Goal: Task Accomplishment & Management: Manage account settings

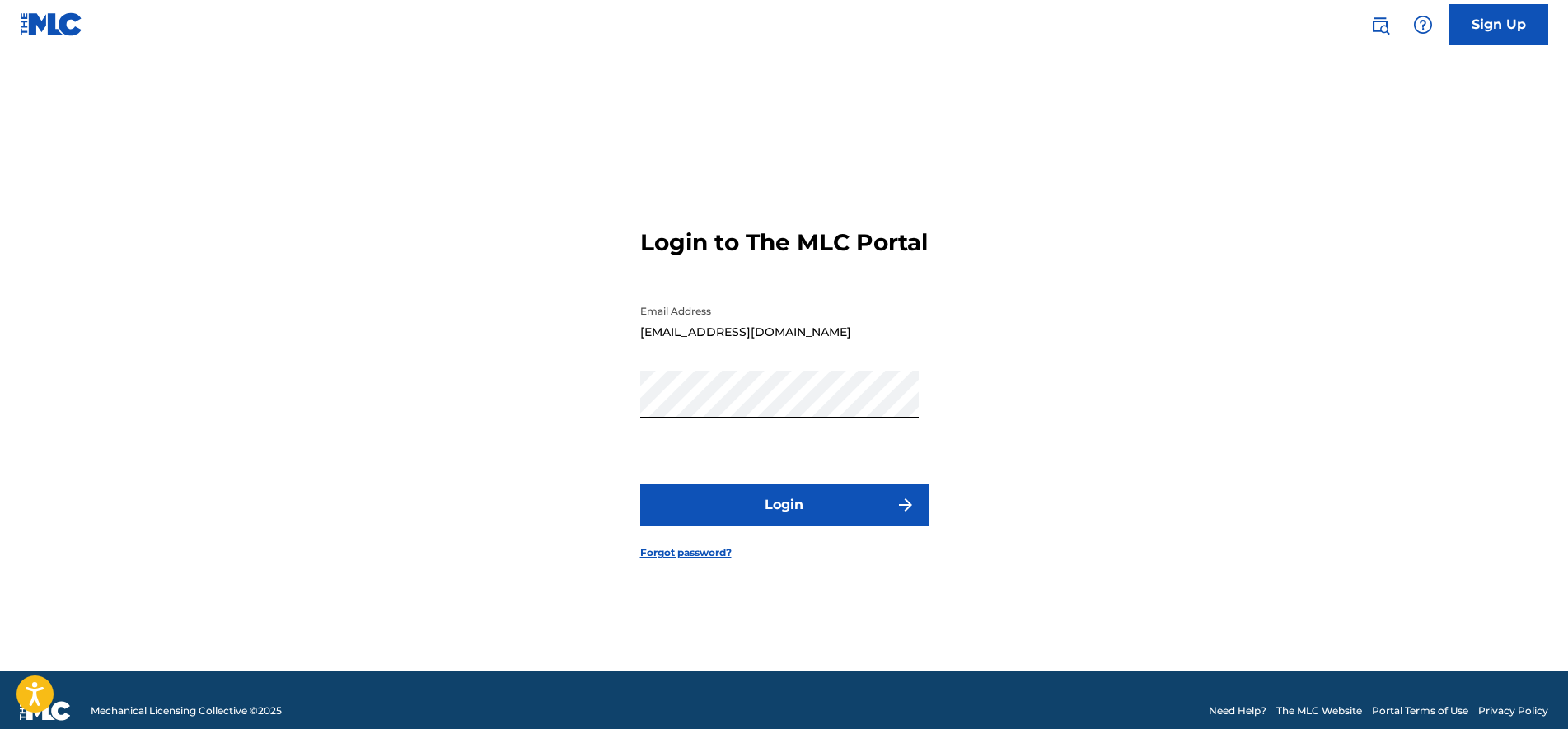
click at [777, 524] on button "Login" at bounding box center [784, 504] width 288 height 41
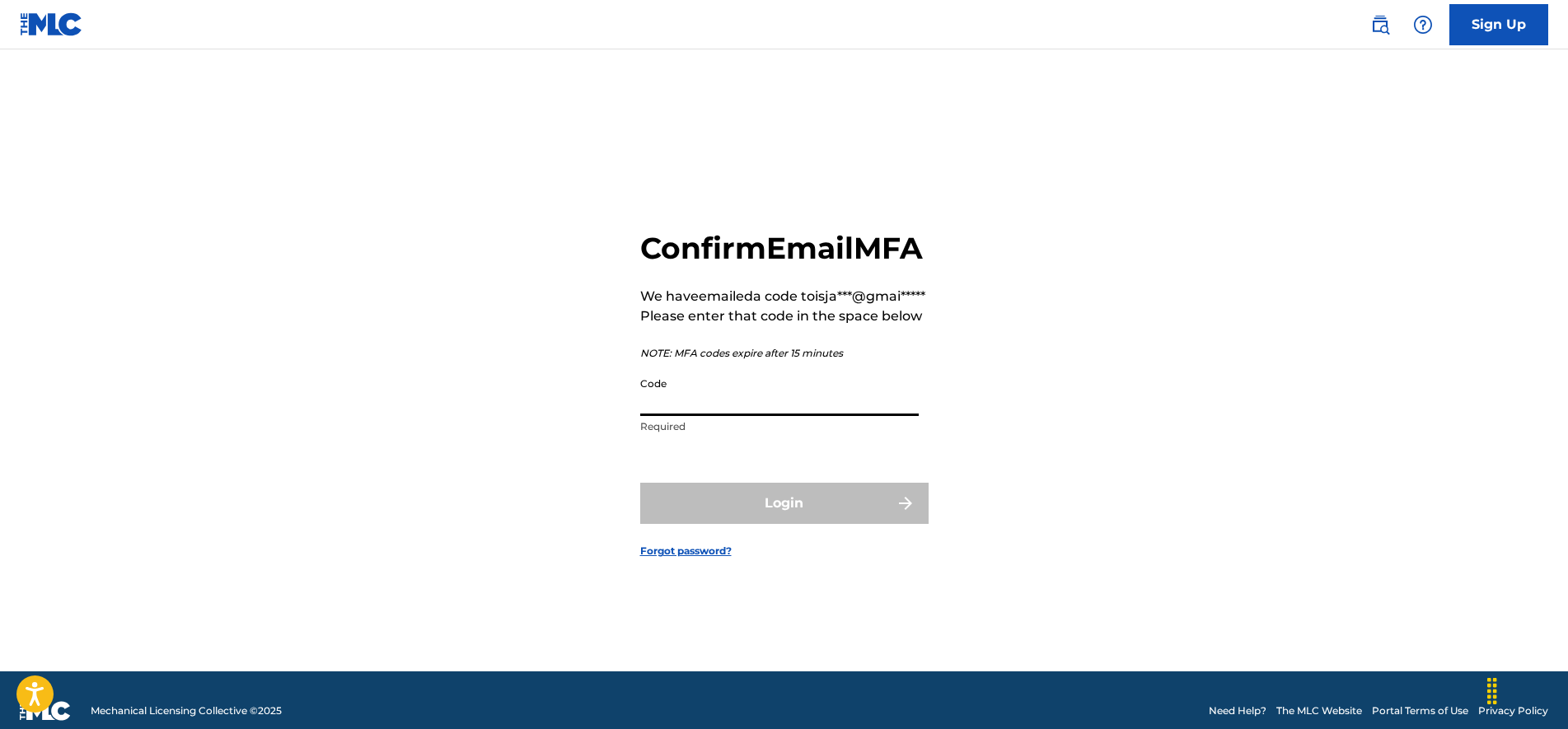
click at [703, 416] on input "Code" at bounding box center [779, 392] width 279 height 47
paste input "852483"
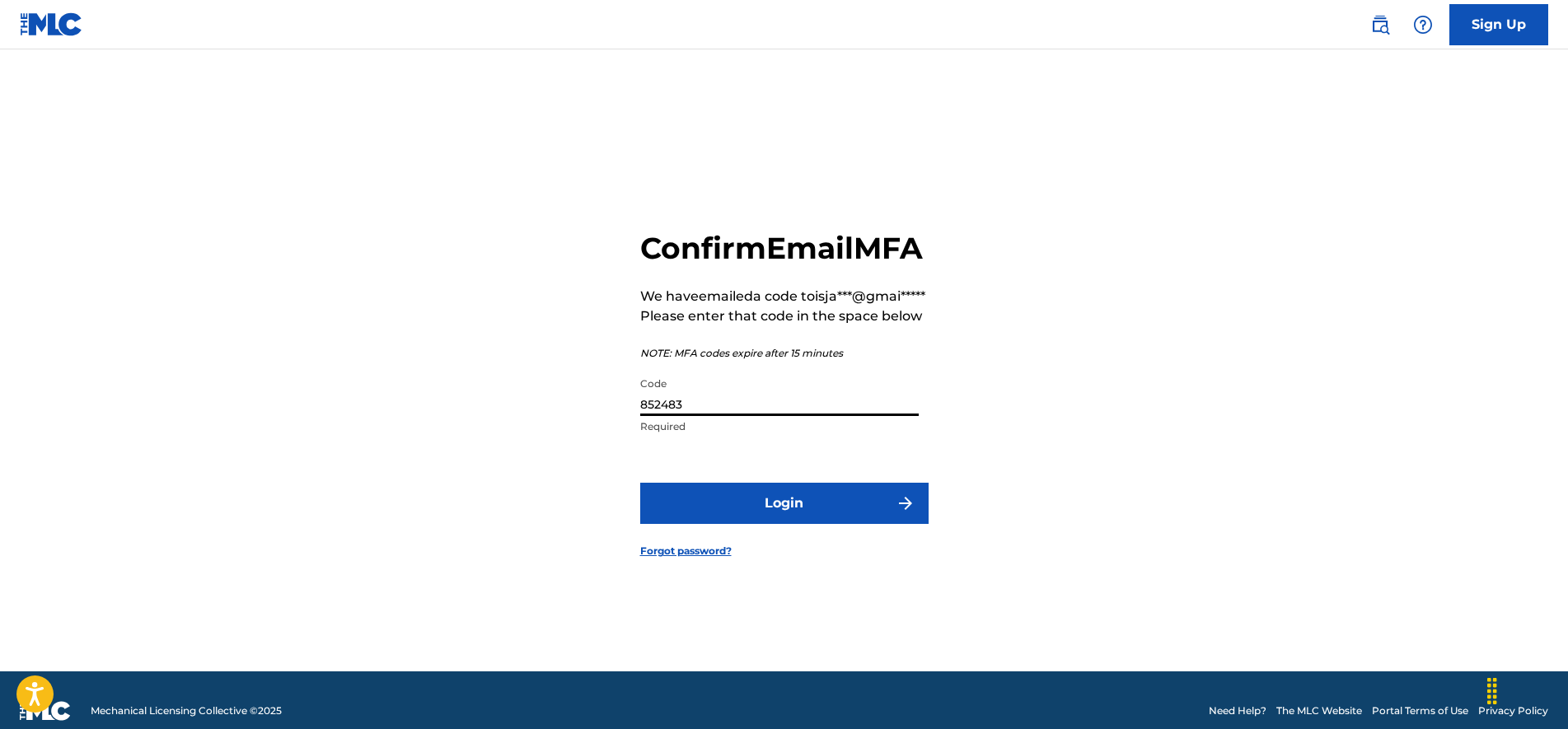
type input "852483"
click at [720, 524] on button "Login" at bounding box center [784, 503] width 288 height 41
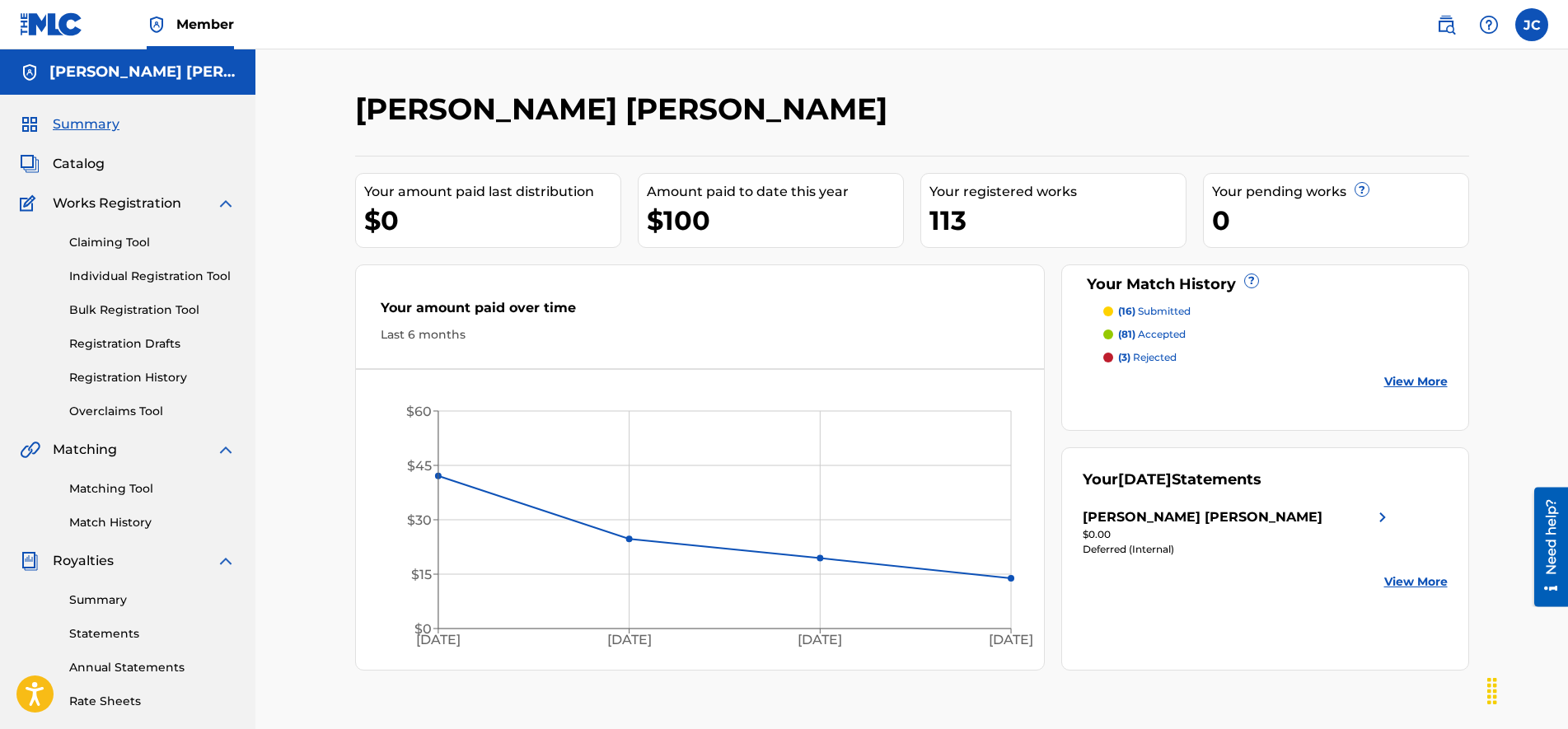
click at [128, 491] on link "Matching Tool" at bounding box center [151, 488] width 166 height 18
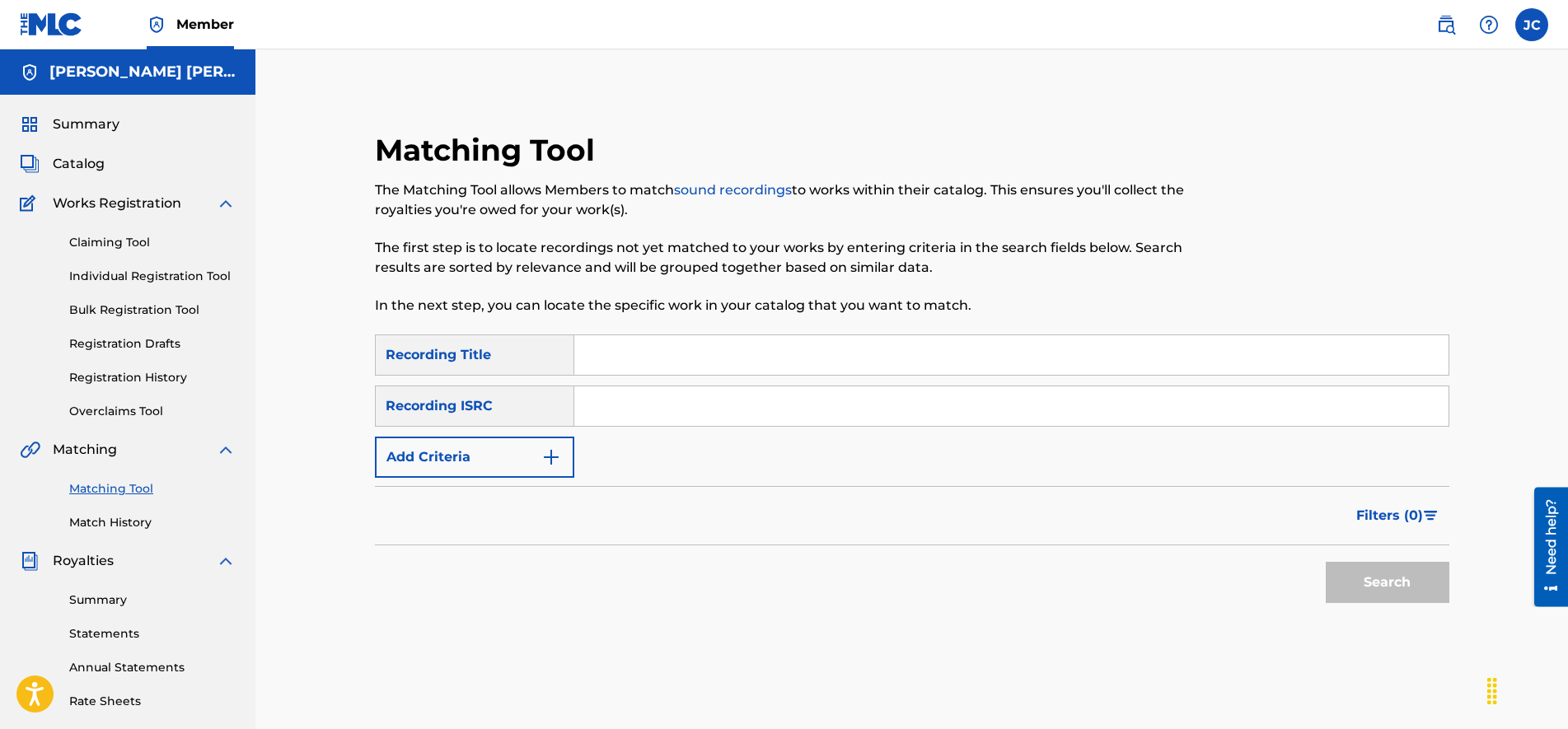
click at [638, 418] on input "Search Form" at bounding box center [1011, 406] width 874 height 40
paste input "GBMJG2112600"
click at [1365, 578] on button "Search" at bounding box center [1387, 582] width 124 height 41
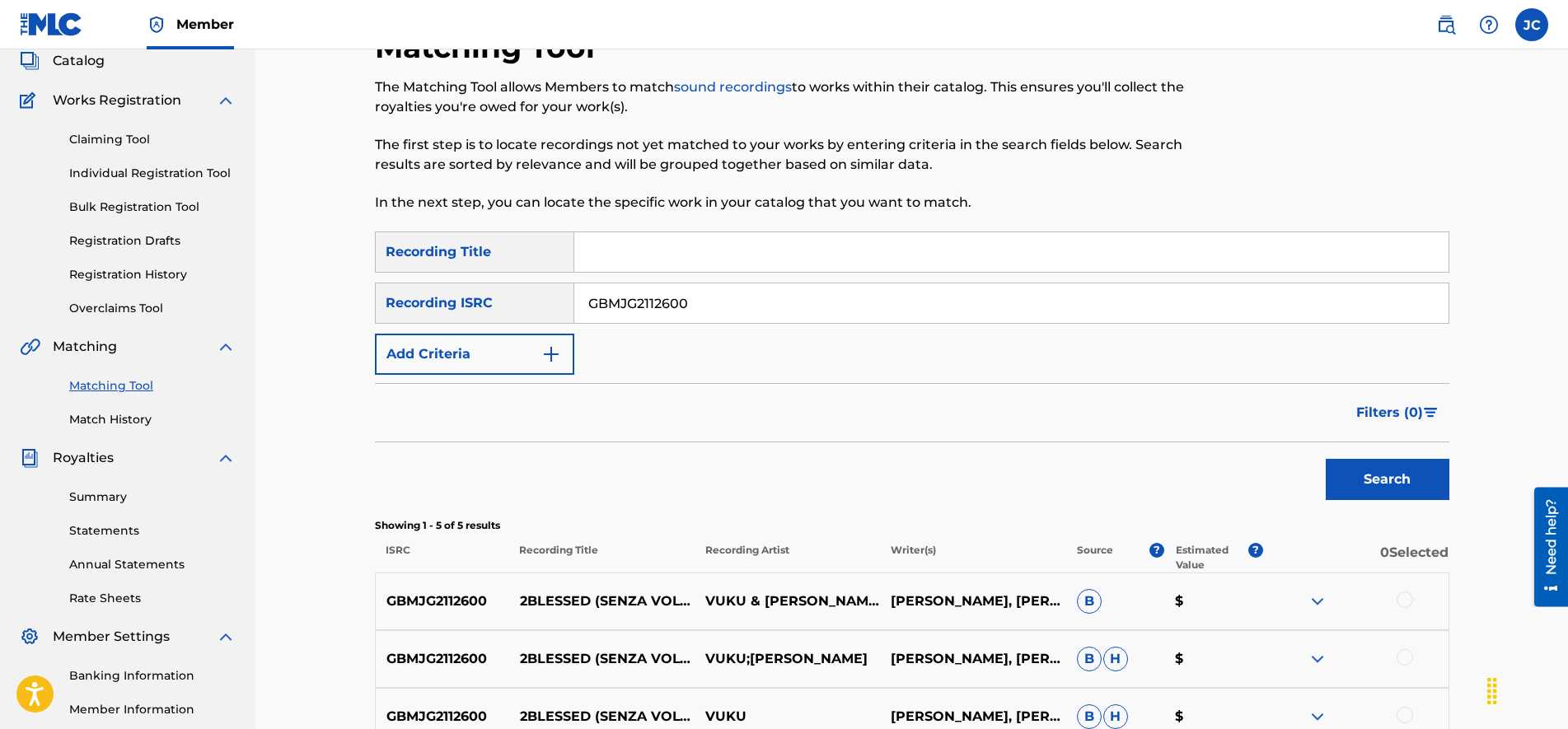
scroll to position [397, 0]
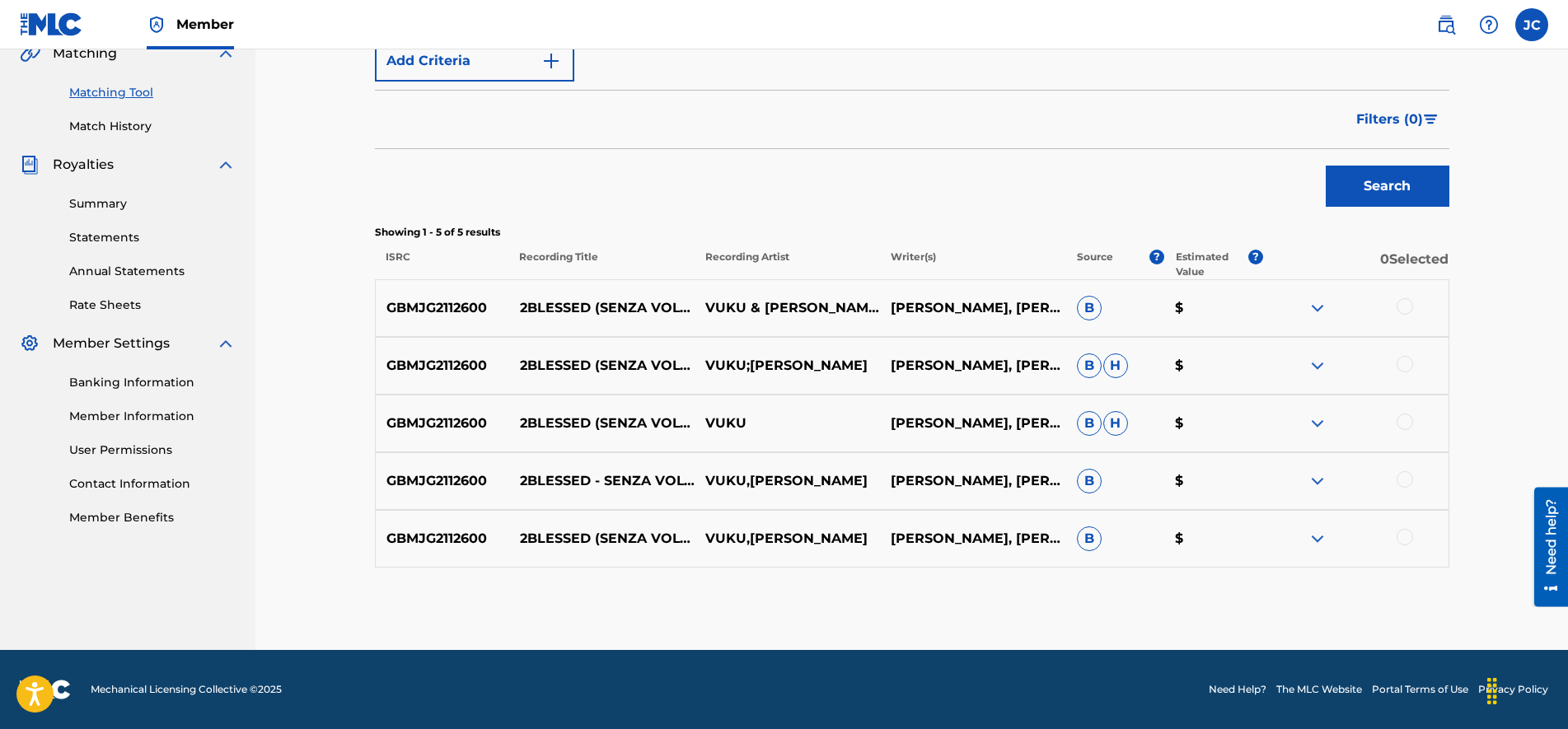
click at [1317, 531] on img at bounding box center [1316, 538] width 20 height 20
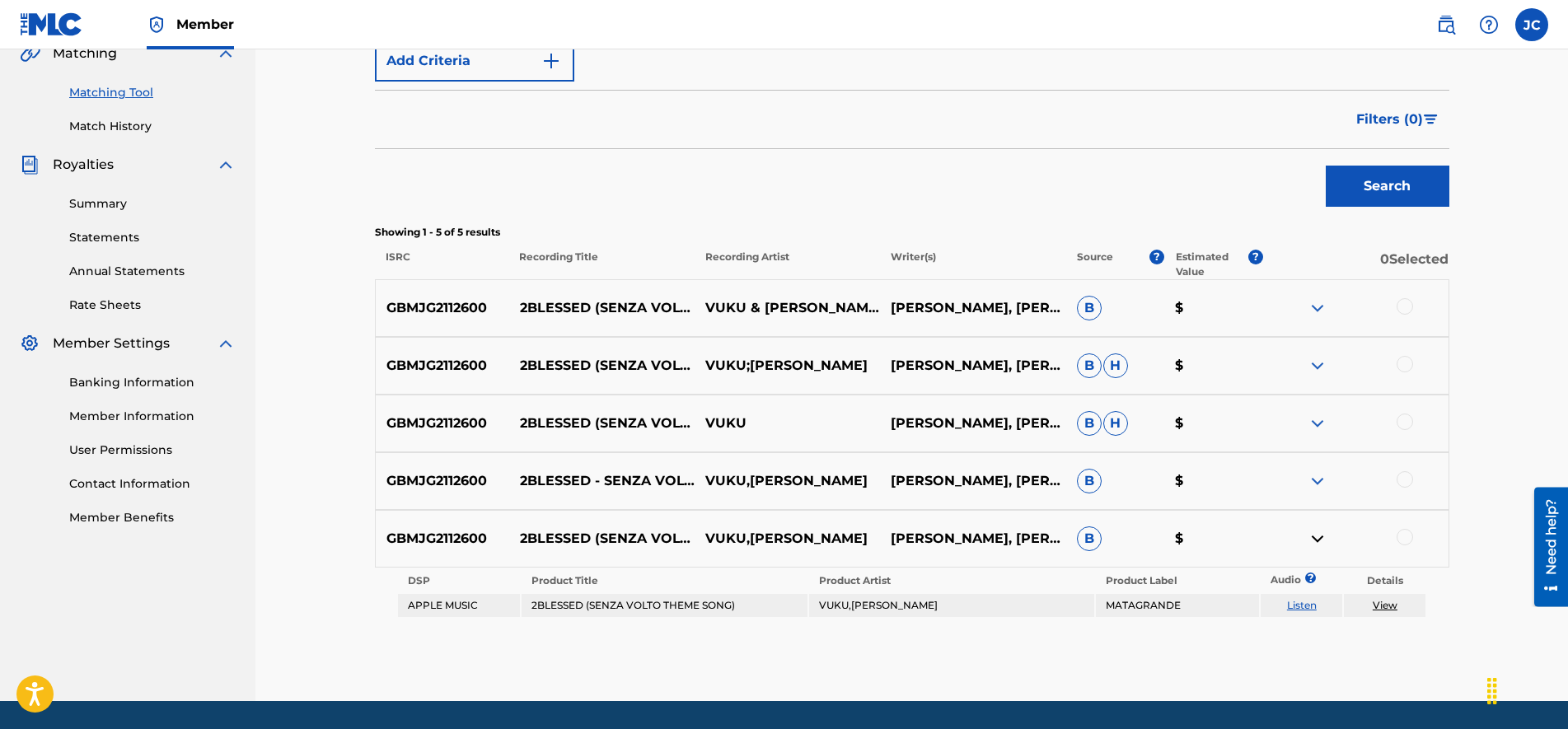
click at [1314, 475] on img at bounding box center [1316, 480] width 20 height 20
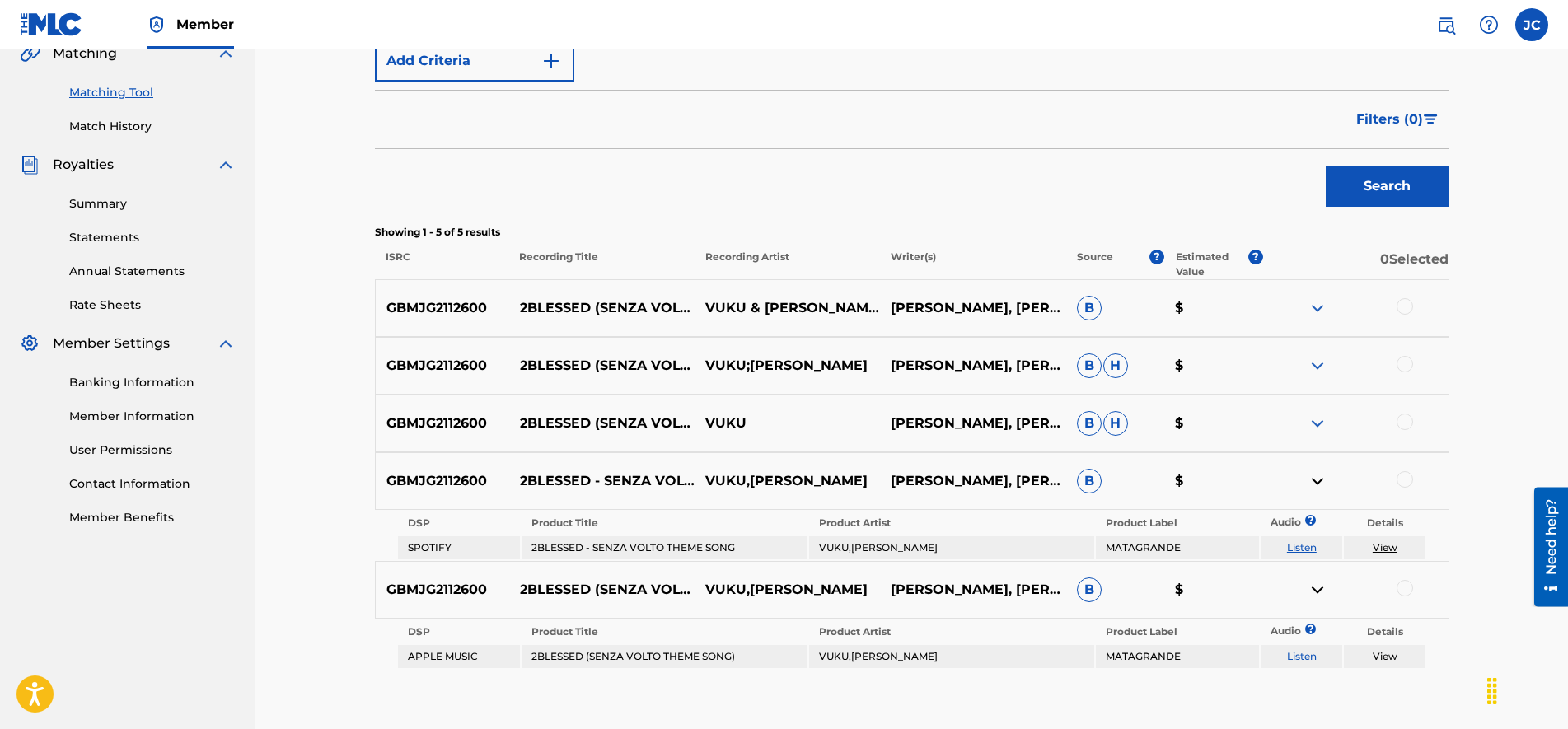
click at [1314, 415] on img at bounding box center [1316, 423] width 20 height 20
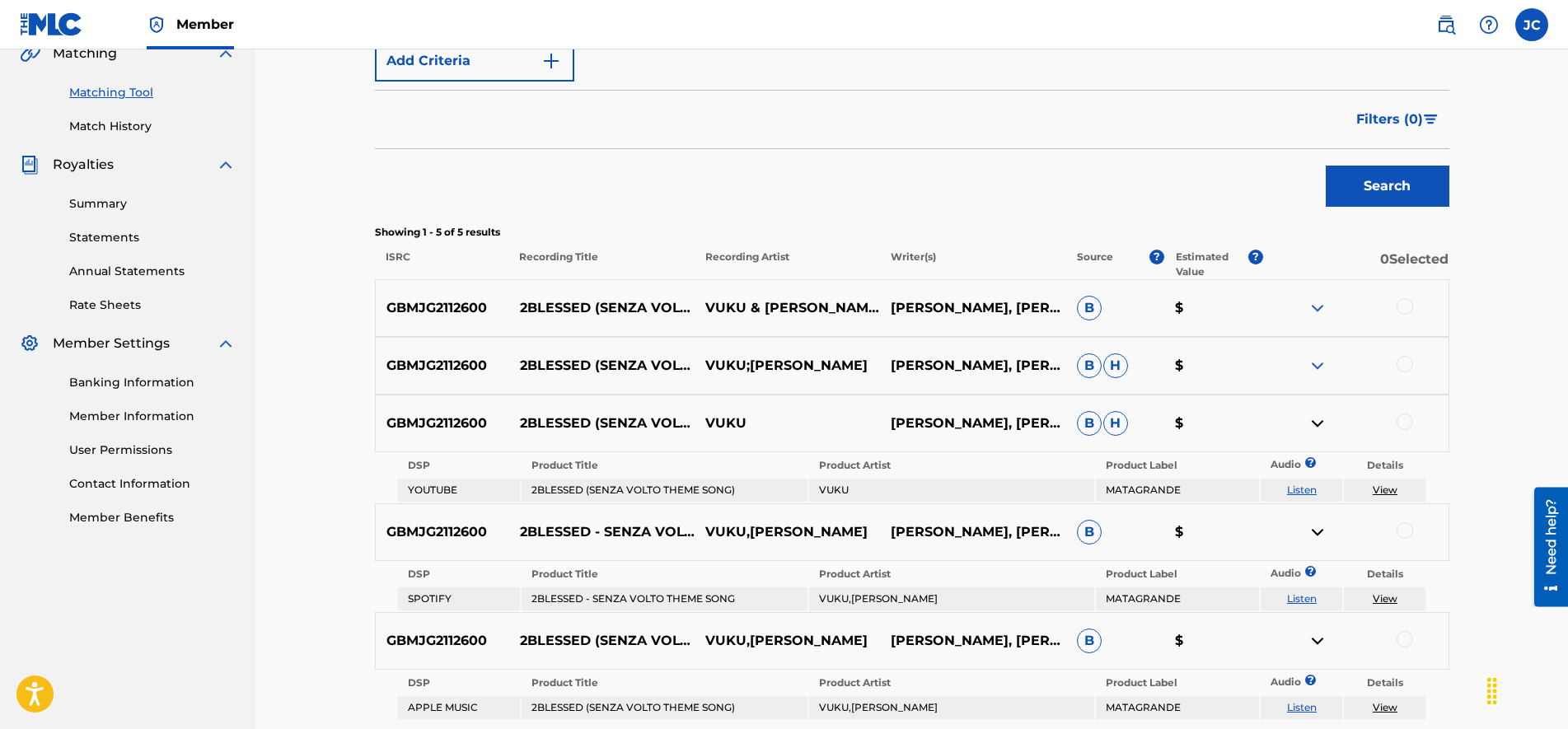
click at [1313, 367] on img at bounding box center [1316, 365] width 20 height 20
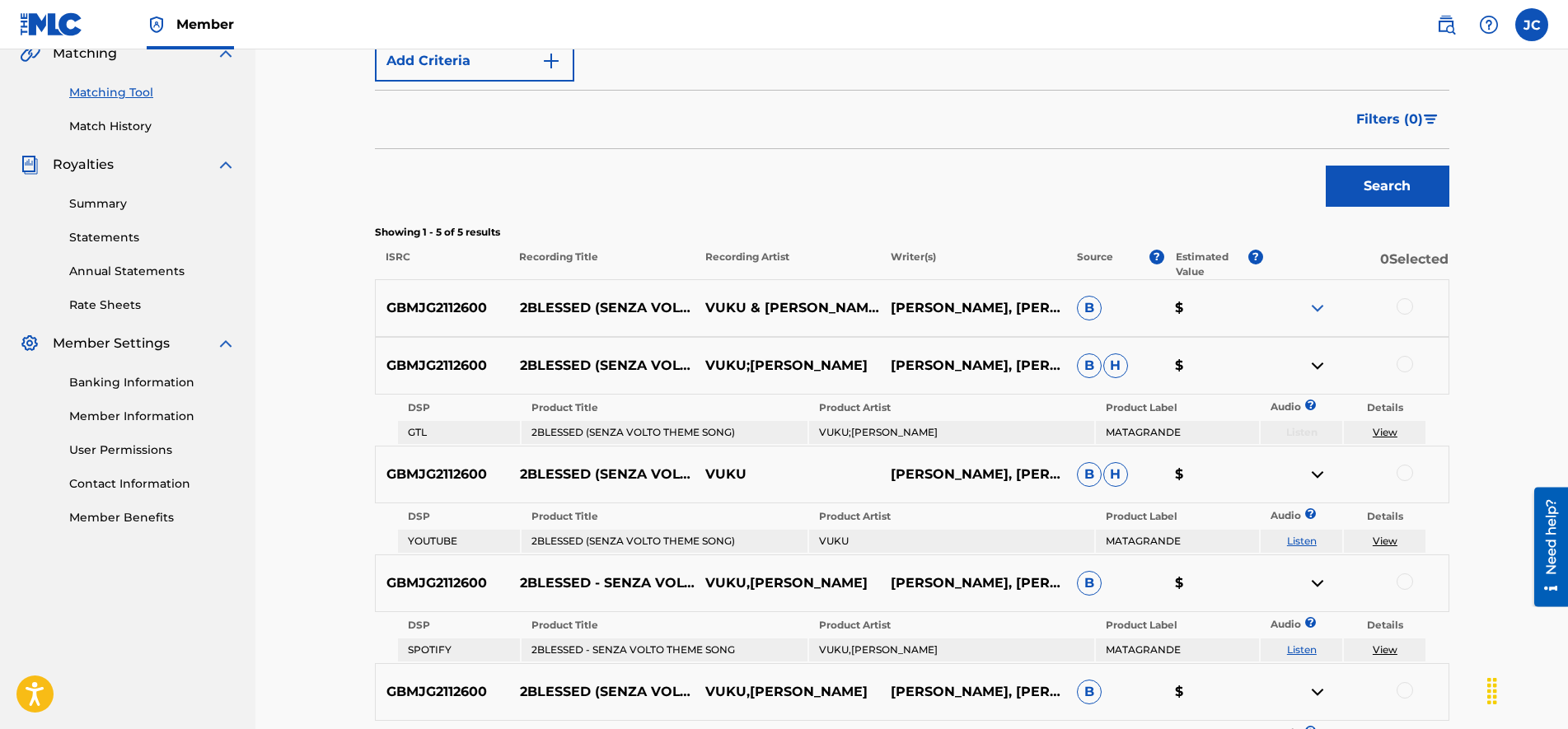
click at [1311, 316] on img at bounding box center [1316, 307] width 20 height 20
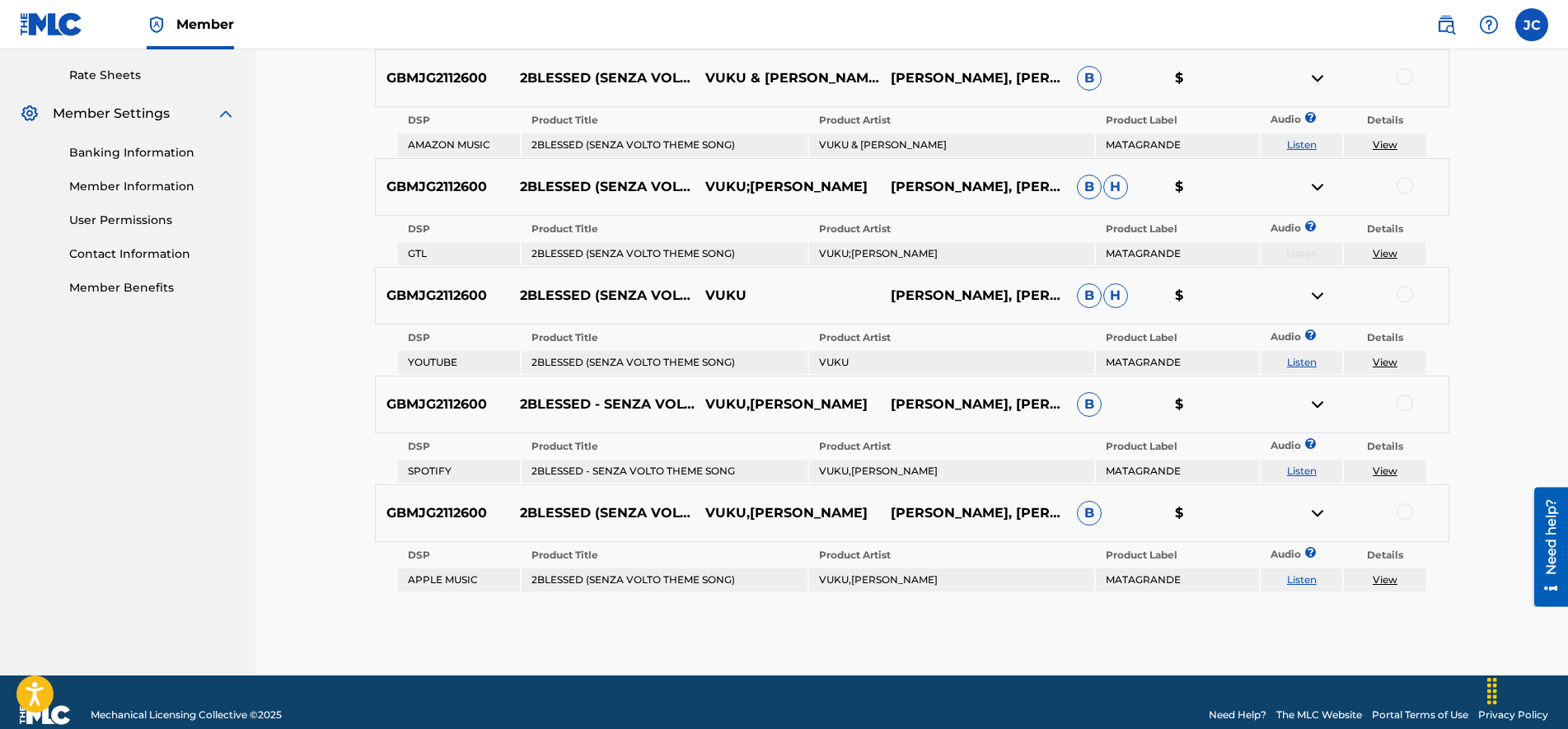
drag, startPoint x: 324, startPoint y: 319, endPoint x: 339, endPoint y: 412, distance: 94.2
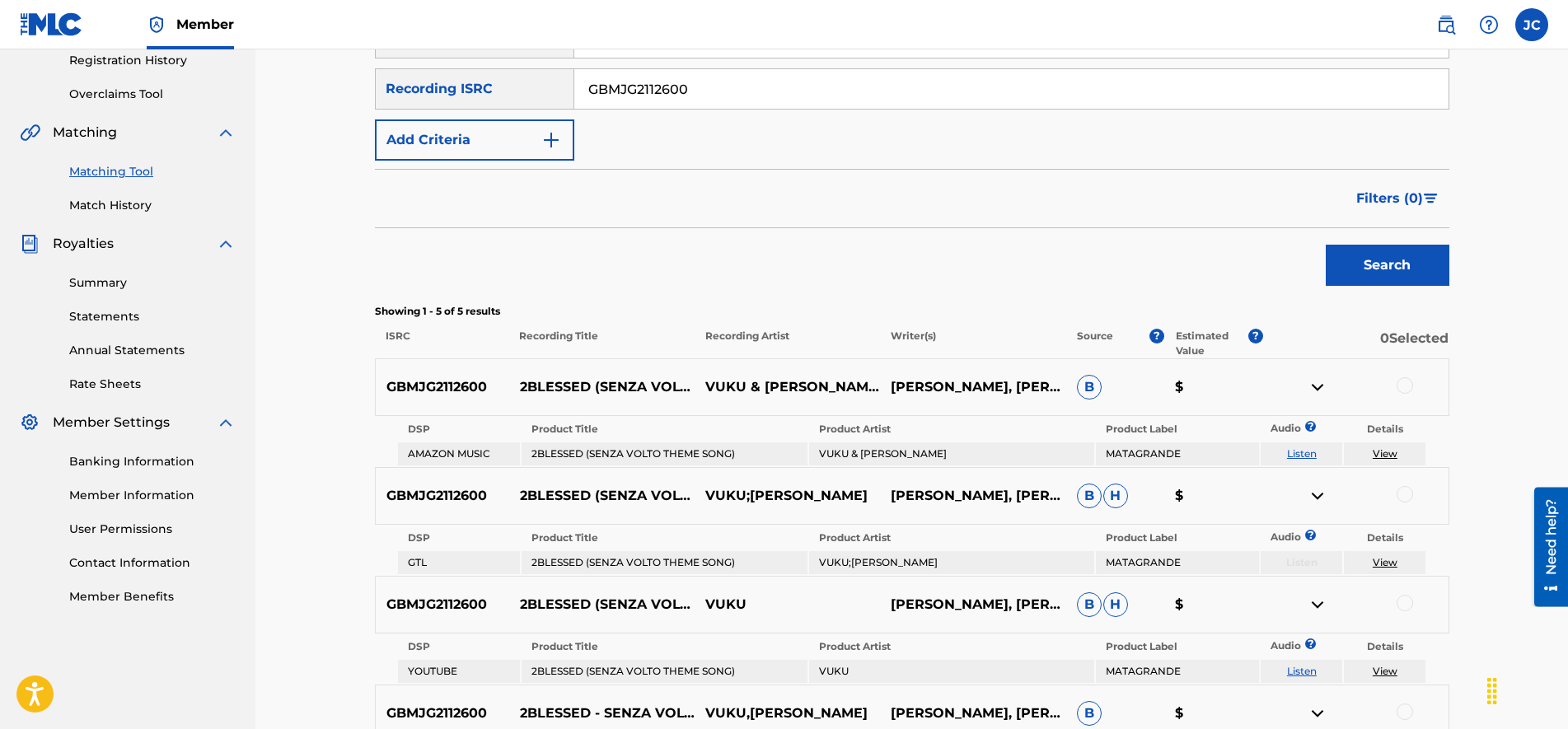
click at [695, 94] on input "GBMJG2112600" at bounding box center [1011, 88] width 874 height 40
paste input "CA5KR2434703"
type input "CA5KR2434703"
click at [1366, 259] on button "Search" at bounding box center [1387, 265] width 124 height 41
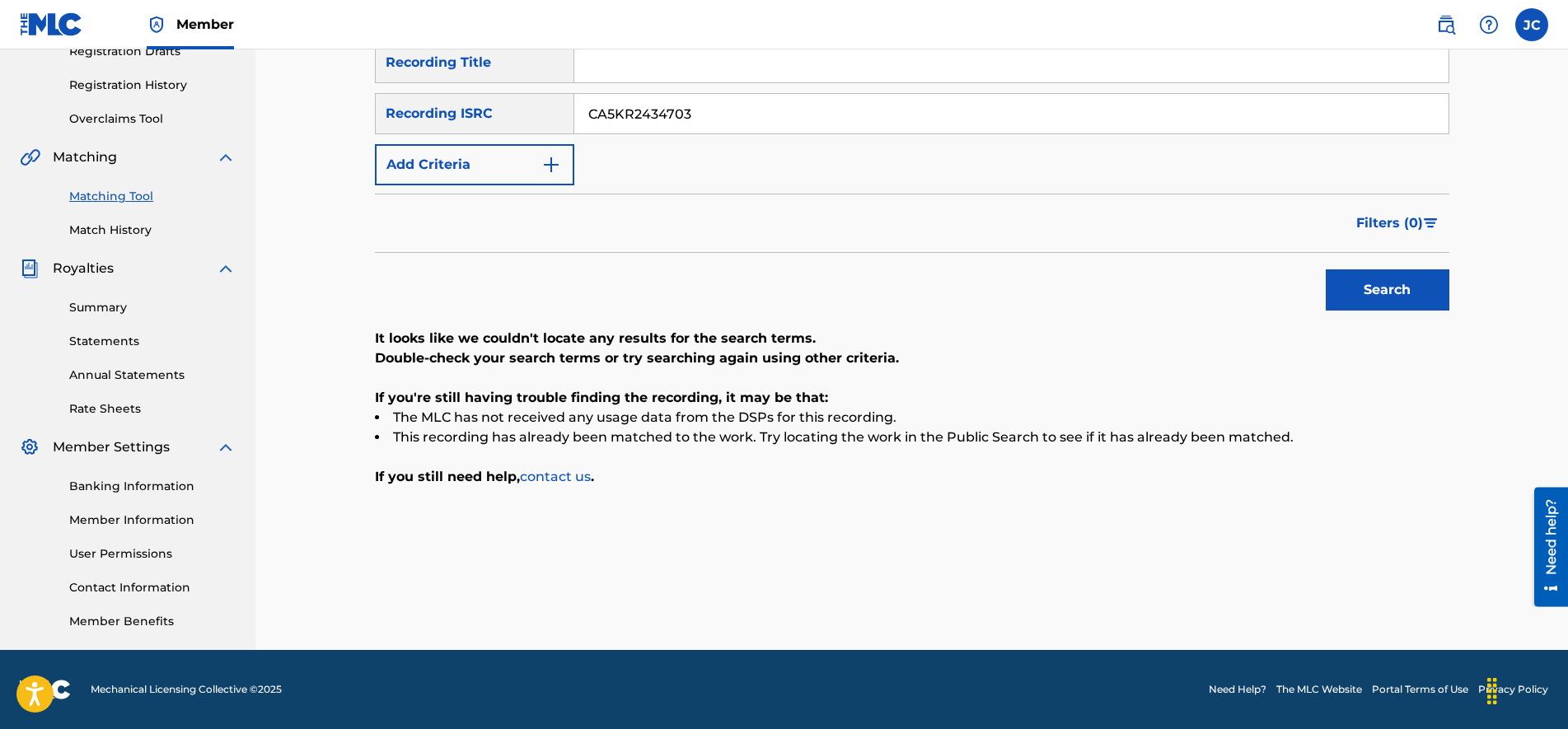
scroll to position [86, 0]
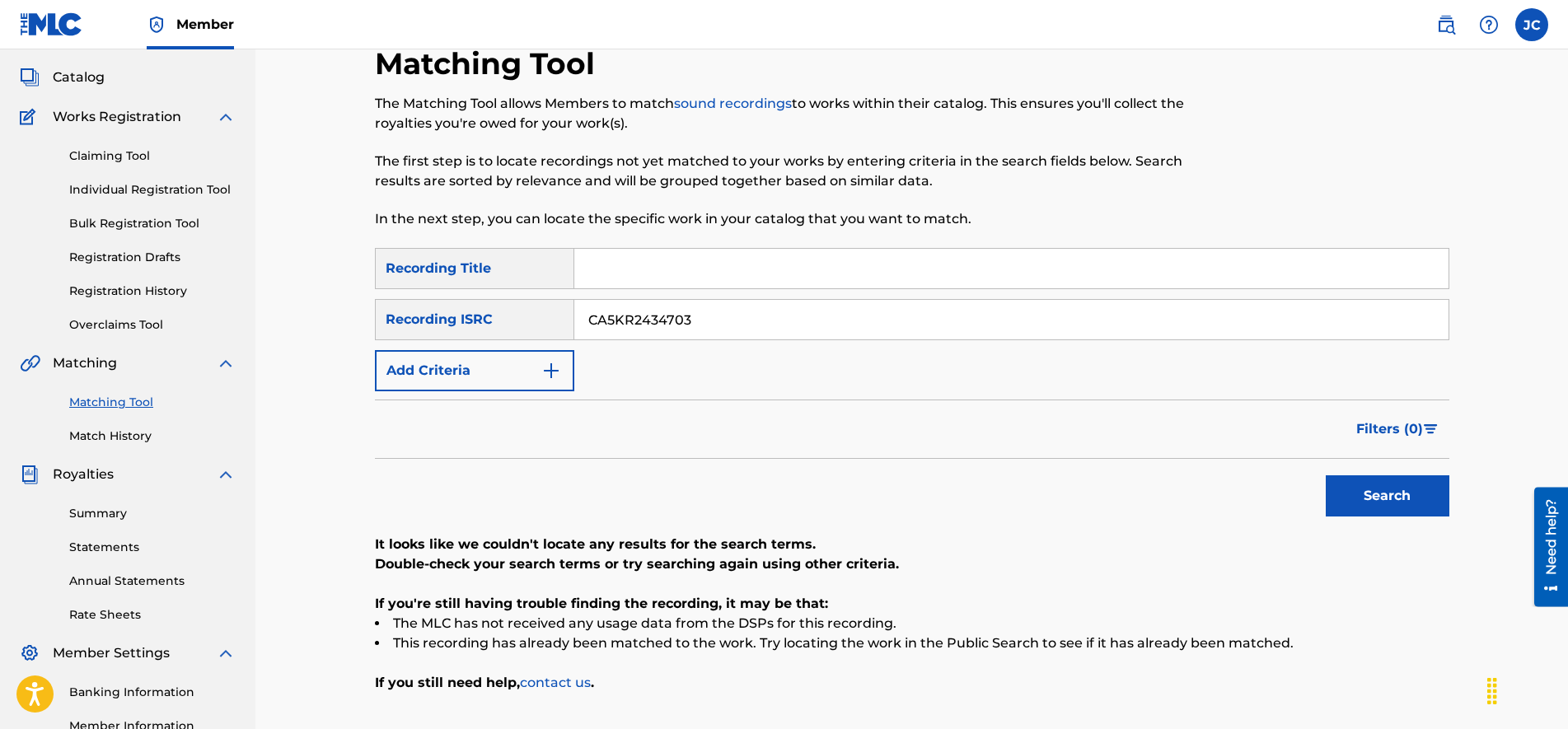
click at [701, 282] on input "Search Form" at bounding box center [1011, 268] width 874 height 40
paste input "4 U"
type input "4 U"
click at [1386, 499] on button "Search" at bounding box center [1387, 496] width 124 height 41
click at [827, 334] on input "CA5KR2434703" at bounding box center [1011, 319] width 874 height 40
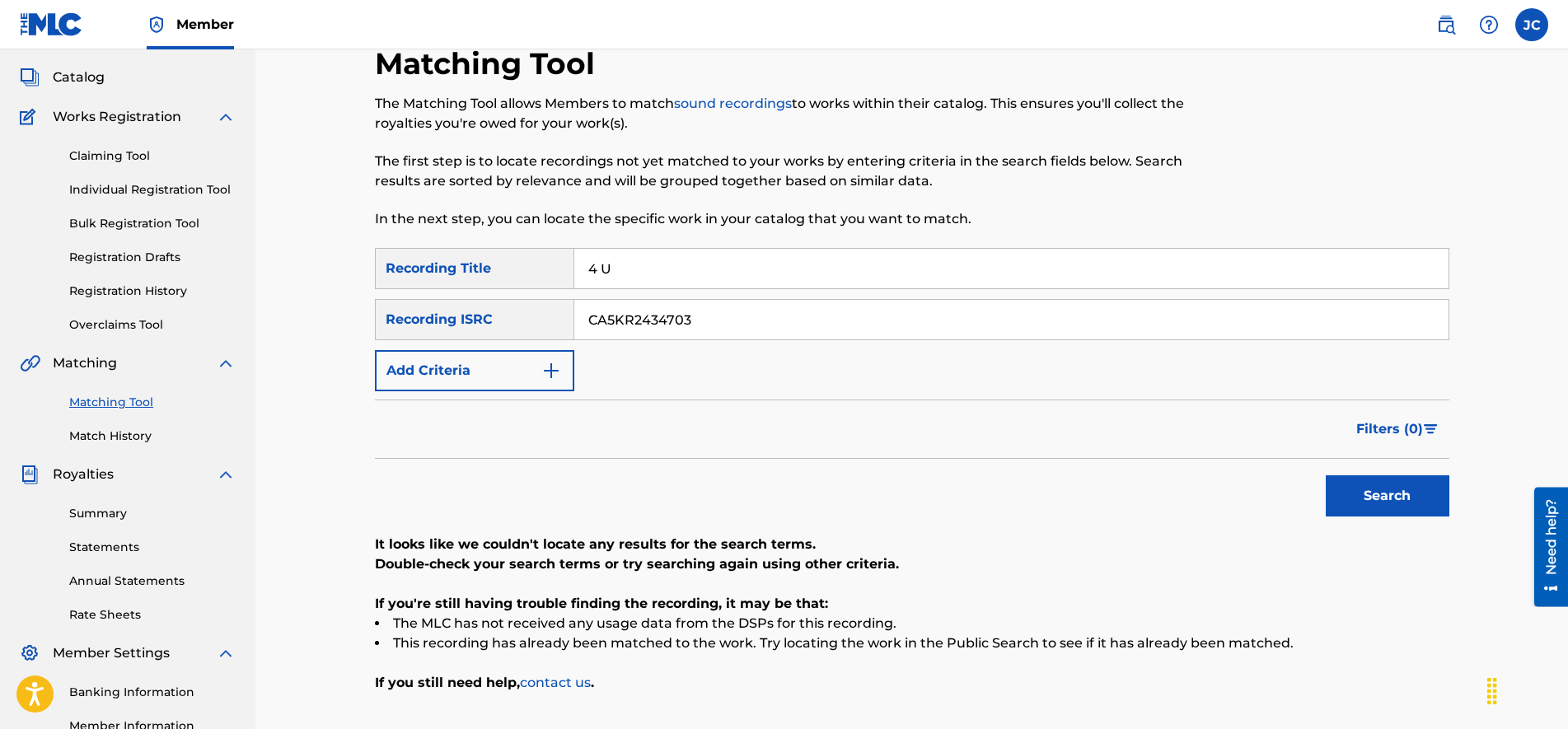
paste input "72849"
type input "CA5KR2472849"
click at [711, 274] on input "4 U" at bounding box center [1011, 268] width 874 height 40
paste input "808 Overture"
type input "808 Overture"
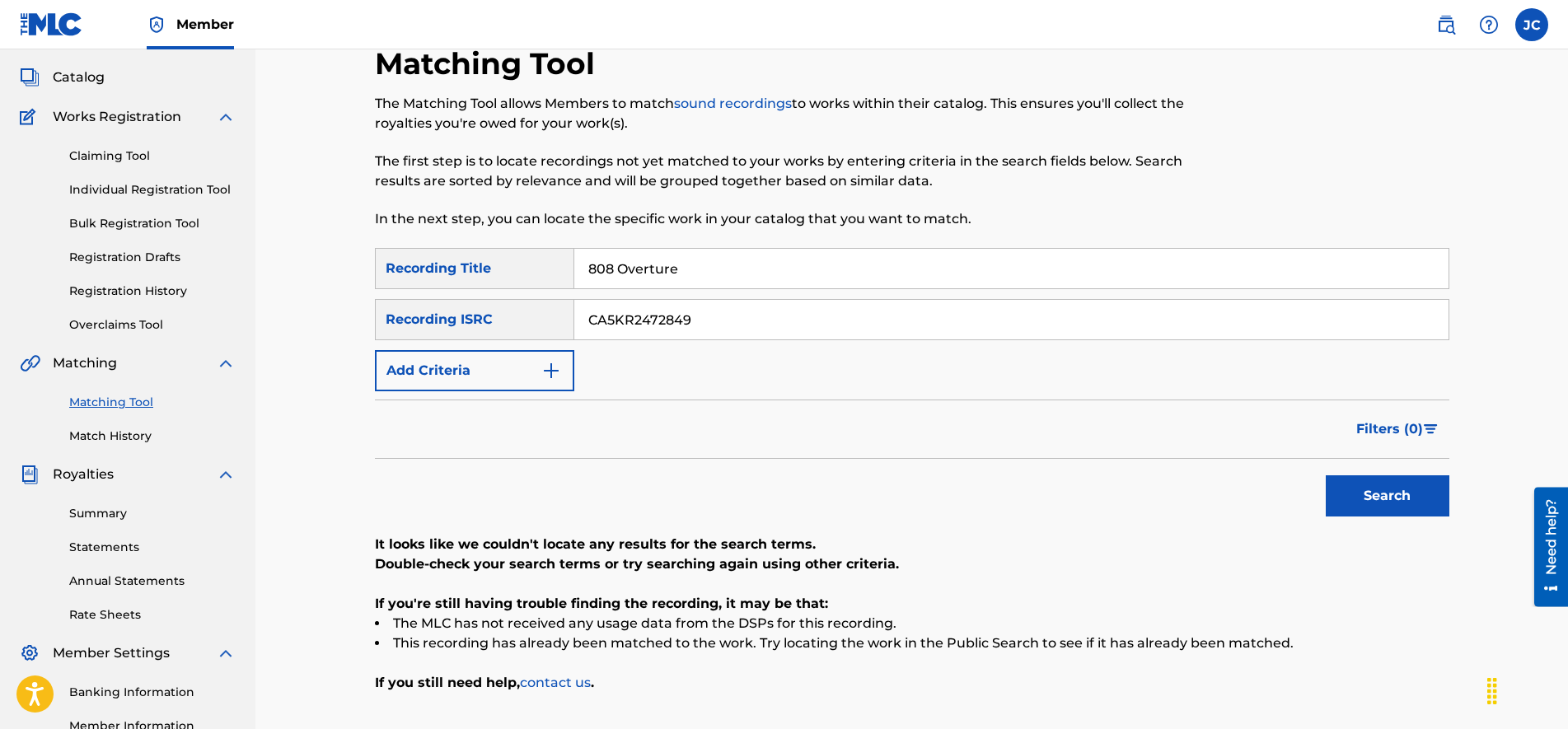
click at [1373, 500] on button "Search" at bounding box center [1387, 496] width 124 height 41
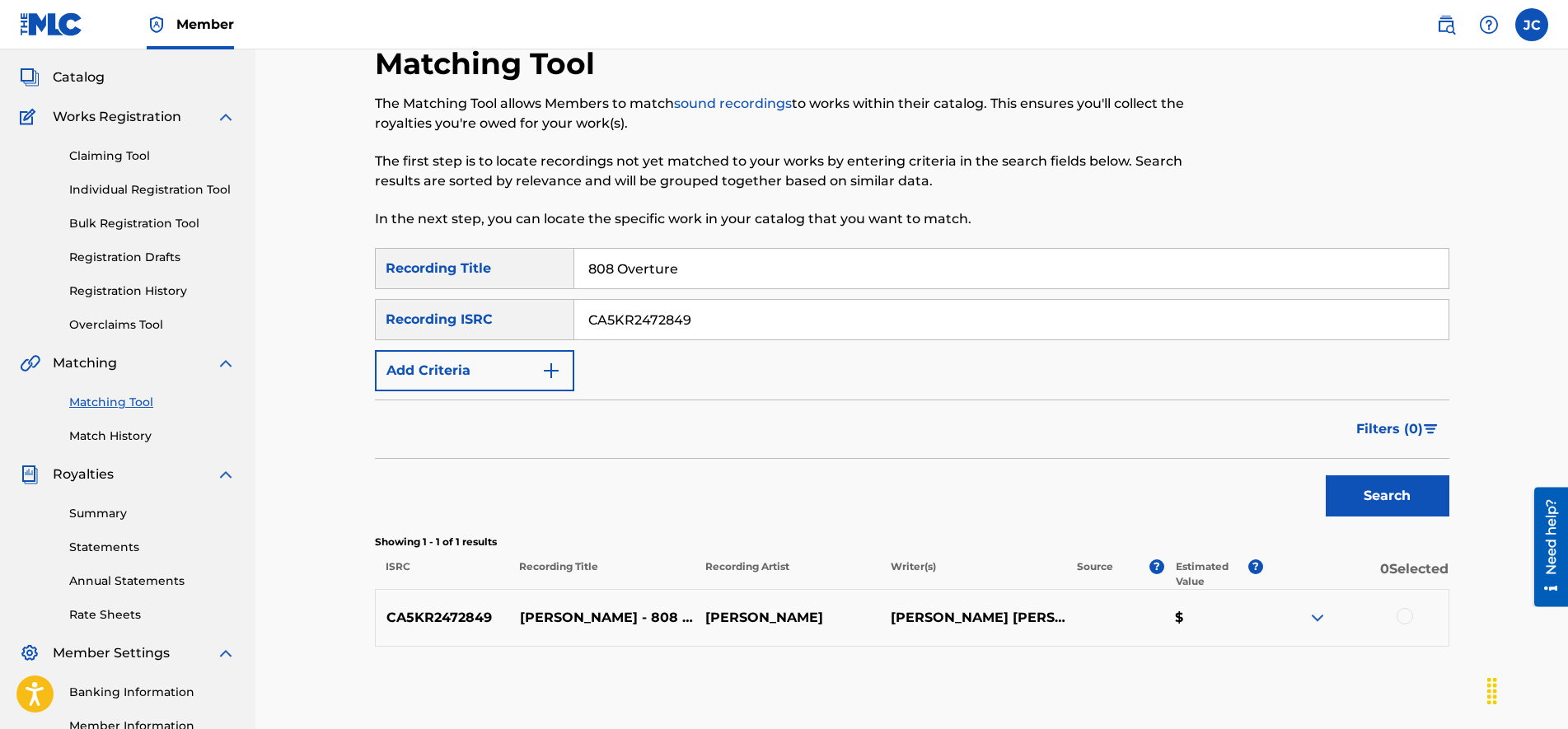
scroll to position [293, 0]
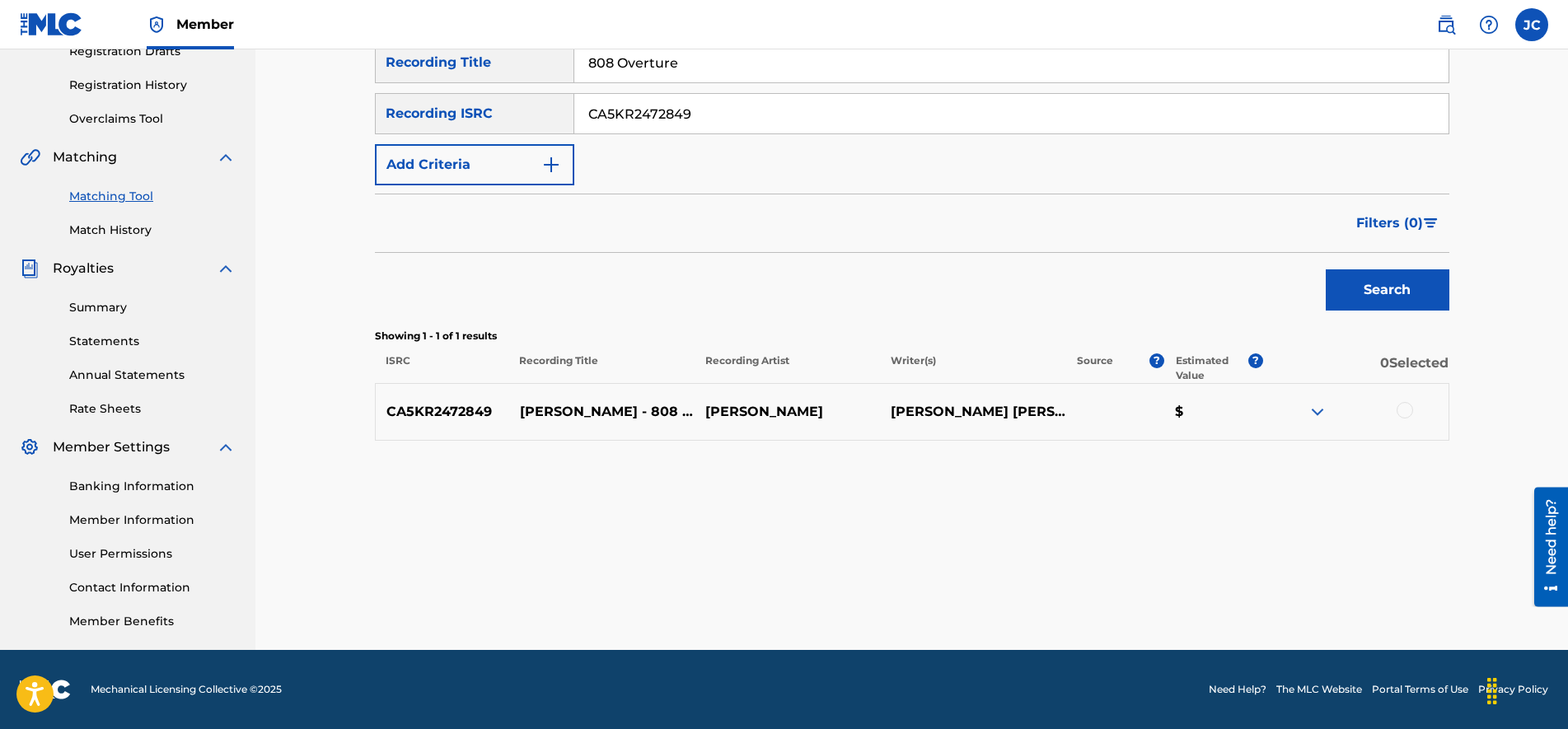
click at [1313, 430] on div "CA5KR2472849 [PERSON_NAME] - 808 OVERTURE [PERSON_NAME] [PERSON_NAME] $" at bounding box center [911, 411] width 1074 height 58
click at [1313, 410] on img at bounding box center [1316, 411] width 20 height 20
click at [1389, 410] on div at bounding box center [1355, 411] width 186 height 20
click at [1406, 410] on div at bounding box center [1405, 410] width 17 height 17
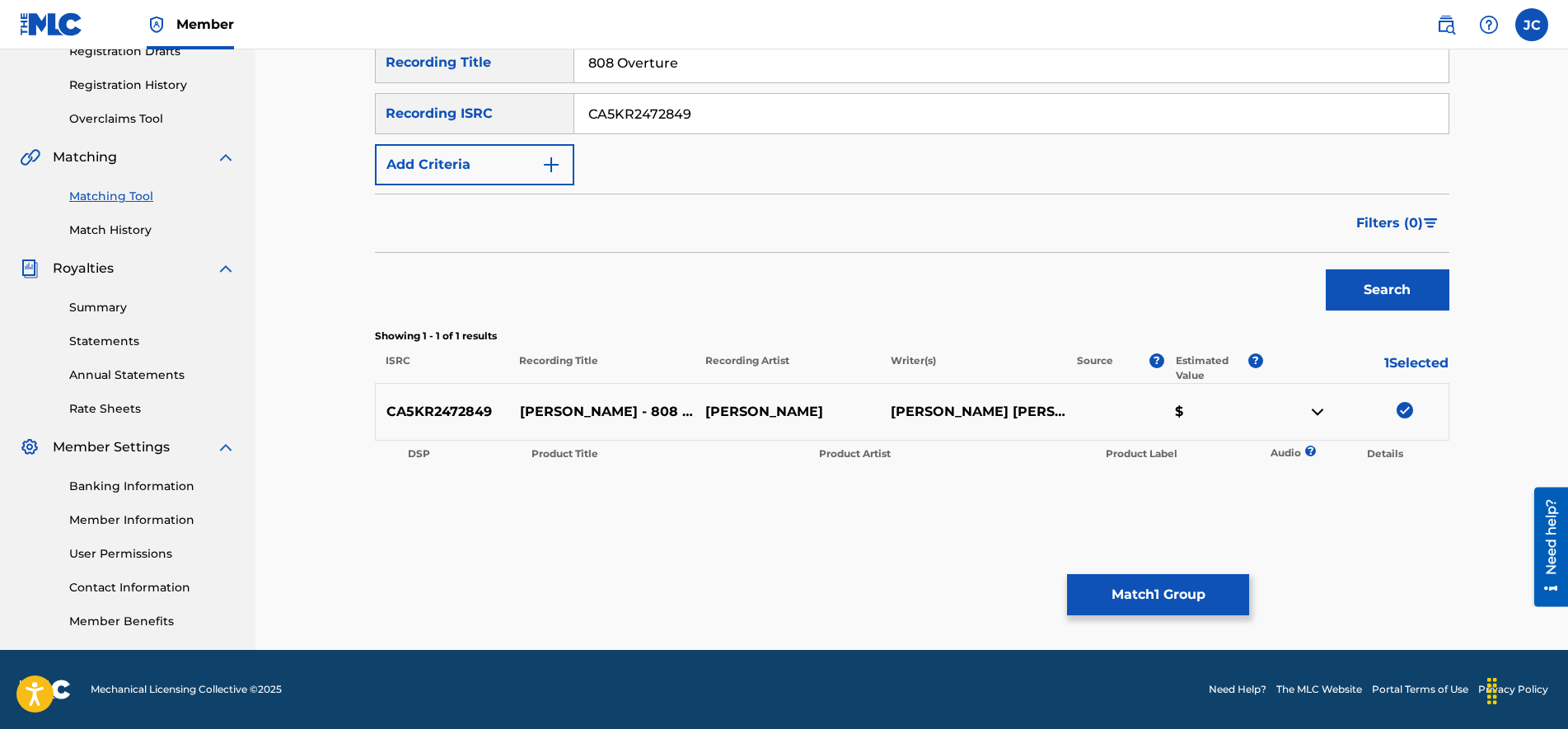
click at [1169, 589] on button "Match 1 Group" at bounding box center [1157, 594] width 182 height 41
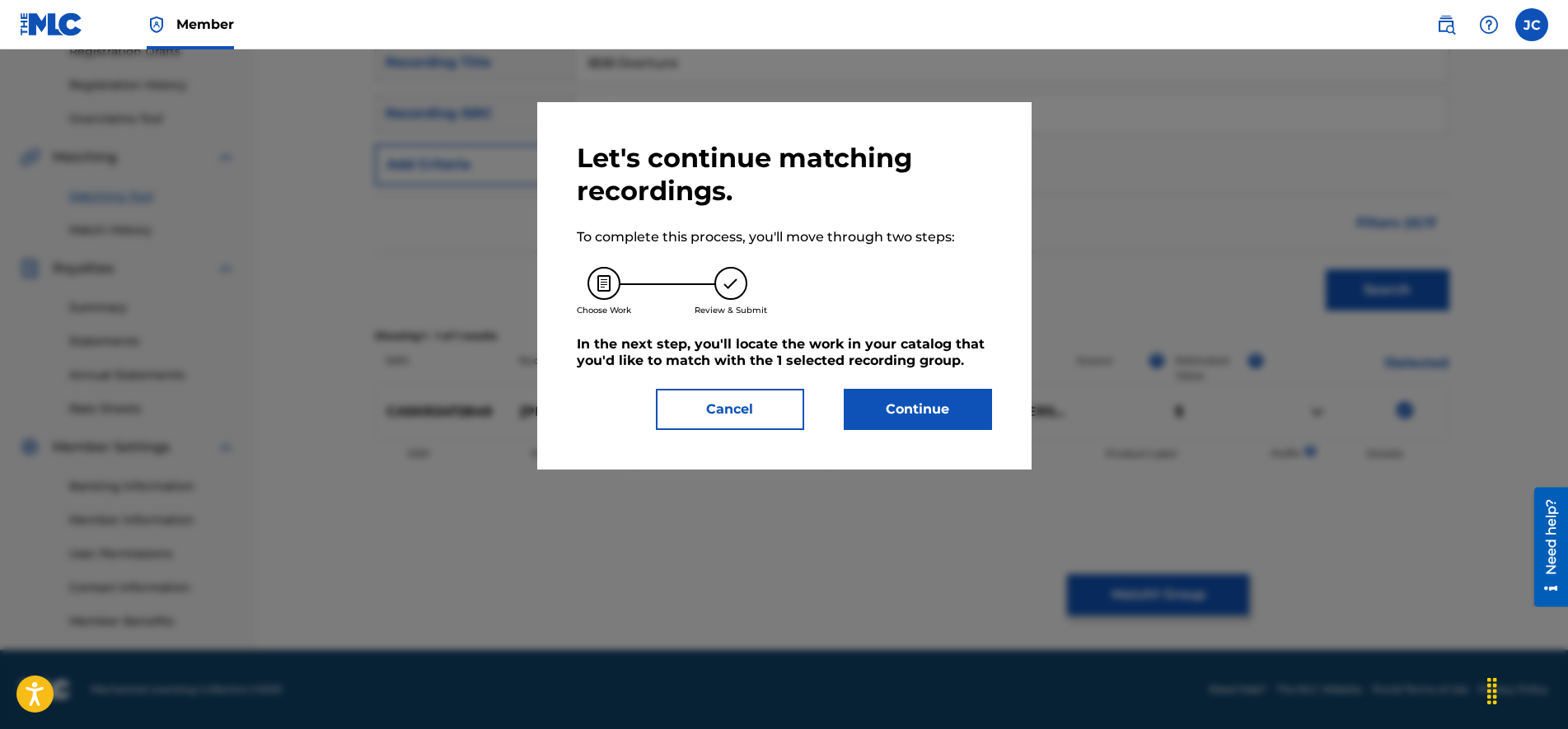
click at [914, 404] on button "Continue" at bounding box center [918, 410] width 149 height 41
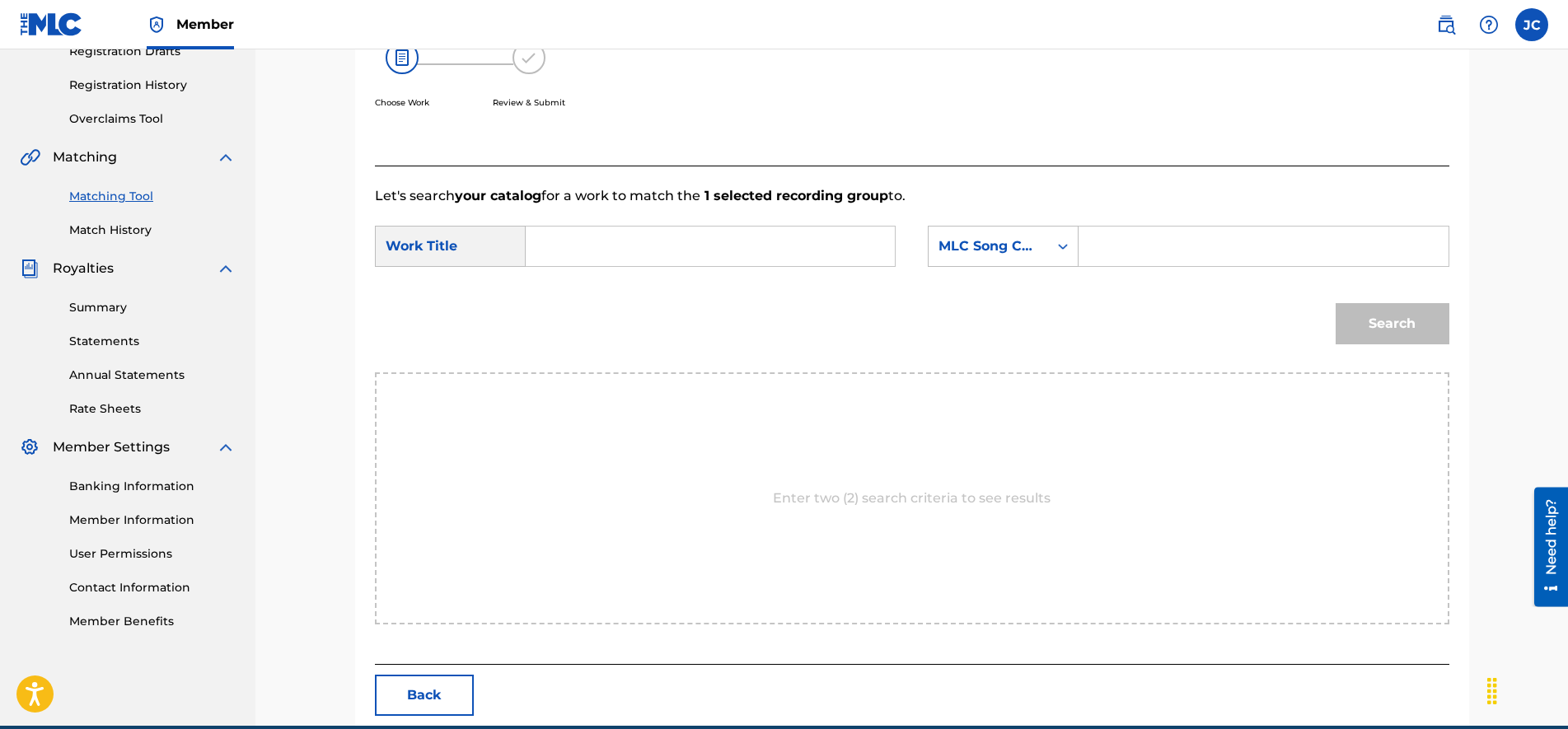
click at [681, 241] on input "Search Form" at bounding box center [710, 246] width 341 height 40
click at [667, 290] on div "808 overture" at bounding box center [709, 283] width 339 height 30
type input "808 overture"
click at [1400, 329] on div "Search" at bounding box center [1388, 319] width 122 height 66
click at [1124, 249] on input "Search Form" at bounding box center [1262, 246] width 341 height 40
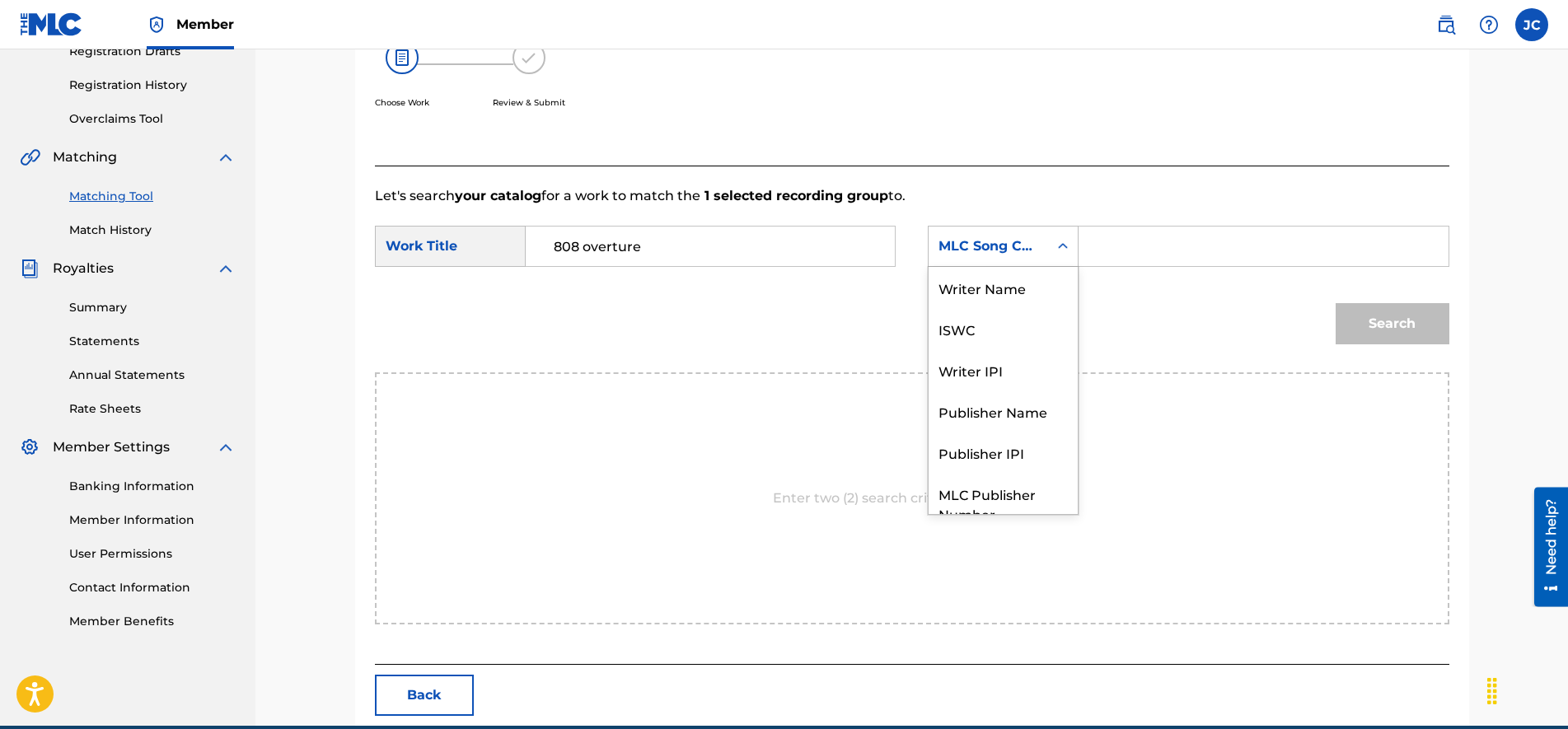
click at [1059, 249] on icon "Search Form" at bounding box center [1063, 246] width 17 height 17
drag, startPoint x: 1160, startPoint y: 243, endPoint x: 940, endPoint y: 223, distance: 220.9
click at [1160, 242] on input "Search Form" at bounding box center [1262, 246] width 341 height 40
click at [1182, 222] on form "SearchWithCriteria19663e41-96df-46df-b69a-ea3136fa6572 Work Title 808 overture …" at bounding box center [911, 289] width 1074 height 166
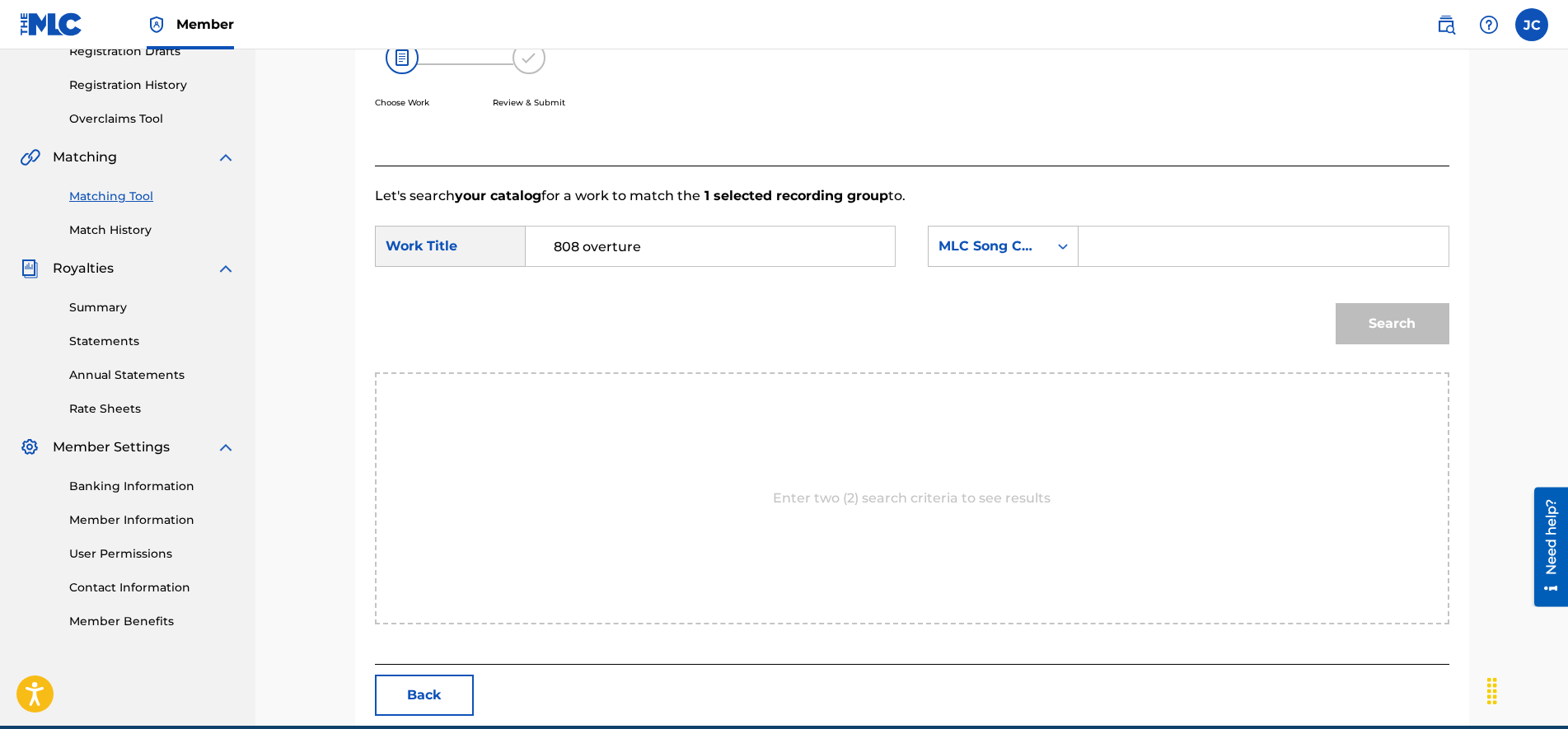
click at [1173, 258] on input "Search Form" at bounding box center [1262, 246] width 341 height 40
paste input "8A5TE6"
type input "8A5TE6"
click at [1390, 330] on button "Search" at bounding box center [1392, 323] width 113 height 41
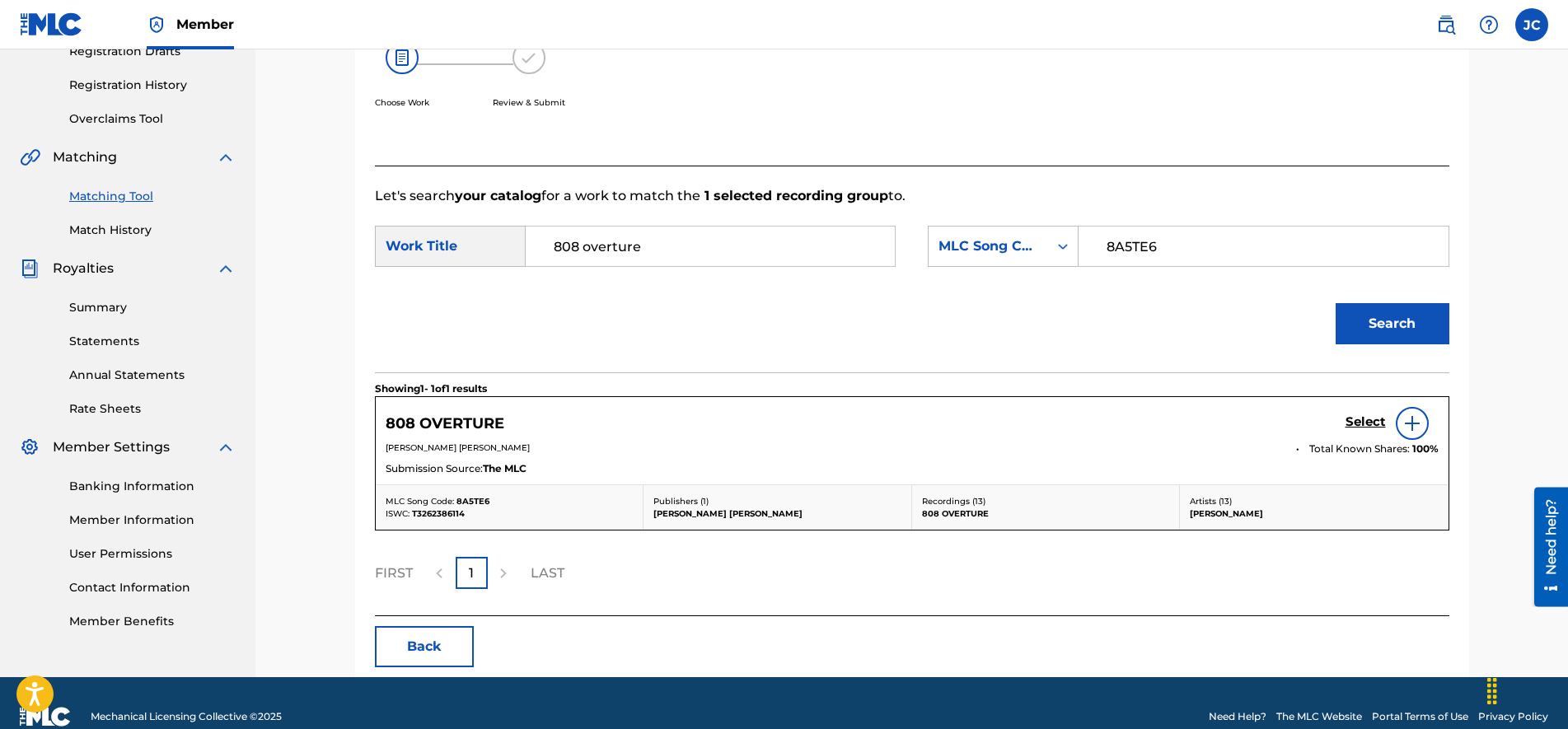
click at [1372, 427] on h5 "Select" at bounding box center [1365, 422] width 40 height 16
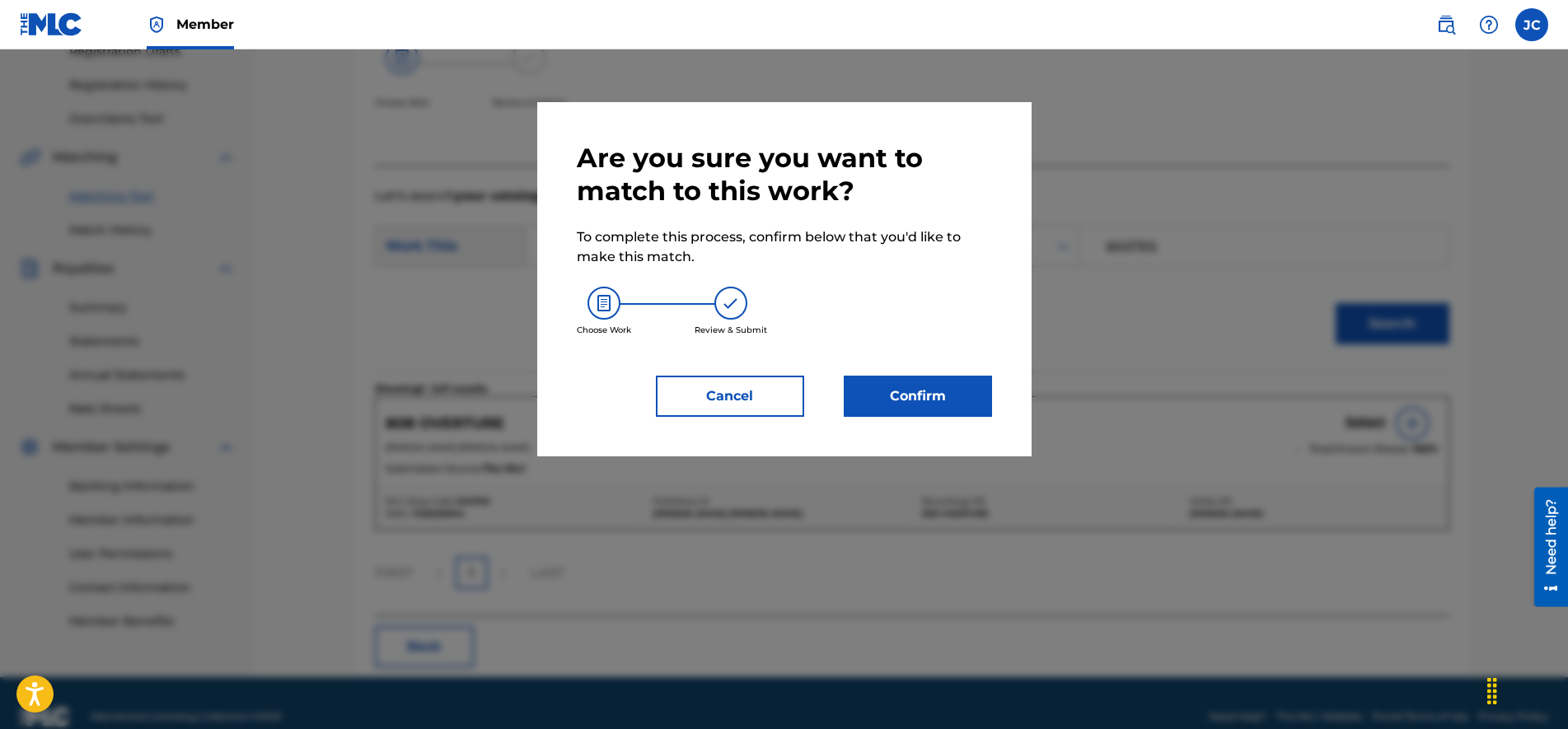
click at [924, 395] on button "Confirm" at bounding box center [918, 396] width 149 height 41
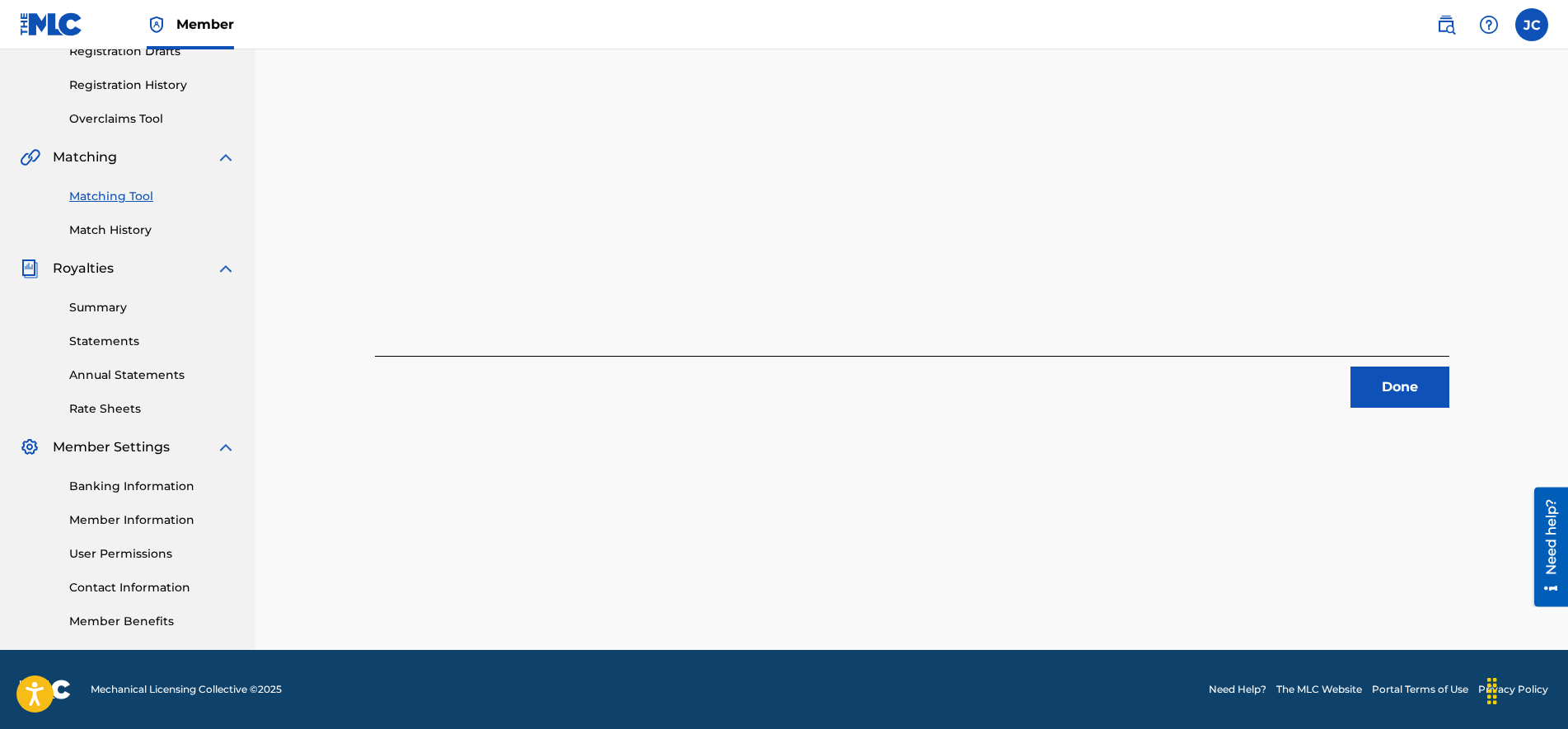
click at [1390, 379] on button "Done" at bounding box center [1399, 387] width 98 height 41
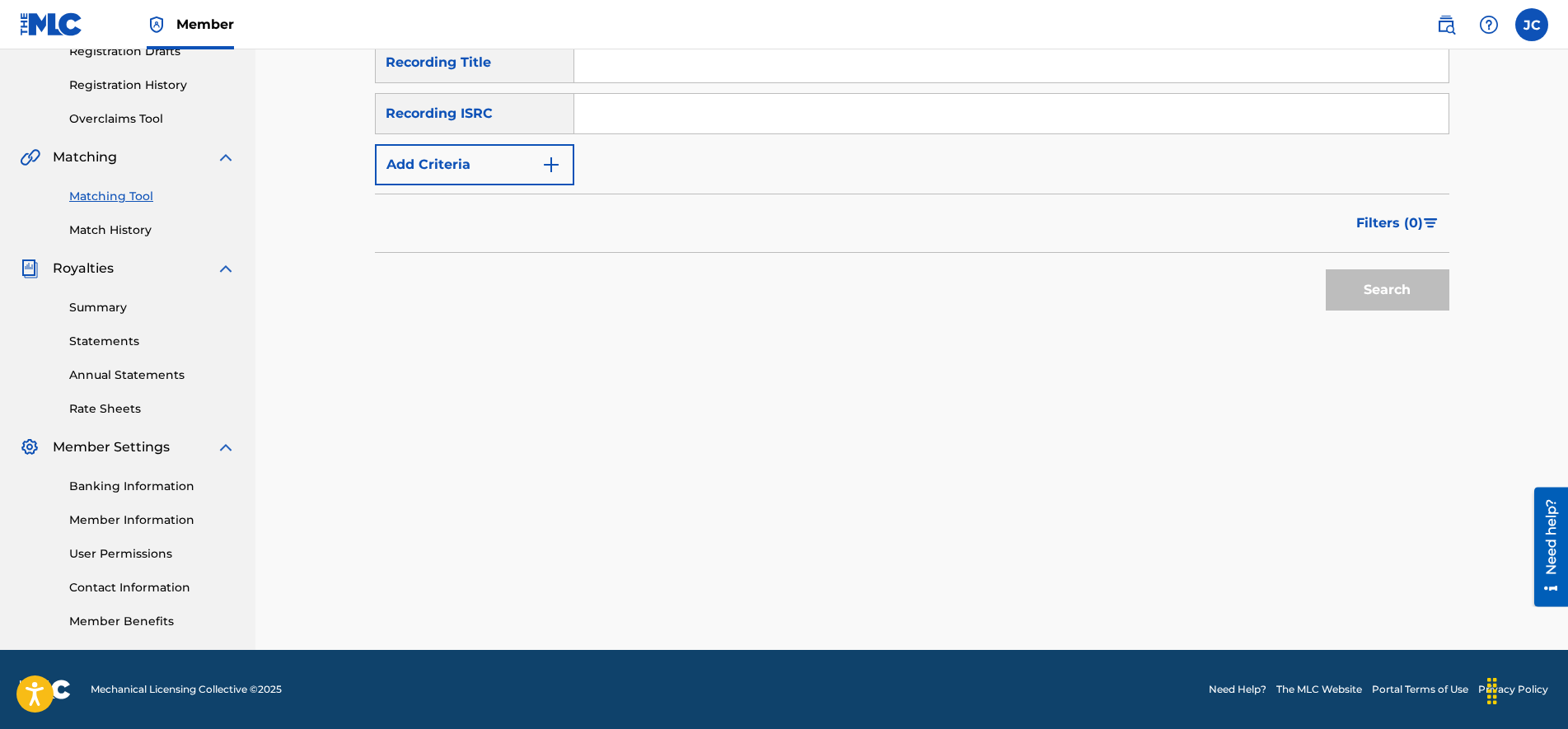
scroll to position [86, 0]
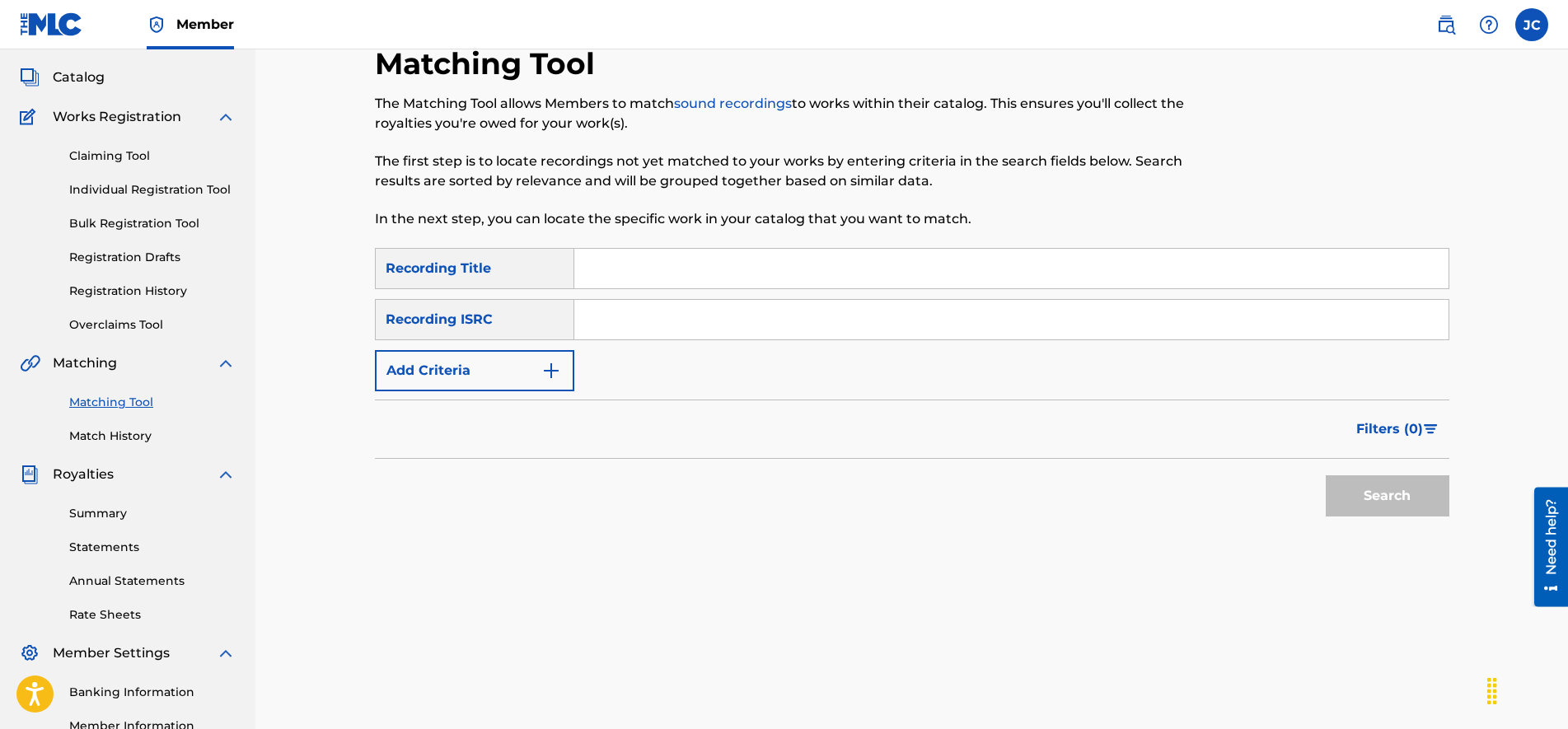
click at [679, 331] on input "Search Form" at bounding box center [1011, 319] width 874 height 40
paste input "USA2P2468230"
type input "USA2P2468230"
click at [706, 285] on input "Search Form" at bounding box center [1011, 268] width 874 height 40
paste input "Above It All"
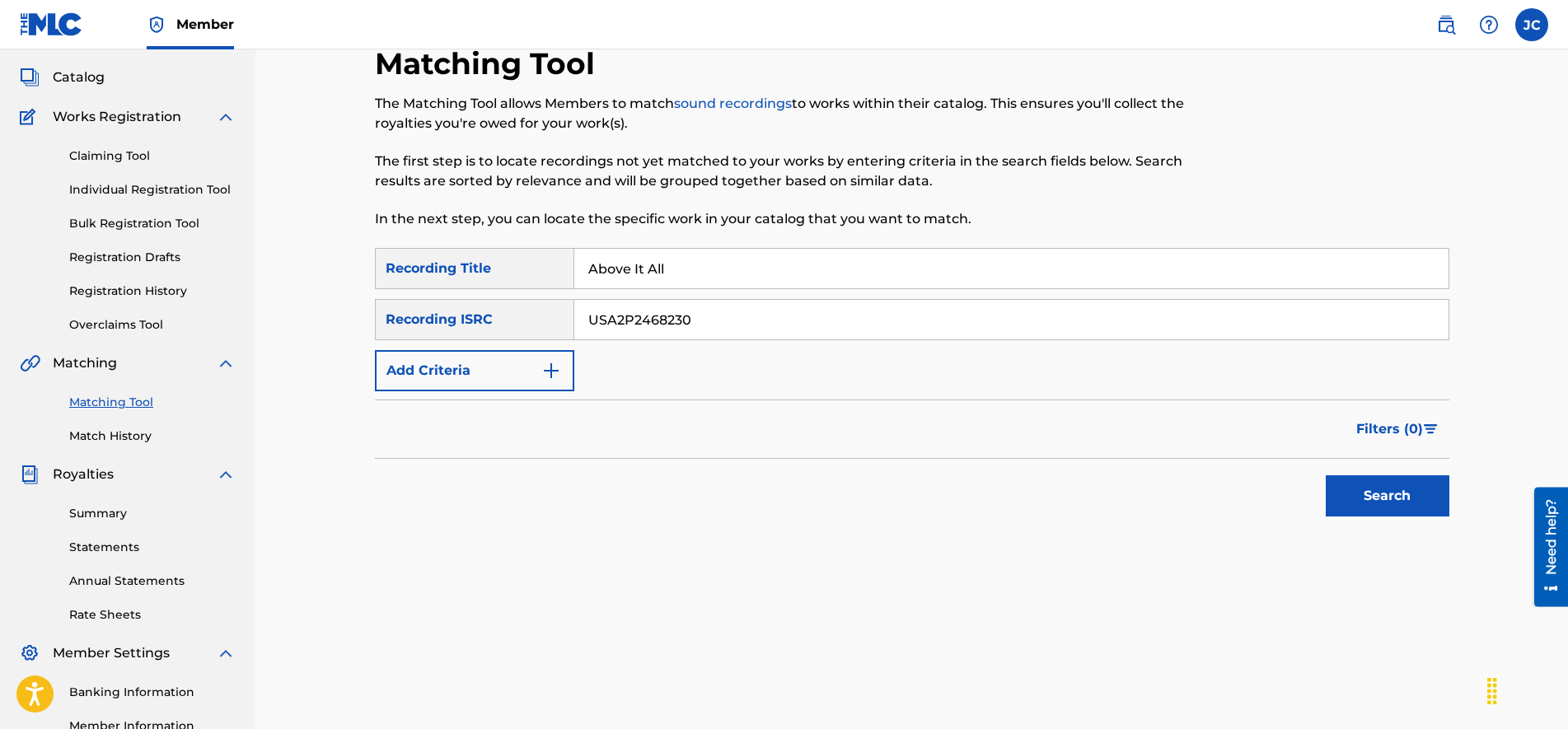
type input "Above It All"
click at [1379, 499] on button "Search" at bounding box center [1387, 496] width 124 height 41
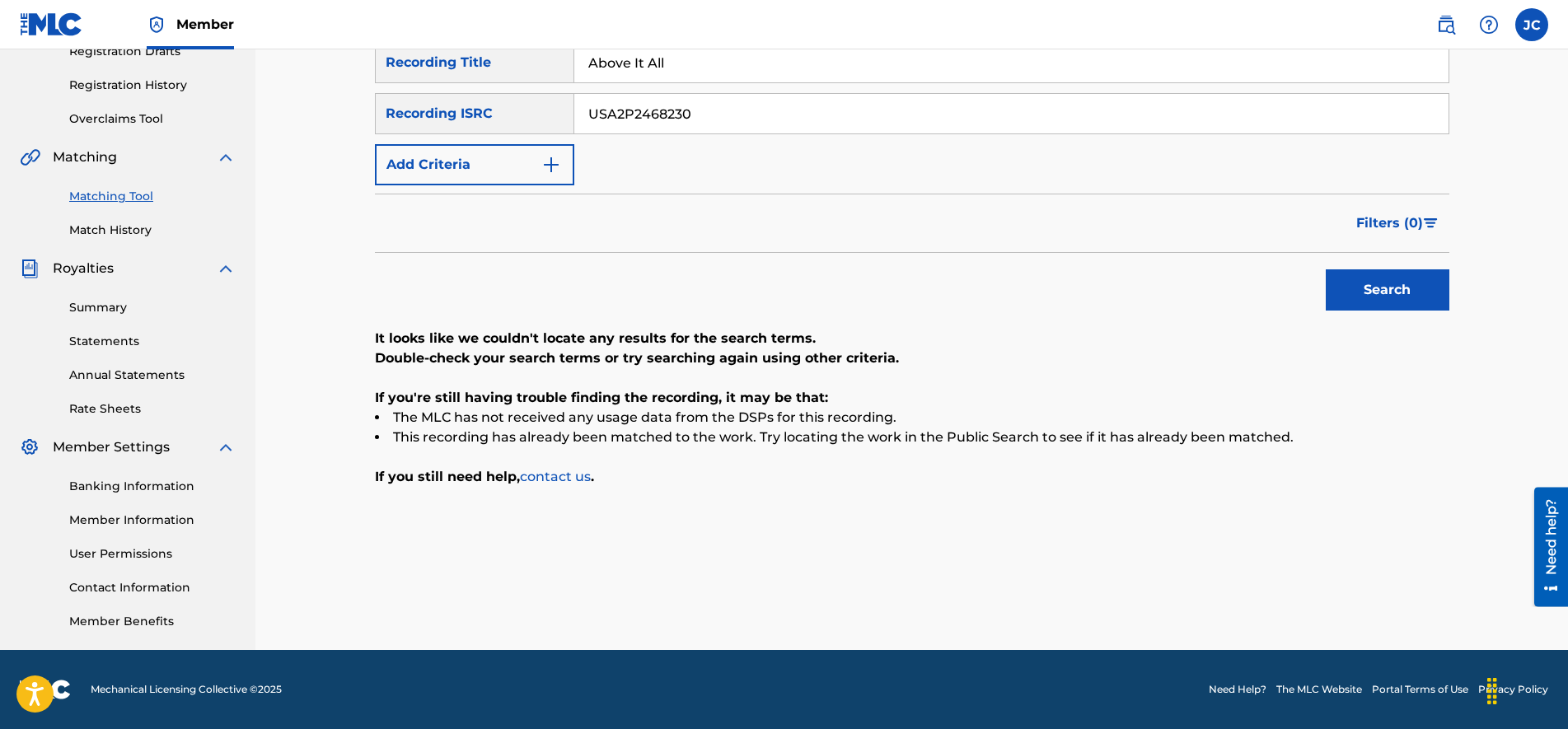
scroll to position [0, 0]
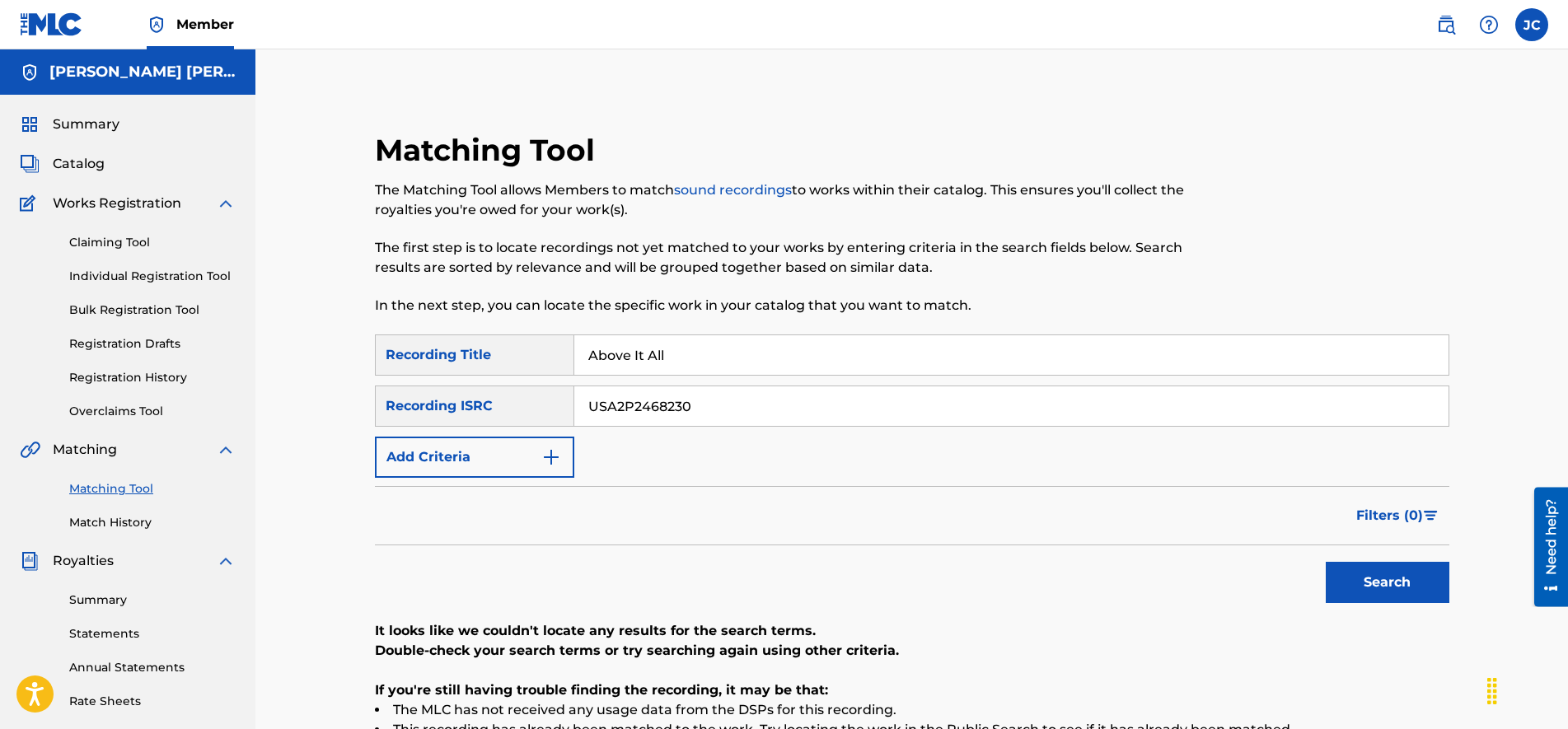
click at [793, 425] on input "USA2P2468230" at bounding box center [1011, 406] width 874 height 40
paste input "CA5KR2422886"
type input "CA5KR2422886"
click at [725, 352] on input "Above It All" at bounding box center [1011, 355] width 874 height 40
paste input "Fantasy"
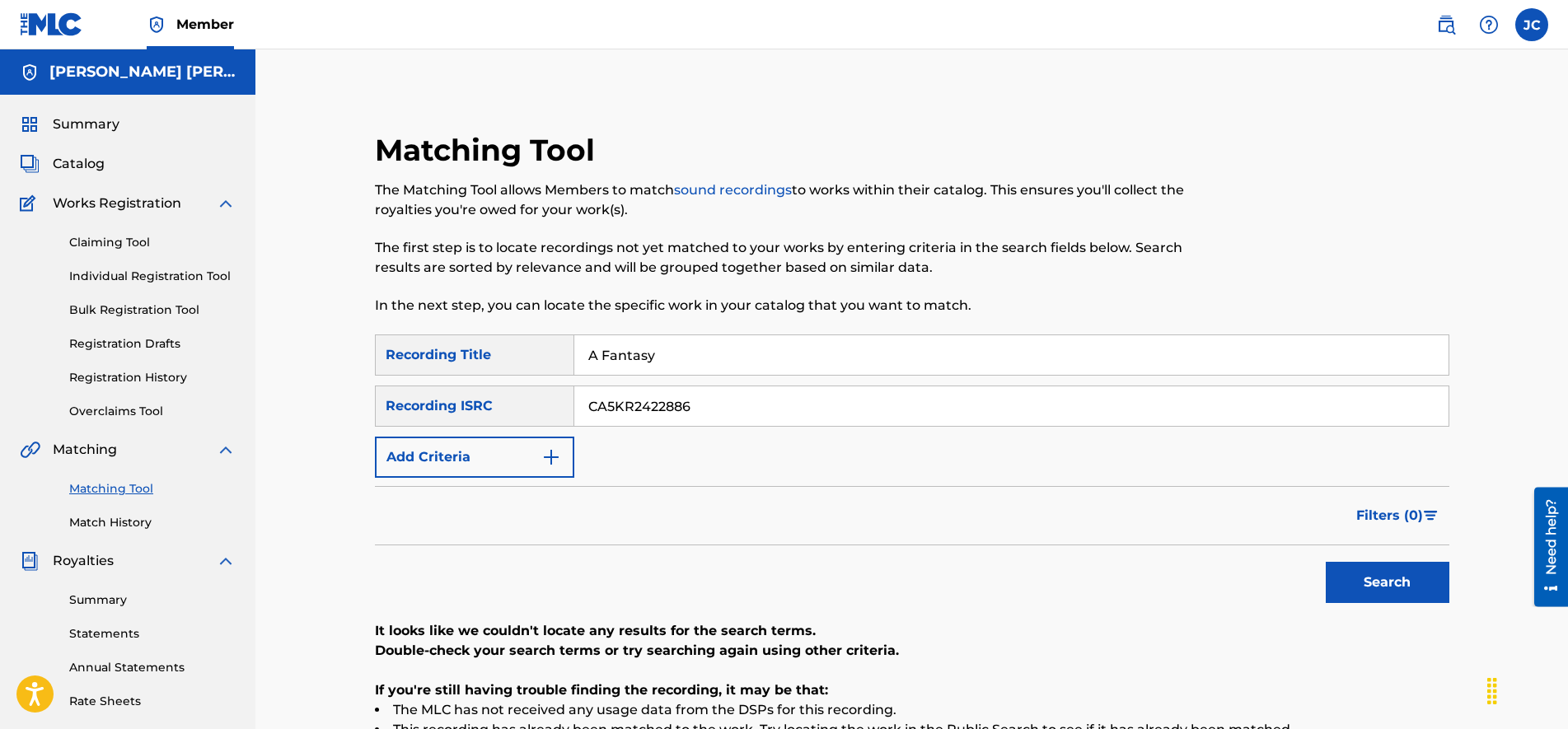
type input "A Fantasy"
click at [1365, 582] on button "Search" at bounding box center [1387, 582] width 124 height 41
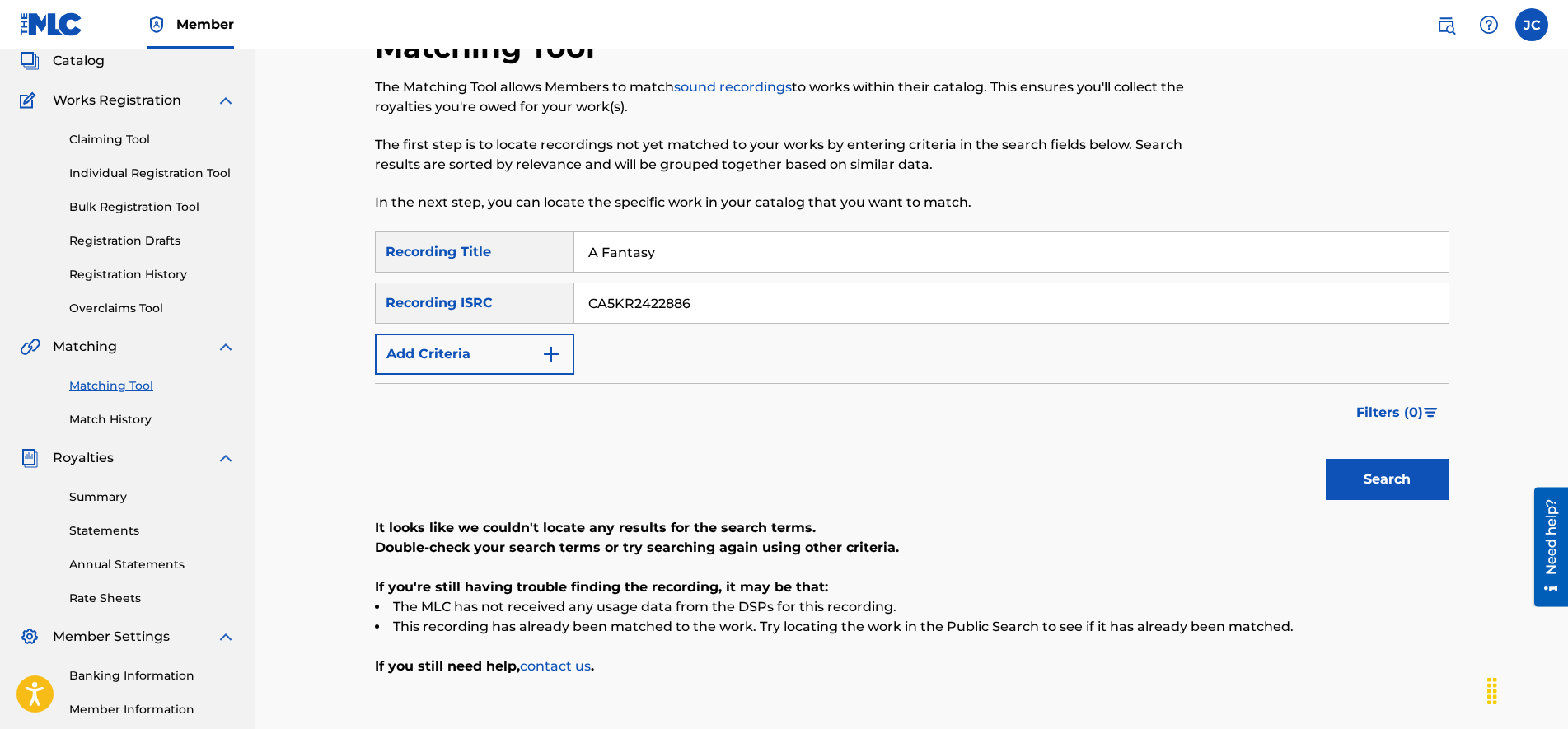
click at [790, 304] on input "CA5KR2422886" at bounding box center [1011, 303] width 874 height 40
paste input "32871"
type input "CA5KR2328716"
click at [719, 254] on input "A Fantasy" at bounding box center [1011, 252] width 874 height 40
type input "A"
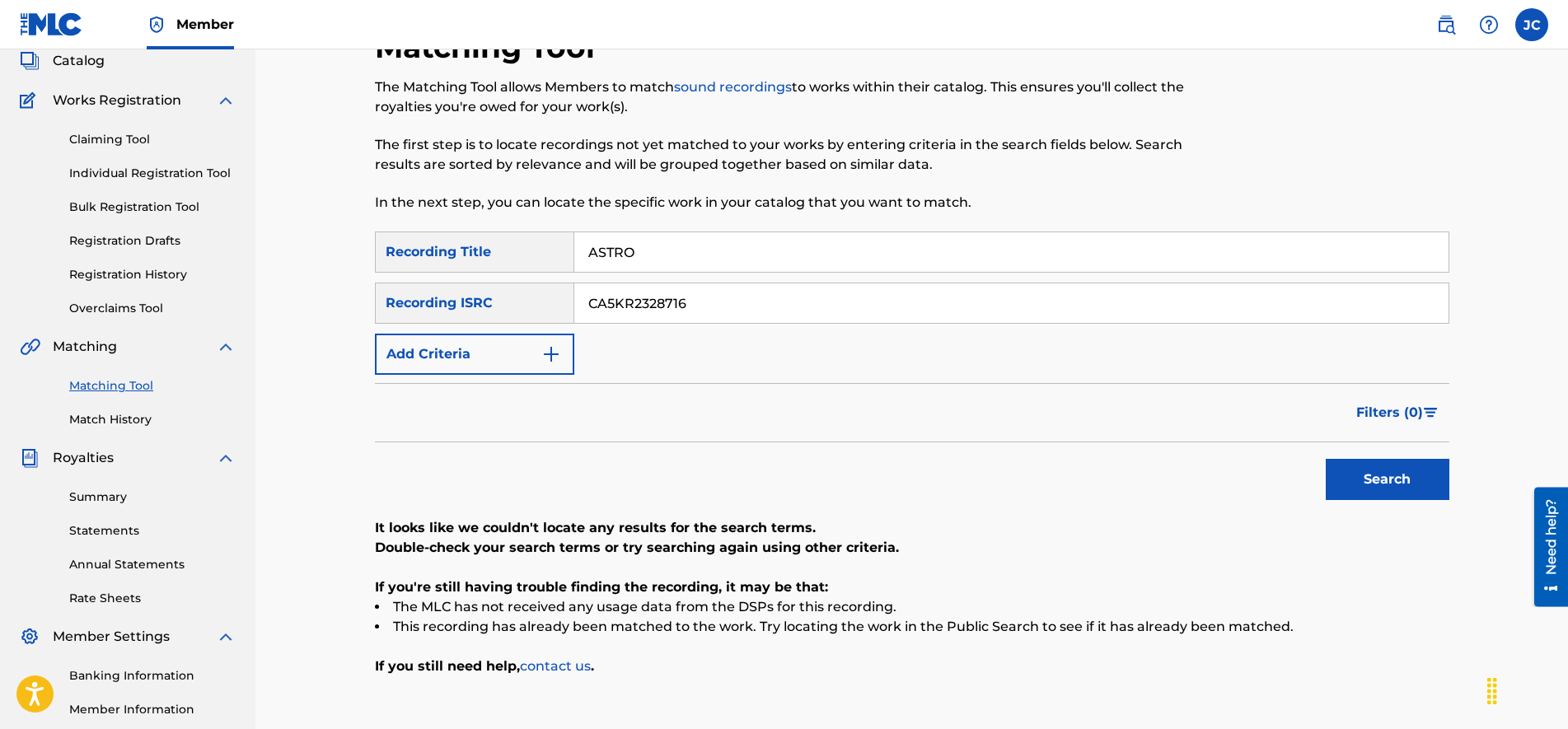
type input "ASTRO"
click at [1326, 459] on button "Search" at bounding box center [1387, 479] width 124 height 41
click at [774, 298] on input "CA5KR2328716" at bounding box center [1011, 303] width 874 height 40
paste input "GBSMU8194511"
type input "GBSMU8194511"
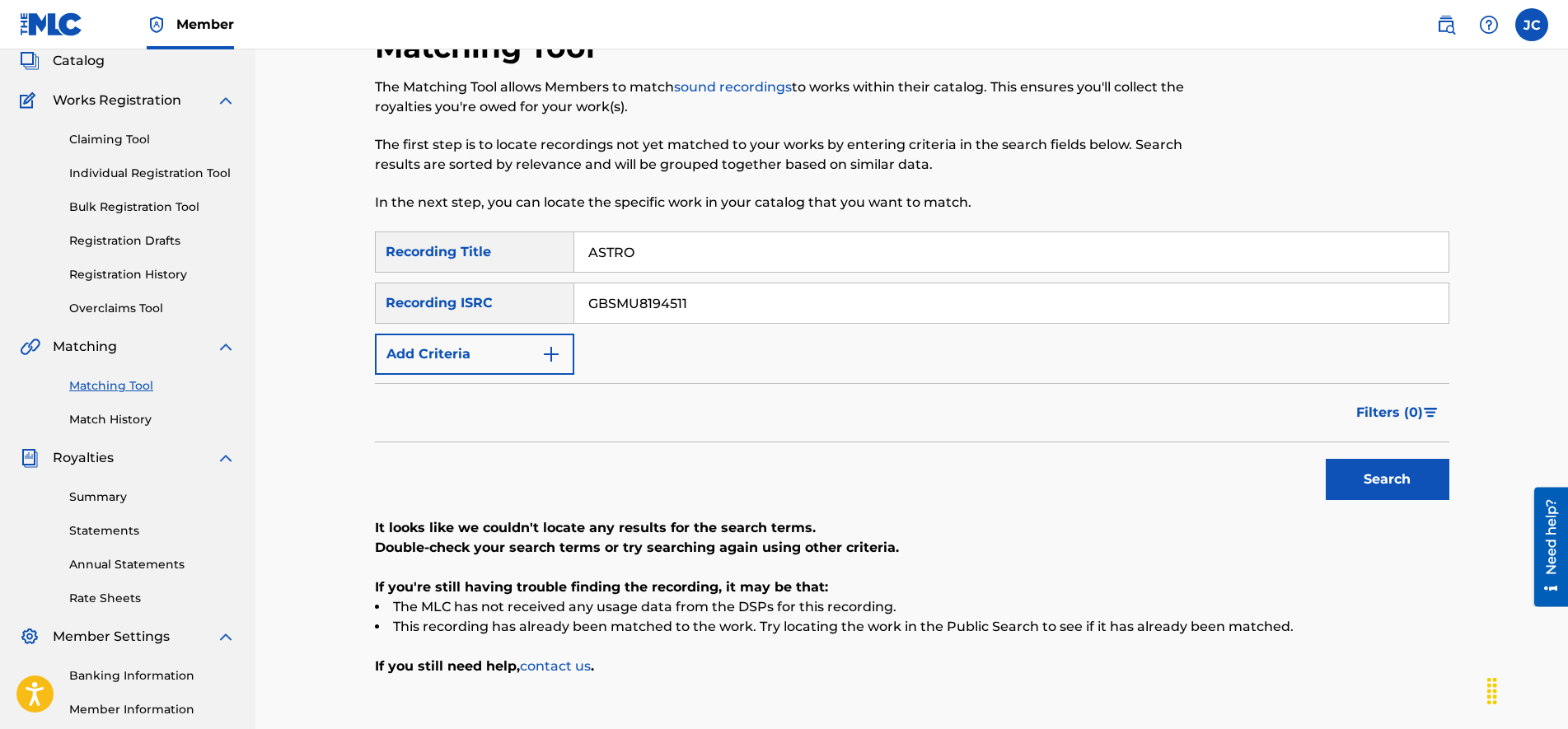
click at [716, 258] on input "ASTRO" at bounding box center [1011, 252] width 874 height 40
paste input "Back Up On This Bitch"
type input "Back Up On This Bitch"
click at [1366, 484] on button "Search" at bounding box center [1387, 479] width 124 height 41
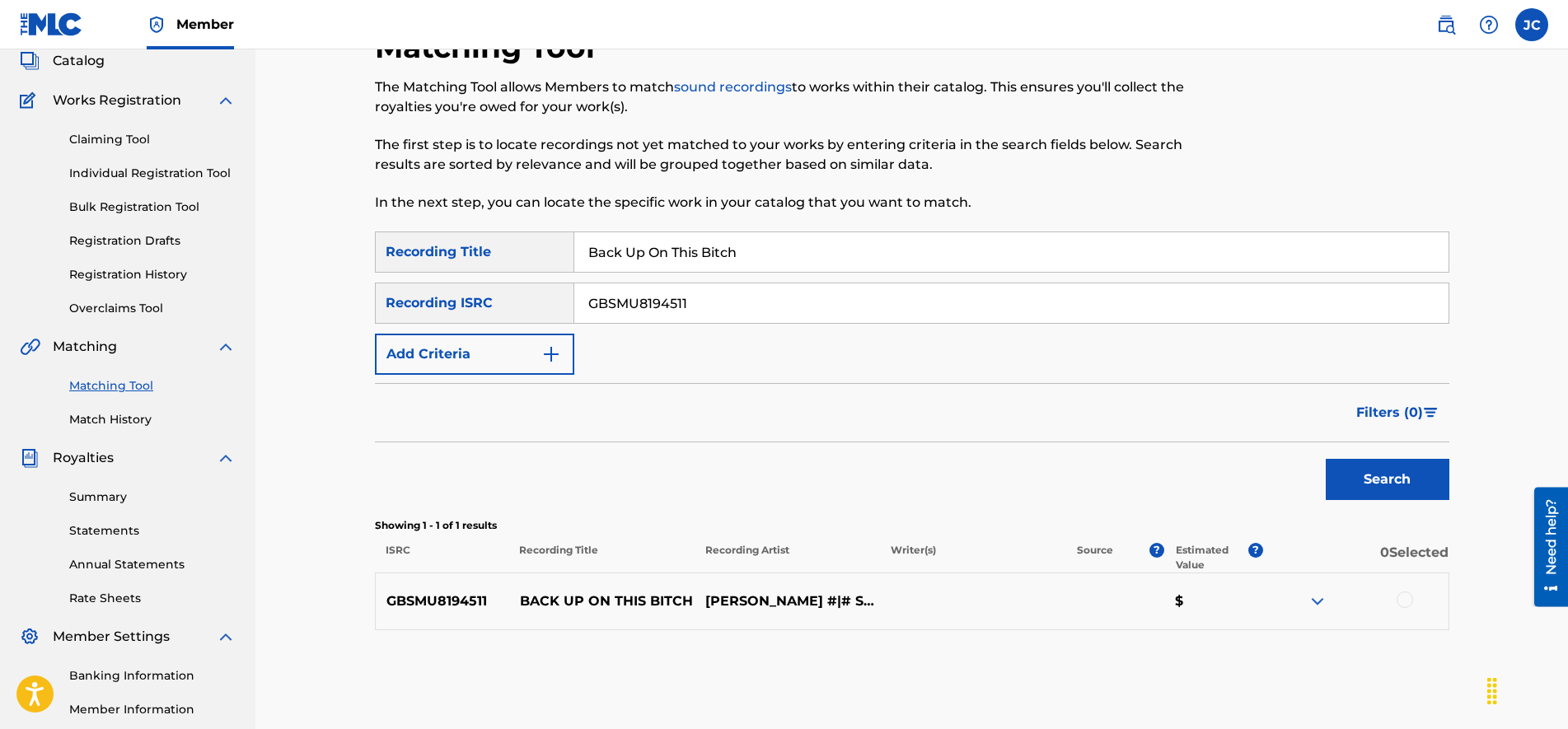
click at [1307, 607] on img at bounding box center [1316, 601] width 20 height 20
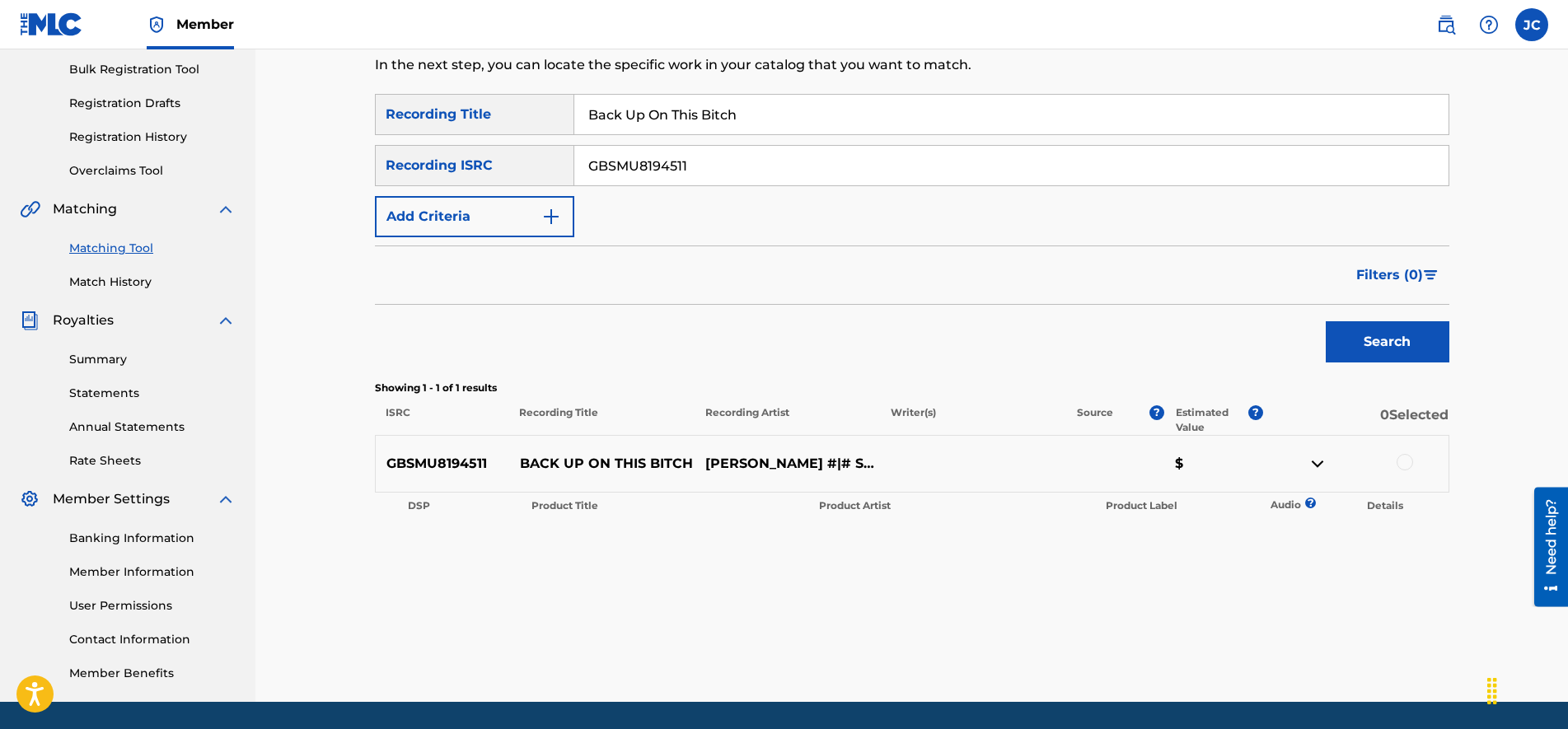
drag, startPoint x: 995, startPoint y: 384, endPoint x: 1018, endPoint y: 469, distance: 88.1
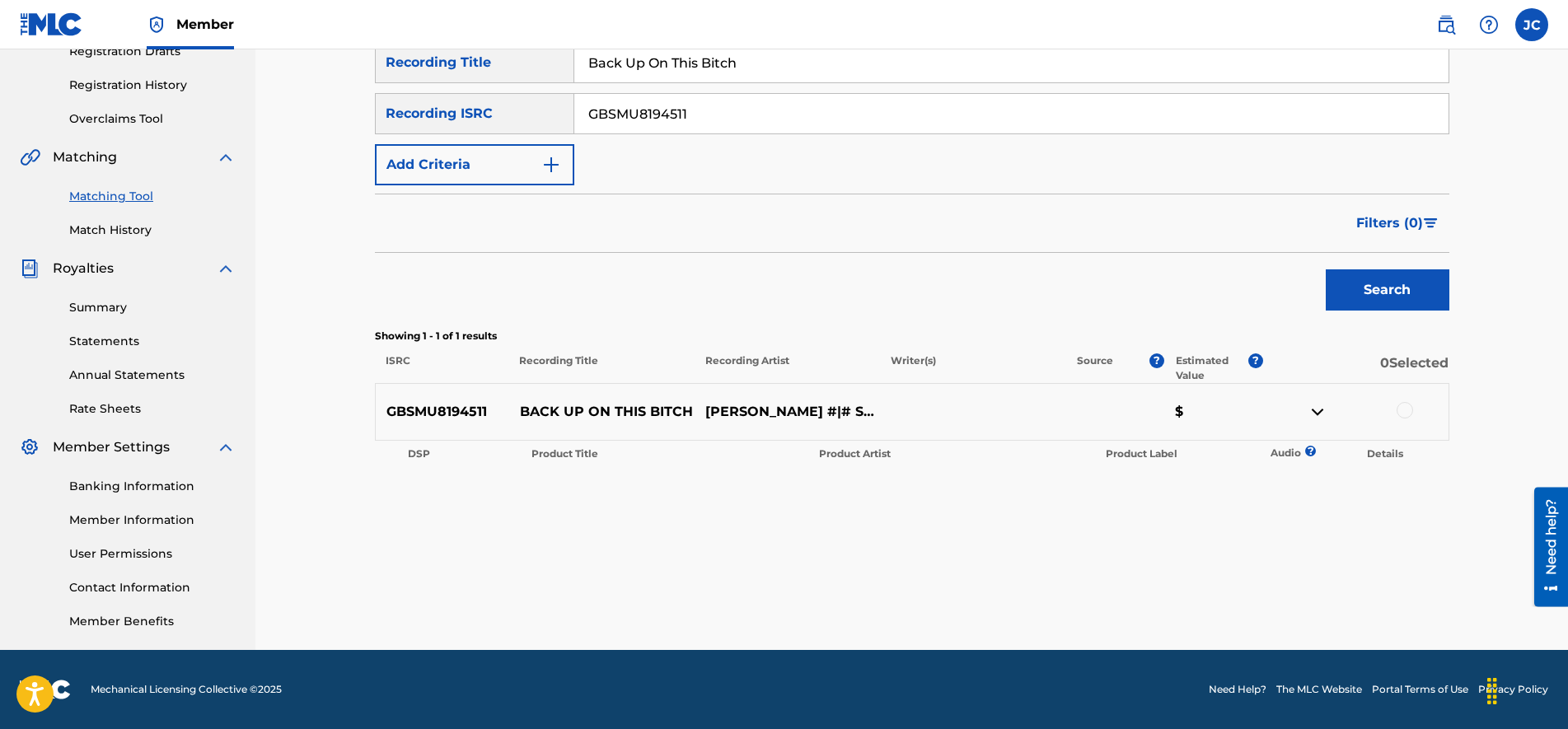
click at [1407, 410] on div at bounding box center [1405, 410] width 17 height 17
click at [1192, 601] on button "Match 1 Group" at bounding box center [1157, 594] width 182 height 41
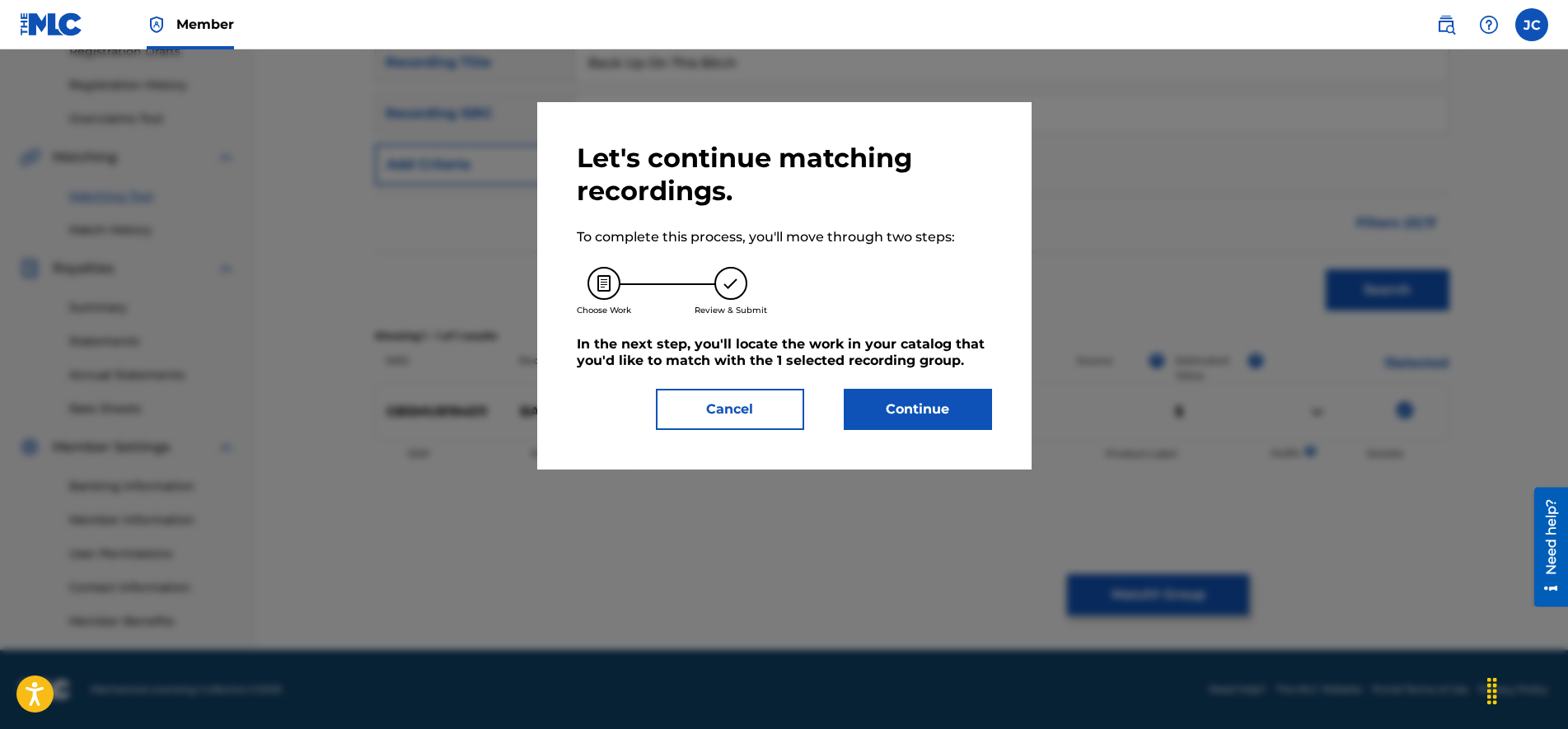
click at [908, 410] on button "Continue" at bounding box center [918, 410] width 149 height 41
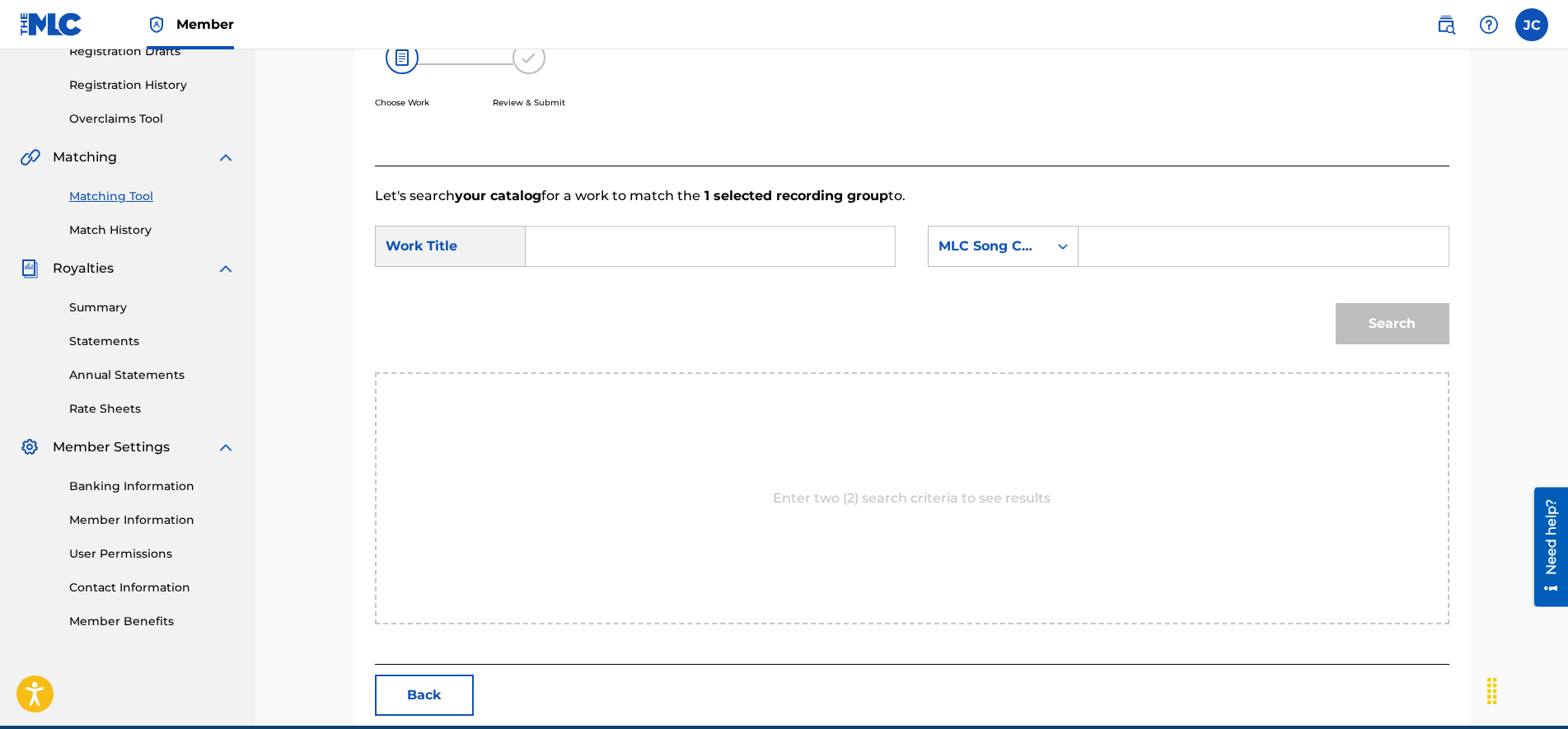
click at [1183, 245] on input "Search Form" at bounding box center [1262, 246] width 341 height 40
paste input "BC0NAS"
type input "BC0NAS"
click at [680, 248] on input "Search Form" at bounding box center [710, 246] width 341 height 40
paste input "BACK UP ON THIS BITCH"
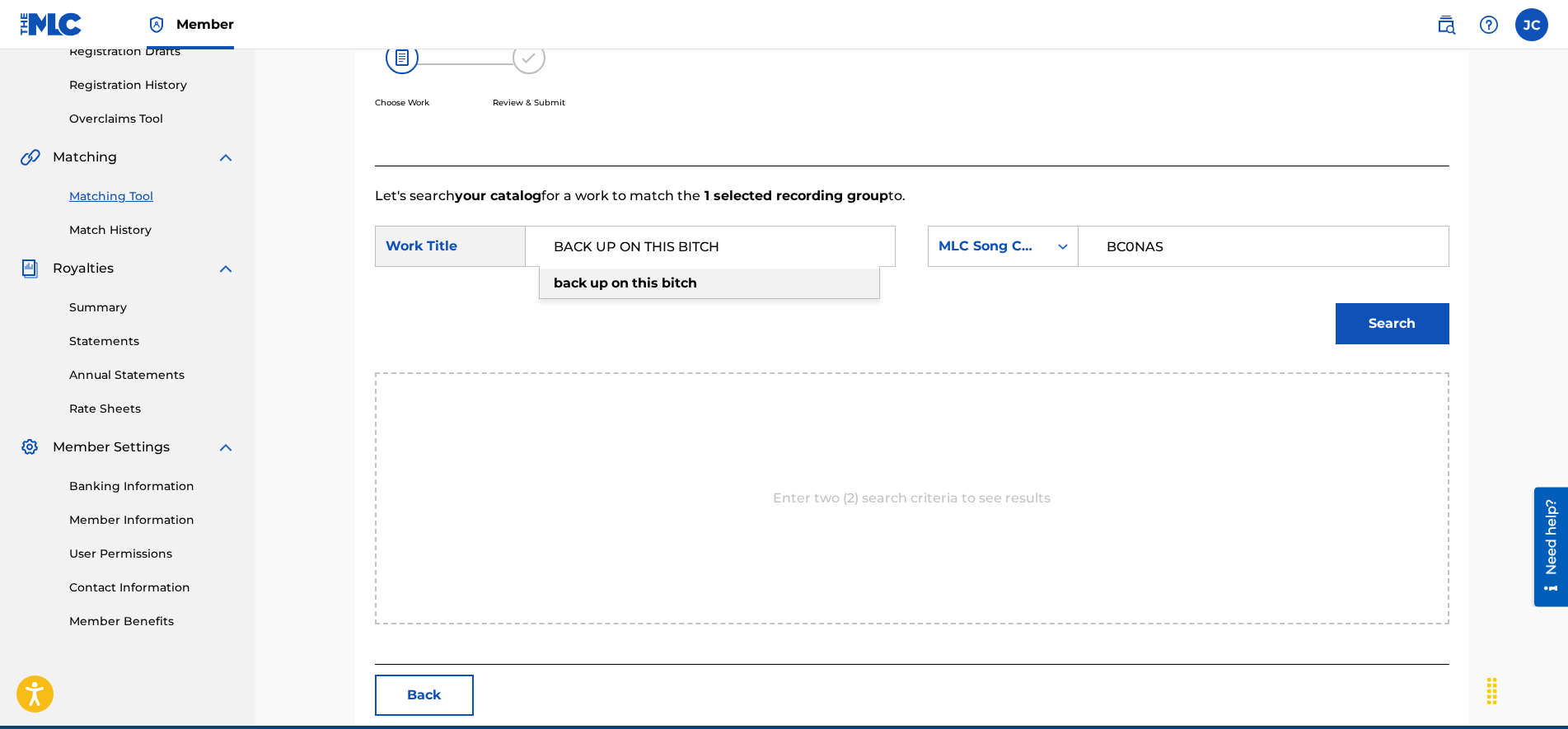
type input "BACK UP ON THIS BITCH"
click at [1391, 319] on button "Search" at bounding box center [1392, 323] width 113 height 41
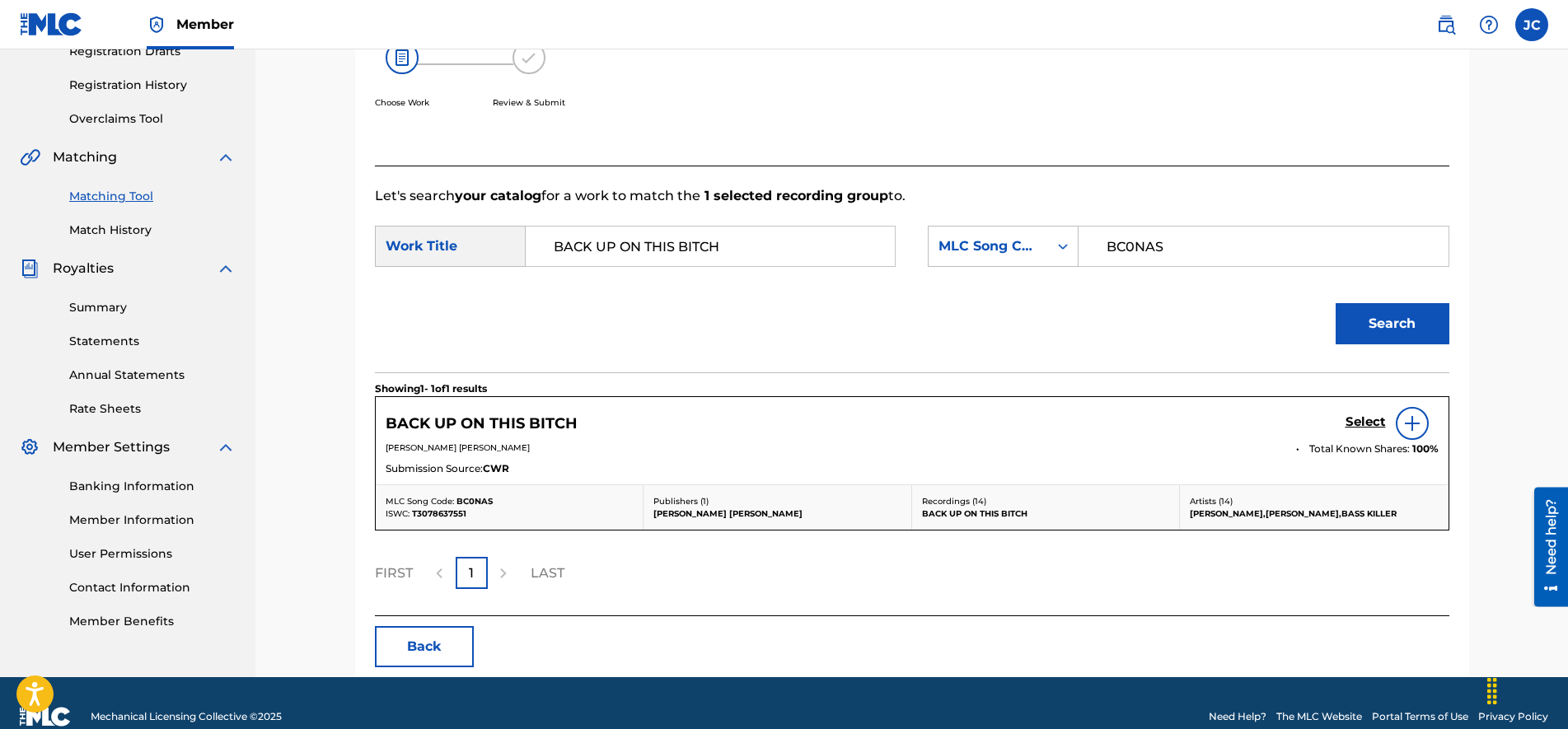
click at [1353, 428] on h5 "Select" at bounding box center [1365, 422] width 40 height 16
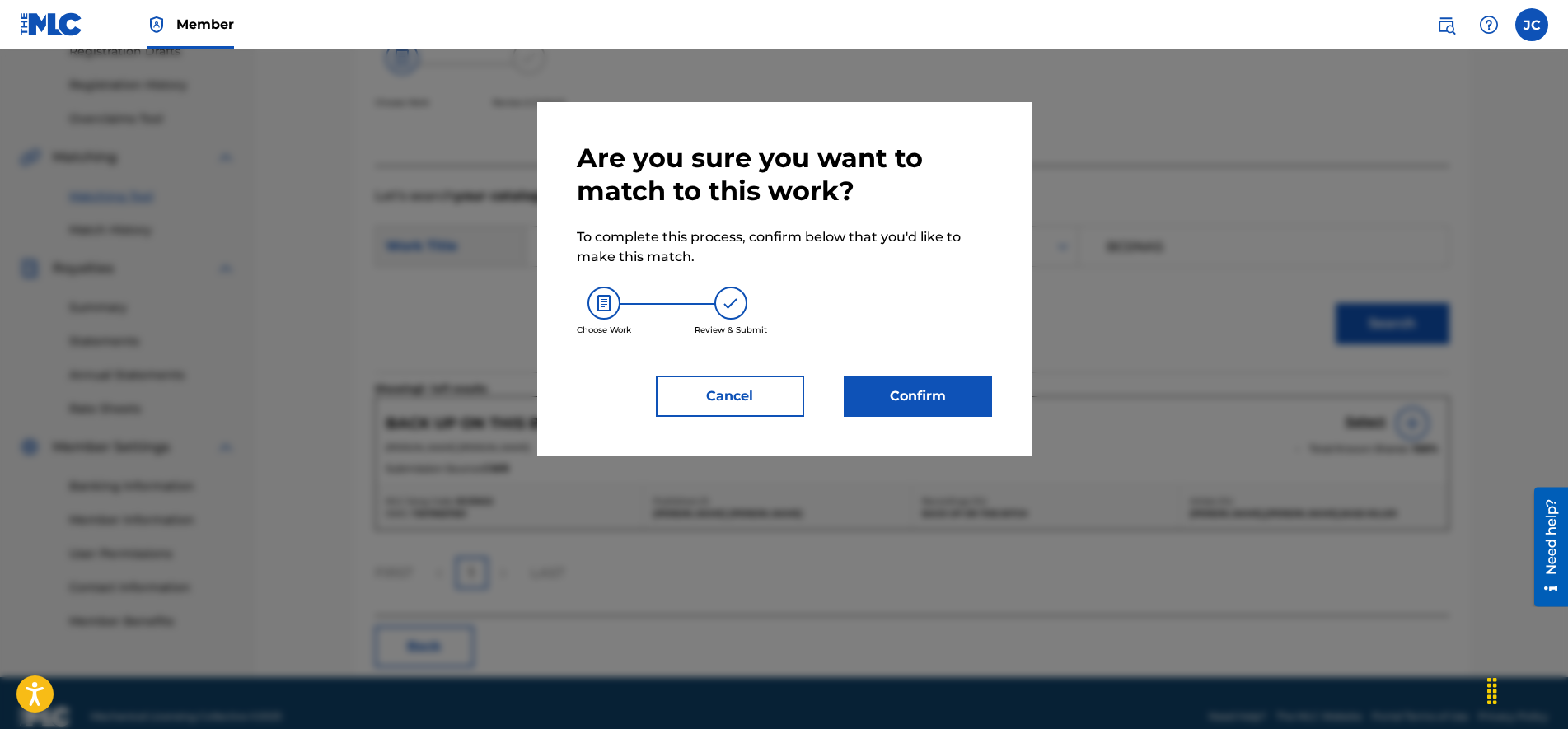
click at [928, 397] on button "Confirm" at bounding box center [918, 396] width 149 height 41
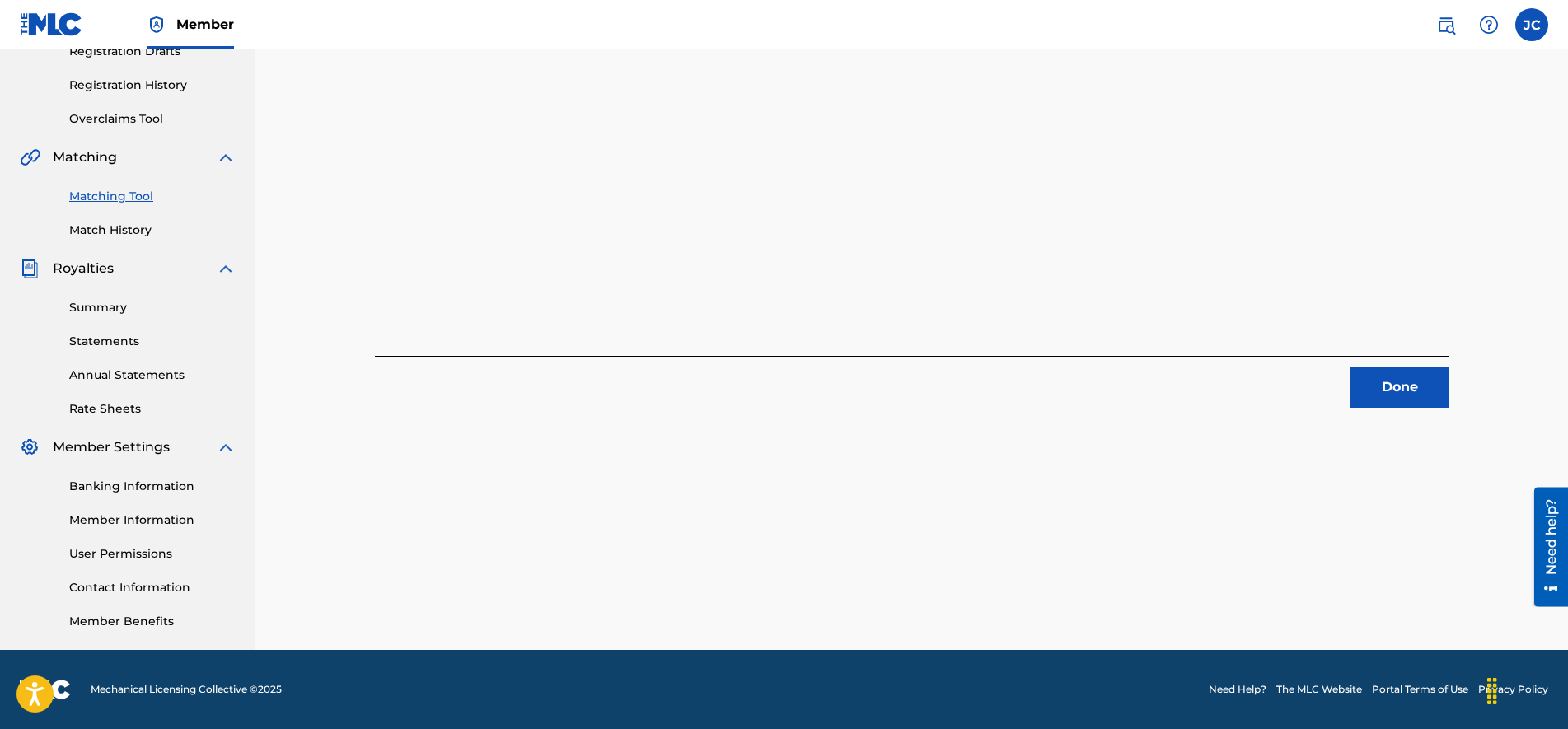
drag, startPoint x: 1390, startPoint y: 391, endPoint x: 1379, endPoint y: 392, distance: 11.0
click at [1386, 391] on button "Done" at bounding box center [1399, 387] width 98 height 41
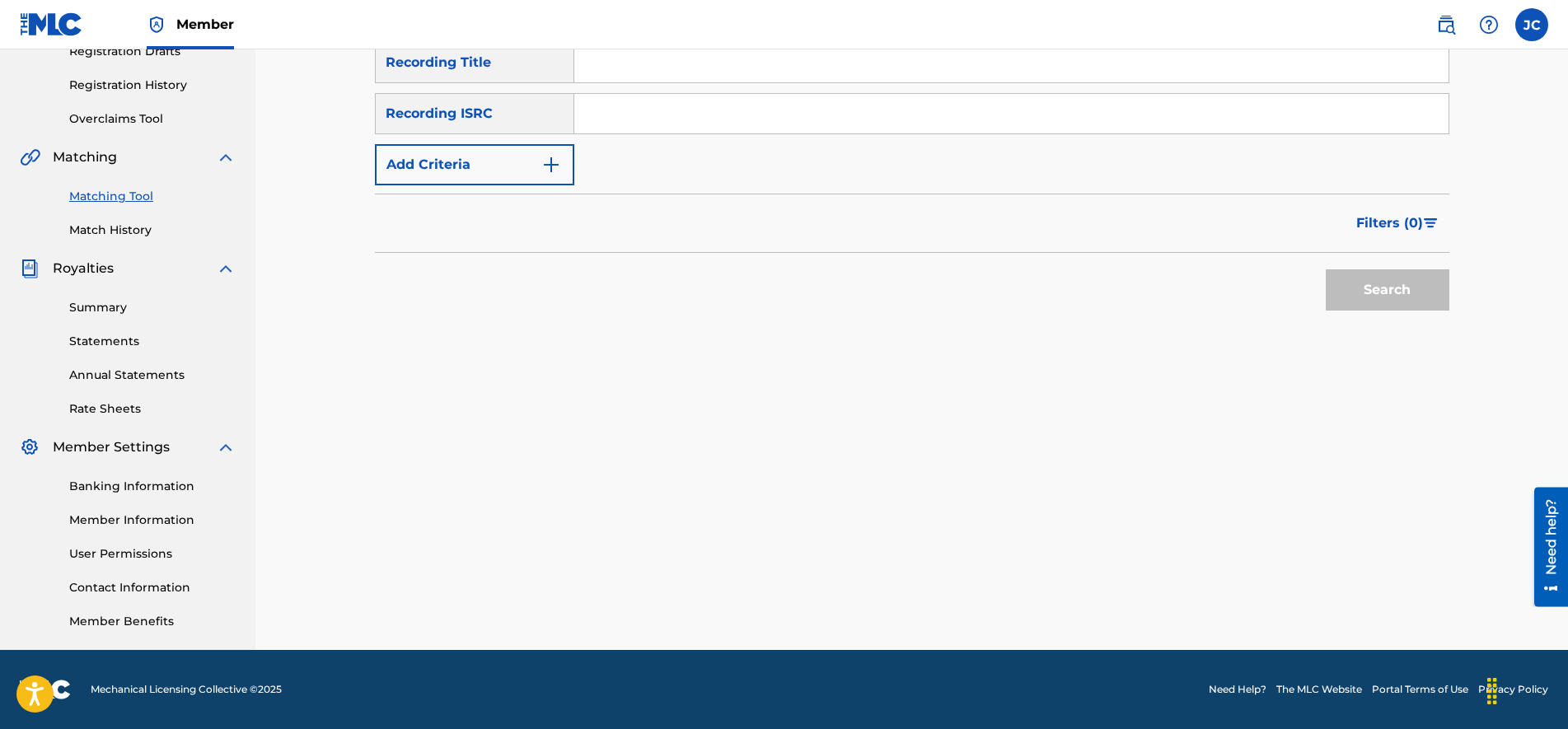
click at [643, 105] on input "Search Form" at bounding box center [1011, 113] width 874 height 40
paste input "CA5KR2336202"
type input "CA5KR2336202"
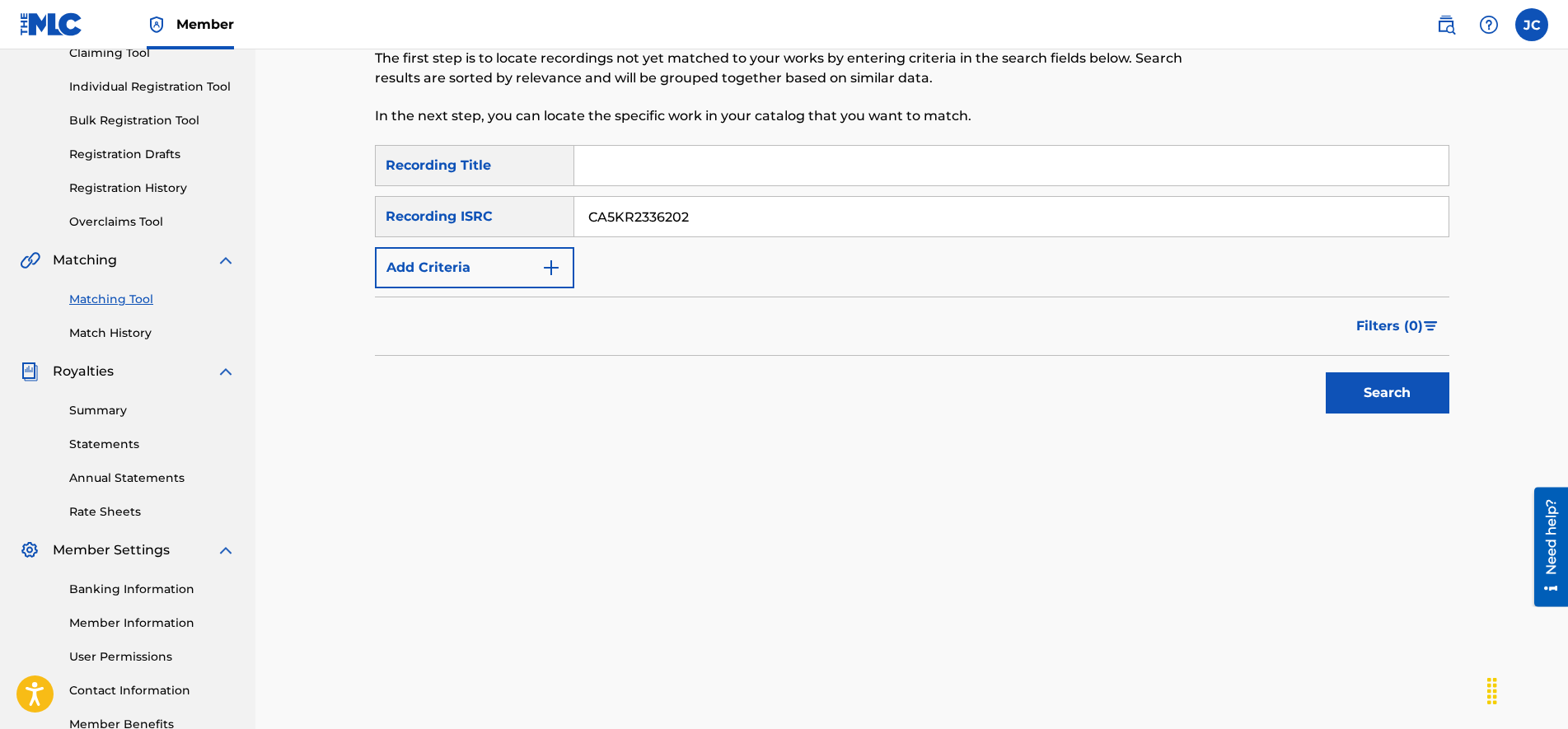
click at [726, 163] on input "Search Form" at bounding box center [1011, 165] width 874 height 40
paste input "Basskill"
type input "Basskill"
click at [1392, 390] on button "Search" at bounding box center [1387, 393] width 124 height 41
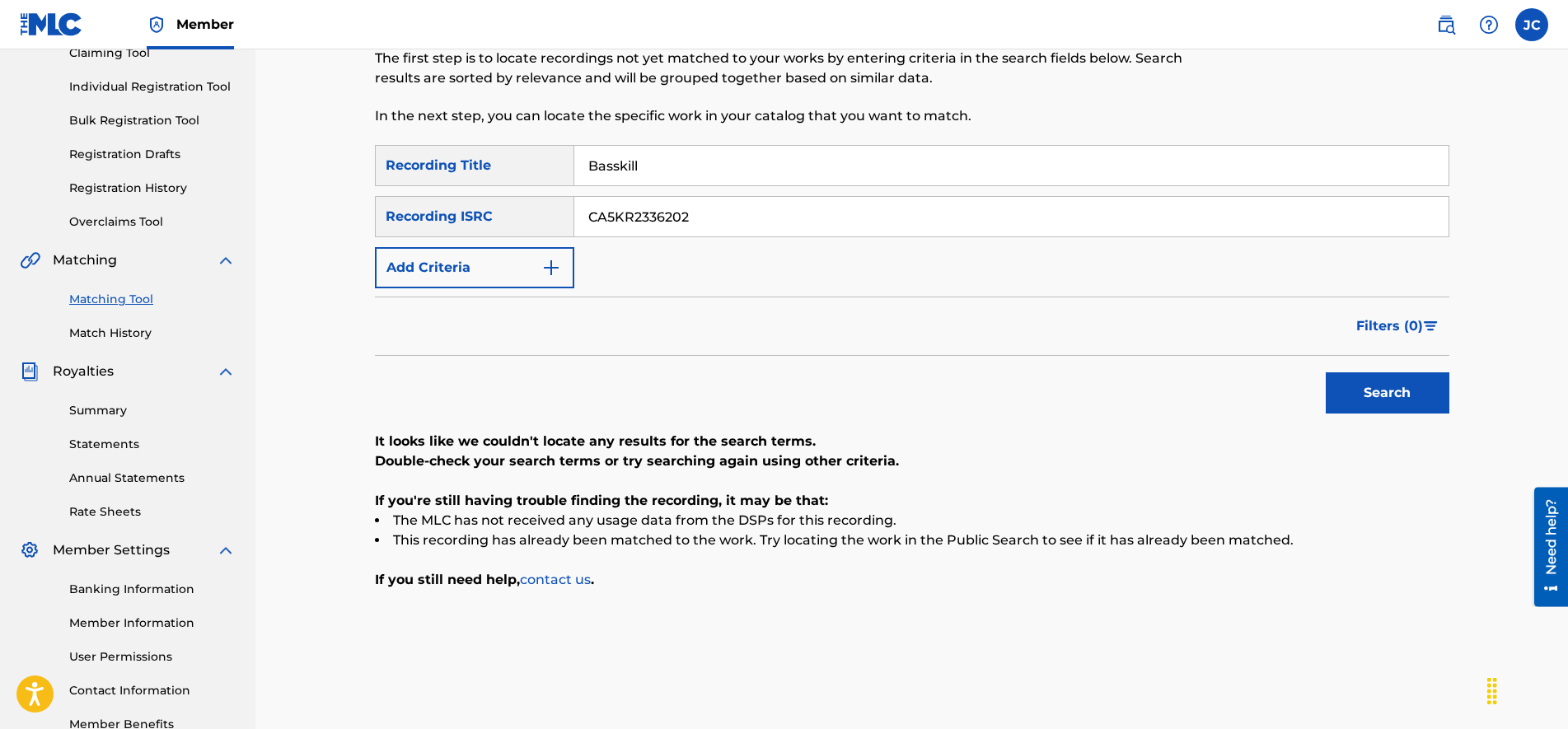
click at [798, 222] on input "CA5KR2336202" at bounding box center [1011, 216] width 874 height 40
paste input "[PERSON_NAME], Jnpbeatz CA5KR2434700"
drag, startPoint x: 689, startPoint y: 216, endPoint x: 337, endPoint y: 195, distance: 352.6
click at [348, 195] on div "Matching Tool The Matching Tool allows Members to match sound recordings to wor…" at bounding box center [911, 327] width 1153 height 852
type input "CA5KR2434700"
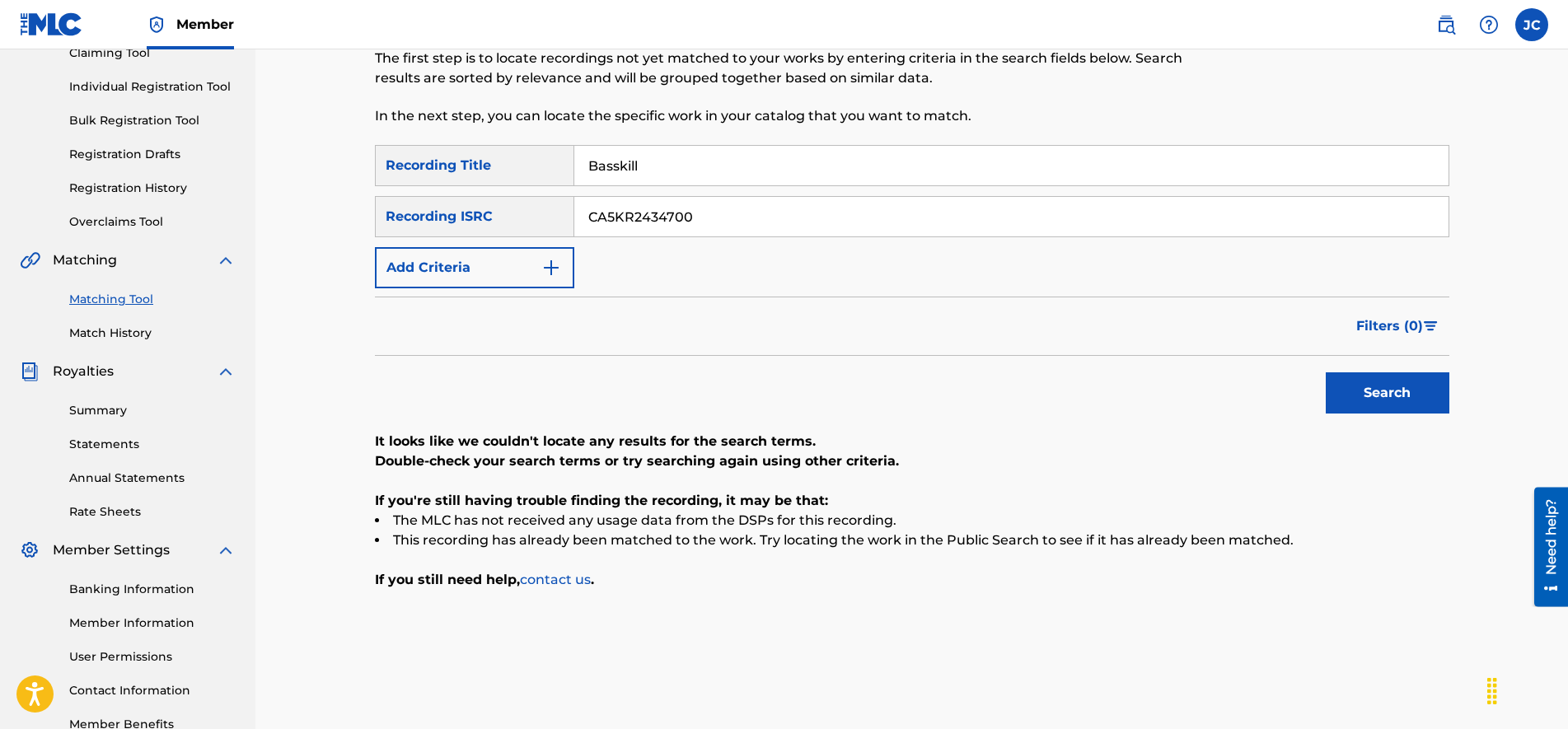
drag, startPoint x: 672, startPoint y: 162, endPoint x: 310, endPoint y: 128, distance: 363.6
click at [312, 128] on div "Matching Tool The Matching Tool allows Members to match sound recordings to wor…" at bounding box center [911, 306] width 1313 height 892
type input "BFF"
click at [1326, 372] on button "Search" at bounding box center [1387, 393] width 124 height 41
click at [736, 220] on input "CA5KR2434700" at bounding box center [1011, 216] width 874 height 40
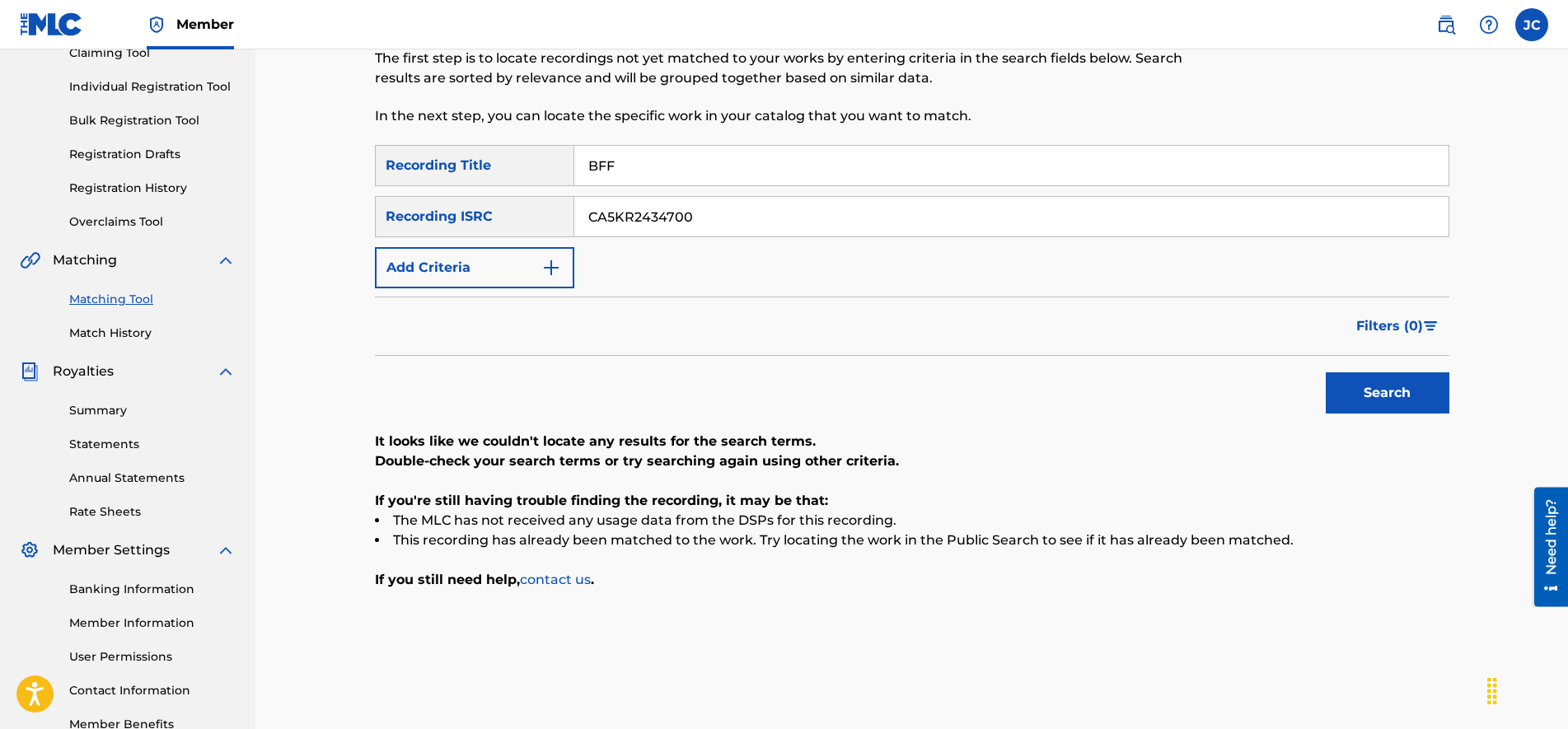
paste input "GBSMU4607045"
type input "GBSMU4607045"
click at [646, 179] on input "BFF" at bounding box center [1011, 165] width 874 height 40
paste input "last"
type input "Blast"
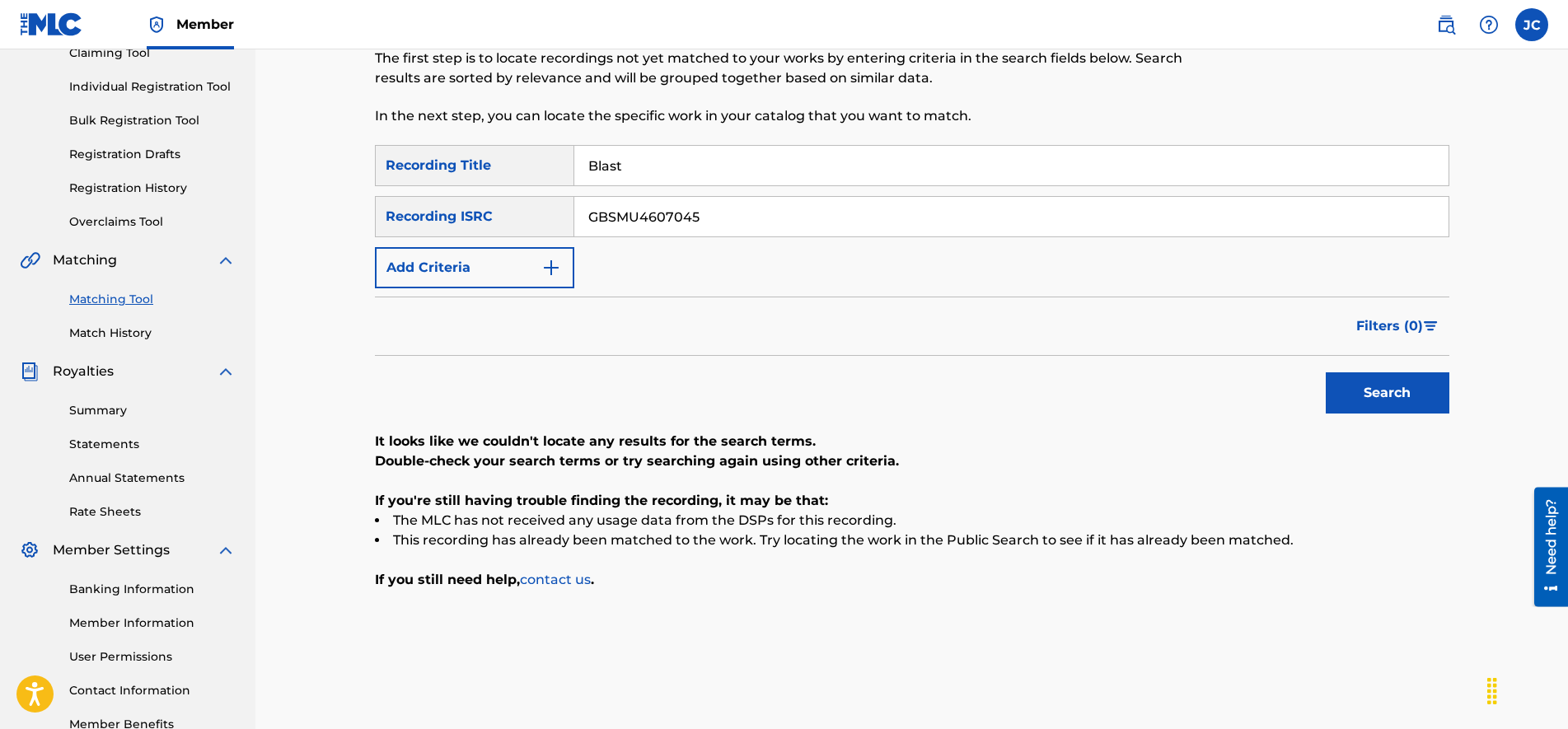
click at [1387, 392] on button "Search" at bounding box center [1387, 393] width 124 height 41
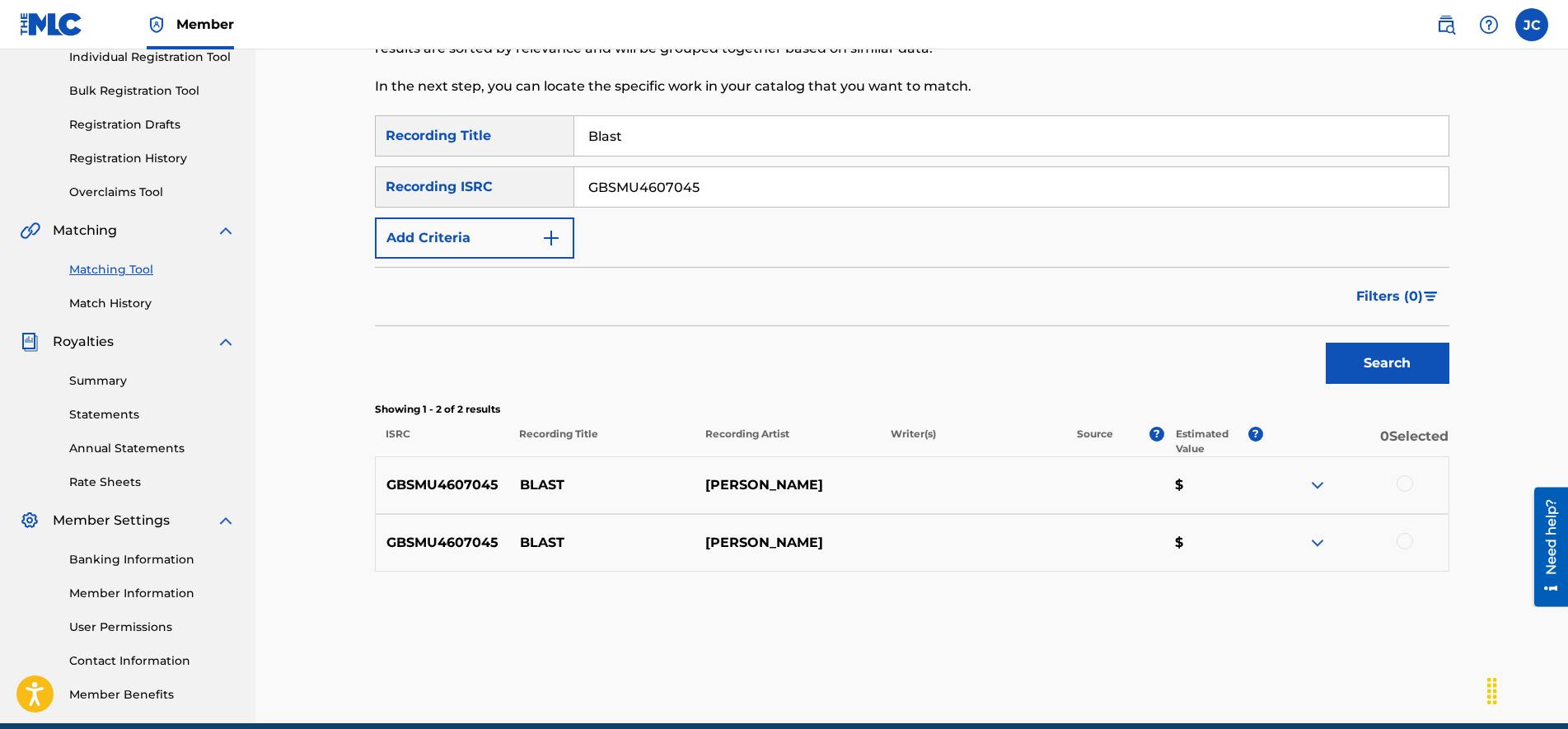
drag, startPoint x: 1052, startPoint y: 278, endPoint x: 1059, endPoint y: 372, distance: 94.3
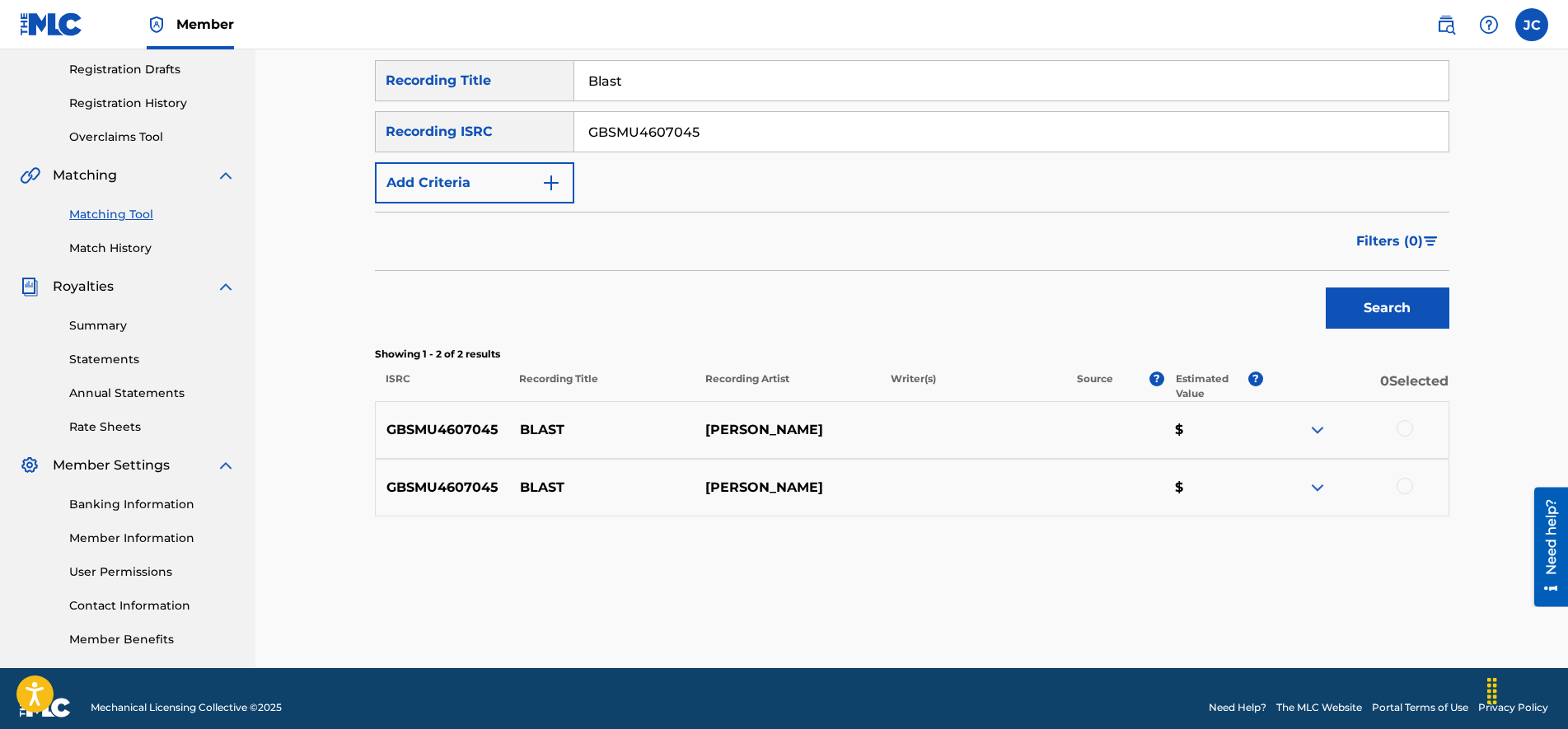
click at [1313, 427] on img at bounding box center [1316, 429] width 20 height 20
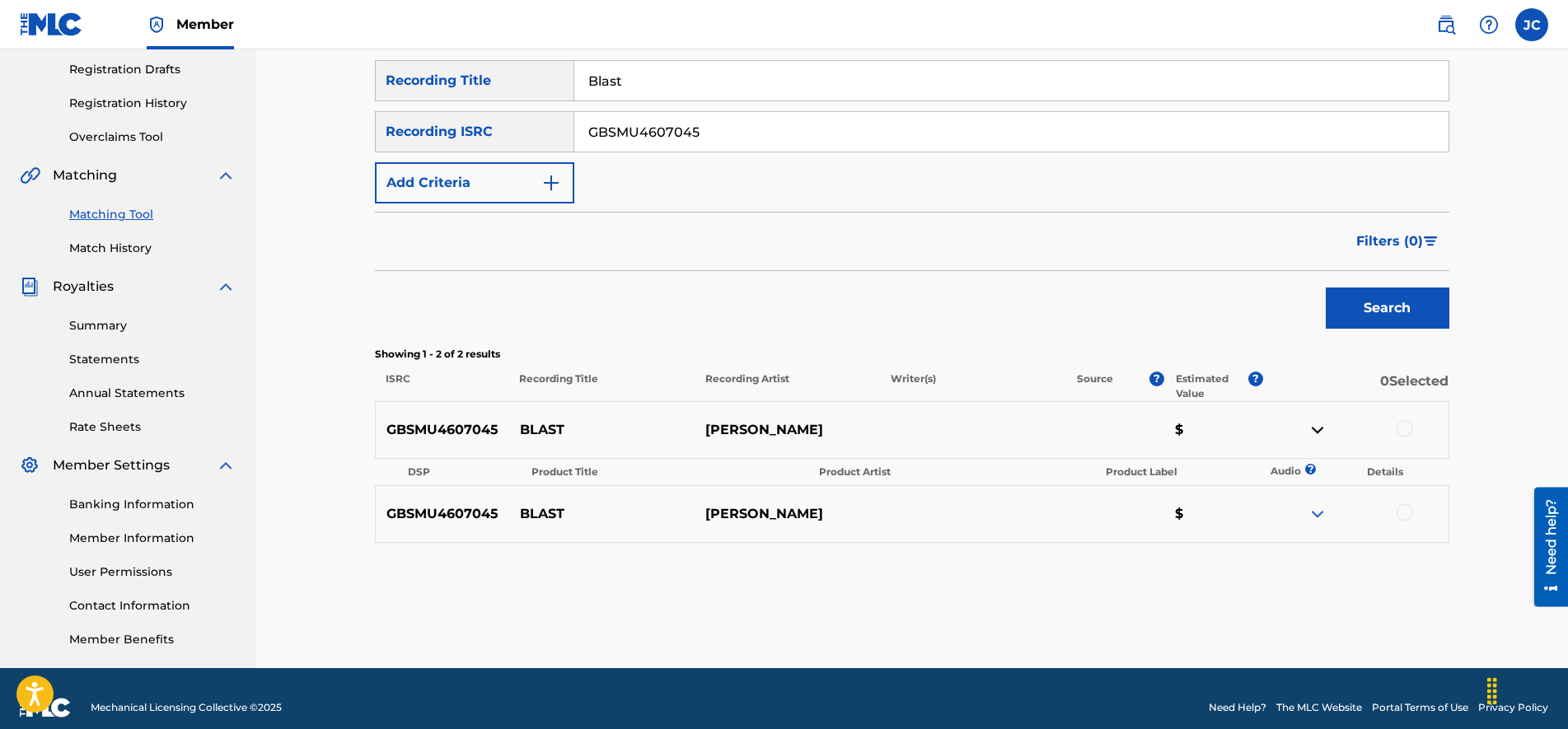
click at [1314, 509] on img at bounding box center [1316, 514] width 20 height 20
click at [1404, 514] on div at bounding box center [1405, 513] width 17 height 17
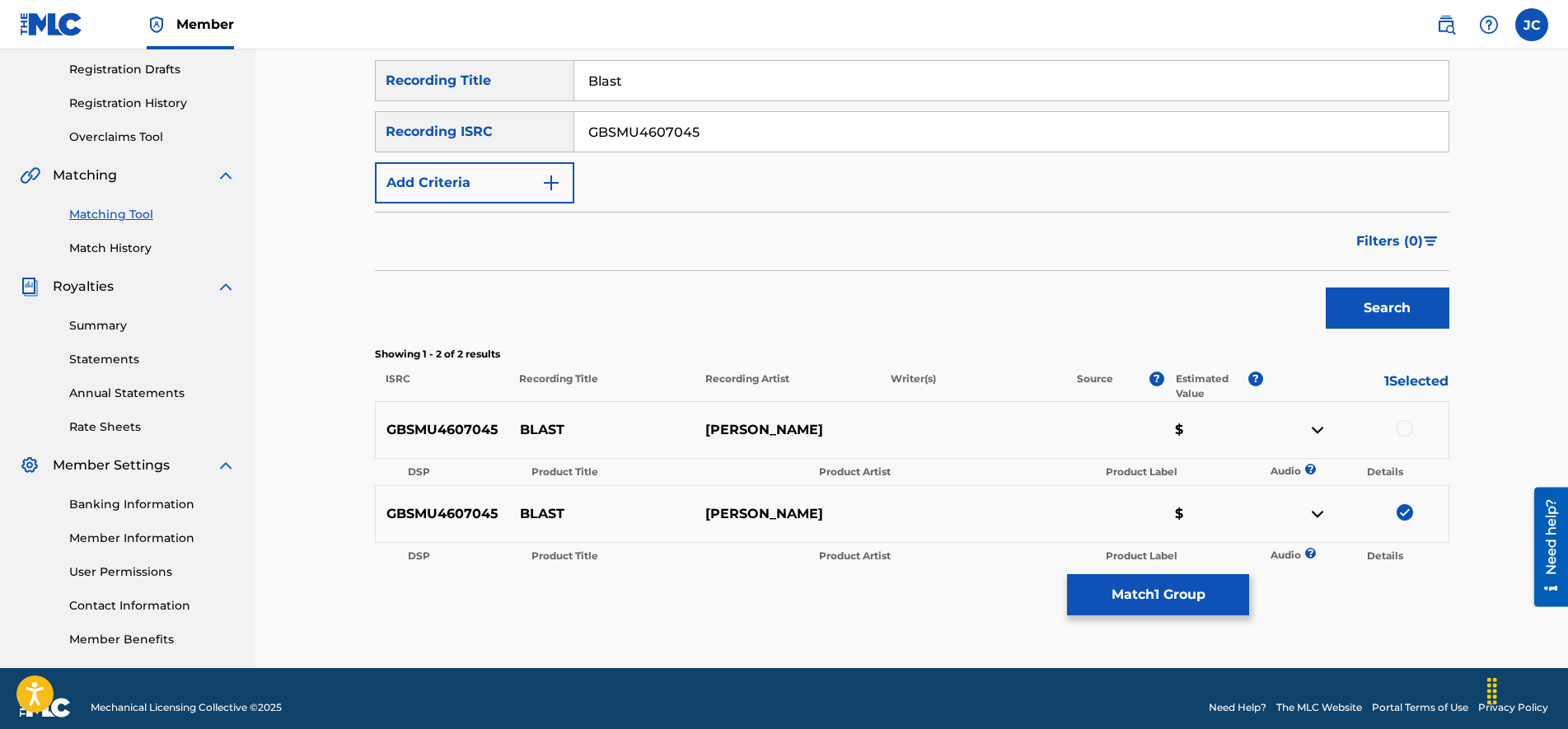
click at [1398, 427] on div at bounding box center [1405, 428] width 17 height 17
click at [1380, 289] on button "Search" at bounding box center [1387, 307] width 124 height 41
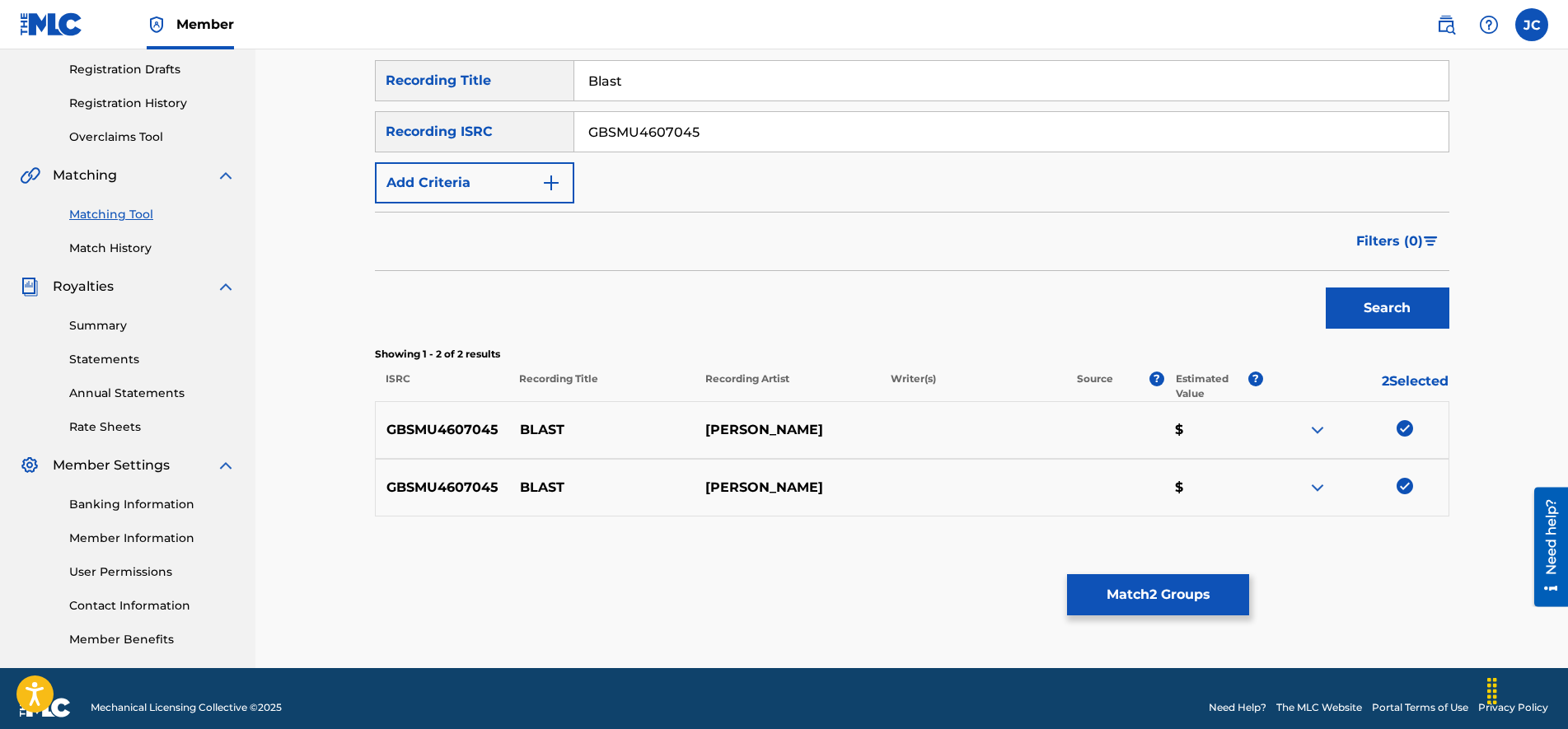
scroll to position [171, 0]
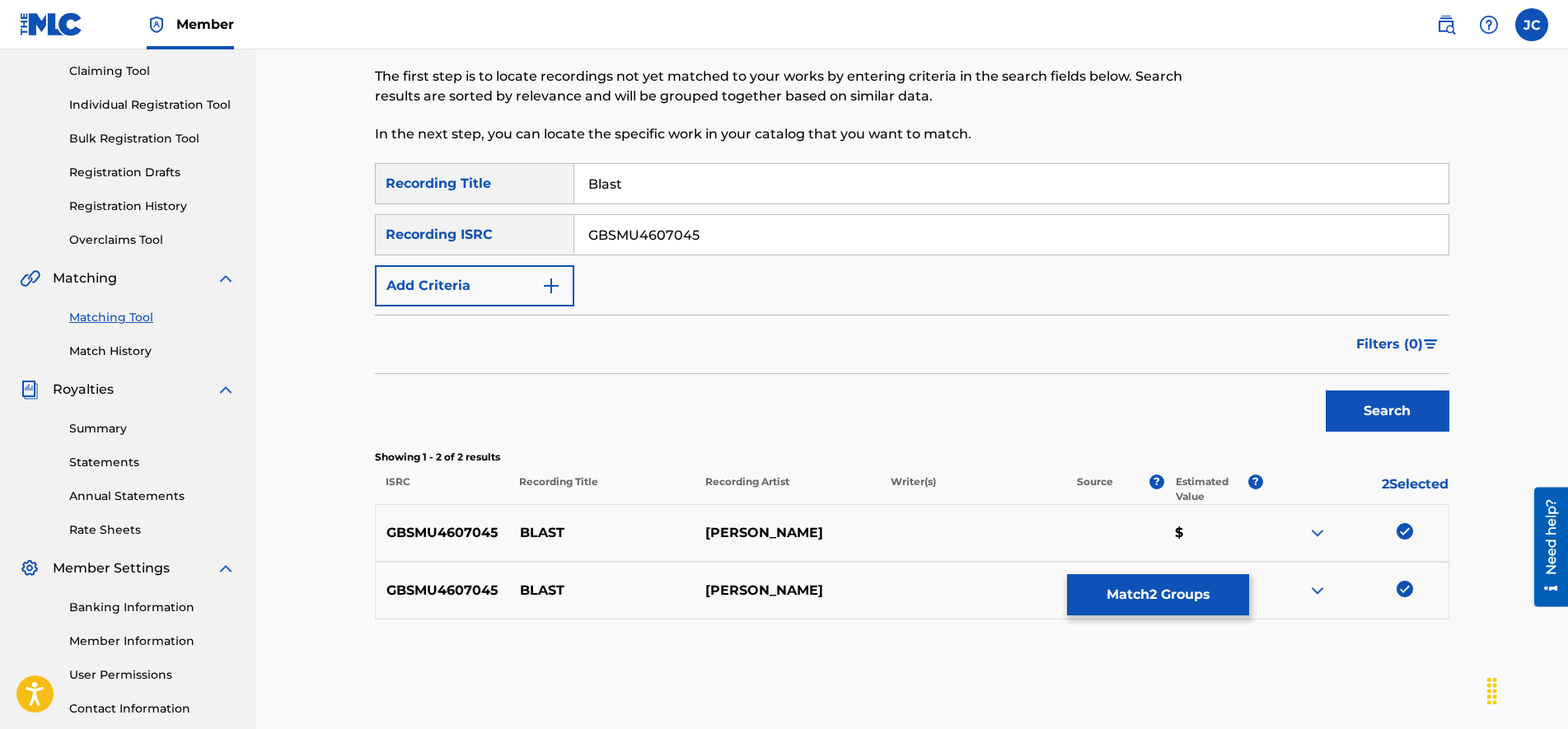
click at [1138, 605] on button "Match 2 Groups" at bounding box center [1157, 594] width 182 height 41
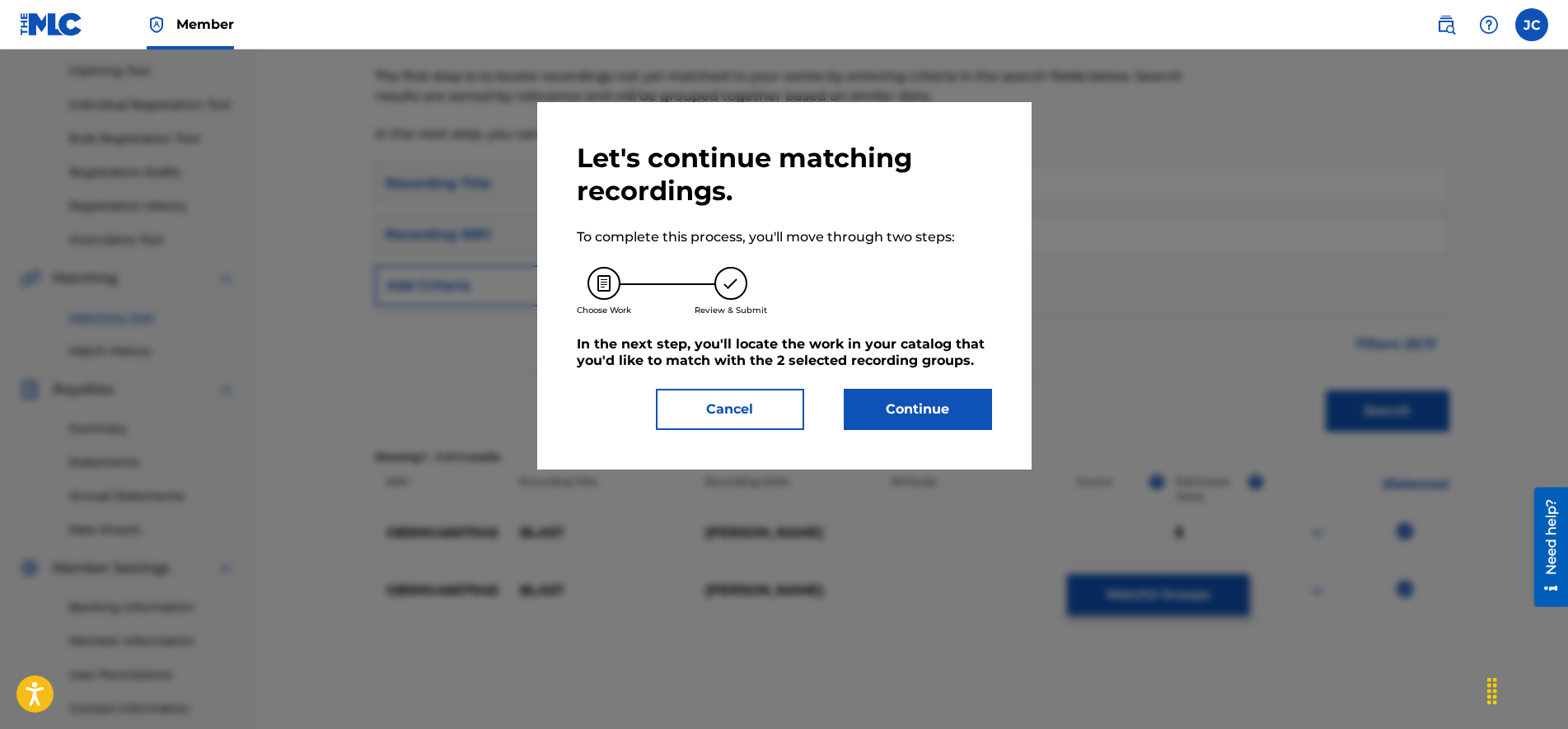
click at [891, 416] on button "Continue" at bounding box center [918, 410] width 149 height 41
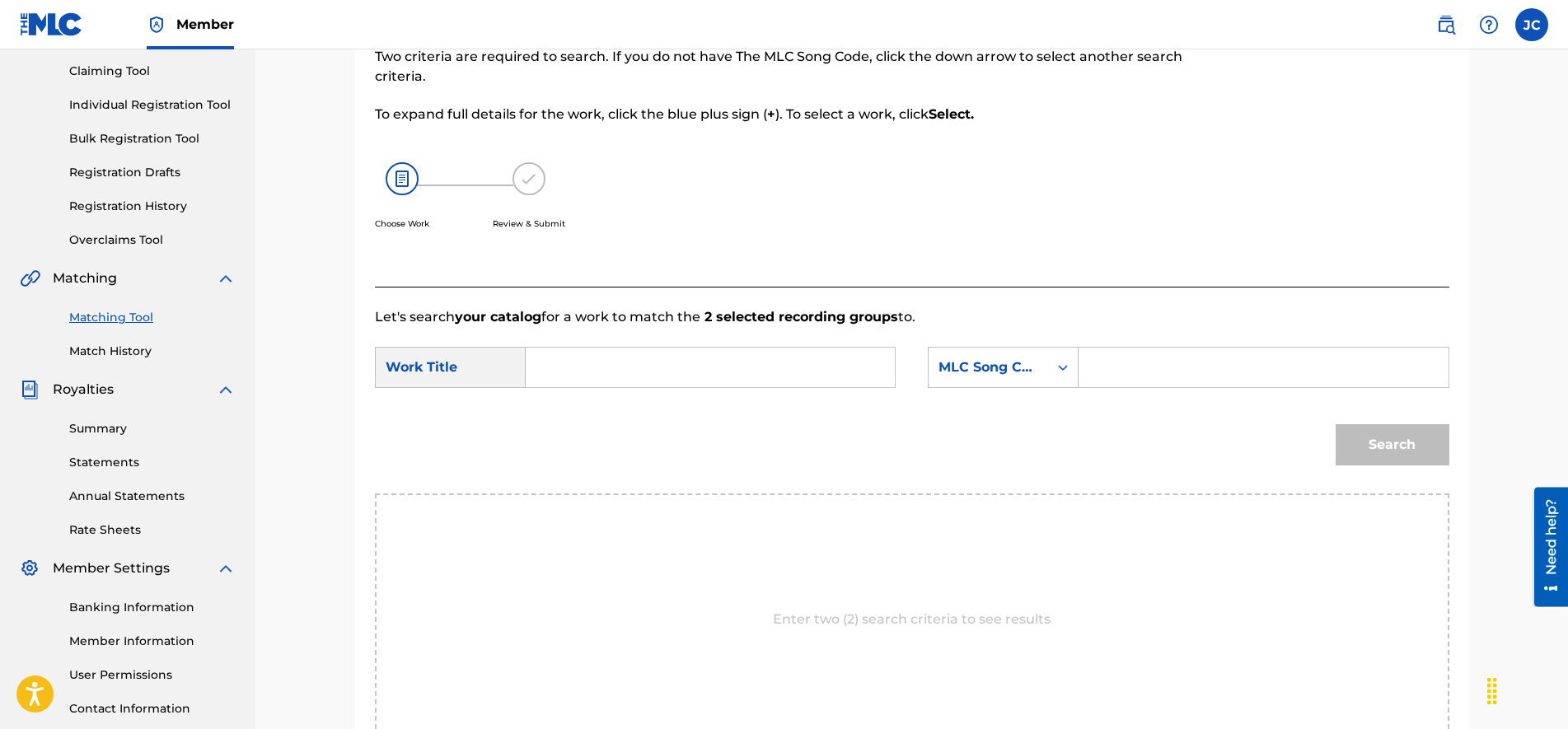
click at [1133, 367] on input "Search Form" at bounding box center [1262, 367] width 341 height 40
paste input "BB647B"
type input "BB647B"
click at [826, 367] on input "Search Form" at bounding box center [710, 367] width 341 height 40
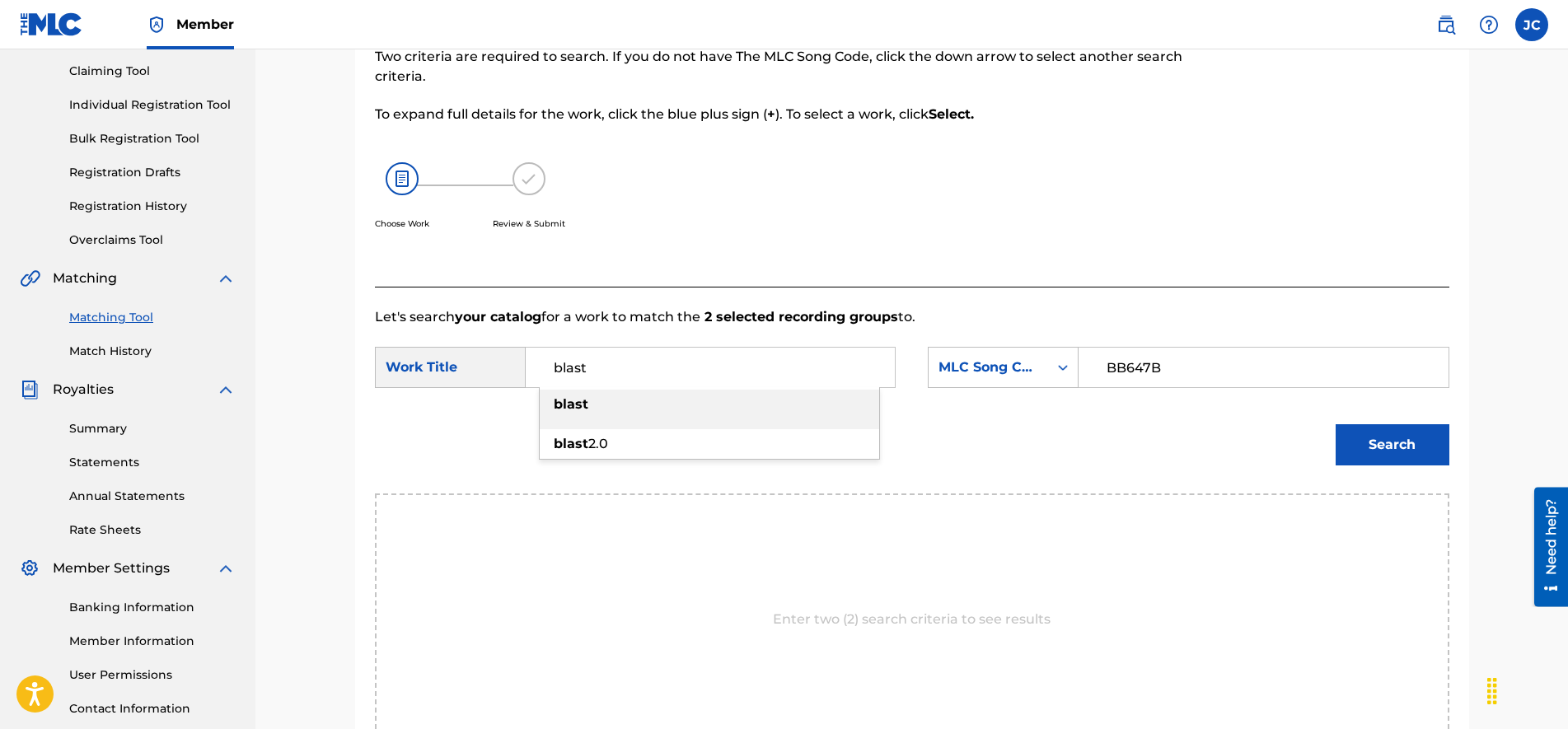
type input "blast"
click at [1381, 444] on button "Search" at bounding box center [1392, 445] width 113 height 41
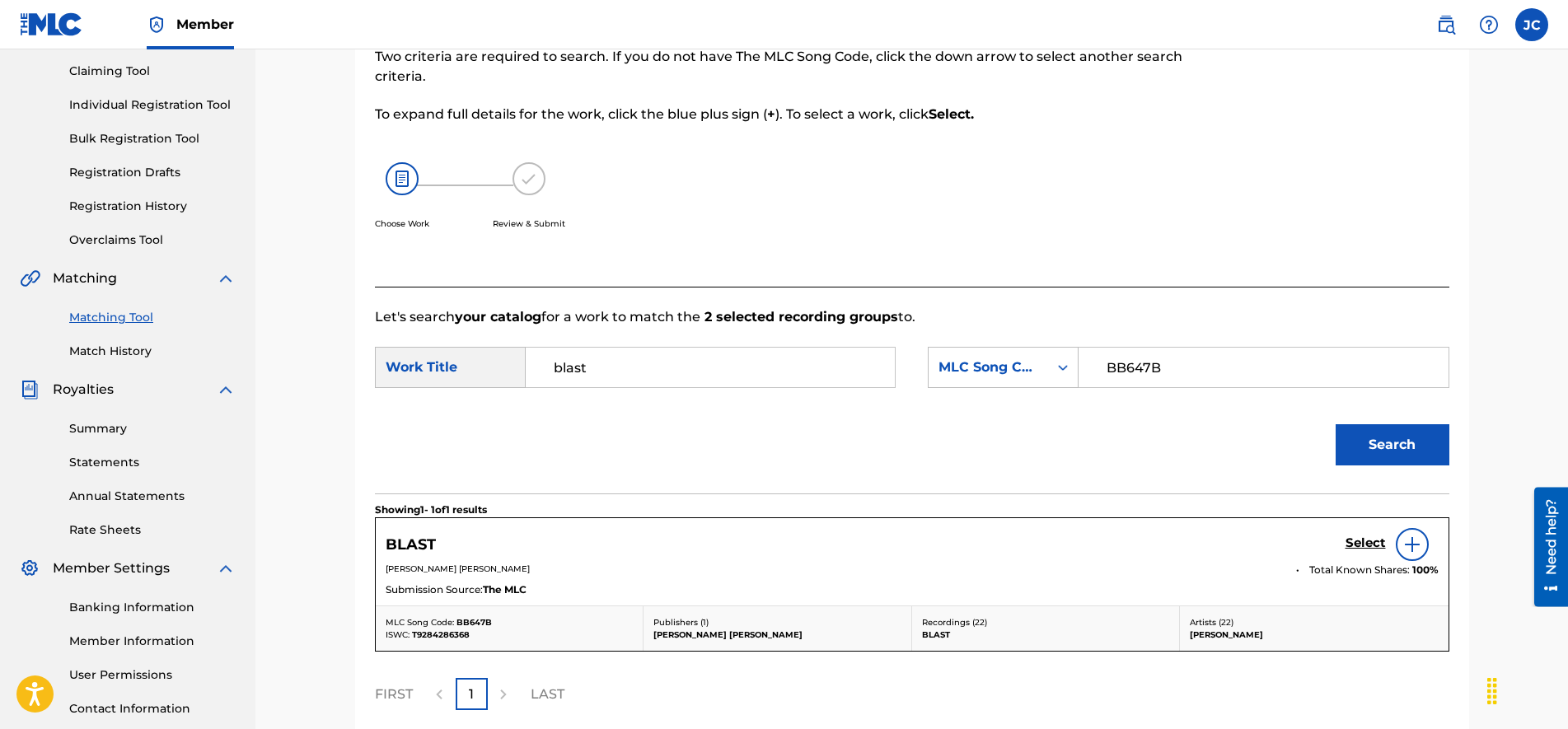
click at [1369, 540] on h5 "Select" at bounding box center [1365, 542] width 40 height 16
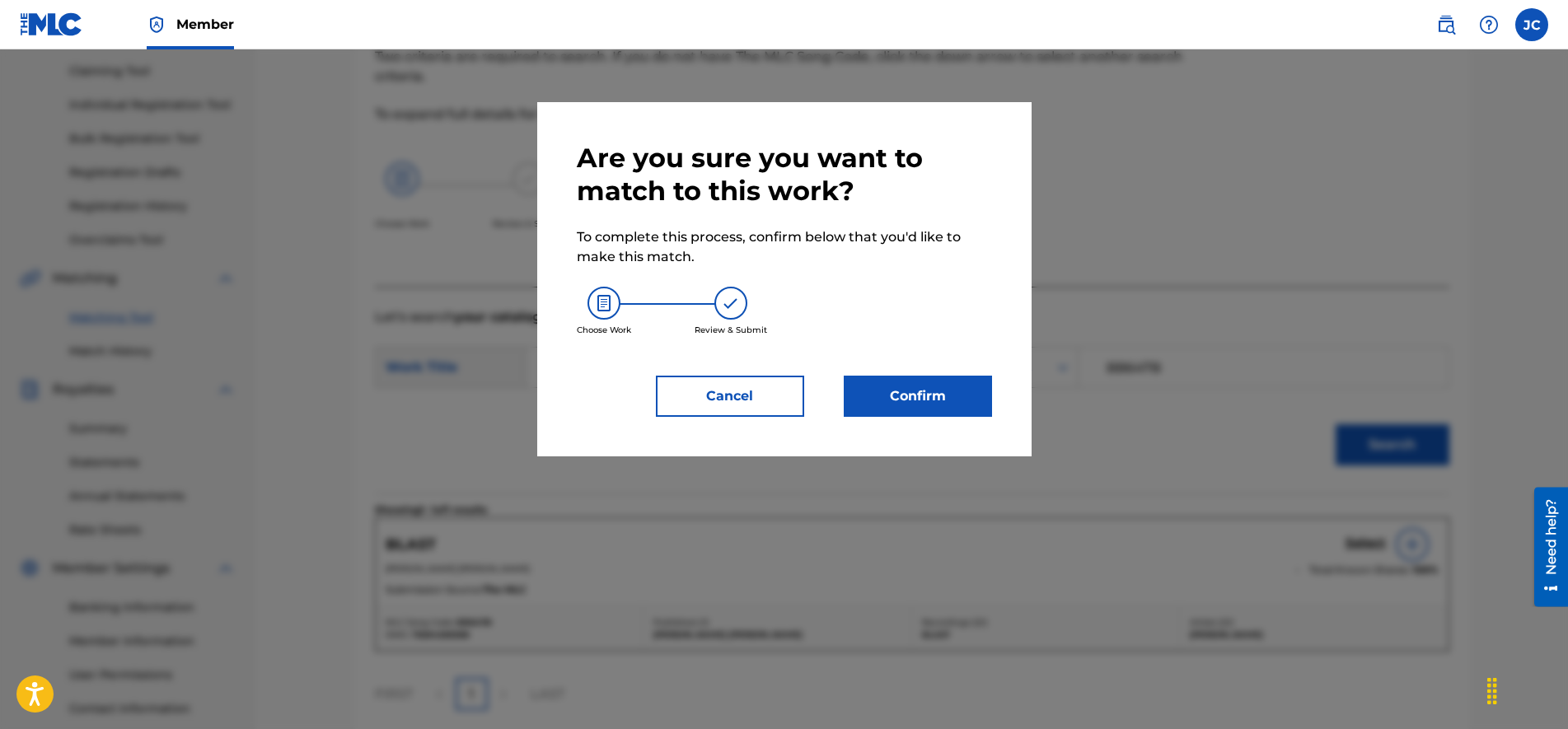
click at [934, 407] on button "Confirm" at bounding box center [918, 396] width 149 height 41
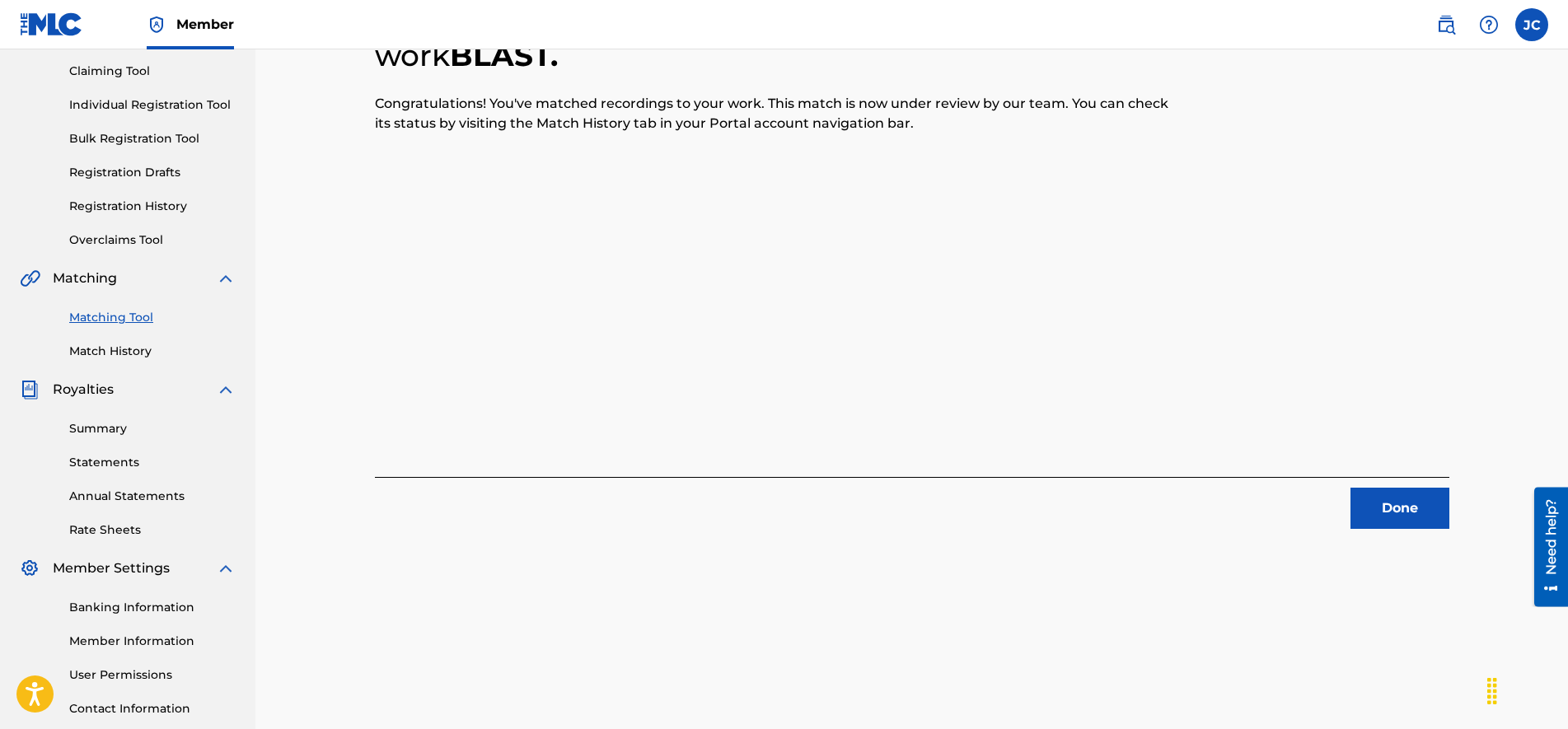
click at [1424, 508] on button "Done" at bounding box center [1399, 508] width 98 height 41
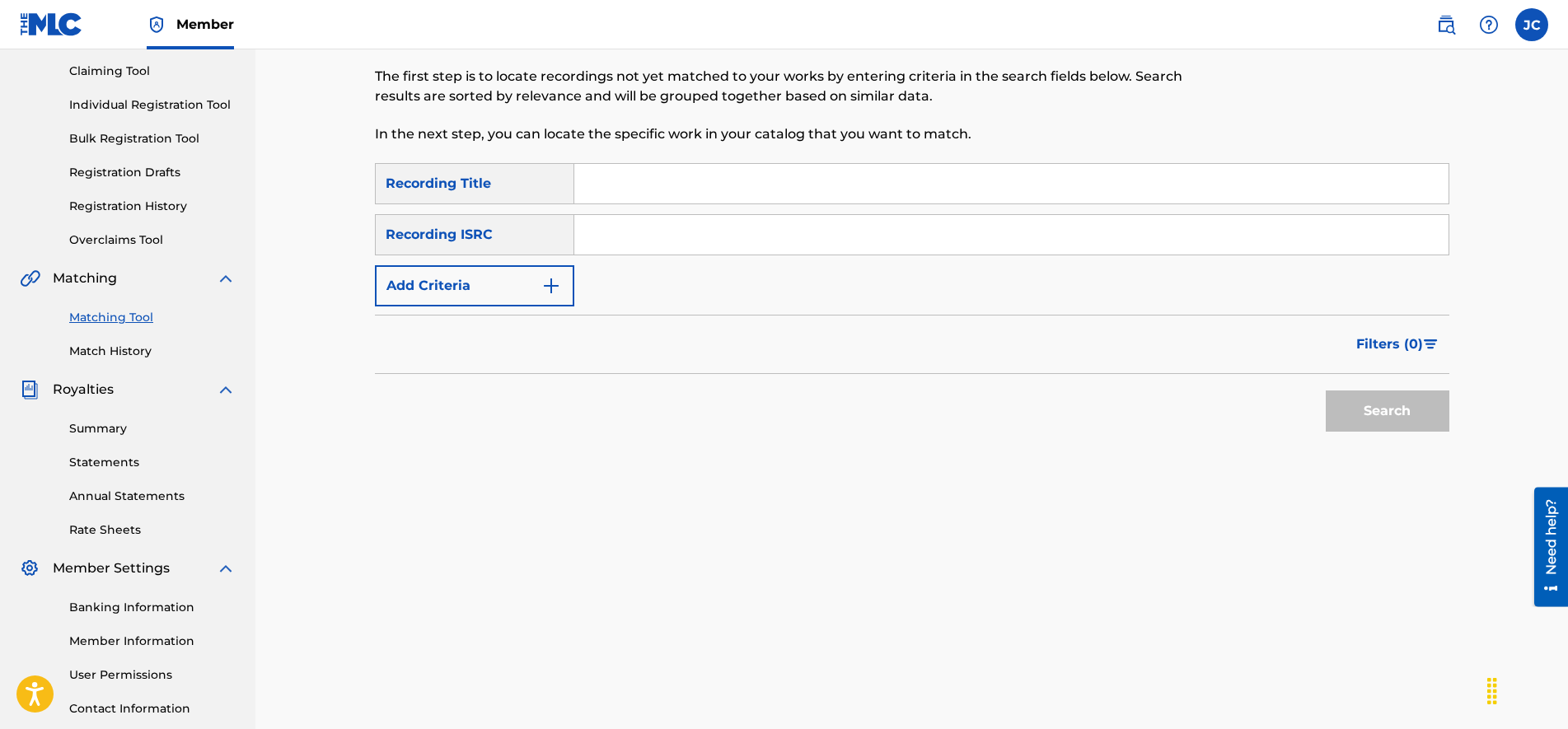
click at [663, 243] on input "Search Form" at bounding box center [1011, 234] width 874 height 40
paste input "[PERSON_NAME] CA5KR2344827"
drag, startPoint x: 615, startPoint y: 233, endPoint x: 502, endPoint y: 229, distance: 113.1
click at [507, 230] on div "SearchWithCriteria1dfe027a-6d33-4901-890d-b842c342675f Recording ISRC [PERSON_N…" at bounding box center [911, 235] width 1074 height 41
type input "CA5KR2344827"
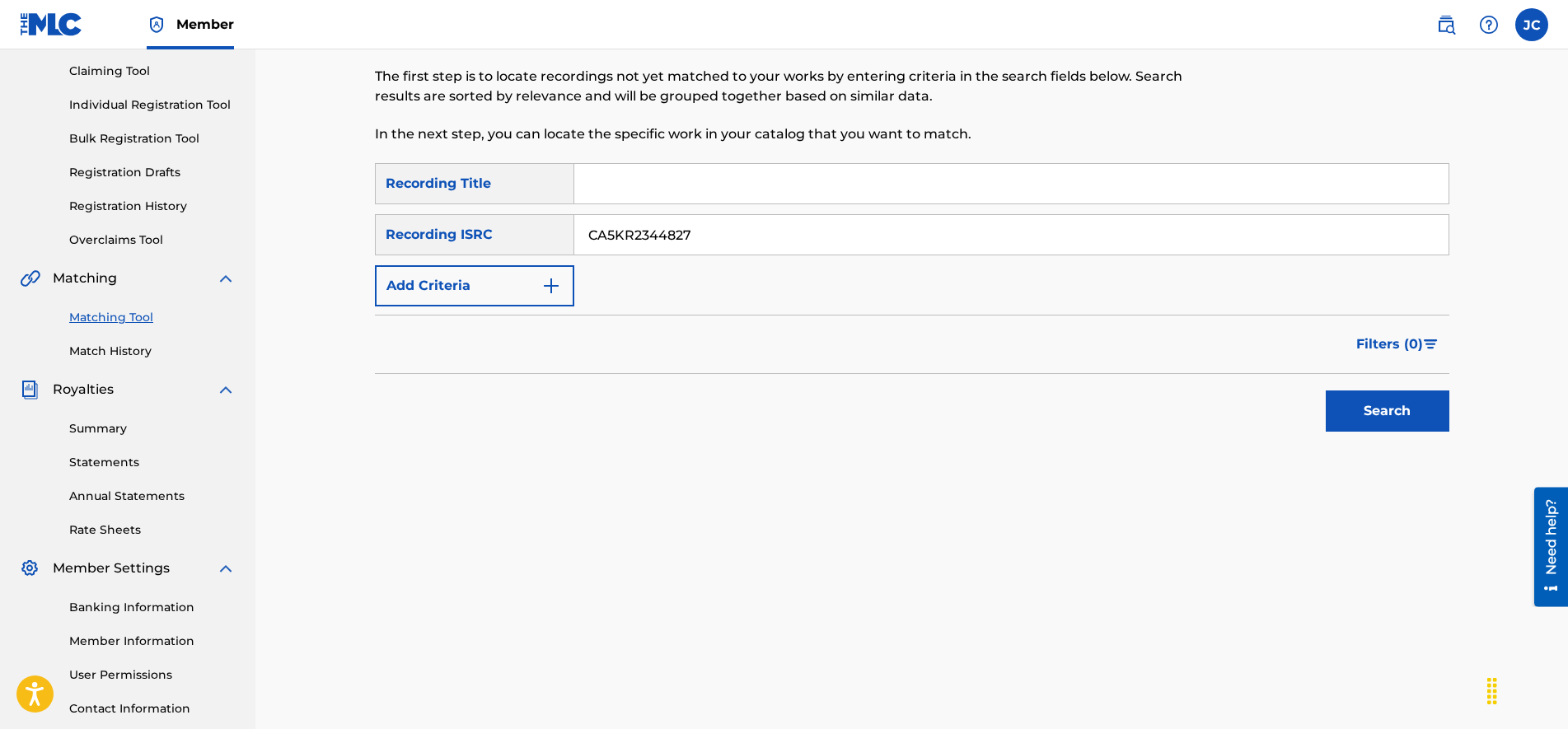
click at [644, 182] on input "Search Form" at bounding box center [1011, 183] width 874 height 40
paste input "Blast 2.0"
type input "Blast 2.0"
click at [751, 124] on p "In the next step, you can locate the specific work in your catalog that you wan…" at bounding box center [788, 134] width 827 height 20
click at [1419, 430] on button "Search" at bounding box center [1387, 410] width 124 height 41
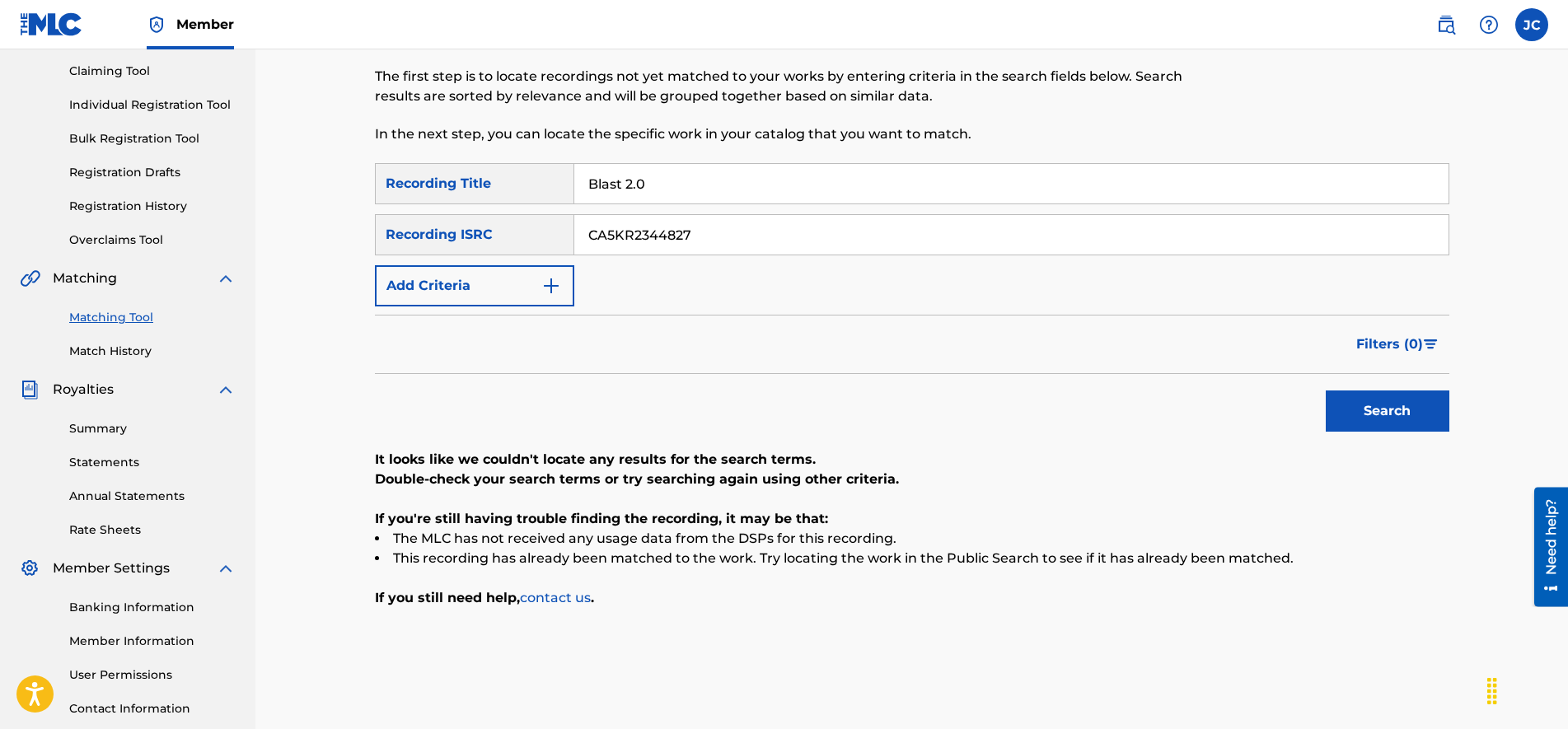
click at [673, 229] on input "CA5KR2344827" at bounding box center [1011, 234] width 874 height 40
paste input "422884"
type input "CA5KR2422884"
click at [695, 194] on input "Blast 2.0" at bounding box center [1011, 183] width 874 height 40
paste input "ottles"
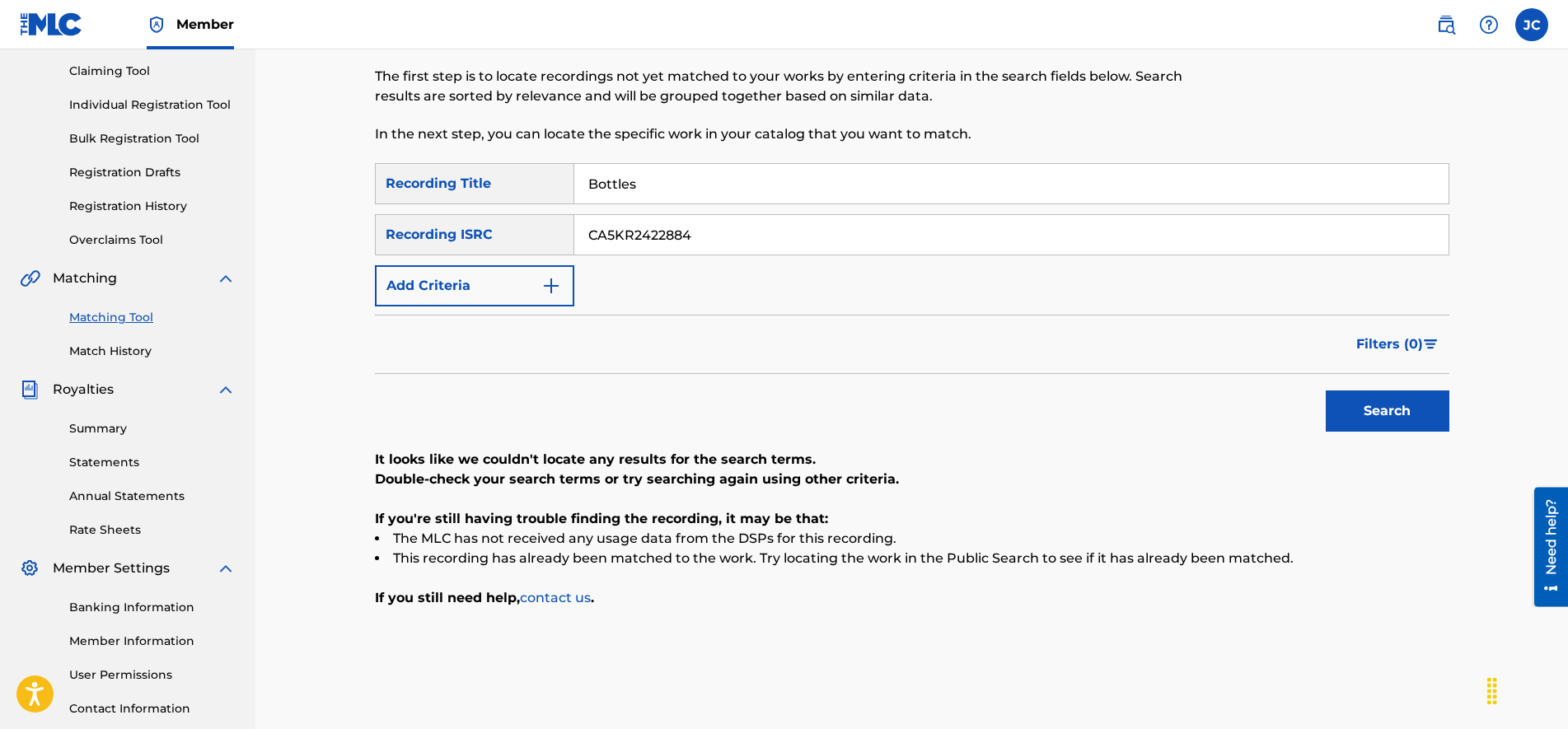
type input "Bottles"
click at [1364, 406] on button "Search" at bounding box center [1387, 410] width 124 height 41
click at [657, 230] on input "CA5KR2422884" at bounding box center [1011, 234] width 874 height 40
paste input "CA5KR003115"
click at [615, 237] on input "CA5KR0031154" at bounding box center [1011, 234] width 874 height 40
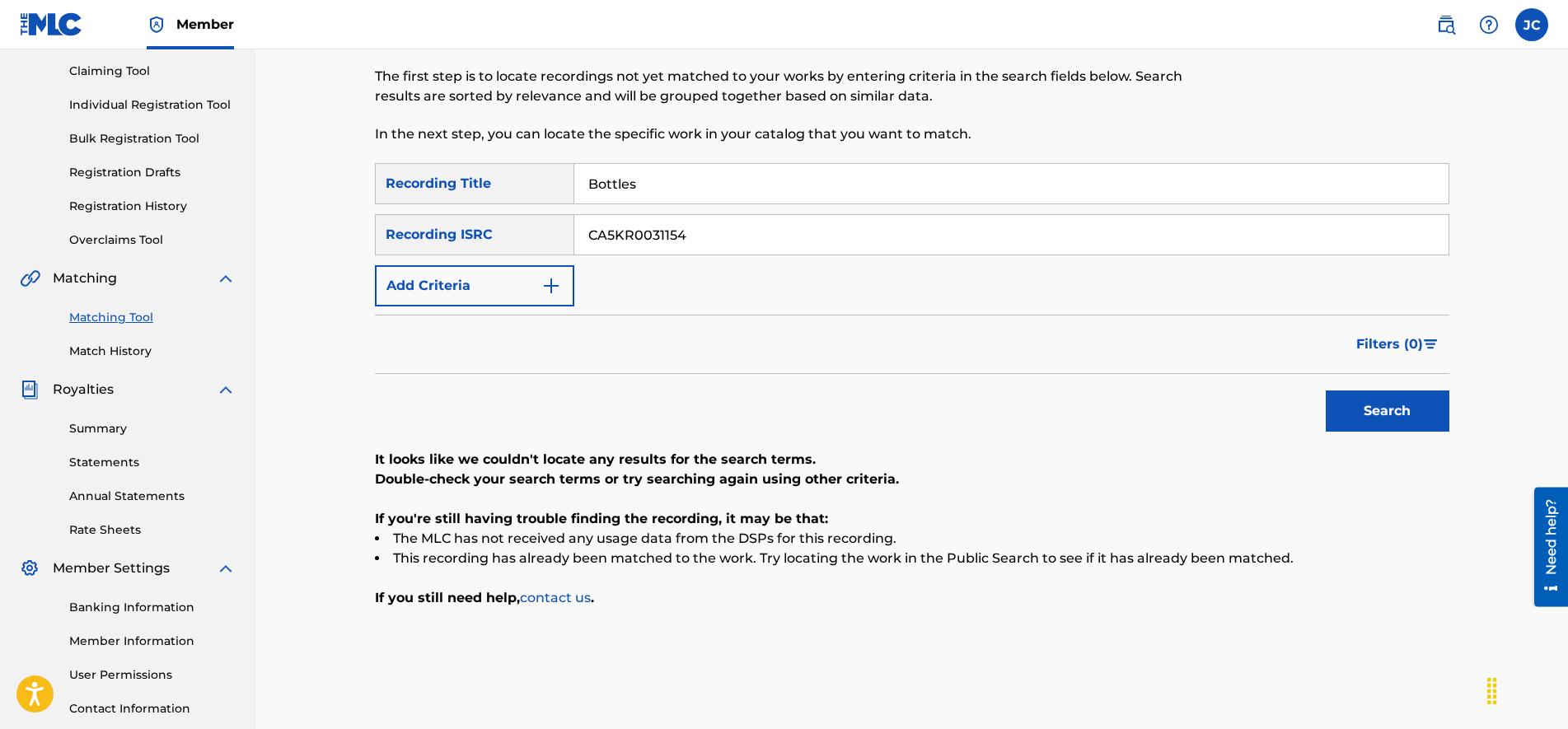
type input "CA5KR0031154"
click at [673, 181] on input "Bottles" at bounding box center [1011, 183] width 874 height 40
paste input "Caramel"
type input "Caramel"
click at [1372, 416] on button "Search" at bounding box center [1387, 410] width 124 height 41
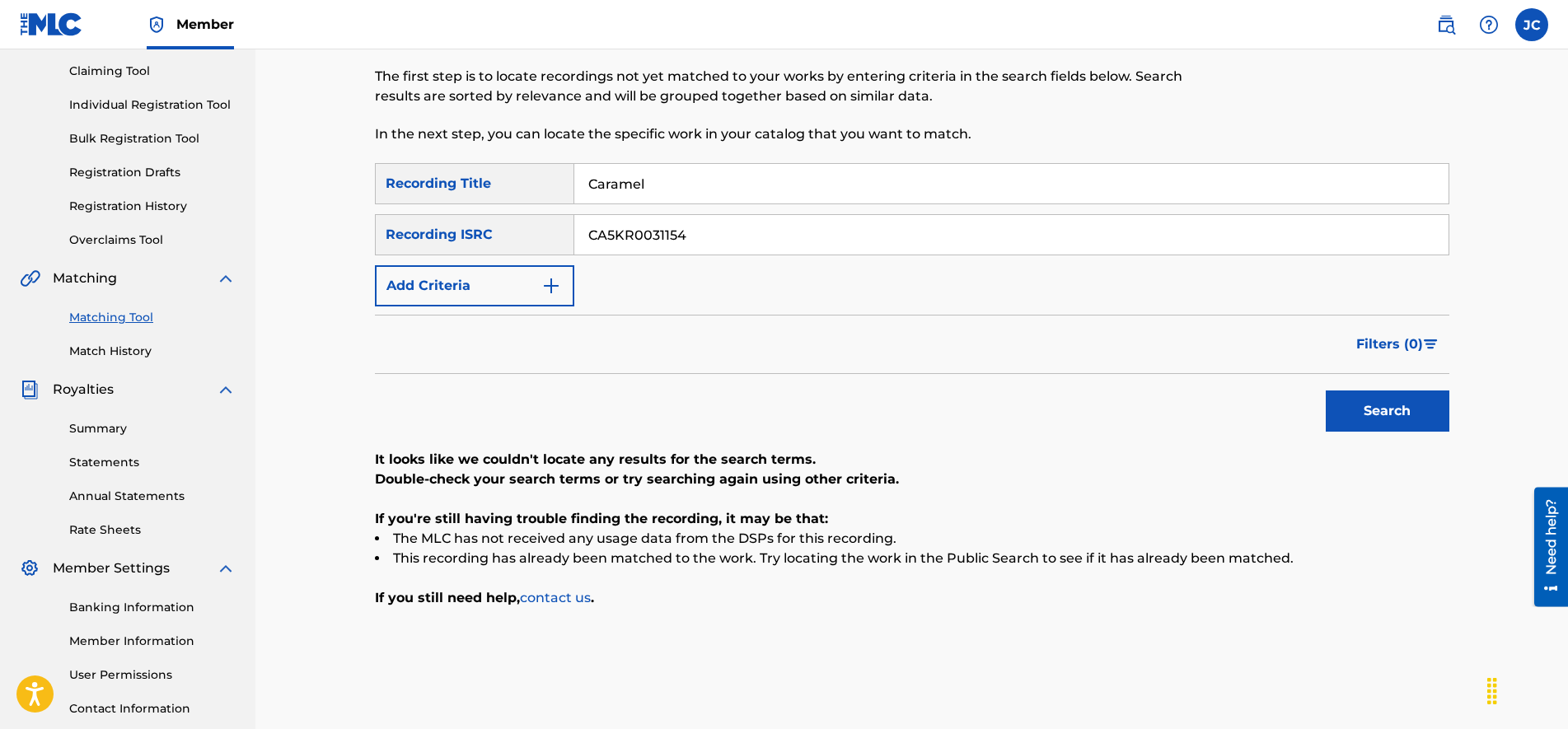
click at [706, 237] on input "CA5KR0031154" at bounding box center [1011, 234] width 874 height 40
paste input "2434706"
type input "CA5KR2434706"
click at [706, 182] on input "Caramel" at bounding box center [1011, 183] width 874 height 40
paste input "t"
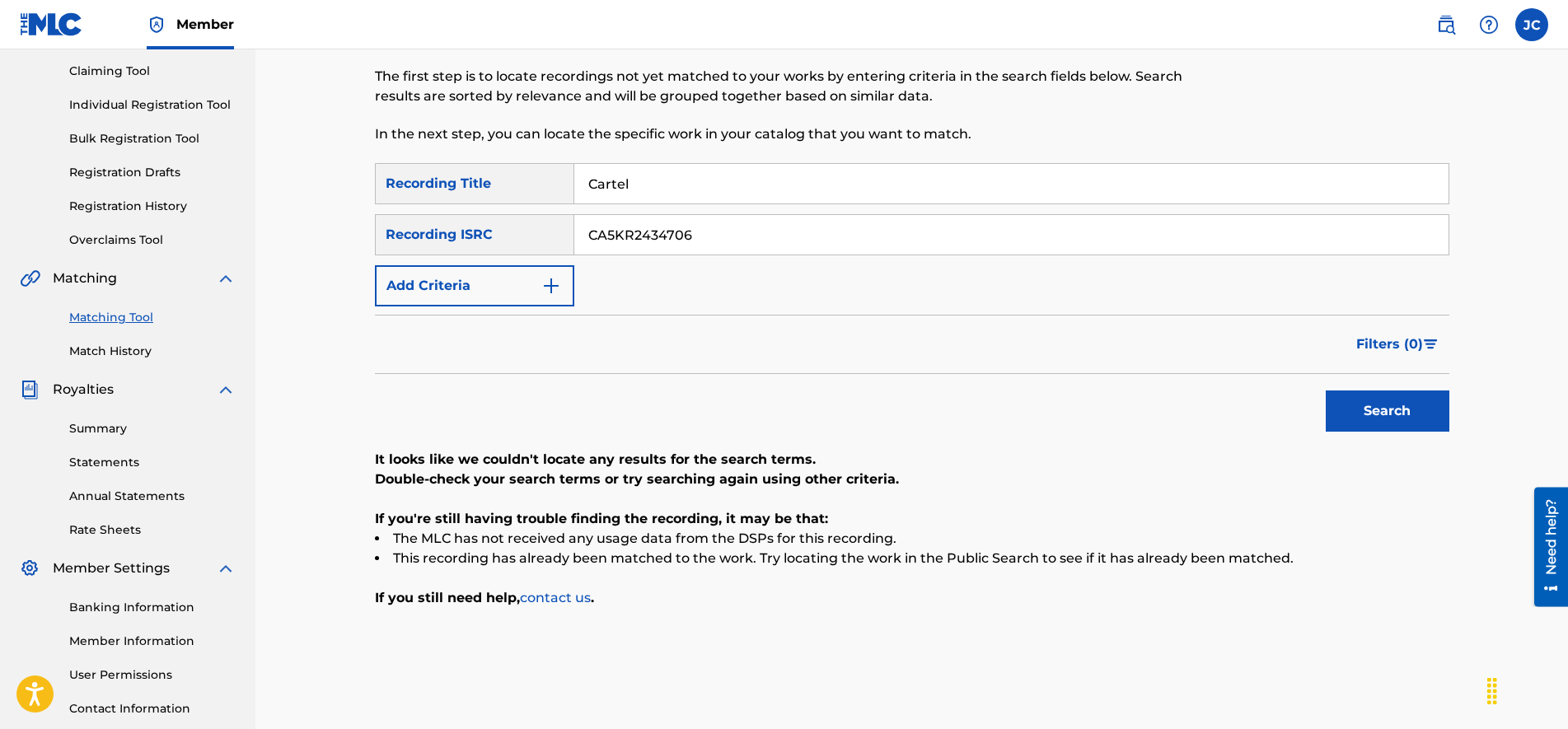
type input "Cartel"
drag, startPoint x: 1399, startPoint y: 421, endPoint x: 1321, endPoint y: 417, distance: 78.1
click at [1389, 421] on button "Search" at bounding box center [1387, 410] width 124 height 41
click at [704, 241] on input "CA5KR2434706" at bounding box center [1011, 234] width 874 height 40
paste input "[PERSON_NAME] CA5KR2319395"
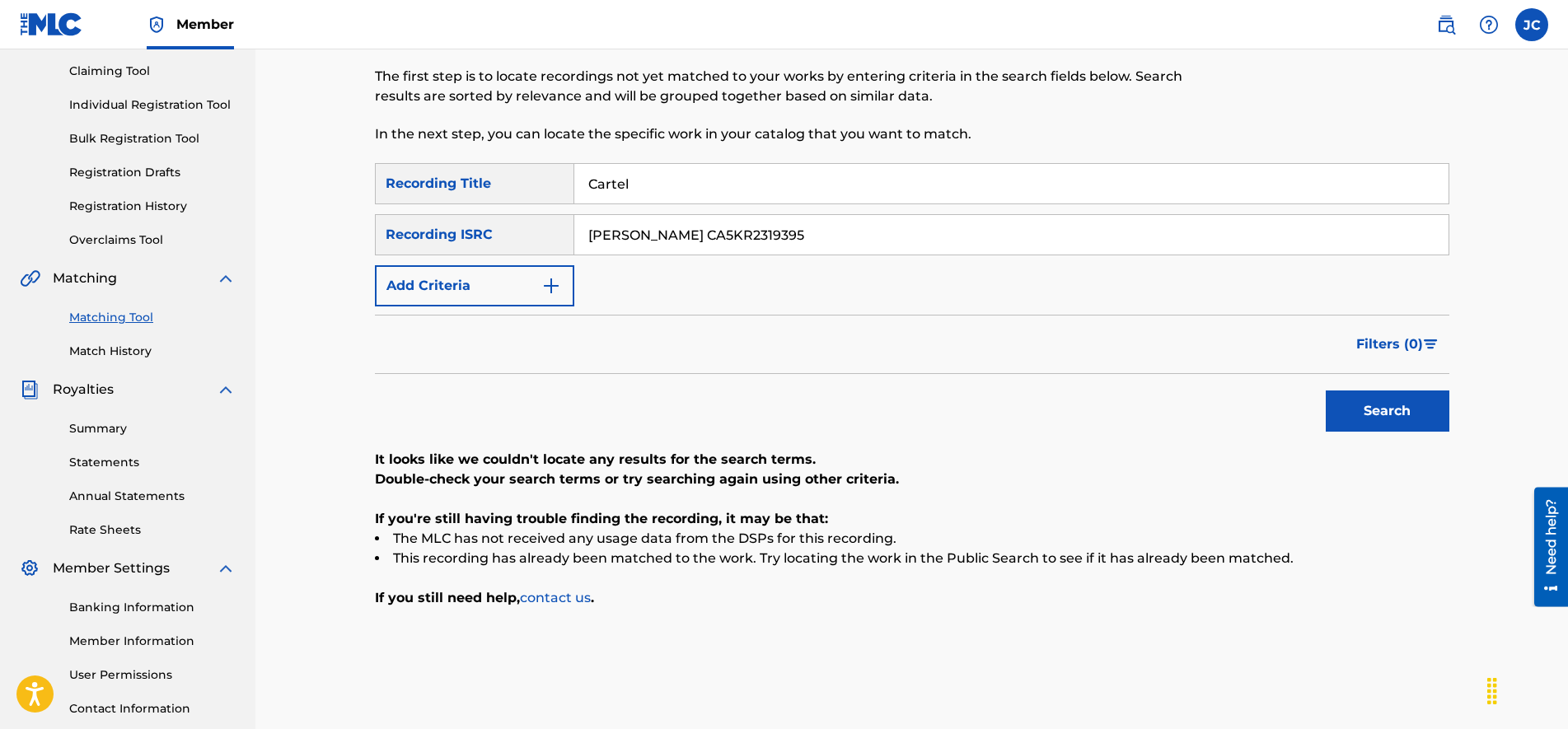
drag, startPoint x: 617, startPoint y: 234, endPoint x: 473, endPoint y: 207, distance: 146.5
click at [477, 208] on div "SearchWithCriteria213fb4c3-7ee2-423c-b2c7-fea19553c371 Recording Title Cartel S…" at bounding box center [911, 235] width 1074 height 143
type input "CA5KR2319395"
drag, startPoint x: 666, startPoint y: 165, endPoint x: 432, endPoint y: 165, distance: 234.0
click at [433, 165] on div "SearchWithCriteria213fb4c3-7ee2-423c-b2c7-fea19553c371 Recording Title Cartel" at bounding box center [911, 184] width 1074 height 41
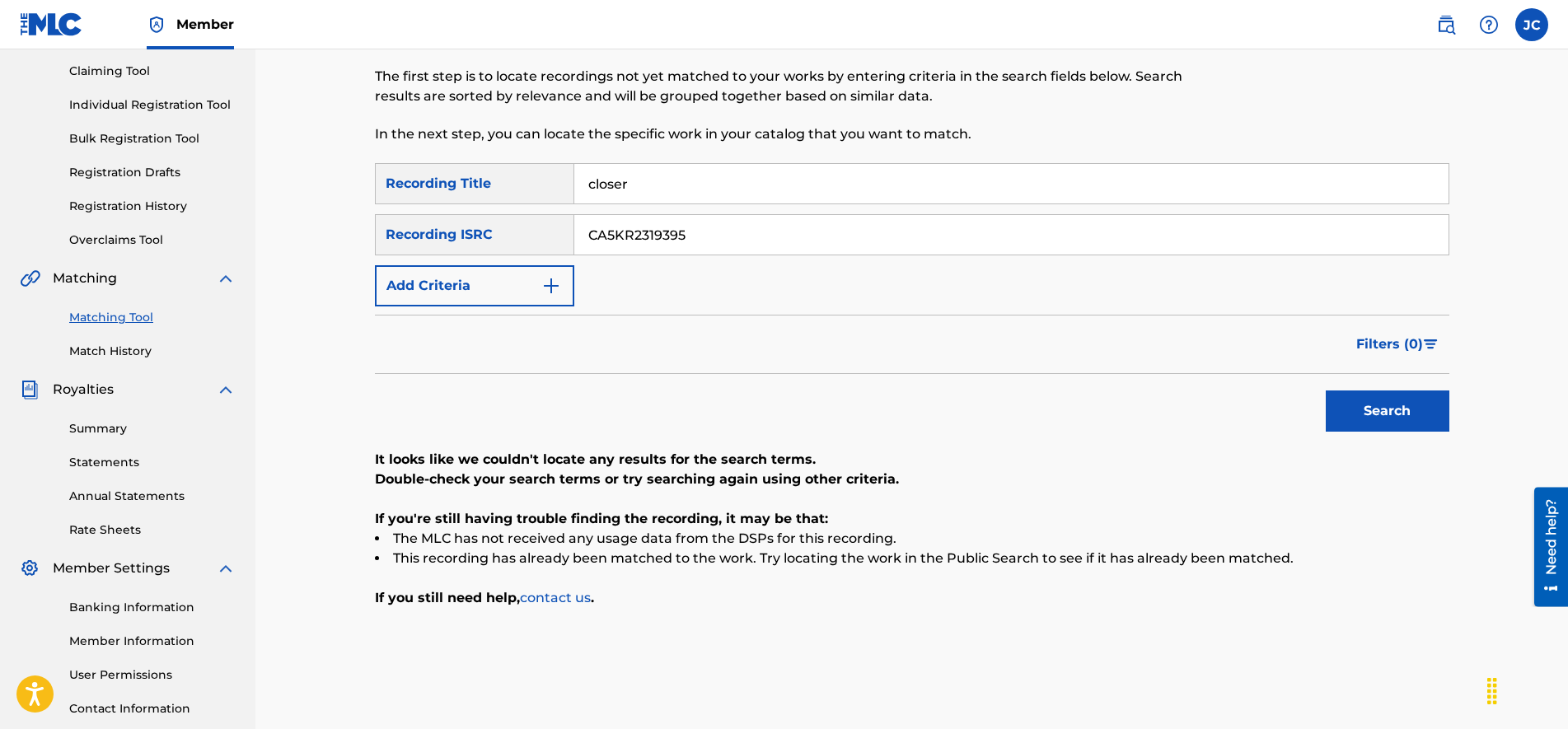
type input "closer"
click at [1326, 390] on button "Search" at bounding box center [1387, 410] width 124 height 41
click at [696, 237] on input "CA5KR2319395" at bounding box center [1011, 234] width 874 height 40
paste input "414616"
type input "CA5KR2414616"
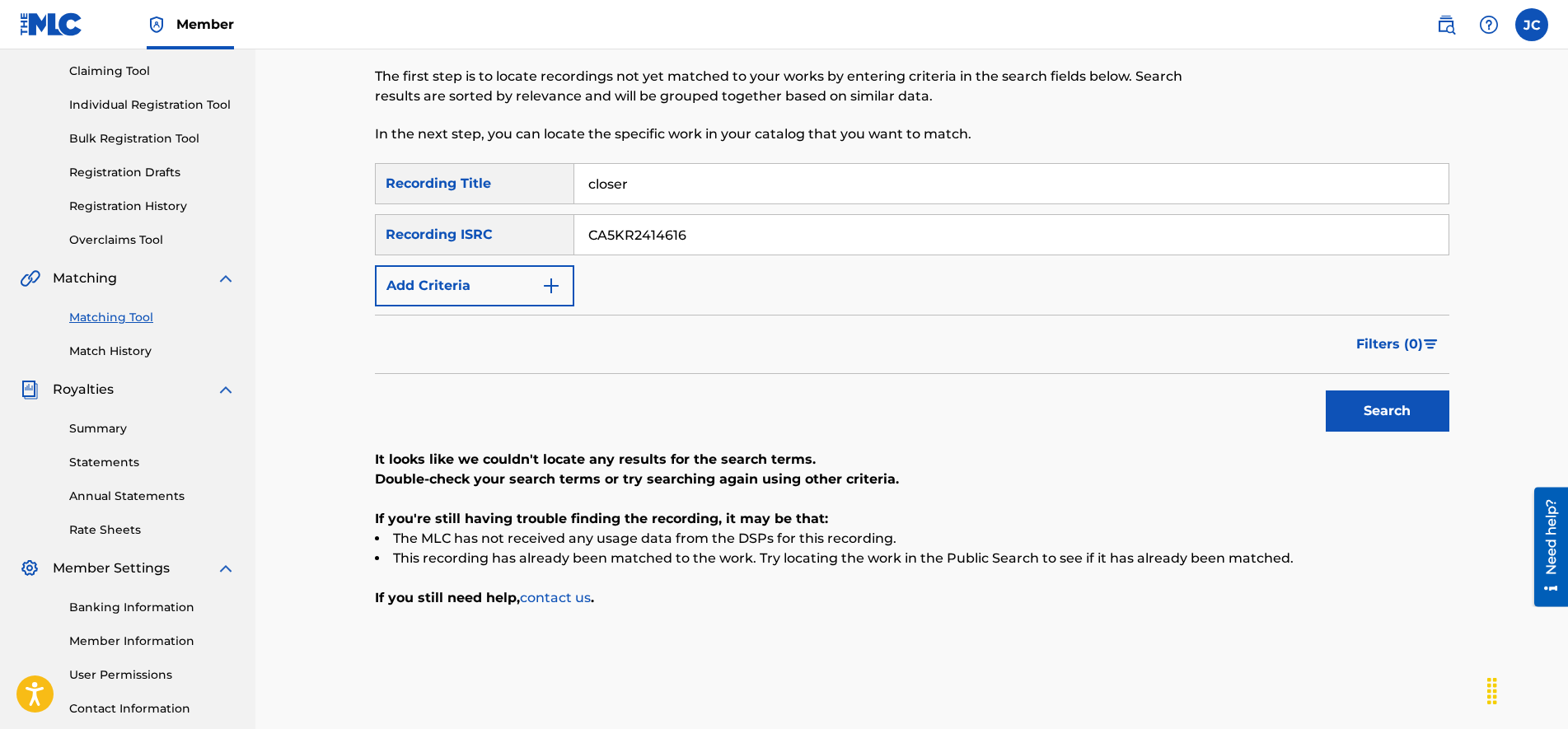
click at [686, 178] on input "closer" at bounding box center [1011, 183] width 874 height 40
paste input "Come Back"
type input "Come Back"
click at [700, 123] on div "The Matching Tool allows Members to match sound recordings to works within thei…" at bounding box center [788, 76] width 827 height 135
click at [1393, 416] on button "Search" at bounding box center [1387, 410] width 124 height 41
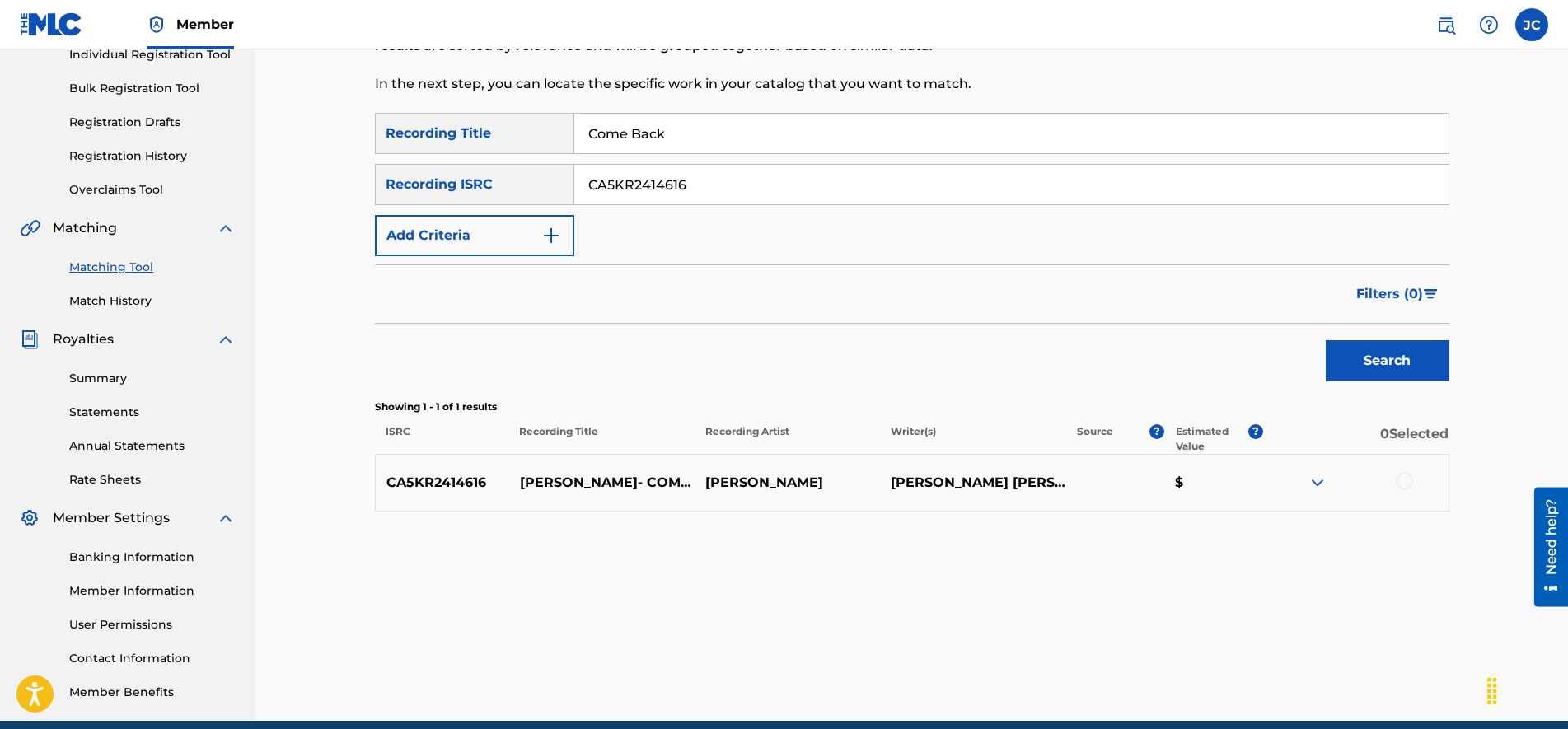
drag, startPoint x: 983, startPoint y: 280, endPoint x: 1004, endPoint y: 386, distance: 108.1
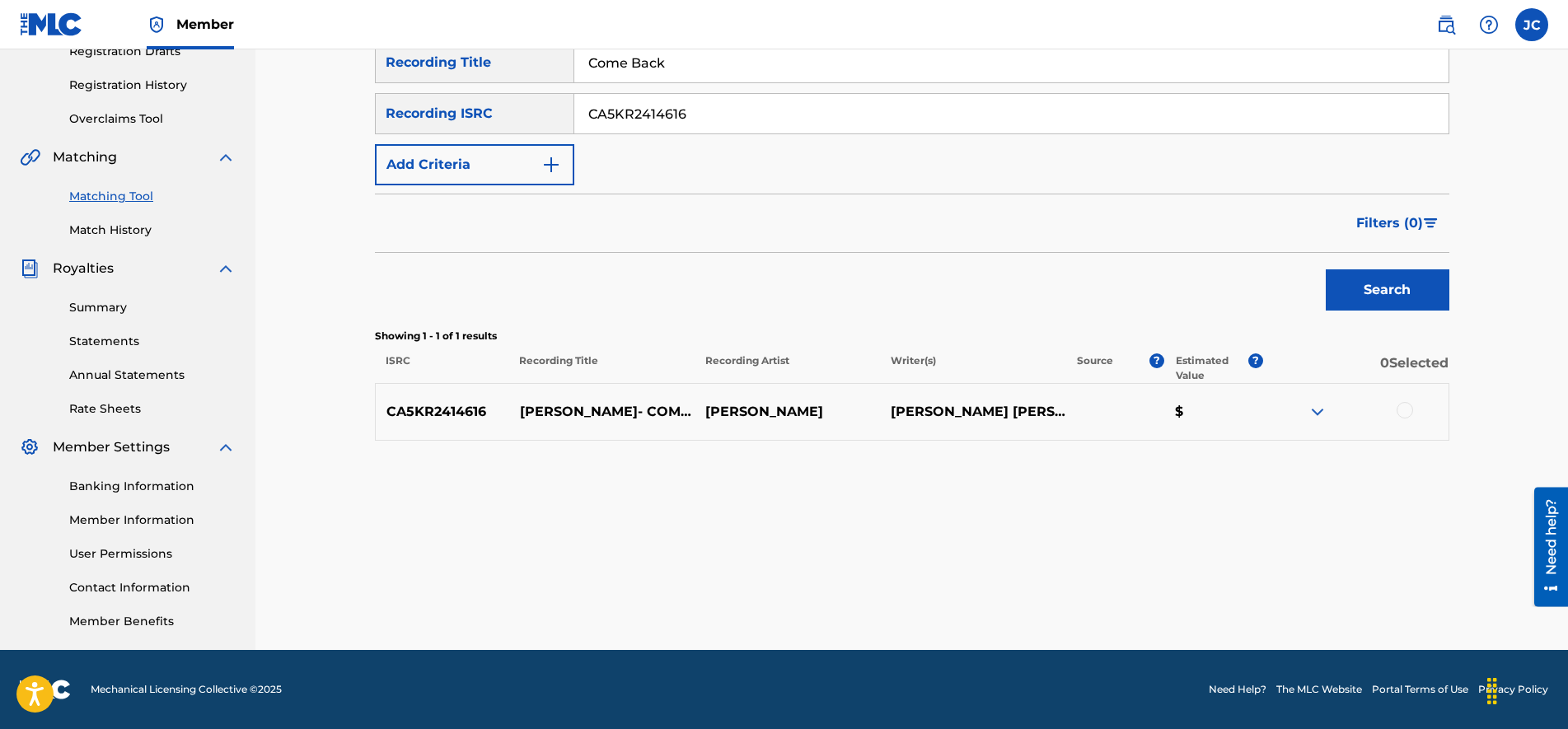
click at [1313, 405] on img at bounding box center [1316, 411] width 20 height 20
click at [1407, 404] on div at bounding box center [1405, 410] width 17 height 17
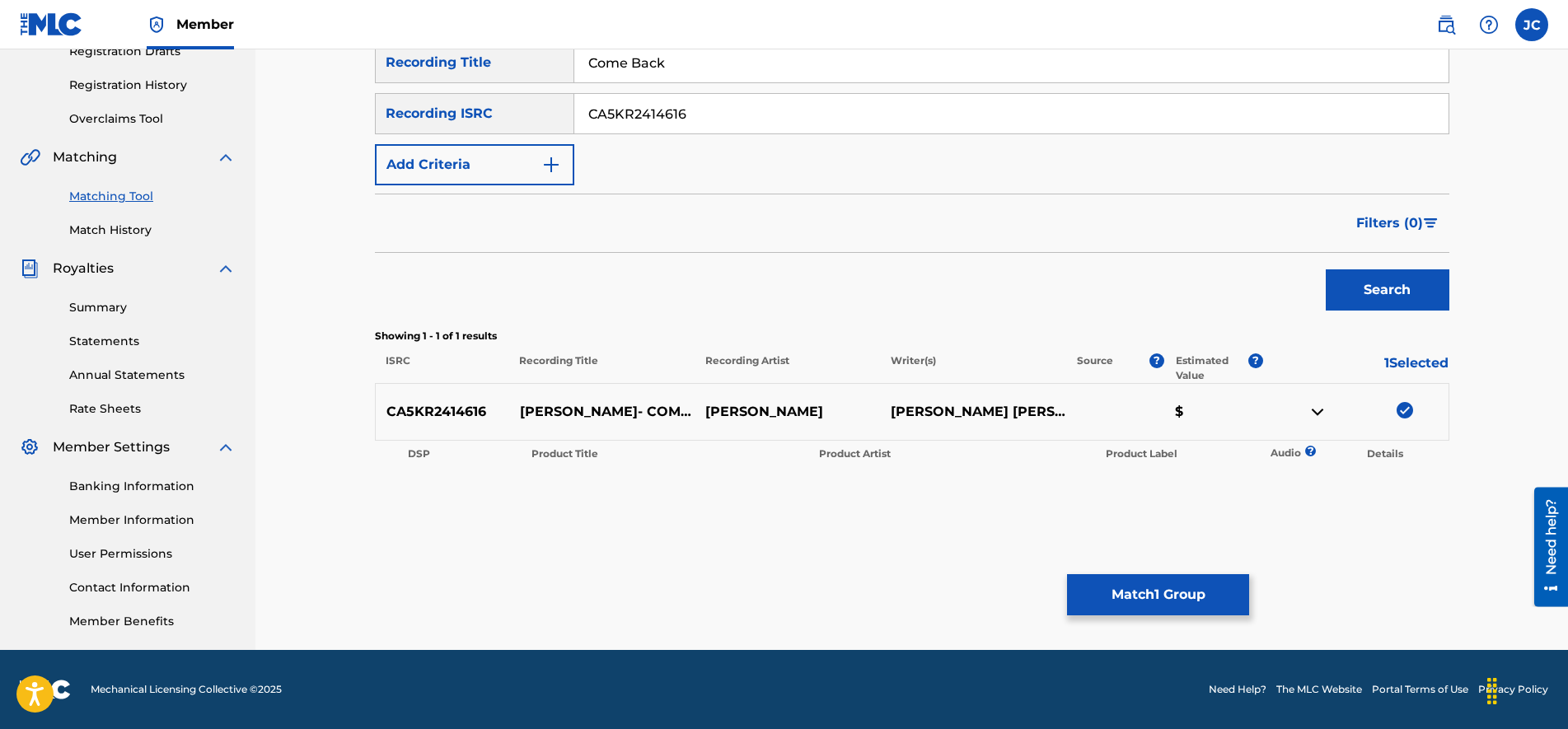
click at [1168, 578] on button "Match 1 Group" at bounding box center [1157, 594] width 182 height 41
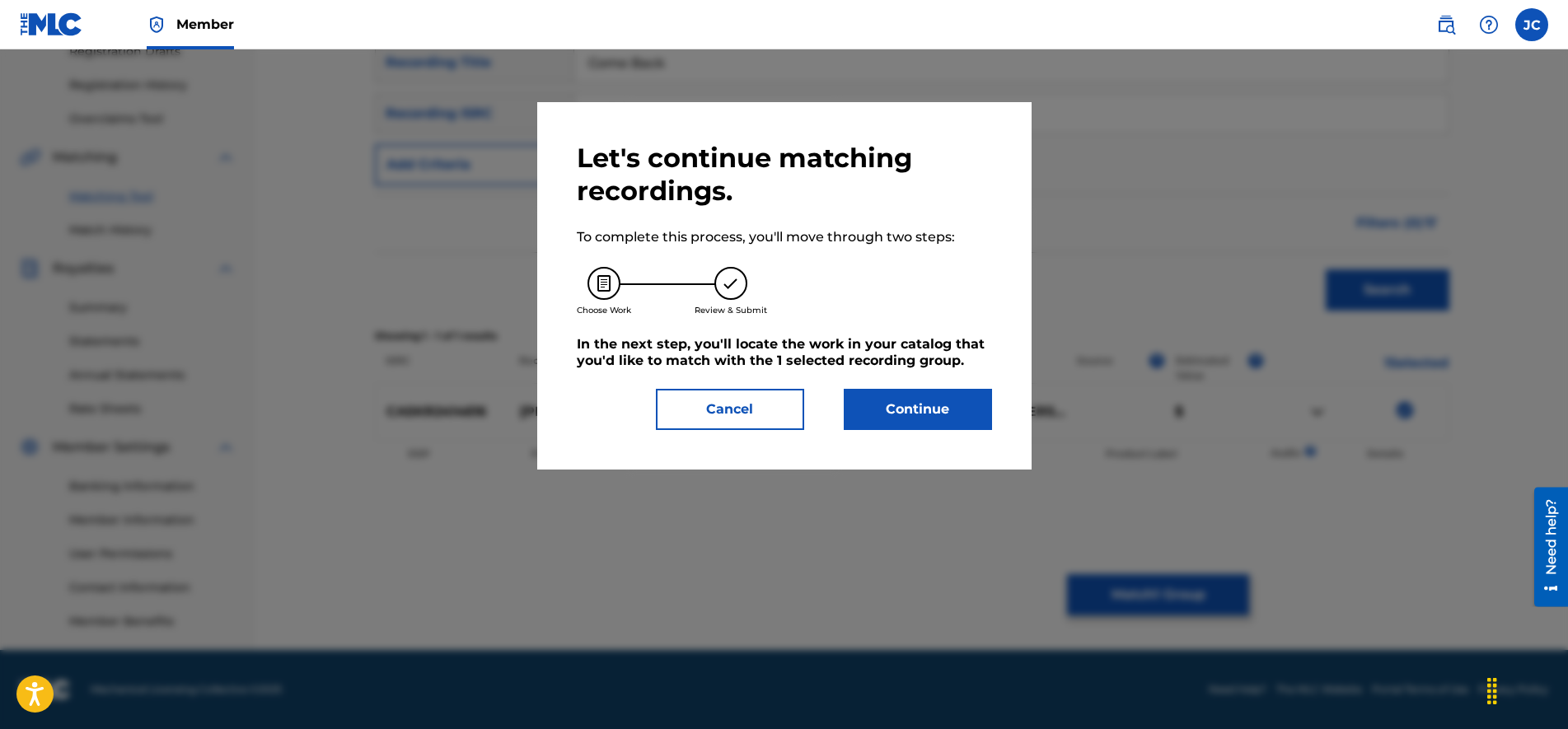
click at [958, 425] on button "Continue" at bounding box center [918, 410] width 149 height 41
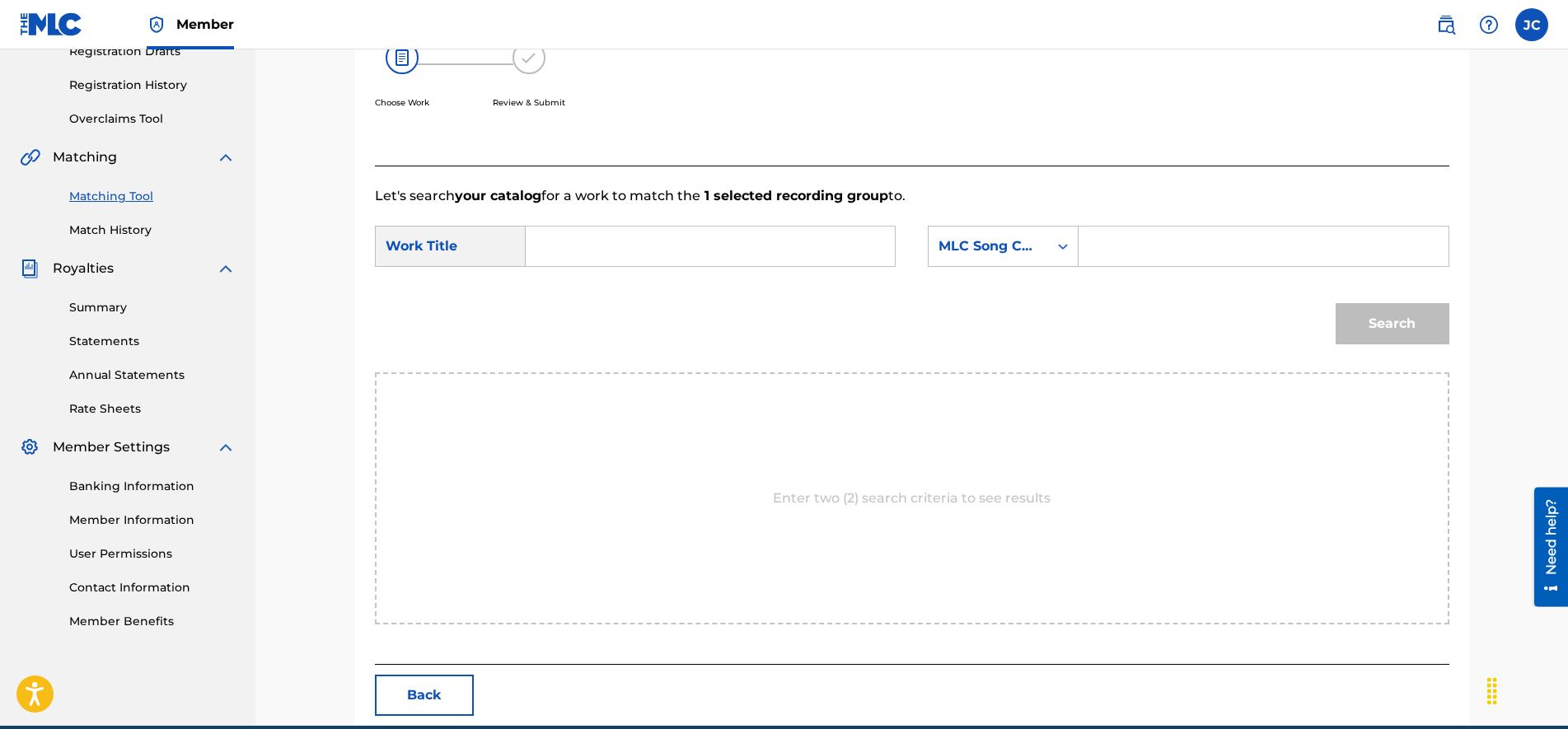
click at [1169, 246] on input "Search Form" at bounding box center [1262, 246] width 341 height 40
paste input "CC45F7"
type input "CC45F7"
click at [804, 237] on input "Search Form" at bounding box center [710, 246] width 341 height 40
type input "come back"
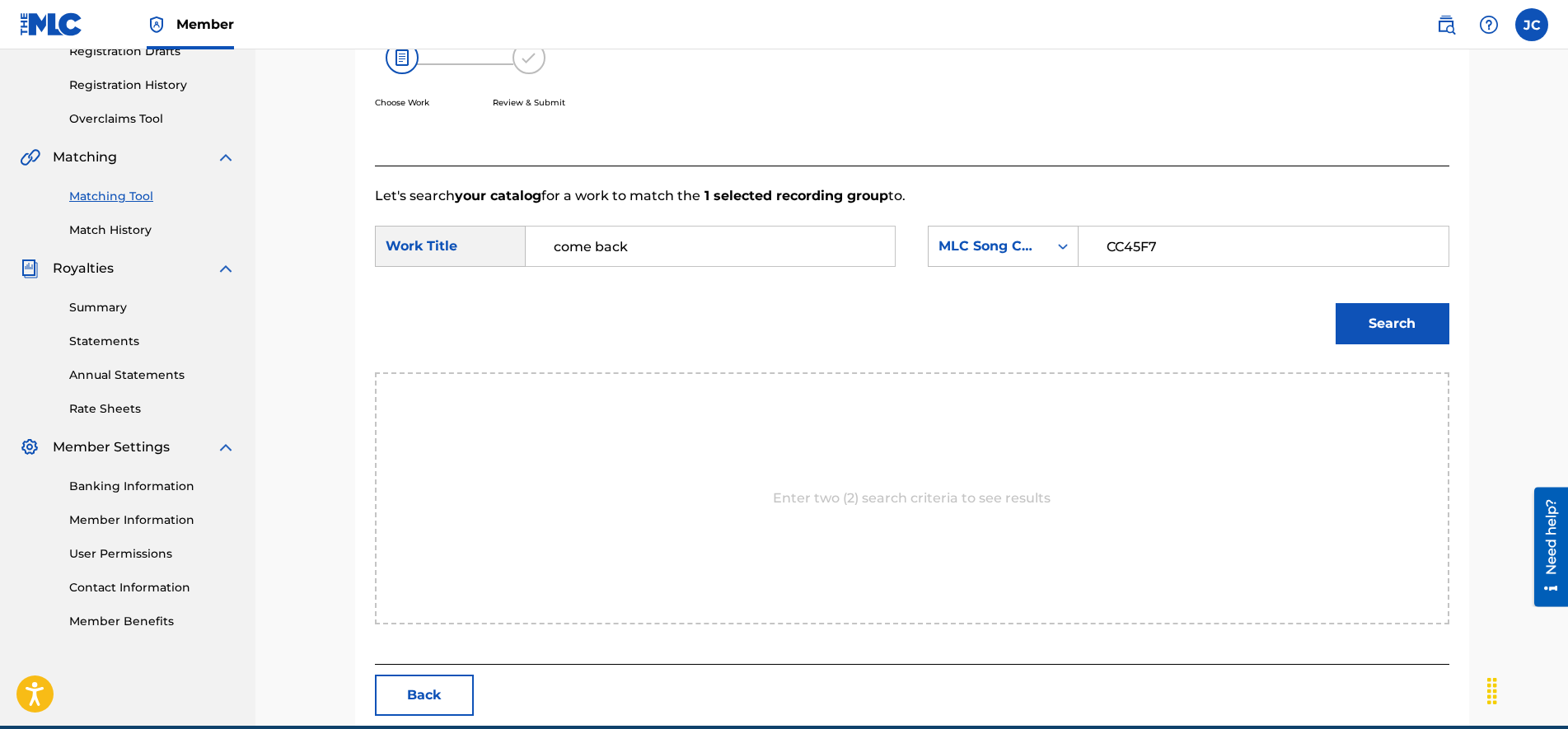
click at [1369, 312] on button "Search" at bounding box center [1392, 323] width 113 height 41
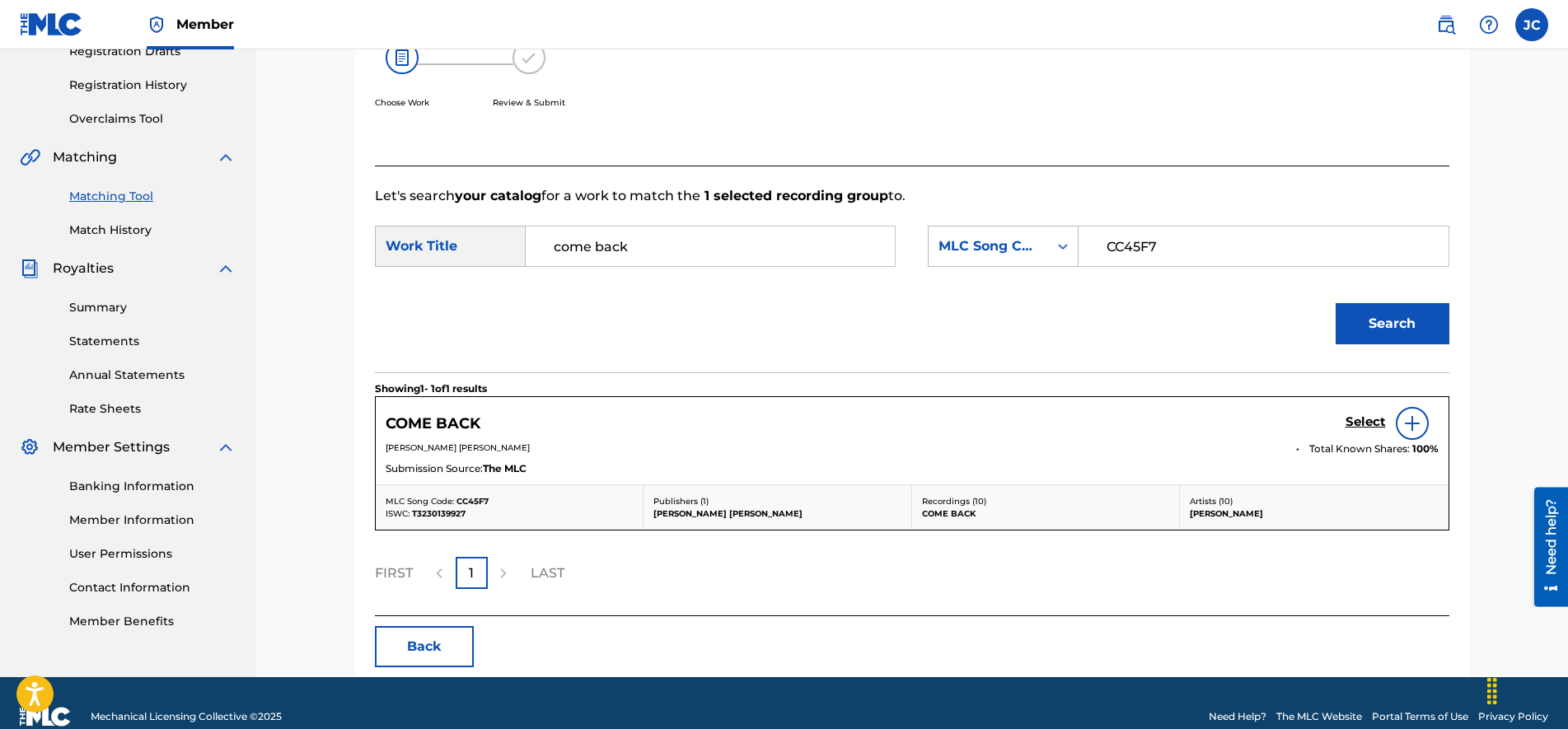
click at [1358, 418] on h5 "Select" at bounding box center [1365, 422] width 40 height 16
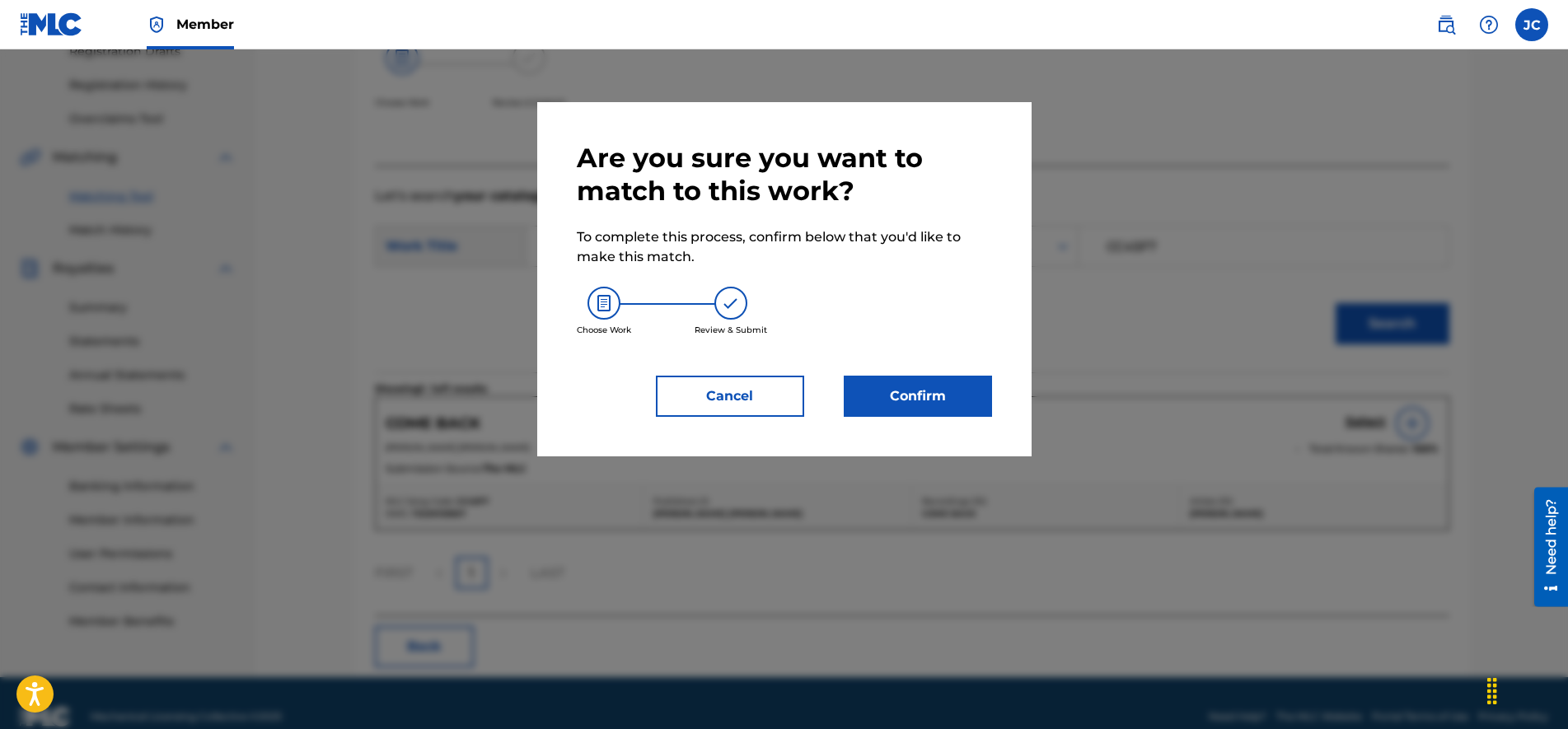
click at [924, 397] on button "Confirm" at bounding box center [918, 396] width 149 height 41
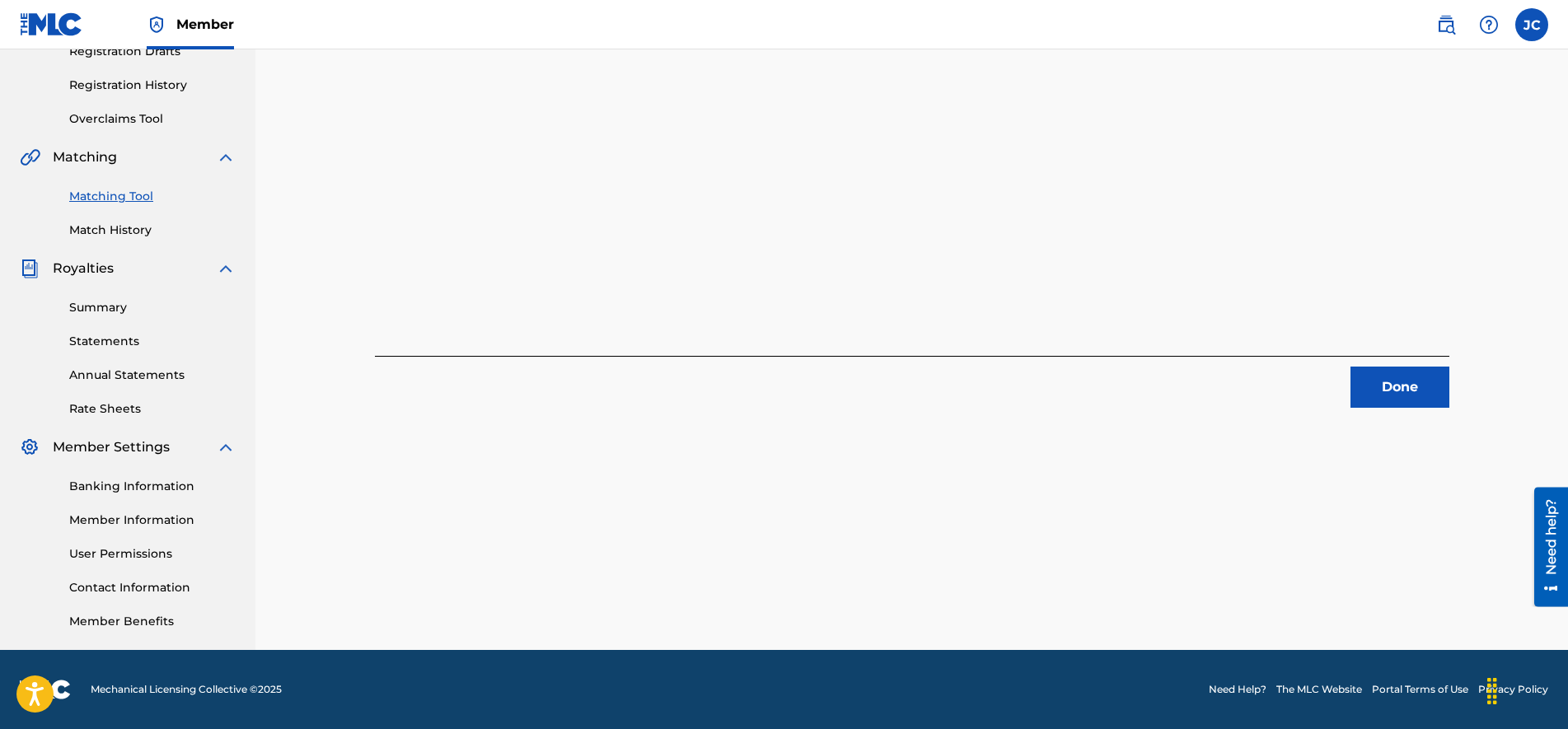
scroll to position [0, 0]
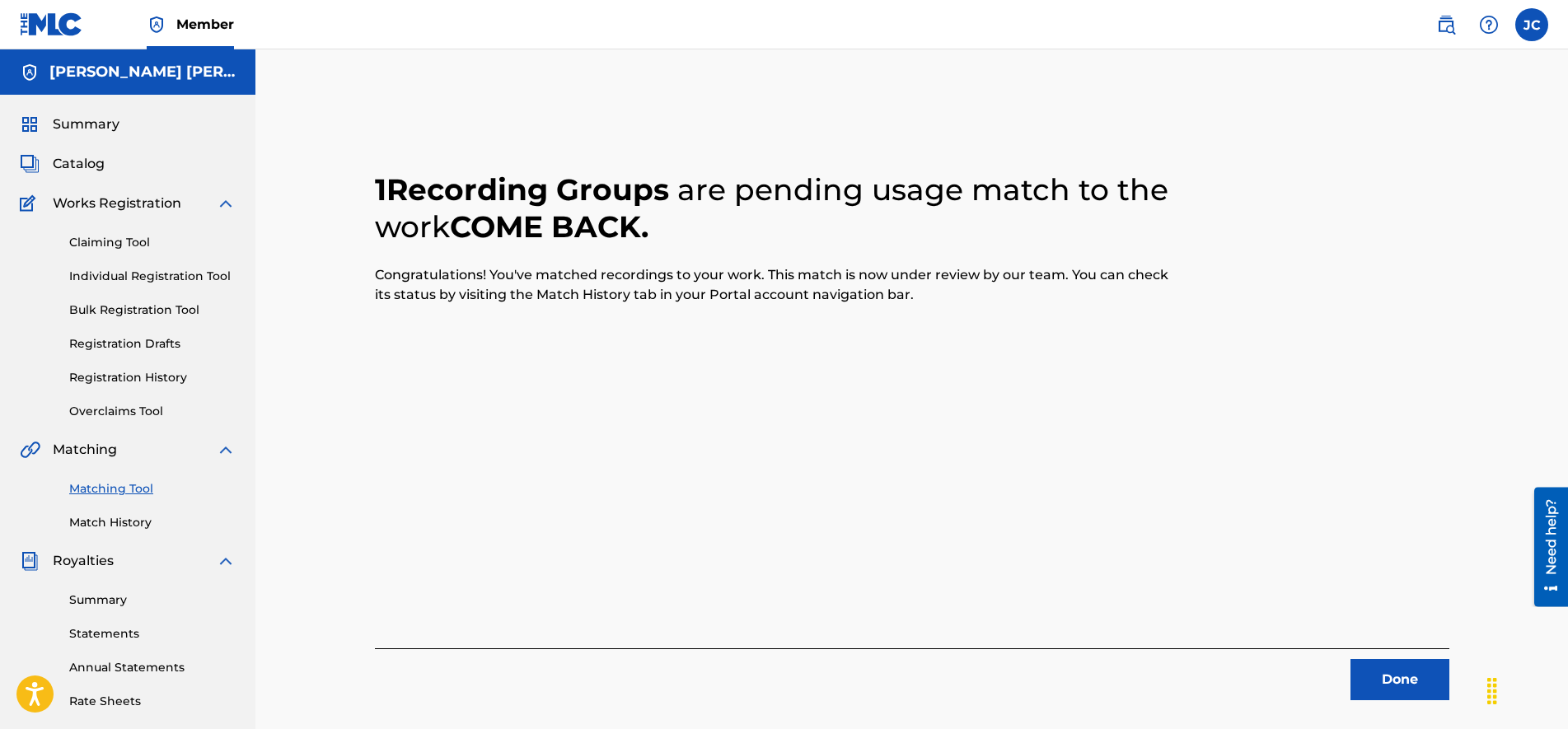
click at [1390, 675] on button "Done" at bounding box center [1399, 679] width 98 height 41
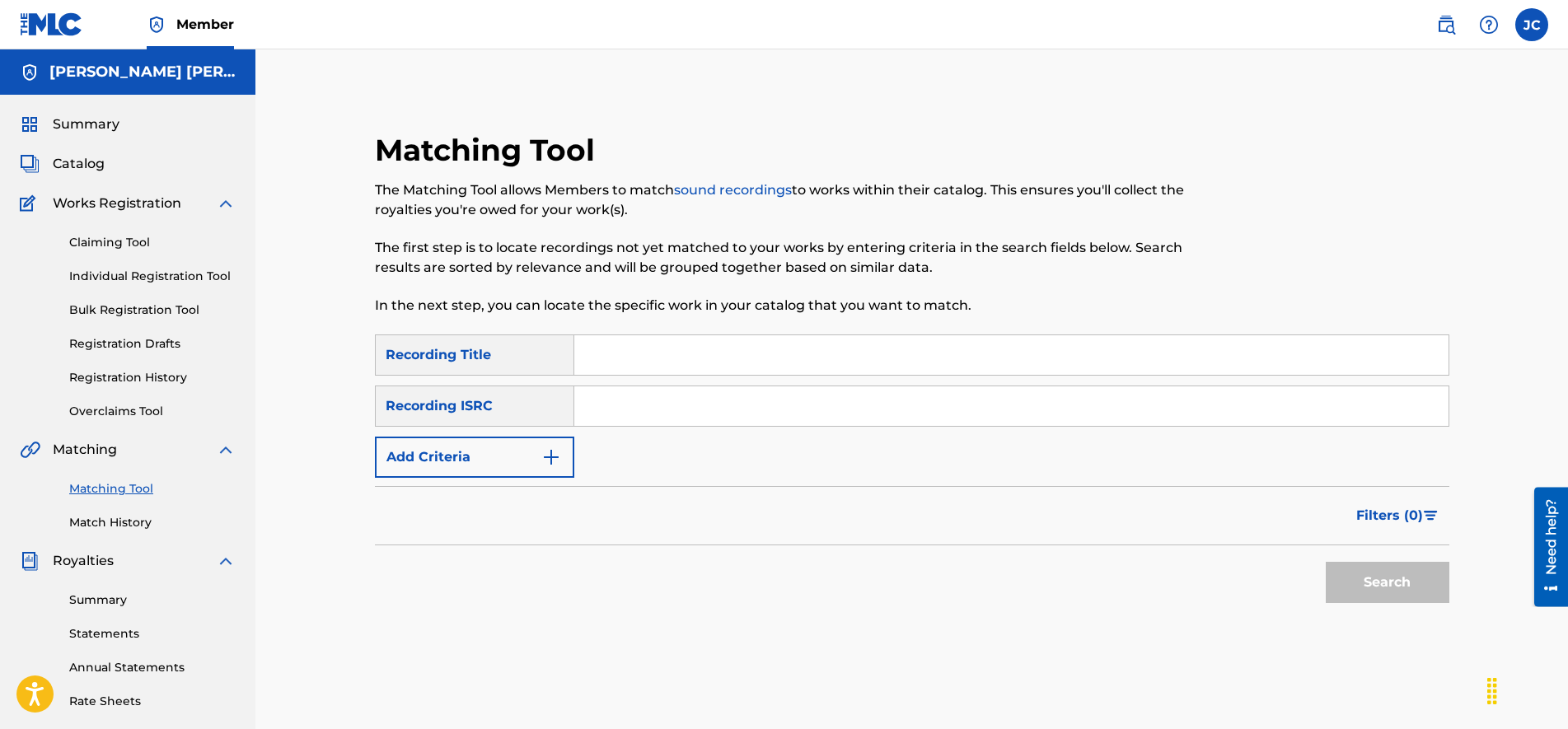
click at [642, 398] on input "Search Form" at bounding box center [1011, 406] width 874 height 40
paste input "CA5KR2434716"
type input "CA5KR2434716"
click at [652, 365] on input "Search Form" at bounding box center [1011, 355] width 874 height 40
type input "Deseo"
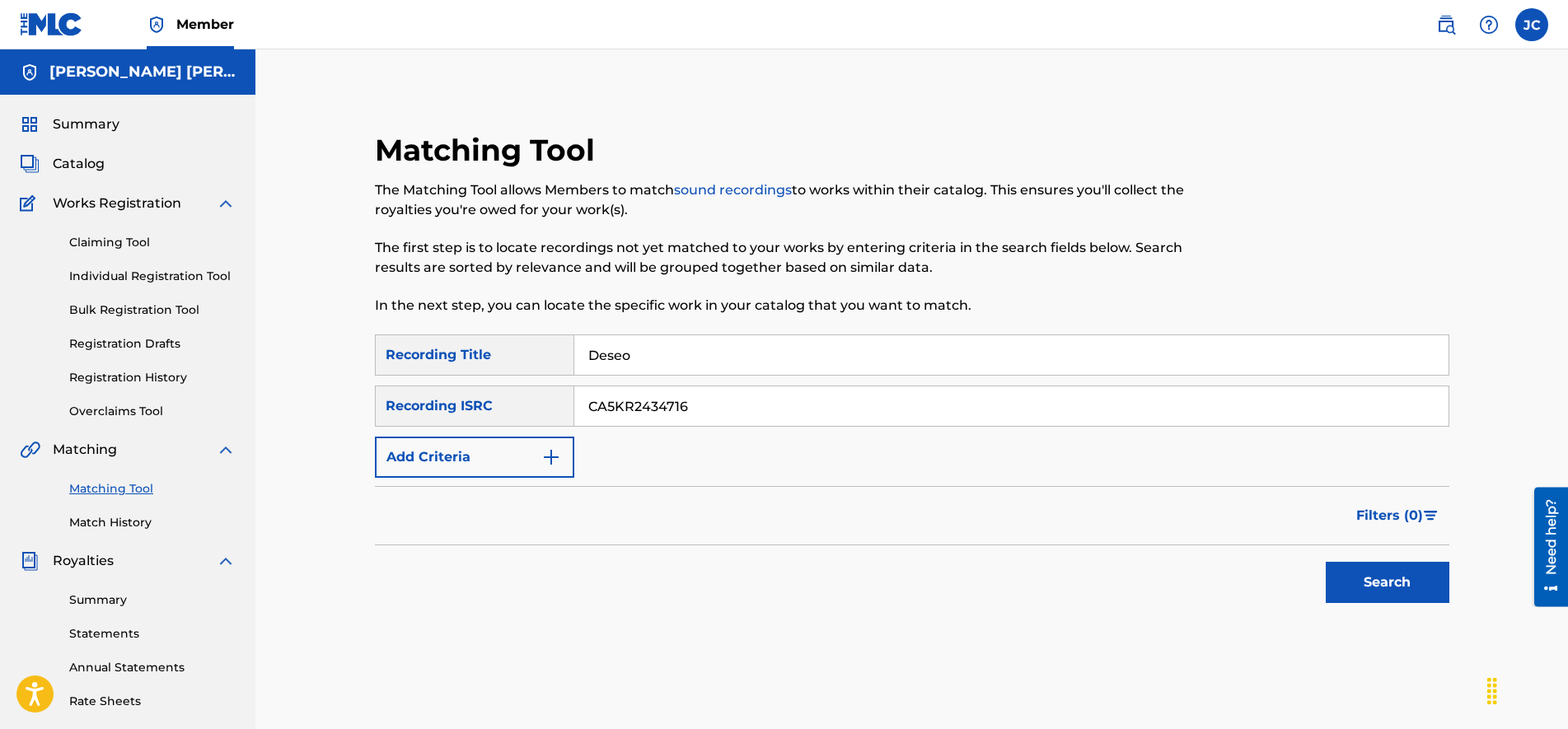
click at [1326, 562] on button "Search" at bounding box center [1387, 582] width 124 height 41
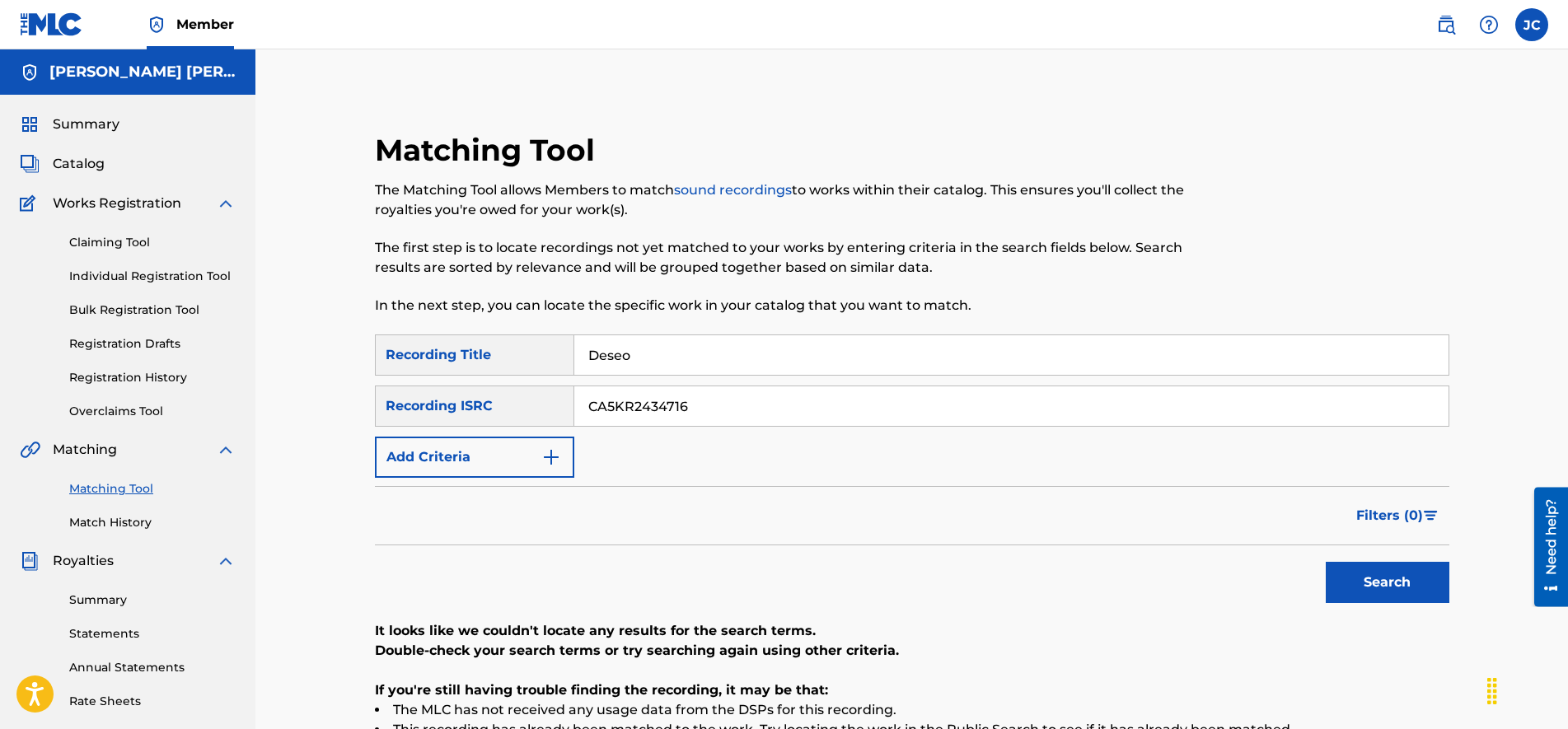
click at [701, 408] on input "CA5KR2434716" at bounding box center [1011, 406] width 874 height 40
paste input "22883"
type input "CA5KR2422883"
drag, startPoint x: 680, startPoint y: 353, endPoint x: 563, endPoint y: 359, distance: 117.2
click at [564, 359] on div "SearchWithCriteria213fb4c3-7ee2-423c-b2c7-fea19553c371 Recording Title Deseo" at bounding box center [911, 355] width 1074 height 41
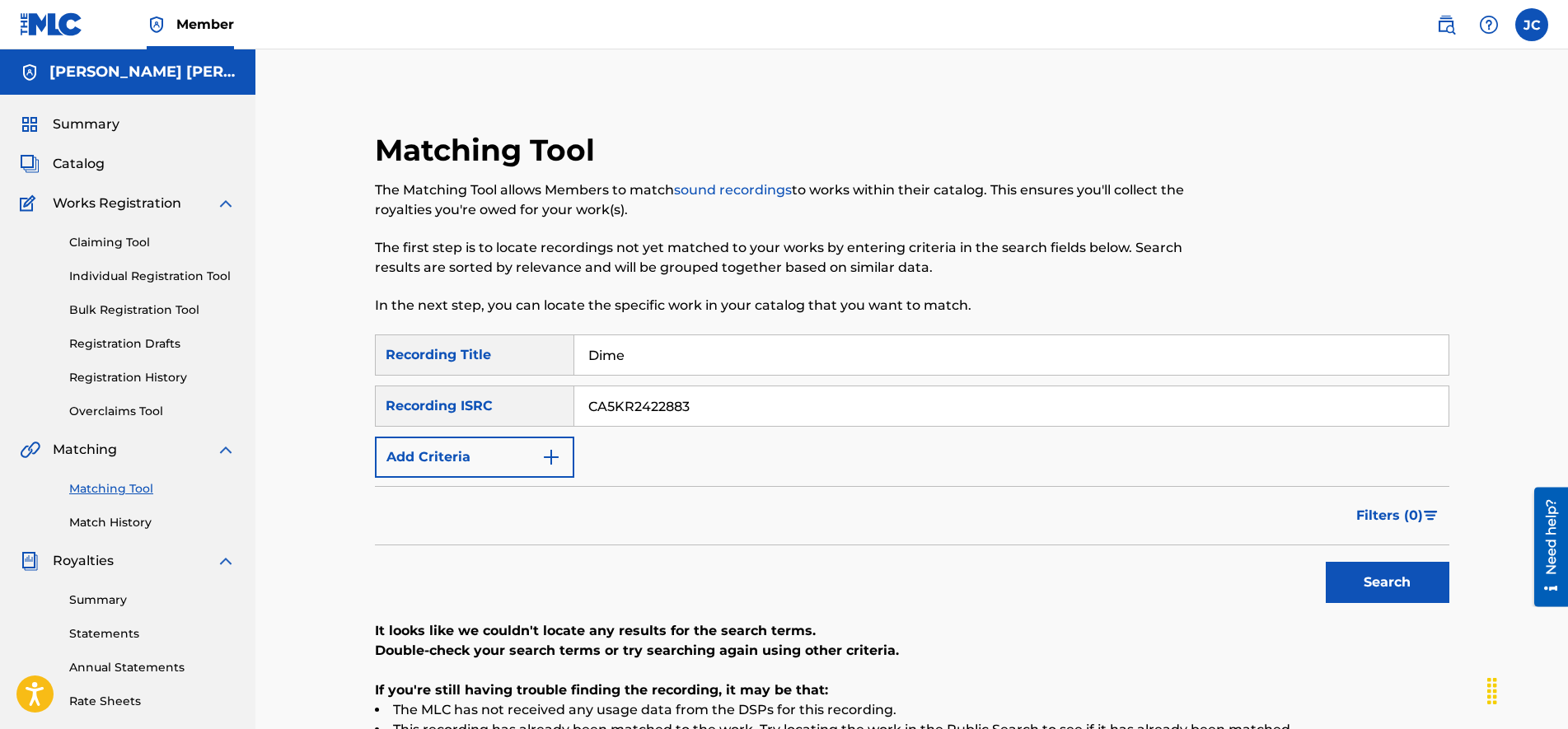
type input "Dime"
click at [1326, 562] on button "Search" at bounding box center [1387, 582] width 124 height 41
click at [754, 408] on input "CA5KR2422883" at bounding box center [1011, 406] width 874 height 40
paste input "GBSMU8194291"
type input "GBSMU8194291"
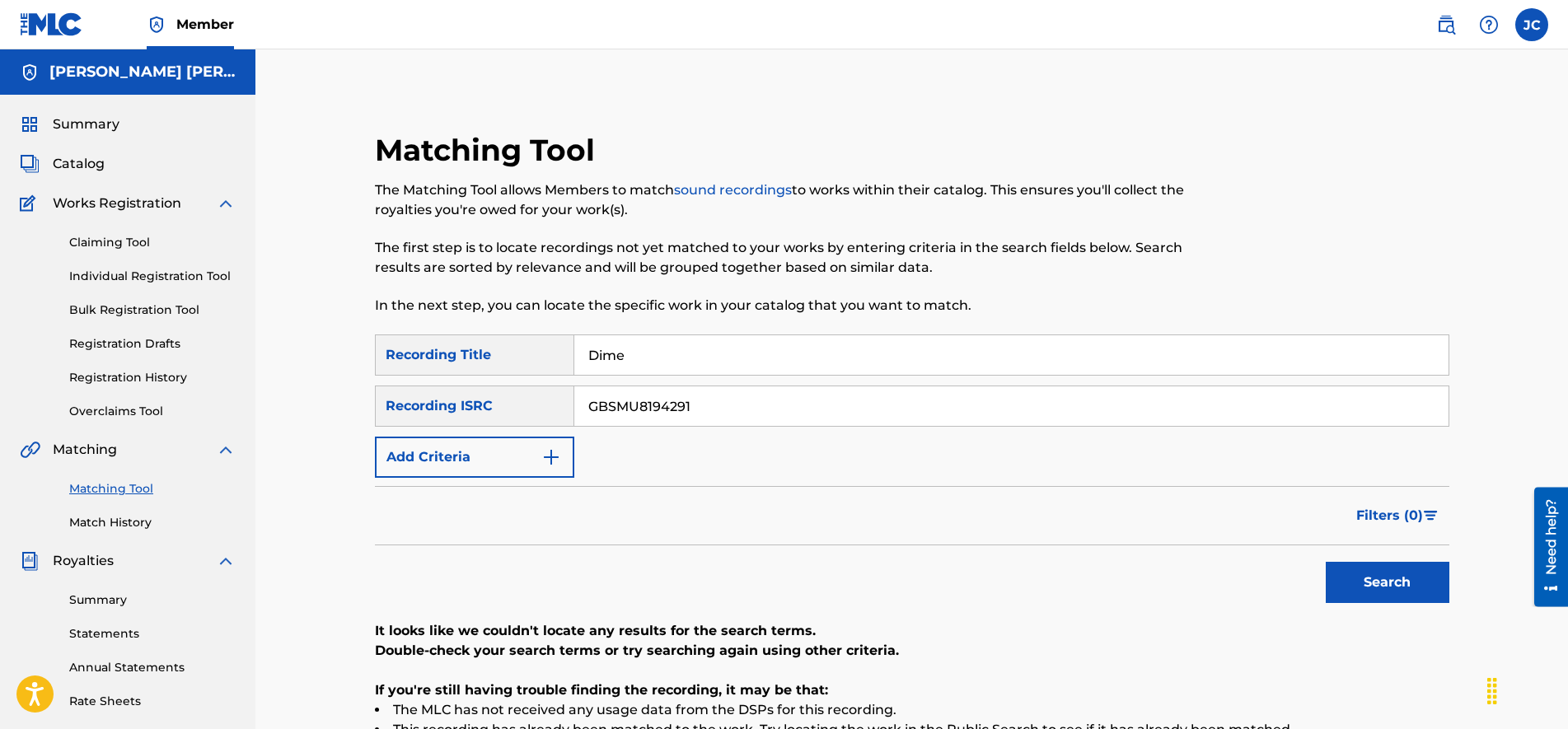
click at [699, 356] on input "Dime" at bounding box center [1011, 355] width 874 height 40
type input "Dirty Sax"
click at [1326, 562] on button "Search" at bounding box center [1387, 582] width 124 height 41
click at [703, 410] on input "GBSMU8194291" at bounding box center [1011, 406] width 874 height 40
paste input "294959"
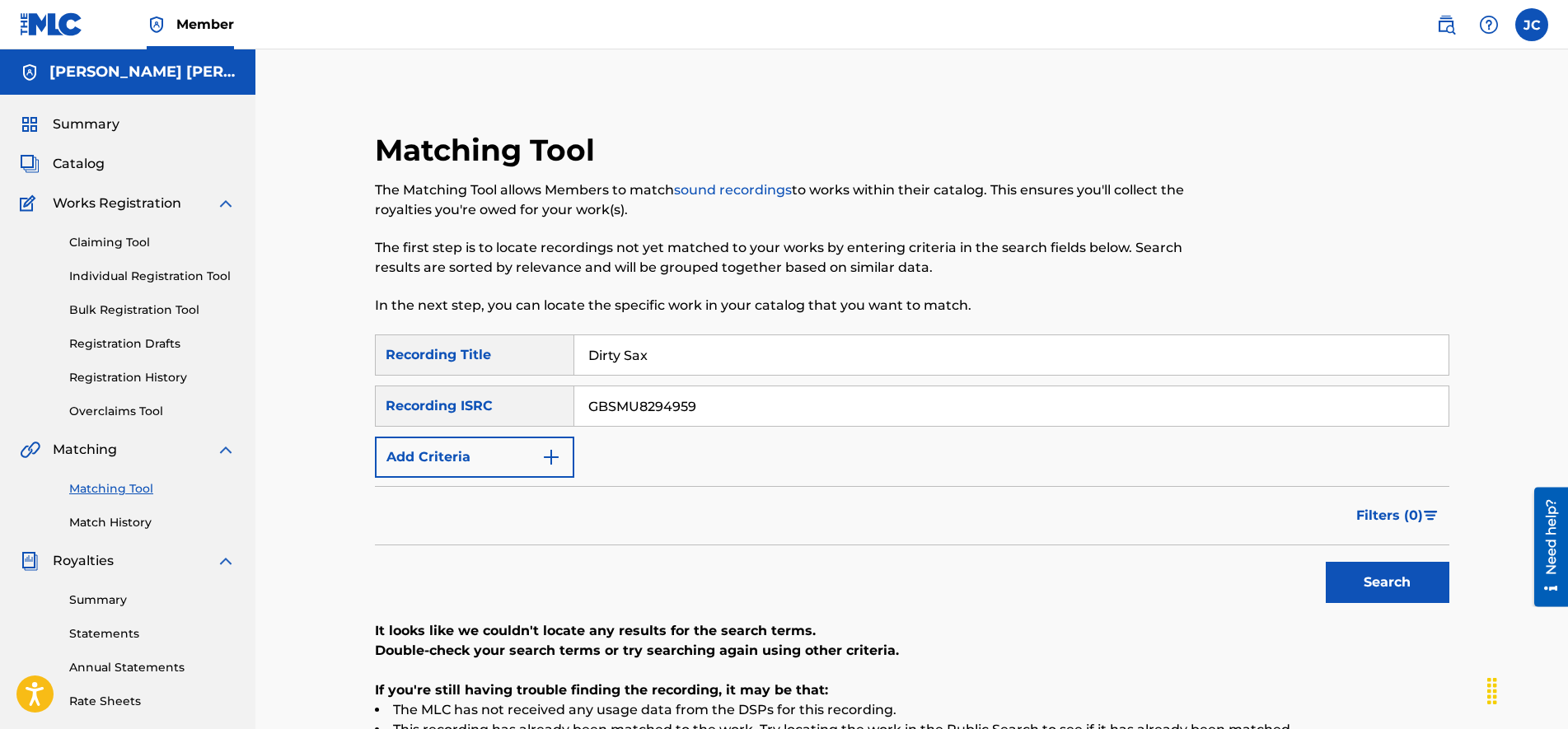
type input "GBSMU8294959"
drag, startPoint x: 695, startPoint y: 353, endPoint x: 282, endPoint y: 263, distance: 422.7
click at [284, 263] on div "Matching Tool The Matching Tool allows Members to match sound recordings to wor…" at bounding box center [911, 495] width 1313 height 892
type input "Disto"
click at [1326, 562] on button "Search" at bounding box center [1387, 582] width 124 height 41
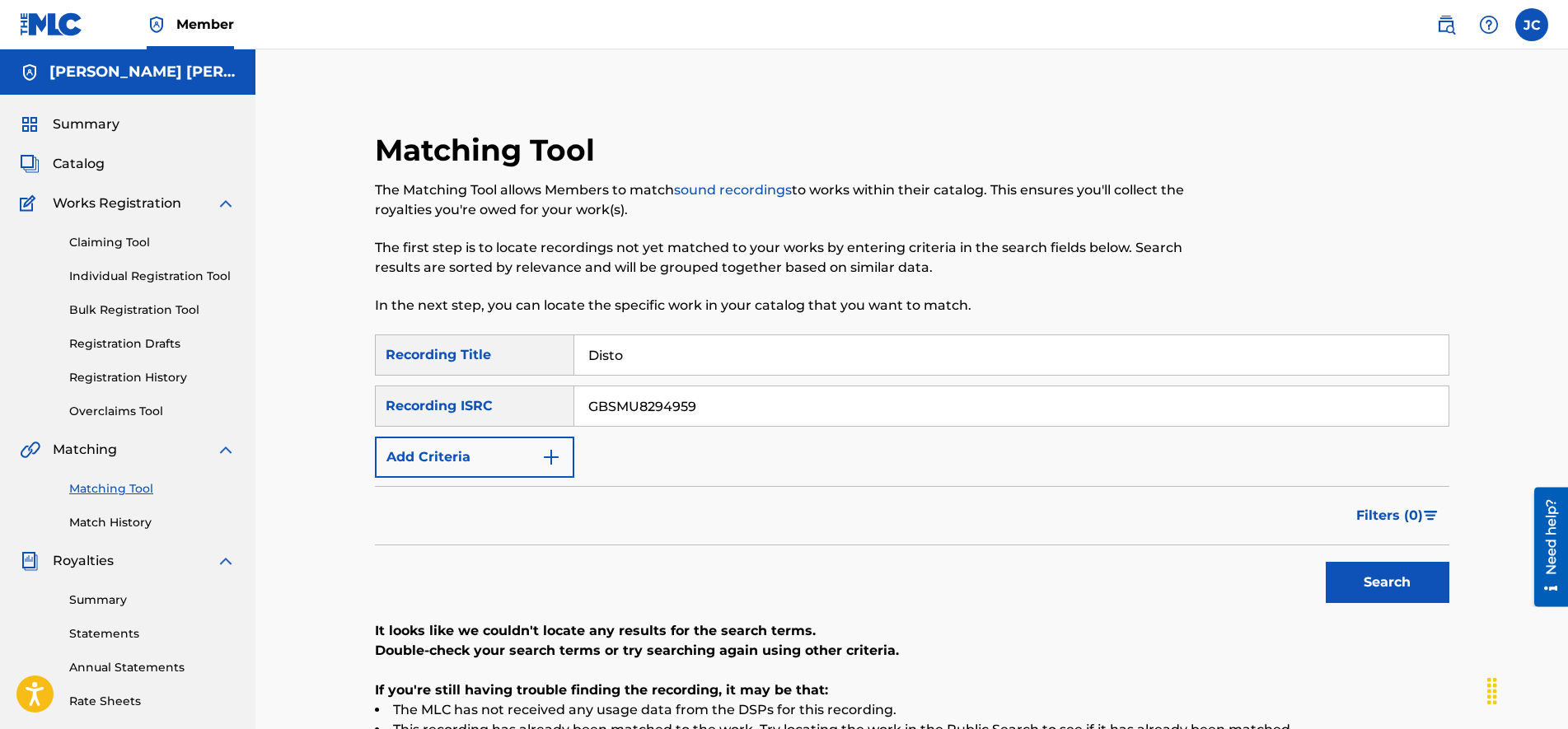
scroll to position [206, 0]
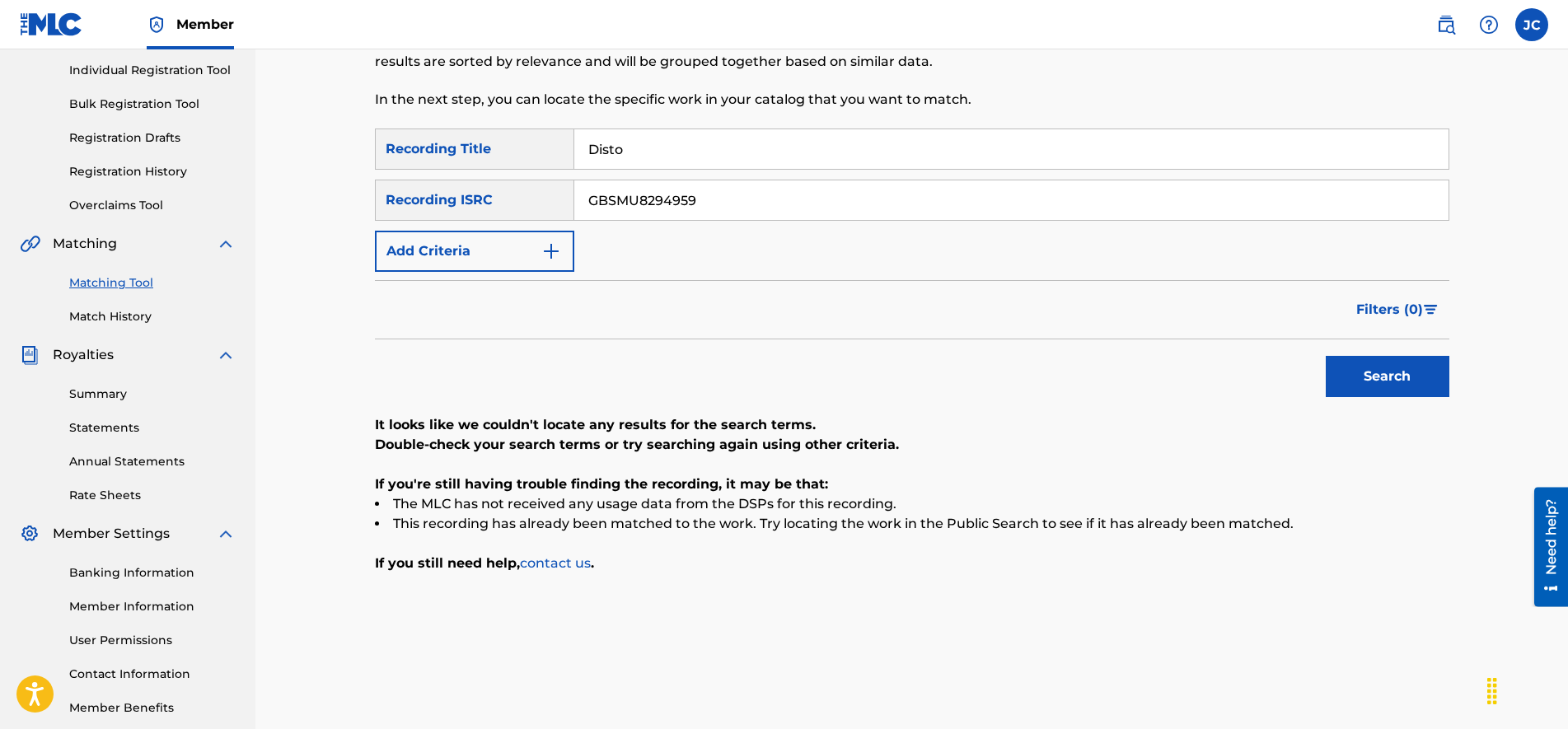
click at [1406, 377] on button "Search" at bounding box center [1387, 376] width 124 height 41
click at [649, 194] on input "GBSMU8294959" at bounding box center [1011, 200] width 874 height 40
paste input "CA5KR242287"
type input "CA5KR2422879"
drag, startPoint x: 660, startPoint y: 147, endPoint x: 246, endPoint y: 124, distance: 414.6
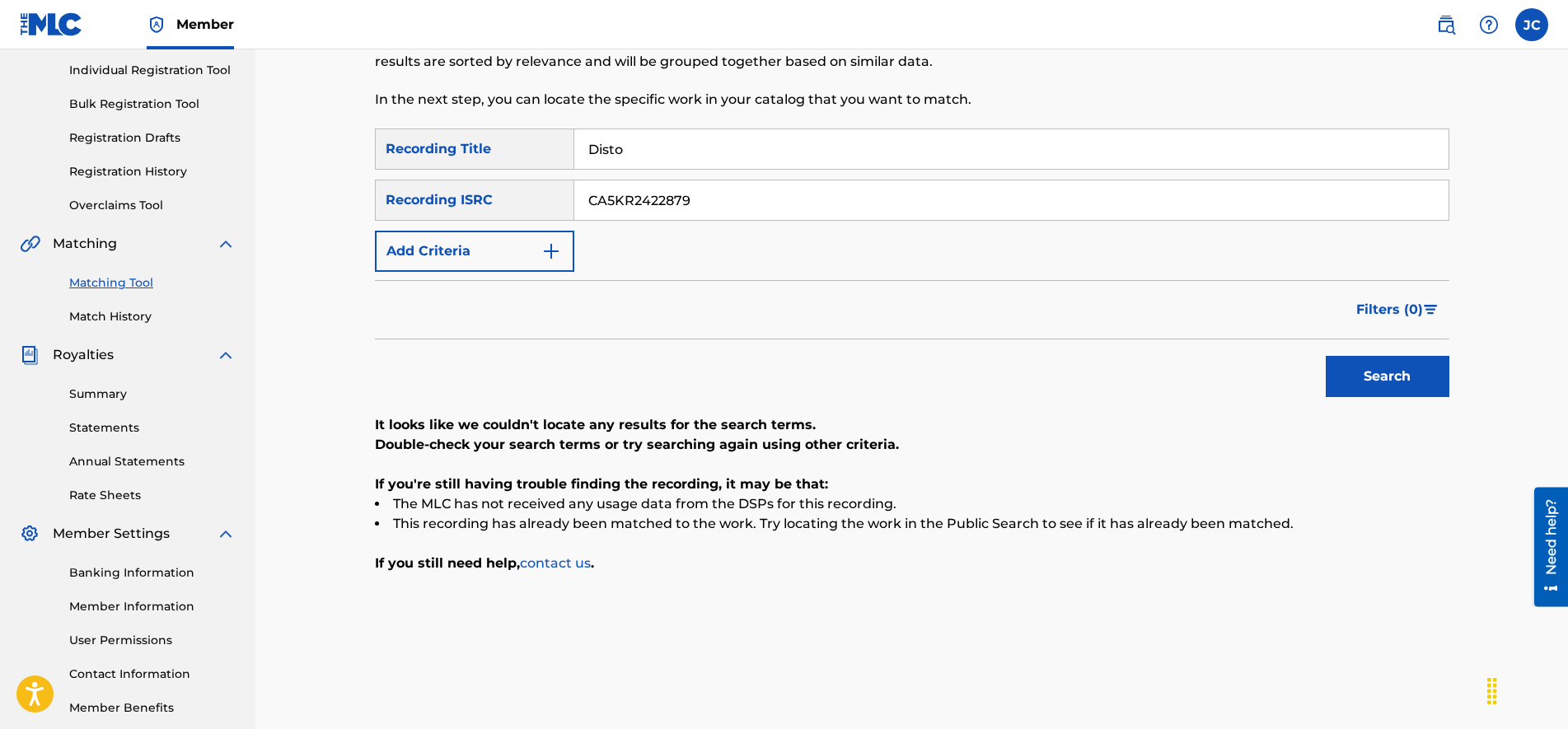
click at [246, 124] on main "[PERSON_NAME] [PERSON_NAME] Summary Catalog Works Registration Claiming Tool In…" at bounding box center [784, 290] width 1568 height 892
type input "Dream"
click at [1326, 356] on button "Search" at bounding box center [1387, 376] width 124 height 41
click at [696, 207] on input "CA5KR2422879" at bounding box center [1011, 200] width 874 height 40
paste input "6"
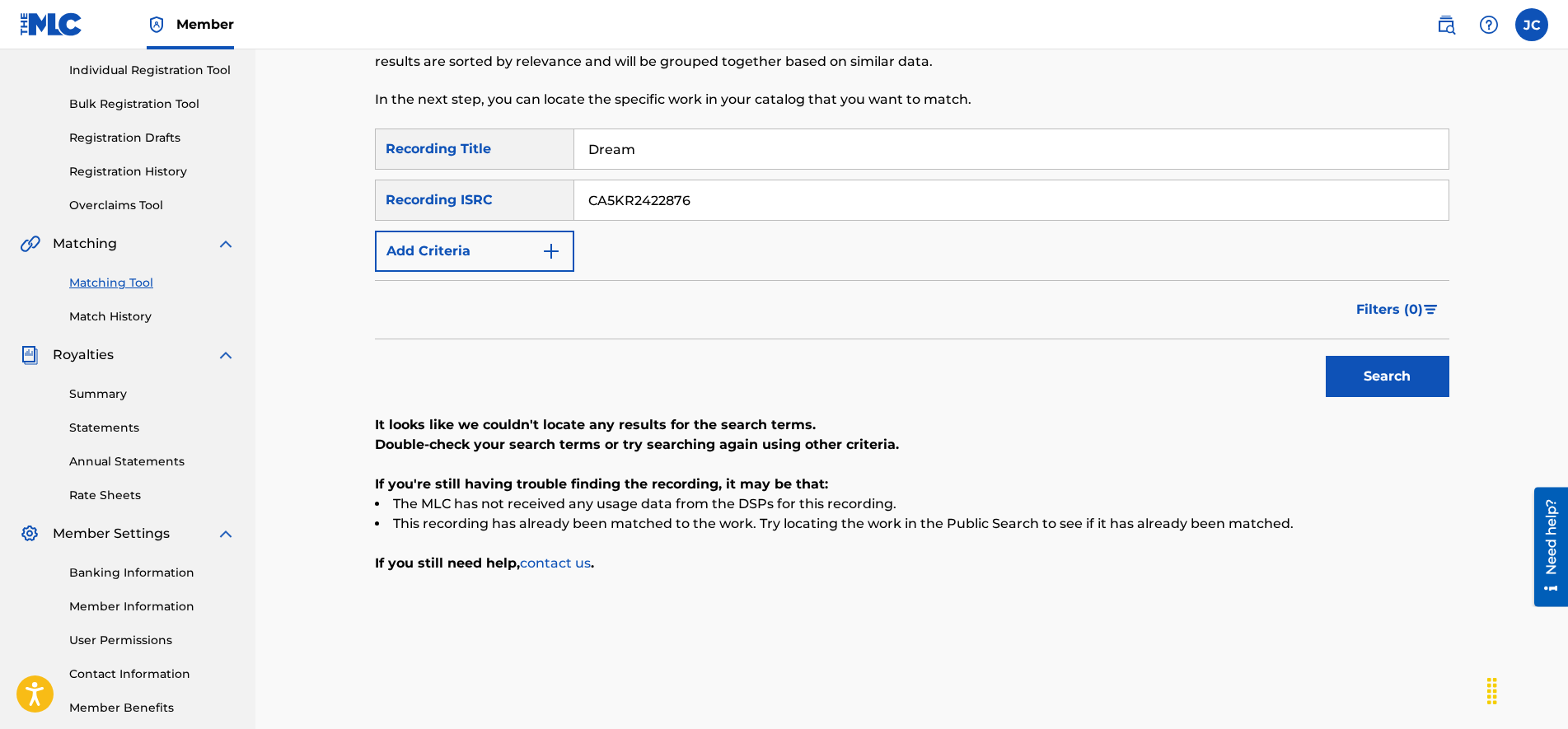
type input "CA5KR2422876"
drag, startPoint x: 667, startPoint y: 150, endPoint x: 196, endPoint y: 108, distance: 472.9
click at [196, 108] on main "[PERSON_NAME] [PERSON_NAME] Summary Catalog Works Registration Claiming Tool In…" at bounding box center [784, 290] width 1568 height 892
type input "Drip"
click at [1326, 356] on button "Search" at bounding box center [1387, 376] width 124 height 41
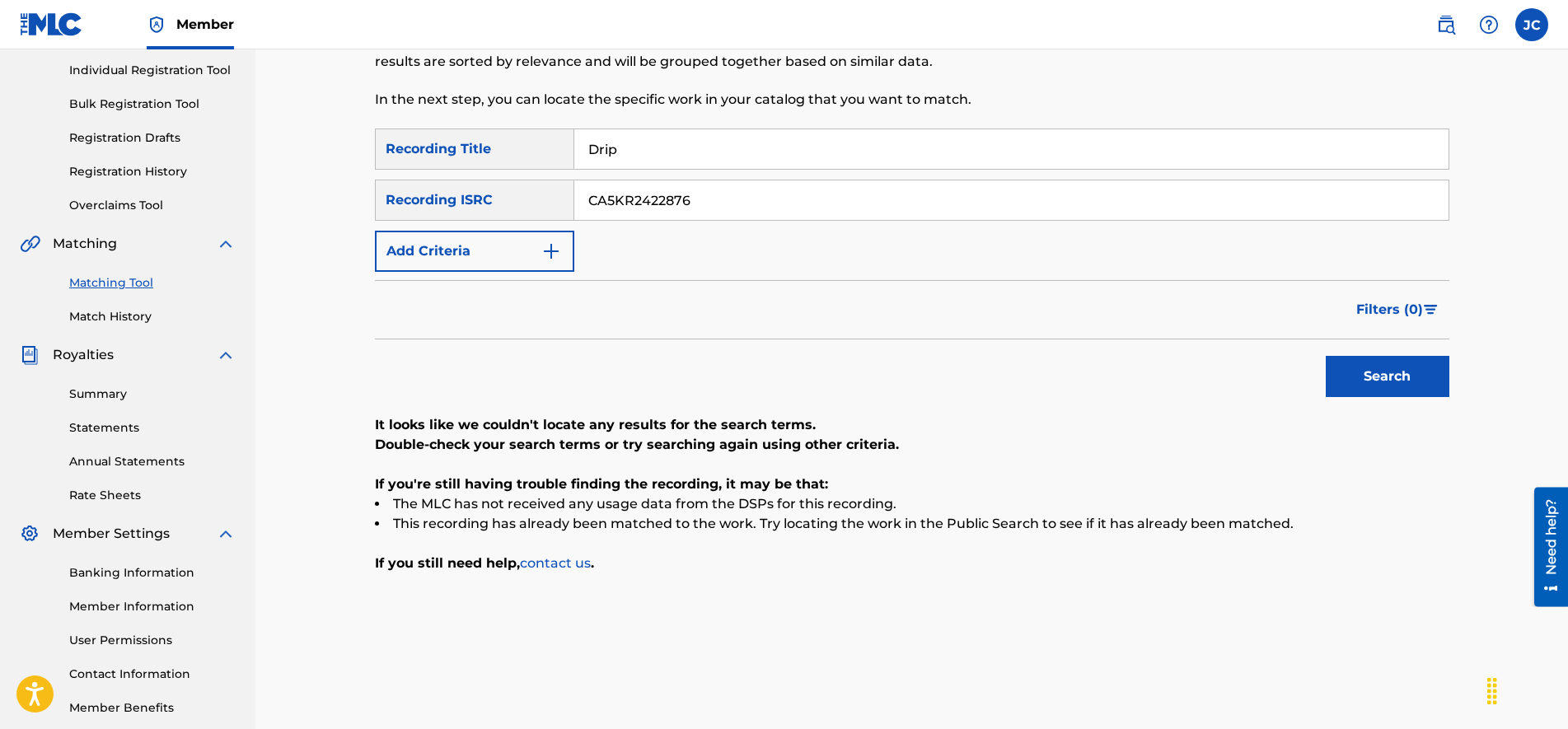
click at [729, 198] on input "CA5KR2422876" at bounding box center [1011, 200] width 874 height 40
paste input "USA2P2463184"
type input "USA2P2463184"
click at [695, 150] on input "Drip" at bounding box center [1011, 149] width 874 height 40
type input "d"
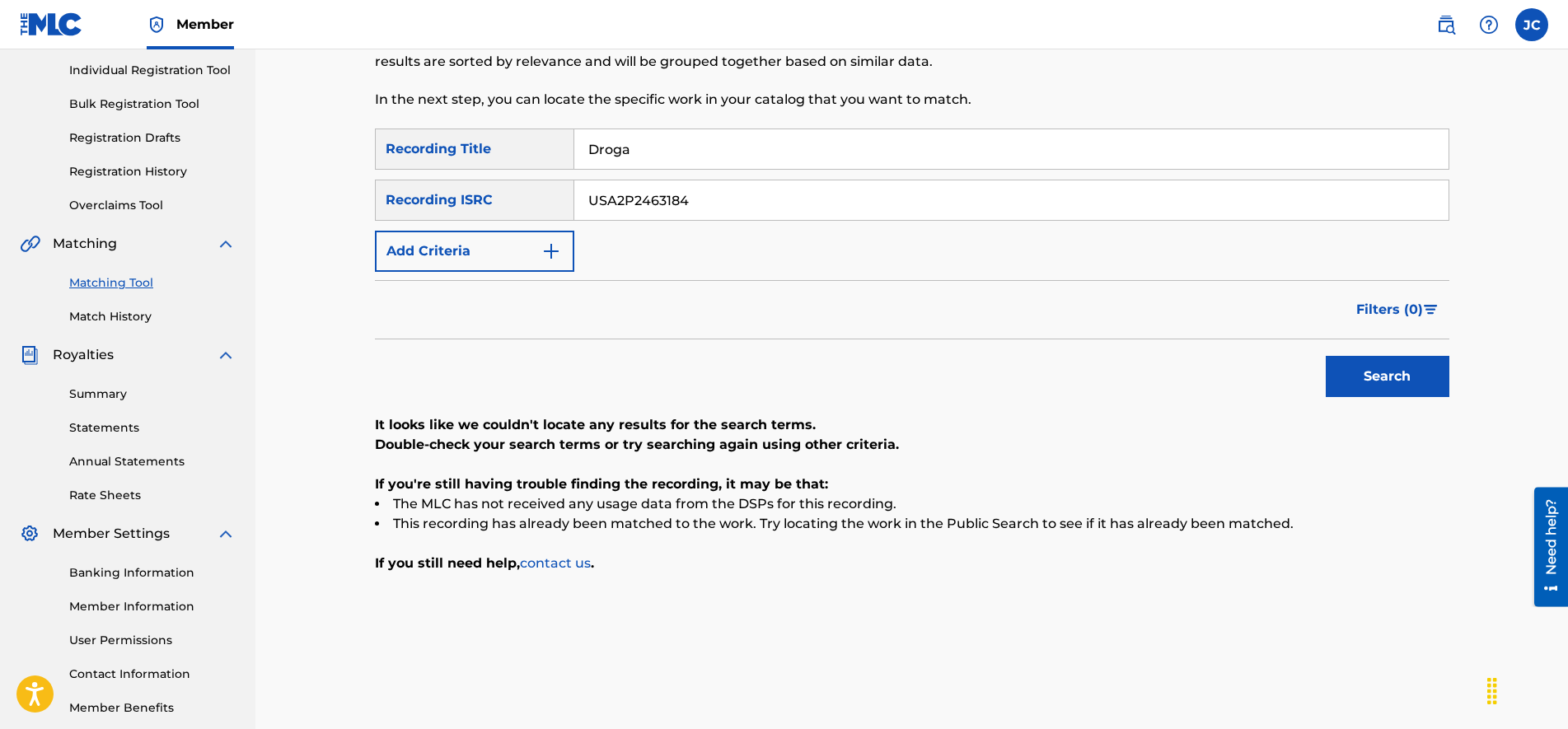
type input "Droga"
click at [1326, 356] on button "Search" at bounding box center [1387, 376] width 124 height 41
click at [1187, 451] on p "Double-check your search terms or try searching again using other criteria." at bounding box center [911, 444] width 1074 height 20
click at [768, 199] on input "USA2P2463184" at bounding box center [1011, 200] width 874 height 40
paste input "CA5KR2422875"
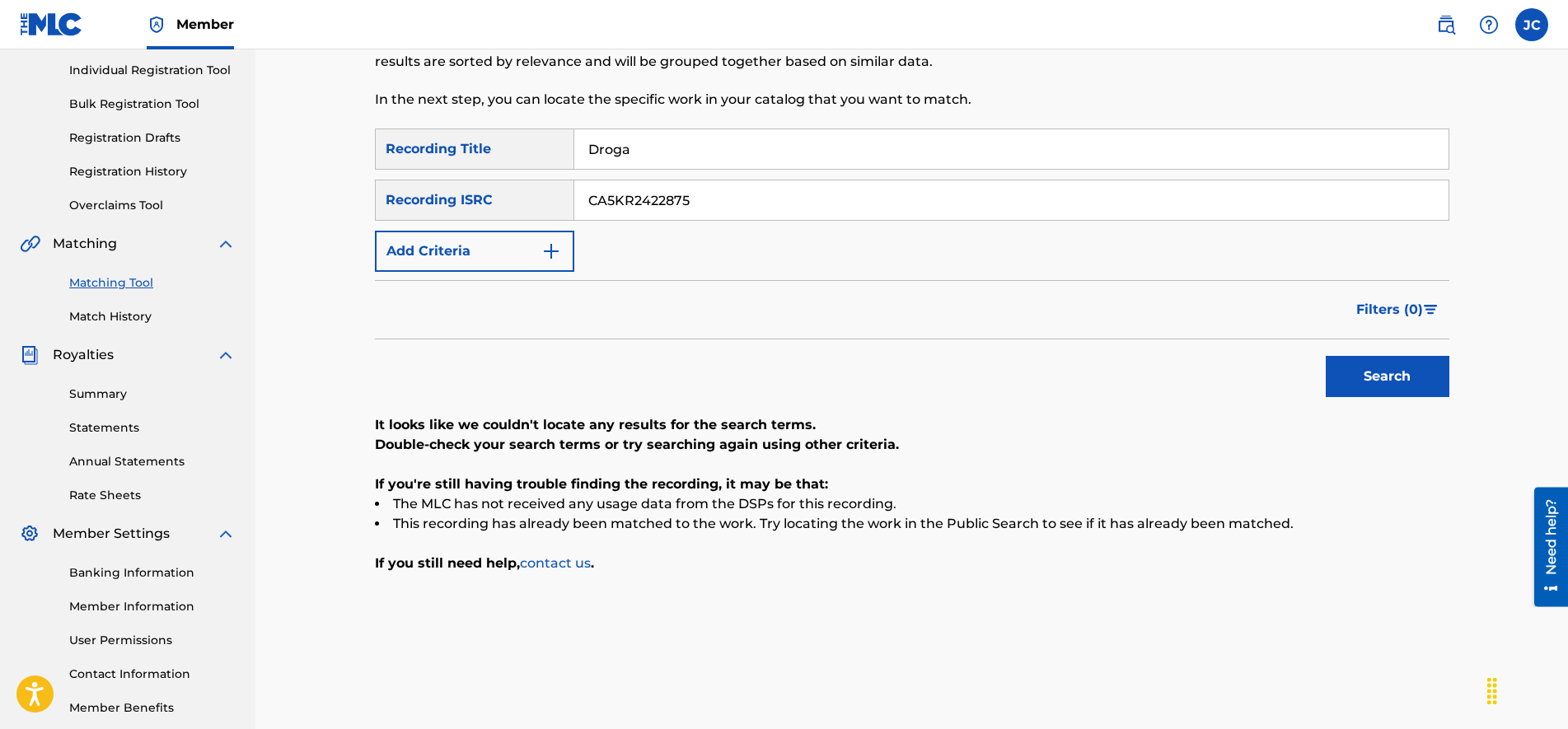
type input "CA5KR2422875"
drag, startPoint x: 529, startPoint y: 136, endPoint x: 417, endPoint y: 117, distance: 113.6
click at [420, 119] on div "Matching Tool The Matching Tool allows Members to match sound recordings to wor…" at bounding box center [911, 291] width 1074 height 730
type input "Easy"
click at [1326, 356] on button "Search" at bounding box center [1387, 376] width 124 height 41
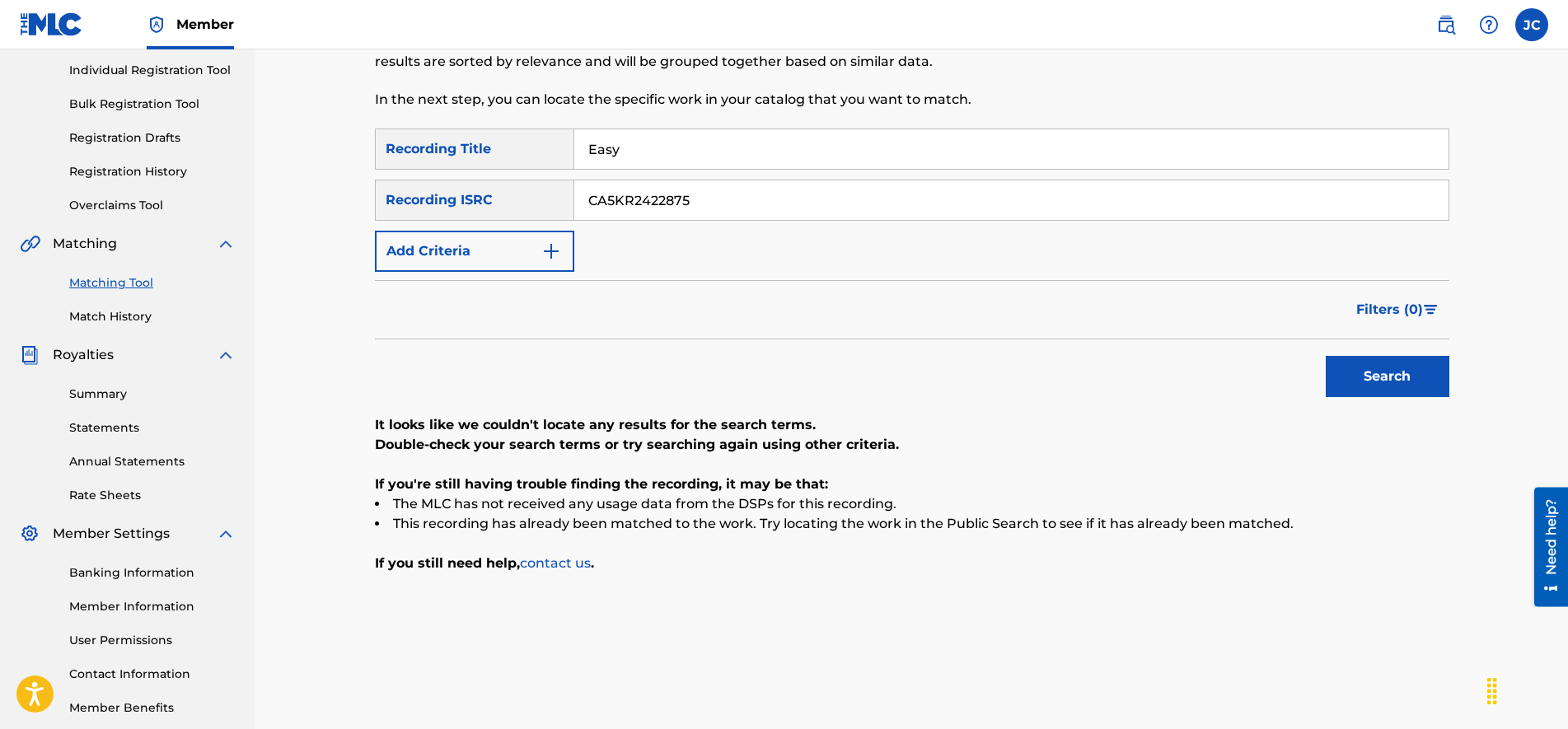
click at [687, 202] on input "CA5KR2422875" at bounding box center [1011, 200] width 874 height 40
paste input "227024"
type input "CA5KR2227024"
click at [632, 155] on input "Easy" at bounding box center [1011, 149] width 874 height 40
paste input "Endless Night"
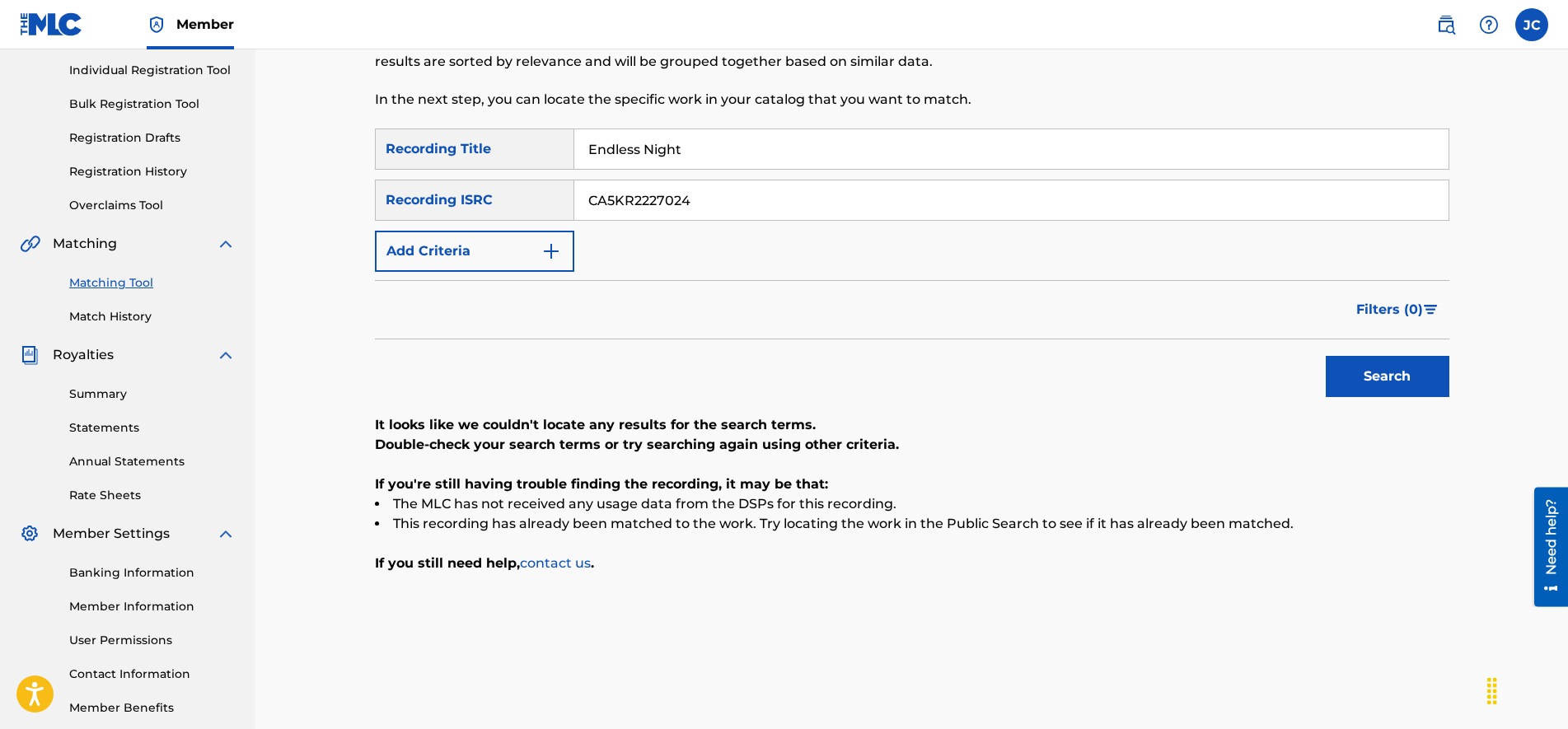
type input "Endless Night"
click at [1362, 378] on button "Search" at bounding box center [1387, 376] width 124 height 41
click at [716, 189] on input "CA5KR2227024" at bounding box center [1011, 200] width 874 height 40
paste input "434697"
type input "CA5KR2434697"
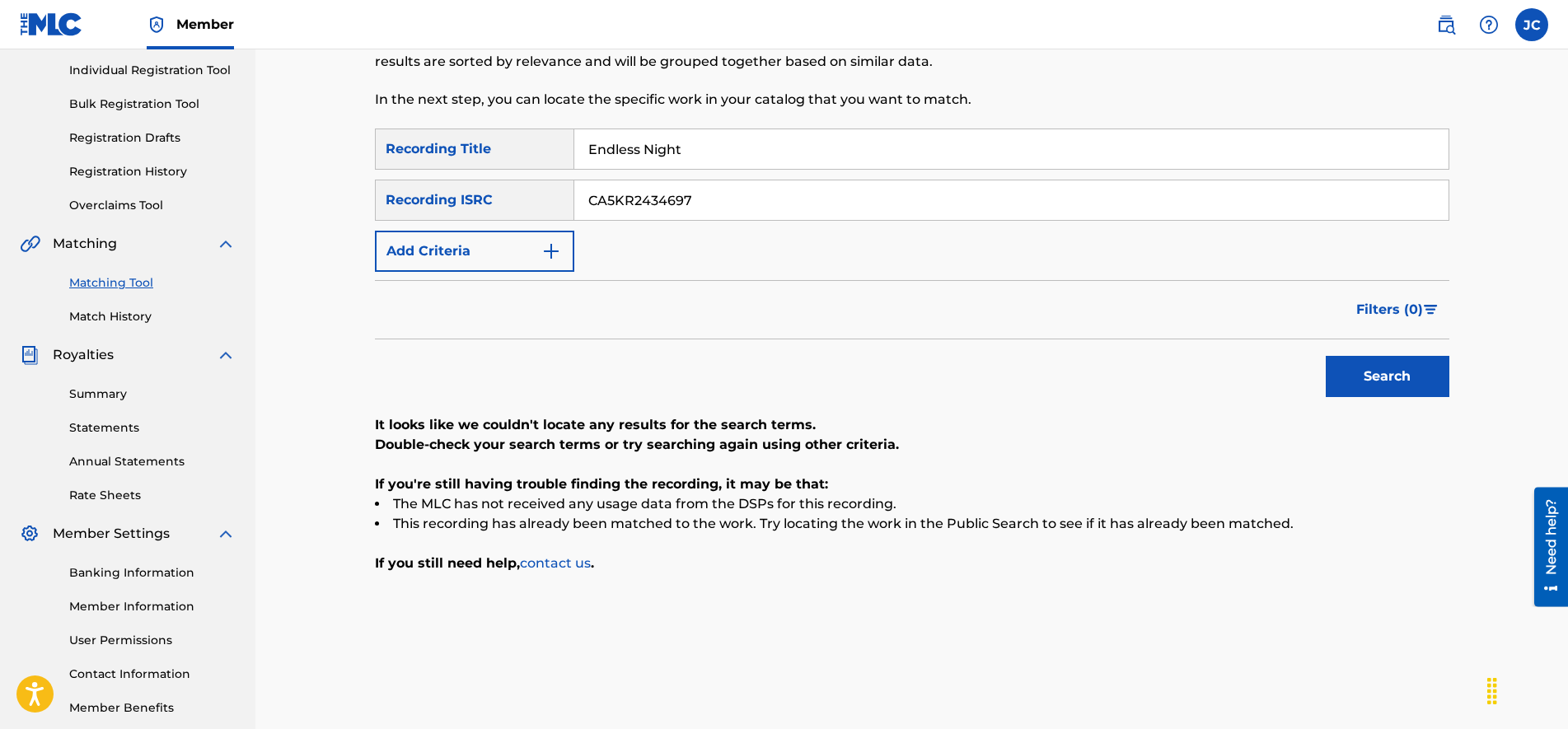
click at [768, 124] on div "Matching Tool The Matching Tool allows Members to match sound recordings to wor…" at bounding box center [788, 27] width 827 height 202
click at [766, 154] on input "Endless Night" at bounding box center [1011, 149] width 874 height 40
type input "Energia"
click at [1326, 356] on button "Search" at bounding box center [1387, 376] width 124 height 41
click at [709, 205] on input "CA5KR2434697" at bounding box center [1011, 200] width 874 height 40
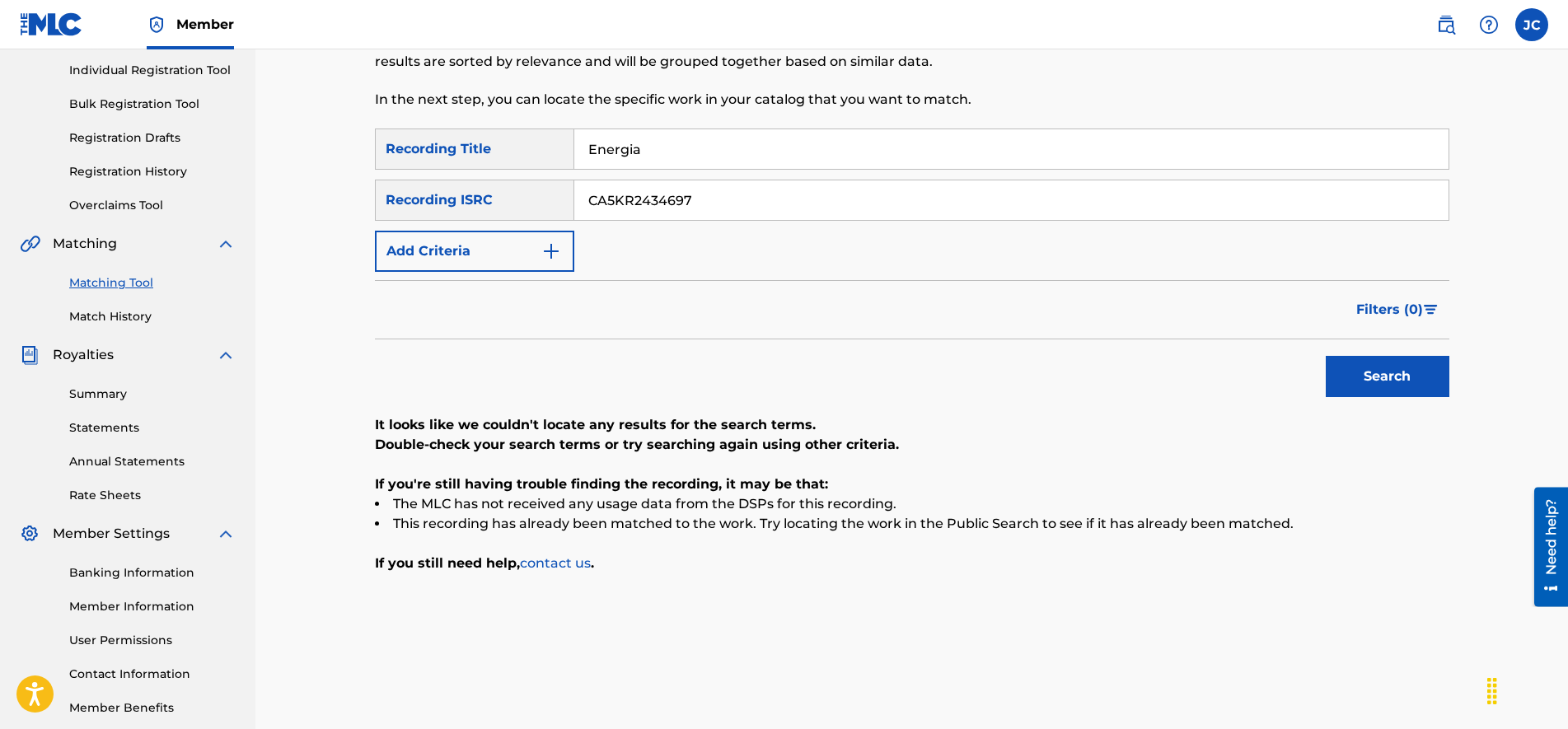
paste input "2980"
type input "CA5KR2432980"
click at [729, 149] on input "Energia" at bounding box center [1011, 149] width 874 height 40
paste input "Extasis - Original Mix"
type input "Extasis - Original Mix"
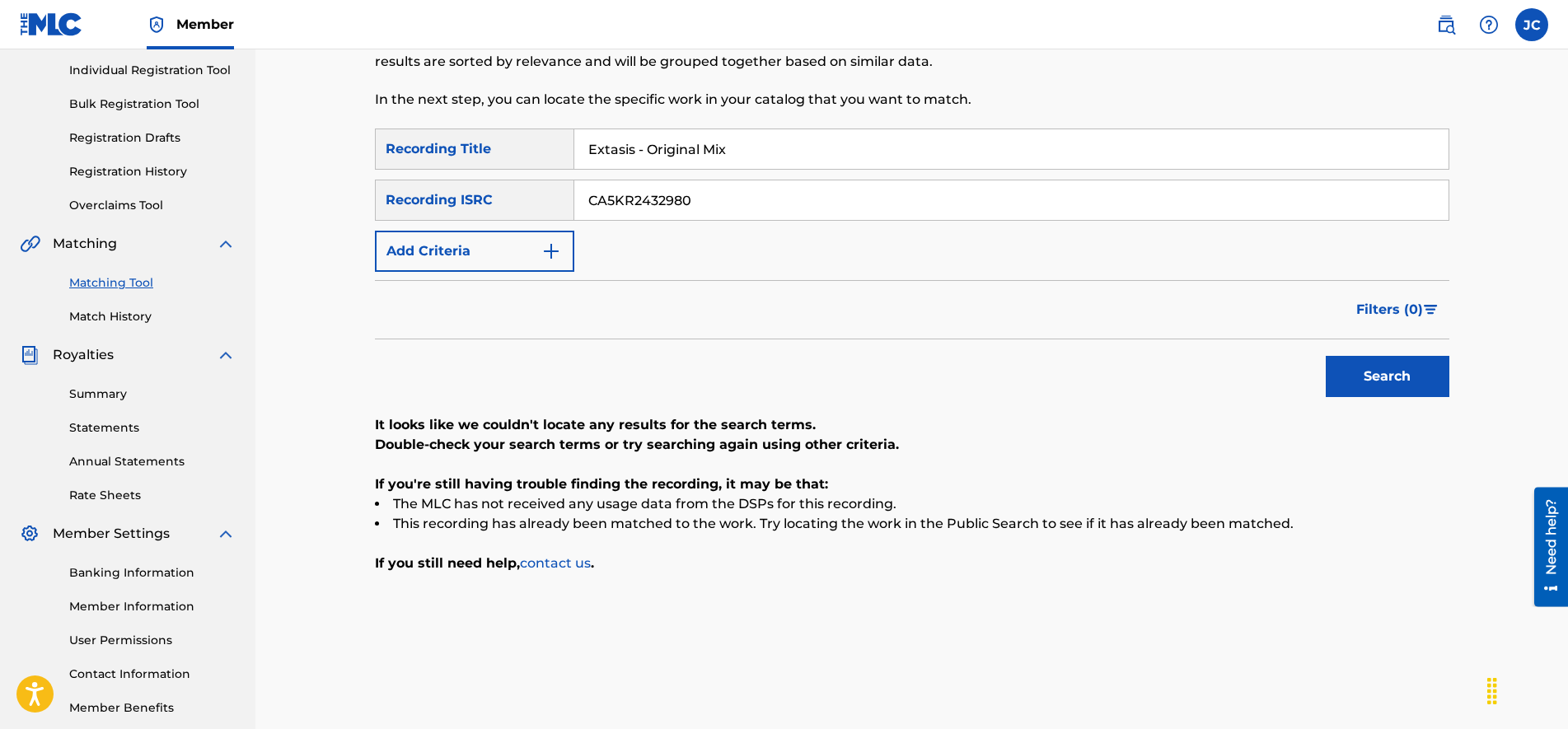
click at [1378, 370] on button "Search" at bounding box center [1387, 376] width 124 height 41
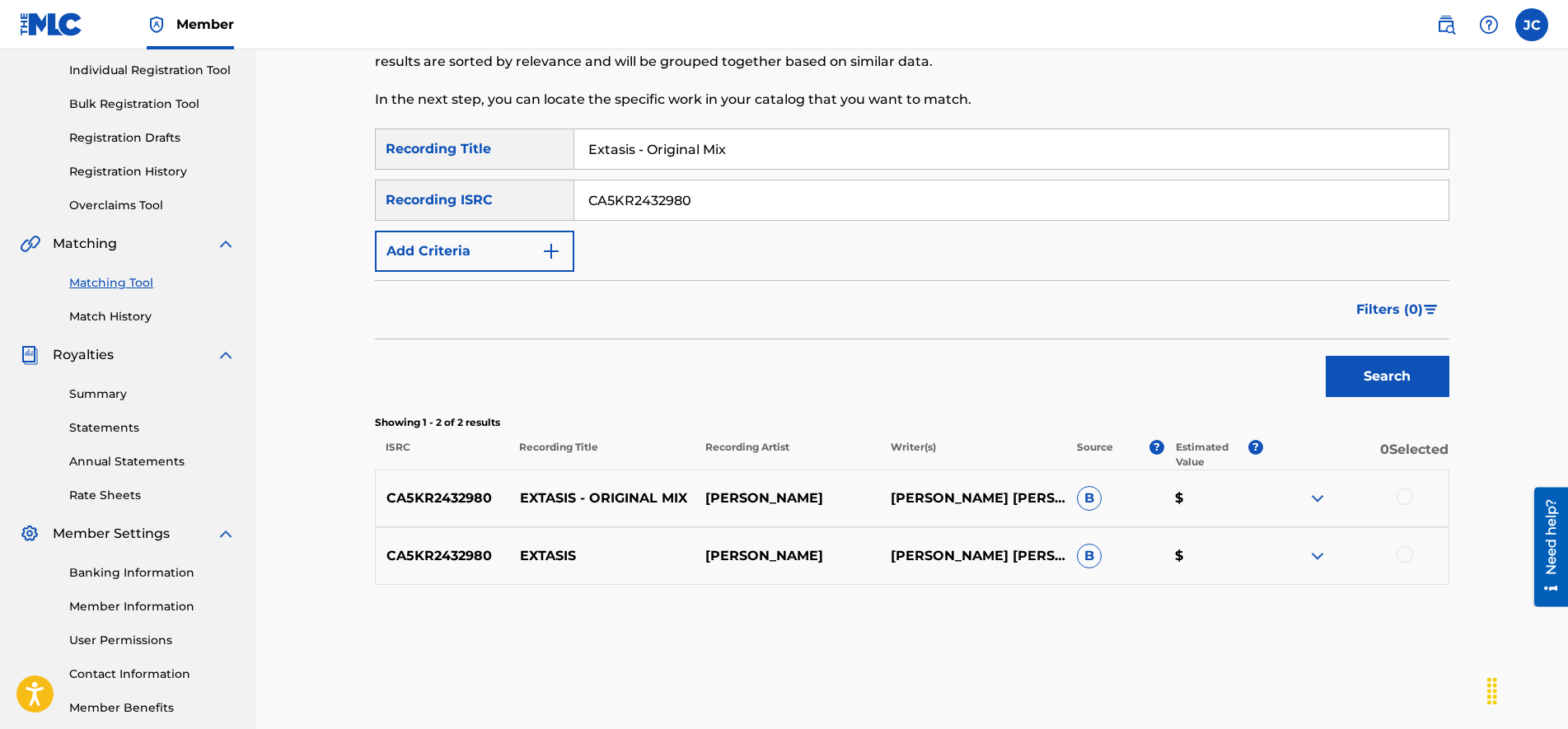
scroll to position [293, 0]
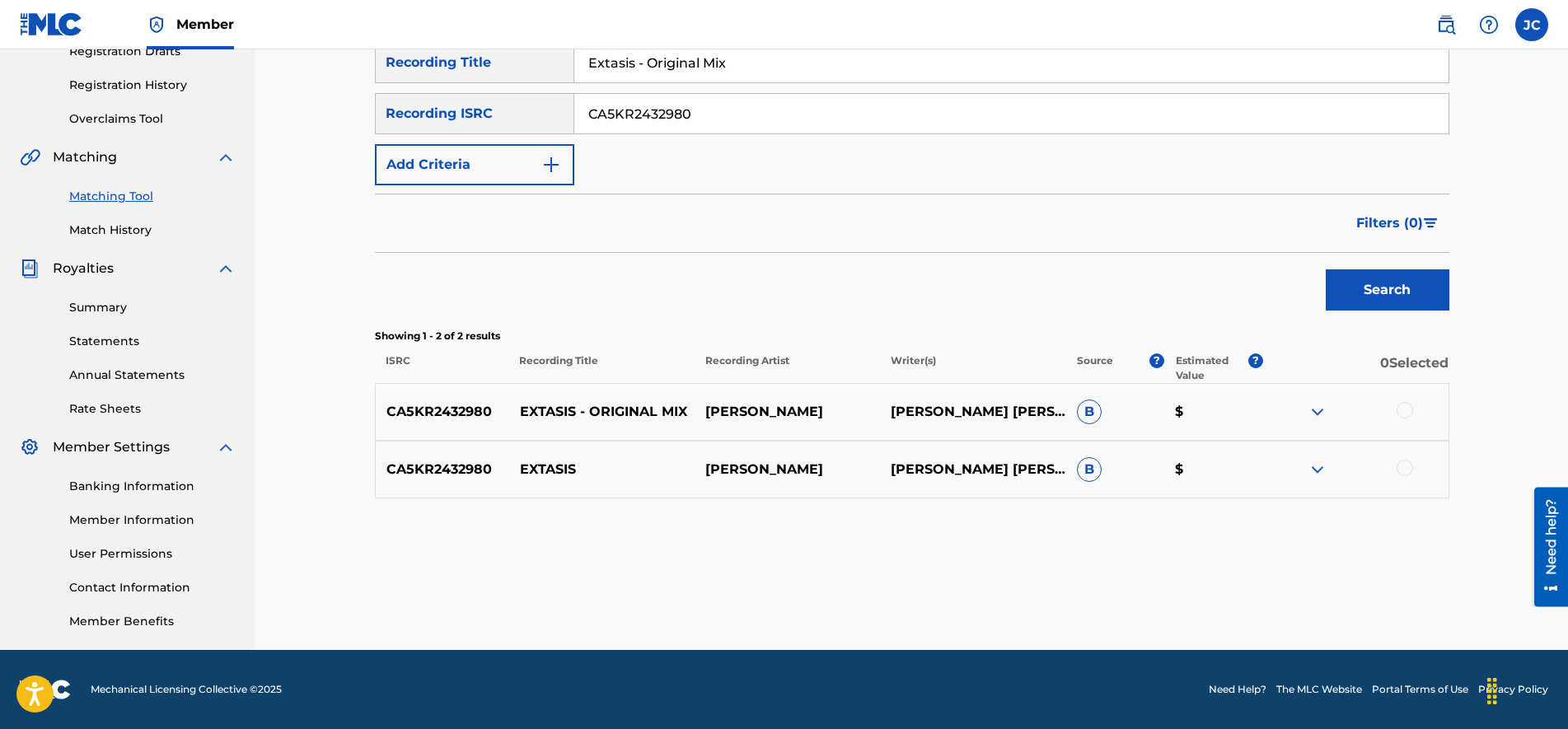
click at [1323, 465] on img at bounding box center [1316, 469] width 20 height 20
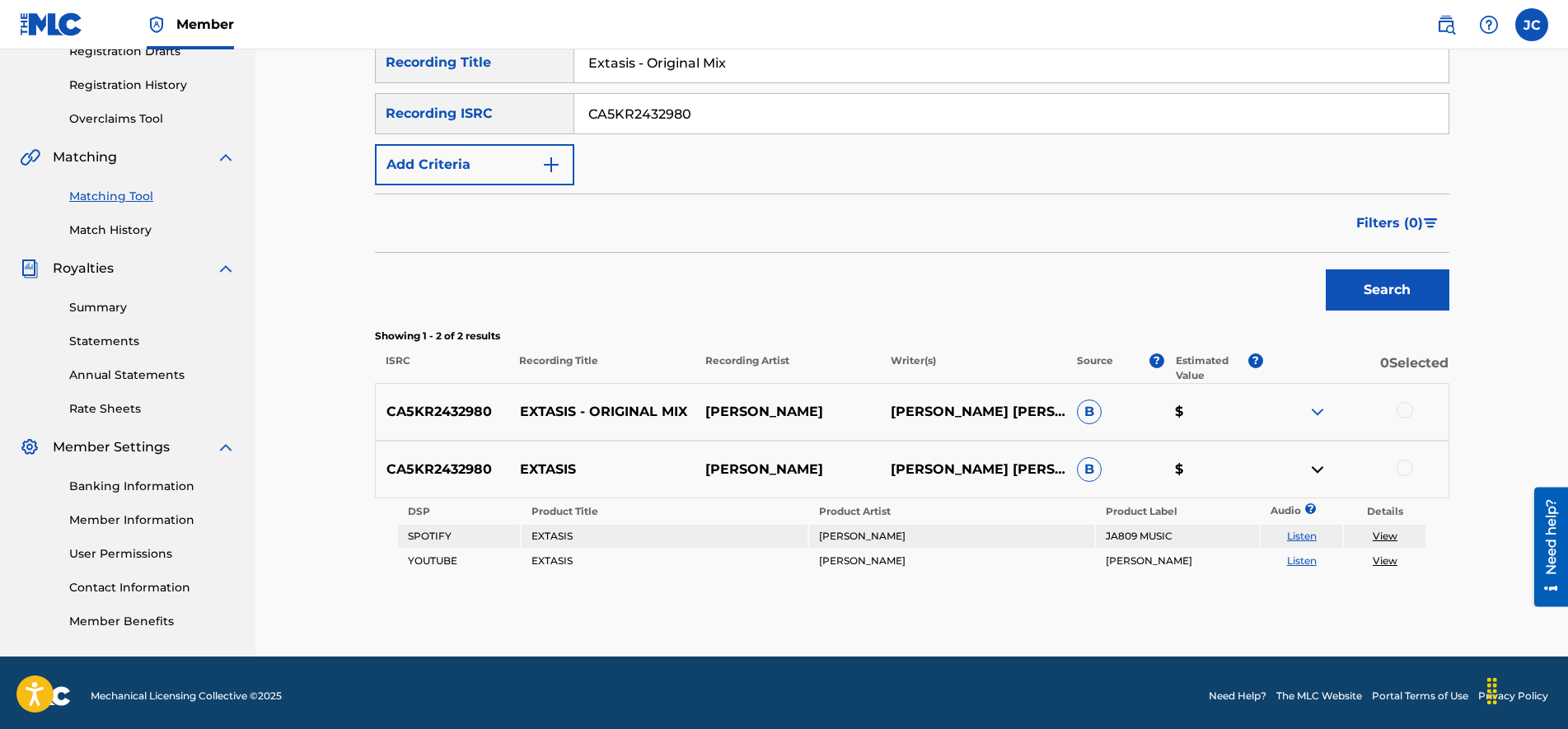
click at [1306, 404] on div at bounding box center [1355, 411] width 186 height 20
click at [1320, 411] on img at bounding box center [1316, 411] width 20 height 20
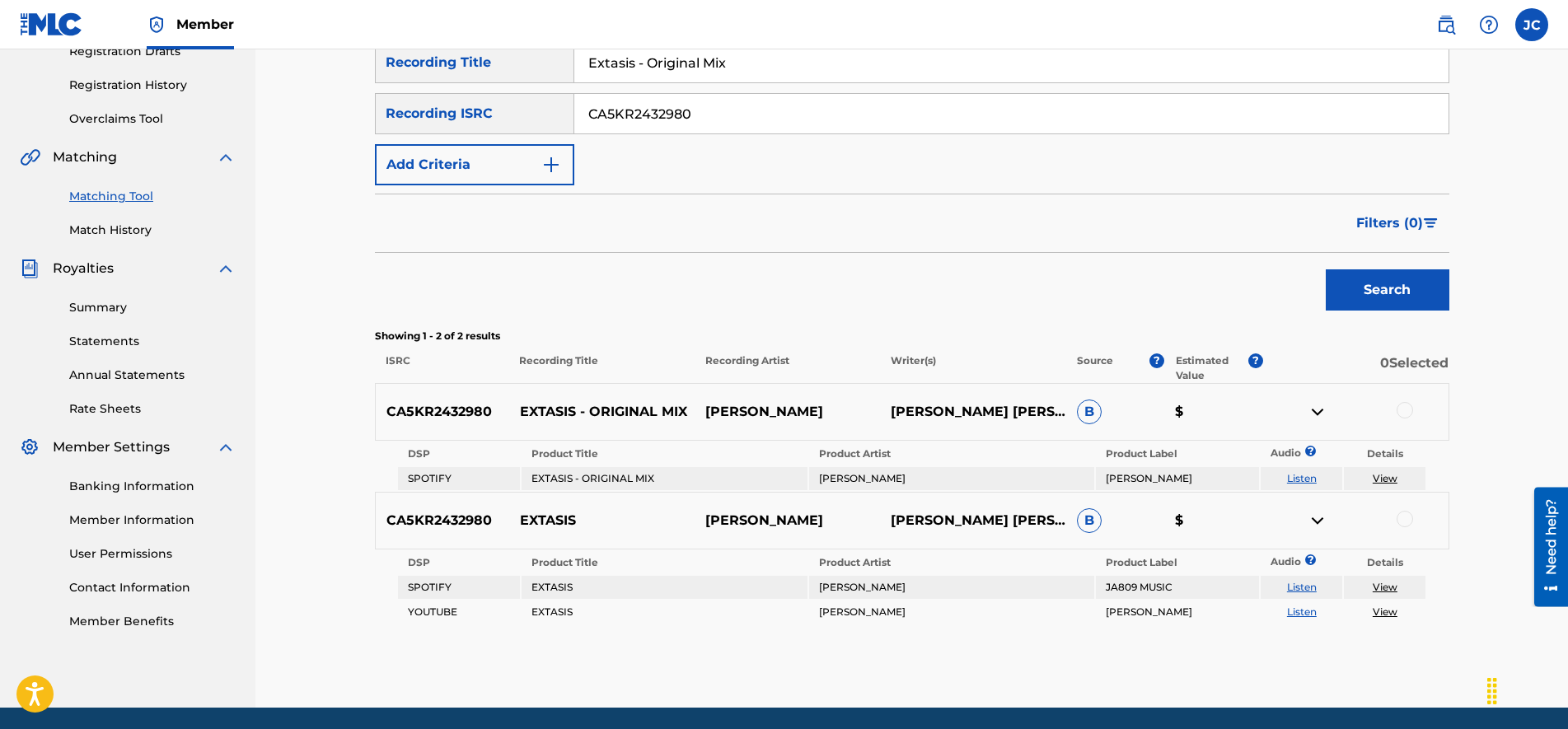
scroll to position [350, 0]
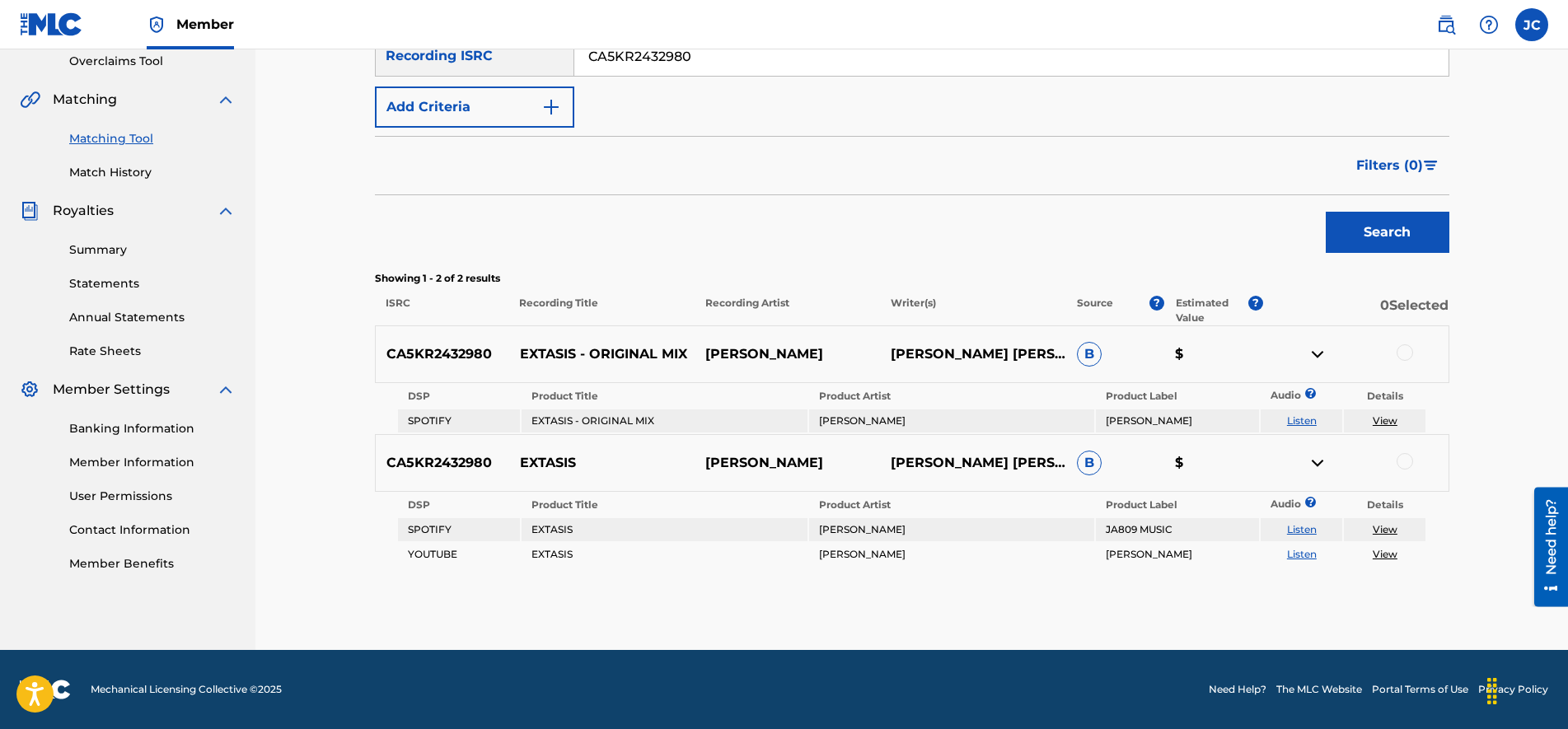
click at [1401, 454] on div at bounding box center [1405, 462] width 17 height 17
click at [1405, 350] on div at bounding box center [1405, 353] width 17 height 17
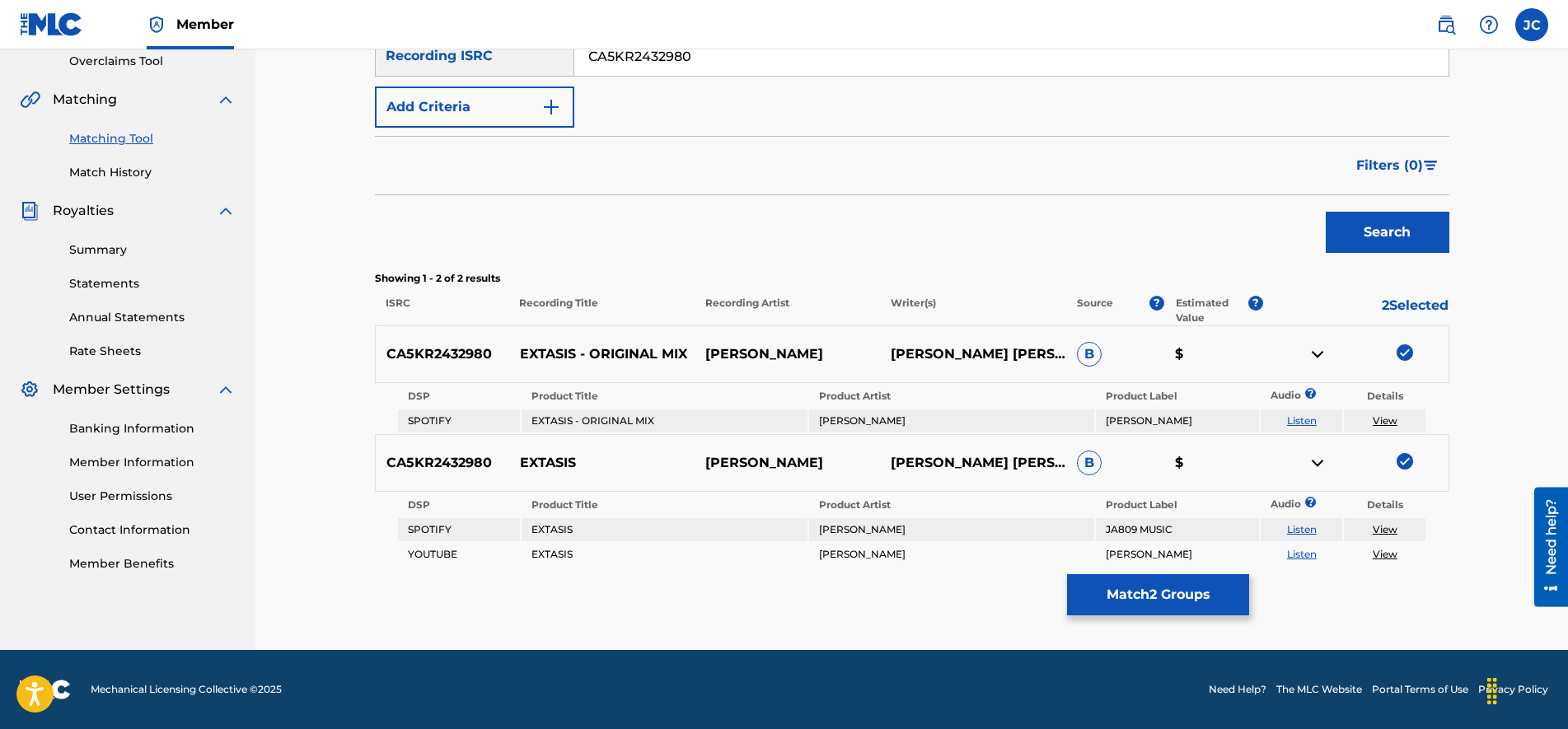
click at [1172, 605] on button "Match 2 Groups" at bounding box center [1157, 594] width 182 height 41
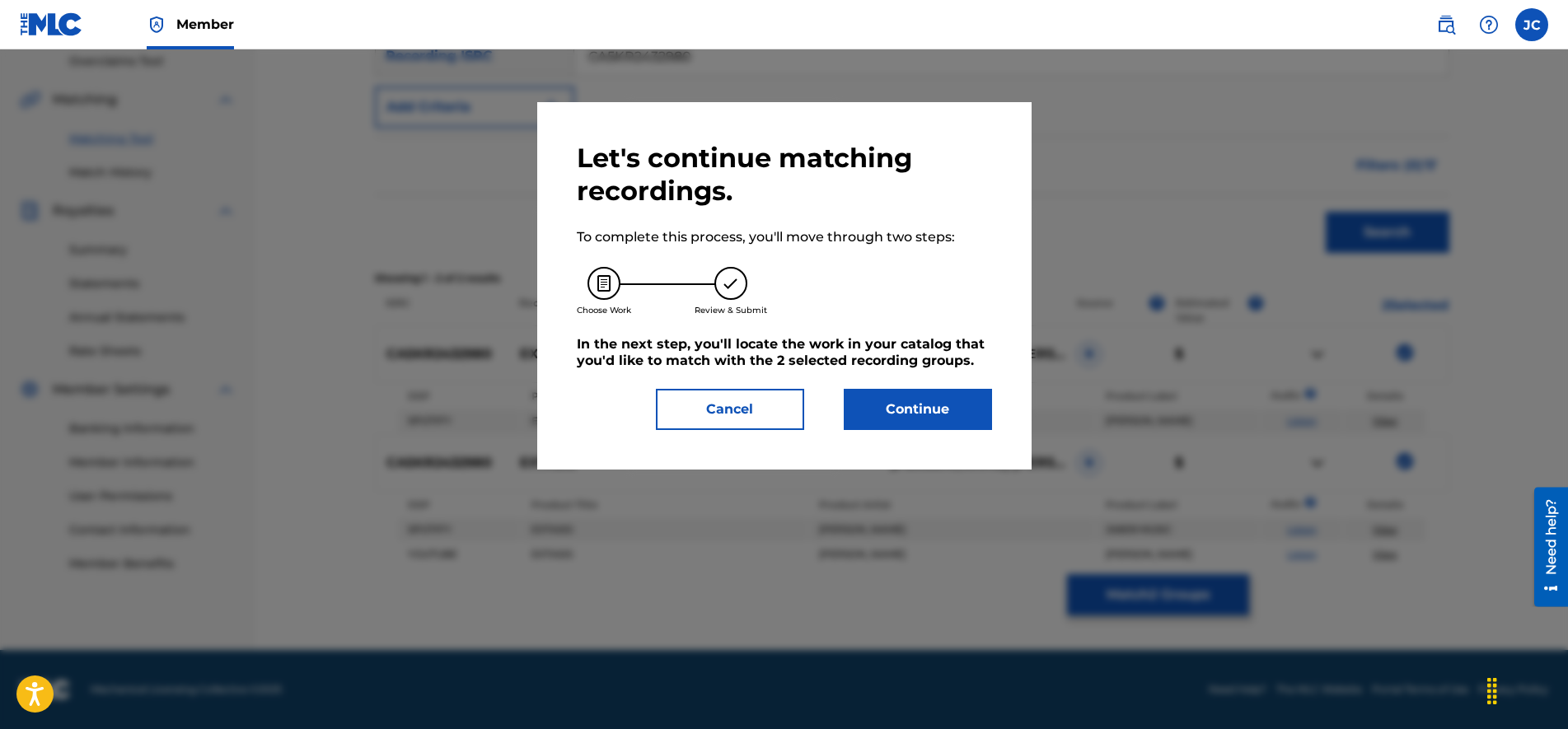
click at [971, 410] on button "Continue" at bounding box center [918, 410] width 149 height 41
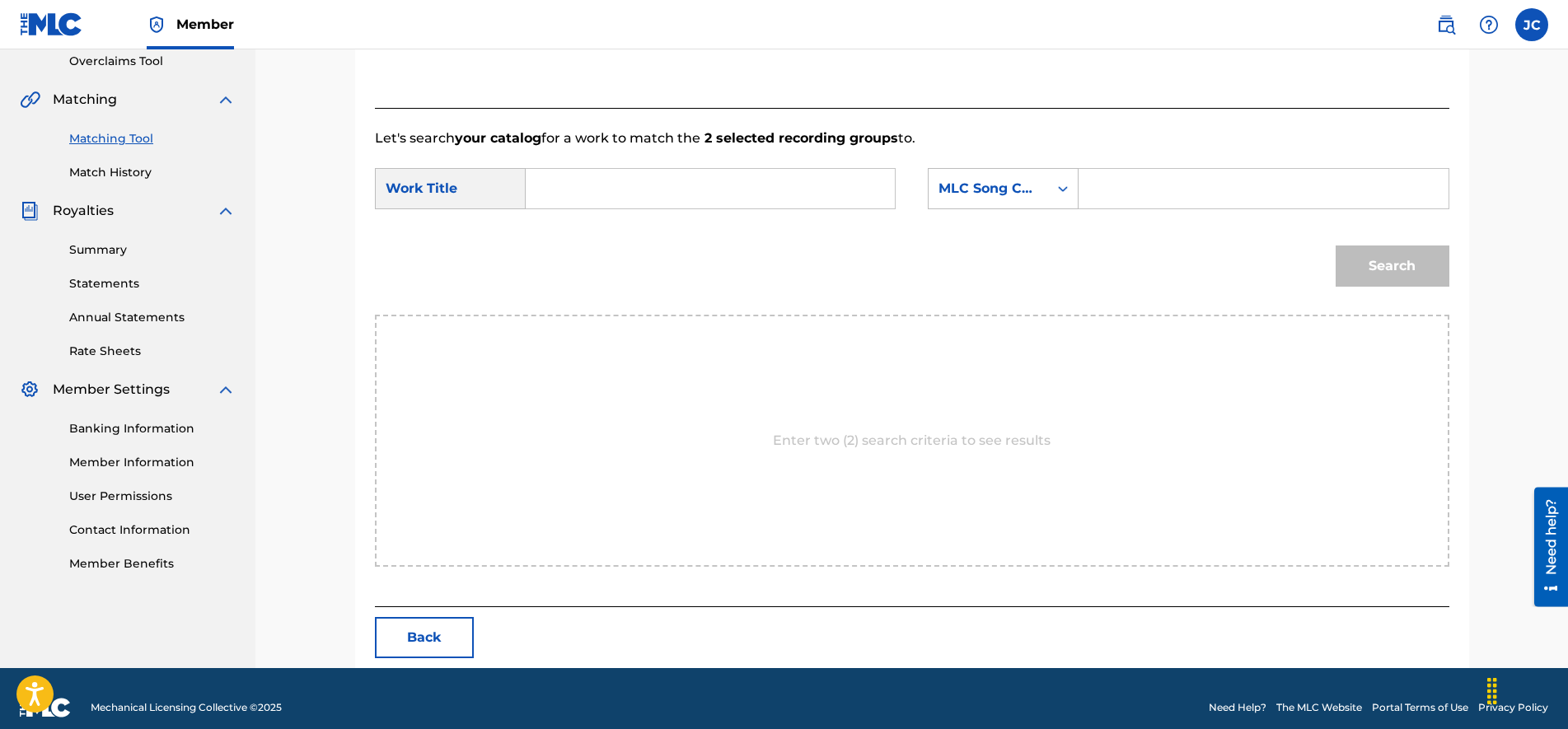
click at [1164, 189] on input "Search Form" at bounding box center [1262, 189] width 341 height 40
paste input "E99N1M"
type input "E99N1M"
click at [573, 178] on input "Search Form" at bounding box center [710, 189] width 341 height 40
paste input "EXTASIS"
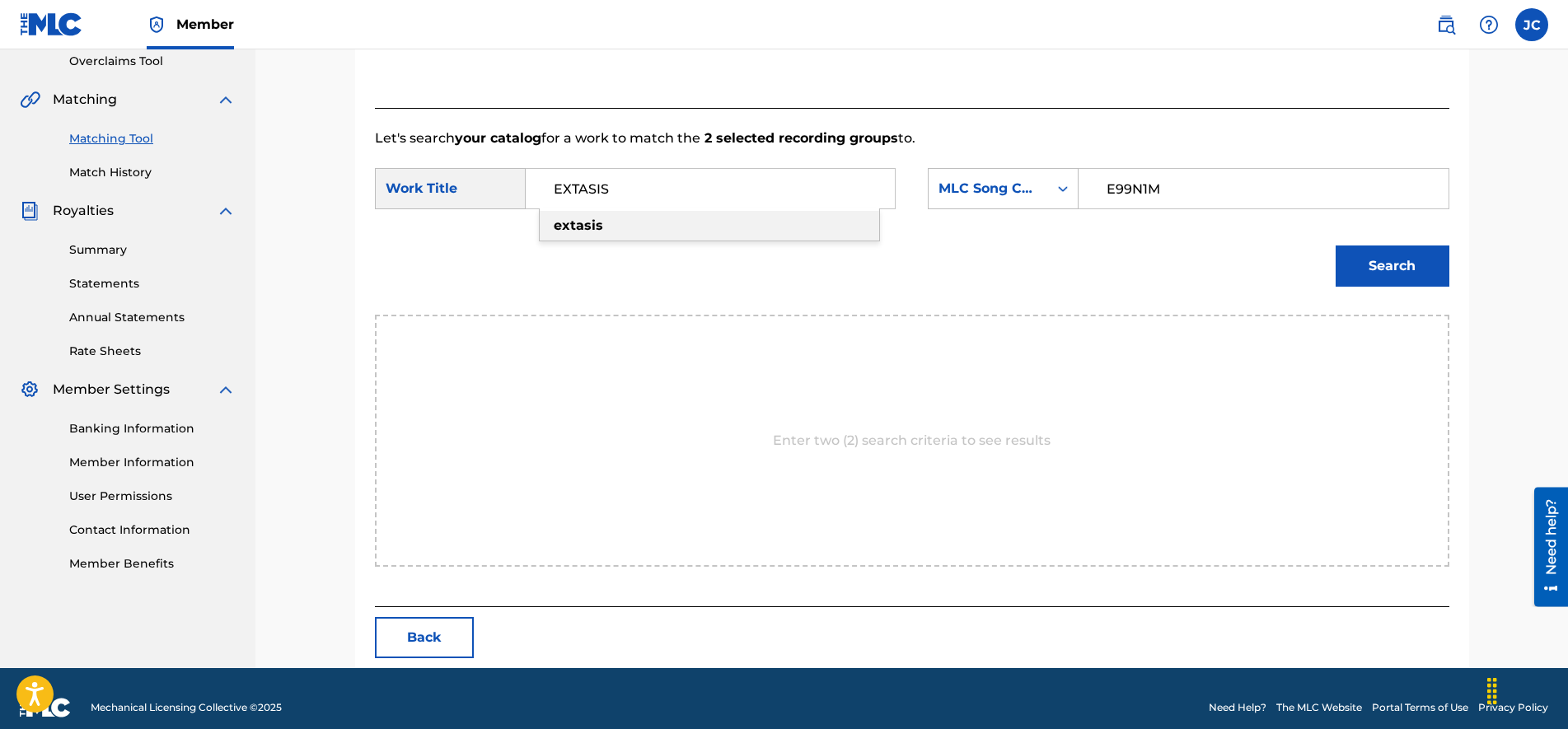
type input "EXTASIS"
click at [1417, 256] on button "Search" at bounding box center [1392, 266] width 113 height 41
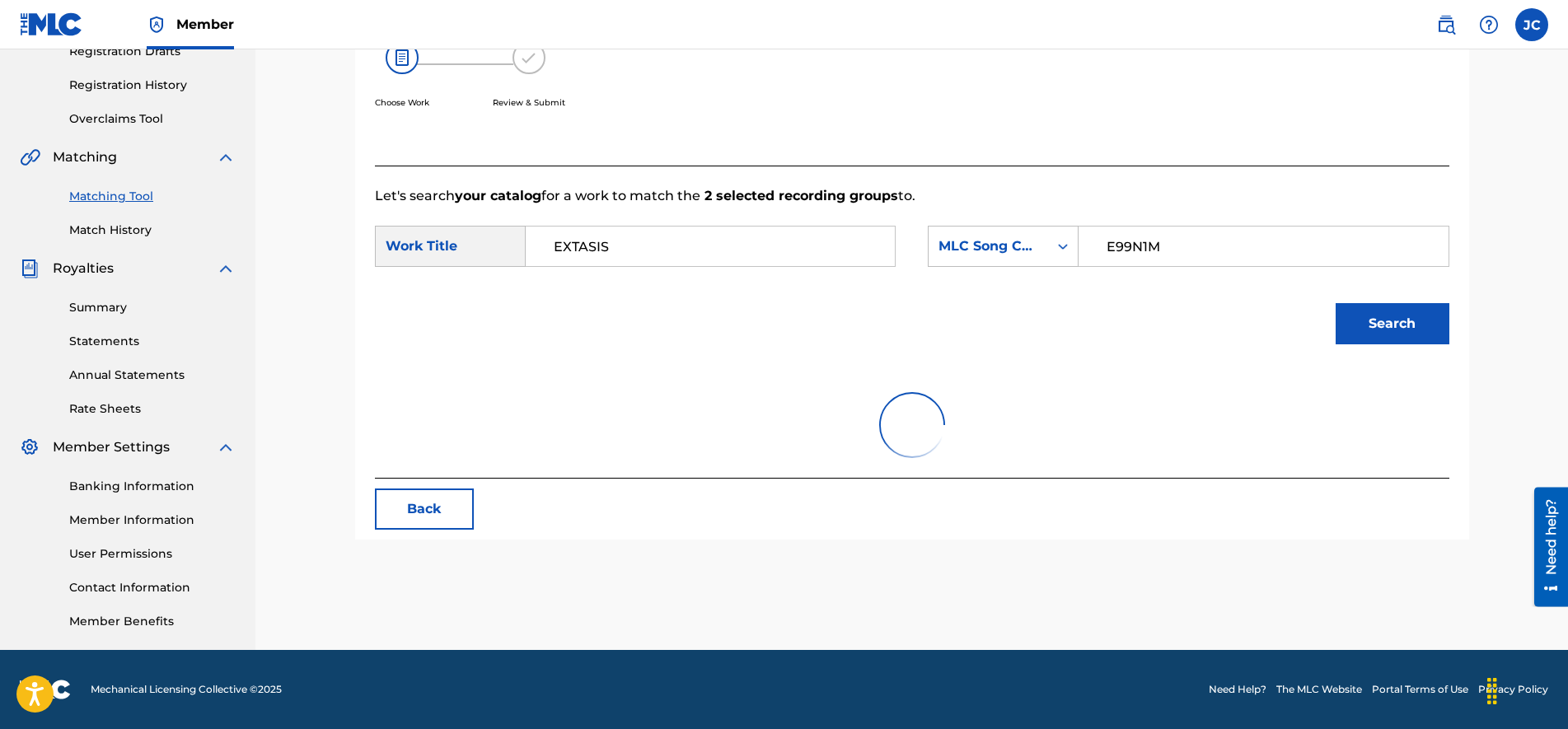
scroll to position [319, 0]
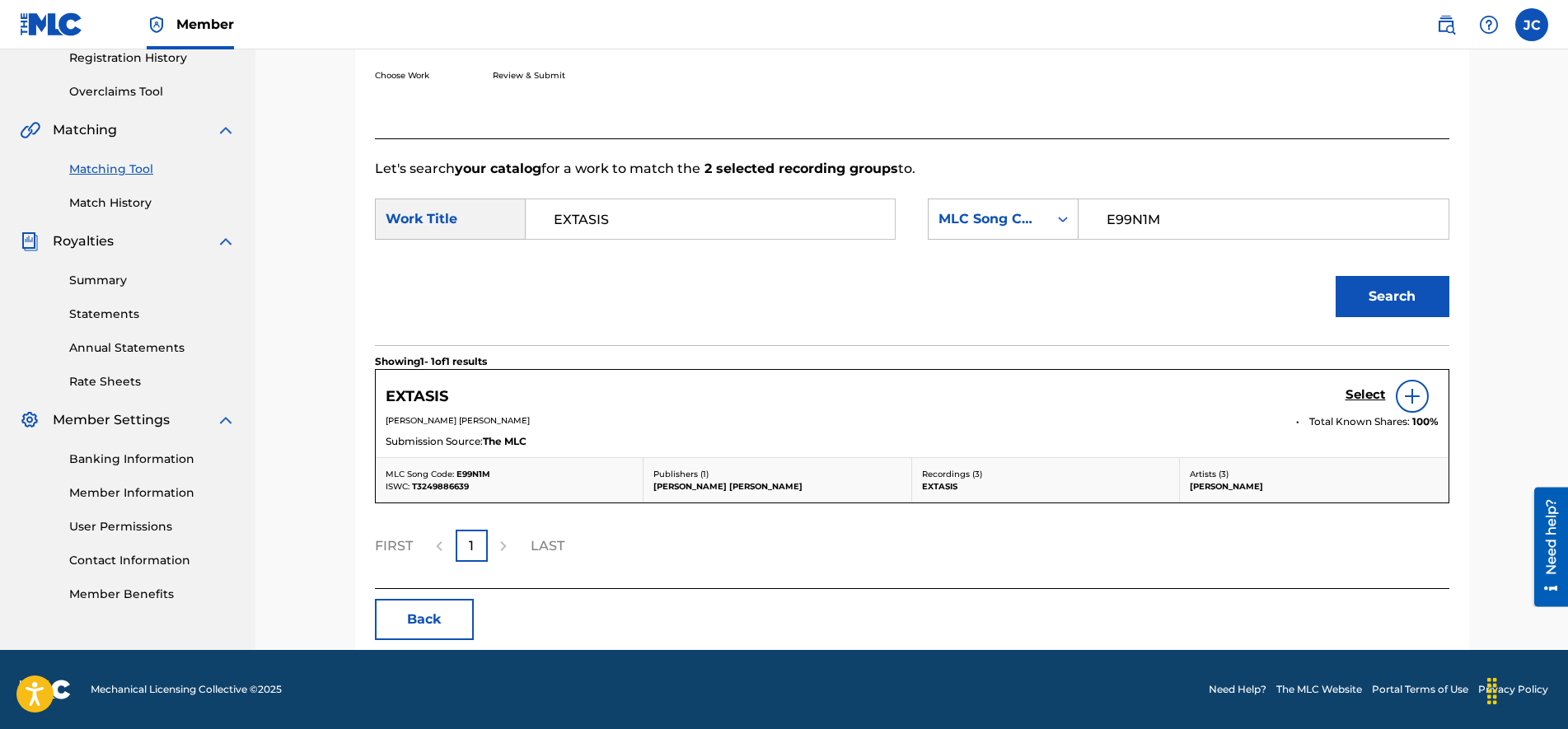
click at [1358, 394] on h5 "Select" at bounding box center [1365, 395] width 40 height 16
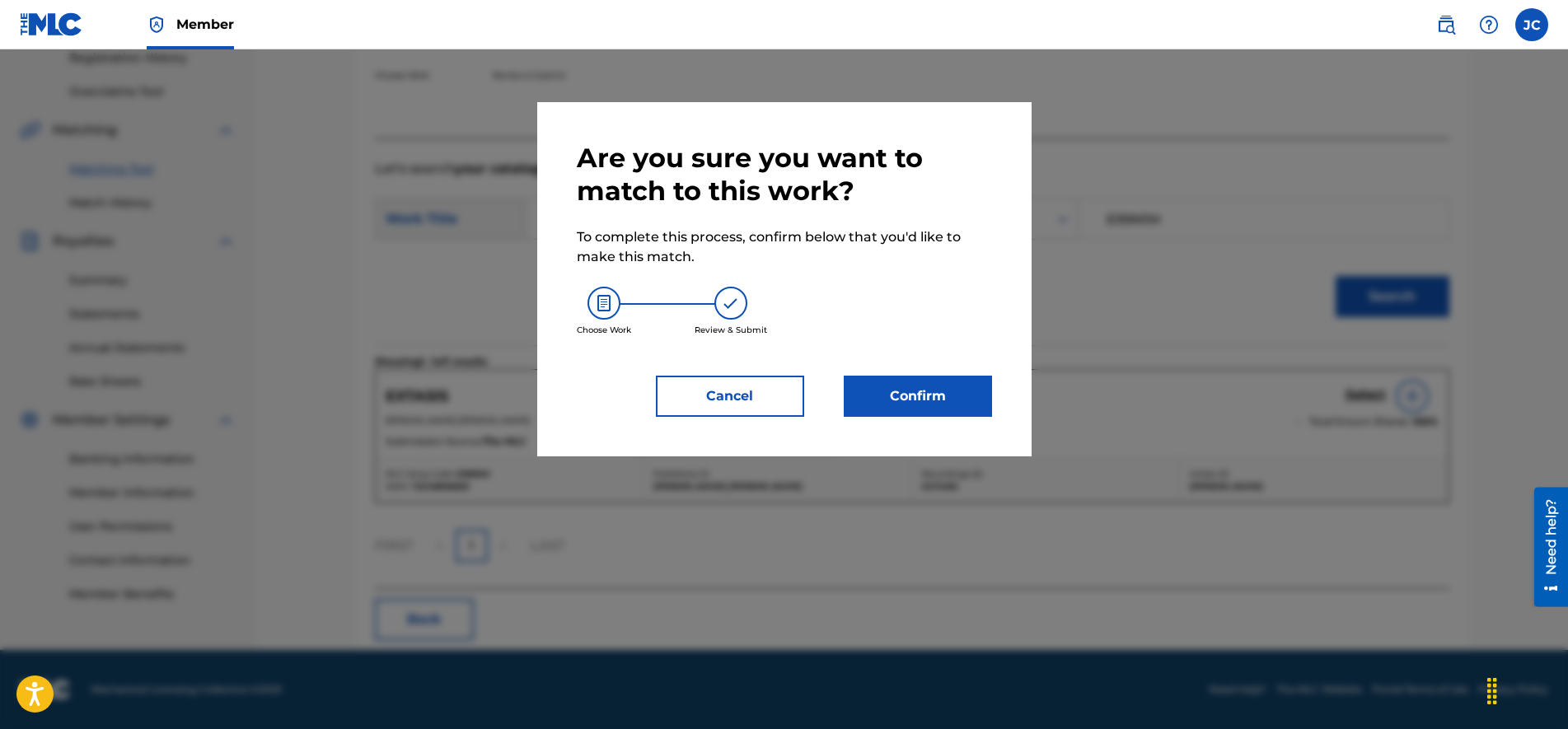
click at [913, 404] on button "Confirm" at bounding box center [918, 396] width 149 height 41
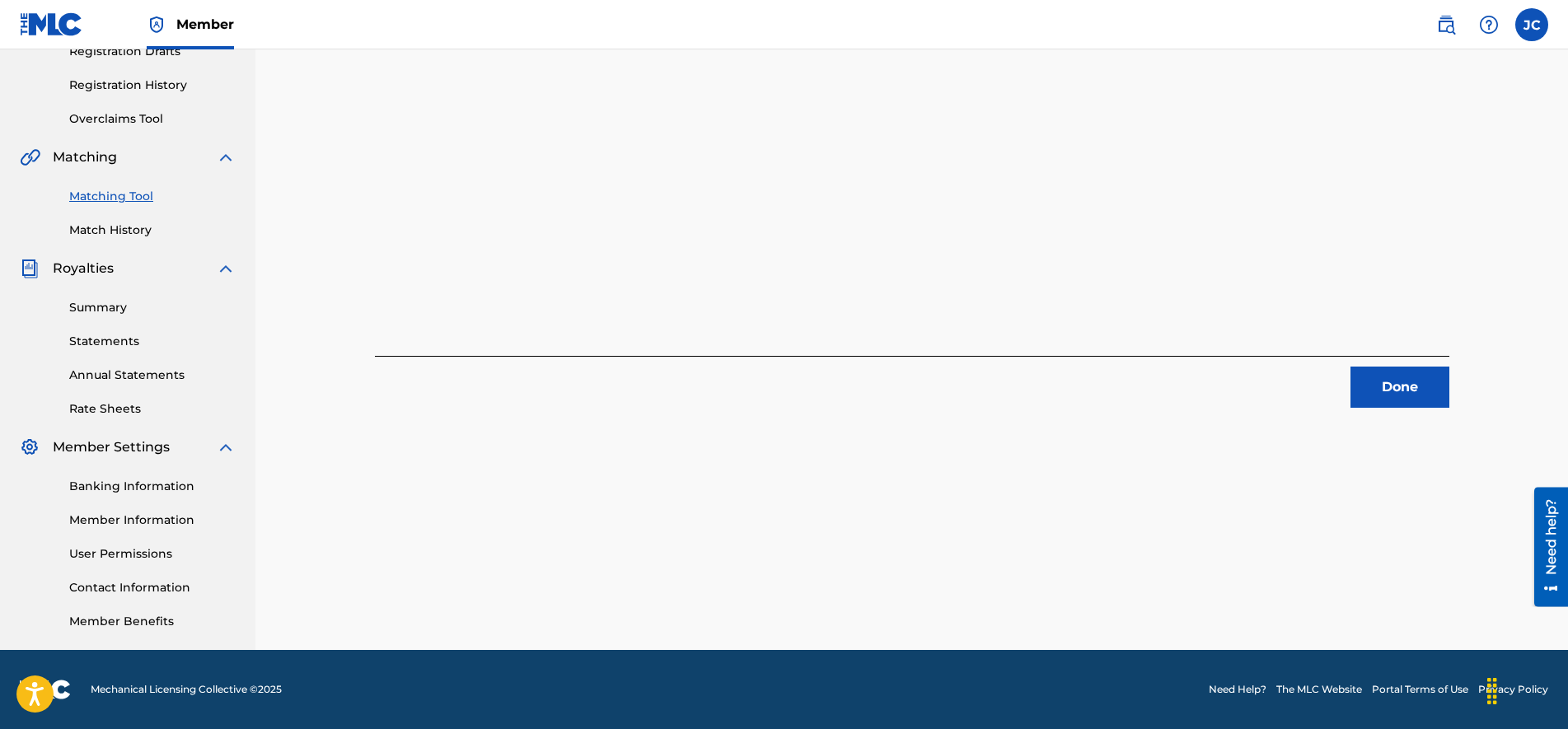
click at [1390, 381] on button "Done" at bounding box center [1399, 387] width 98 height 41
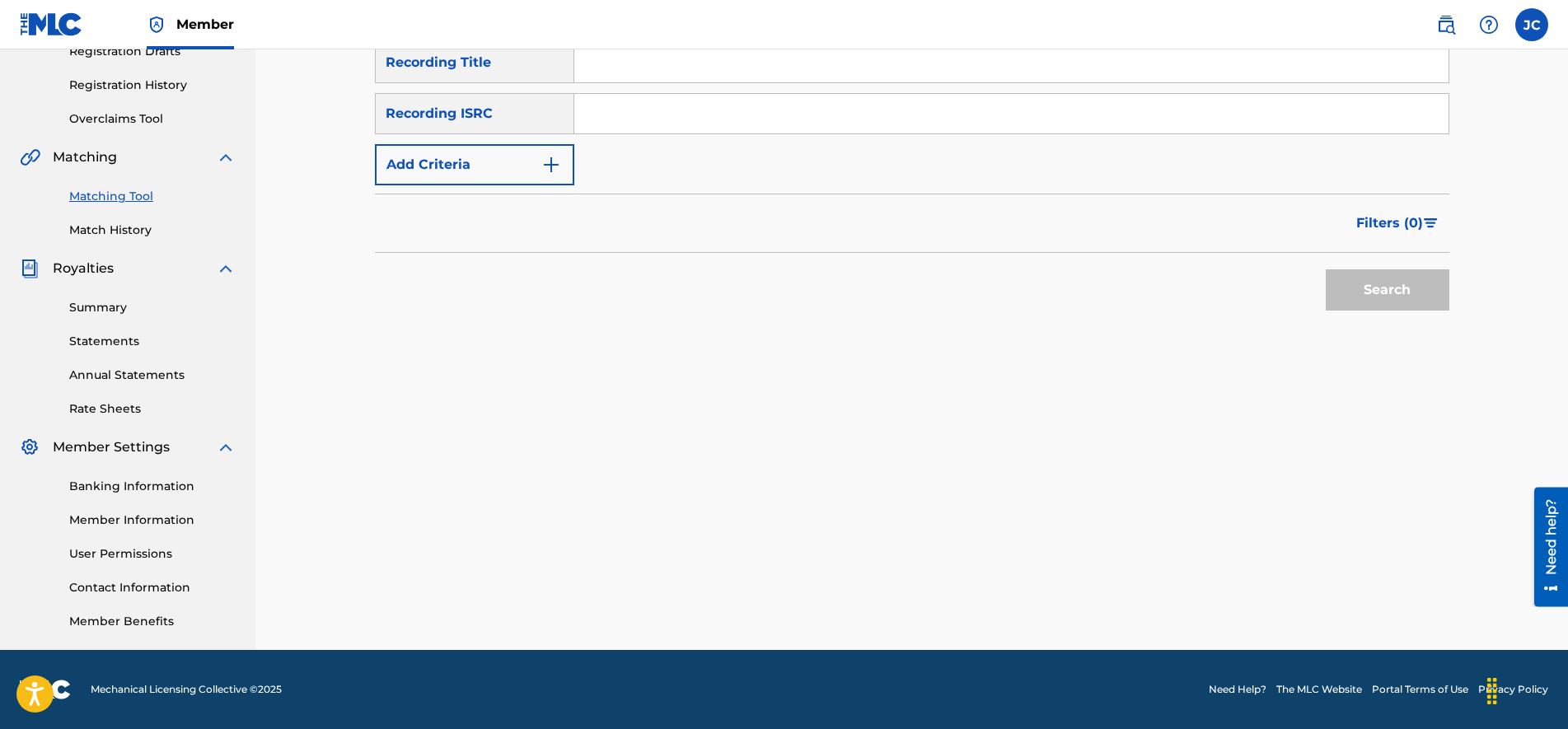
click at [687, 123] on input "Search Form" at bounding box center [1011, 113] width 874 height 40
paste input "CA5KR2422871"
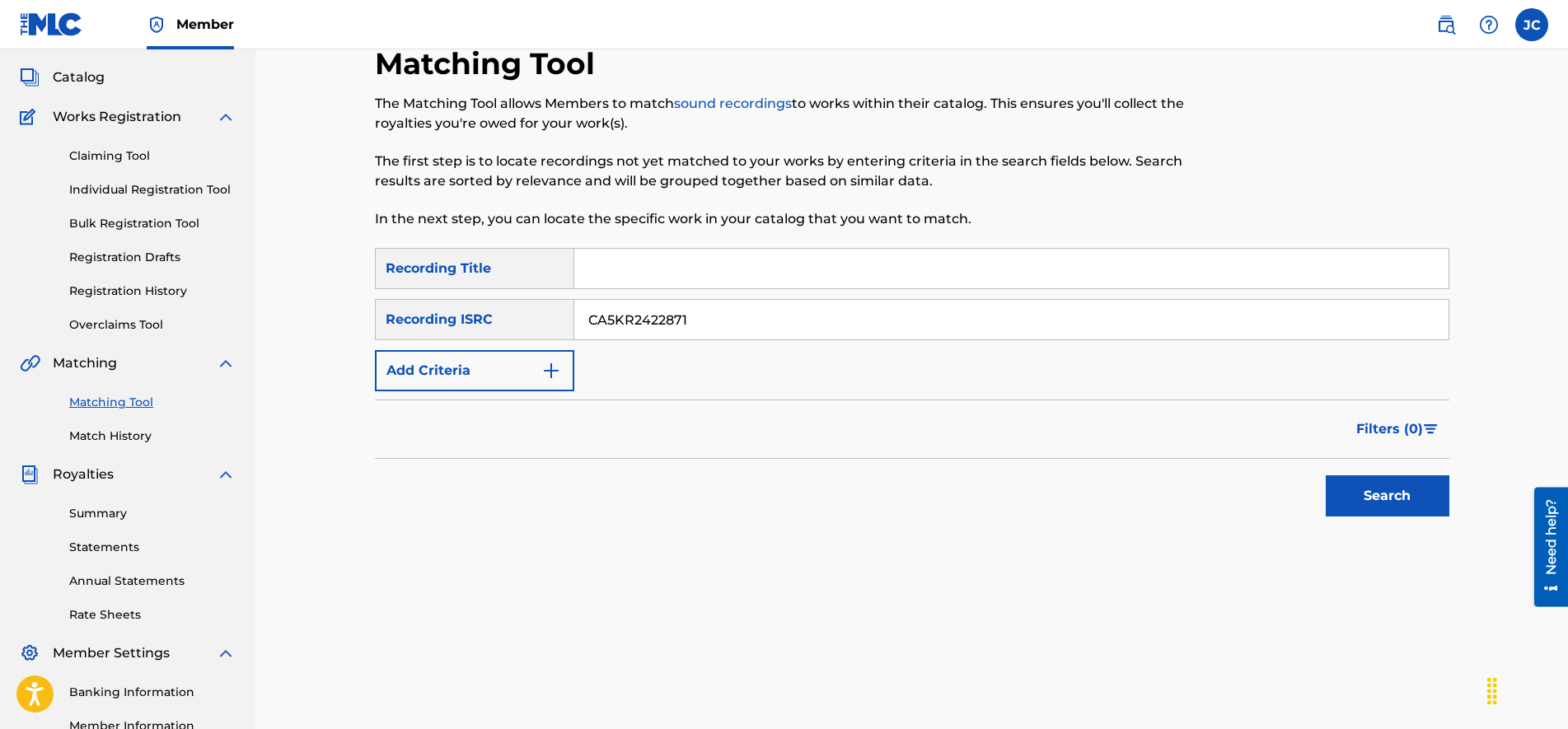
scroll to position [0, 0]
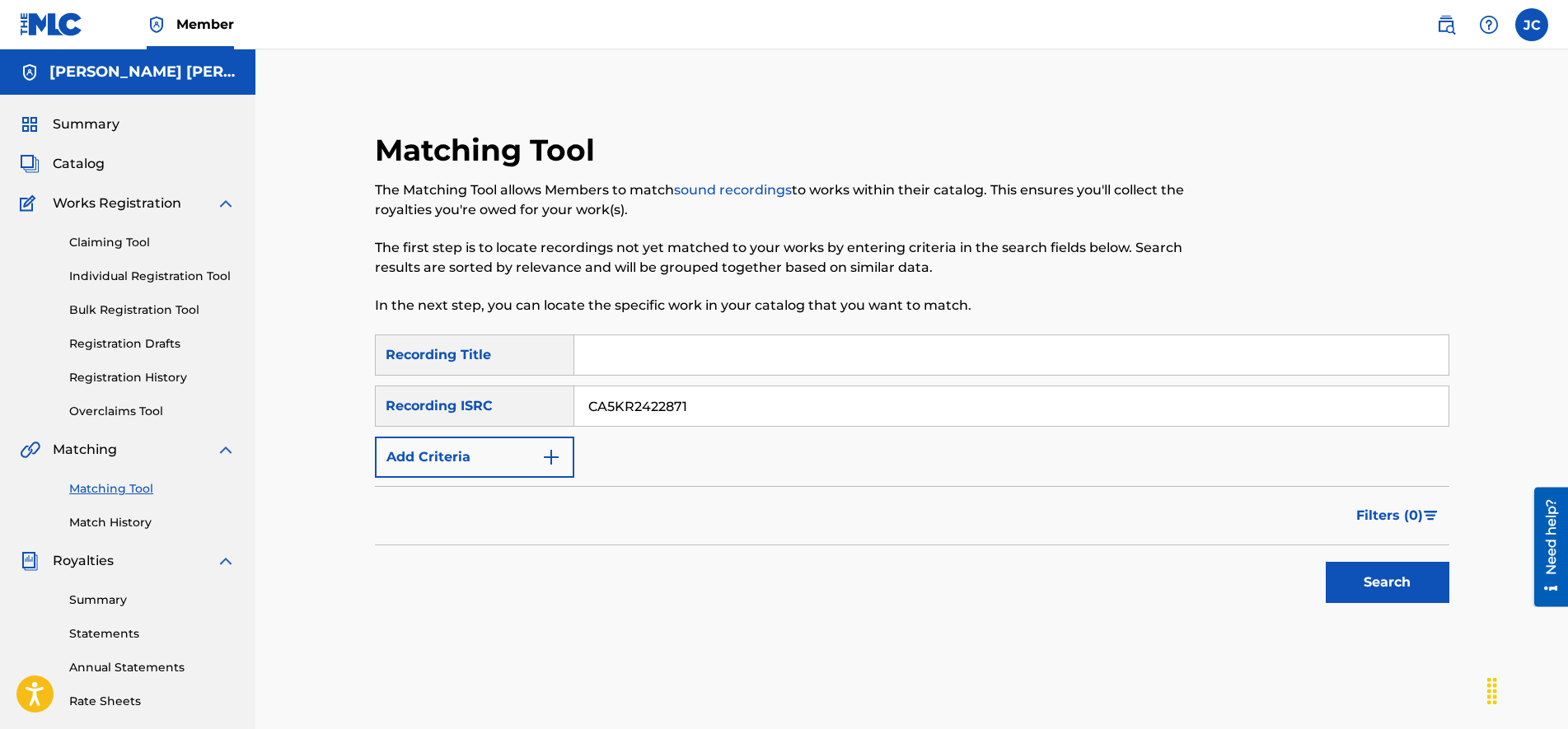
type input "CA5KR2422871"
click at [673, 362] on input "Search Form" at bounding box center [1011, 355] width 874 height 40
type input "D"
type input "f"
type input "Falling"
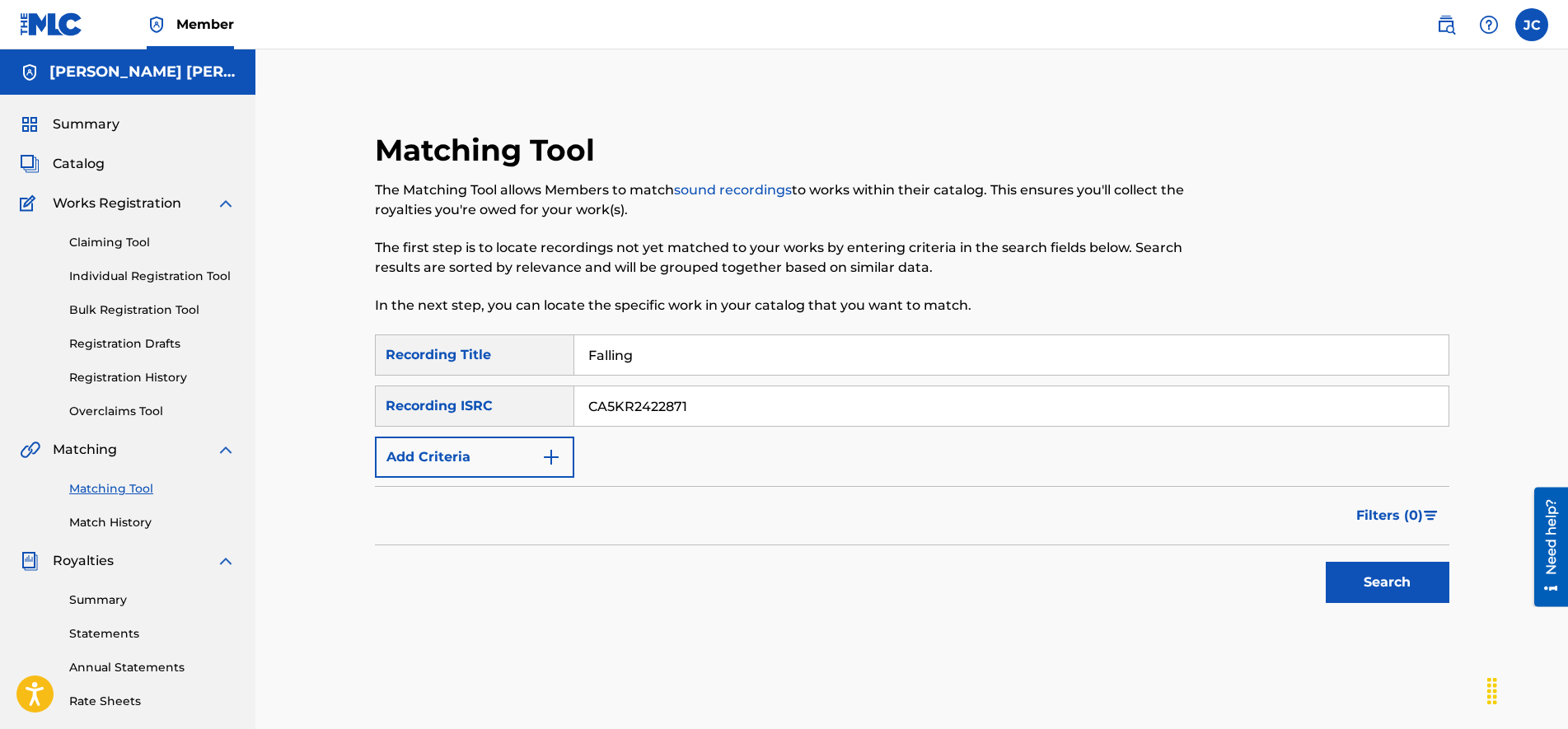
click at [1326, 562] on button "Search" at bounding box center [1387, 582] width 124 height 41
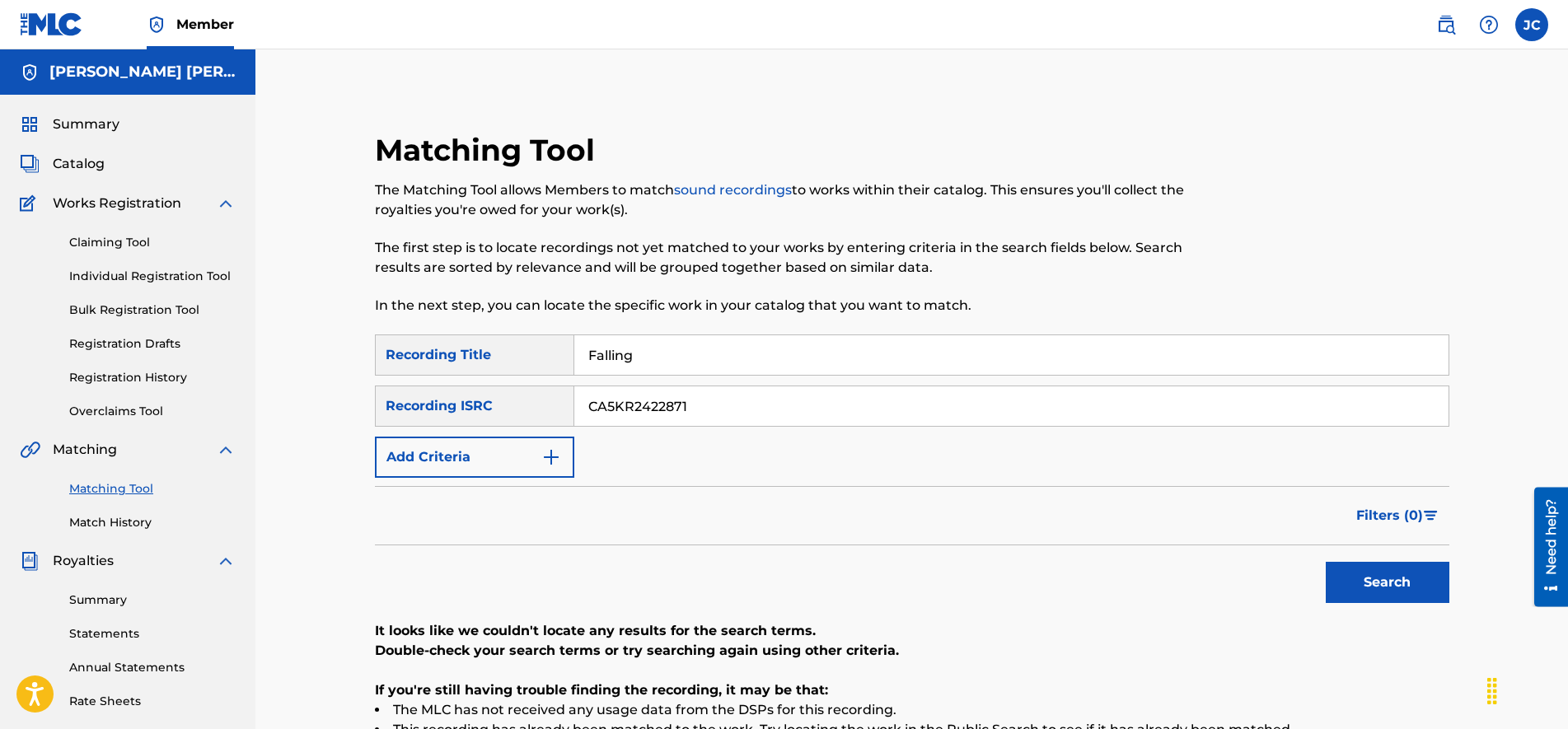
click at [1385, 586] on button "Search" at bounding box center [1387, 582] width 124 height 41
click at [753, 410] on input "CA5KR2422871" at bounding box center [1011, 406] width 874 height 40
paste input "343364"
type input "CA5KR2343364"
click at [621, 359] on input "Falling" at bounding box center [1011, 355] width 874 height 40
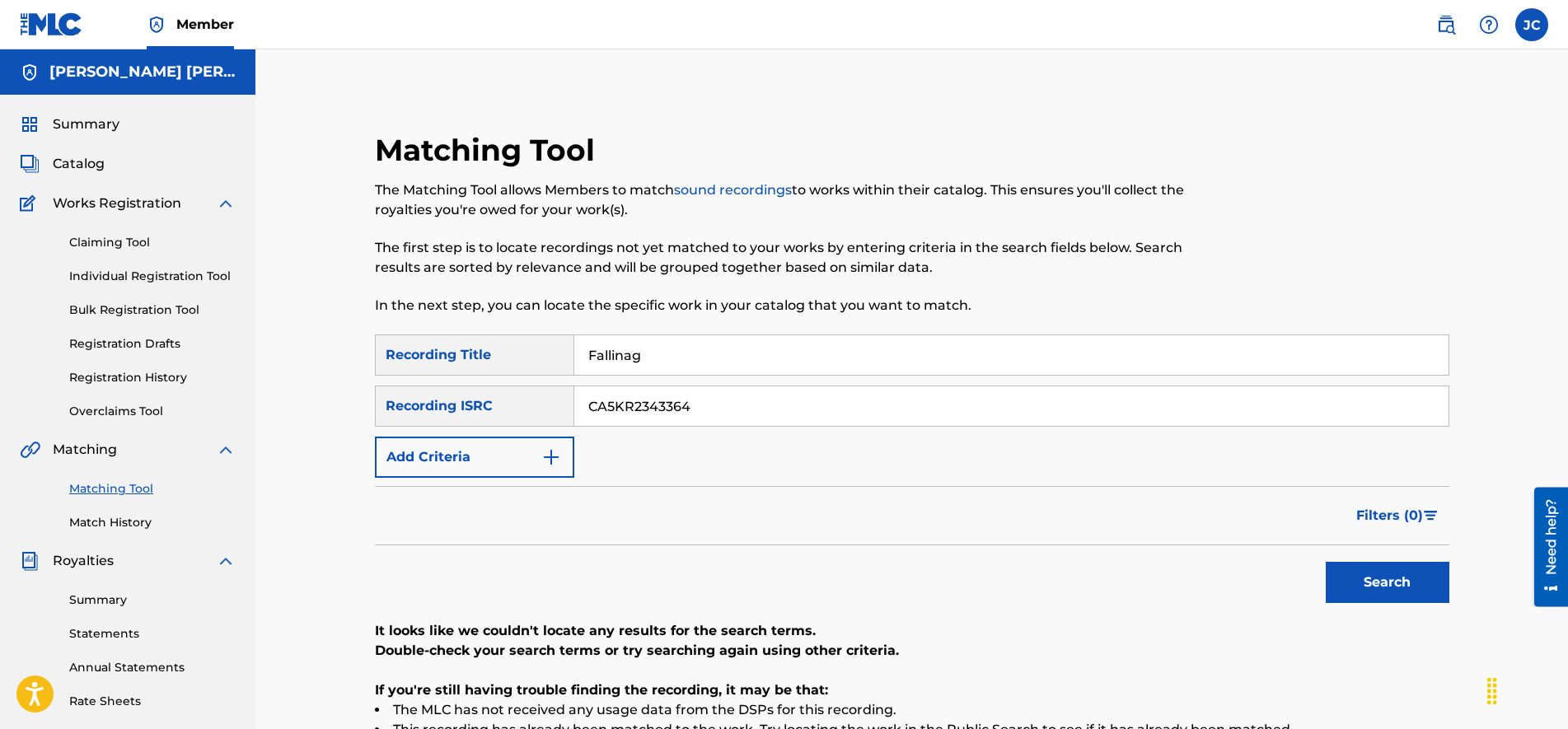
paste input "Fantasy"
paste input "ntasy"
type input "Fantasy"
drag, startPoint x: 1371, startPoint y: 584, endPoint x: 972, endPoint y: 519, distance: 404.3
click at [1368, 584] on button "Search" at bounding box center [1387, 582] width 124 height 41
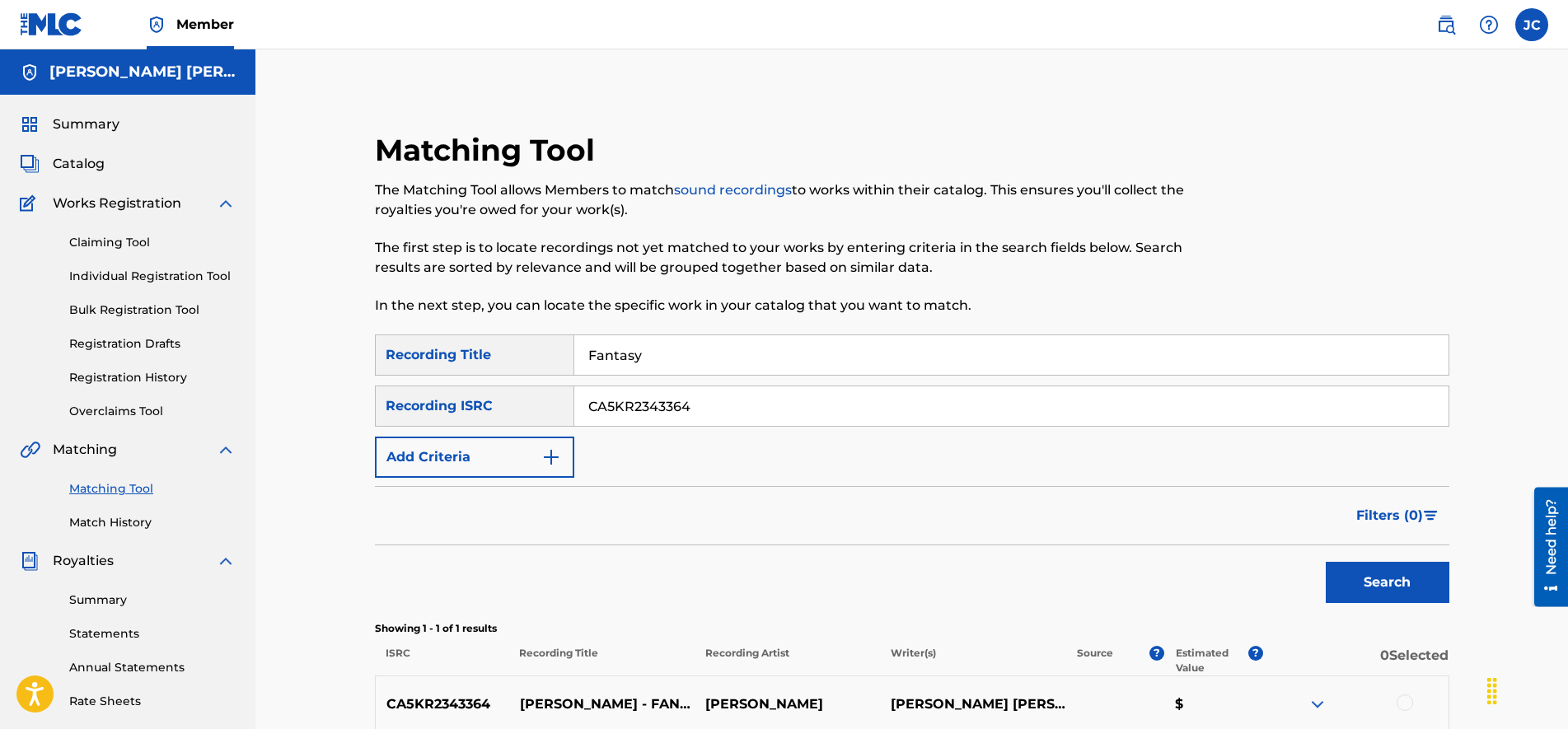
scroll to position [206, 0]
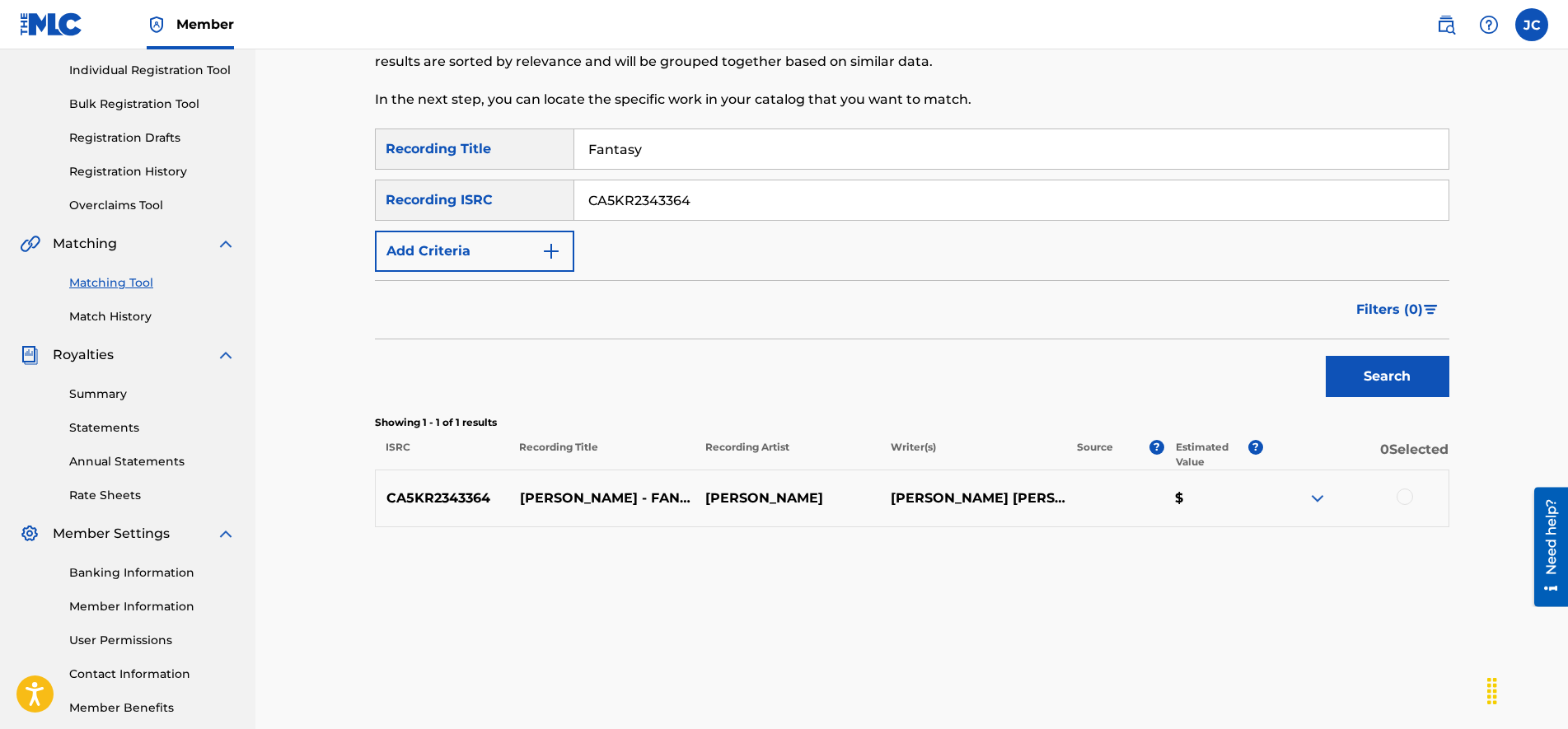
click at [1313, 497] on img at bounding box center [1316, 498] width 20 height 20
click at [1399, 494] on div at bounding box center [1405, 497] width 17 height 17
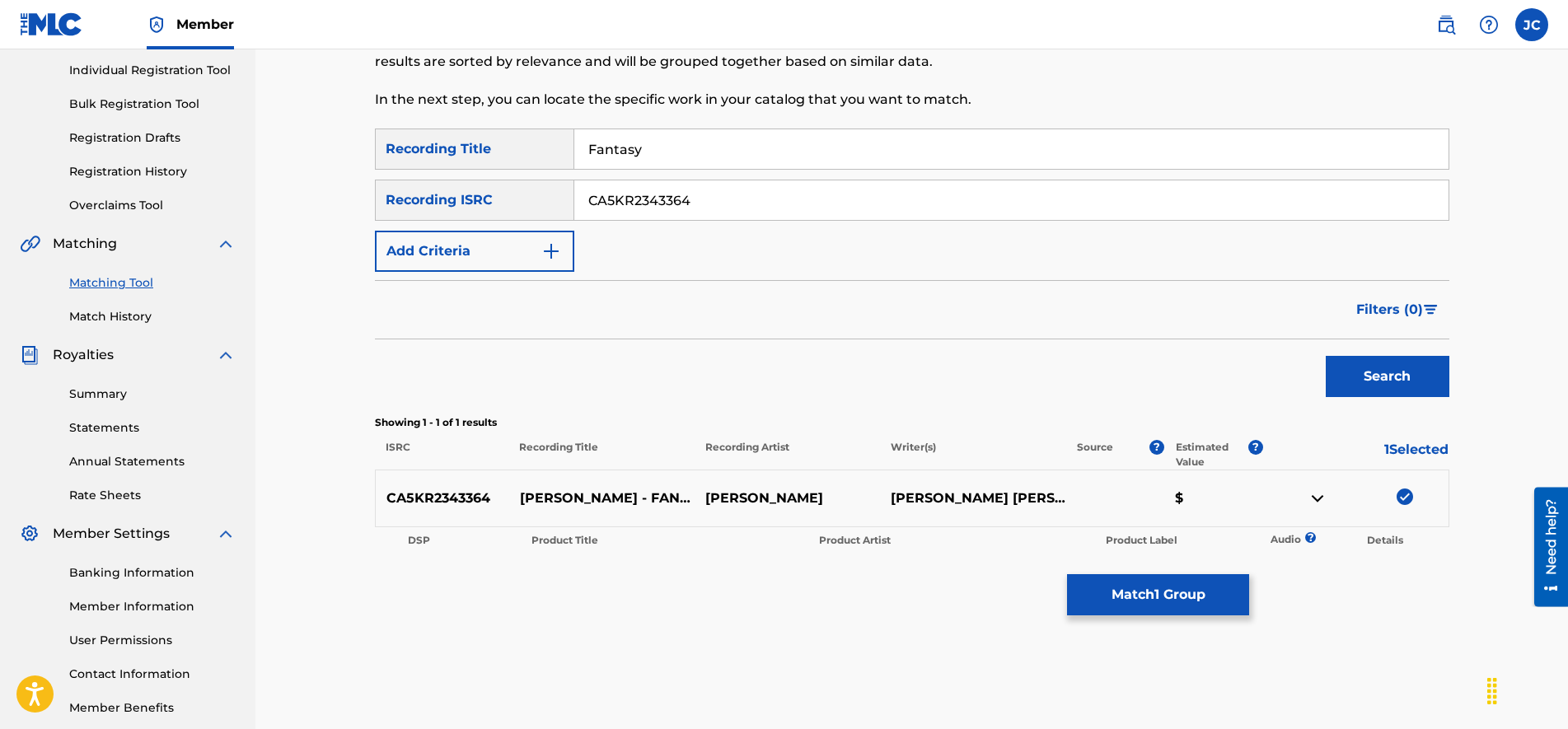
click at [1177, 591] on button "Match 1 Group" at bounding box center [1157, 594] width 182 height 41
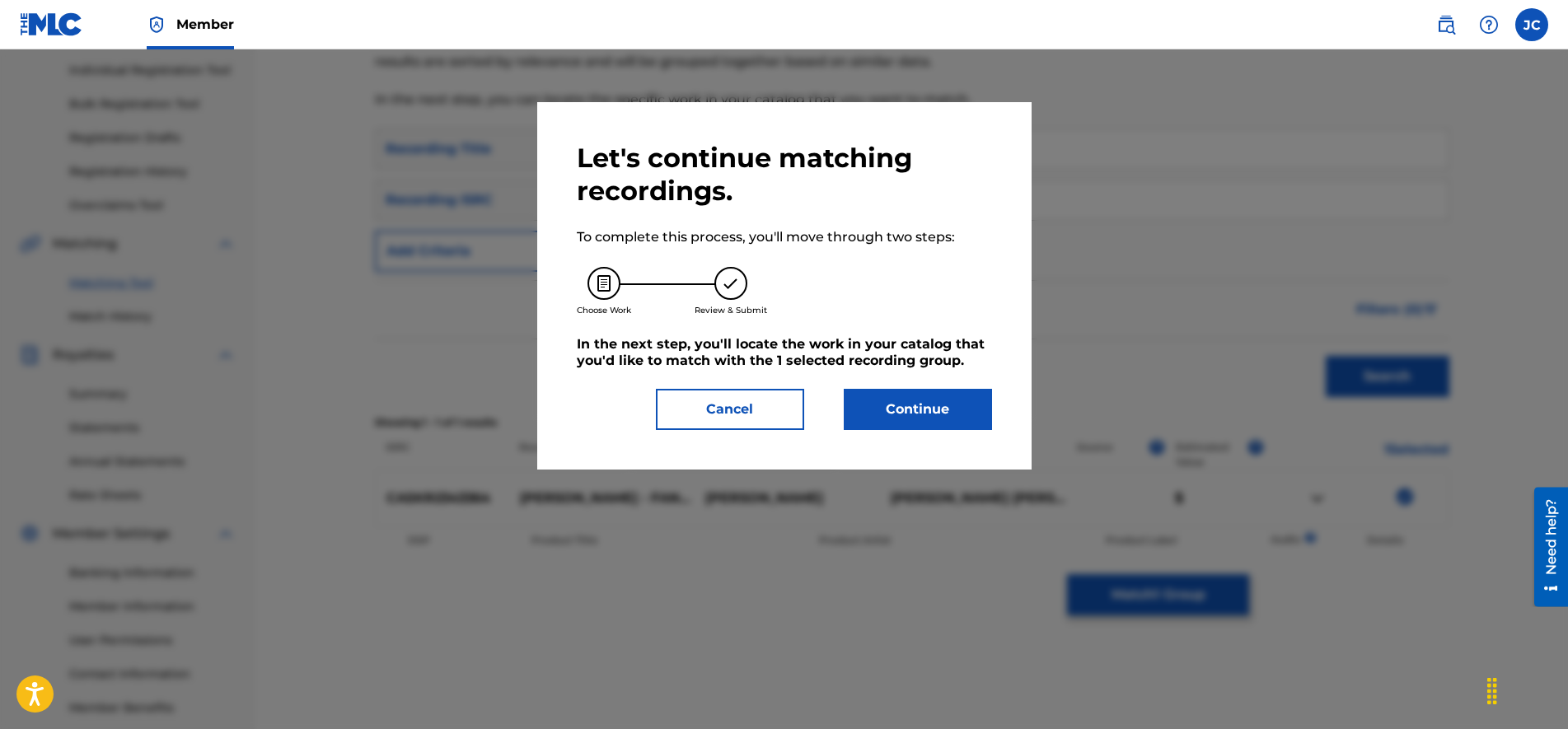
click at [941, 406] on button "Continue" at bounding box center [918, 410] width 149 height 41
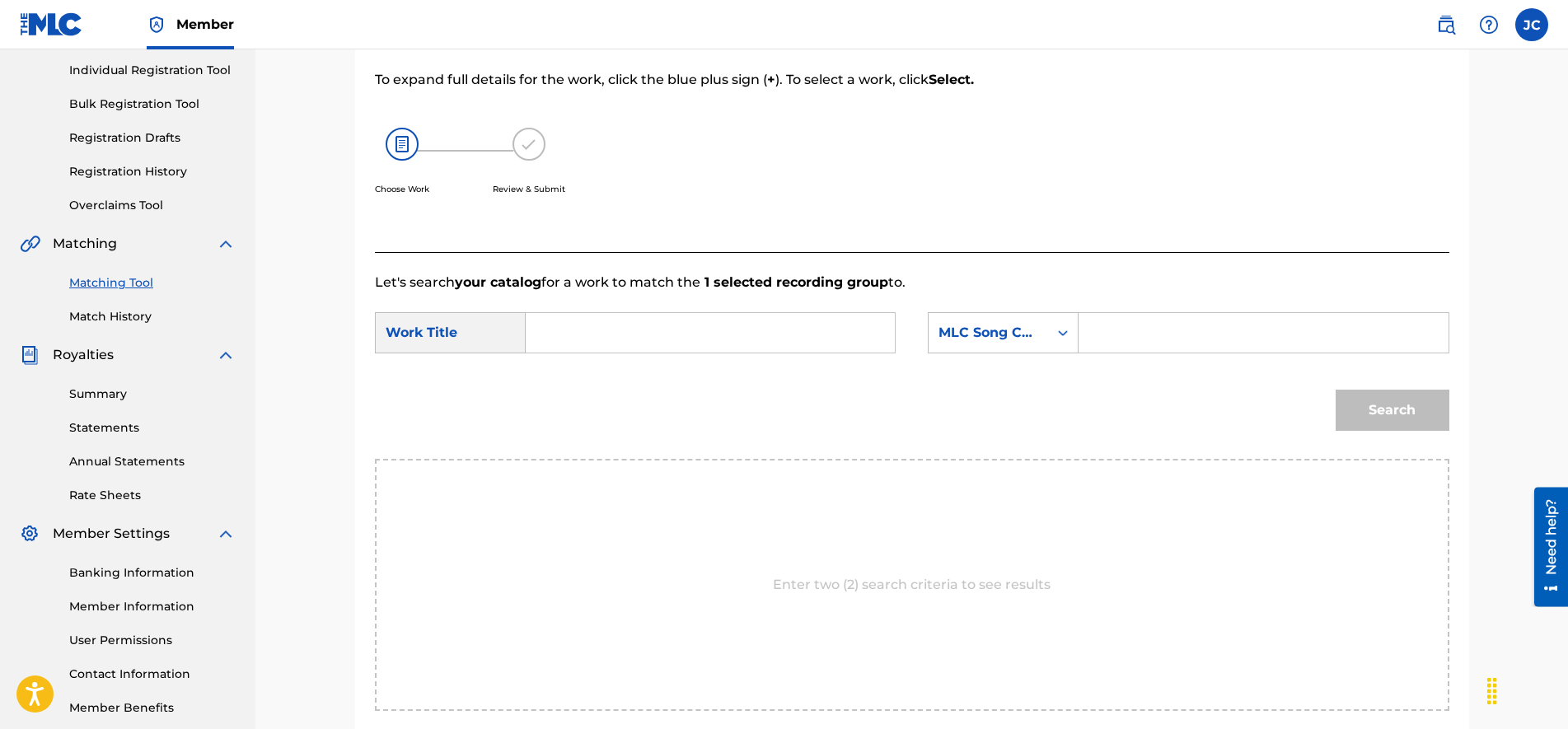
click at [1114, 328] on input "Search Form" at bounding box center [1262, 332] width 341 height 40
paste input "FH9D8E"
type input "FH9D8E"
click at [626, 340] on input "Search Form" at bounding box center [710, 332] width 341 height 40
paste input "FANTASY"
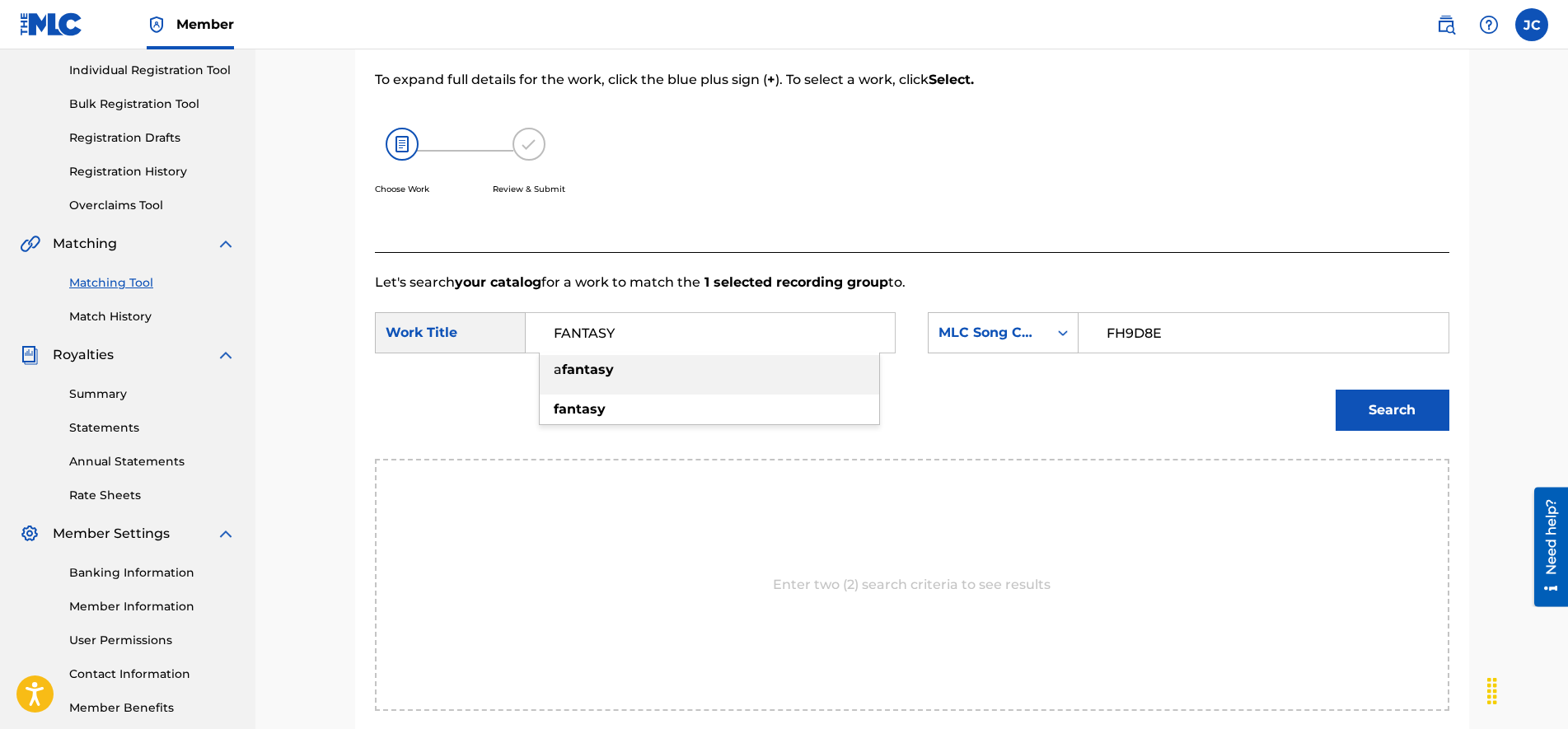
type input "FANTASY"
click at [1384, 409] on button "Search" at bounding box center [1392, 410] width 113 height 41
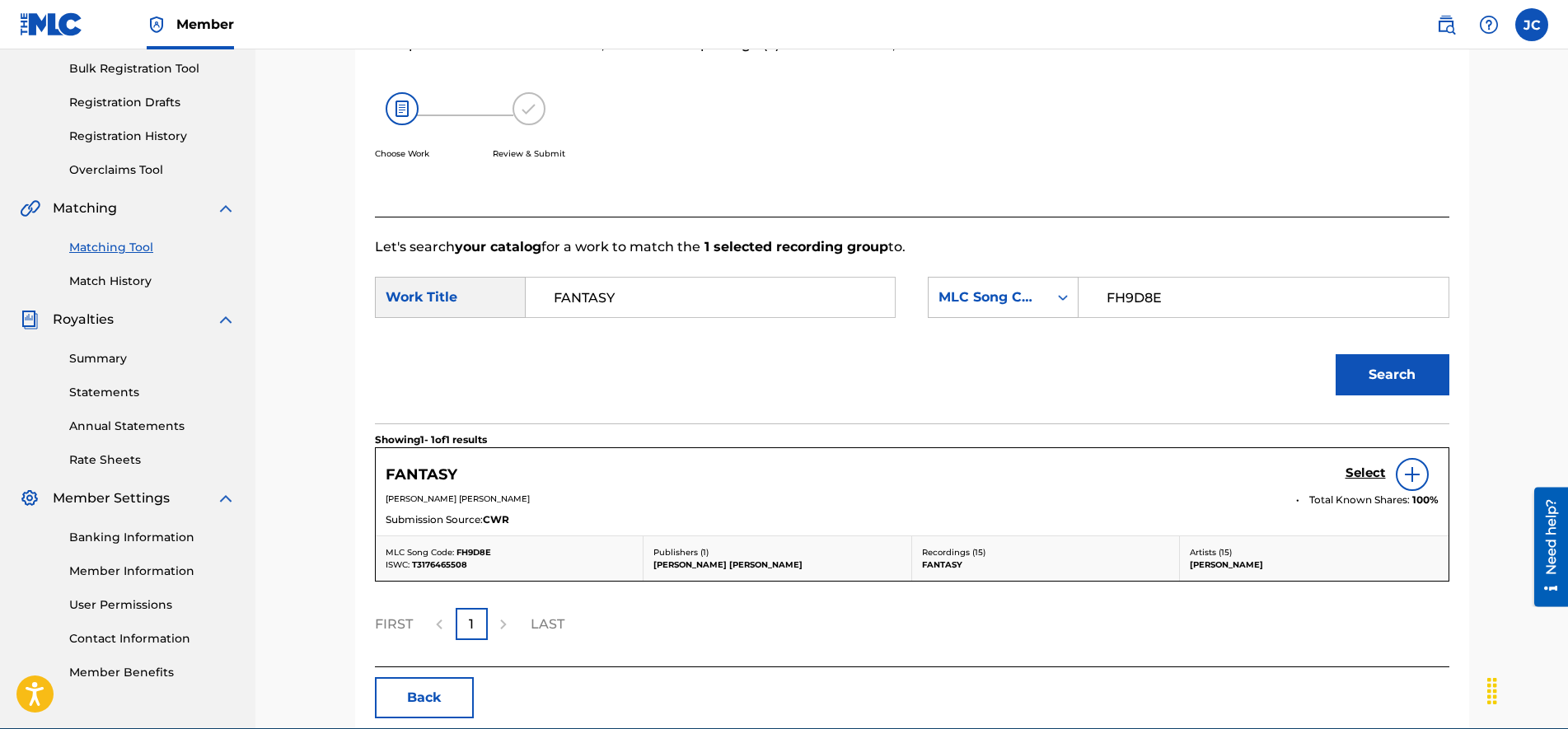
scroll to position [288, 0]
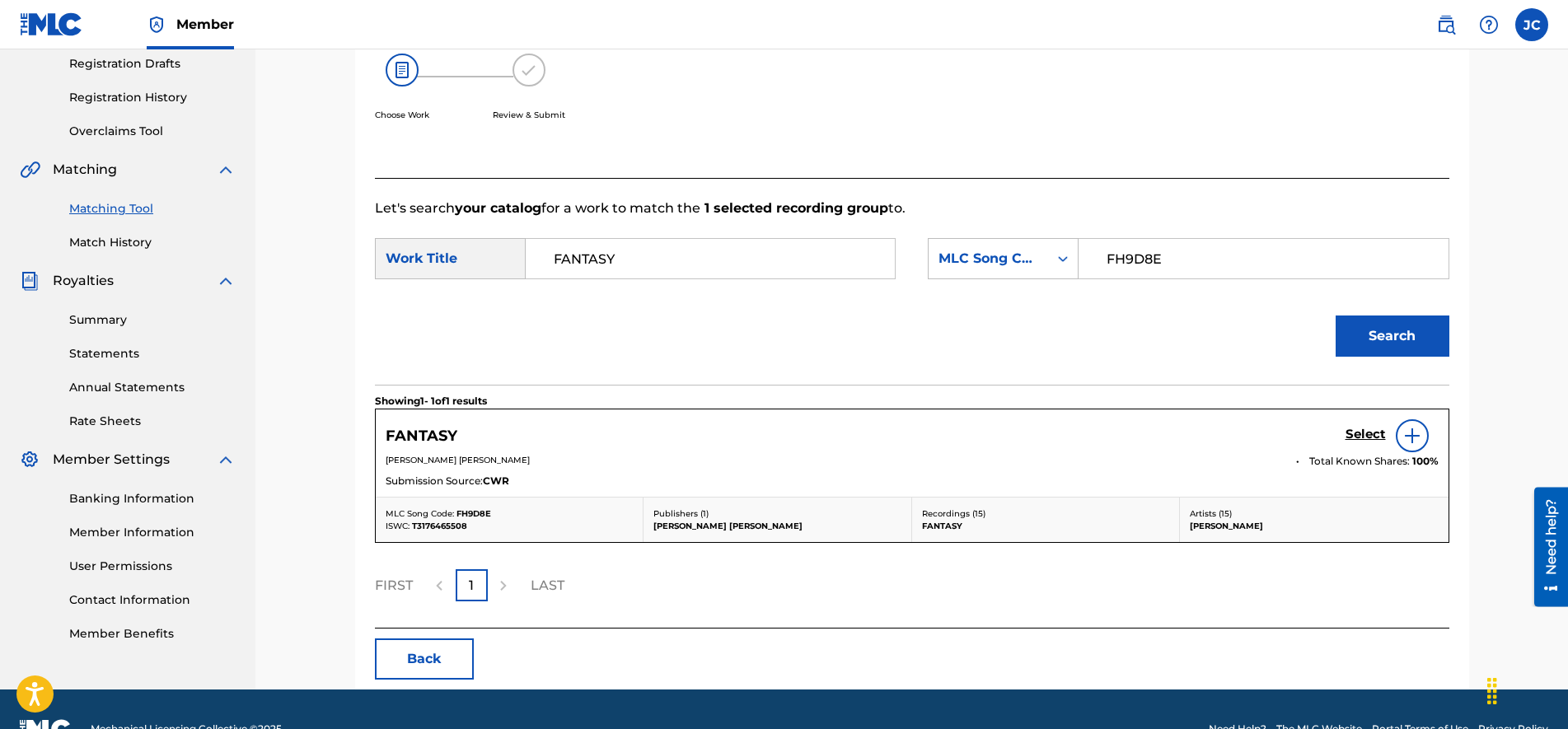
drag, startPoint x: 1026, startPoint y: 426, endPoint x: 1078, endPoint y: 475, distance: 71.4
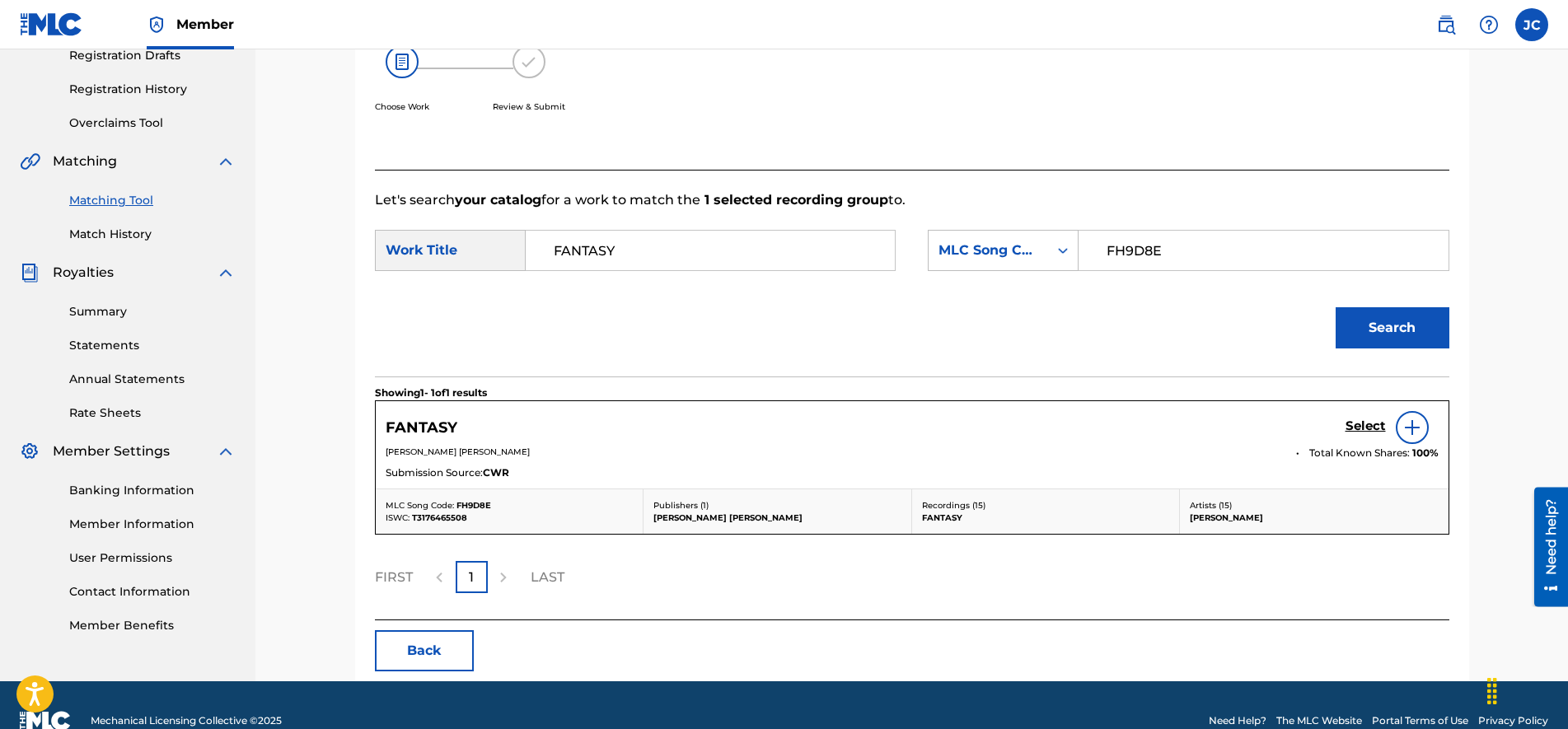
click at [1354, 422] on h5 "Select" at bounding box center [1365, 425] width 40 height 16
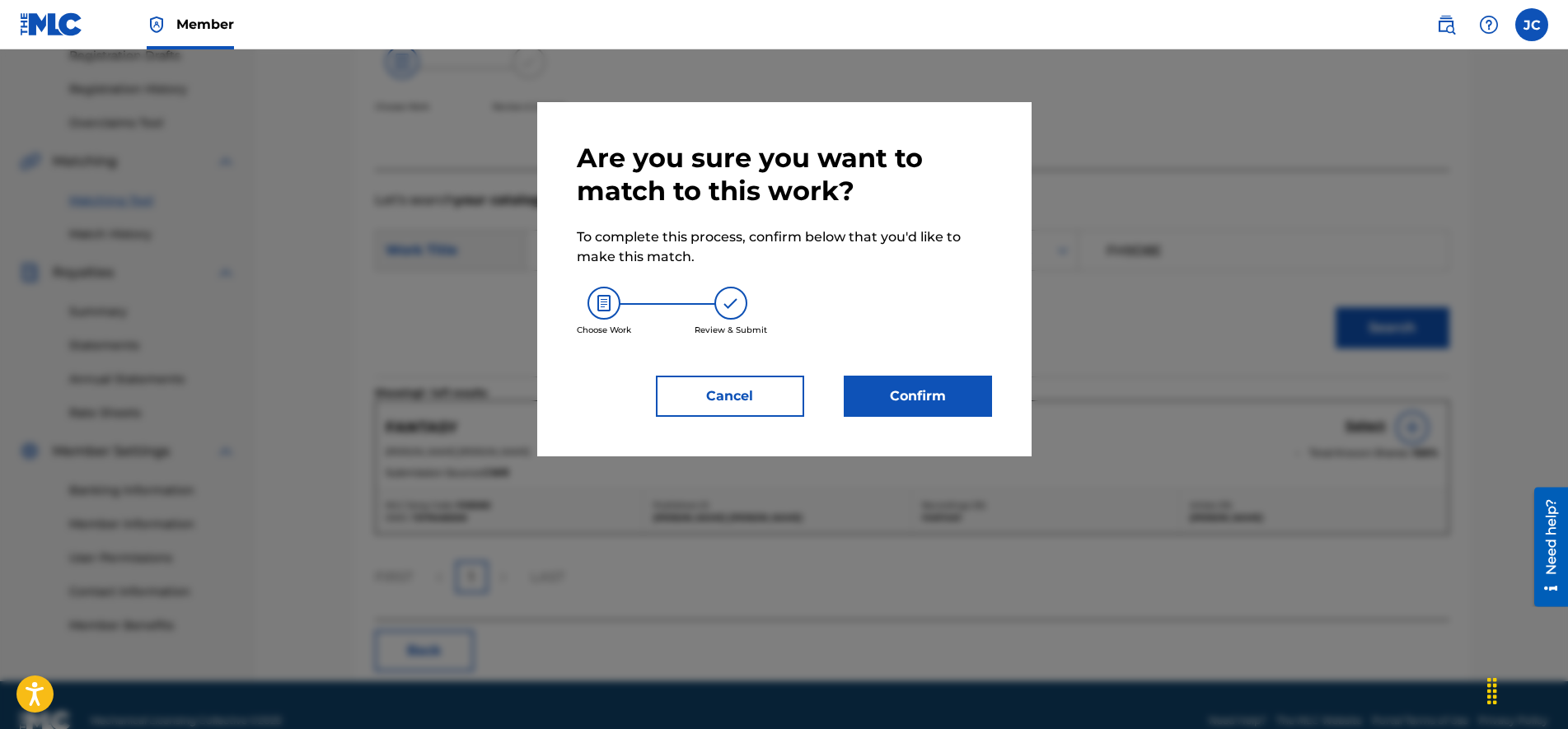
click at [922, 394] on button "Confirm" at bounding box center [918, 396] width 149 height 41
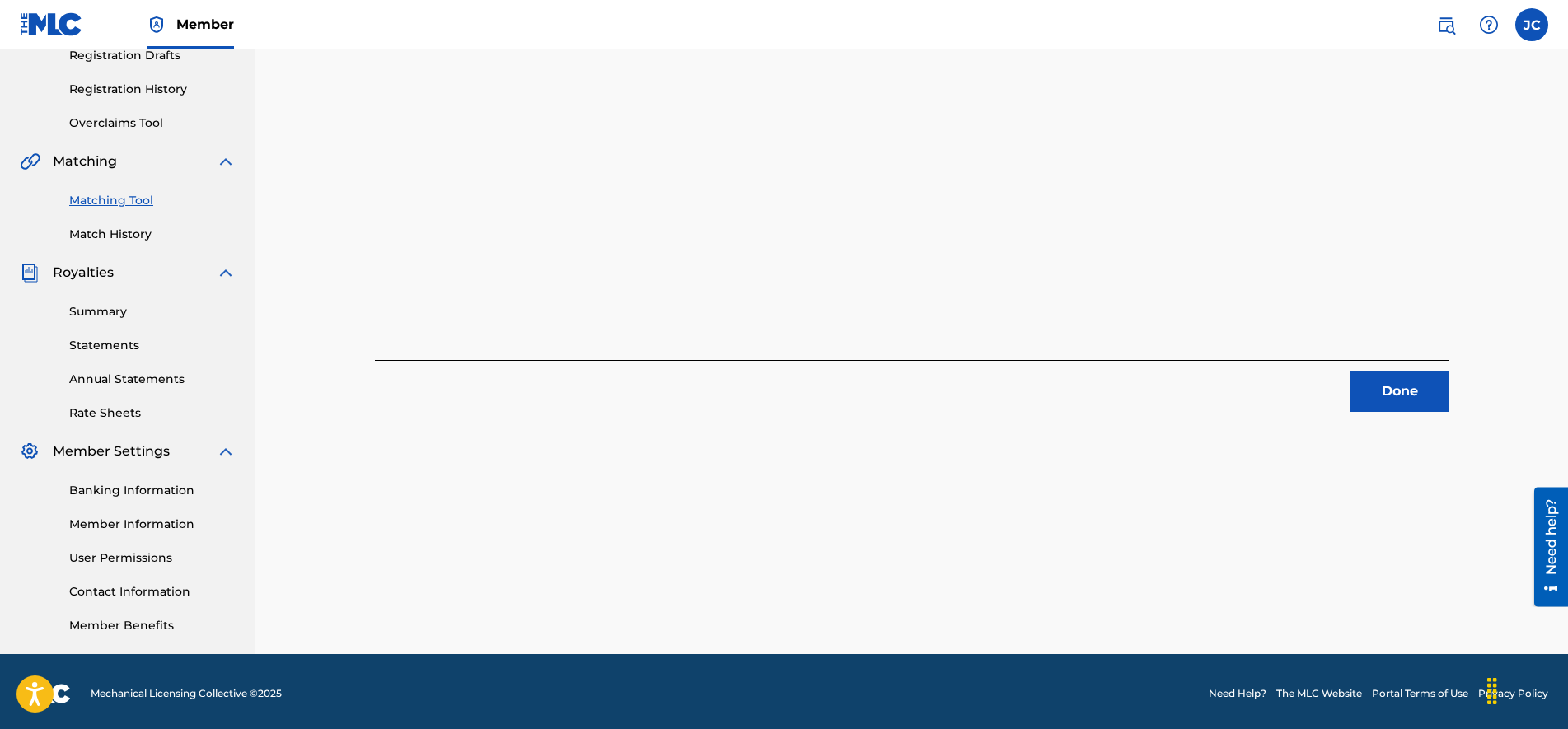
scroll to position [0, 0]
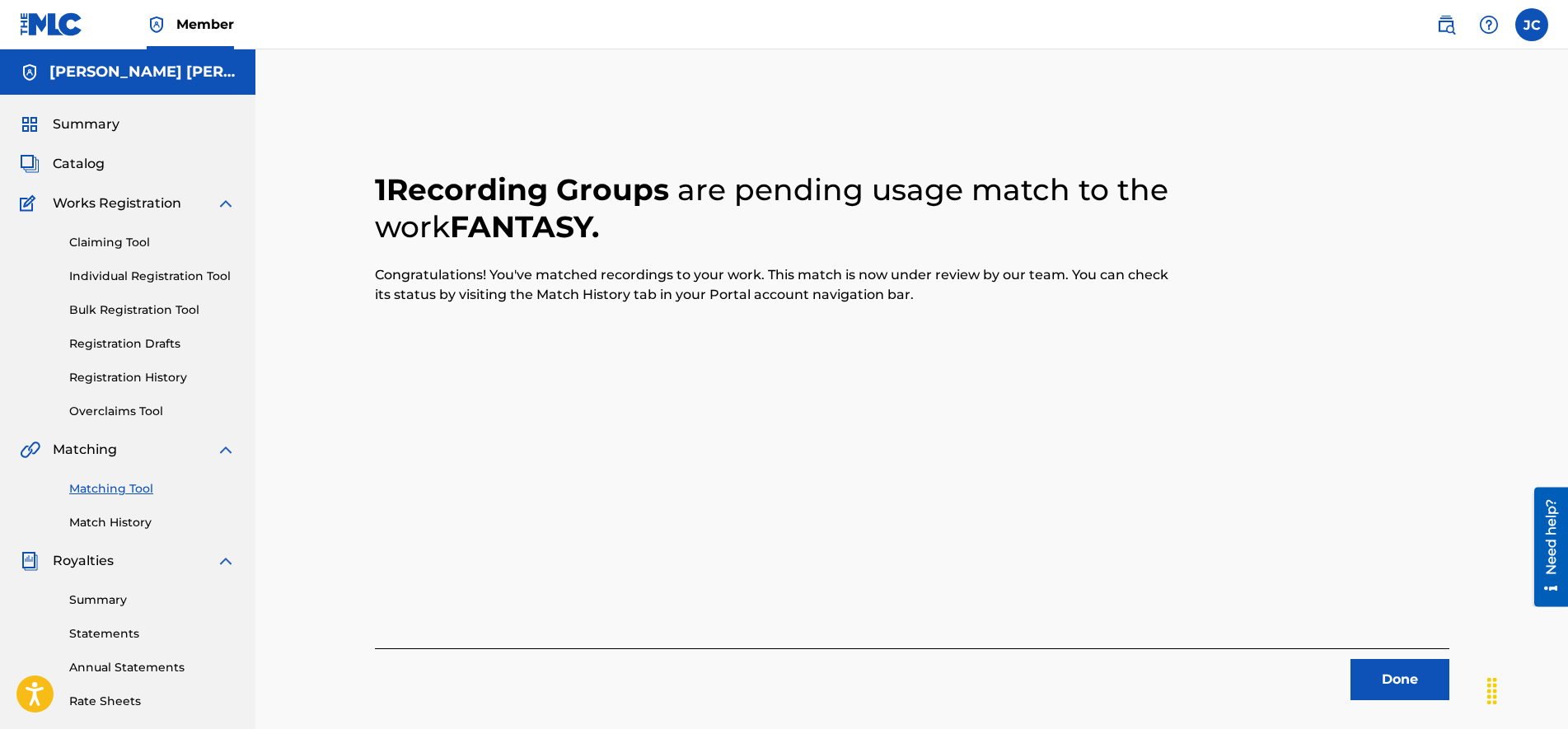
click at [1393, 681] on button "Done" at bounding box center [1399, 679] width 98 height 41
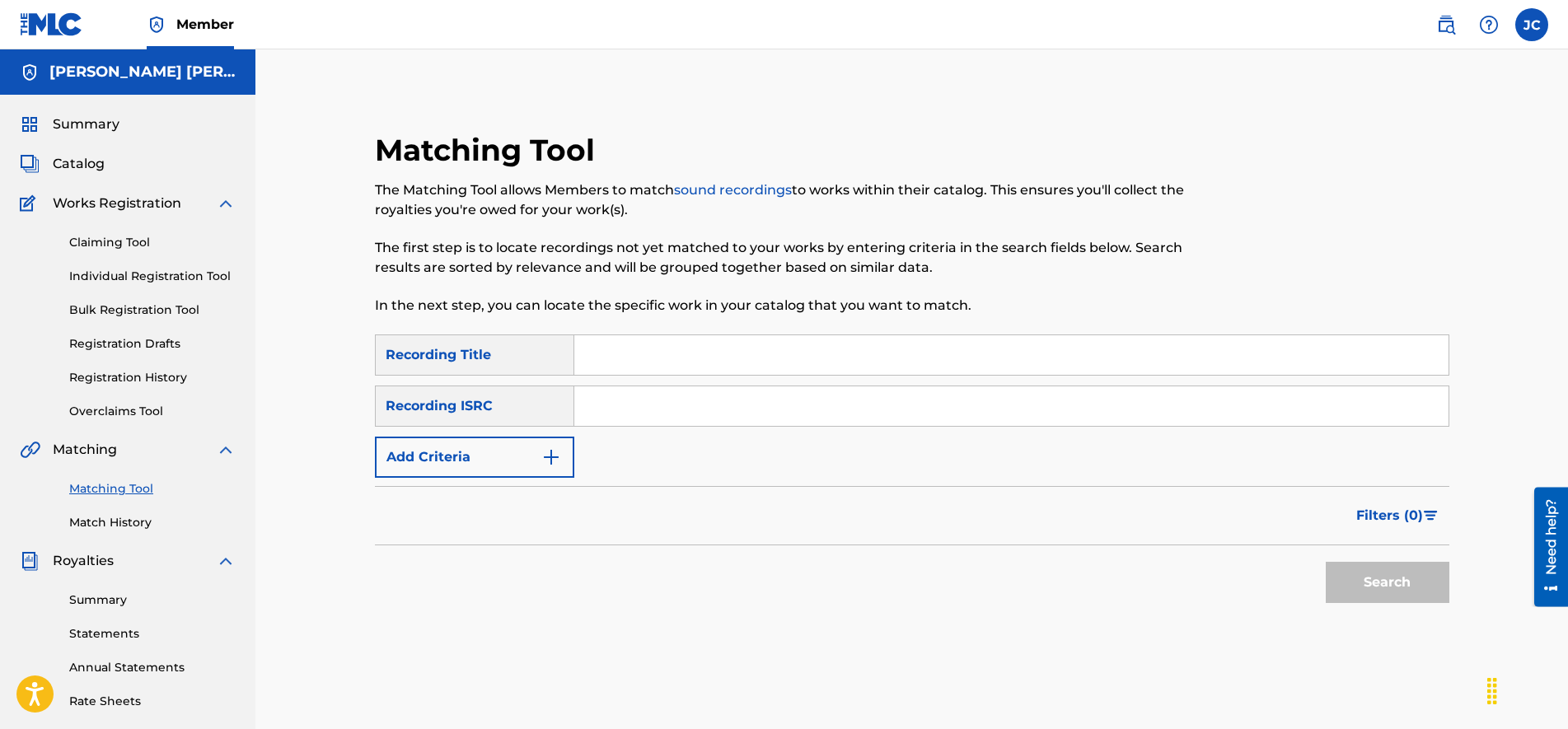
click at [657, 398] on input "Search Form" at bounding box center [1011, 406] width 874 height 40
paste input "CA5KR2422877"
type input "CA5KR2422877"
click at [631, 360] on input "Search Form" at bounding box center [1011, 355] width 874 height 40
paste input "Find Me"
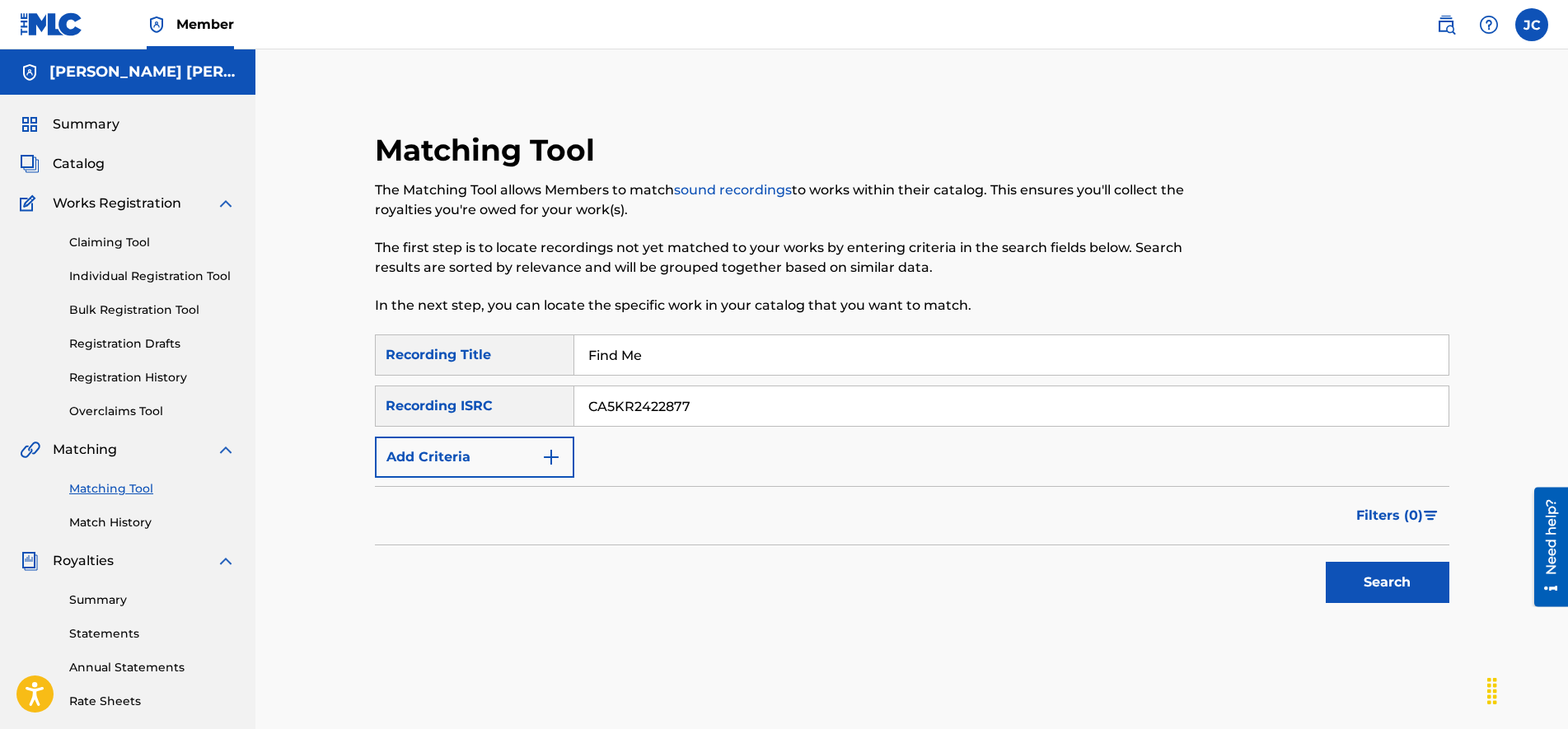
type input "Find Me"
click at [1389, 588] on button "Search" at bounding box center [1387, 582] width 124 height 41
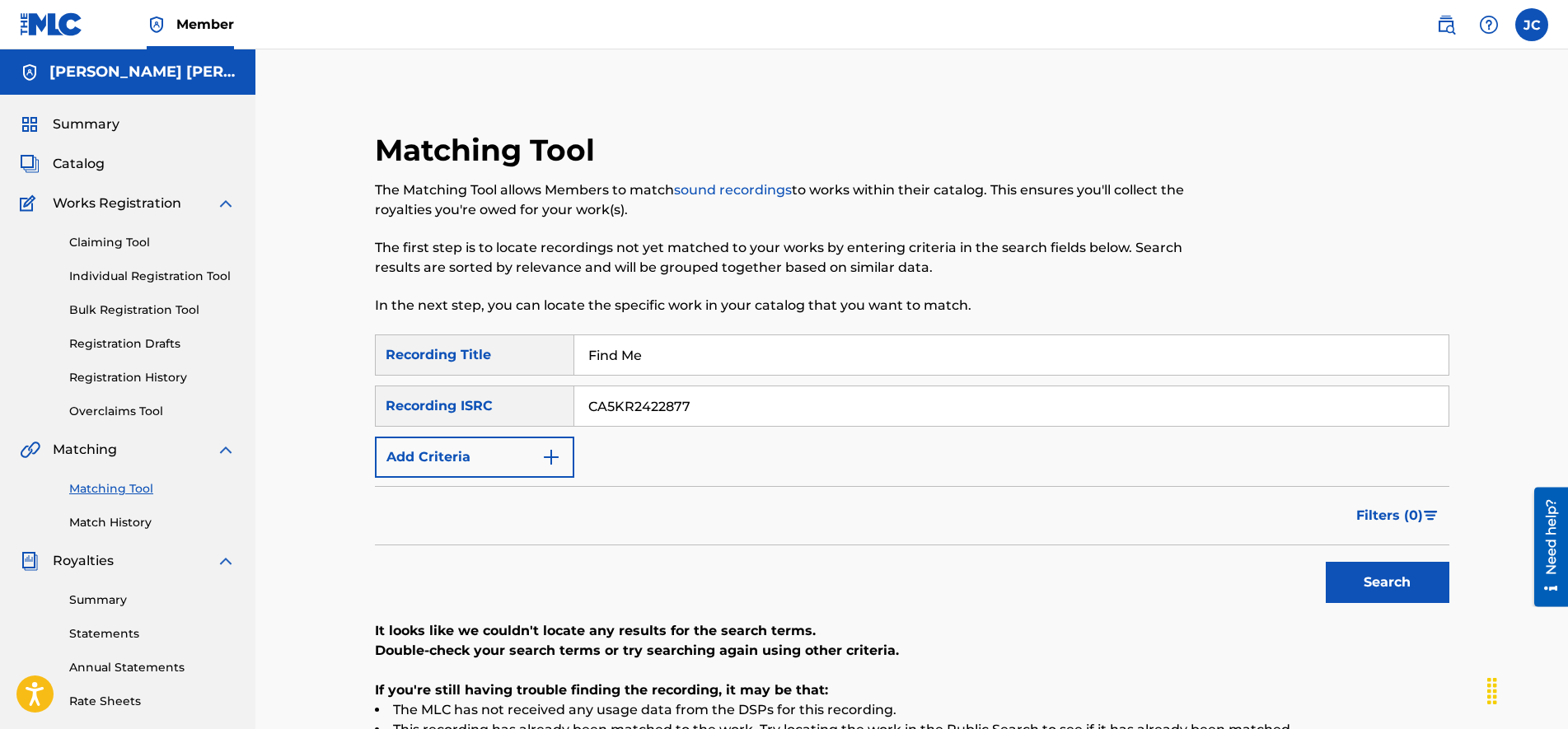
click at [732, 410] on input "CA5KR2422877" at bounding box center [1011, 406] width 874 height 40
paste input "34720"
type input "CA5KR2434720"
click at [687, 361] on input "Find Me" at bounding box center [1011, 355] width 874 height 40
paste input "orce and Honor"
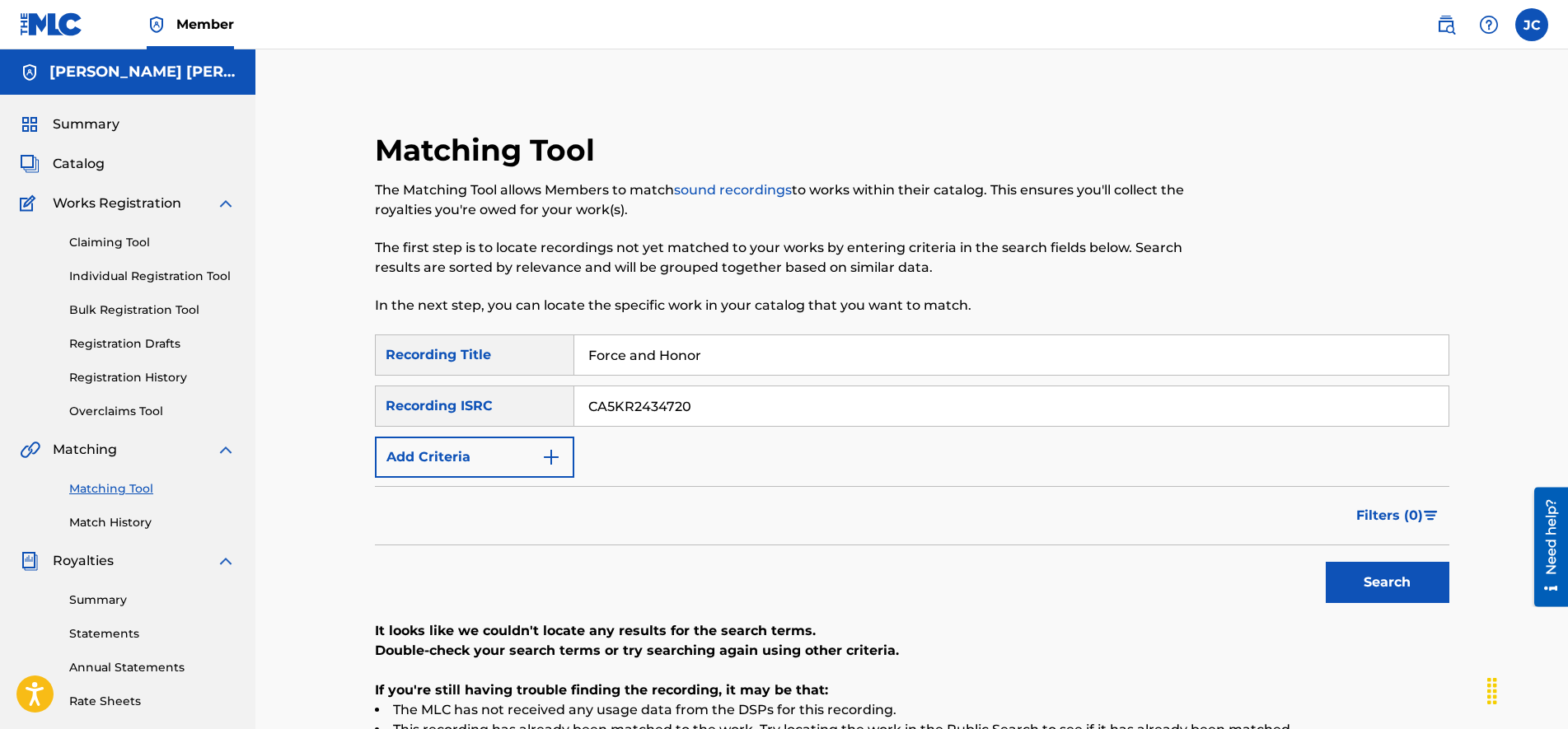
type input "Force and Honor"
click at [1371, 572] on button "Search" at bounding box center [1387, 582] width 124 height 41
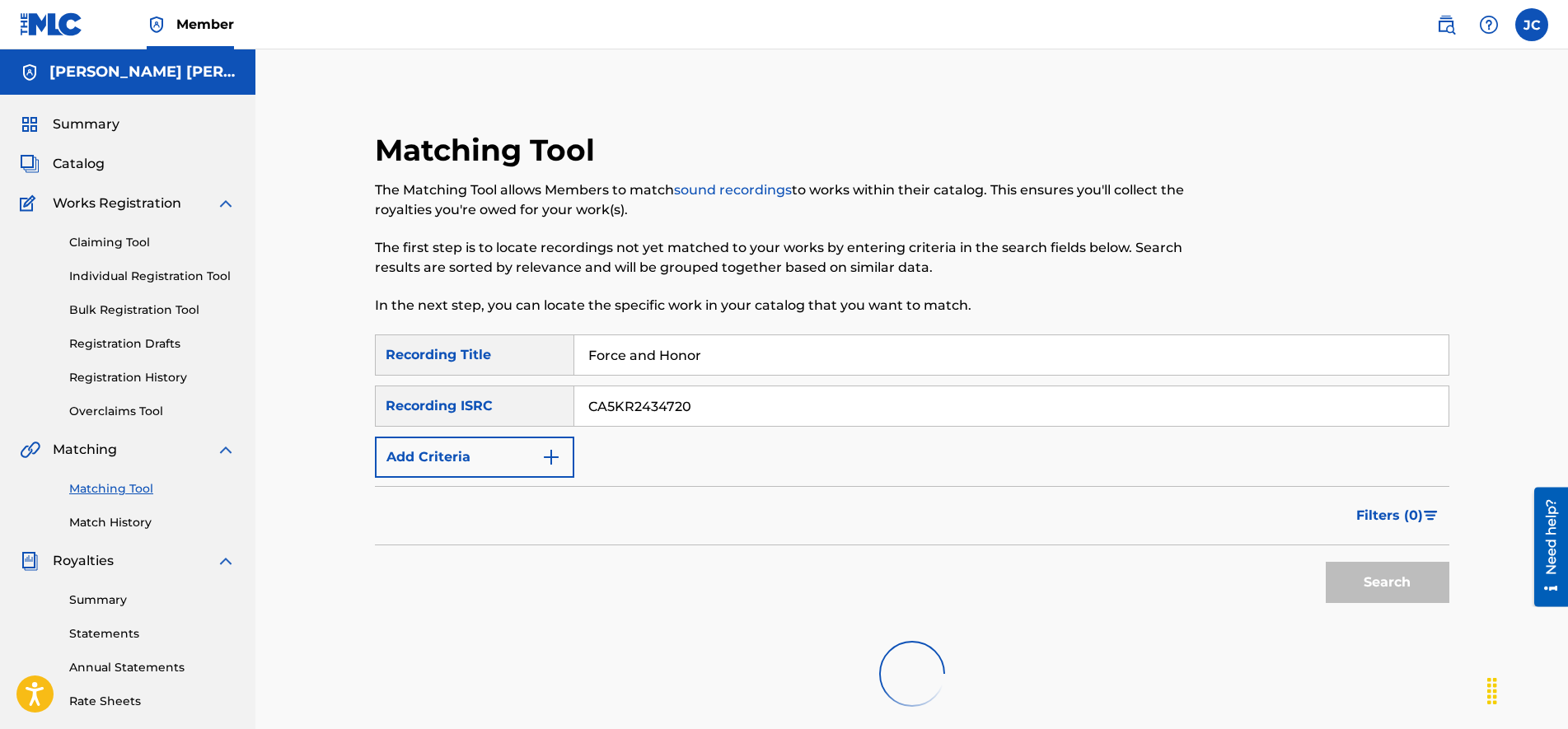
scroll to position [206, 0]
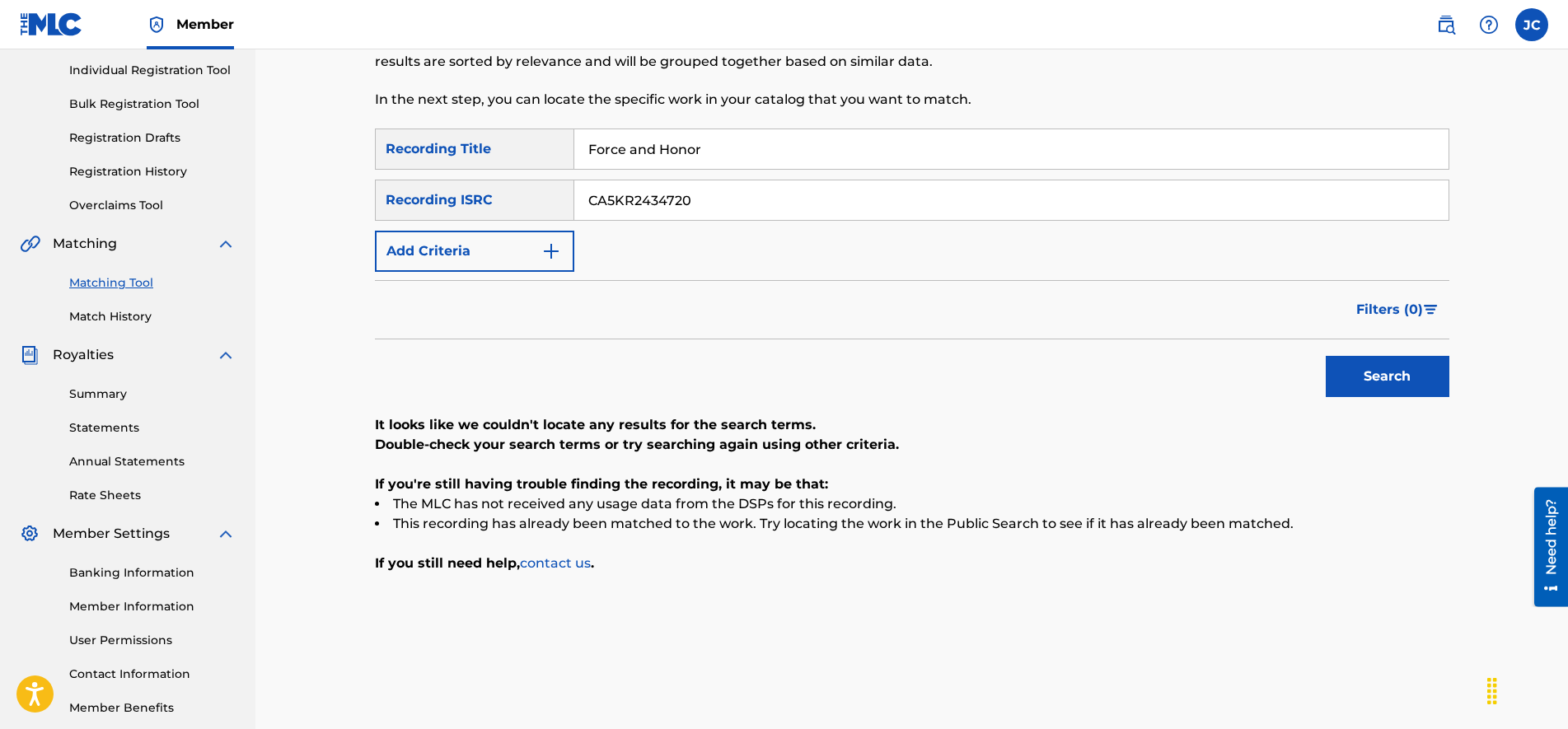
drag, startPoint x: 699, startPoint y: 200, endPoint x: 549, endPoint y: 186, distance: 150.7
click at [562, 186] on div "SearchWithCriteria1dfe027a-6d33-4901-890d-b842c342675f Recording ISRC CA5KR2434…" at bounding box center [911, 200] width 1074 height 41
paste input "QZK6N2110658"
type input "QZK6N2110658"
click at [689, 150] on input "Force and Honor" at bounding box center [1011, 149] width 874 height 40
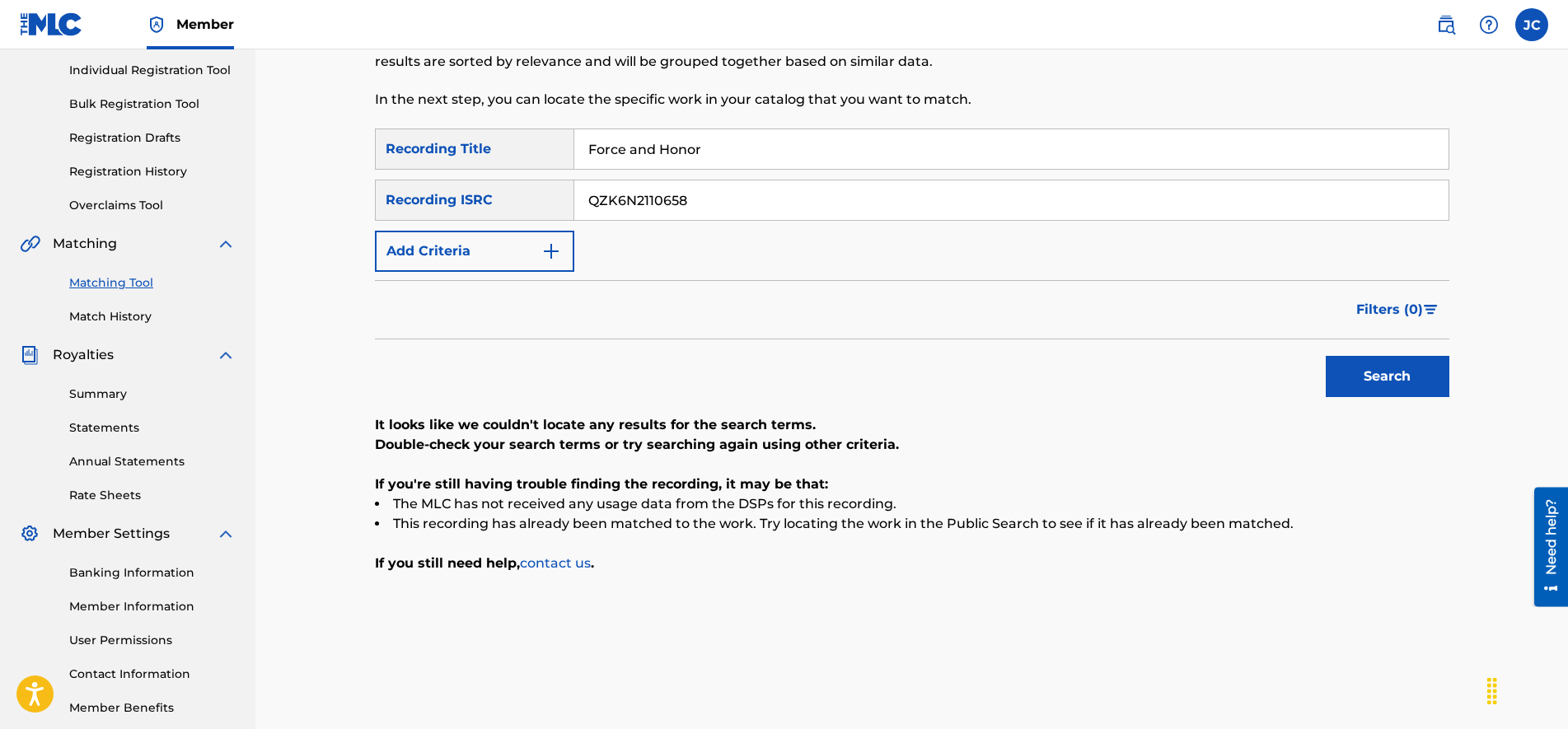
paste input "reestyle 2021"
click at [1386, 371] on button "Search" at bounding box center [1387, 376] width 124 height 41
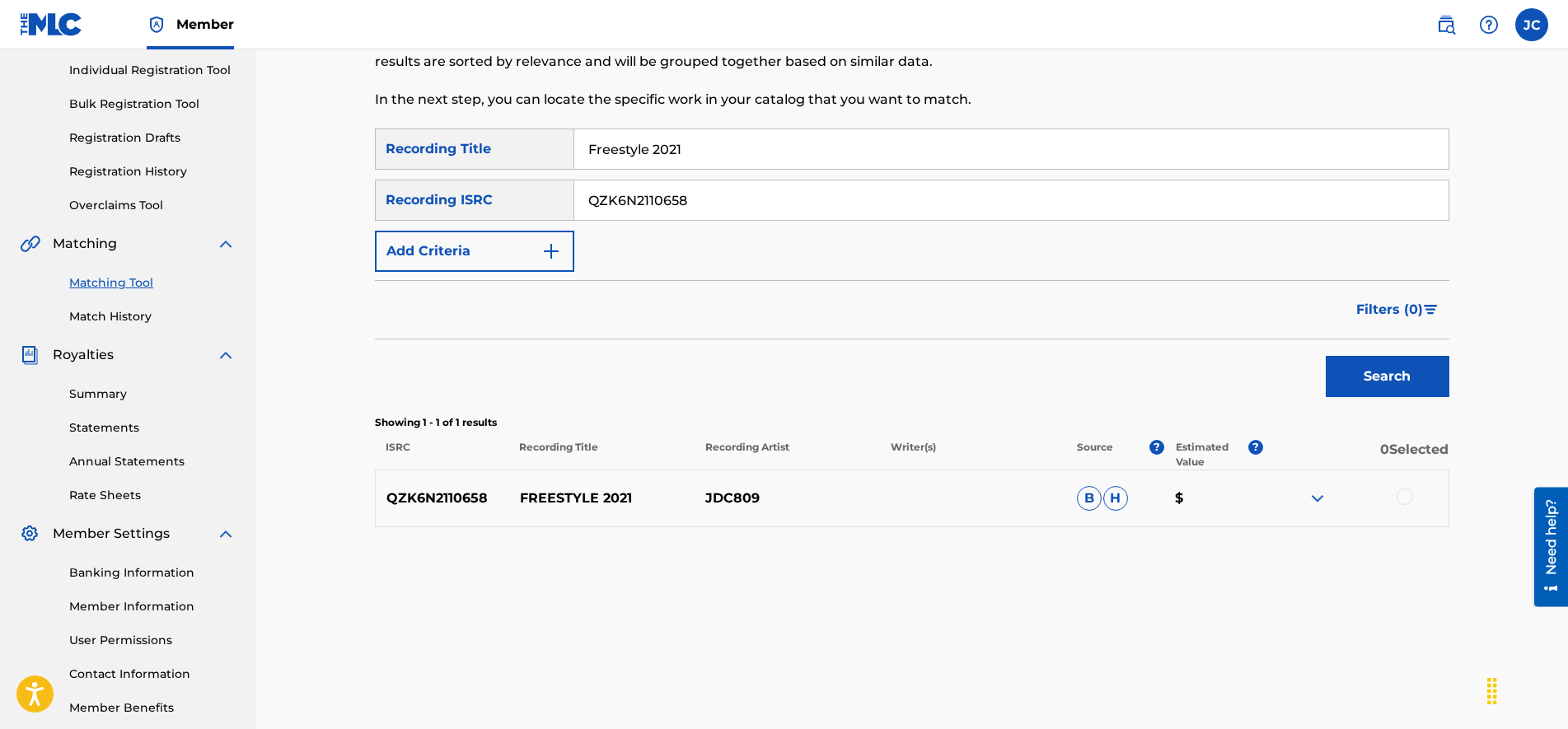
click at [1322, 497] on img at bounding box center [1316, 498] width 20 height 20
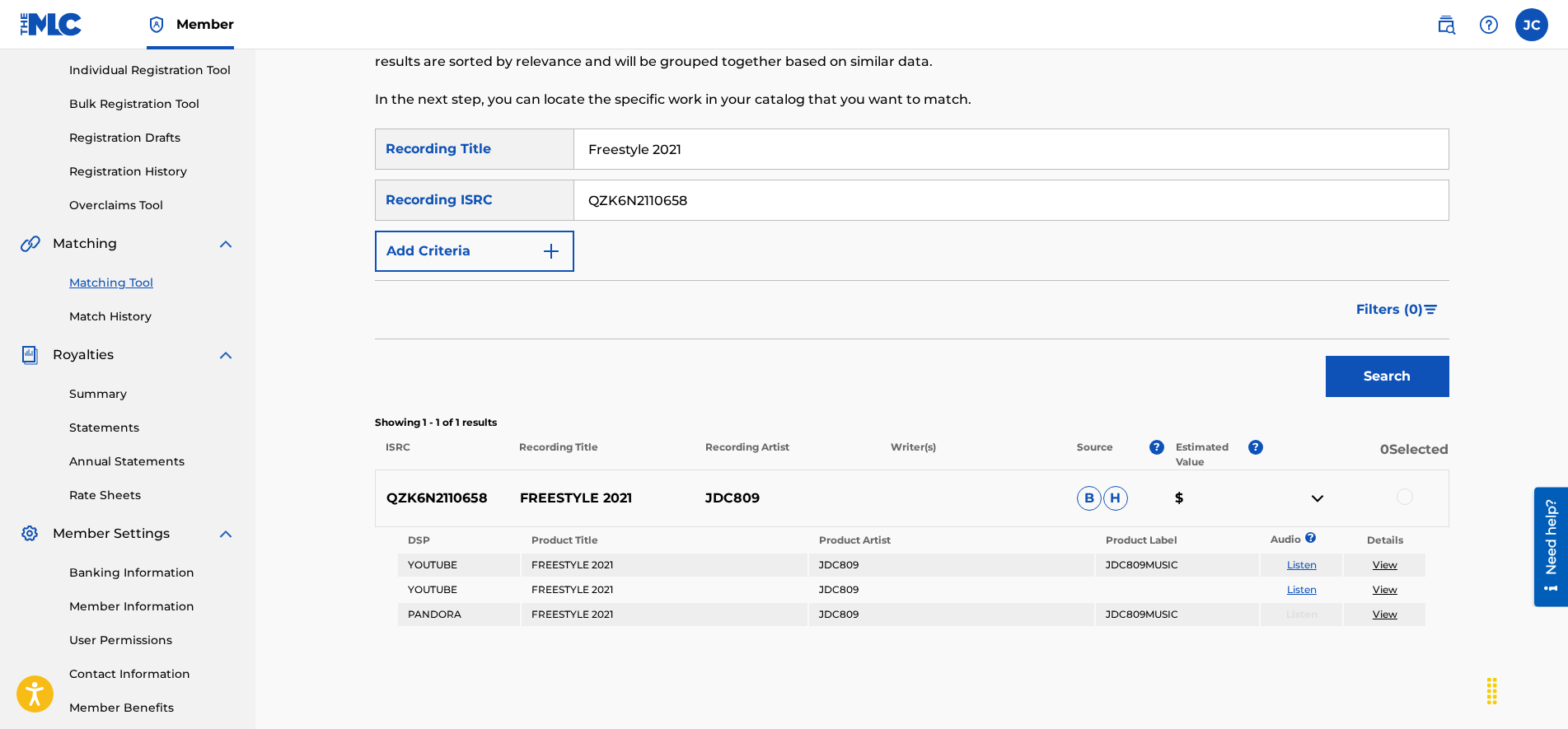
click at [759, 157] on input "Freestyle 2021" at bounding box center [1011, 149] width 874 height 40
paste input "CA5KR2296008"
type input "CA5KR2296008"
drag, startPoint x: 725, startPoint y: 208, endPoint x: 338, endPoint y: 149, distance: 391.5
click at [338, 149] on div "Matching Tool The Matching Tool allows Members to match sound recordings to wor…" at bounding box center [911, 310] width 1153 height 852
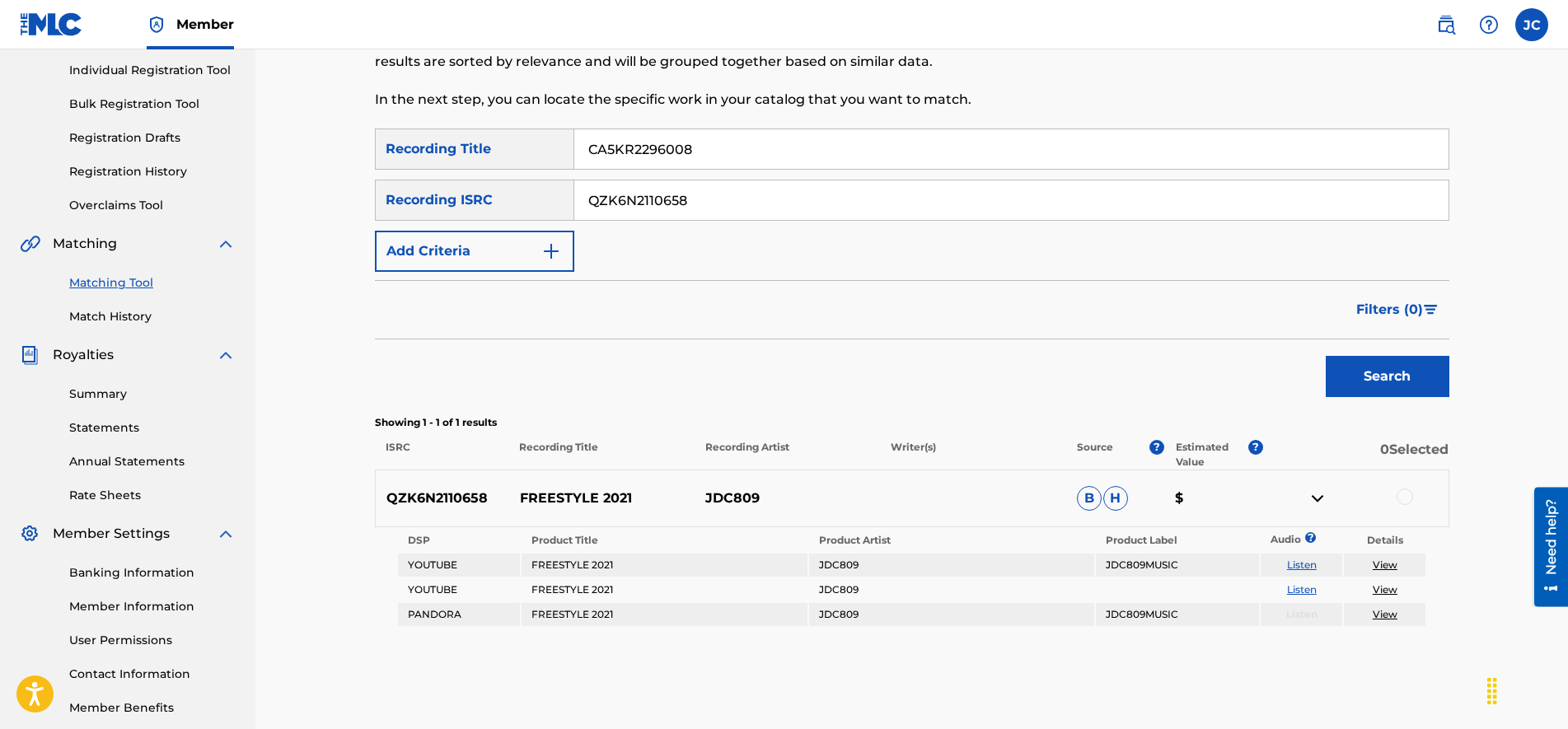
paste input "CA5KR229600"
type input "CA5KR2296008"
click at [707, 138] on input "CA5KR2296008" at bounding box center [1011, 149] width 874 height 40
paste input "Girls On Me"
type input "Girls On Me"
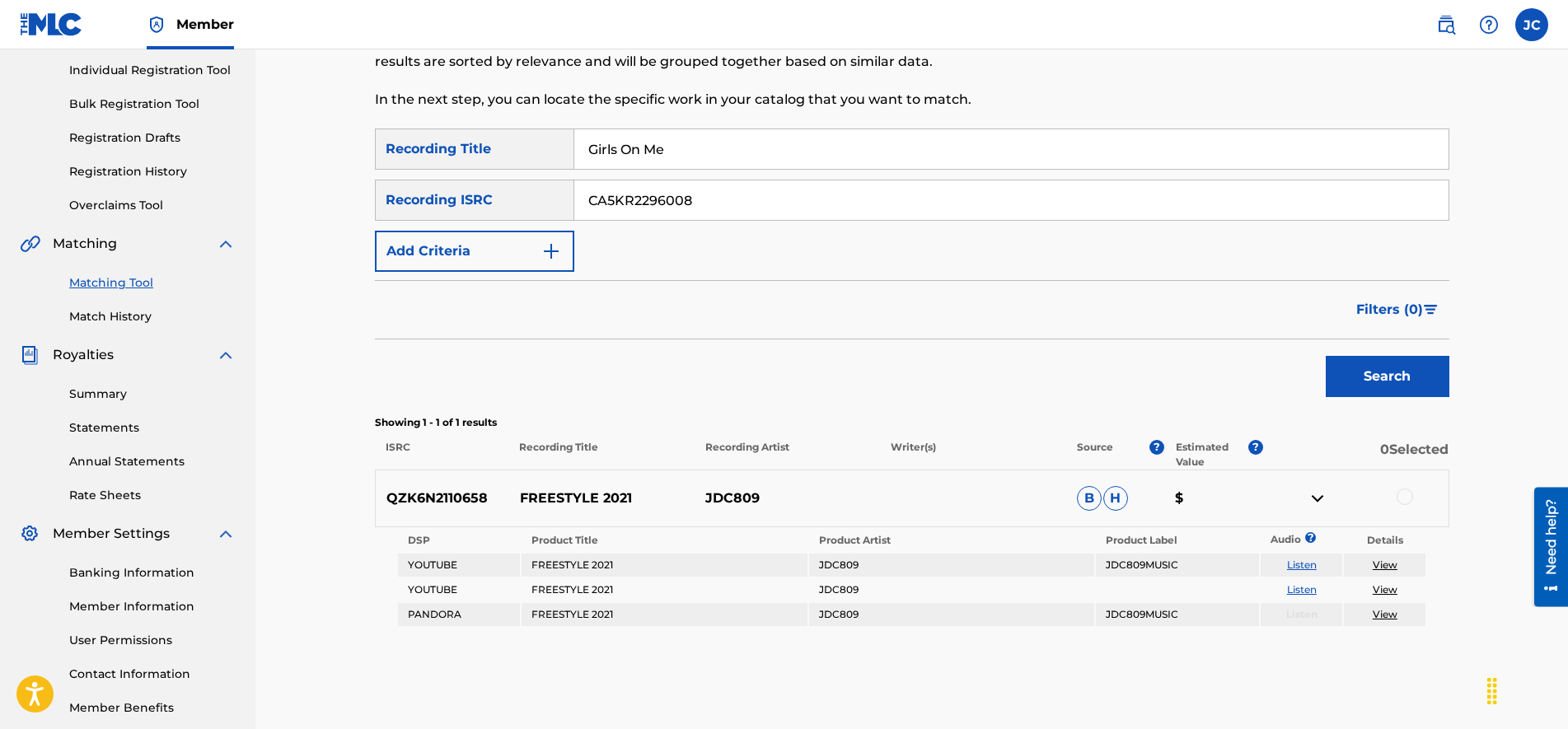
click at [1374, 377] on button "Search" at bounding box center [1387, 376] width 124 height 41
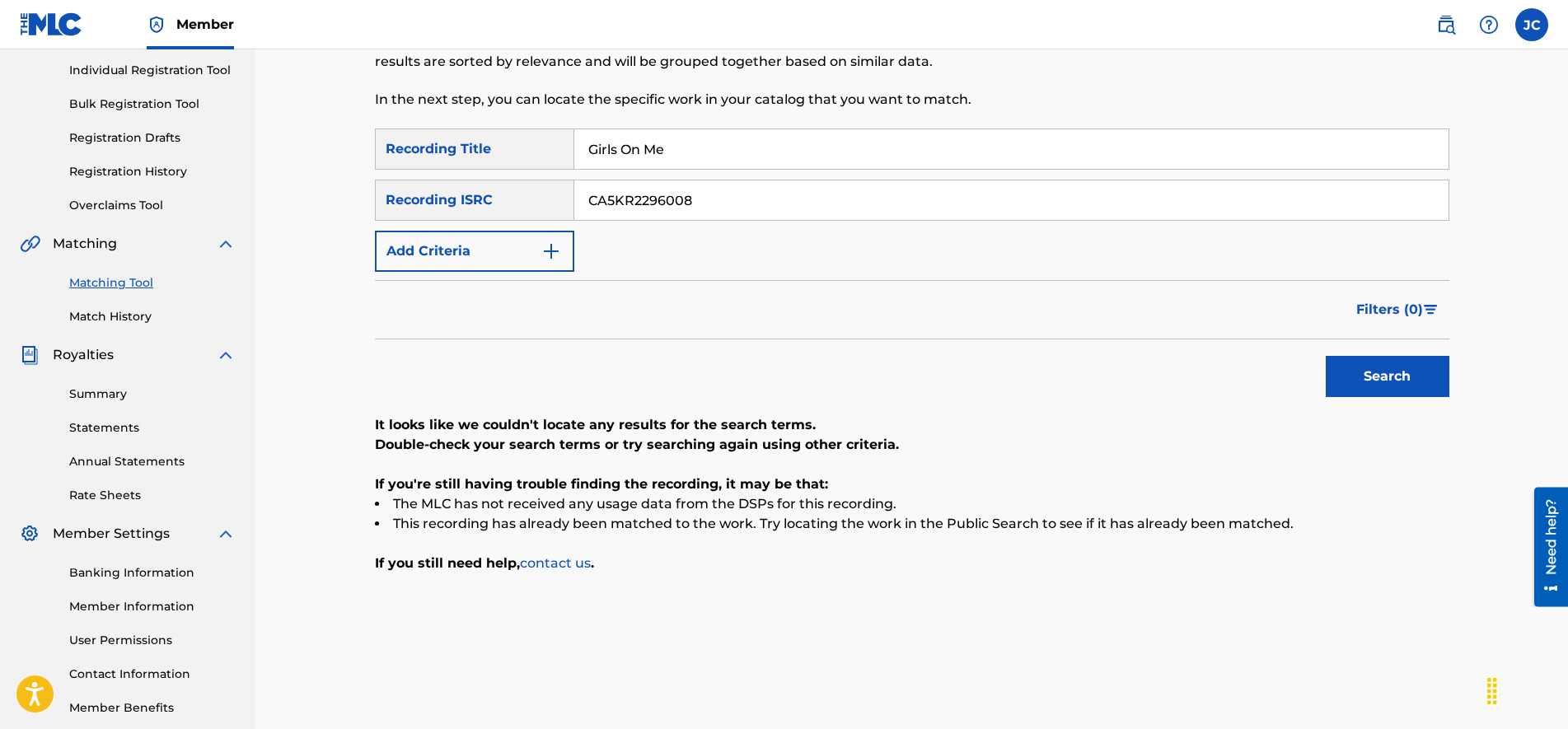
click at [693, 210] on input "CA5KR2296008" at bounding box center [1011, 200] width 874 height 40
paste input "422869"
type input "CA5KR2422869"
click at [695, 155] on input "Girls On Me" at bounding box center [1011, 149] width 874 height 40
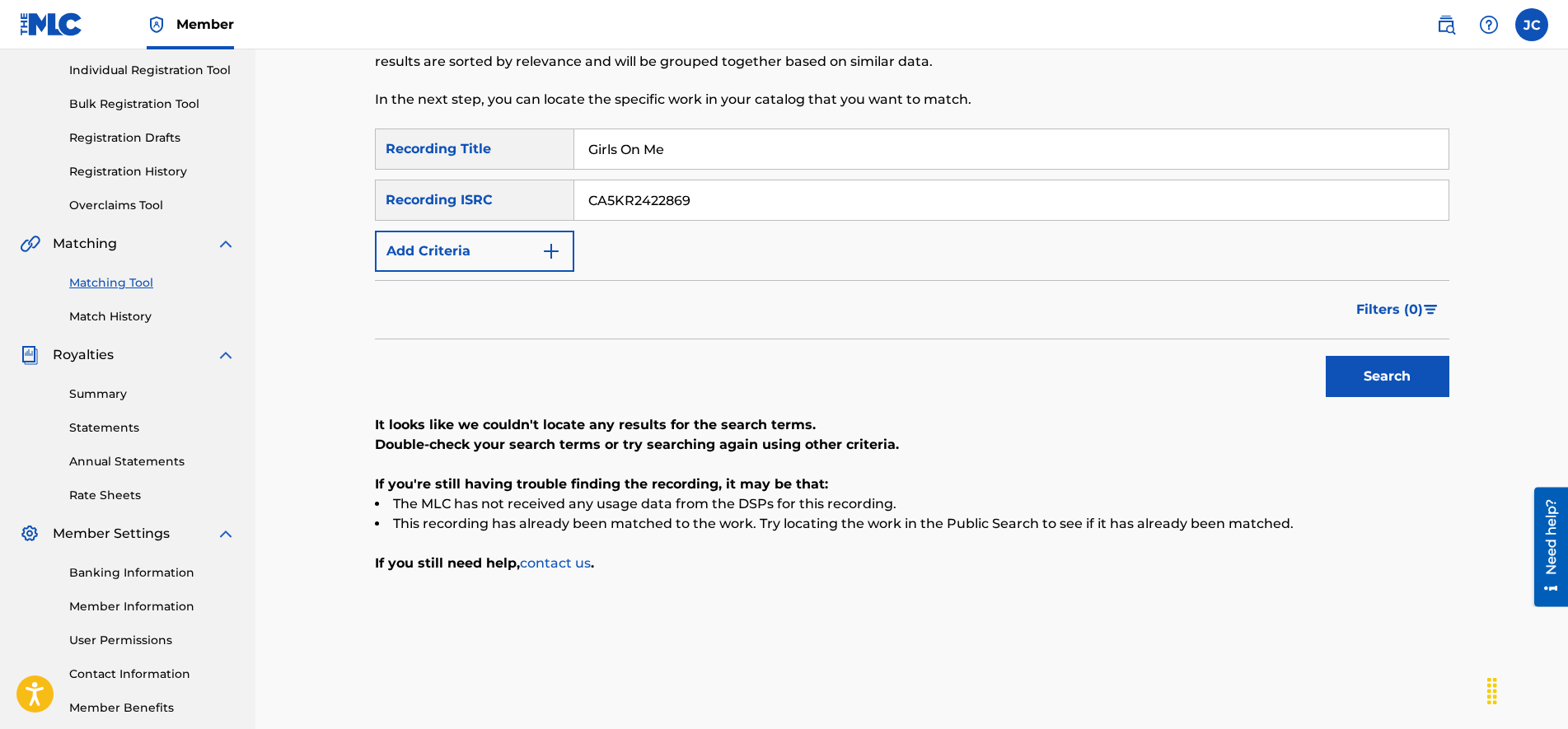
paste input "rind"
type input "Grind"
click at [1369, 384] on button "Search" at bounding box center [1387, 376] width 124 height 41
click at [665, 206] on input "CA5KR2422869" at bounding box center [1011, 200] width 874 height 40
paste input "GBSMU6568854"
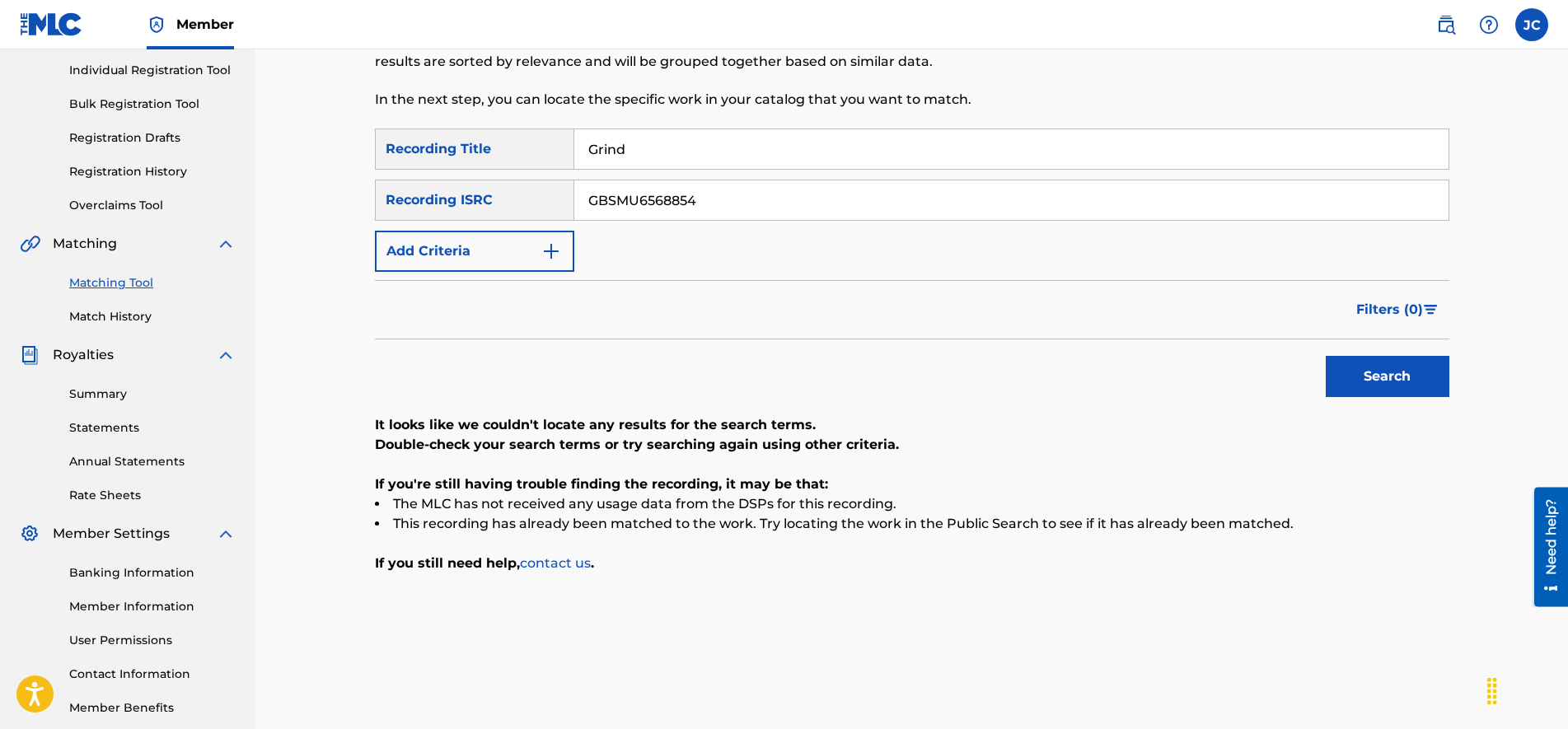
type input "GBSMU6568854"
click at [660, 132] on input "Grind" at bounding box center [1011, 149] width 874 height 40
paste input "[PERSON_NAME]"
type input "Gucci"
click at [1398, 376] on button "Search" at bounding box center [1387, 376] width 124 height 41
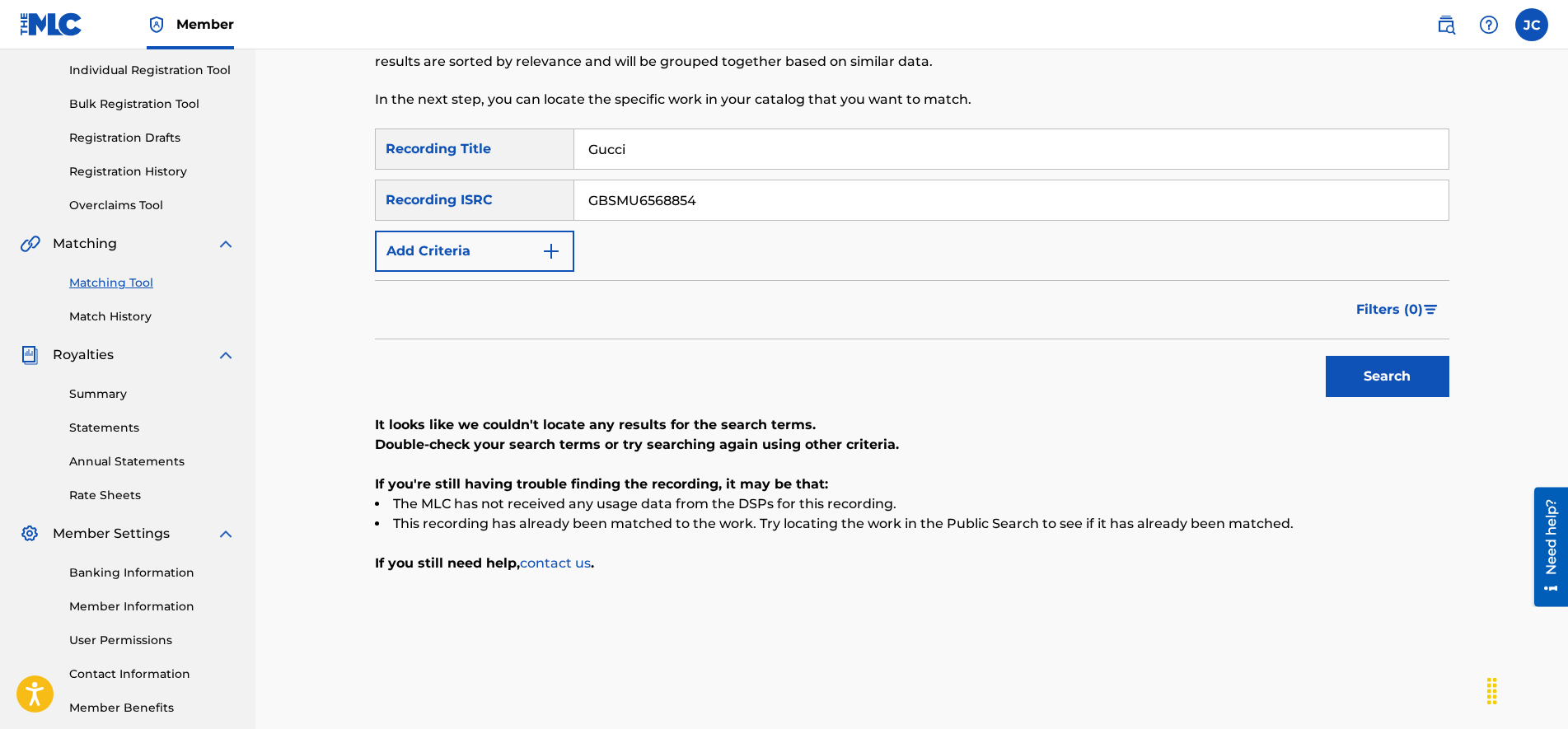
click at [763, 206] on input "GBSMU6568854" at bounding box center [1011, 200] width 874 height 40
paste input "7933879"
type input "GBSMU7933879"
click at [676, 157] on input "Gucci" at bounding box center [1011, 149] width 874 height 40
paste input "Hallucinations"
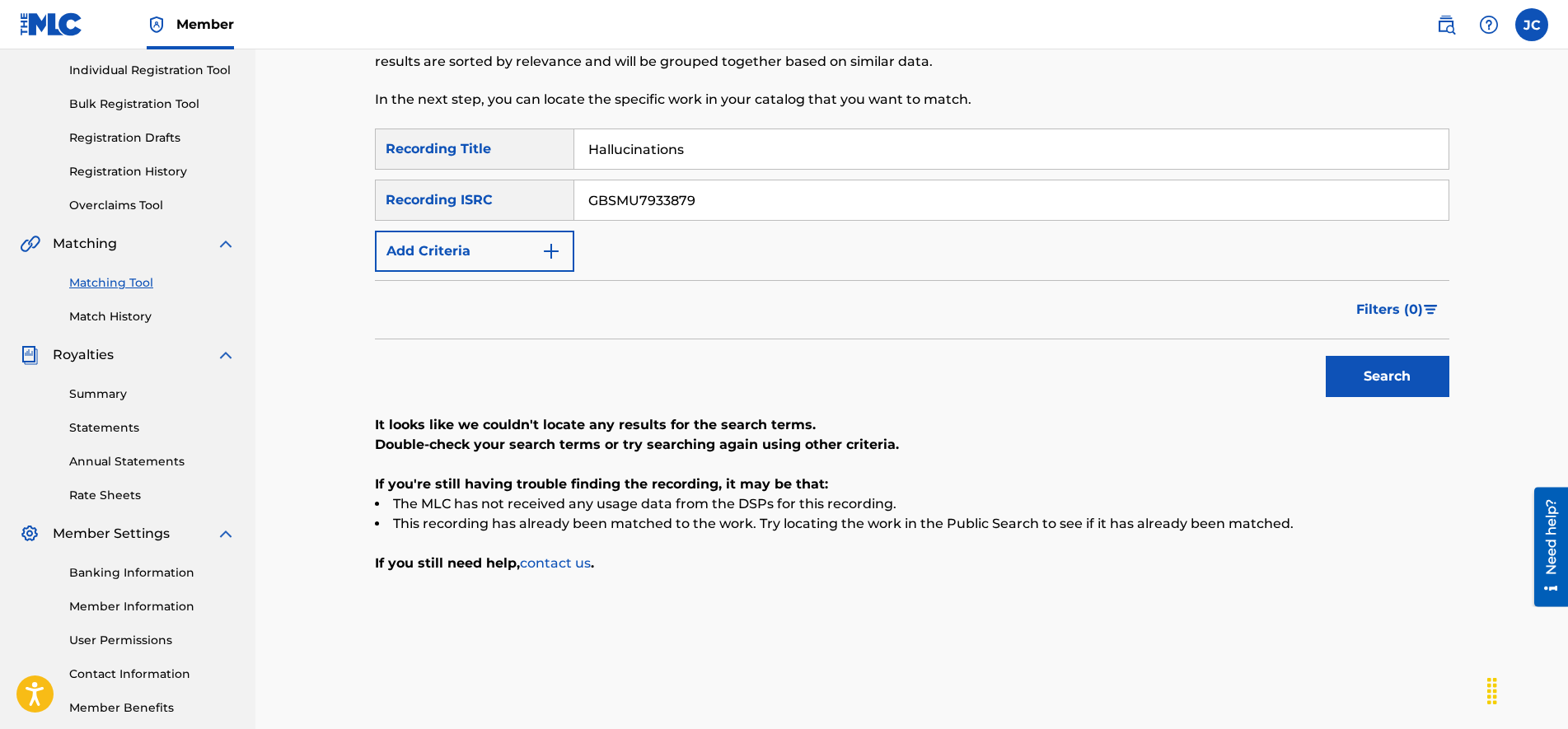
type input "Hallucinations"
click at [1368, 367] on button "Search" at bounding box center [1387, 376] width 124 height 41
click at [659, 204] on input "GBSMU7933879" at bounding box center [1011, 200] width 874 height 40
paste input "USA2P2465955"
type input "USA2P2465955"
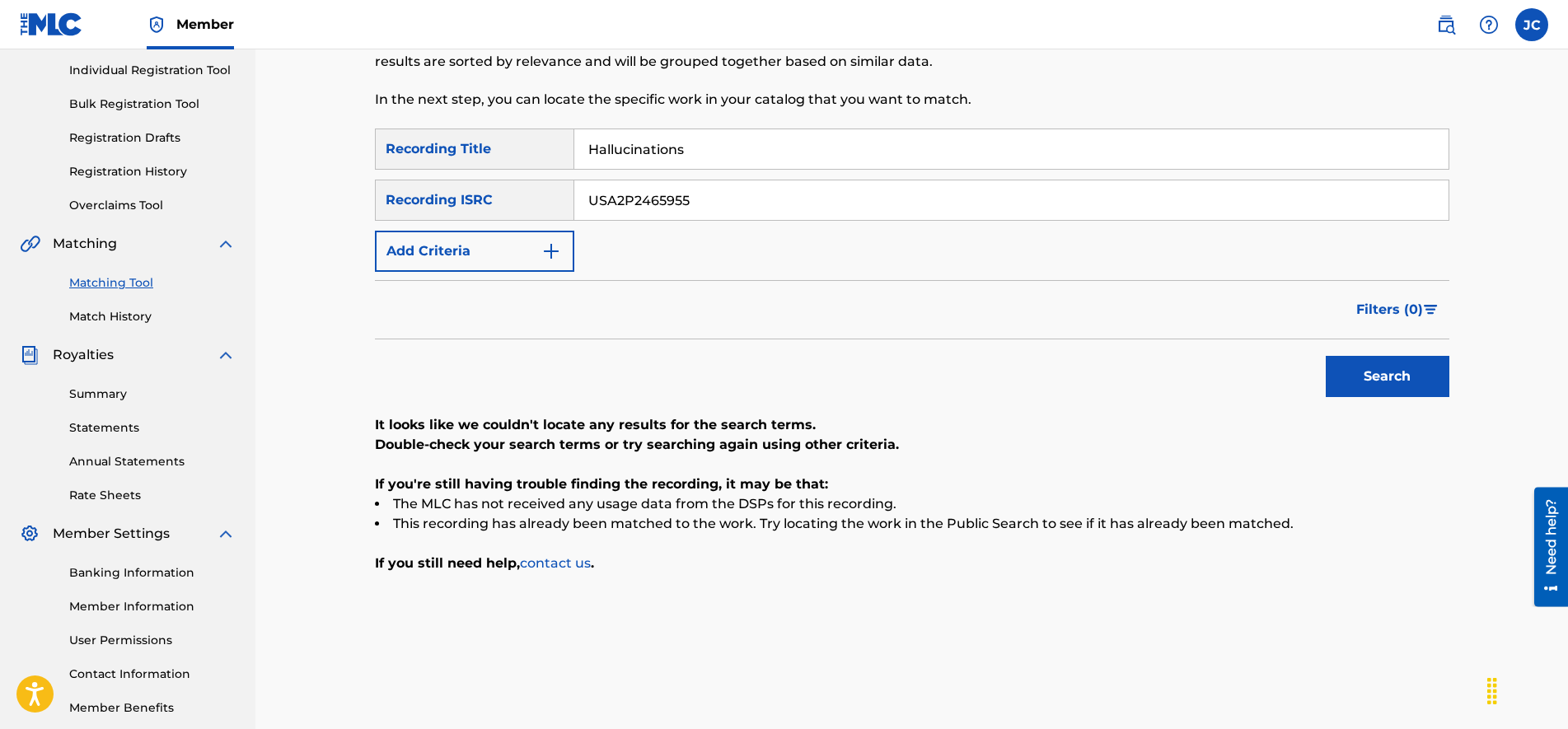
click at [700, 154] on input "Hallucinations" at bounding box center [1011, 149] width 874 height 40
paste input "ze"
type input "Haze"
click at [1112, 302] on div "Filters ( 0 )" at bounding box center [911, 310] width 1074 height 59
click at [1376, 382] on button "Search" at bounding box center [1387, 376] width 124 height 41
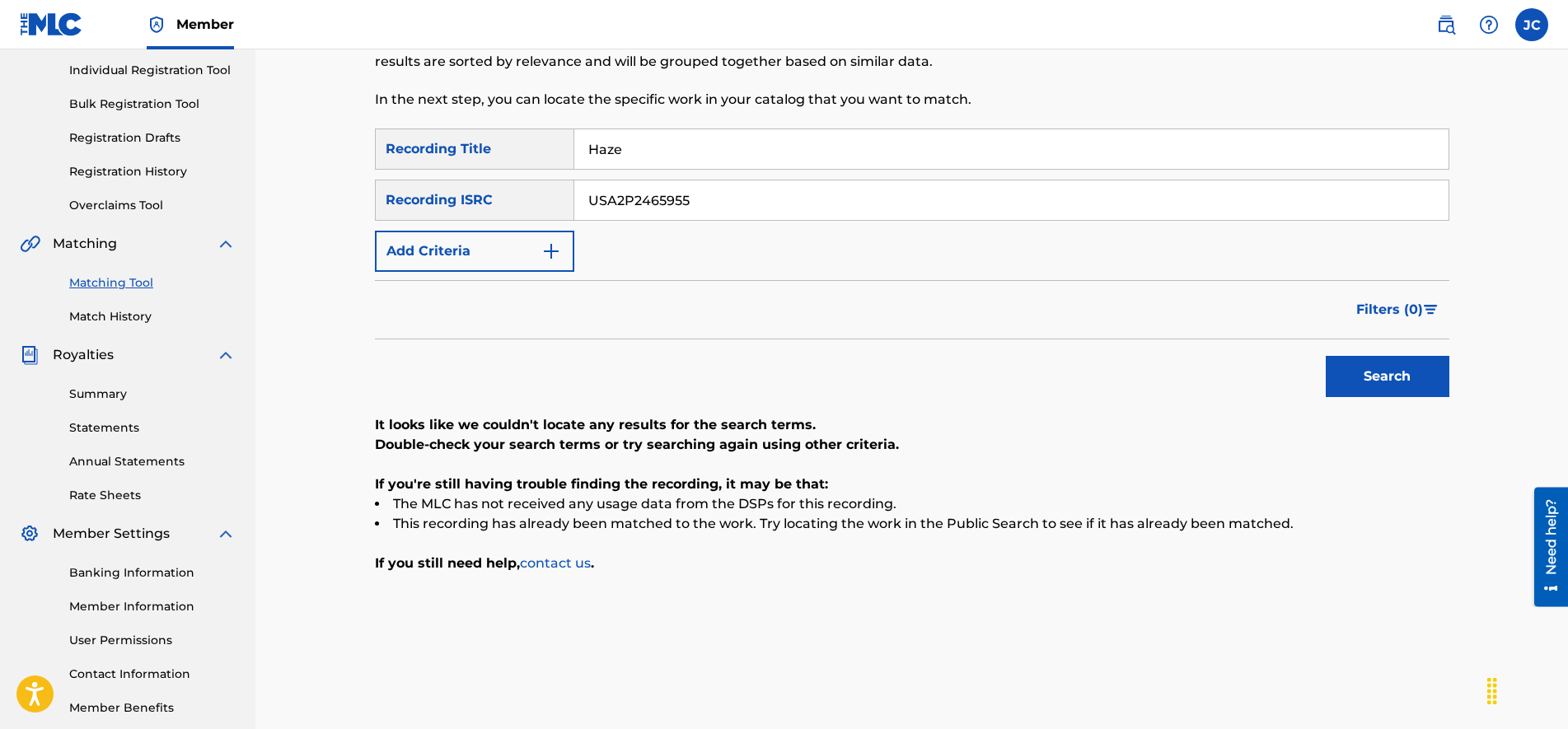
click at [700, 196] on input "USA2P2465955" at bounding box center [1011, 200] width 874 height 40
paste input "CA5KR2434702"
type input "CA5KR2434702"
click at [642, 150] on input "Haze" at bounding box center [1011, 149] width 874 height 40
paste input "igh"
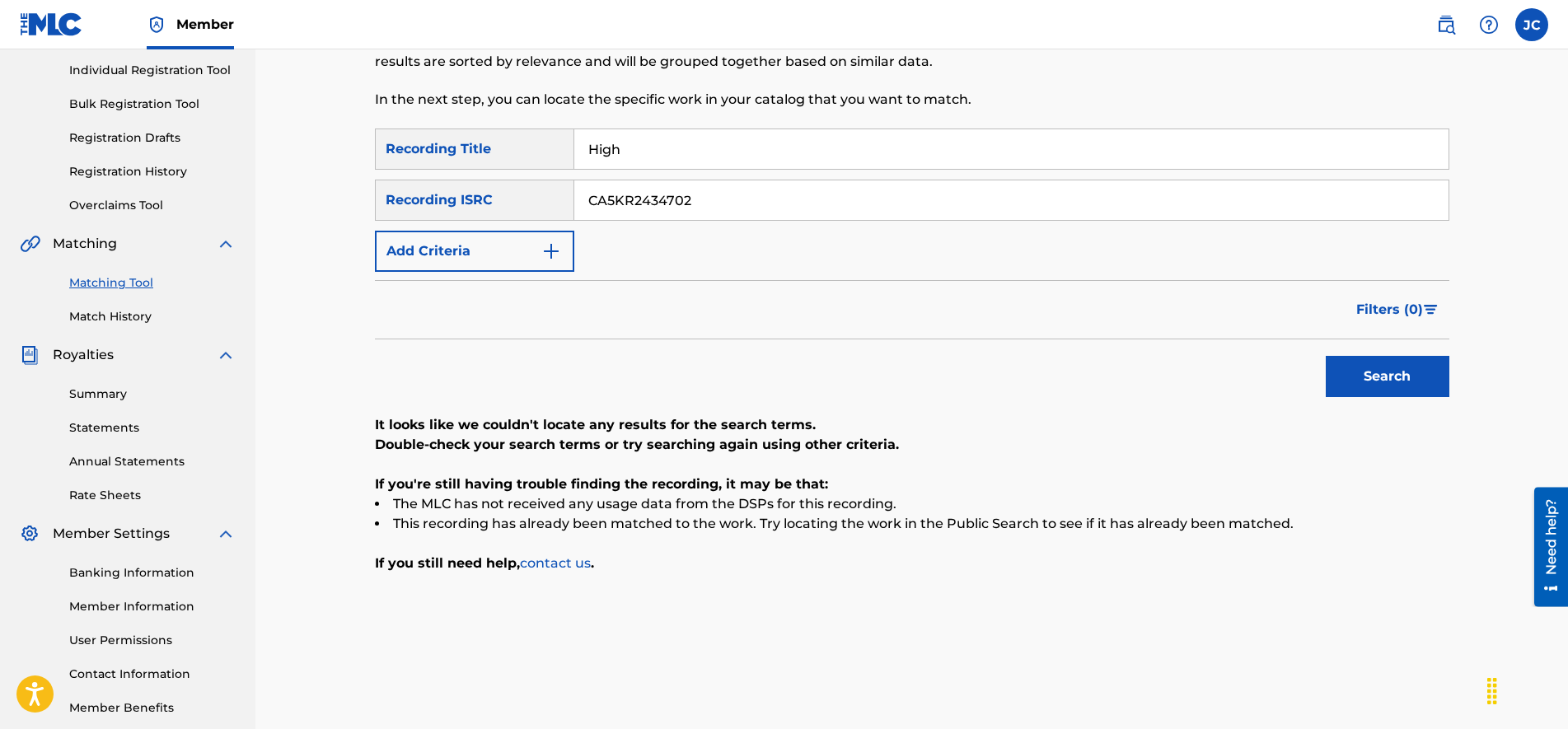
type input "High"
click at [1413, 374] on button "Search" at bounding box center [1387, 376] width 124 height 41
click at [706, 190] on input "CA5KR2434702" at bounding box center [1011, 200] width 874 height 40
paste input "22878"
type input "CA5KR2422878"
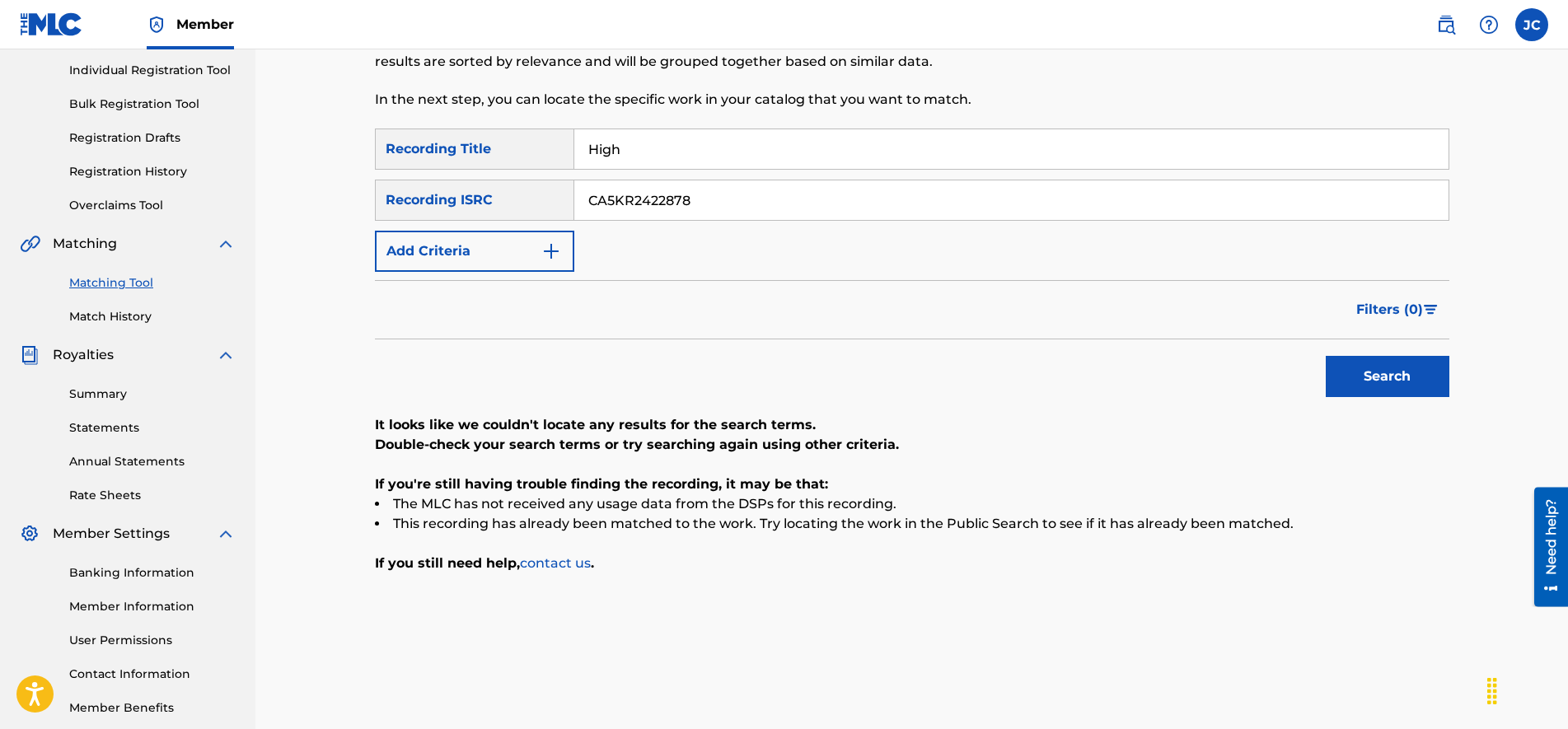
click at [674, 161] on input "High" at bounding box center [1011, 149] width 874 height 40
paste input "urt"
type input "Hurt"
click at [1372, 373] on button "Search" at bounding box center [1387, 376] width 124 height 41
click at [660, 199] on input "CA5KR2422878" at bounding box center [1011, 200] width 874 height 40
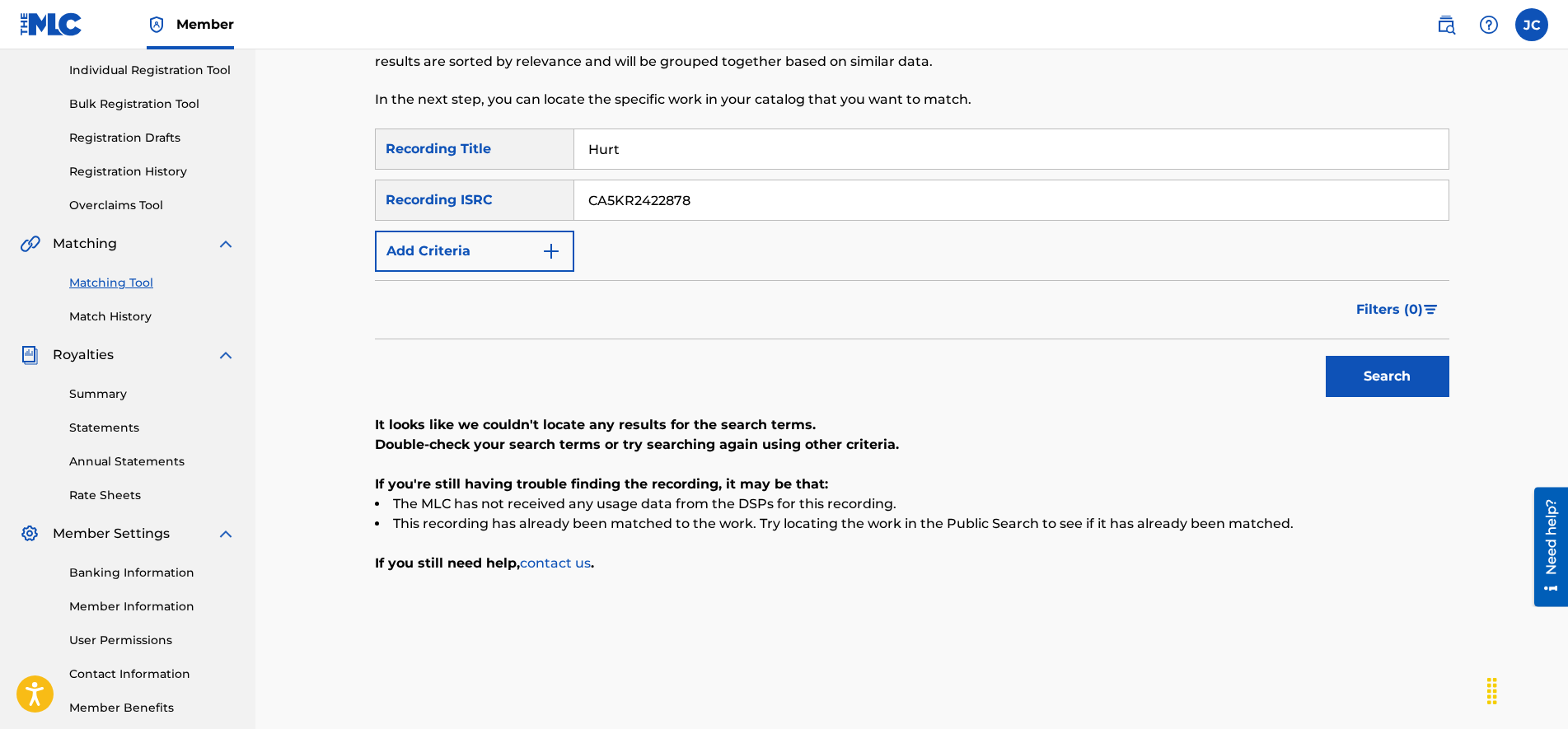
paste input "34696"
type input "CA5KR2434696"
click at [652, 165] on input "Hurt" at bounding box center [1011, 149] width 874 height 40
paste input "Paradise"
type input "Paradise"
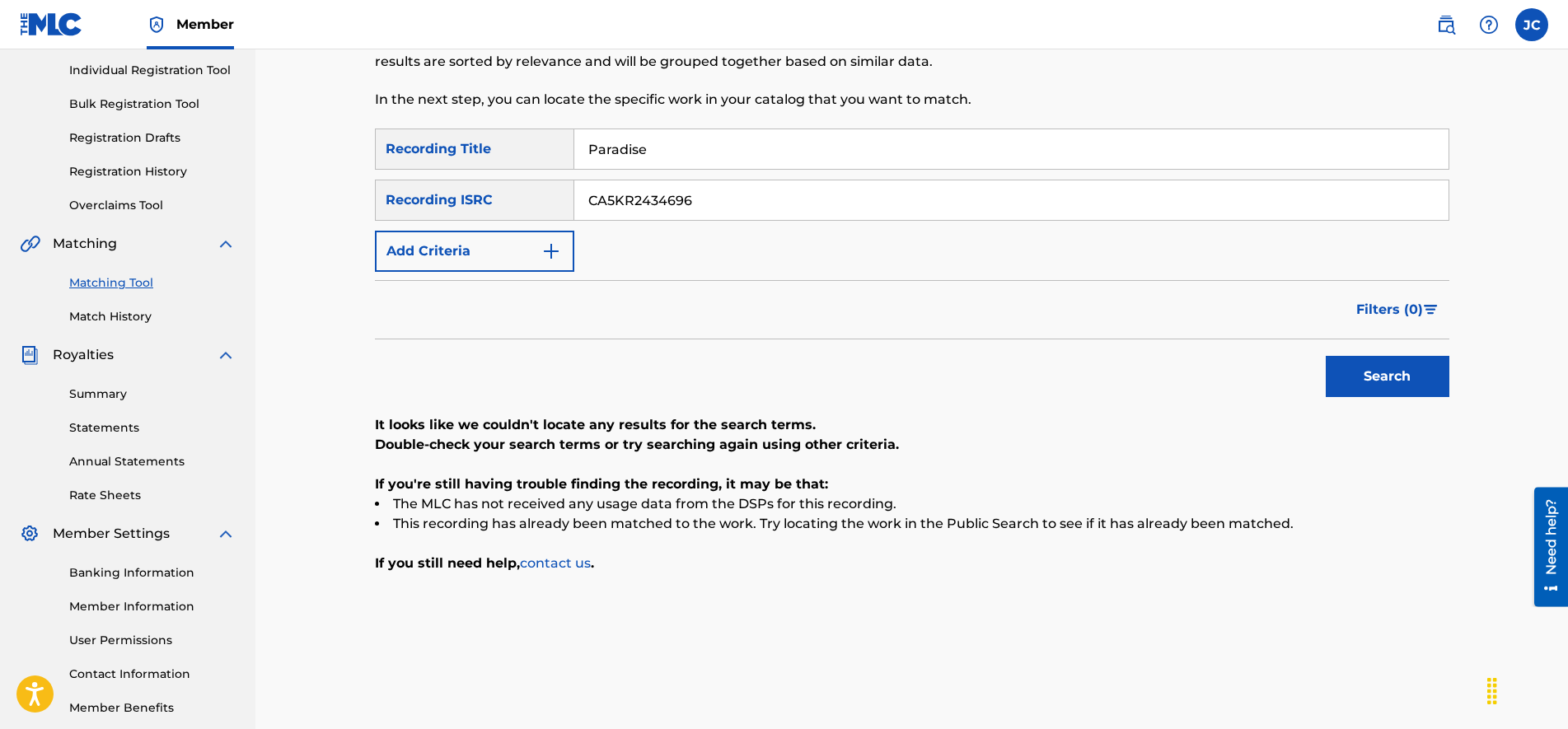
click at [1395, 370] on button "Search" at bounding box center [1387, 376] width 124 height 41
click at [723, 206] on input "CA5KR2434696" at bounding box center [1011, 200] width 874 height 40
paste input "GBSMU5866628"
type input "GBSMU5866628"
click at [673, 157] on input "Paradise" at bounding box center [1011, 149] width 874 height 40
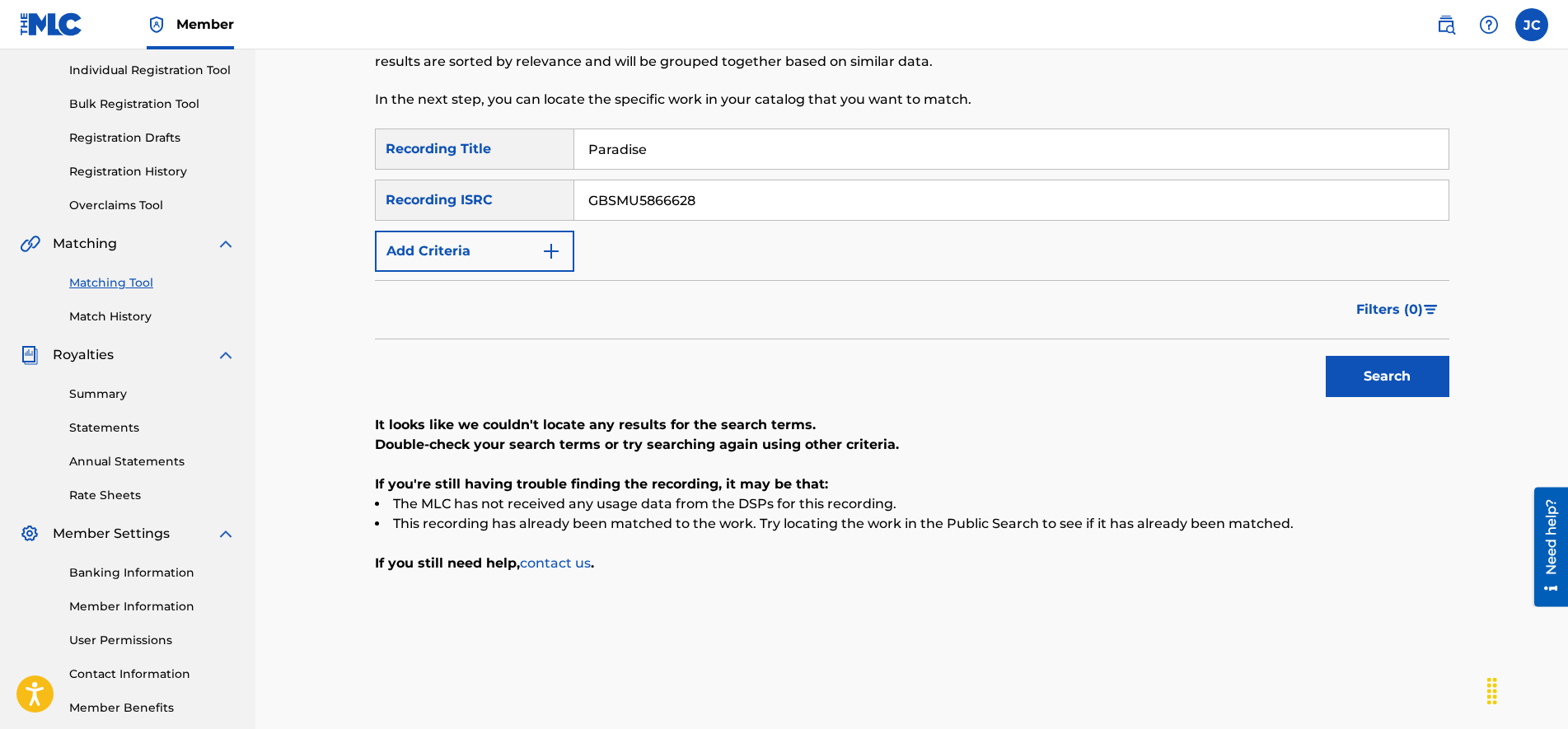
paste input "Take Me Down"
type input "Take Me Down"
click at [1110, 293] on div "Filters ( 0 )" at bounding box center [911, 310] width 1074 height 59
click at [1339, 367] on button "Search" at bounding box center [1387, 376] width 124 height 41
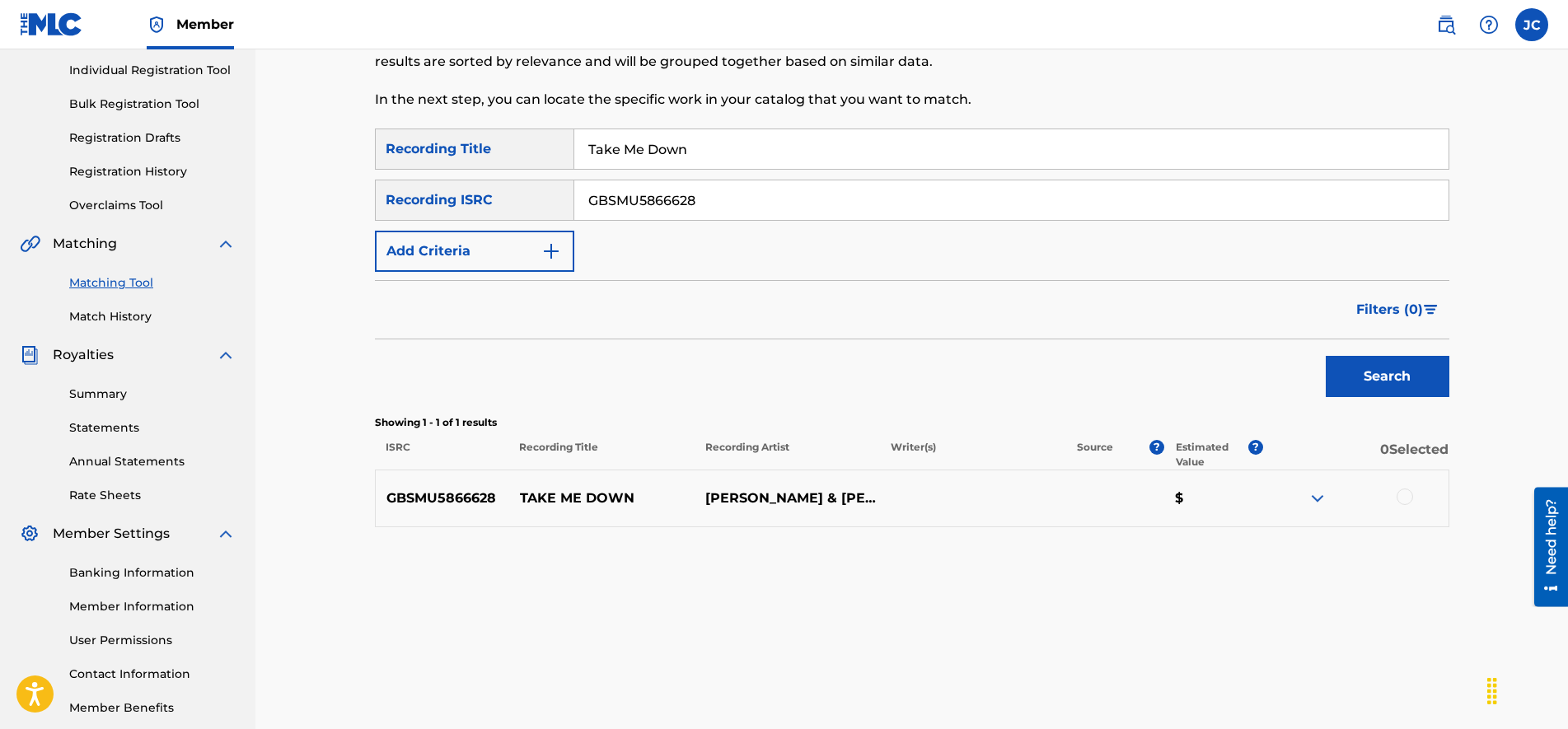
click at [1321, 496] on img at bounding box center [1316, 498] width 20 height 20
click at [1407, 493] on div at bounding box center [1405, 497] width 17 height 17
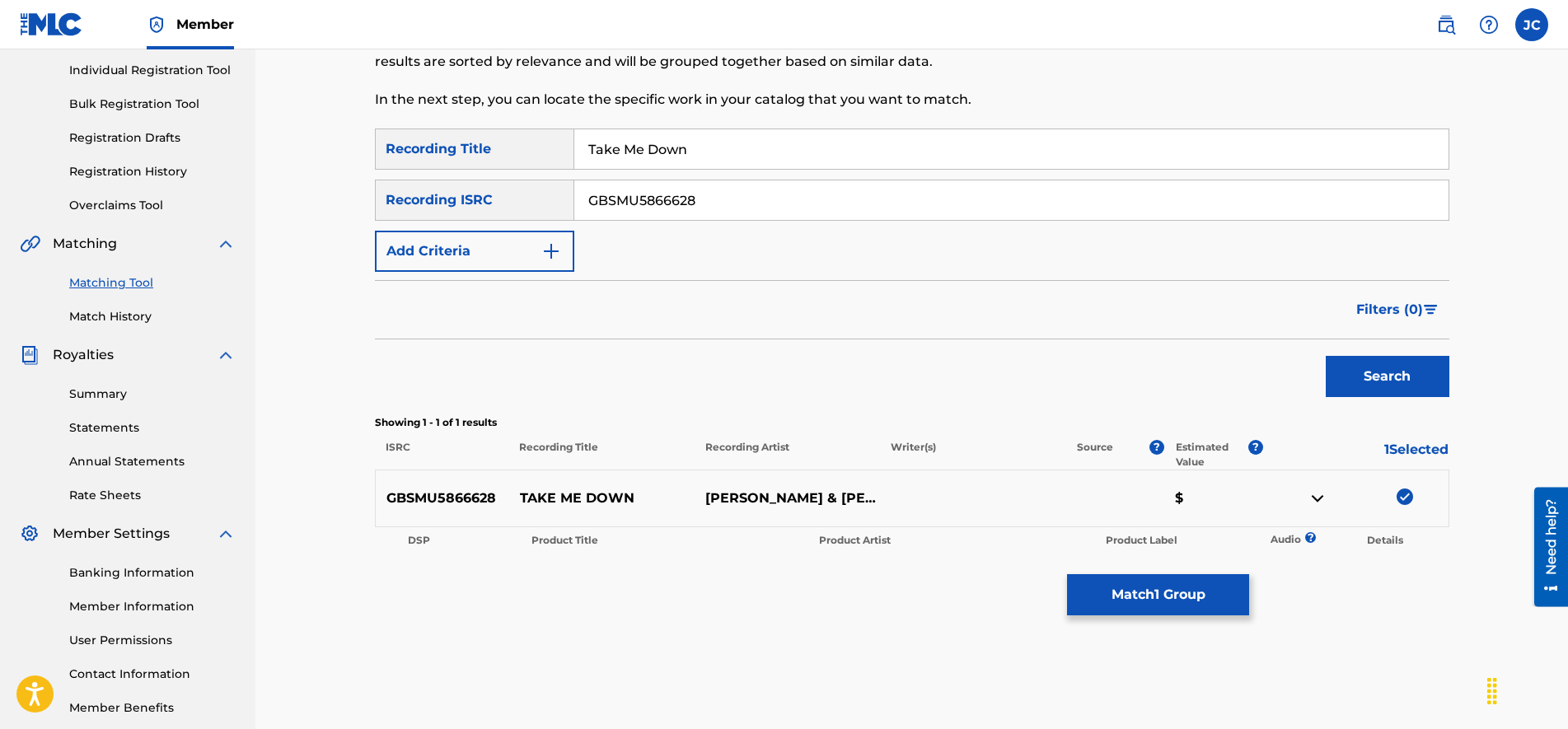
click at [1167, 583] on button "Match 1 Group" at bounding box center [1157, 594] width 182 height 41
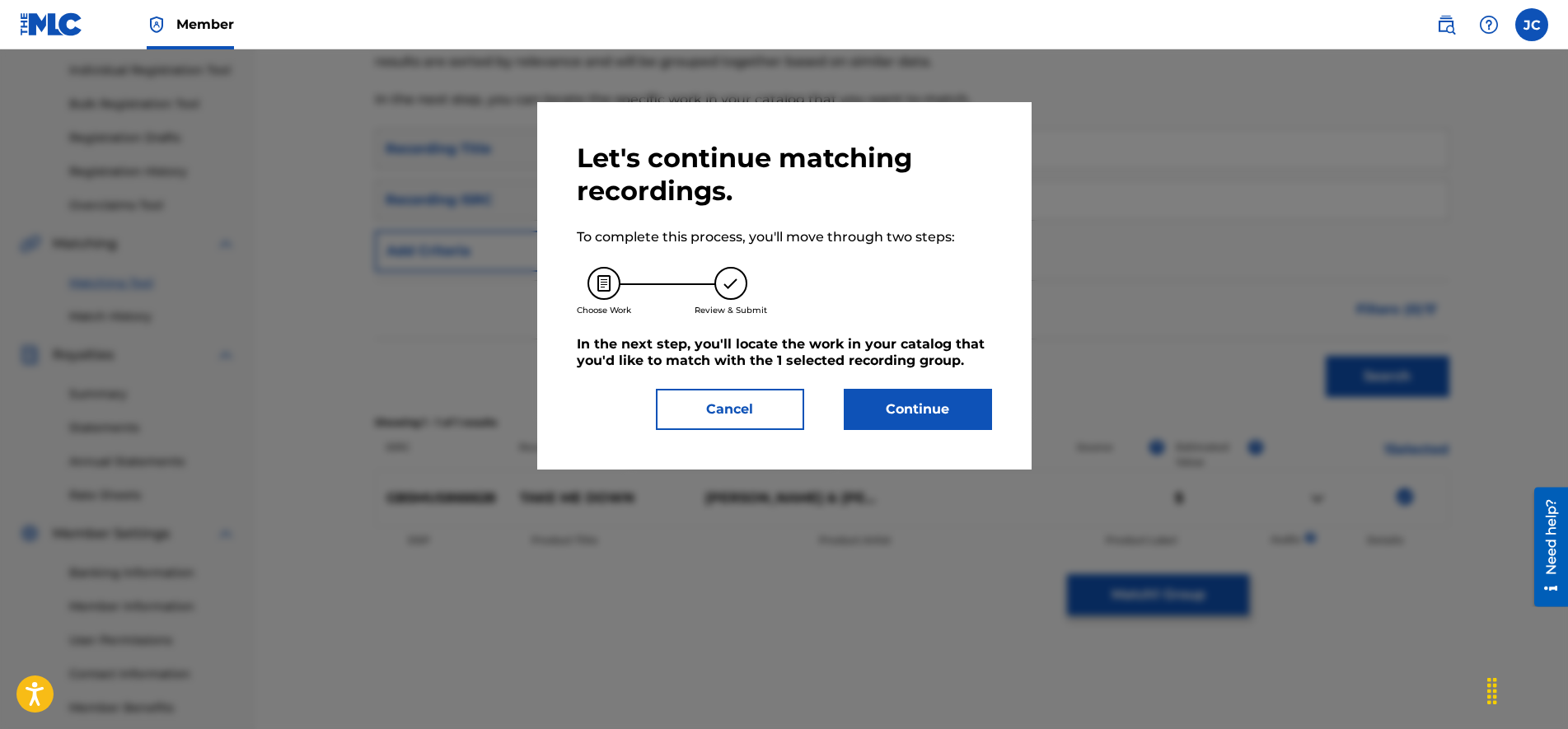
click at [973, 421] on button "Continue" at bounding box center [918, 410] width 149 height 41
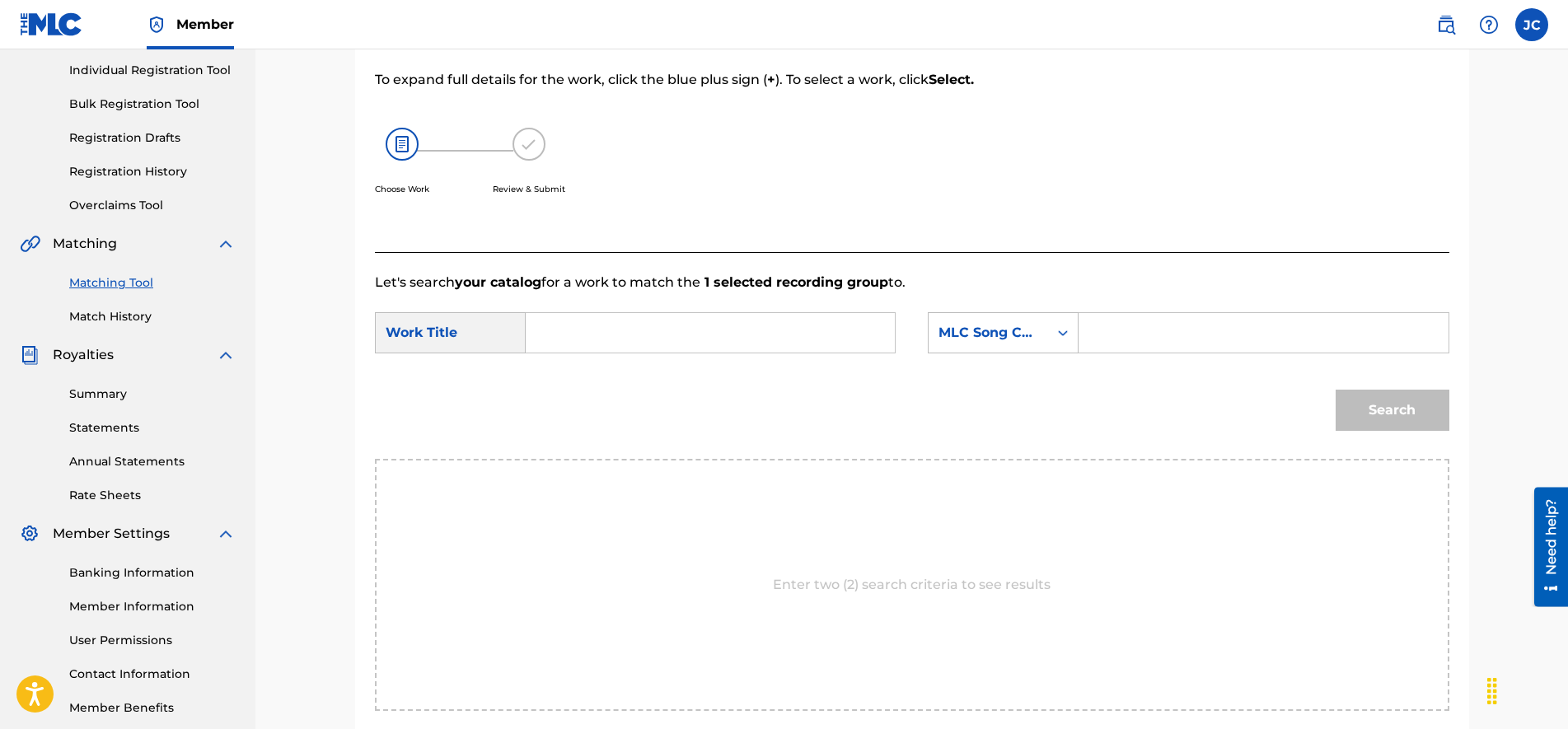
click at [1139, 332] on input "Search Form" at bounding box center [1262, 332] width 341 height 40
paste input "TA6CI0"
type input "TA6CI0"
click at [675, 327] on input "Search Form" at bounding box center [710, 332] width 341 height 40
paste input "TAKE ME DOWN"
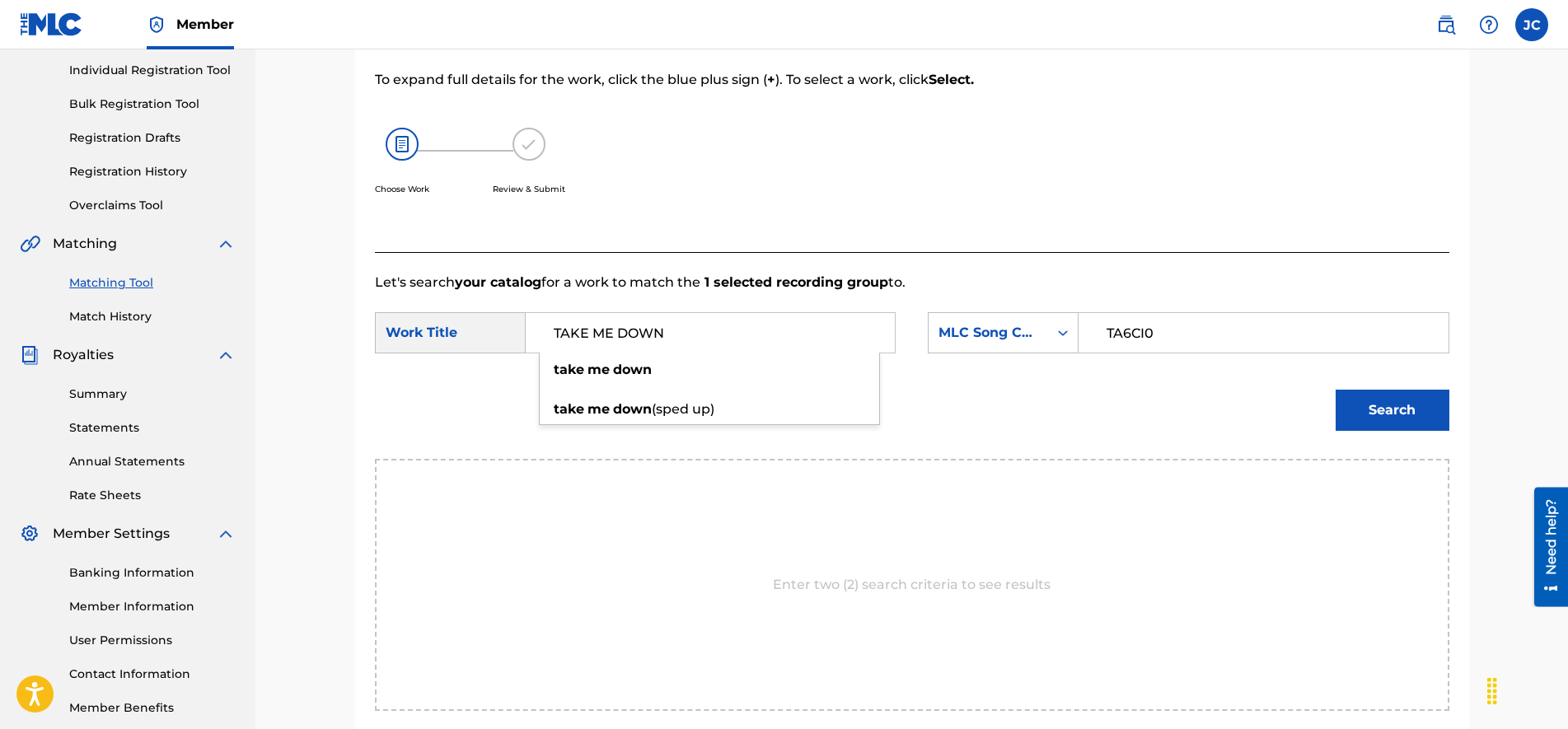
click at [549, 329] on input "TAKE ME DOWN" at bounding box center [710, 332] width 341 height 40
type input "TAKE ME DOWN"
click at [673, 229] on div "Choose Work Review & Submit" at bounding box center [788, 170] width 827 height 125
click at [1399, 403] on button "Search" at bounding box center [1392, 410] width 113 height 41
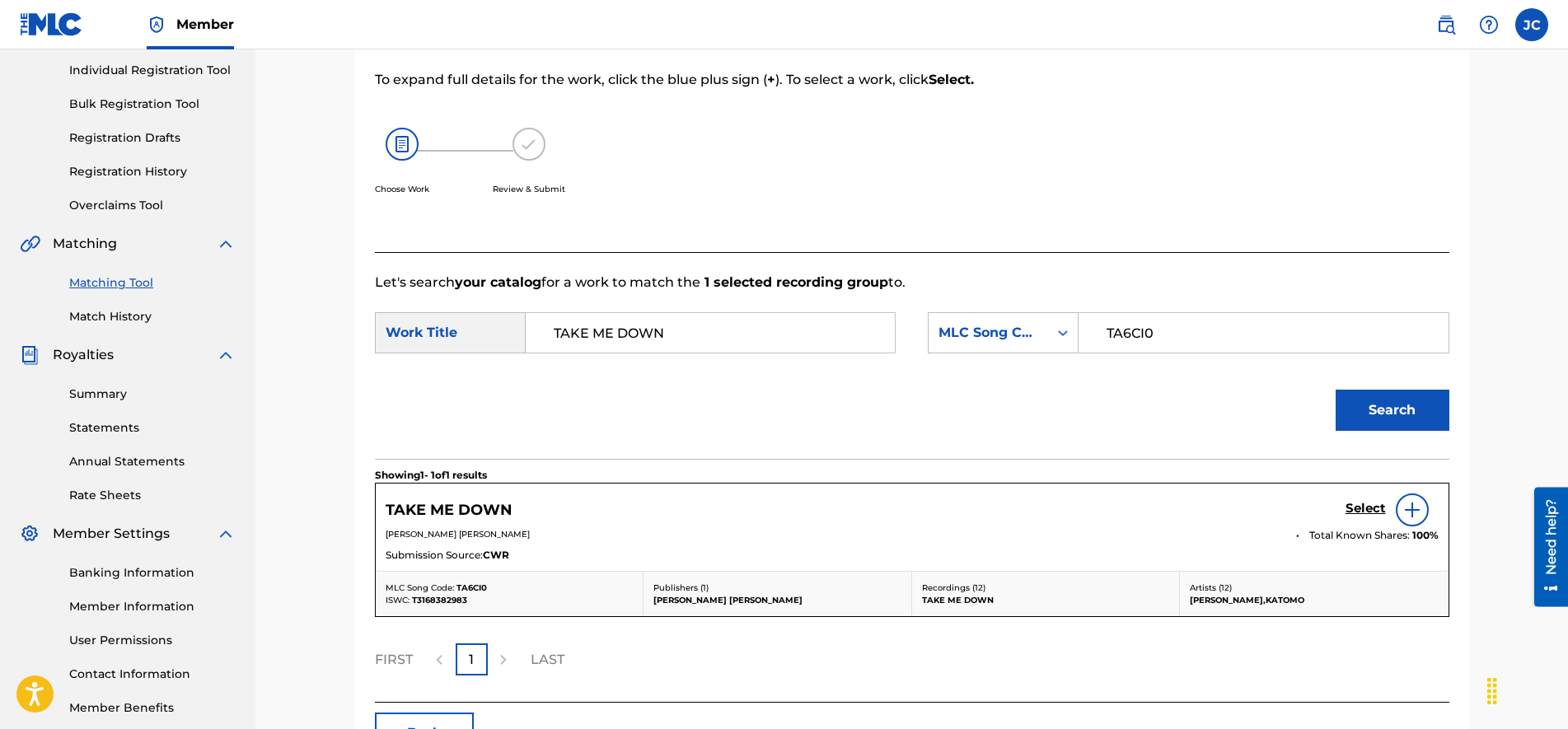
click at [1365, 507] on h5 "Select" at bounding box center [1365, 508] width 40 height 16
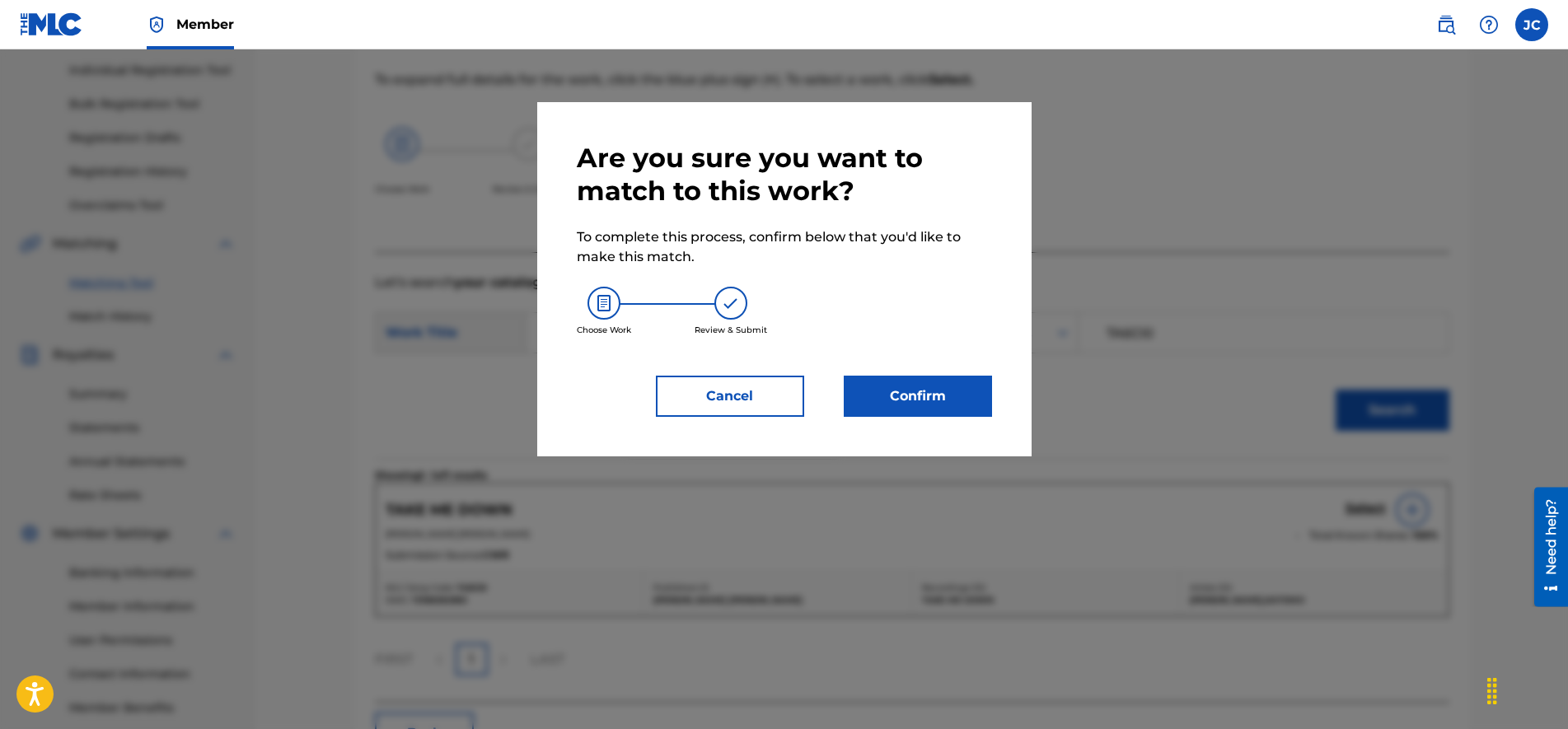
click at [942, 400] on button "Confirm" at bounding box center [918, 396] width 149 height 41
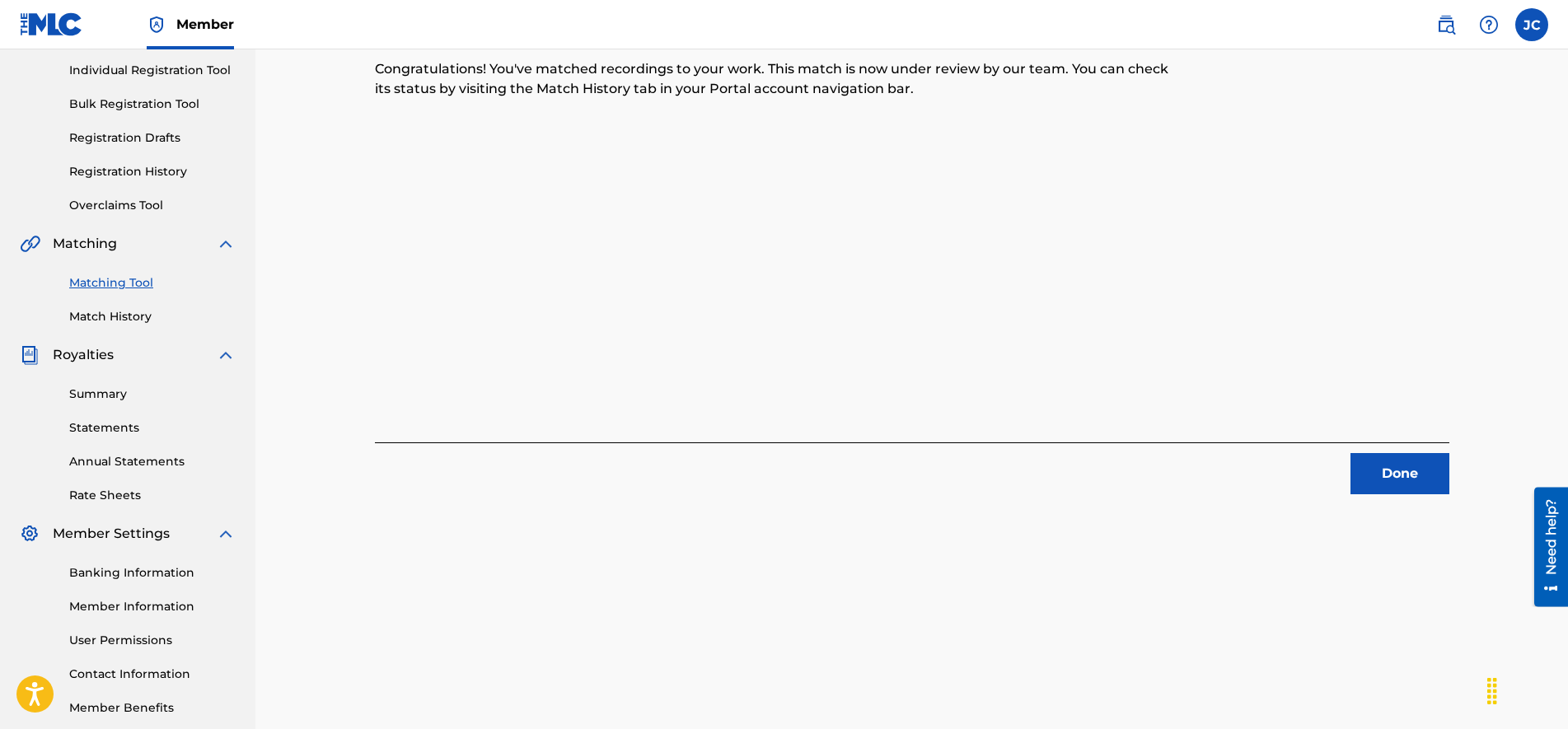
click at [1395, 471] on button "Done" at bounding box center [1399, 474] width 98 height 41
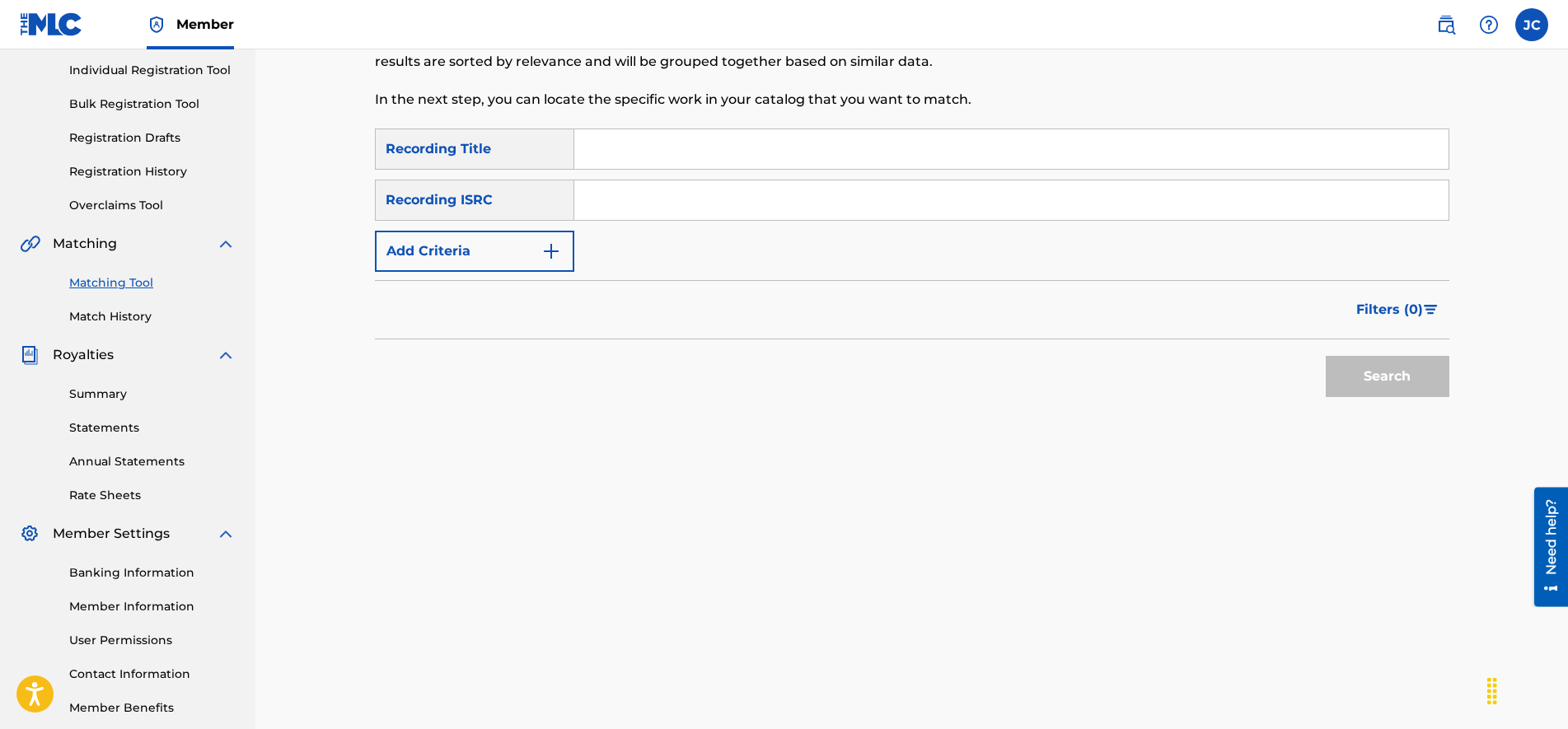
paste input "CA5KR2344827"
click at [665, 200] on input "Search Form" at bounding box center [1011, 200] width 874 height 40
type input "CA5KR2344827"
click at [627, 150] on input "Search Form" at bounding box center [1011, 149] width 874 height 40
paste input "Blast 2.0"
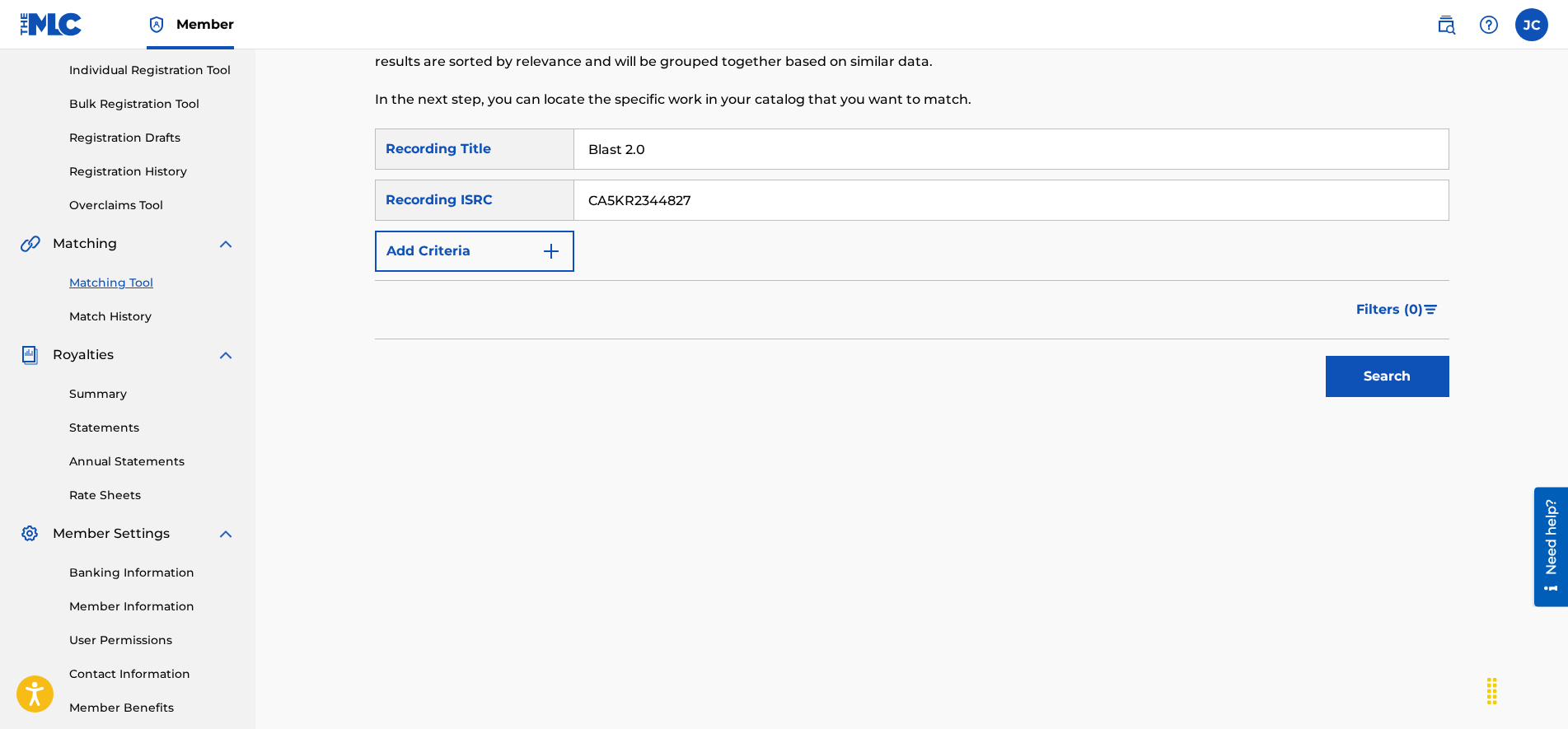
type input "Blast 2.0"
click at [1375, 383] on button "Search" at bounding box center [1387, 376] width 124 height 41
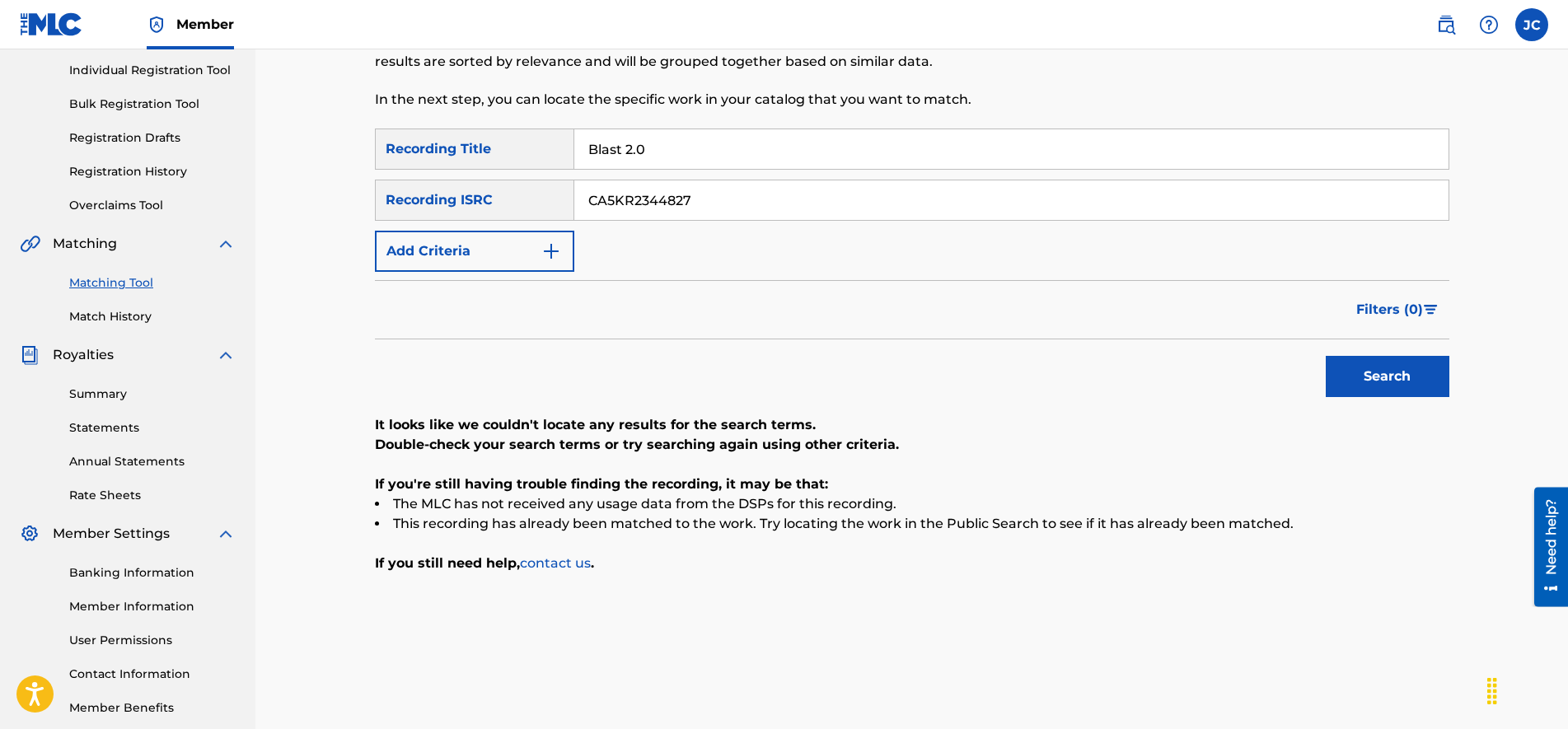
drag, startPoint x: 729, startPoint y: 206, endPoint x: 444, endPoint y: 193, distance: 285.3
click at [445, 193] on div "SearchWithCriteria1dfe027a-6d33-4901-890d-b842c342675f Recording ISRC CA5KR2344…" at bounding box center [911, 200] width 1074 height 41
paste input "QZMER2112822"
type input "QZMER2112822"
drag, startPoint x: 724, startPoint y: 151, endPoint x: 472, endPoint y: 147, distance: 252.0
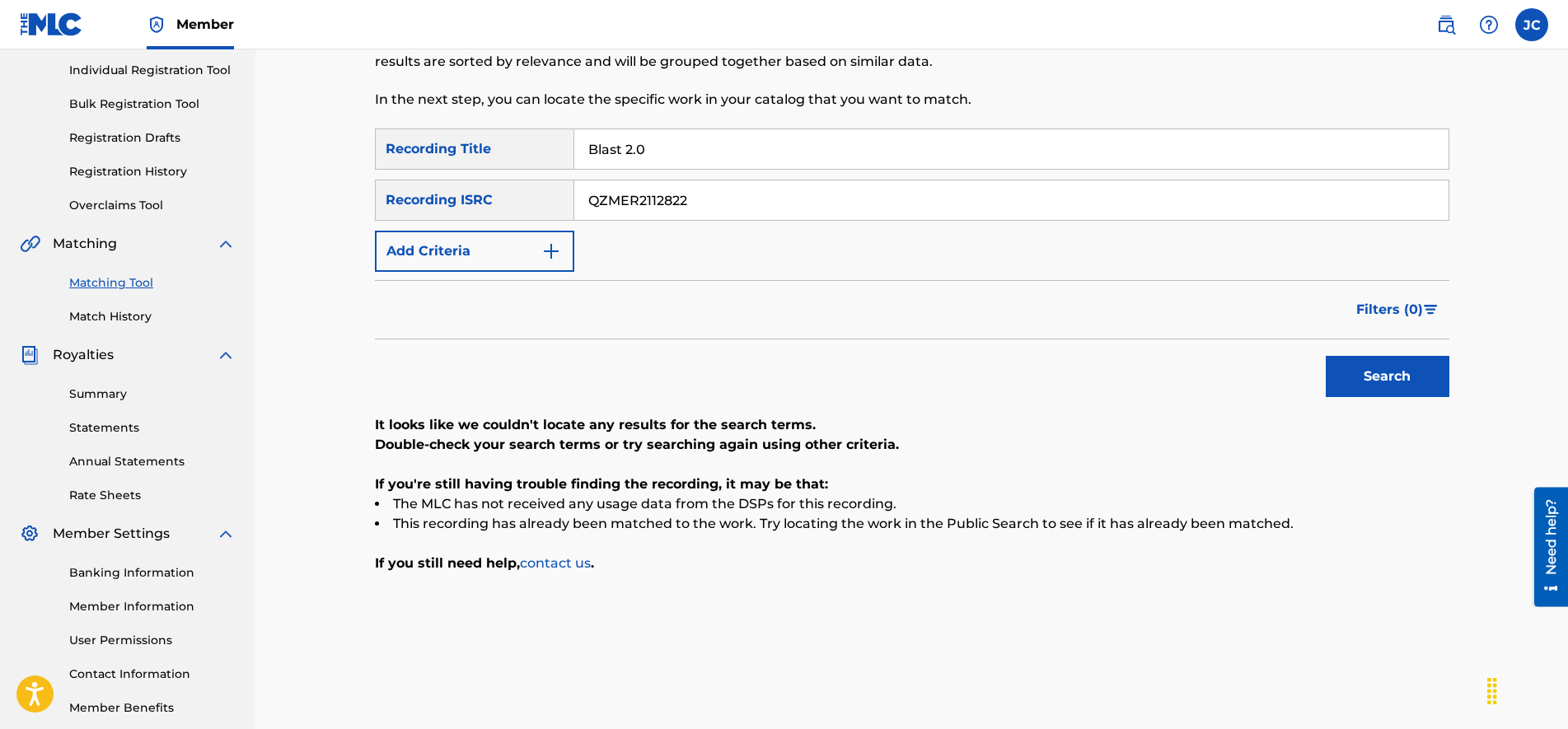
click at [472, 147] on div "SearchWithCriteria213fb4c3-7ee2-423c-b2c7-fea19553c371 Recording Title Blast 2.0" at bounding box center [911, 149] width 1074 height 41
click at [1326, 356] on button "Search" at bounding box center [1387, 376] width 124 height 41
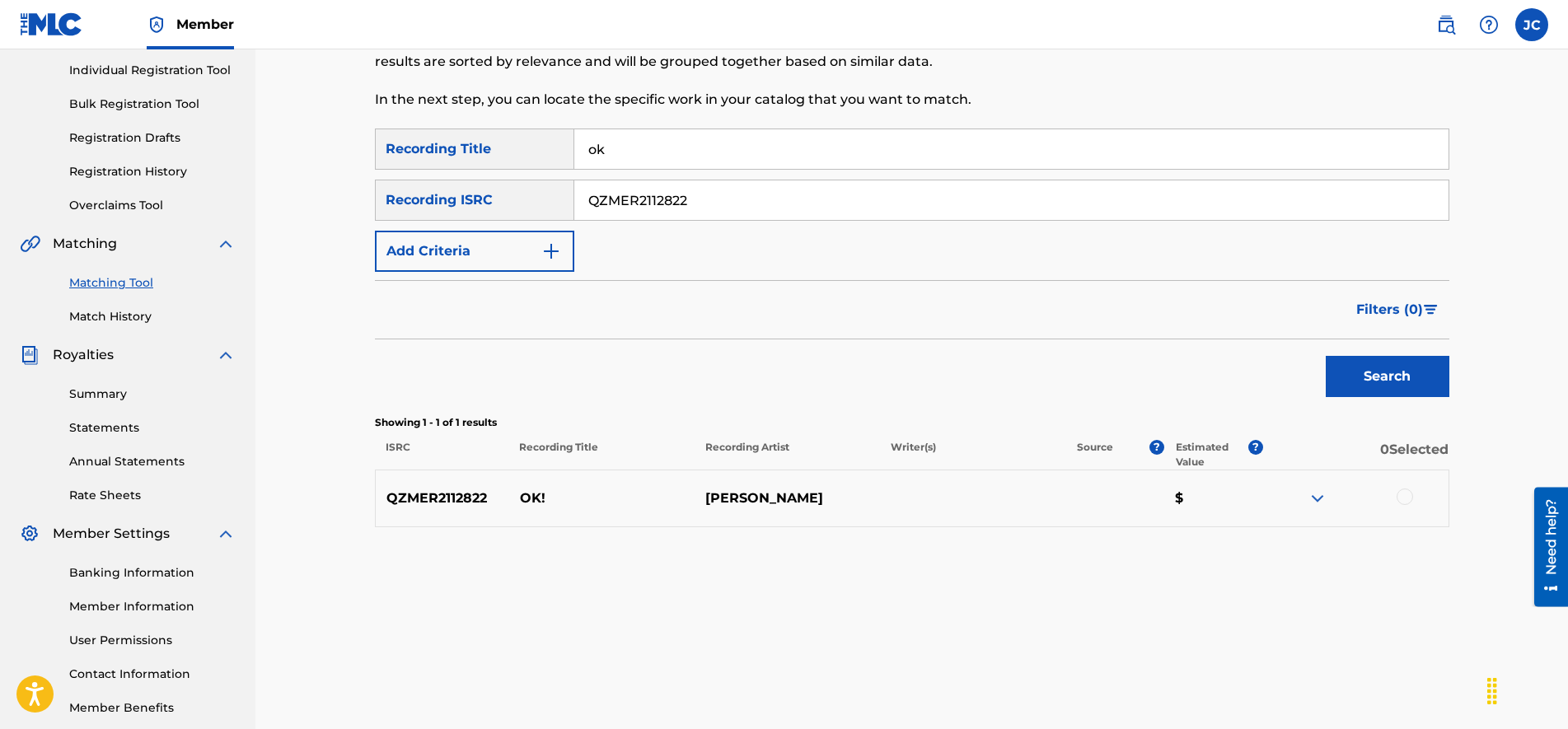
type input "OK!"
click at [1315, 493] on img at bounding box center [1316, 498] width 20 height 20
click at [1405, 502] on div at bounding box center [1405, 497] width 17 height 17
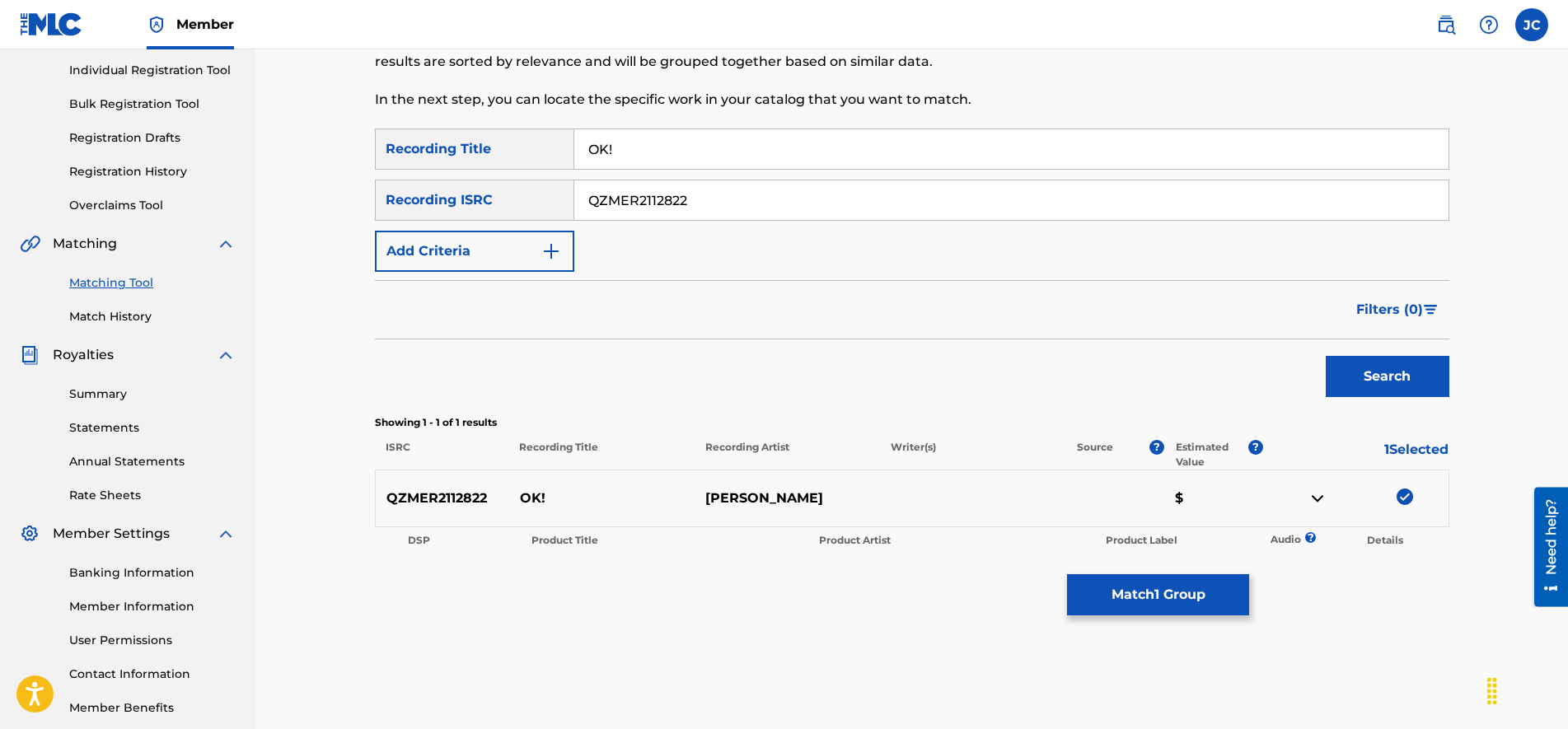
click at [1209, 581] on button "Match 1 Group" at bounding box center [1157, 594] width 182 height 41
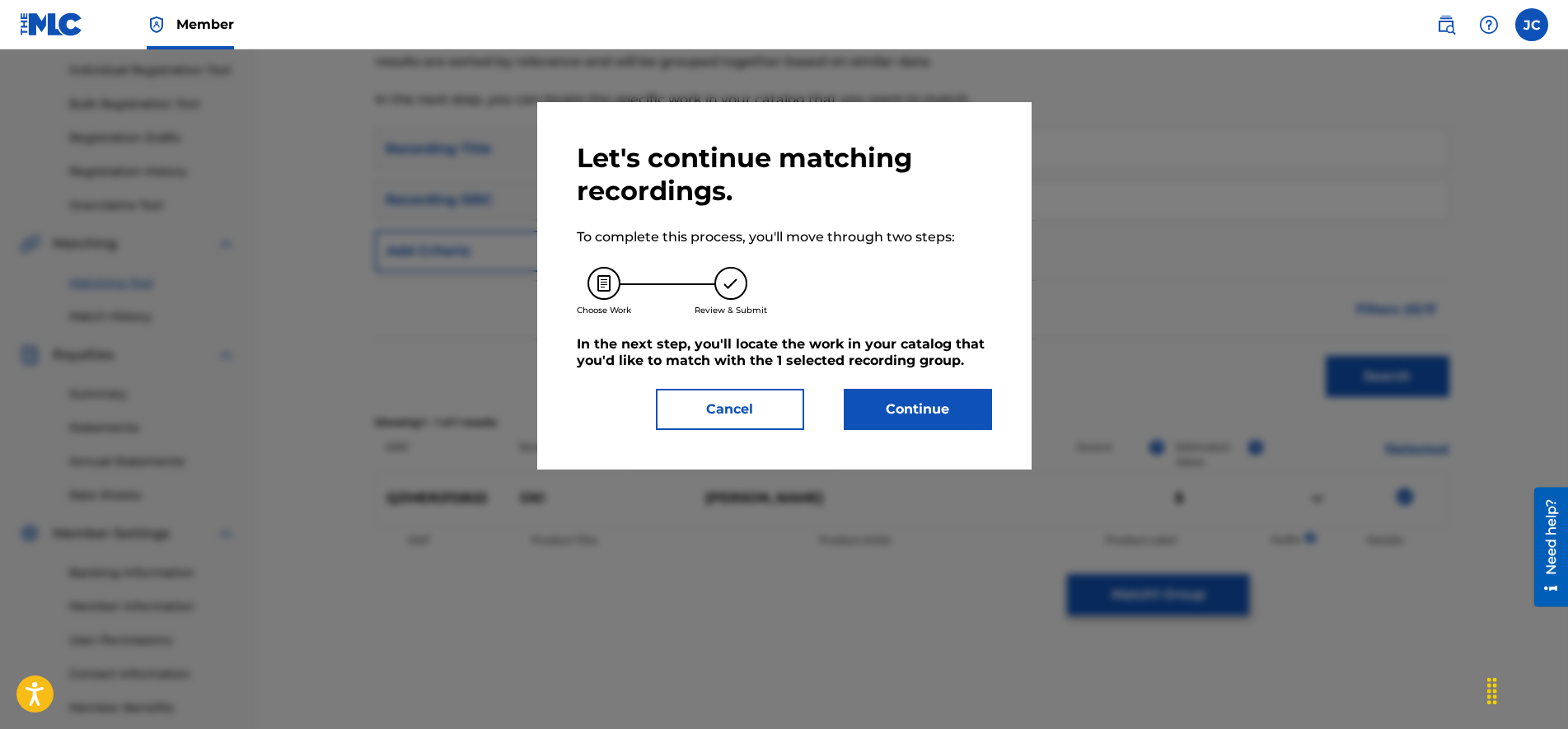
click at [964, 423] on button "Continue" at bounding box center [918, 410] width 149 height 41
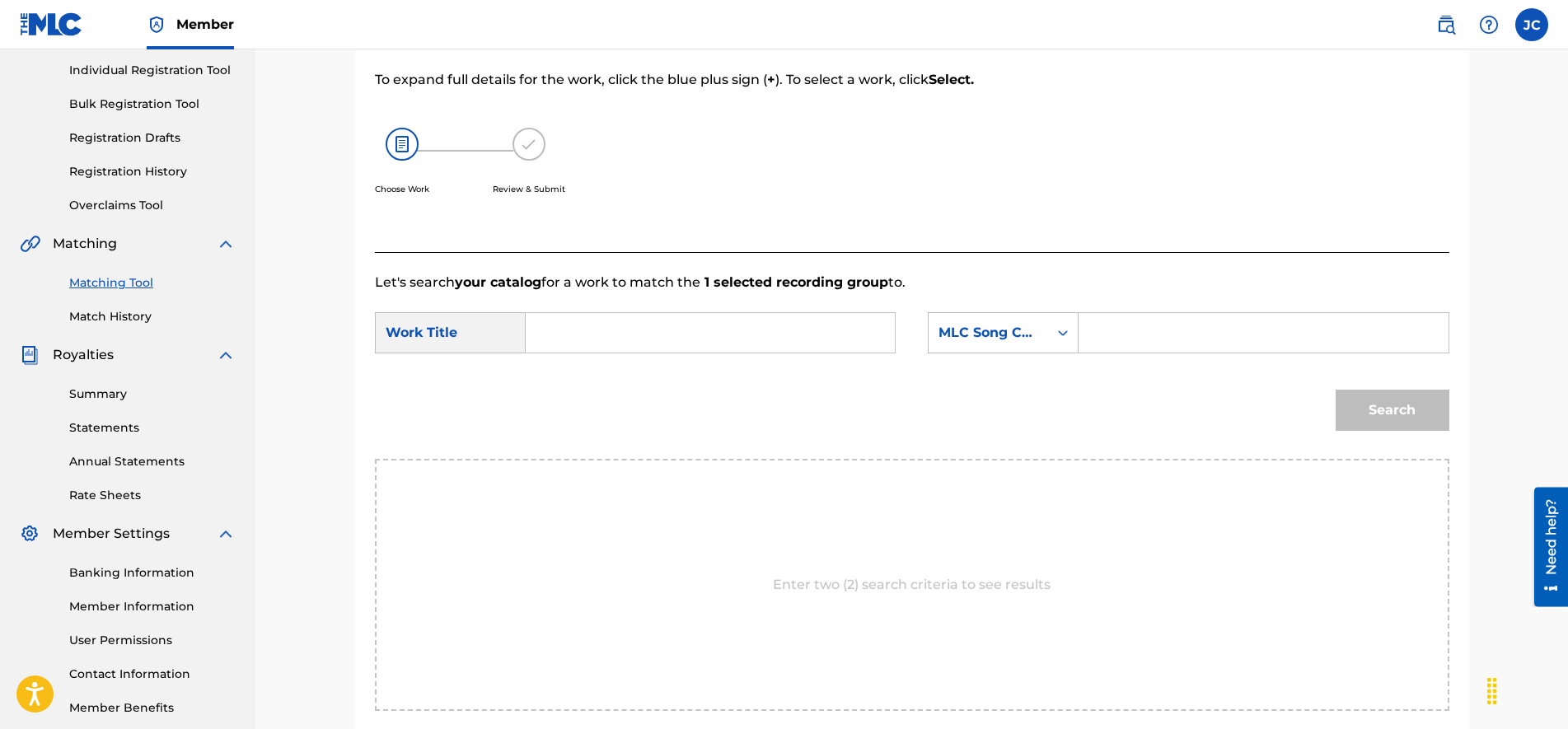
click at [1134, 319] on input "Search Form" at bounding box center [1262, 332] width 341 height 40
paste input "OC6HFP"
type input "OC6HFP"
click at [581, 339] on input "Search Form" at bounding box center [710, 332] width 341 height 40
paste input "OK!"
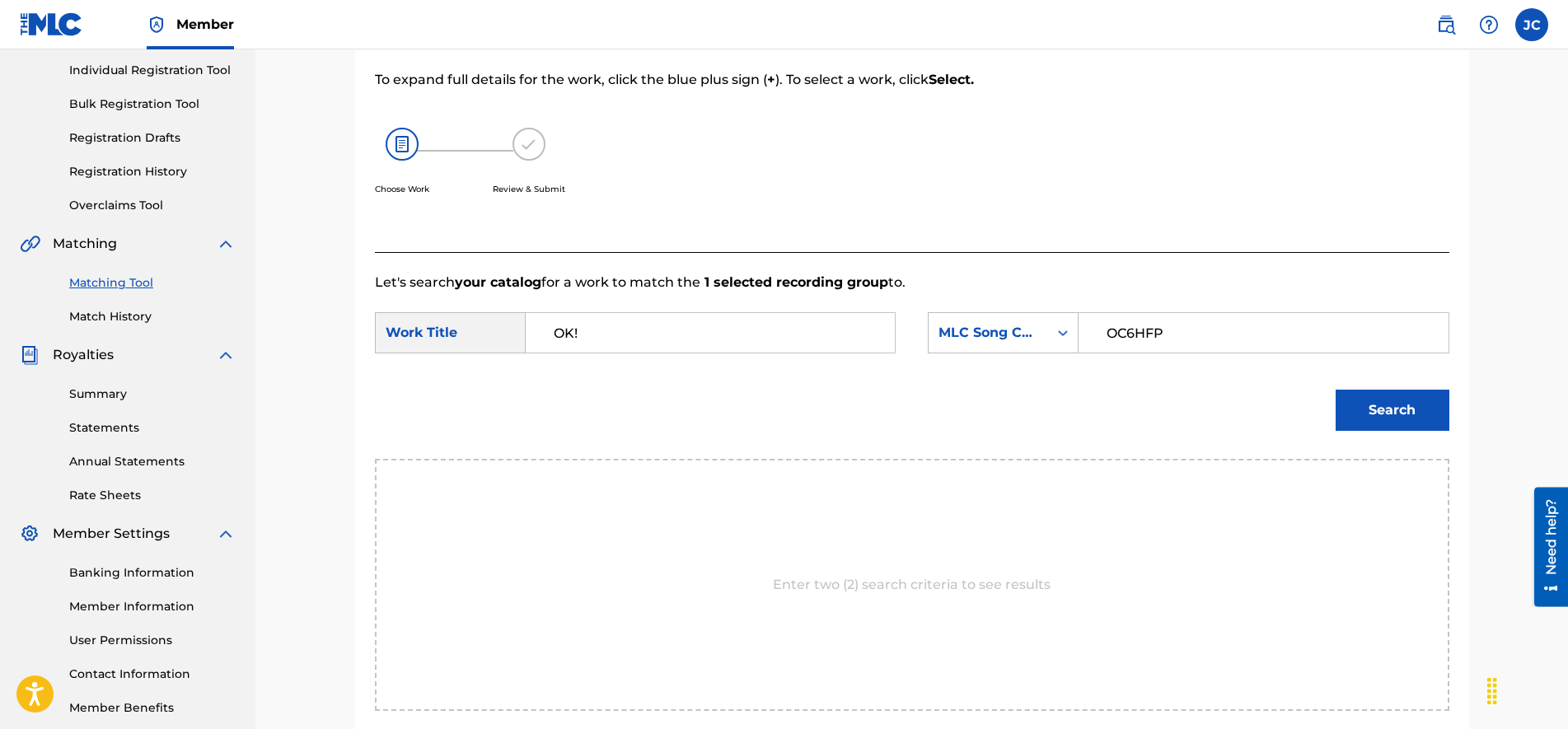
type input "OK!"
click at [1390, 420] on button "Search" at bounding box center [1392, 410] width 113 height 41
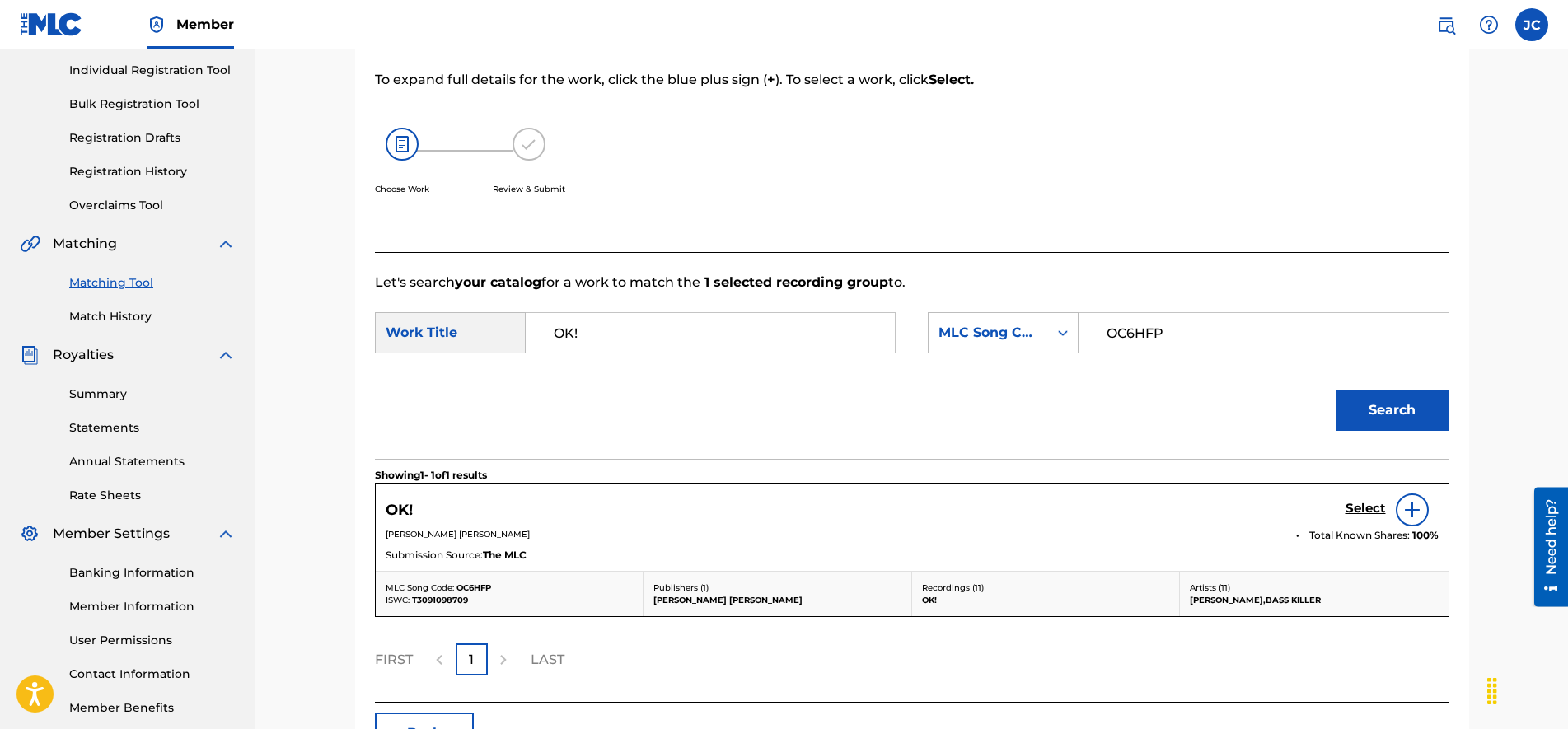
click at [1358, 507] on h5 "Select" at bounding box center [1365, 508] width 40 height 16
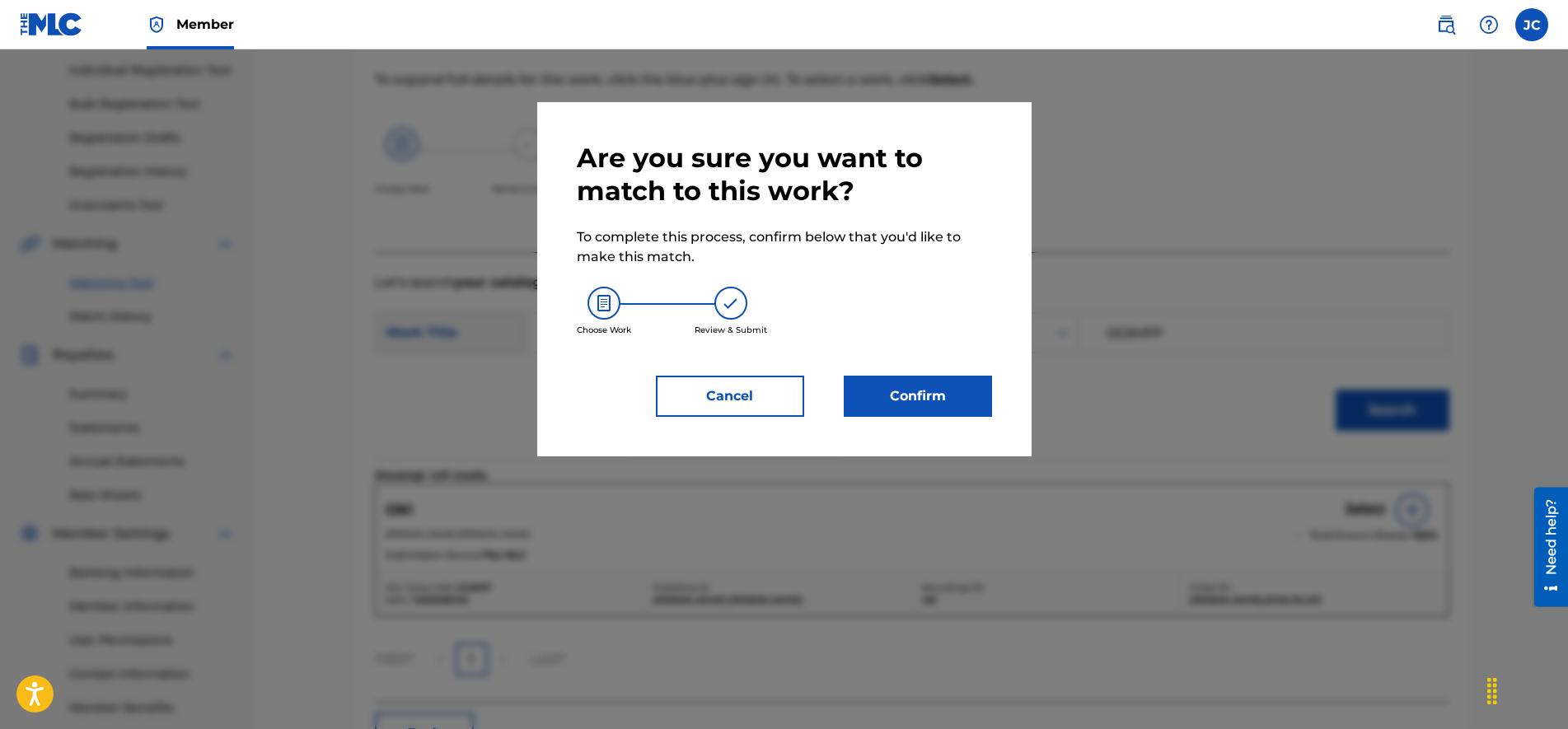
click at [921, 399] on button "Confirm" at bounding box center [918, 396] width 149 height 41
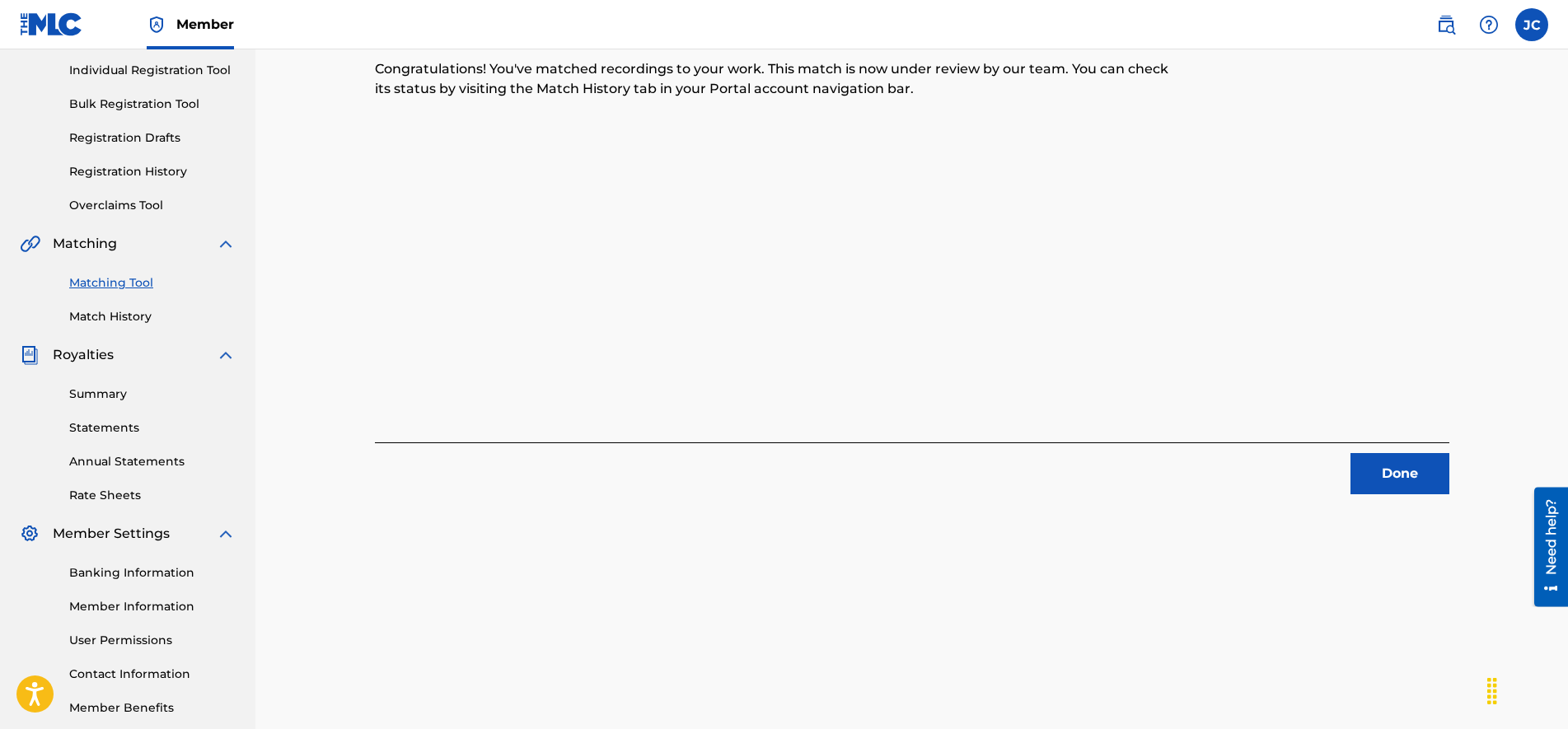
click at [1369, 462] on button "Done" at bounding box center [1399, 474] width 98 height 41
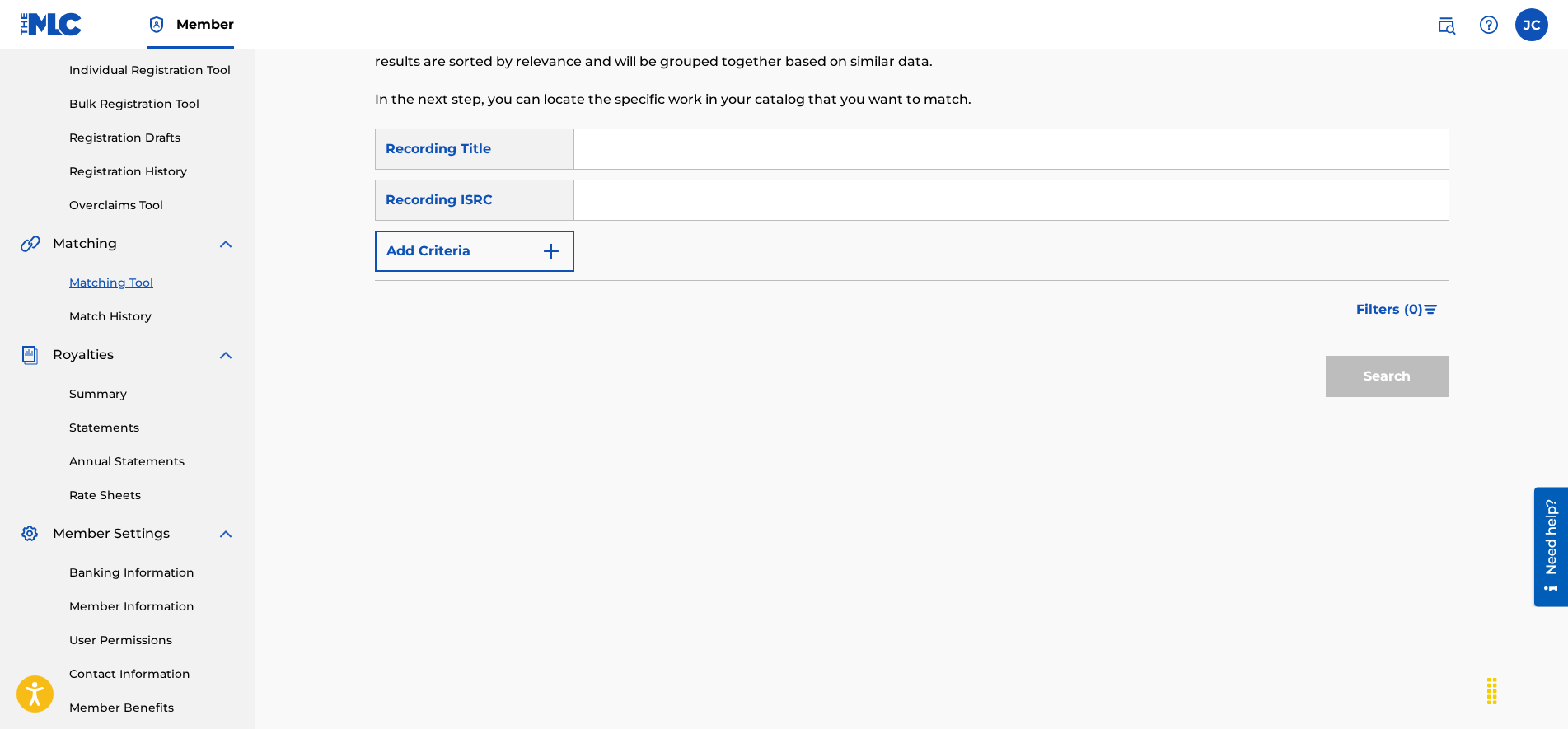
scroll to position [0, 0]
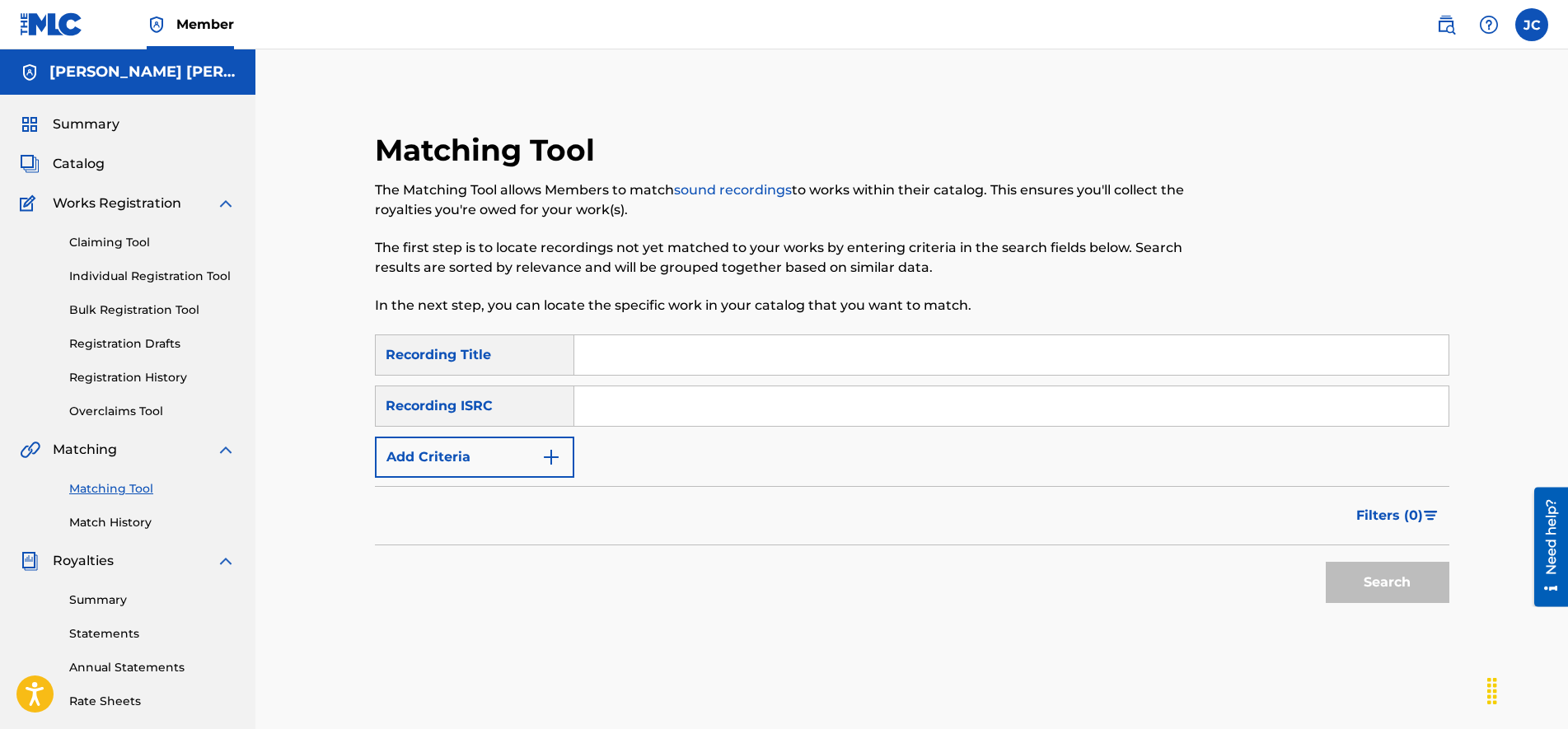
click at [702, 411] on input "Search Form" at bounding box center [1011, 406] width 874 height 40
paste input "CA5KR2296040"
type input "CA5KR2296040"
click at [633, 364] on input "Search Form" at bounding box center [1011, 355] width 874 height 40
paste input "Space Trip - [PERSON_NAME] Remix"
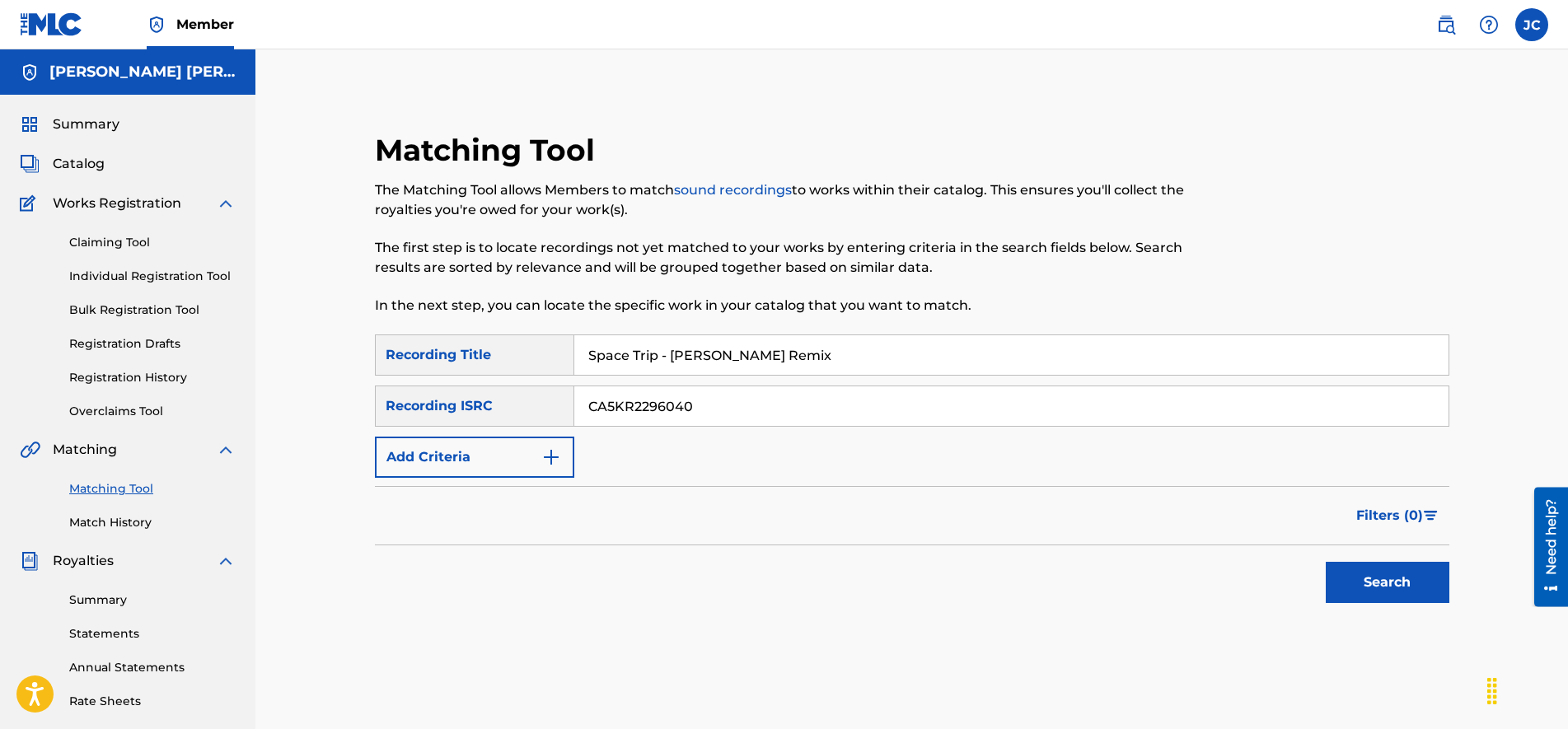
type input "Space Trip - [PERSON_NAME] Remix"
click at [1151, 514] on div "Filters ( 0 )" at bounding box center [911, 515] width 1074 height 59
click at [1379, 584] on button "Search" at bounding box center [1387, 582] width 124 height 41
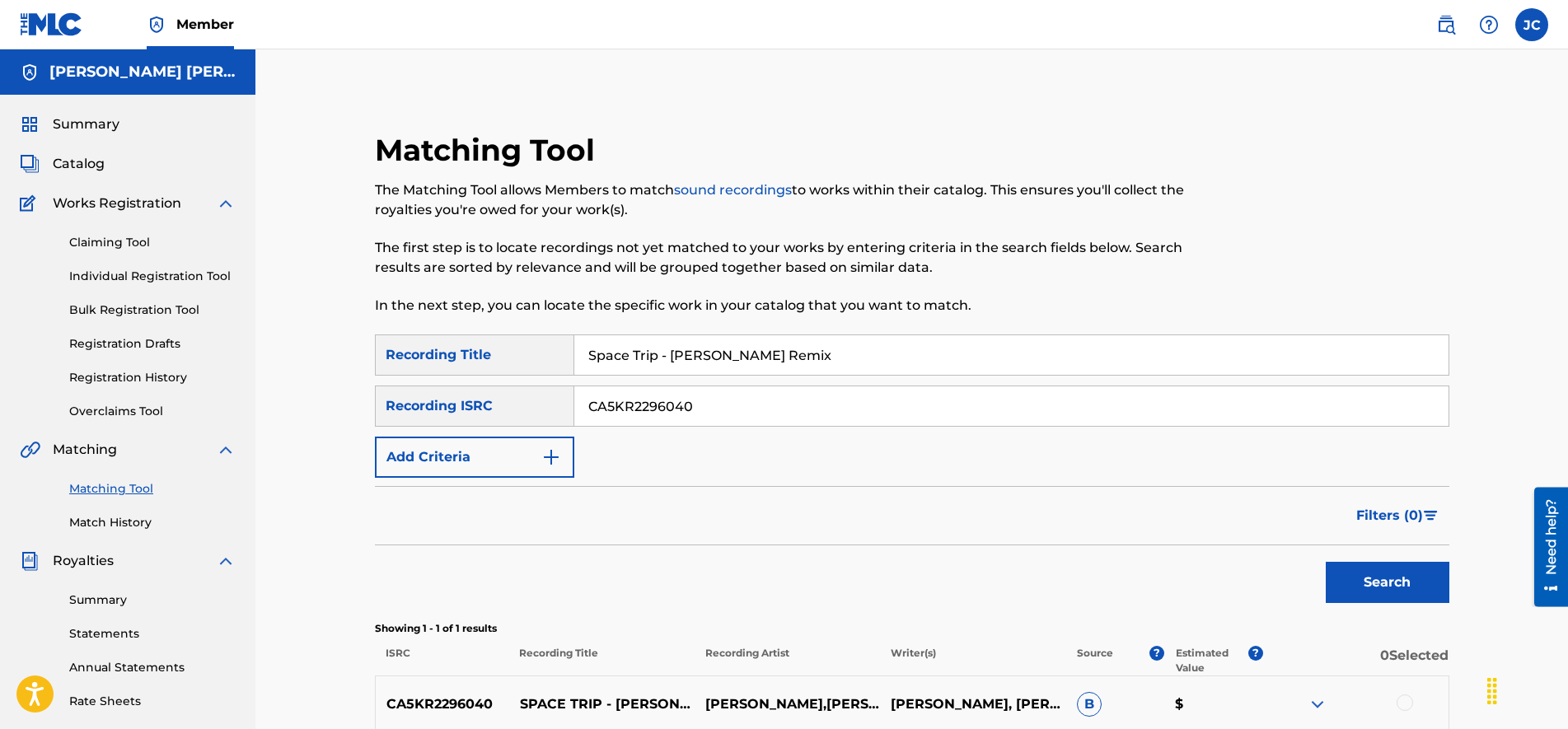
scroll to position [103, 0]
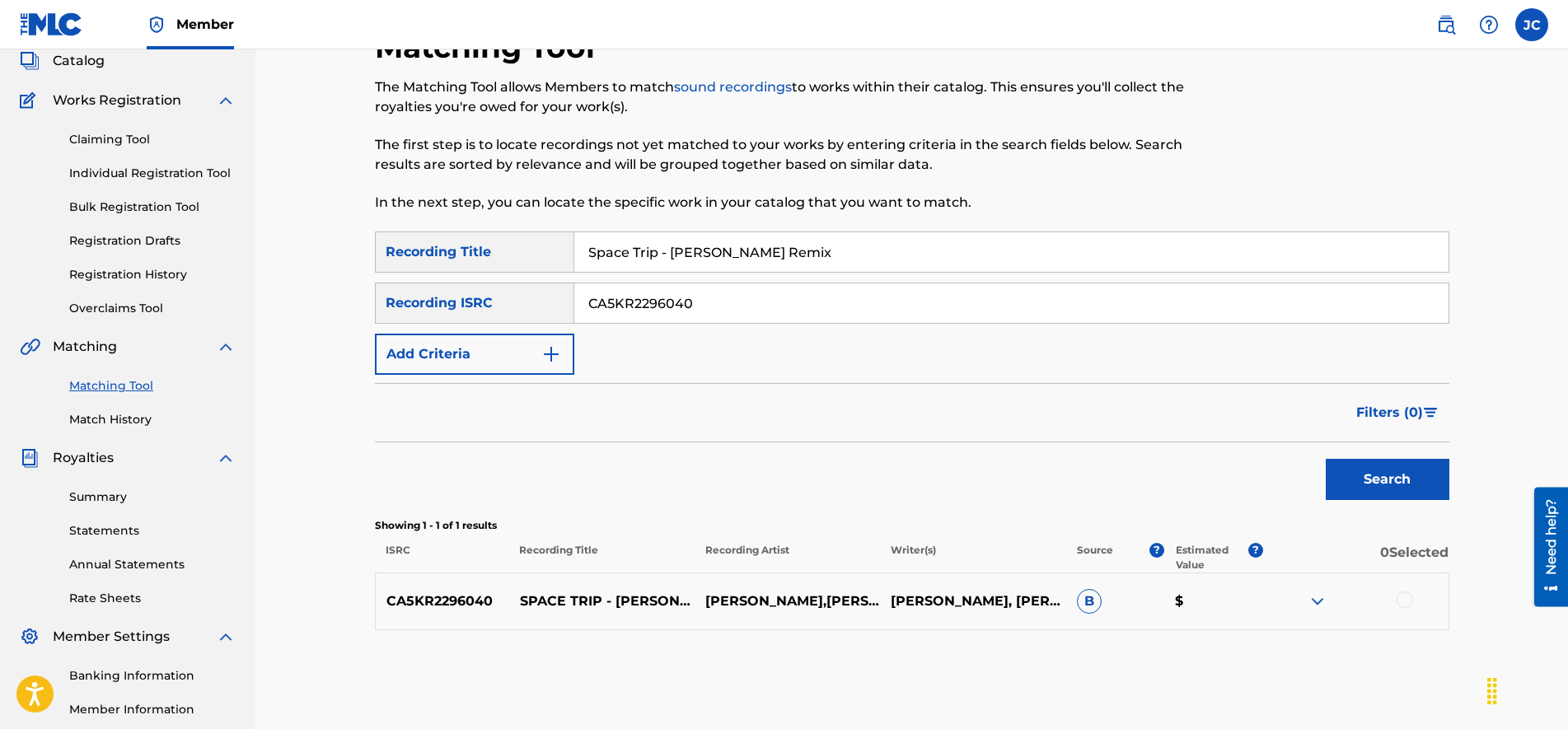
click at [1313, 599] on img at bounding box center [1316, 601] width 20 height 20
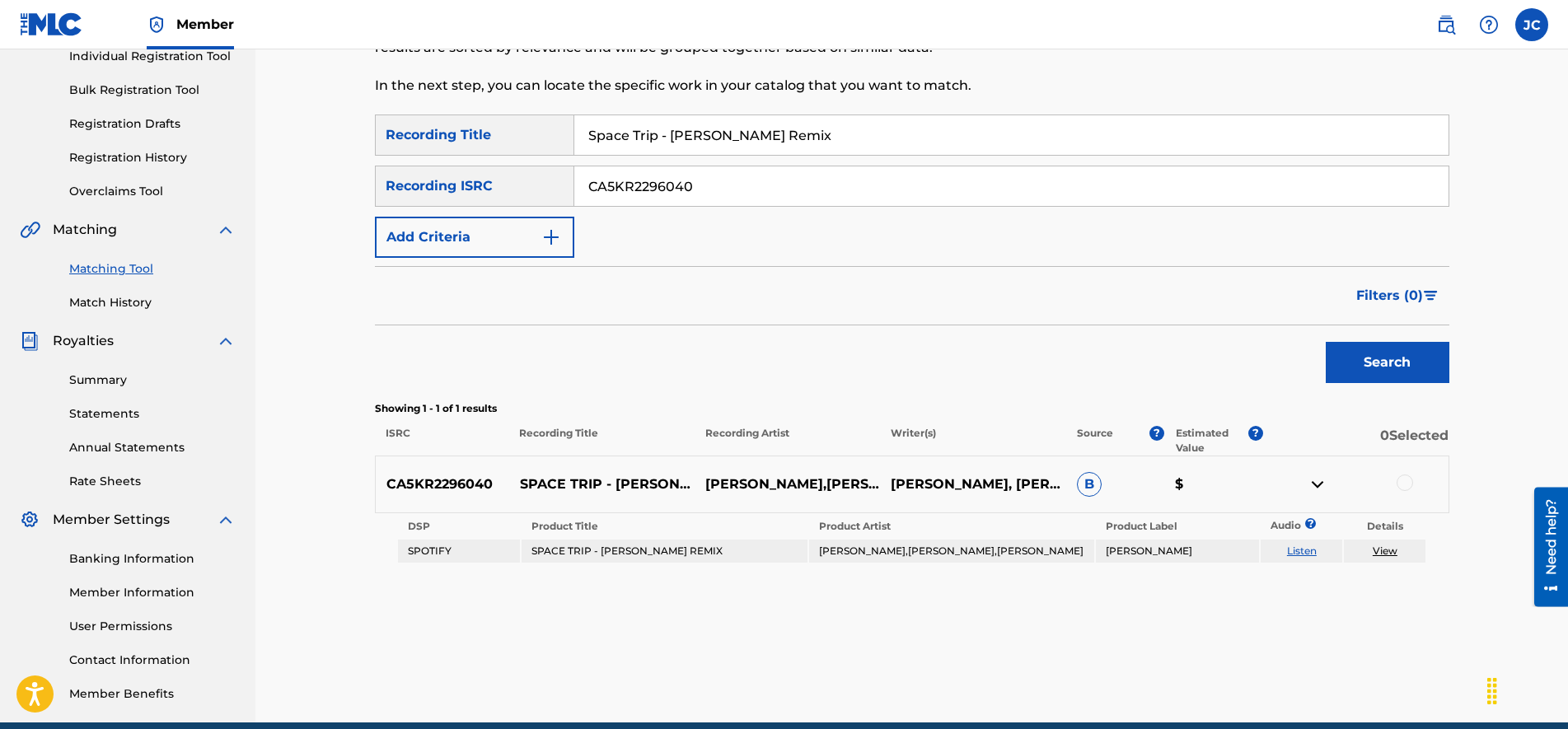
drag, startPoint x: 1090, startPoint y: 443, endPoint x: 1095, endPoint y: 498, distance: 55.2
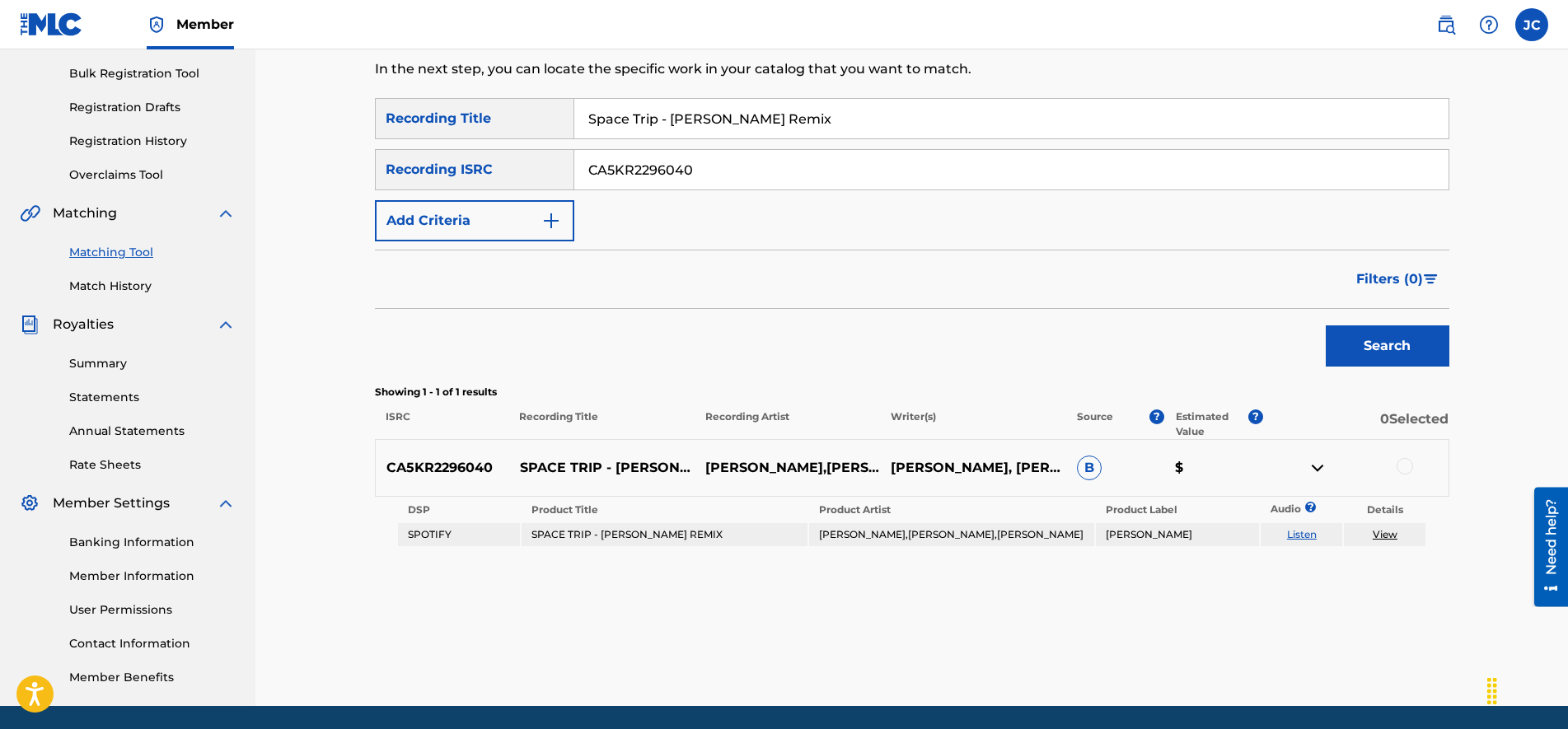
click at [1403, 465] on div at bounding box center [1405, 466] width 17 height 17
click at [1192, 592] on button "Match 1 Group" at bounding box center [1157, 594] width 182 height 41
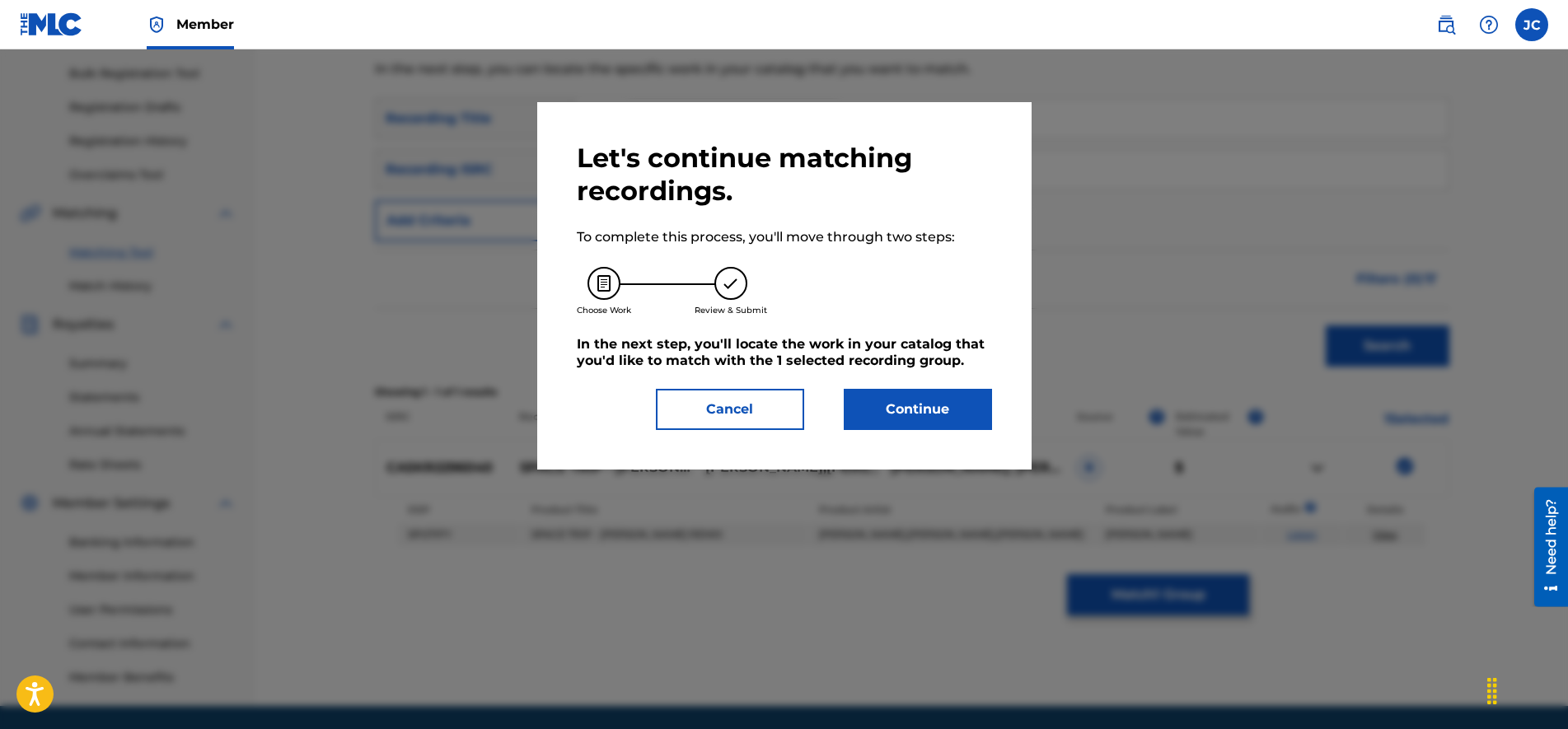
click at [921, 410] on button "Continue" at bounding box center [918, 410] width 149 height 41
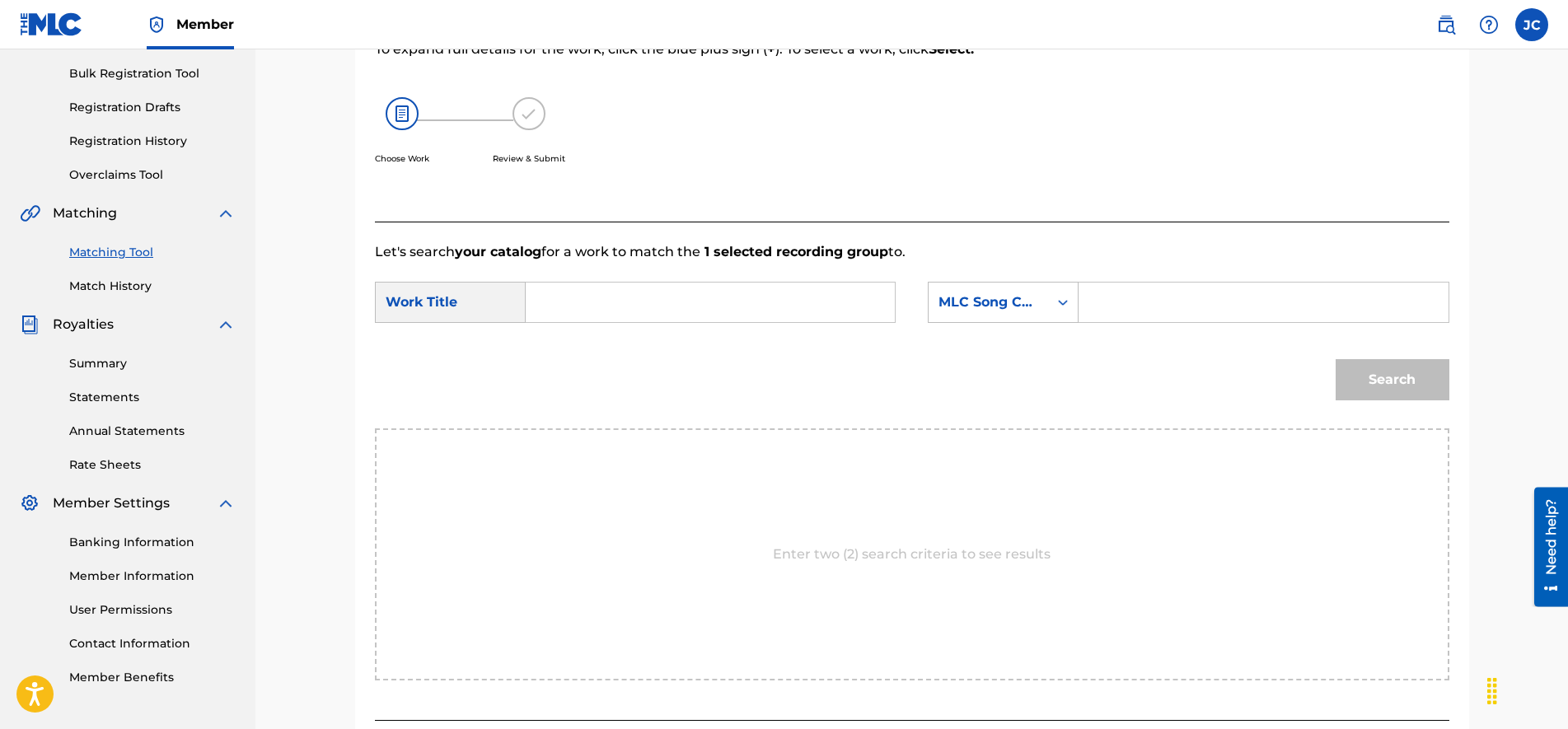
click at [1115, 301] on input "Search Form" at bounding box center [1262, 302] width 341 height 40
paste input "S60SNK"
type input "S60SNK"
click at [615, 294] on input "Search Form" at bounding box center [710, 302] width 341 height 40
paste input "SPACE TRIP - [PERSON_NAME] REMIX"
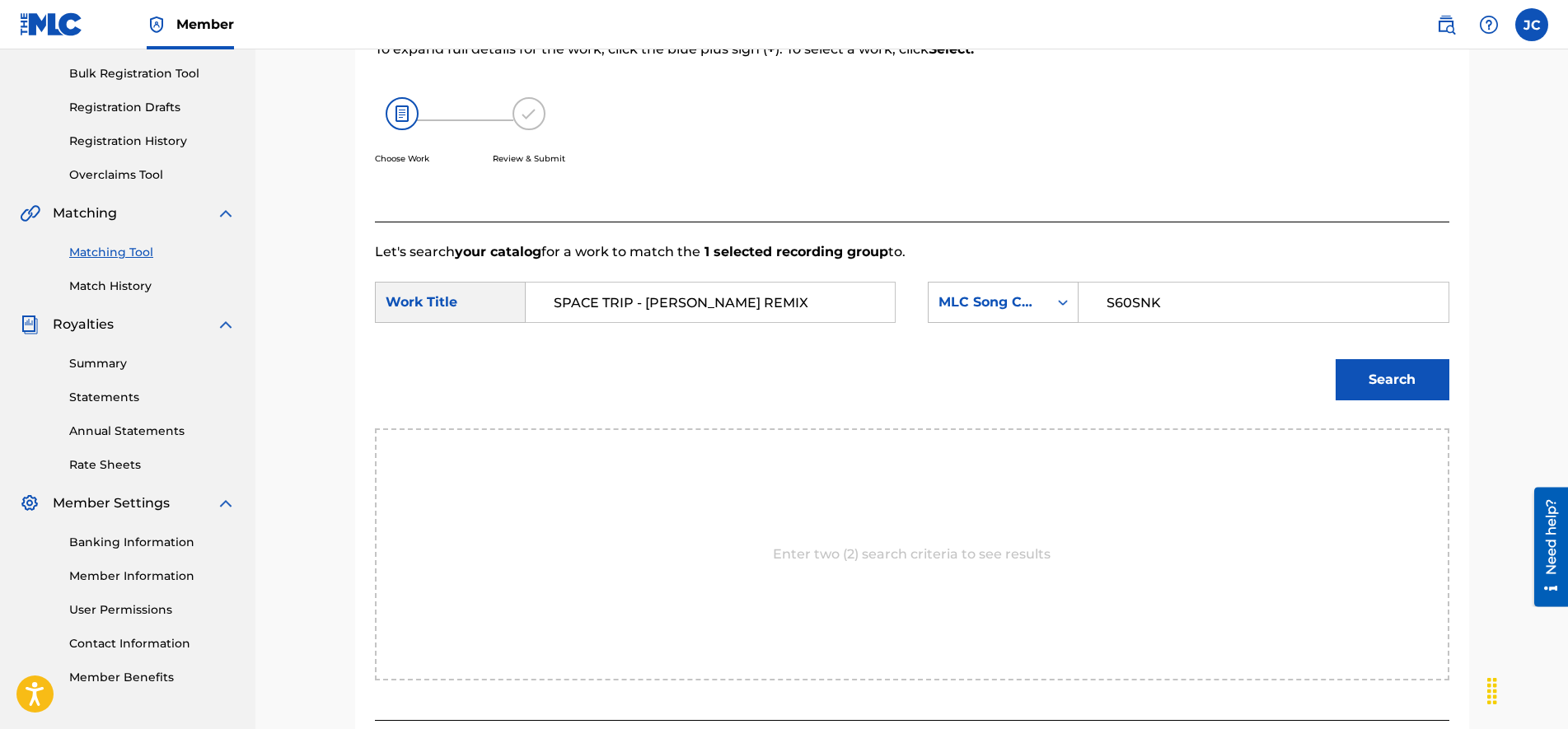
type input "SPACE TRIP - [PERSON_NAME] REMIX"
click at [1428, 377] on button "Search" at bounding box center [1392, 380] width 113 height 41
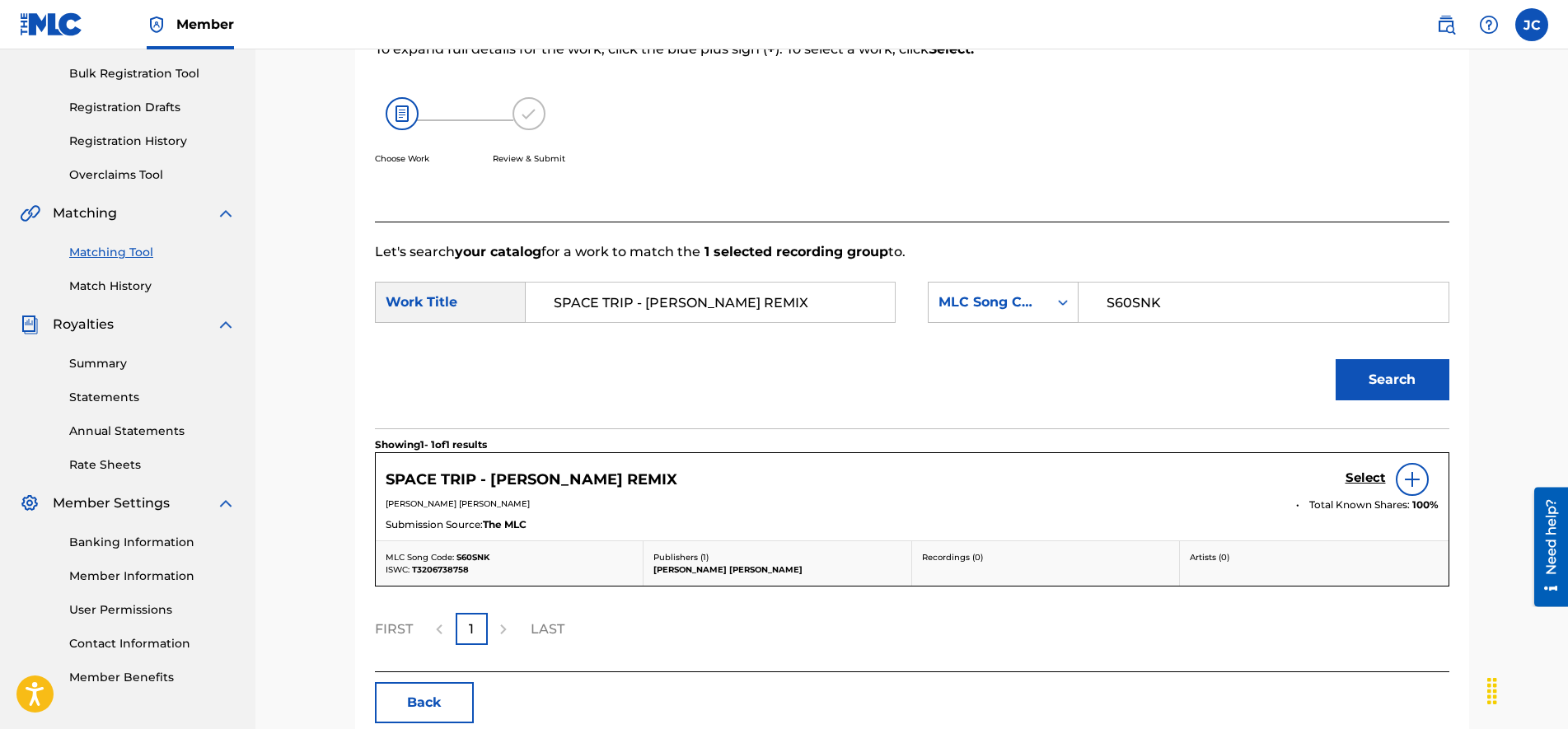
click at [1358, 477] on h5 "Select" at bounding box center [1365, 477] width 40 height 16
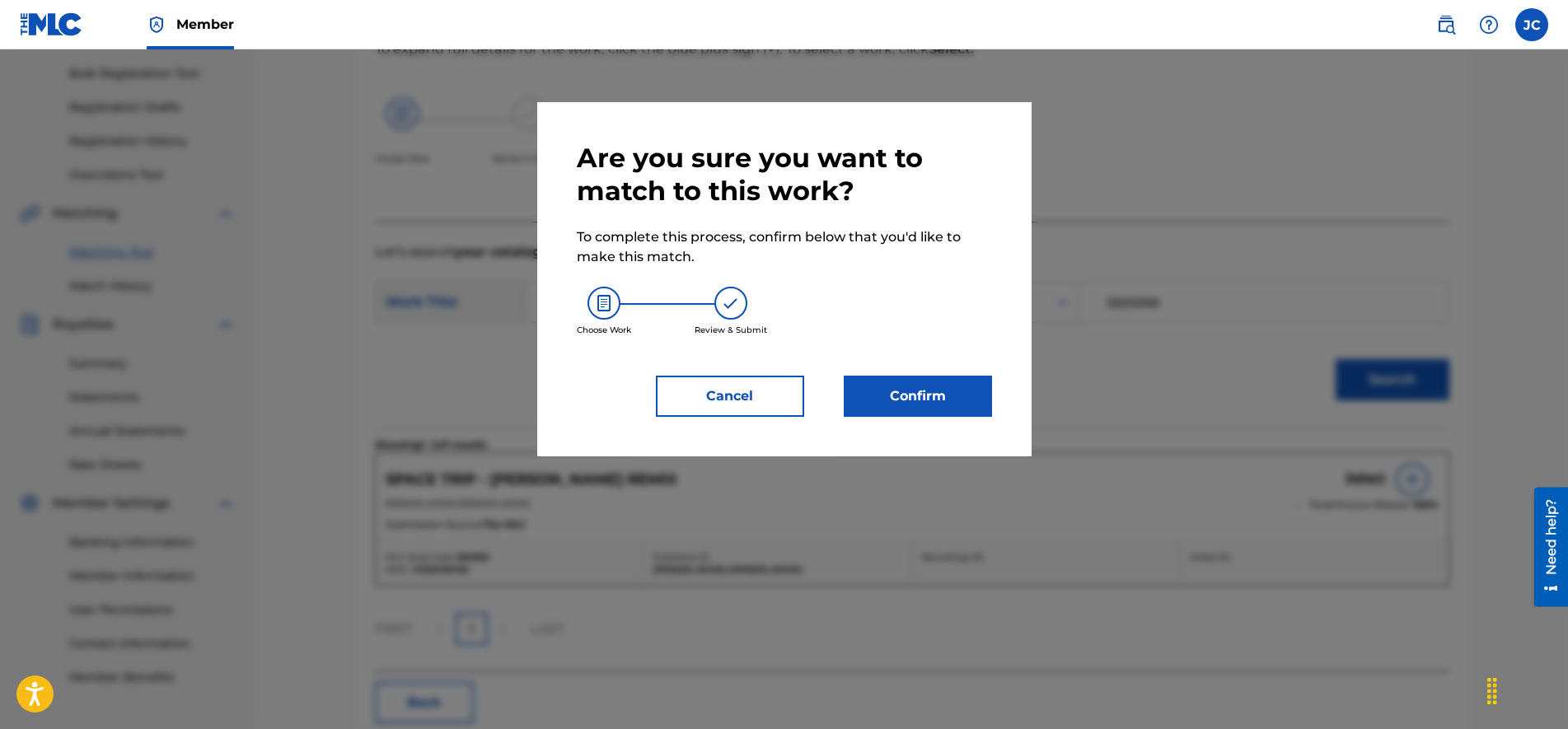
click at [879, 396] on button "Confirm" at bounding box center [918, 396] width 149 height 41
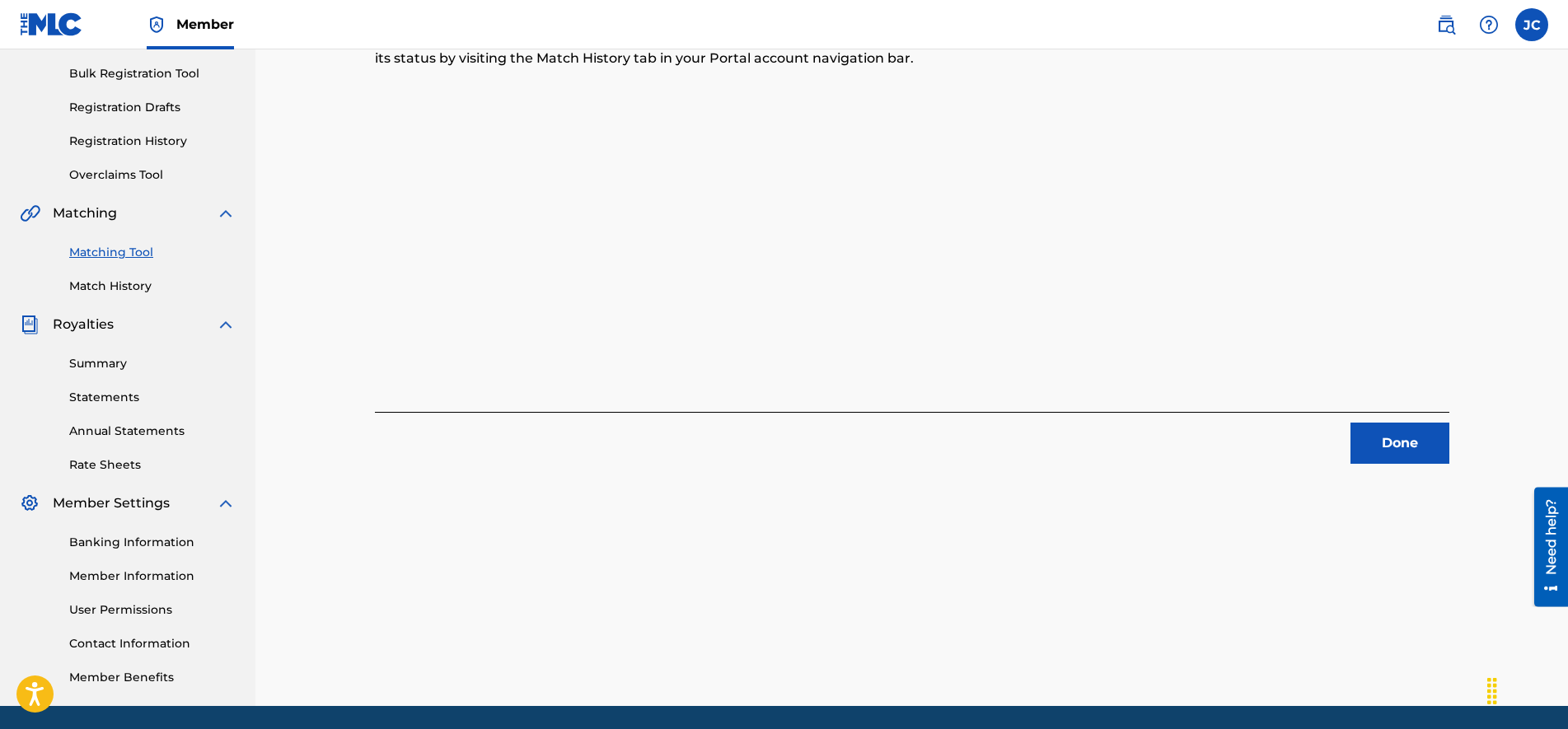
click at [1351, 444] on button "Done" at bounding box center [1399, 443] width 98 height 41
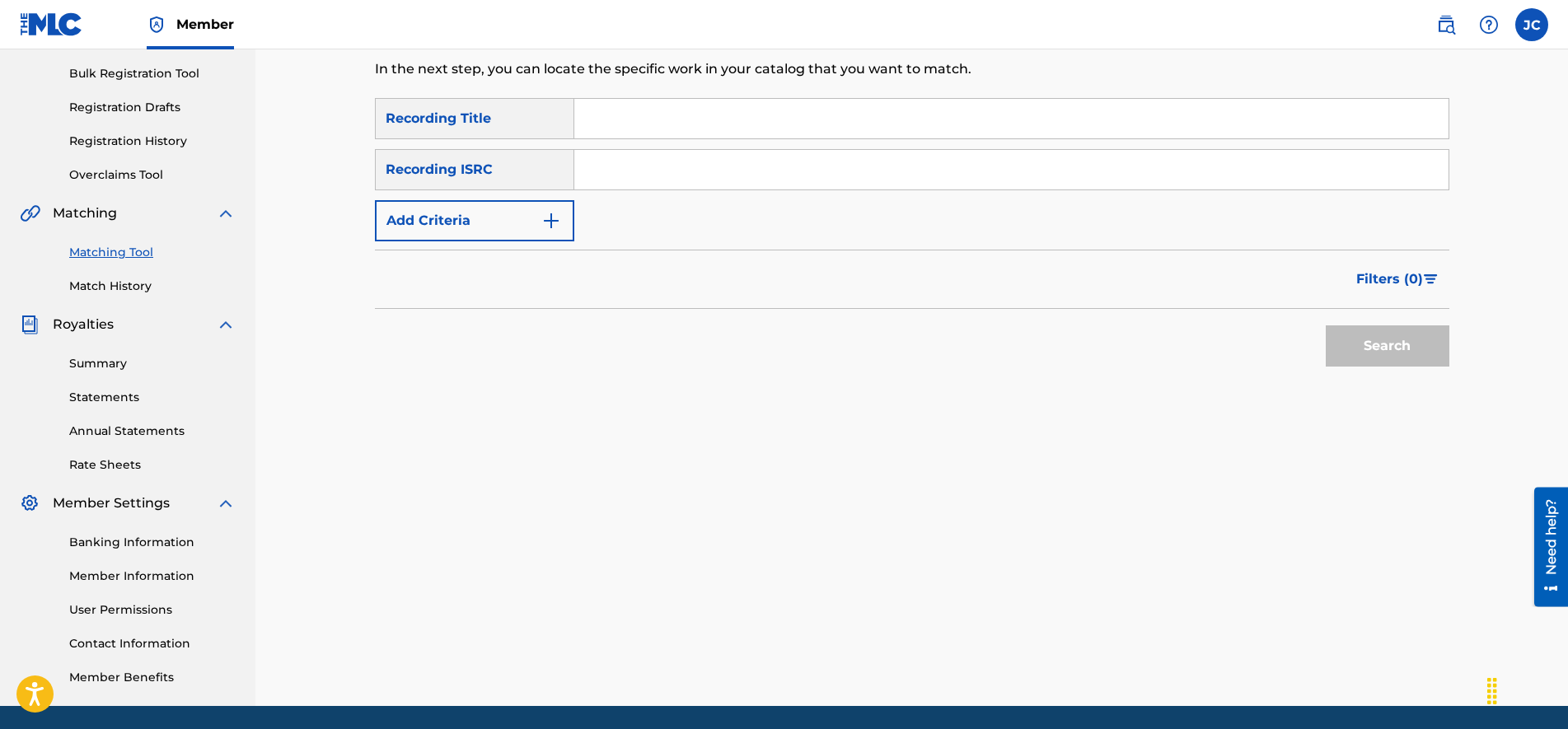
scroll to position [31, 0]
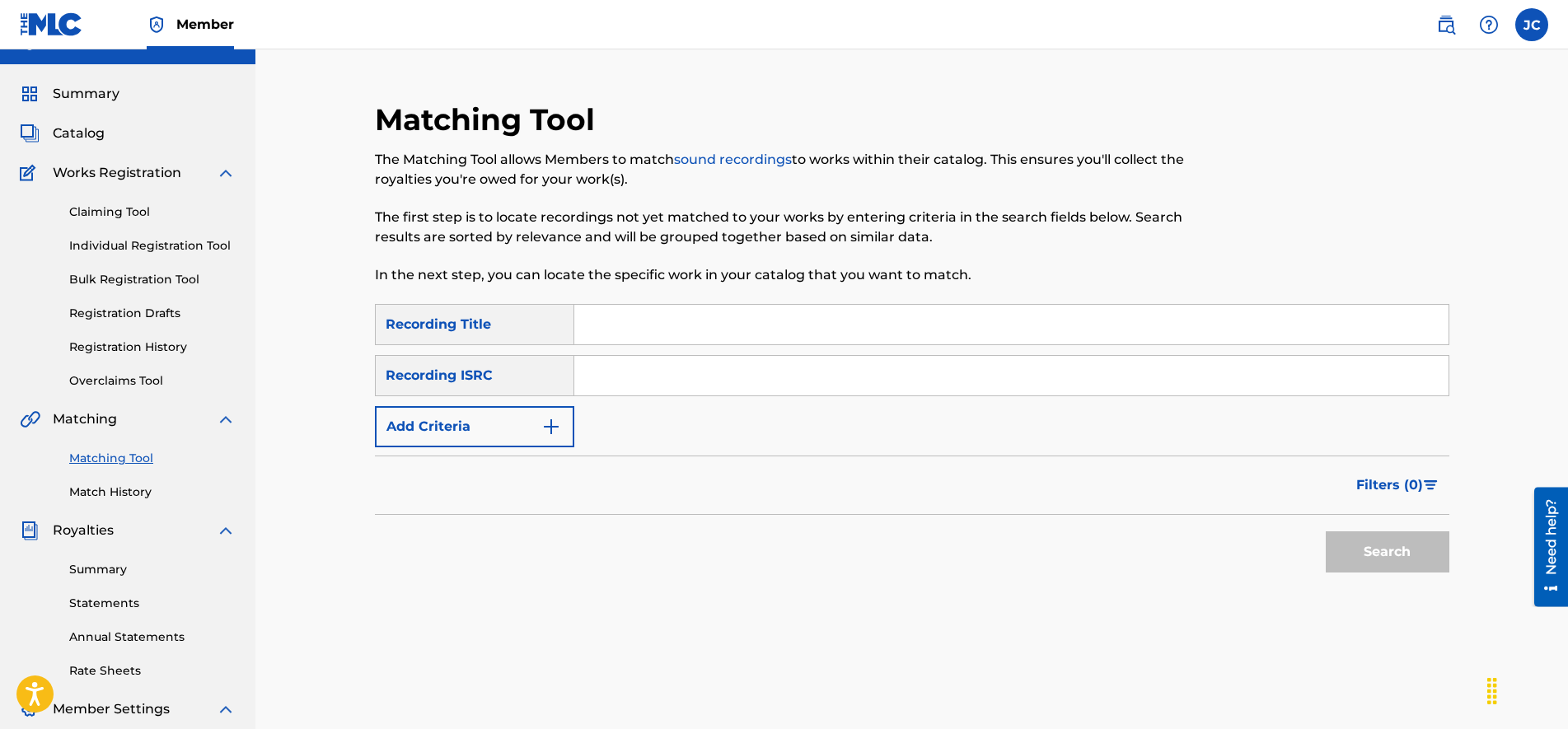
click at [674, 392] on input "Search Form" at bounding box center [1011, 375] width 874 height 40
paste input "USA2P2465955"
type input "USA2P2465955"
click at [673, 333] on input "Search Form" at bounding box center [1011, 324] width 874 height 40
type input "haze"
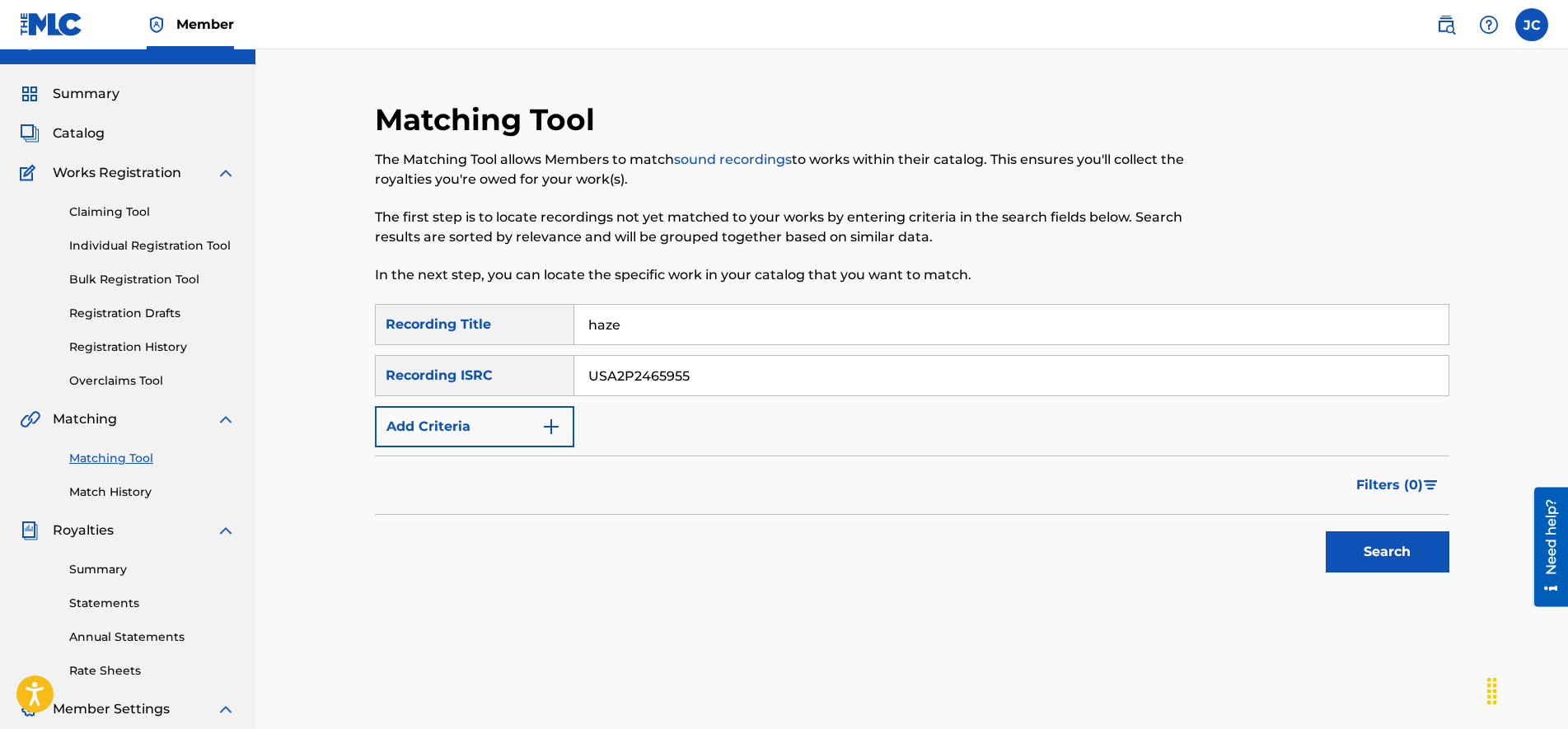
click at [1326, 531] on button "Search" at bounding box center [1387, 552] width 124 height 41
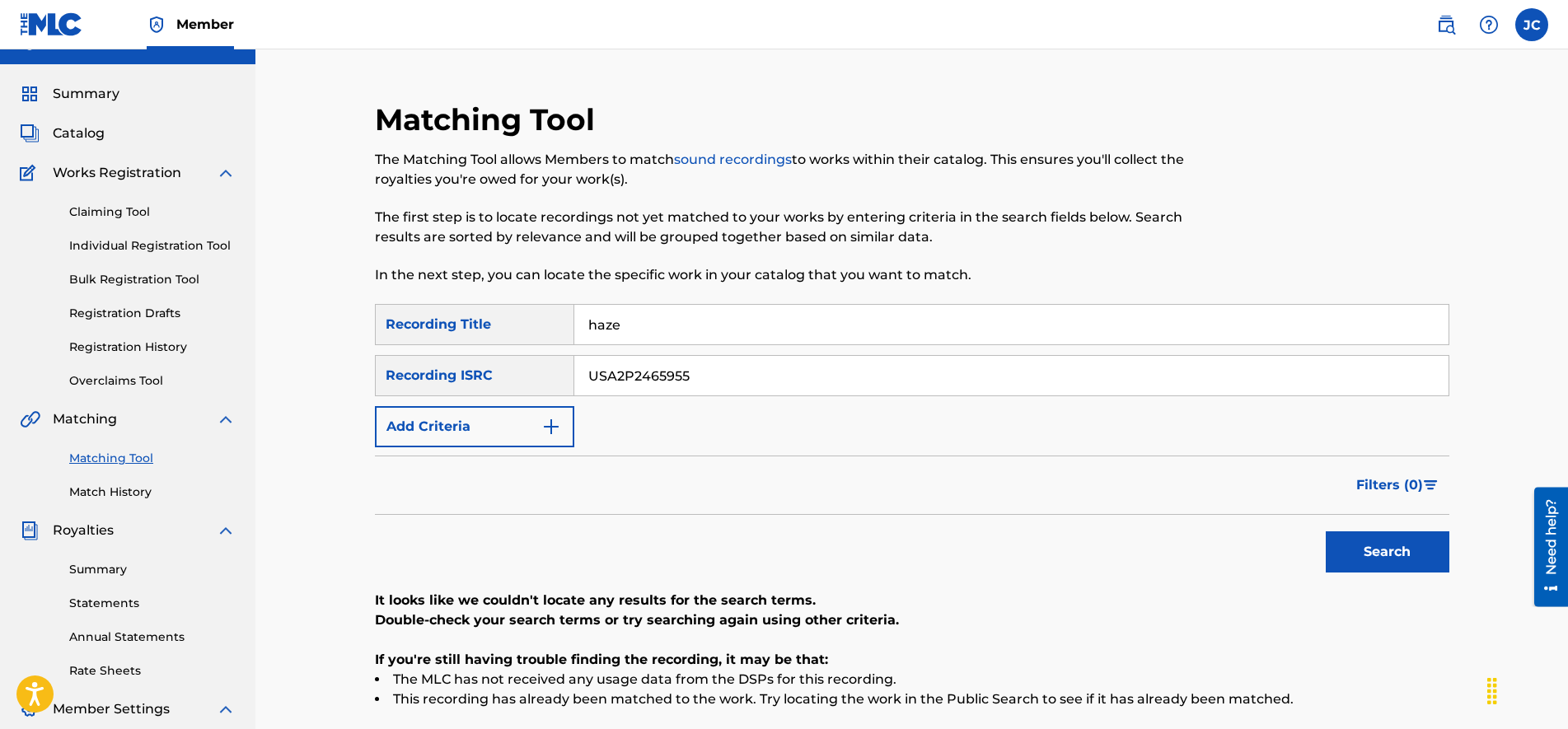
click at [685, 369] on input "USA2P2465955" at bounding box center [1011, 375] width 874 height 40
paste input "CA5KR2434709"
type input "CA5KR2434709"
click at [692, 317] on input "haze" at bounding box center [1011, 324] width 874 height 40
type input "hazeS"
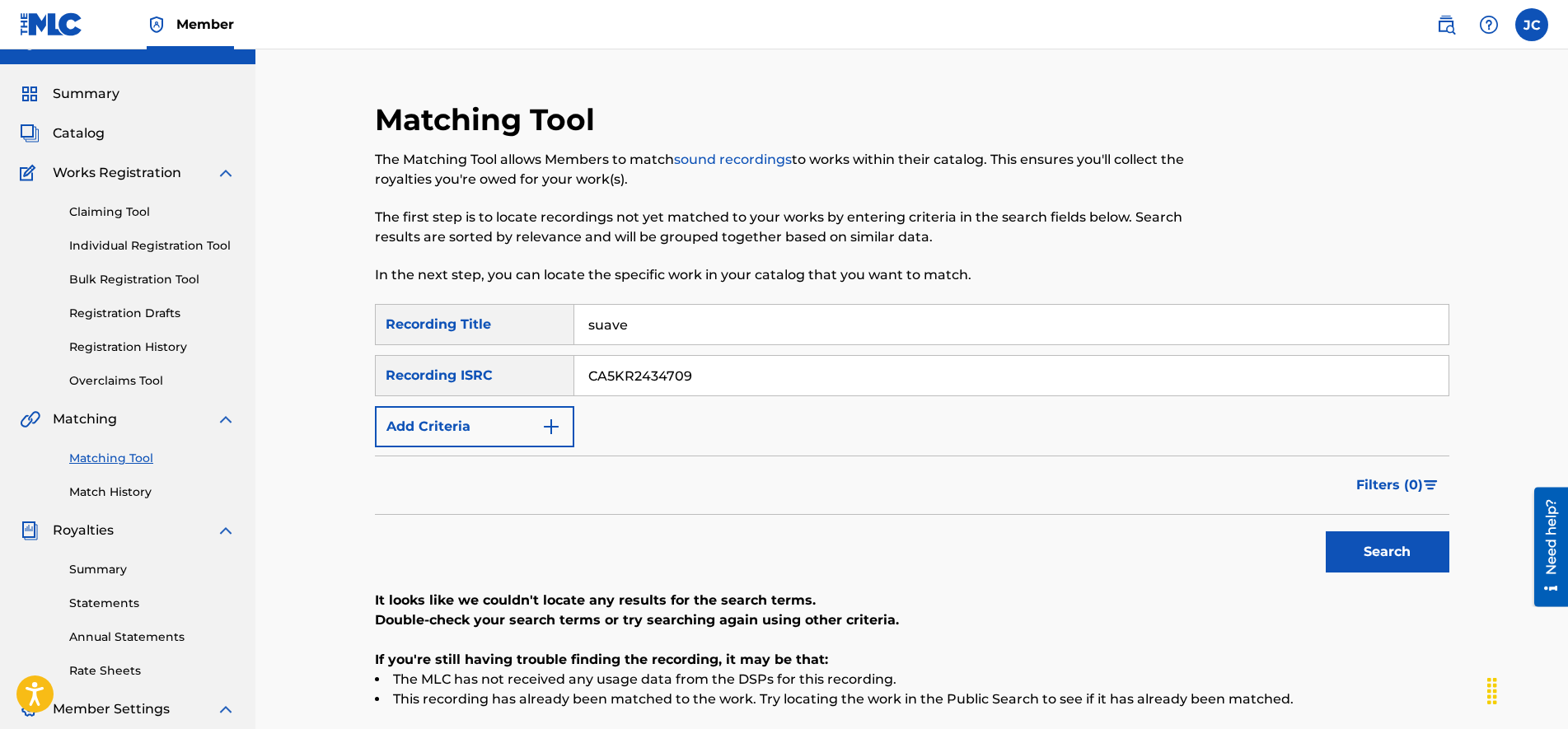
type input "suave"
click at [1326, 531] on button "Search" at bounding box center [1387, 552] width 124 height 41
click at [716, 392] on input "CA5KR2434709" at bounding box center [1011, 375] width 874 height 40
paste input "22882"
type input "CA5KR2422882"
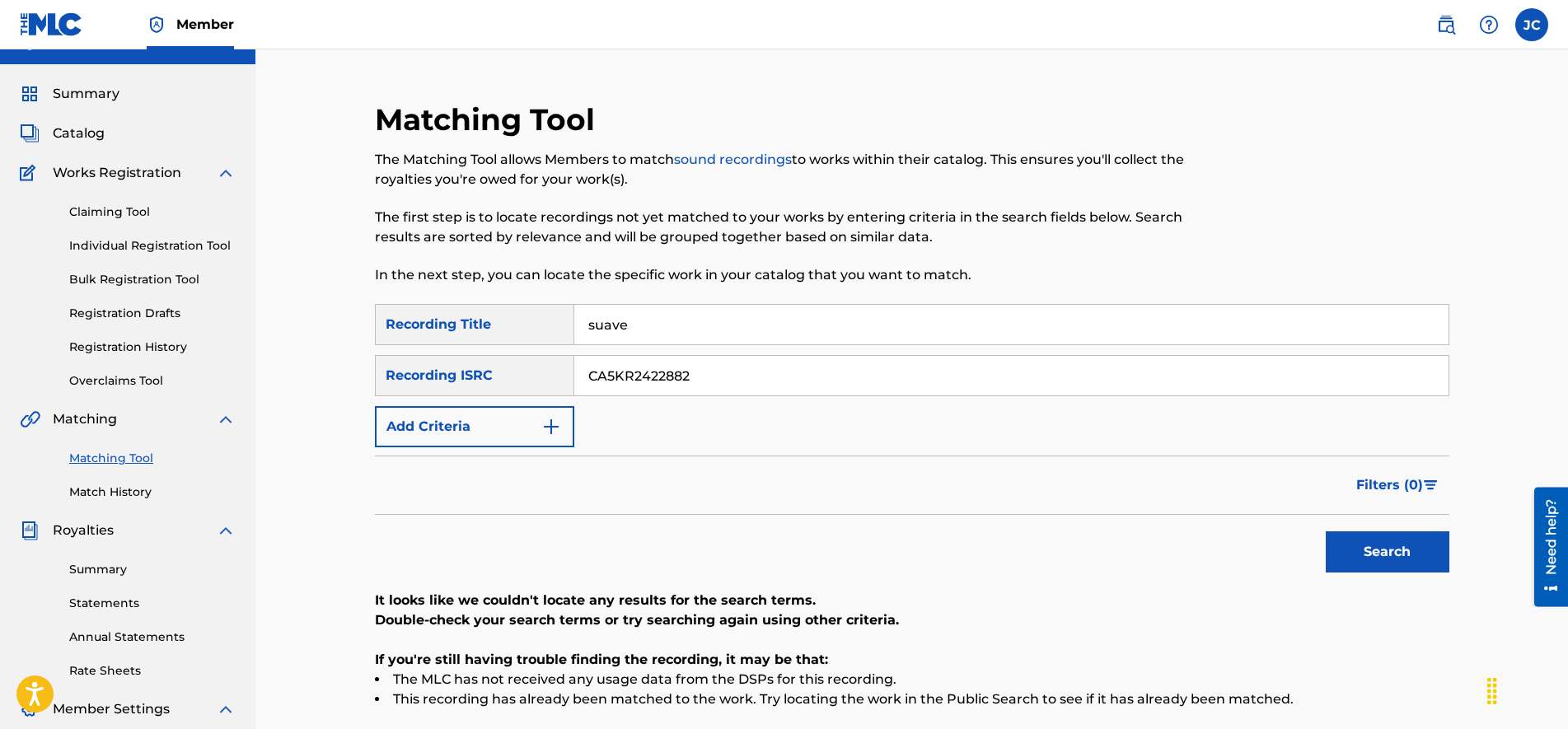
click at [683, 315] on input "suave" at bounding box center [1011, 324] width 874 height 40
type input "l"
type input "Love It"
click at [1326, 531] on button "Search" at bounding box center [1387, 552] width 124 height 41
click at [691, 375] on input "CA5KR2422882" at bounding box center [1011, 375] width 874 height 40
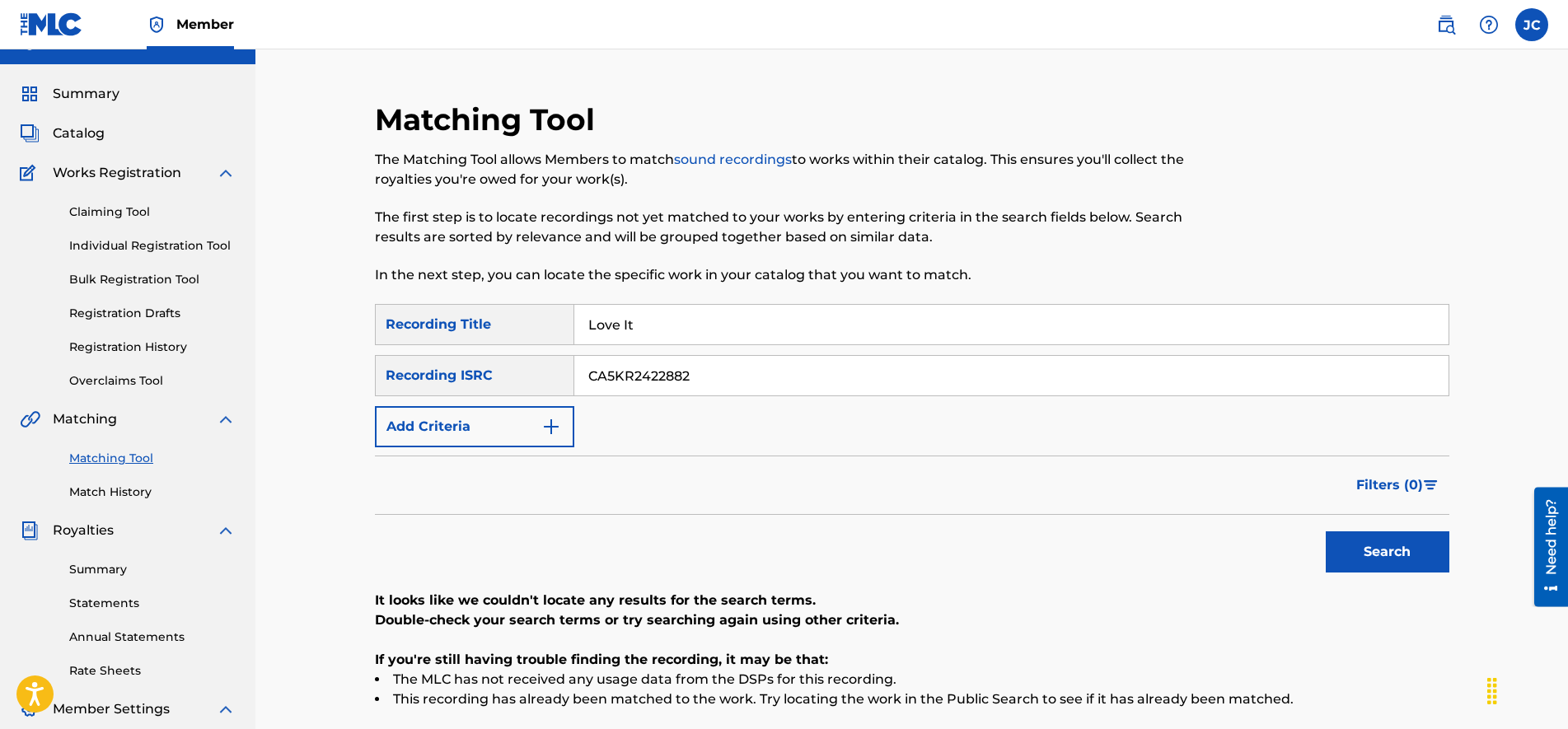
paste input "34706"
type input "CA5KR2434706"
click at [698, 320] on input "Love It" at bounding box center [1011, 324] width 874 height 40
type input "c"
type input "Cartel"
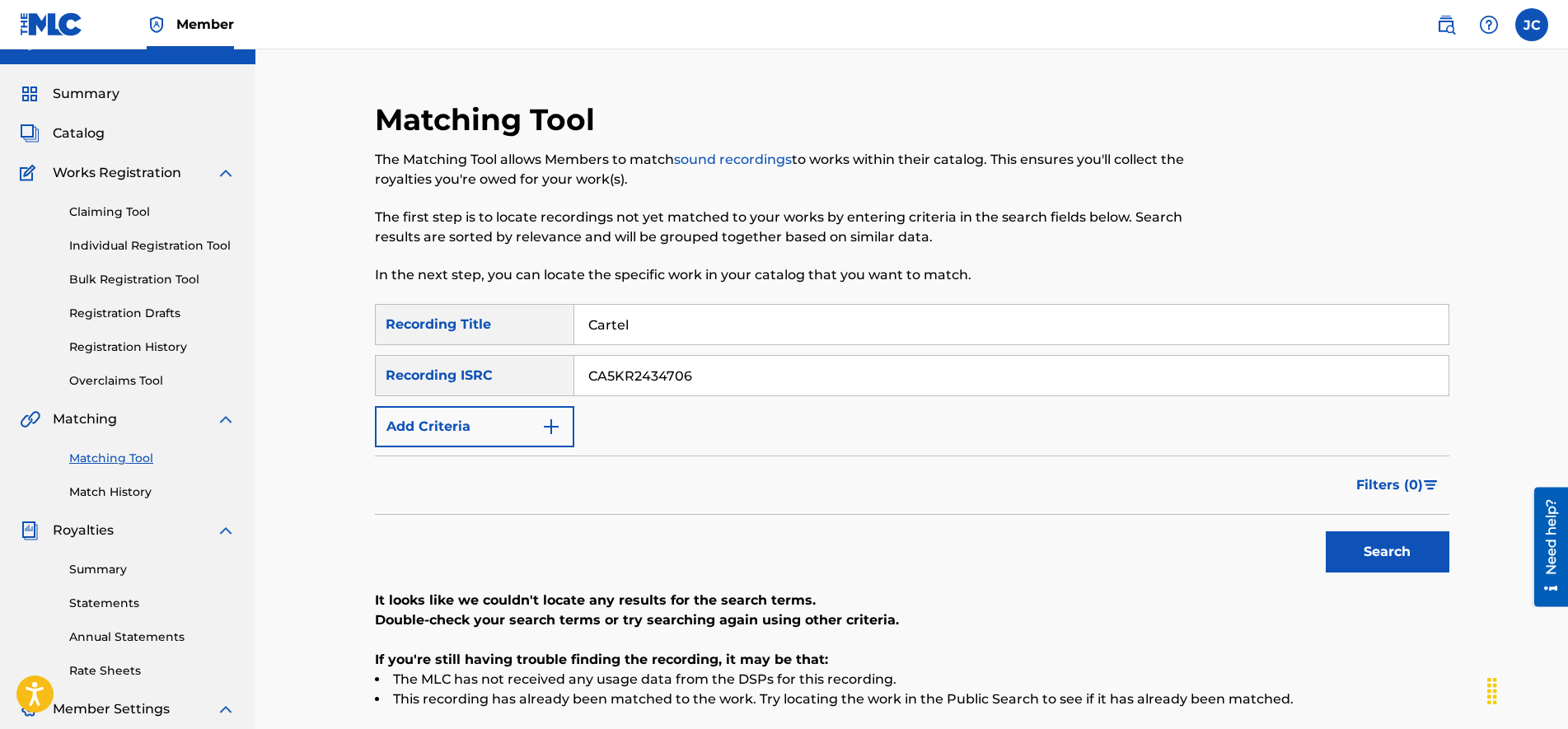
click at [1326, 531] on button "Search" at bounding box center [1387, 552] width 124 height 41
click at [781, 375] on input "CA5KR2434706" at bounding box center [1011, 375] width 874 height 40
paste input "22881"
type input "CA5KR2422881"
click at [672, 331] on input "Cartel" at bounding box center [1011, 324] width 874 height 40
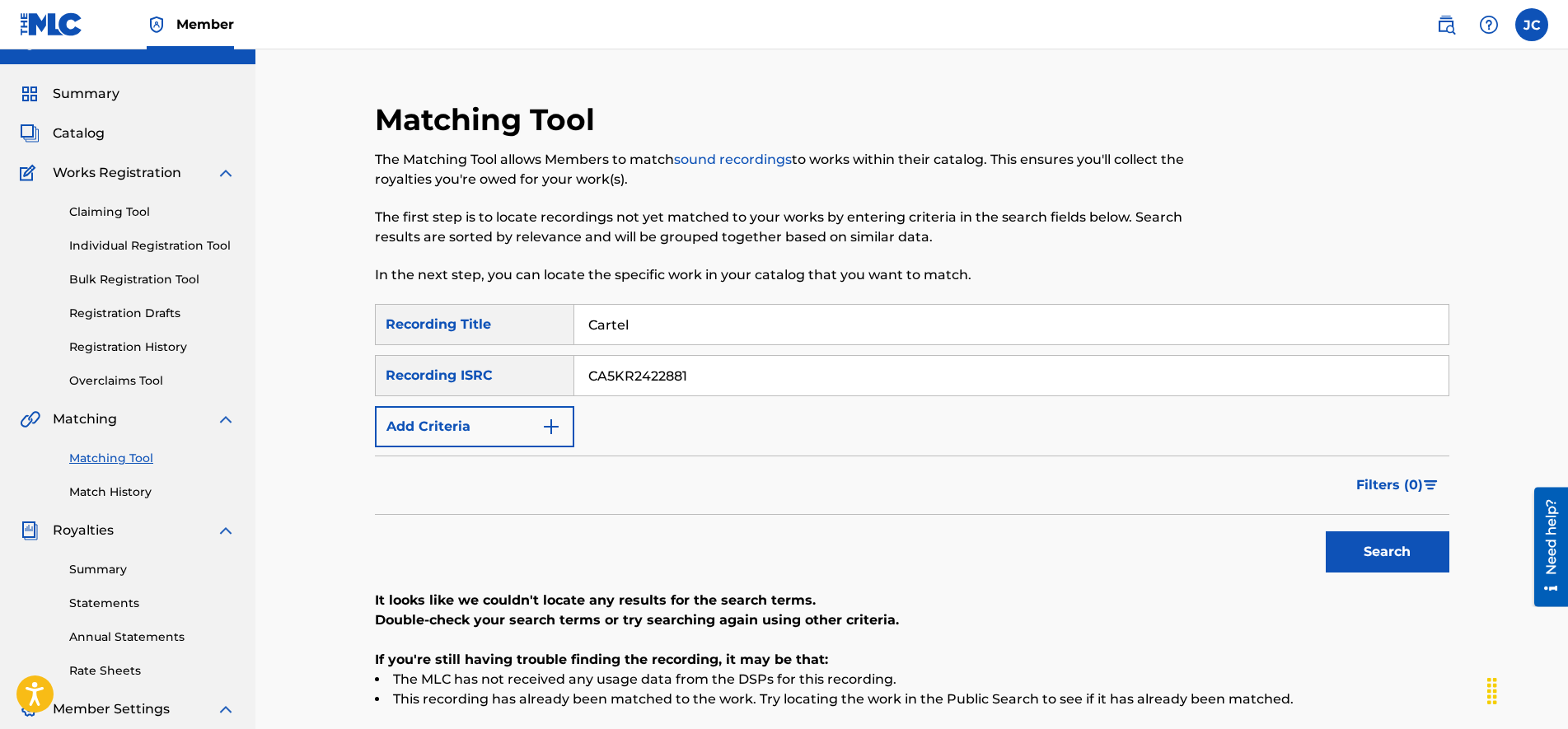
paste input "Stil"
type input "Still"
click at [1366, 550] on button "Search" at bounding box center [1387, 552] width 124 height 41
click at [742, 371] on input "CA5KR2422881" at bounding box center [1011, 375] width 874 height 40
paste input "QZWDD2499514"
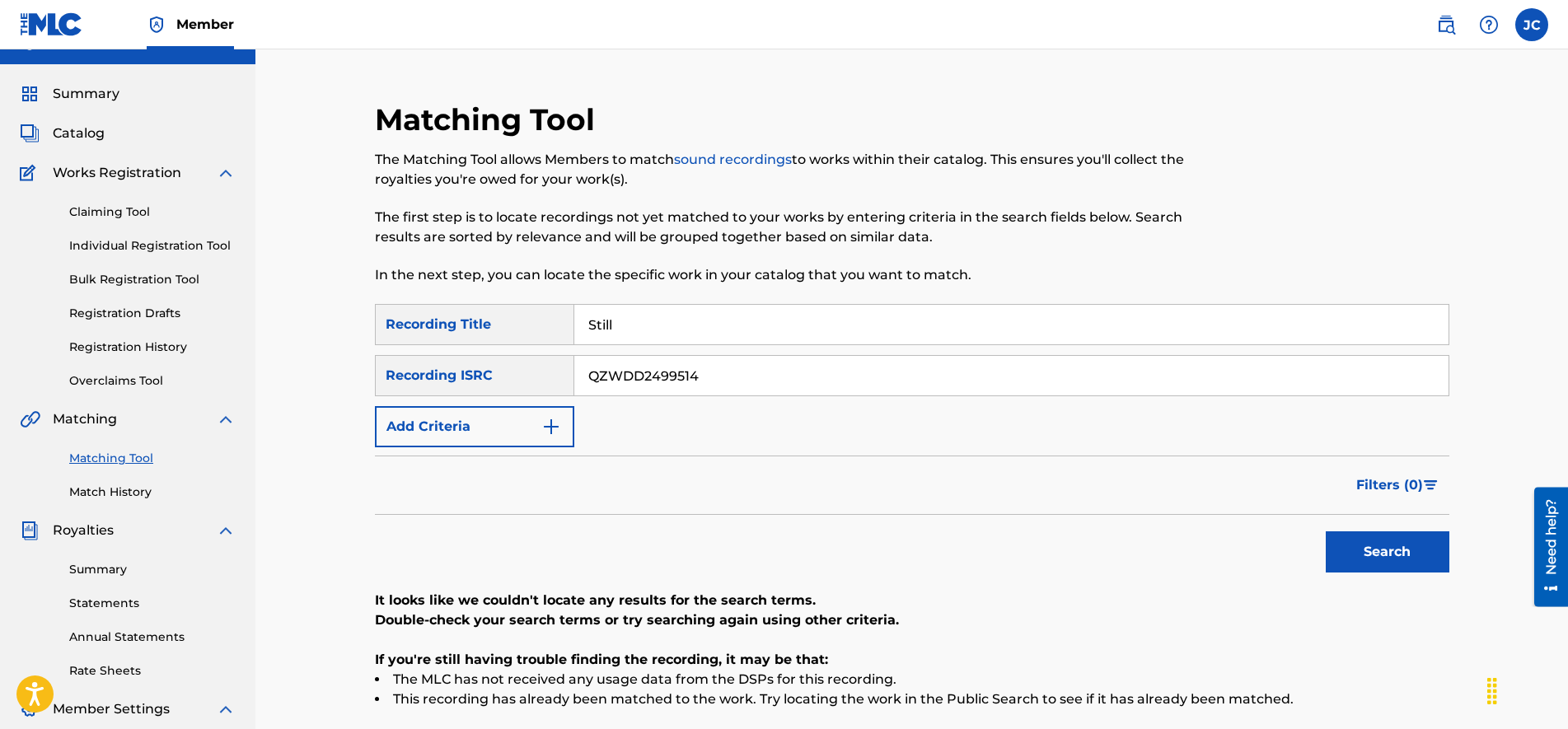
type input "QZWDD2499514"
click at [696, 319] on input "Still" at bounding box center [1011, 324] width 874 height 40
paste input "Njoom"
type input "Njoom"
click at [1326, 531] on button "Search" at bounding box center [1387, 552] width 124 height 41
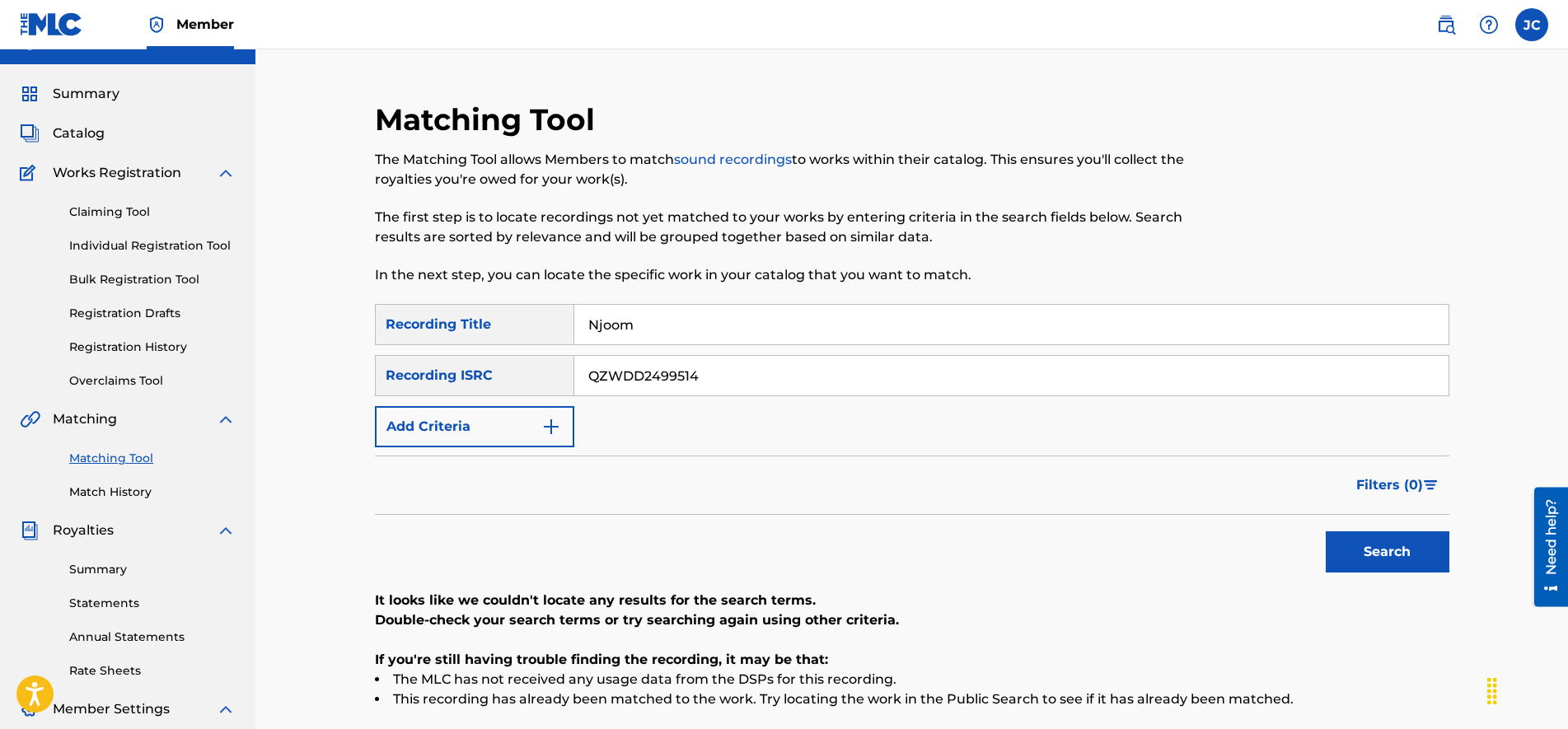
click at [736, 377] on input "QZWDD2499514" at bounding box center [1011, 375] width 874 height 40
paste input "CA5KR0031150"
type input "CA5KR0031150"
click at [717, 332] on input "Njoom" at bounding box center [1011, 324] width 874 height 40
type input "War"
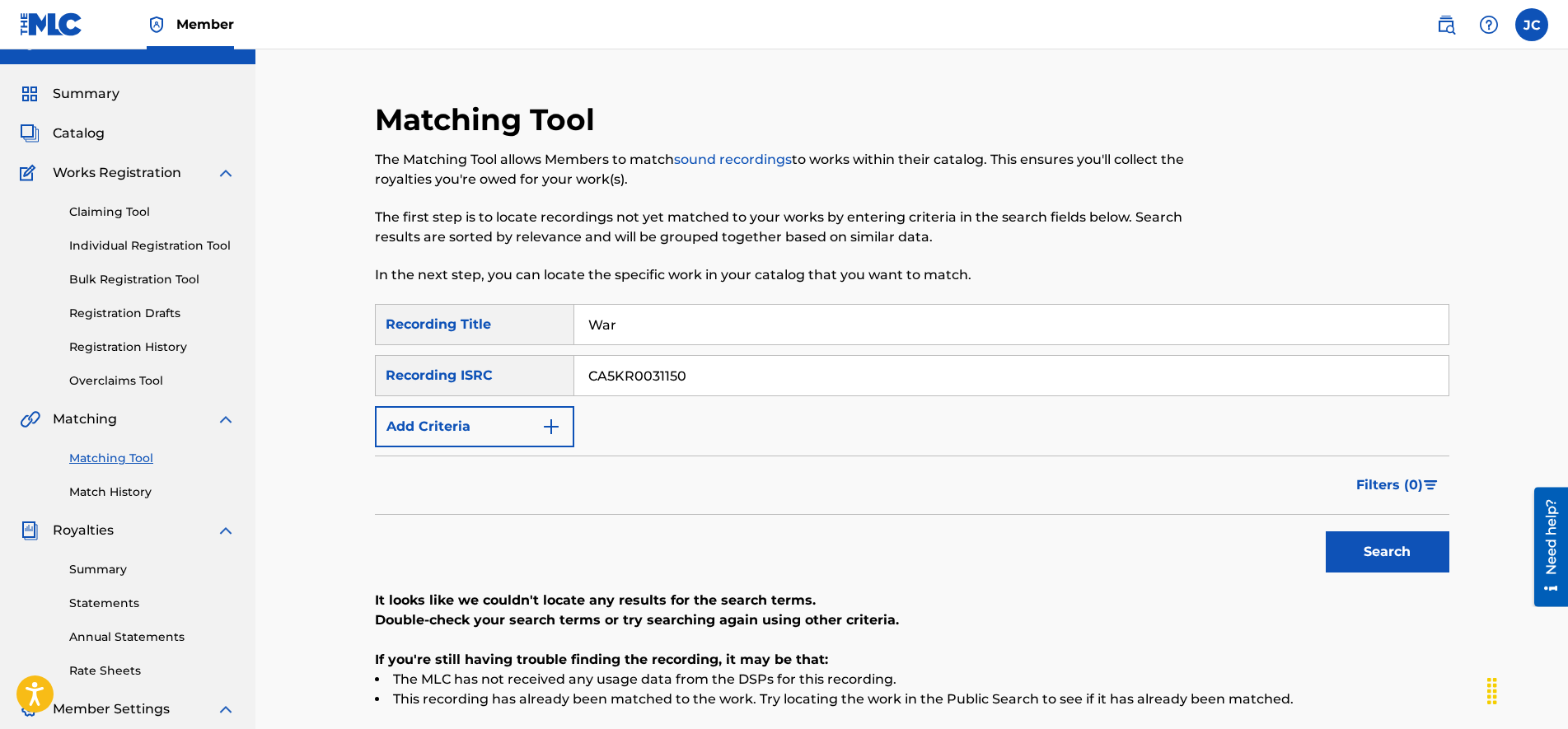
click at [1326, 531] on button "Search" at bounding box center [1387, 552] width 124 height 41
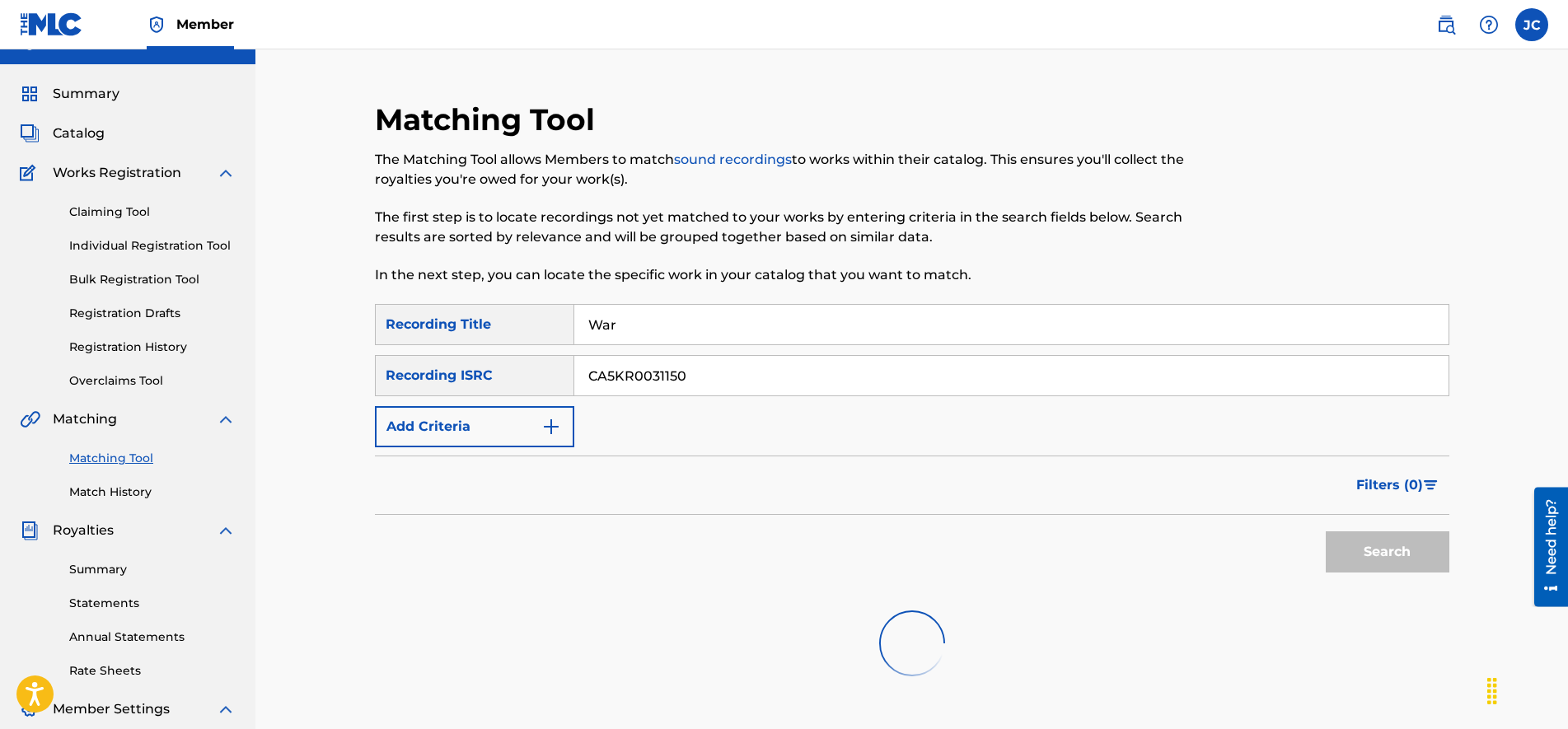
click at [1036, 419] on div "SearchWithCriteria213fb4c3-7ee2-423c-b2c7-fea19553c371 Recording Title War Sear…" at bounding box center [911, 375] width 1074 height 143
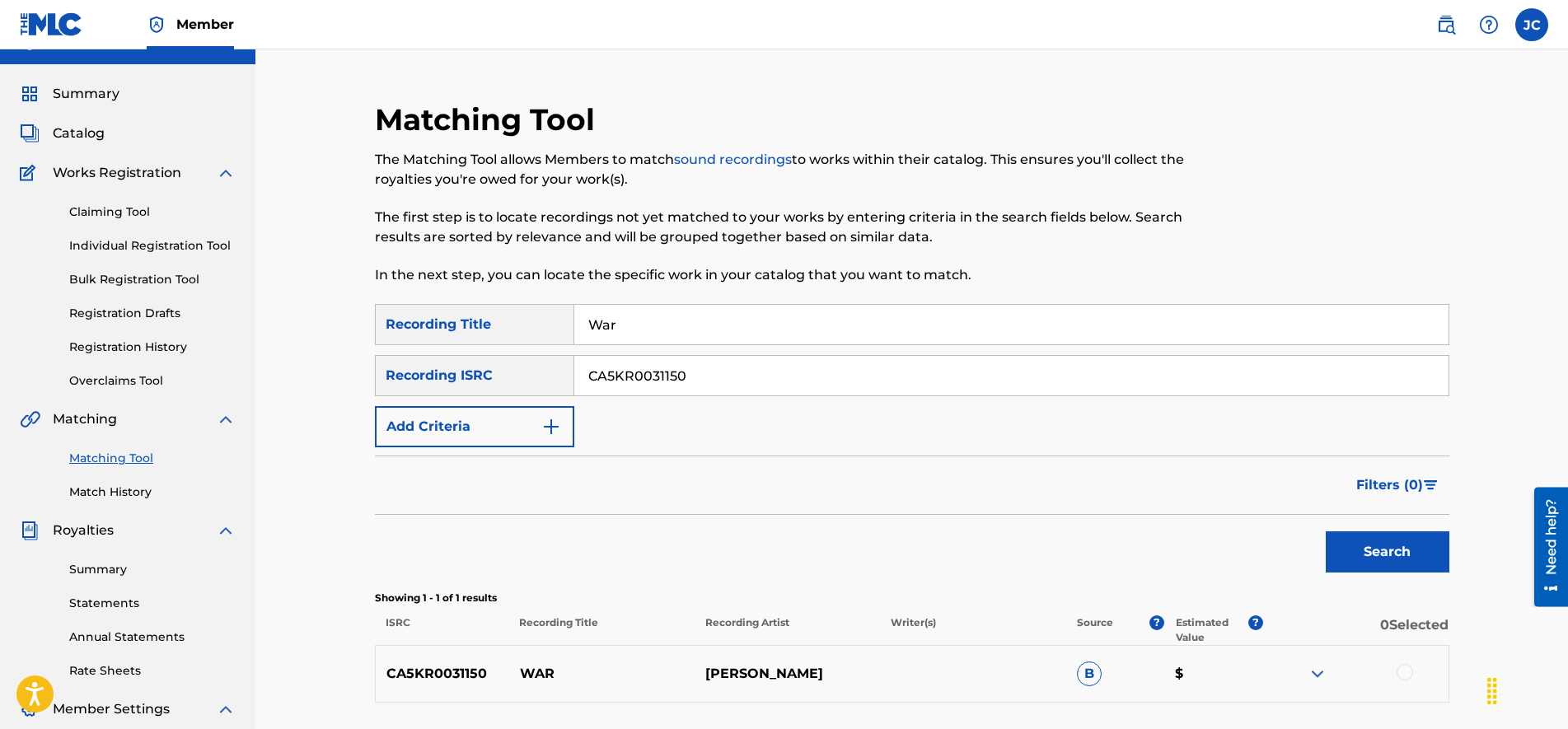
scroll to position [237, 0]
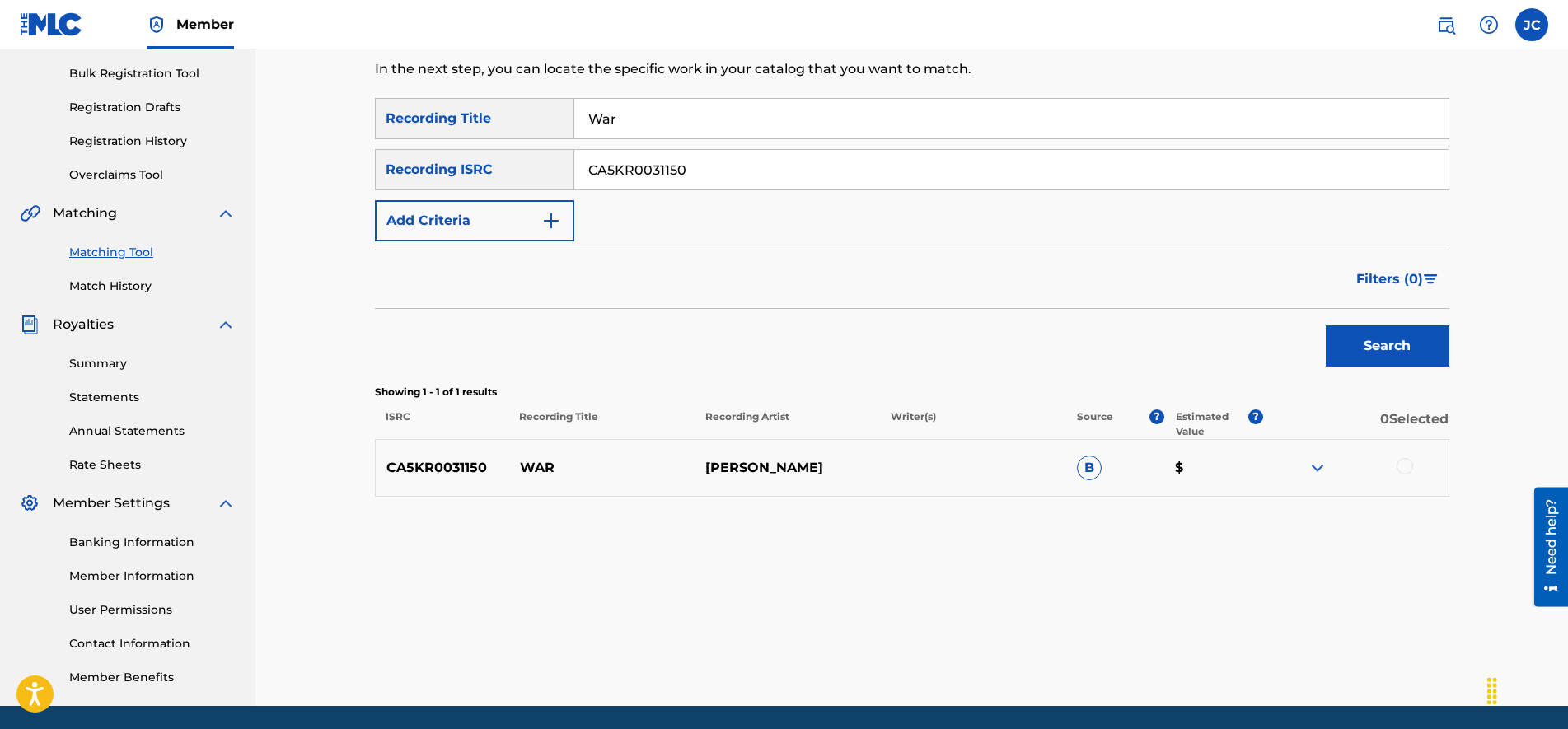
click at [1313, 465] on img at bounding box center [1316, 467] width 20 height 20
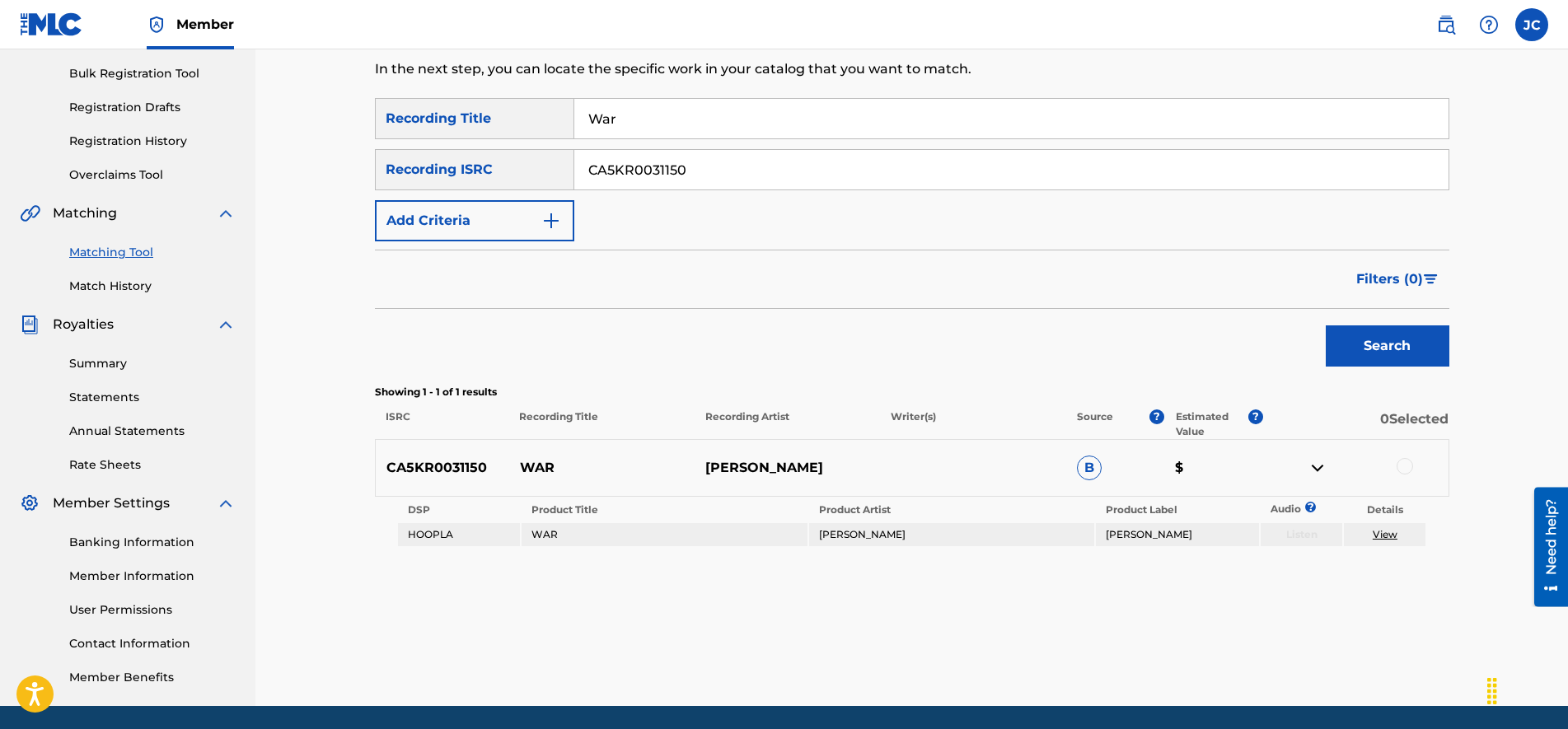
click at [1413, 464] on div at bounding box center [1355, 467] width 186 height 20
click at [1408, 469] on div at bounding box center [1405, 466] width 17 height 17
click at [1175, 593] on button "Match 1 Group" at bounding box center [1157, 594] width 182 height 41
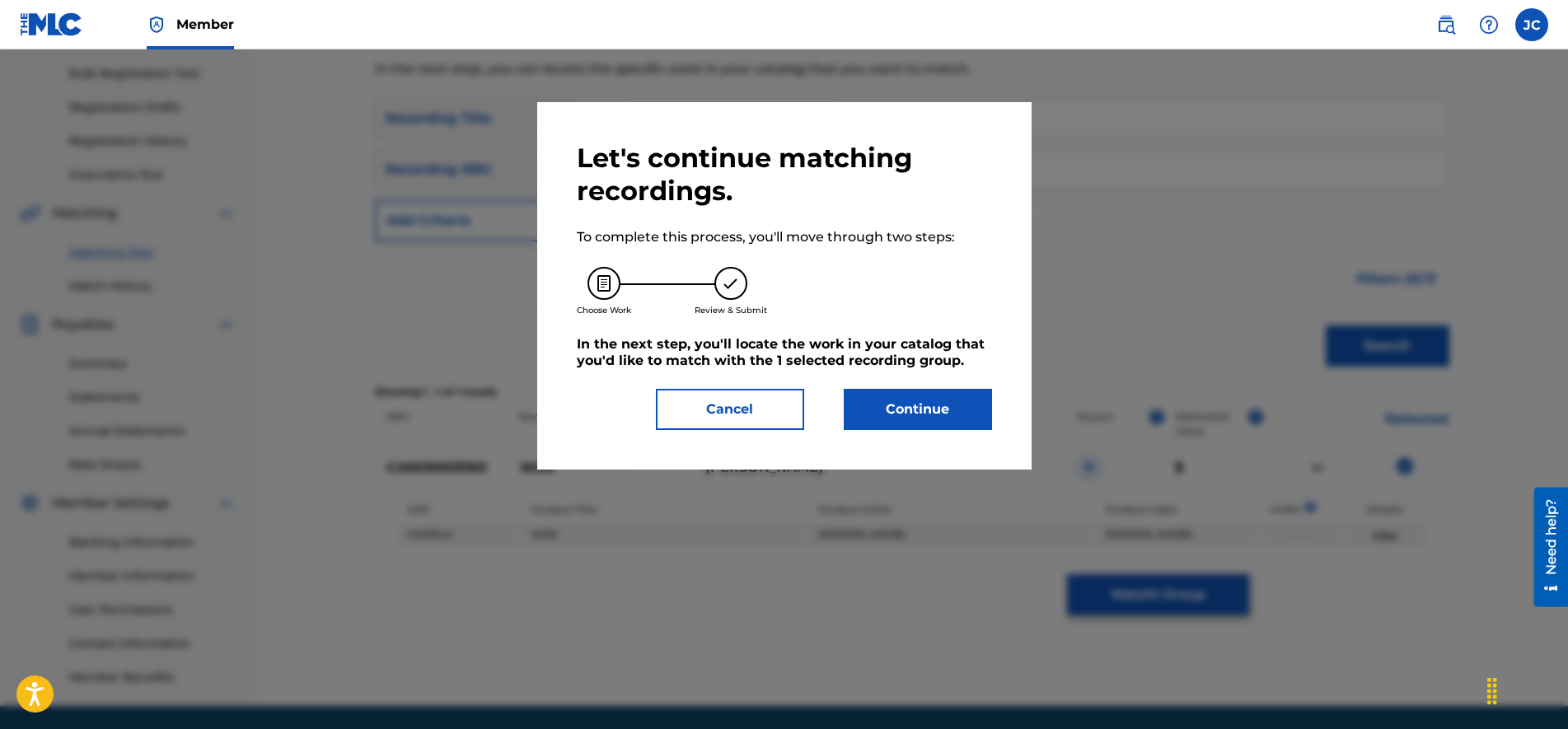
click at [921, 400] on button "Continue" at bounding box center [918, 410] width 149 height 41
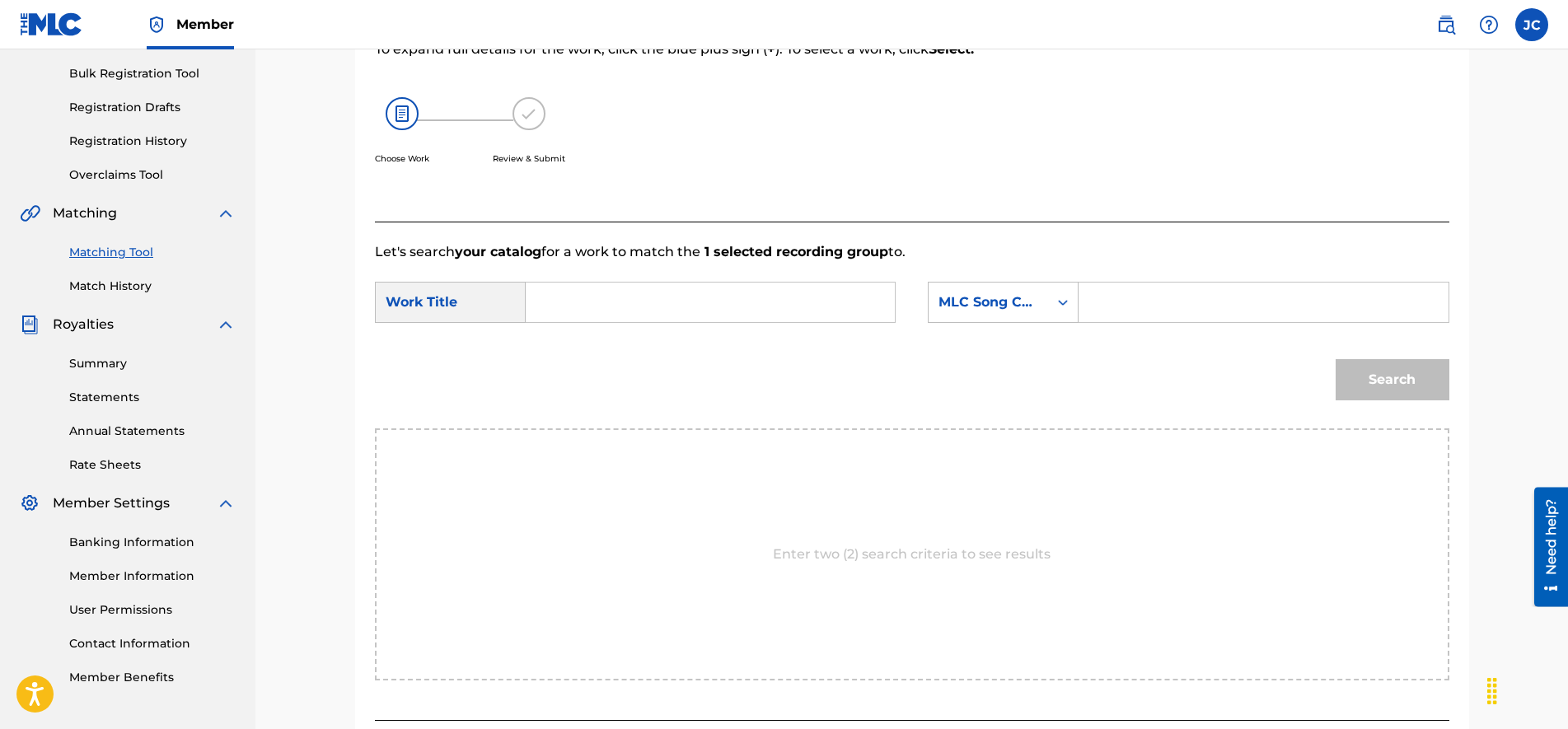
click at [1124, 299] on input "Search Form" at bounding box center [1262, 302] width 341 height 40
paste
type input "WA8IY5"
click at [736, 294] on input "Search Form" at bounding box center [710, 302] width 341 height 40
type input "War"
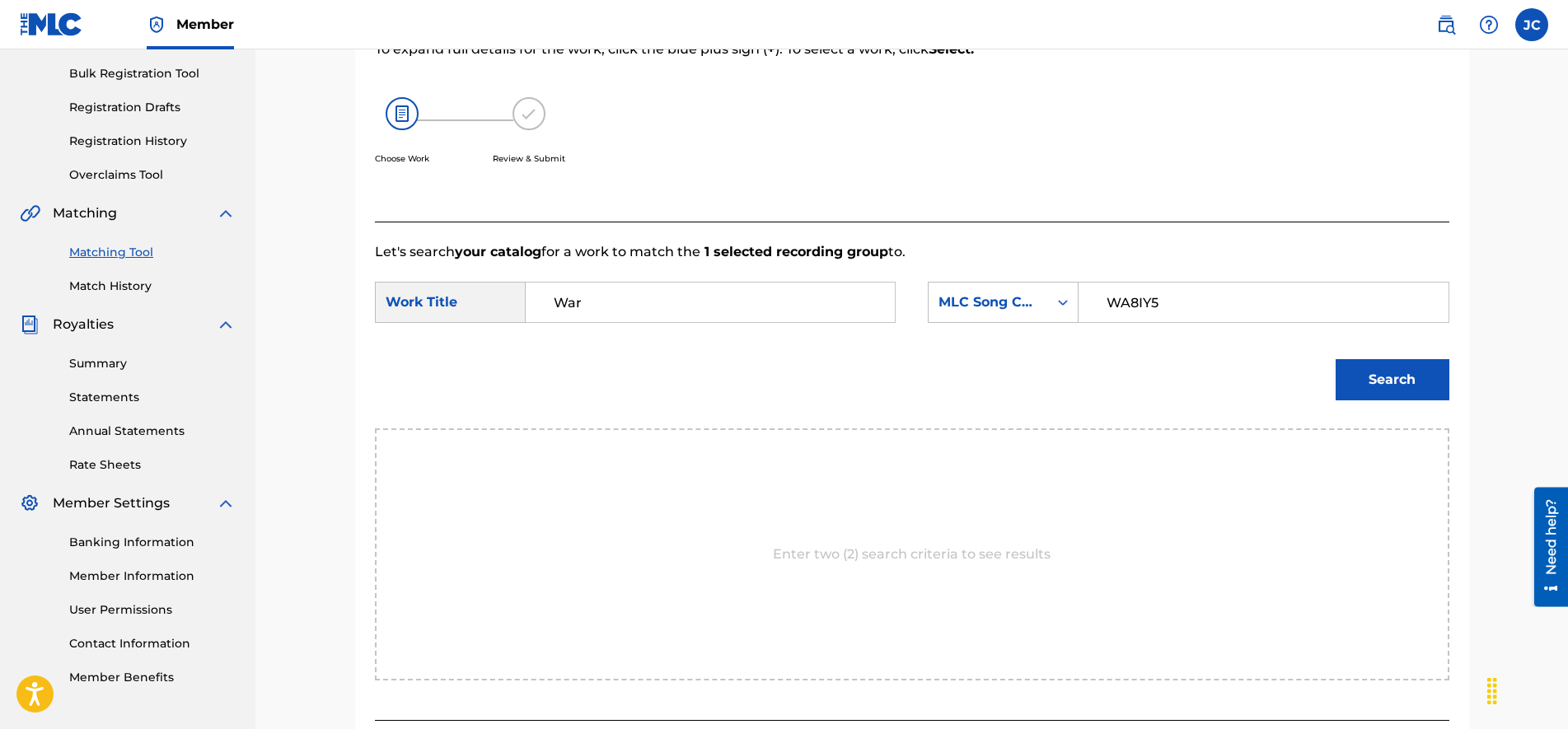
click at [1335, 359] on button "Search" at bounding box center [1392, 380] width 113 height 41
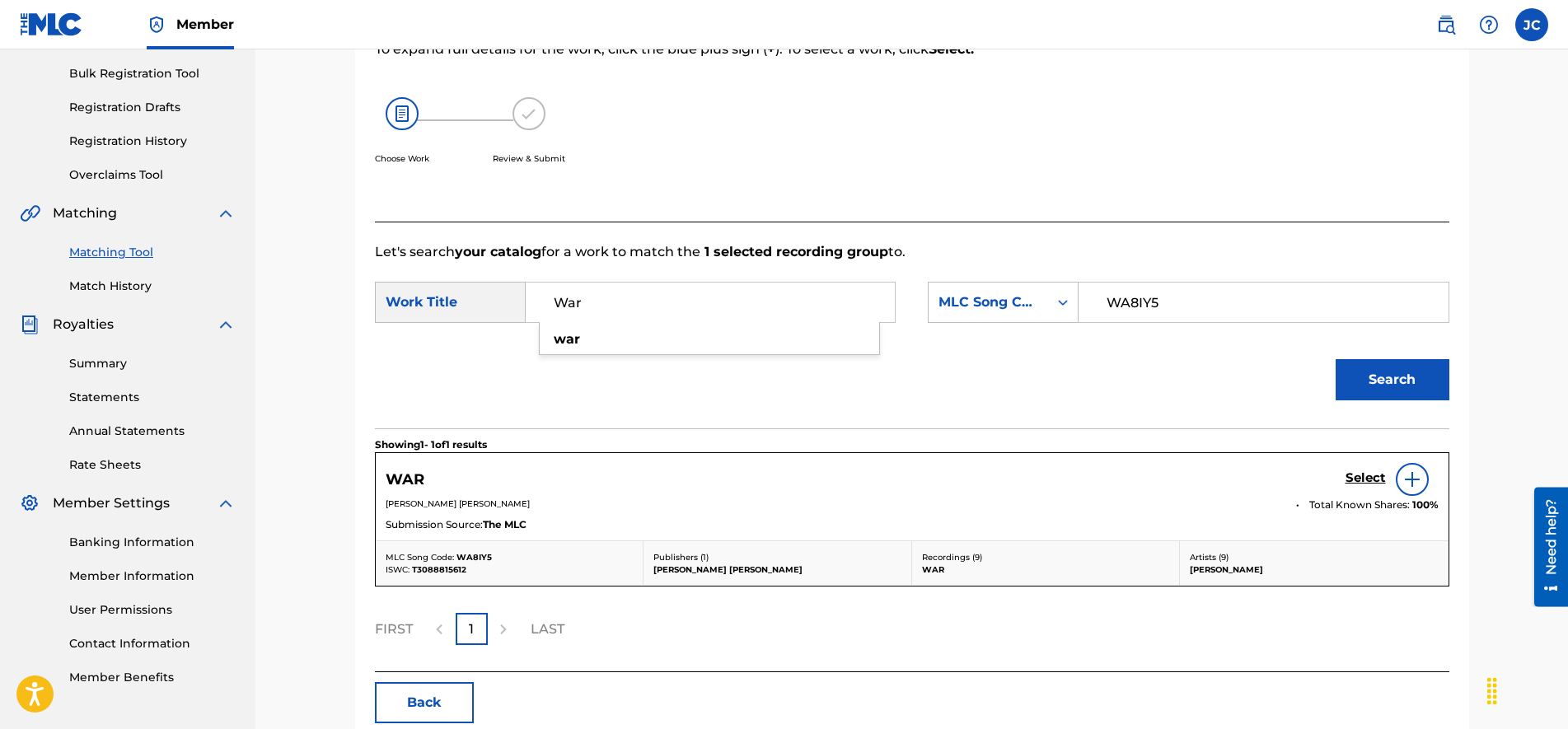
click at [1364, 475] on h5 "Select" at bounding box center [1365, 477] width 40 height 16
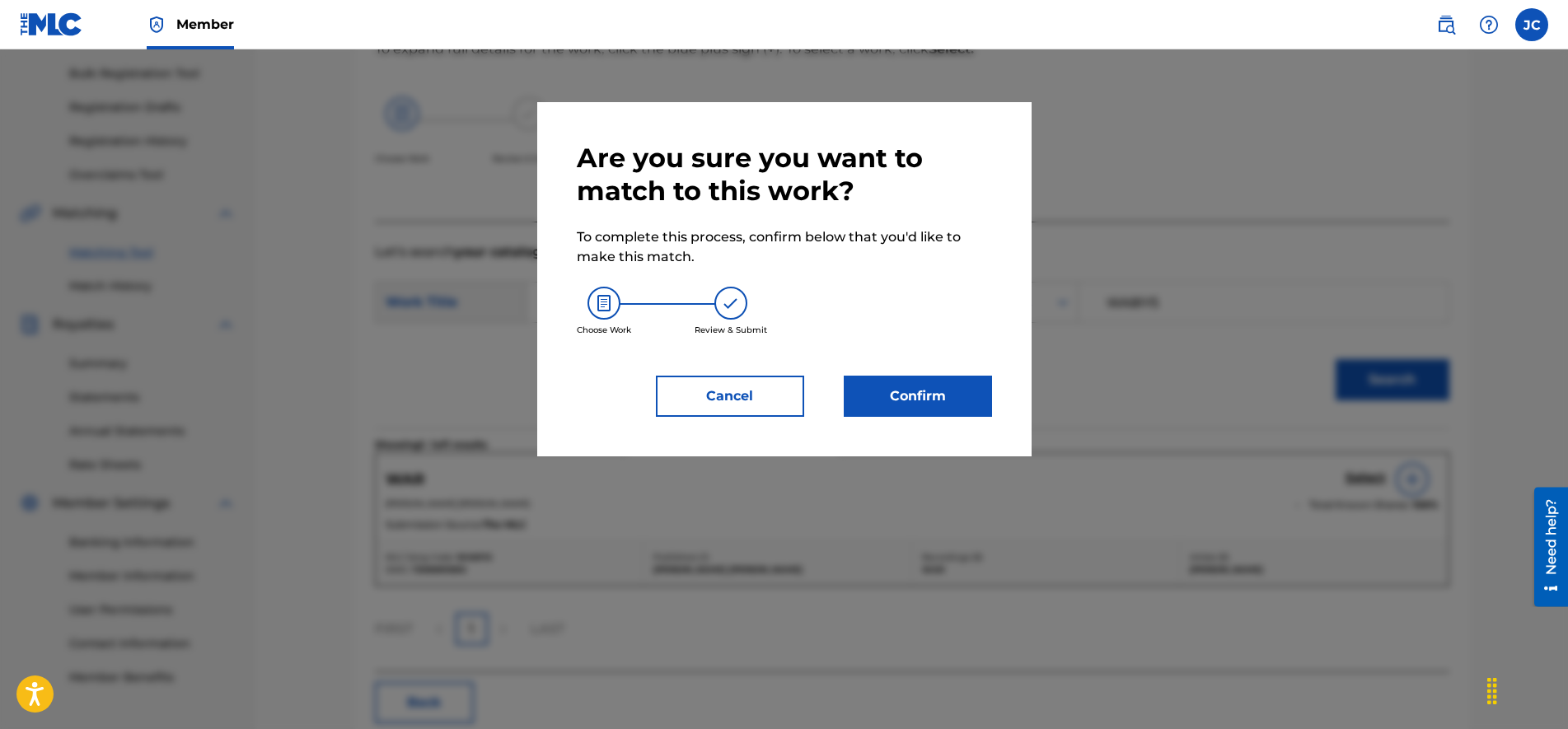
click at [910, 389] on button "Confirm" at bounding box center [918, 396] width 149 height 41
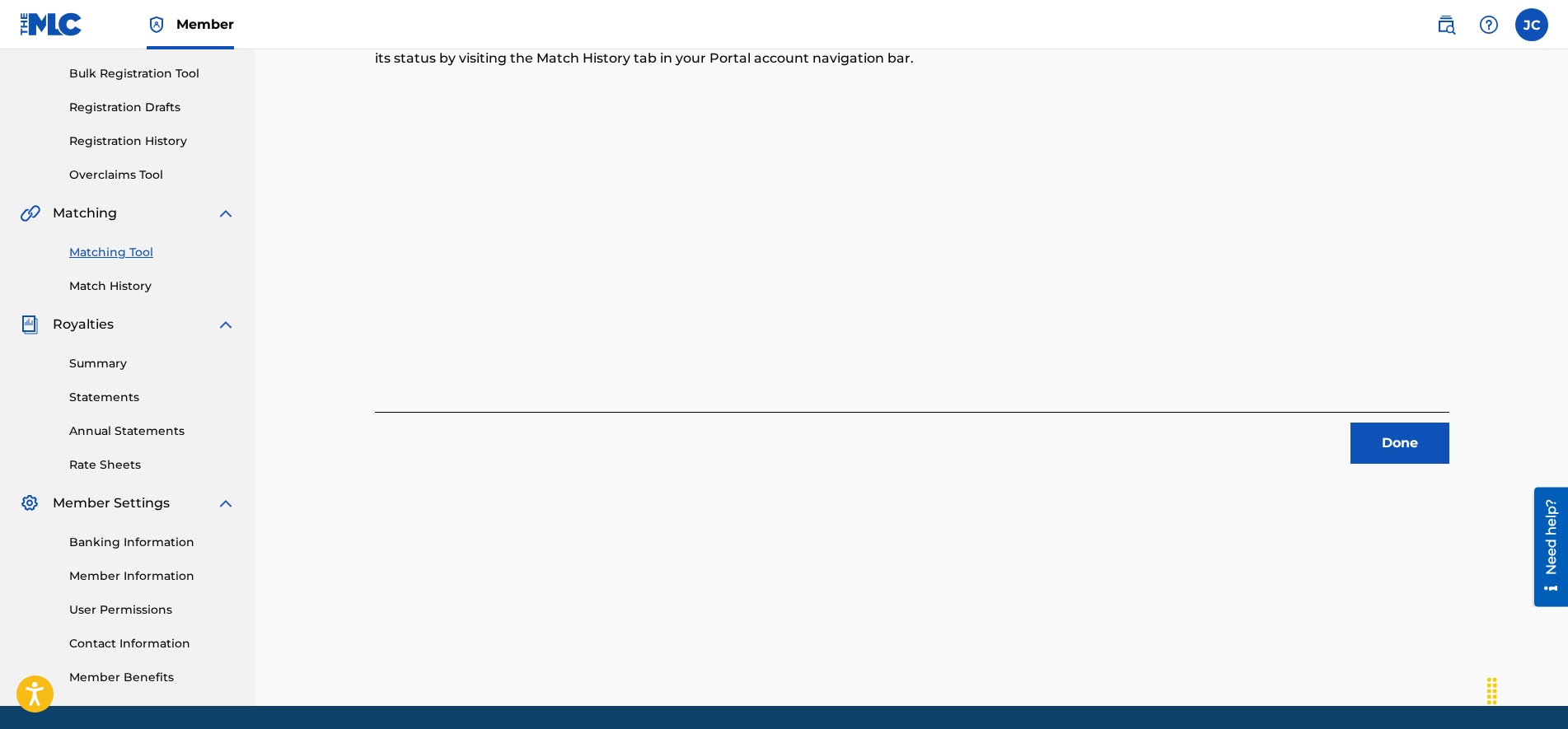
click at [1419, 447] on button "Done" at bounding box center [1399, 443] width 98 height 41
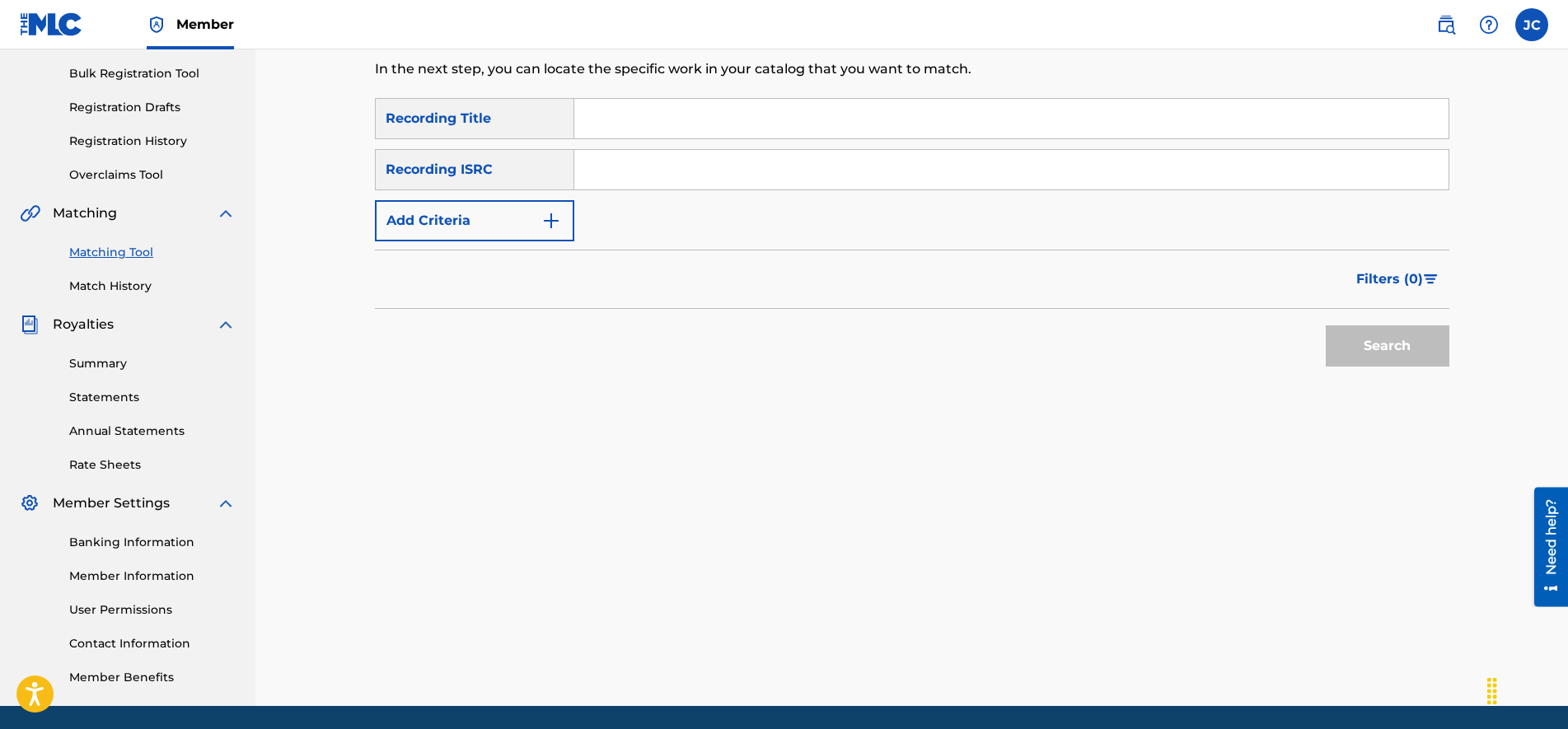
click at [673, 171] on input "Search Form" at bounding box center [1011, 169] width 874 height 40
type input "CA5KR2434698"
click at [685, 119] on input "Search Form" at bounding box center [1011, 118] width 874 height 40
type input "Morena"
click at [1326, 325] on button "Search" at bounding box center [1387, 345] width 124 height 41
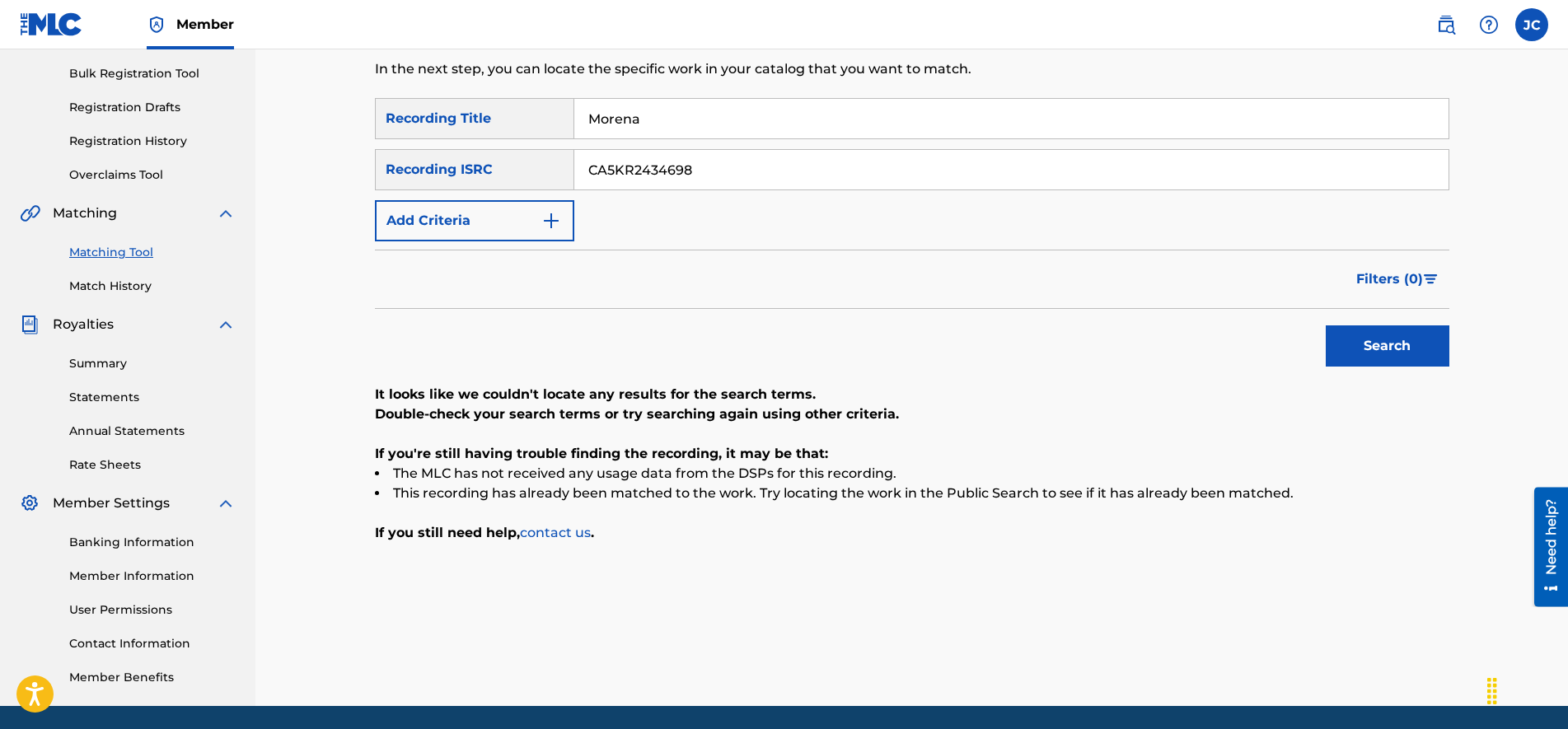
click at [703, 171] on input "CA5KR2434698" at bounding box center [1011, 169] width 874 height 40
type input "CA5KR2326321"
click at [693, 119] on input "Morena" at bounding box center [1011, 118] width 874 height 40
type input "Like I Do - (Slowed + Reverb)"
click at [1398, 355] on button "Search" at bounding box center [1387, 345] width 124 height 41
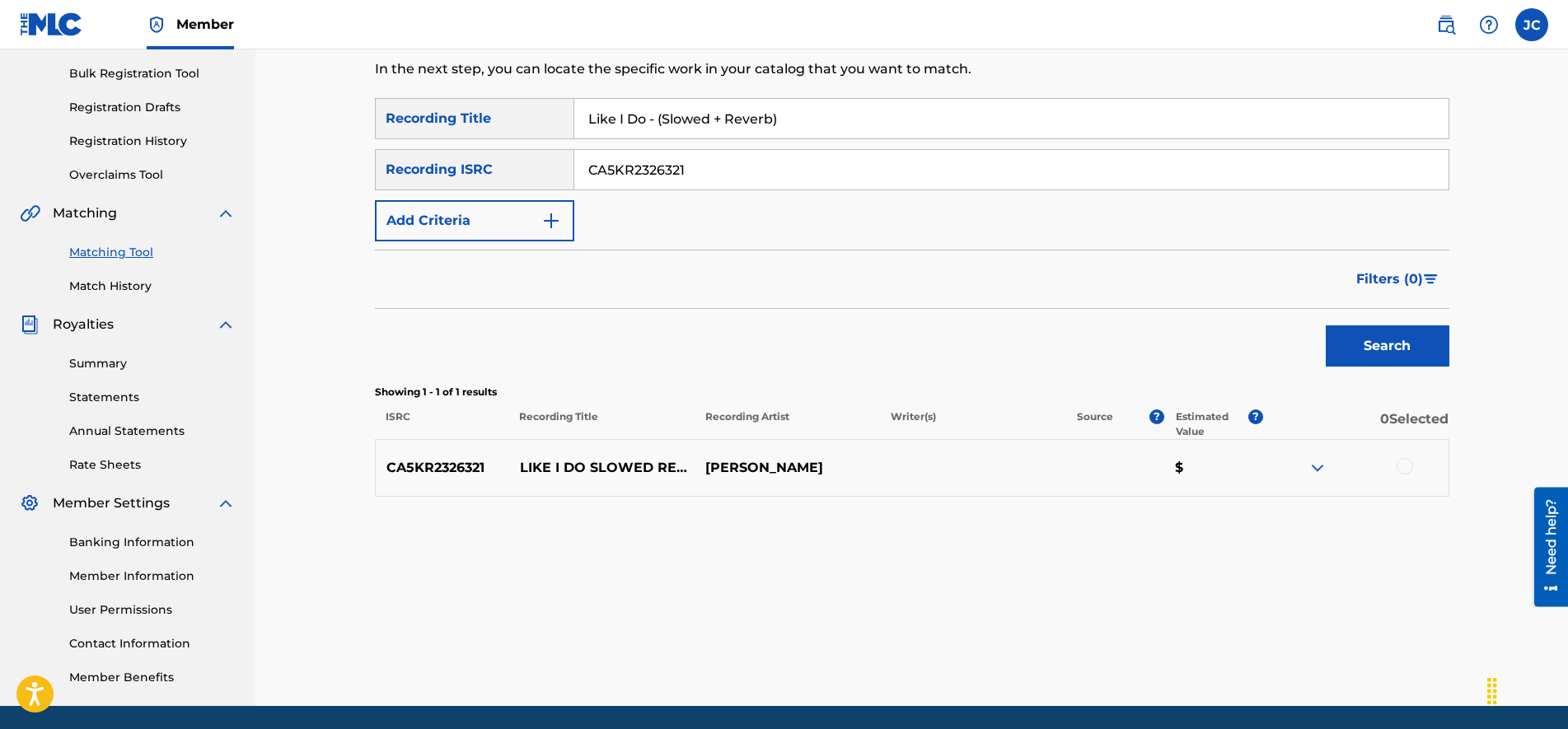
click at [1328, 463] on div at bounding box center [1355, 467] width 186 height 20
click at [1315, 476] on img at bounding box center [1316, 467] width 20 height 20
click at [1401, 454] on div "CA5KR2326321 LIKE I DO SLOWED REVERB [PERSON_NAME] $" at bounding box center [911, 468] width 1074 height 58
click at [1403, 469] on div at bounding box center [1405, 466] width 17 height 17
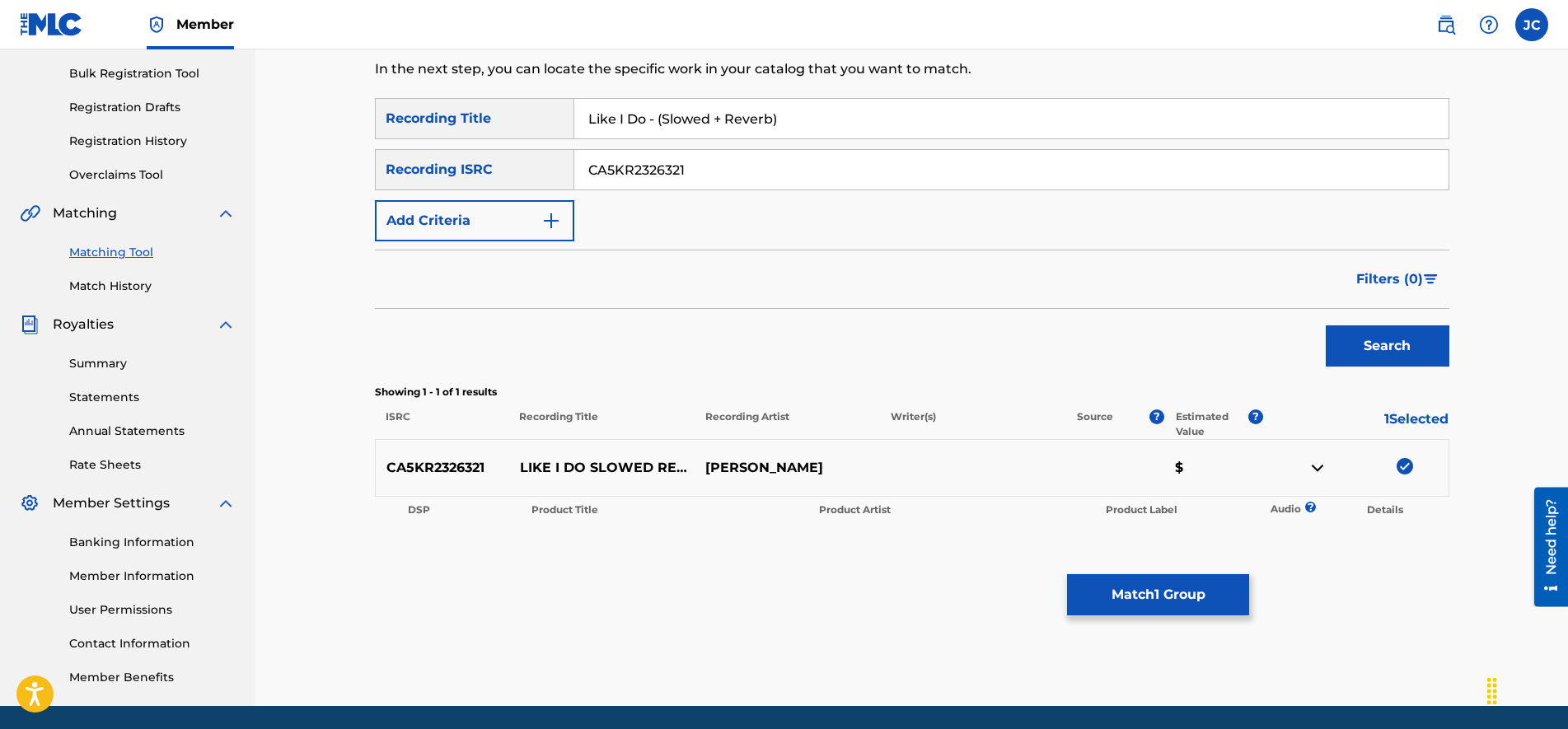
click at [1200, 584] on button "Match 1 Group" at bounding box center [1157, 594] width 182 height 41
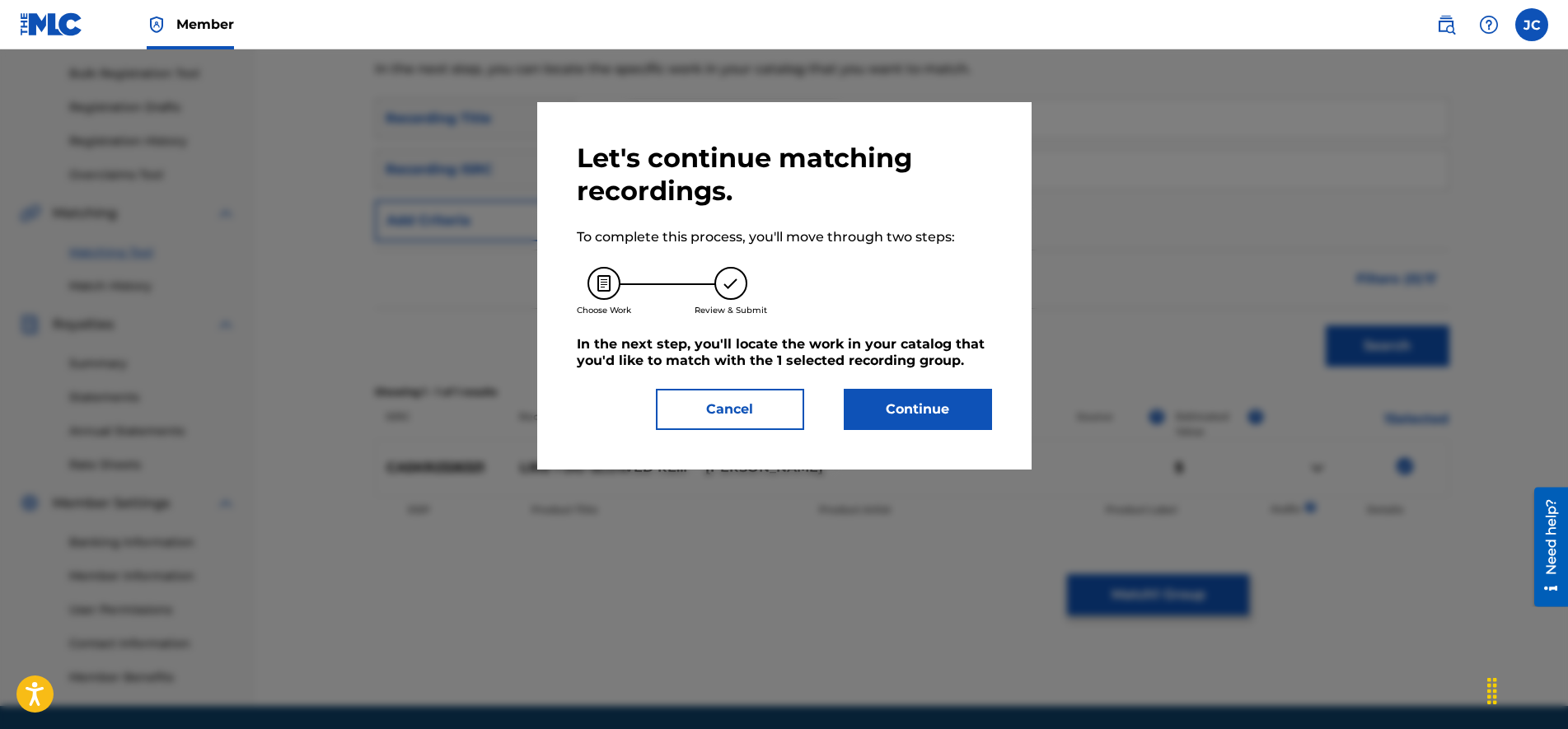
click at [963, 409] on button "Continue" at bounding box center [918, 410] width 149 height 41
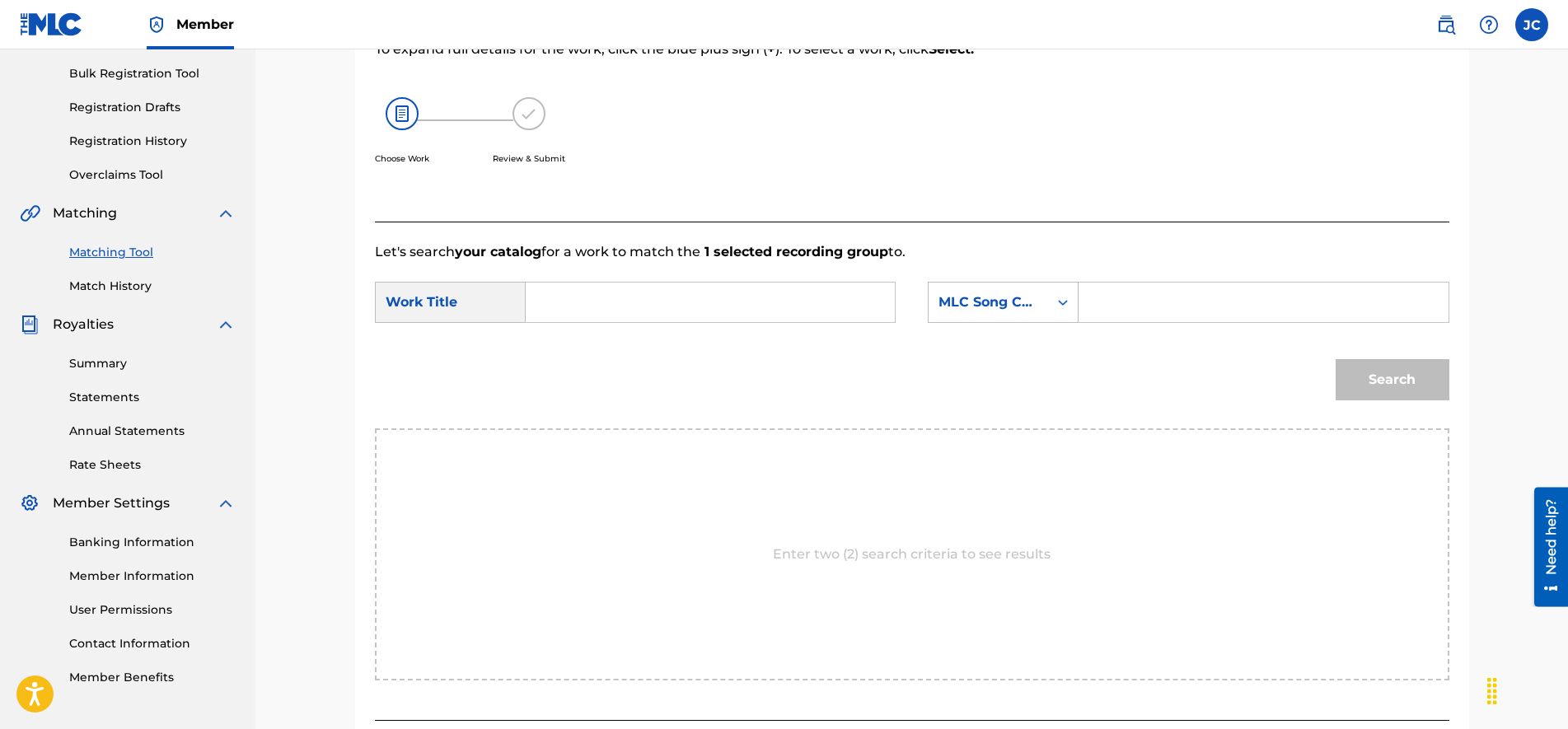
click at [1175, 289] on input "Search Form" at bounding box center [1262, 302] width 341 height 40
type input "LE52X5"
click at [621, 307] on input "Search Form" at bounding box center [710, 302] width 341 height 40
type input "LIKE I DO (SLOWED + REVERB)"
click at [1414, 388] on button "Search" at bounding box center [1392, 380] width 113 height 41
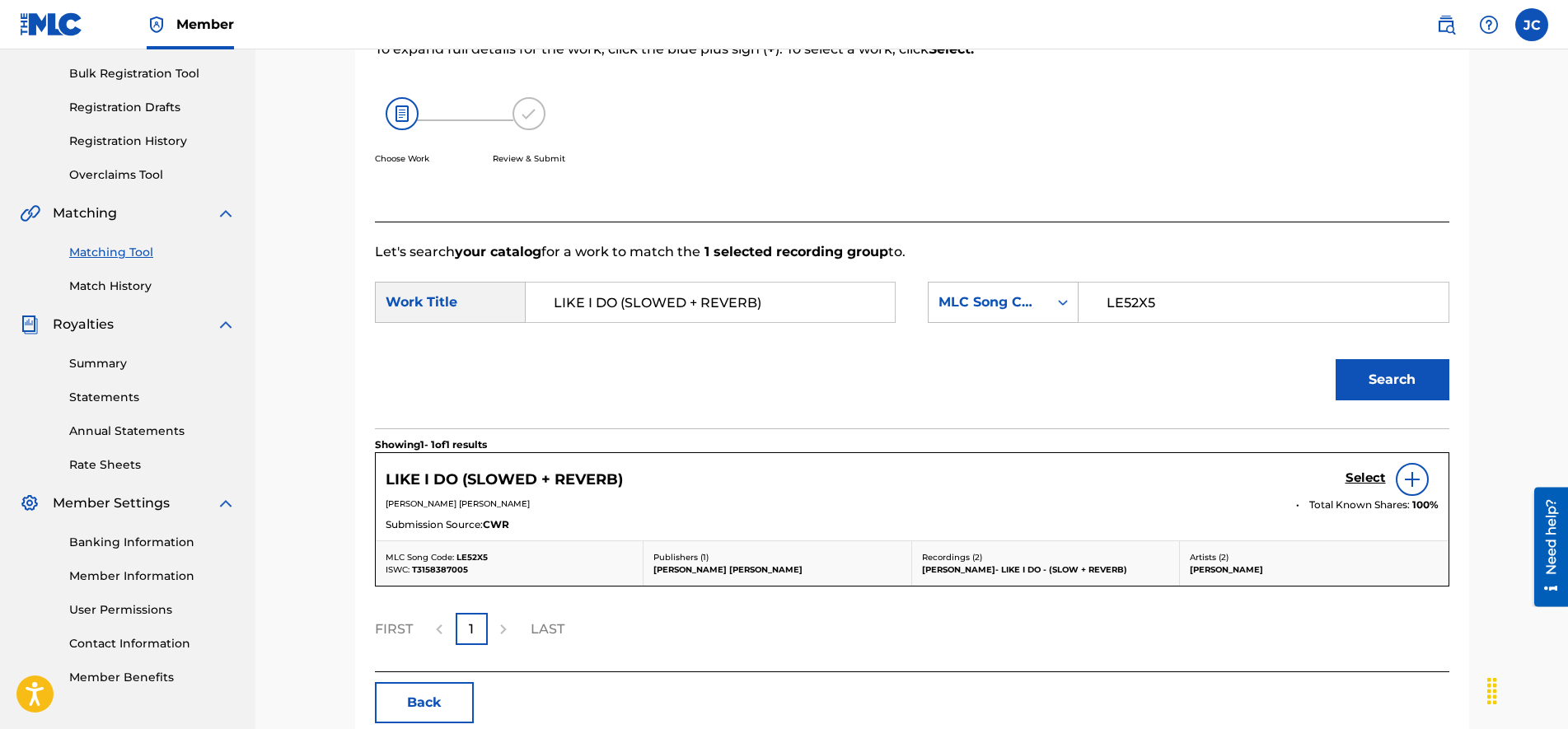
click at [1357, 476] on h5 "Select" at bounding box center [1365, 477] width 40 height 16
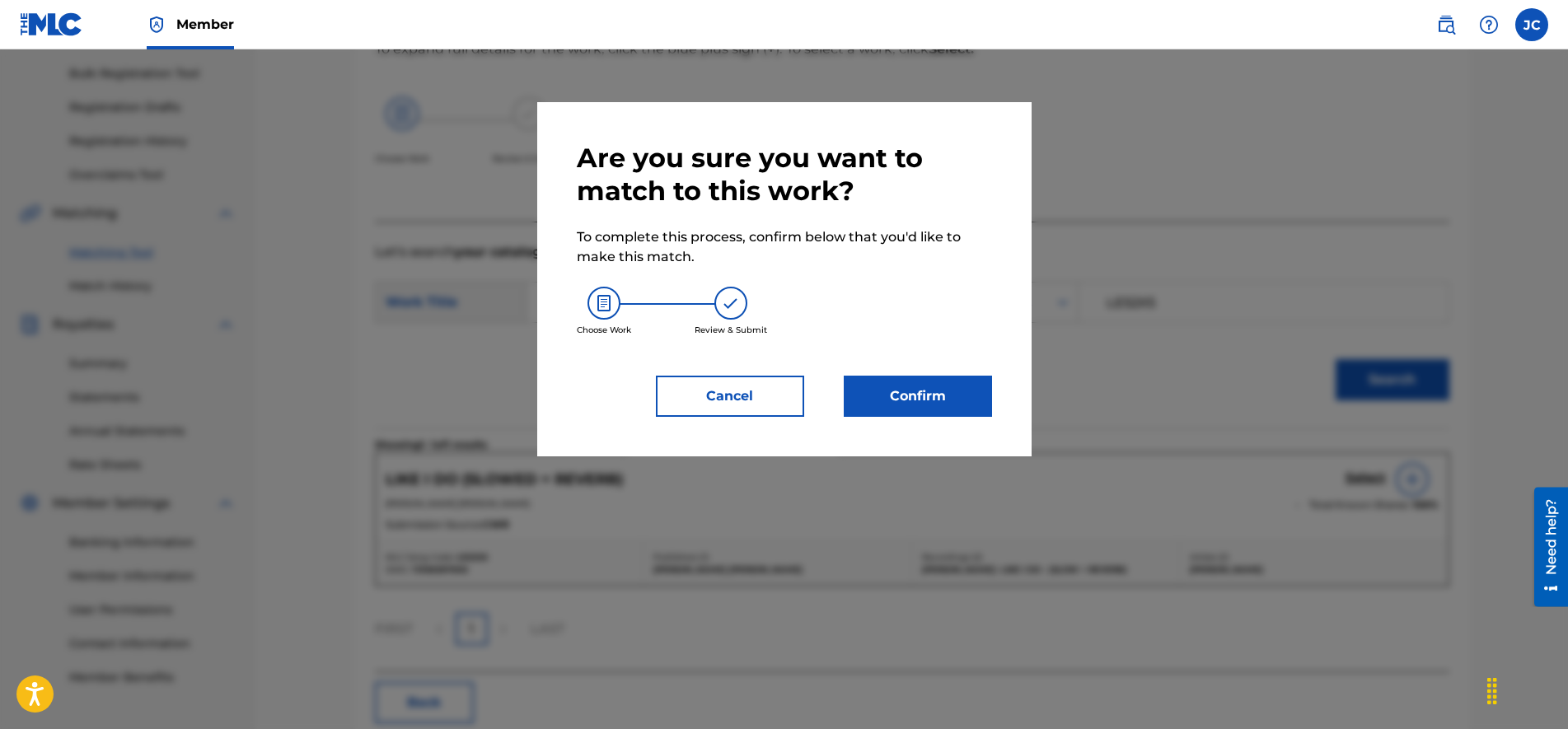
click at [921, 404] on button "Confirm" at bounding box center [918, 396] width 149 height 41
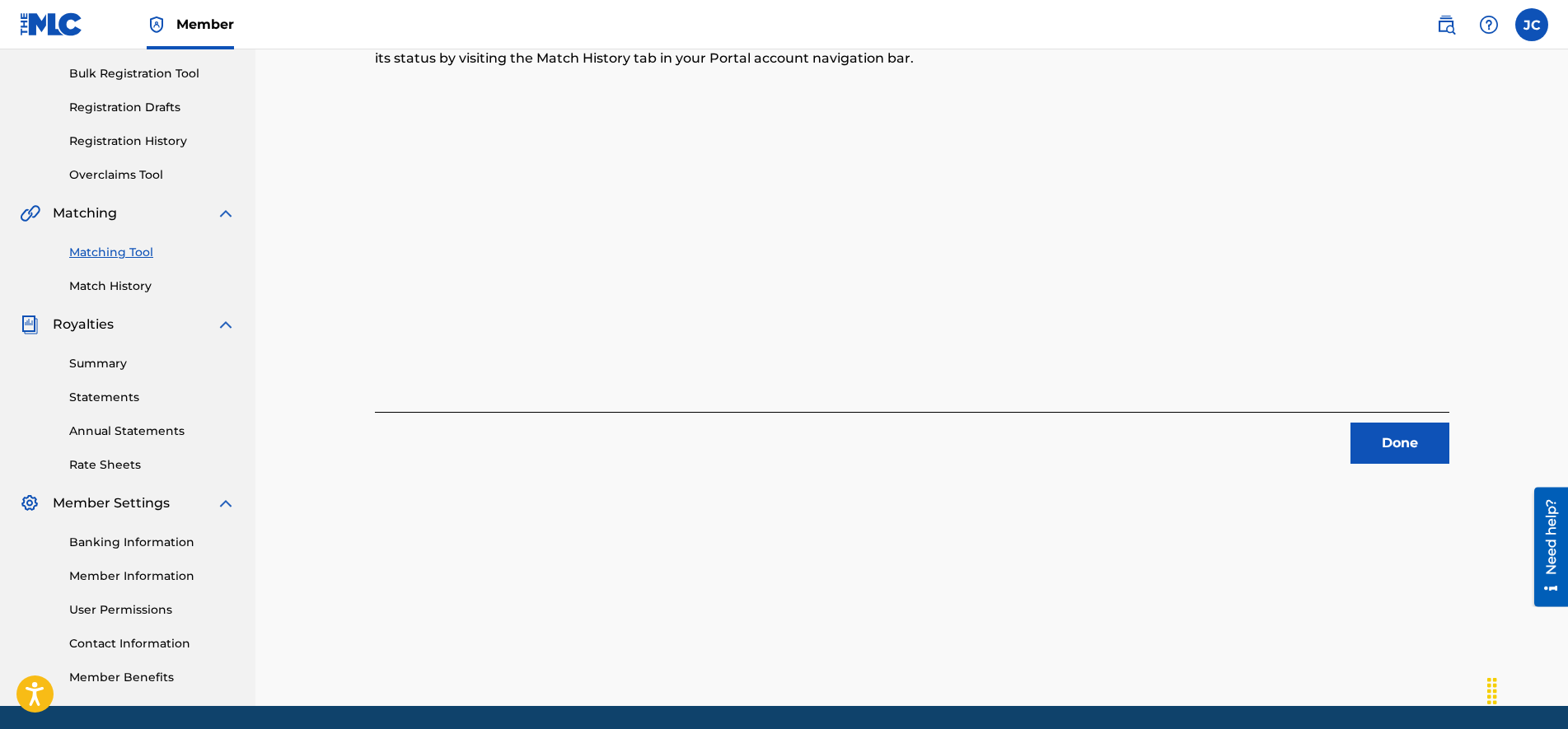
click at [1387, 441] on button "Done" at bounding box center [1399, 443] width 98 height 41
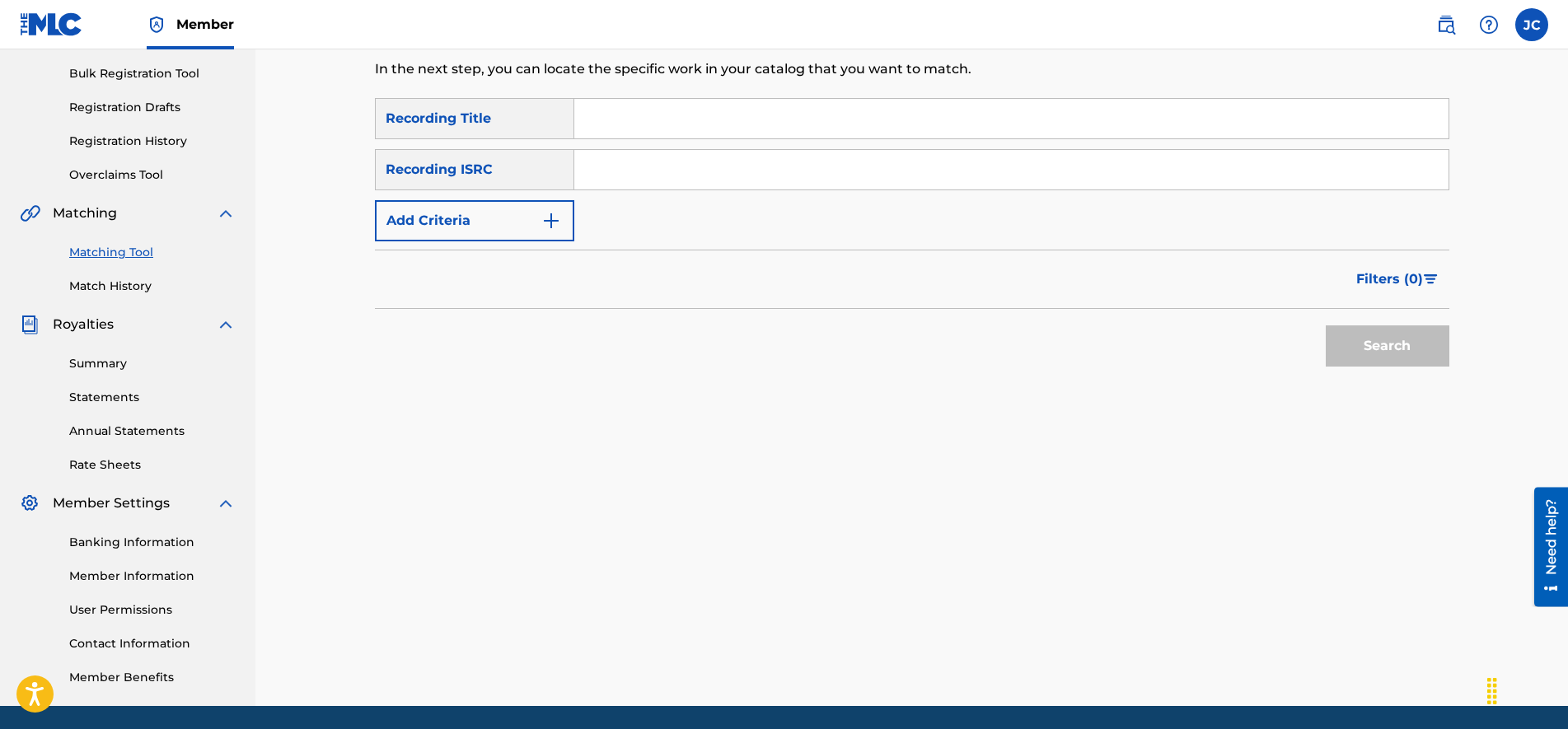
scroll to position [0, 0]
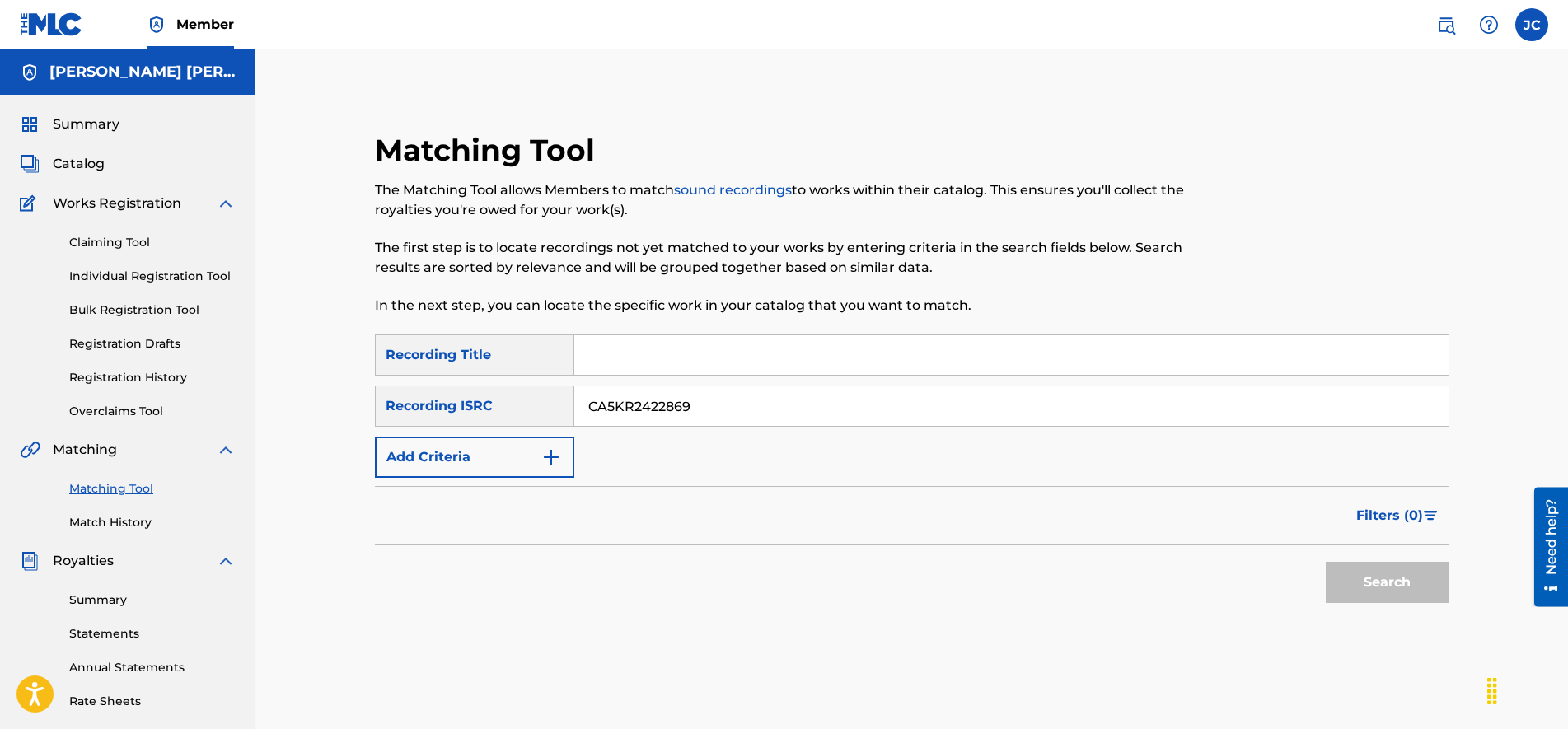
click at [666, 418] on input "CA5KR2422869" at bounding box center [1011, 406] width 874 height 40
click at [621, 410] on input "CA5KR2422869" at bounding box center [1011, 406] width 874 height 40
click at [615, 415] on input "CA5KR2422869" at bounding box center [1011, 406] width 874 height 40
type input "CA5KR2422869"
click at [636, 359] on input "Search Form" at bounding box center [1011, 355] width 874 height 40
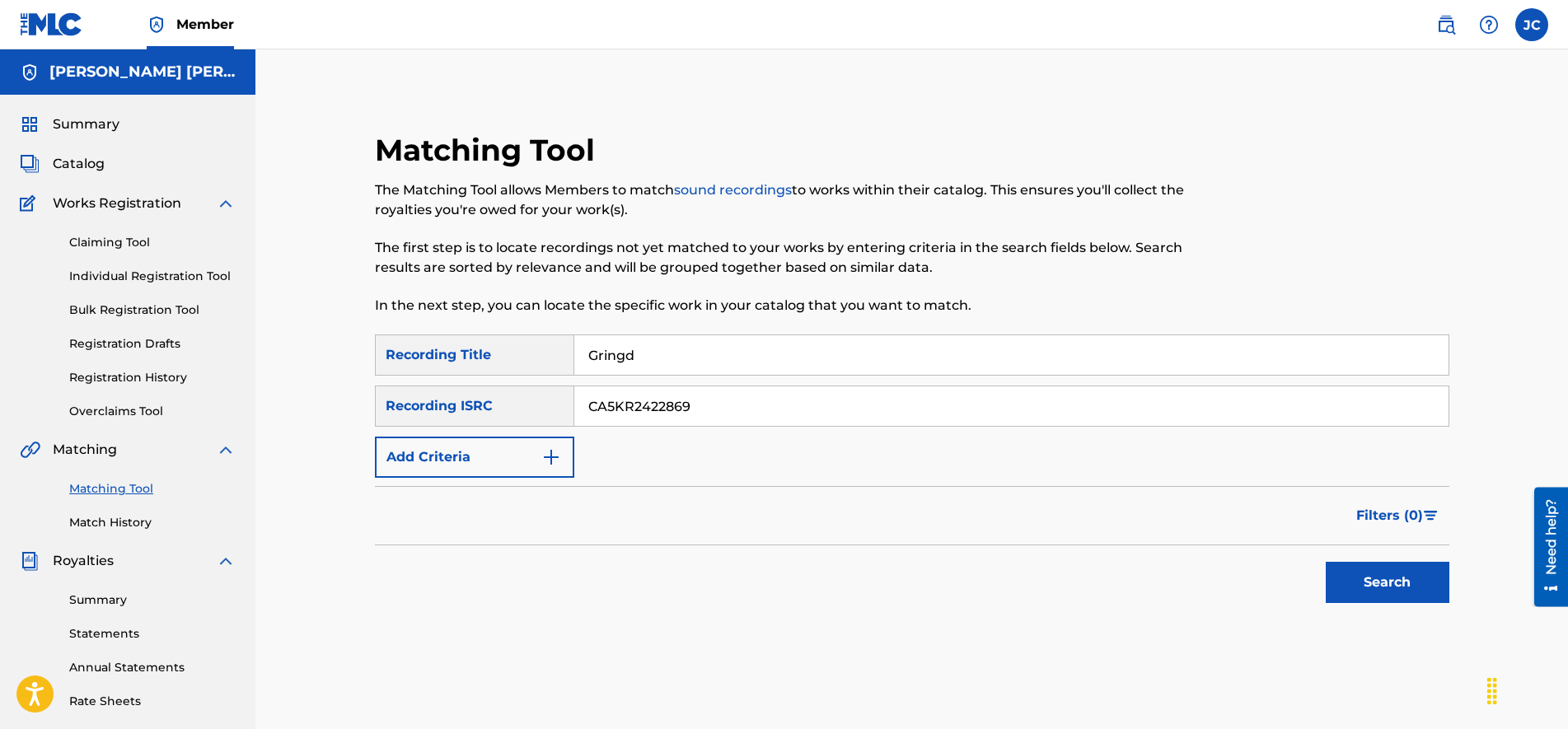
click at [1326, 562] on button "Search" at bounding box center [1387, 582] width 124 height 41
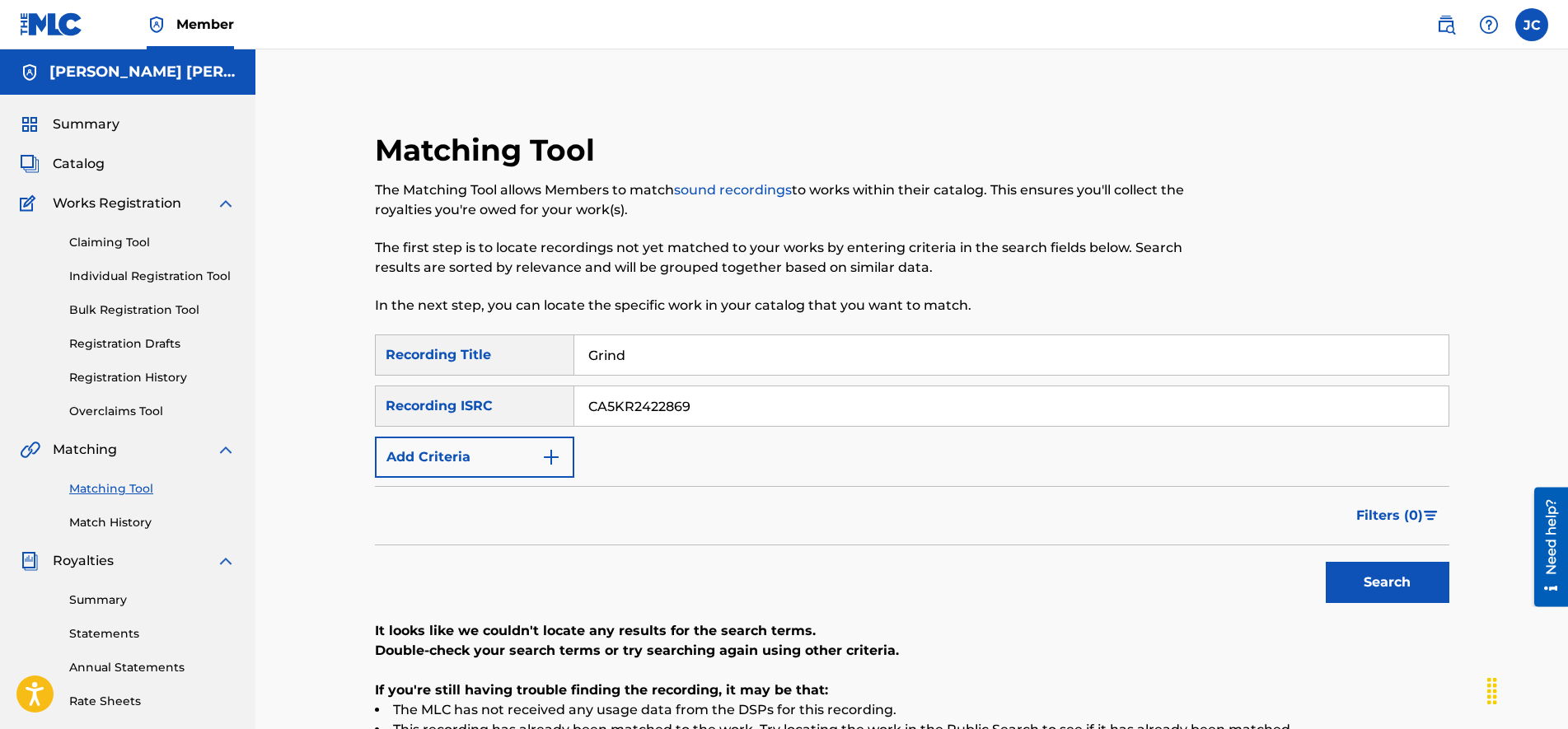
type input "Grind"
click at [1326, 562] on button "Search" at bounding box center [1387, 582] width 124 height 41
click at [681, 401] on input "CA5KR2422869" at bounding box center [1011, 406] width 874 height 40
type input "GBSMU6568905"
drag, startPoint x: 698, startPoint y: 363, endPoint x: 462, endPoint y: 358, distance: 236.1
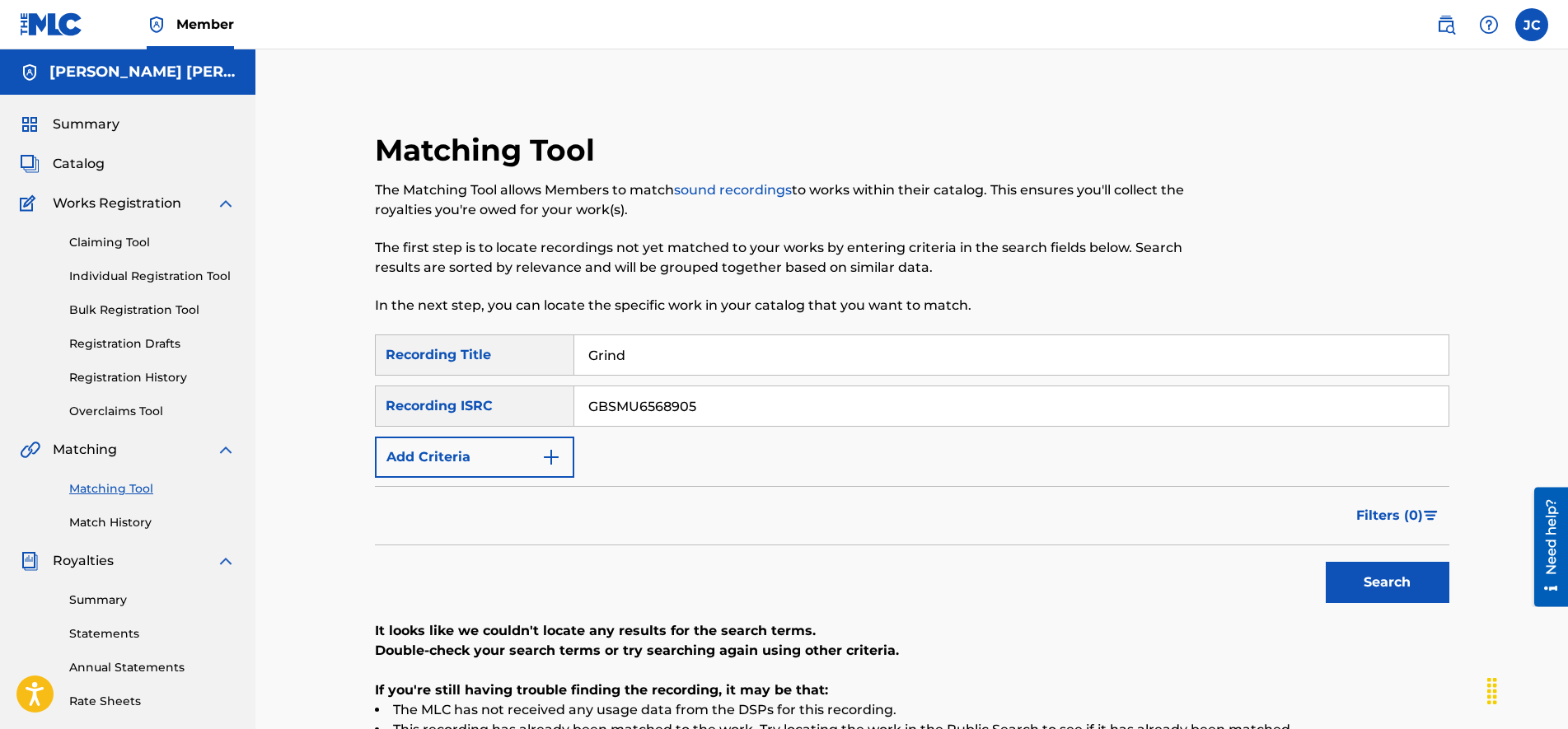
click at [462, 358] on div "SearchWithCriteria213fb4c3-7ee2-423c-b2c7-fea19553c371 Recording Title Grind" at bounding box center [911, 355] width 1074 height 41
type input "Tropical"
click at [1326, 562] on button "Search" at bounding box center [1387, 582] width 124 height 41
click at [703, 419] on input "GBSMU6568905" at bounding box center [1011, 406] width 874 height 40
type input "CA5KR2422875"
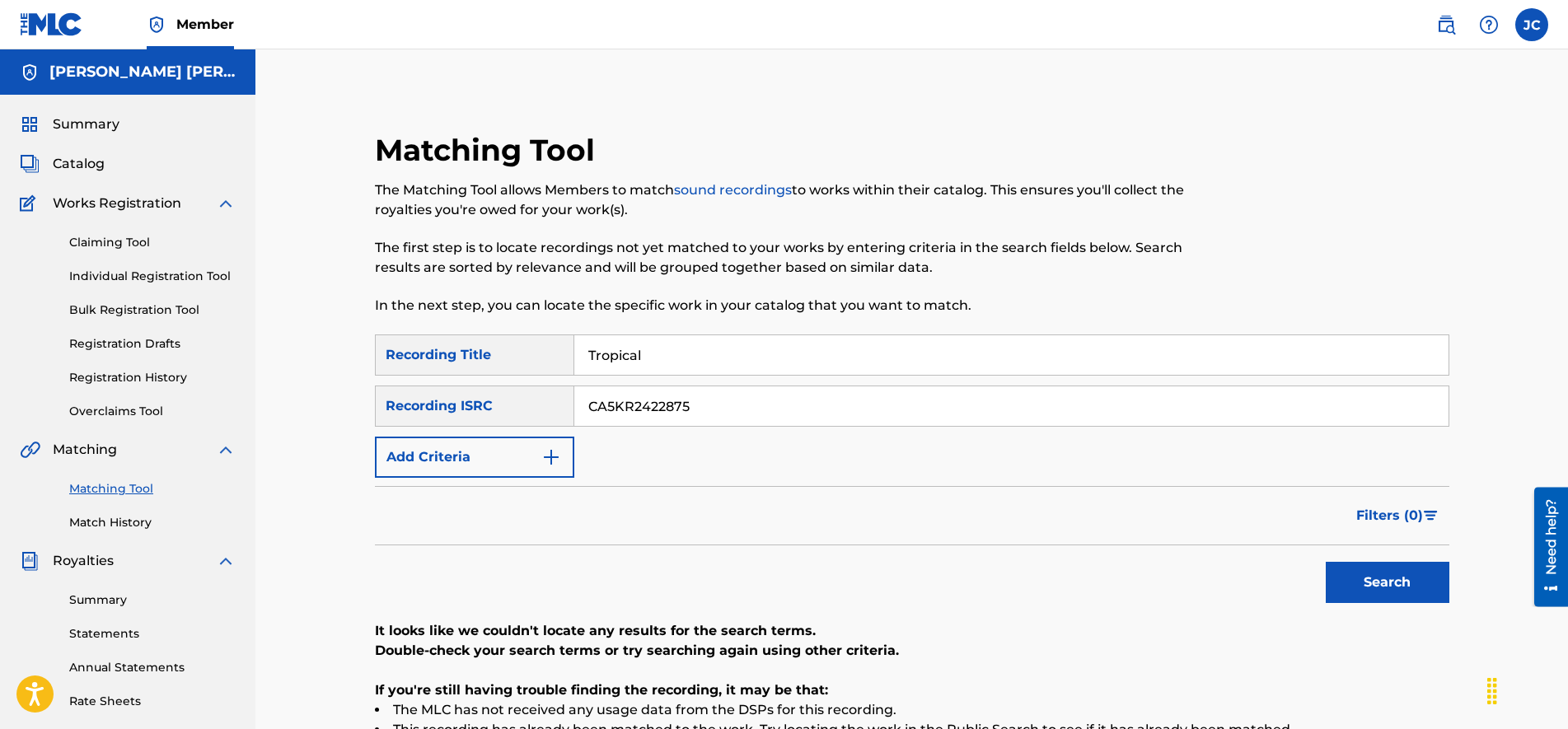
click at [691, 367] on input "Tropical" at bounding box center [1011, 355] width 874 height 40
type input "T"
click at [1326, 562] on button "Search" at bounding box center [1387, 582] width 124 height 41
type input "Easy"
click at [1326, 562] on button "Search" at bounding box center [1387, 582] width 124 height 41
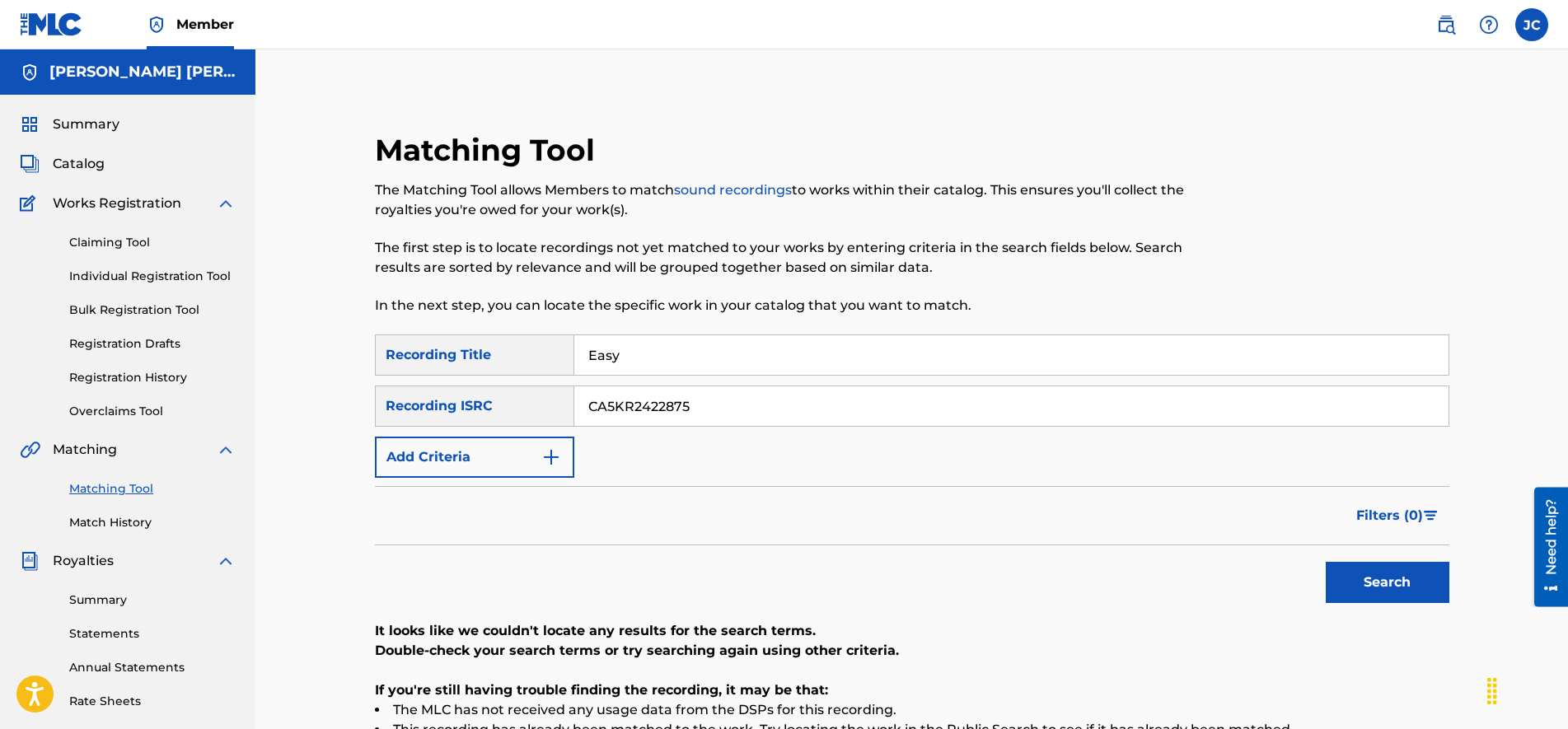
click at [722, 416] on input "CA5KR2422875" at bounding box center [1011, 406] width 874 height 40
type input "CA5KR2434713"
click at [677, 353] on input "Easy" at bounding box center [1011, 355] width 874 height 40
type input "Selva"
click at [1381, 571] on button "Search" at bounding box center [1387, 582] width 124 height 41
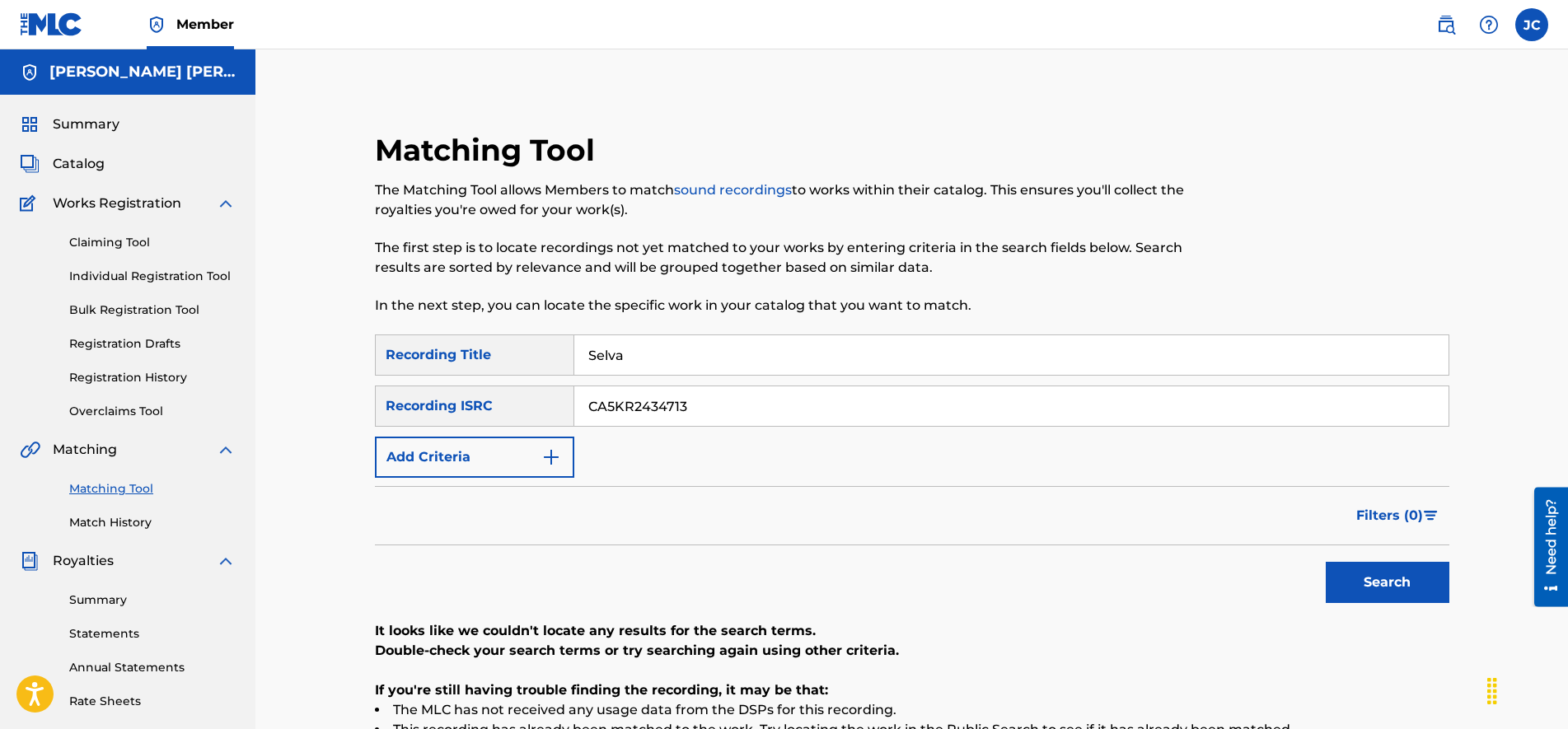
drag, startPoint x: 790, startPoint y: 409, endPoint x: 411, endPoint y: 374, distance: 380.6
click at [417, 374] on div "SearchWithCriteria213fb4c3-7ee2-423c-b2c7-fea19553c371 Recording Title Selva Se…" at bounding box center [911, 406] width 1074 height 143
type input "GBSMU6568827"
click at [555, 353] on div "Recording Title" at bounding box center [474, 355] width 200 height 41
drag, startPoint x: 707, startPoint y: 348, endPoint x: 407, endPoint y: 304, distance: 303.2
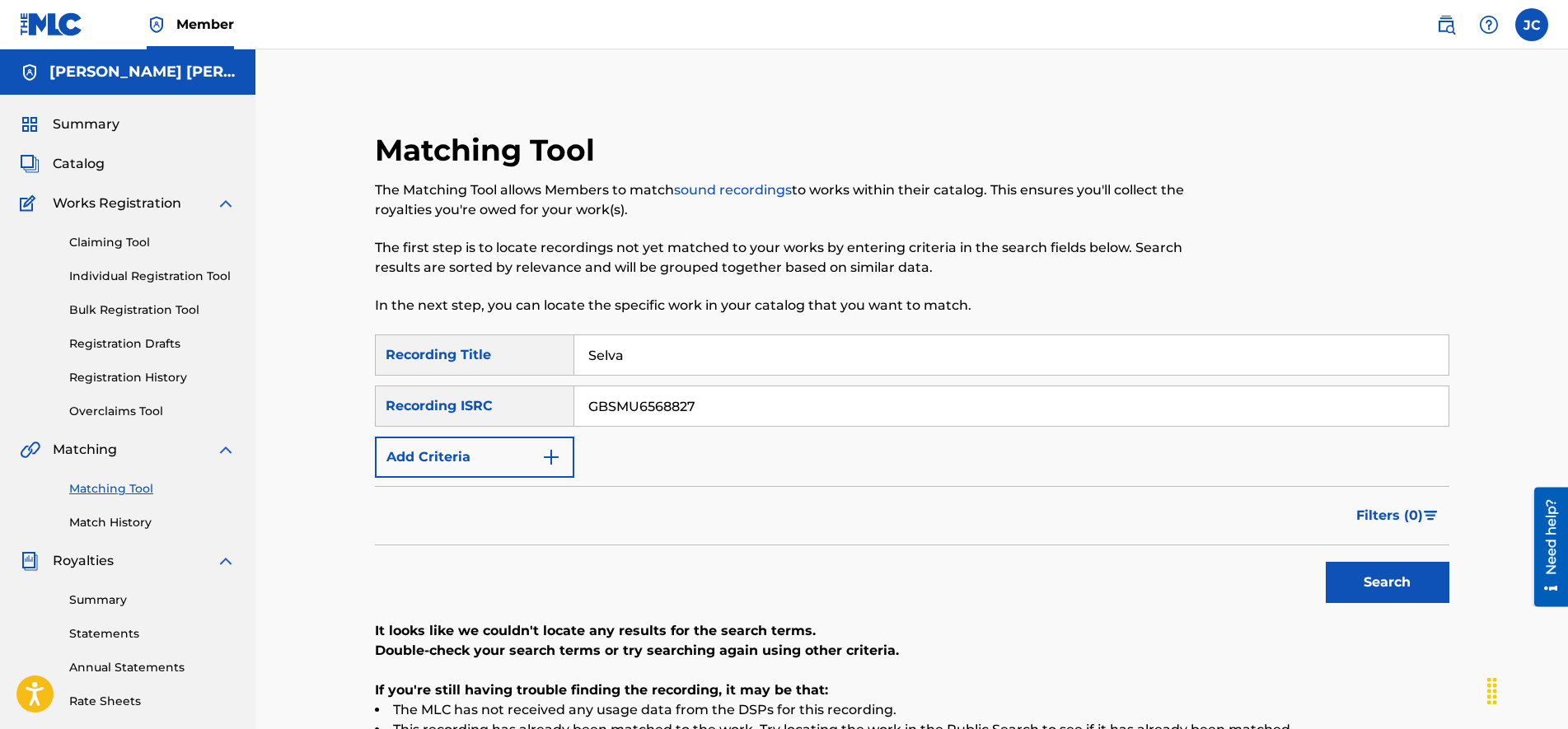
click at [407, 306] on div "Matching Tool The Matching Tool allows Members to match sound recordings to wor…" at bounding box center [911, 497] width 1074 height 730
type input "Lust"
click at [1418, 589] on button "Search" at bounding box center [1387, 582] width 124 height 41
click at [691, 400] on input "GBSMU6568827" at bounding box center [1011, 406] width 874 height 40
type input "CA5KR0031145"
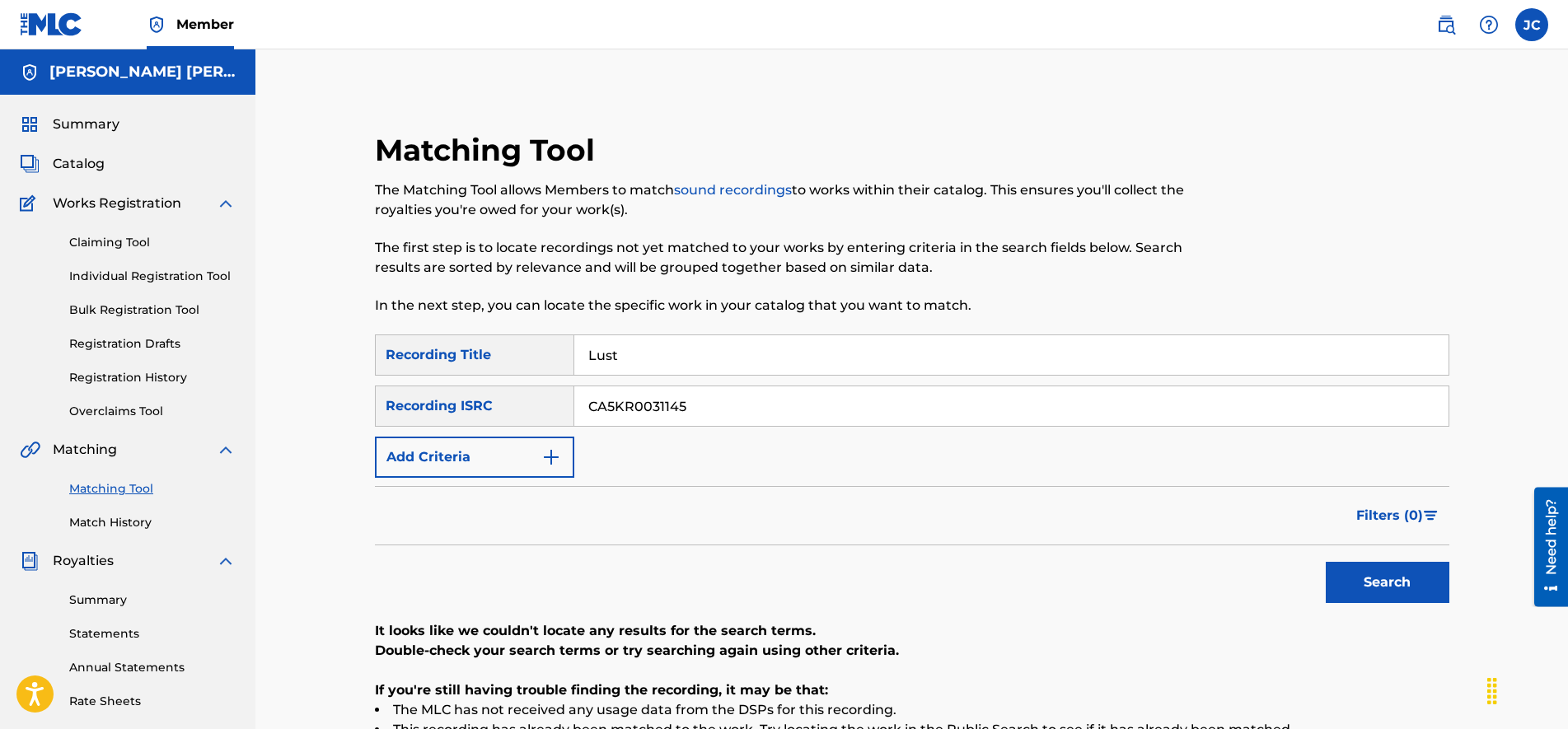
drag, startPoint x: 679, startPoint y: 348, endPoint x: 309, endPoint y: 297, distance: 373.5
click at [310, 298] on div "Matching Tool The Matching Tool allows Members to match sound recordings to wor…" at bounding box center [911, 495] width 1313 height 892
type input "Loyal"
click at [1326, 562] on button "Search" at bounding box center [1387, 582] width 124 height 41
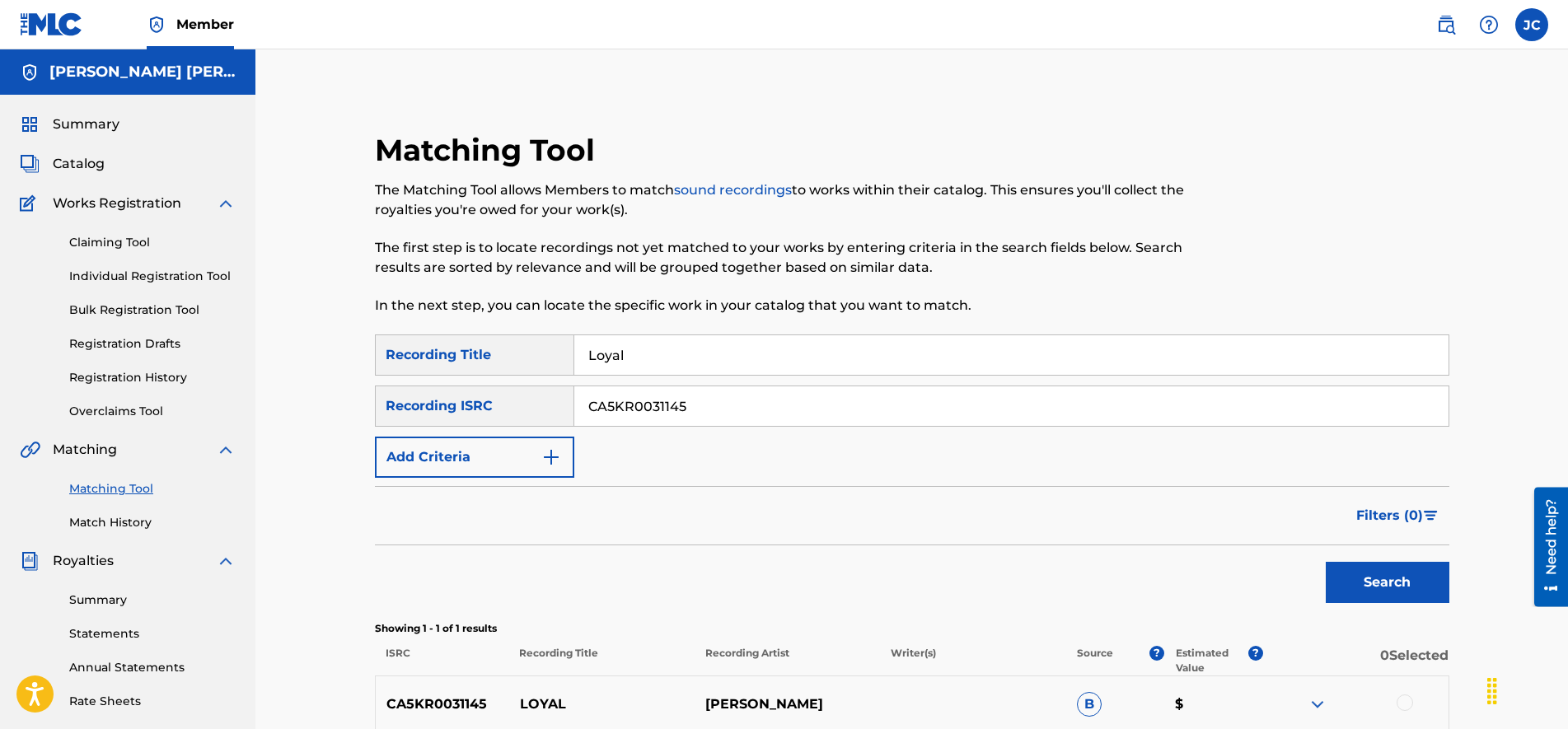
click at [1174, 495] on div "Filters ( 0 )" at bounding box center [911, 515] width 1074 height 59
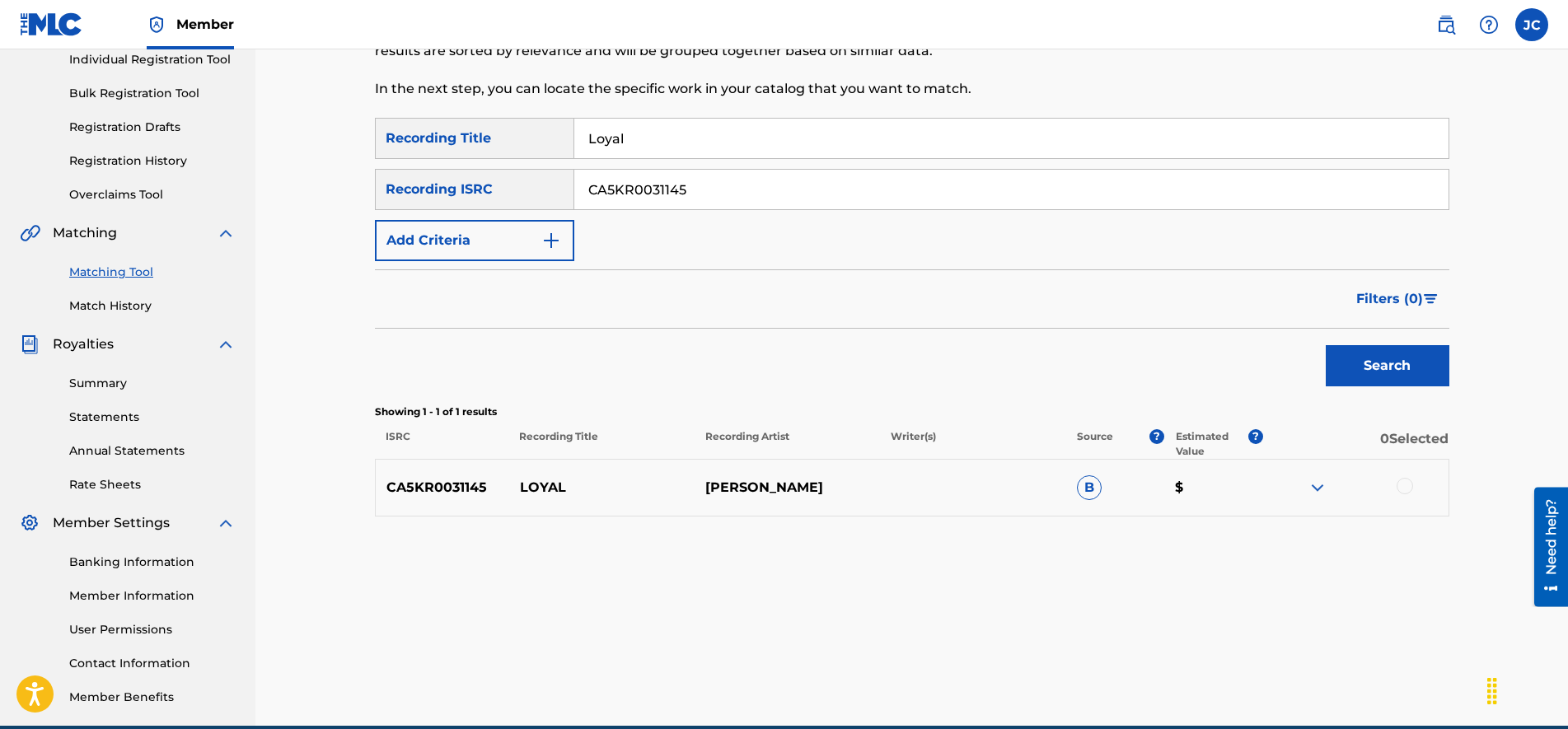
drag, startPoint x: 1036, startPoint y: 485, endPoint x: 1027, endPoint y: 514, distance: 30.4
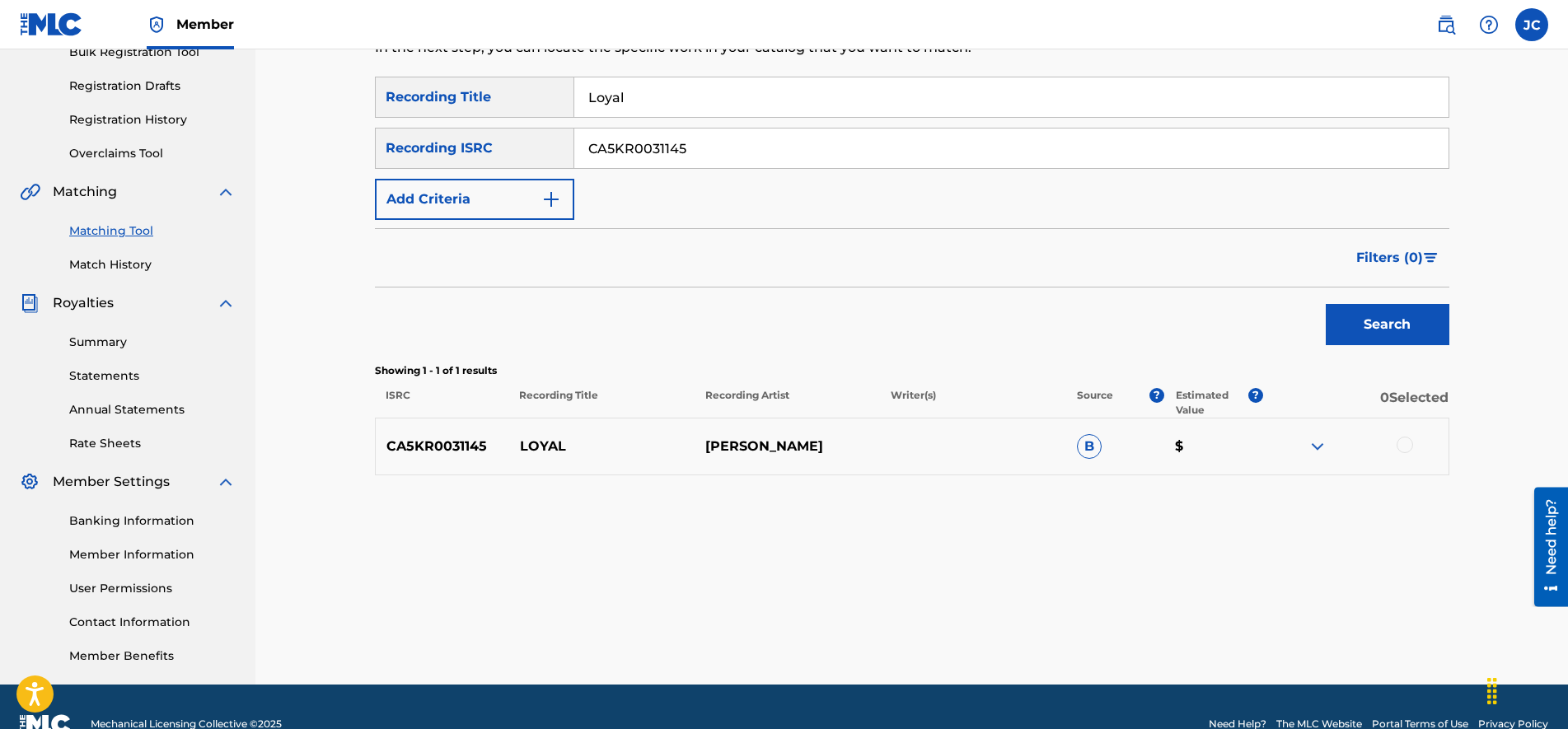
click at [1320, 448] on img at bounding box center [1316, 446] width 20 height 20
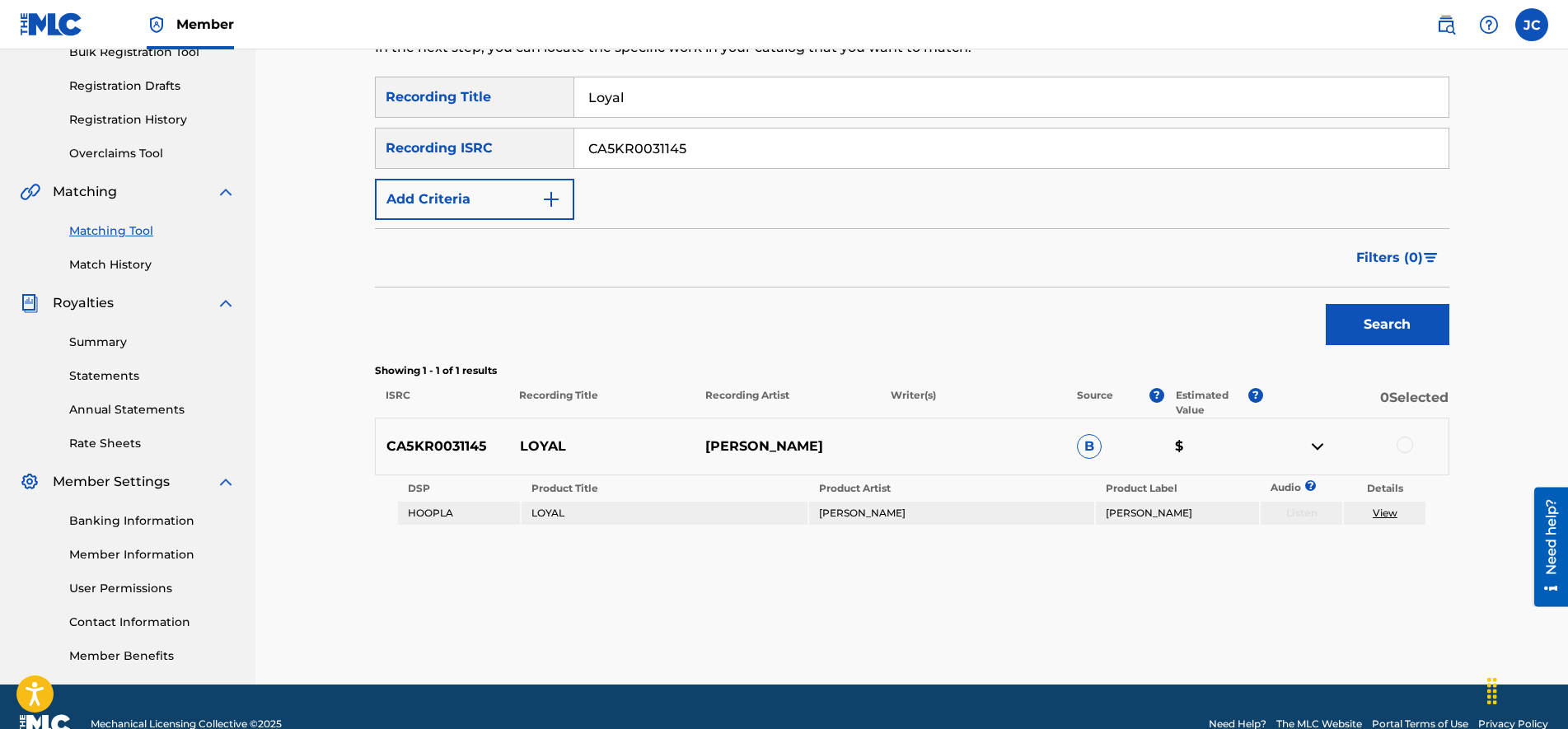
click at [1414, 442] on div at bounding box center [1355, 446] width 186 height 20
click at [1401, 446] on div at bounding box center [1405, 445] width 17 height 17
click at [1162, 604] on button "Match 1 Group" at bounding box center [1157, 594] width 182 height 41
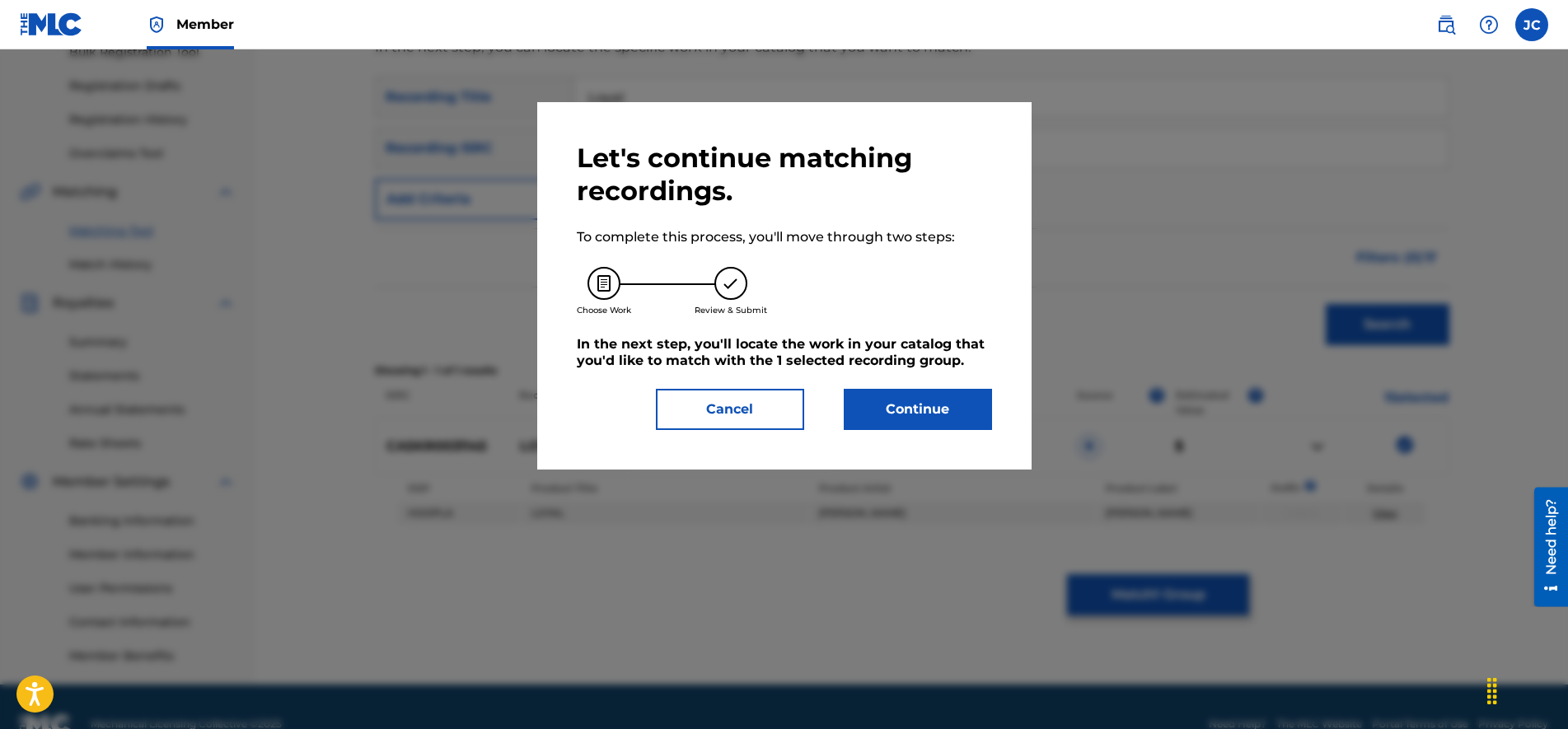
click at [911, 397] on button "Continue" at bounding box center [918, 410] width 149 height 41
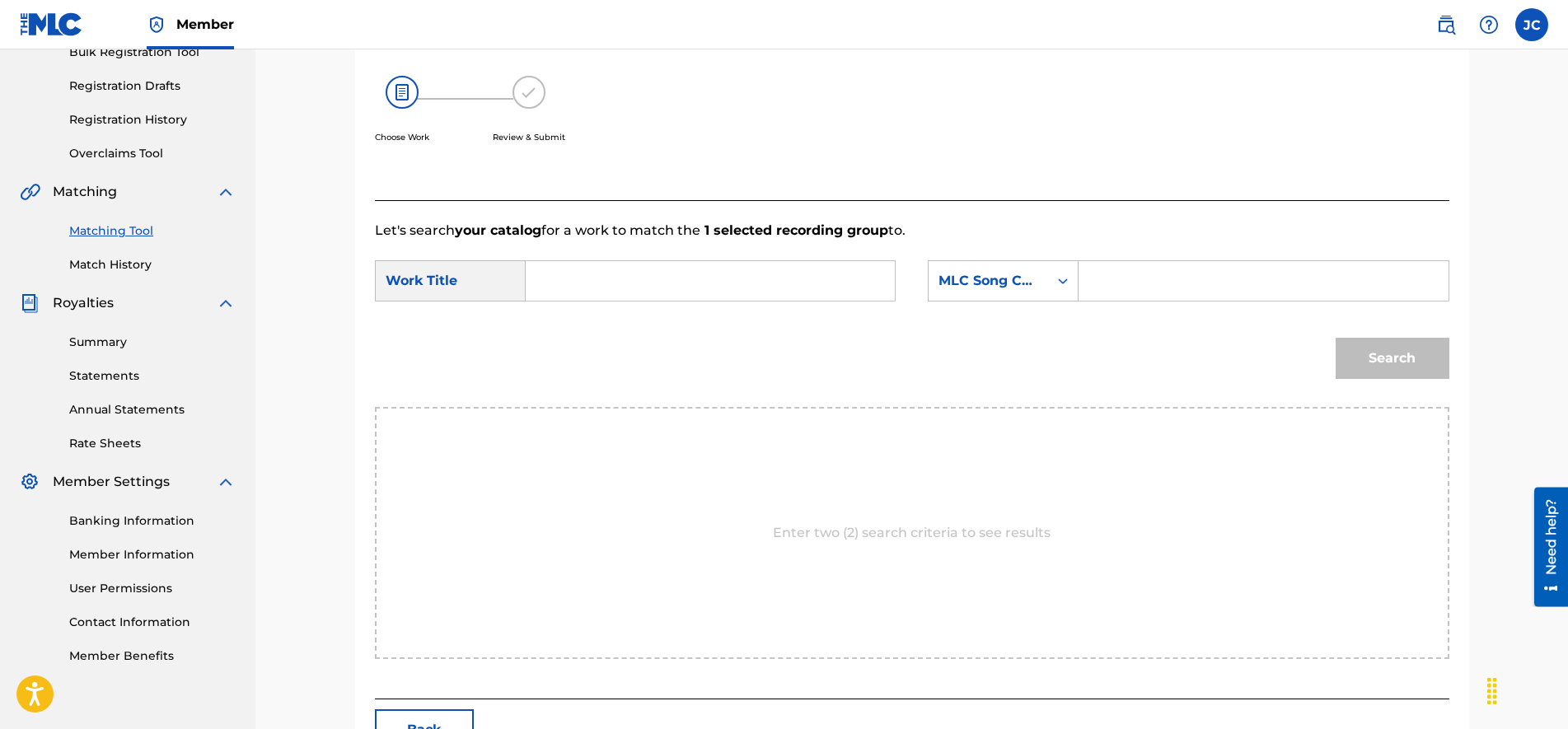
click at [1164, 278] on input "Search Form" at bounding box center [1262, 280] width 341 height 40
type input "LE0DF2"
click at [651, 267] on input "Search Form" at bounding box center [710, 280] width 341 height 40
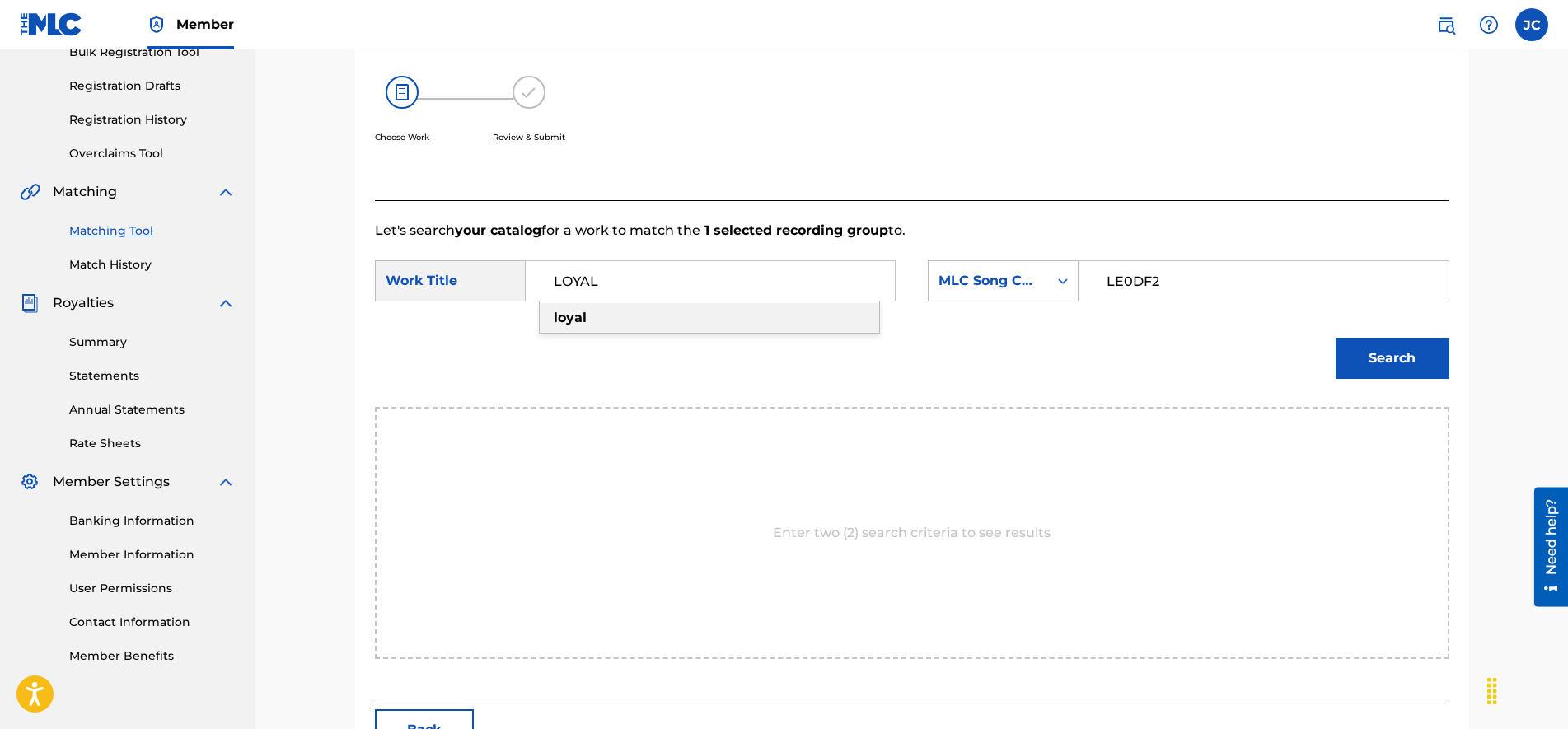
type input "LOYAL"
click at [1394, 347] on button "Search" at bounding box center [1392, 358] width 113 height 41
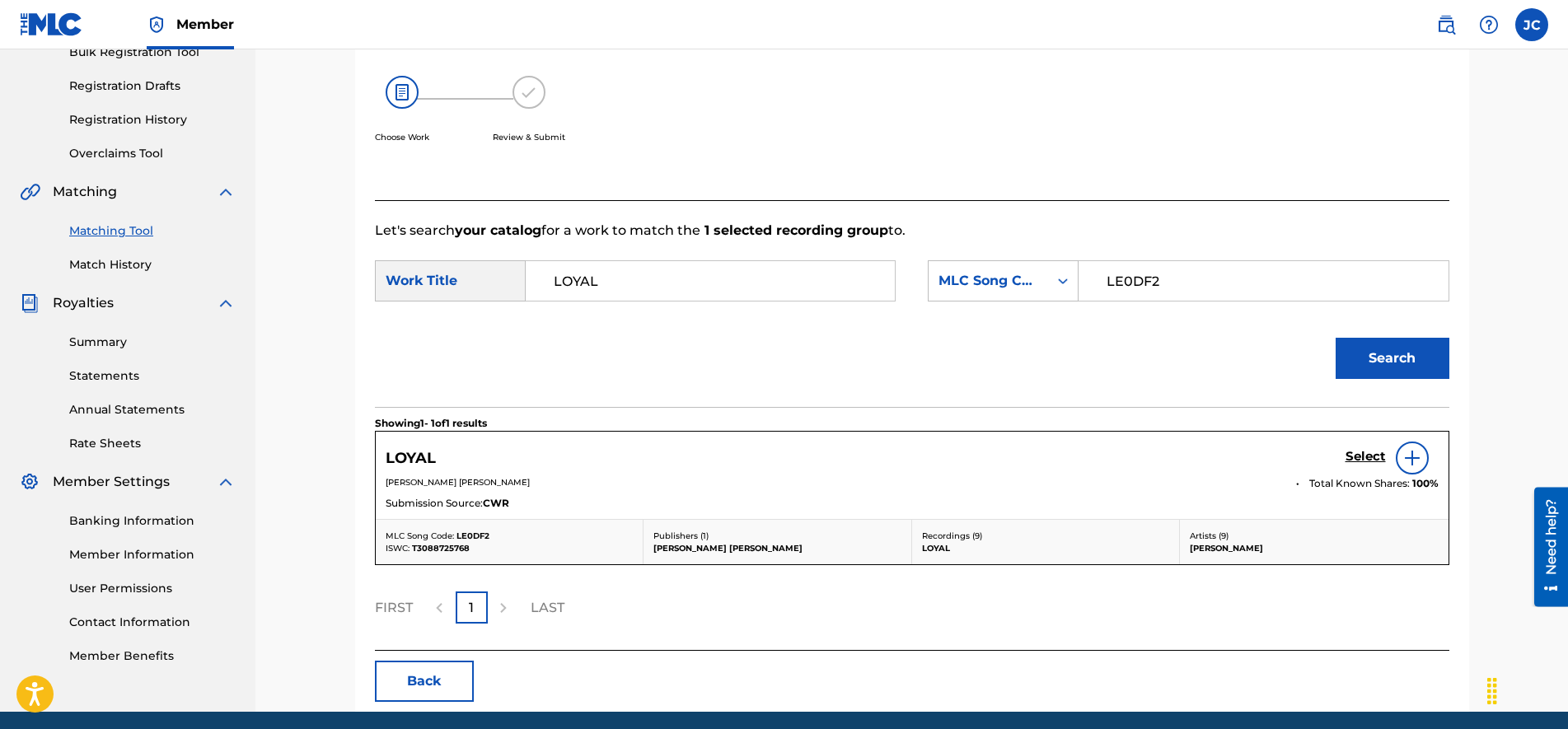
click at [1364, 449] on h5 "Select" at bounding box center [1365, 456] width 40 height 16
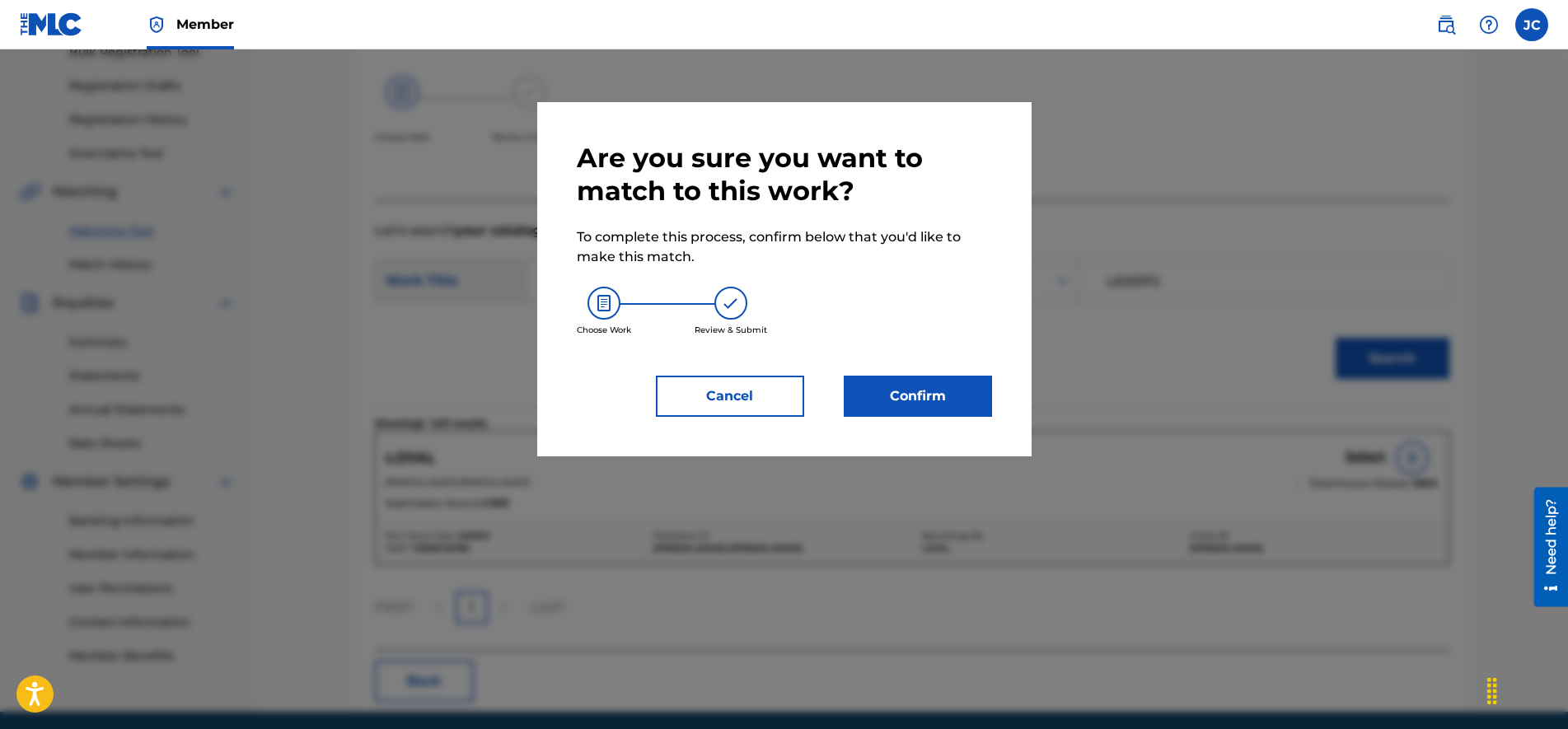
click at [895, 396] on button "Confirm" at bounding box center [918, 396] width 149 height 41
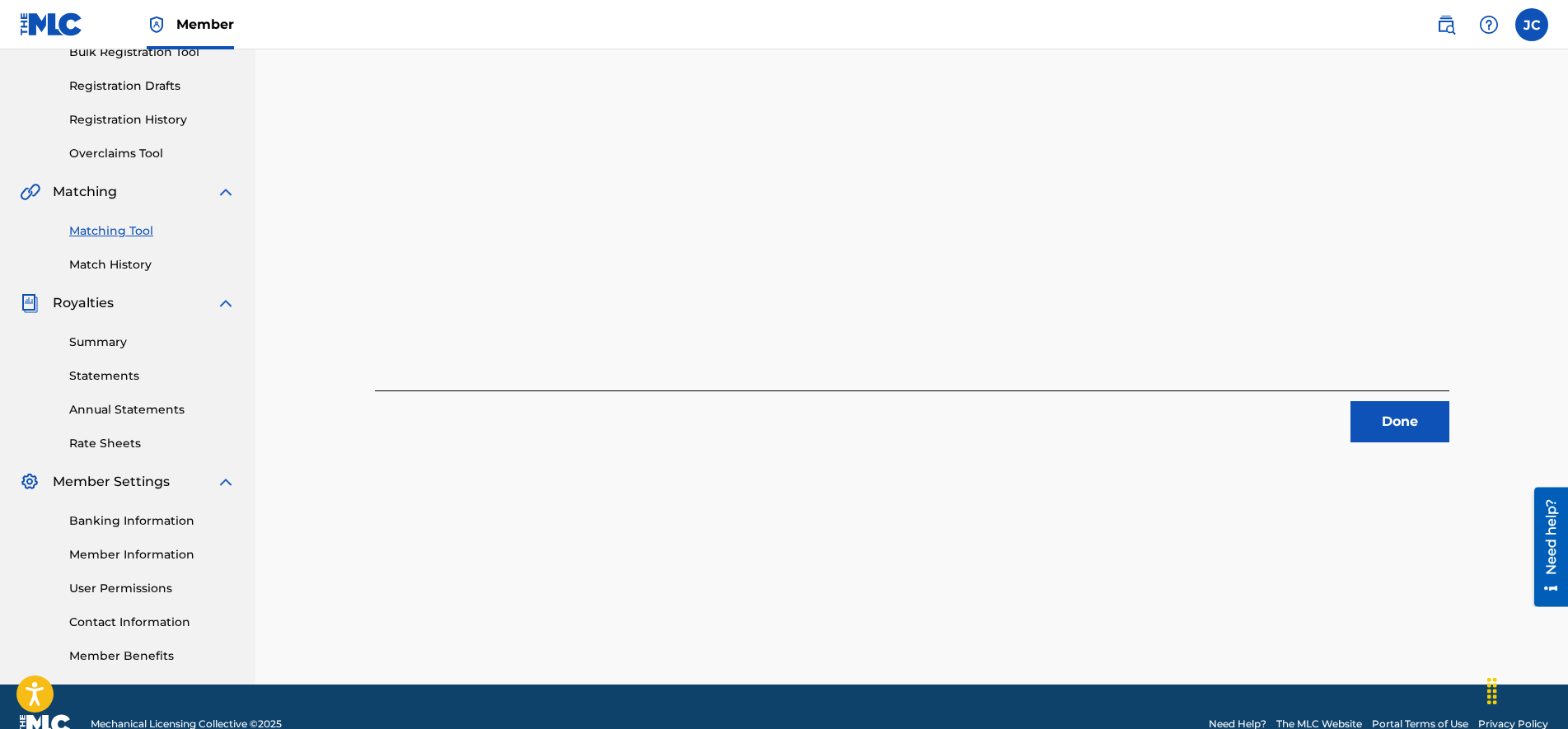
click at [1359, 410] on button "Done" at bounding box center [1399, 422] width 98 height 41
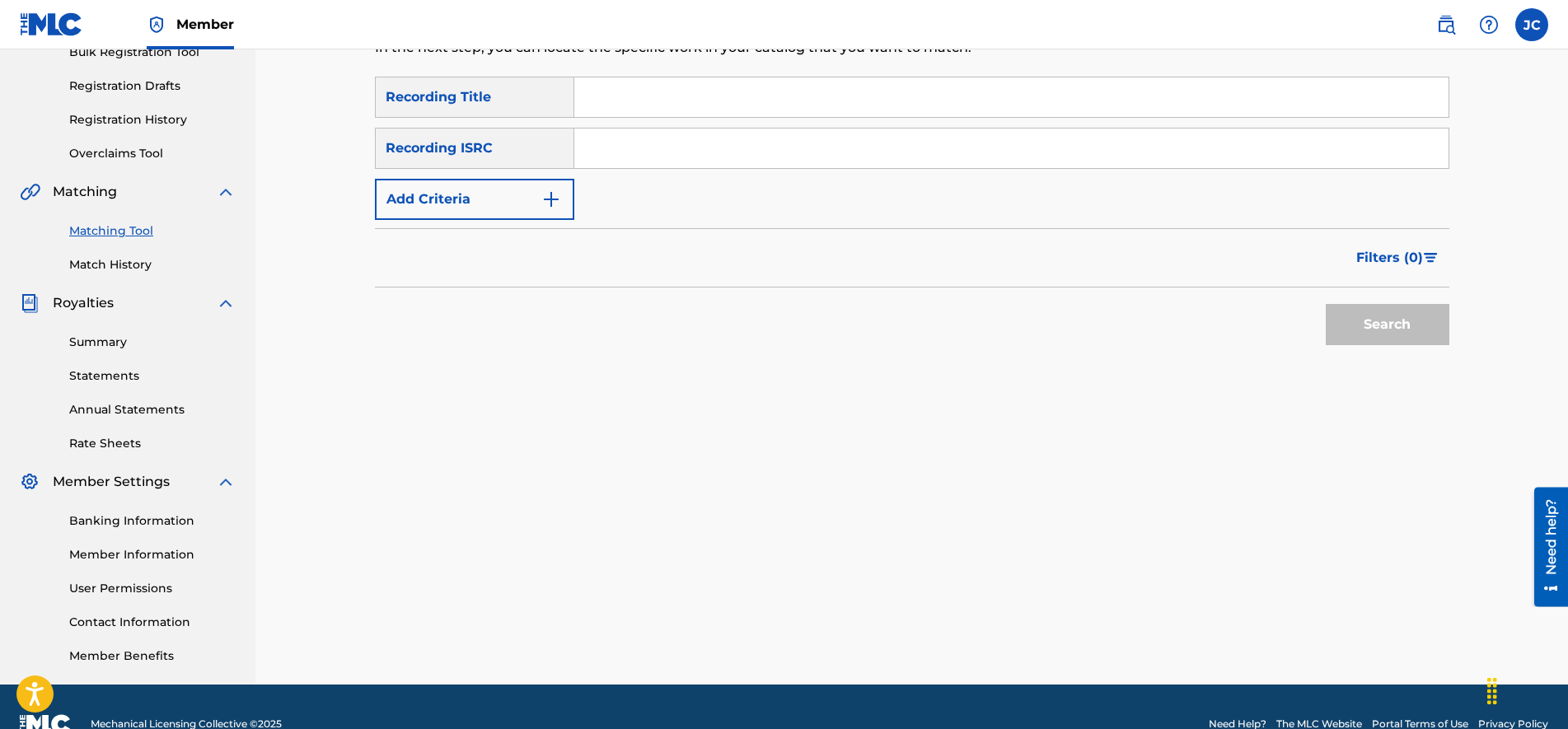
scroll to position [52, 0]
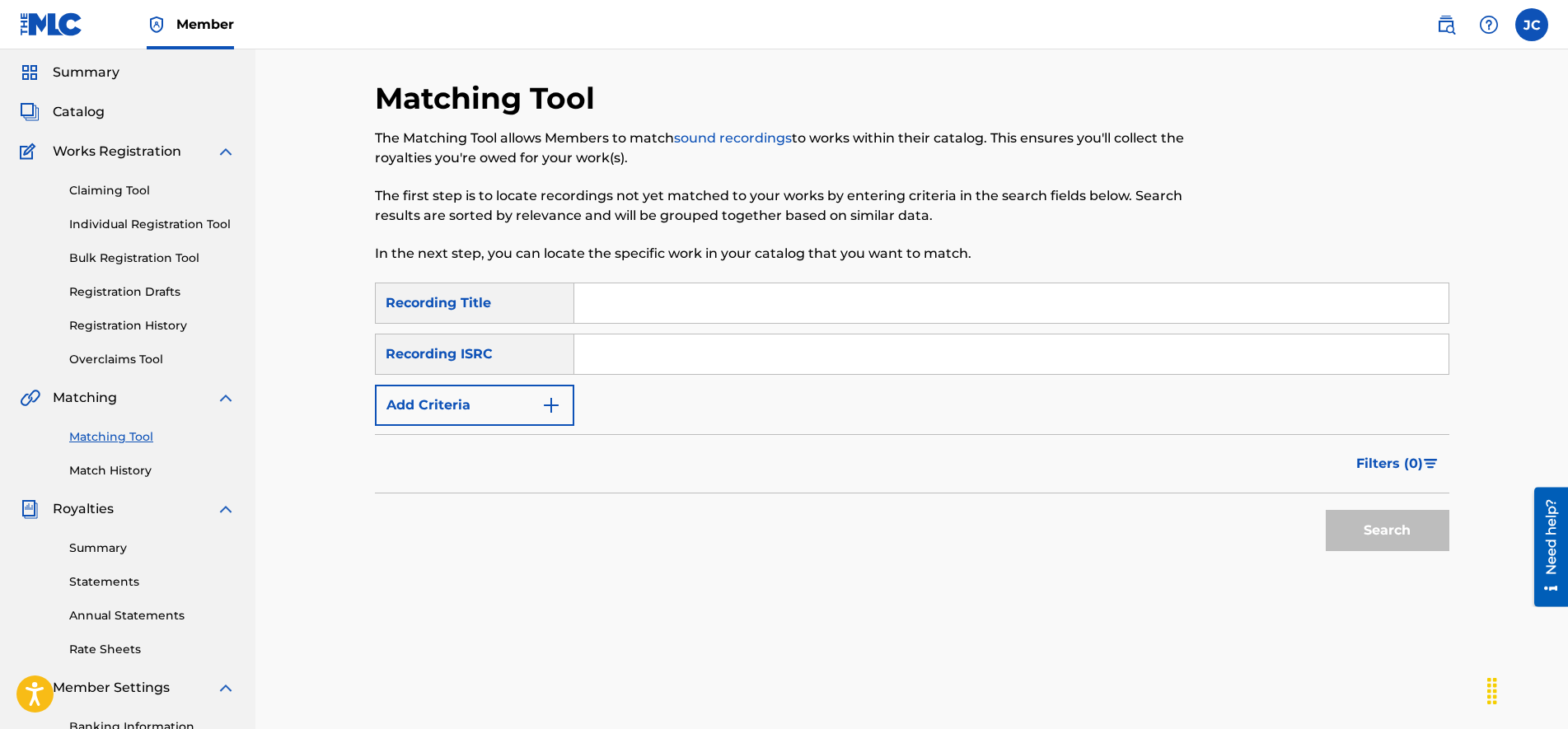
click at [644, 366] on input "Search Form" at bounding box center [1011, 354] width 874 height 40
type input "A5KR2434719"
click at [651, 306] on input "Search Form" at bounding box center [1011, 303] width 874 height 40
type input "Plaza"
click at [1326, 510] on button "Search" at bounding box center [1387, 530] width 124 height 41
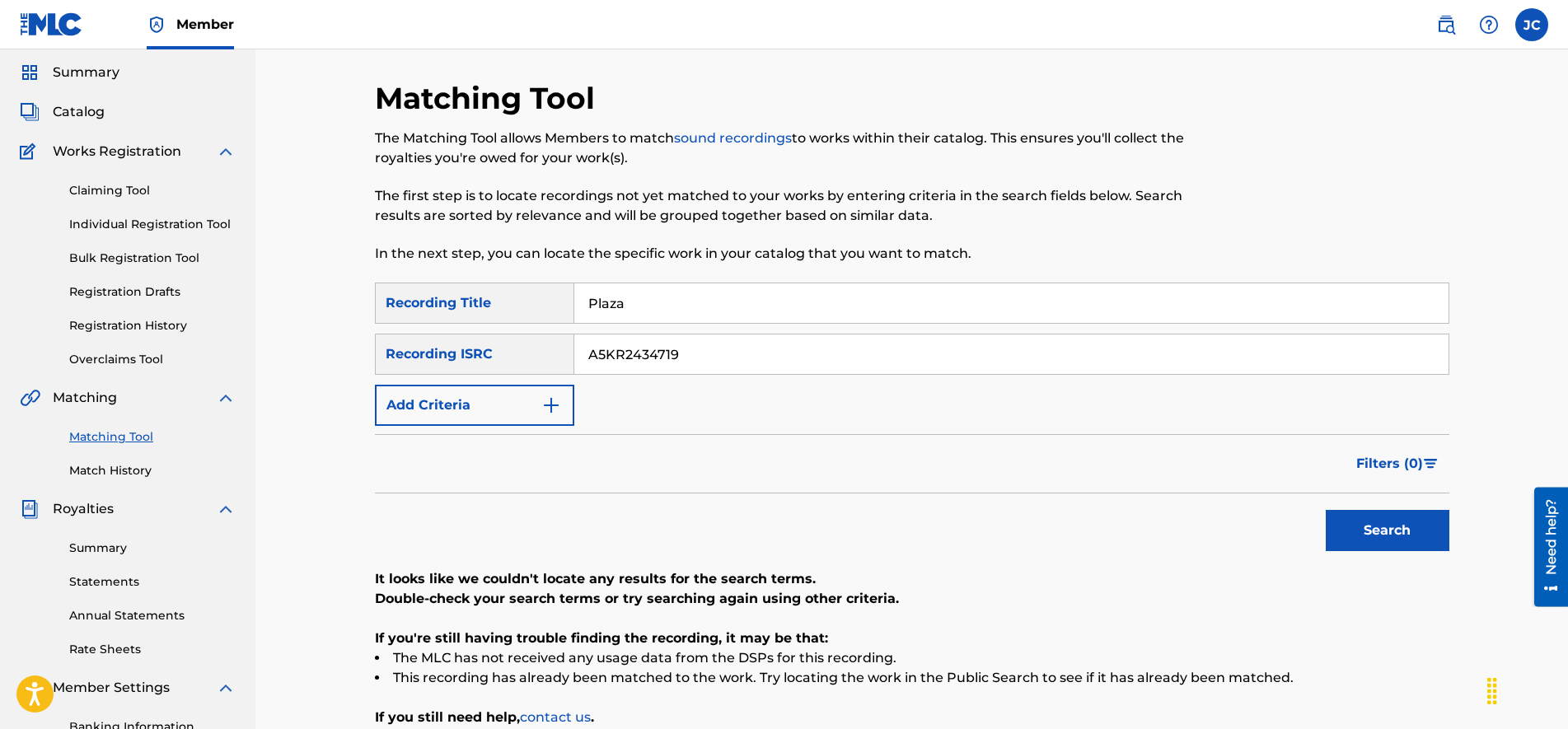
click at [719, 354] on input "A5KR2434719" at bounding box center [1011, 354] width 874 height 40
click at [1405, 539] on button "Search" at bounding box center [1387, 530] width 124 height 41
click at [803, 366] on input "CA5KR2434719" at bounding box center [1011, 354] width 874 height 40
type input "CA5KR2434705"
click at [702, 325] on div "SearchWithCriteria213fb4c3-7ee2-423c-b2c7-fea19553c371 Recording Title Plaza Se…" at bounding box center [911, 354] width 1074 height 143
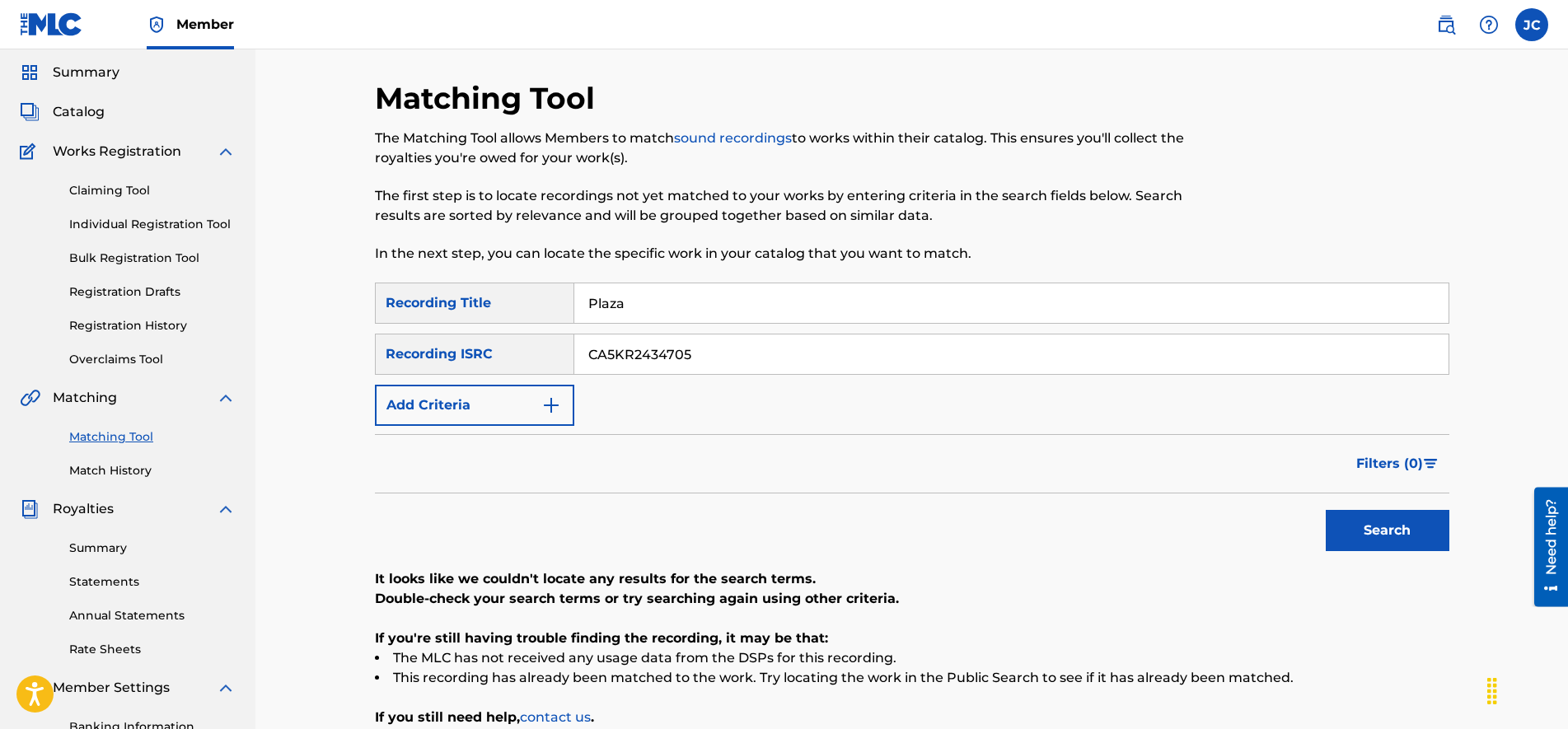
click at [702, 309] on input "Plaza" at bounding box center [1011, 303] width 874 height 40
type input "Sky"
click at [1348, 529] on button "Search" at bounding box center [1387, 530] width 124 height 41
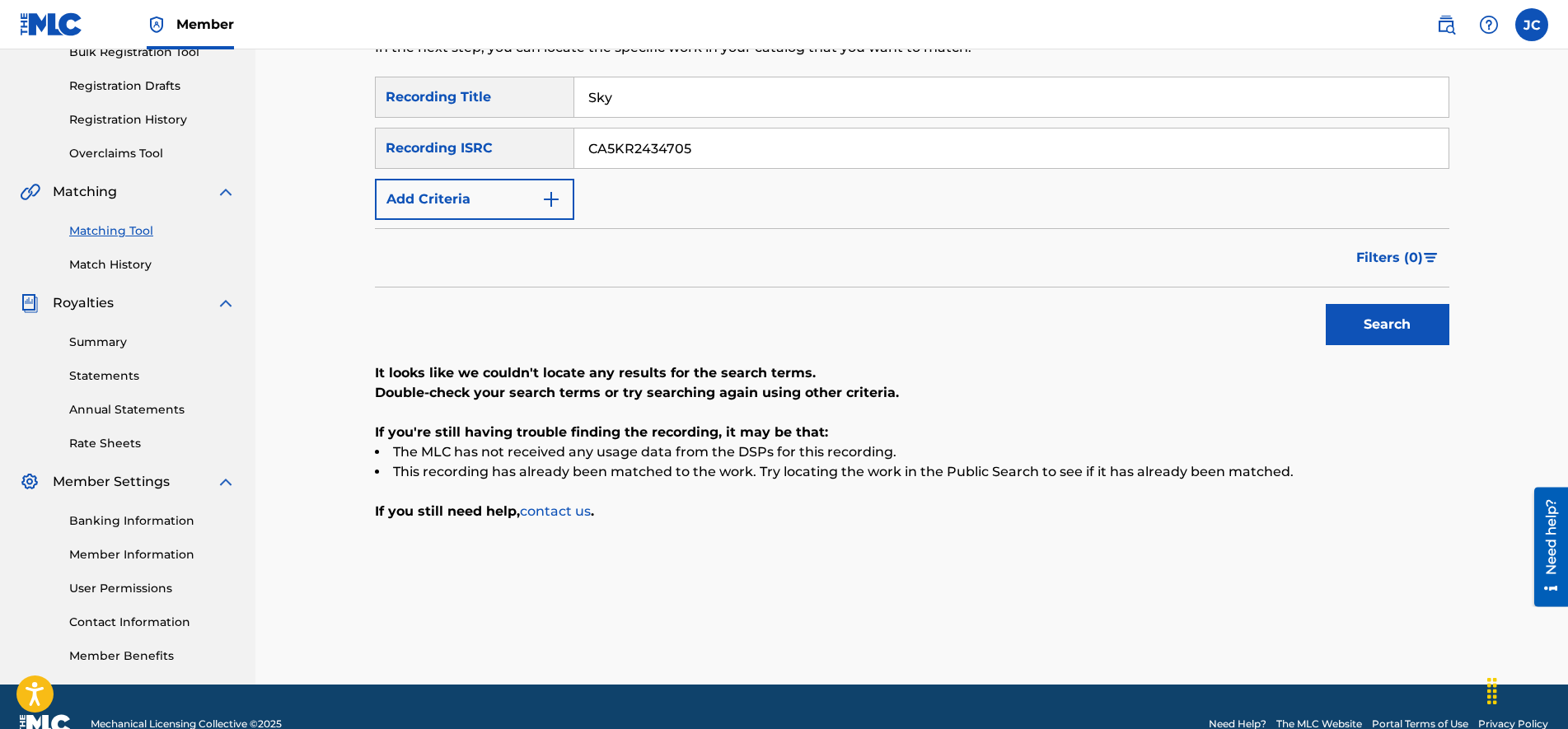
drag, startPoint x: 746, startPoint y: 150, endPoint x: 540, endPoint y: 124, distance: 207.6
click at [550, 127] on div "SearchWithCriteria213fb4c3-7ee2-423c-b2c7-fea19553c371 Recording Title Sky Sear…" at bounding box center [911, 148] width 1074 height 143
type input "CA5KR2434704"
click at [666, 98] on input "Sky" at bounding box center [1011, 97] width 874 height 40
type input "Make Luv"
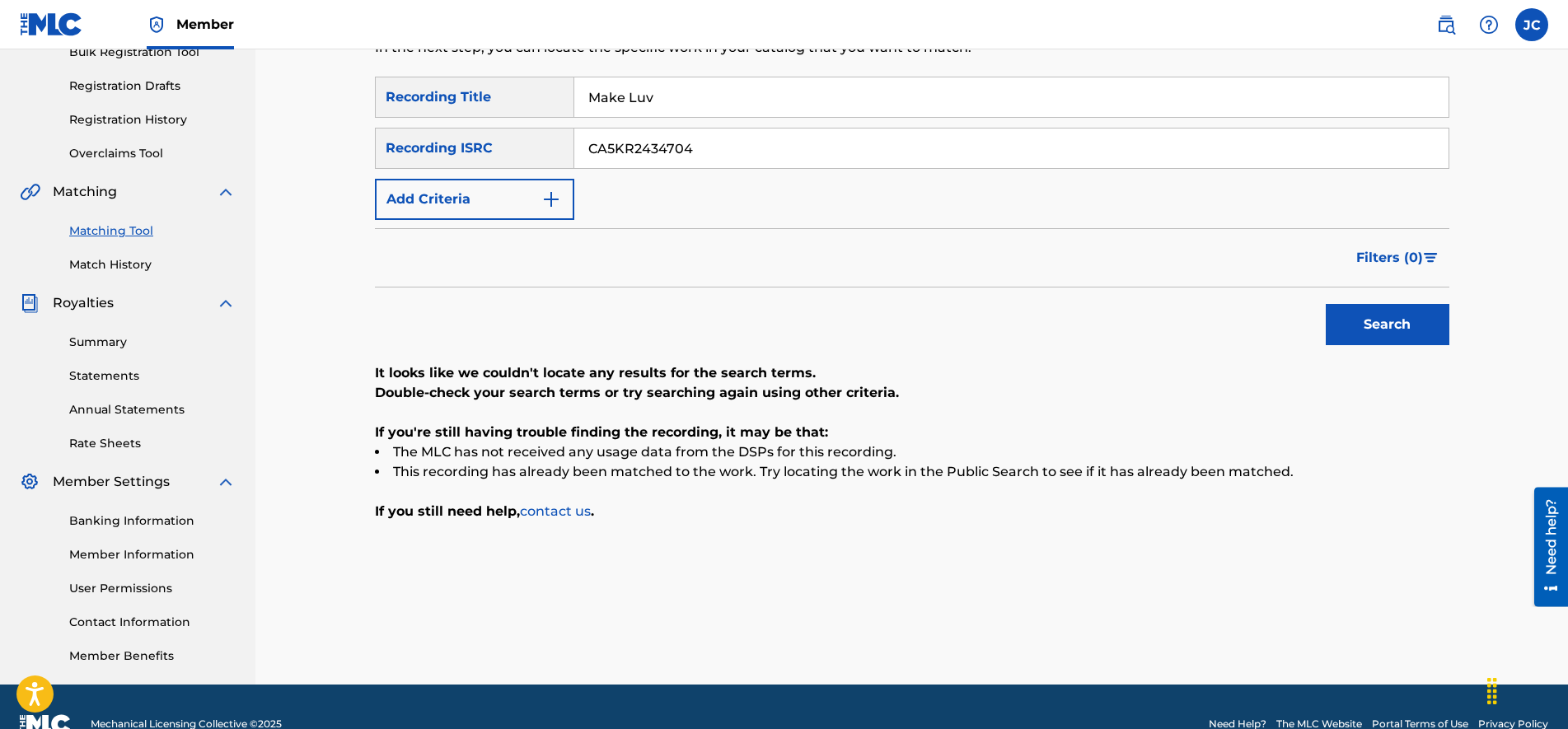
click at [1359, 342] on button "Search" at bounding box center [1387, 324] width 124 height 41
click at [781, 175] on div "SearchWithCriteria213fb4c3-7ee2-423c-b2c7-fea19553c371 Recording Title Make Luv…" at bounding box center [911, 148] width 1074 height 143
click at [764, 154] on input "CA5KR2434704" at bounding box center [1011, 148] width 874 height 40
type input "GBSMU8194511"
click at [669, 96] on input "Make Luv" at bounding box center [1011, 97] width 874 height 40
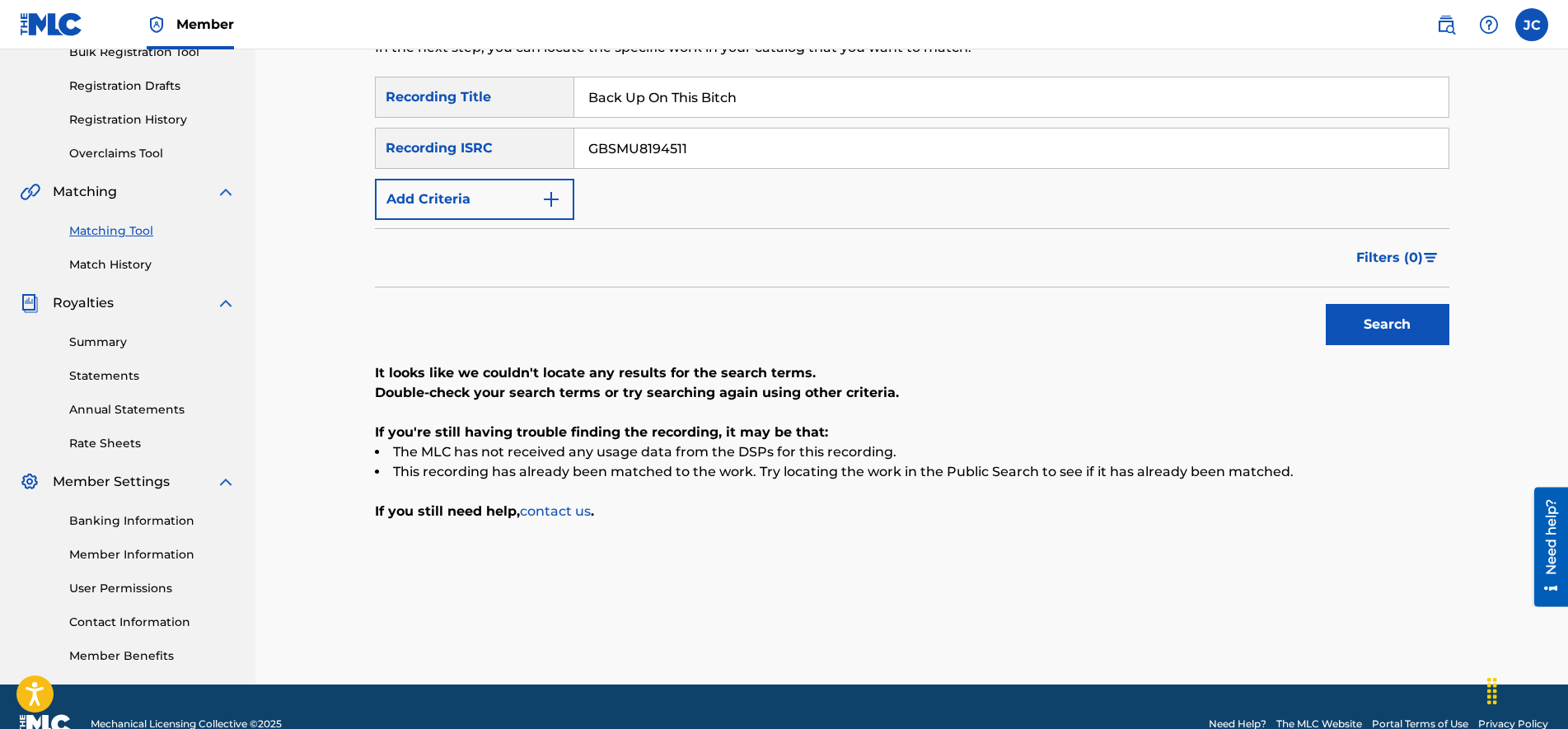
type input "Back Up On This Bitch"
click at [1354, 324] on button "Search" at bounding box center [1387, 324] width 124 height 41
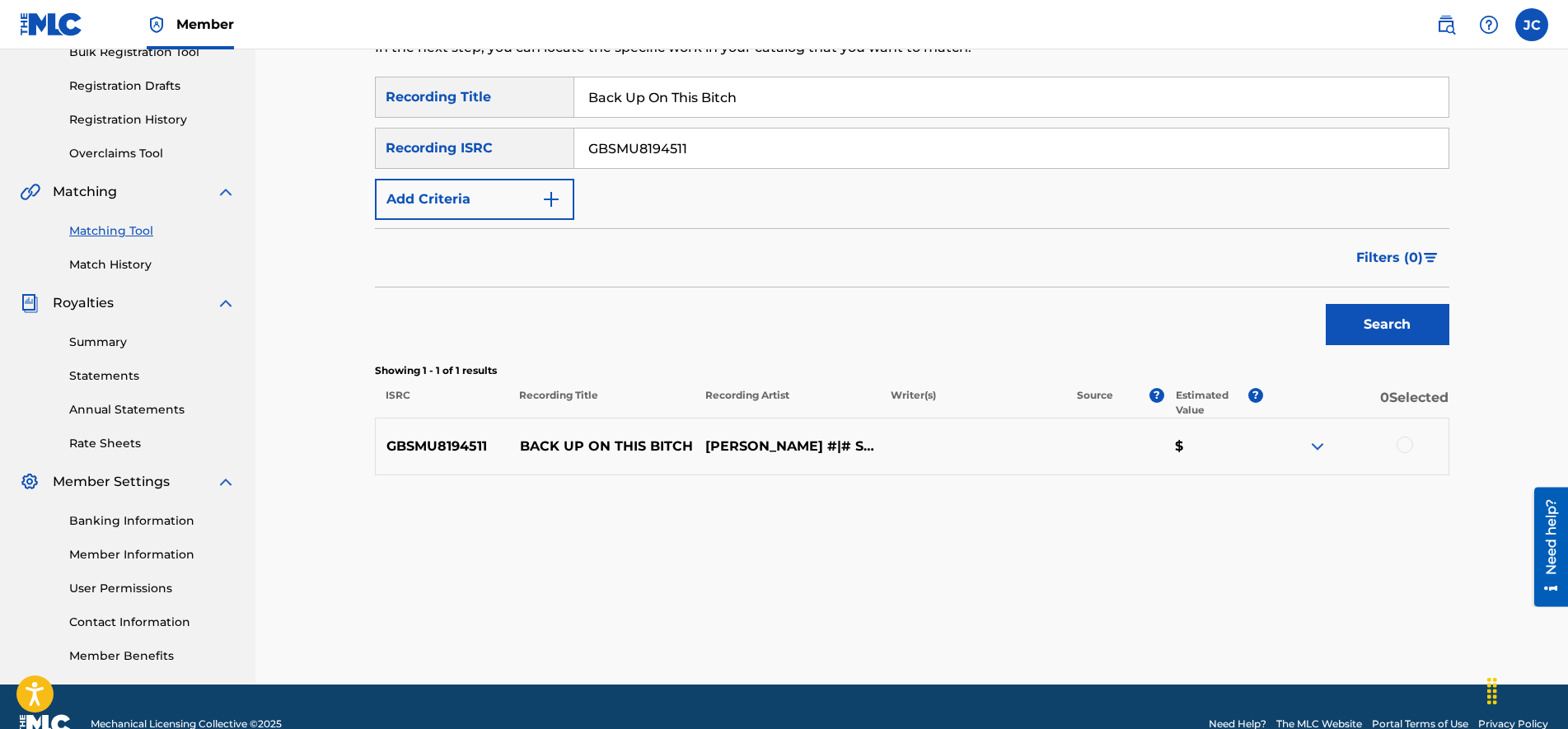
click at [1312, 448] on img at bounding box center [1316, 446] width 20 height 20
click at [1402, 450] on div at bounding box center [1405, 445] width 17 height 17
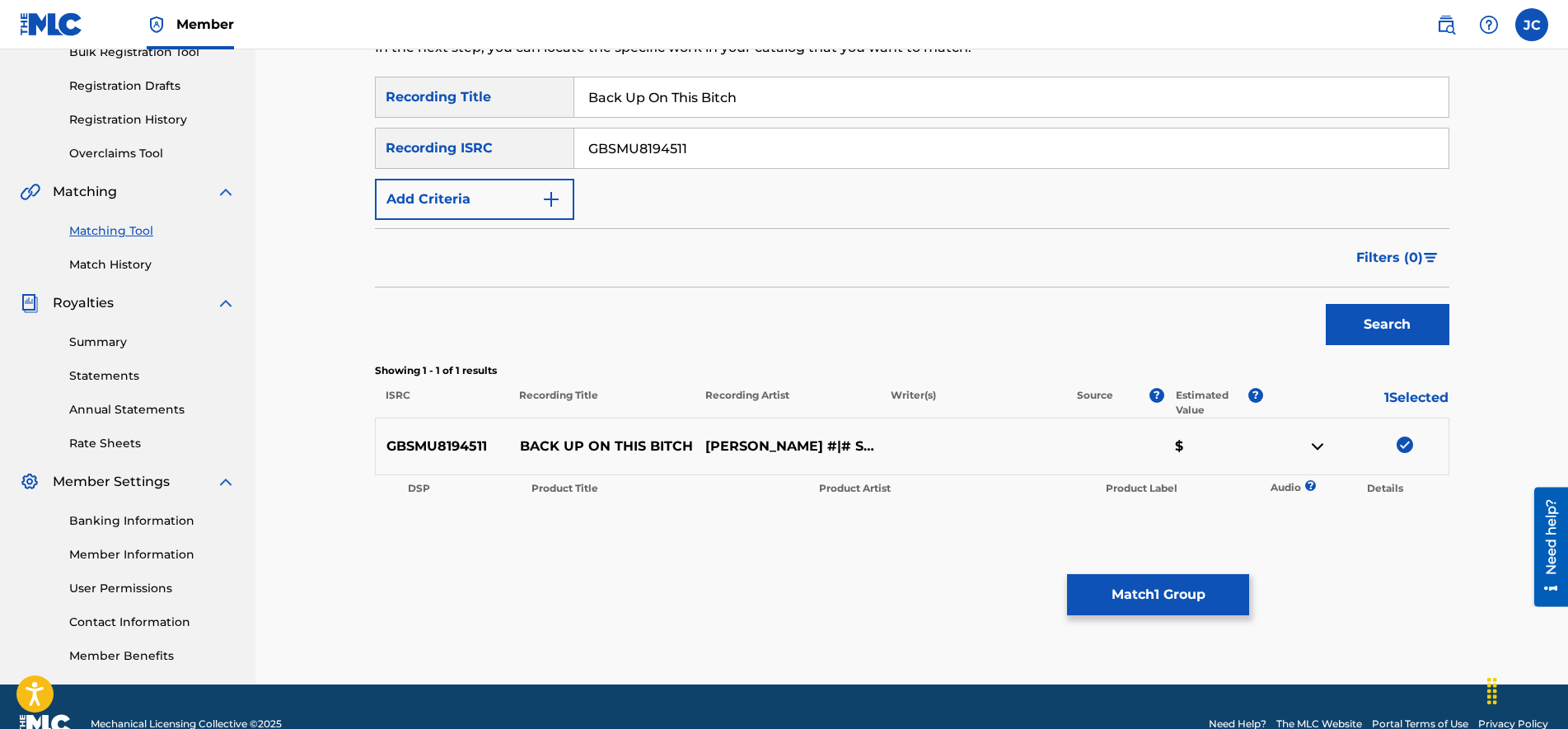
click at [1183, 597] on button "Match 1 Group" at bounding box center [1157, 594] width 182 height 41
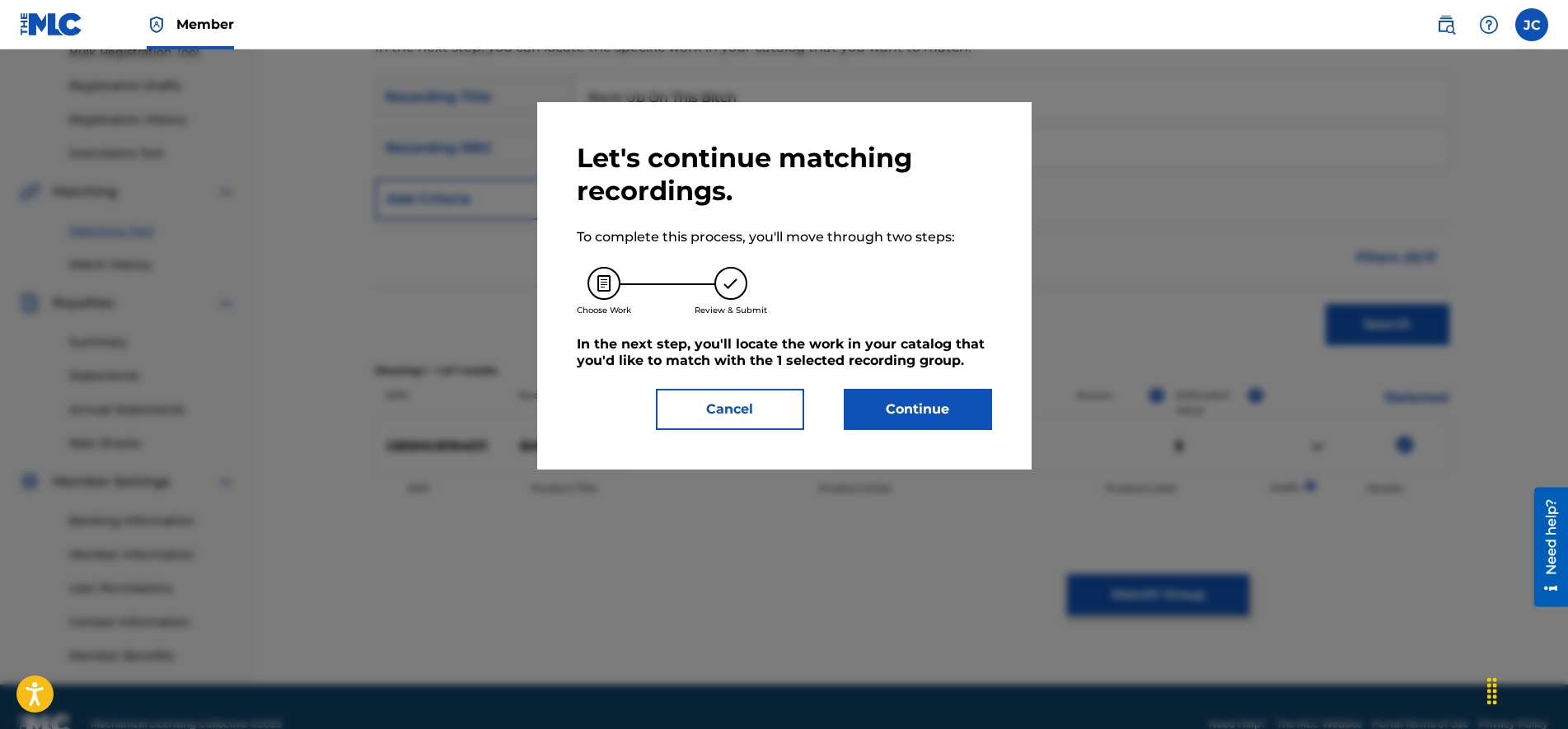
click at [898, 397] on button "Continue" at bounding box center [918, 410] width 149 height 41
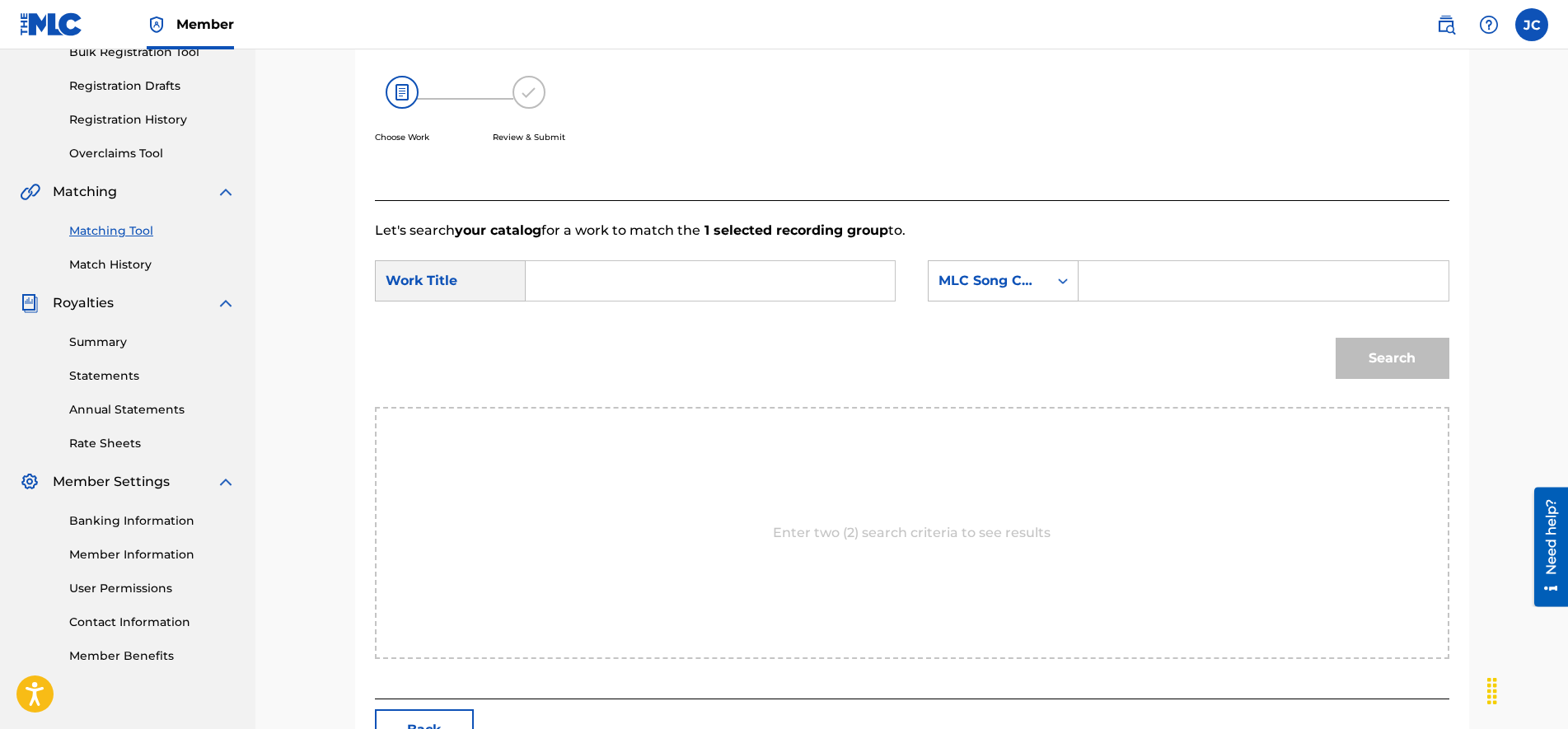
click at [1137, 268] on input "Search Form" at bounding box center [1262, 280] width 341 height 40
type input "BC0NAS"
click at [588, 293] on input "Search Form" at bounding box center [710, 280] width 341 height 40
type input "BACK UP ON THIS BITCH"
click at [1422, 360] on button "Search" at bounding box center [1392, 358] width 113 height 41
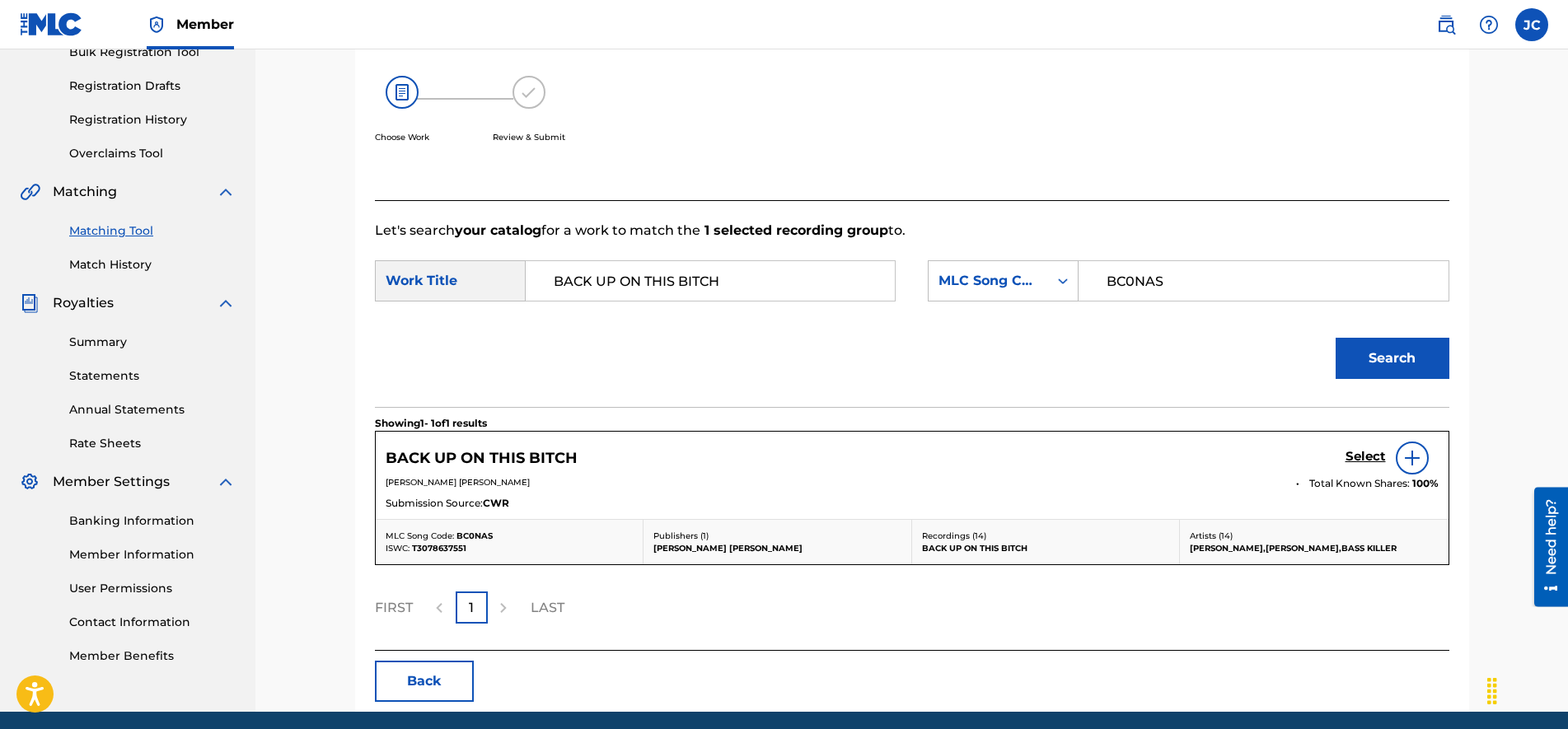
click at [1363, 456] on h5 "Select" at bounding box center [1365, 456] width 40 height 16
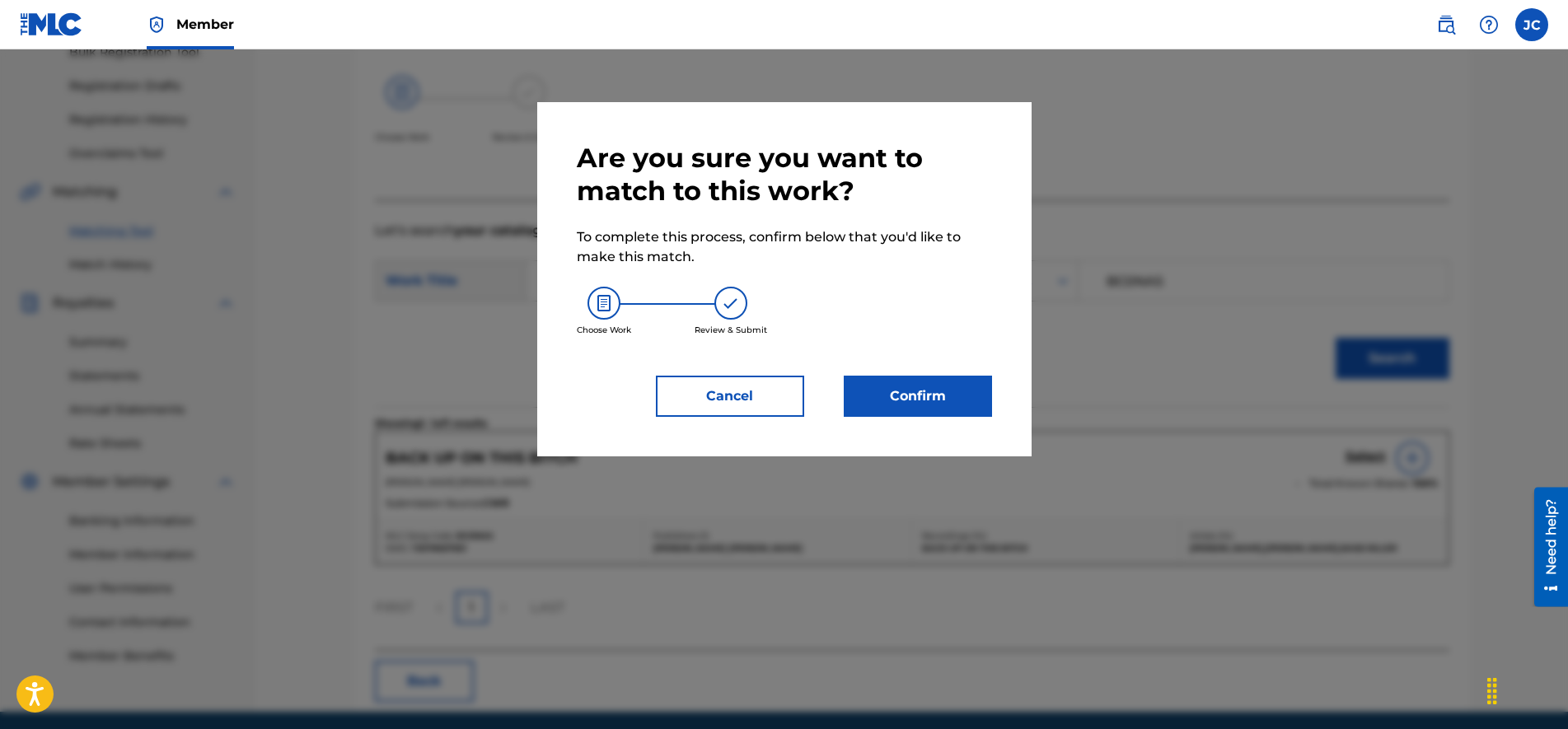
click at [909, 394] on button "Confirm" at bounding box center [918, 396] width 149 height 41
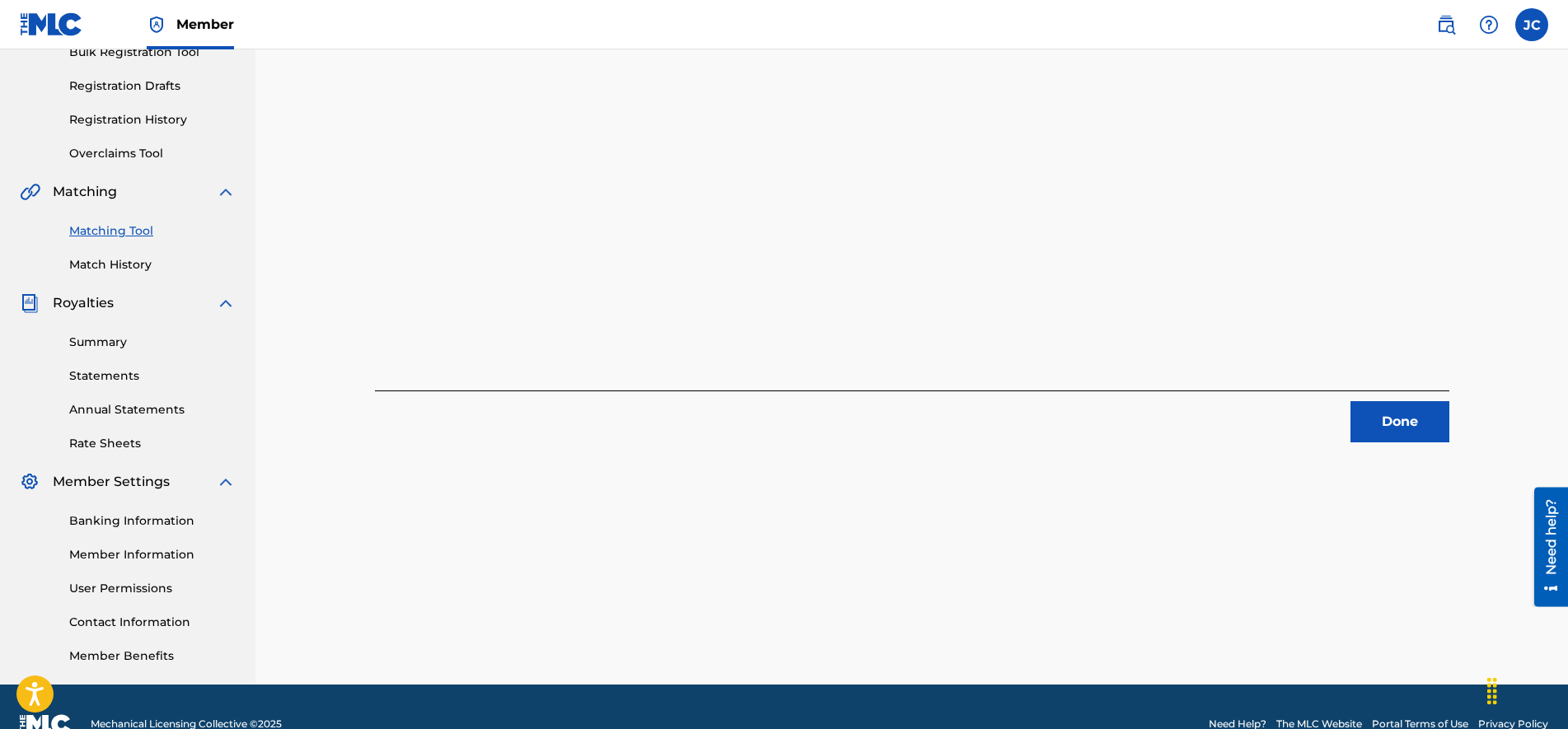
click at [1426, 422] on button "Done" at bounding box center [1399, 422] width 98 height 41
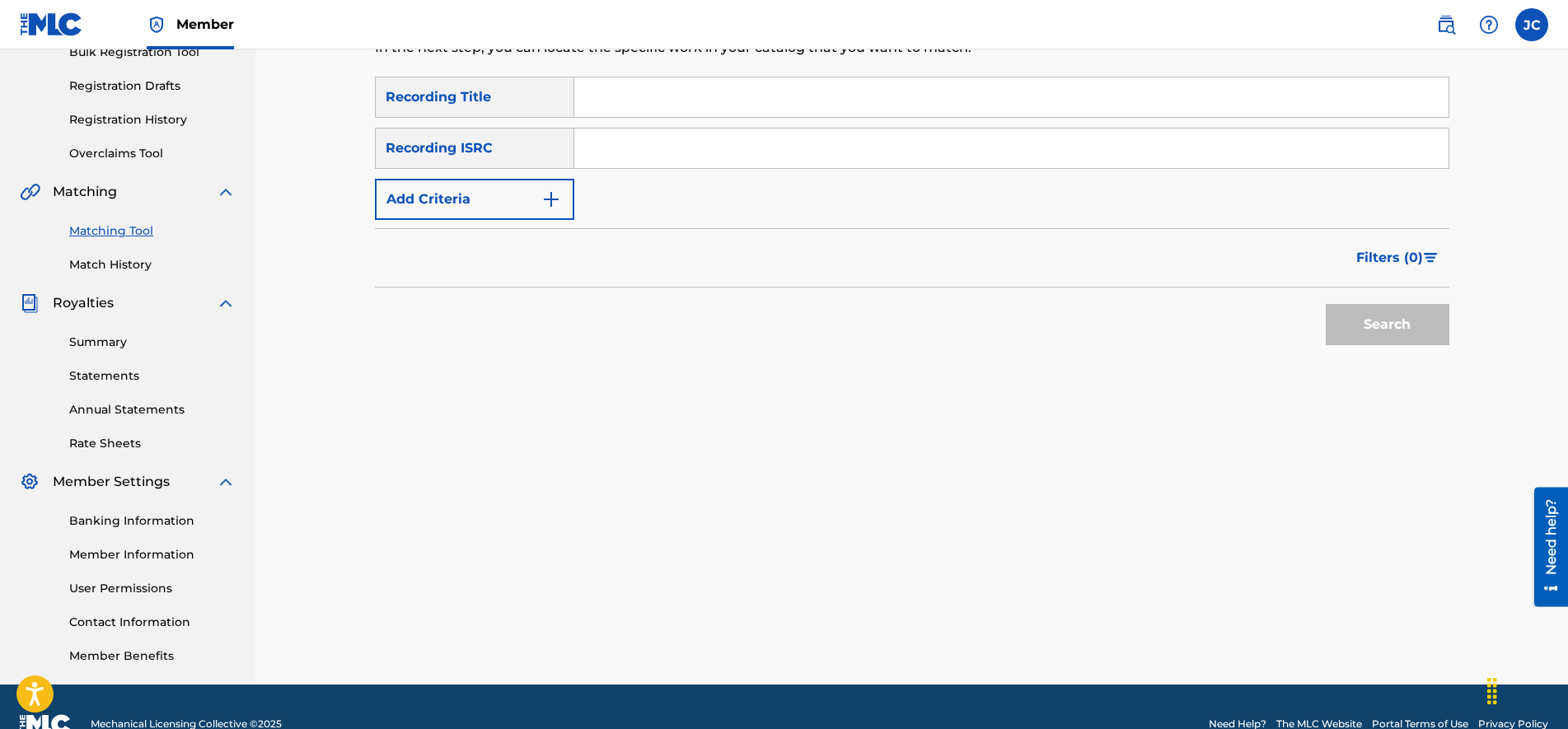
scroll to position [52, 0]
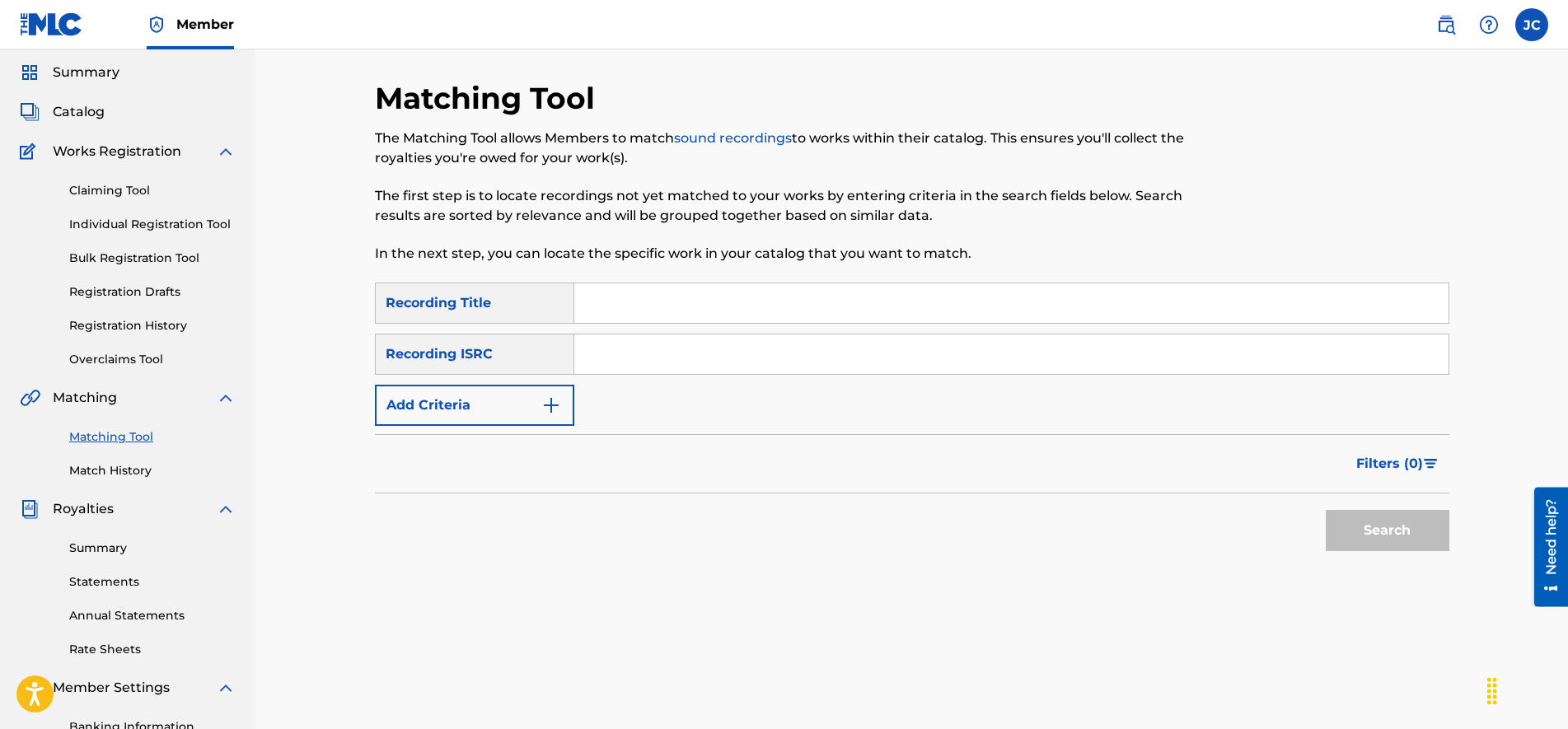
click at [700, 368] on input "Search Form" at bounding box center [1011, 354] width 874 height 40
type input "CA5KR2434721"
click at [1008, 245] on p "In the next step, you can locate the specific work in your catalog that you wan…" at bounding box center [788, 253] width 827 height 20
click at [646, 299] on input "Search Form" at bounding box center [1011, 303] width 874 height 40
type input "Mala"
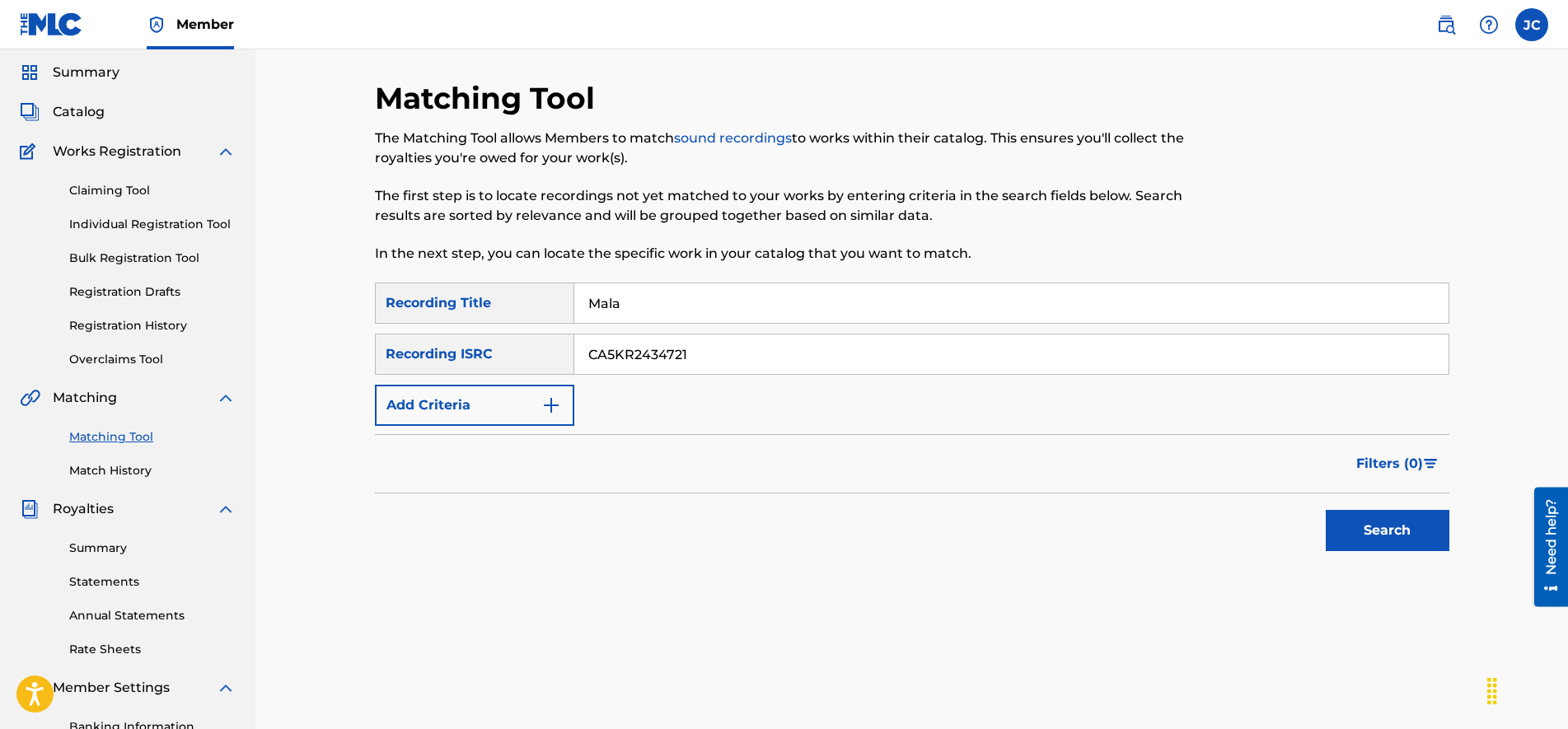
click at [992, 248] on p "In the next step, you can locate the specific work in your catalog that you wan…" at bounding box center [788, 253] width 827 height 20
click at [1397, 536] on button "Search" at bounding box center [1387, 530] width 124 height 41
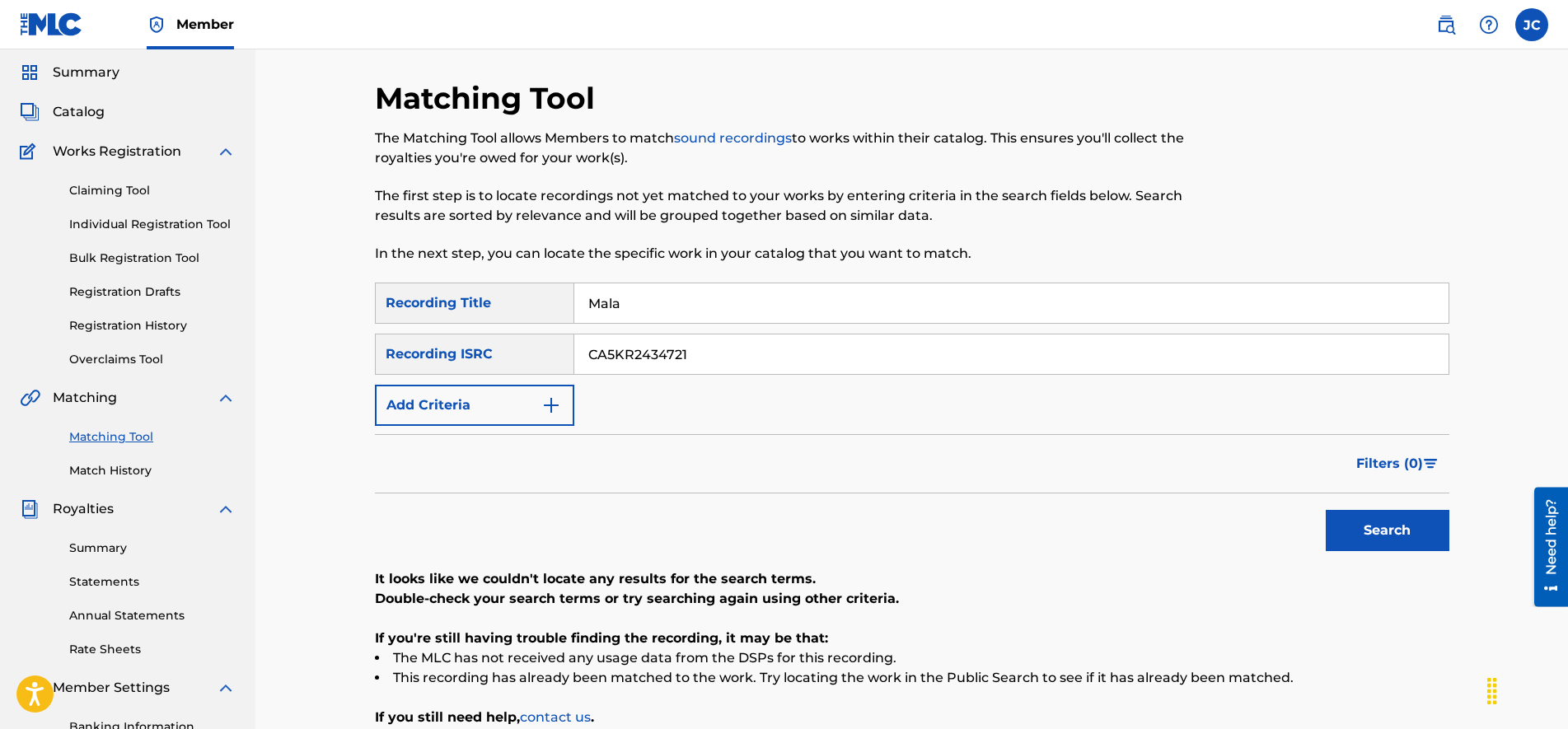
scroll to position [293, 0]
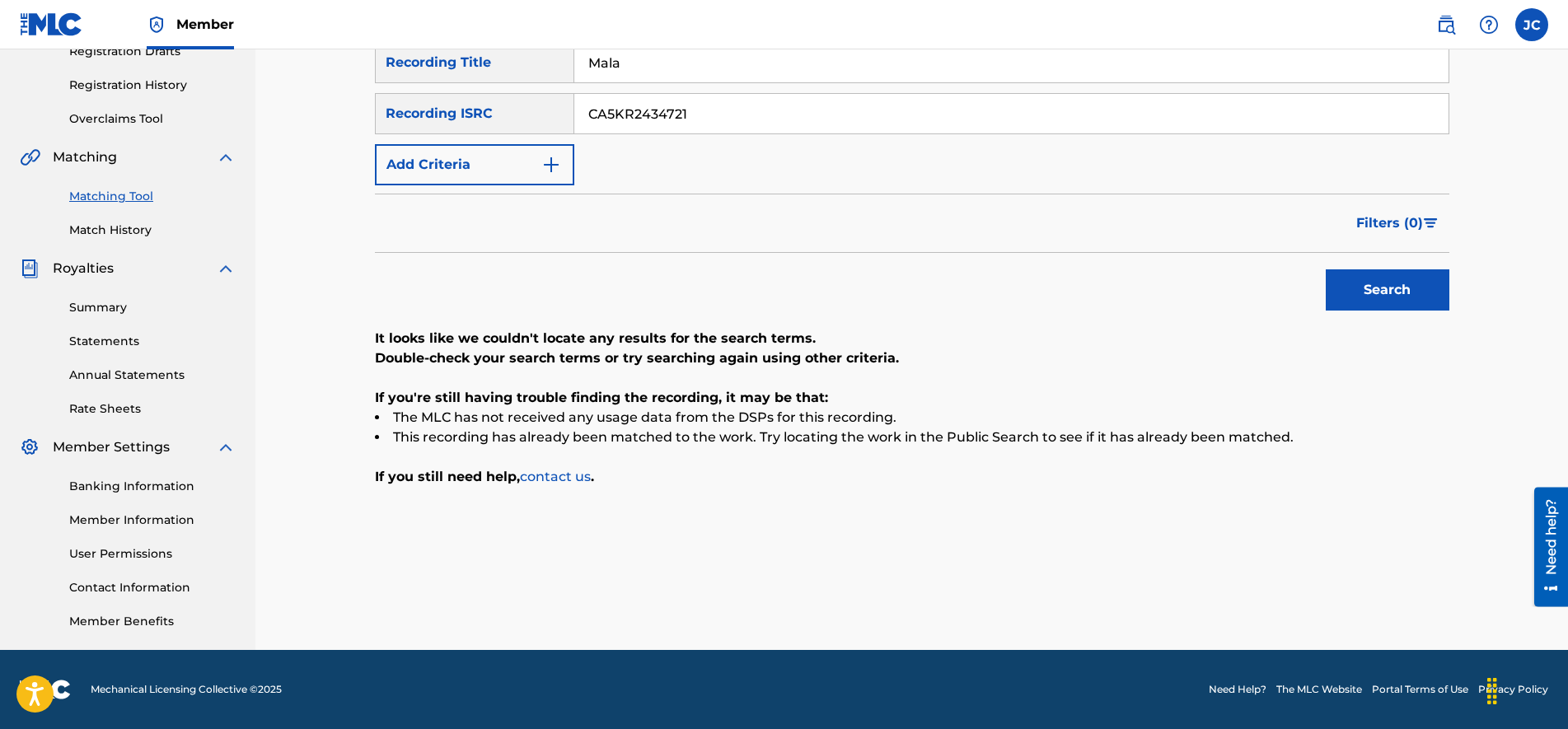
click at [648, 85] on div "SearchWithCriteria213fb4c3-7ee2-423c-b2c7-fea19553c371 Recording Title Mala Sea…" at bounding box center [911, 113] width 1074 height 143
click at [649, 127] on input "CA5KR2434721" at bounding box center [1011, 113] width 874 height 40
type input "CA5KR0031147"
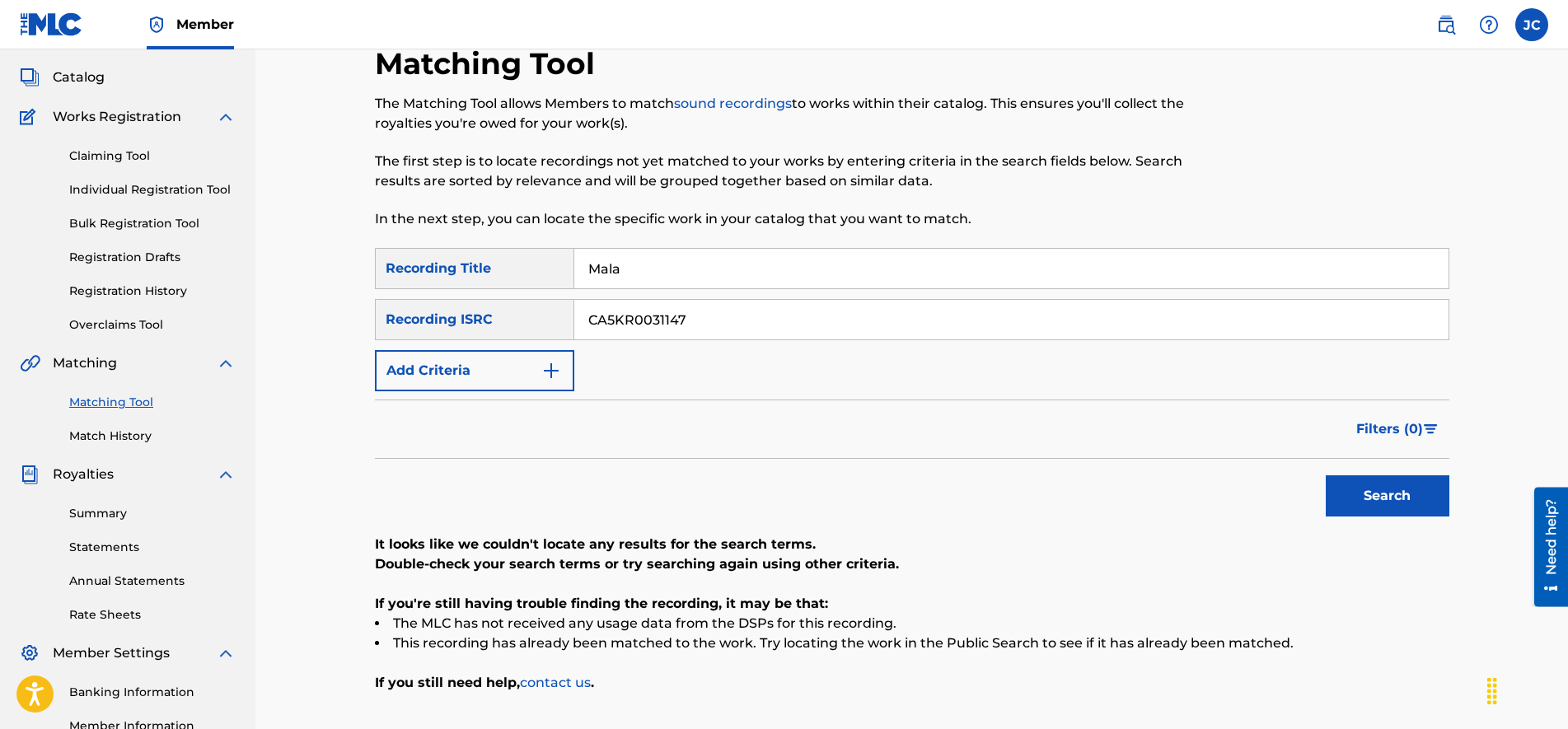
click at [700, 258] on input "Mala" at bounding box center [1011, 268] width 874 height 40
type input "Juice"
click at [966, 399] on div "Filters ( 0 )" at bounding box center [911, 429] width 1074 height 59
click at [1378, 501] on button "Search" at bounding box center [1387, 496] width 124 height 41
click at [729, 317] on input "CA5KR0031147" at bounding box center [1011, 319] width 874 height 40
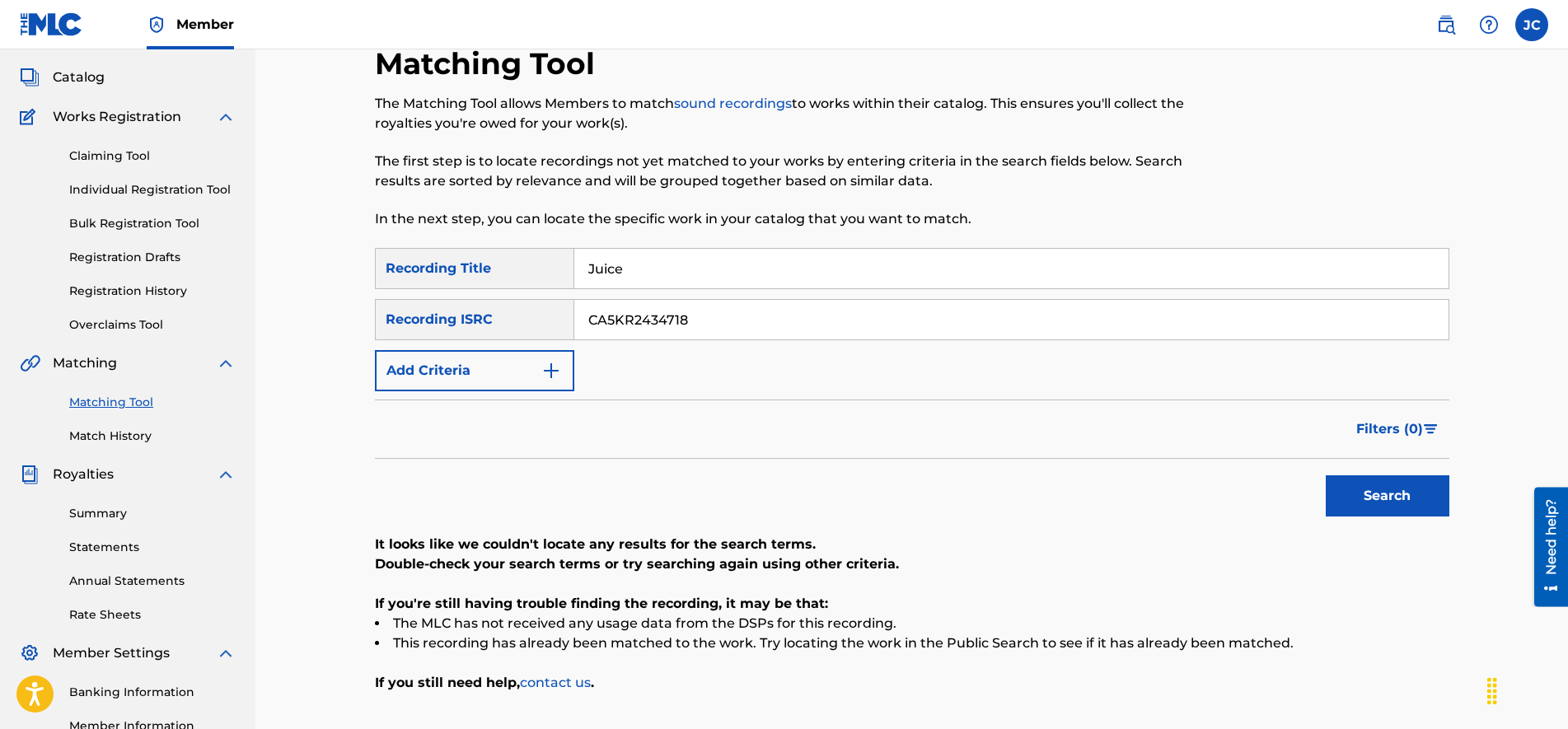
type input "CA5KR2434718"
click at [663, 278] on input "Juice" at bounding box center [1011, 268] width 874 height 40
type input "Muriendo"
click at [1356, 477] on button "Search" at bounding box center [1387, 496] width 124 height 41
click at [735, 306] on input "CA5KR2434718" at bounding box center [1011, 319] width 874 height 40
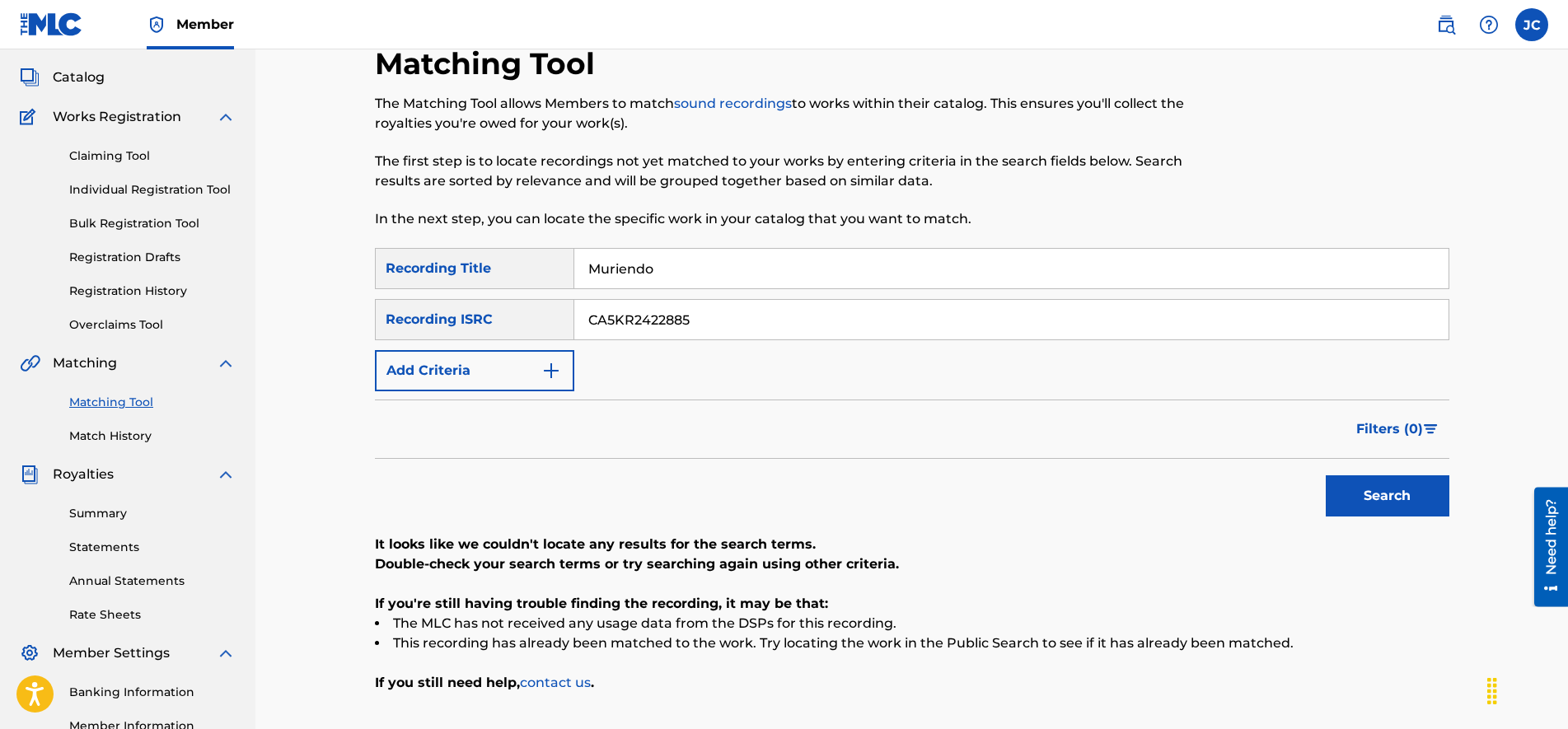
type input "CA5KR2422885"
click at [661, 268] on input "Muriendo" at bounding box center [1011, 268] width 874 height 40
type input "Wine"
click at [1360, 483] on button "Search" at bounding box center [1387, 496] width 124 height 41
click at [723, 324] on input "CA5KR2422885" at bounding box center [1011, 319] width 874 height 40
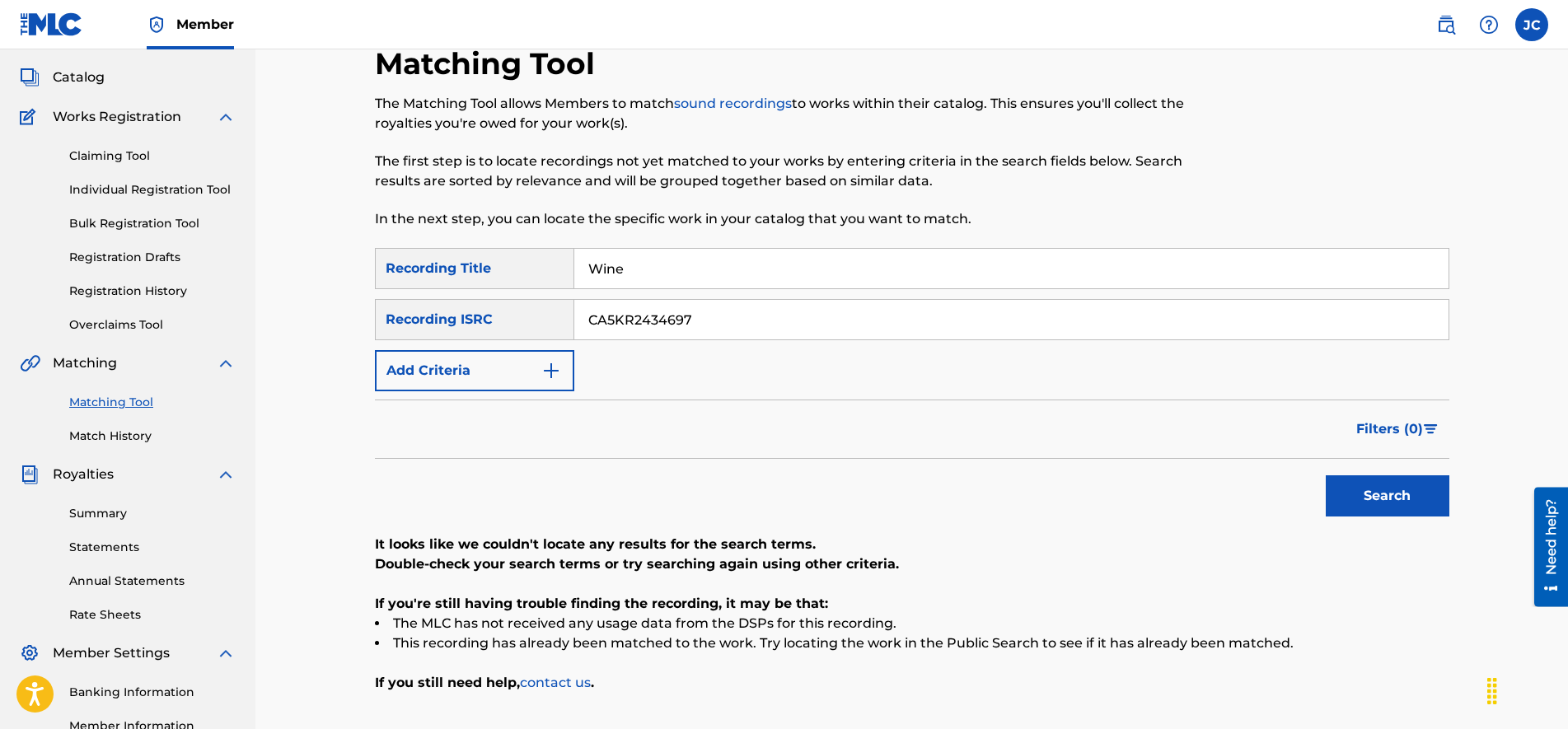
type input "CA5KR2434697"
click at [650, 278] on input "Wine" at bounding box center [1011, 268] width 874 height 40
type input "Energia"
click at [1379, 498] on button "Search" at bounding box center [1387, 496] width 124 height 41
click at [661, 331] on input "CA5KR2434697" at bounding box center [1011, 319] width 874 height 40
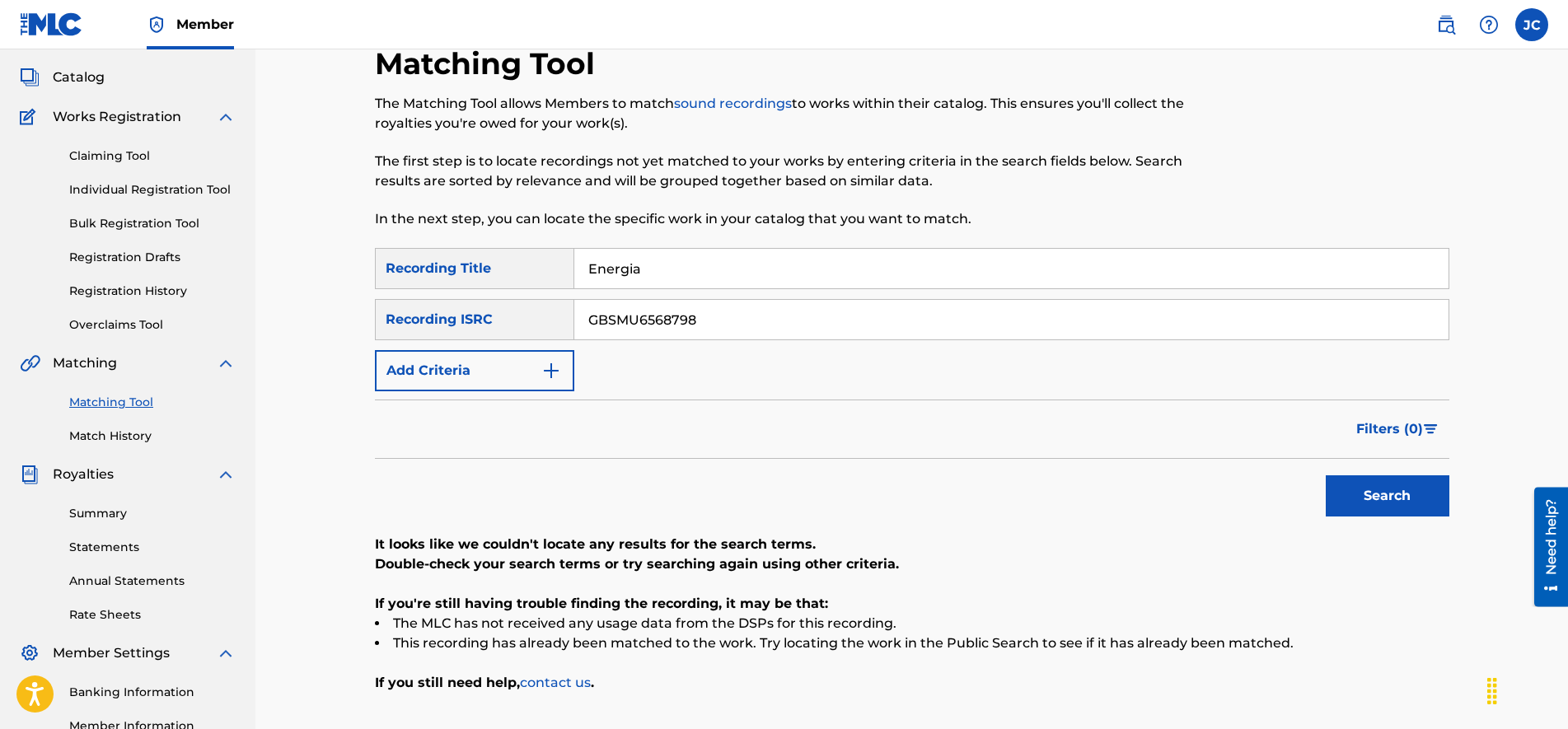
type input "GBSMU6568798"
click at [640, 263] on input "Energia" at bounding box center [1011, 268] width 874 height 40
type input "orion"
click at [1326, 475] on button "Search" at bounding box center [1387, 496] width 124 height 41
click at [671, 318] on input "GBSMU6568798" at bounding box center [1011, 319] width 874 height 40
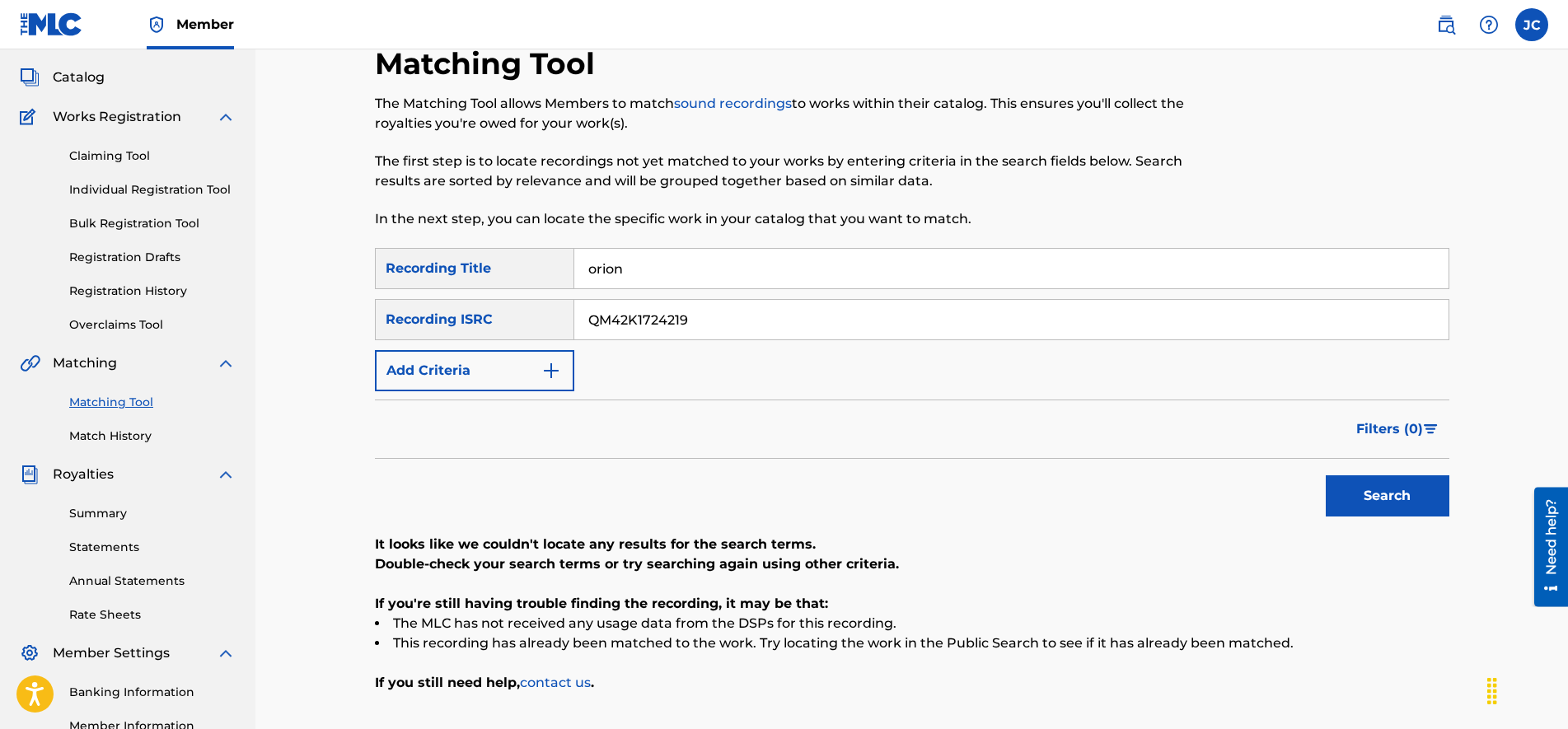
type input "QM42K1724219"
click at [699, 269] on input "orion" at bounding box center [1011, 268] width 874 height 40
type input "Layla"
click at [1220, 445] on div "Filters ( 0 )" at bounding box center [911, 429] width 1074 height 59
click at [1384, 488] on button "Search" at bounding box center [1387, 496] width 124 height 41
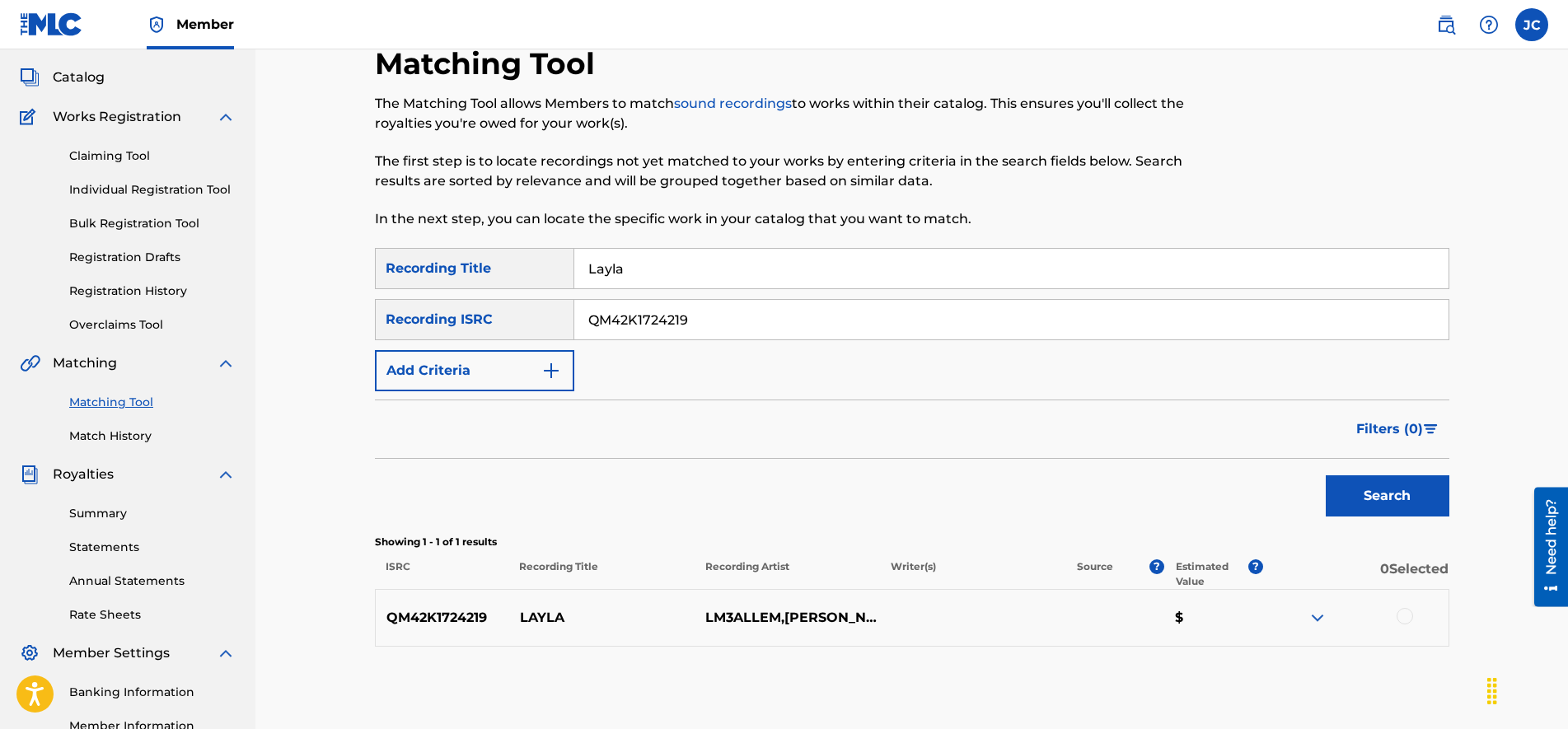
scroll to position [293, 0]
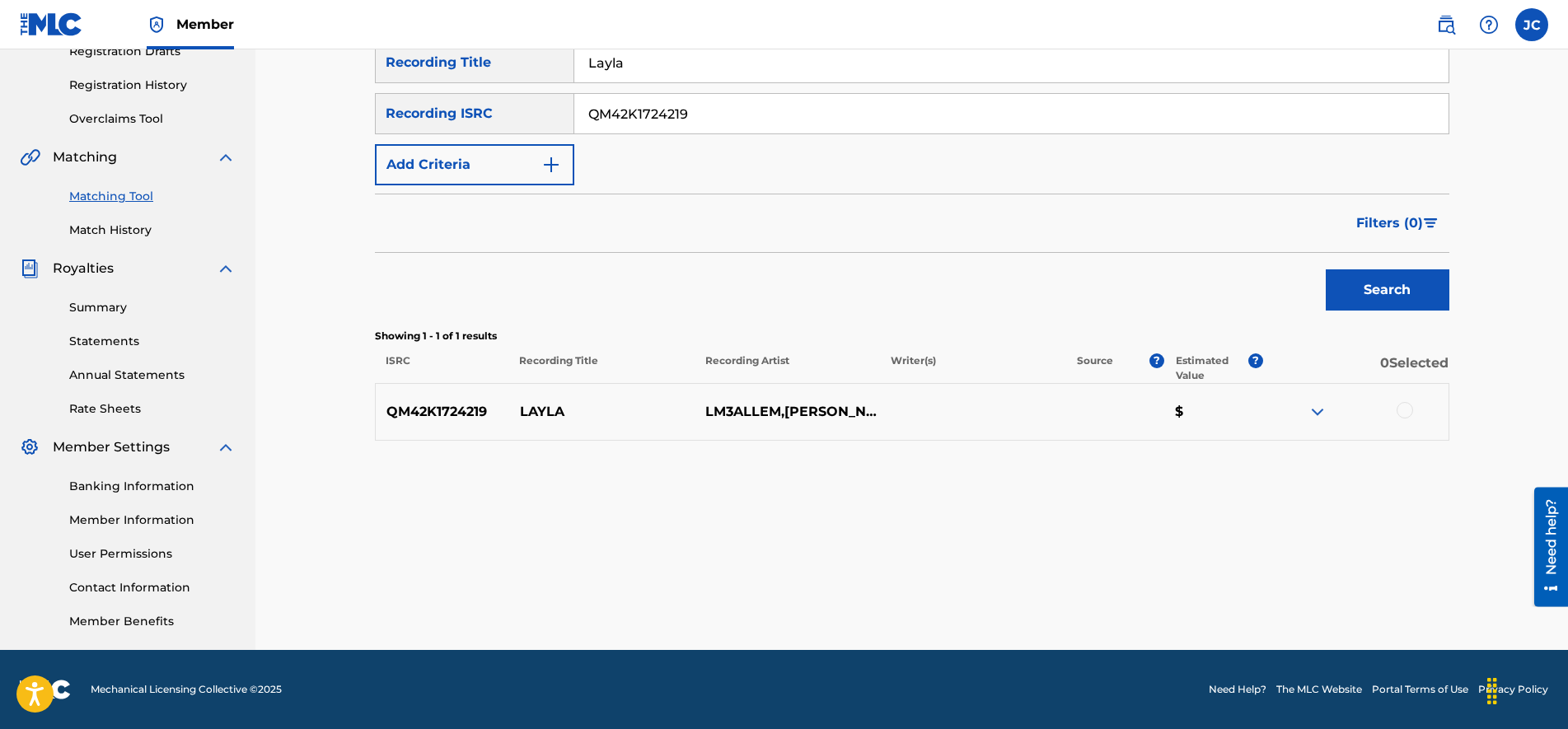
click at [1319, 412] on img at bounding box center [1316, 411] width 20 height 20
click at [1407, 410] on div at bounding box center [1405, 410] width 17 height 17
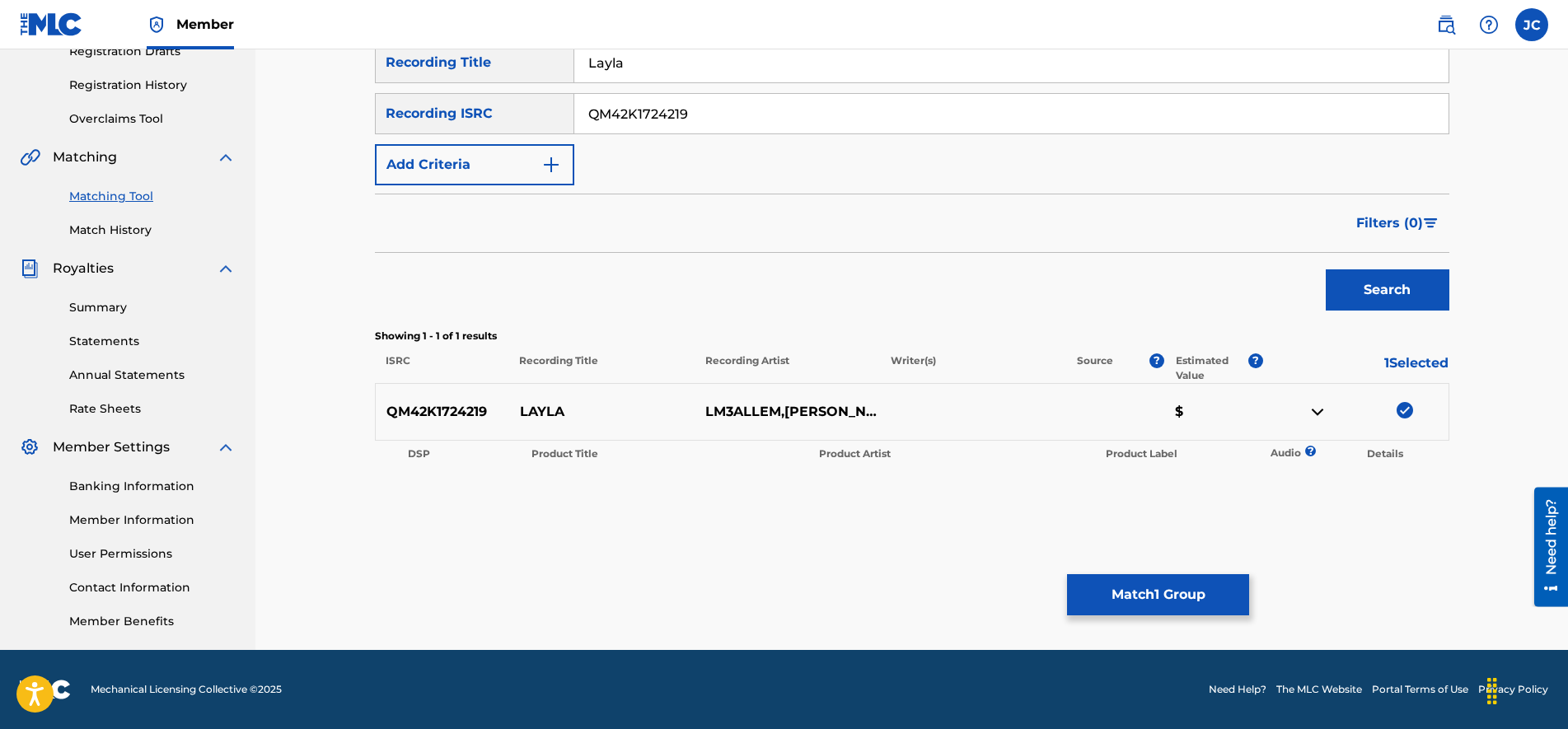
click at [1190, 592] on button "Match 1 Group" at bounding box center [1157, 594] width 182 height 41
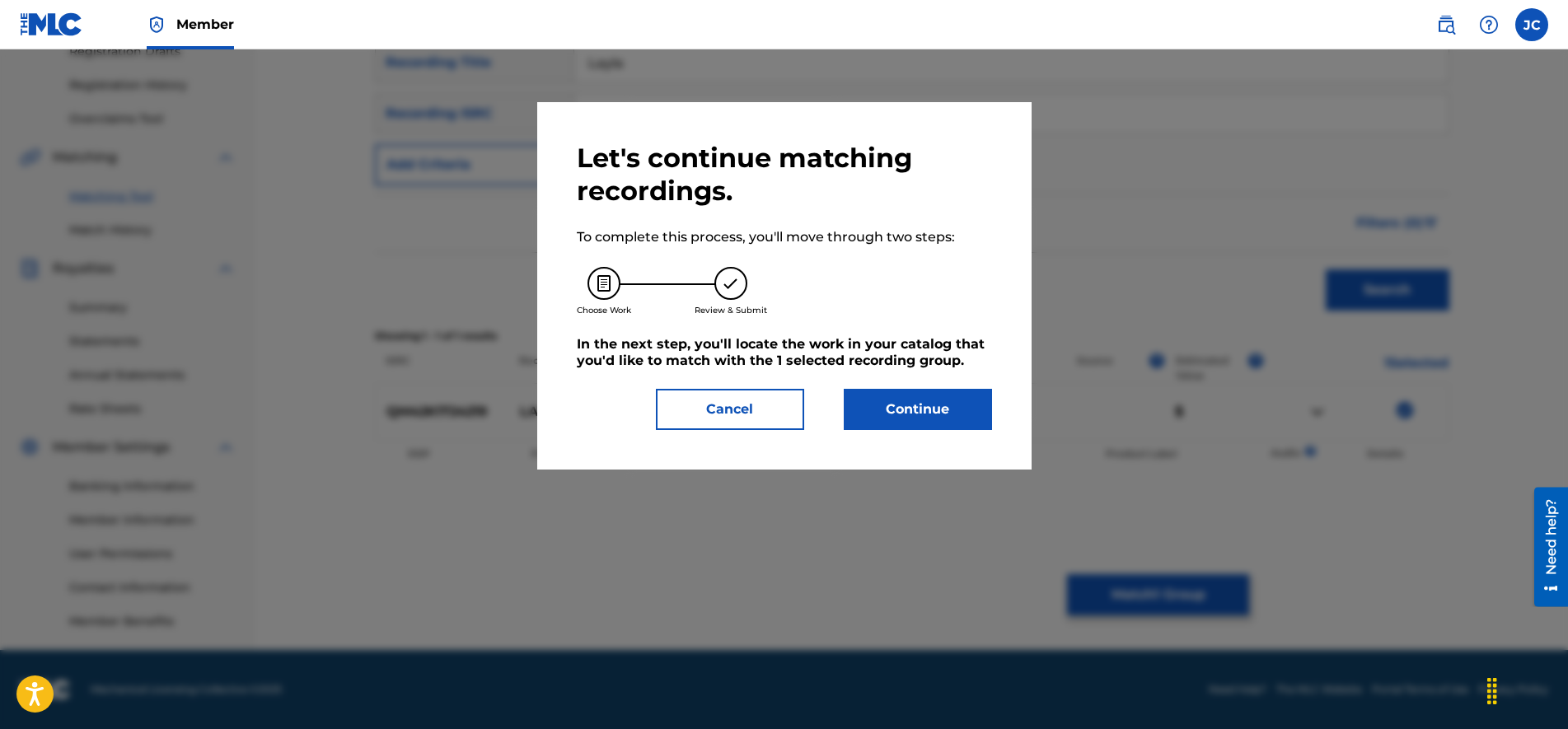
click at [921, 414] on button "Continue" at bounding box center [918, 410] width 149 height 41
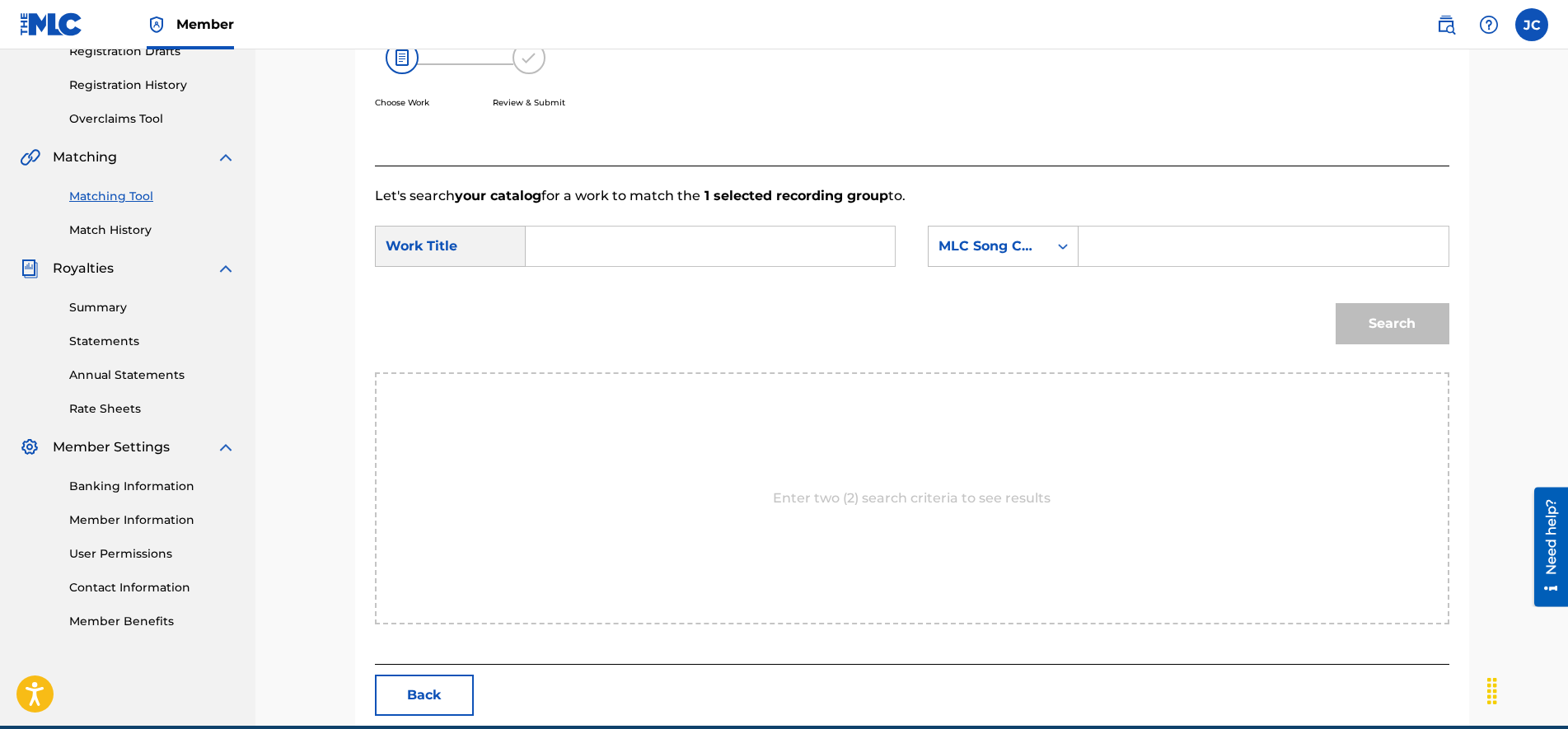
click at [1091, 251] on div "Search Form" at bounding box center [1263, 246] width 370 height 41
click at [1186, 243] on input "Search Form" at bounding box center [1262, 246] width 341 height 40
type input "LA2TUV"
click at [675, 247] on input "Search Form" at bounding box center [710, 246] width 341 height 40
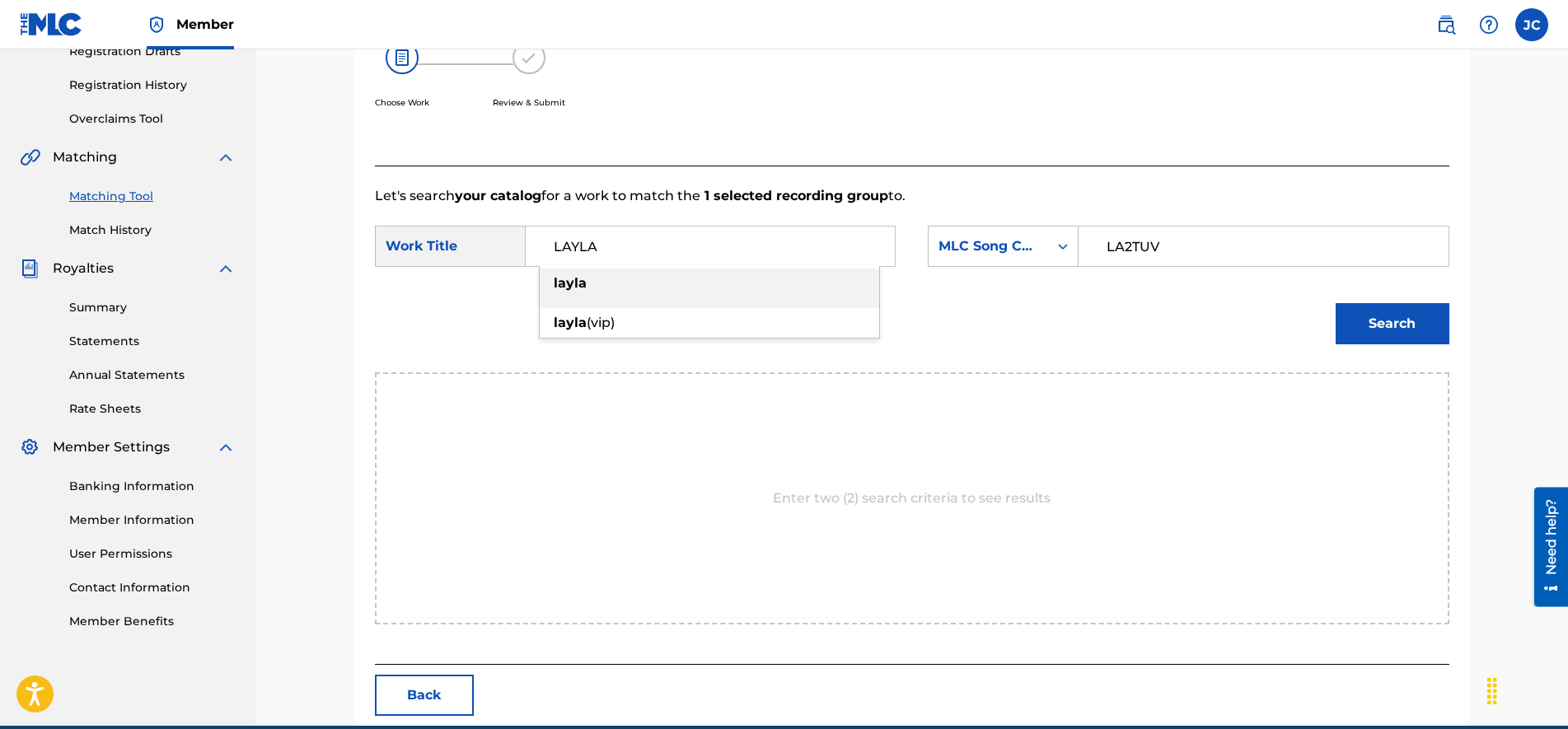
type input "LAYLA"
click at [1399, 317] on button "Search" at bounding box center [1392, 323] width 113 height 41
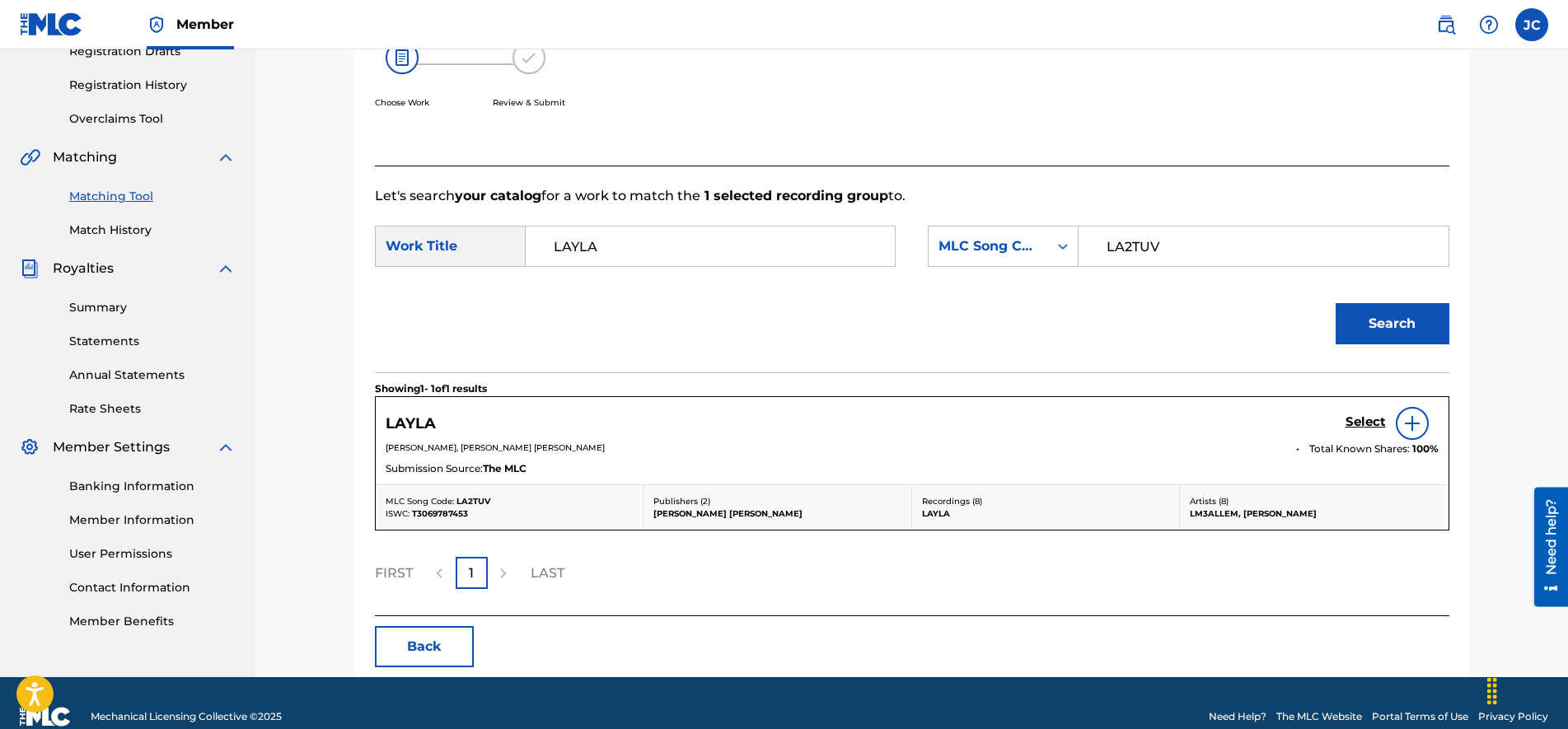
click at [1358, 418] on h5 "Select" at bounding box center [1365, 422] width 40 height 16
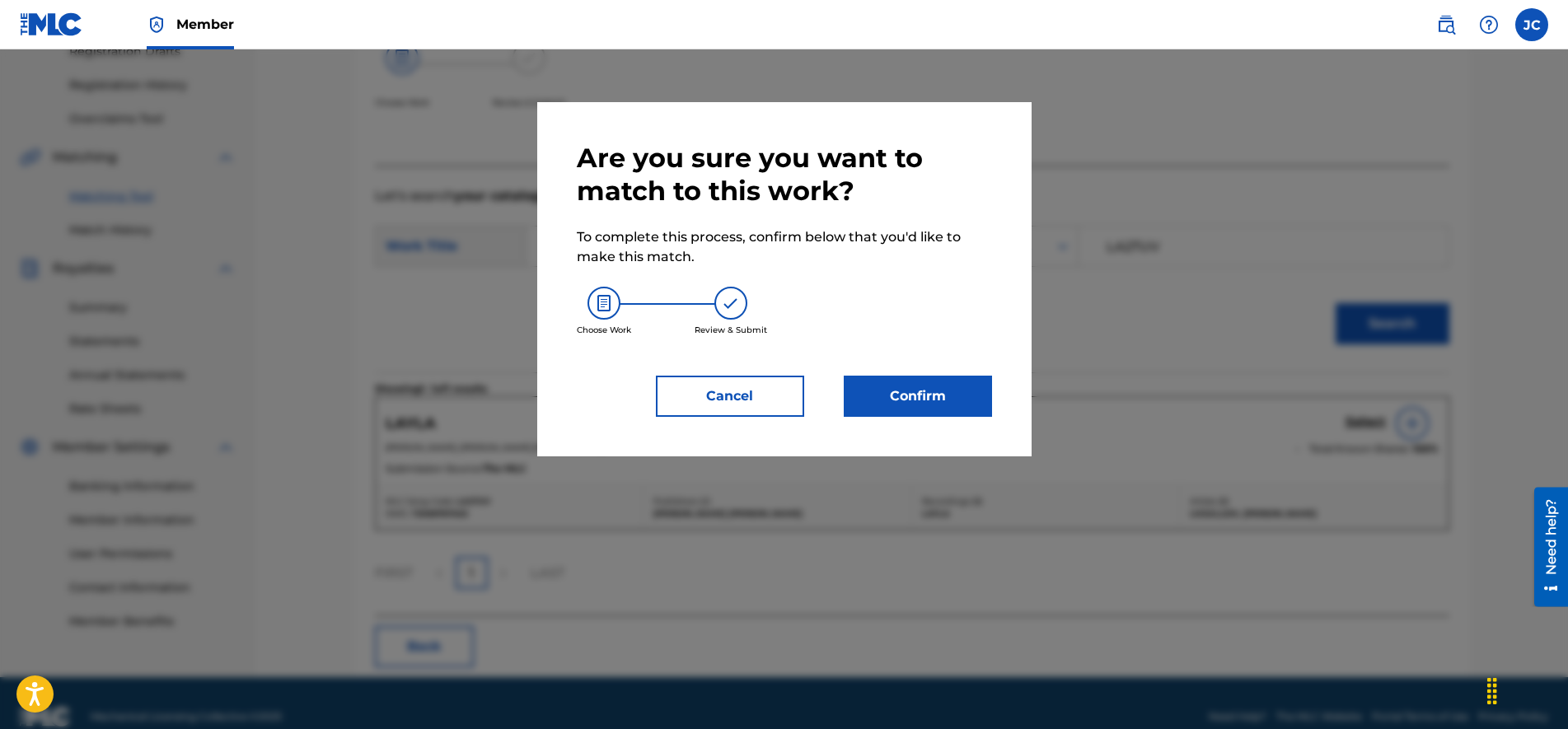
click at [911, 387] on button "Confirm" at bounding box center [918, 396] width 149 height 41
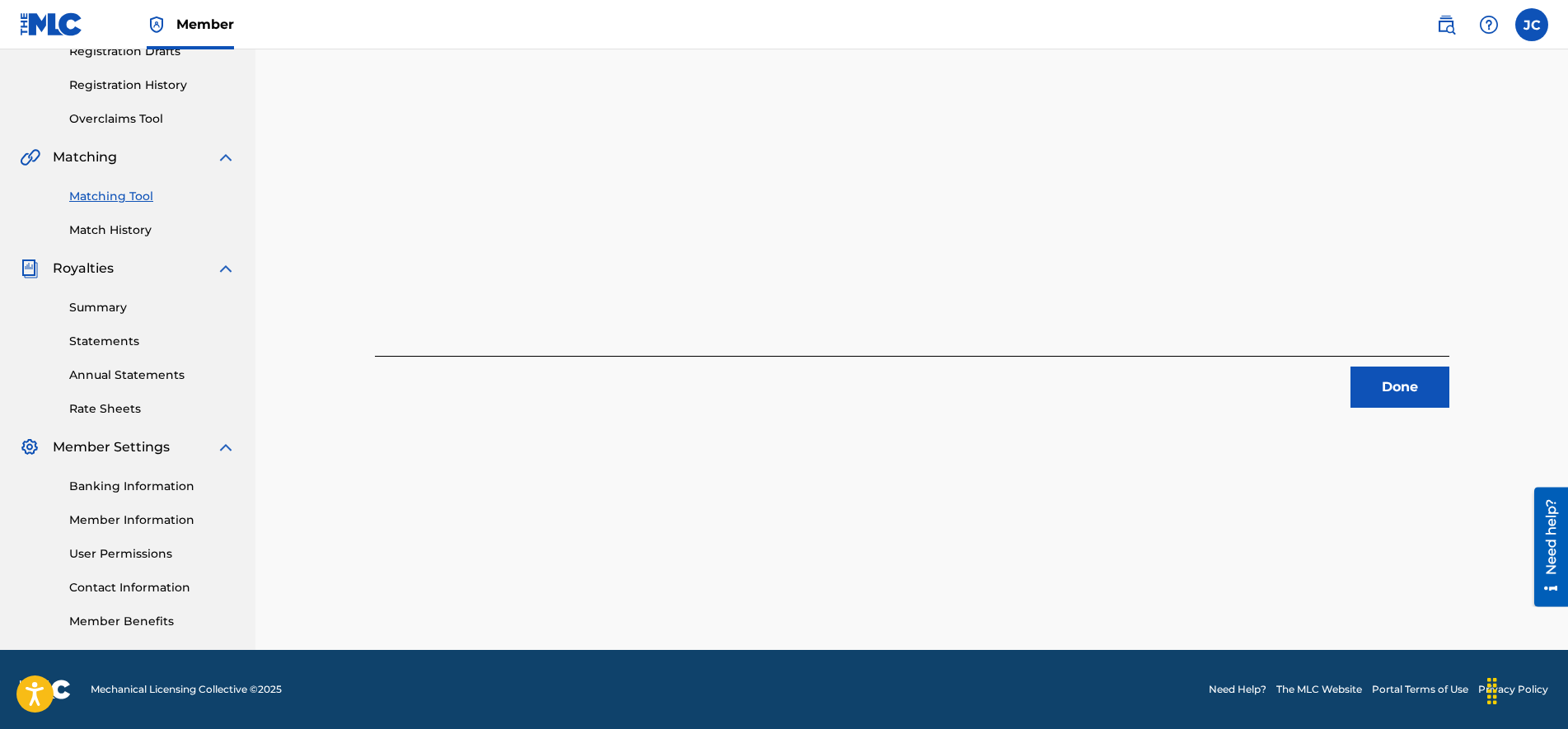
click at [1418, 396] on button "Done" at bounding box center [1399, 387] width 98 height 41
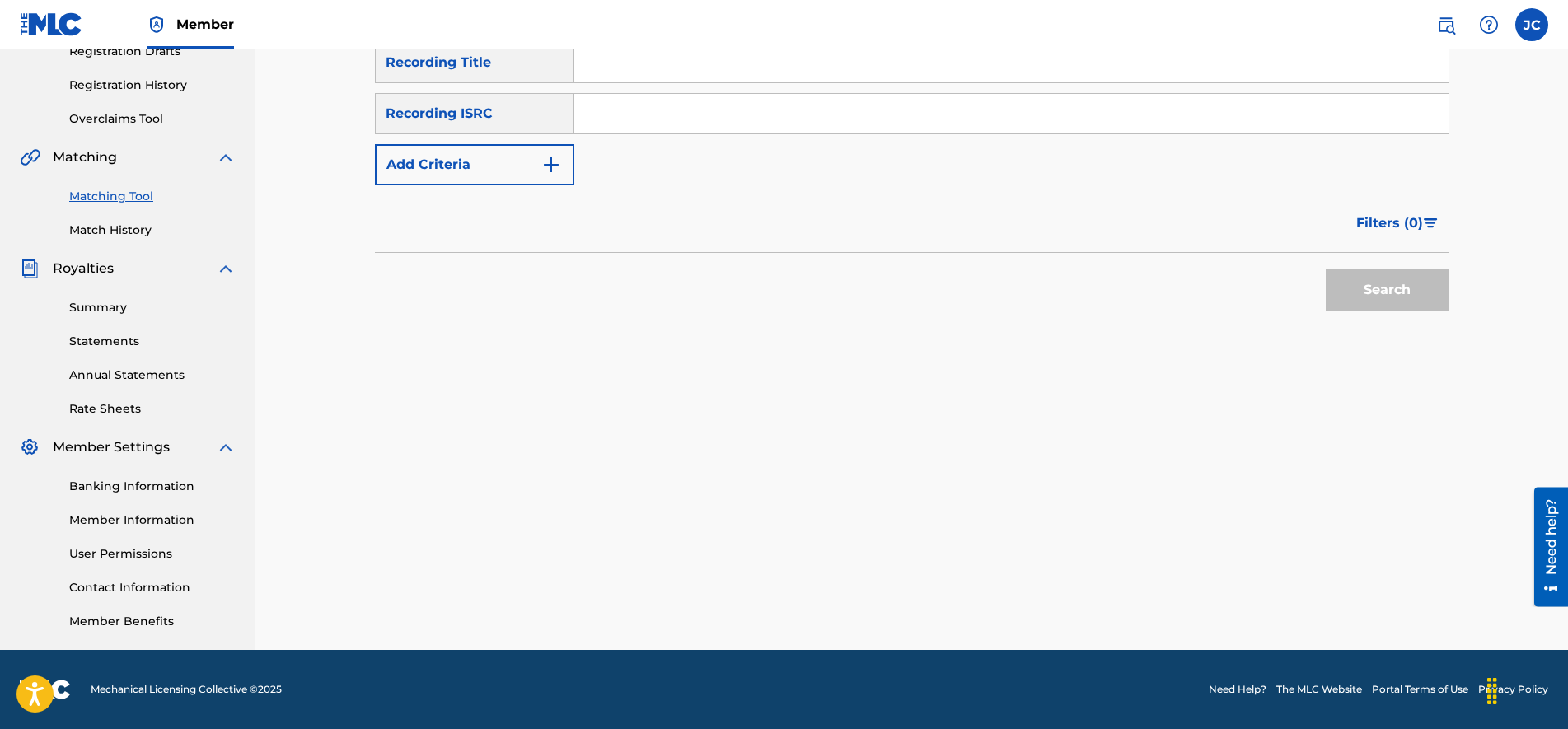
scroll to position [0, 0]
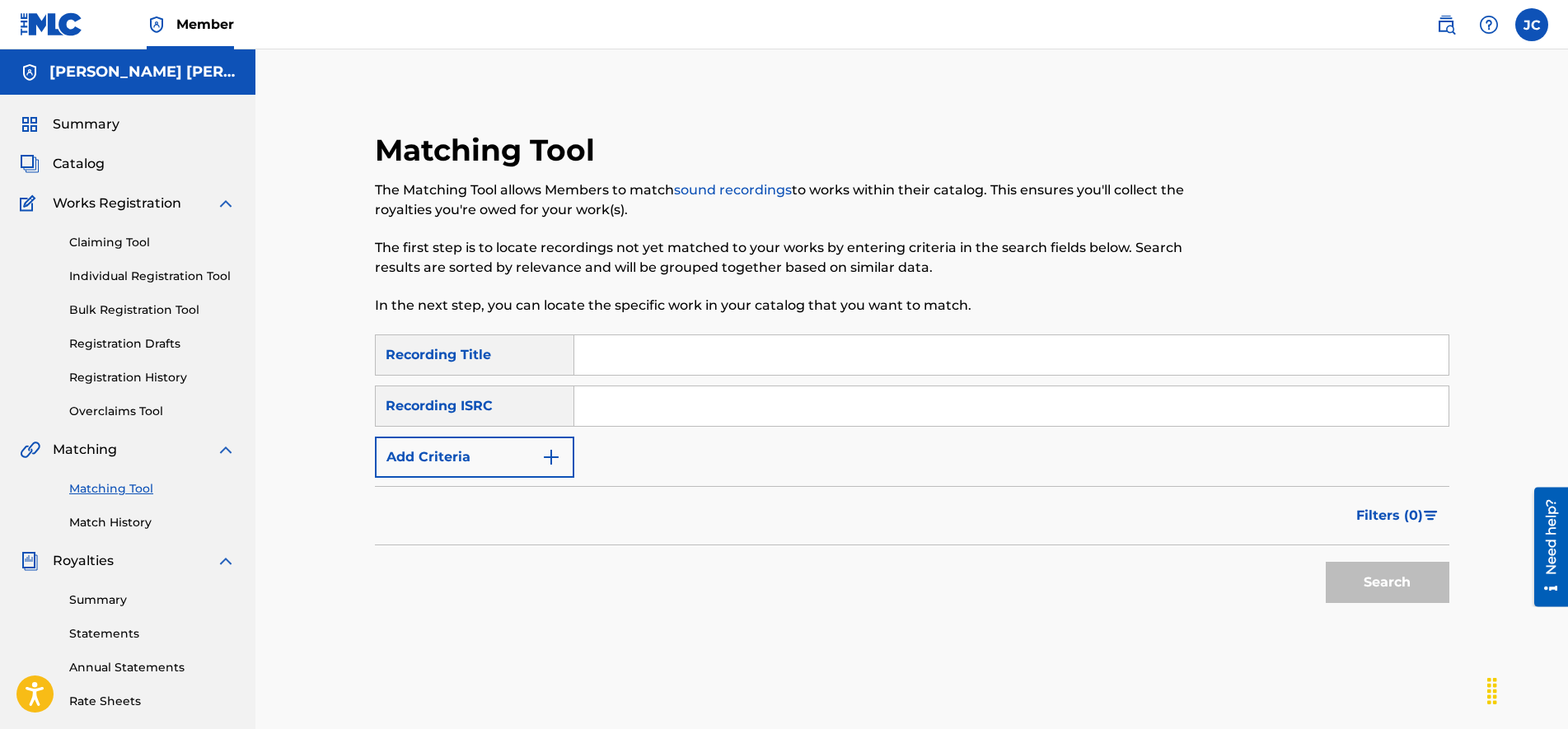
click at [651, 414] on input "Search Form" at bounding box center [1011, 406] width 874 height 40
type input "GBSMU8294959"
click at [658, 370] on input "Search Form" at bounding box center [1011, 355] width 874 height 40
type input "disto"
click at [1326, 562] on button "Search" at bounding box center [1387, 582] width 124 height 41
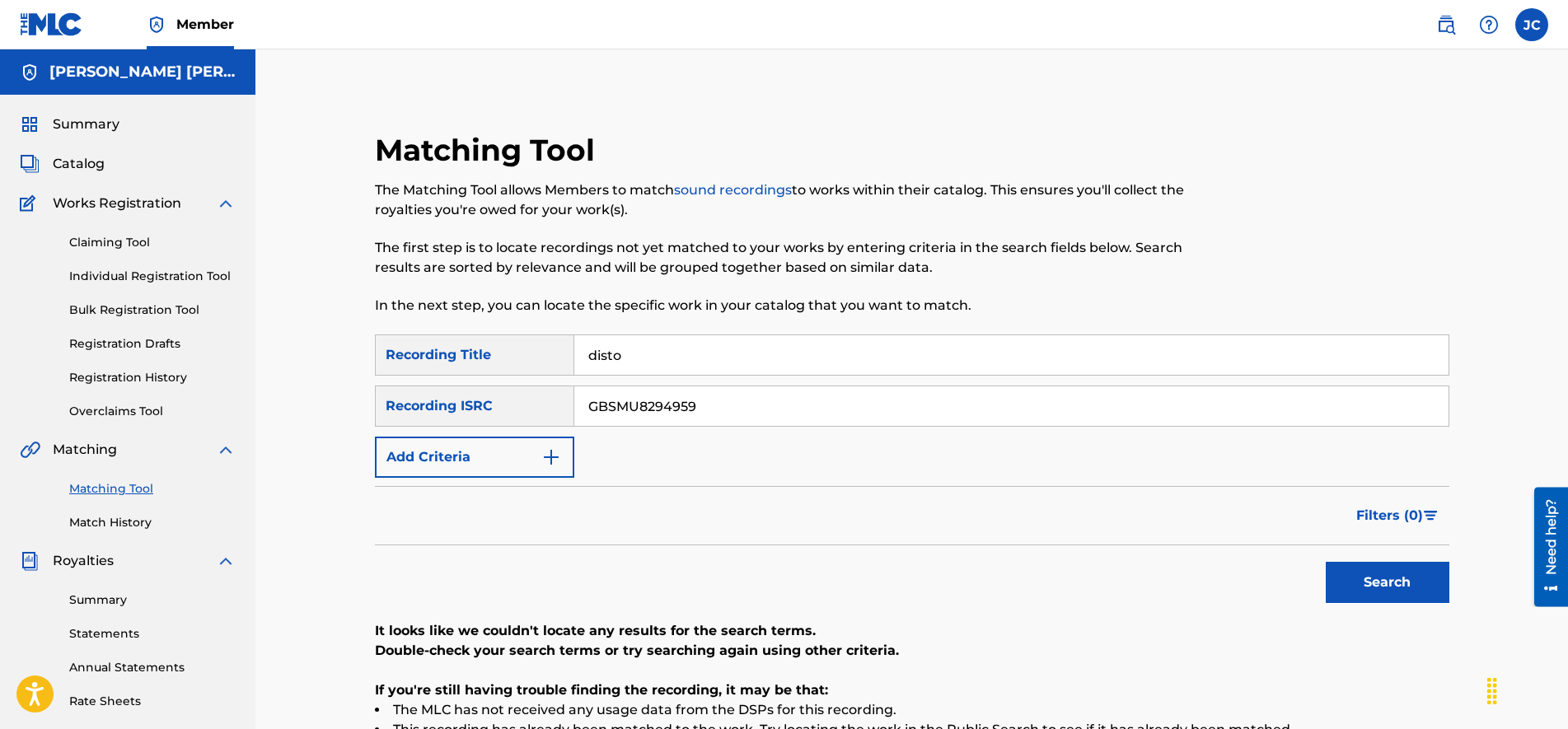
click at [706, 403] on input "GBSMU8294959" at bounding box center [1011, 406] width 874 height 40
type input "CA5KR2434712"
click at [711, 356] on input "disto" at bounding box center [1011, 355] width 874 height 40
type input "my time"
click at [1326, 562] on button "Search" at bounding box center [1387, 582] width 124 height 41
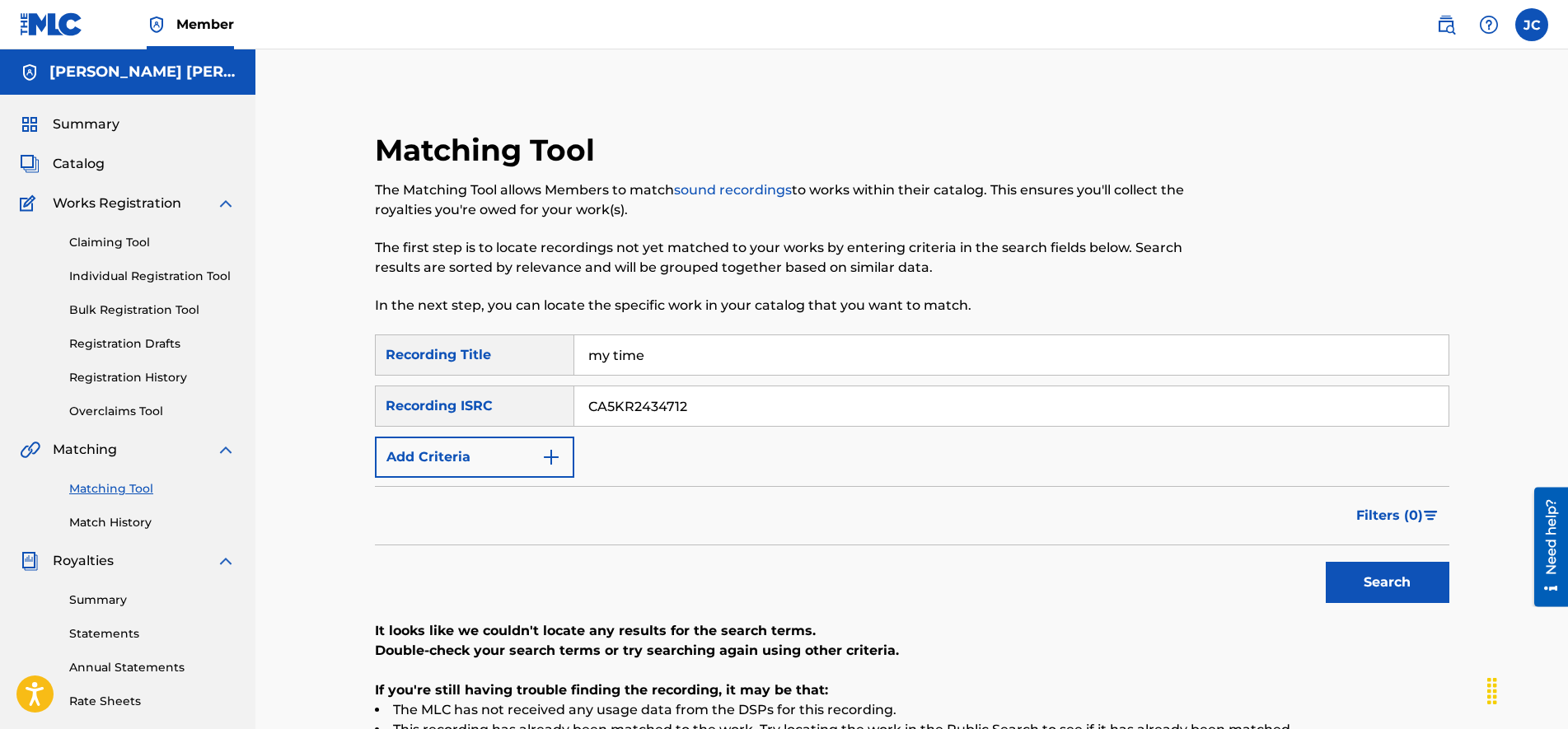
click at [712, 397] on input "CA5KR2434712" at bounding box center [1011, 406] width 874 height 40
type input "GBSMU6568932"
click at [654, 353] on input "my time" at bounding box center [1011, 355] width 874 height 40
type input "Trust Me"
click at [1391, 572] on button "Search" at bounding box center [1387, 582] width 124 height 41
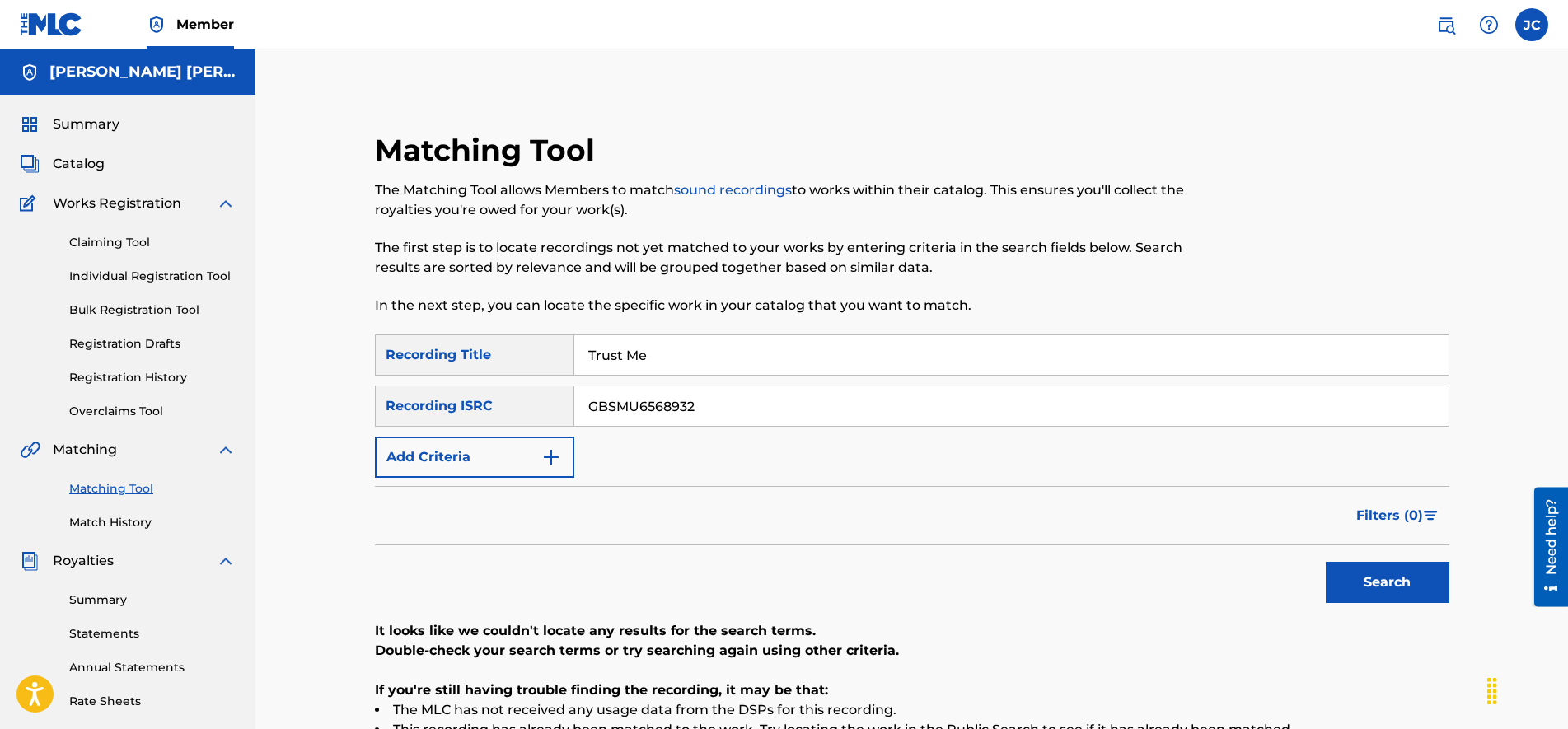
drag, startPoint x: 743, startPoint y: 406, endPoint x: 404, endPoint y: 375, distance: 340.4
click at [406, 376] on div "SearchWithCriteria213fb4c3-7ee2-423c-b2c7-fea19553c371 Recording Title Trust Me…" at bounding box center [911, 406] width 1074 height 143
type input "CA5KR2454026"
click at [670, 353] on input "Trust Me" at bounding box center [1011, 355] width 874 height 40
type input "Visions"
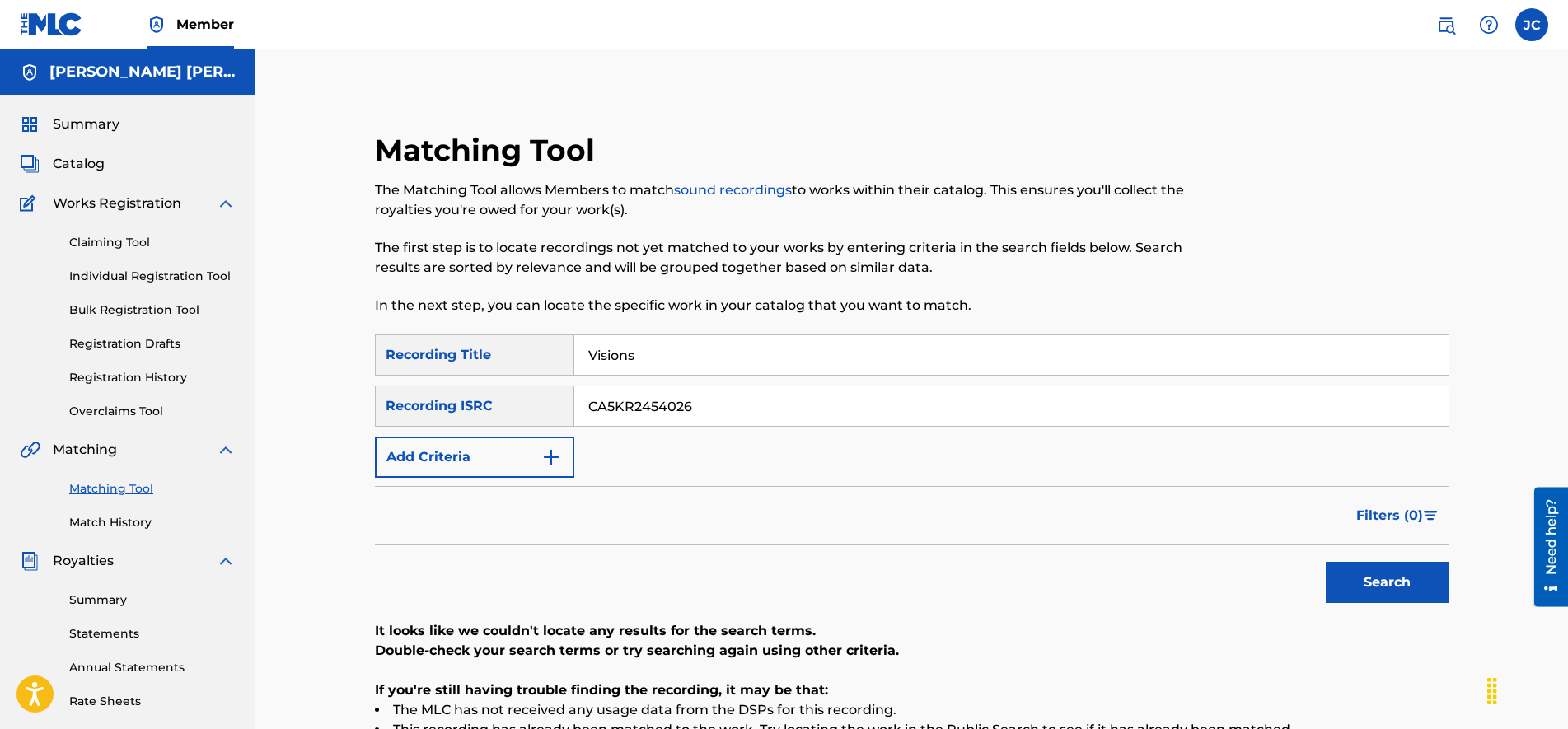
click at [860, 241] on p "The first step is to locate recordings not yet matched to your works by enterin…" at bounding box center [788, 257] width 827 height 40
click at [1395, 589] on button "Search" at bounding box center [1387, 582] width 124 height 41
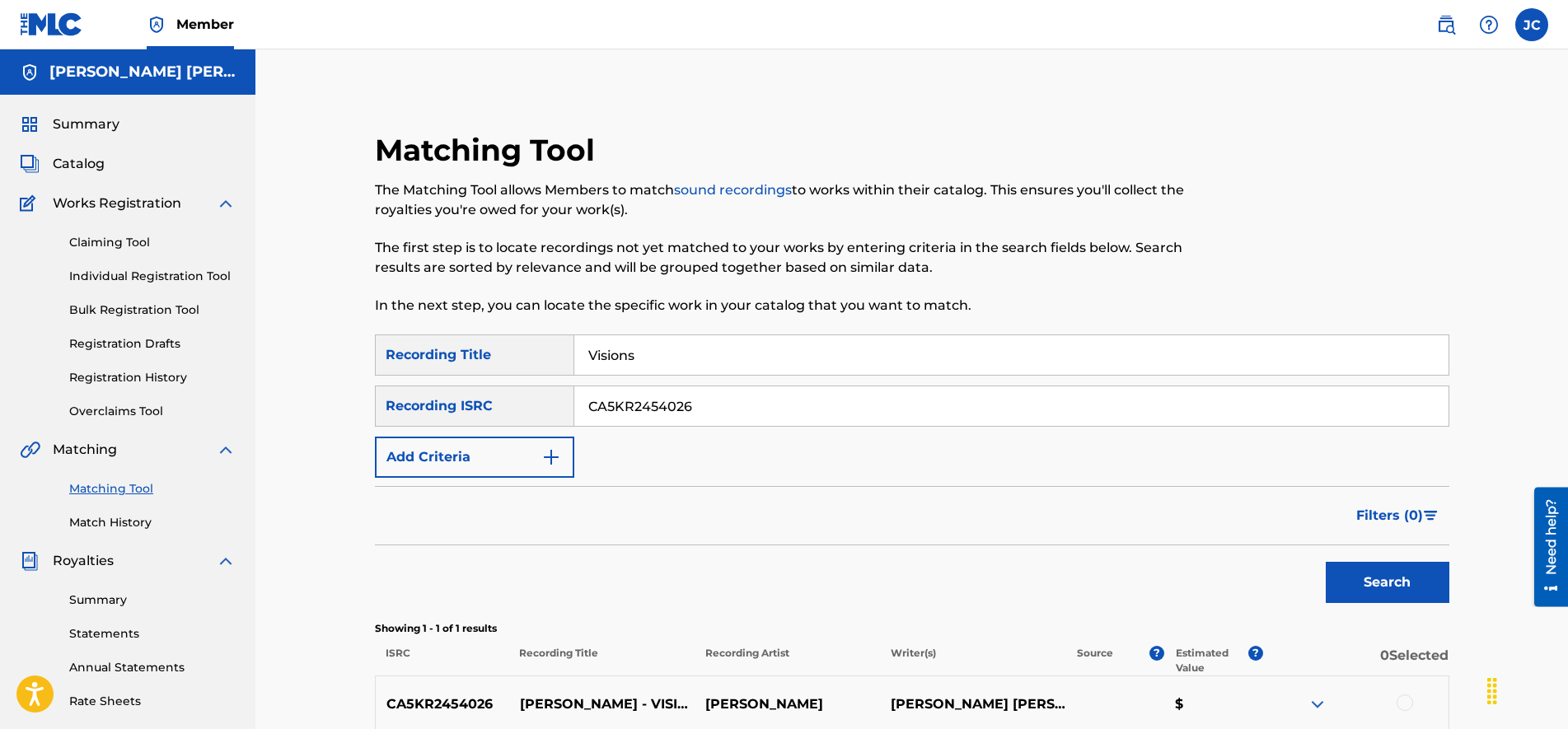
scroll to position [293, 0]
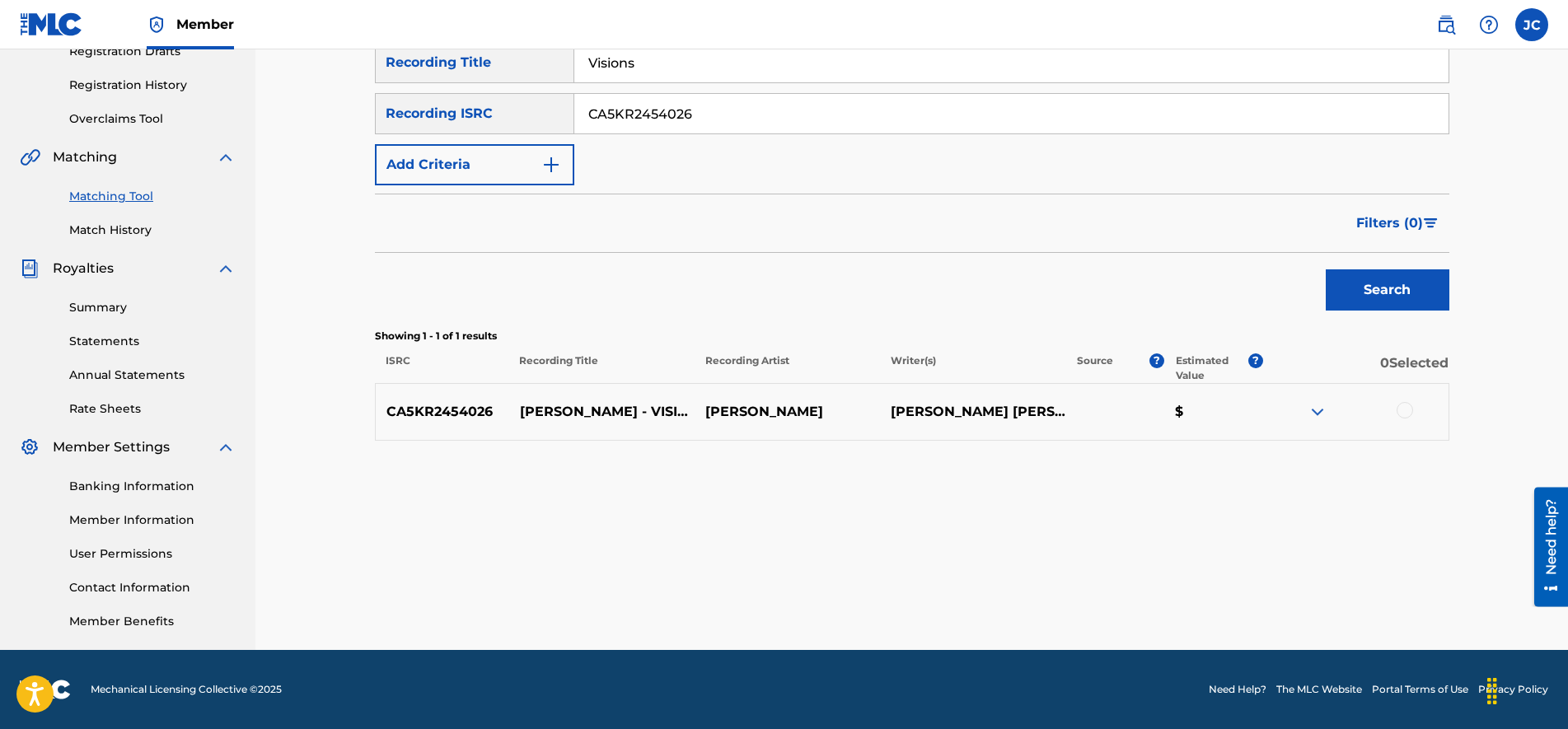
click at [1315, 410] on img at bounding box center [1316, 411] width 20 height 20
click at [1408, 410] on div at bounding box center [1405, 410] width 17 height 17
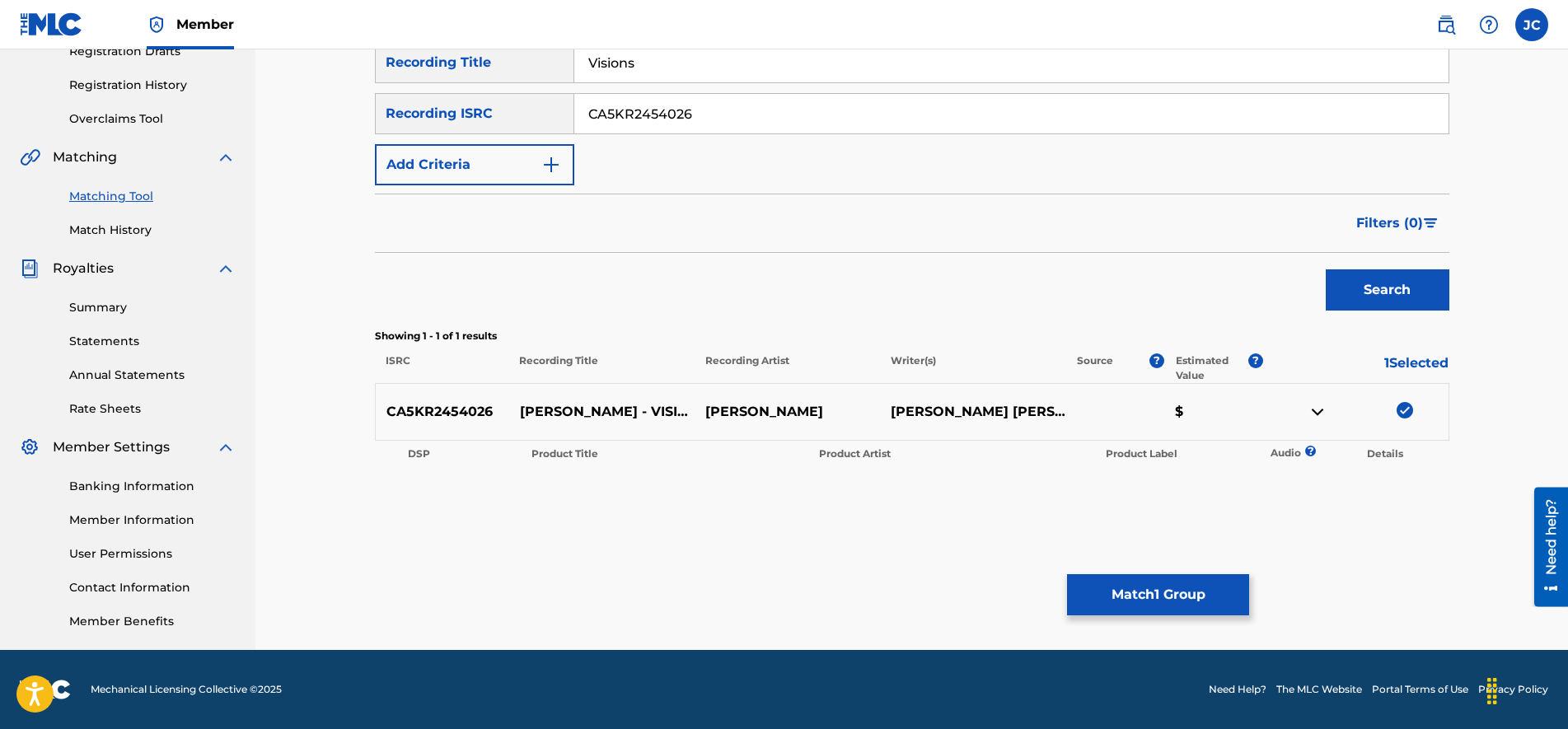
click at [1196, 593] on button "Match 1 Group" at bounding box center [1157, 594] width 182 height 41
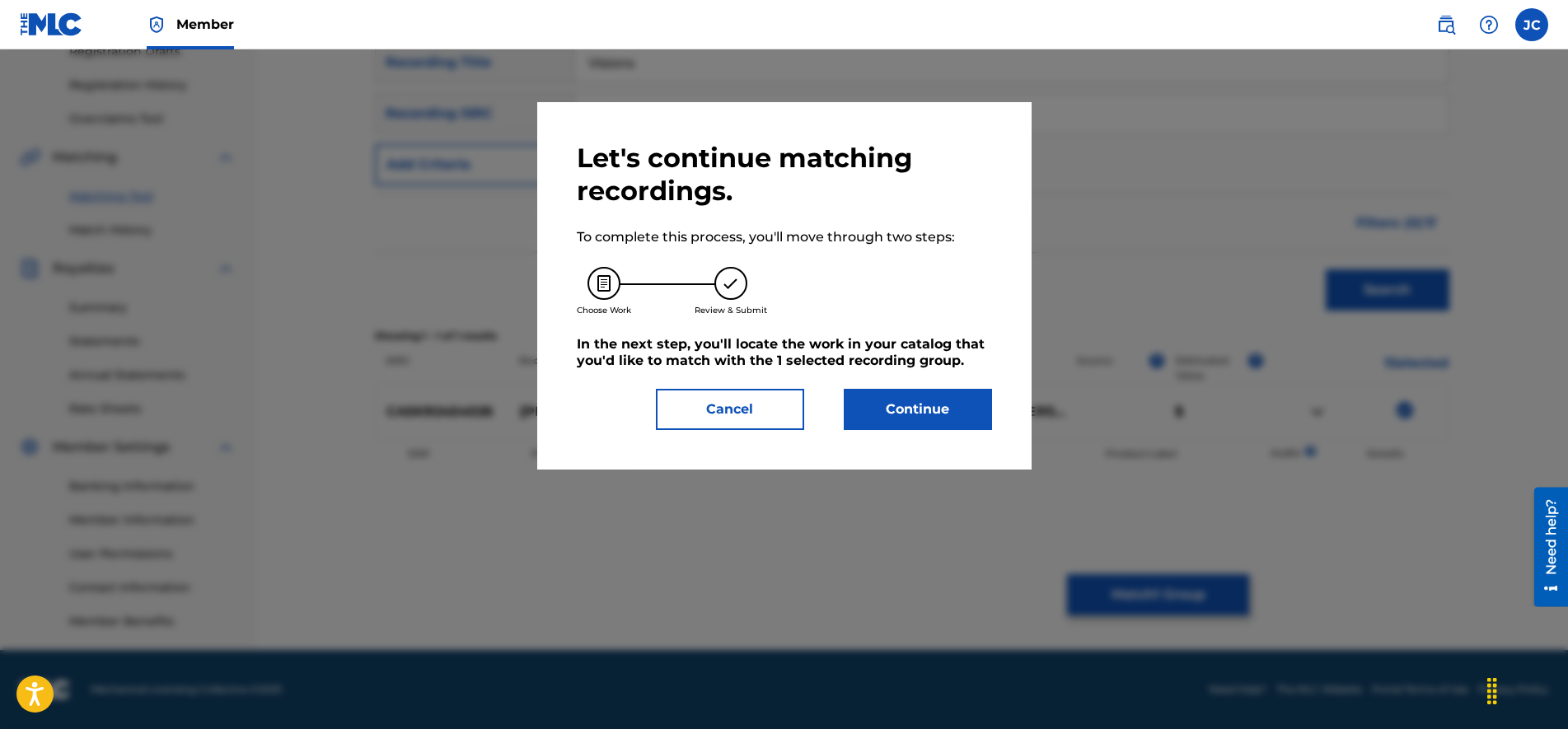
click at [964, 411] on button "Continue" at bounding box center [918, 410] width 149 height 41
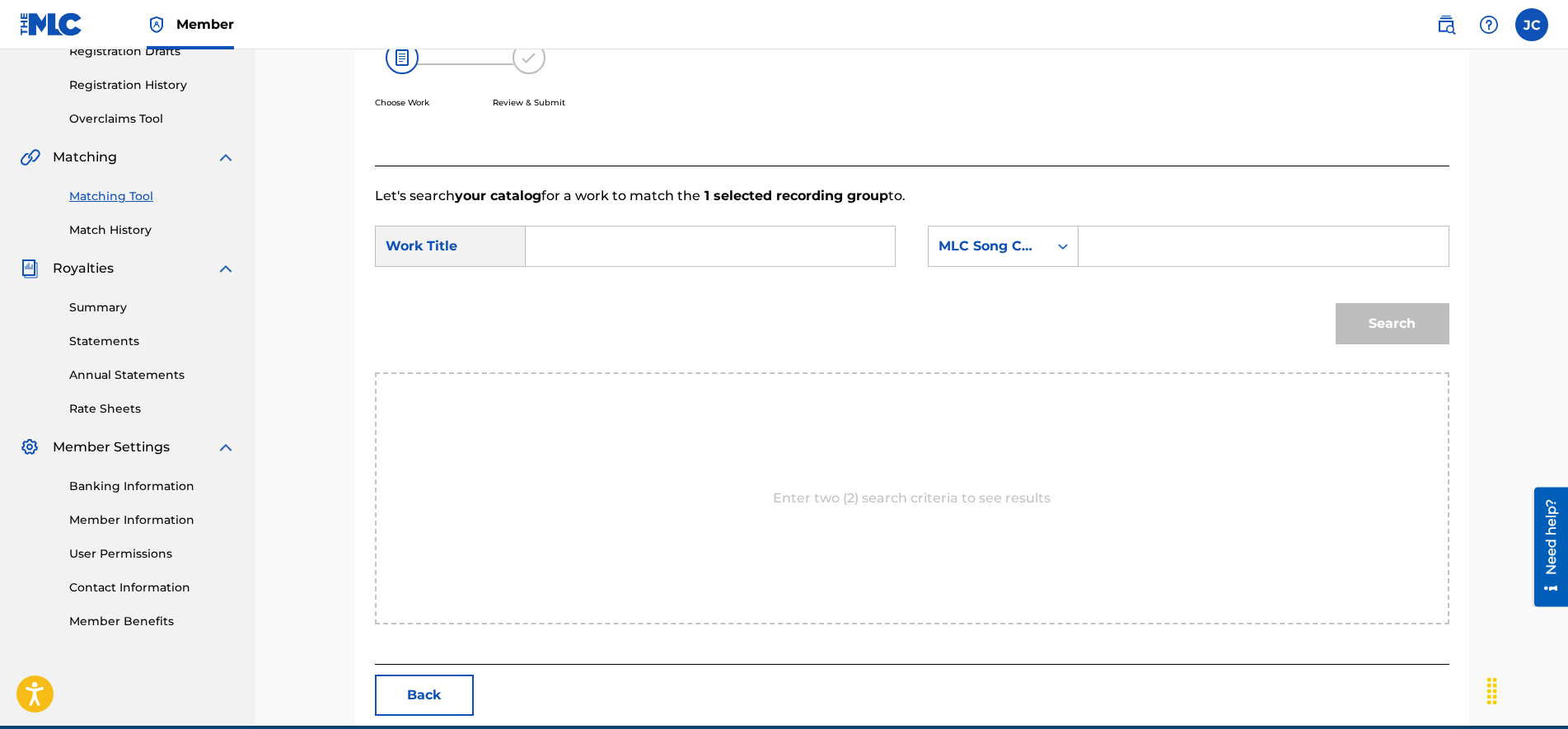
scroll to position [86, 0]
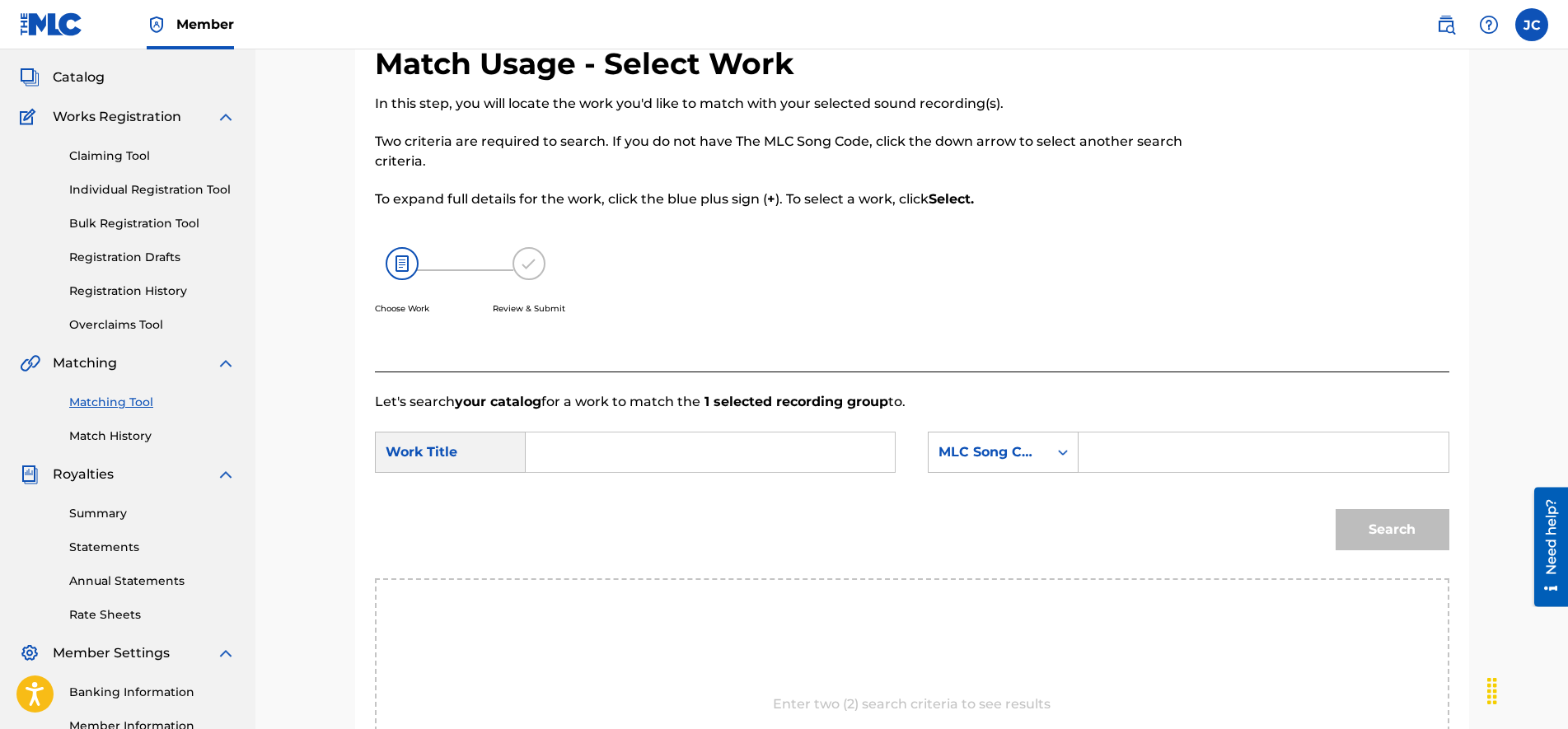
click at [1101, 439] on input "Search Form" at bounding box center [1262, 452] width 341 height 40
type input "CA5KR2434714"
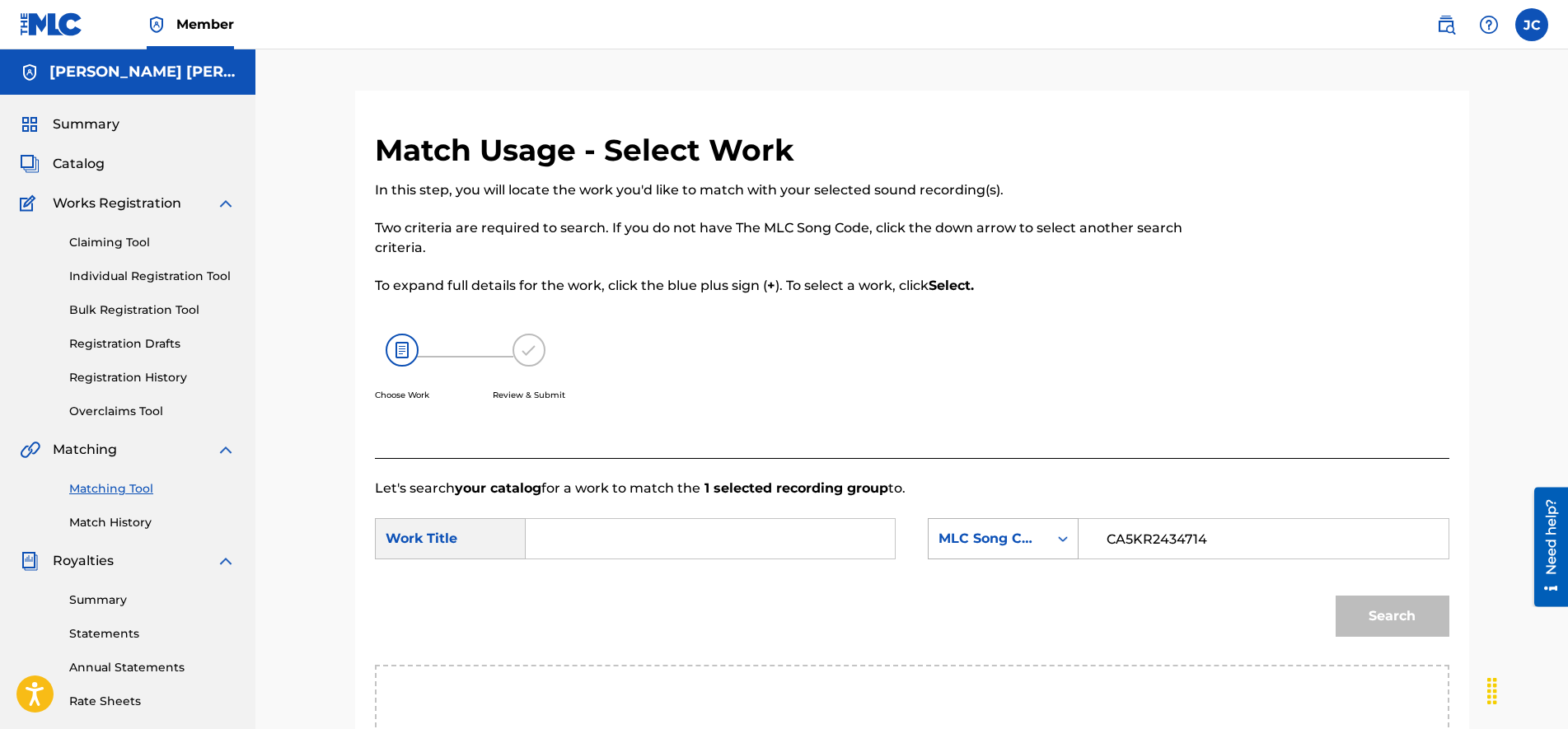
drag, startPoint x: 1268, startPoint y: 539, endPoint x: 1031, endPoint y: 537, distance: 237.0
click at [1031, 537] on div "SearchWithCriteriaab6b25a9-16a5-4eae-820a-238e01f1468e MLC Song Code CA5KR24347…" at bounding box center [1188, 539] width 520 height 41
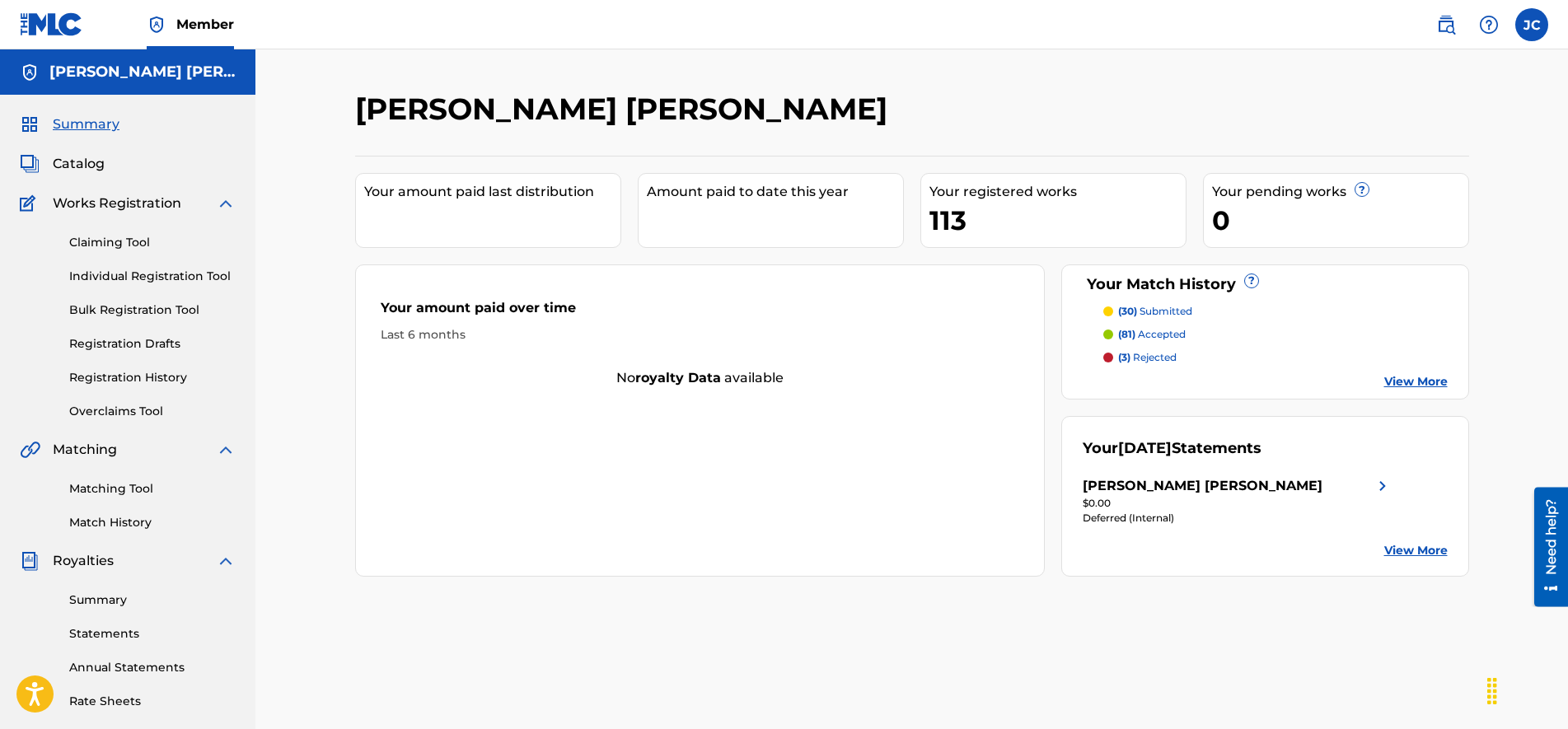
click at [135, 524] on link "Match History" at bounding box center [151, 522] width 166 height 18
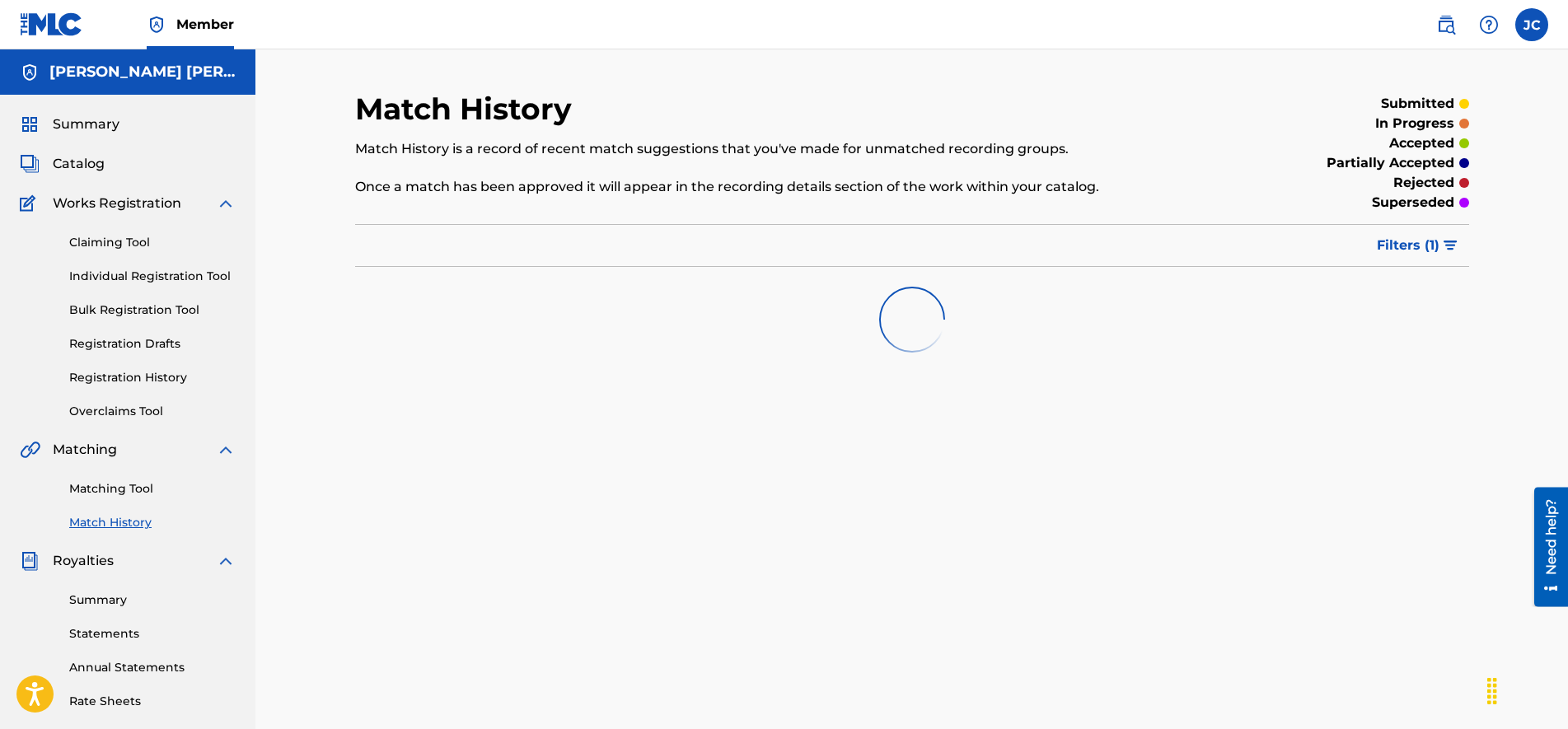
click at [140, 489] on link "Matching Tool" at bounding box center [151, 488] width 166 height 18
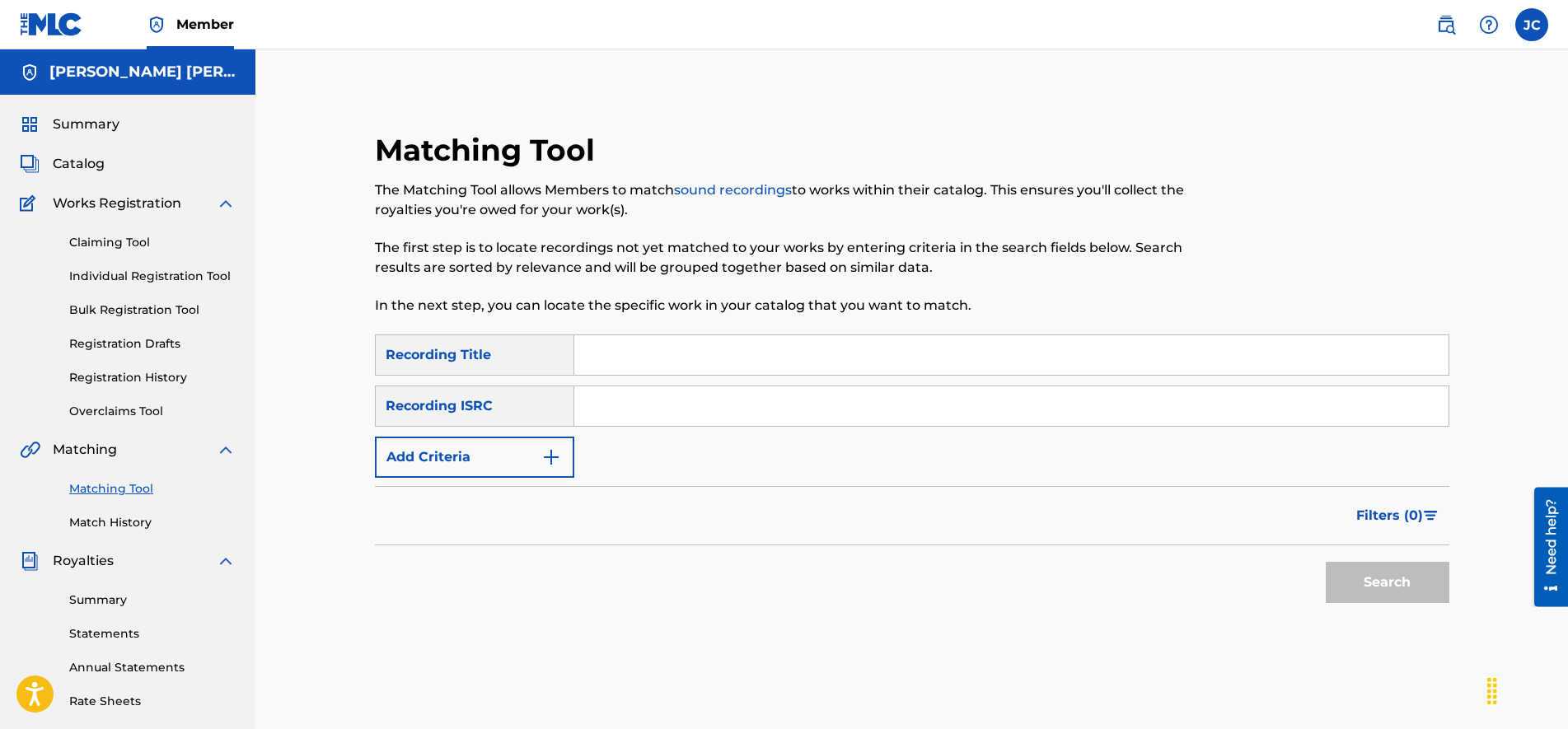
click at [724, 423] on input "Search Form" at bounding box center [1011, 406] width 874 height 40
type input "CA5KR2454026"
click at [664, 371] on input "Search Form" at bounding box center [1011, 355] width 874 height 40
type input "Visions"
click at [1366, 583] on button "Search" at bounding box center [1387, 582] width 124 height 41
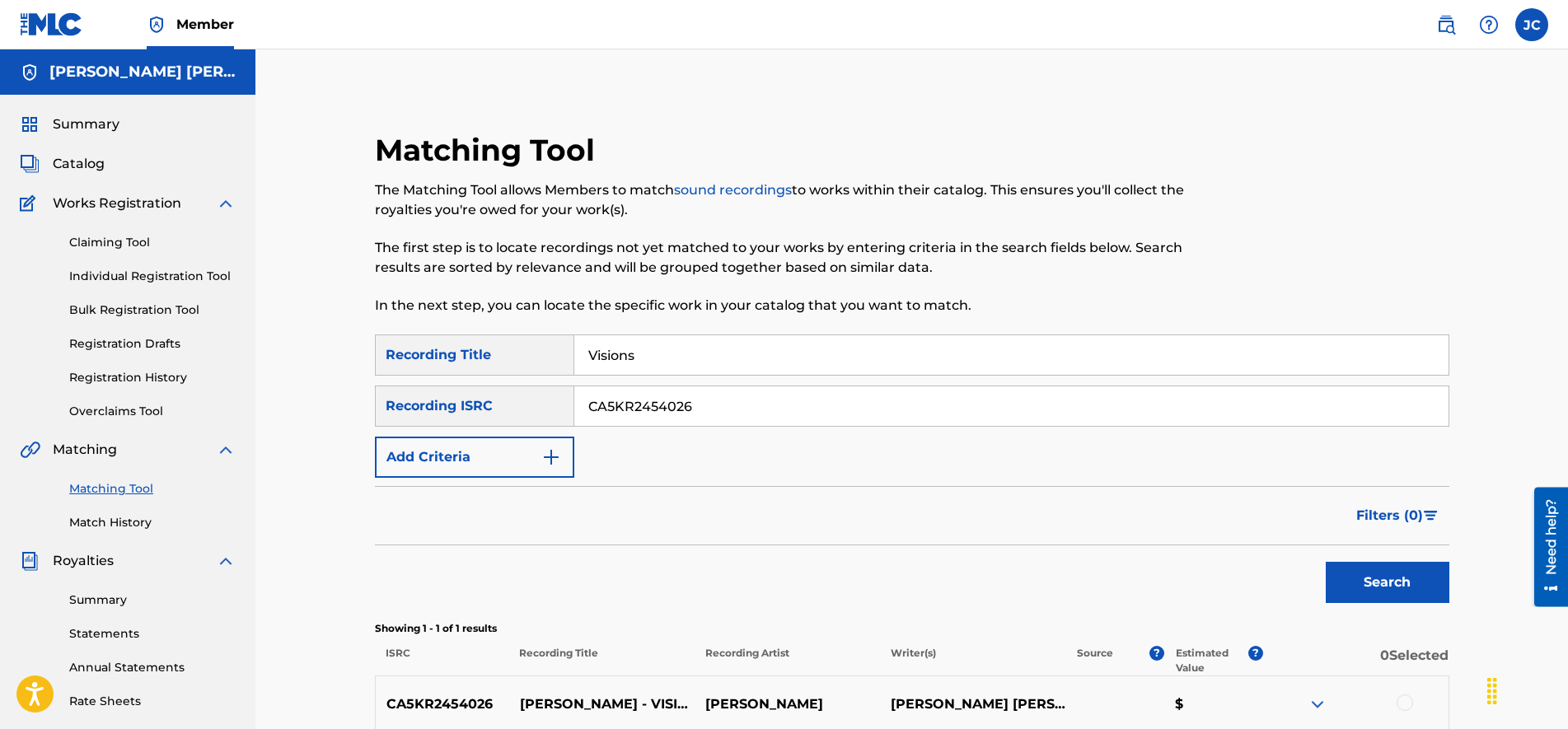
scroll to position [206, 0]
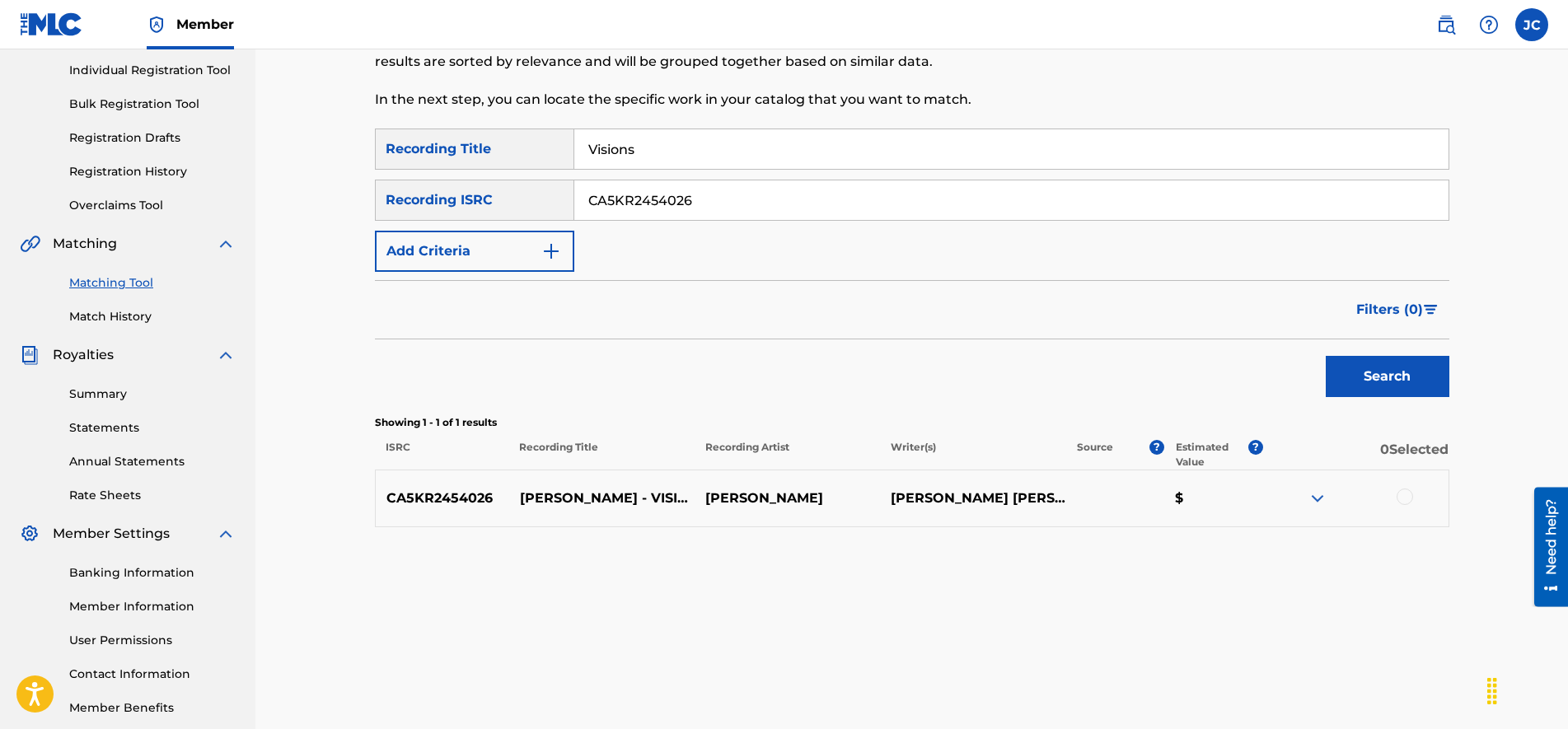
click at [1311, 499] on img at bounding box center [1316, 498] width 20 height 20
click at [1400, 496] on div at bounding box center [1405, 497] width 17 height 17
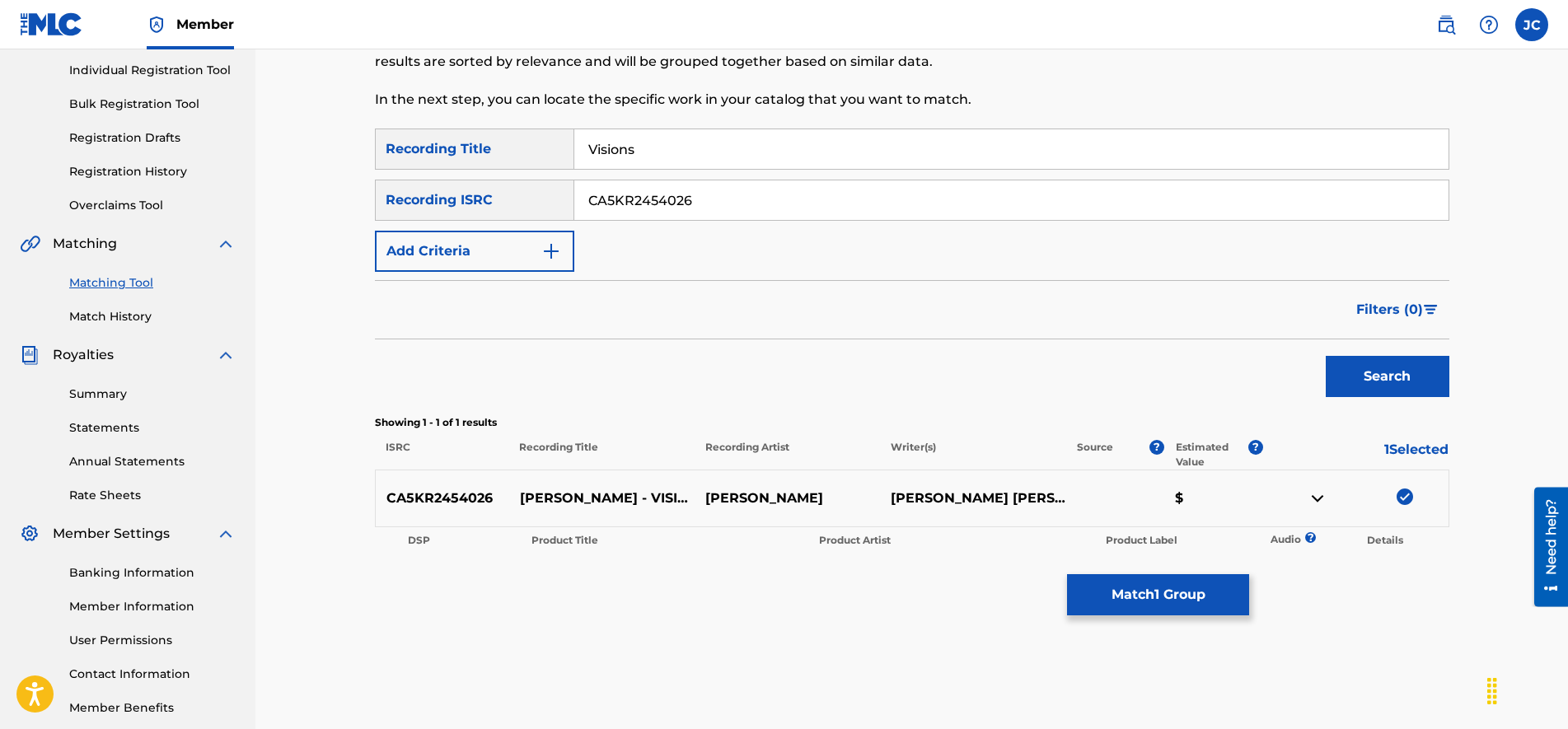
click at [1188, 593] on button "Match 1 Group" at bounding box center [1157, 594] width 182 height 41
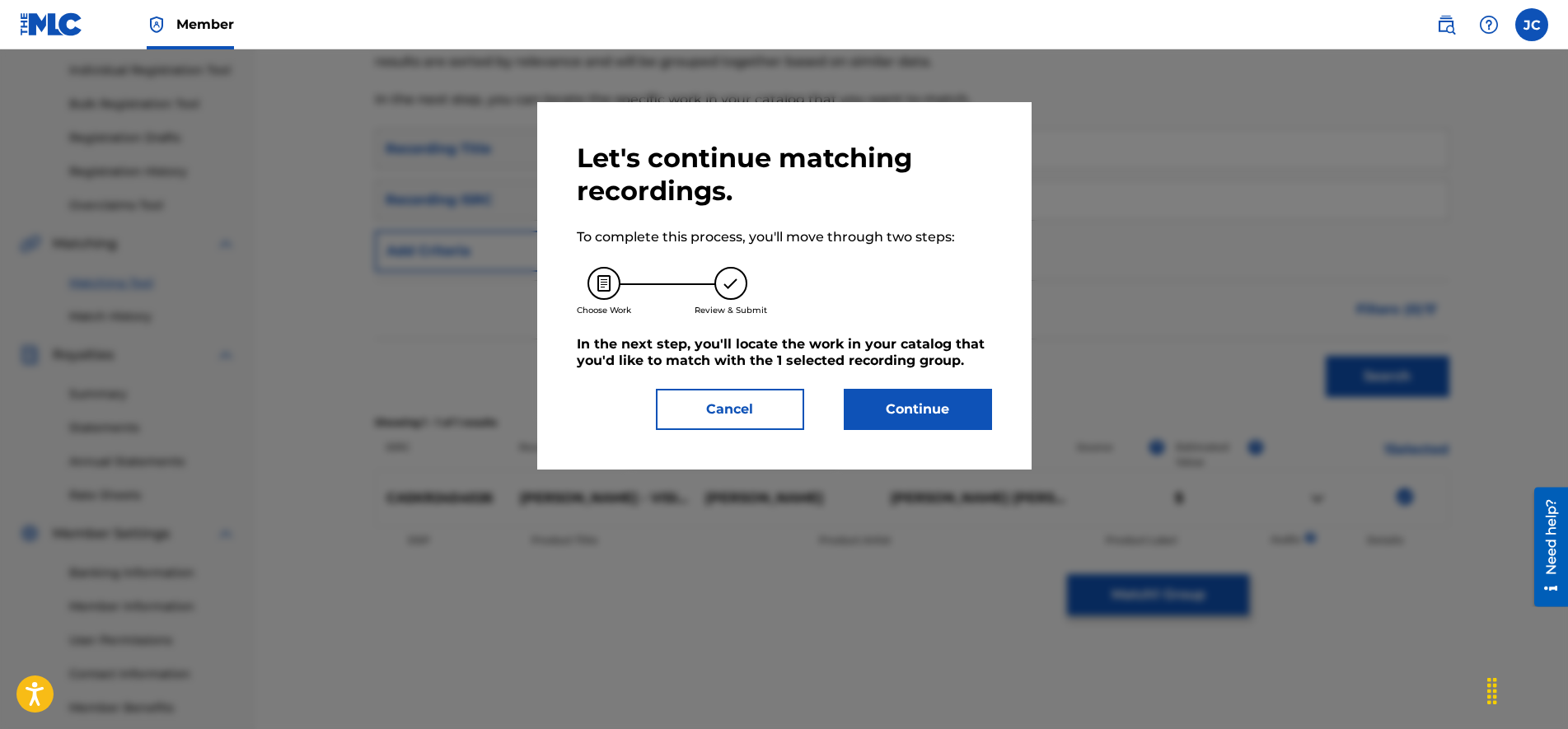
click at [966, 428] on button "Continue" at bounding box center [918, 410] width 149 height 41
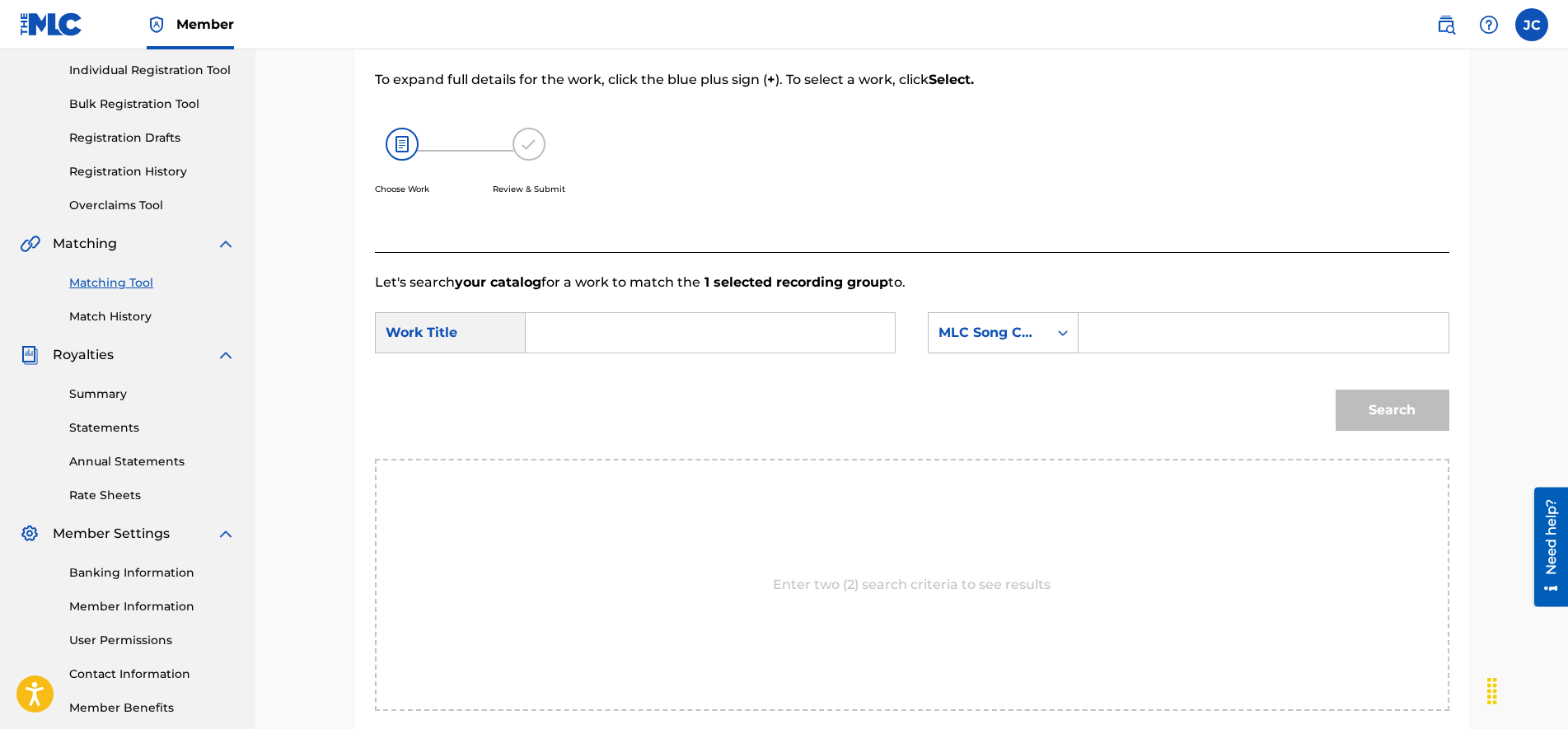
click at [1168, 335] on input "Search Form" at bounding box center [1262, 332] width 341 height 40
type input "VW1IUN"
click at [607, 333] on input "Search Form" at bounding box center [710, 332] width 341 height 40
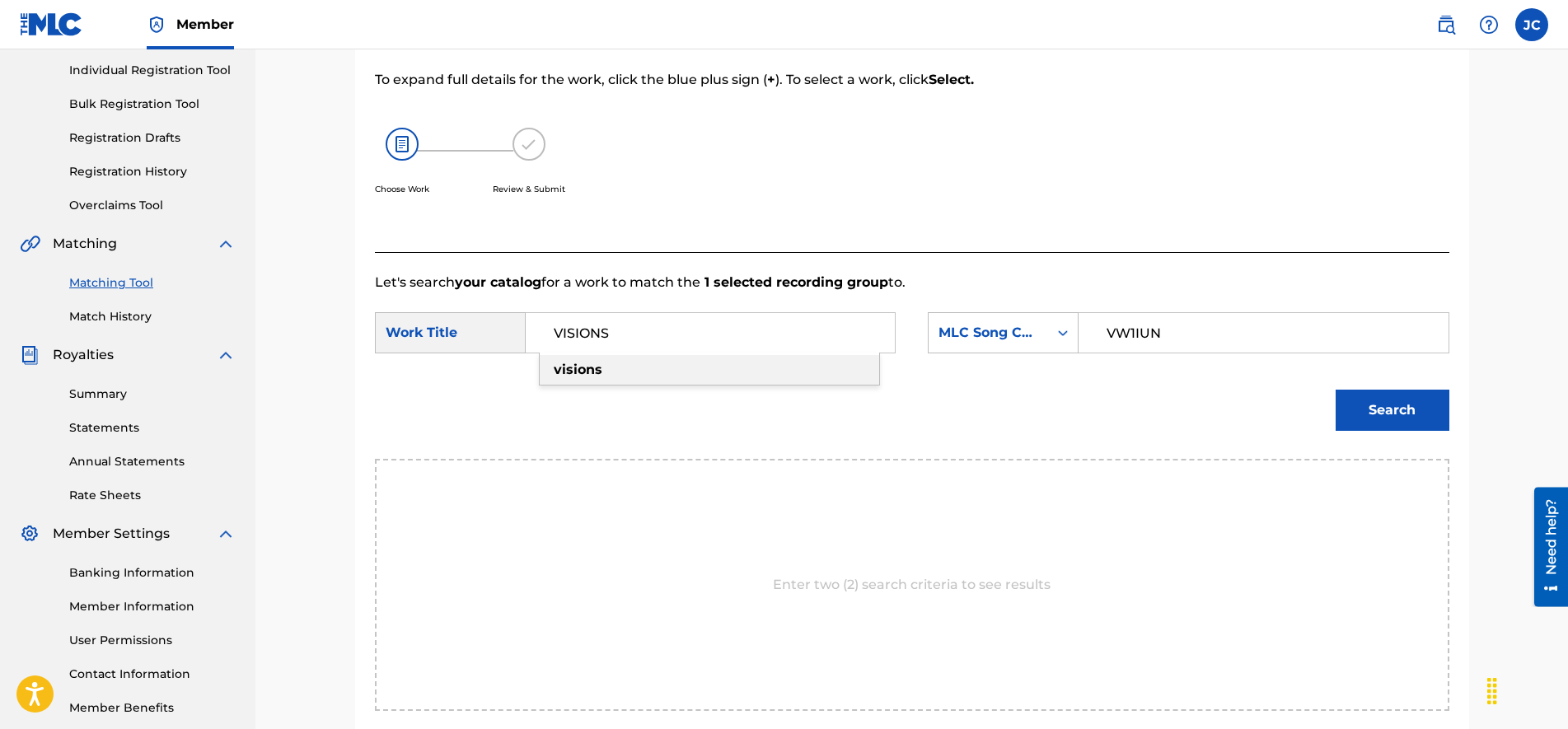
type input "VISIONS"
click at [1392, 412] on button "Search" at bounding box center [1392, 410] width 113 height 41
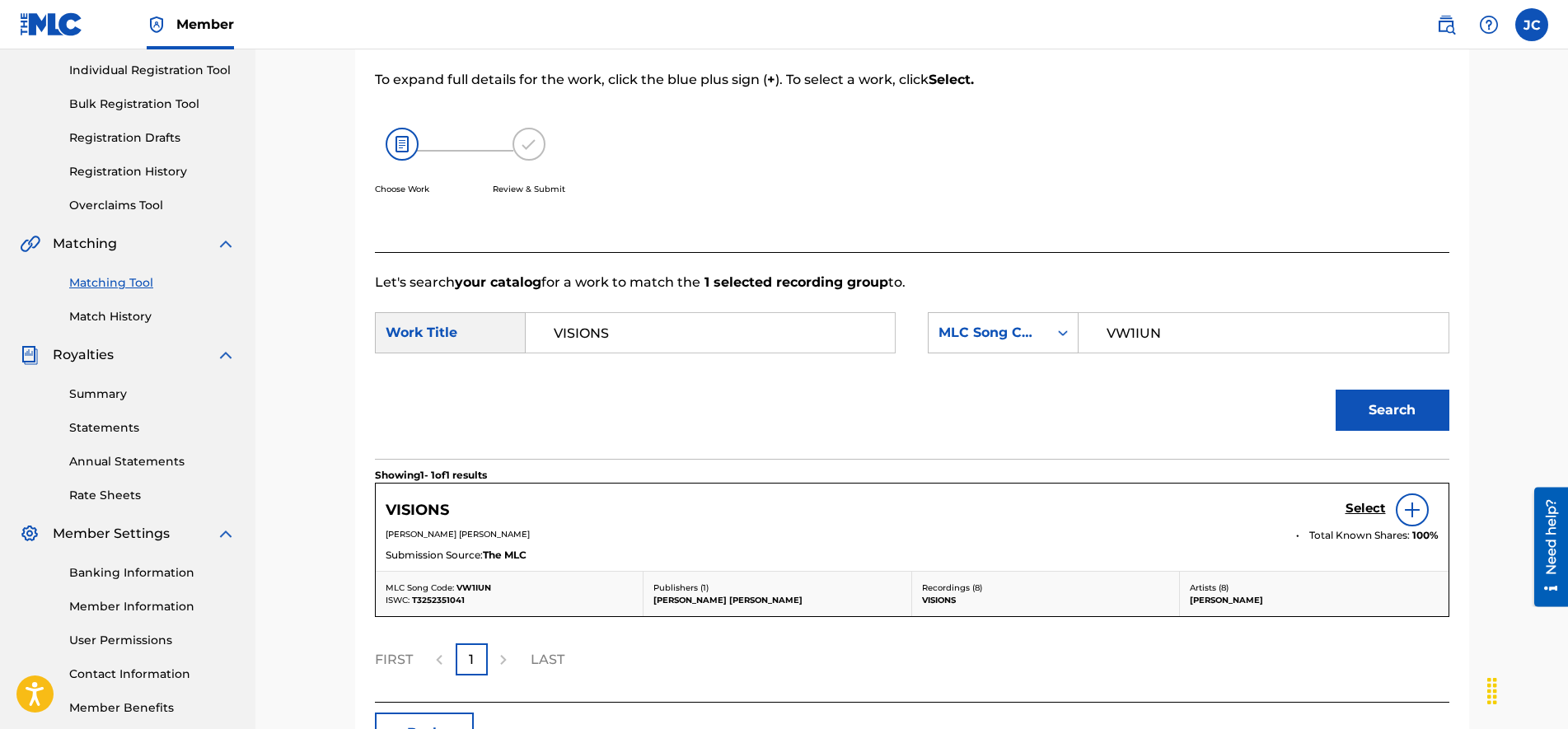
click at [1358, 498] on div "Select" at bounding box center [1392, 509] width 93 height 33
click at [1358, 509] on h5 "Select" at bounding box center [1365, 508] width 40 height 16
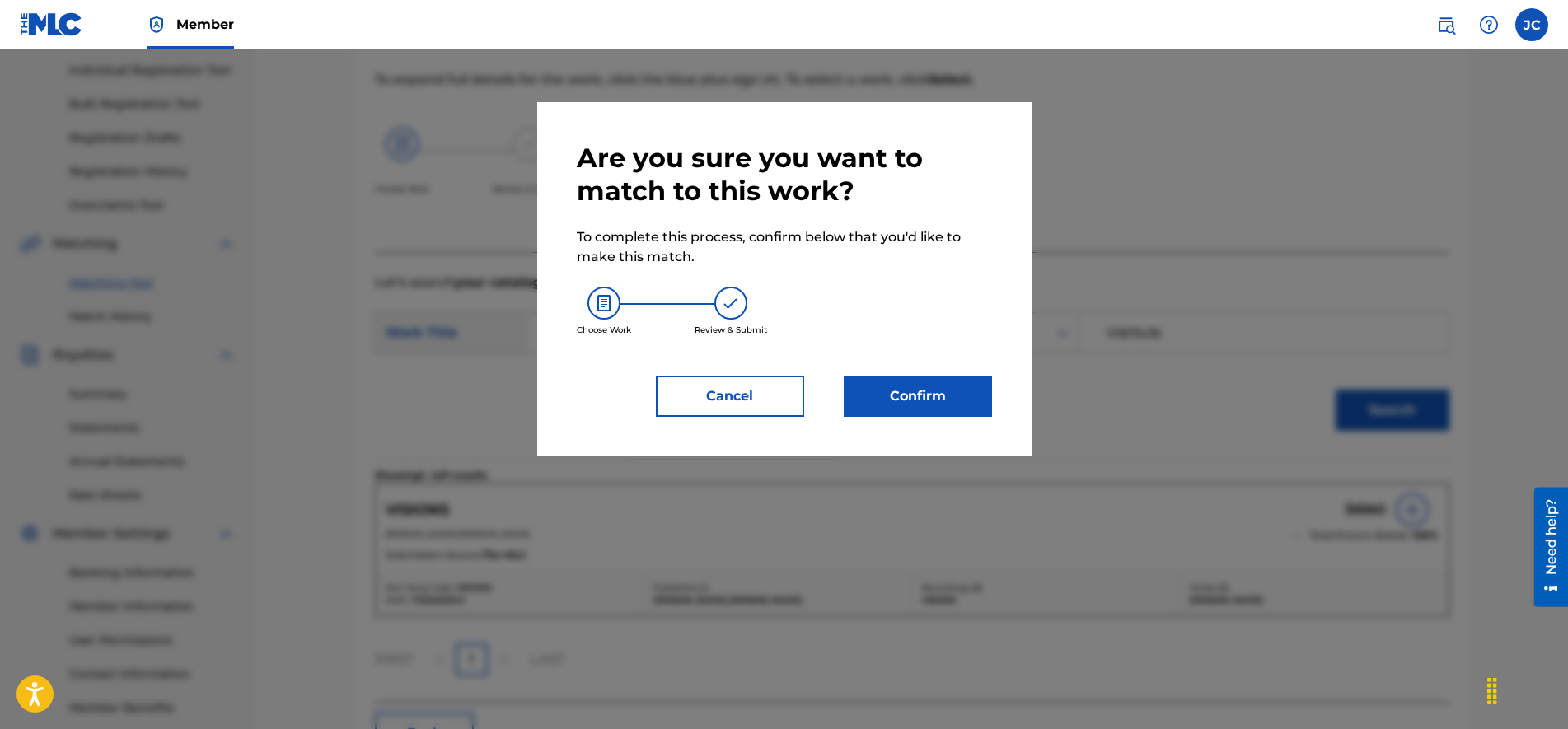
click at [947, 410] on button "Confirm" at bounding box center [918, 396] width 149 height 41
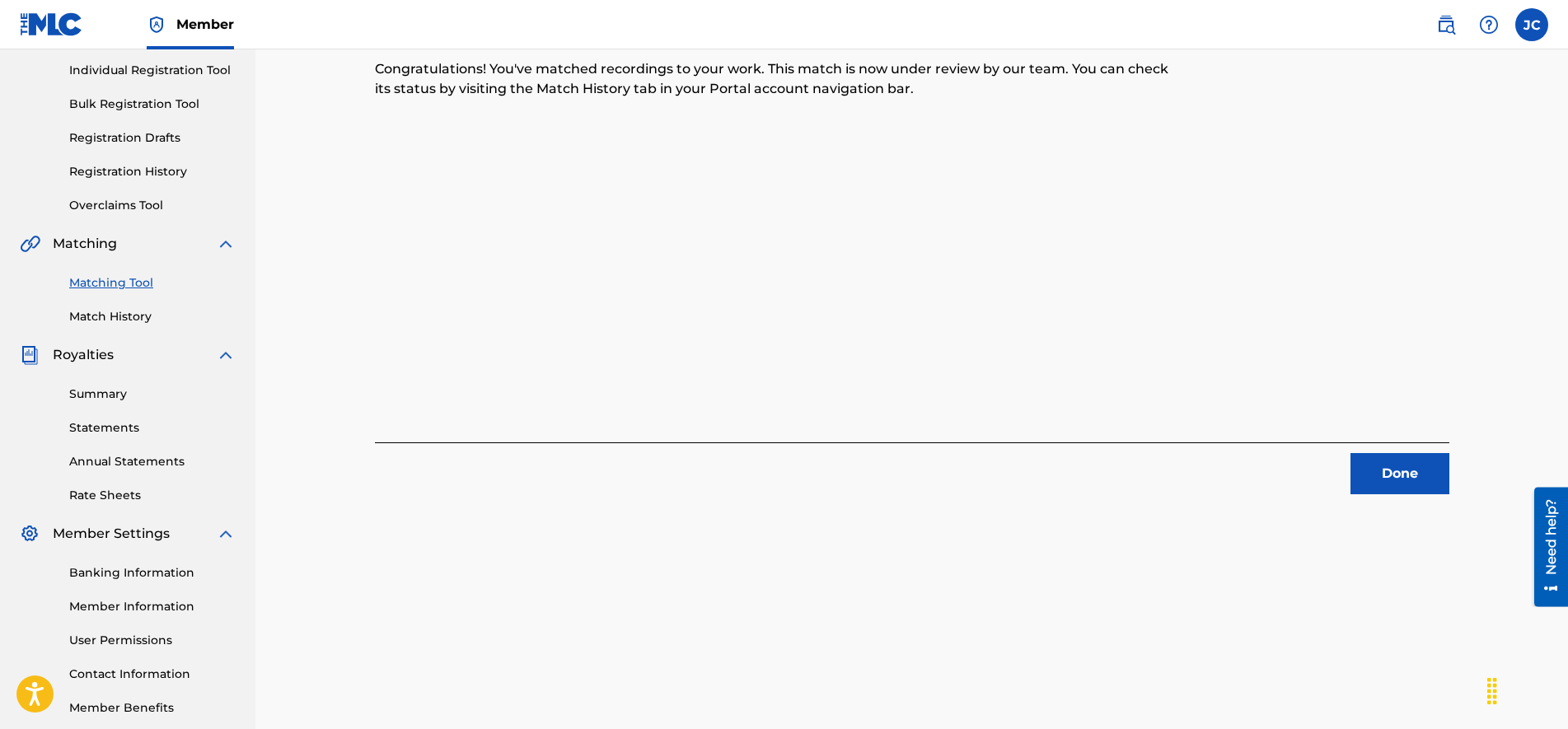
drag, startPoint x: 1393, startPoint y: 473, endPoint x: 1261, endPoint y: 498, distance: 134.3
click at [1386, 473] on button "Done" at bounding box center [1399, 474] width 98 height 41
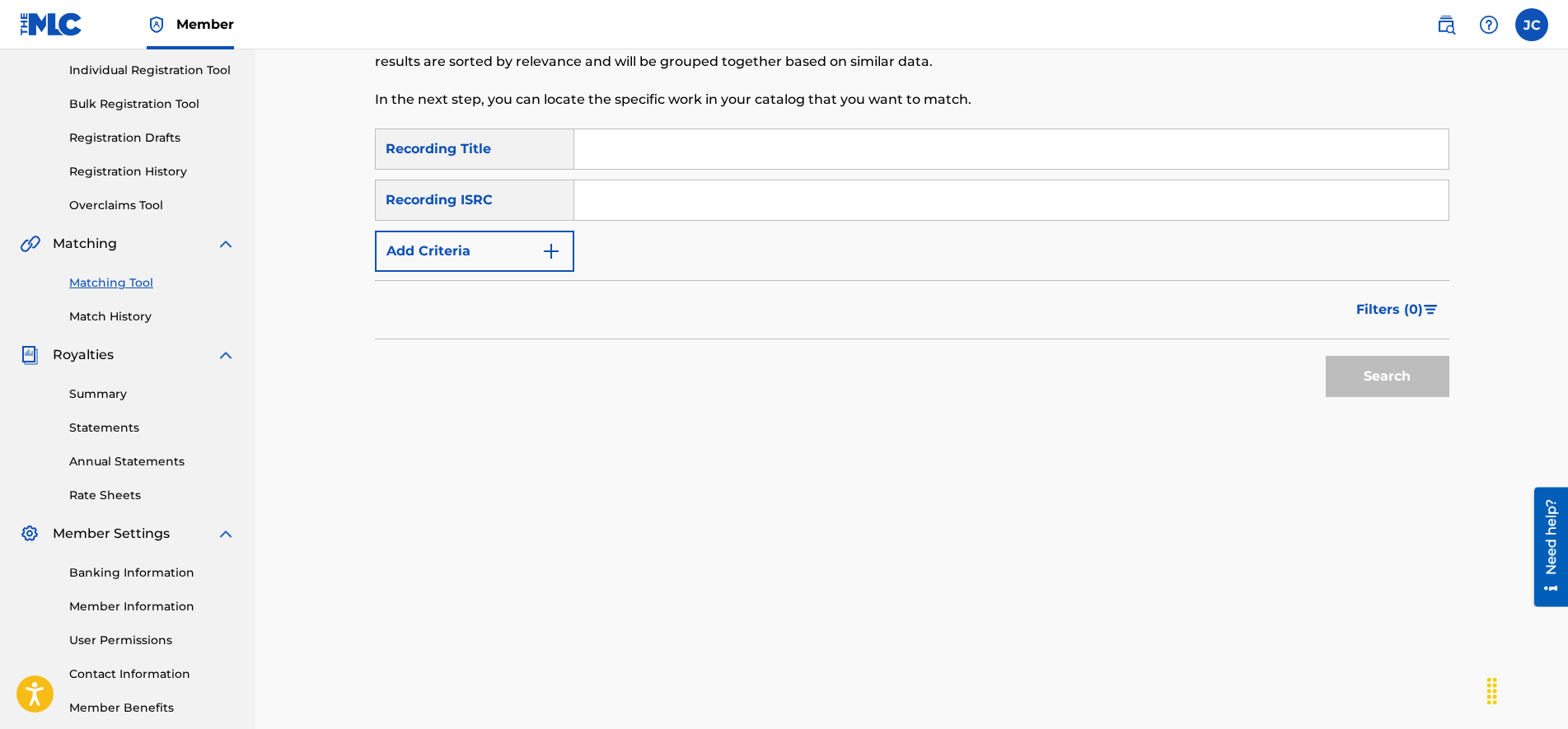
click at [699, 205] on input "Search Form" at bounding box center [1011, 200] width 874 height 40
type input "GBSMU6568932"
click at [613, 150] on input "Search Form" at bounding box center [1011, 149] width 874 height 40
type input "Trust Me"
click at [1364, 379] on button "Search" at bounding box center [1387, 376] width 124 height 41
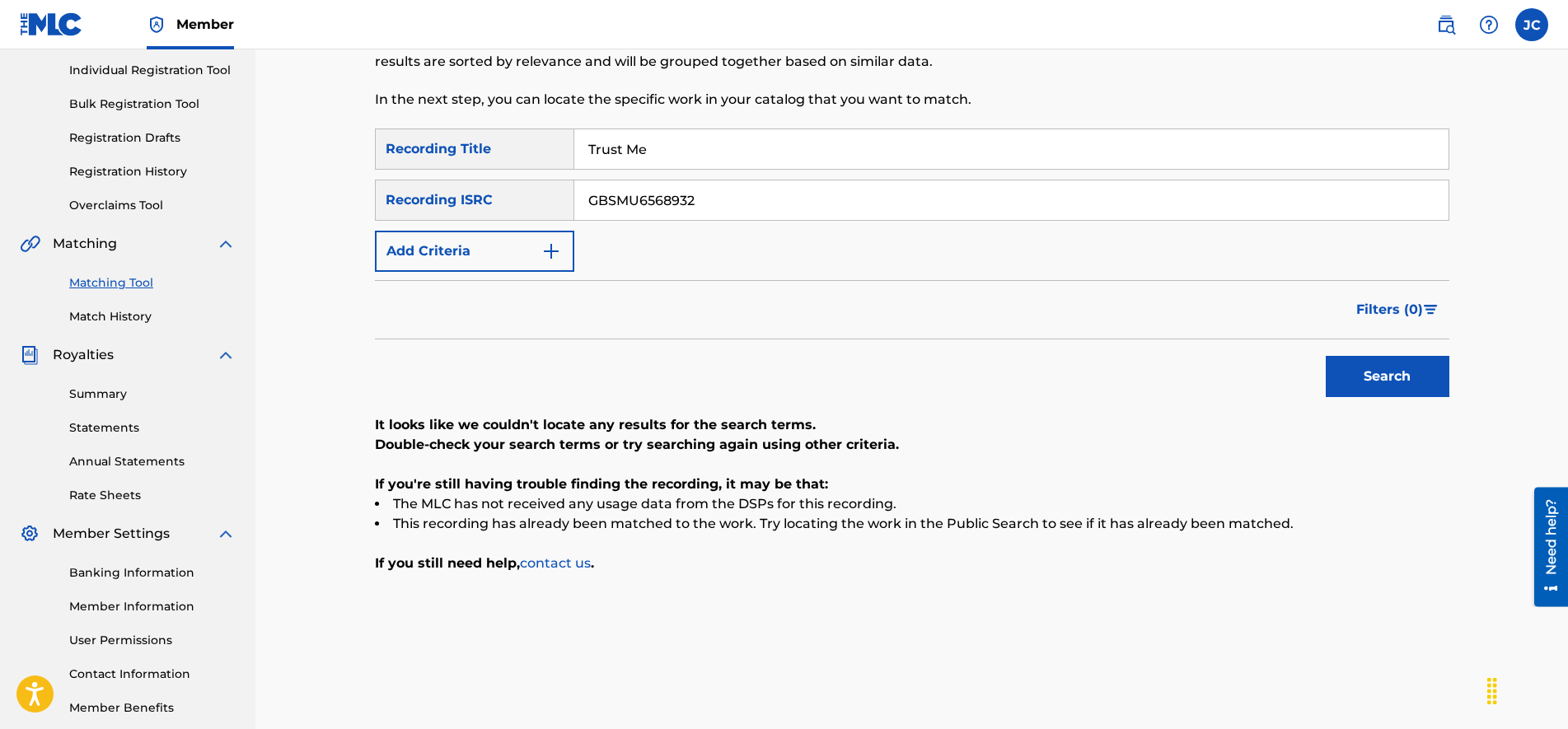
click at [772, 204] on input "GBSMU6568932" at bounding box center [1011, 200] width 874 height 40
type input "CA5KR2434714"
click at [659, 170] on div "SearchWithCriteria213fb4c3-7ee2-423c-b2c7-fea19553c371 Recording Title Trust Me…" at bounding box center [911, 200] width 1074 height 143
click at [658, 148] on input "Trust Me" at bounding box center [1011, 149] width 874 height 40
type input "No Regrets"
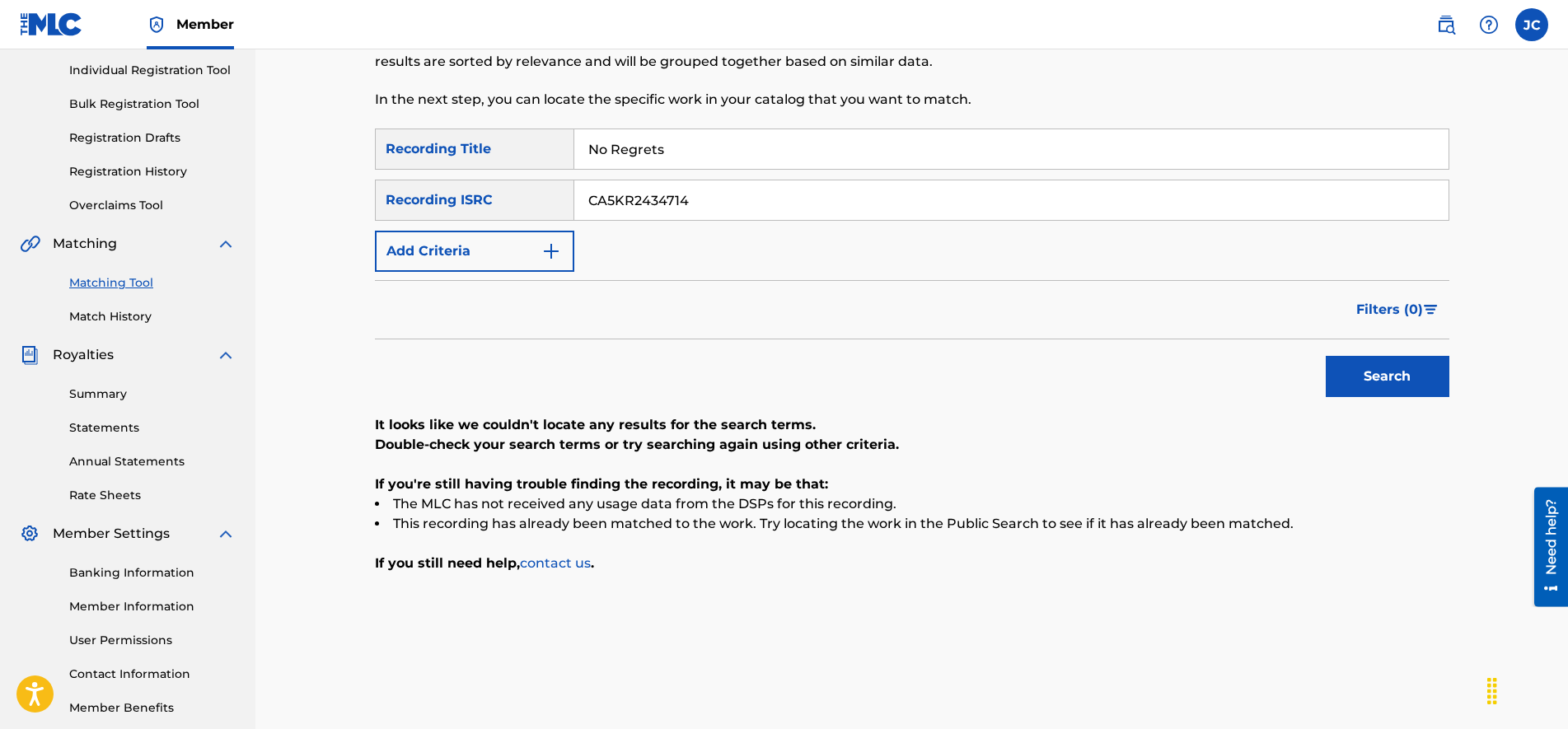
click at [1388, 382] on button "Search" at bounding box center [1387, 376] width 124 height 41
click at [715, 193] on input "CA5KR2434714" at bounding box center [1011, 200] width 874 height 40
type input "CA5KR2336202"
click at [669, 143] on input "No Regrets" at bounding box center [1011, 149] width 874 height 40
type input "Basskill"
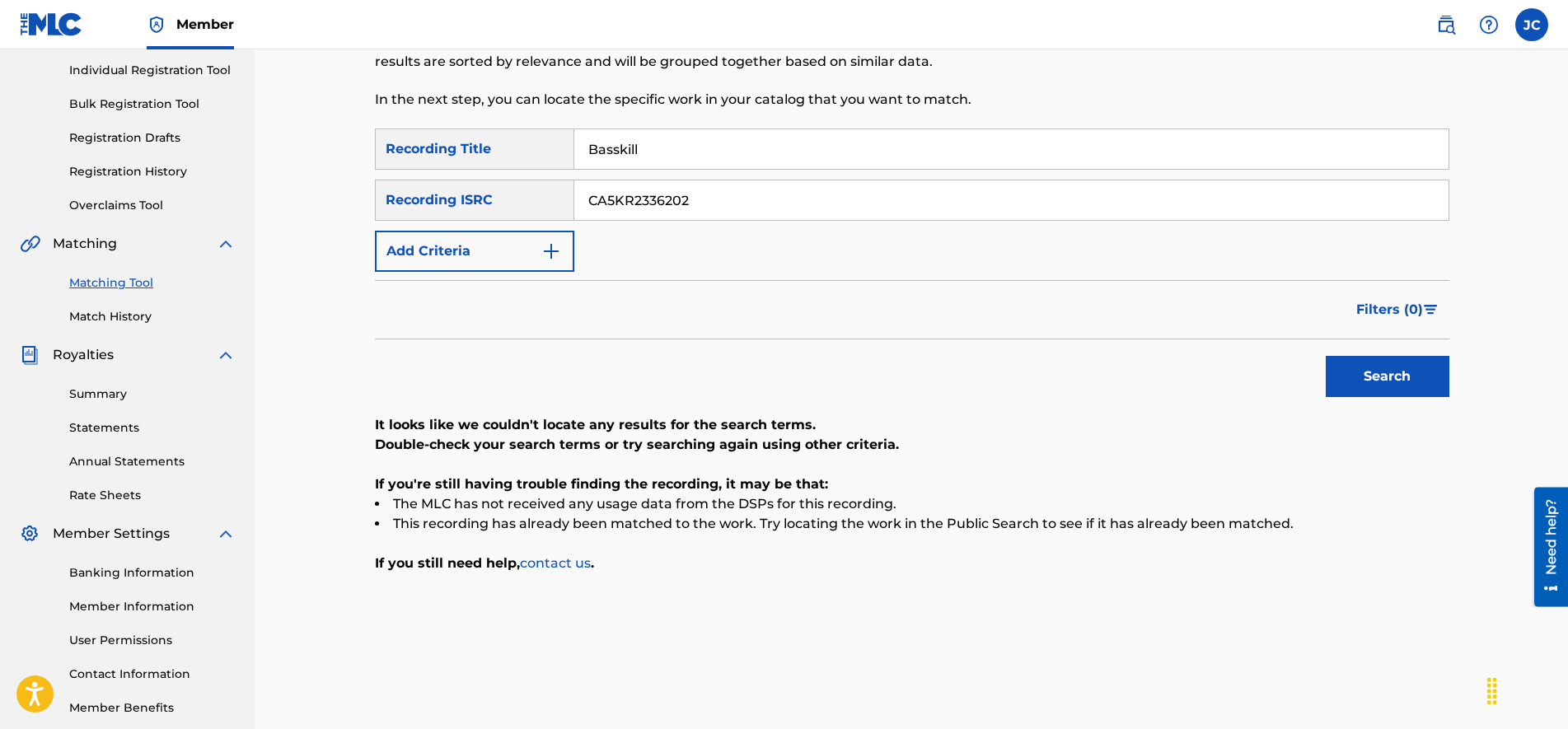
click at [1373, 367] on button "Search" at bounding box center [1387, 376] width 124 height 41
click at [725, 202] on input "CA5KR2336202" at bounding box center [1011, 200] width 874 height 40
click at [615, 205] on input "CA5KR2434707" at bounding box center [1011, 200] width 874 height 40
type input "CA5KR2434707"
click at [669, 139] on input "Basskill" at bounding box center [1011, 149] width 874 height 40
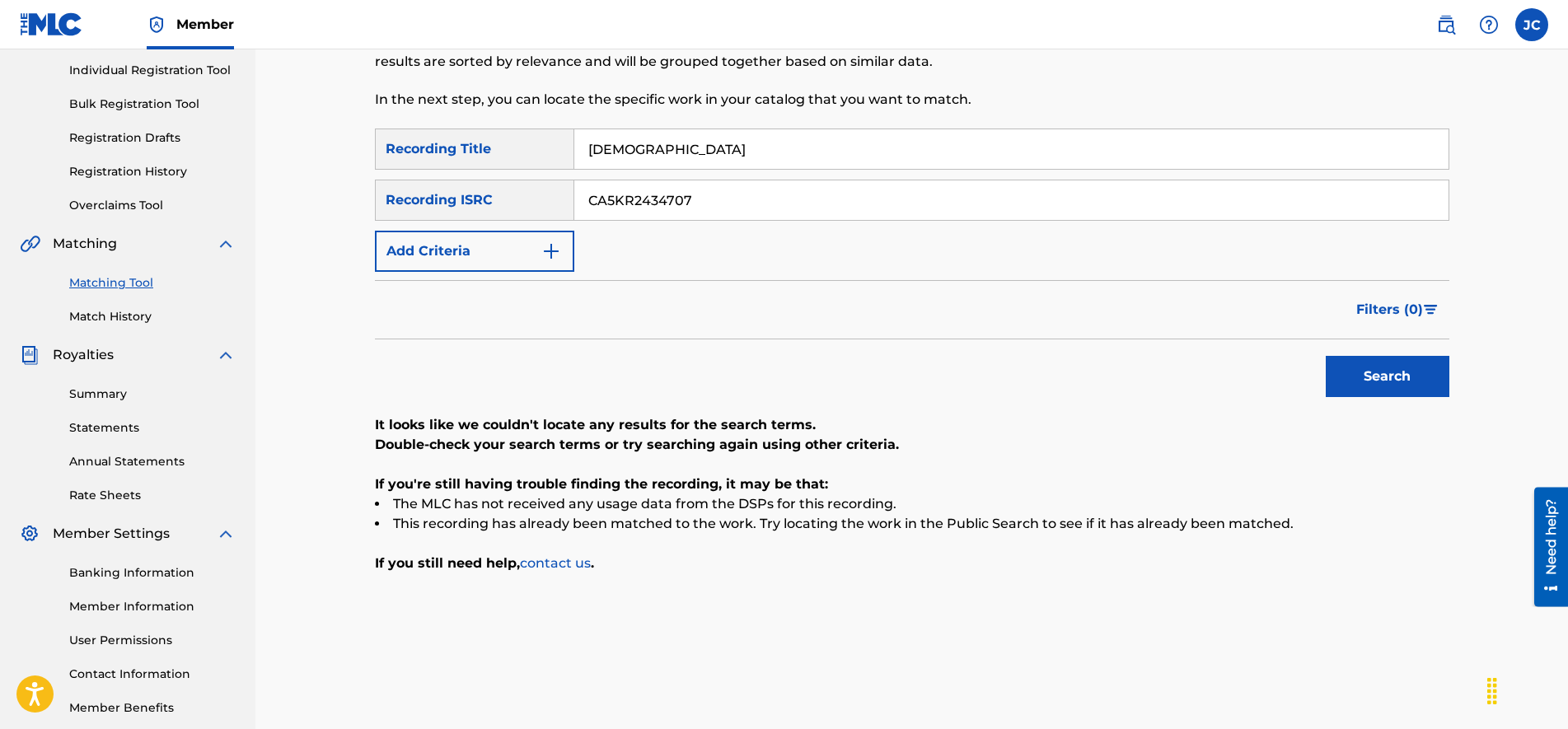
type input "[DEMOGRAPHIC_DATA]"
click at [1416, 378] on button "Search" at bounding box center [1387, 376] width 124 height 41
click at [621, 178] on div "SearchWithCriteria213fb4c3-7ee2-423c-b2c7-fea19553c371 Recording Title [DEMOGRA…" at bounding box center [911, 200] width 1074 height 143
click at [628, 193] on input "CA5KR2434707" at bounding box center [1011, 200] width 874 height 40
type input "CA5KR0031153"
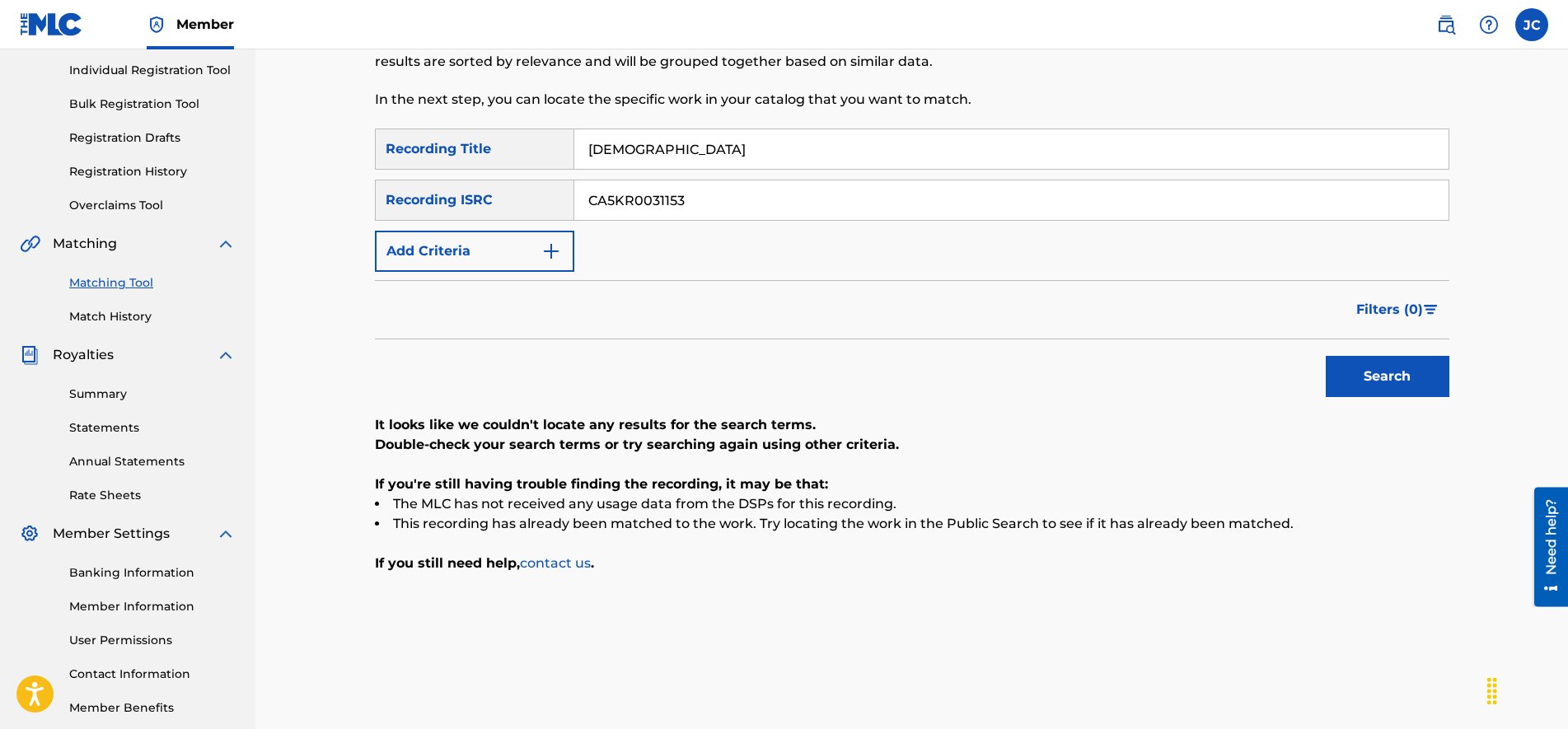
click at [661, 163] on input "[DEMOGRAPHIC_DATA]" at bounding box center [1011, 149] width 874 height 40
type input "Like Me"
click at [1109, 106] on p "In the next step, you can locate the specific work in your catalog that you wan…" at bounding box center [788, 99] width 827 height 20
click at [1379, 366] on button "Search" at bounding box center [1387, 376] width 124 height 41
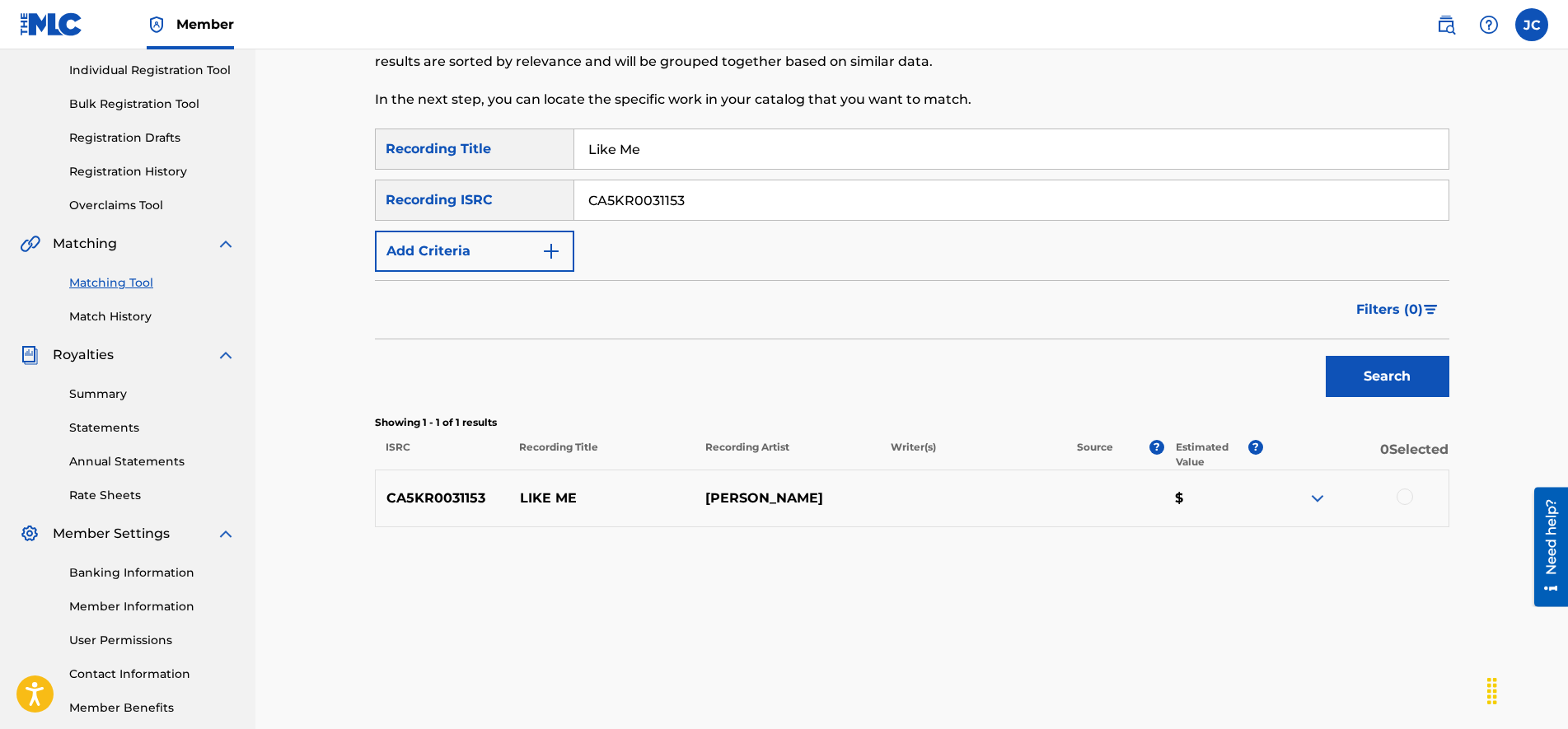
click at [1312, 498] on img at bounding box center [1316, 498] width 20 height 20
click at [1402, 498] on div at bounding box center [1405, 497] width 17 height 17
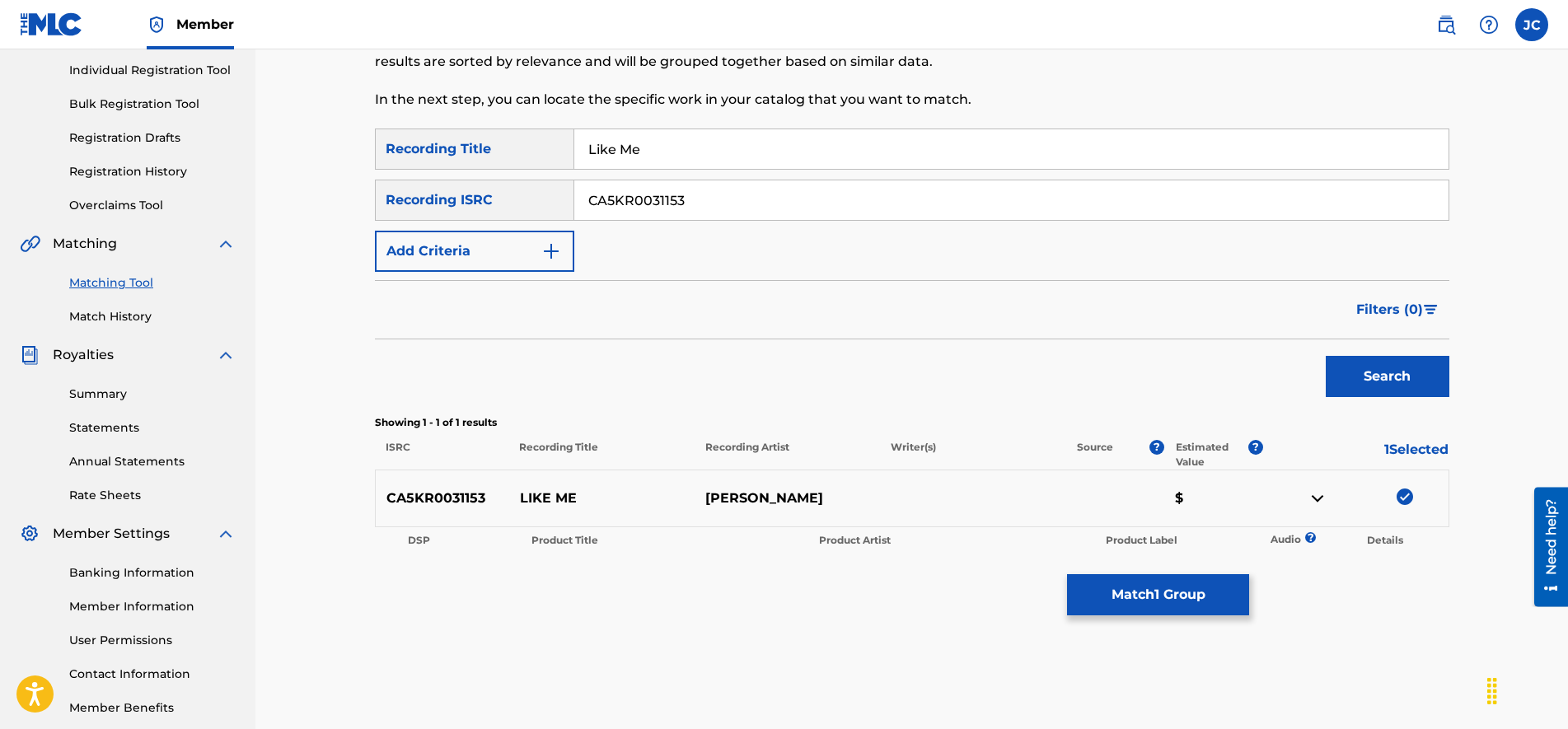
click at [1204, 592] on button "Match 1 Group" at bounding box center [1157, 594] width 182 height 41
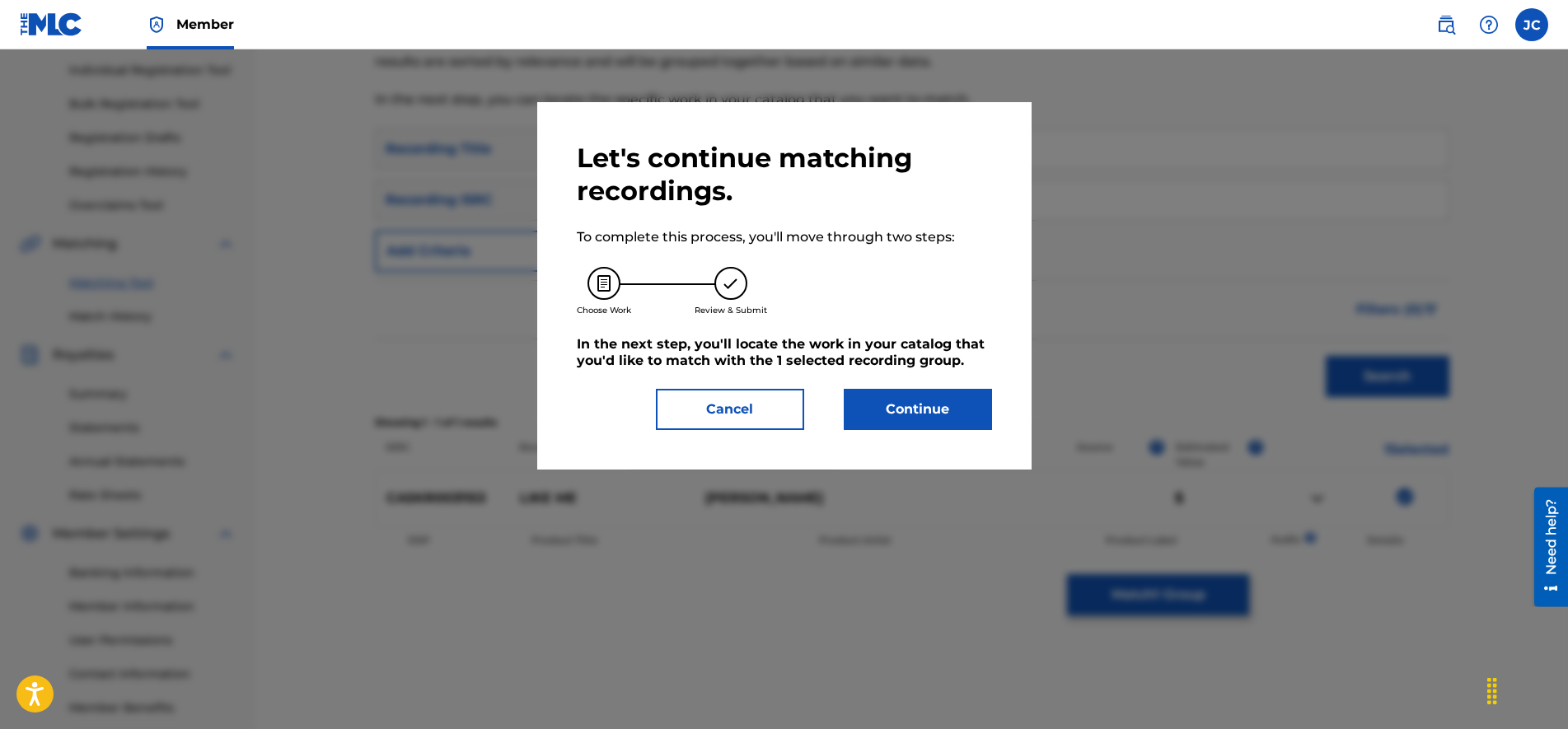
click at [930, 411] on button "Continue" at bounding box center [918, 410] width 149 height 41
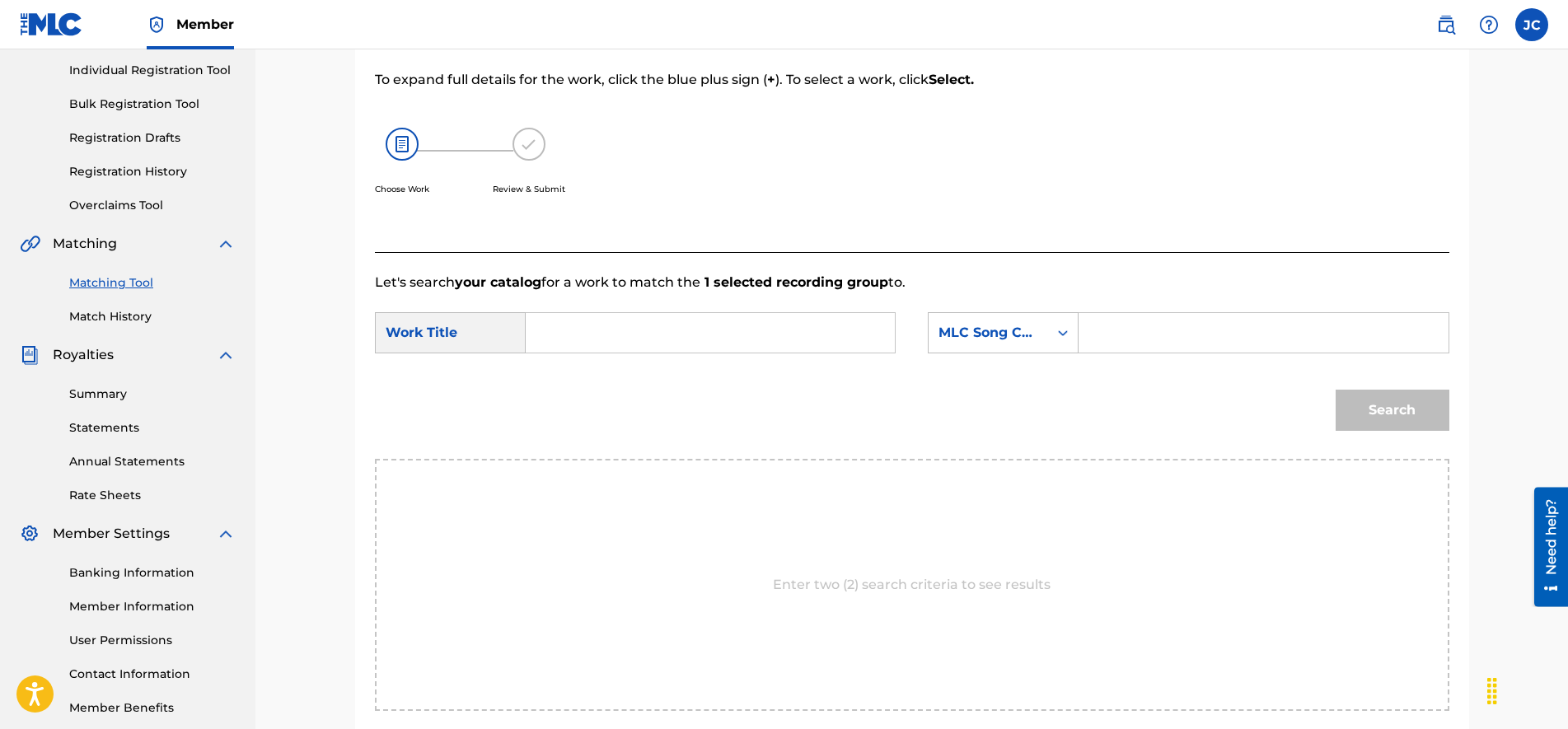
click at [1139, 327] on input "Search Form" at bounding box center [1262, 332] width 341 height 40
type input "LE1ERI"
click at [651, 340] on input "Search Form" at bounding box center [710, 332] width 341 height 40
drag, startPoint x: 1405, startPoint y: 402, endPoint x: 1388, endPoint y: 418, distance: 23.3
click at [1404, 402] on button "Search" at bounding box center [1392, 410] width 113 height 41
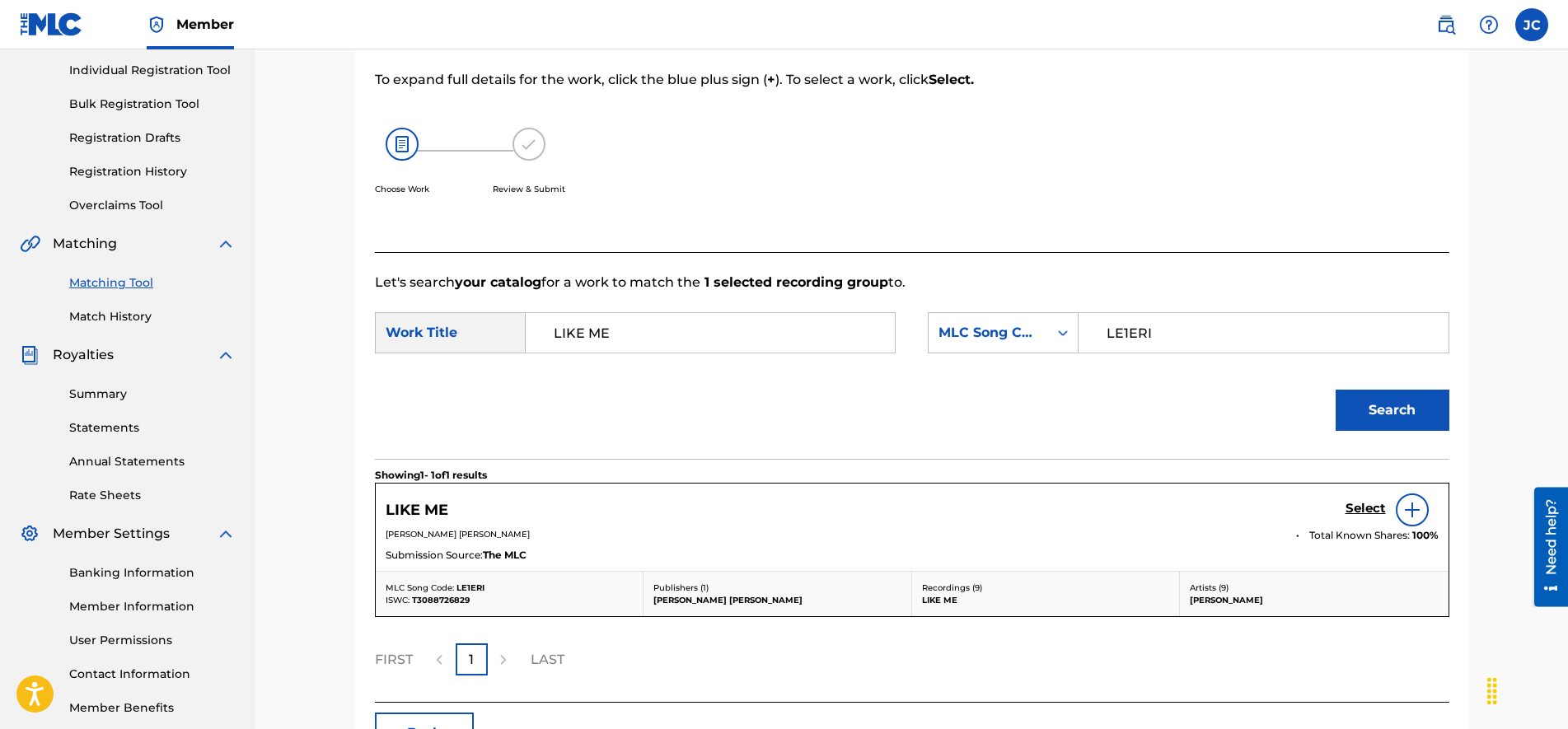
click at [1350, 508] on h5 "Select" at bounding box center [1365, 508] width 40 height 16
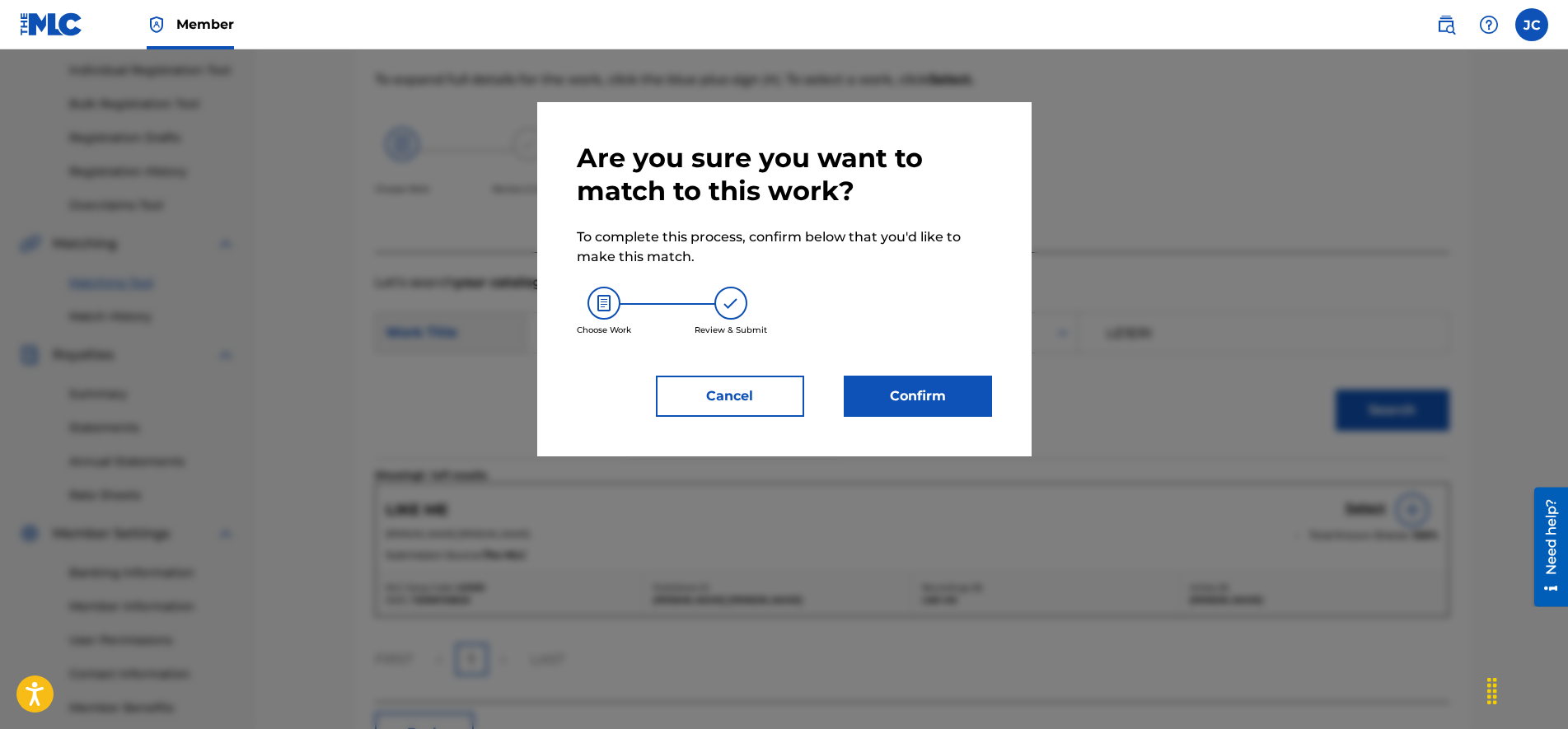
click at [935, 397] on button "Confirm" at bounding box center [918, 396] width 149 height 41
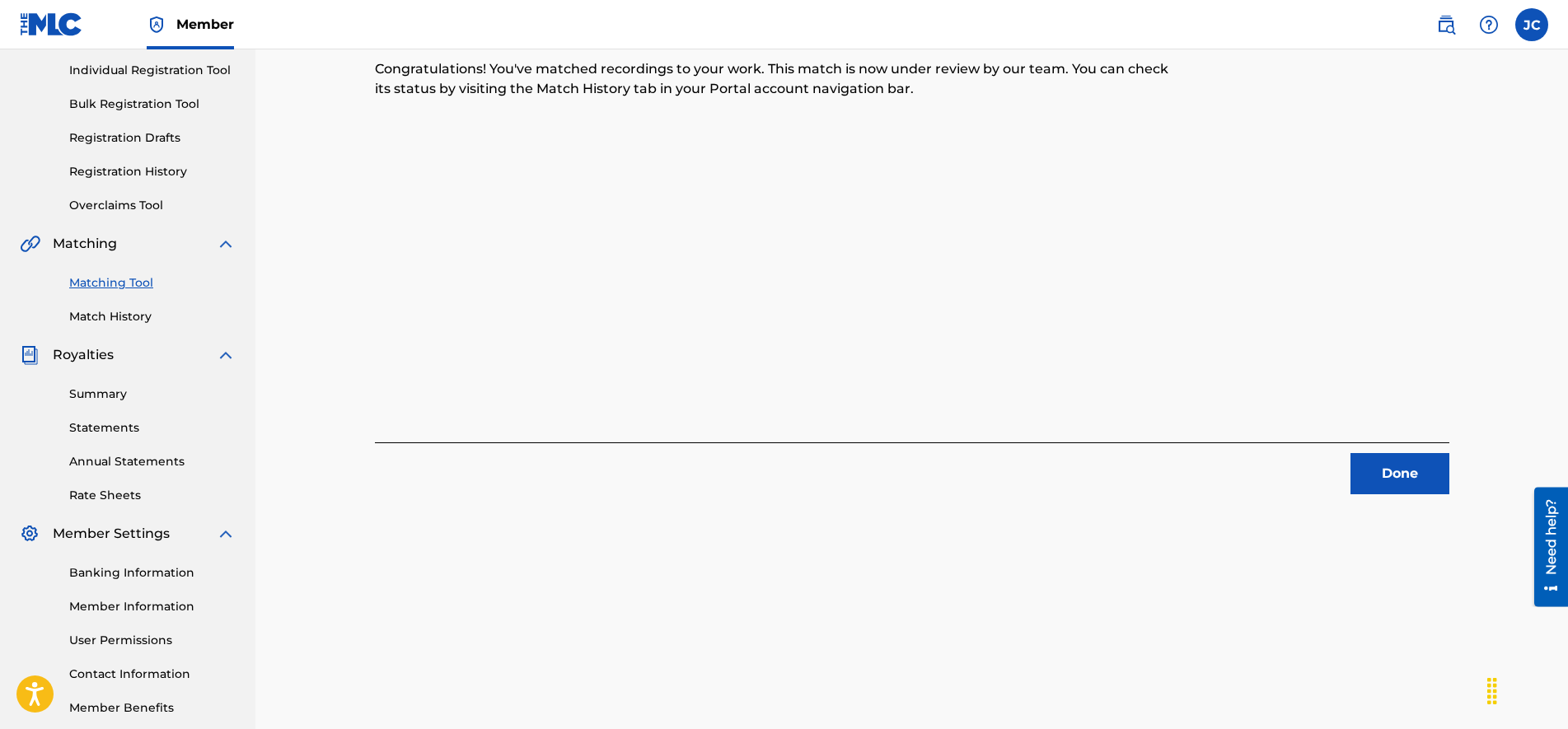
click at [1400, 471] on button "Done" at bounding box center [1399, 474] width 98 height 41
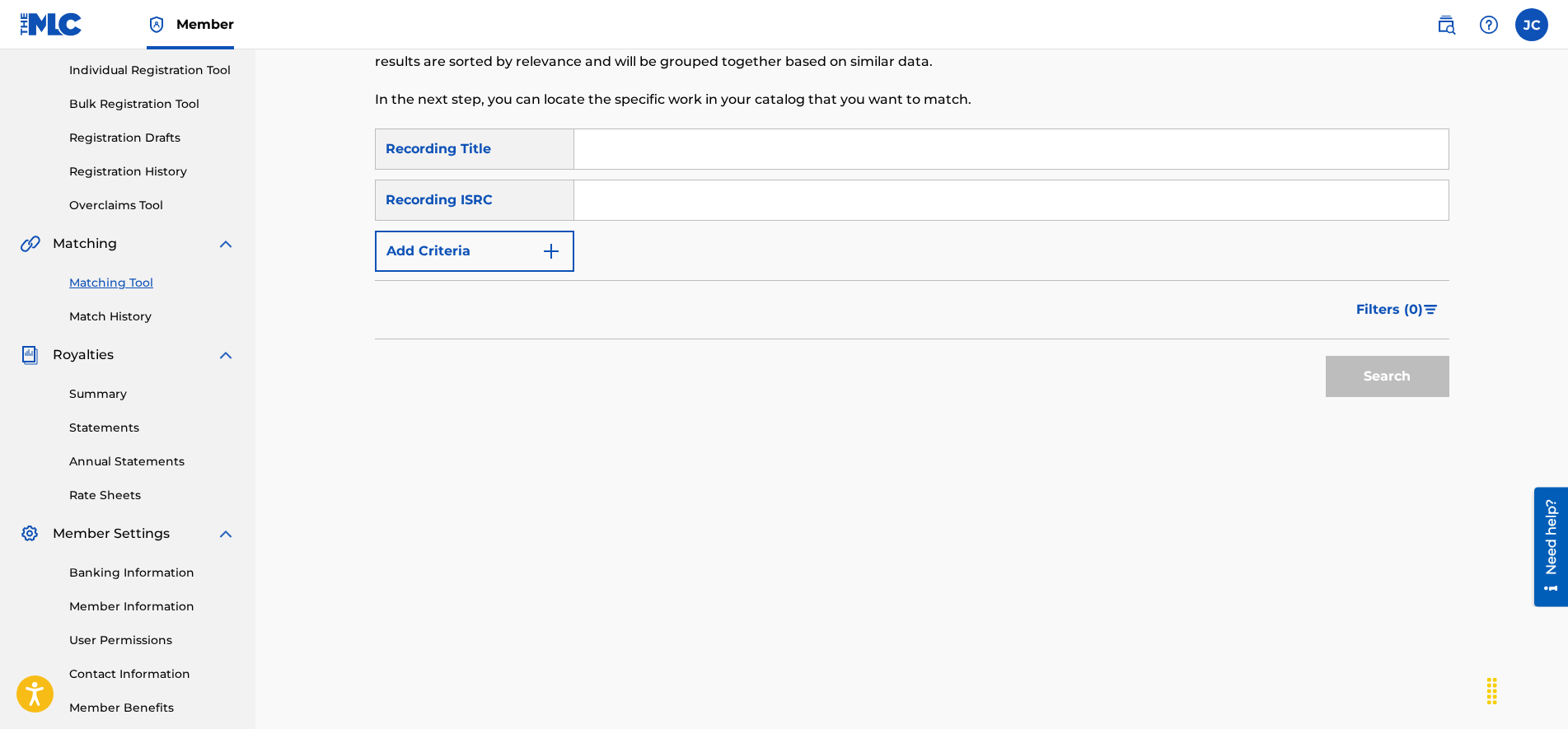
scroll to position [0, 0]
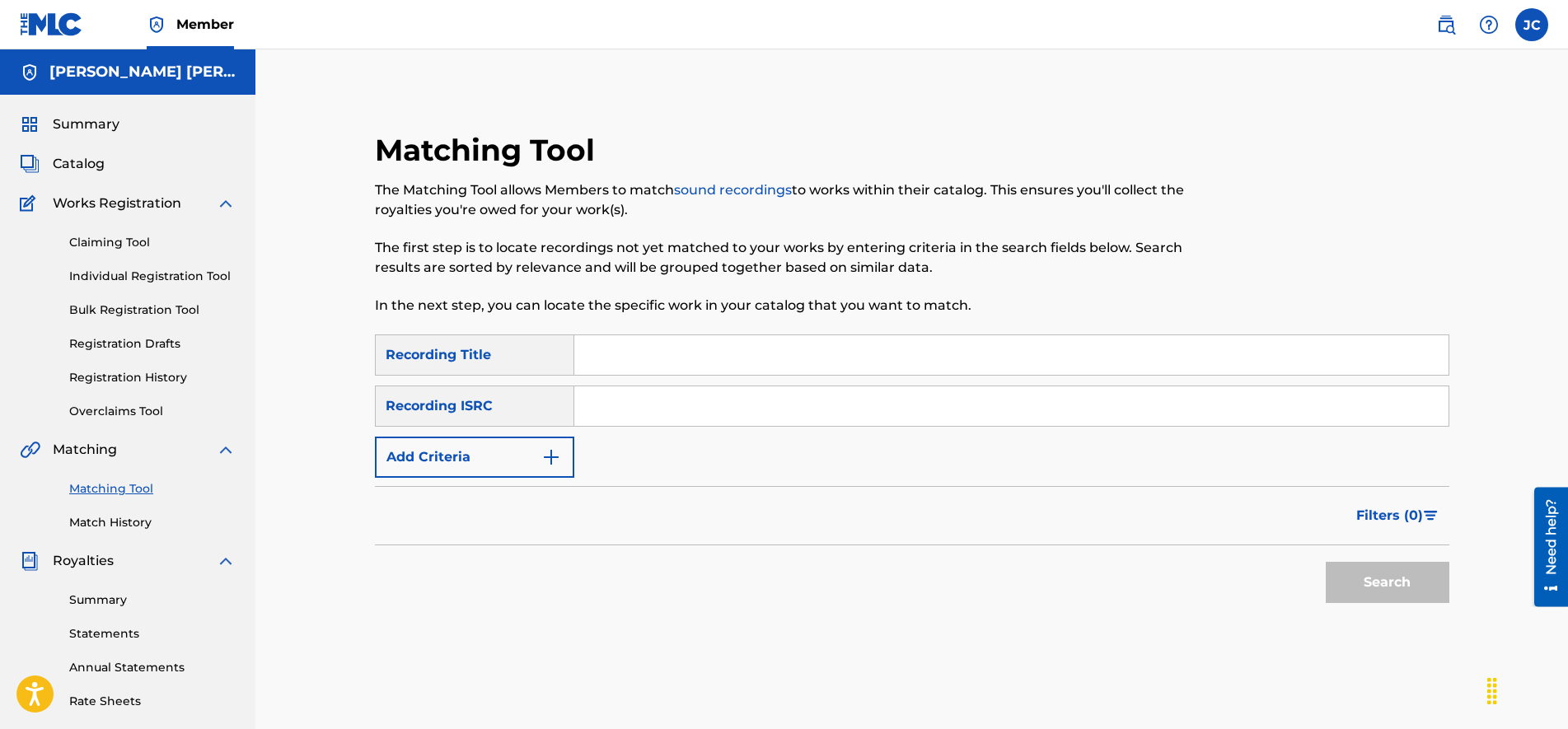
click at [719, 405] on input "Search Form" at bounding box center [1011, 406] width 874 height 40
click at [829, 266] on p "The first step is to locate recordings not yet matched to your works by enterin…" at bounding box center [788, 257] width 827 height 40
click at [677, 358] on input "Search Form" at bounding box center [1011, 355] width 874 height 40
click at [761, 242] on p "The first step is to locate recordings not yet matched to your works by enterin…" at bounding box center [788, 257] width 827 height 40
click at [1407, 589] on button "Search" at bounding box center [1387, 582] width 124 height 41
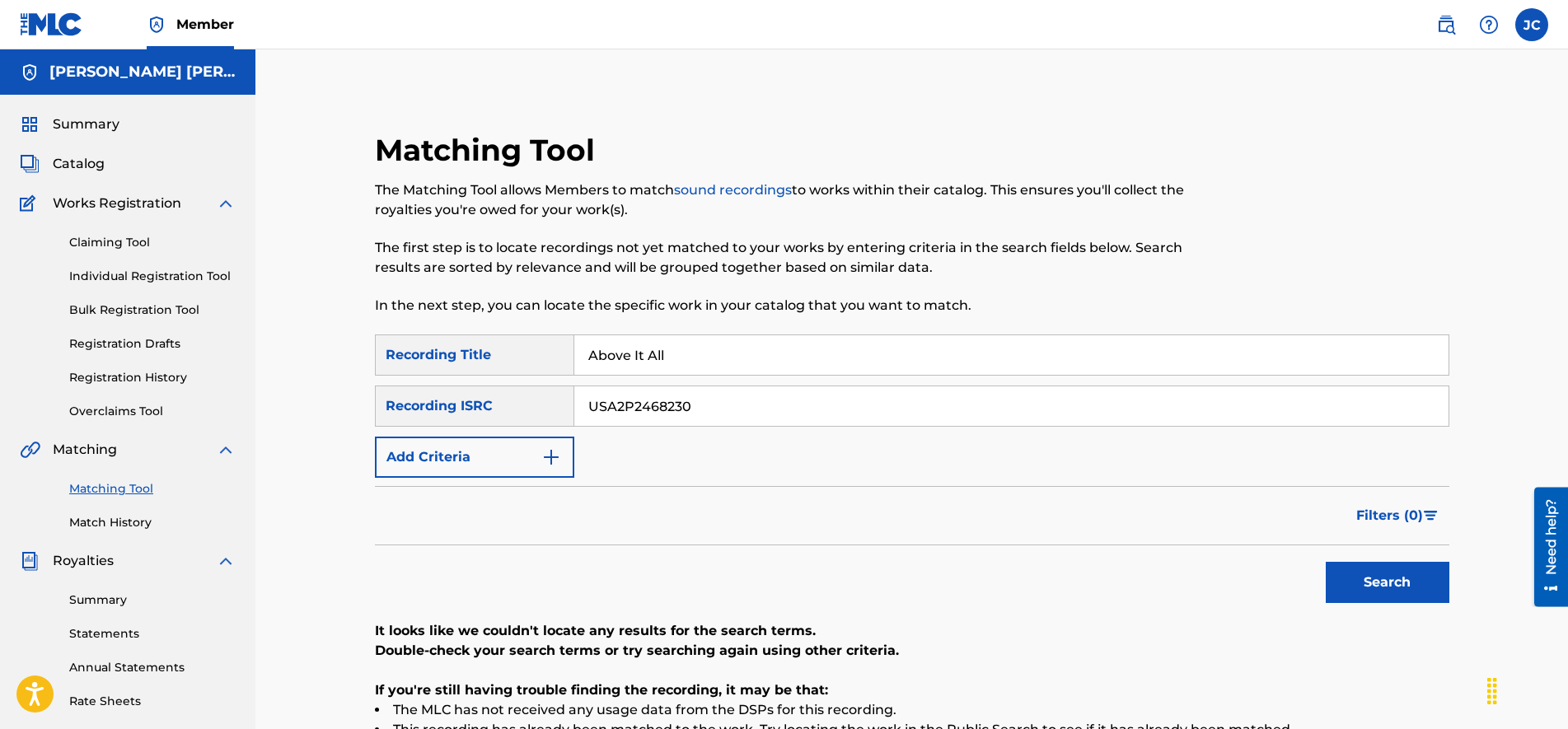
click at [726, 399] on input "USA2P2468230" at bounding box center [1011, 406] width 874 height 40
click at [682, 345] on input "Above It All" at bounding box center [1011, 355] width 874 height 40
click at [1401, 576] on button "Search" at bounding box center [1387, 582] width 124 height 41
click at [710, 392] on input "CA5KR2434717" at bounding box center [1011, 406] width 874 height 40
click at [655, 342] on input "Riddim" at bounding box center [1011, 355] width 874 height 40
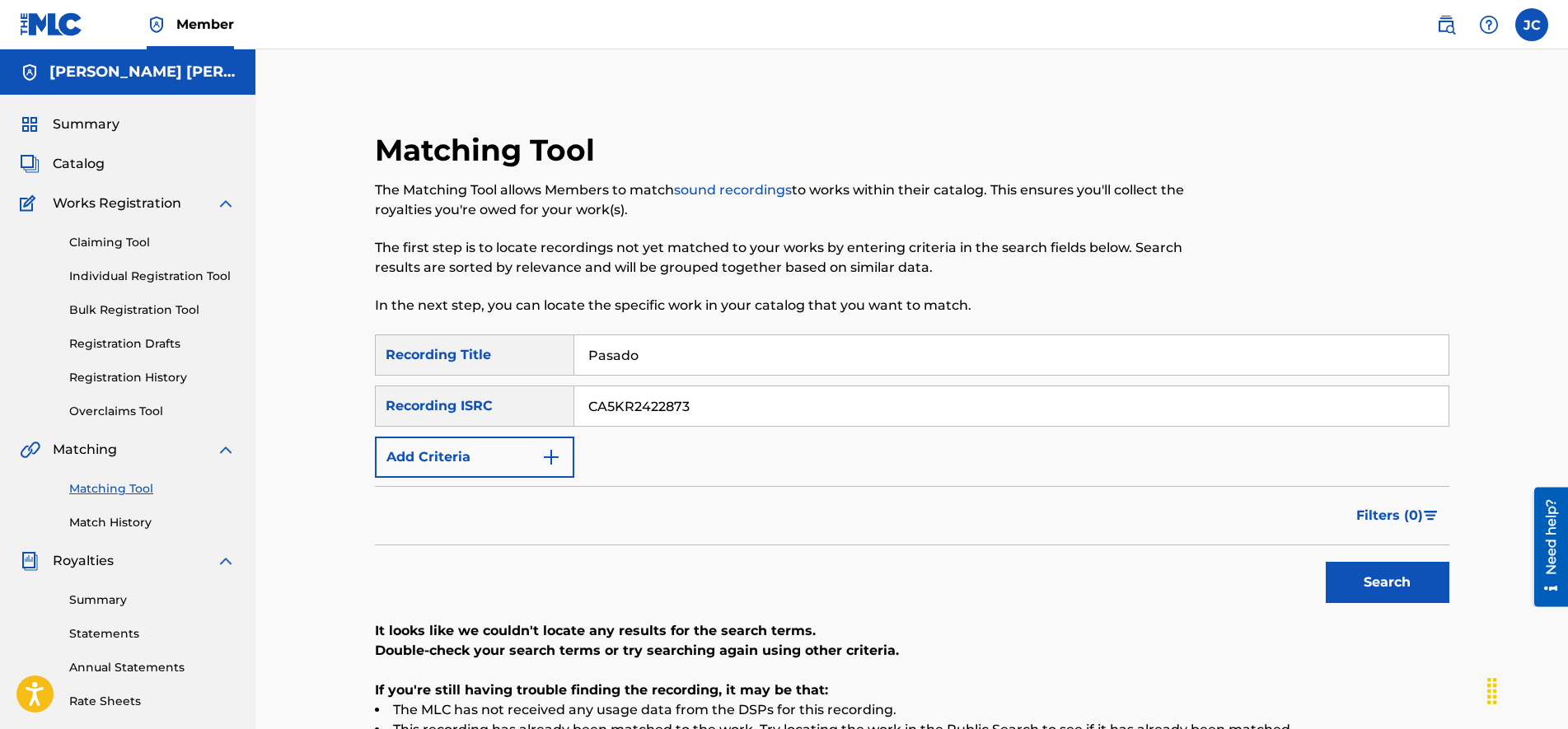
click at [1365, 586] on button "Search" at bounding box center [1387, 582] width 124 height 41
click at [670, 420] on input "CA5KR2422873" at bounding box center [1011, 406] width 874 height 40
drag, startPoint x: 621, startPoint y: 405, endPoint x: 512, endPoint y: 384, distance: 111.0
click at [516, 382] on div "SearchWithCriteria213fb4c3-7ee2-423c-b2c7-fea19553c371 Recording Title Pasado S…" at bounding box center [911, 406] width 1074 height 143
click at [661, 358] on input "Pasado" at bounding box center [1011, 355] width 874 height 40
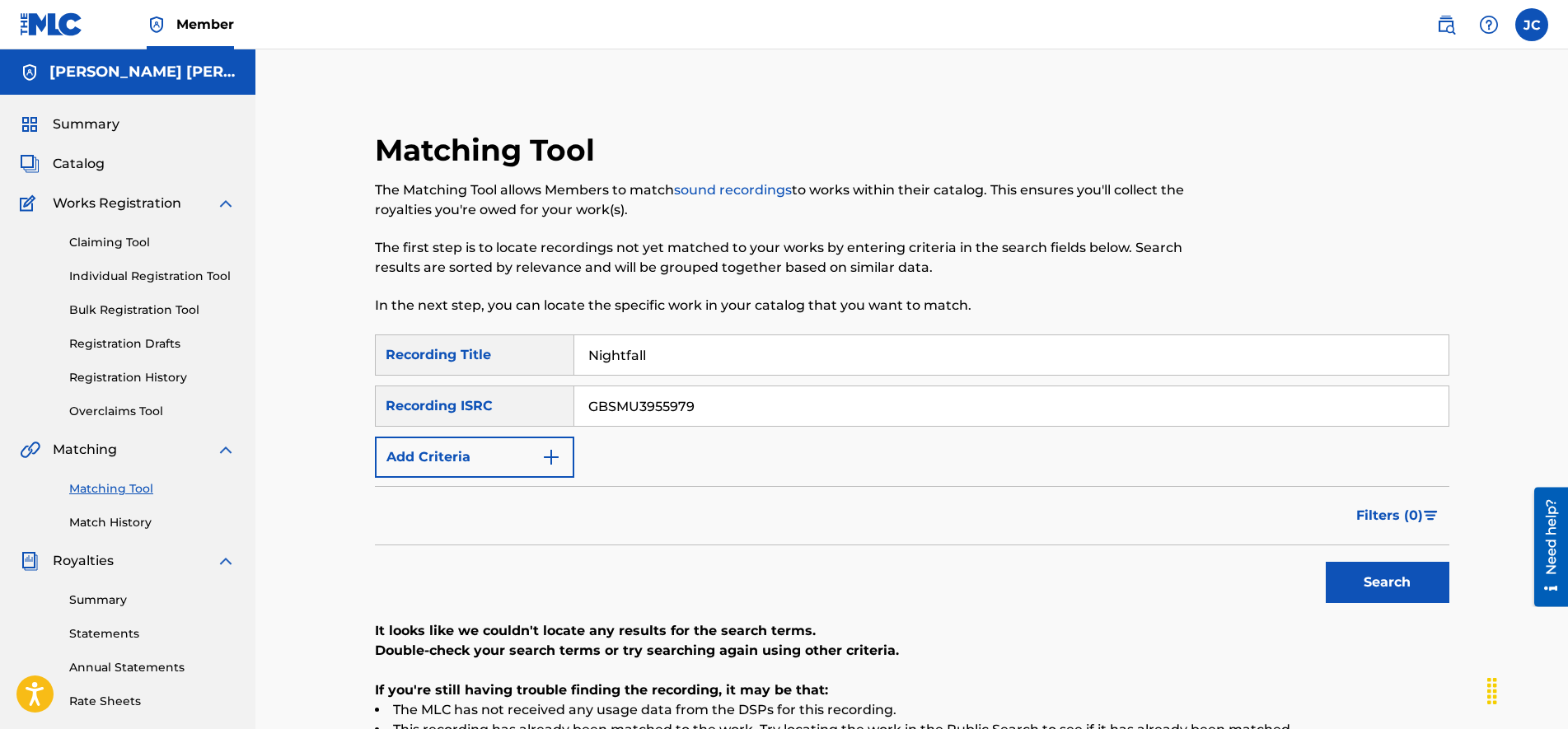
click at [1358, 580] on button "Search" at bounding box center [1387, 582] width 124 height 41
click at [626, 398] on input "GBSMU3955979" at bounding box center [1011, 406] width 874 height 40
click at [702, 360] on input "Nightfall" at bounding box center [1011, 355] width 874 height 40
click at [1389, 579] on button "Search" at bounding box center [1387, 582] width 124 height 41
click at [673, 414] on input "CA5KR2434716" at bounding box center [1011, 406] width 874 height 40
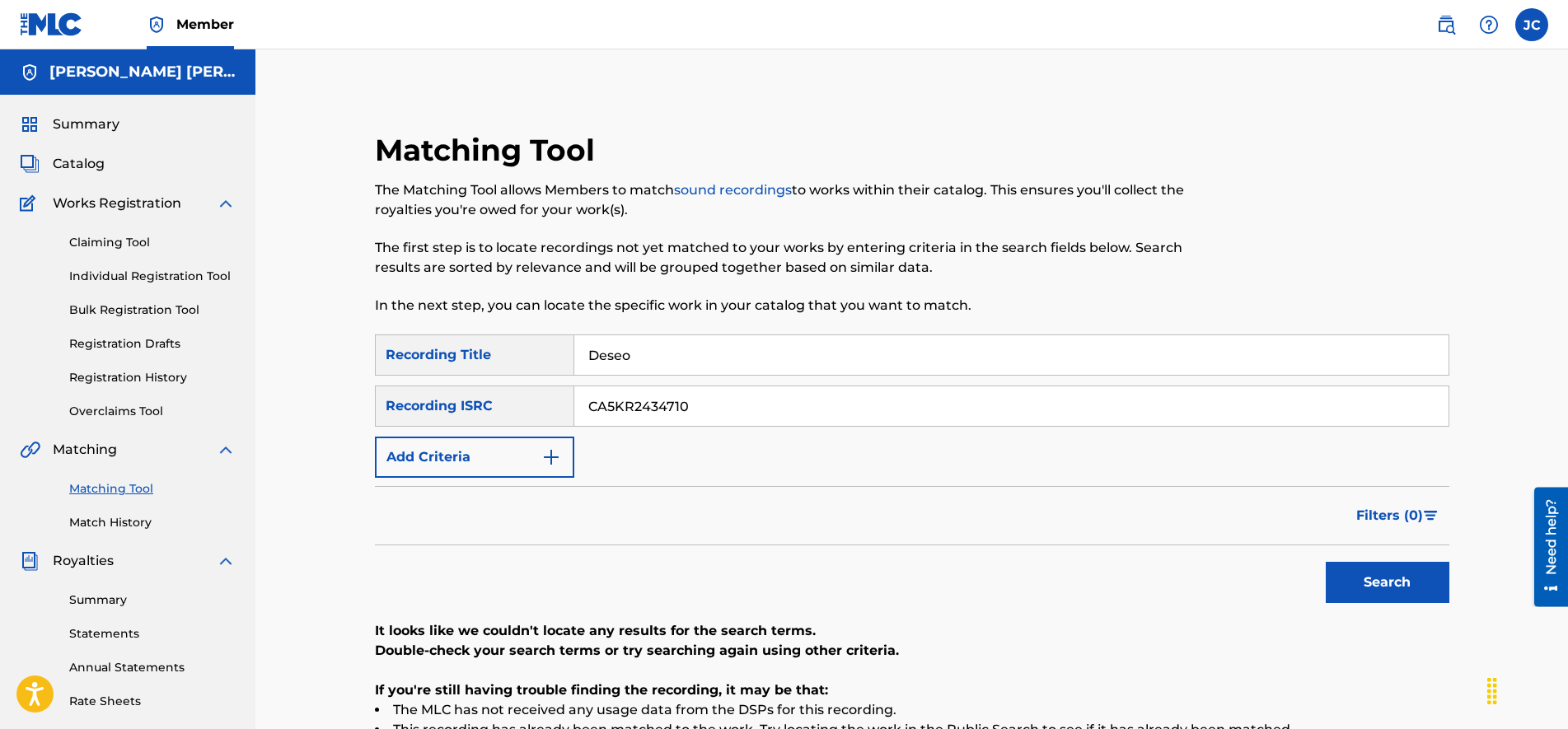
click at [666, 350] on input "Deseo" at bounding box center [1011, 355] width 874 height 40
click at [1326, 562] on button "Search" at bounding box center [1387, 582] width 124 height 41
click at [704, 412] on input "CA5KR2434710" at bounding box center [1011, 406] width 874 height 40
click at [661, 355] on input "SOLA" at bounding box center [1011, 355] width 874 height 40
click at [1357, 568] on button "Search" at bounding box center [1387, 582] width 124 height 41
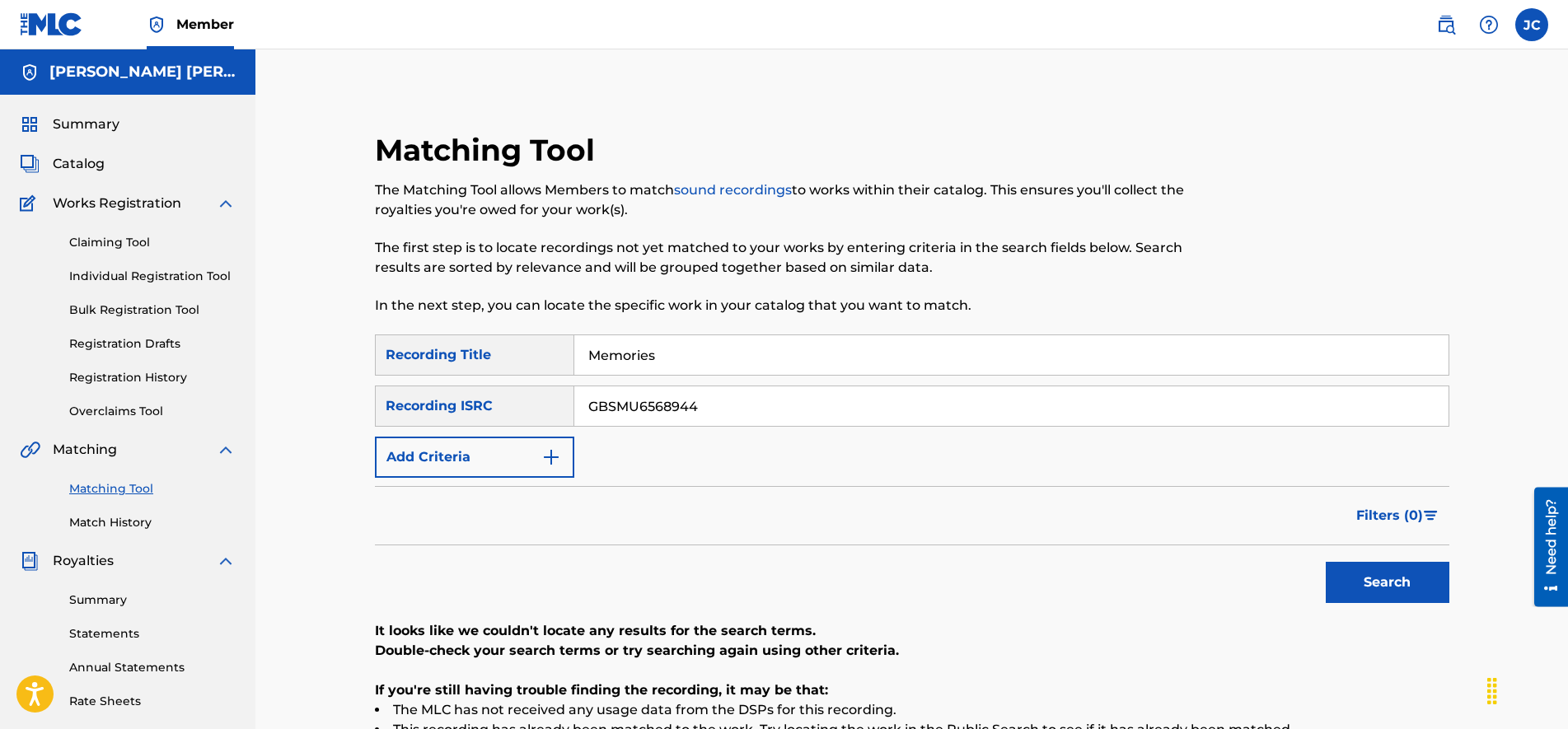
scroll to position [206, 0]
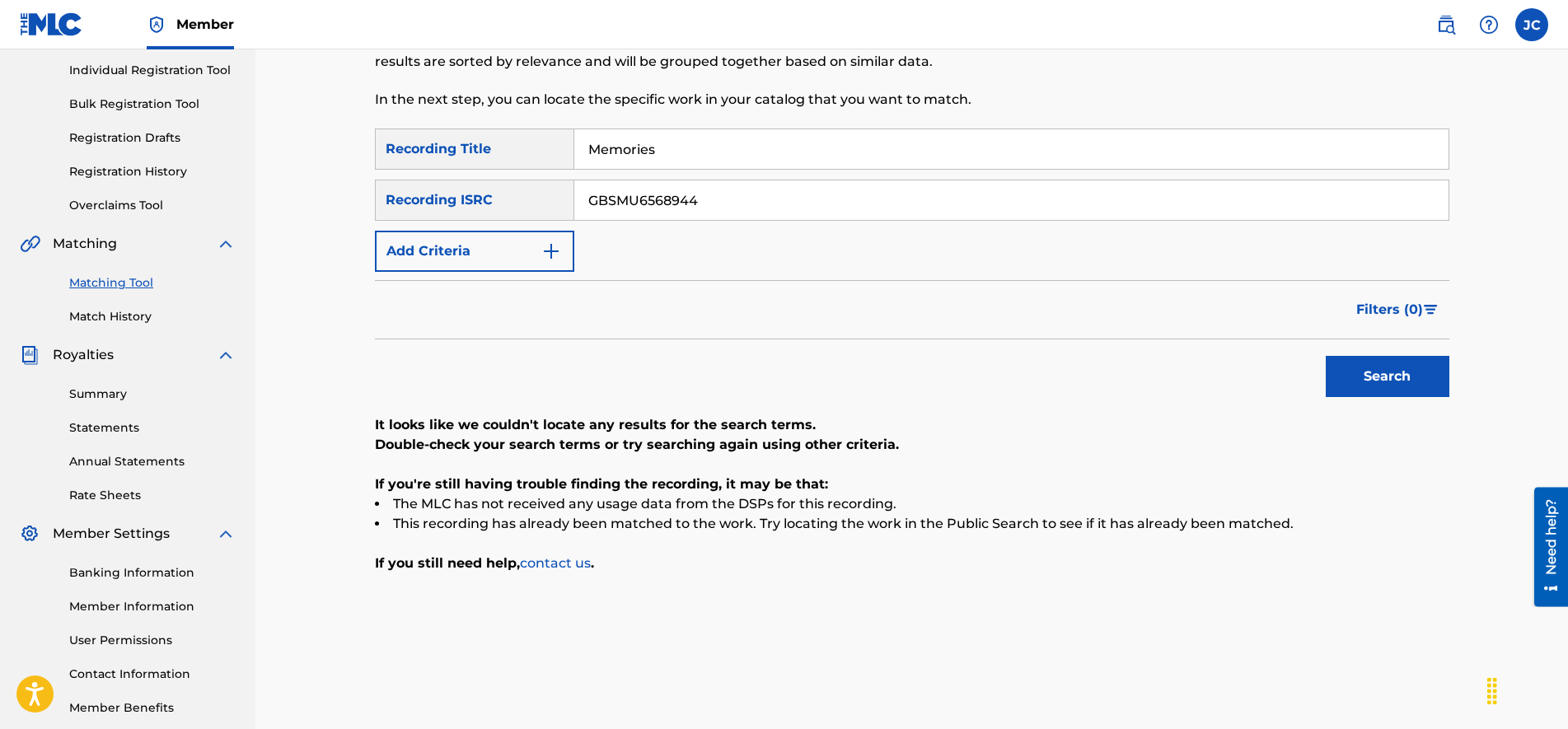
click at [624, 196] on input "GBSMU6568944" at bounding box center [1011, 200] width 874 height 40
click at [642, 151] on input "Memories" at bounding box center [1011, 149] width 874 height 40
click at [1415, 369] on button "Search" at bounding box center [1387, 376] width 124 height 41
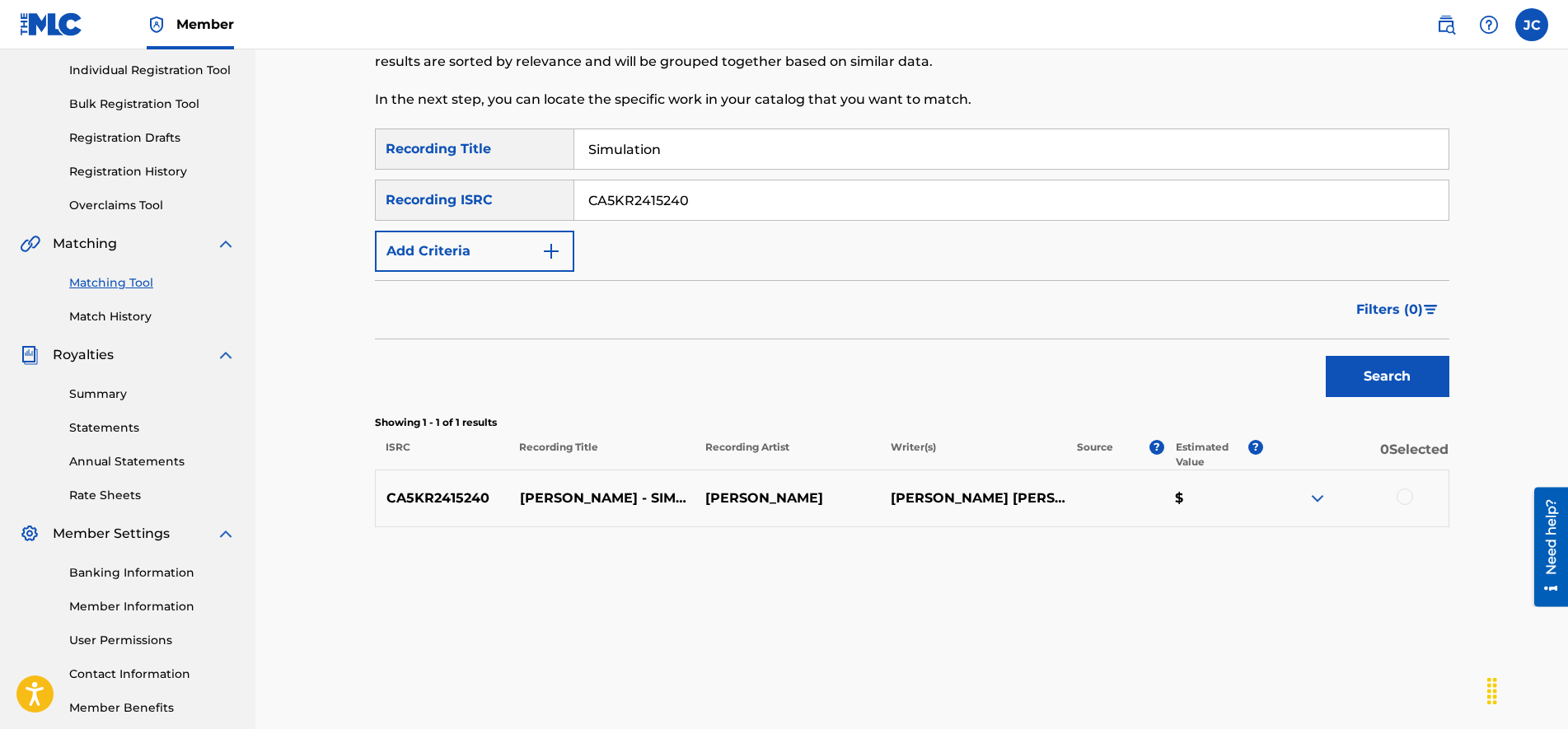
click at [1318, 500] on img at bounding box center [1316, 498] width 20 height 20
click at [1403, 488] on div "CA5KR2415240 [PERSON_NAME] - SIMULATION [PERSON_NAME] [PERSON_NAME] $" at bounding box center [911, 498] width 1074 height 58
click at [1403, 490] on div at bounding box center [1405, 497] width 17 height 17
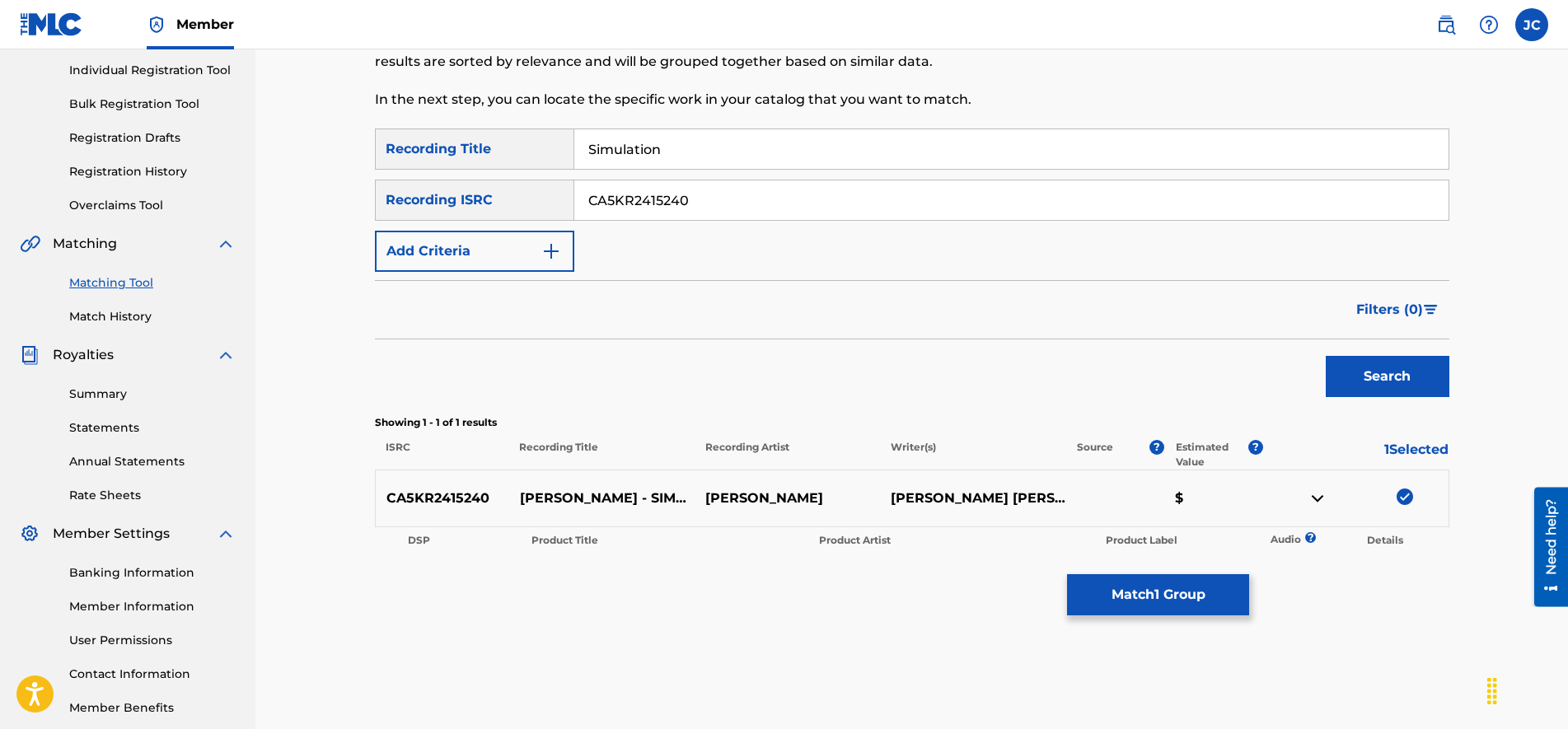
click at [1205, 596] on button "Match 1 Group" at bounding box center [1157, 594] width 182 height 41
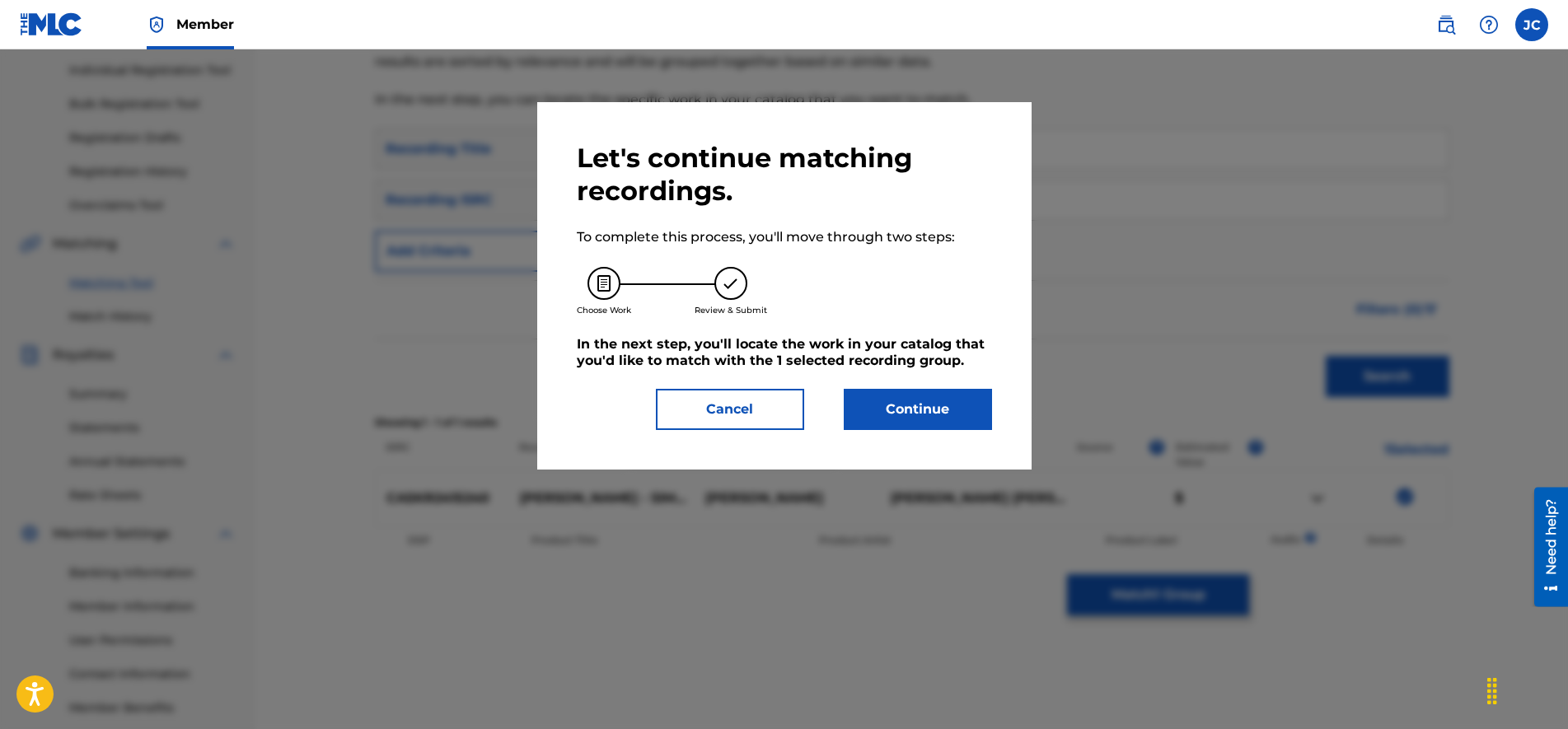
click at [986, 417] on button "Continue" at bounding box center [918, 410] width 149 height 41
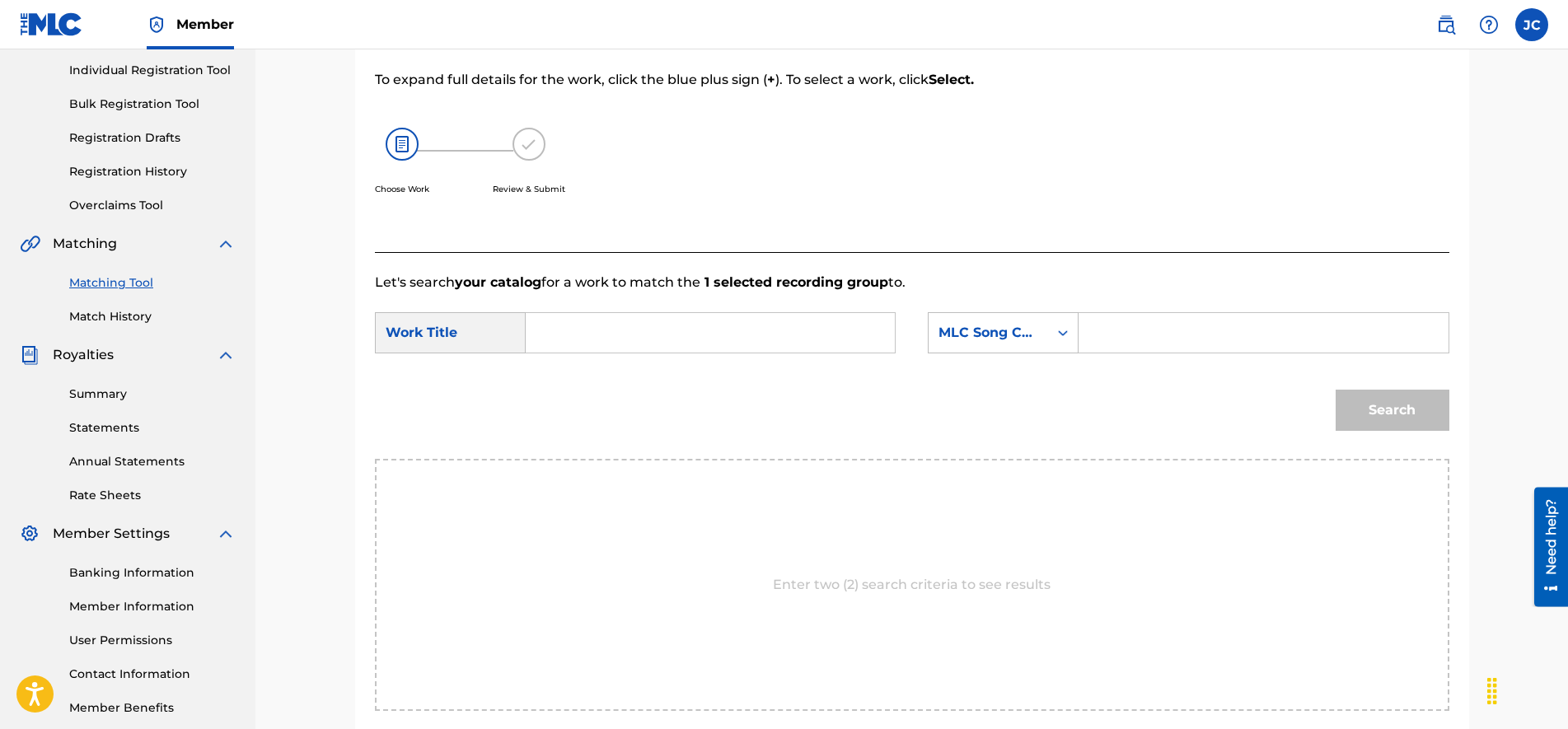
click at [1130, 321] on input "Search Form" at bounding box center [1262, 332] width 341 height 40
click at [661, 319] on input "Search Form" at bounding box center [710, 332] width 341 height 40
click at [1392, 420] on button "Search" at bounding box center [1392, 410] width 113 height 41
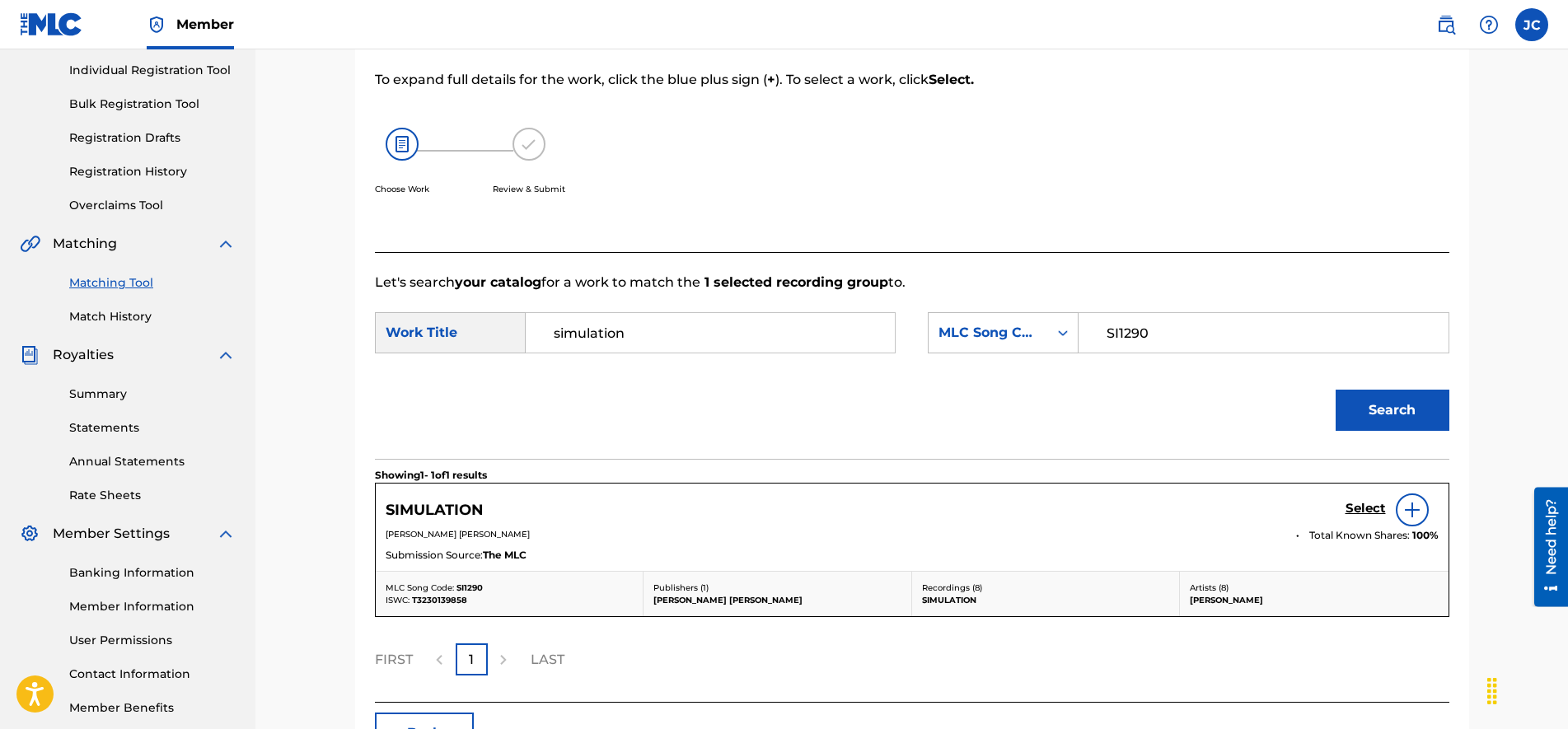
click at [1362, 502] on h5 "Select" at bounding box center [1365, 508] width 40 height 16
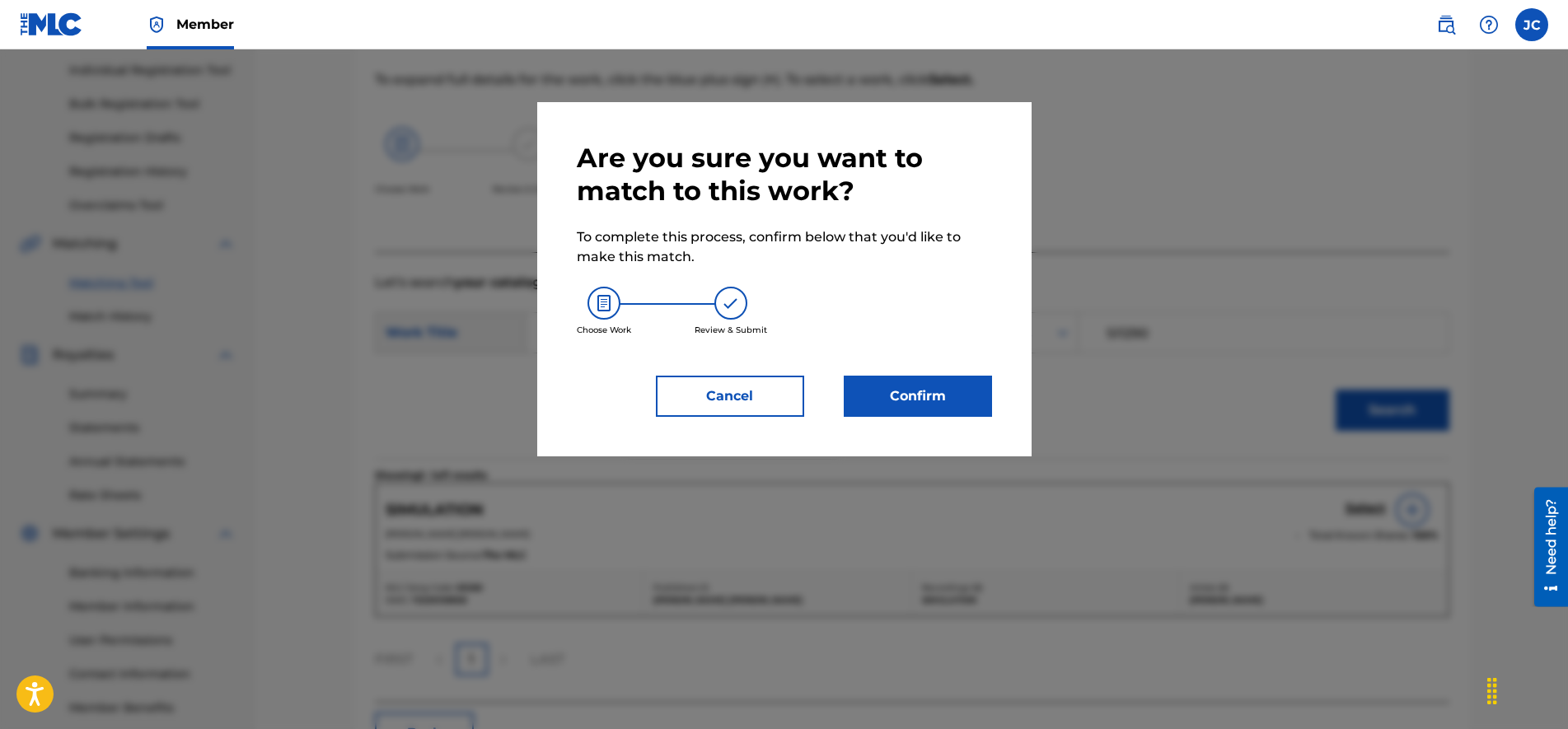
click at [928, 399] on button "Confirm" at bounding box center [918, 396] width 149 height 41
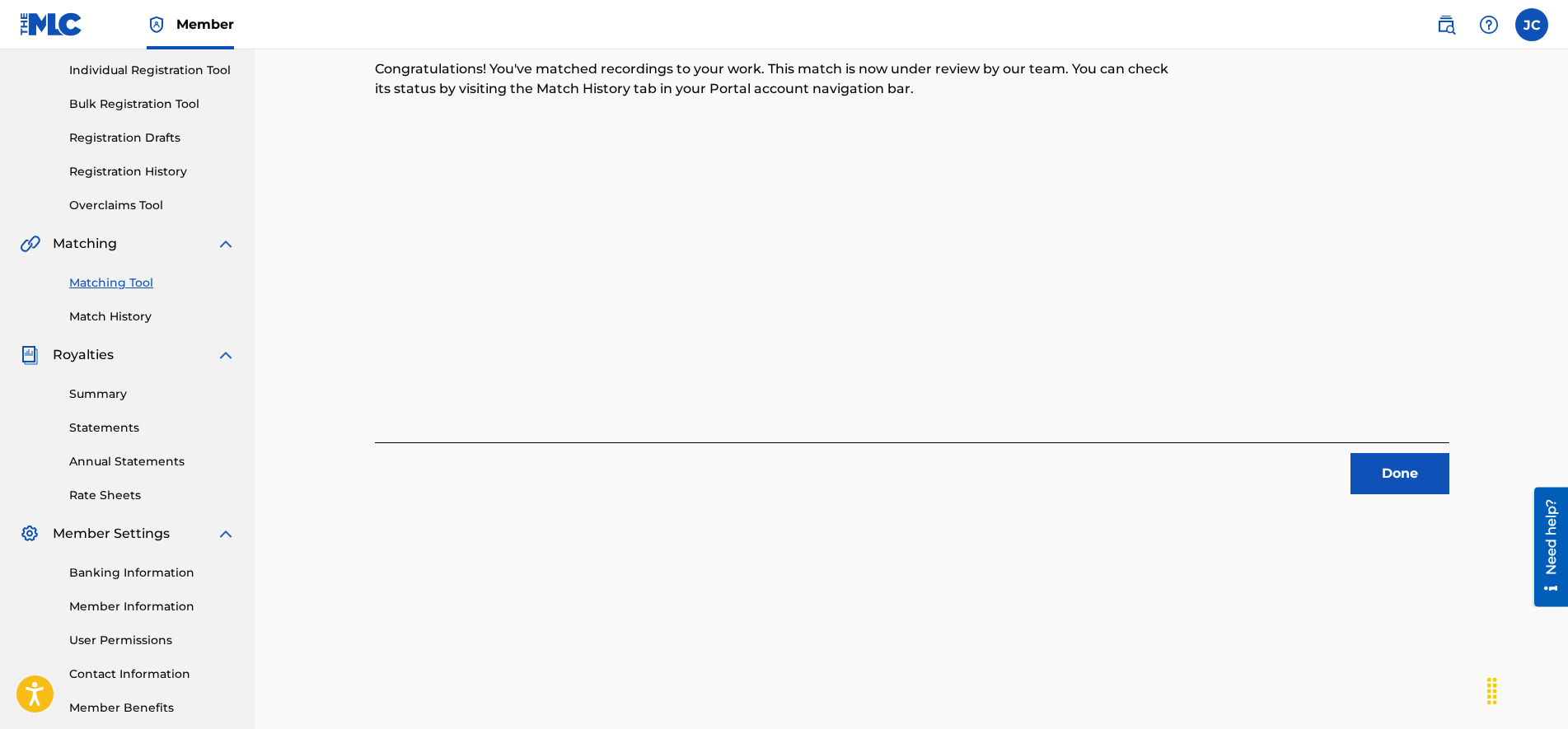
scroll to position [103, 0]
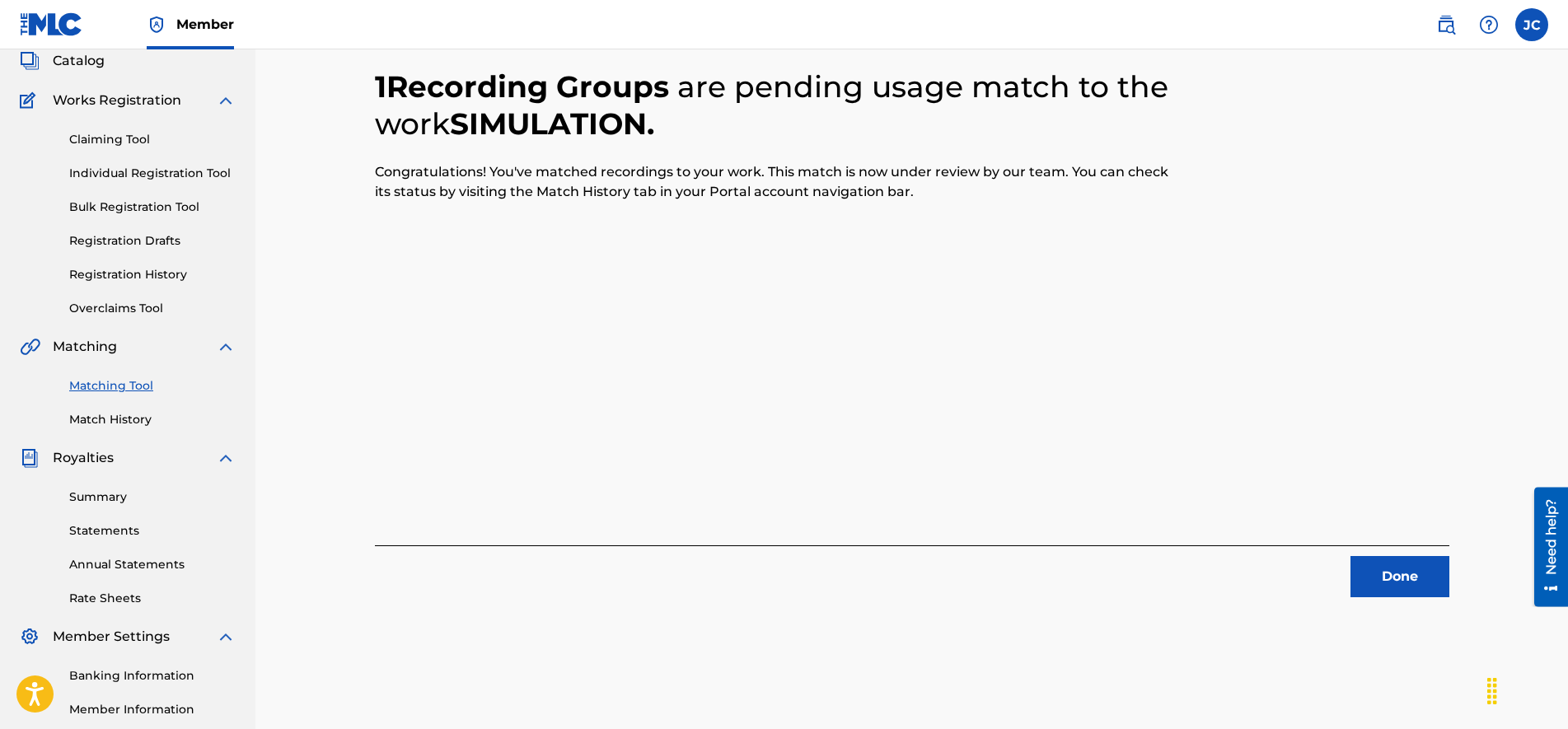
click at [1392, 571] on button "Done" at bounding box center [1399, 577] width 98 height 41
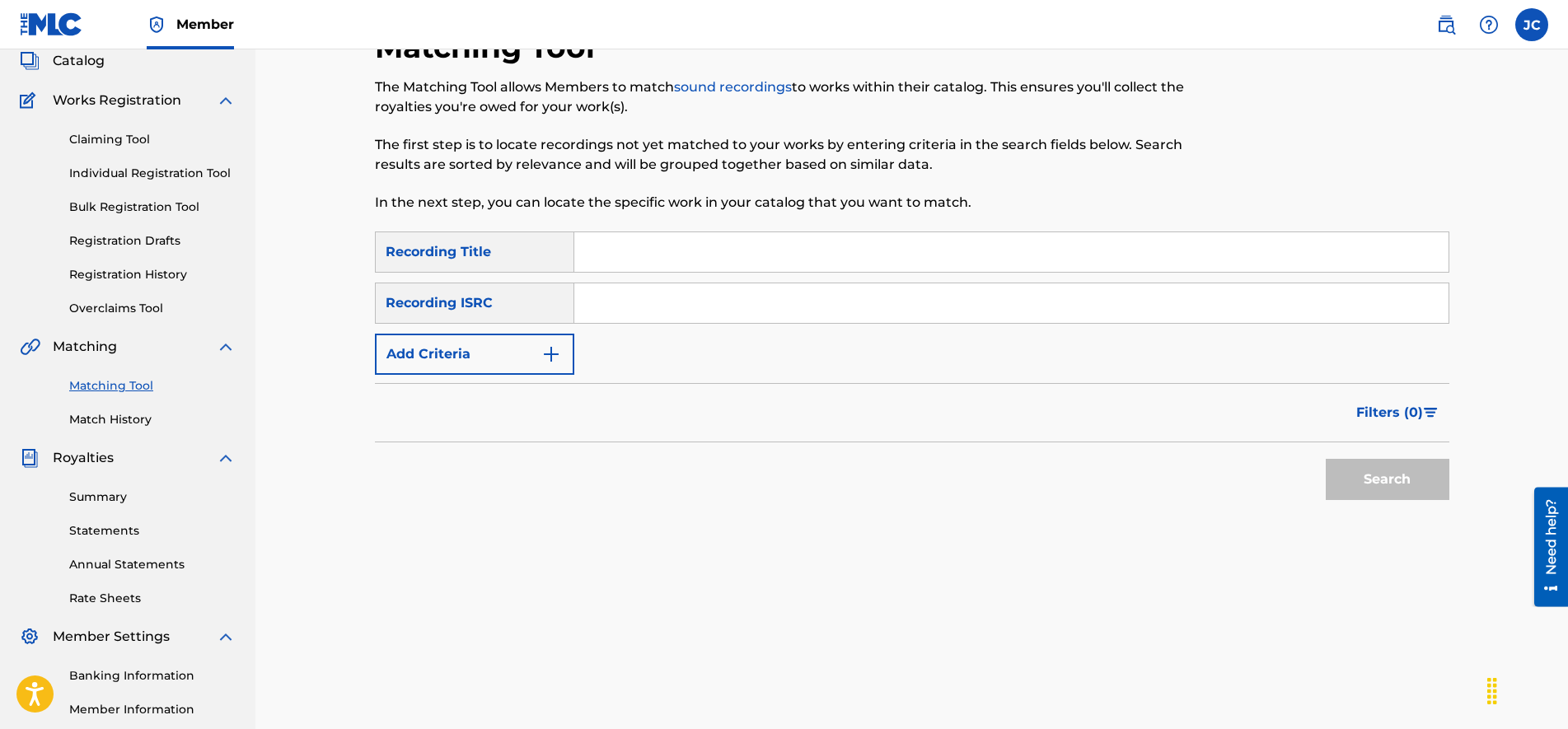
click at [826, 324] on div "SearchWithCriteria213fb4c3-7ee2-423c-b2c7-fea19553c371 Recording Title SearchWi…" at bounding box center [911, 303] width 1074 height 143
click at [823, 315] on input "Search Form" at bounding box center [1011, 303] width 874 height 40
click at [728, 257] on input "Search Form" at bounding box center [1011, 252] width 874 height 40
click at [1400, 471] on button "Search" at bounding box center [1387, 479] width 124 height 41
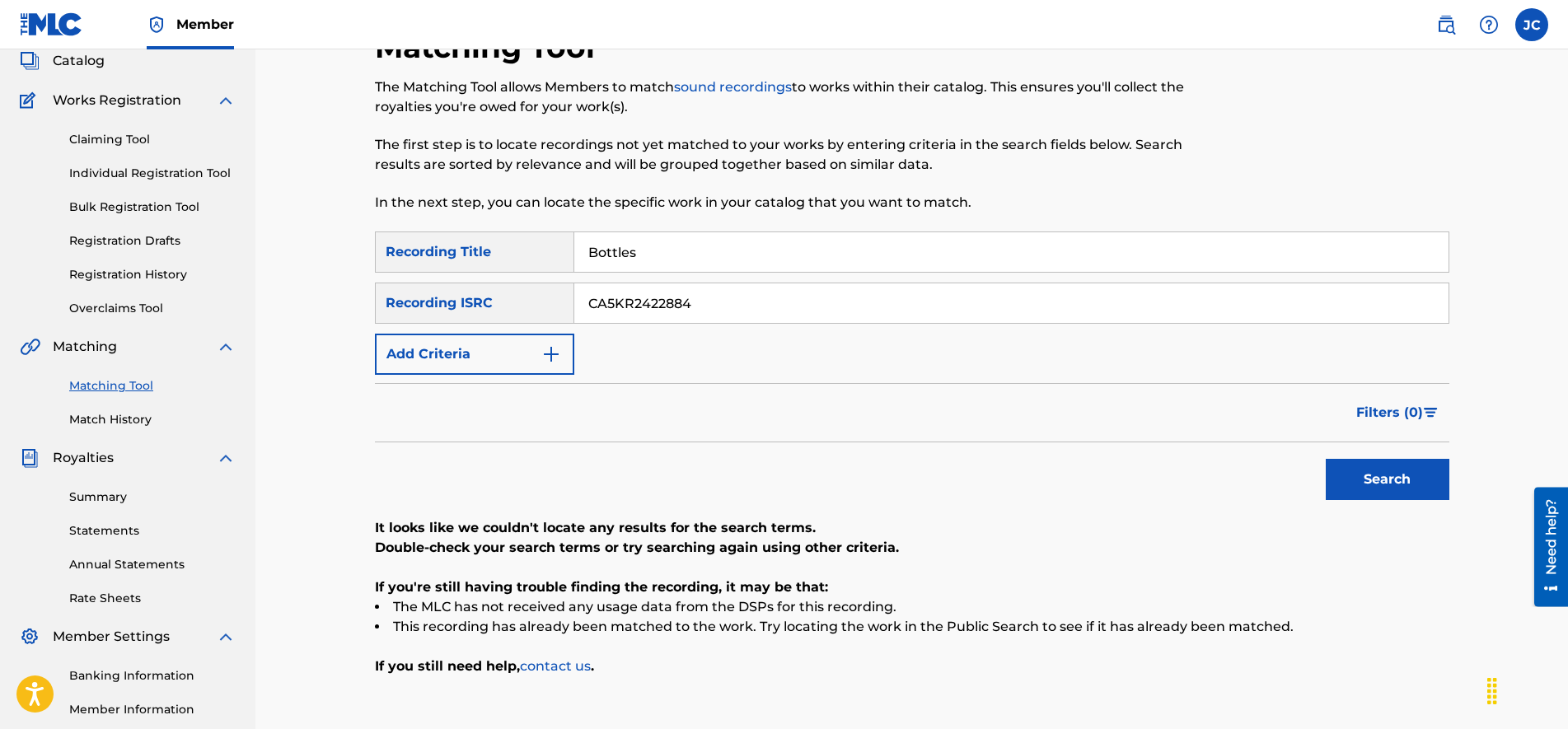
click at [770, 302] on input "CA5KR2422884" at bounding box center [1011, 303] width 874 height 40
click at [659, 256] on input "Bottles" at bounding box center [1011, 252] width 874 height 40
click at [1346, 472] on button "Search" at bounding box center [1387, 479] width 124 height 41
click at [715, 316] on input "CA5KR2422876" at bounding box center [1011, 303] width 874 height 40
click at [647, 253] on input "Drip" at bounding box center [1011, 252] width 874 height 40
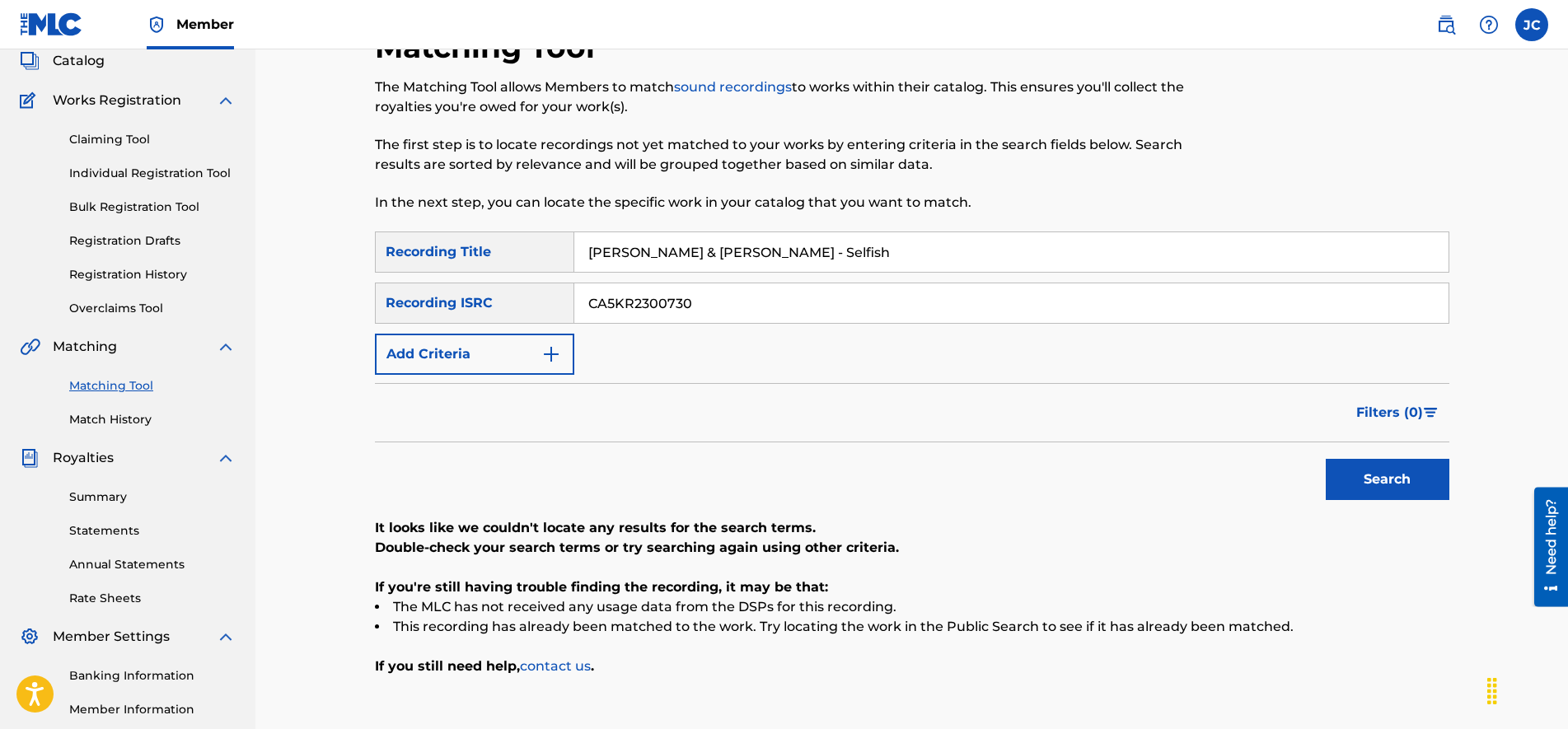
click at [1362, 468] on button "Search" at bounding box center [1387, 479] width 124 height 41
drag, startPoint x: 725, startPoint y: 245, endPoint x: 397, endPoint y: 219, distance: 329.0
click at [398, 219] on div "Matching Tool The Matching Tool allows Members to match sound recordings to wor…" at bounding box center [911, 394] width 1074 height 730
click at [1326, 459] on button "Search" at bounding box center [1387, 479] width 124 height 41
click at [695, 294] on input "CA5KR2300730" at bounding box center [1011, 303] width 874 height 40
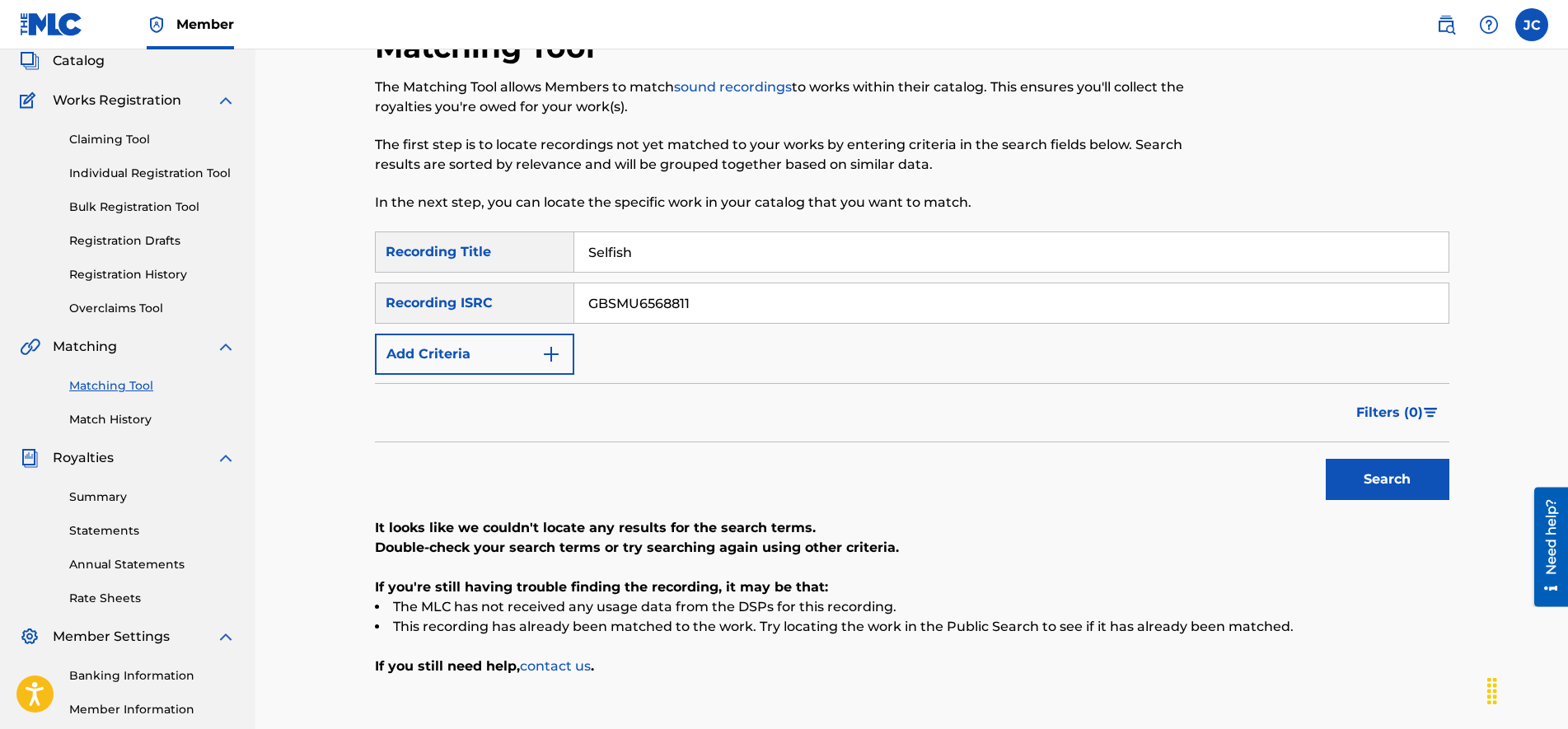
click at [704, 259] on input "Selfish" at bounding box center [1011, 252] width 874 height 40
click at [1371, 480] on button "Search" at bounding box center [1387, 479] width 124 height 41
click at [729, 309] on input "GBSMU6568811" at bounding box center [1011, 303] width 874 height 40
click at [703, 262] on input "Real 4 Life" at bounding box center [1011, 252] width 874 height 40
click at [1364, 476] on button "Search" at bounding box center [1387, 479] width 124 height 41
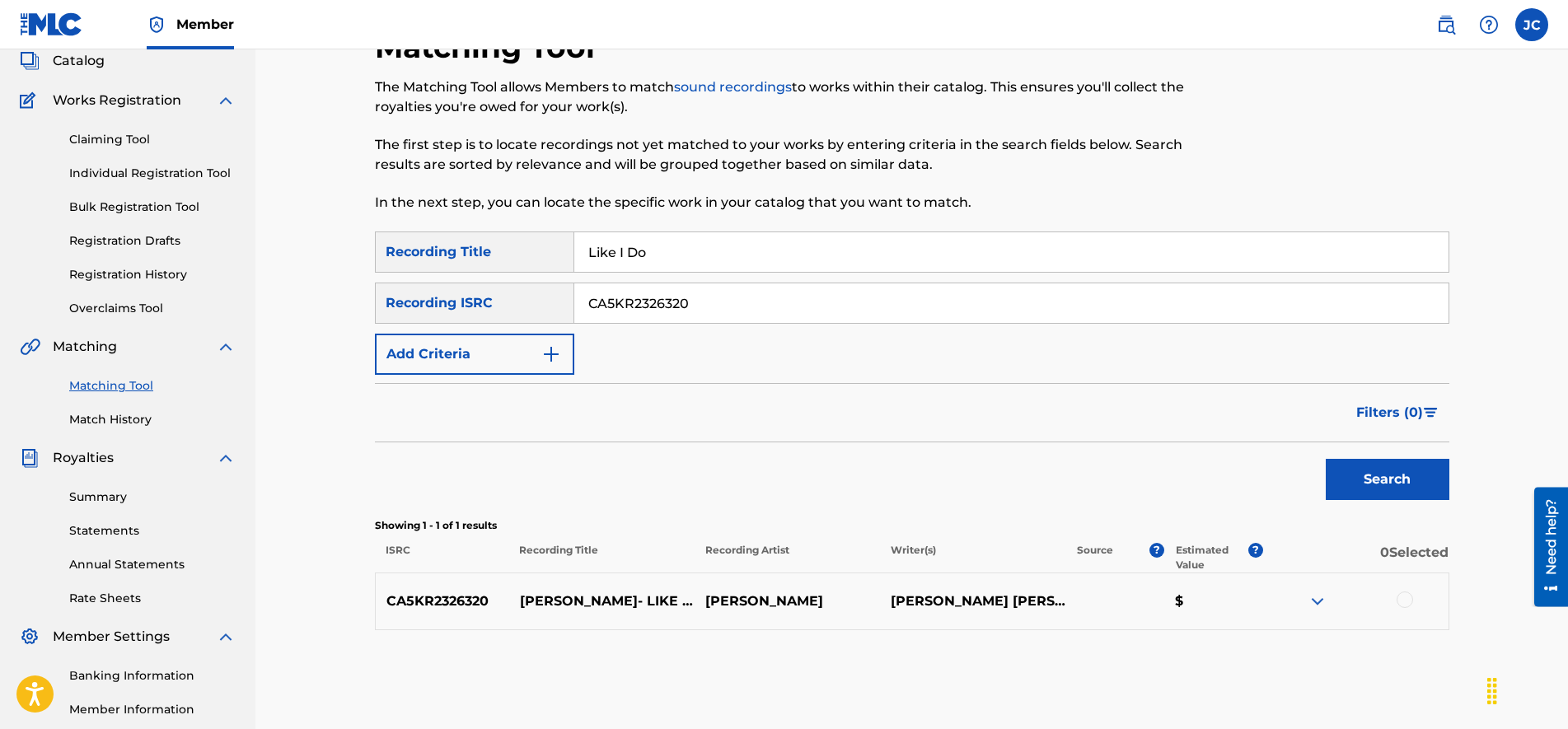
scroll to position [189, 0]
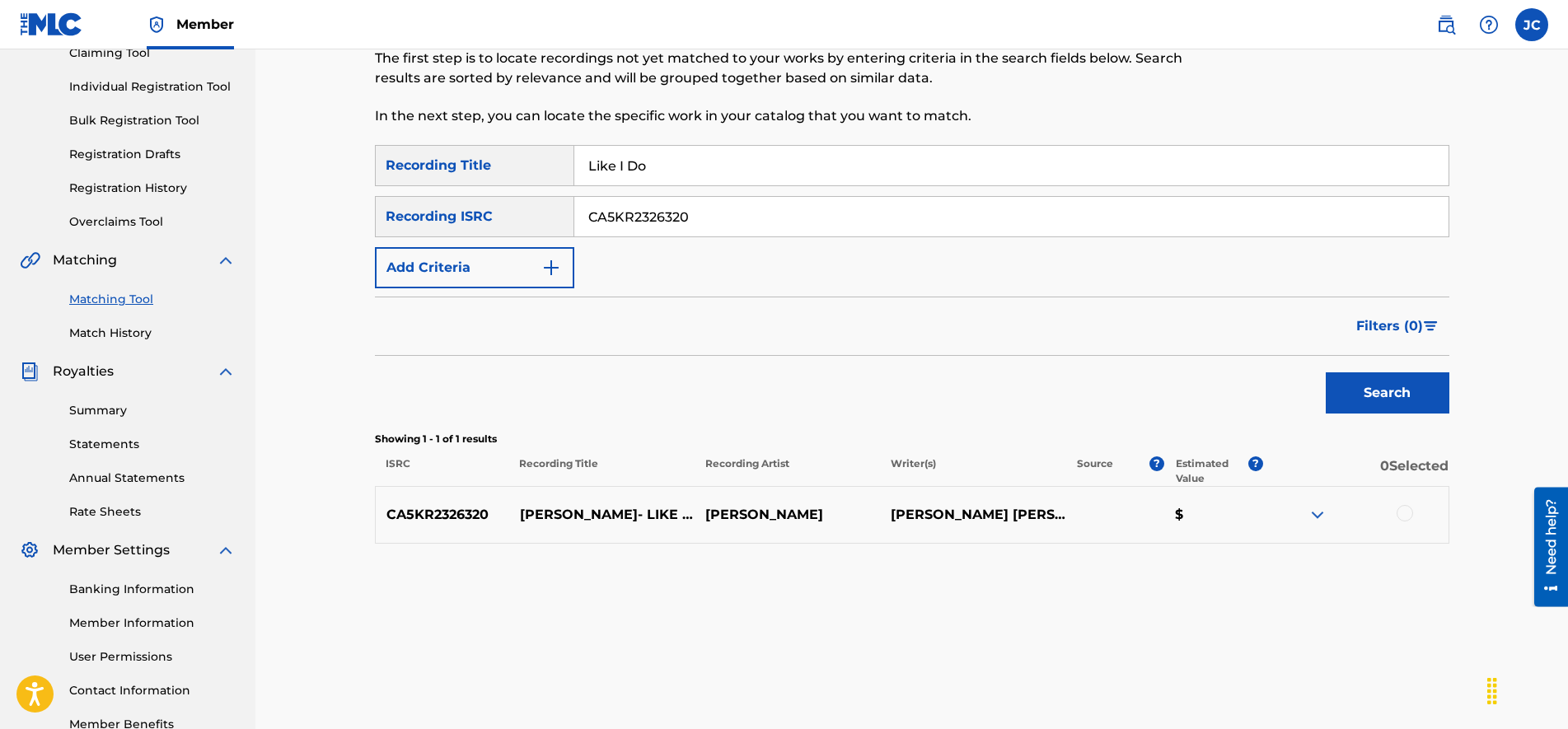
click at [1313, 511] on img at bounding box center [1316, 514] width 20 height 20
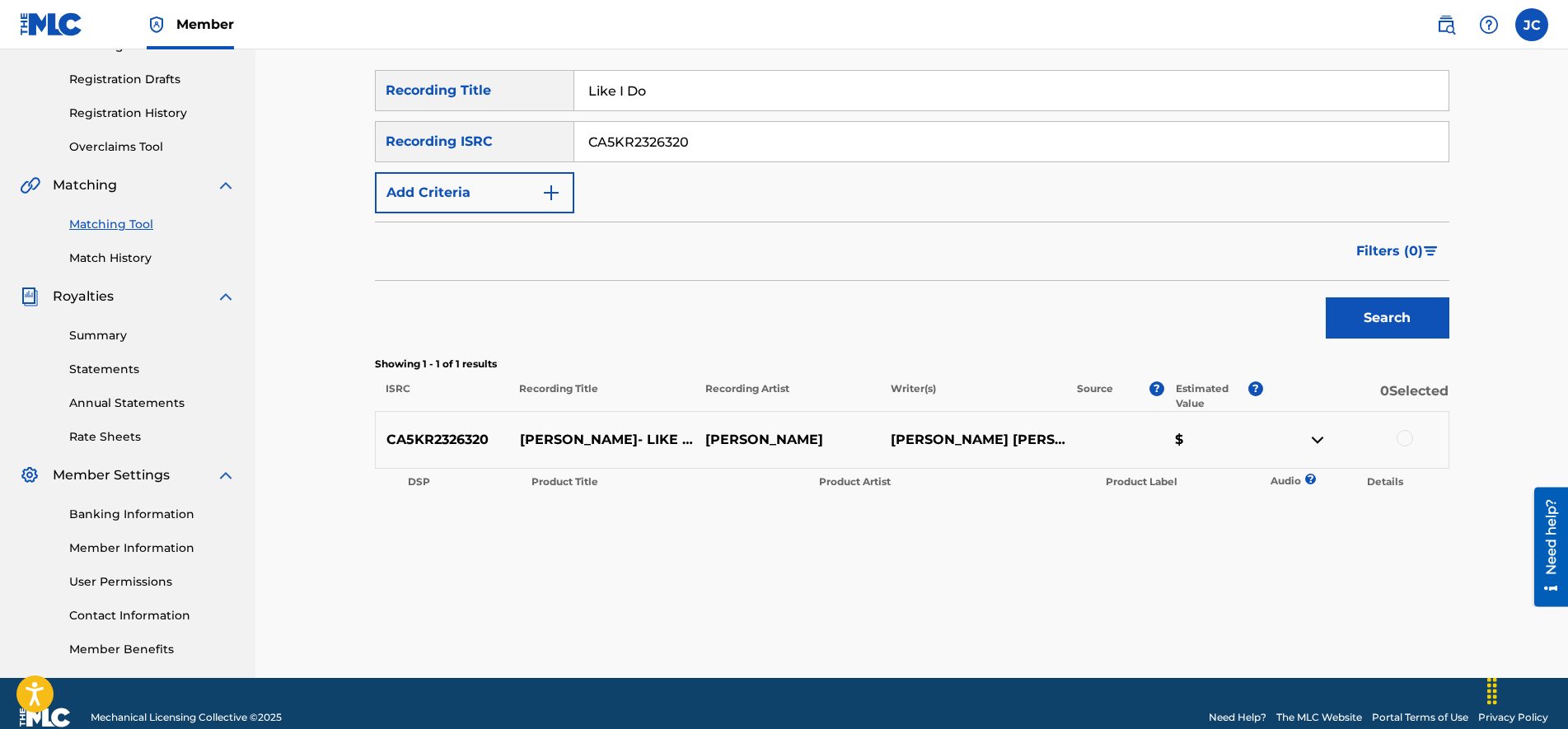
drag, startPoint x: 1188, startPoint y: 410, endPoint x: 1193, endPoint y: 431, distance: 21.6
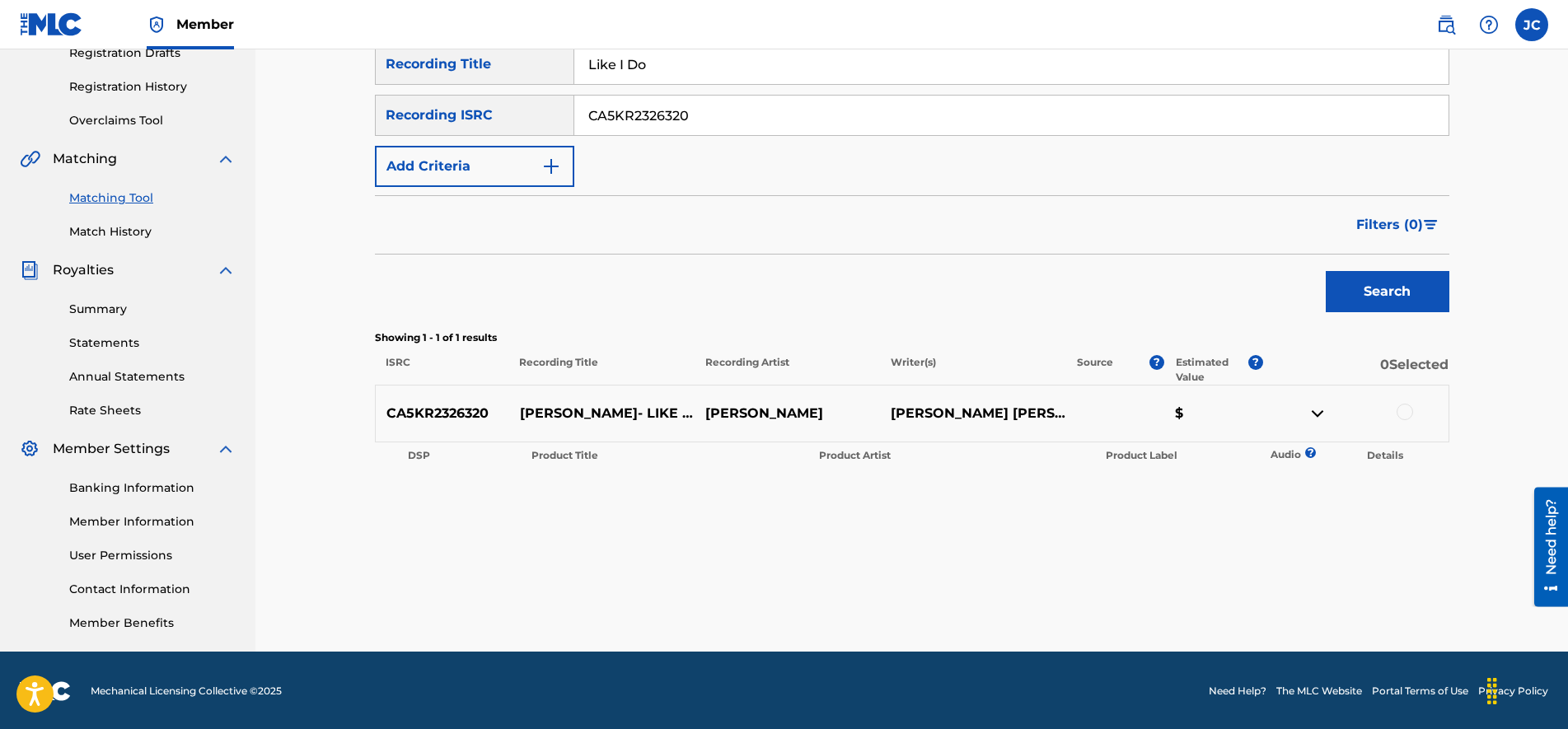
click at [1406, 409] on div at bounding box center [1405, 412] width 17 height 17
click at [1158, 591] on button "Match 1 Group" at bounding box center [1157, 594] width 182 height 41
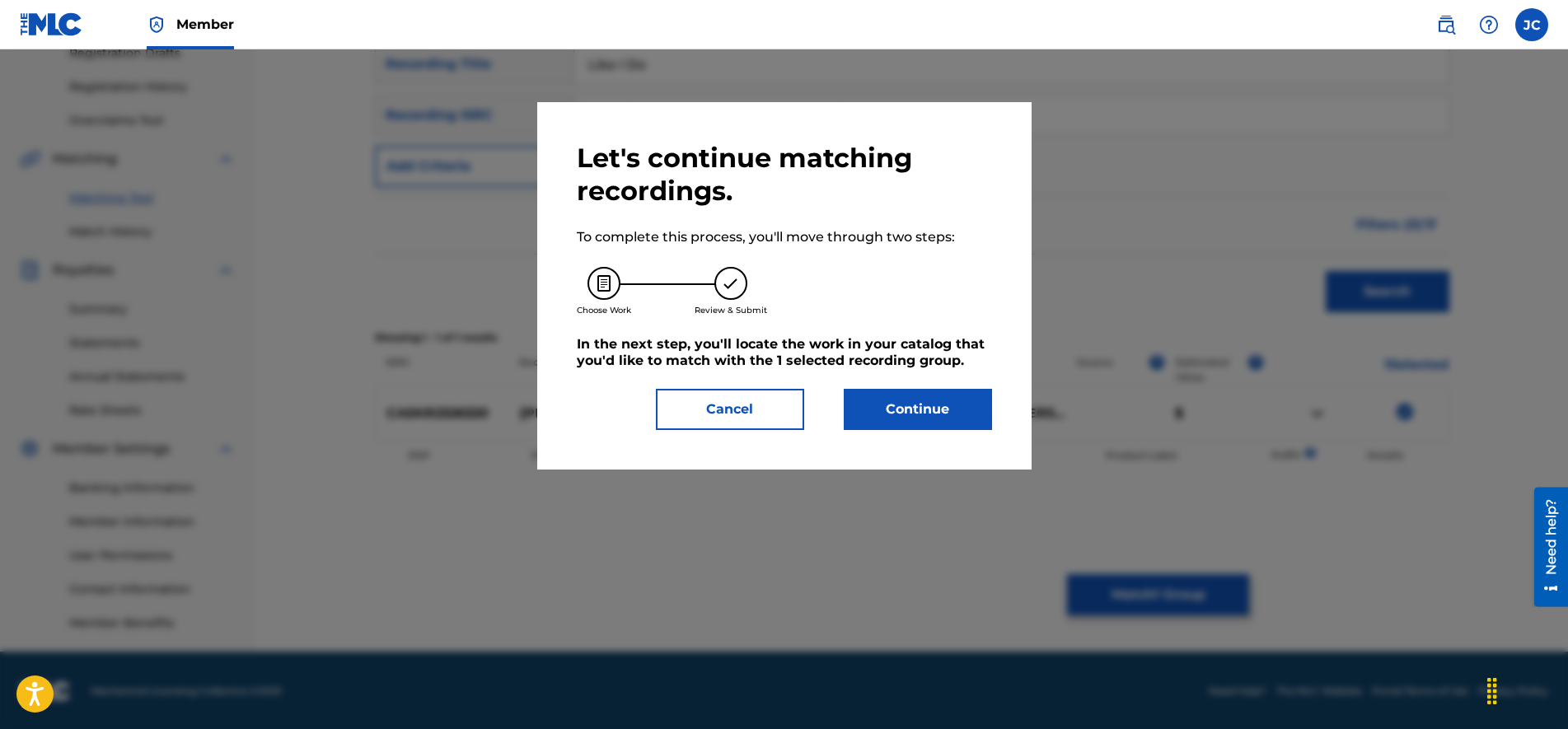
click at [936, 419] on button "Continue" at bounding box center [918, 410] width 149 height 41
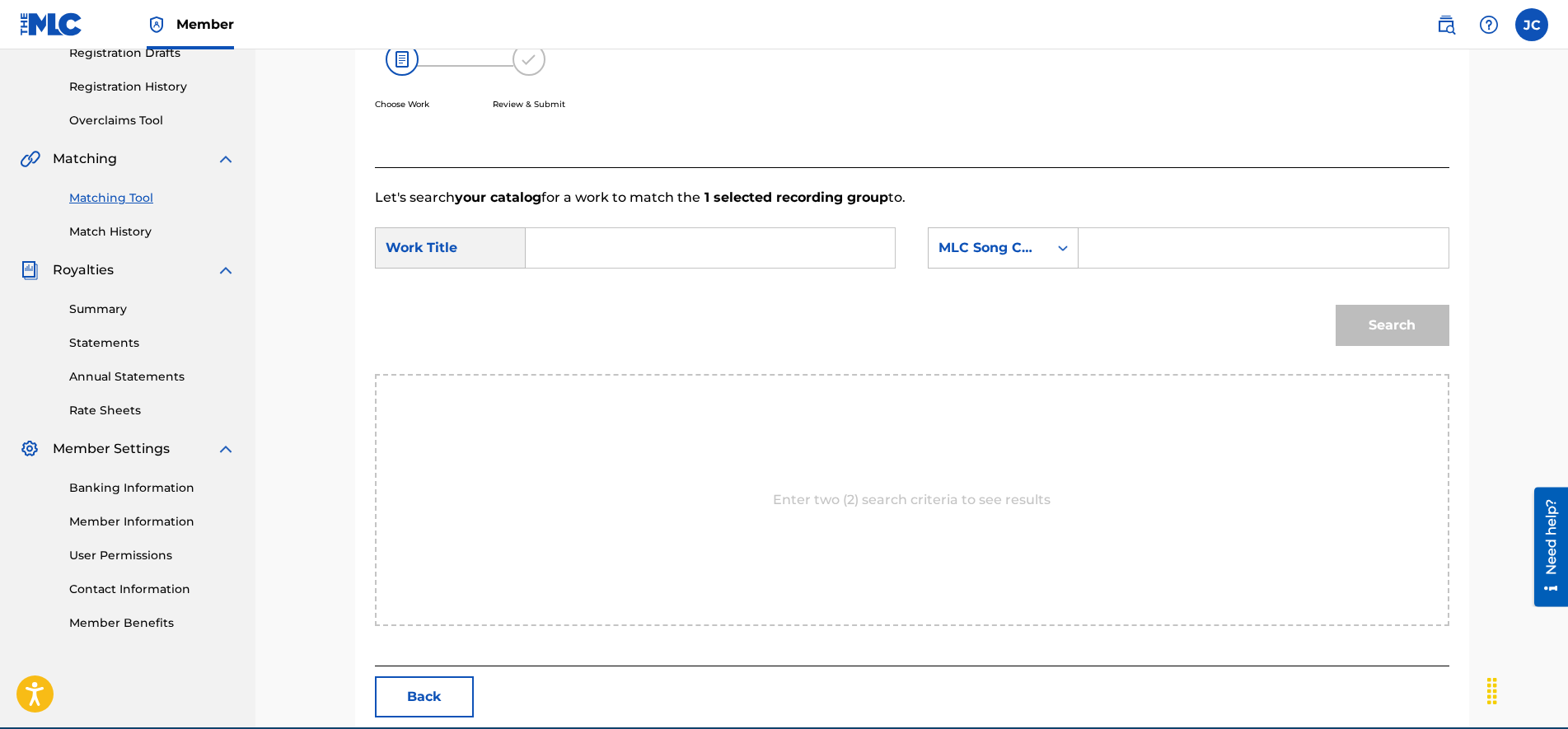
click at [1142, 258] on input "Search Form" at bounding box center [1262, 248] width 341 height 40
click at [658, 247] on input "Search Form" at bounding box center [710, 248] width 341 height 40
click at [1366, 319] on button "Search" at bounding box center [1392, 325] width 113 height 41
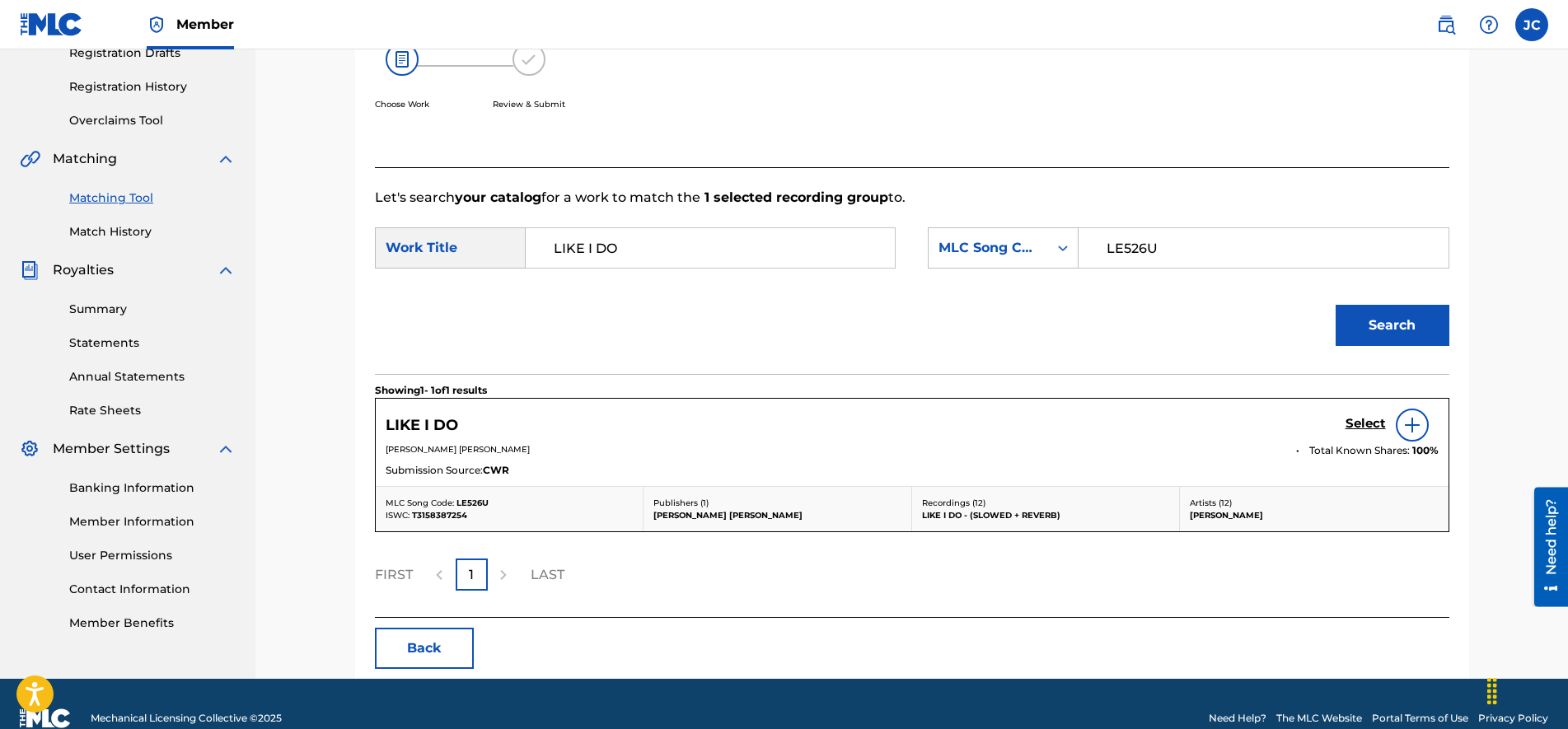
click at [1365, 424] on h5 "Select" at bounding box center [1365, 423] width 40 height 16
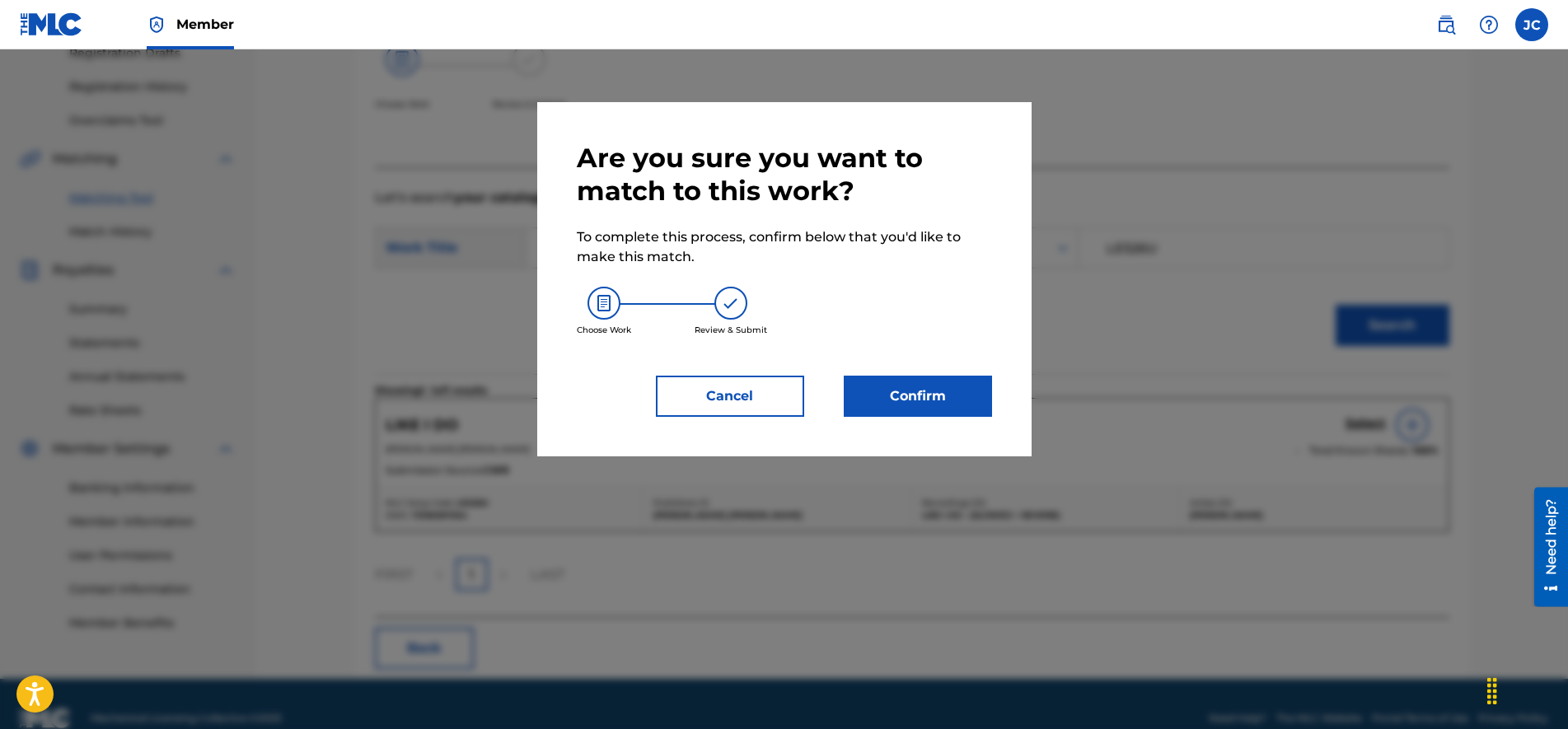
click at [950, 410] on button "Confirm" at bounding box center [918, 396] width 149 height 41
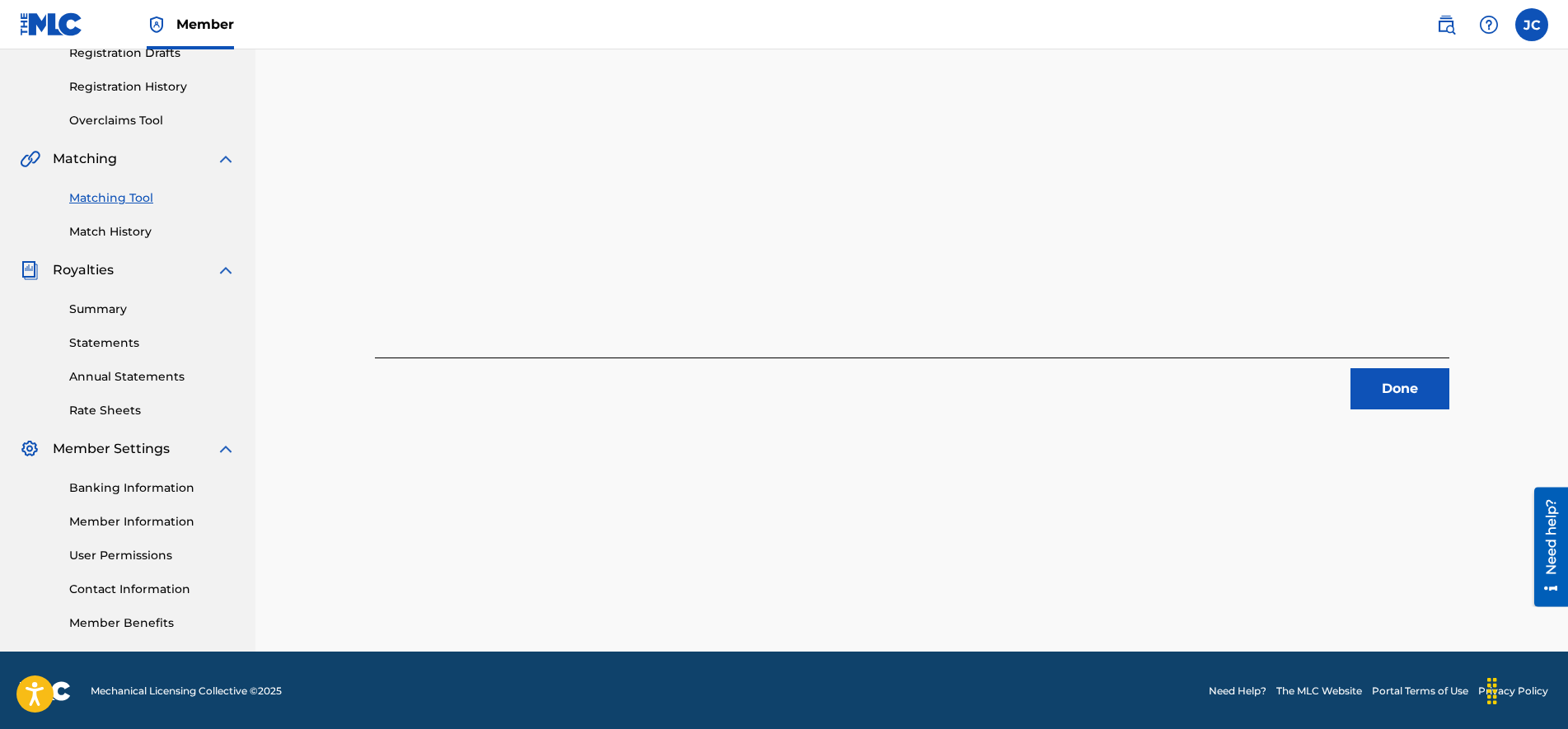
click at [1398, 377] on button "Done" at bounding box center [1399, 388] width 98 height 41
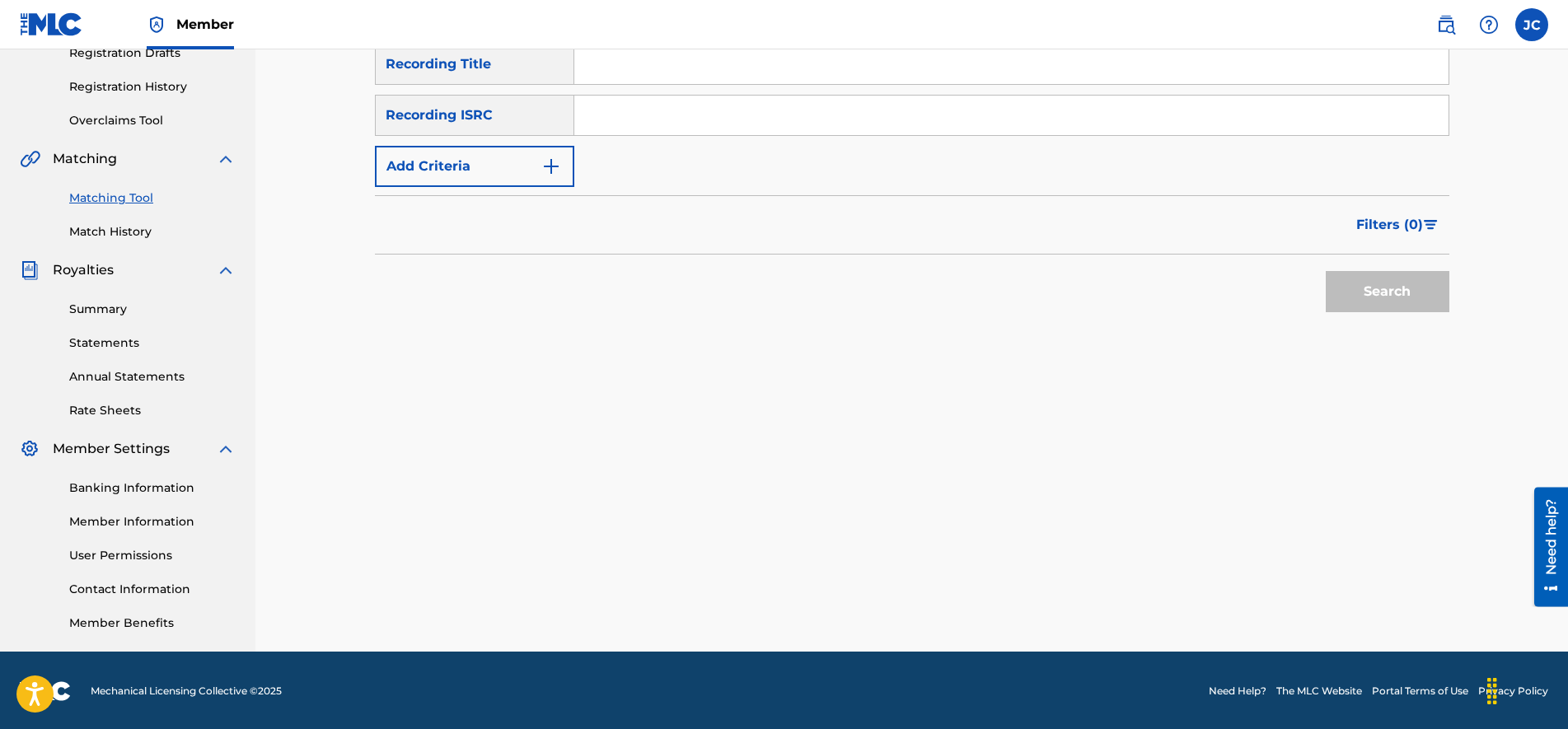
drag, startPoint x: 621, startPoint y: 139, endPoint x: 622, endPoint y: 120, distance: 19.0
click at [621, 131] on div "SearchWithCriteria213fb4c3-7ee2-423c-b2c7-fea19553c371 Recording Title SearchWi…" at bounding box center [911, 115] width 1074 height 143
click at [628, 111] on input "Search Form" at bounding box center [1011, 115] width 874 height 40
click at [656, 118] on input "Search Form" at bounding box center [1011, 115] width 874 height 40
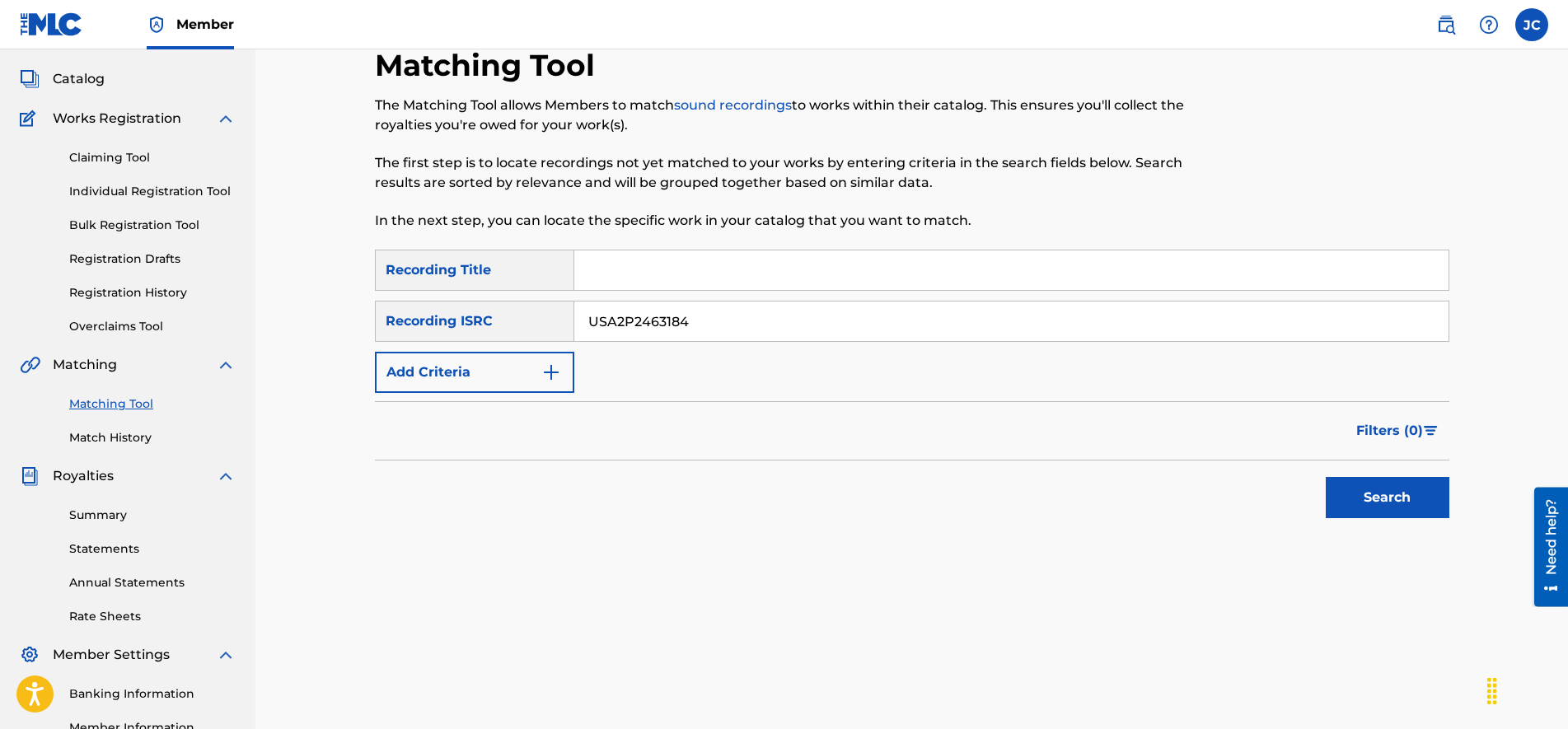
click at [632, 277] on input "Search Form" at bounding box center [1011, 270] width 874 height 40
click at [1326, 476] on button "Search" at bounding box center [1387, 497] width 124 height 41
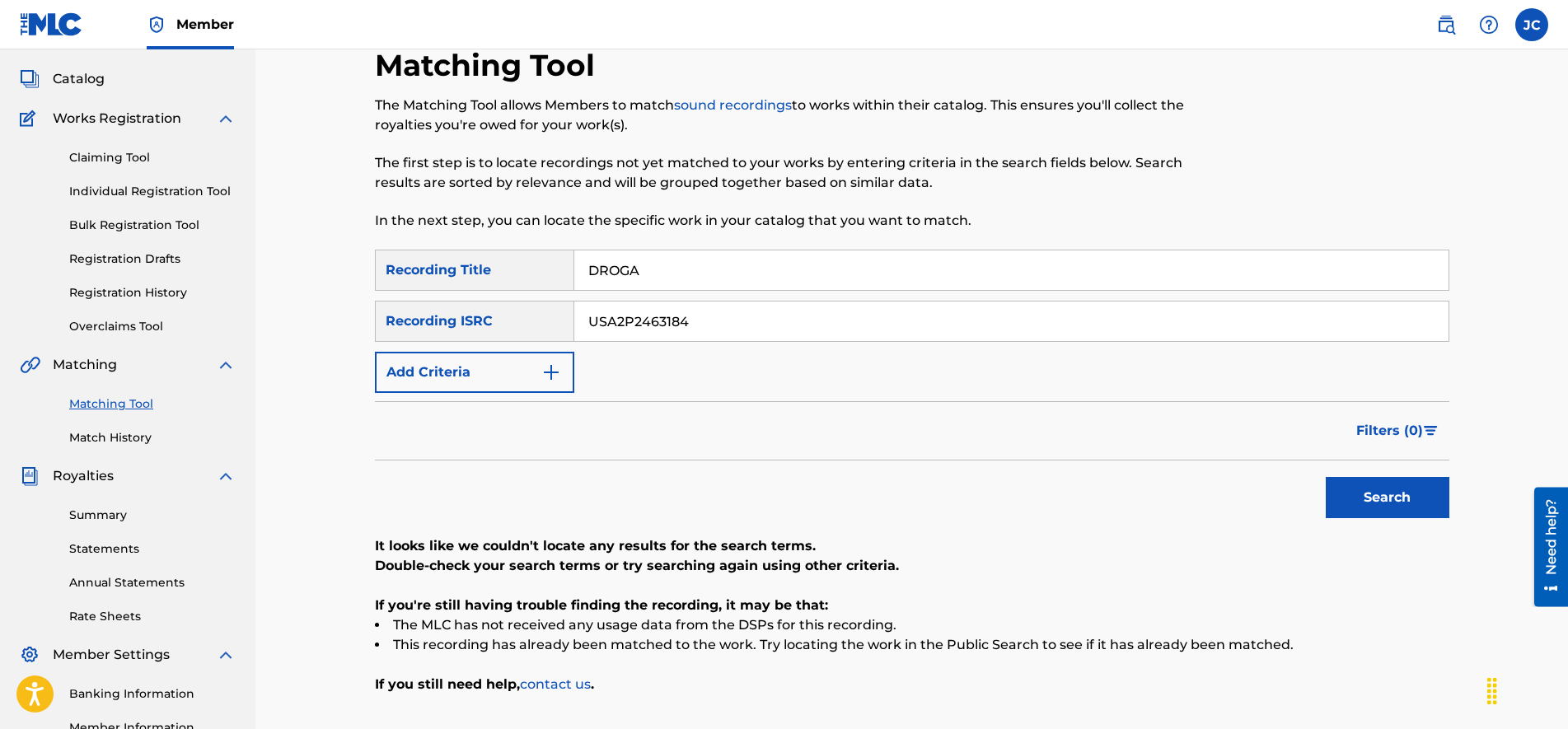
click at [691, 337] on input "USA2P2463184" at bounding box center [1011, 321] width 874 height 40
drag, startPoint x: 708, startPoint y: 279, endPoint x: 517, endPoint y: 279, distance: 191.0
click at [518, 279] on div "SearchWithCriteria213fb4c3-7ee2-423c-b2c7-fea19553c371 Recording Title DROGA" at bounding box center [911, 270] width 1074 height 41
click at [1326, 476] on button "Search" at bounding box center [1387, 497] width 124 height 41
drag, startPoint x: 799, startPoint y: 189, endPoint x: 788, endPoint y: 204, distance: 18.6
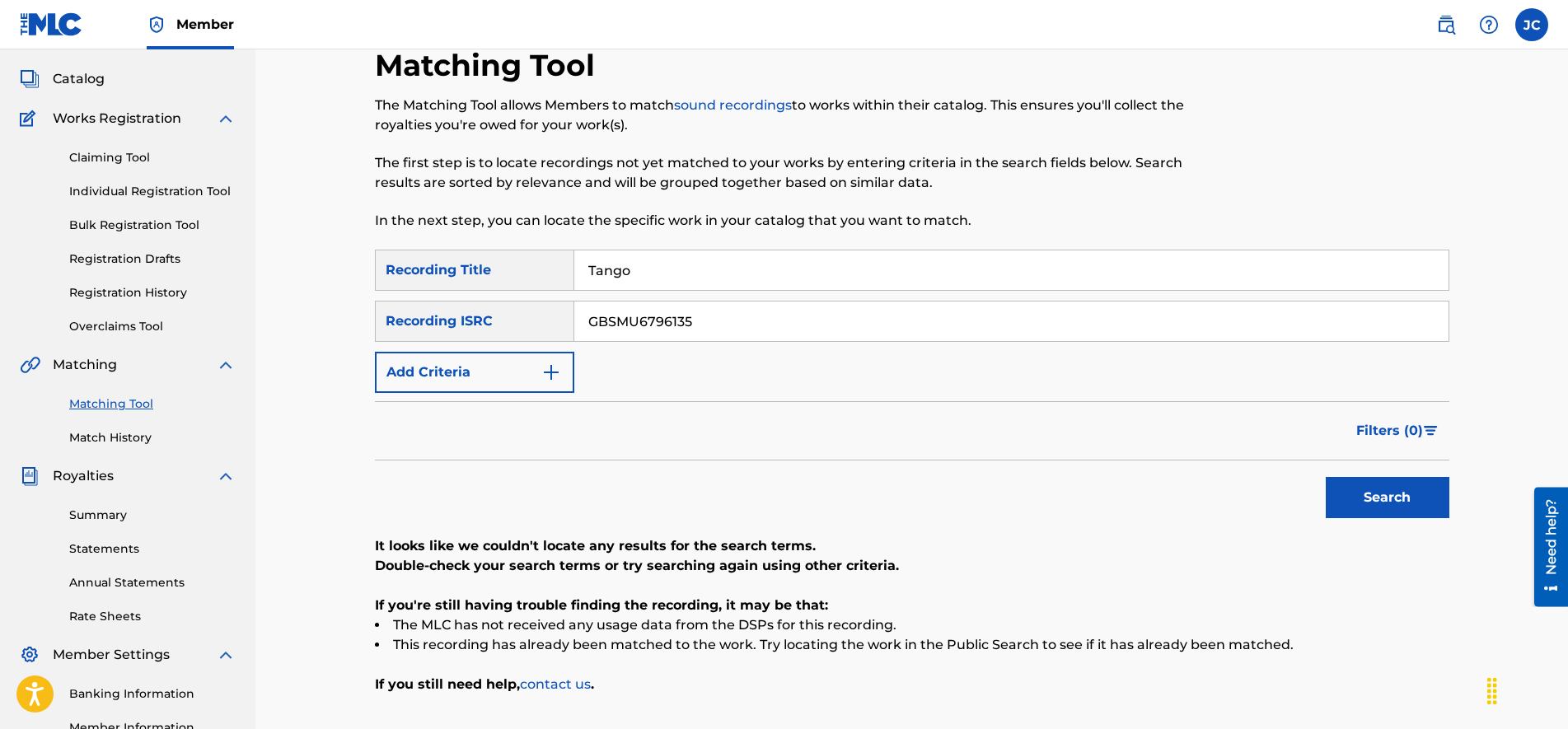
click at [799, 189] on p "The first step is to locate recordings not yet matched to your works by enterin…" at bounding box center [788, 173] width 827 height 40
click at [661, 318] on input "GBSMU6796135" at bounding box center [1011, 321] width 874 height 40
drag, startPoint x: 677, startPoint y: 266, endPoint x: 451, endPoint y: 266, distance: 226.0
click at [451, 266] on div "SearchWithCriteria213fb4c3-7ee2-423c-b2c7-fea19553c371 Recording Title Tango" at bounding box center [911, 270] width 1074 height 41
click at [1326, 476] on button "Search" at bounding box center [1387, 497] width 124 height 41
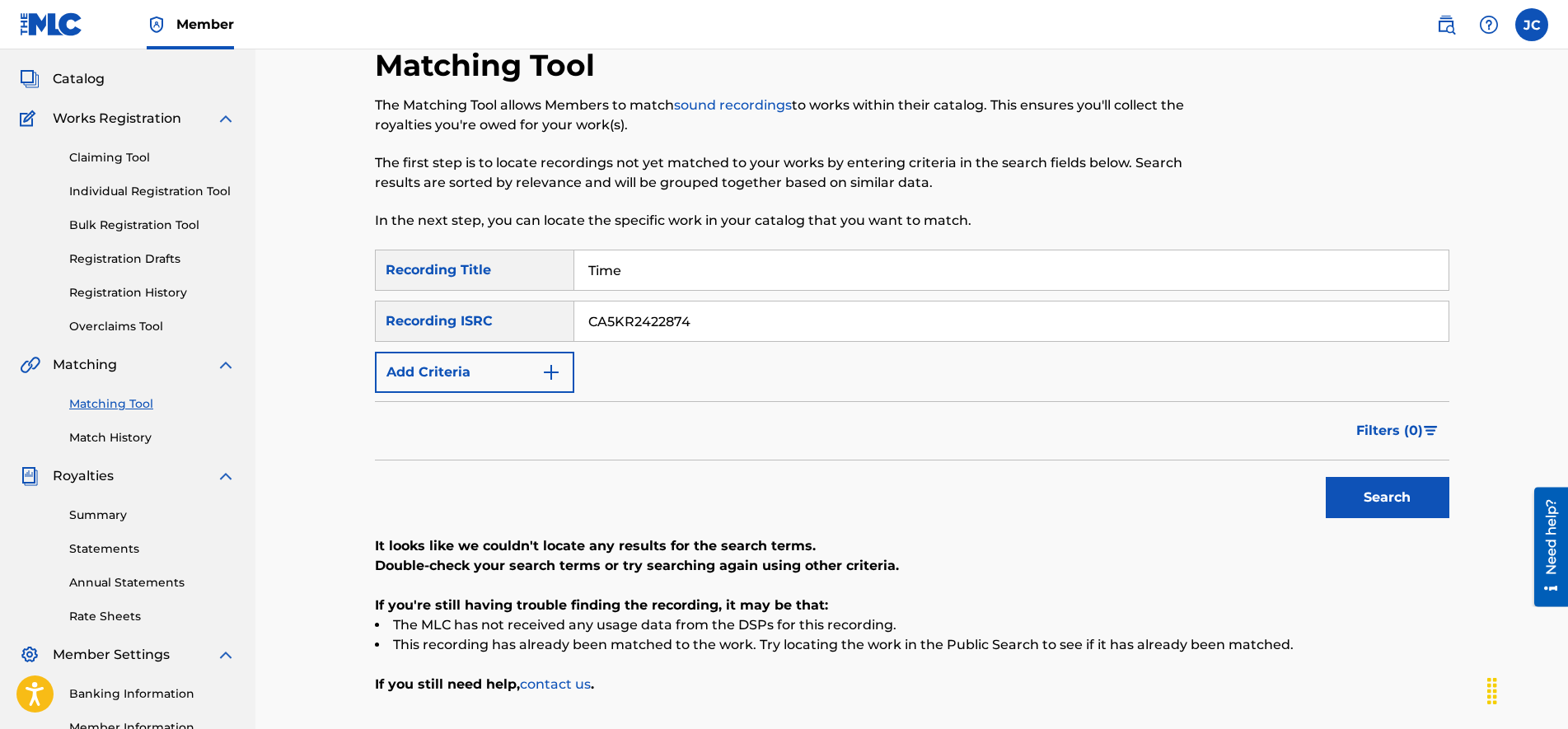
click at [661, 341] on div "CA5KR2422874" at bounding box center [1012, 321] width 875 height 41
click at [666, 323] on input "CA5KR2422874" at bounding box center [1011, 321] width 874 height 40
click at [656, 281] on input "Time" at bounding box center [1011, 270] width 874 height 40
click at [1271, 461] on div "Search" at bounding box center [911, 493] width 1074 height 66
drag, startPoint x: 1380, startPoint y: 505, endPoint x: 1368, endPoint y: 504, distance: 12.0
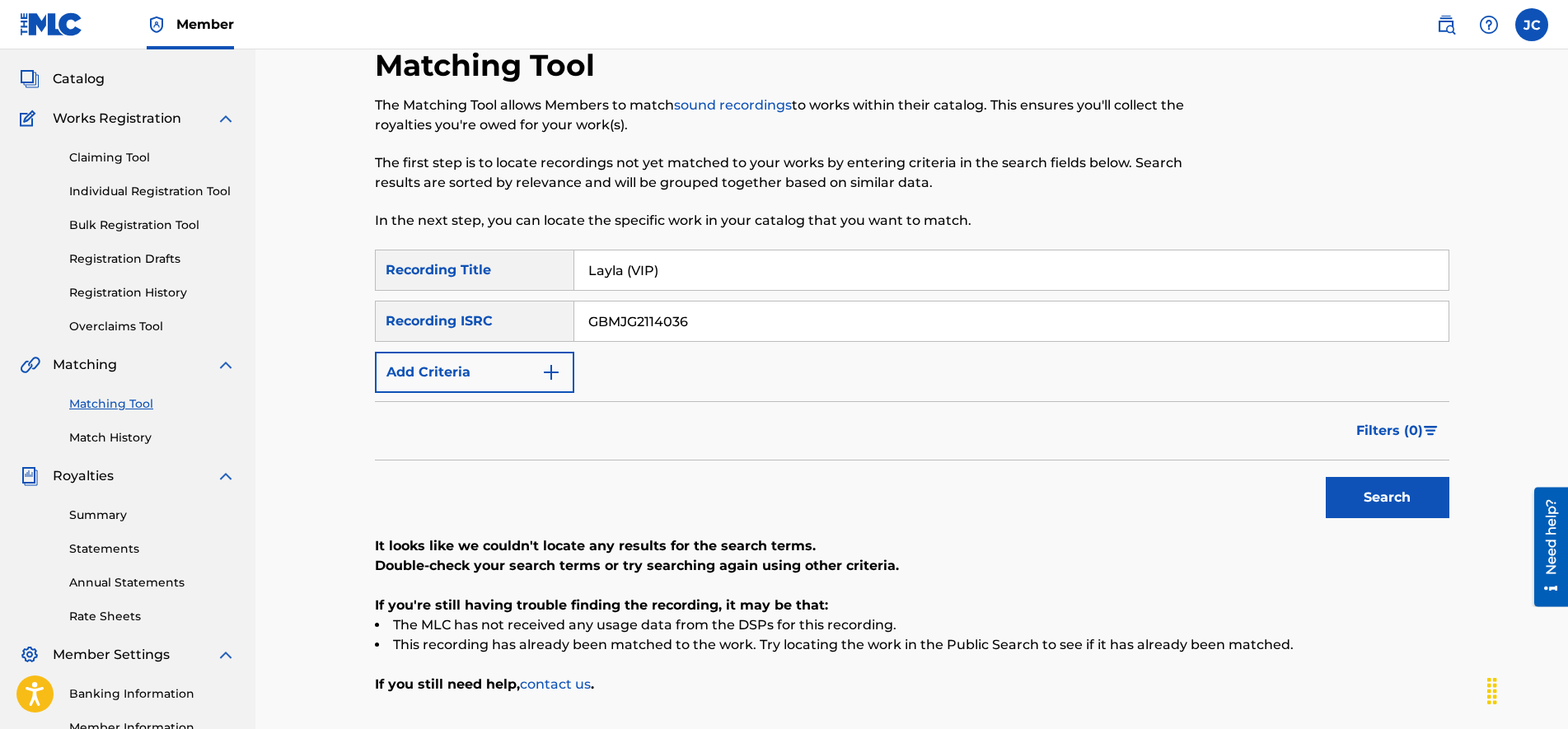
click at [1379, 505] on button "Search" at bounding box center [1387, 497] width 124 height 41
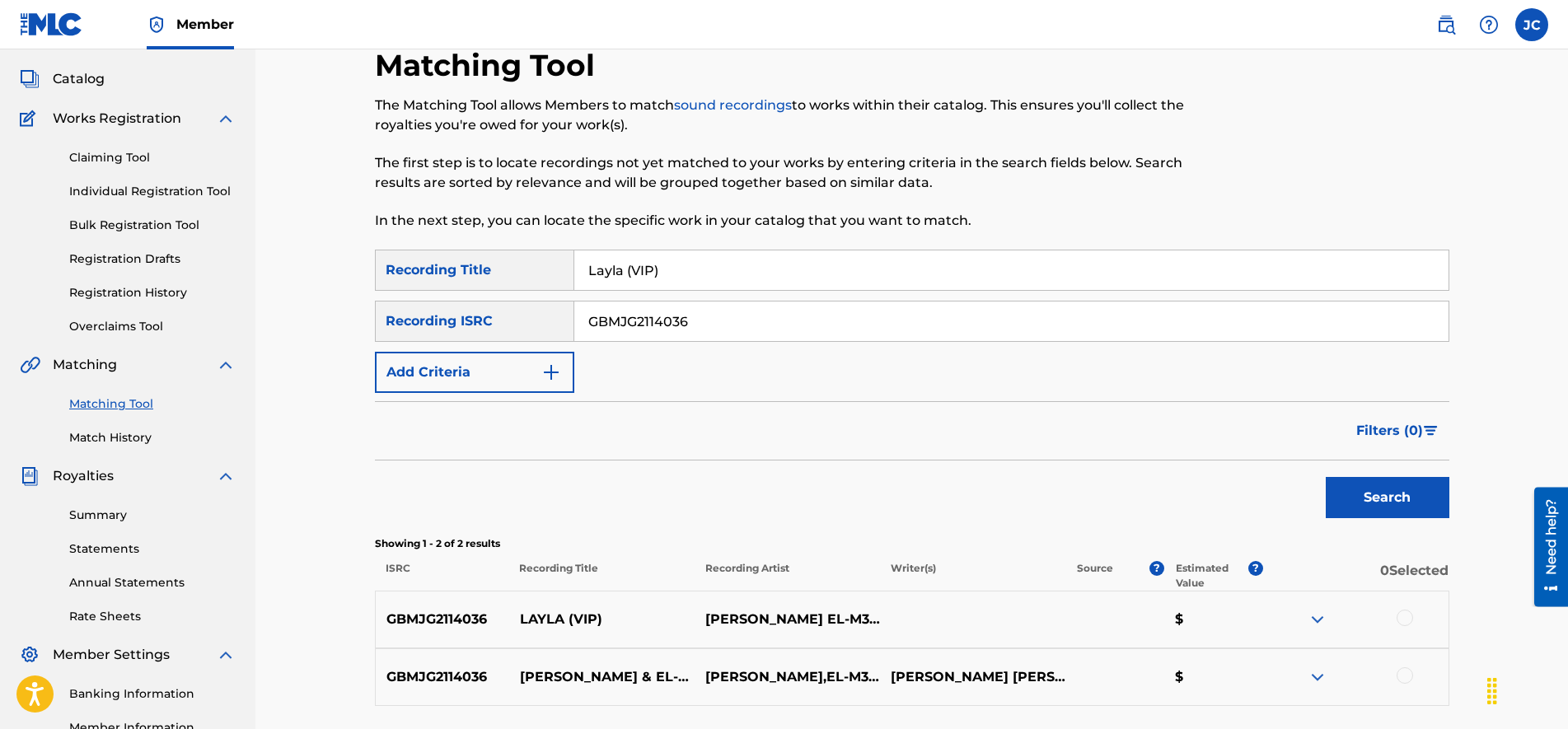
scroll to position [291, 0]
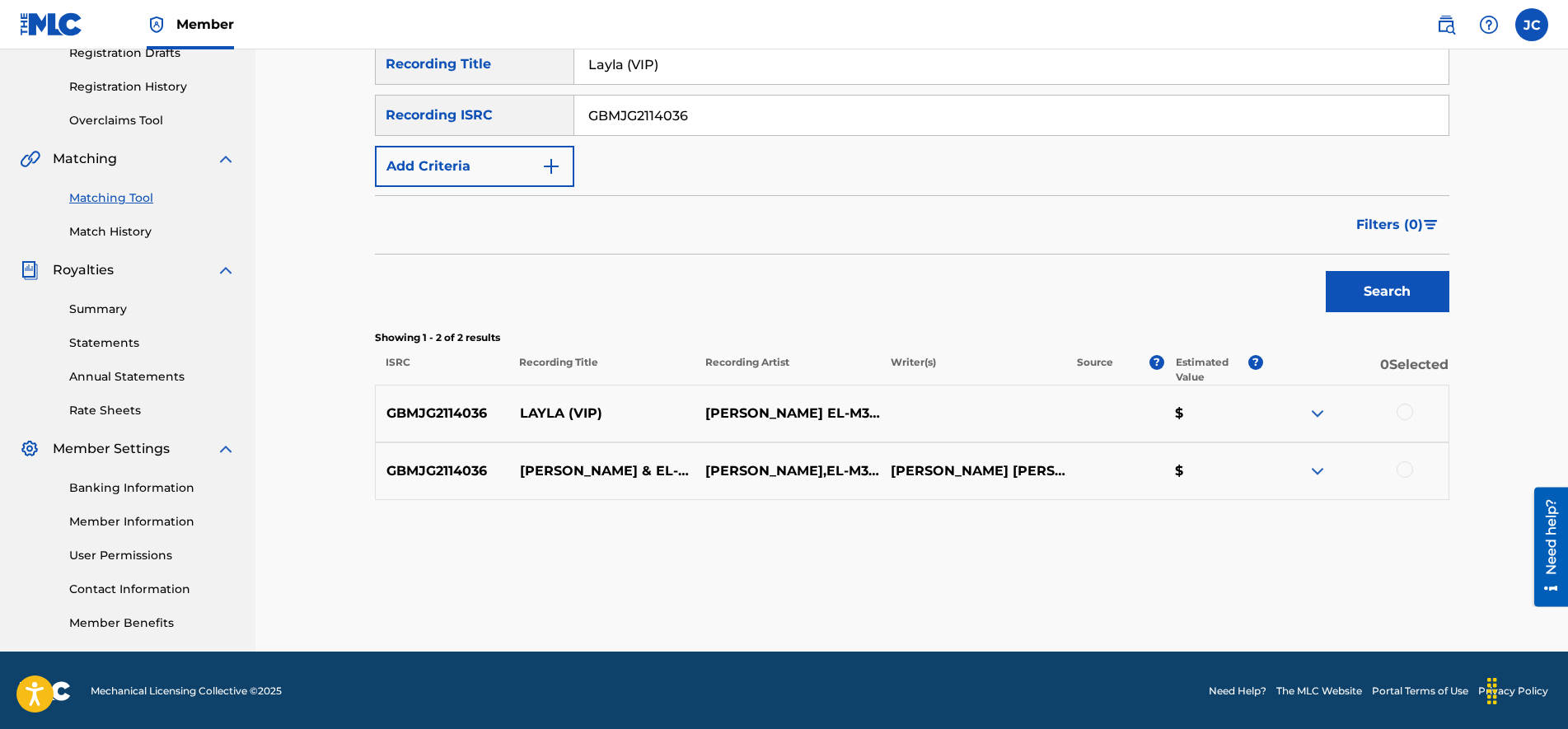
click at [1313, 471] on img at bounding box center [1316, 471] width 20 height 20
click at [1317, 410] on img at bounding box center [1316, 413] width 20 height 20
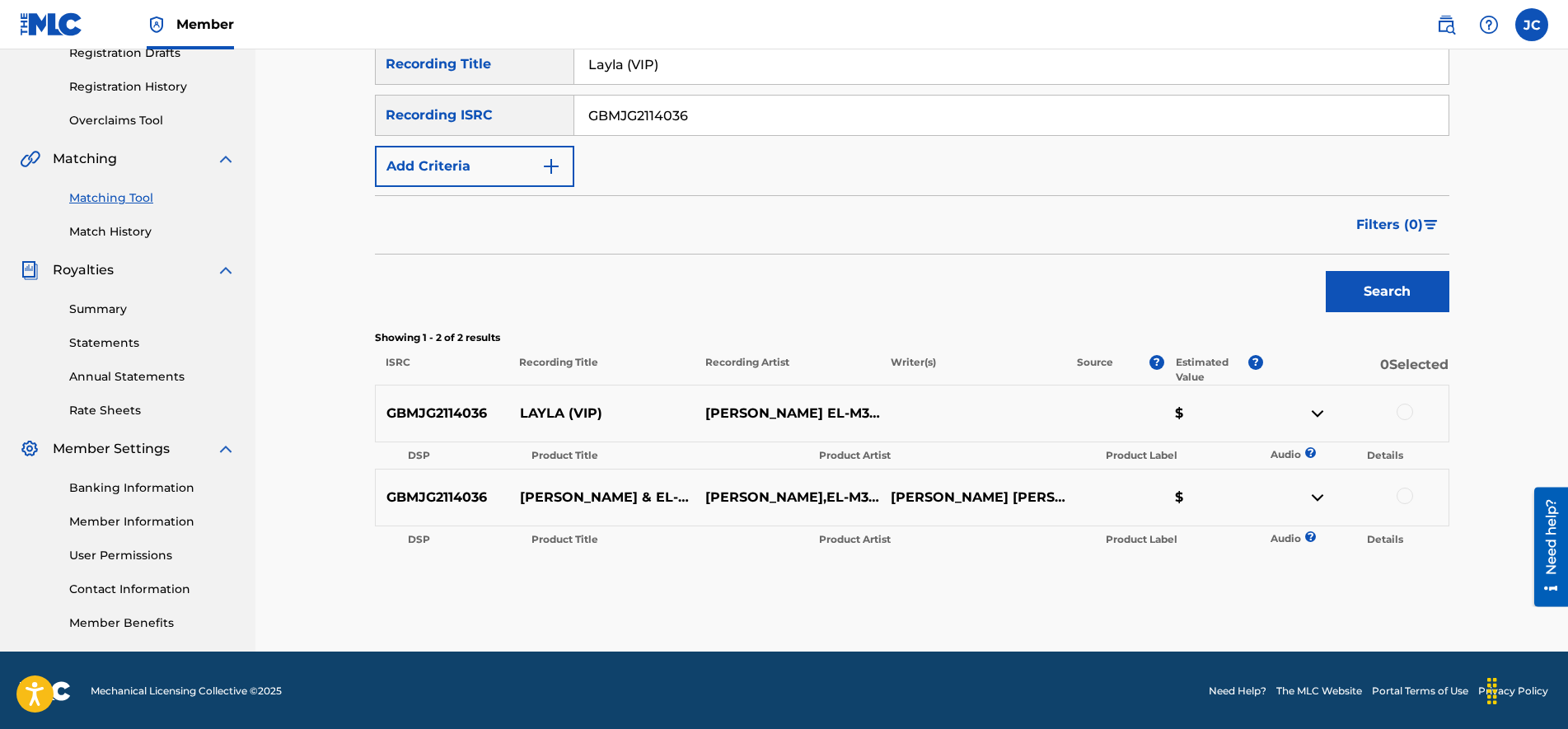
drag, startPoint x: 1407, startPoint y: 414, endPoint x: 1405, endPoint y: 466, distance: 52.0
click at [1405, 422] on div at bounding box center [1355, 413] width 186 height 20
click at [1399, 410] on div at bounding box center [1405, 412] width 17 height 17
click at [1406, 500] on div at bounding box center [1405, 496] width 17 height 17
click at [1148, 594] on button "Match 2 Groups" at bounding box center [1157, 594] width 182 height 41
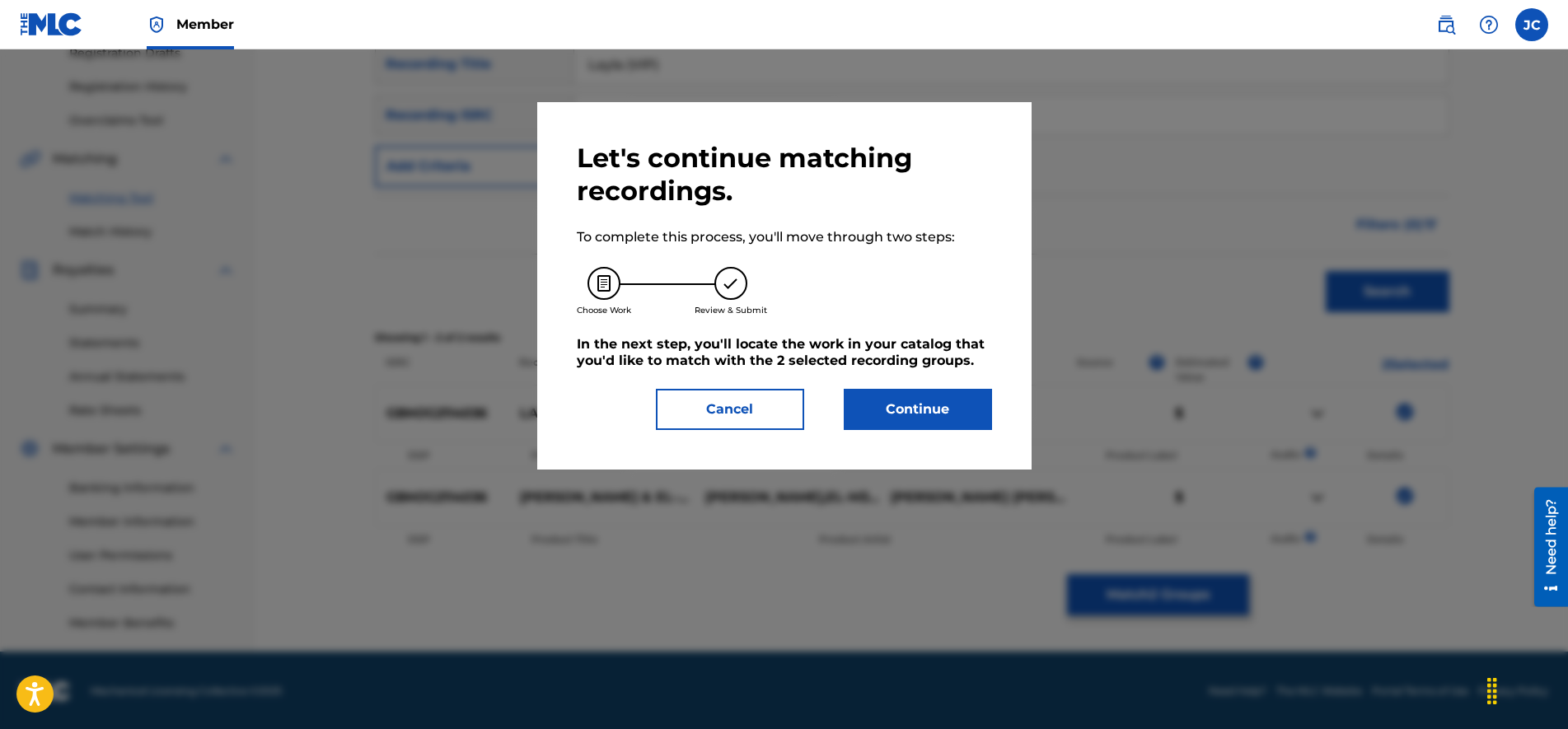
click at [939, 414] on button "Continue" at bounding box center [918, 410] width 149 height 41
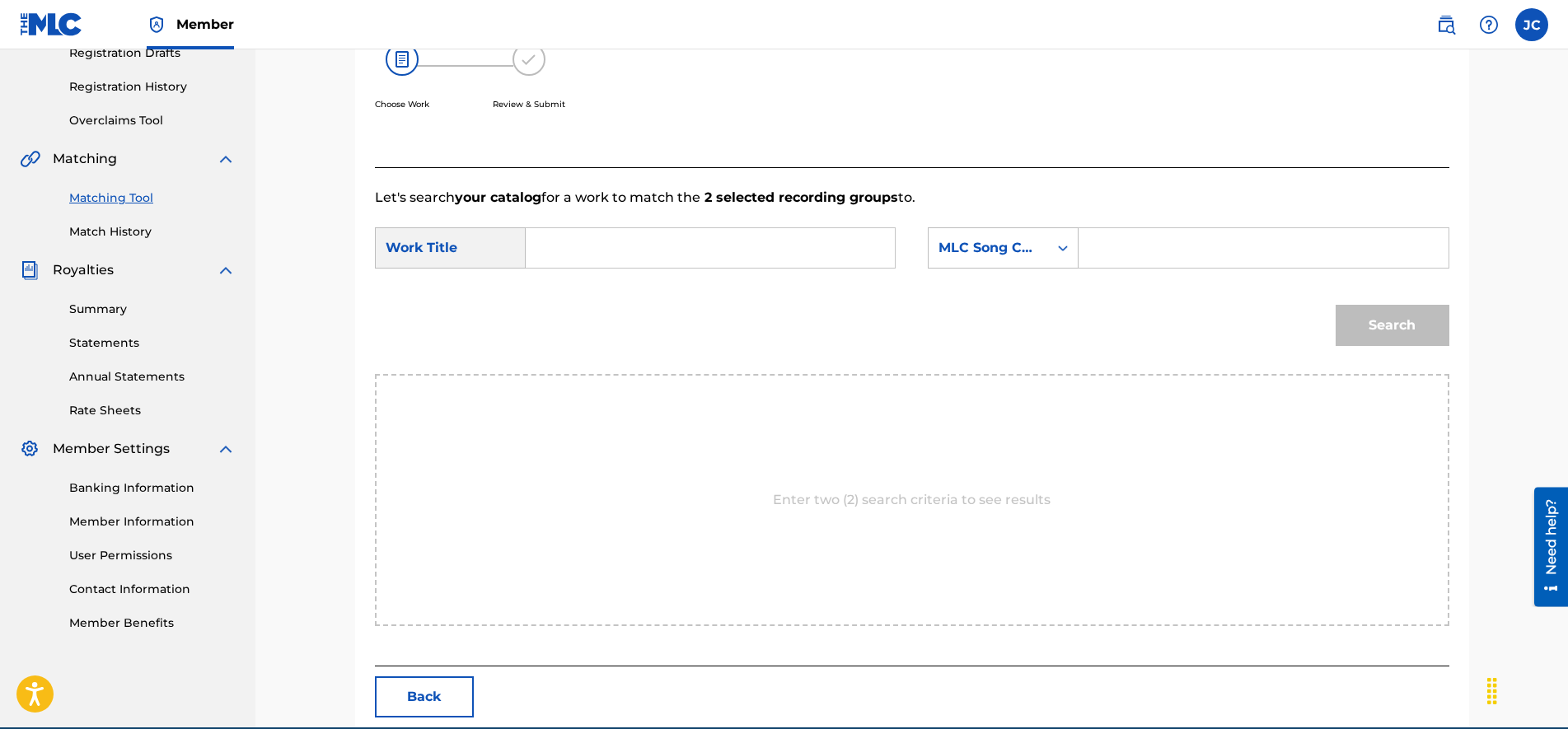
click at [1131, 231] on input "Search Form" at bounding box center [1262, 248] width 341 height 40
click at [612, 228] on div "Search Form" at bounding box center [711, 248] width 370 height 41
click at [612, 240] on input "Search Form" at bounding box center [710, 248] width 341 height 40
click at [1381, 325] on button "Search" at bounding box center [1392, 325] width 113 height 41
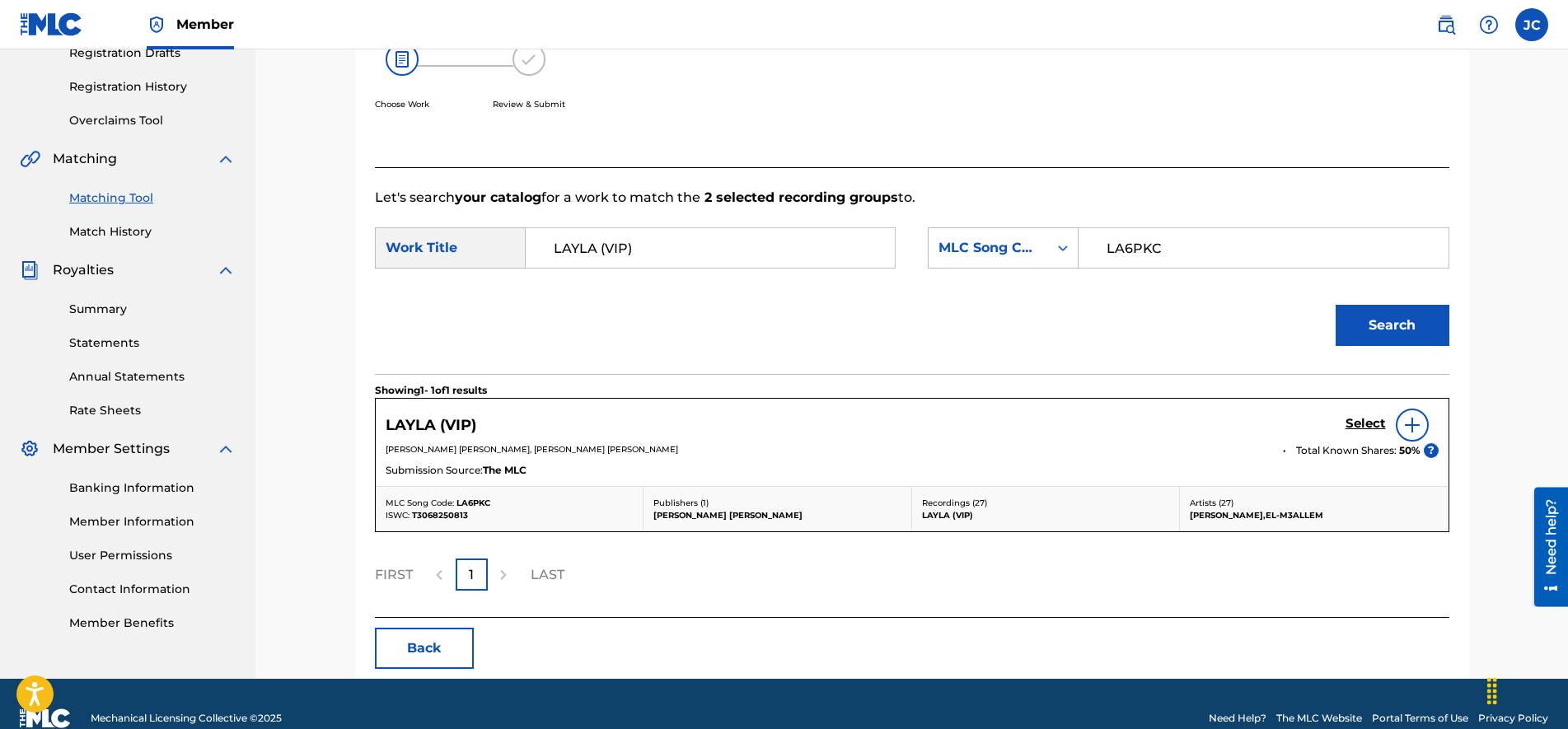
click at [1369, 423] on h5 "Select" at bounding box center [1365, 423] width 40 height 16
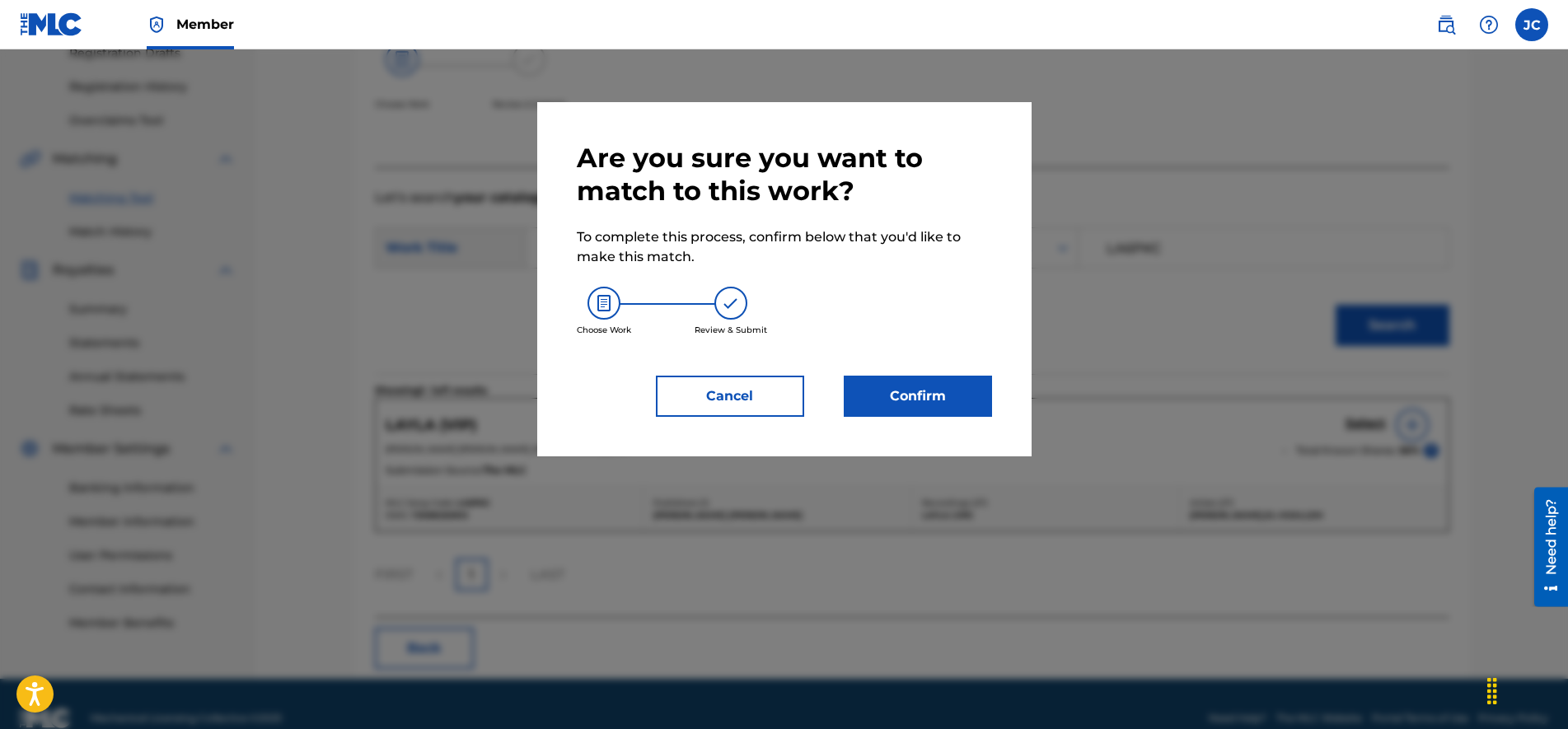
click at [934, 385] on button "Confirm" at bounding box center [918, 396] width 149 height 41
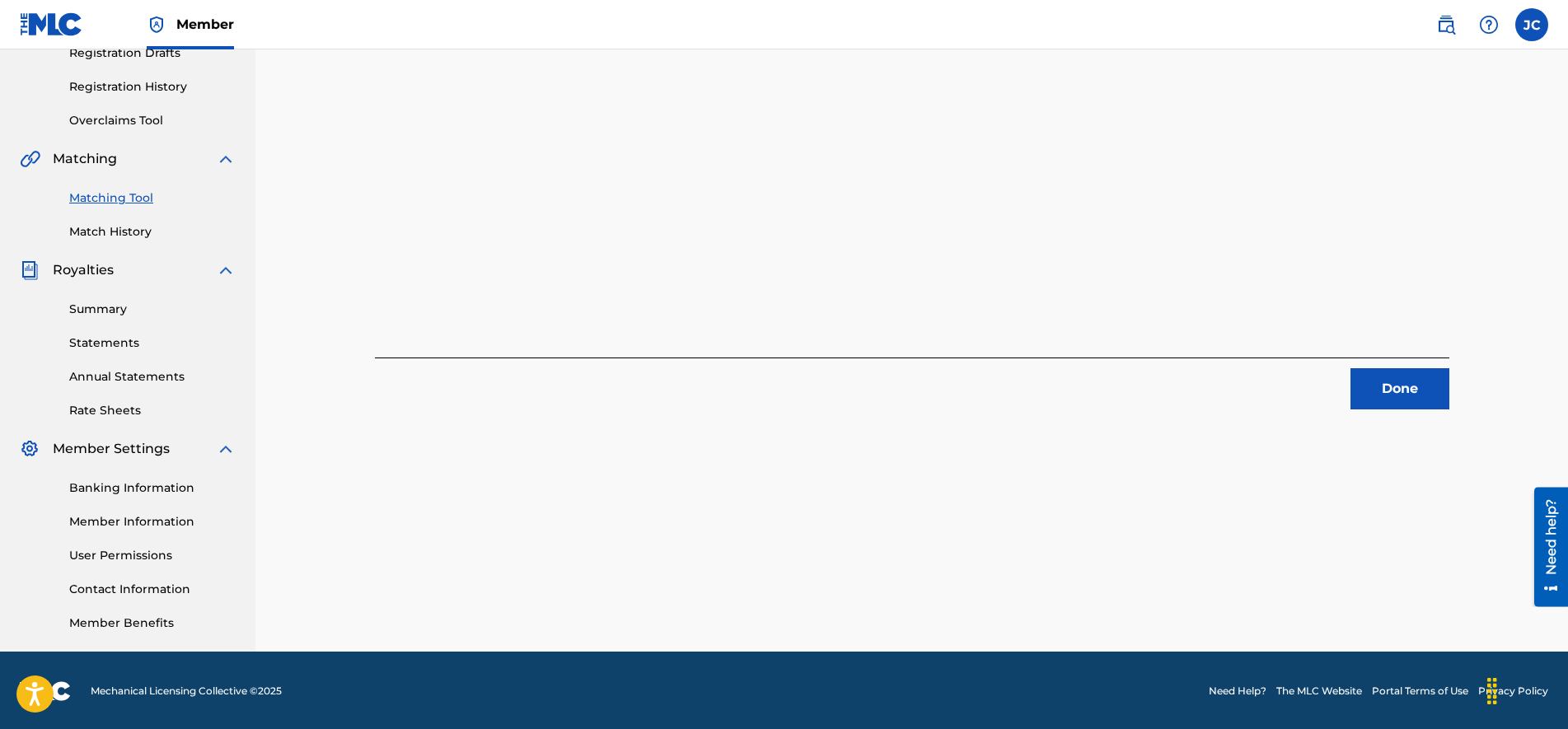
drag, startPoint x: 1360, startPoint y: 381, endPoint x: 1353, endPoint y: 391, distance: 12.2
click at [1361, 381] on button "Done" at bounding box center [1399, 388] width 98 height 41
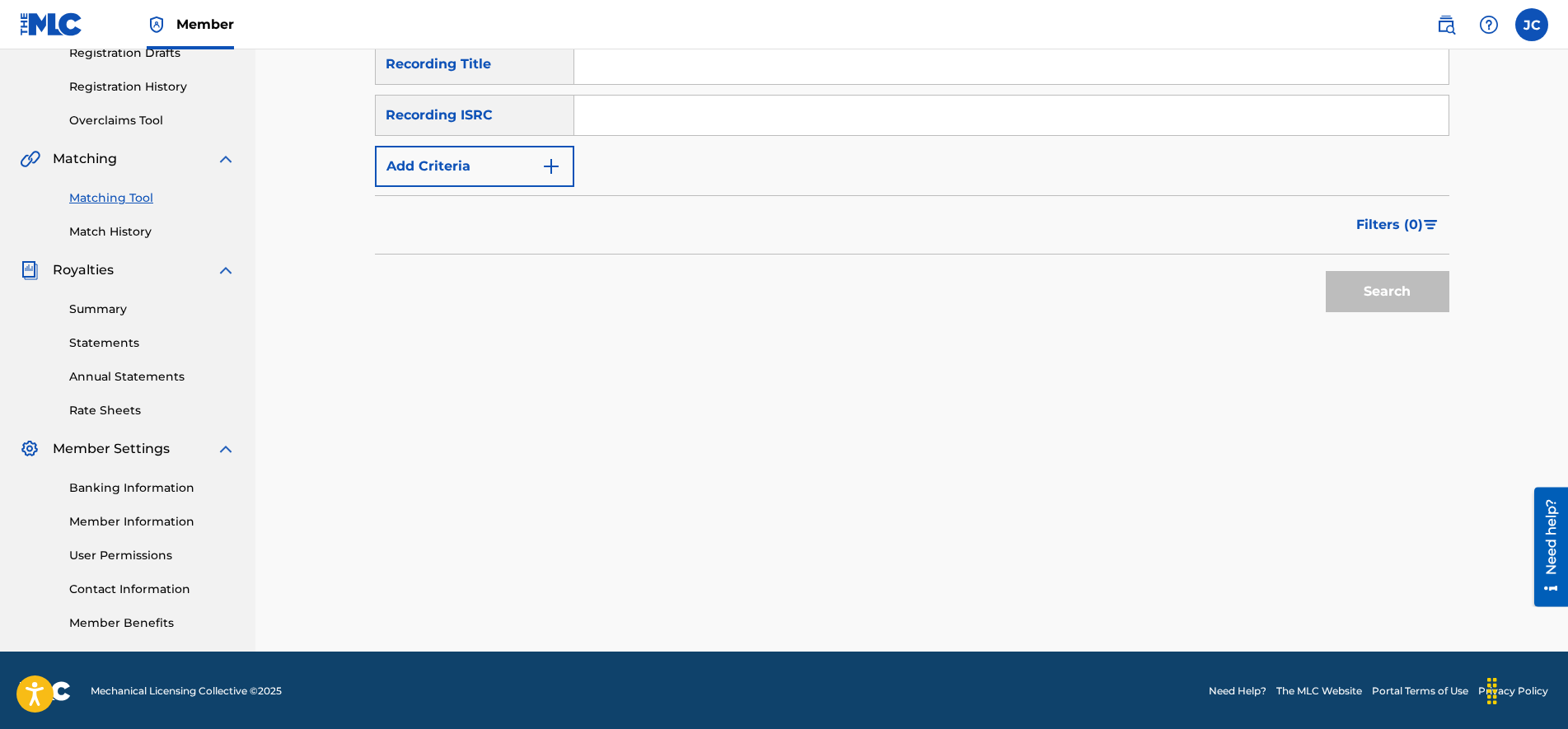
click at [657, 132] on input "Search Form" at bounding box center [1011, 115] width 874 height 40
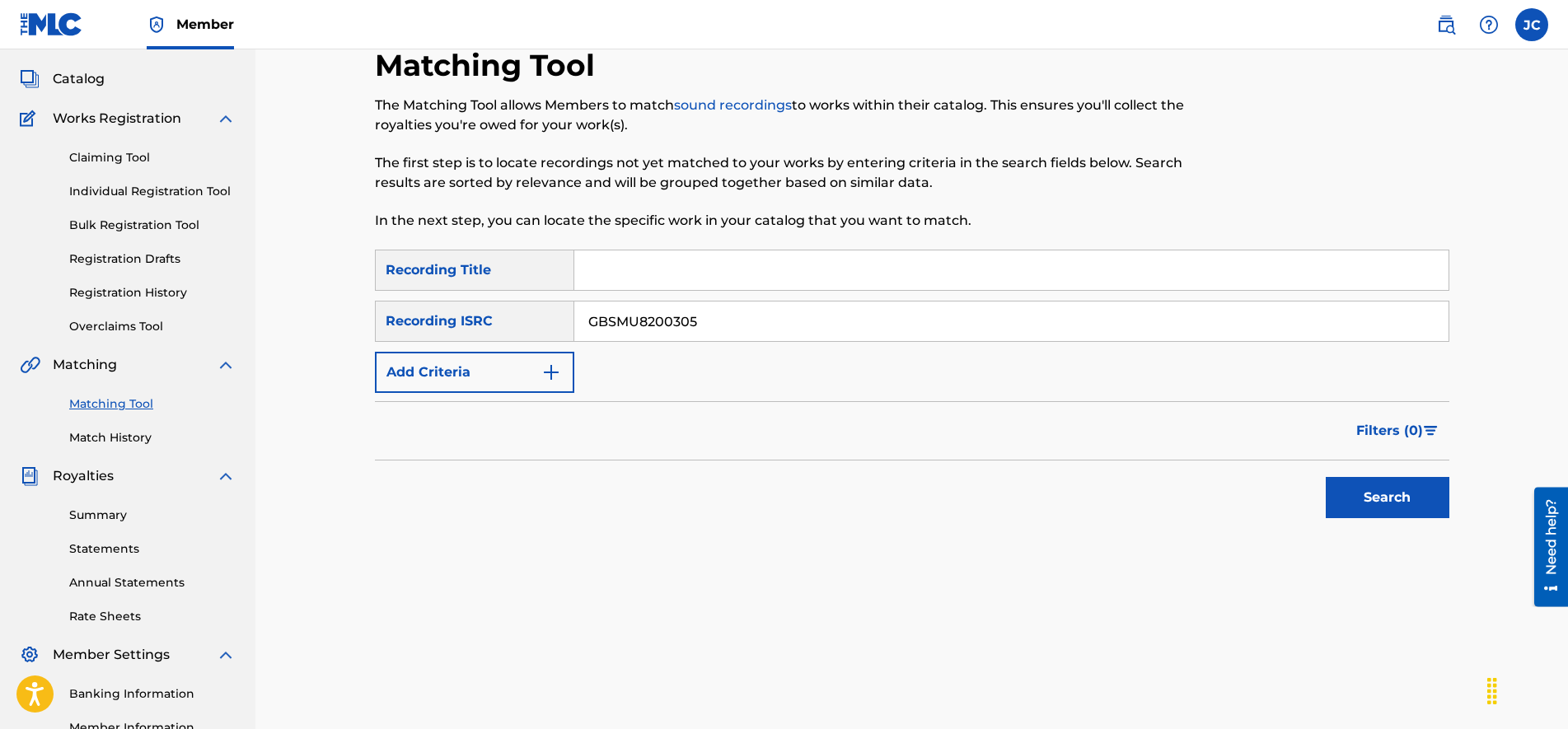
click at [647, 264] on input "Search Form" at bounding box center [1011, 270] width 874 height 40
click at [852, 198] on div "The Matching Tool allows Members to match sound recordings to works within thei…" at bounding box center [788, 163] width 827 height 135
click at [1377, 505] on button "Search" at bounding box center [1387, 497] width 124 height 41
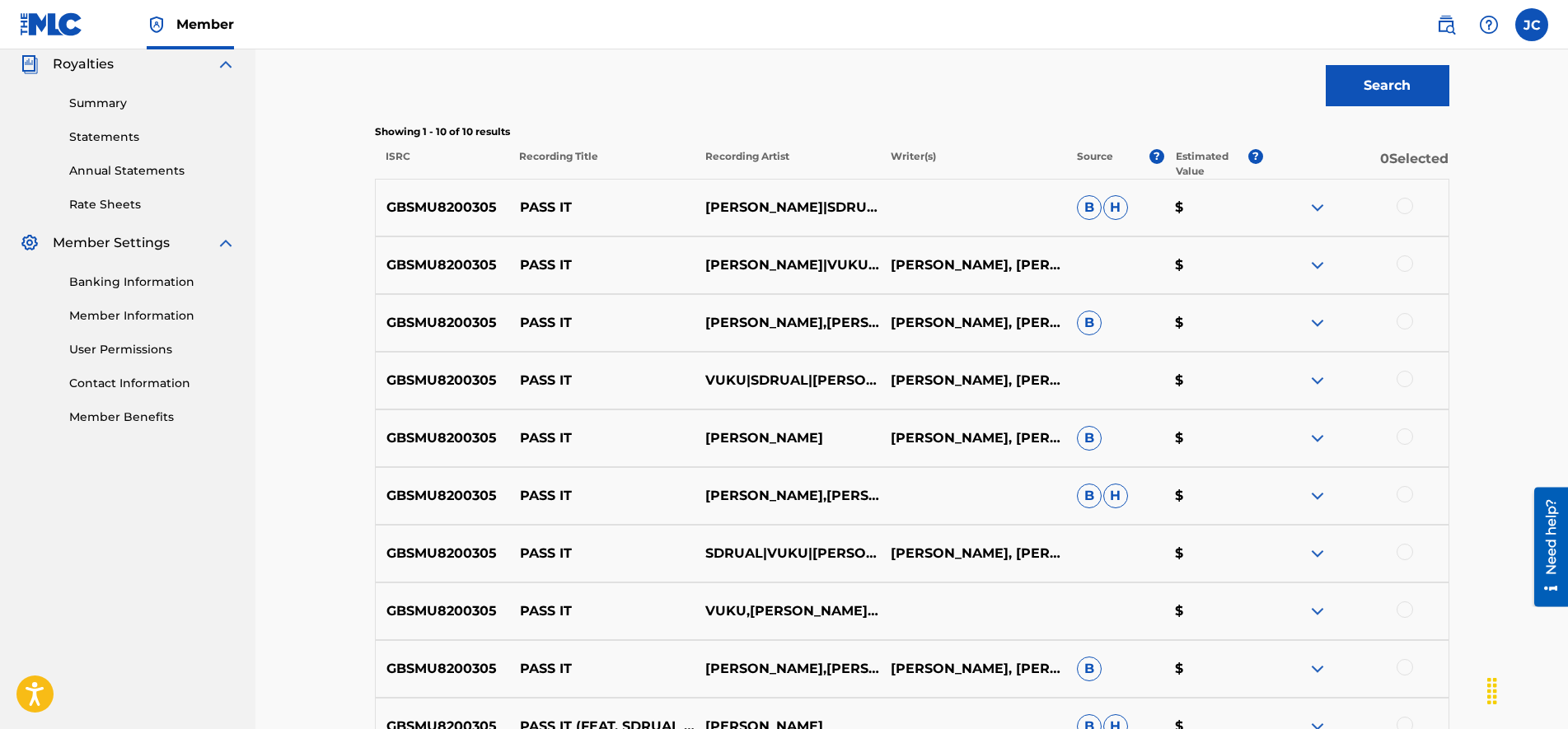
scroll to position [684, 0]
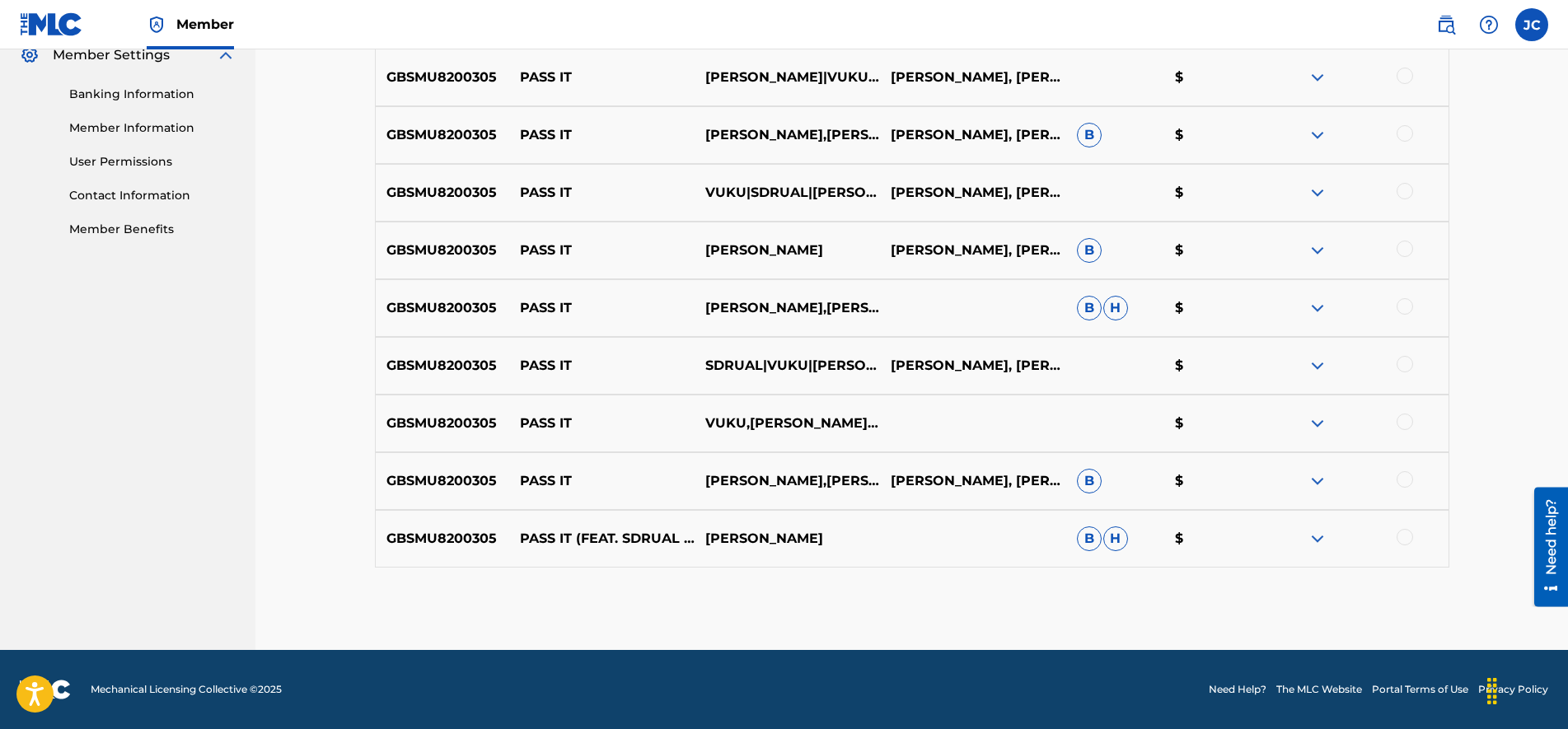
click at [1314, 537] on img at bounding box center [1316, 538] width 20 height 20
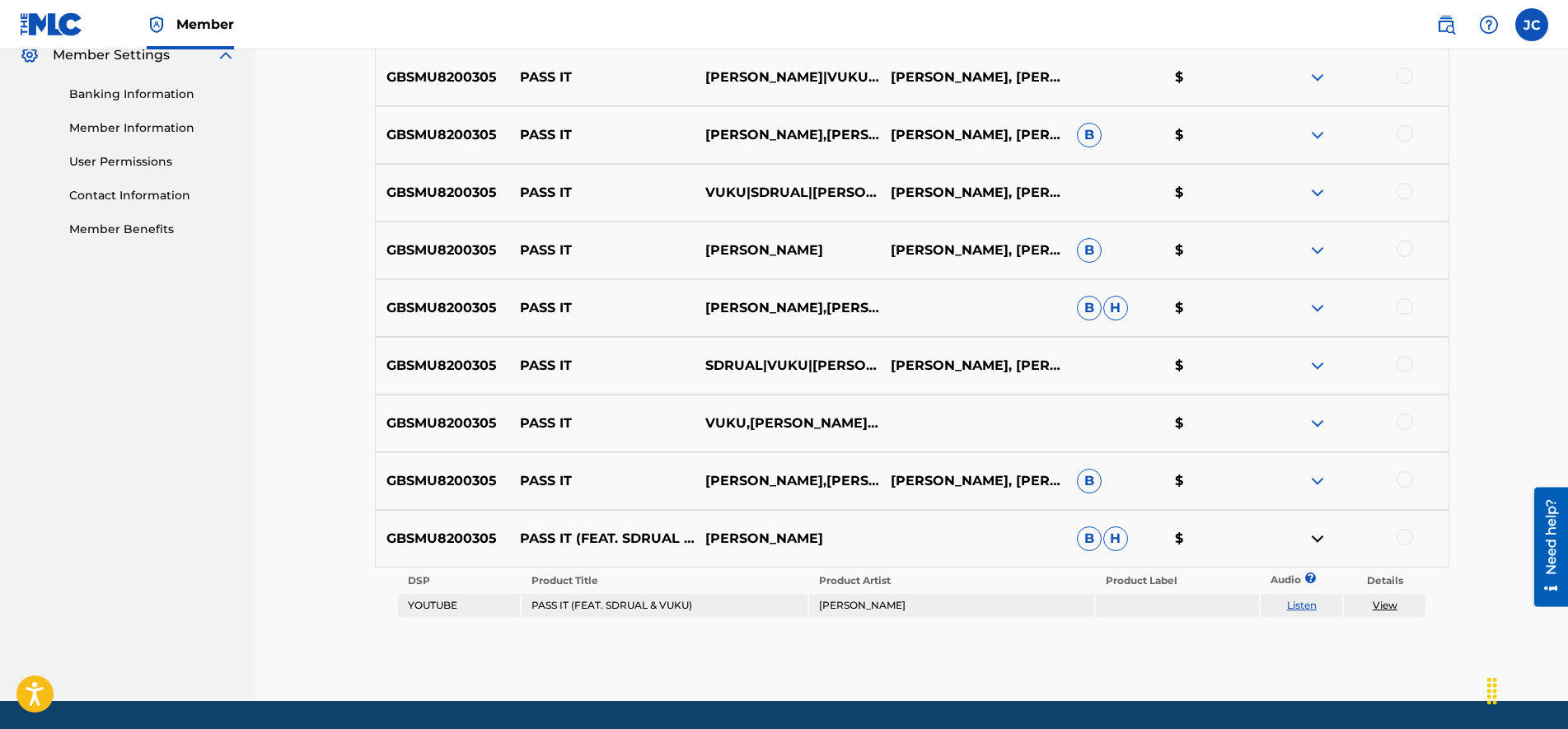
click at [1401, 536] on div at bounding box center [1405, 537] width 17 height 17
click at [1315, 473] on img at bounding box center [1316, 480] width 20 height 20
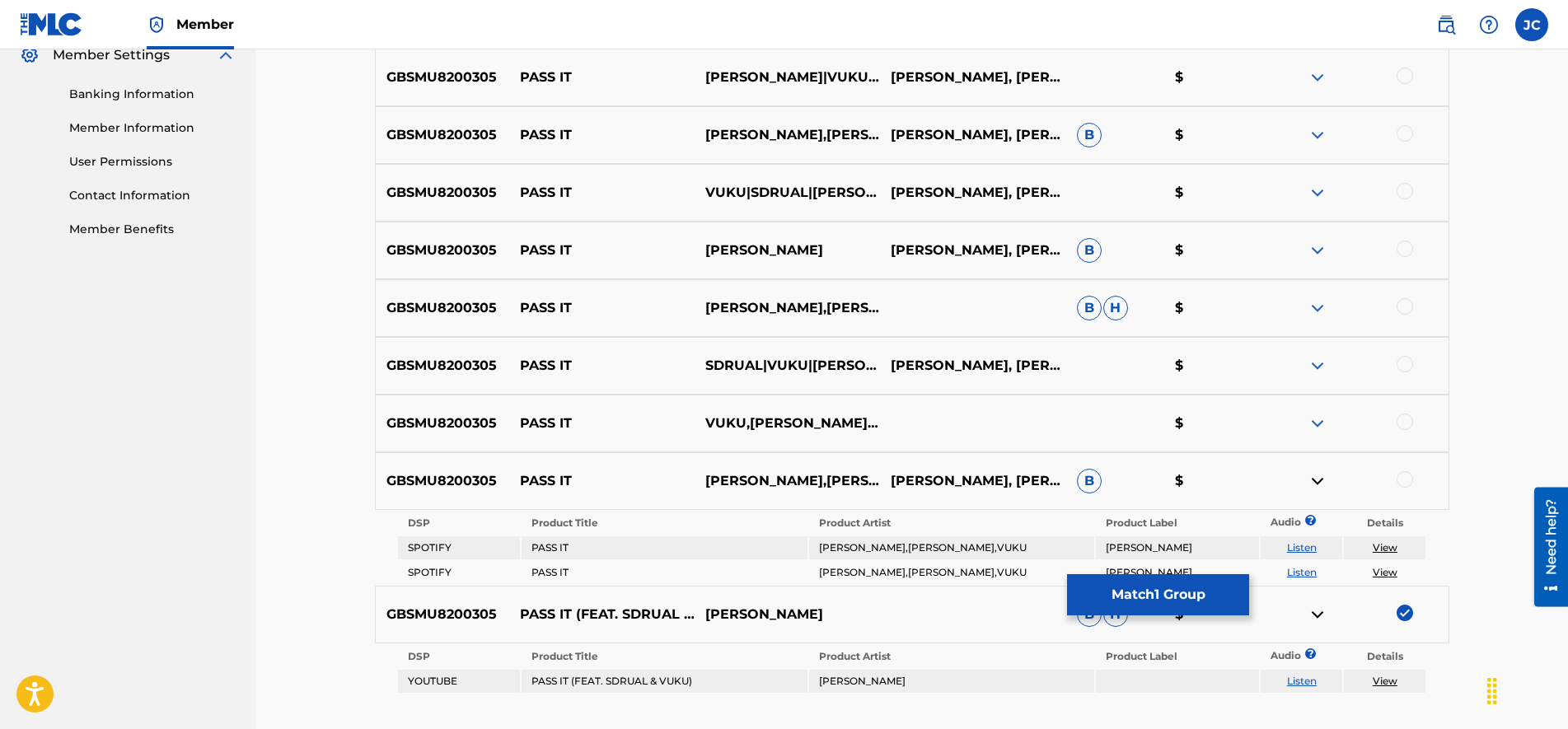
click at [1403, 476] on div at bounding box center [1405, 479] width 17 height 17
click at [1402, 423] on div at bounding box center [1405, 422] width 17 height 17
click at [1316, 424] on img at bounding box center [1316, 423] width 20 height 20
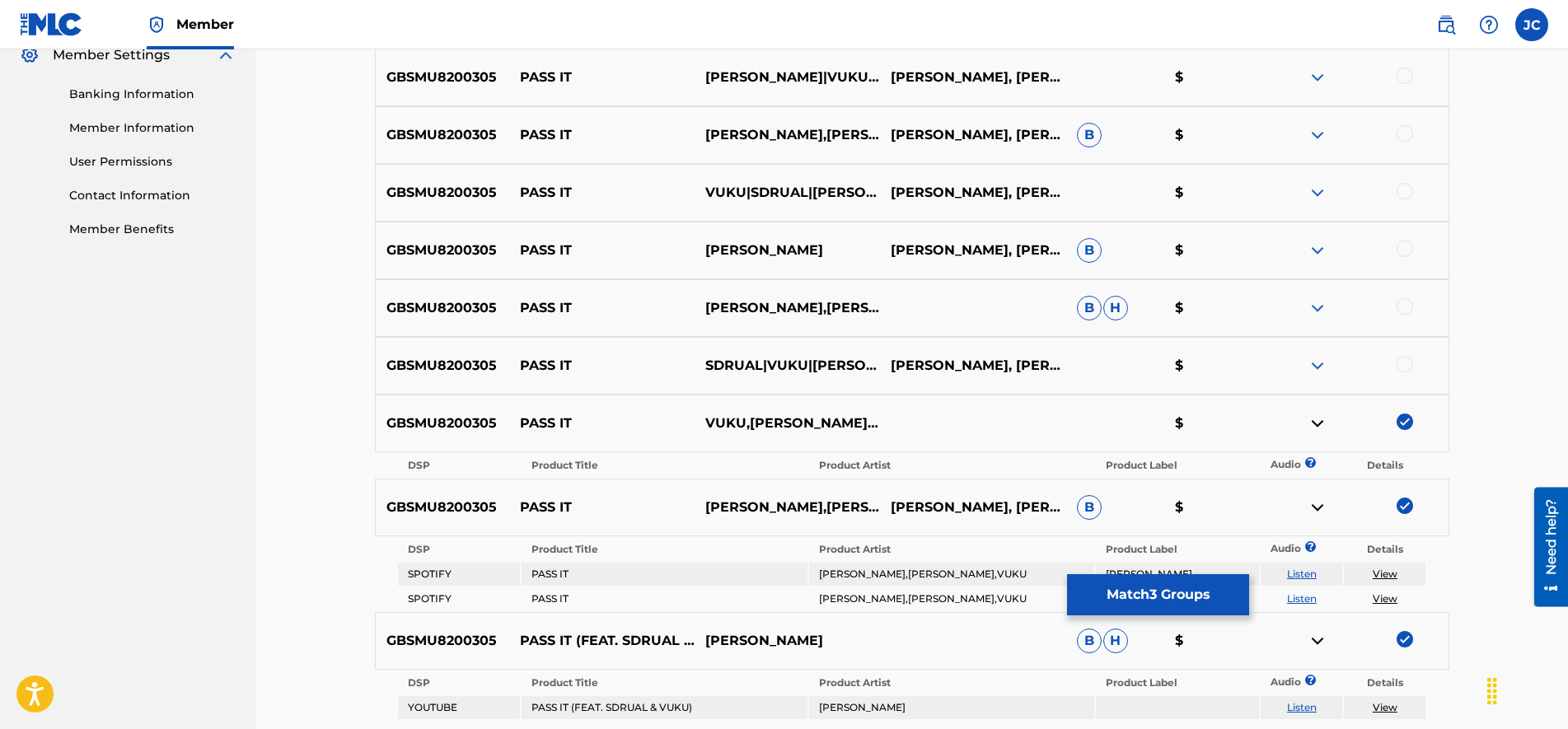
drag, startPoint x: 1415, startPoint y: 362, endPoint x: 1384, endPoint y: 373, distance: 32.9
click at [1403, 366] on div at bounding box center [1355, 365] width 186 height 20
drag, startPoint x: 1408, startPoint y: 363, endPoint x: 1391, endPoint y: 376, distance: 21.4
click at [1403, 366] on div at bounding box center [1405, 364] width 17 height 17
click at [1313, 367] on img at bounding box center [1316, 365] width 20 height 20
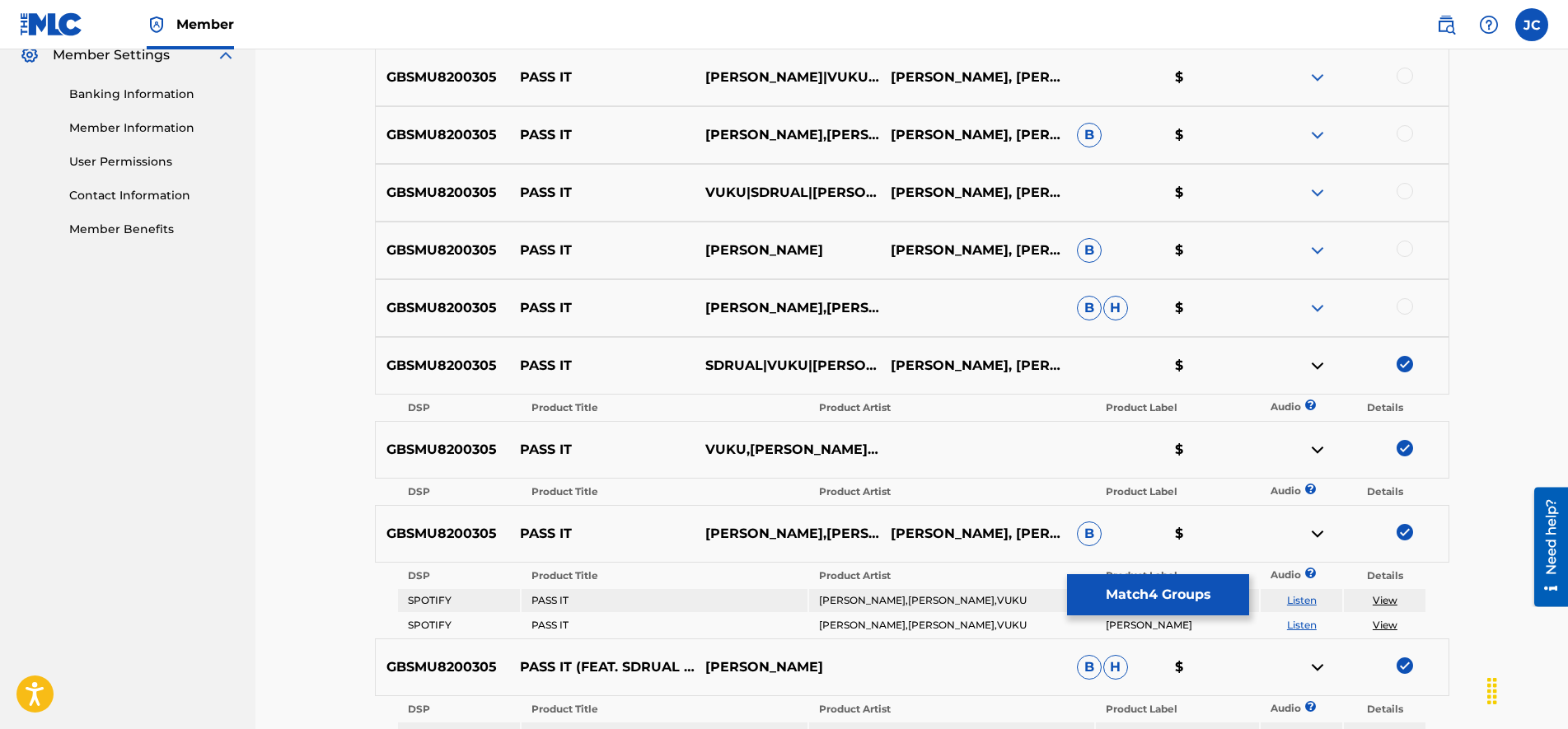
click at [1403, 303] on div at bounding box center [1405, 306] width 17 height 17
click at [1315, 306] on img at bounding box center [1316, 307] width 20 height 20
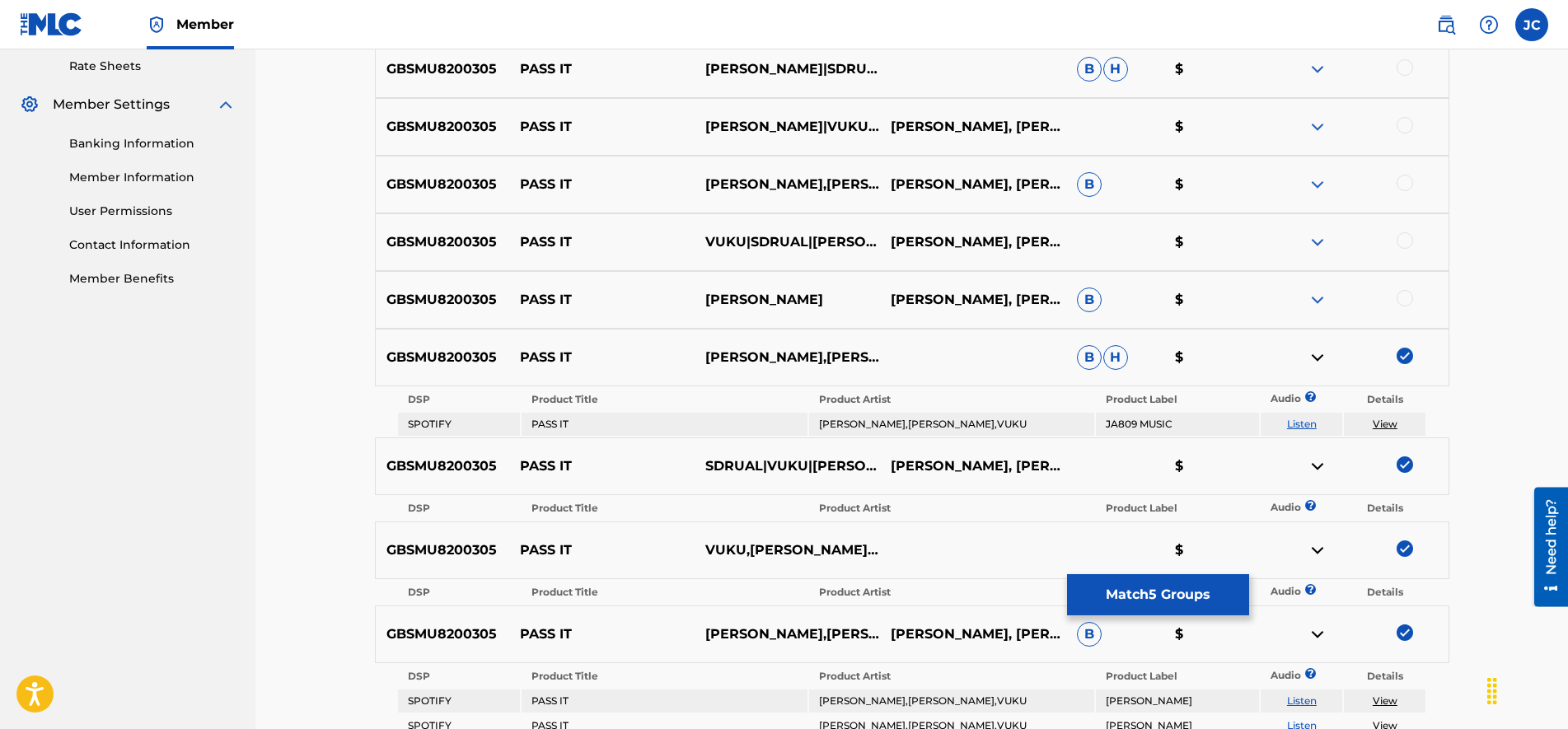
scroll to position [618, 0]
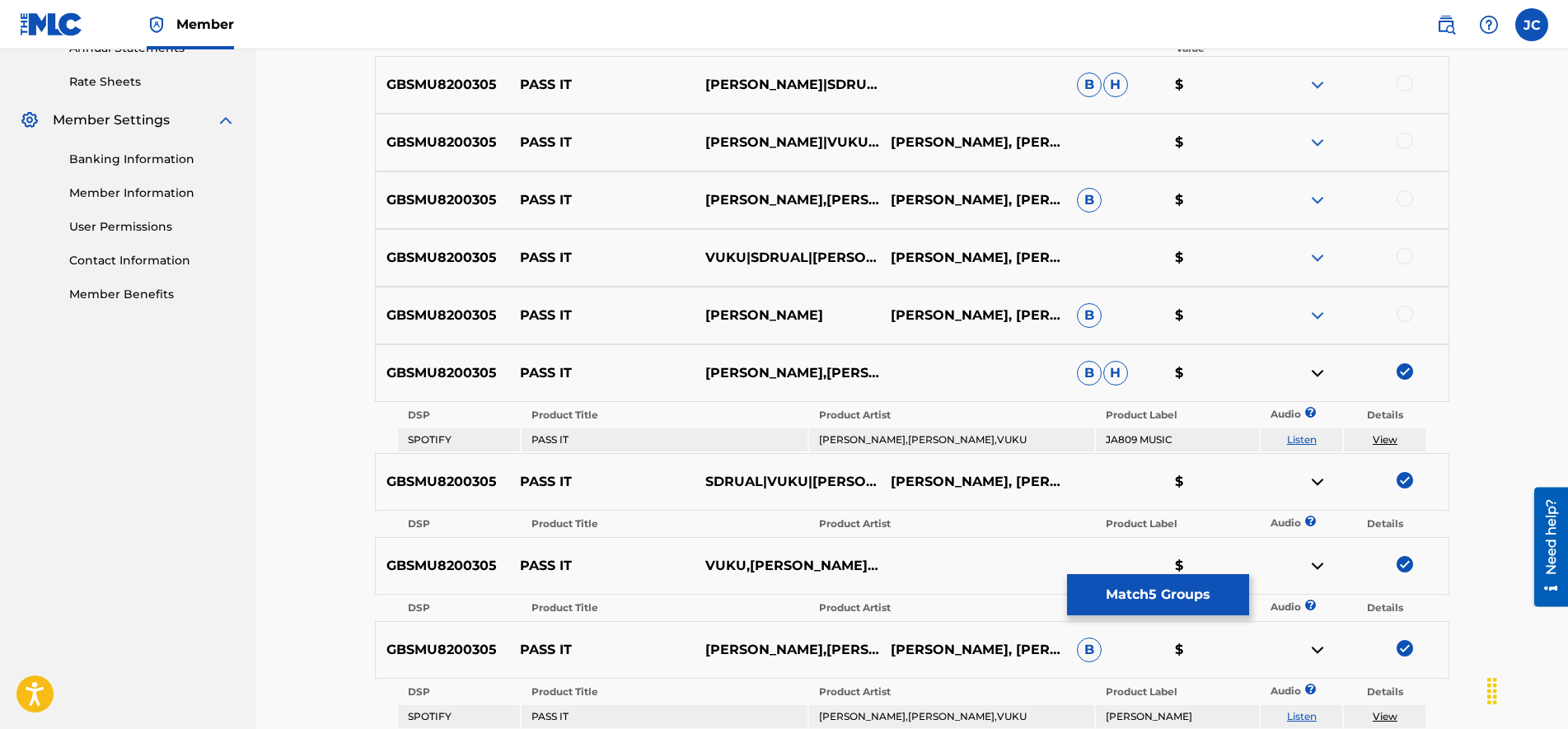
drag, startPoint x: 1524, startPoint y: 485, endPoint x: 1531, endPoint y: 445, distance: 40.6
click at [1410, 311] on div at bounding box center [1405, 316] width 17 height 17
click at [1320, 313] on img at bounding box center [1316, 317] width 20 height 20
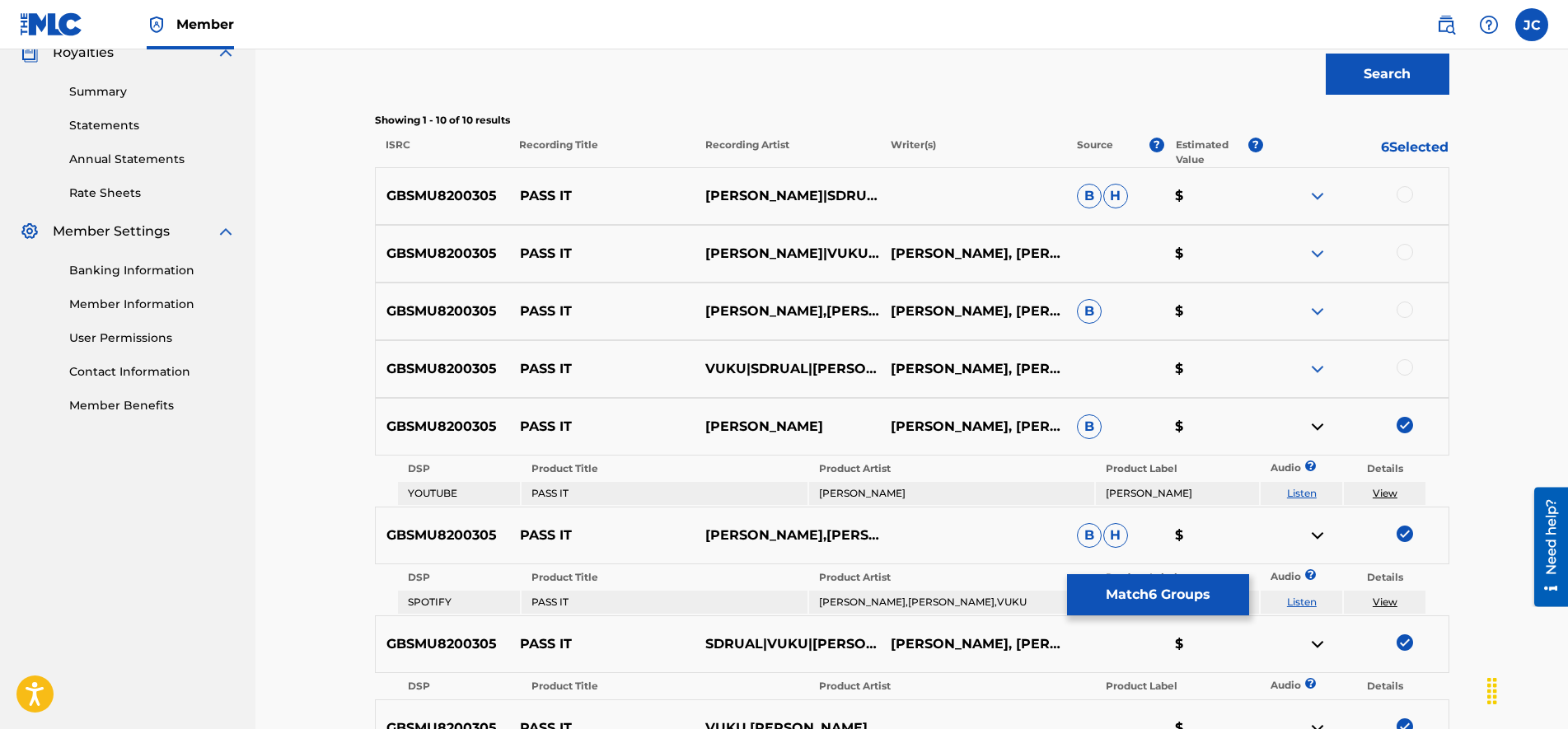
drag, startPoint x: 1483, startPoint y: 404, endPoint x: 1483, endPoint y: 345, distance: 59.0
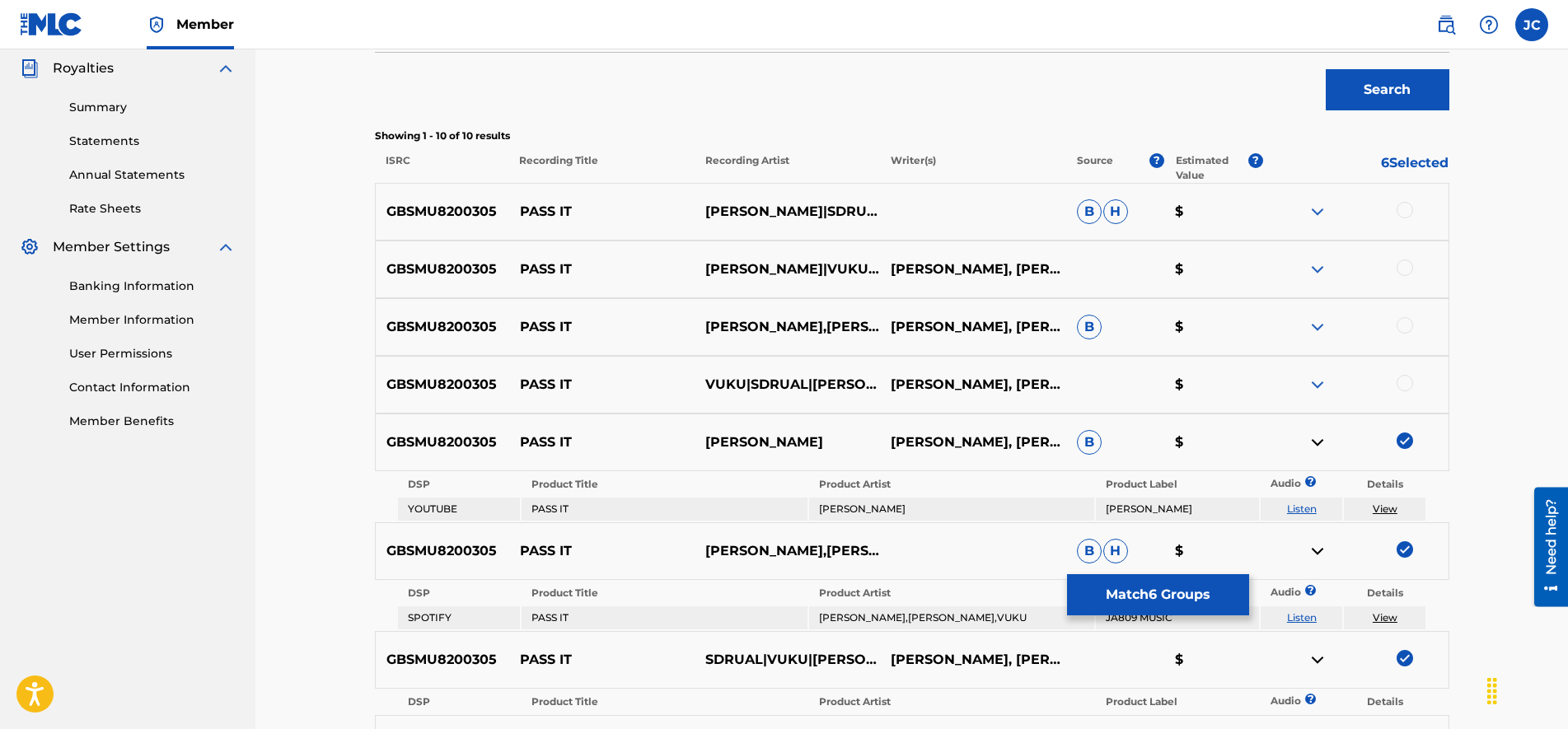
click at [1408, 384] on div at bounding box center [1405, 383] width 17 height 17
click at [1315, 381] on img at bounding box center [1316, 384] width 20 height 20
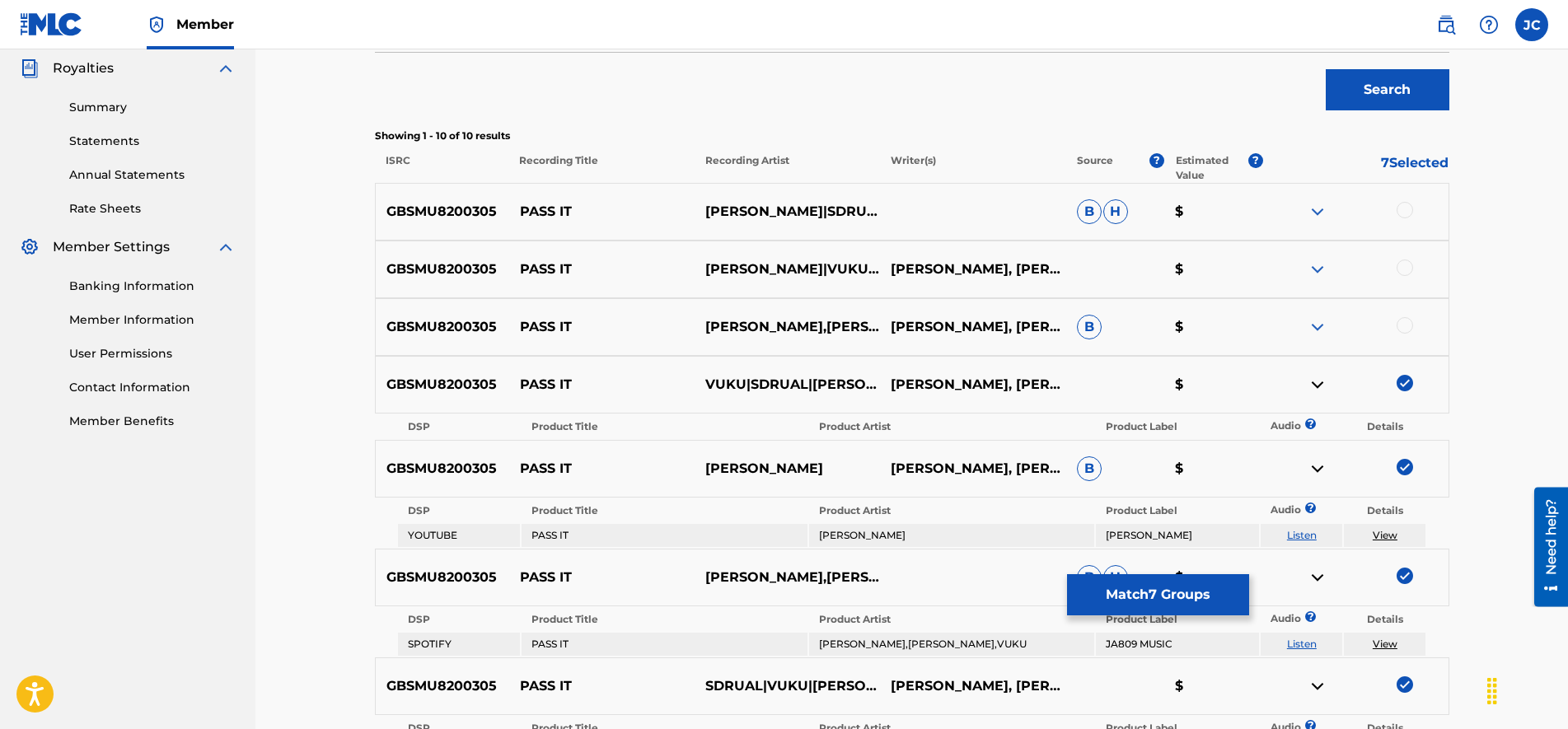
click at [1319, 326] on img at bounding box center [1316, 326] width 20 height 20
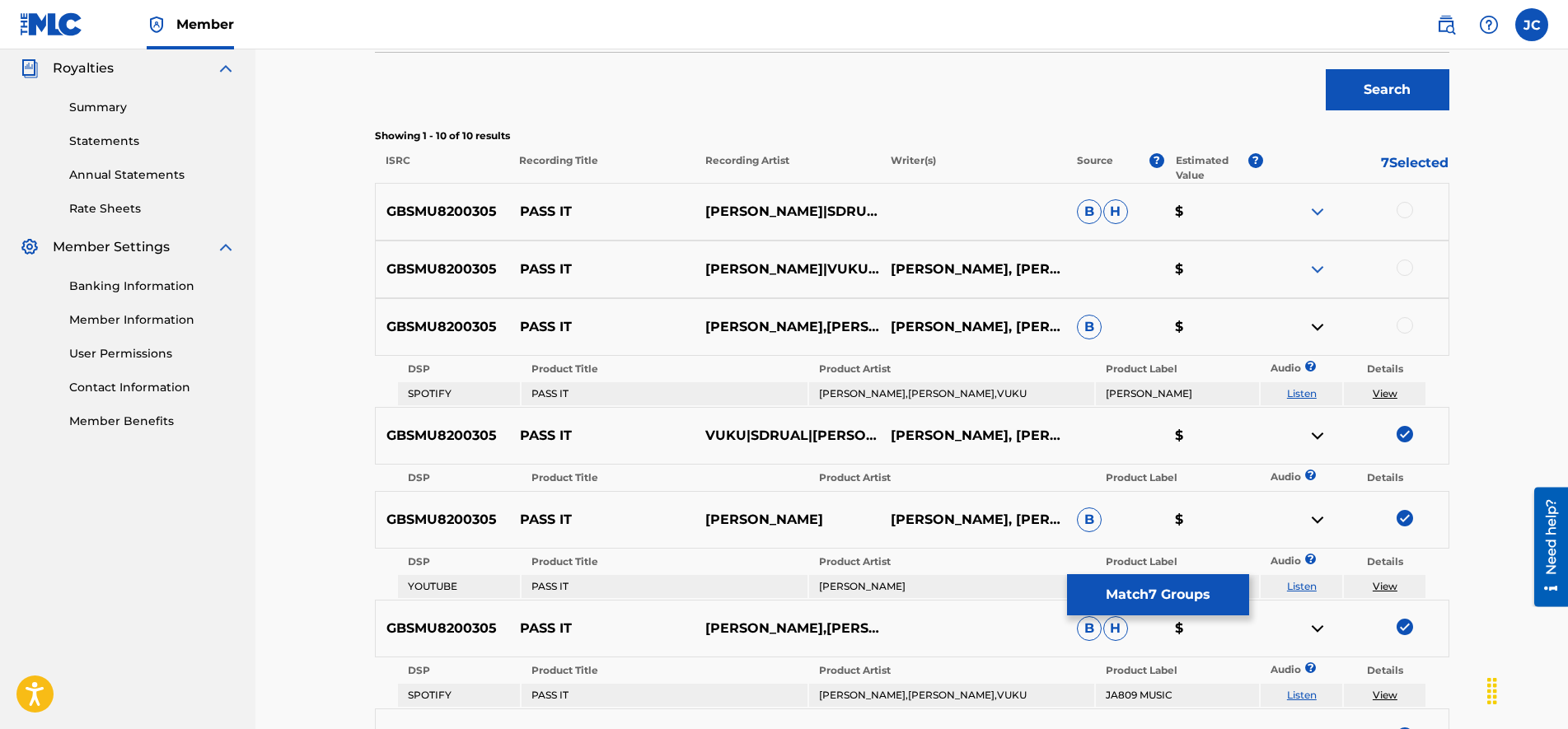
click at [1405, 319] on div at bounding box center [1405, 325] width 17 height 17
click at [1393, 274] on div at bounding box center [1355, 268] width 186 height 20
drag, startPoint x: 1406, startPoint y: 264, endPoint x: 1389, endPoint y: 280, distance: 23.3
click at [1405, 266] on div at bounding box center [1405, 267] width 17 height 17
click at [1312, 266] on img at bounding box center [1316, 268] width 20 height 20
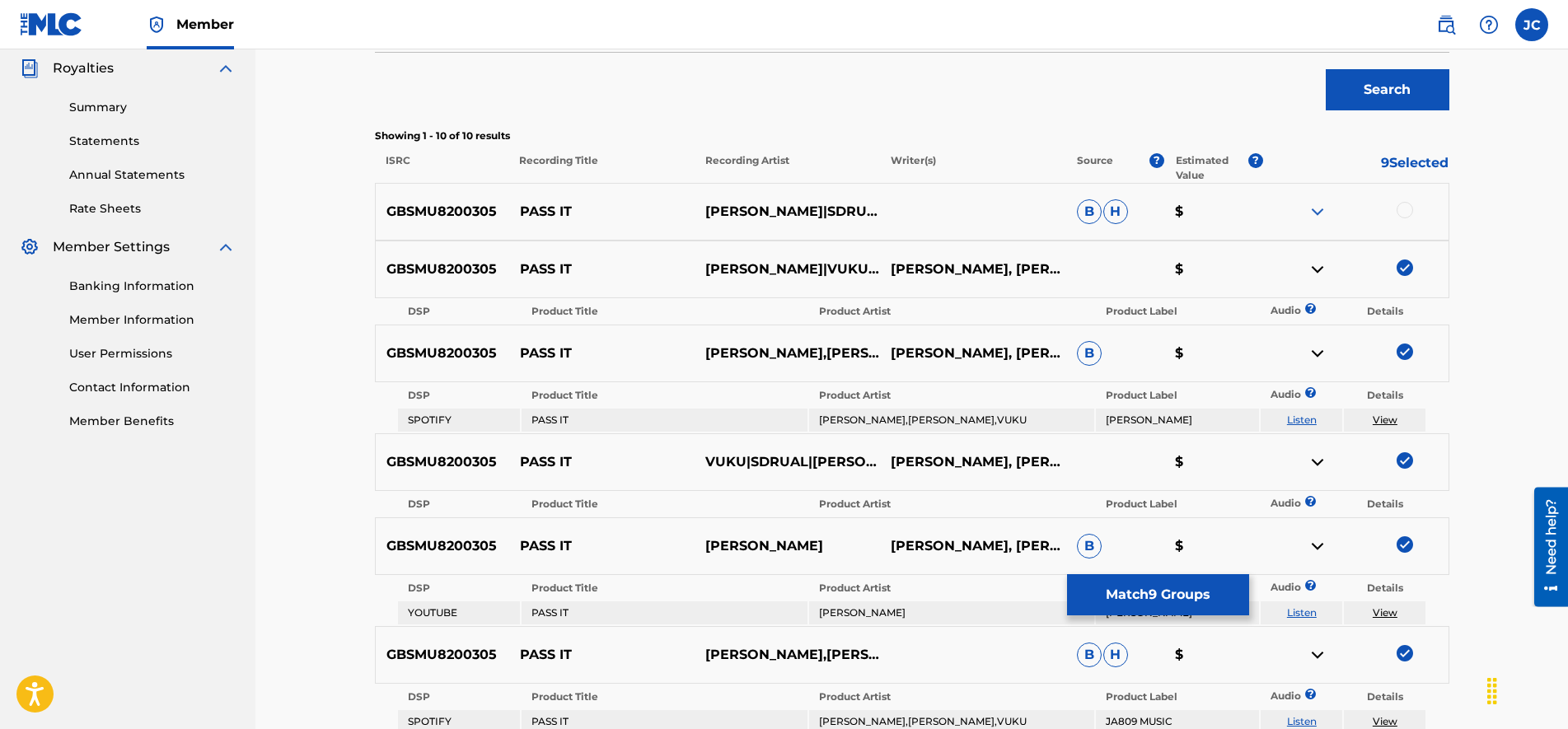
click at [1412, 205] on div at bounding box center [1355, 211] width 186 height 20
drag, startPoint x: 1406, startPoint y: 209, endPoint x: 1383, endPoint y: 222, distance: 26.4
click at [1406, 210] on div at bounding box center [1405, 210] width 17 height 17
click at [1319, 205] on img at bounding box center [1316, 211] width 20 height 20
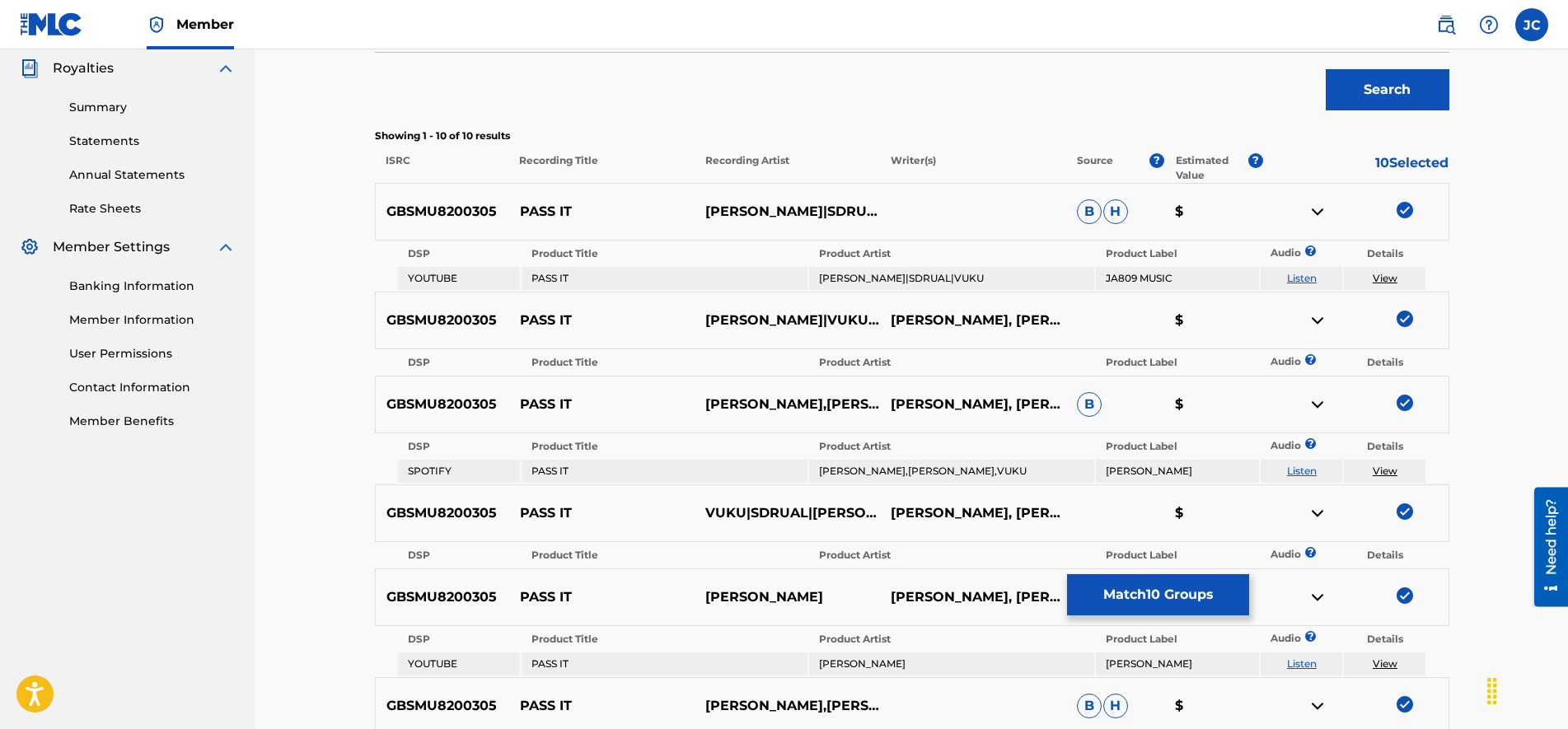
click at [1319, 206] on img at bounding box center [1316, 211] width 20 height 20
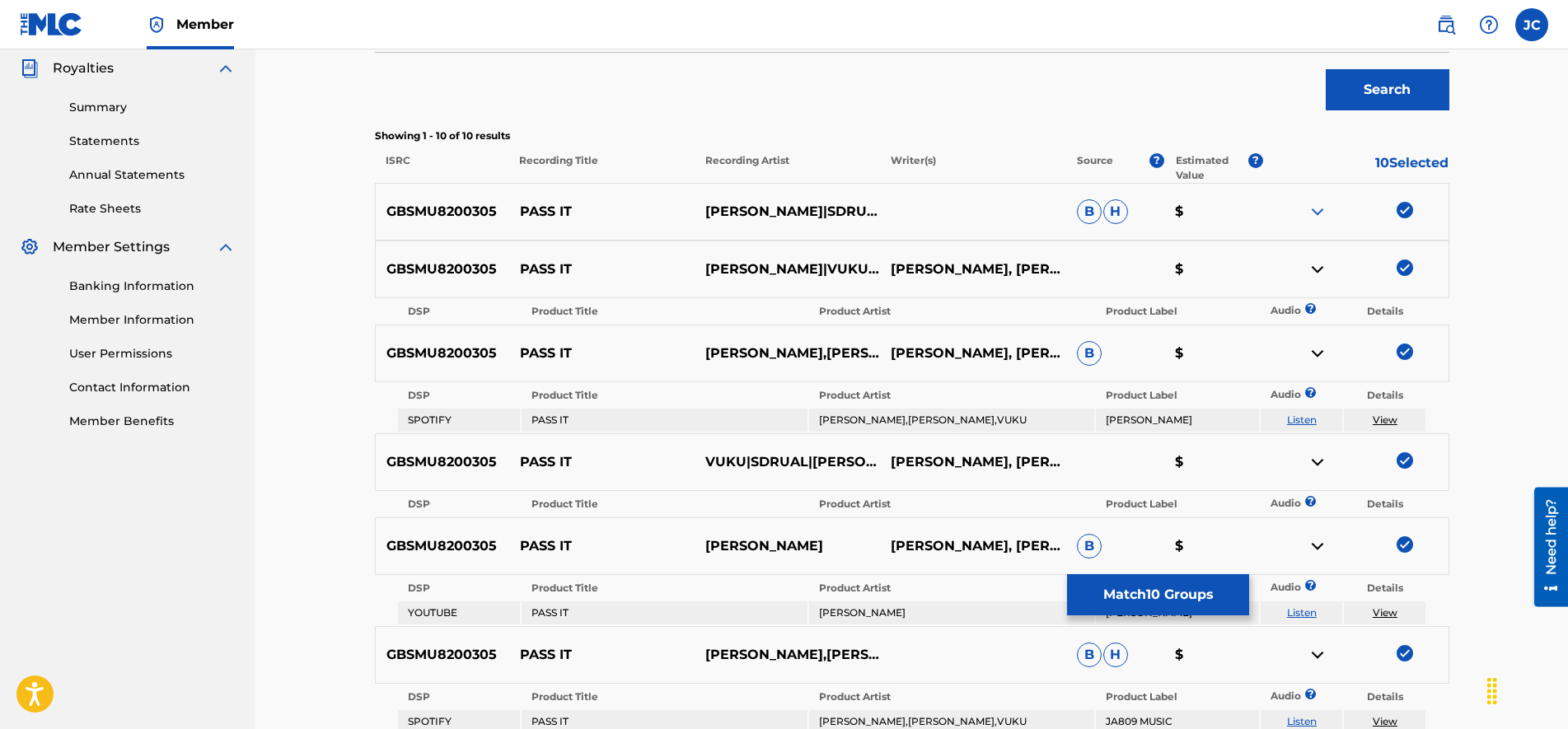
click at [1319, 206] on img at bounding box center [1316, 211] width 20 height 20
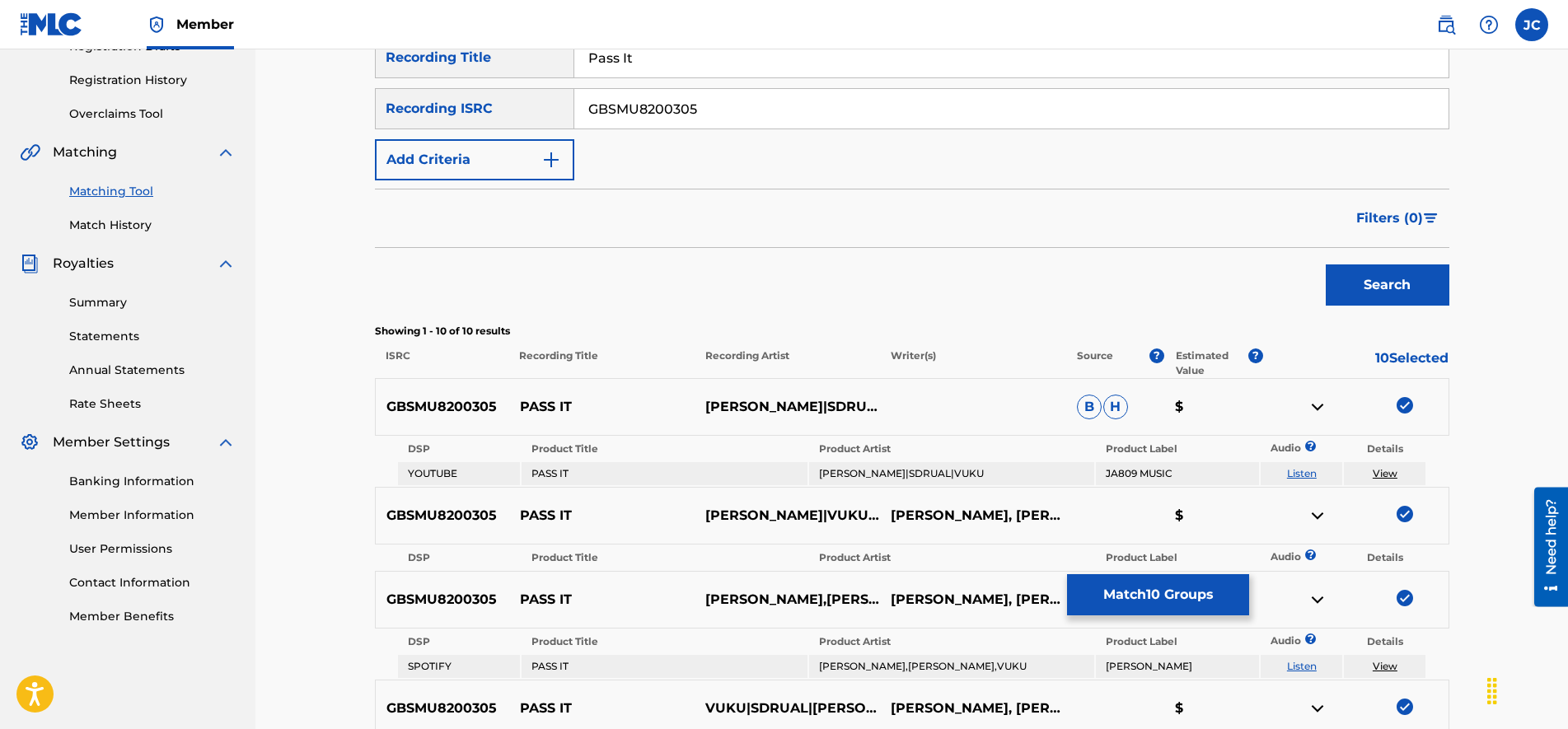
scroll to position [0, 0]
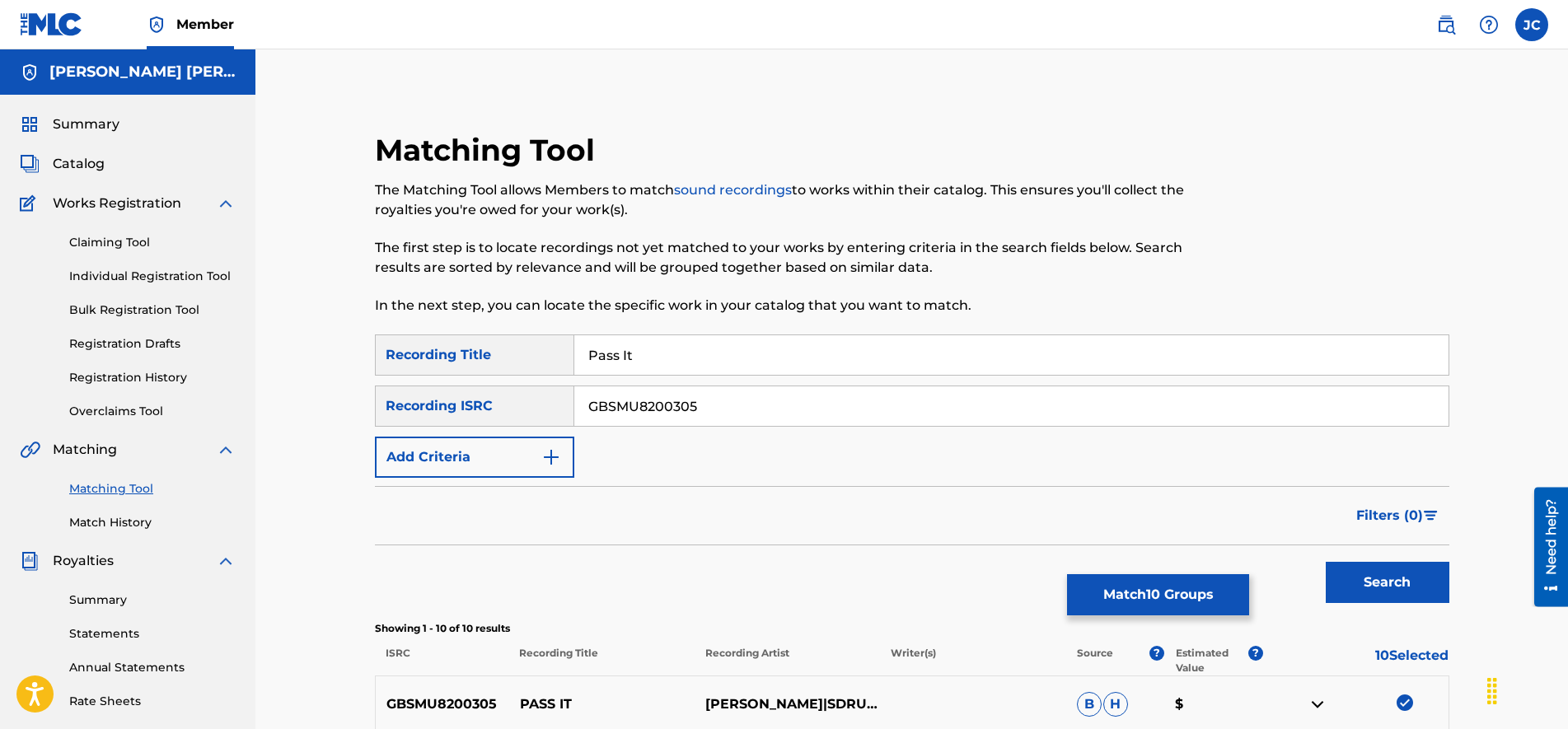
click at [1157, 596] on button "Match 10 Groups" at bounding box center [1157, 594] width 182 height 41
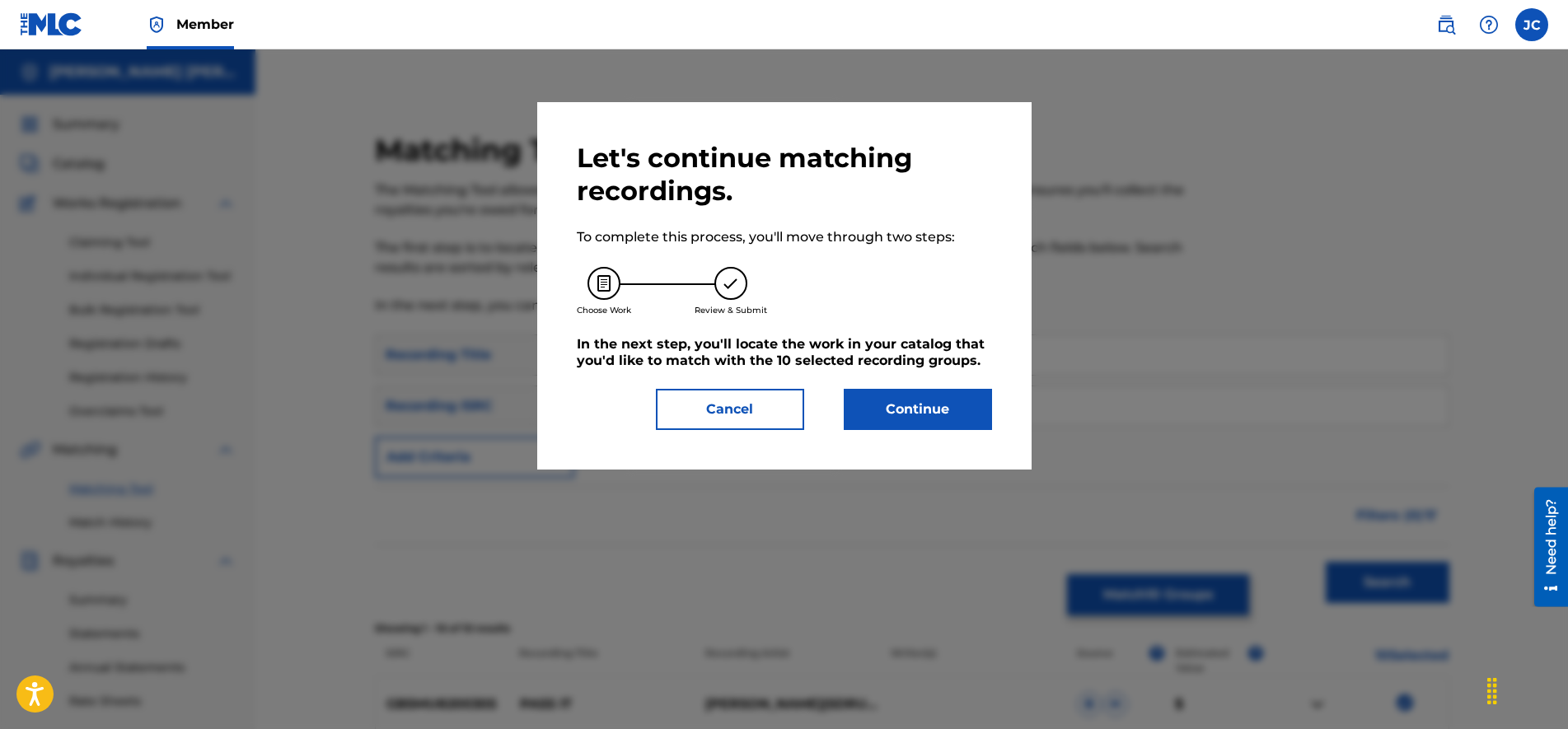
click at [901, 409] on button "Continue" at bounding box center [918, 410] width 149 height 41
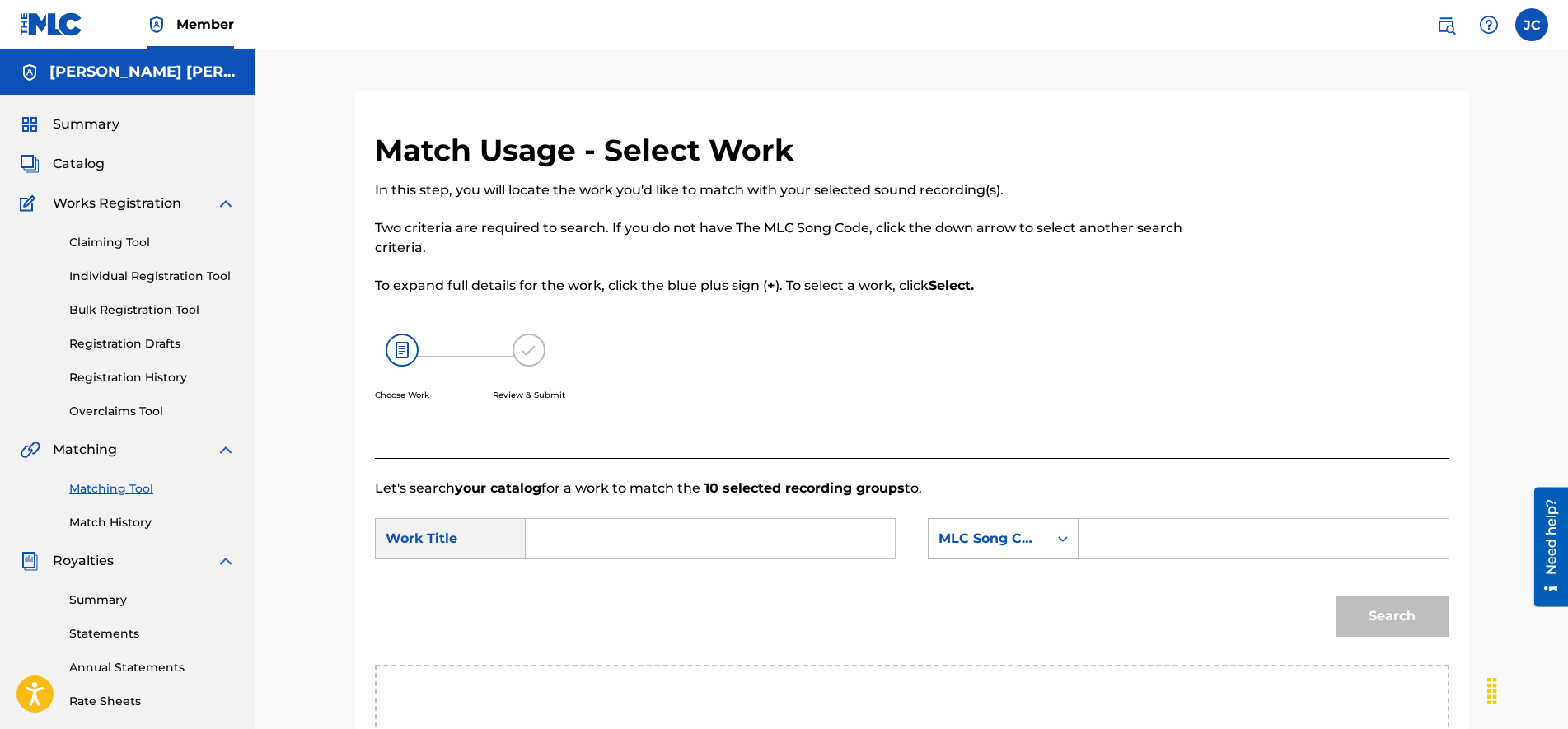
click at [1125, 534] on input "Search Form" at bounding box center [1262, 539] width 341 height 40
click at [648, 521] on input "Search Form" at bounding box center [710, 539] width 341 height 40
click at [1393, 623] on button "Search" at bounding box center [1392, 616] width 113 height 41
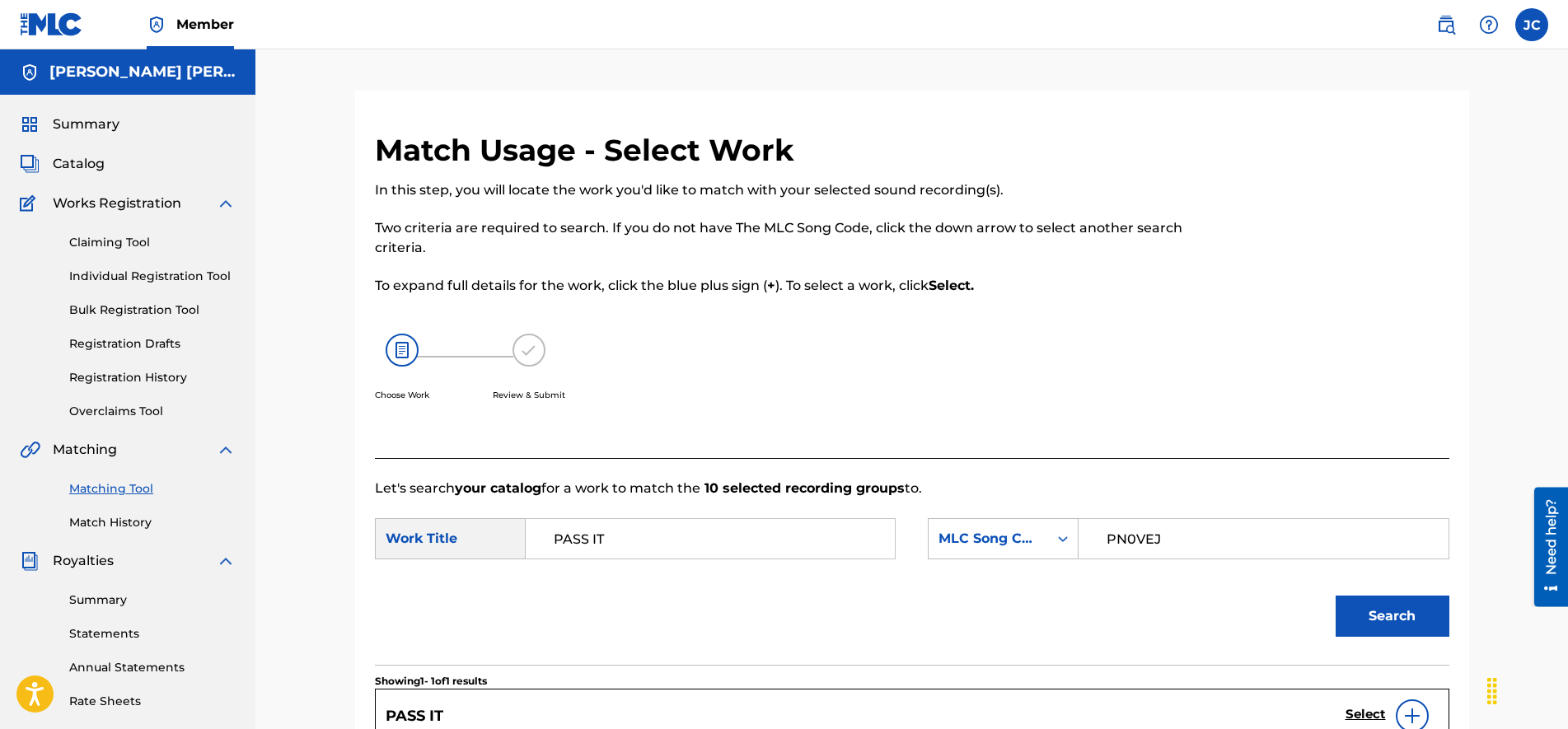
scroll to position [309, 0]
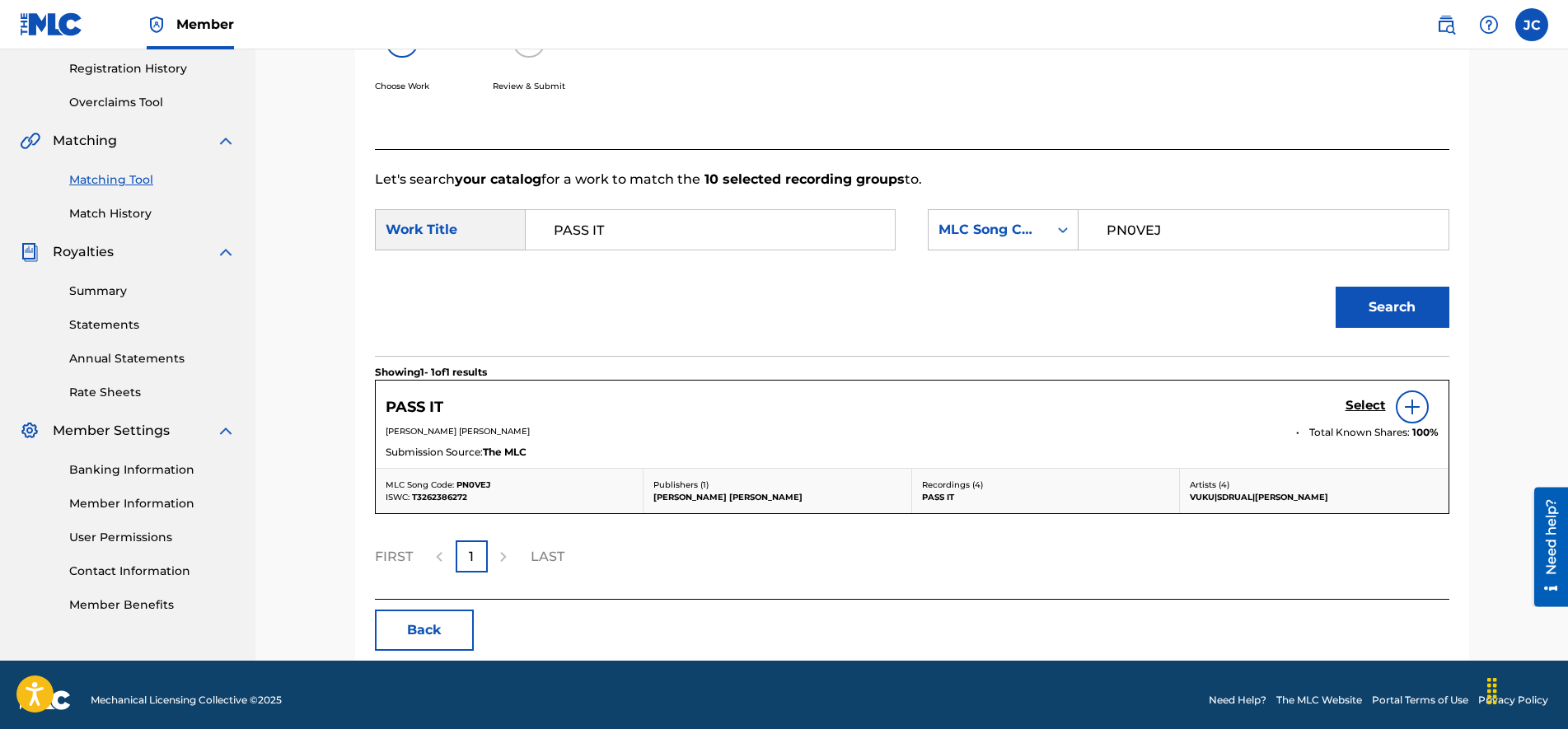
click at [1360, 407] on h5 "Select" at bounding box center [1365, 405] width 40 height 16
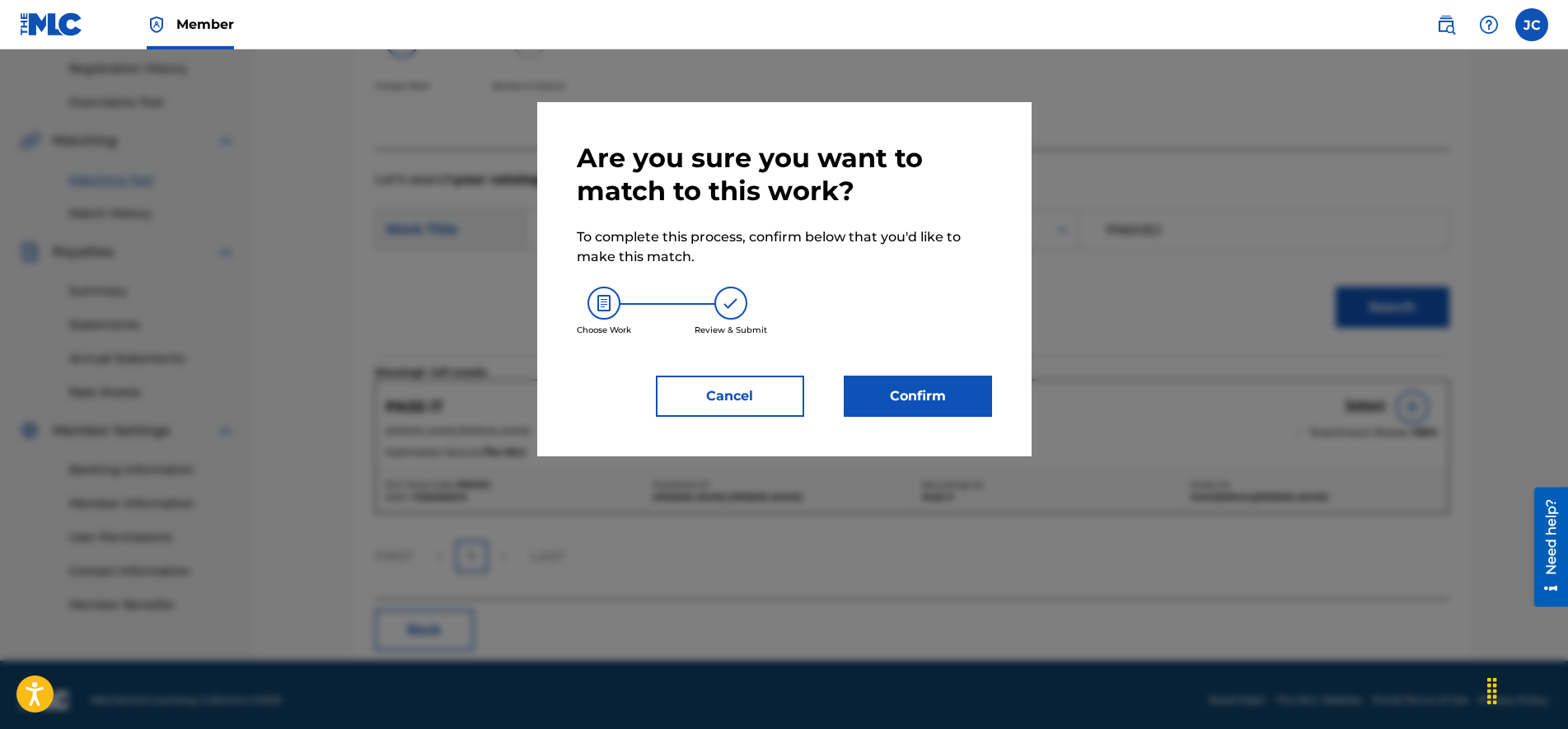
click at [880, 401] on button "Confirm" at bounding box center [918, 396] width 149 height 41
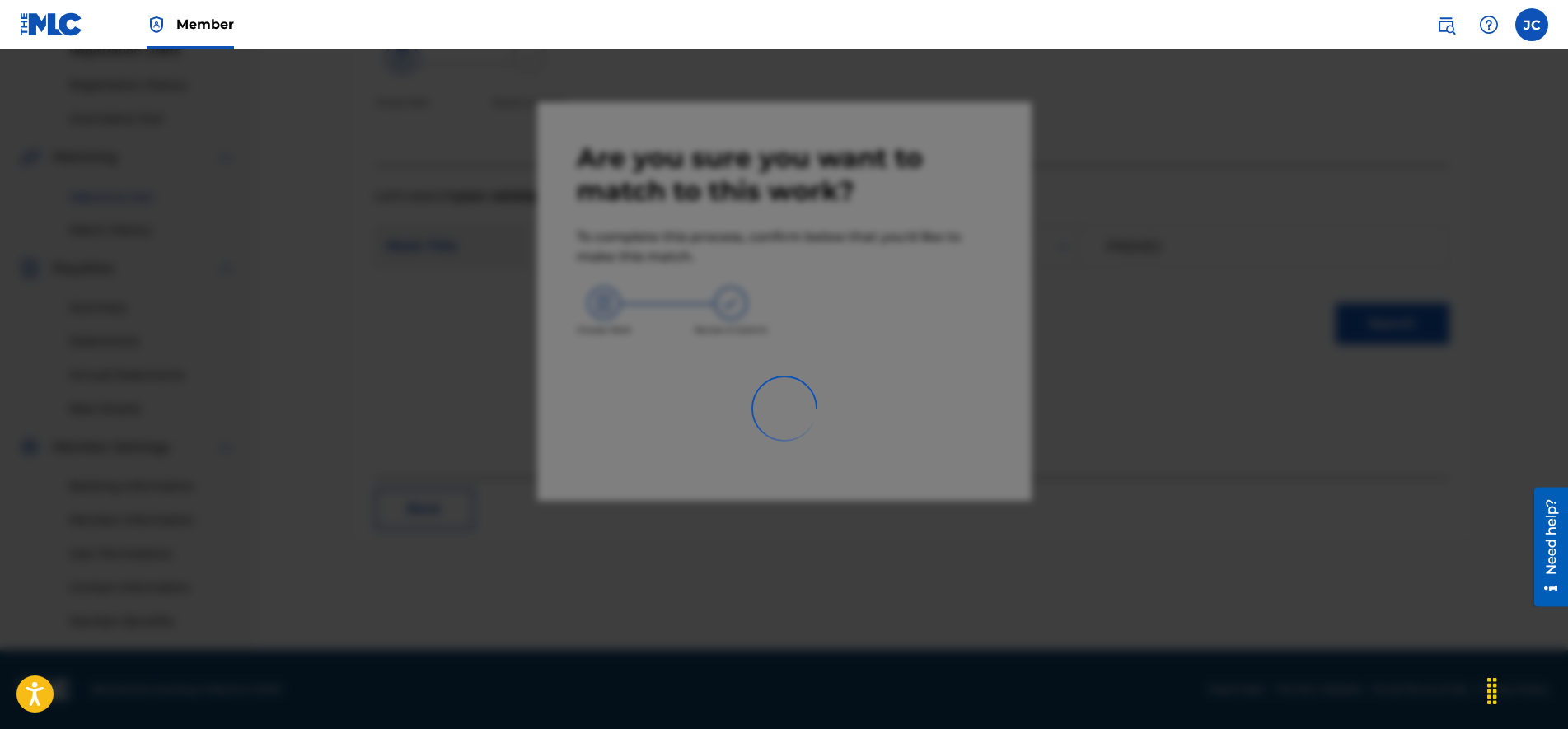
scroll to position [293, 0]
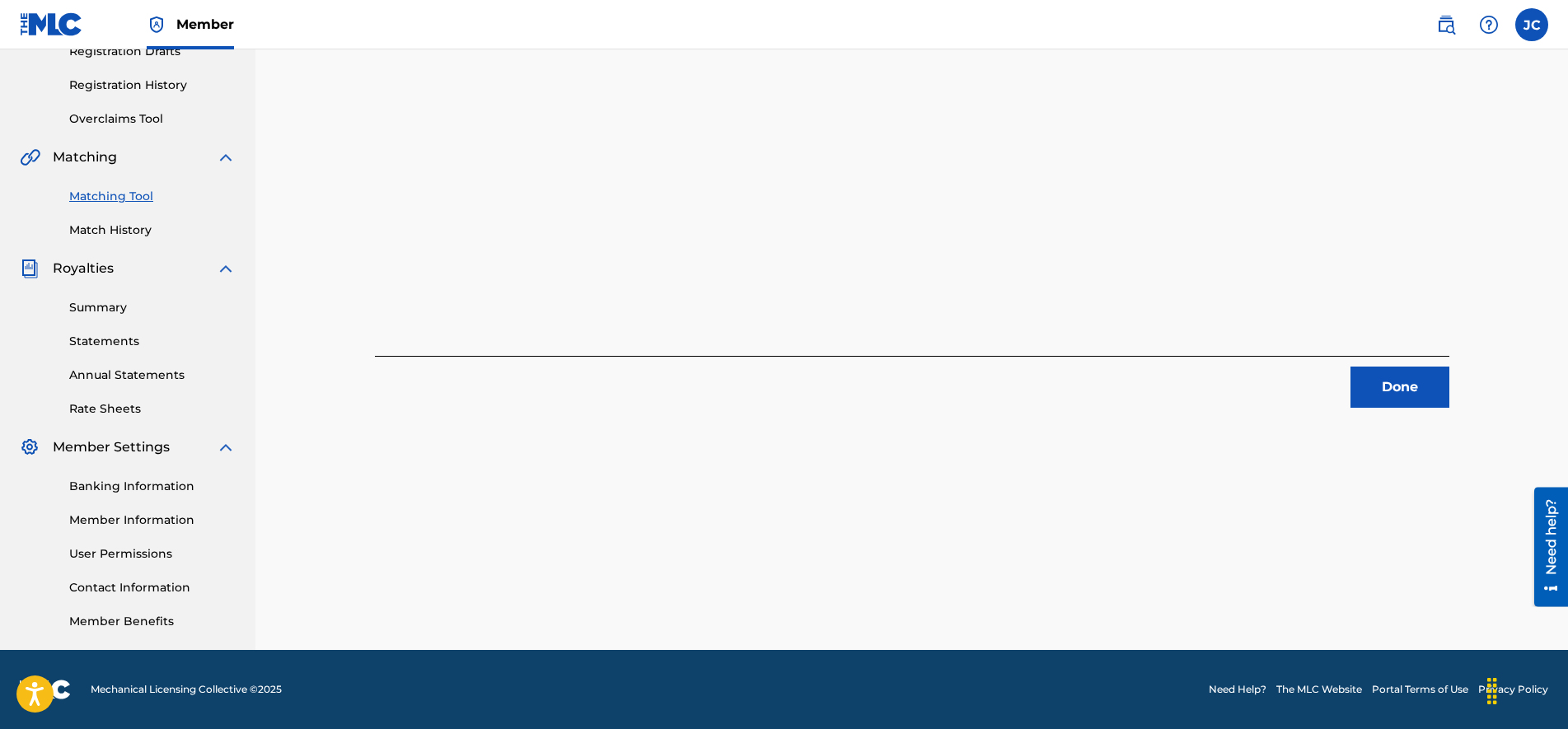
click at [1379, 378] on button "Done" at bounding box center [1399, 387] width 98 height 41
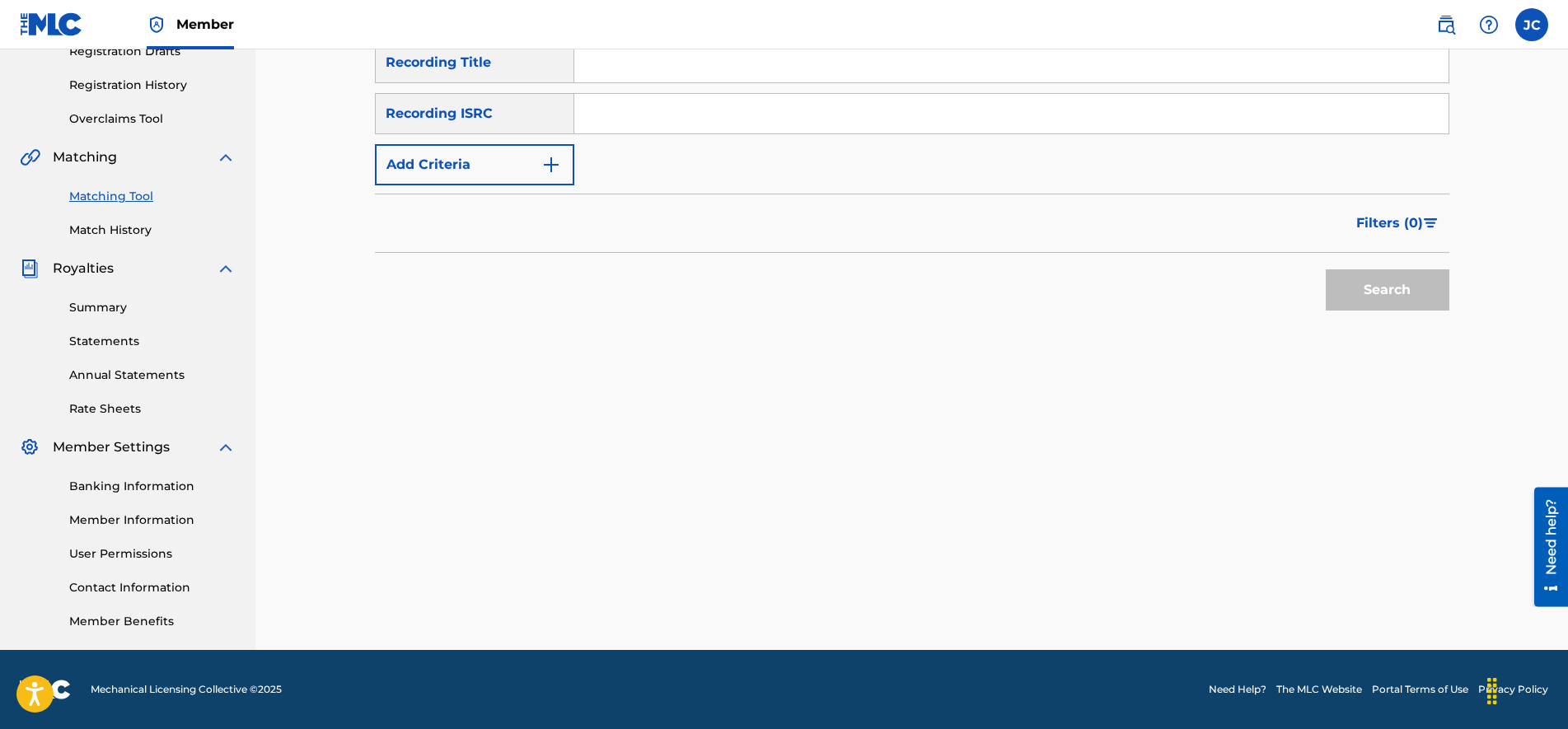
scroll to position [86, 0]
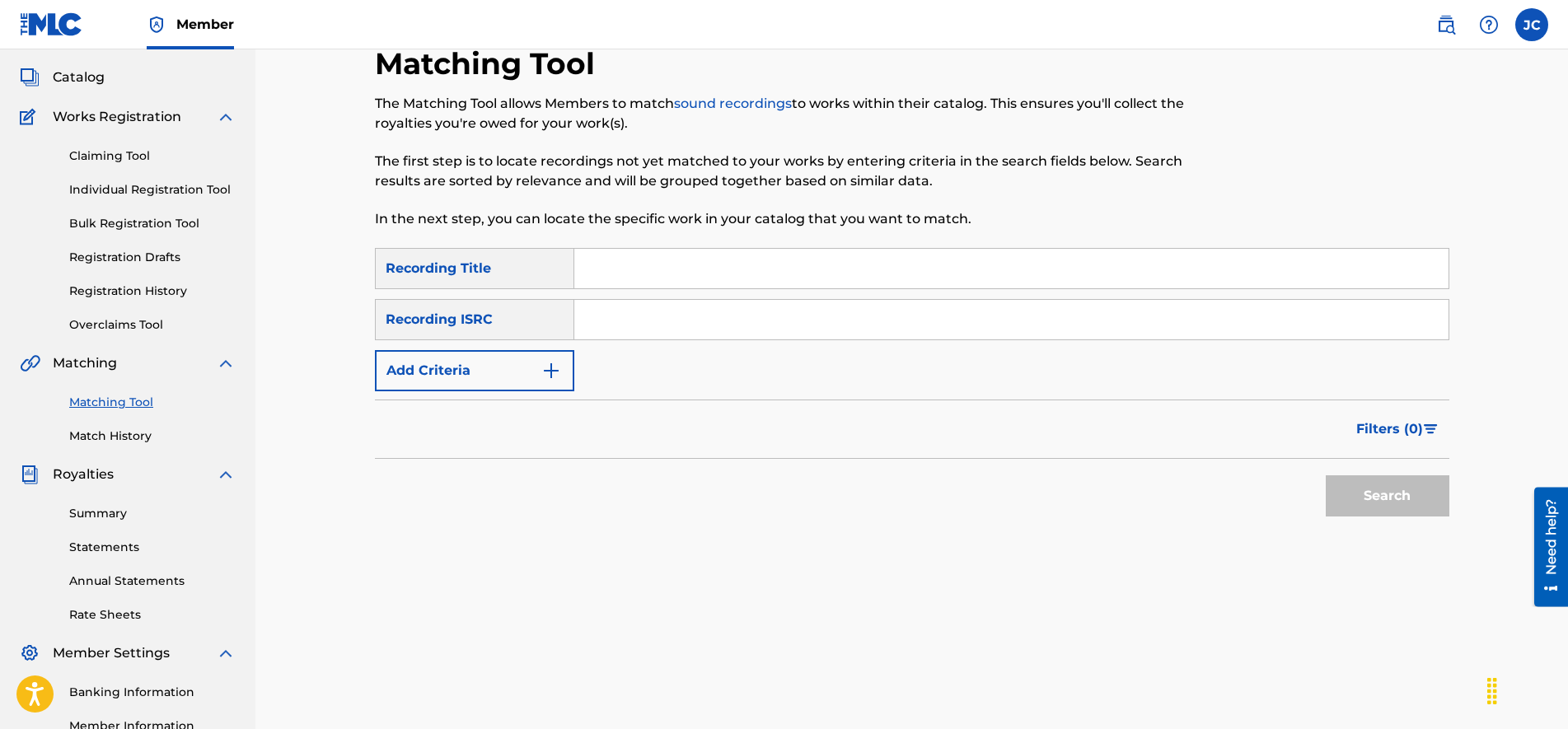
click at [660, 331] on input "Search Form" at bounding box center [1011, 319] width 874 height 40
click at [646, 270] on input "Search Form" at bounding box center [1011, 268] width 874 height 40
click at [670, 197] on div "The Matching Tool allows Members to match sound recordings to works within thei…" at bounding box center [788, 161] width 827 height 135
click at [1396, 499] on button "Search" at bounding box center [1387, 496] width 124 height 41
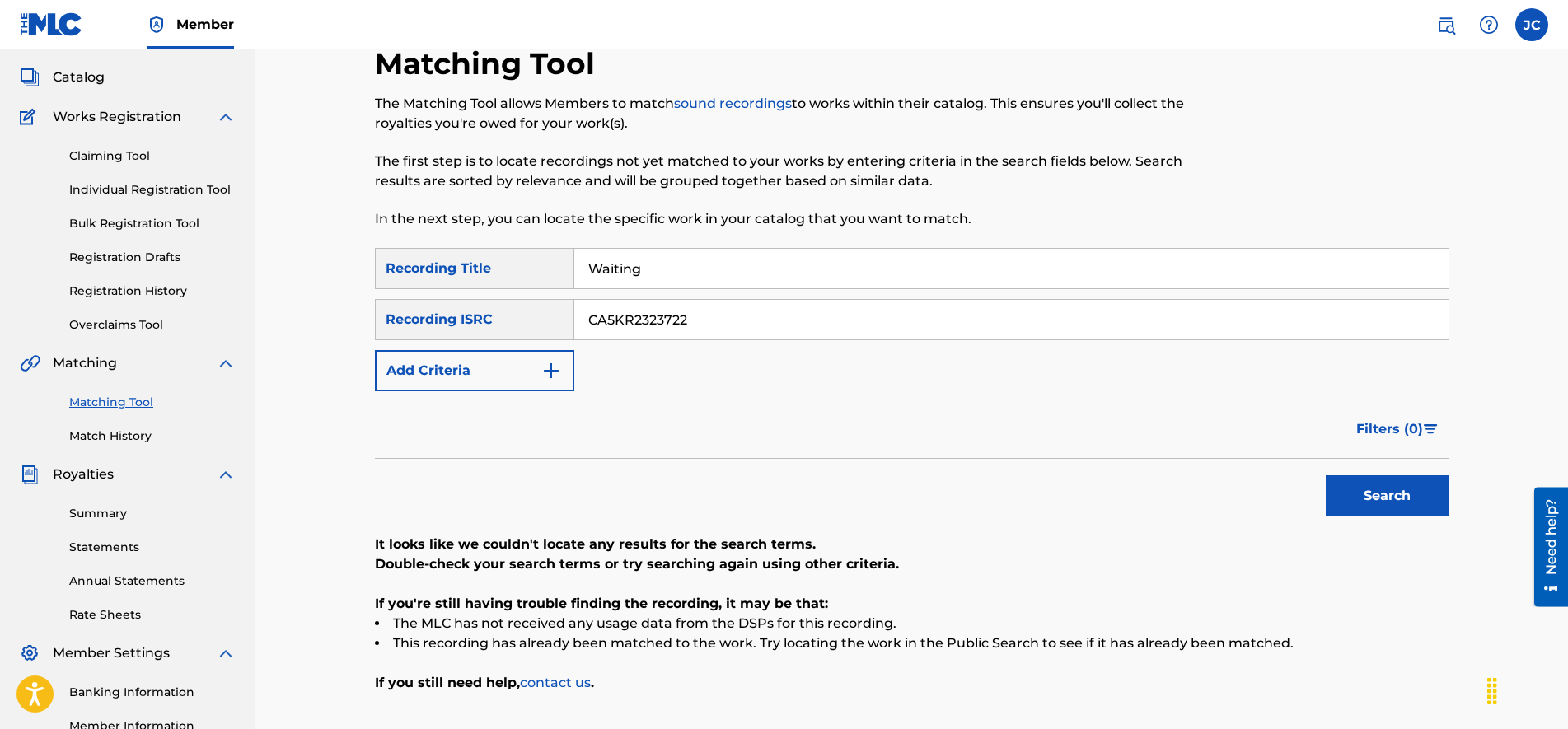
drag, startPoint x: 756, startPoint y: 321, endPoint x: 477, endPoint y: 318, distance: 279.0
click at [477, 318] on div "SearchWithCriteria1dfe027a-6d33-4901-890d-b842c342675f Recording ISRC CA5KR2323…" at bounding box center [911, 319] width 1074 height 41
drag, startPoint x: 673, startPoint y: 289, endPoint x: 673, endPoint y: 268, distance: 21.0
click at [673, 280] on div "SearchWithCriteria213fb4c3-7ee2-423c-b2c7-fea19553c371 Recording Title Waiting …" at bounding box center [911, 319] width 1074 height 143
click at [673, 267] on input "Waiting" at bounding box center [1011, 268] width 874 height 40
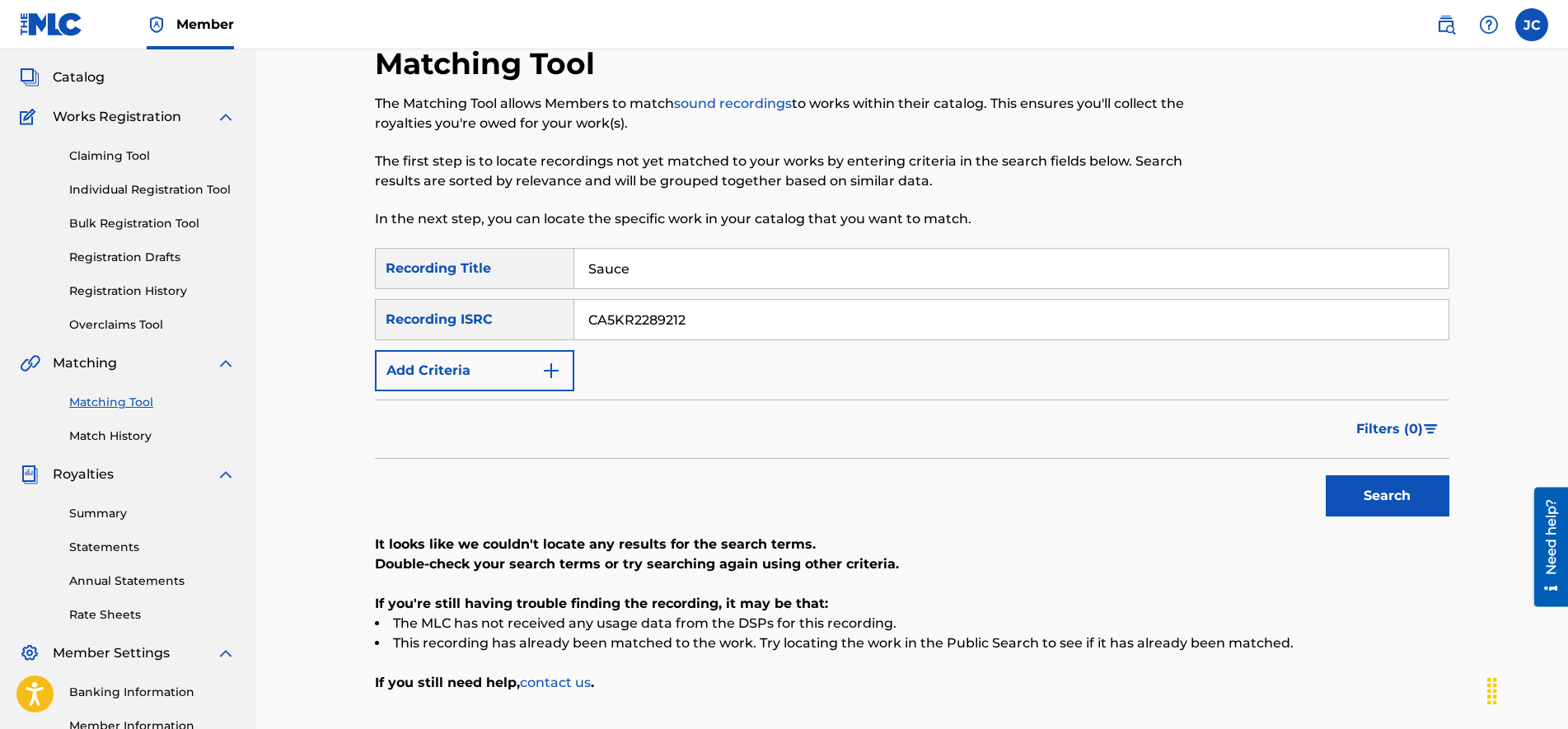
click at [1372, 504] on button "Search" at bounding box center [1387, 496] width 124 height 41
click at [753, 317] on input "CA5KR2289212" at bounding box center [1011, 319] width 874 height 40
click at [679, 270] on input "Sauce" at bounding box center [1011, 268] width 874 height 40
click at [1374, 498] on button "Search" at bounding box center [1387, 496] width 124 height 41
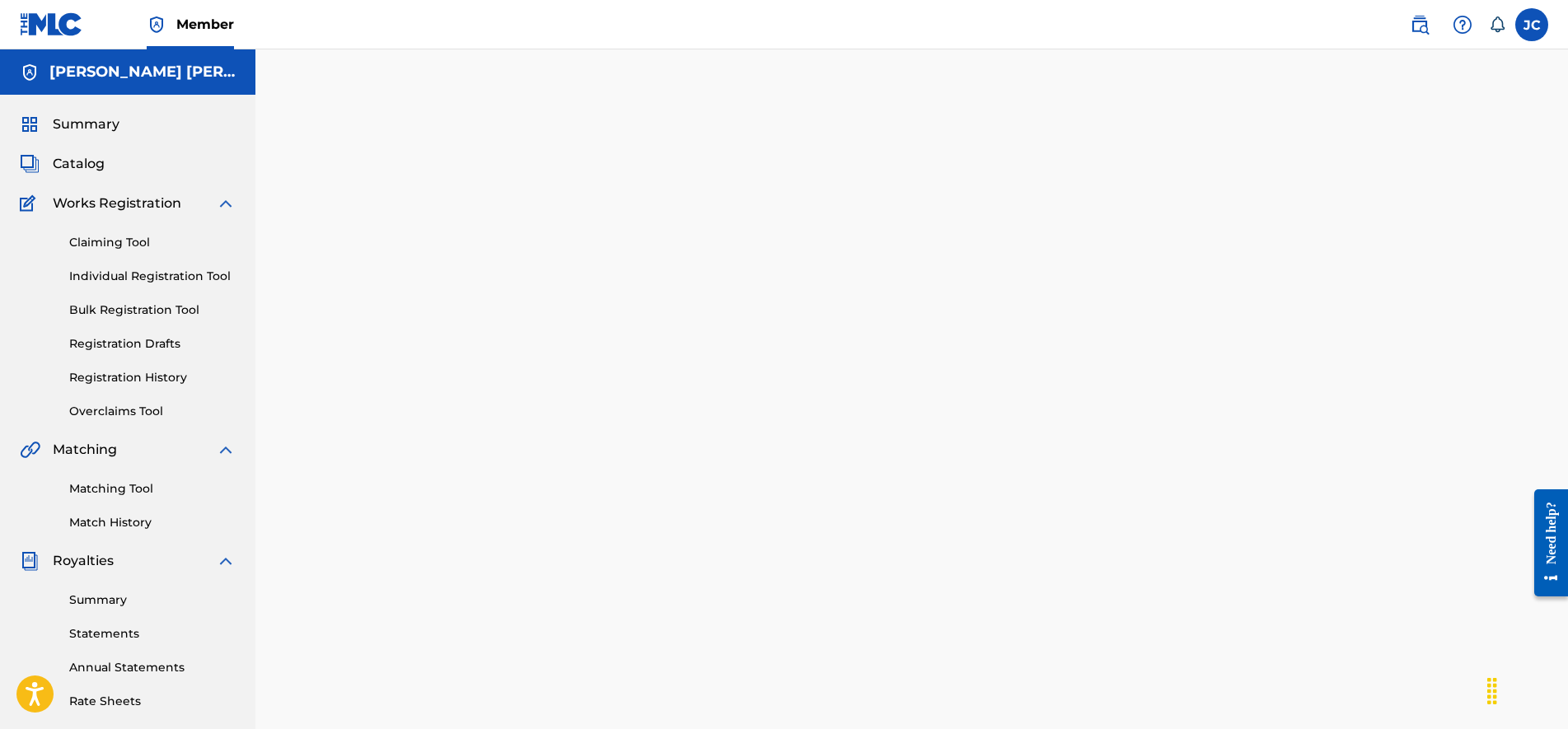
click at [91, 172] on span "Catalog" at bounding box center [79, 163] width 52 height 20
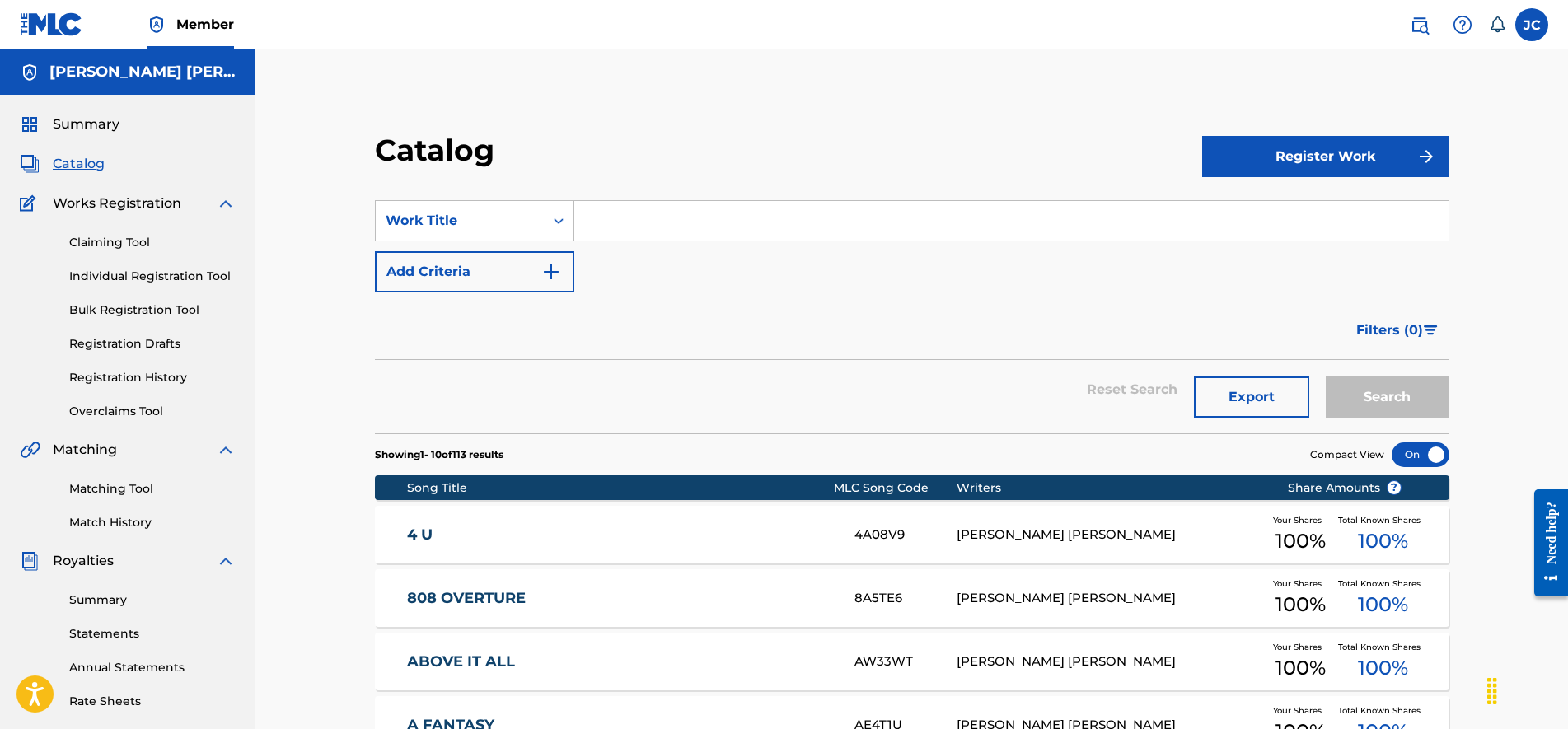
click at [662, 209] on input "Search Form" at bounding box center [1011, 220] width 874 height 40
click at [850, 596] on div "808 OVERTURE" at bounding box center [631, 598] width 448 height 19
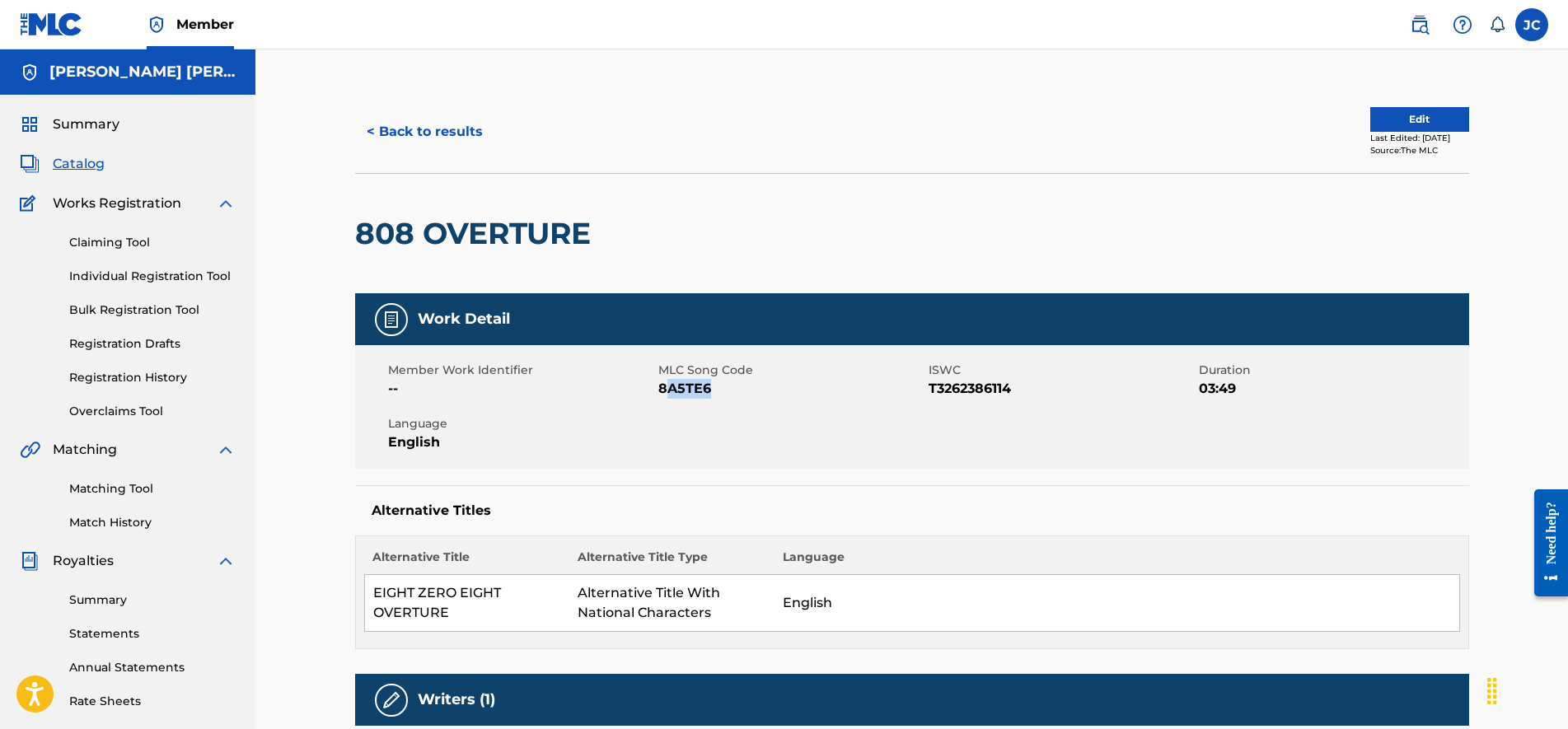
drag, startPoint x: 725, startPoint y: 384, endPoint x: 663, endPoint y: 385, distance: 62.0
click at [663, 385] on span "8A5TE6" at bounding box center [791, 388] width 266 height 20
drag, startPoint x: 663, startPoint y: 385, endPoint x: 641, endPoint y: 404, distance: 29.1
click at [641, 404] on div "Member Work Identifier -- MLC Song Code 8A5TE6 ISWC T3262386114 Duration 03:49 …" at bounding box center [911, 407] width 1114 height 124
drag, startPoint x: 659, startPoint y: 391, endPoint x: 719, endPoint y: 386, distance: 60.2
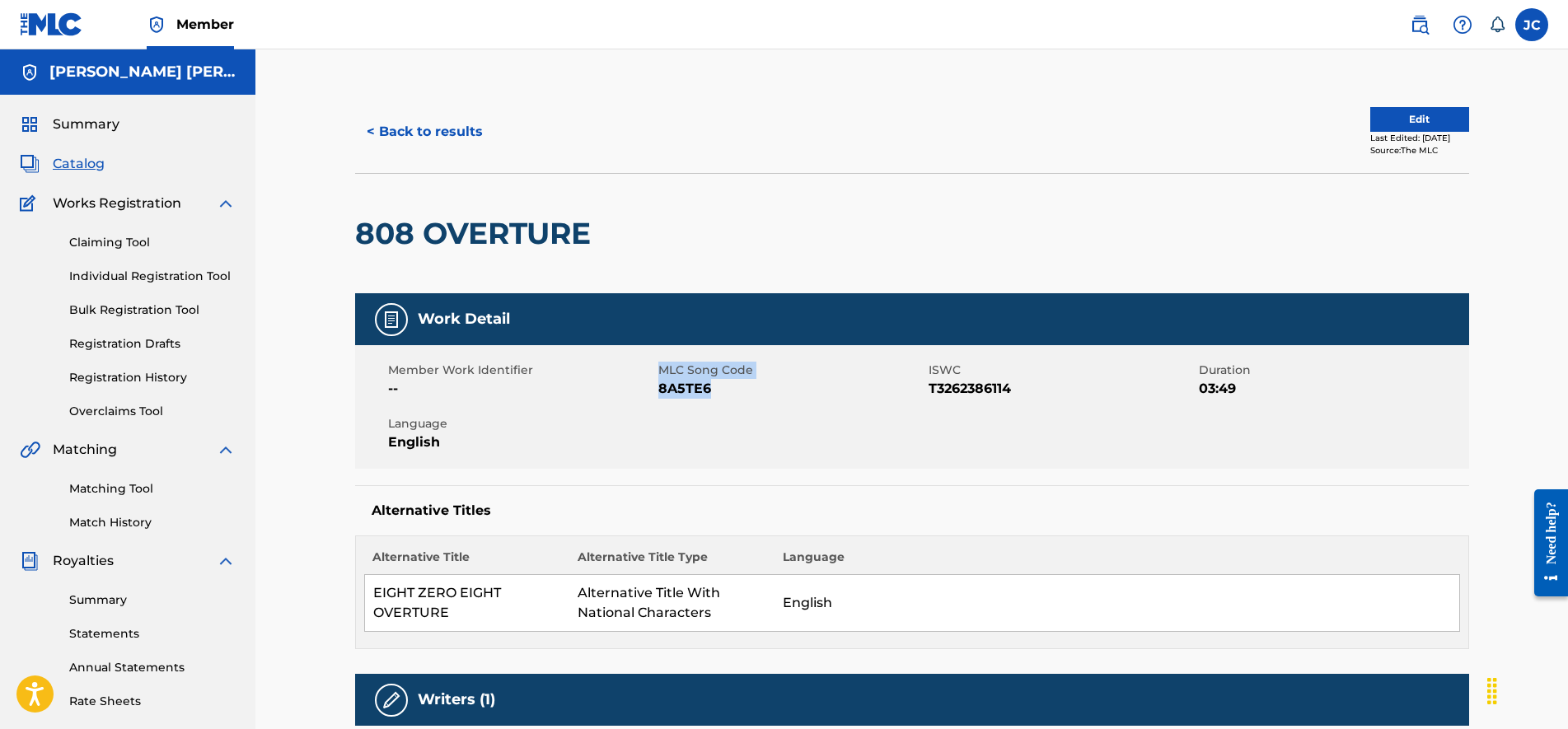
click at [719, 386] on div "Member Work Identifier -- MLC Song Code 8A5TE6 ISWC T3262386114 Duration 03:49 …" at bounding box center [911, 407] width 1114 height 124
drag, startPoint x: 719, startPoint y: 386, endPoint x: 702, endPoint y: 393, distance: 18.4
click at [702, 393] on span "8A5TE6" at bounding box center [791, 388] width 266 height 20
click at [714, 386] on span "8A5TE6" at bounding box center [791, 388] width 266 height 20
drag, startPoint x: 716, startPoint y: 389, endPoint x: 659, endPoint y: 392, distance: 57.1
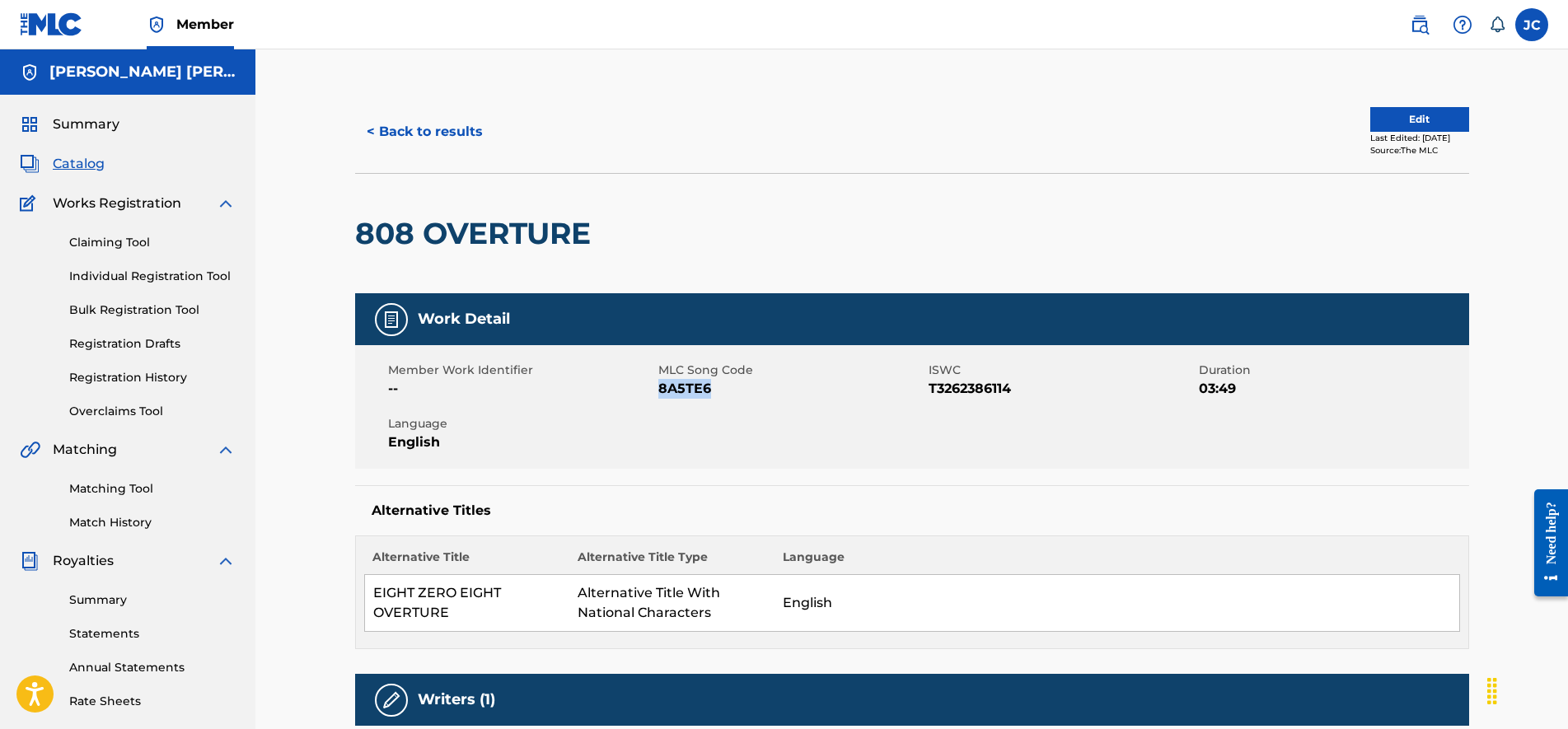
click at [659, 392] on span "8A5TE6" at bounding box center [791, 388] width 266 height 20
copy span "8A5TE6"
click at [370, 122] on button "< Back to results" at bounding box center [425, 132] width 139 height 41
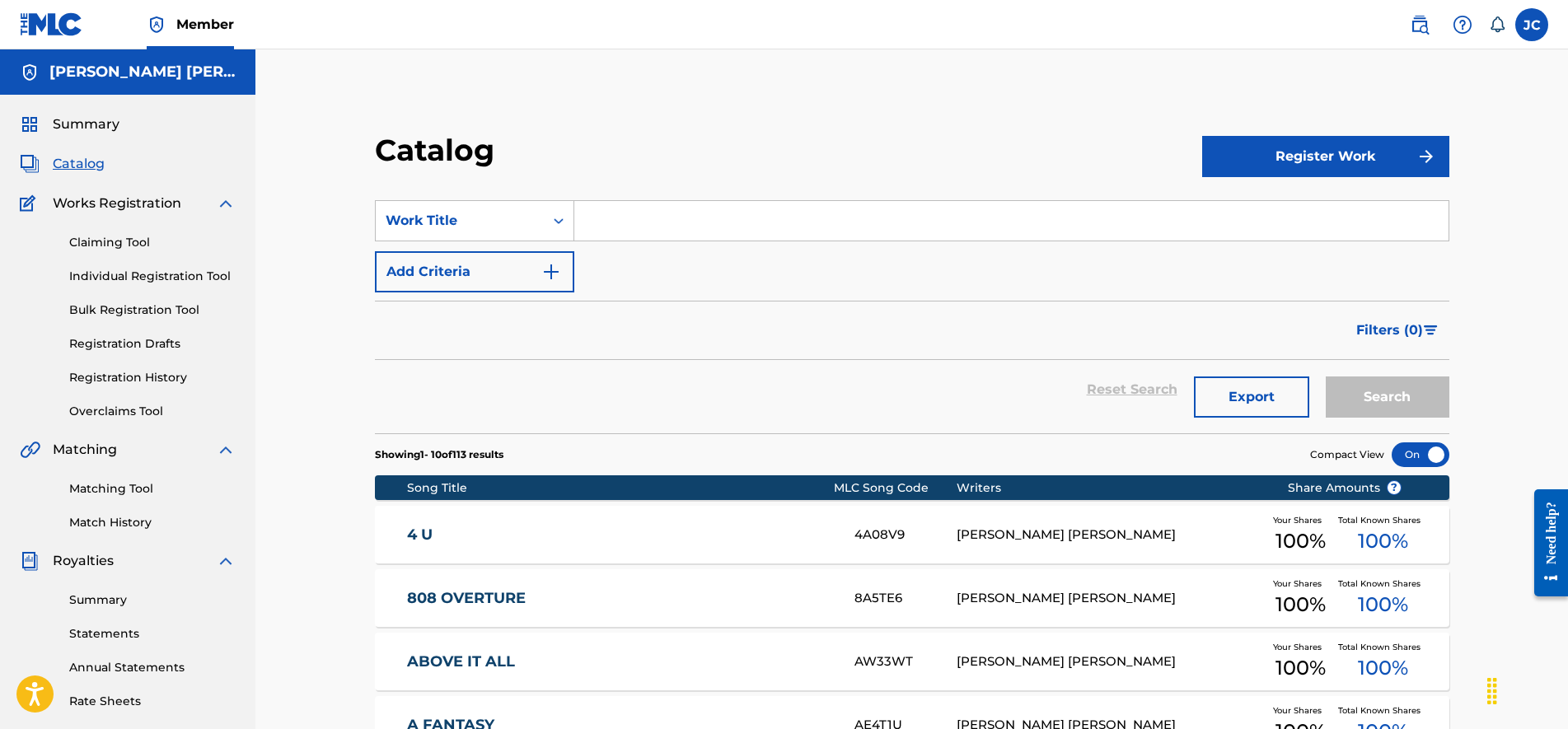
click at [702, 211] on input "Search Form" at bounding box center [1011, 220] width 874 height 40
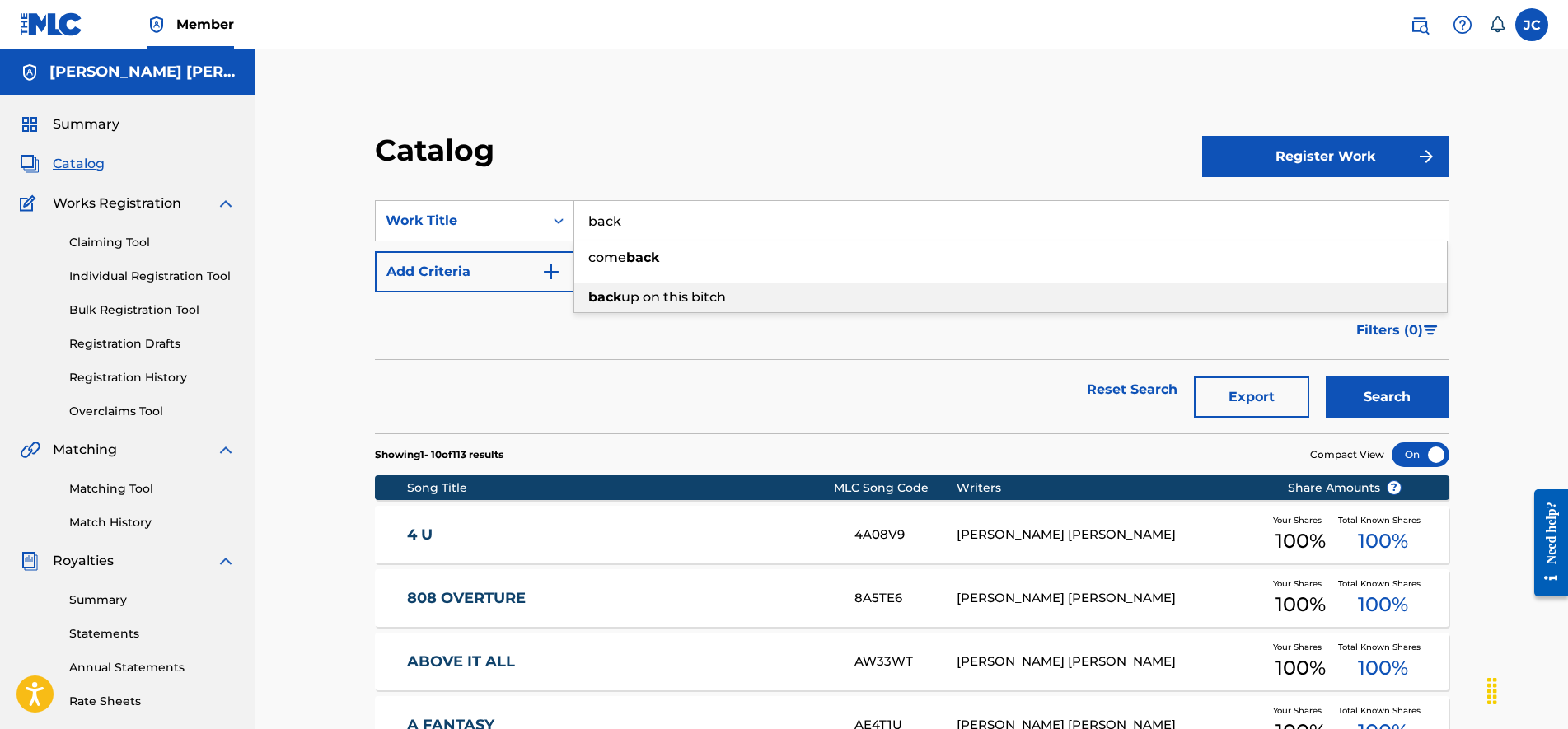
click at [712, 297] on span "up on this bitch" at bounding box center [673, 296] width 105 height 16
type input "back up on this bitch"
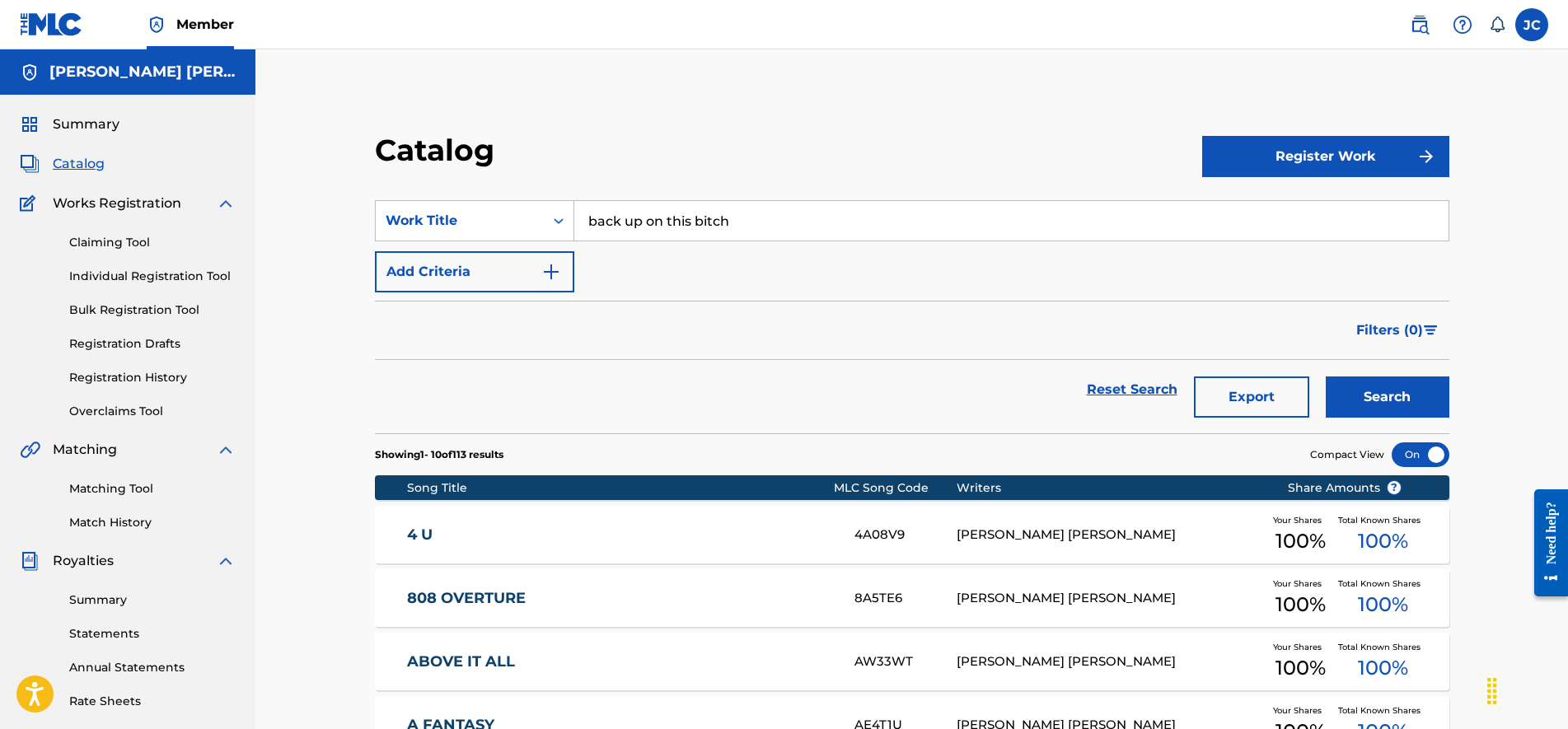
click at [1375, 395] on button "Search" at bounding box center [1387, 397] width 124 height 41
click at [750, 527] on link "BACK UP ON THIS BITCH" at bounding box center [620, 535] width 425 height 19
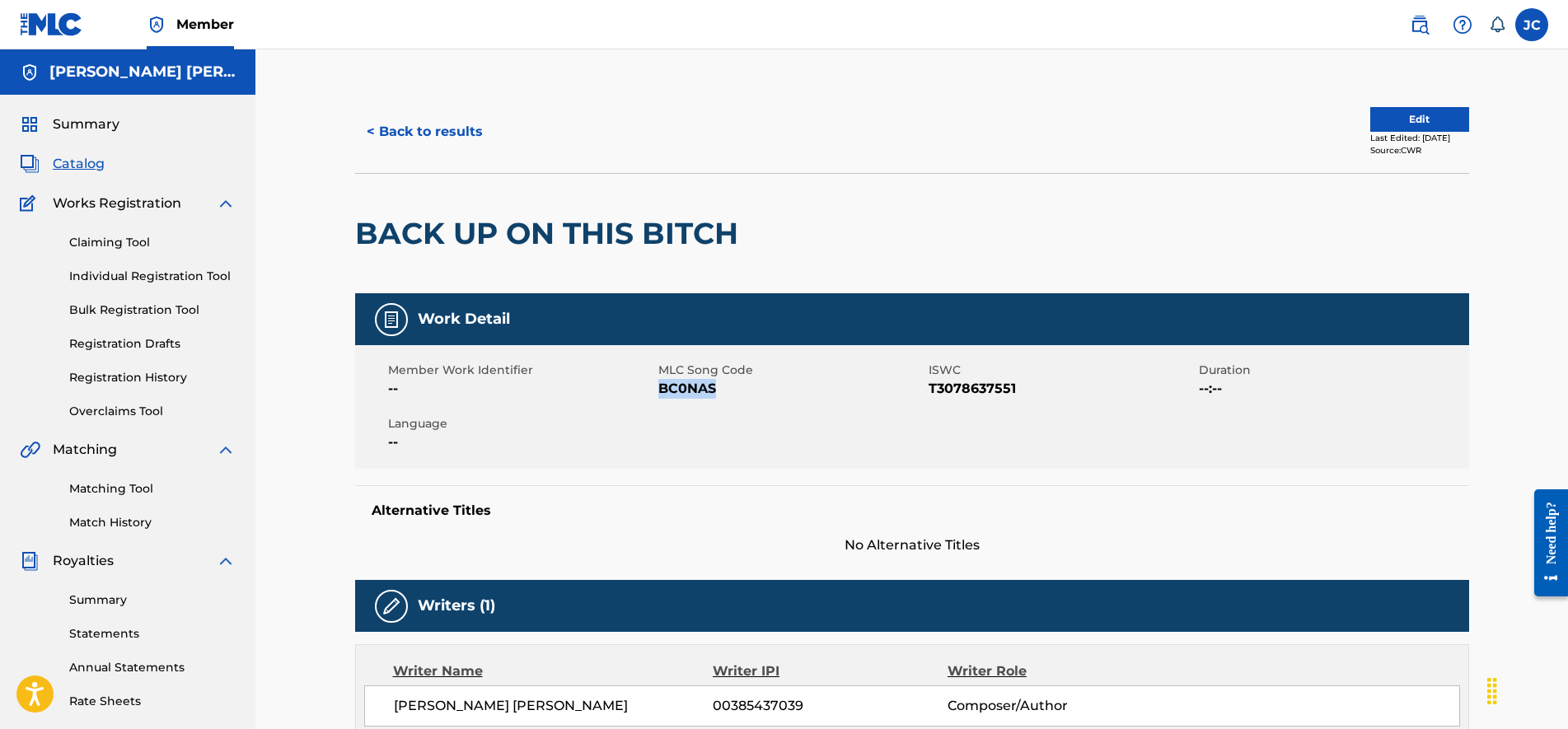
drag, startPoint x: 664, startPoint y: 386, endPoint x: 714, endPoint y: 385, distance: 50.0
click at [714, 385] on span "BC0NAS" at bounding box center [791, 388] width 266 height 20
copy span "BC0NAS"
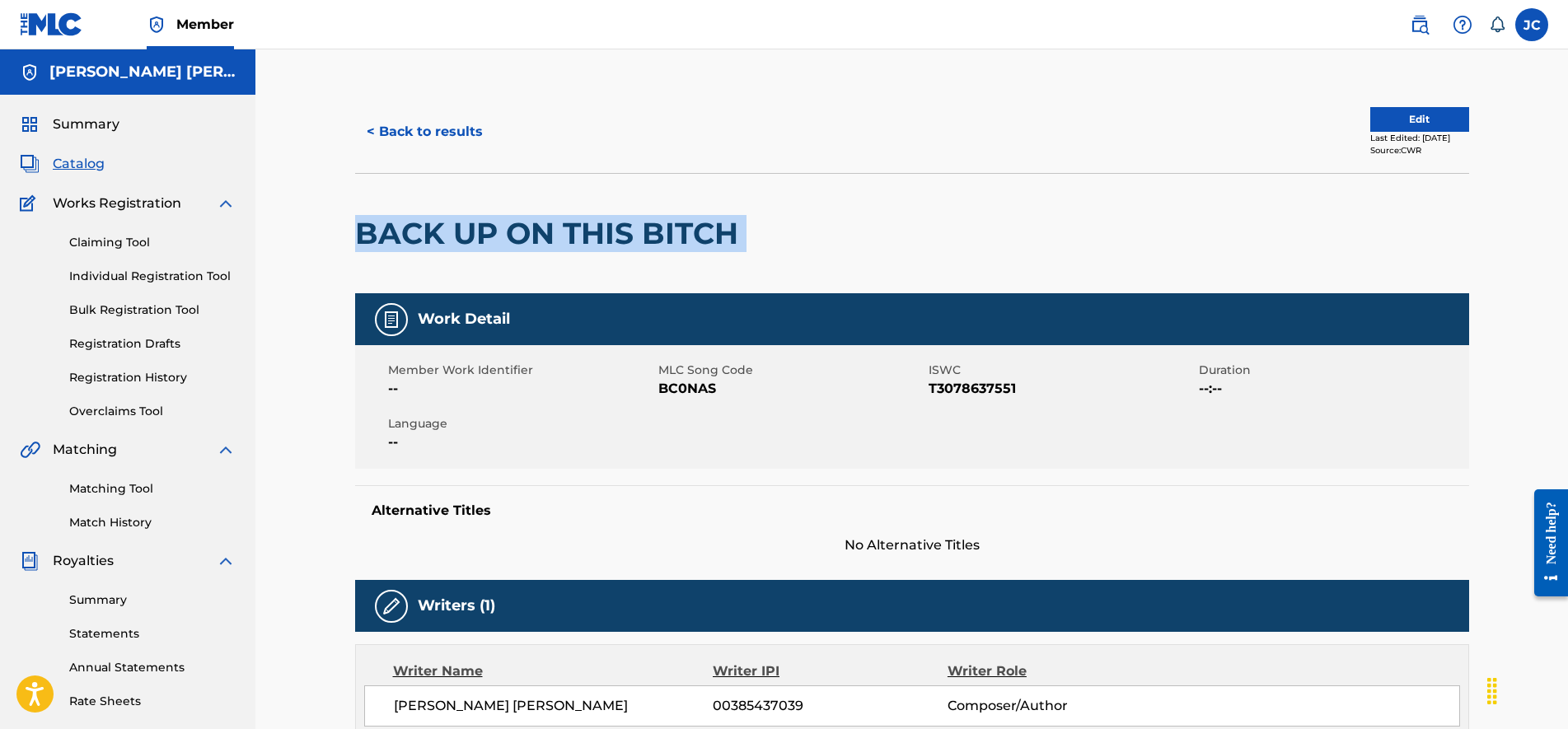
drag, startPoint x: 751, startPoint y: 231, endPoint x: 364, endPoint y: 228, distance: 387.0
click at [364, 228] on div "BACK UP ON THIS BITCH" at bounding box center [911, 232] width 1114 height 120
copy div "BACK UP ON THIS BITCH"
click at [397, 123] on button "< Back to results" at bounding box center [425, 132] width 139 height 41
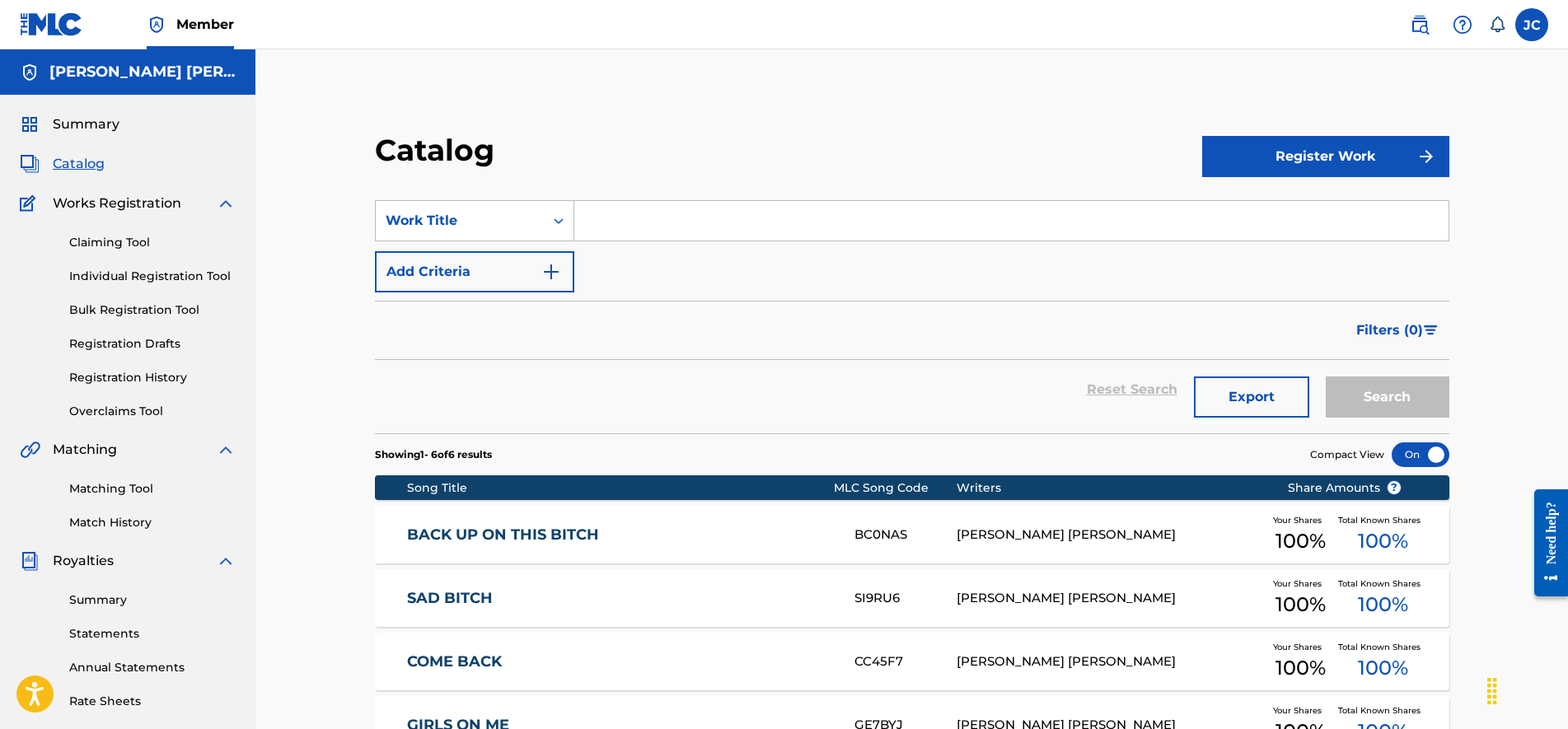
click at [683, 203] on input "Search Form" at bounding box center [1011, 220] width 874 height 40
type input "b"
type input "blast"
click at [1416, 396] on button "Search" at bounding box center [1387, 397] width 124 height 41
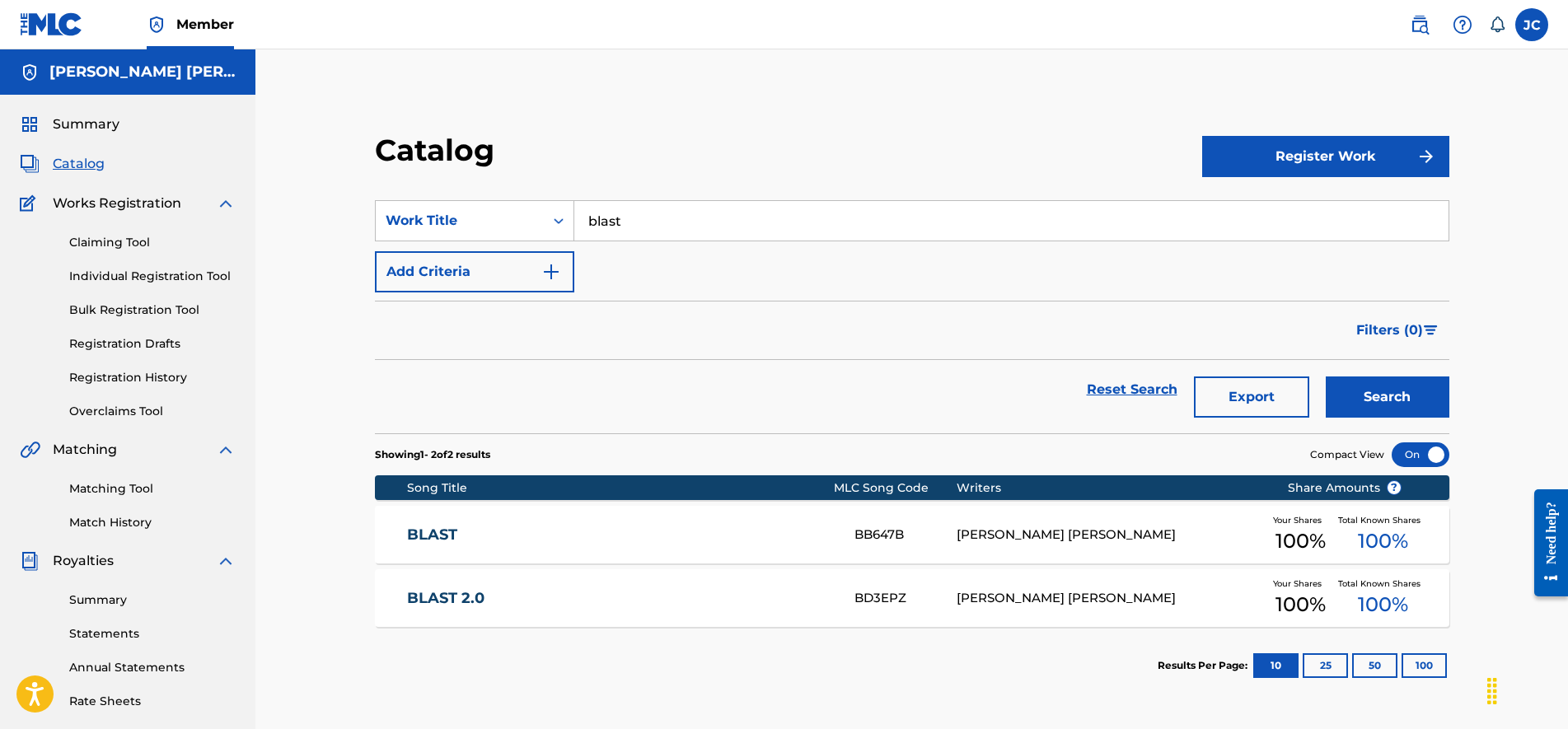
click at [890, 534] on div "BB647B" at bounding box center [906, 535] width 102 height 19
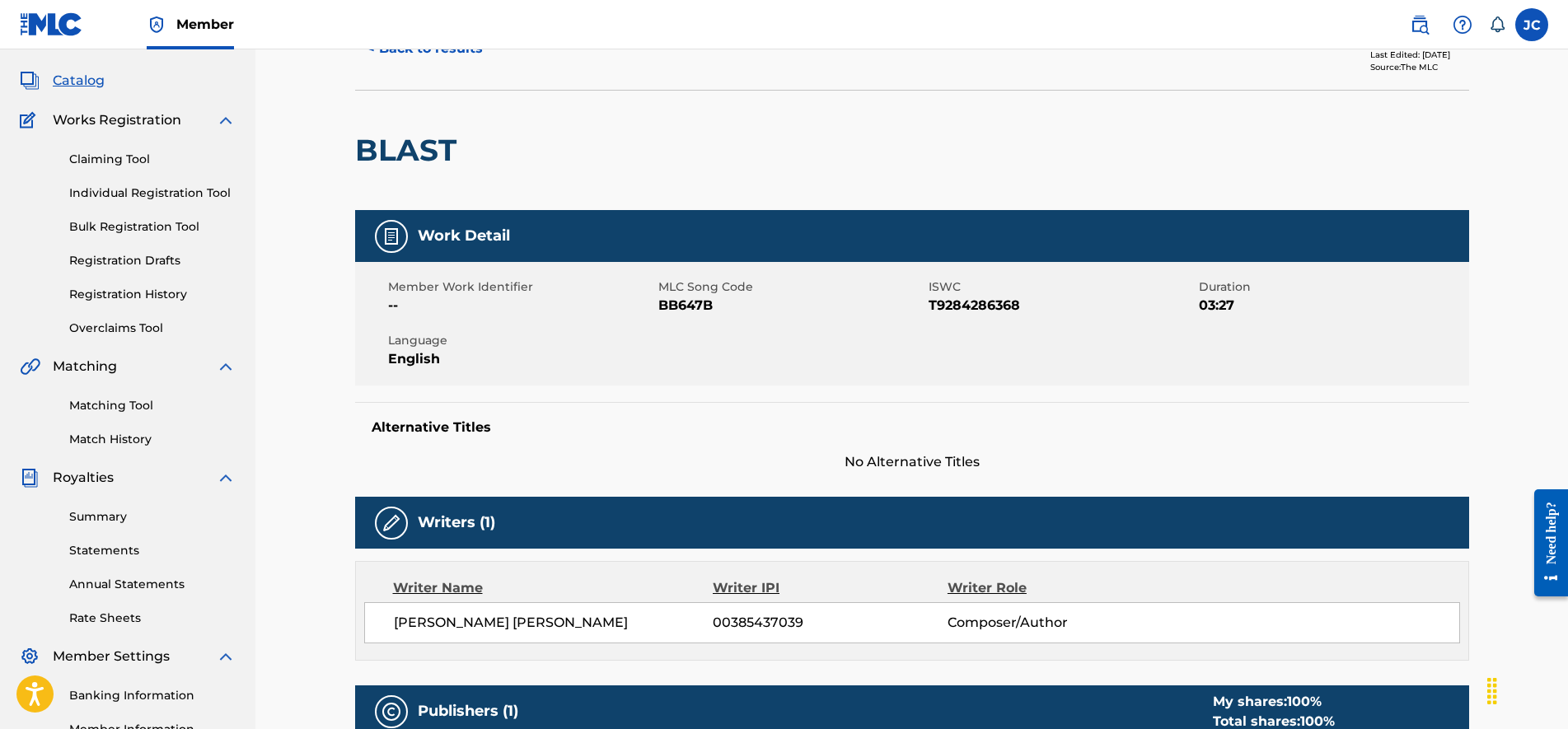
scroll to position [23, 0]
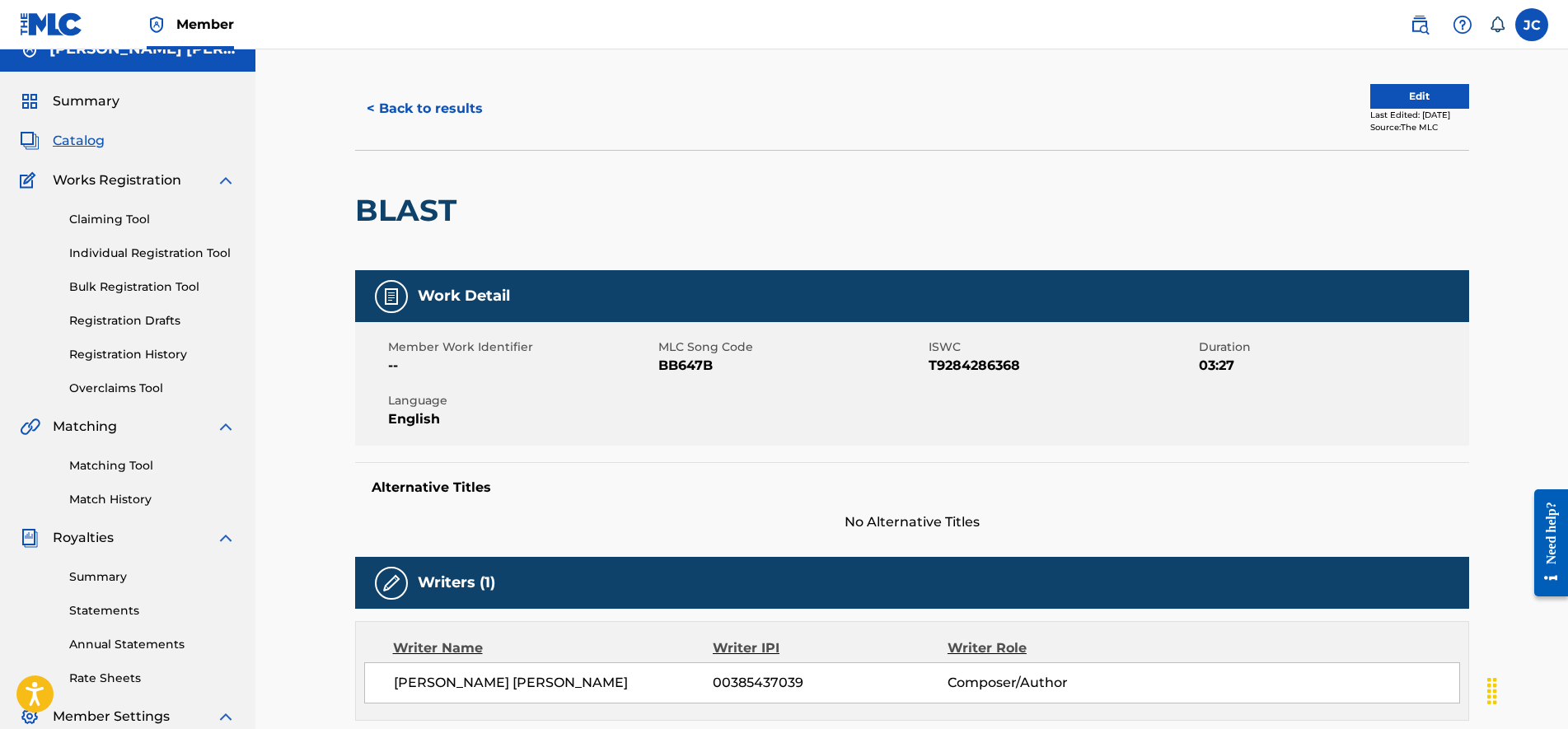
drag, startPoint x: 877, startPoint y: 514, endPoint x: 873, endPoint y: 445, distance: 69.1
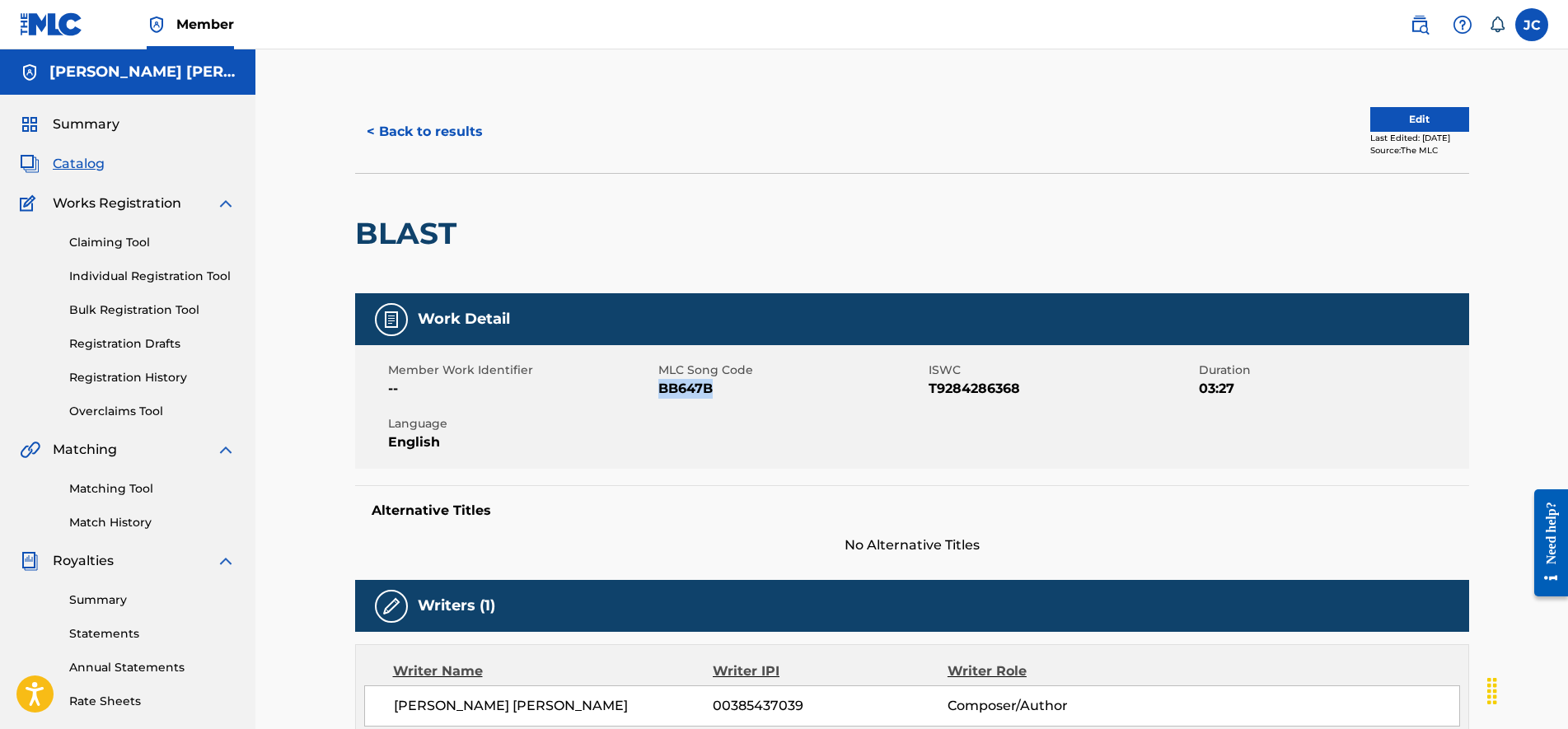
drag, startPoint x: 721, startPoint y: 389, endPoint x: 660, endPoint y: 395, distance: 61.3
click at [660, 395] on span "BB647B" at bounding box center [791, 388] width 266 height 20
copy span "BB647B"
click at [411, 121] on button "< Back to results" at bounding box center [425, 132] width 139 height 41
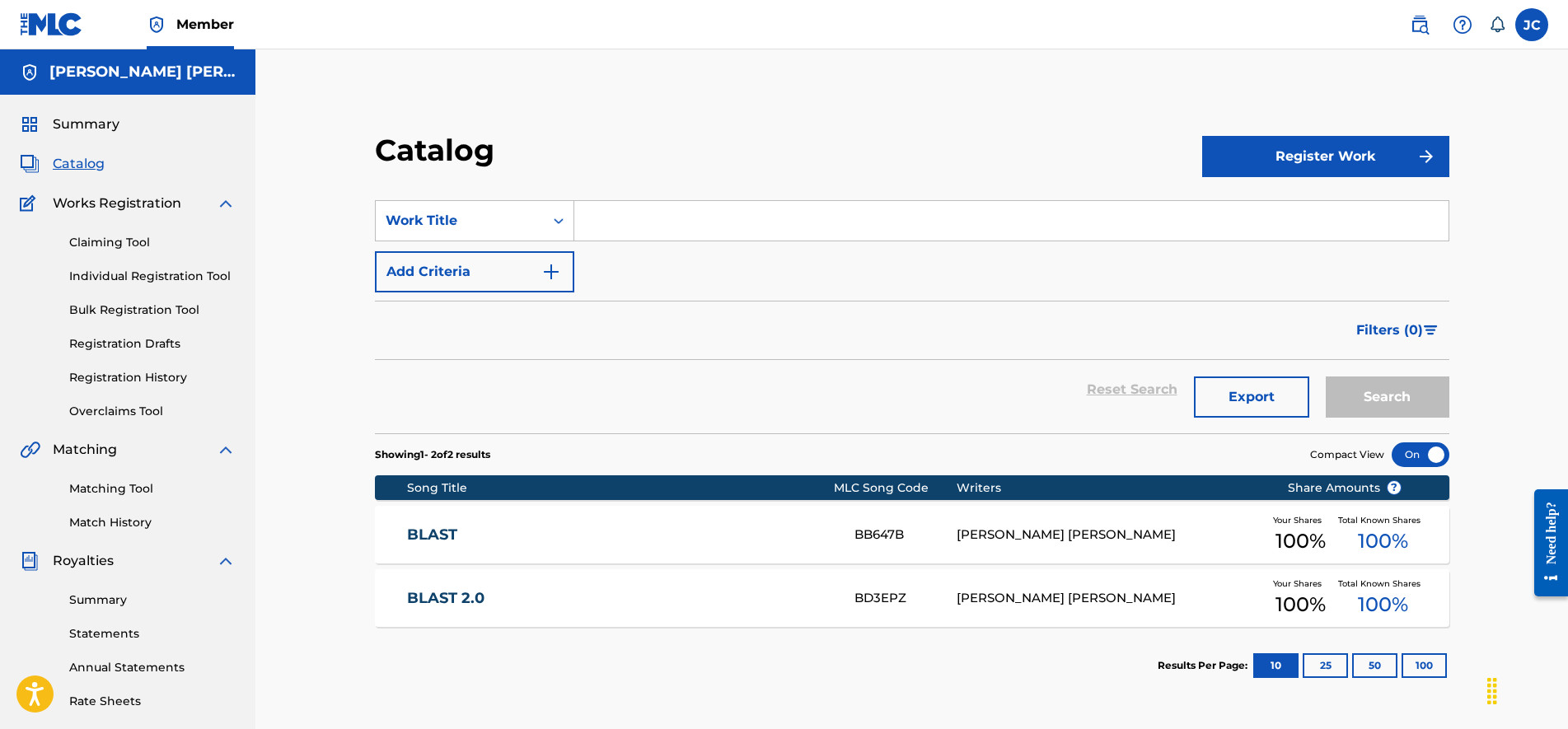
click at [738, 212] on input "Search Form" at bounding box center [1011, 220] width 874 height 40
type input "come back"
click at [1393, 392] on button "Search" at bounding box center [1387, 397] width 124 height 41
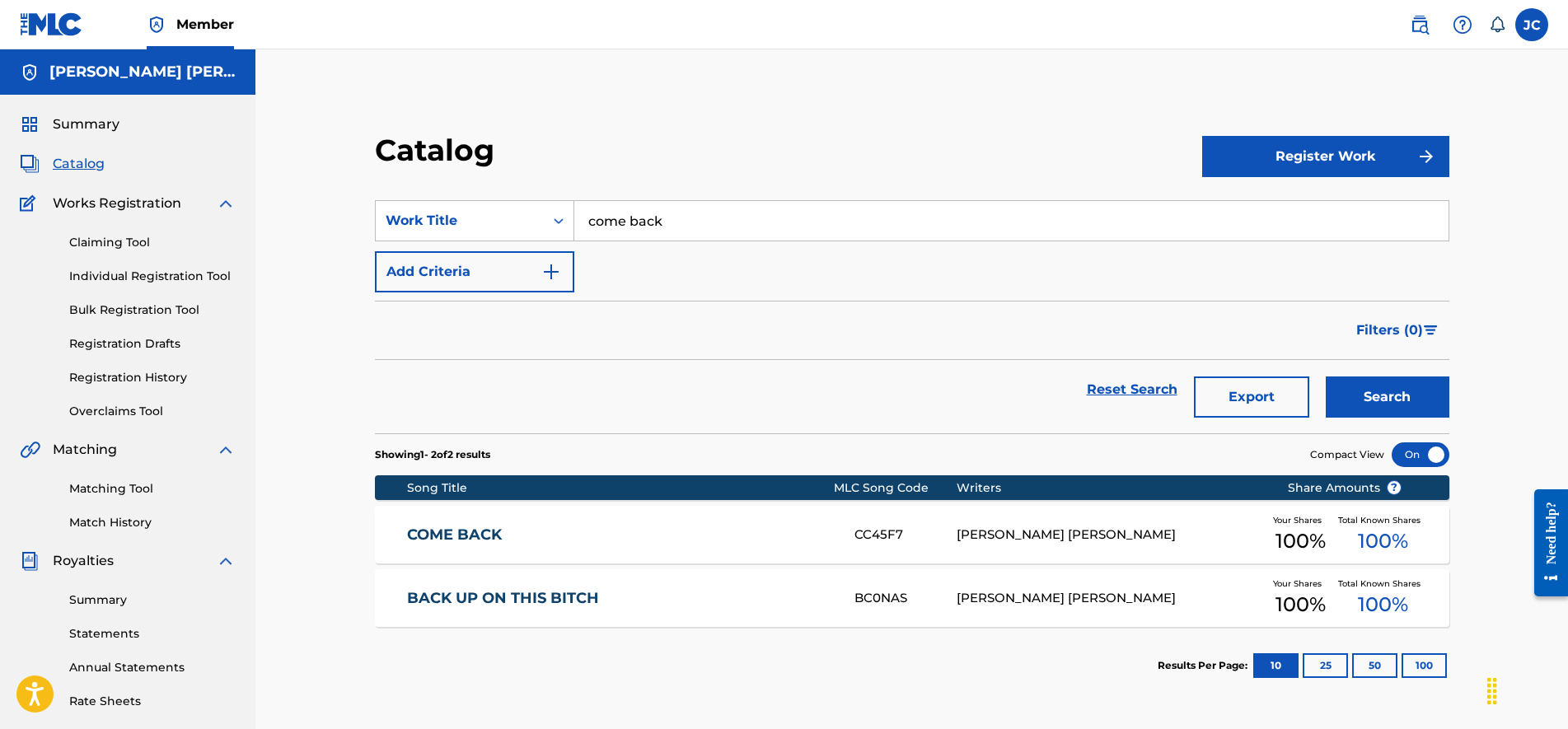
click at [571, 524] on div "COME BACK CC45F7 JOSE ANIBAL CRISTOPHER PARRA Your Shares 100 % Total Known Sha…" at bounding box center [911, 534] width 1074 height 58
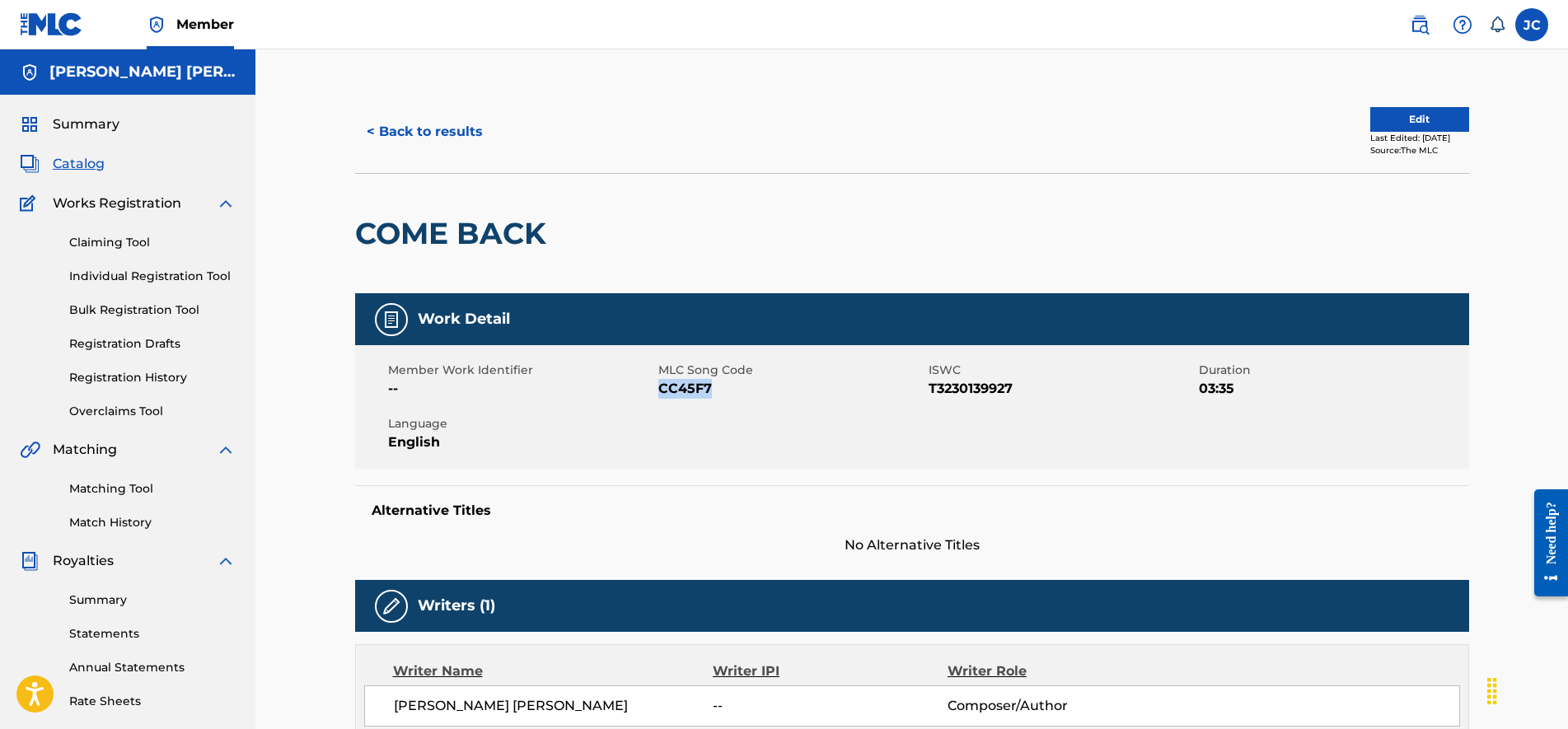
drag, startPoint x: 716, startPoint y: 390, endPoint x: 660, endPoint y: 396, distance: 56.3
click at [660, 396] on span "CC45F7" at bounding box center [791, 388] width 266 height 20
copy span "CC45F7"
click at [486, 121] on button "< Back to results" at bounding box center [425, 132] width 139 height 41
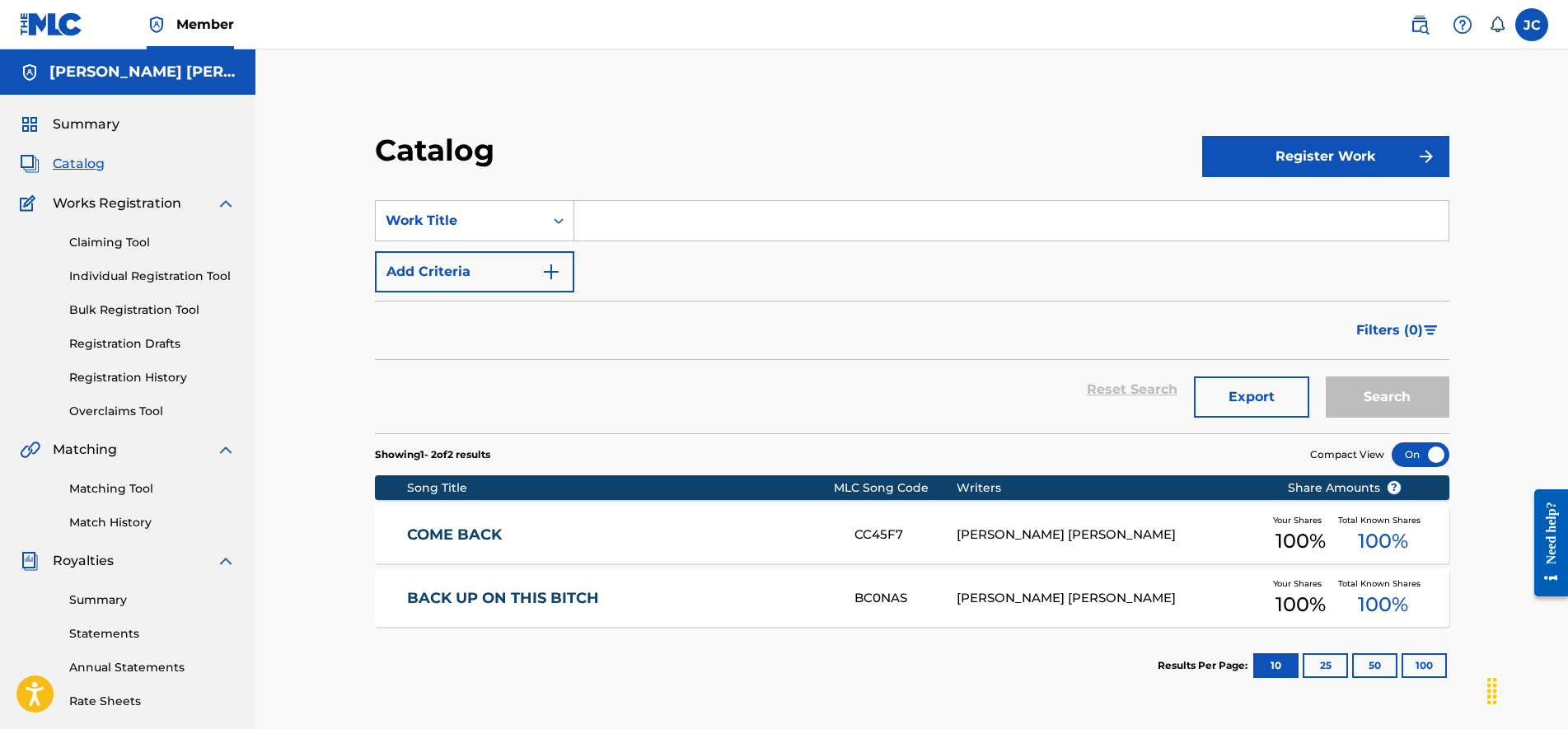
click at [653, 214] on input "Search Form" at bounding box center [1011, 220] width 874 height 40
type input "extasis"
click at [1375, 390] on button "Search" at bounding box center [1387, 397] width 124 height 41
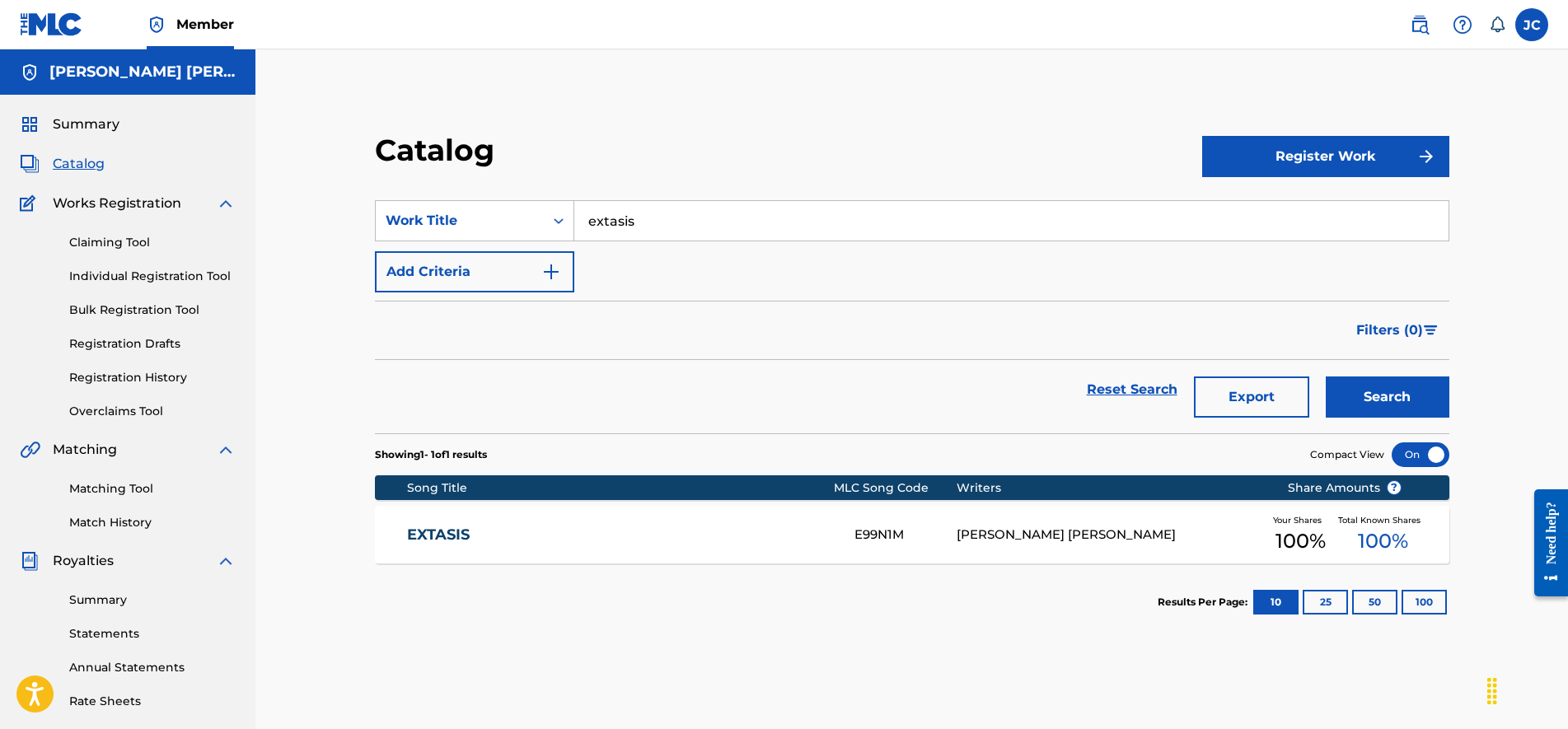
click at [869, 528] on div "E99N1M" at bounding box center [906, 535] width 102 height 19
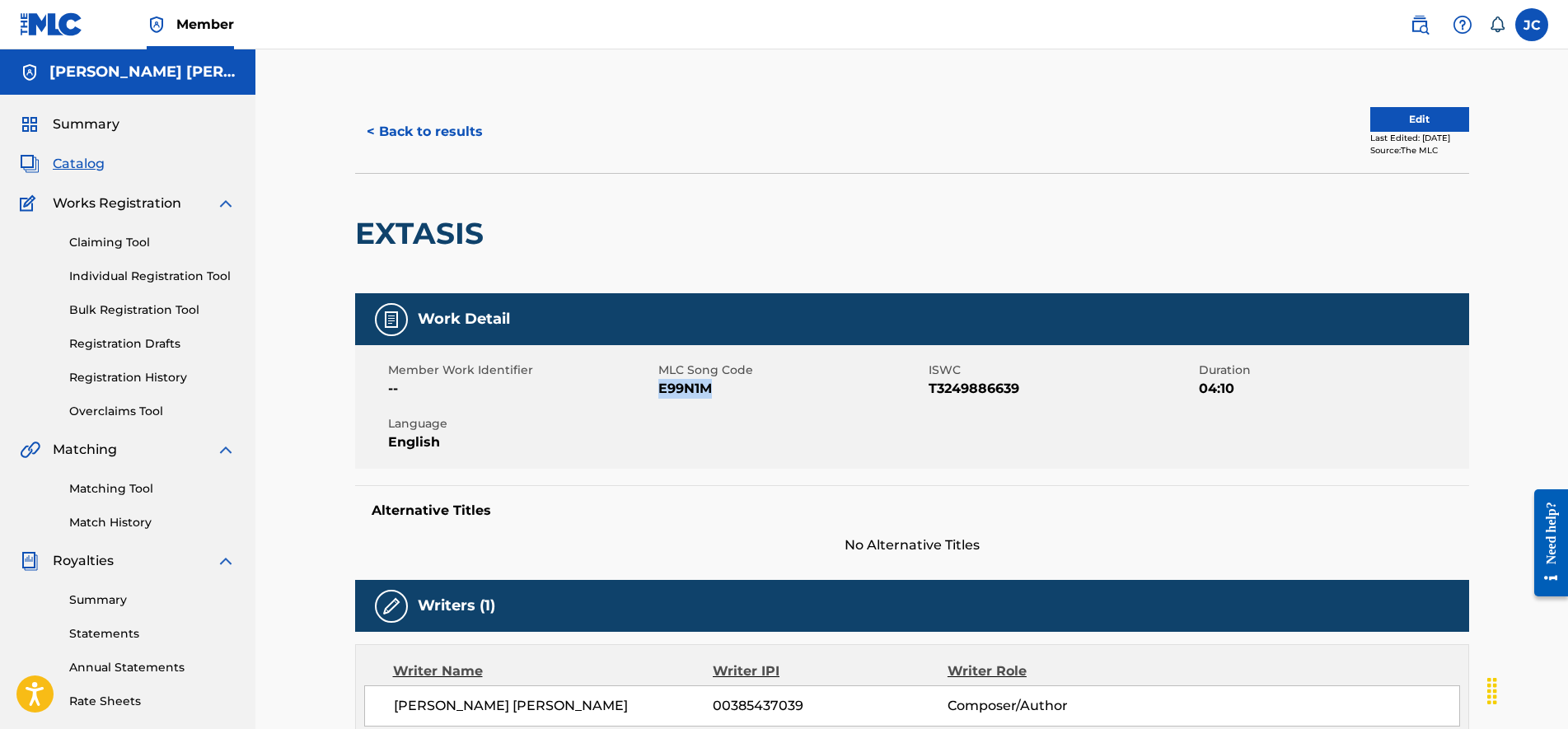
drag, startPoint x: 658, startPoint y: 391, endPoint x: 727, endPoint y: 391, distance: 69.0
click at [727, 391] on span "E99N1M" at bounding box center [791, 388] width 266 height 20
copy span "E99N1M"
drag, startPoint x: 512, startPoint y: 237, endPoint x: 358, endPoint y: 228, distance: 154.3
click at [358, 228] on div "EXTASIS" at bounding box center [911, 232] width 1114 height 120
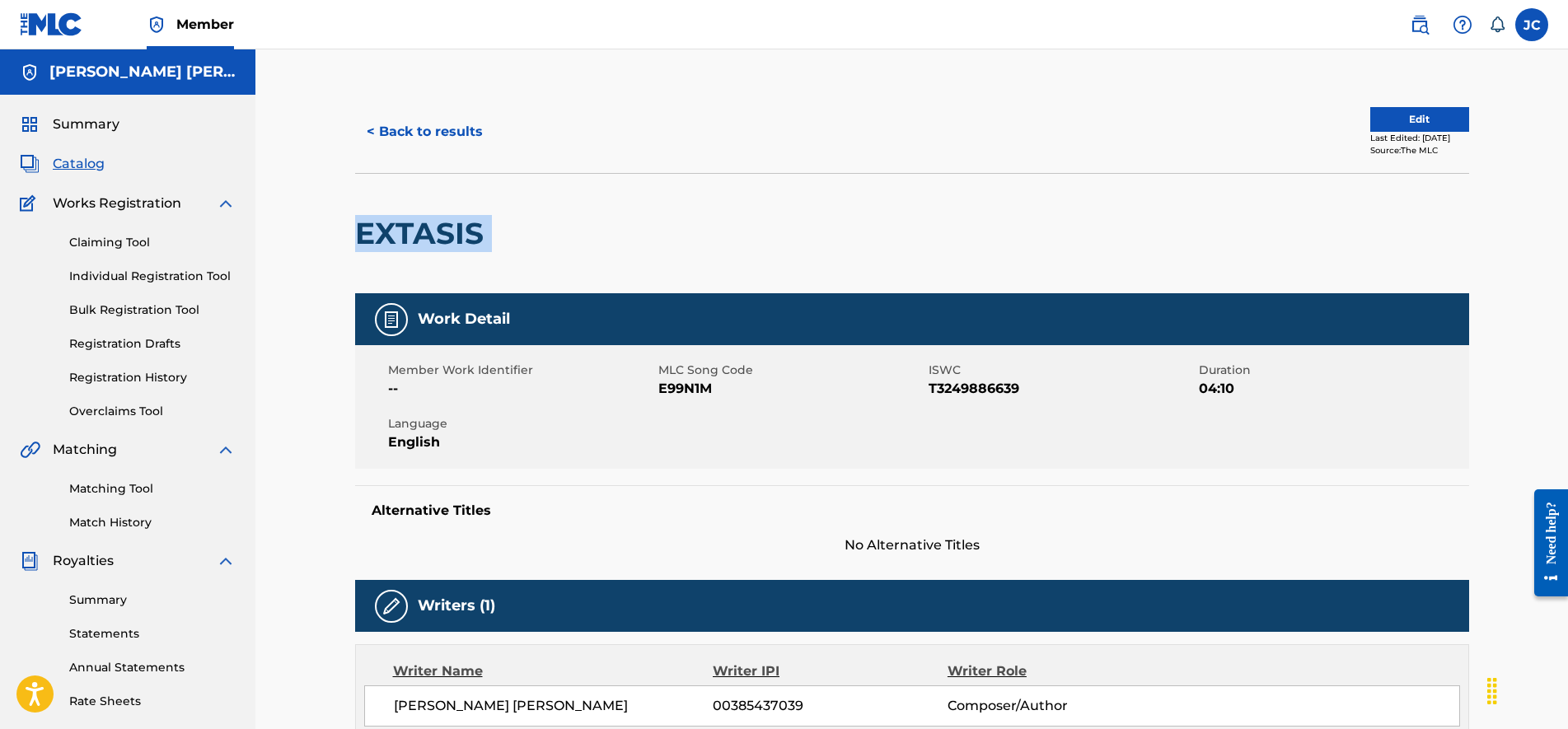
copy div "EXTASIS"
click at [385, 124] on button "< Back to results" at bounding box center [425, 132] width 139 height 41
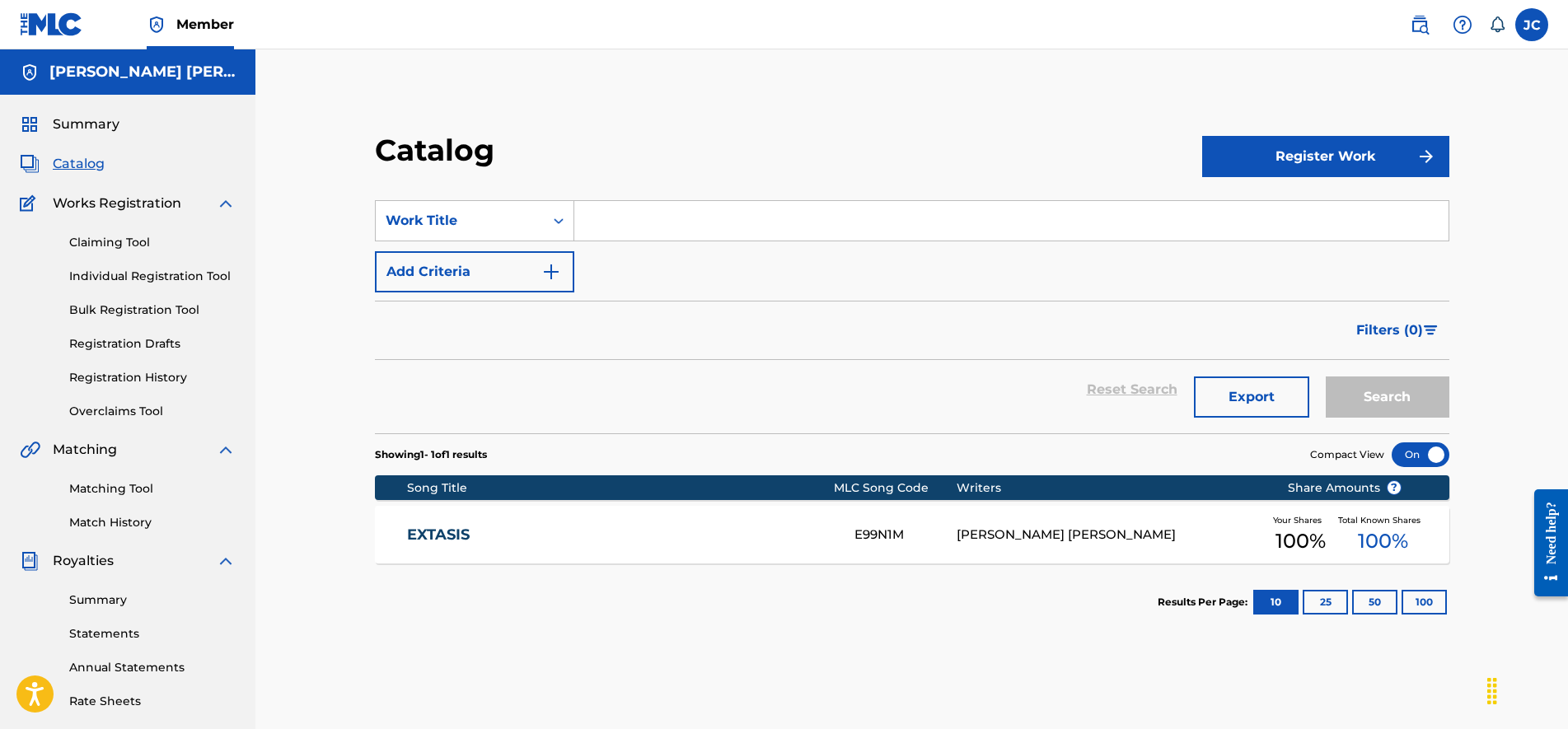
click at [120, 170] on div "Catalog" at bounding box center [127, 163] width 216 height 20
click at [79, 159] on span "Catalog" at bounding box center [79, 163] width 52 height 20
click at [652, 232] on input "Search Form" at bounding box center [1011, 220] width 874 height 40
paste input "Fantasy"
type input "Fantasy"
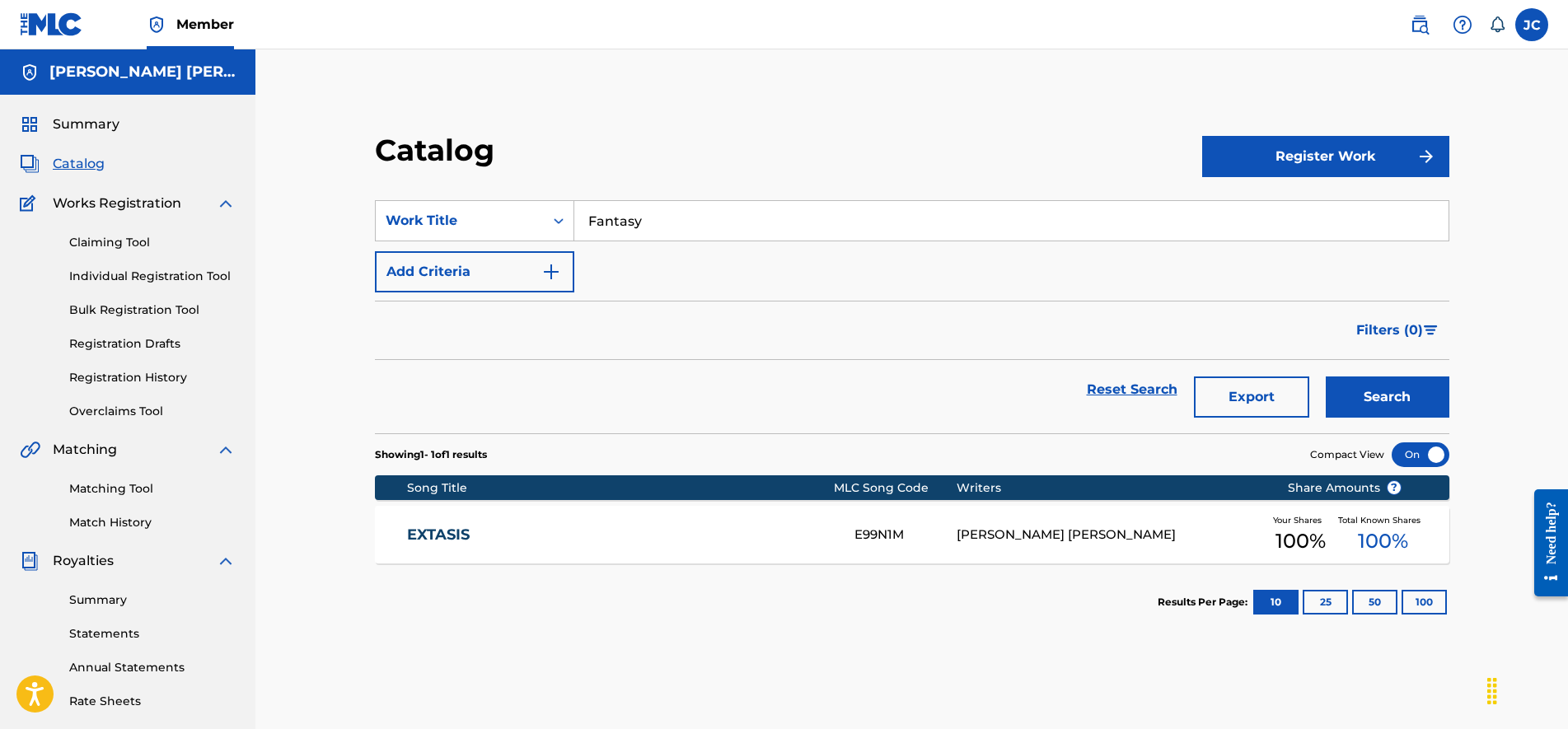
click at [1366, 390] on button "Search" at bounding box center [1387, 397] width 124 height 41
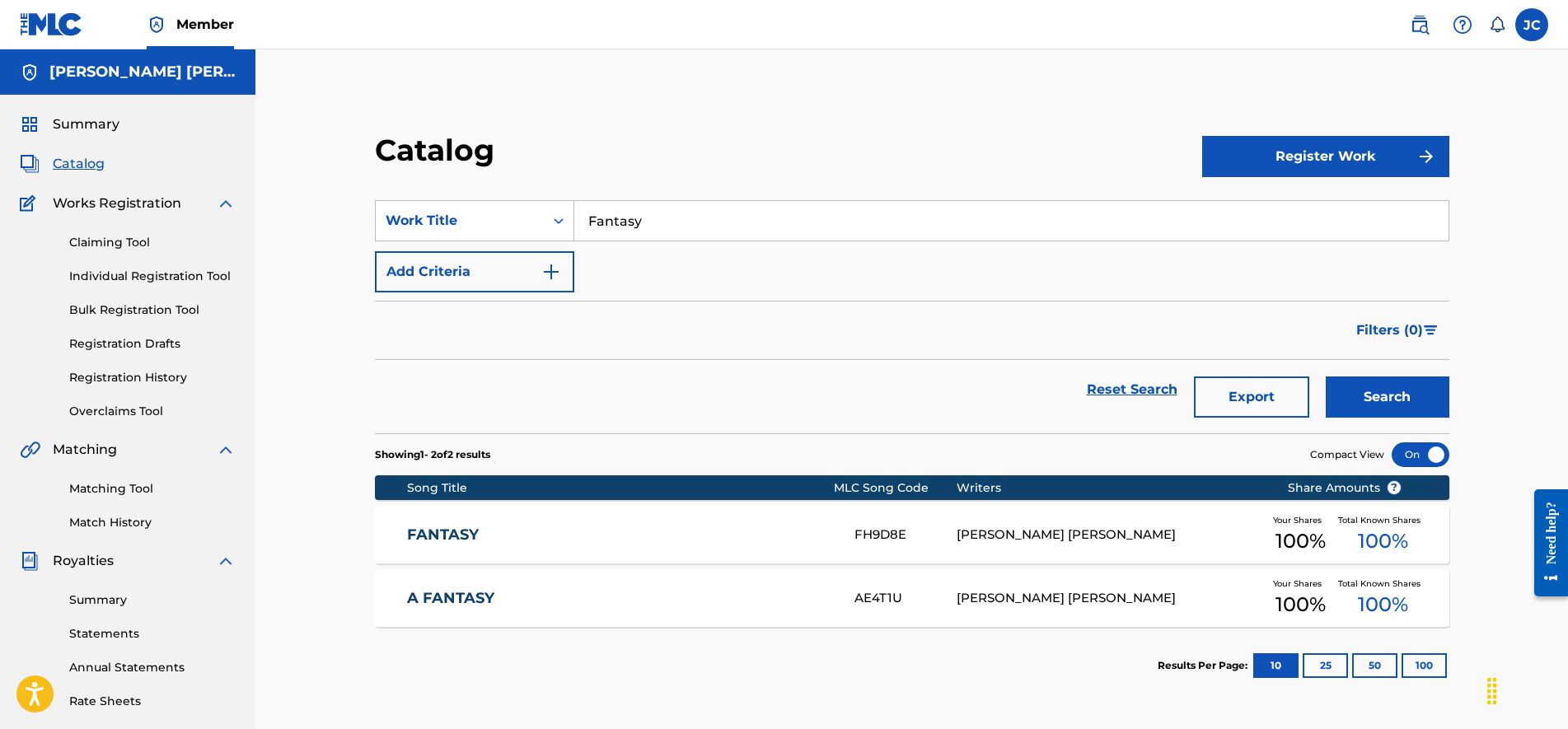
click at [871, 535] on div "FH9D8E" at bounding box center [906, 535] width 102 height 19
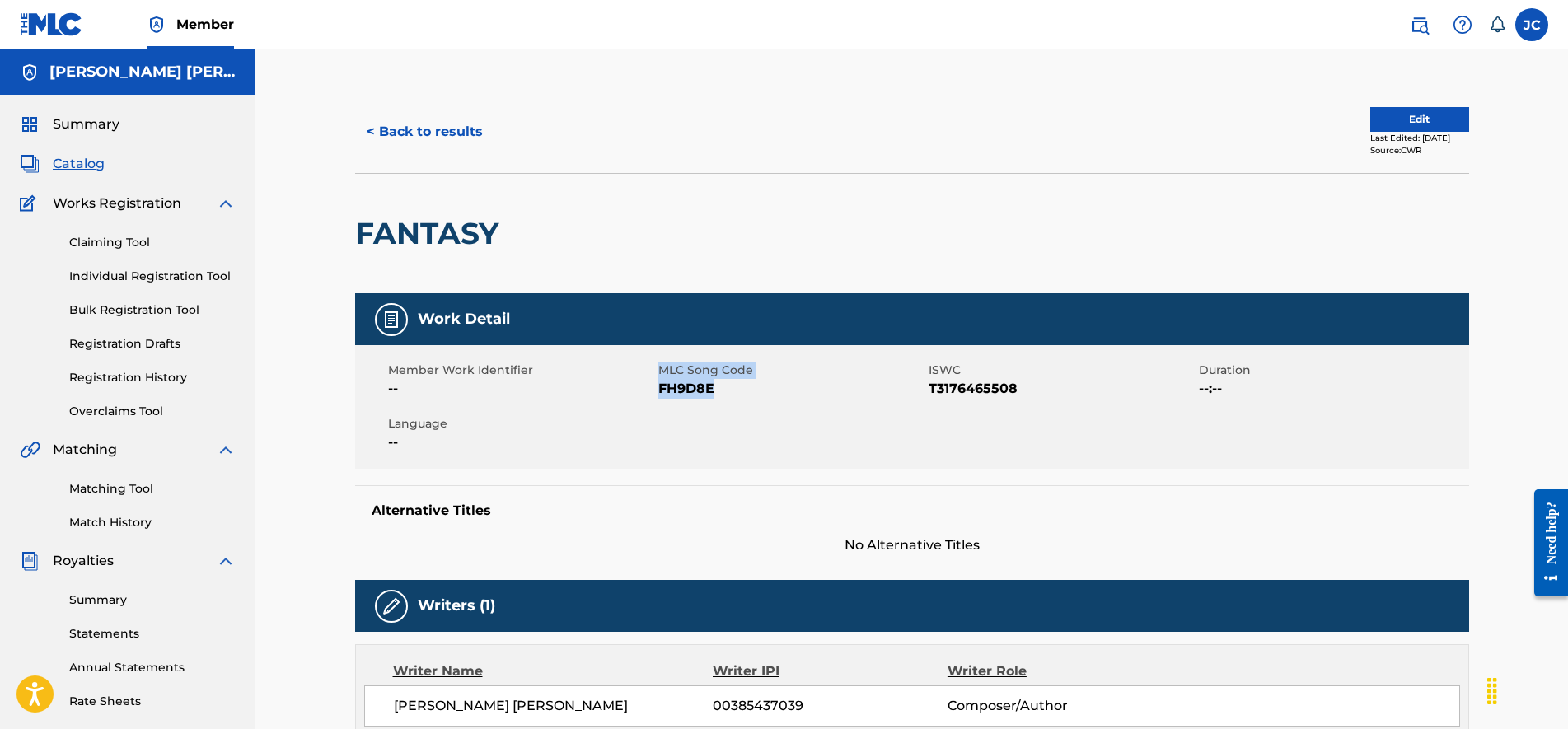
drag, startPoint x: 657, startPoint y: 392, endPoint x: 710, endPoint y: 389, distance: 53.1
click at [712, 389] on div "Member Work Identifier -- MLC Song Code FH9D8E ISWC T3176465508 Duration --:-- …" at bounding box center [911, 407] width 1114 height 124
drag, startPoint x: 710, startPoint y: 389, endPoint x: 699, endPoint y: 392, distance: 11.4
click at [699, 392] on span "FH9D8E" at bounding box center [791, 388] width 266 height 20
click at [724, 391] on span "FH9D8E" at bounding box center [791, 388] width 266 height 20
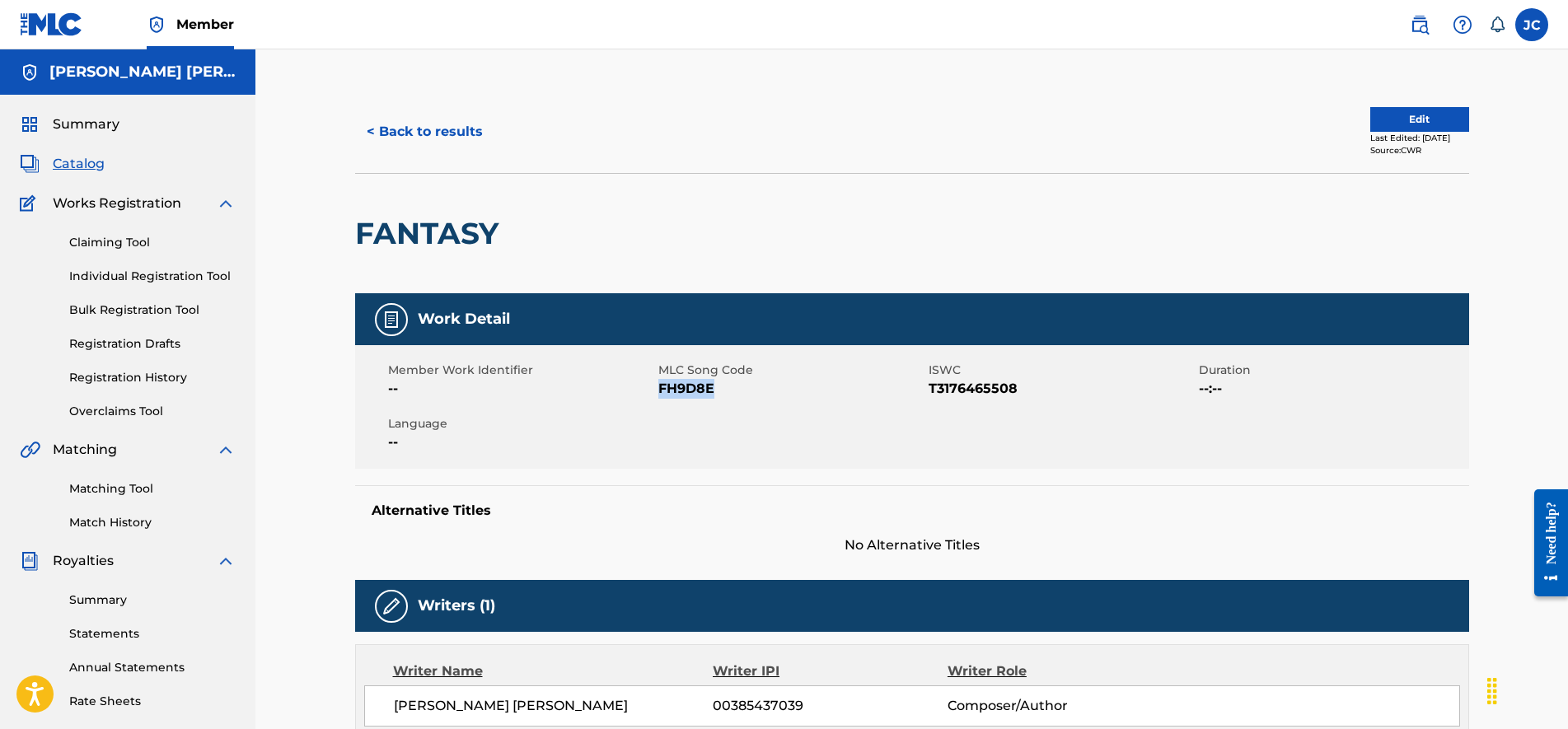
drag, startPoint x: 710, startPoint y: 388, endPoint x: 660, endPoint y: 388, distance: 50.0
click at [660, 388] on span "FH9D8E" at bounding box center [791, 388] width 266 height 20
copy span "FH9D8E"
drag, startPoint x: 533, startPoint y: 237, endPoint x: 359, endPoint y: 224, distance: 174.5
click at [359, 224] on div "FANTASY" at bounding box center [911, 232] width 1114 height 120
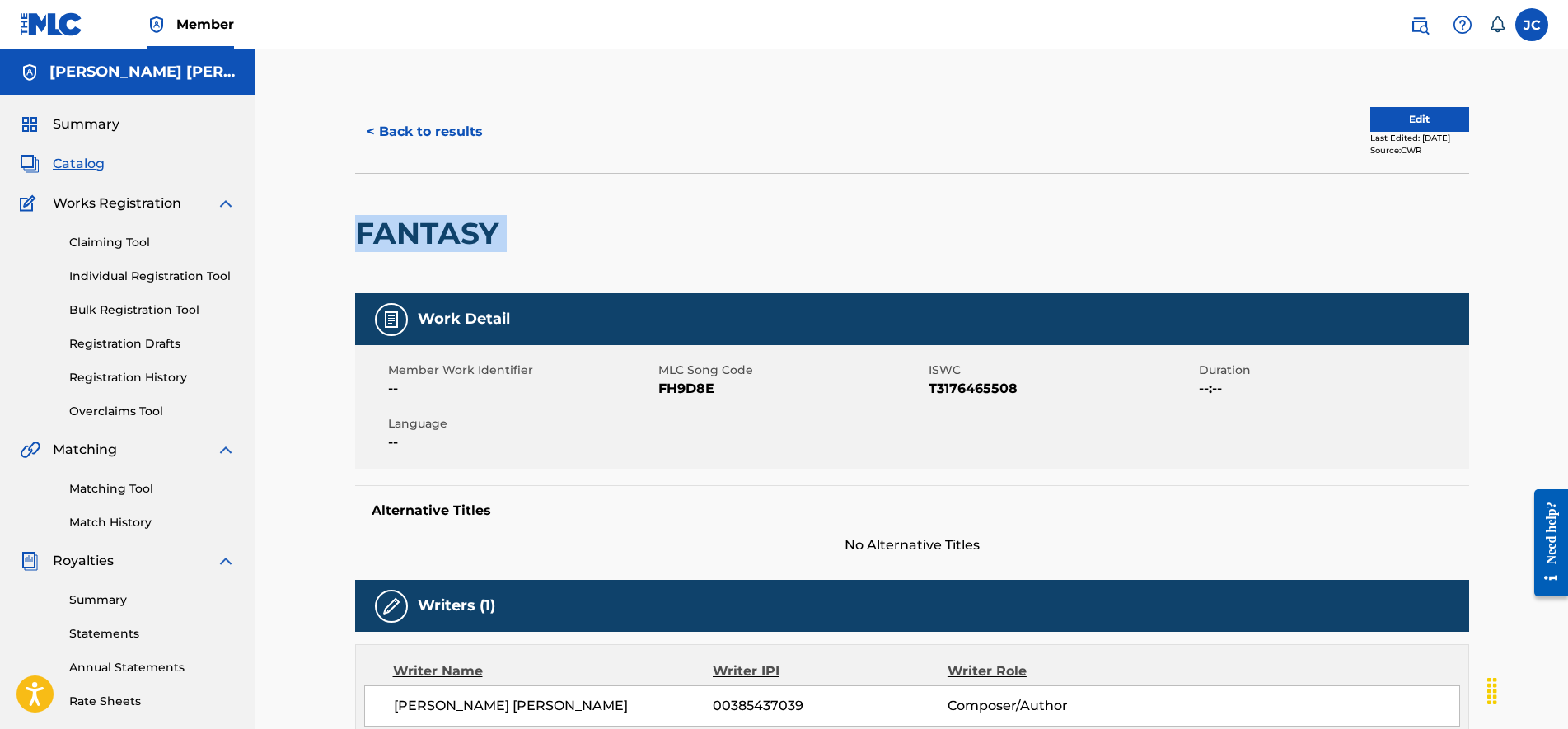
copy div "FANTASY"
click at [420, 121] on button "< Back to results" at bounding box center [425, 132] width 139 height 41
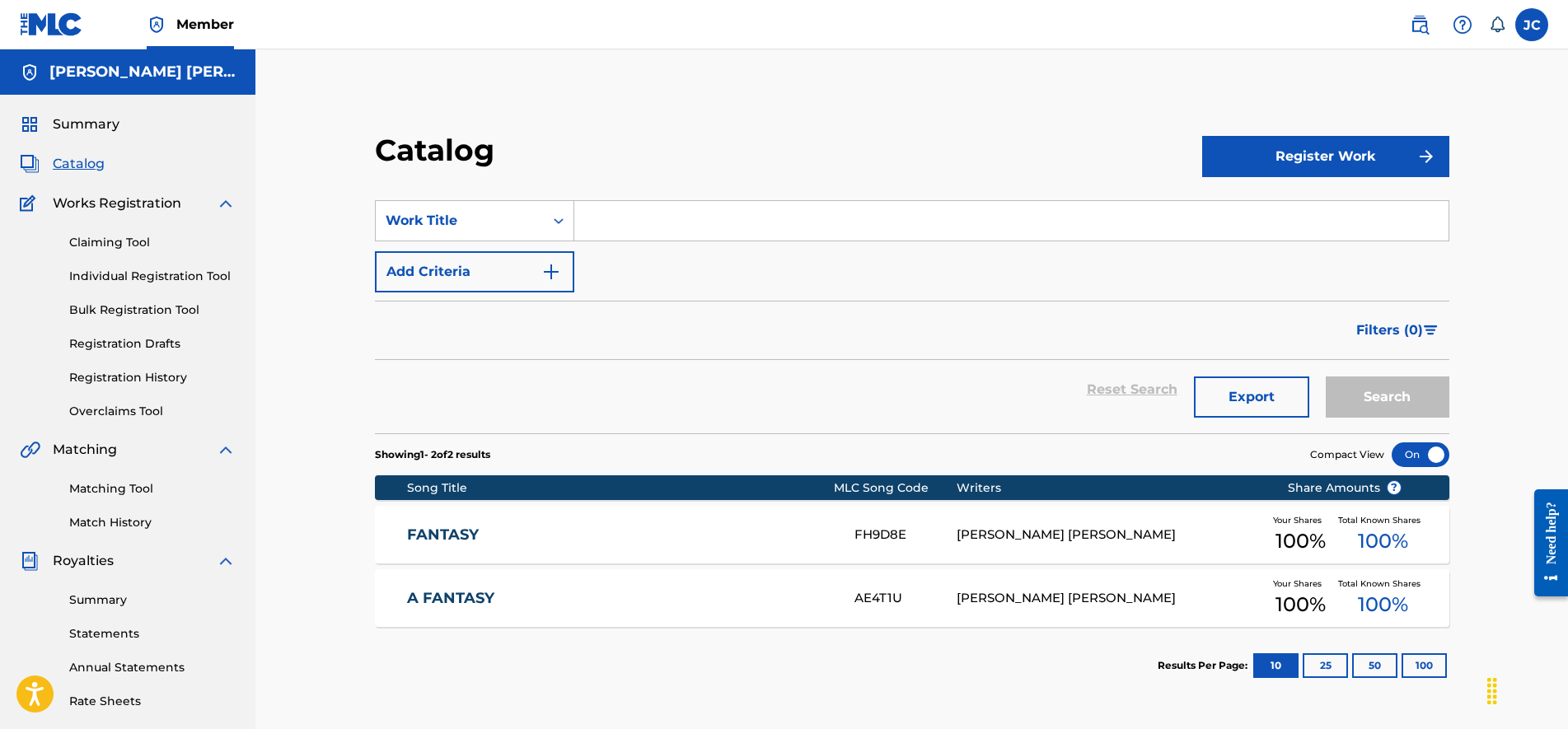
click at [702, 221] on input "Search Form" at bounding box center [1011, 220] width 874 height 40
type input "take me down"
click at [1431, 410] on button "Search" at bounding box center [1387, 397] width 124 height 41
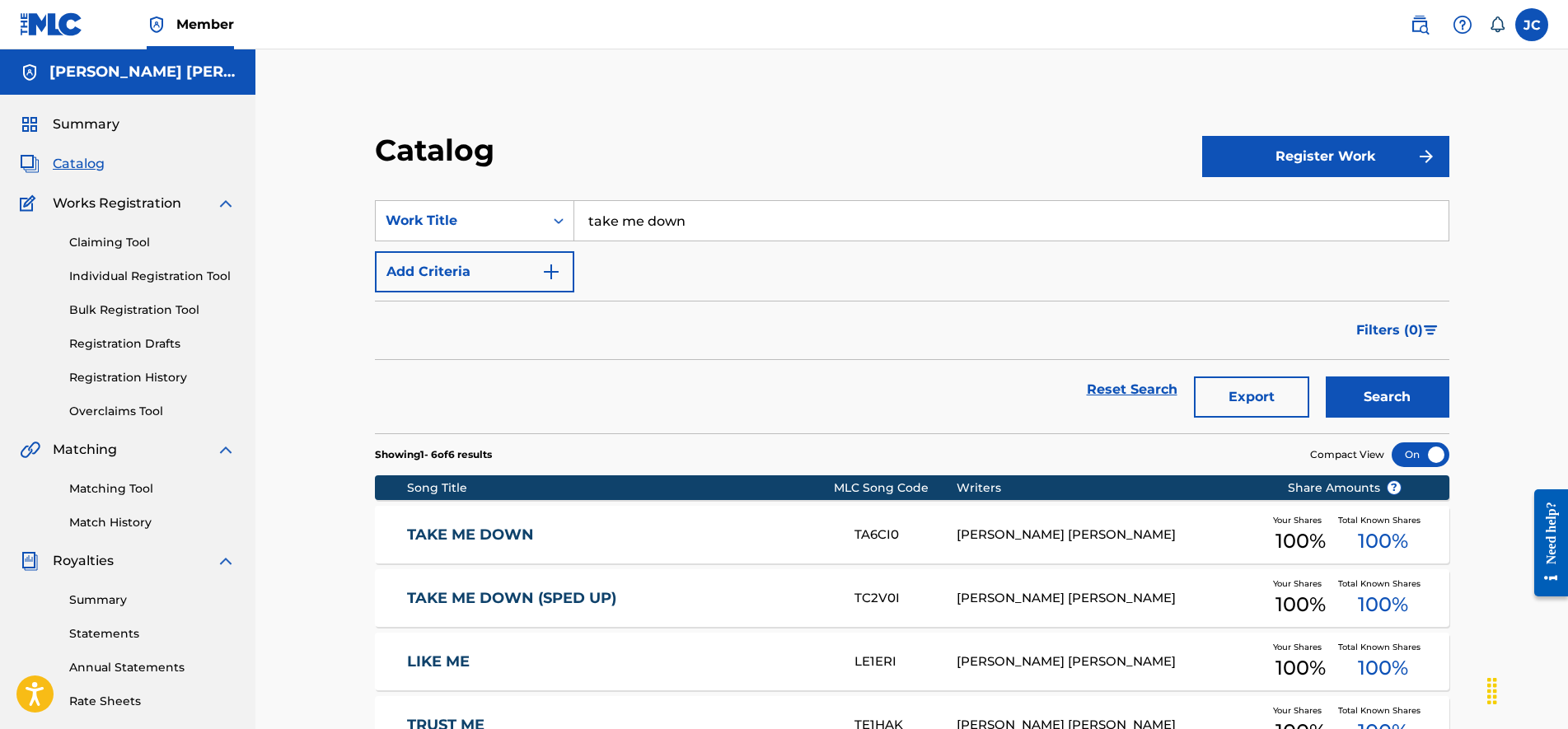
click at [748, 540] on link "TAKE ME DOWN" at bounding box center [620, 535] width 425 height 19
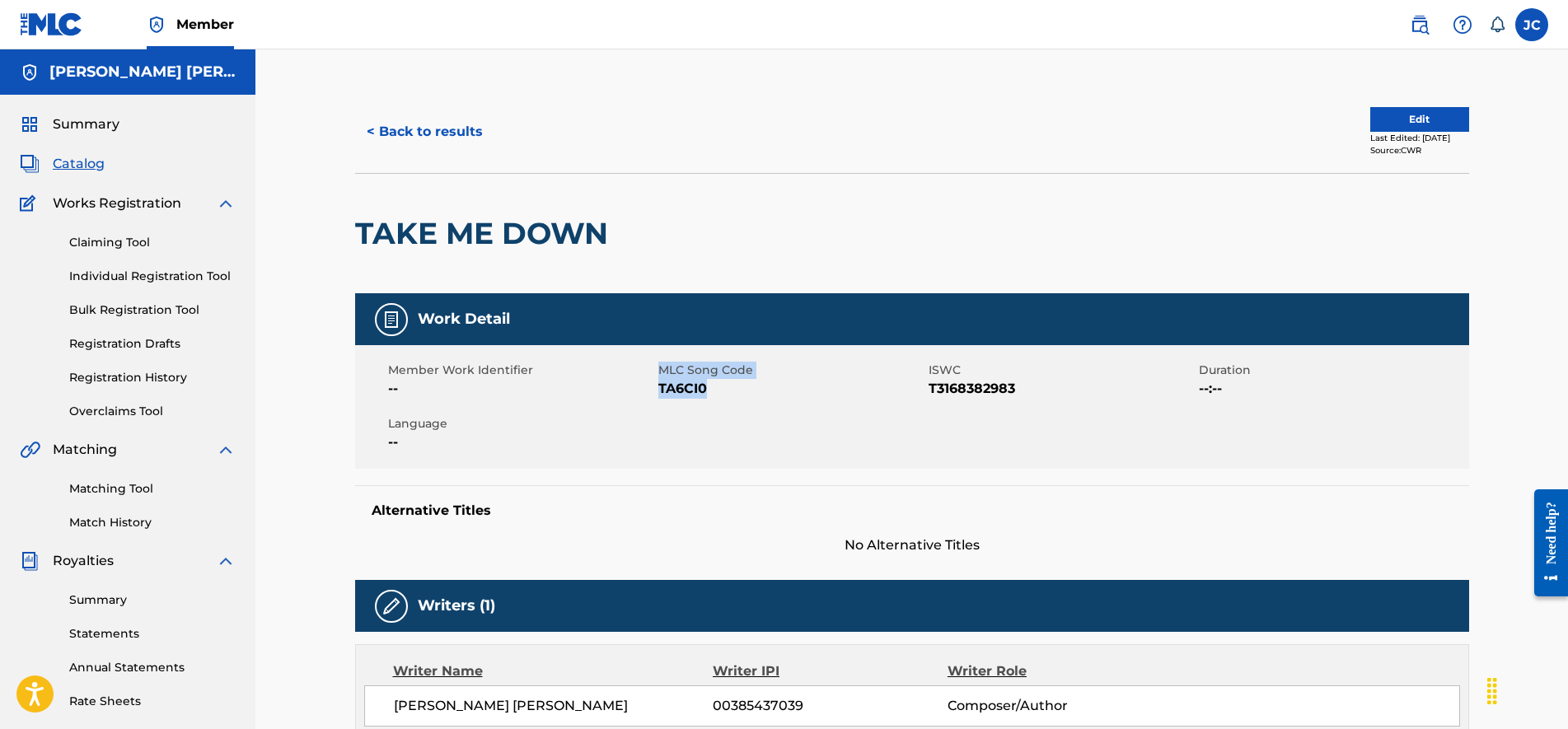
drag, startPoint x: 713, startPoint y: 383, endPoint x: 656, endPoint y: 389, distance: 57.3
click at [656, 389] on div "Member Work Identifier -- MLC Song Code TA6CI0 ISWC T3168382983 Duration --:-- …" at bounding box center [911, 407] width 1114 height 124
drag, startPoint x: 656, startPoint y: 389, endPoint x: 680, endPoint y: 396, distance: 25.0
click at [680, 396] on span "TA6CI0" at bounding box center [791, 388] width 266 height 20
click at [701, 397] on span "TA6CI0" at bounding box center [791, 388] width 266 height 20
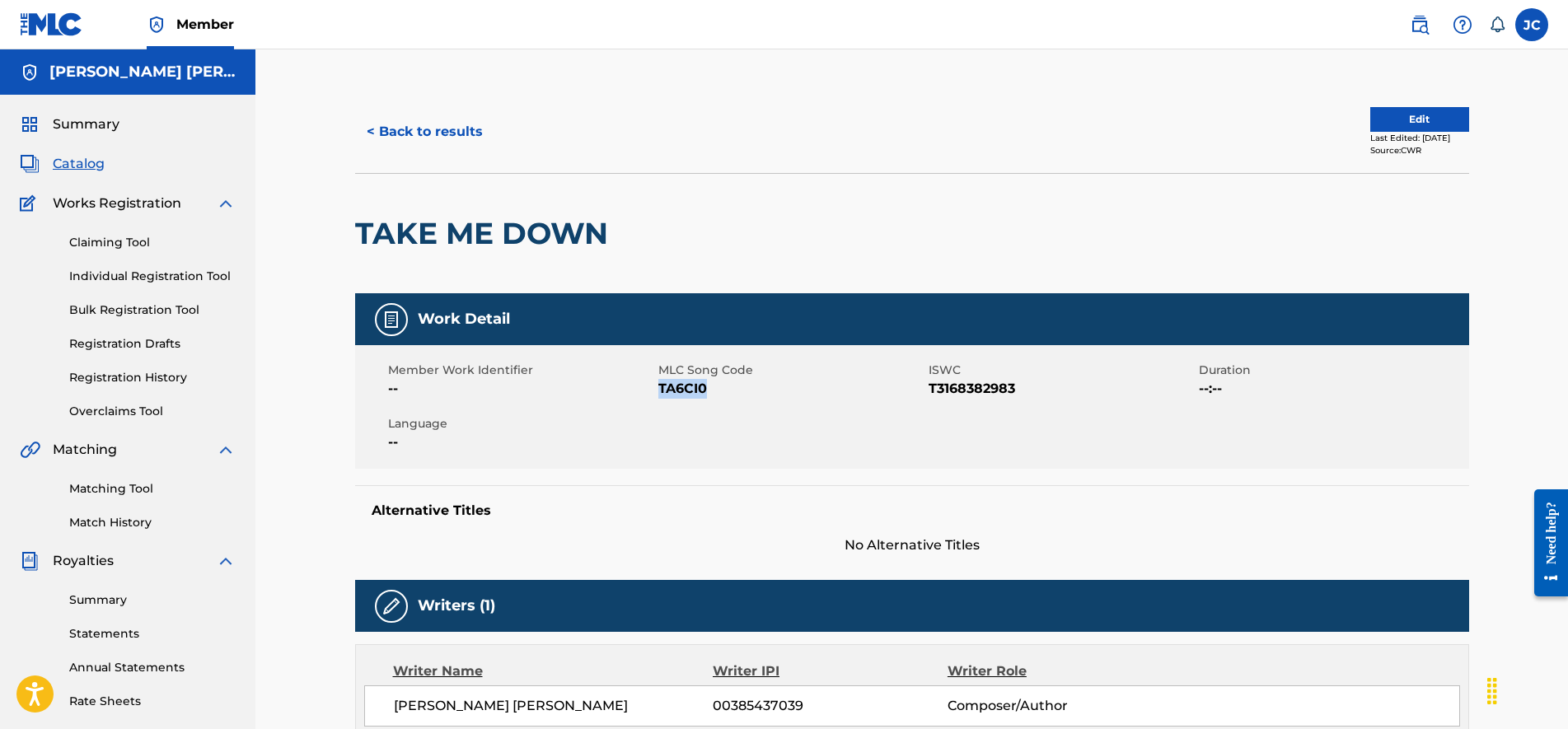
drag, startPoint x: 718, startPoint y: 391, endPoint x: 661, endPoint y: 391, distance: 57.0
click at [661, 391] on span "TA6CI0" at bounding box center [791, 388] width 266 height 20
copy span "TA6CI0"
drag, startPoint x: 613, startPoint y: 228, endPoint x: 341, endPoint y: 231, distance: 272.0
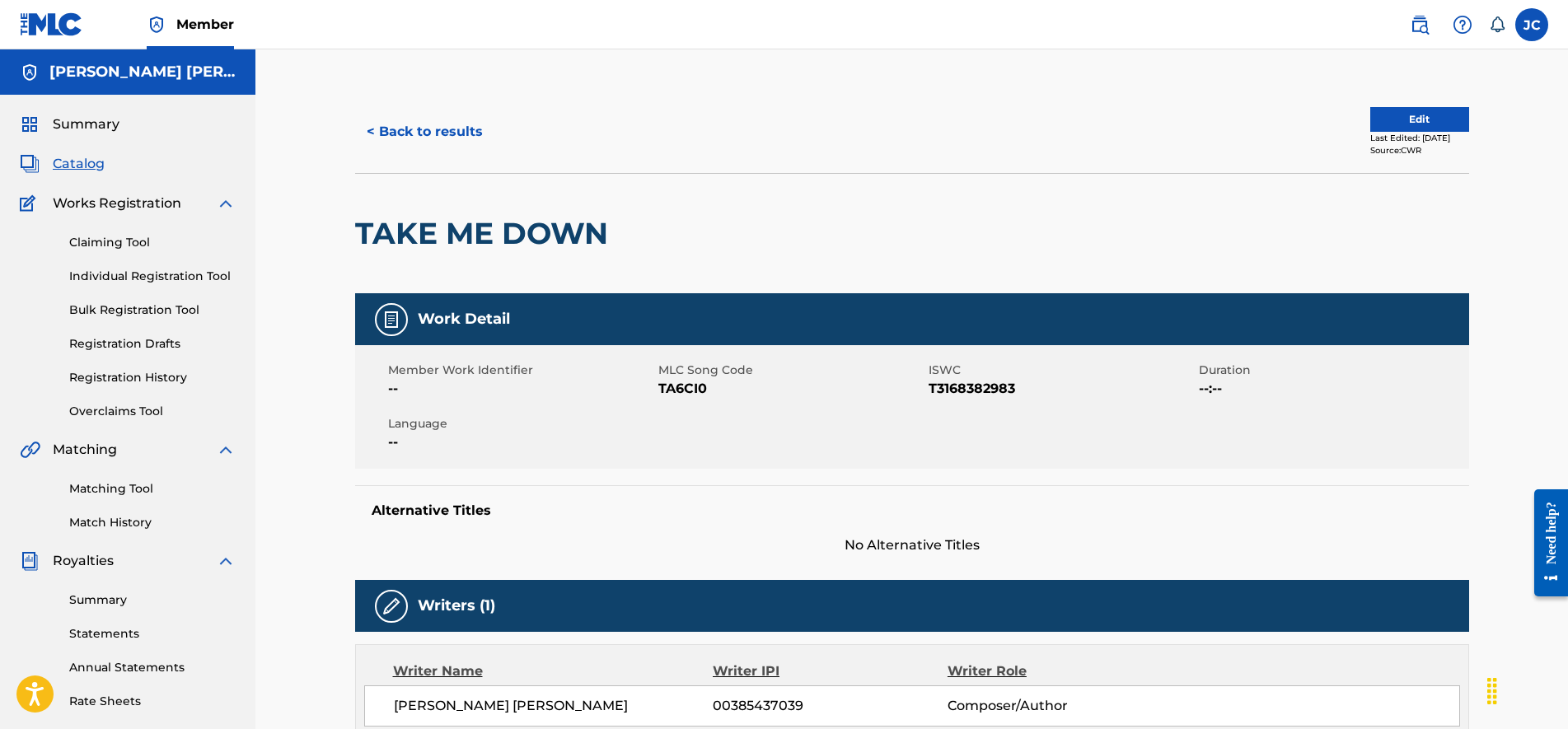
click at [702, 209] on div at bounding box center [744, 233] width 256 height 120
click at [427, 117] on button "< Back to results" at bounding box center [425, 132] width 139 height 41
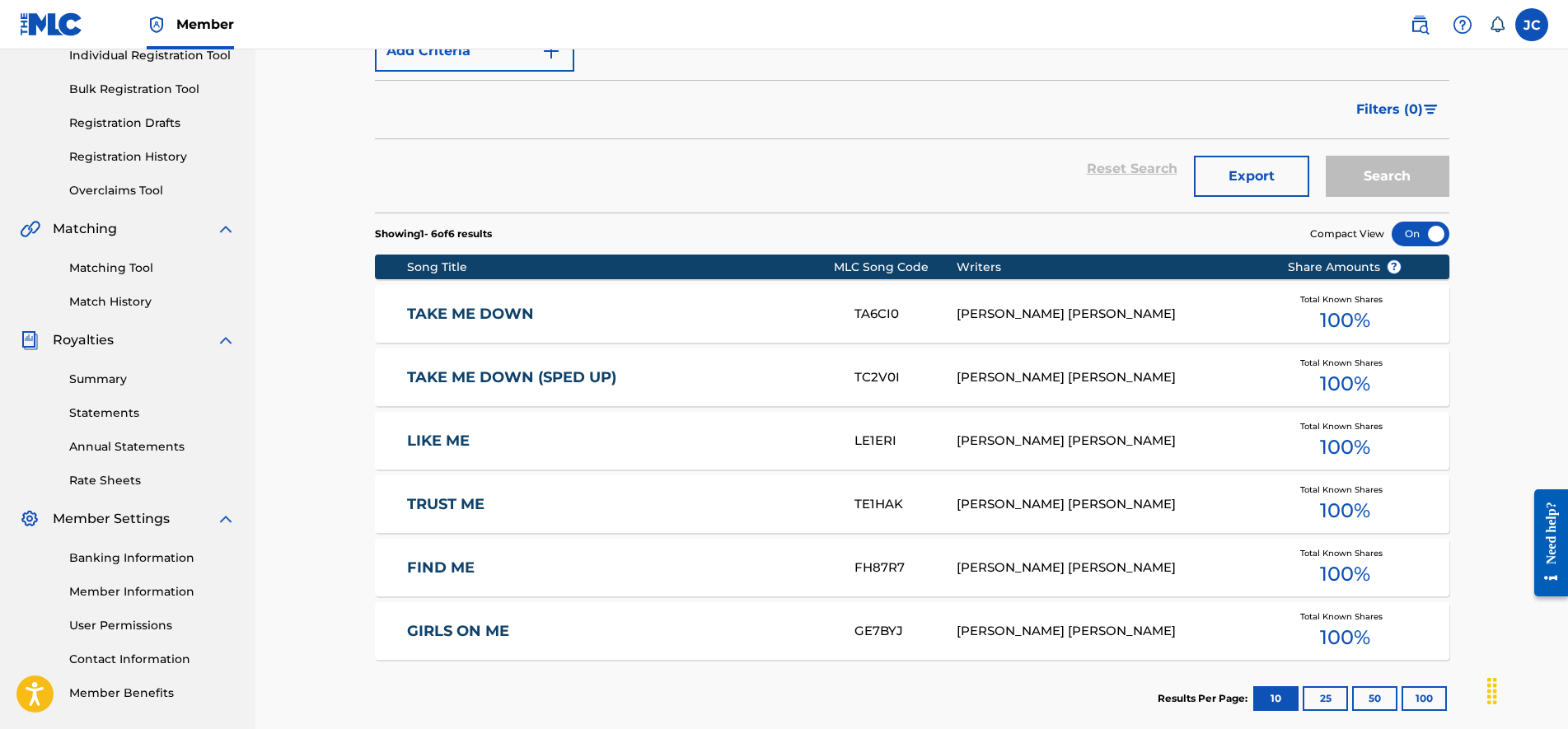
drag, startPoint x: 833, startPoint y: 316, endPoint x: 840, endPoint y: 364, distance: 48.5
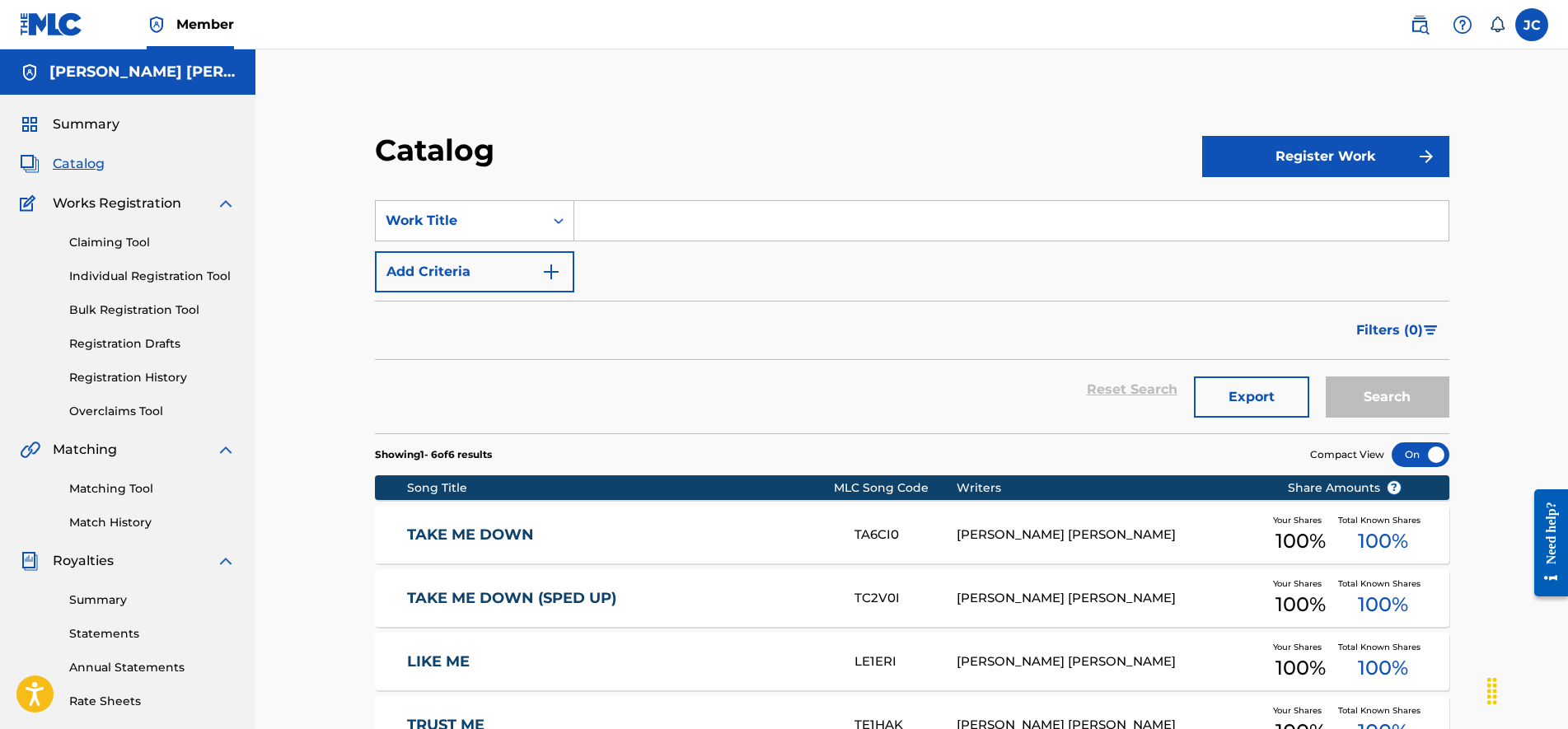
click at [668, 229] on input "Search Form" at bounding box center [1011, 220] width 874 height 40
type input "ok!"
click at [1326, 376] on button "Search" at bounding box center [1387, 397] width 124 height 41
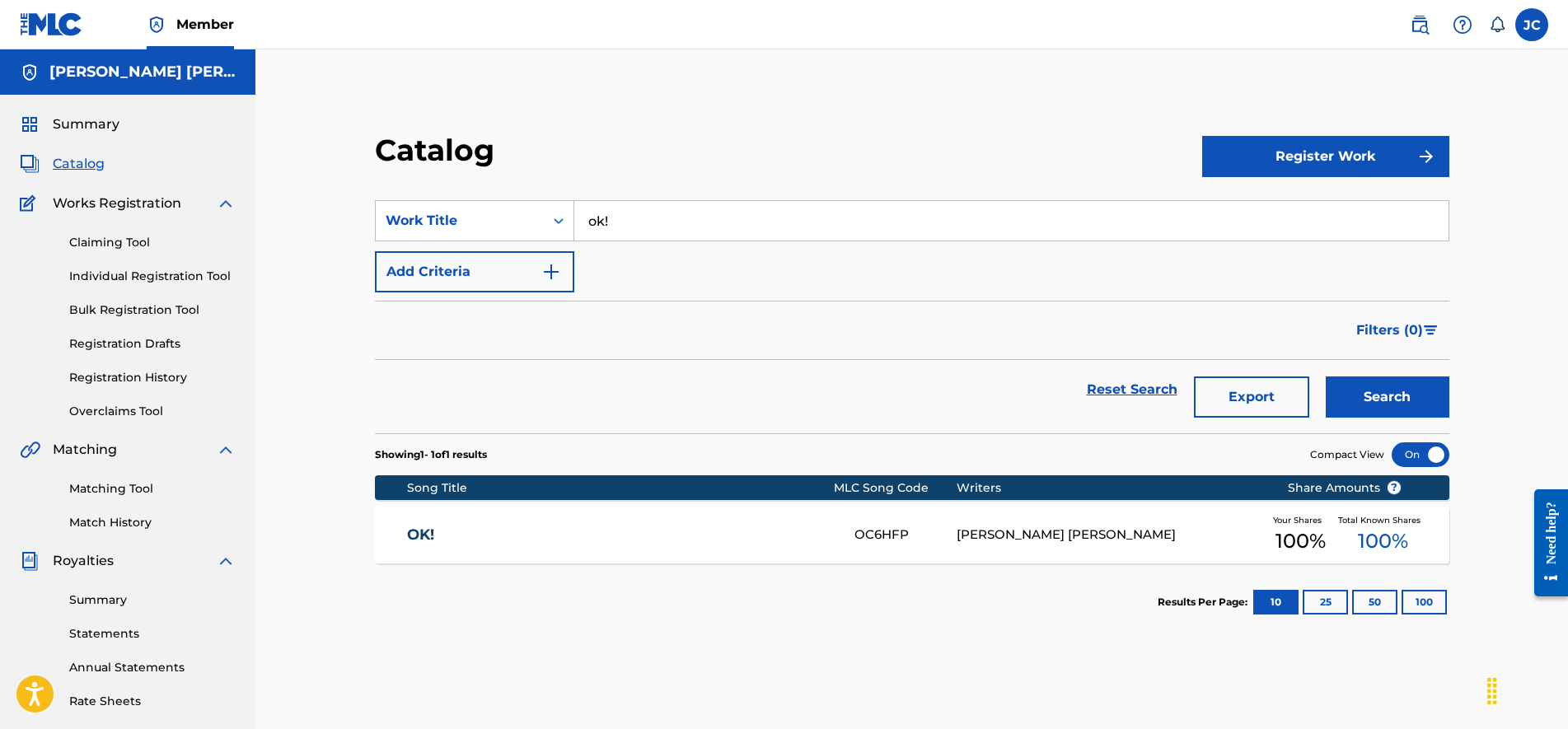
click at [875, 526] on div "OC6HFP" at bounding box center [906, 535] width 102 height 19
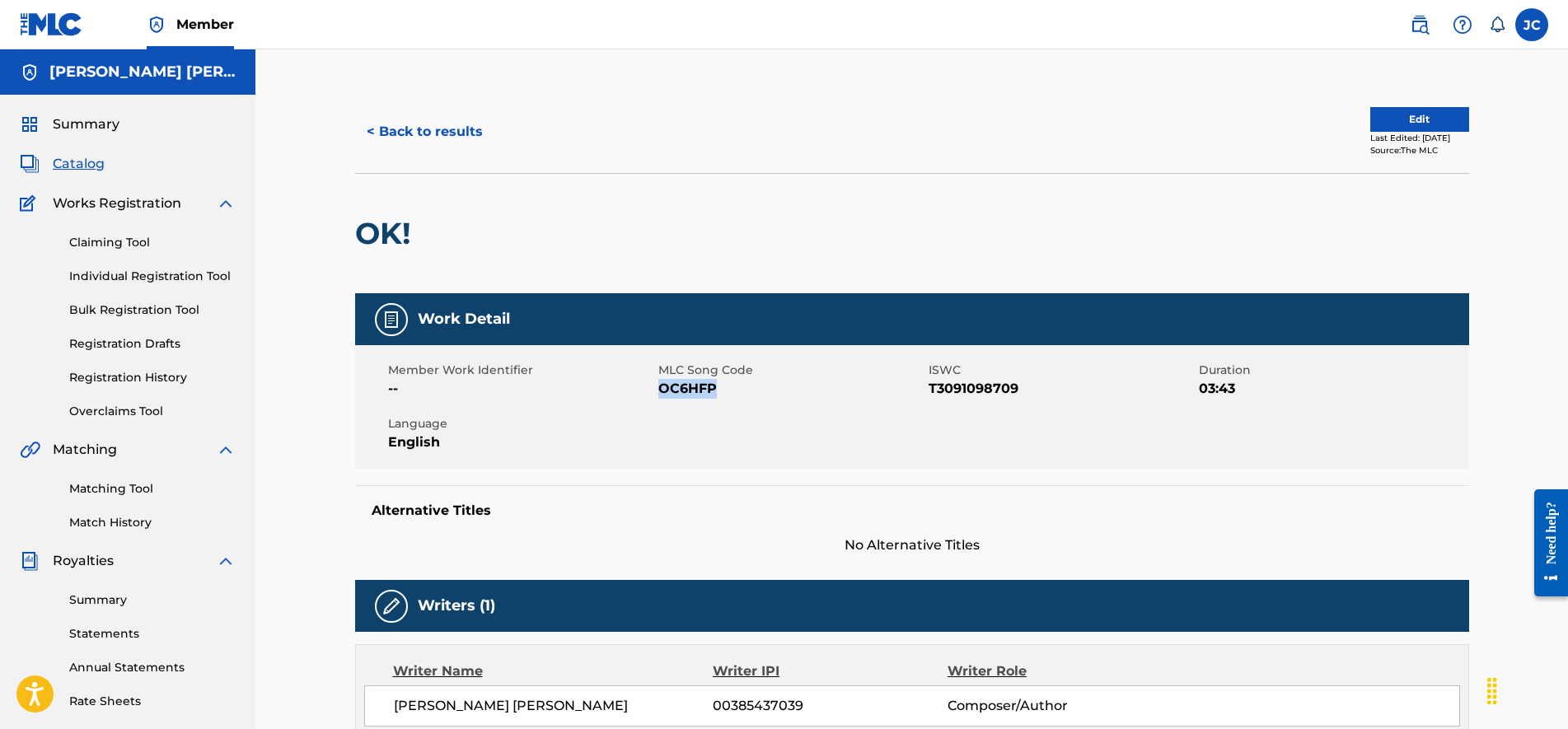
drag, startPoint x: 719, startPoint y: 388, endPoint x: 661, endPoint y: 389, distance: 58.0
click at [661, 389] on span "OC6HFP" at bounding box center [791, 388] width 266 height 20
drag, startPoint x: 423, startPoint y: 232, endPoint x: 359, endPoint y: 232, distance: 64.0
click at [359, 232] on div "OK!" at bounding box center [911, 232] width 1114 height 120
click at [416, 138] on button "< Back to results" at bounding box center [425, 132] width 139 height 41
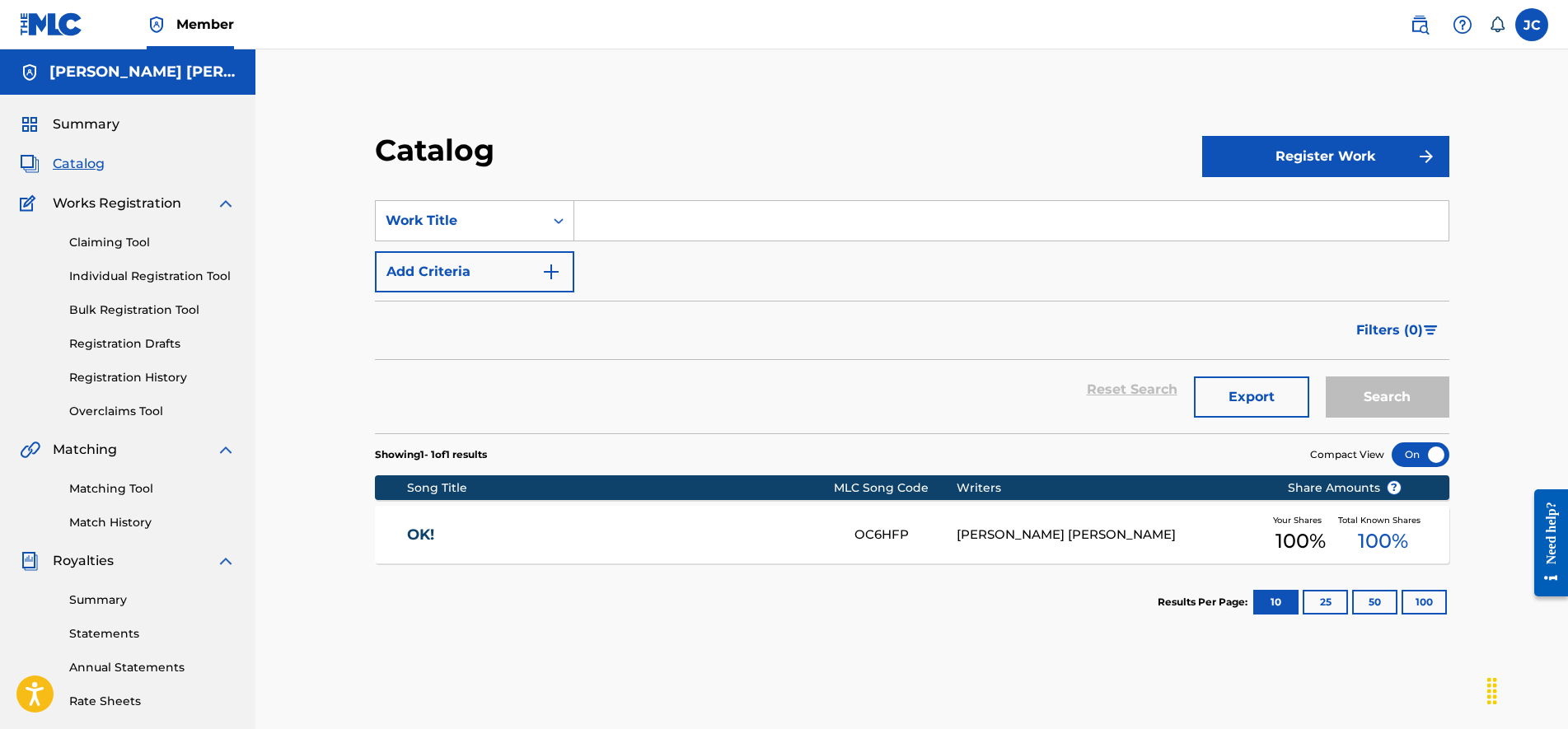
click at [94, 168] on span "Catalog" at bounding box center [79, 163] width 52 height 20
click at [84, 169] on span "Catalog" at bounding box center [79, 163] width 52 height 20
click at [1327, 603] on button "25" at bounding box center [1325, 602] width 46 height 25
click at [1257, 601] on button "10" at bounding box center [1275, 602] width 46 height 25
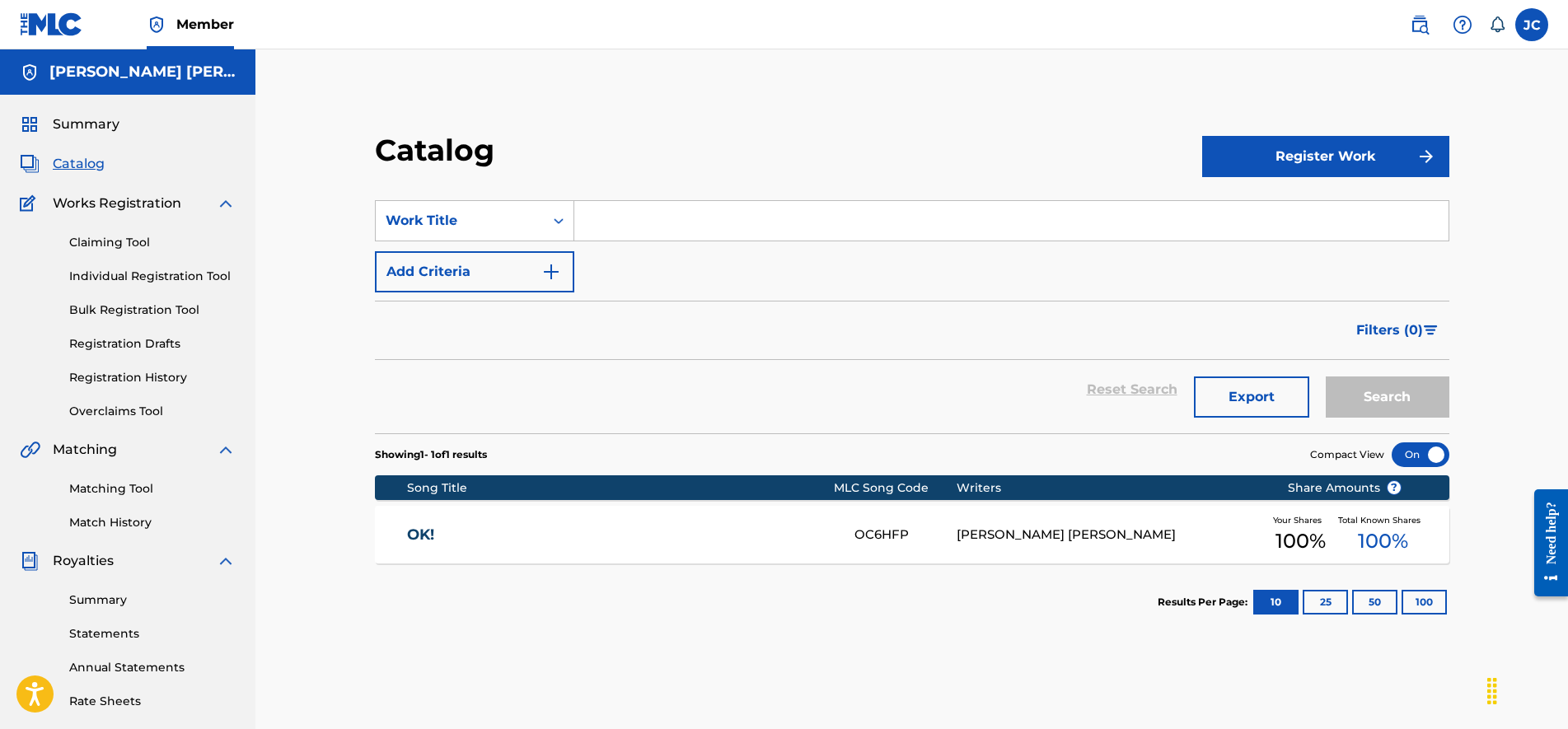
click at [618, 215] on input "Search Form" at bounding box center [1011, 220] width 874 height 40
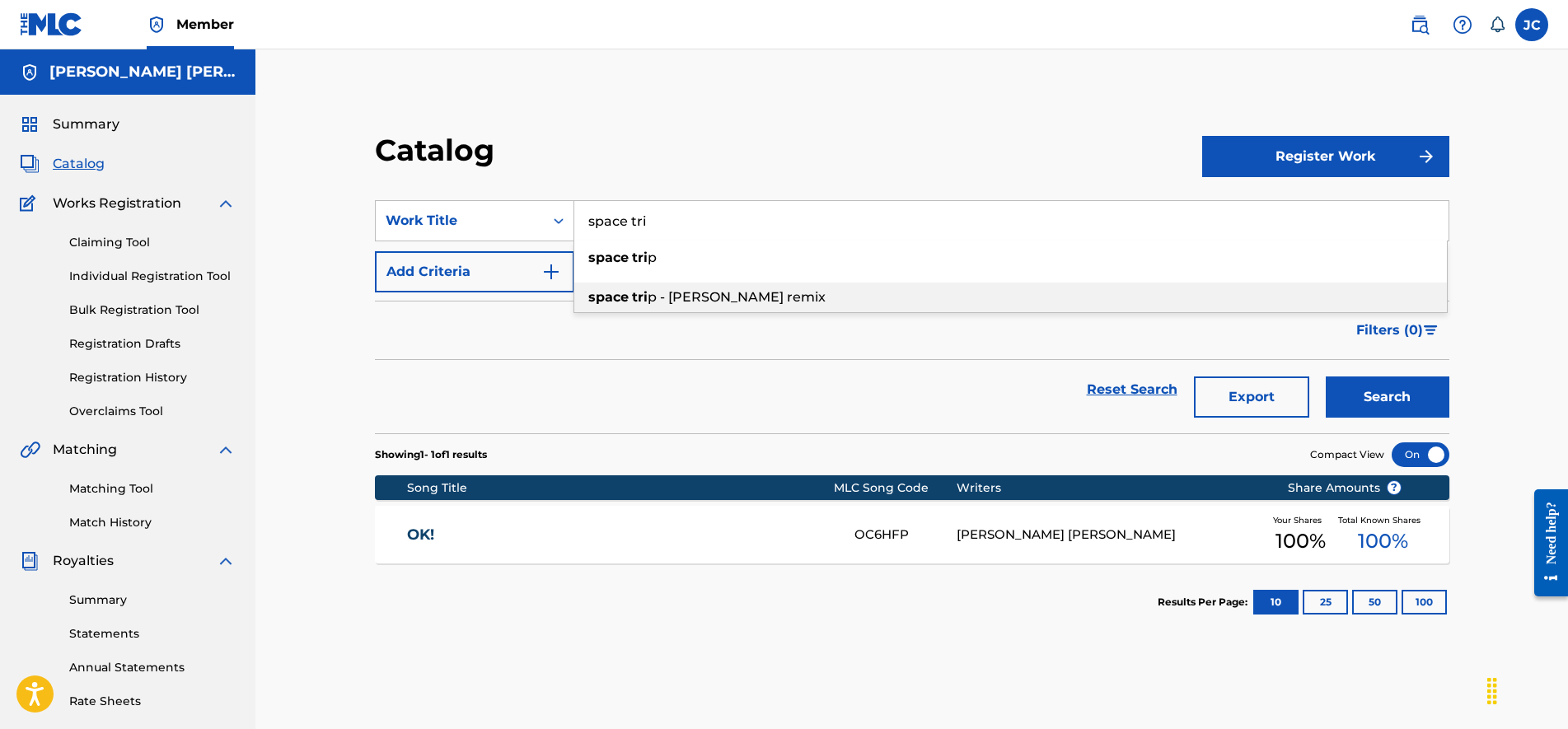
click at [672, 297] on span "p - j.calixto remix" at bounding box center [737, 296] width 178 height 16
type input "space trip - j.calixto remix"
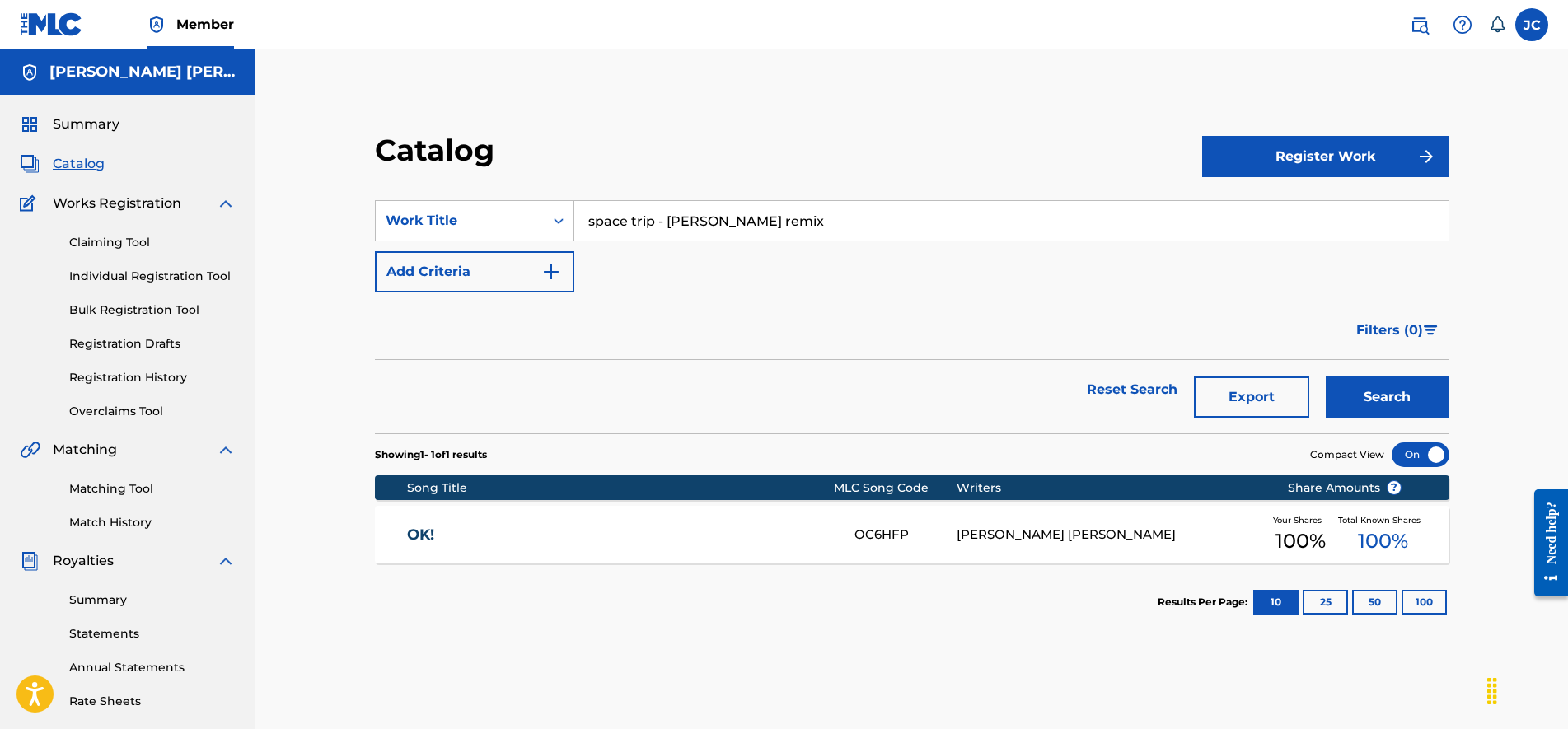
click at [1326, 376] on button "Search" at bounding box center [1387, 397] width 124 height 41
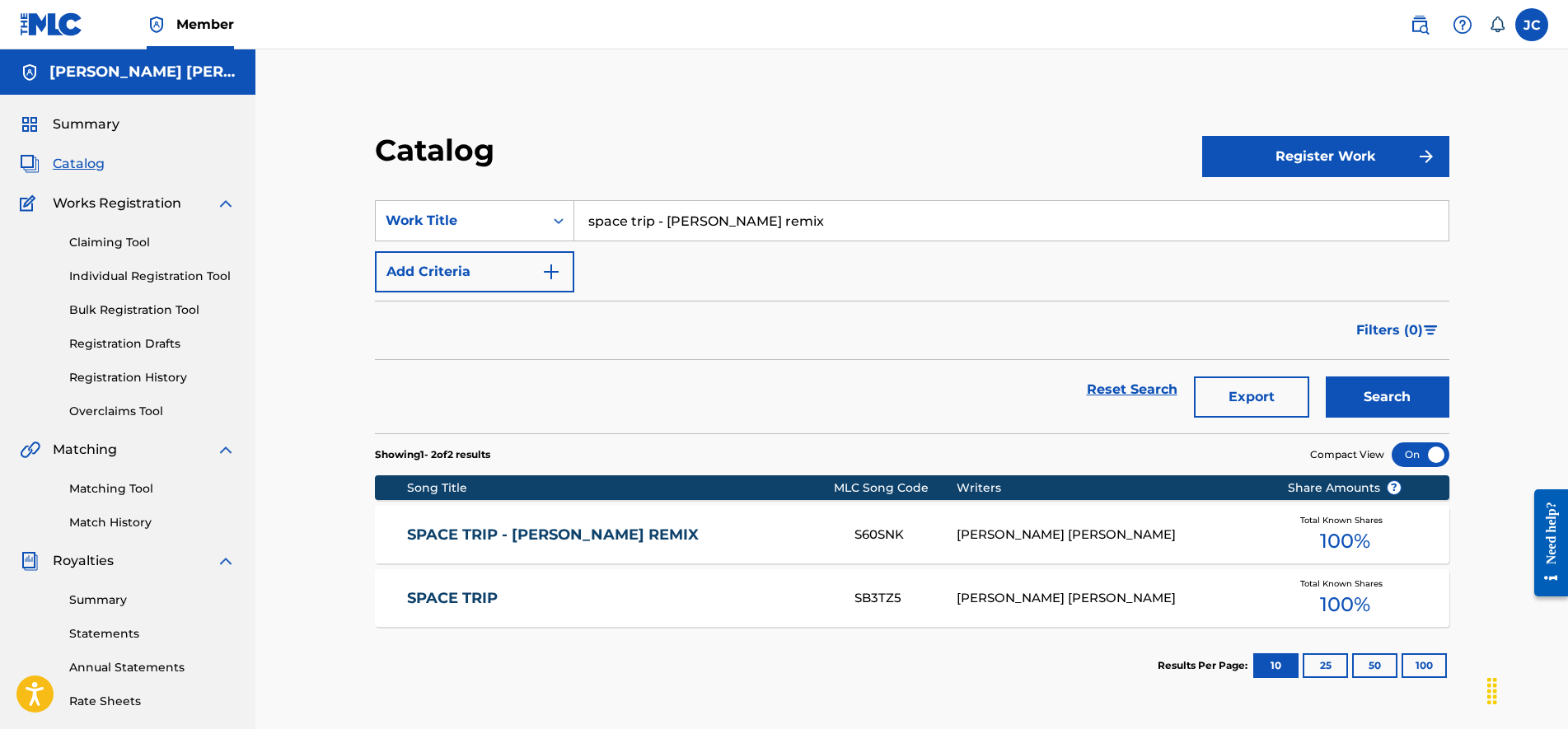
click at [1018, 535] on div "[PERSON_NAME] [PERSON_NAME]" at bounding box center [1110, 535] width 307 height 19
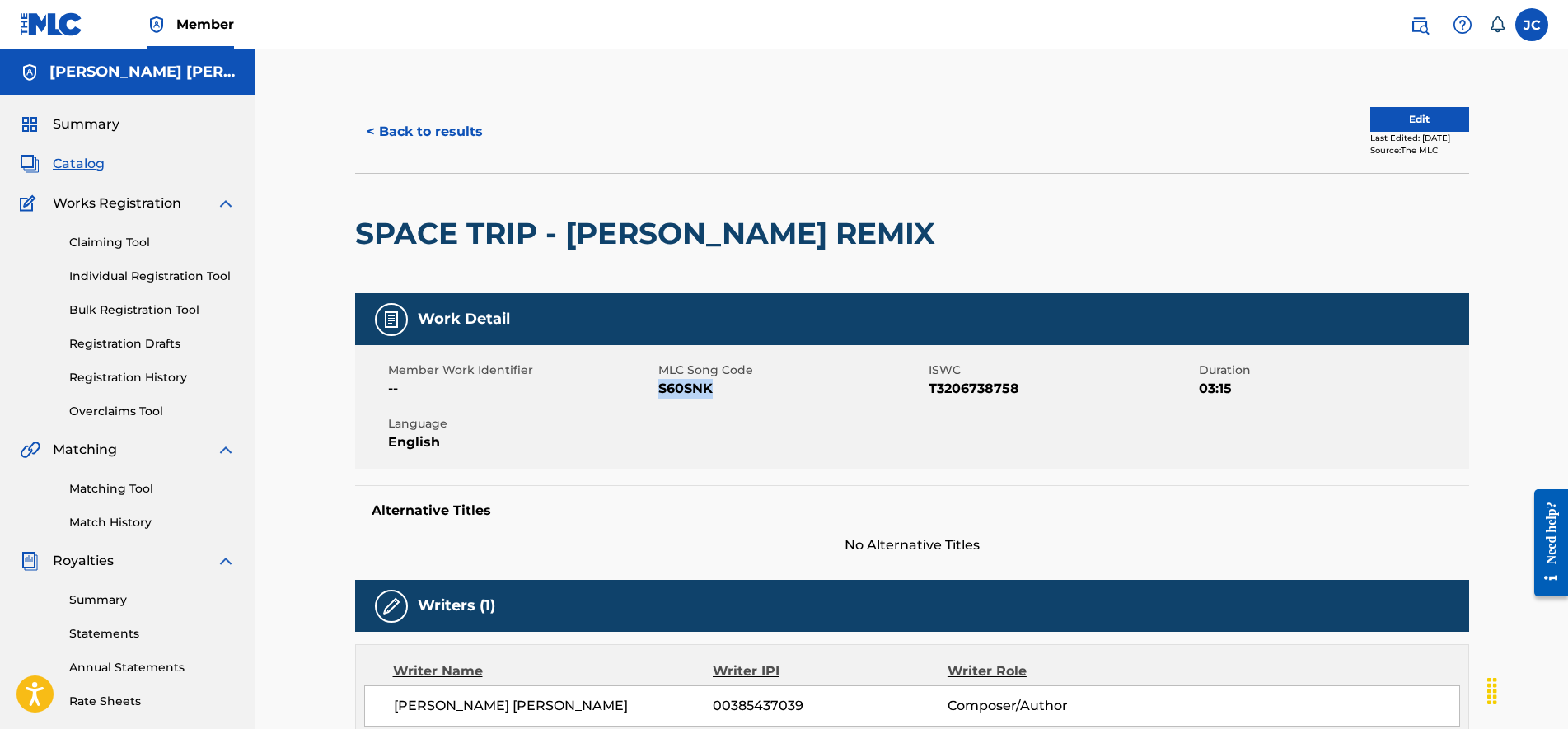
drag, startPoint x: 725, startPoint y: 397, endPoint x: 660, endPoint y: 389, distance: 65.5
click at [660, 389] on span "S60SNK" at bounding box center [791, 388] width 266 height 20
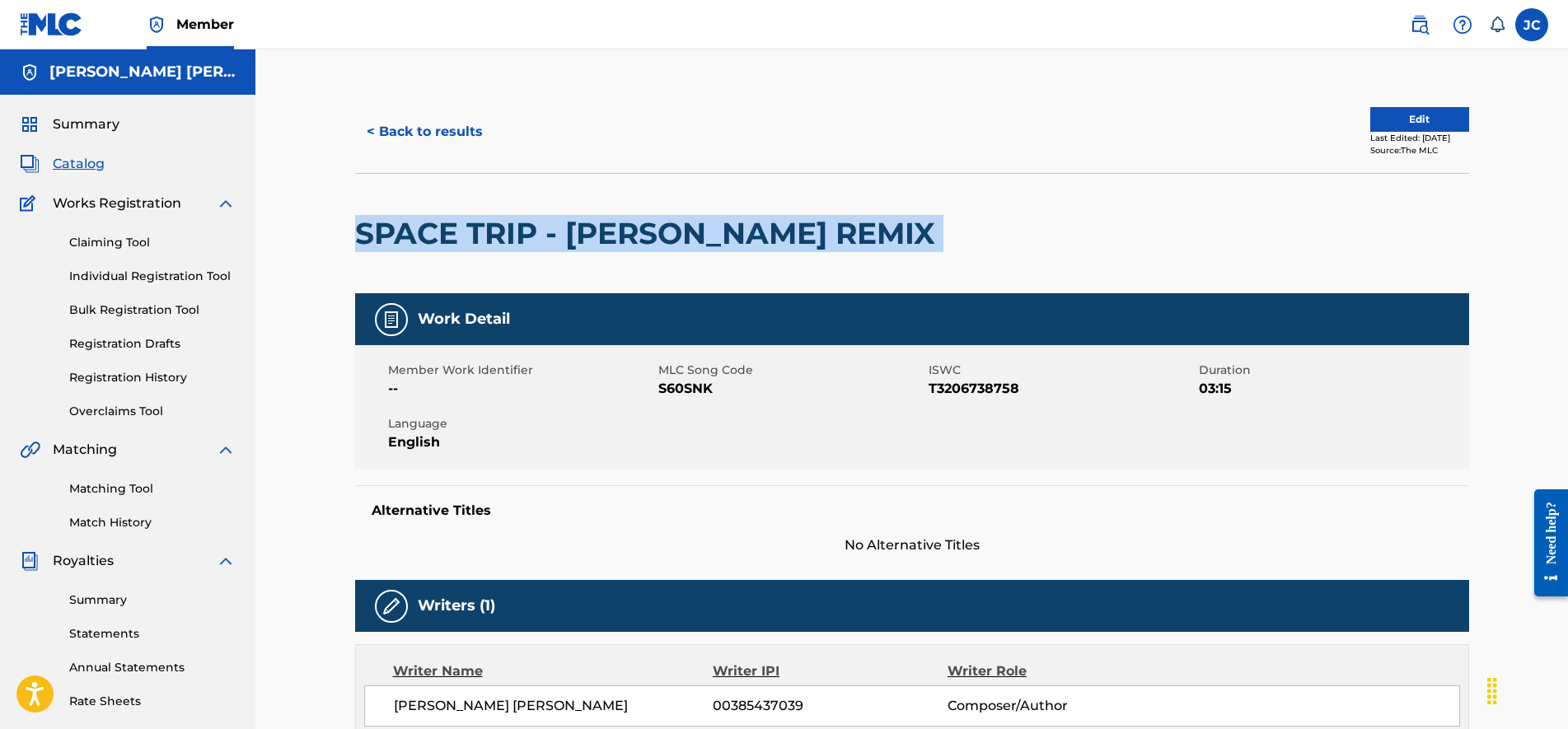
drag, startPoint x: 797, startPoint y: 235, endPoint x: 342, endPoint y: 225, distance: 455.1
click at [342, 225] on div "< Back to results Edit Last Edited: March 28, 2025 Source: The MLC SPACE TRIP -…" at bounding box center [911, 662] width 1153 height 1143
click at [476, 199] on div "SPACE TRIP - [PERSON_NAME] REMIX" at bounding box center [648, 233] width 588 height 120
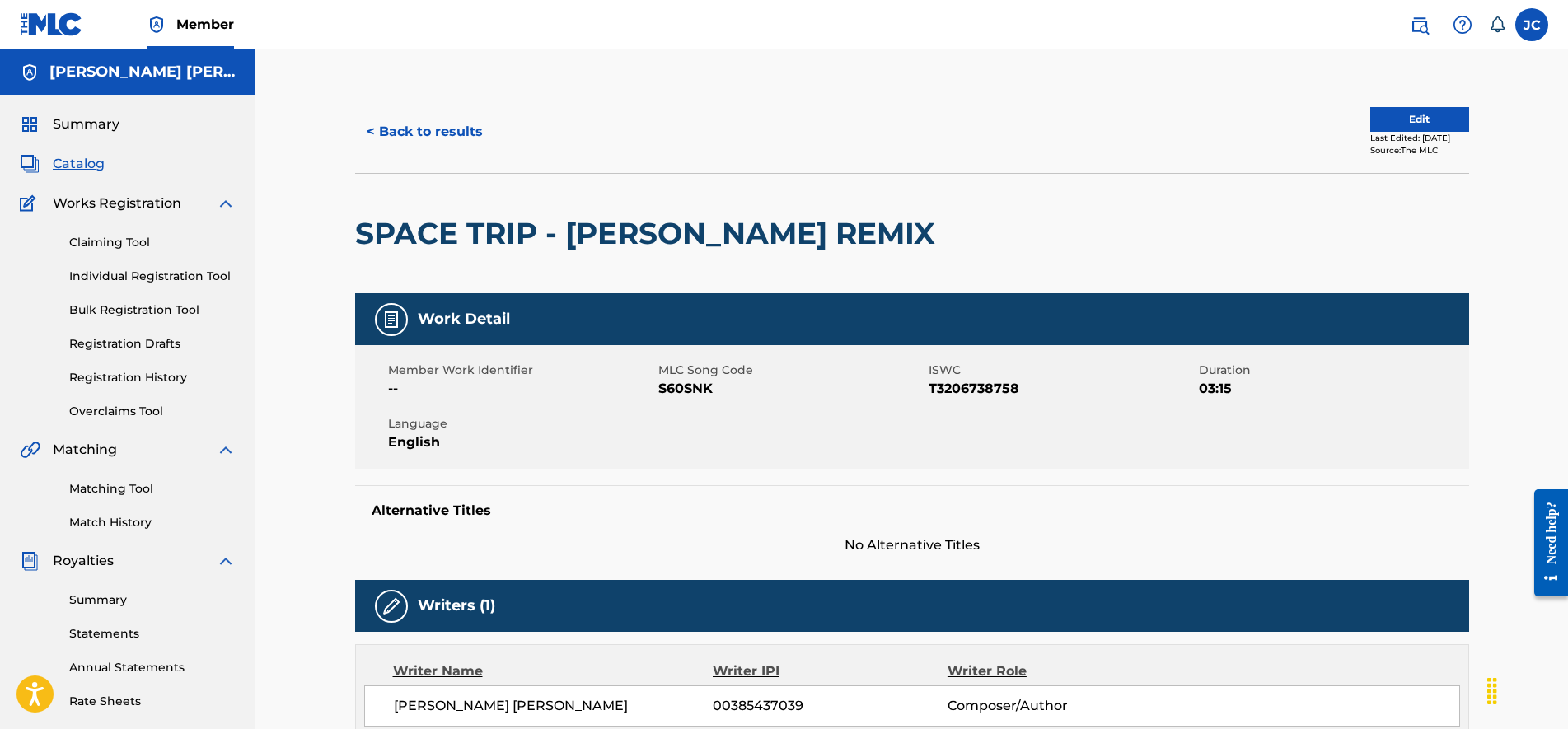
click at [407, 137] on button "< Back to results" at bounding box center [425, 132] width 139 height 41
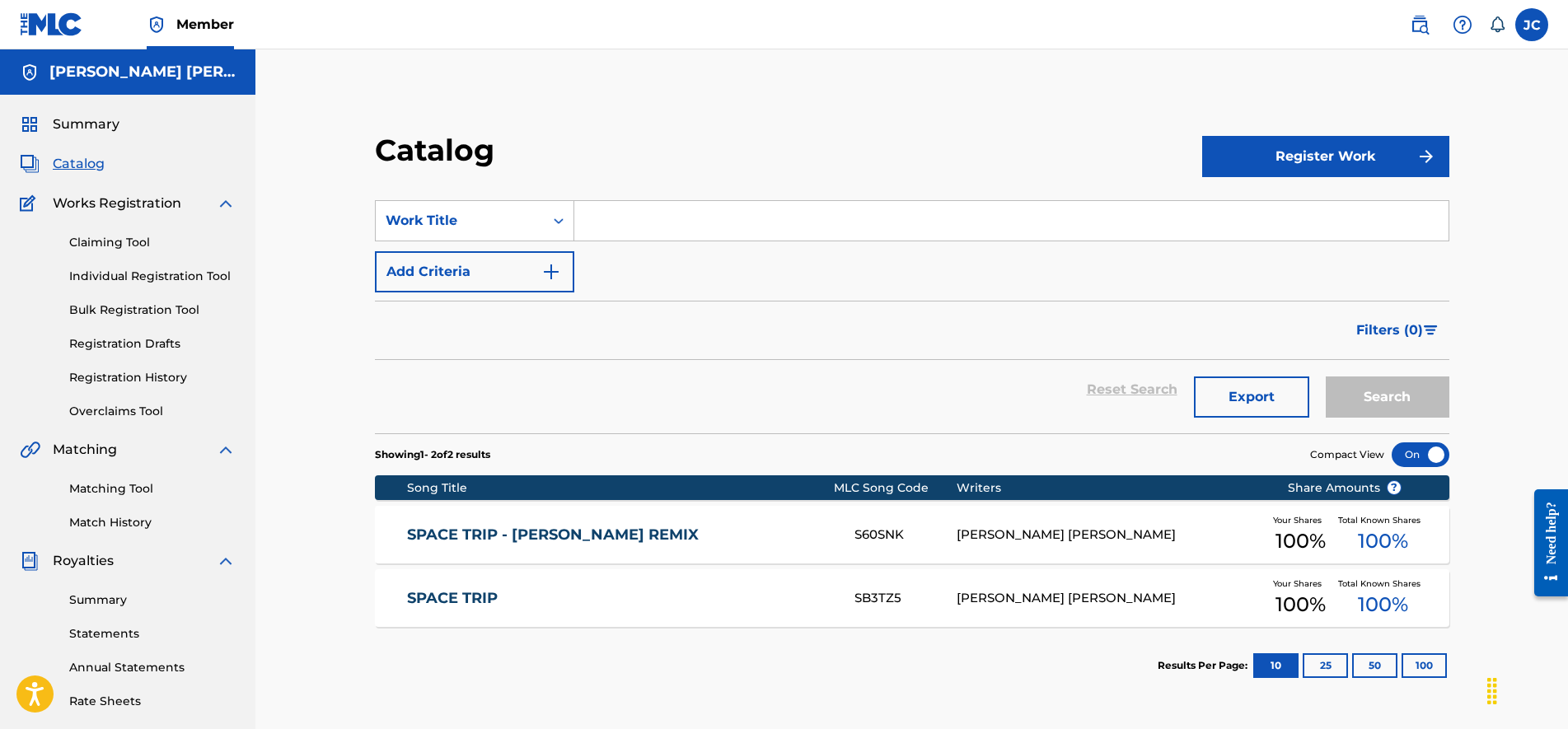
click at [671, 224] on input "Search Form" at bounding box center [1011, 220] width 874 height 40
type input "war"
click at [1326, 376] on button "Search" at bounding box center [1387, 397] width 124 height 41
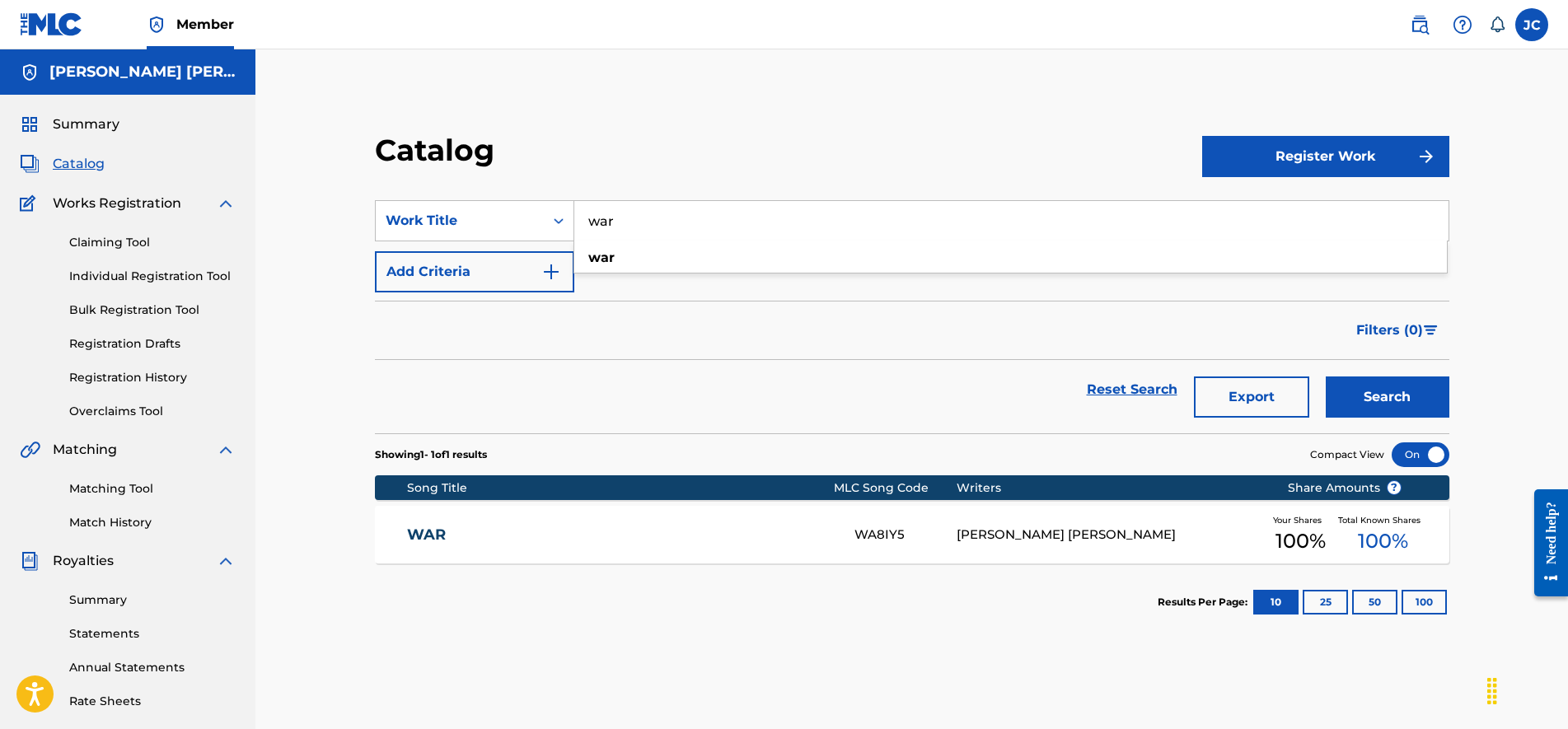
click at [864, 545] on div "WAR WA8IY5 JOSE ANIBAL CRISTOPHER PARRA Your Shares 100 % Total Known Shares 10…" at bounding box center [911, 534] width 1074 height 58
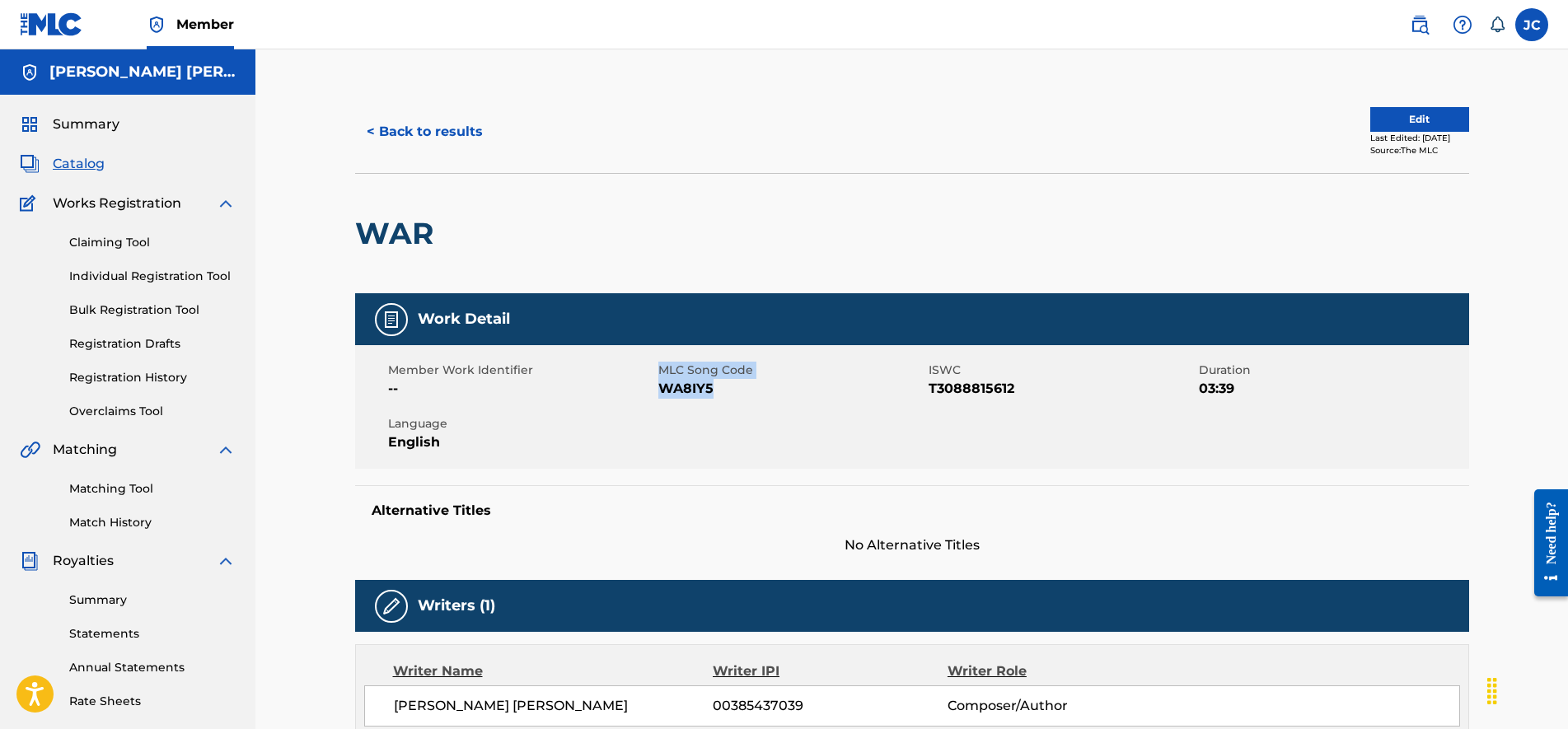
drag, startPoint x: 652, startPoint y: 392, endPoint x: 718, endPoint y: 389, distance: 66.1
click at [719, 389] on div "Member Work Identifier -- MLC Song Code WA8IY5 ISWC T3088815612 Duration 03:39 …" at bounding box center [911, 407] width 1114 height 124
click at [716, 395] on span "WA8IY5" at bounding box center [791, 388] width 266 height 20
click at [717, 397] on span "WA8IY5" at bounding box center [791, 388] width 266 height 20
click at [710, 396] on span "WA8IY5" at bounding box center [791, 388] width 266 height 20
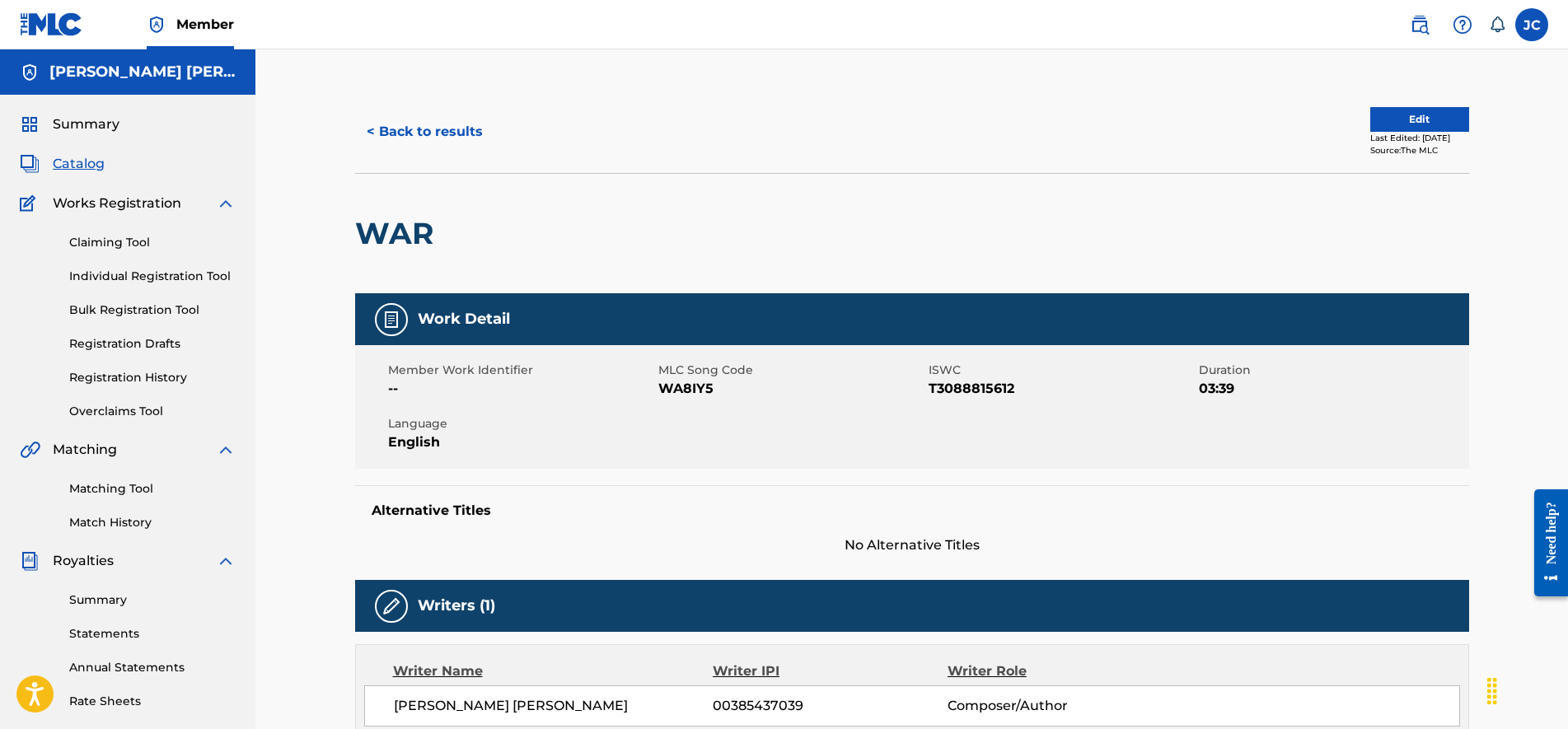
click at [710, 396] on span "WA8IY5" at bounding box center [791, 388] width 266 height 20
drag, startPoint x: 661, startPoint y: 392, endPoint x: 713, endPoint y: 394, distance: 52.0
click at [717, 388] on span "WA8IY5" at bounding box center [791, 388] width 266 height 20
click at [419, 125] on button "< Back to results" at bounding box center [425, 132] width 139 height 41
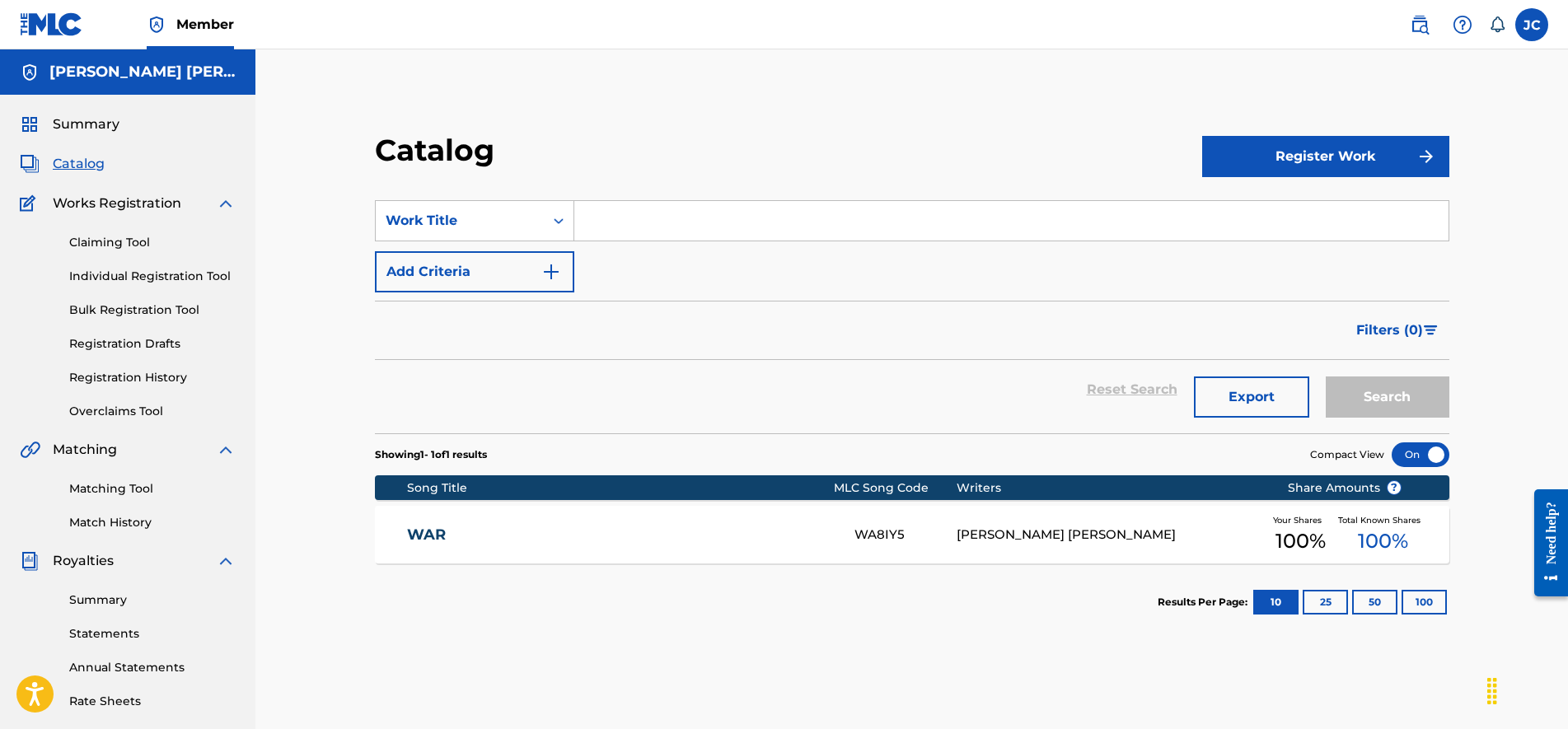
click at [686, 228] on input "Search Form" at bounding box center [1011, 220] width 874 height 40
paste input "Like I Do - (Slowed + Reverb)"
type input "Like I Do - (Slowed + Reverb)"
click at [1326, 376] on button "Search" at bounding box center [1387, 397] width 124 height 41
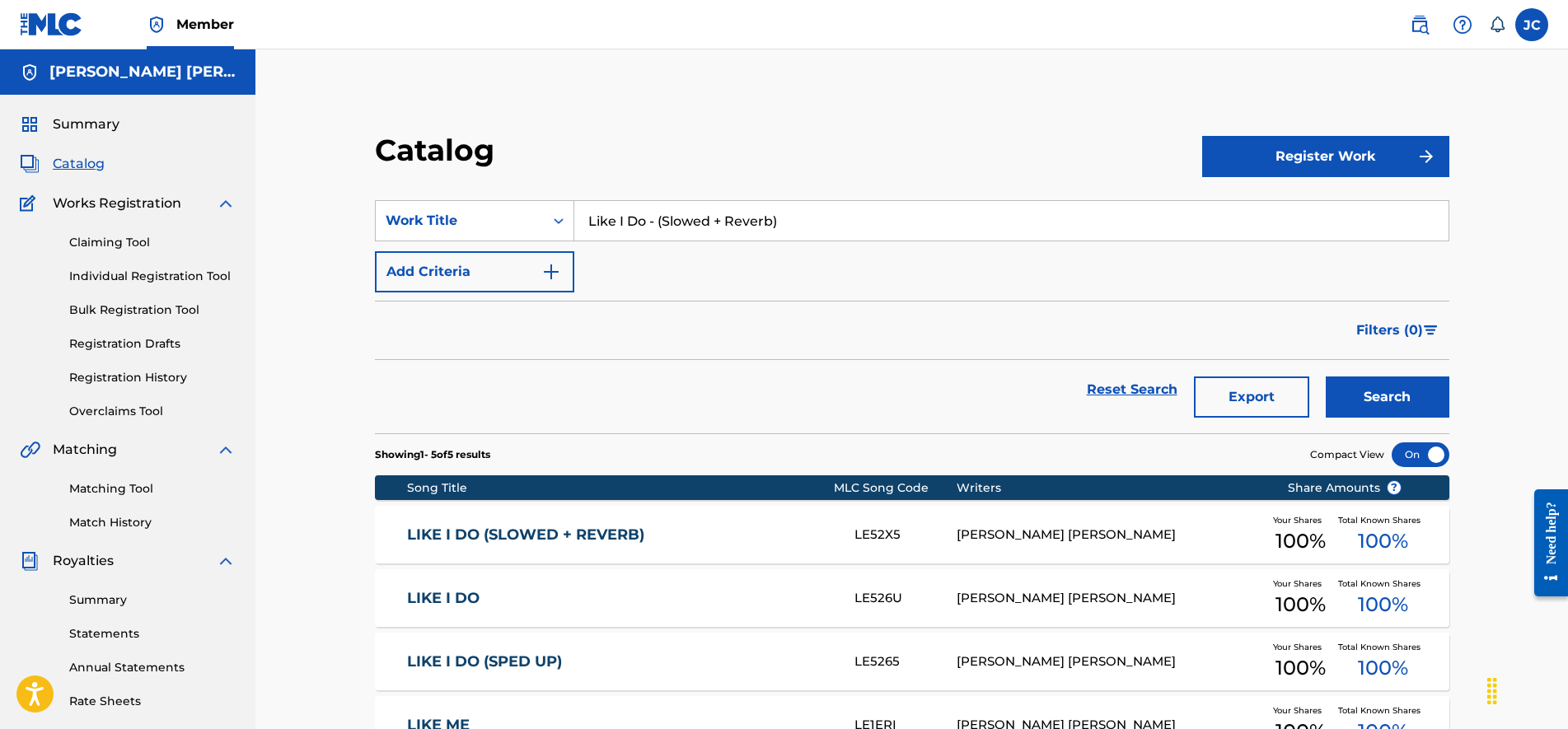
click at [754, 531] on link "LIKE I DO (SLOWED + REVERB)" at bounding box center [620, 535] width 425 height 19
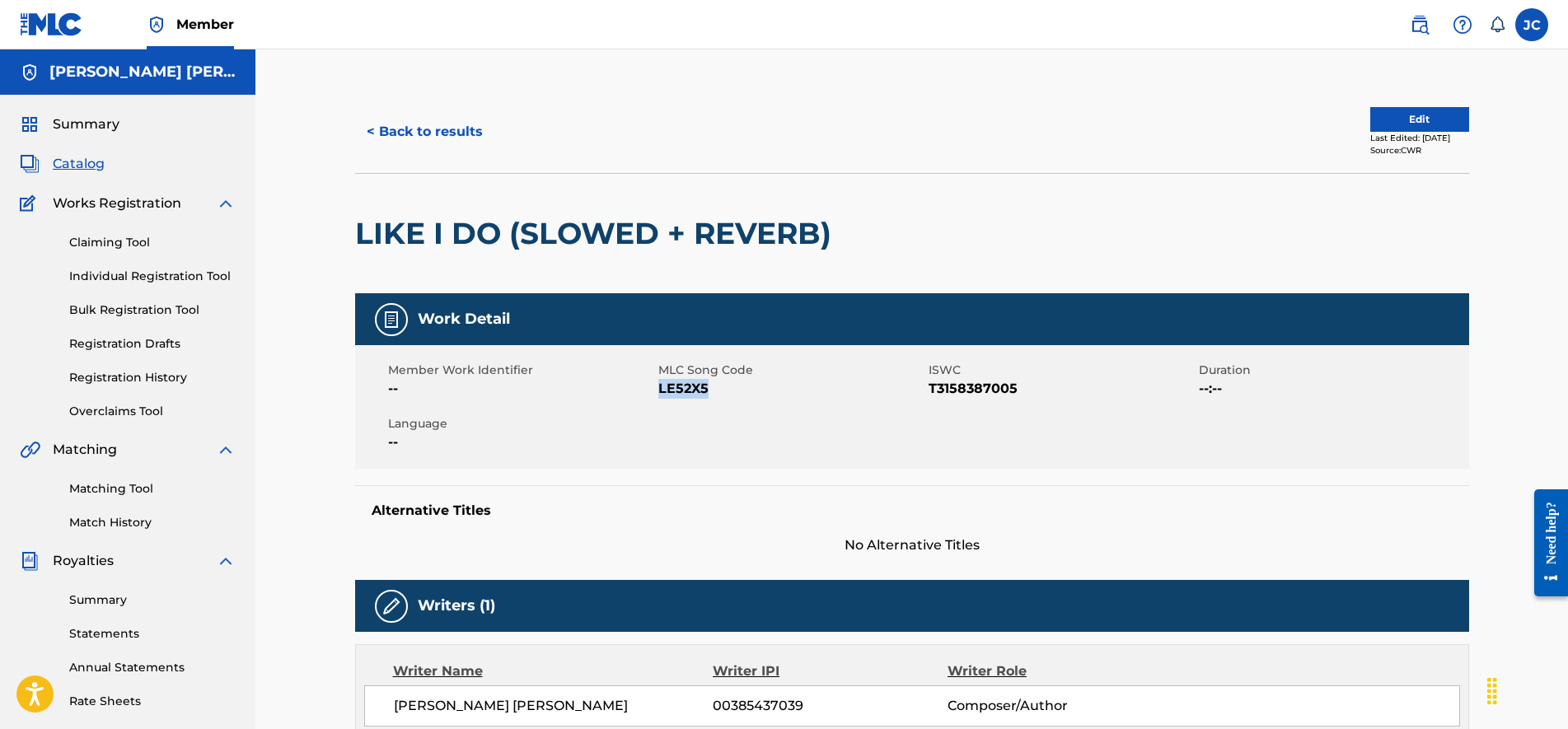
drag, startPoint x: 720, startPoint y: 392, endPoint x: 658, endPoint y: 393, distance: 62.0
click at [659, 393] on span "LE52X5" at bounding box center [791, 388] width 266 height 20
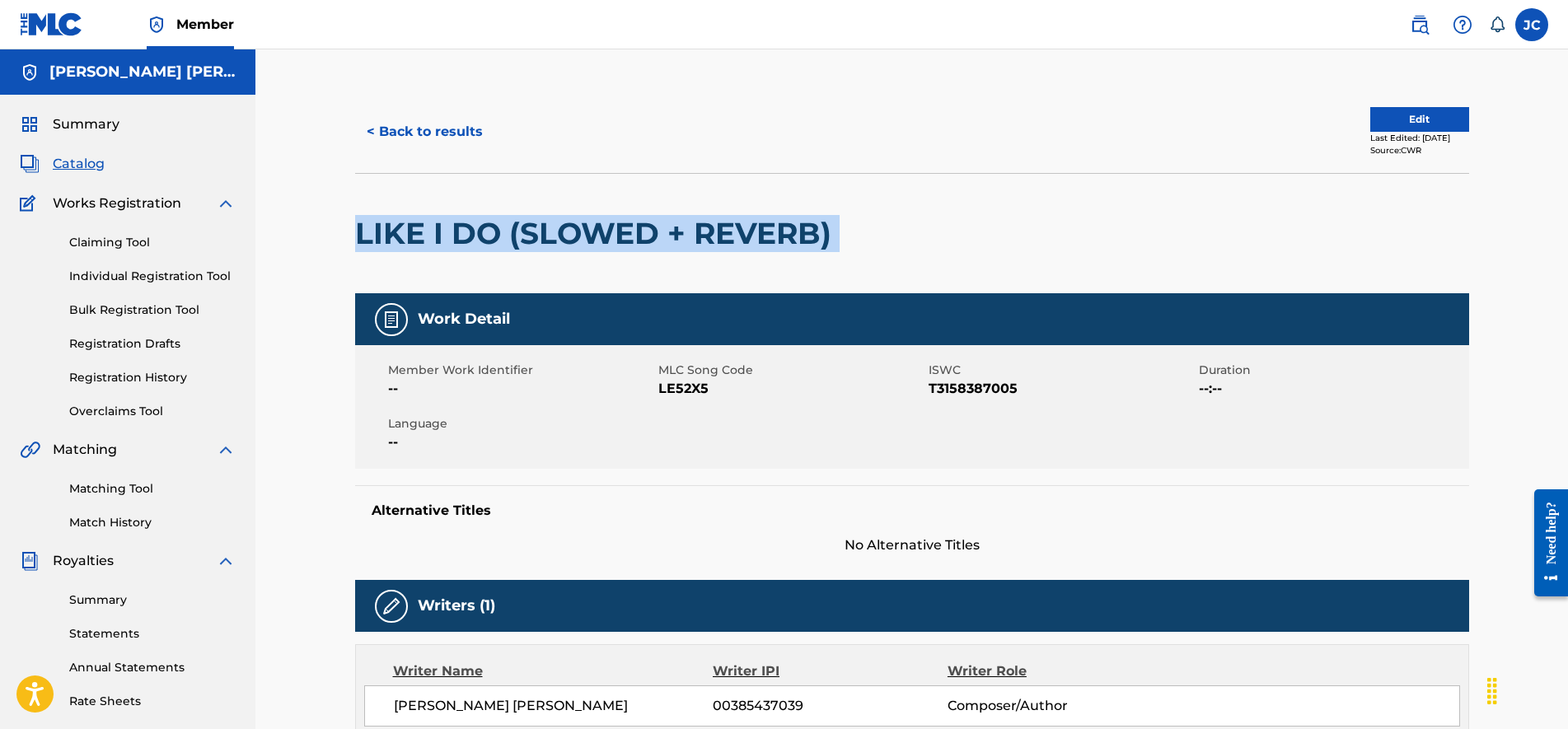
drag, startPoint x: 718, startPoint y: 229, endPoint x: 346, endPoint y: 227, distance: 372.0
click at [346, 227] on div "< Back to results Edit Last Edited: January 23, 2024 Source: CWR LIKE I DO (SLO…" at bounding box center [911, 710] width 1153 height 1239
click at [396, 126] on button "< Back to results" at bounding box center [425, 132] width 139 height 41
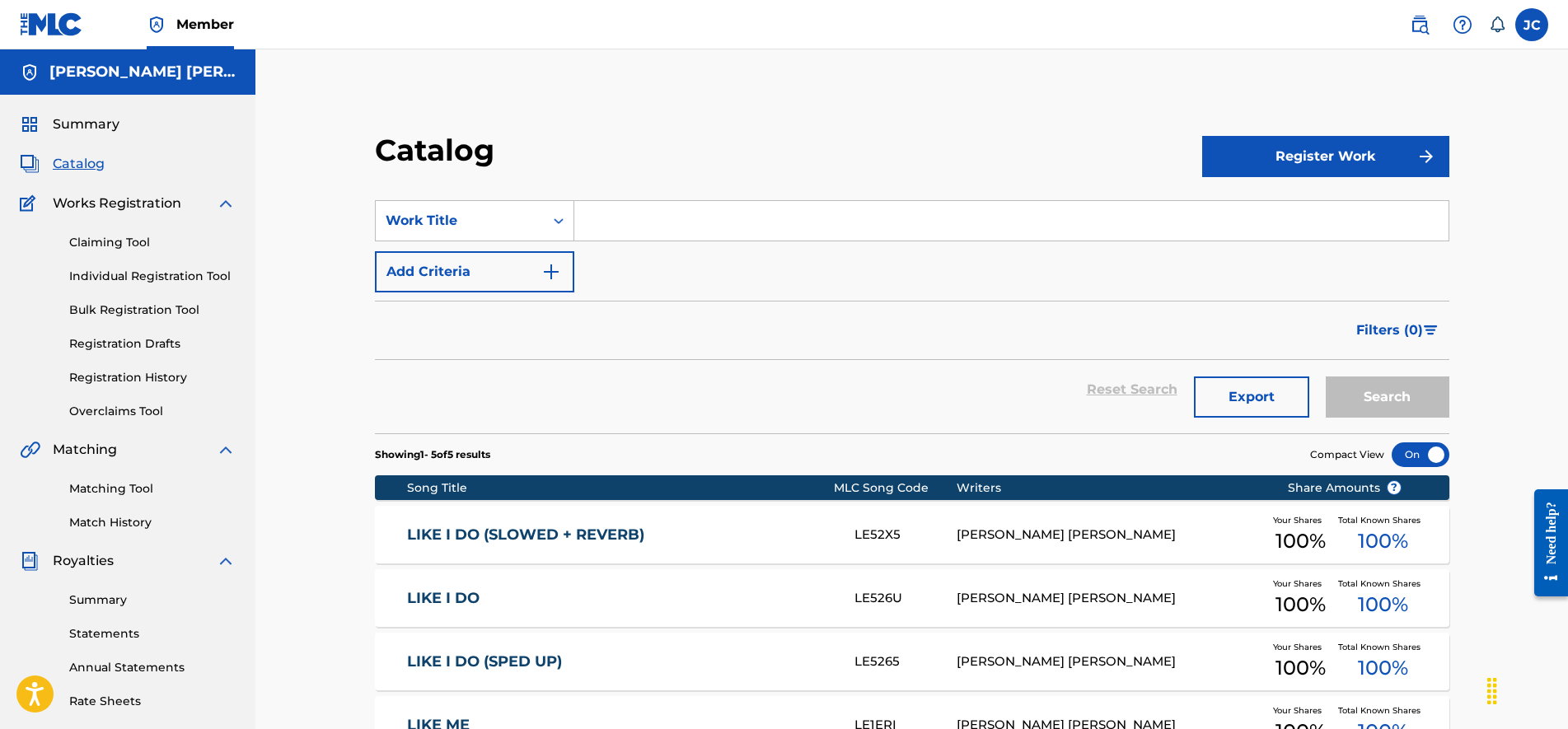
click at [664, 216] on input "Search Form" at bounding box center [1011, 220] width 874 height 40
type input "loyal"
click at [1371, 403] on button "Search" at bounding box center [1387, 397] width 124 height 41
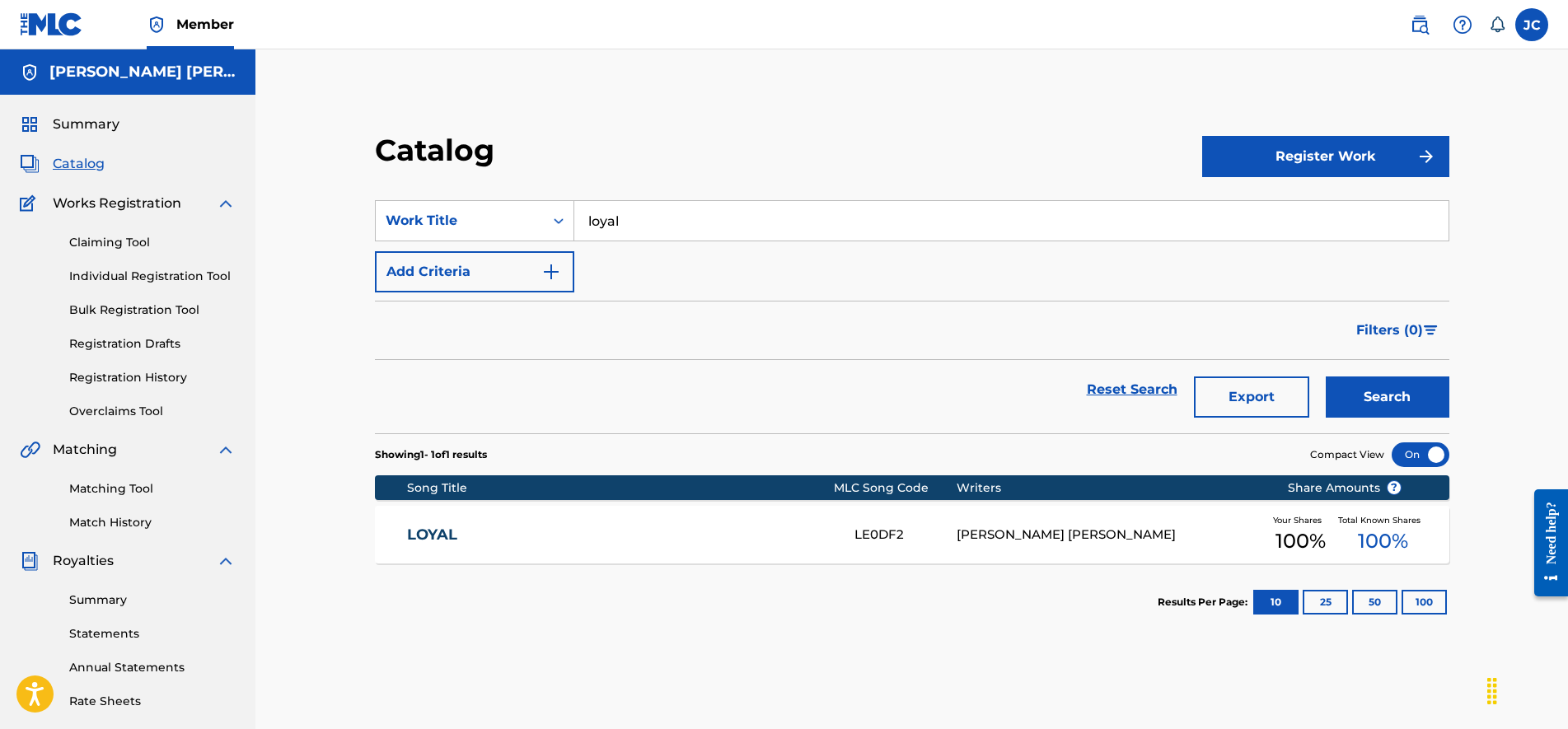
click at [918, 529] on div "LE0DF2" at bounding box center [906, 535] width 102 height 19
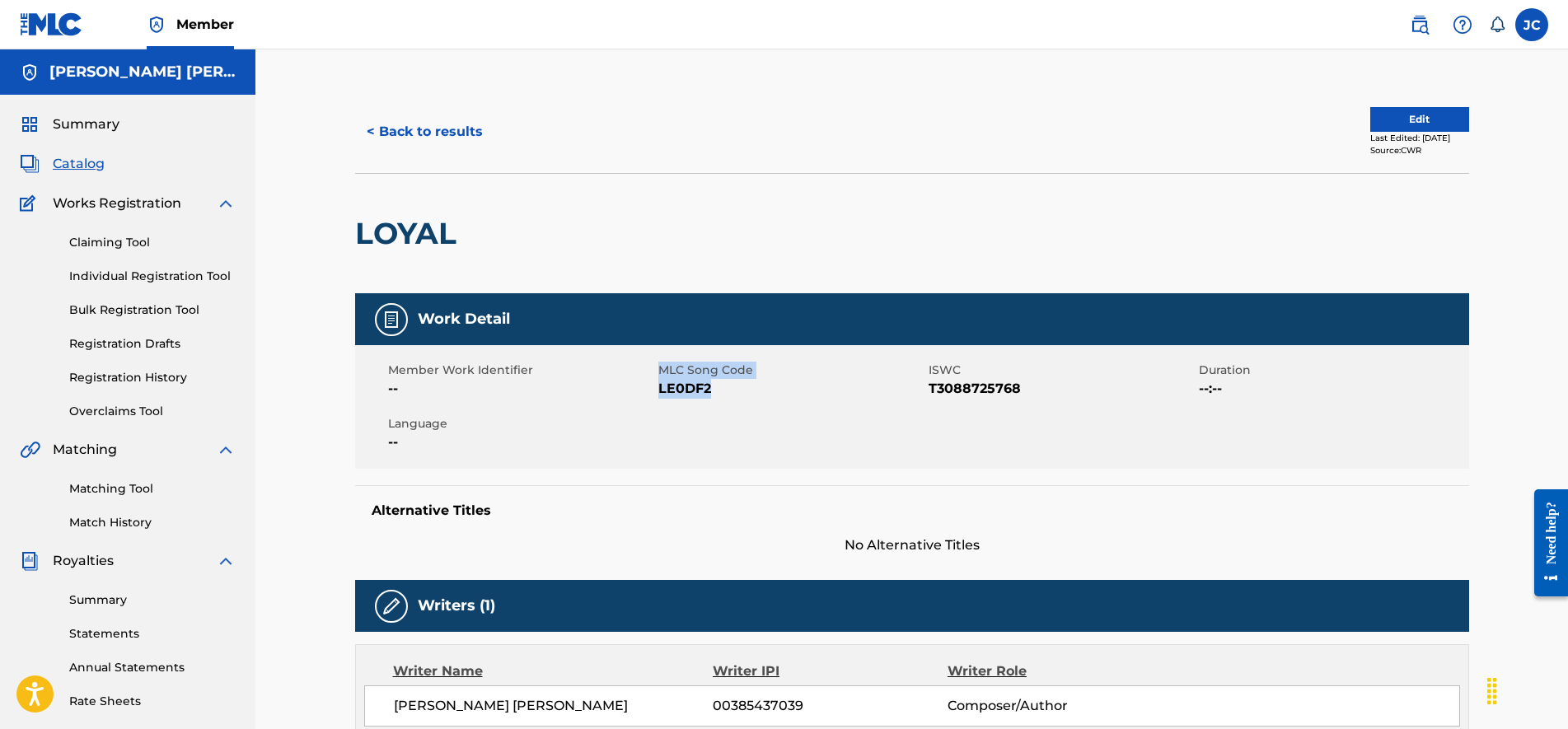
drag, startPoint x: 654, startPoint y: 388, endPoint x: 716, endPoint y: 388, distance: 62.0
click at [716, 388] on div "Member Work Identifier -- MLC Song Code LE0DF2 ISWC T3088725768 Duration --:-- …" at bounding box center [911, 407] width 1114 height 124
drag, startPoint x: 716, startPoint y: 388, endPoint x: 710, endPoint y: 397, distance: 10.8
click at [710, 397] on span "LE0DF2" at bounding box center [791, 388] width 266 height 20
click at [712, 397] on span "LE0DF2" at bounding box center [791, 388] width 266 height 20
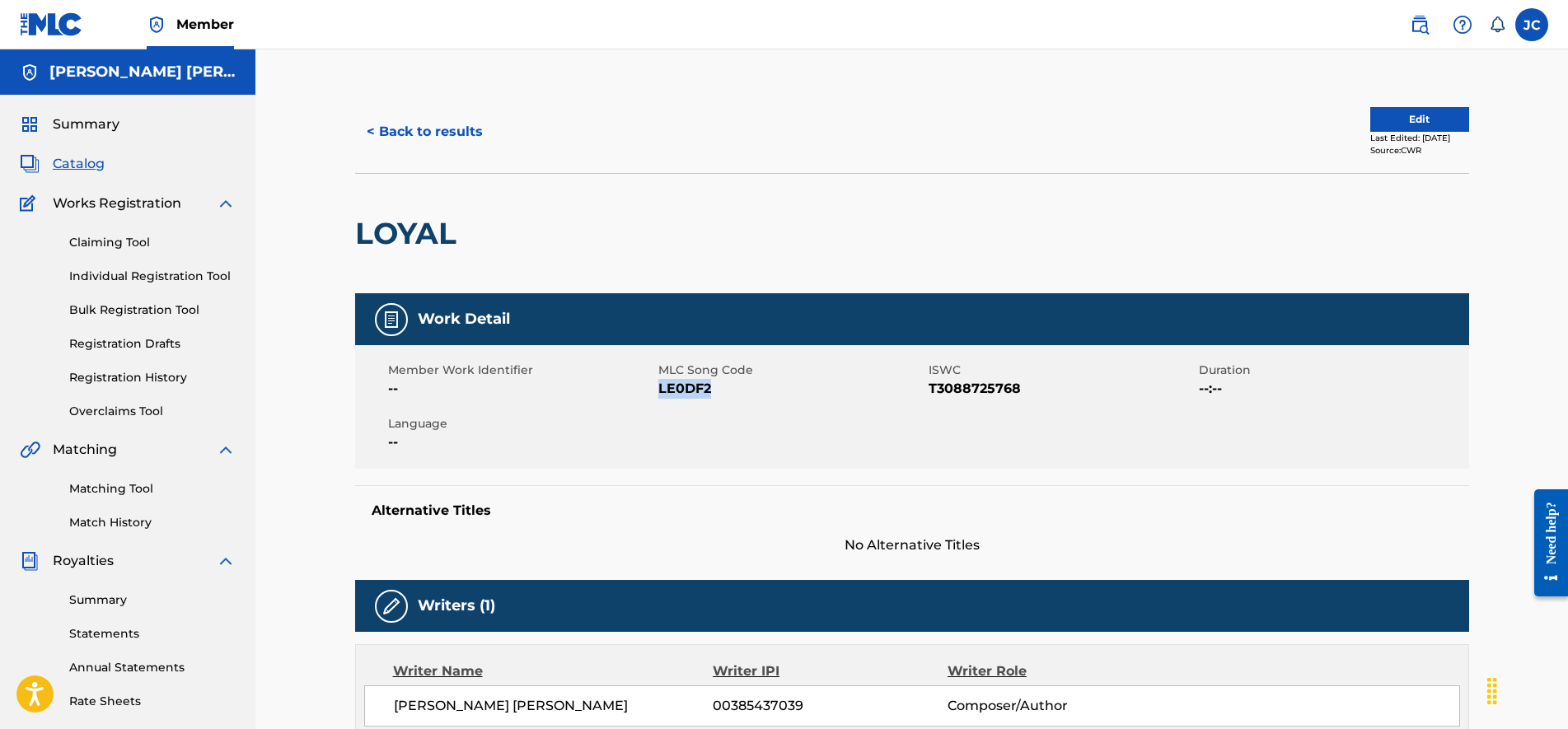
drag, startPoint x: 713, startPoint y: 389, endPoint x: 660, endPoint y: 392, distance: 53.1
click at [660, 392] on span "LE0DF2" at bounding box center [791, 388] width 266 height 20
drag, startPoint x: 473, startPoint y: 225, endPoint x: 352, endPoint y: 218, distance: 121.2
click at [441, 139] on button "< Back to results" at bounding box center [425, 132] width 139 height 41
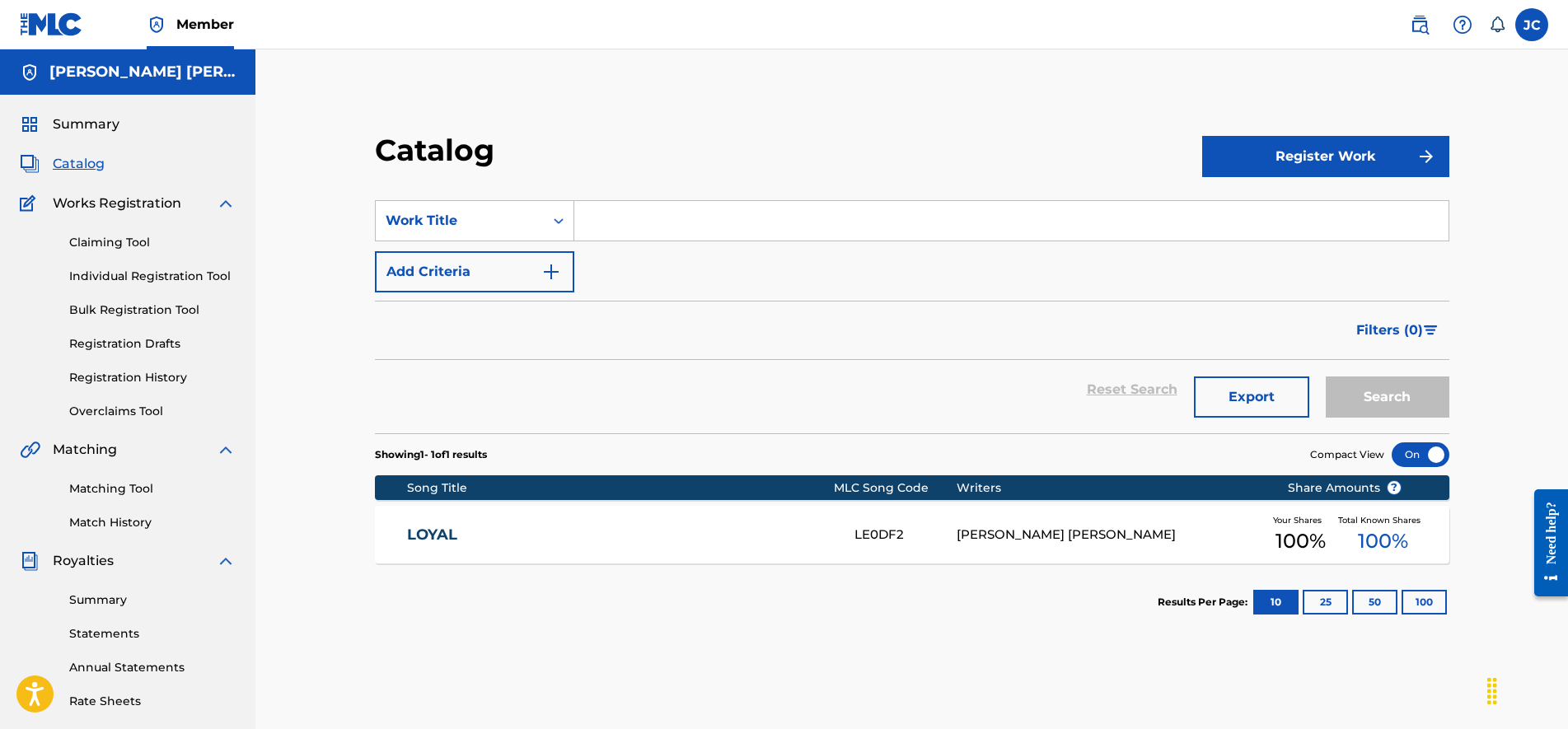
click at [662, 220] on input "Search Form" at bounding box center [1011, 220] width 874 height 40
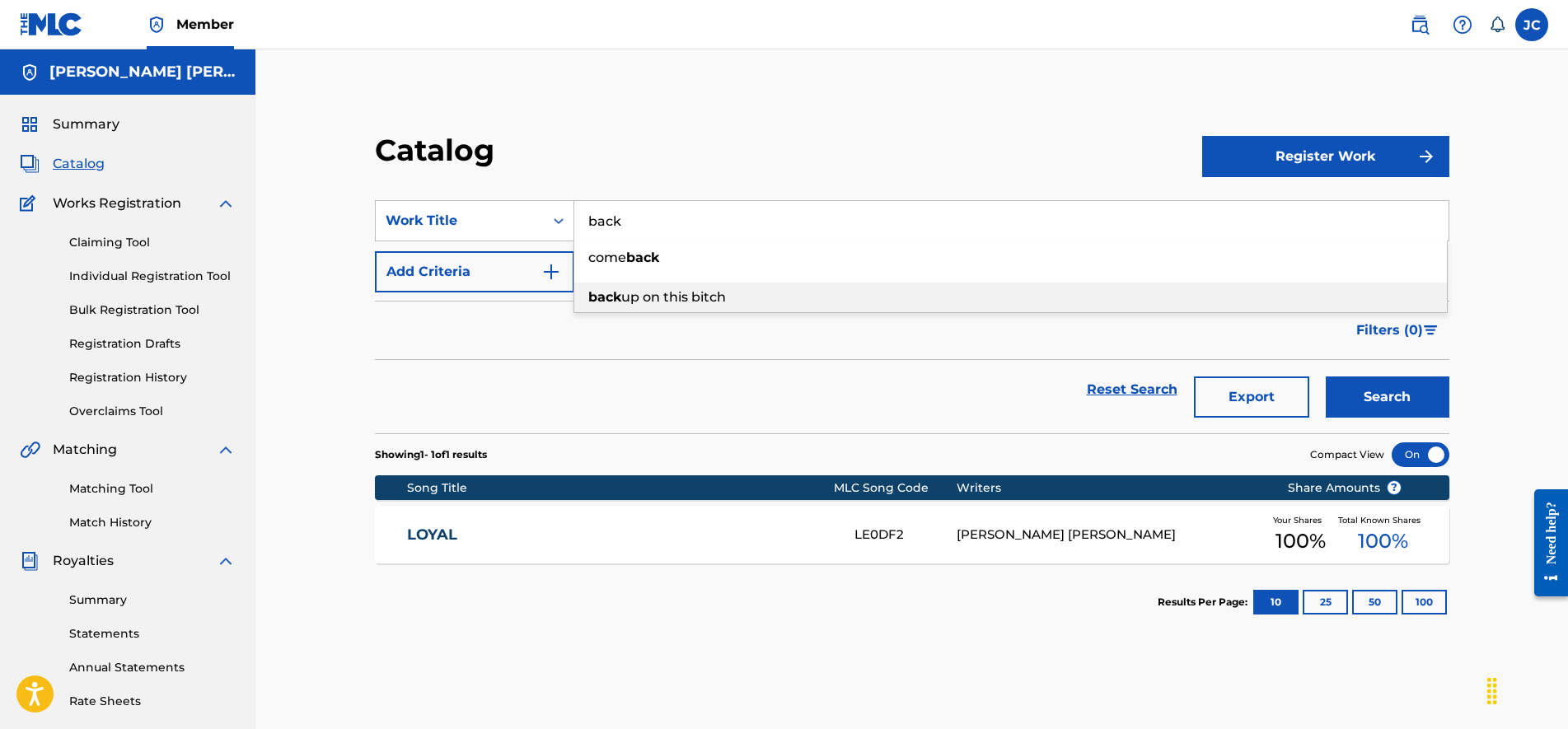
click at [682, 301] on span "up on this bitch" at bounding box center [673, 296] width 105 height 16
type input "back up on this bitch"
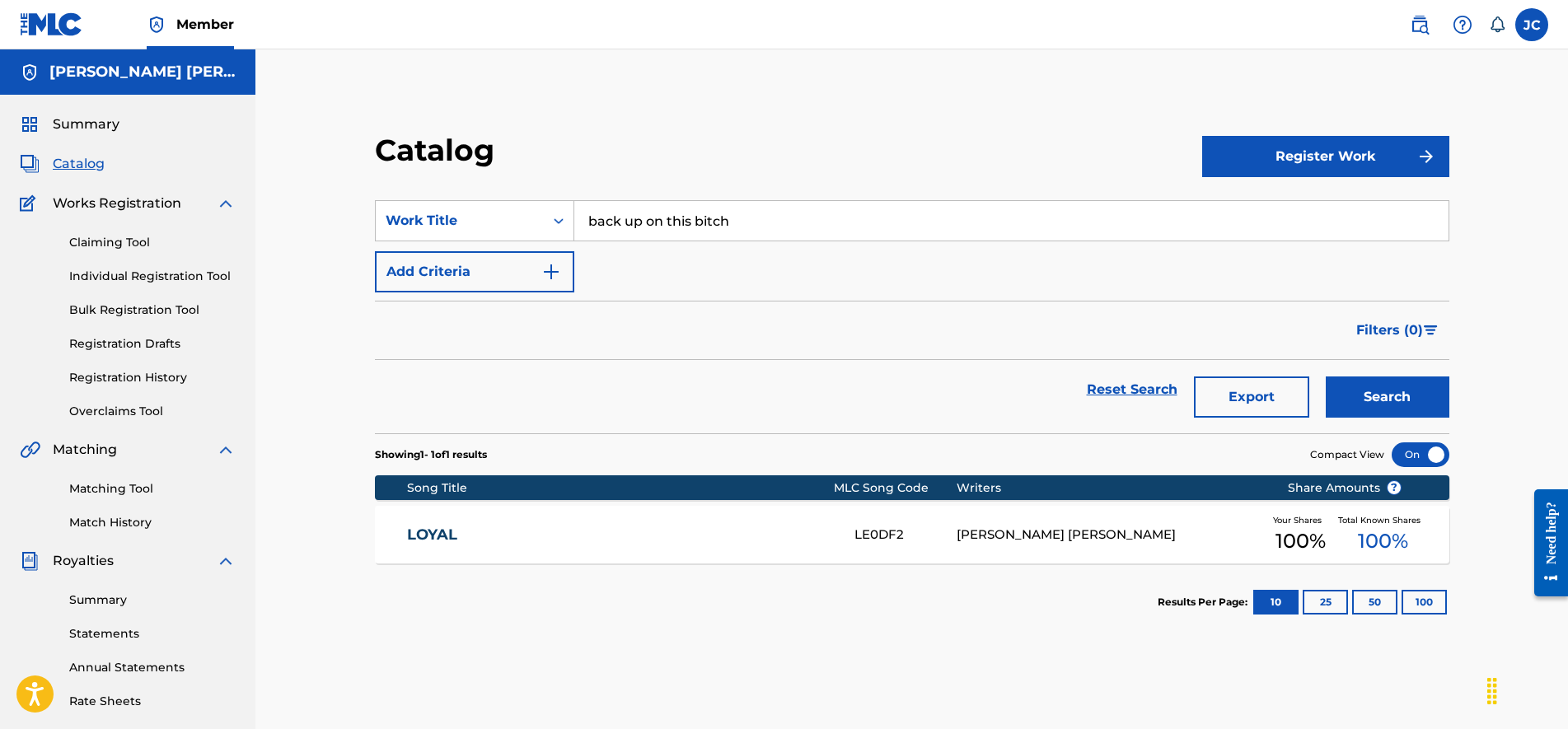
click at [1379, 402] on button "Search" at bounding box center [1387, 397] width 124 height 41
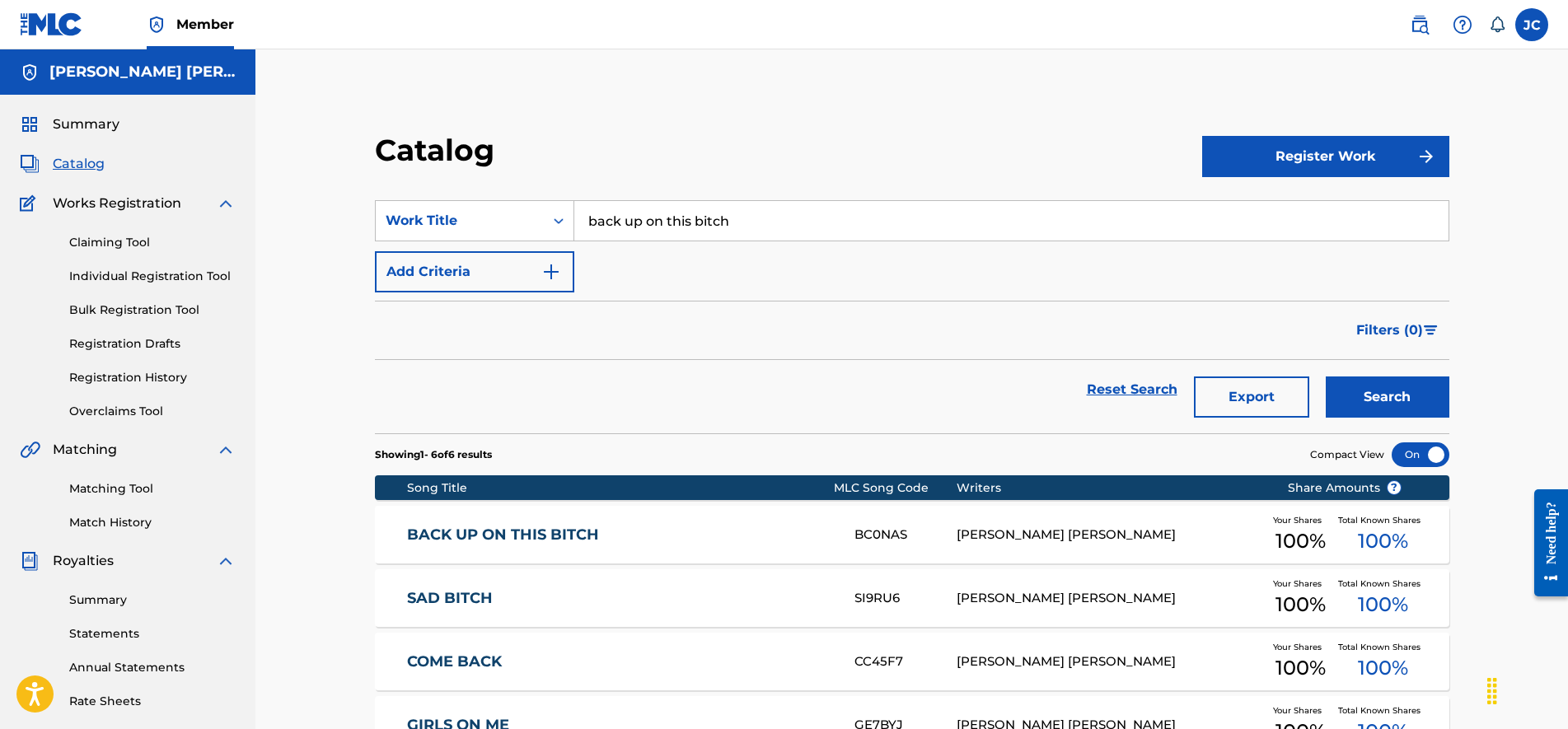
click at [850, 537] on div "BACK UP ON THIS BITCH" at bounding box center [631, 535] width 448 height 19
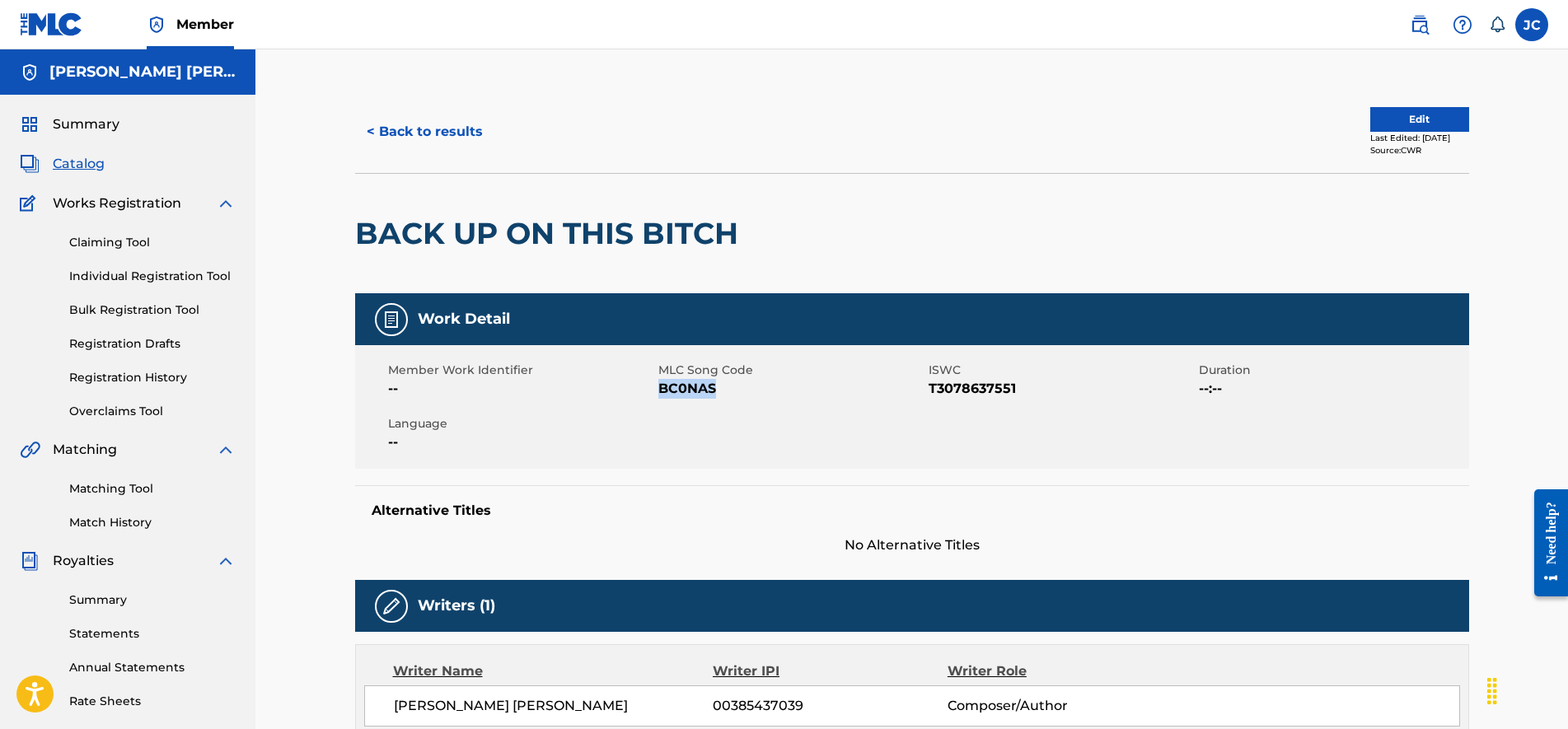
drag, startPoint x: 710, startPoint y: 387, endPoint x: 658, endPoint y: 384, distance: 52.1
click at [659, 384] on span "BC0NAS" at bounding box center [791, 388] width 266 height 20
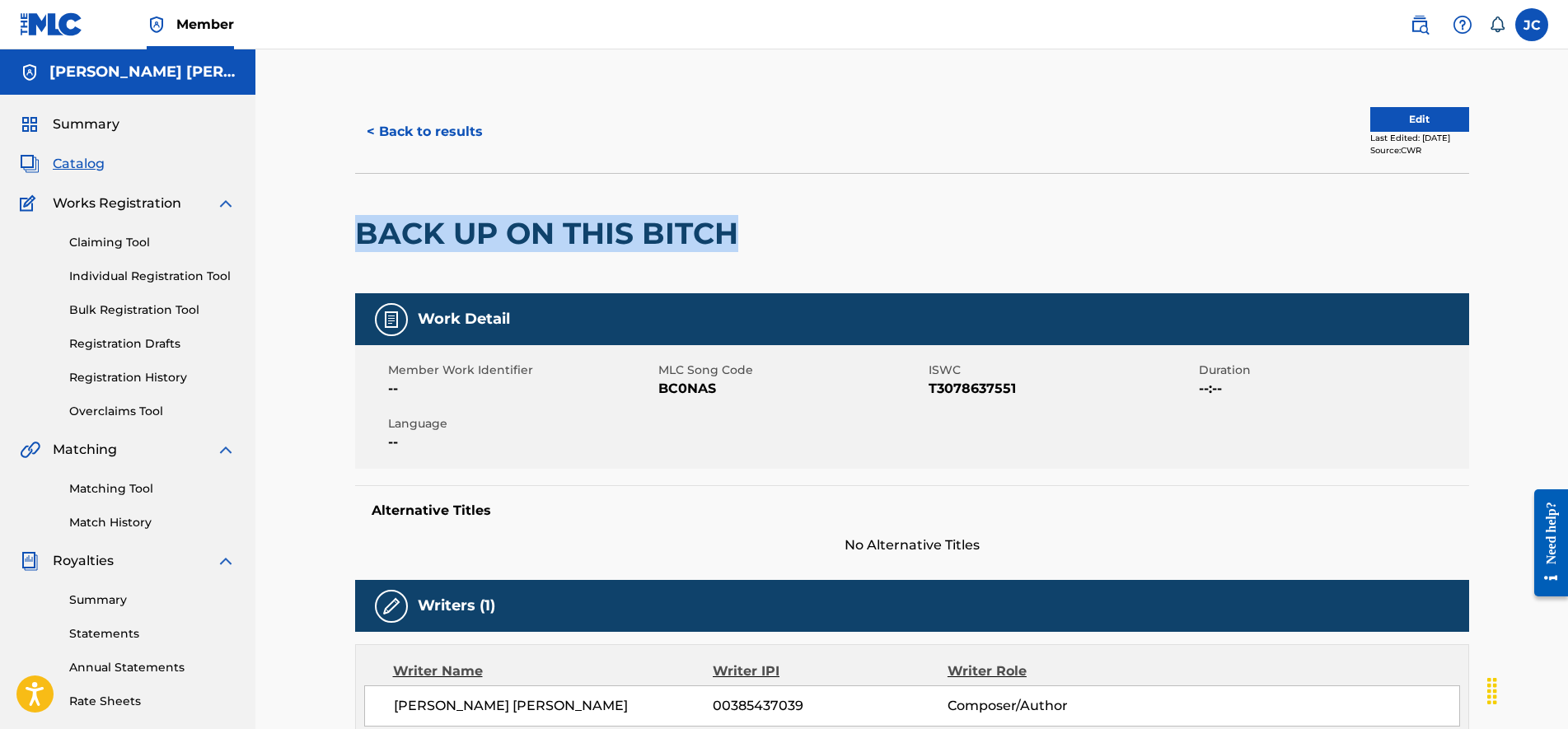
drag, startPoint x: 380, startPoint y: 233, endPoint x: 745, endPoint y: 229, distance: 365.0
click at [745, 229] on h2 "BACK UP ON THIS BITCH" at bounding box center [550, 233] width 391 height 37
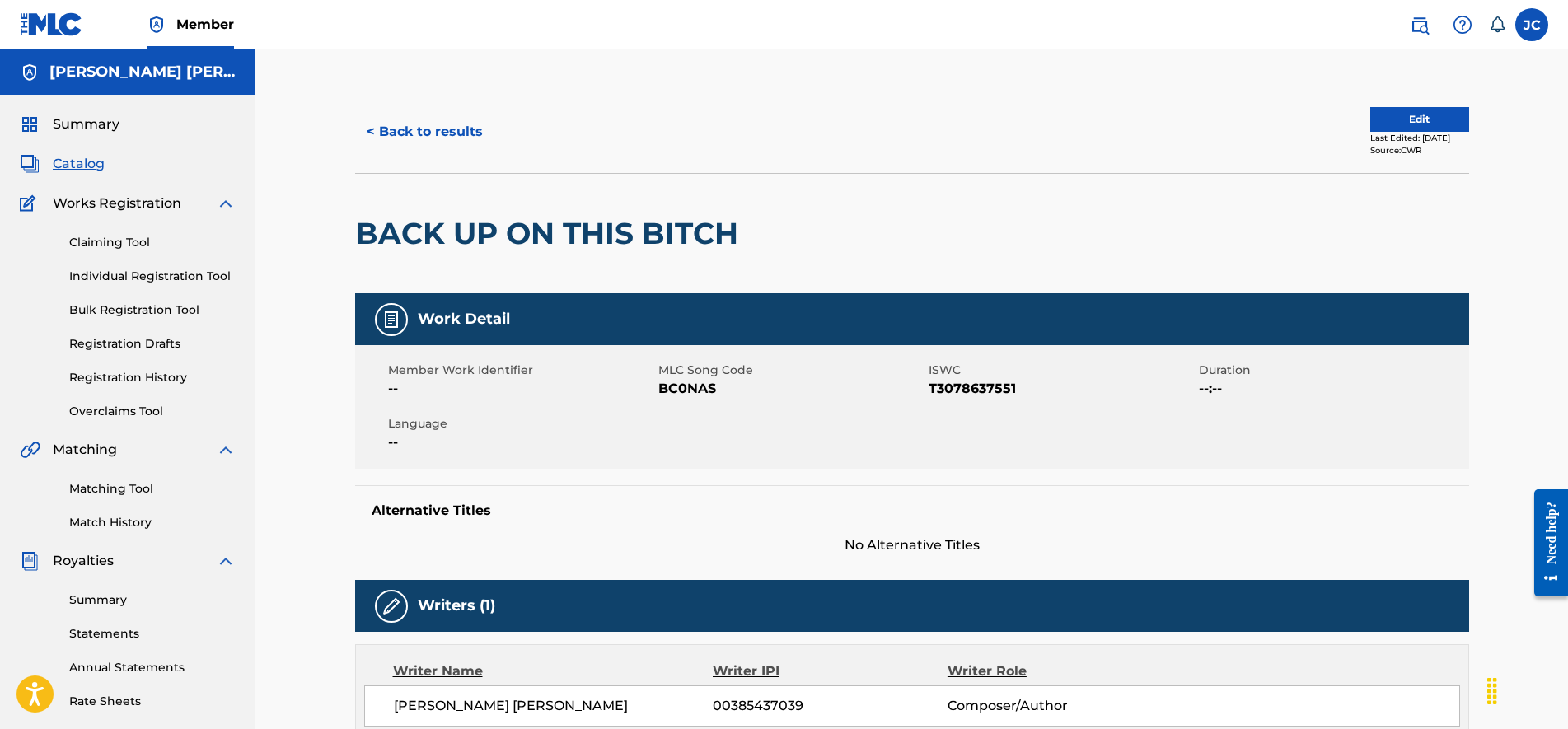
click at [564, 150] on div "< Back to results" at bounding box center [633, 132] width 556 height 41
click at [480, 135] on button "< Back to results" at bounding box center [425, 132] width 139 height 41
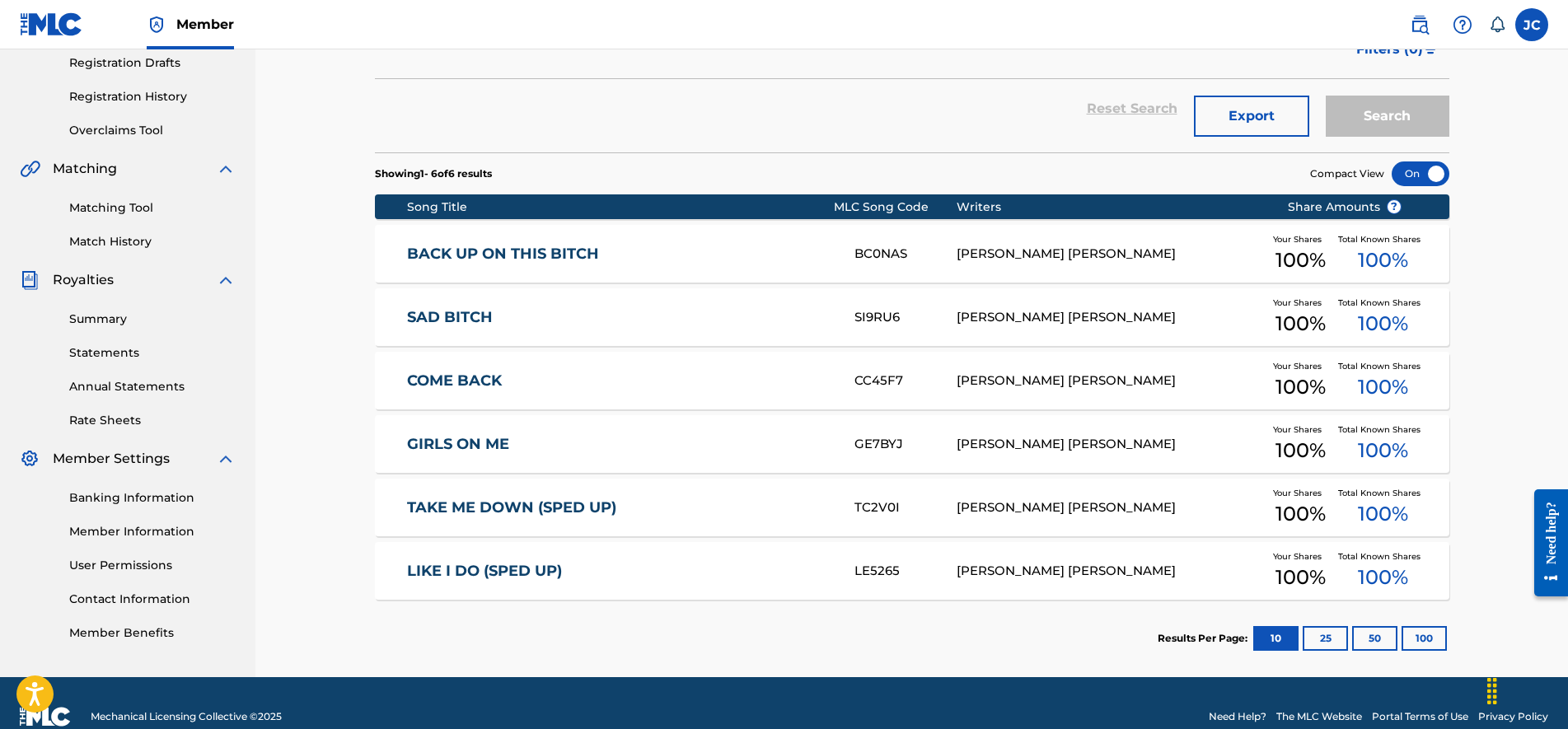
scroll to position [308, 0]
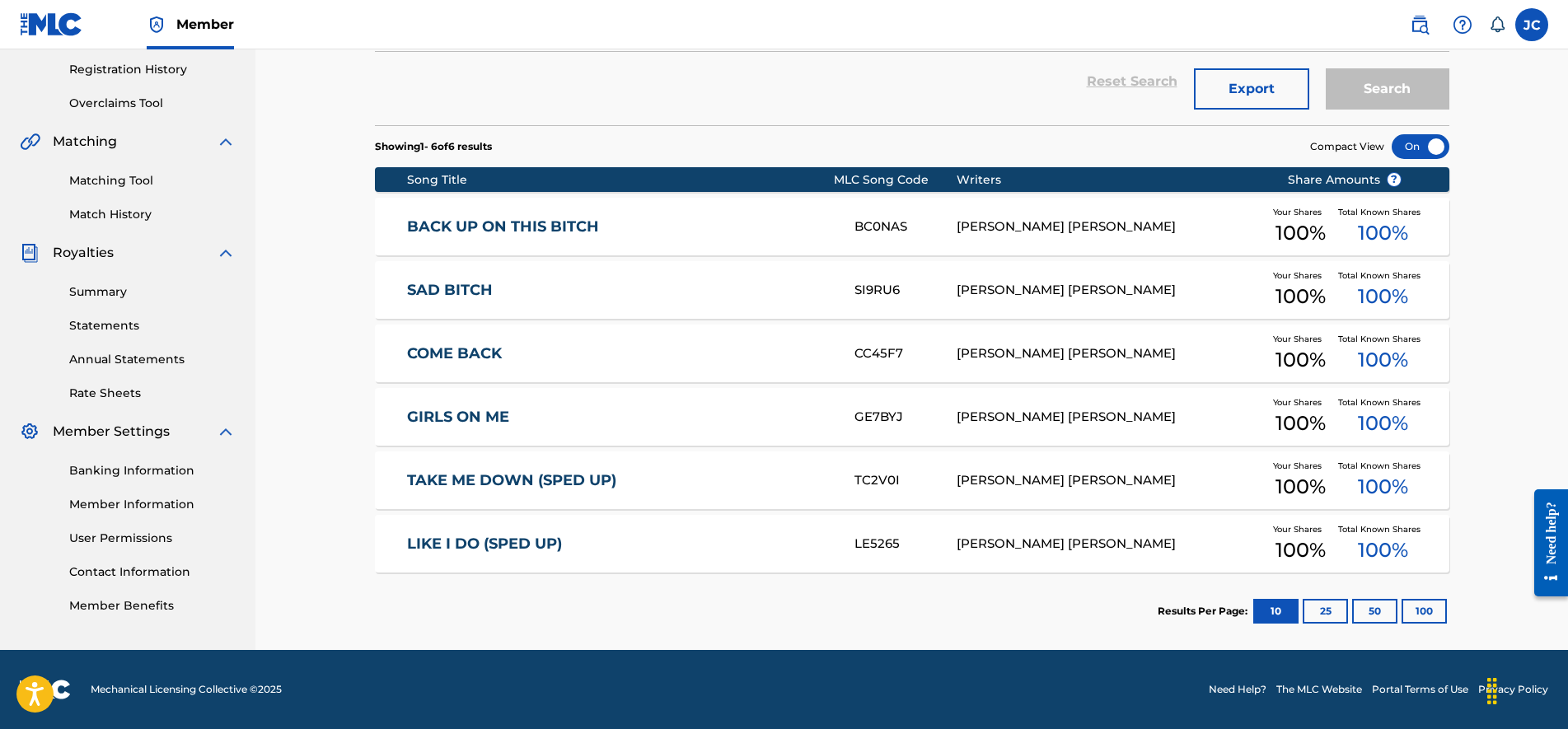
drag, startPoint x: 340, startPoint y: 286, endPoint x: 353, endPoint y: 365, distance: 80.1
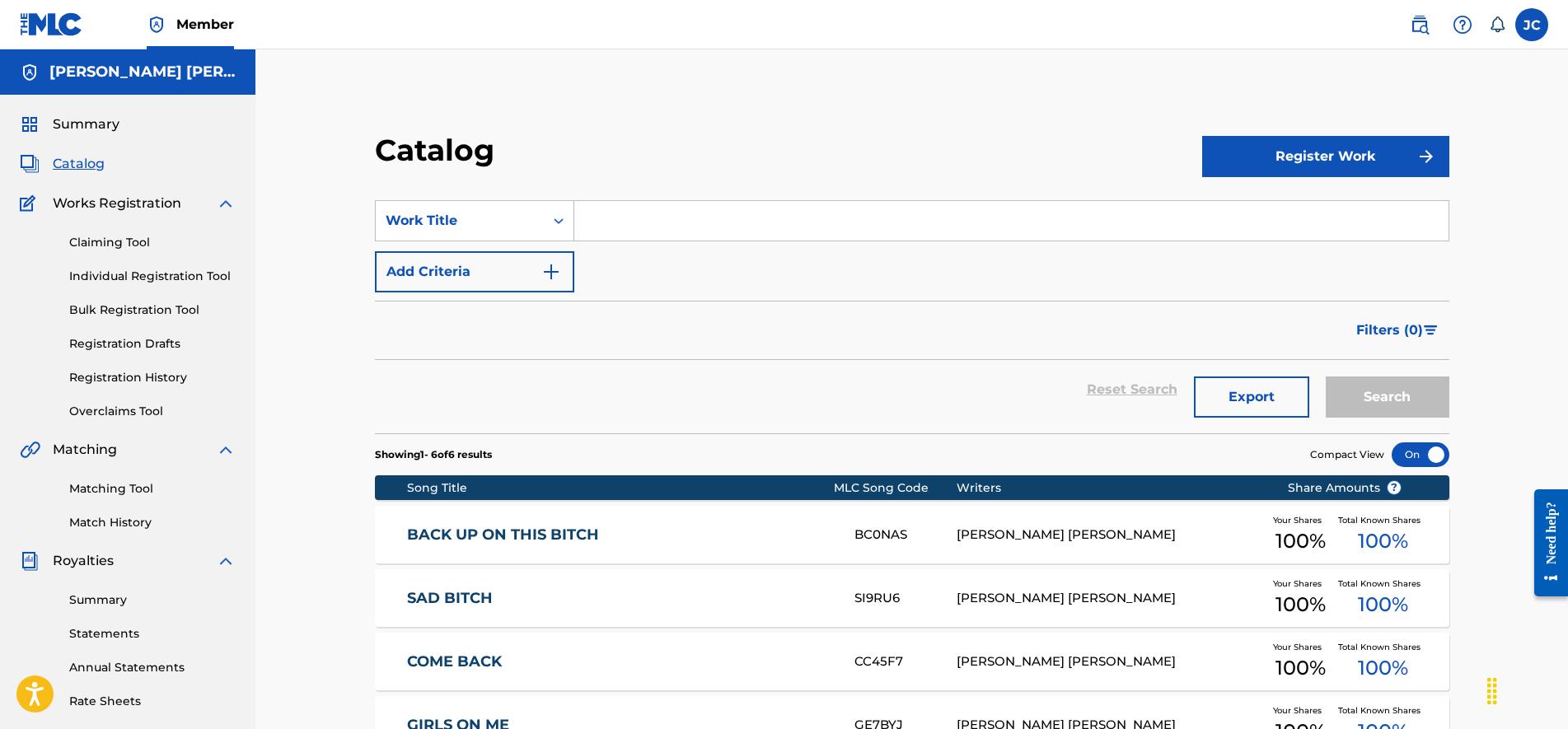
click at [635, 218] on input "Search Form" at bounding box center [1011, 220] width 874 height 40
type input "layla"
click at [672, 262] on div "layla" at bounding box center [1010, 258] width 872 height 30
click at [1371, 396] on button "Search" at bounding box center [1387, 397] width 124 height 41
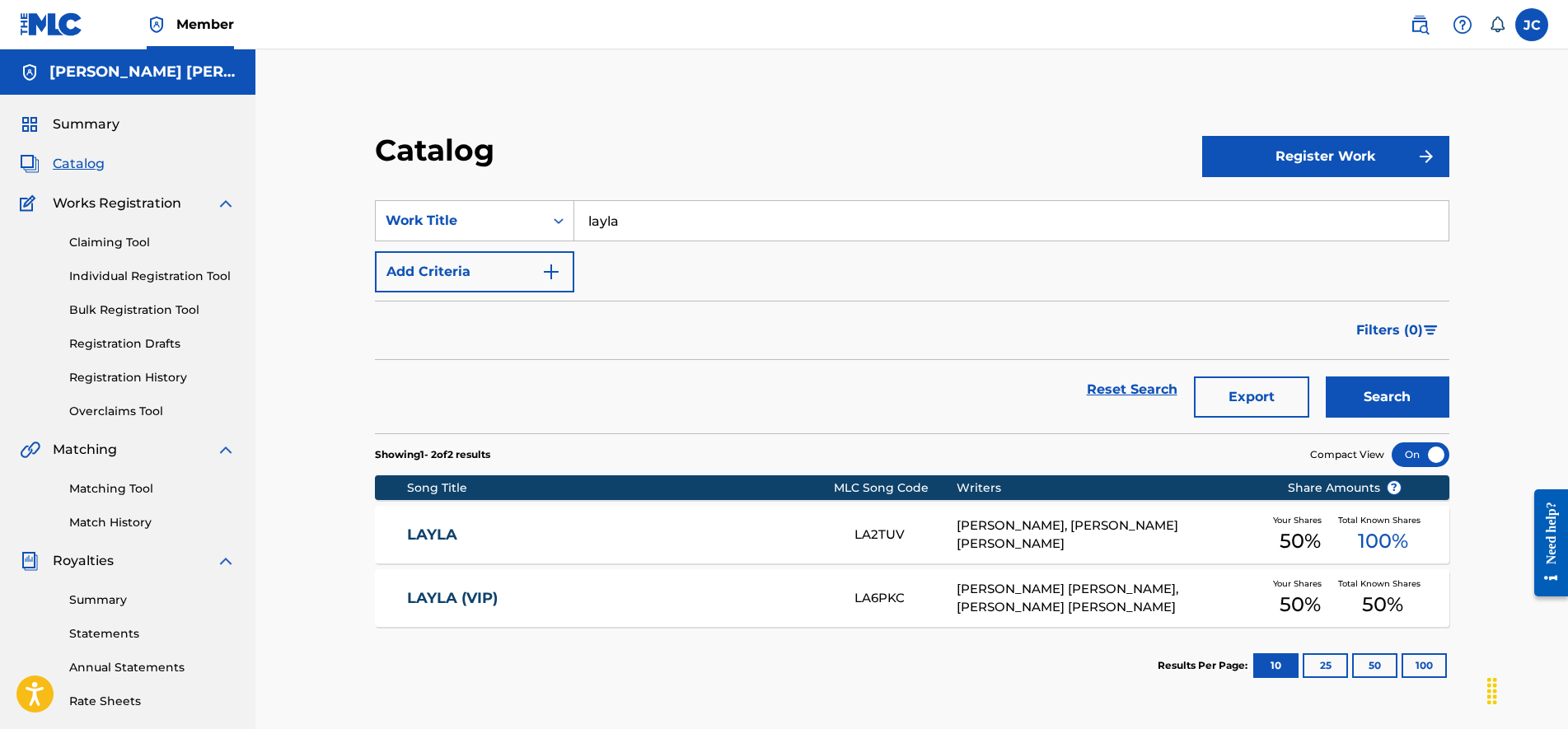
click at [876, 533] on div "LA2TUV" at bounding box center [906, 535] width 102 height 19
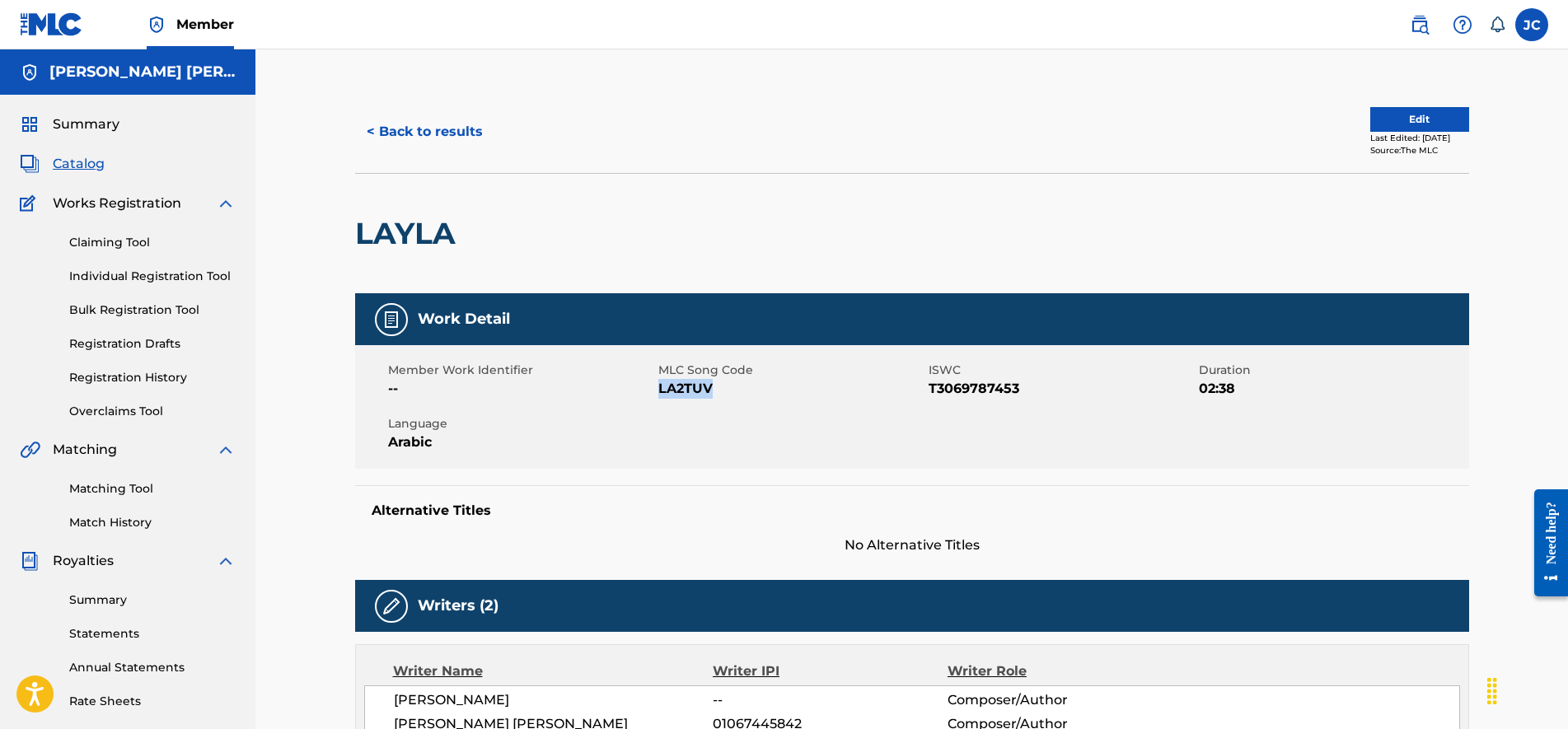
drag, startPoint x: 721, startPoint y: 389, endPoint x: 661, endPoint y: 390, distance: 60.0
click at [661, 390] on span "LA2TUV" at bounding box center [791, 388] width 266 height 20
drag, startPoint x: 477, startPoint y: 237, endPoint x: 357, endPoint y: 233, distance: 120.1
click at [357, 233] on div "LAYLA" at bounding box center [911, 232] width 1114 height 120
click at [366, 126] on button "< Back to results" at bounding box center [425, 132] width 139 height 41
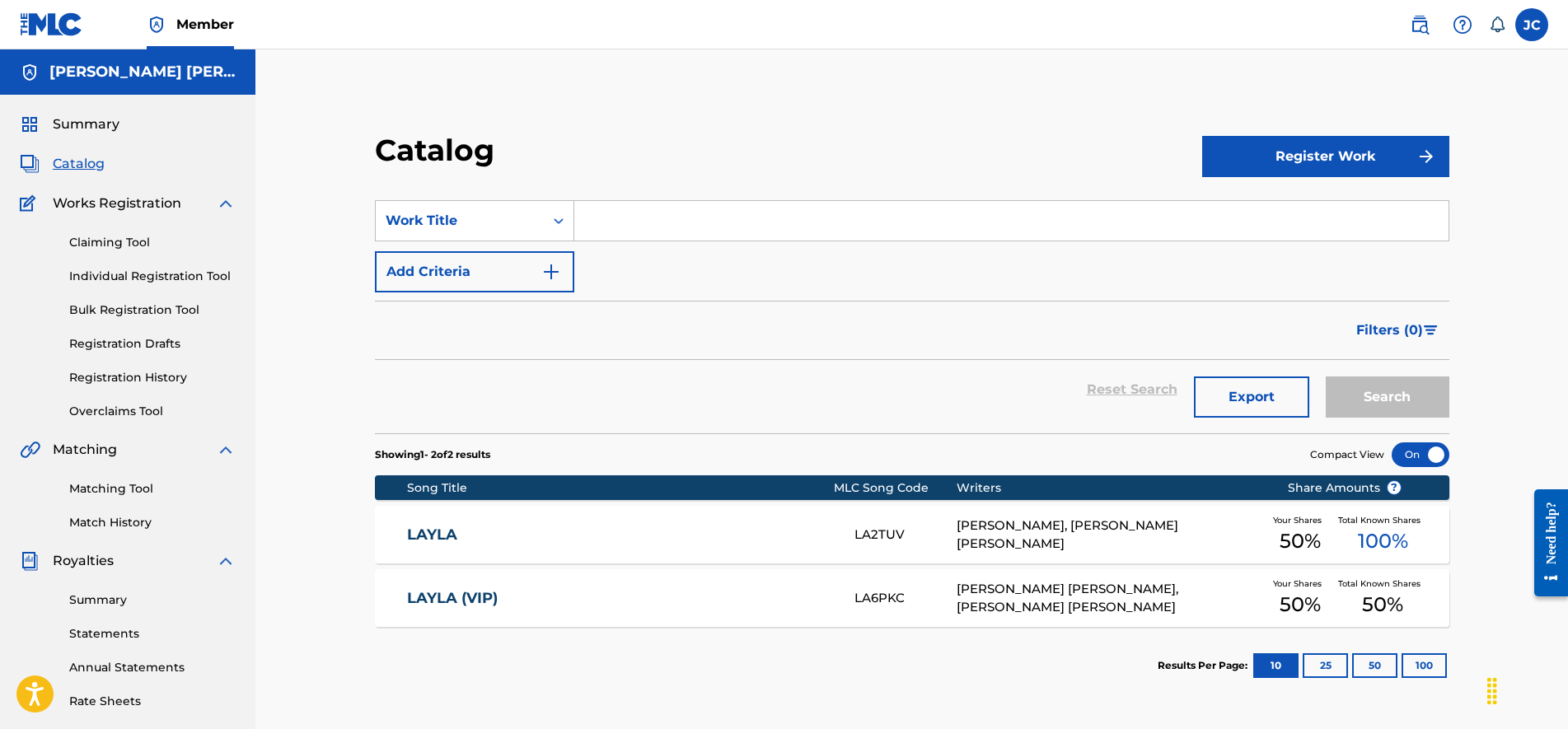
click at [711, 218] on input "Search Form" at bounding box center [1011, 220] width 874 height 40
type input "visions"
click at [1400, 399] on button "Search" at bounding box center [1387, 397] width 124 height 41
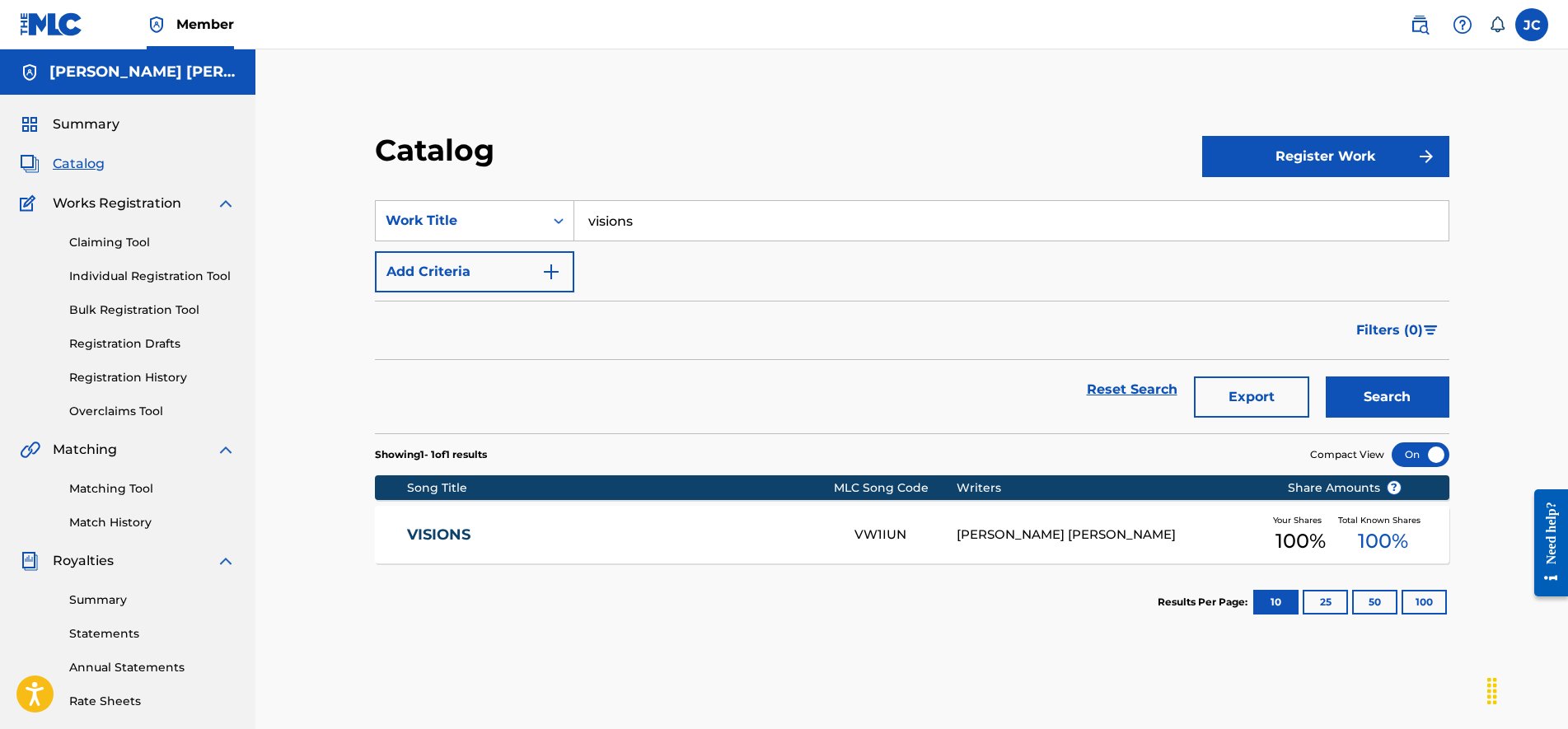
click at [823, 534] on link "VISIONS" at bounding box center [620, 535] width 425 height 19
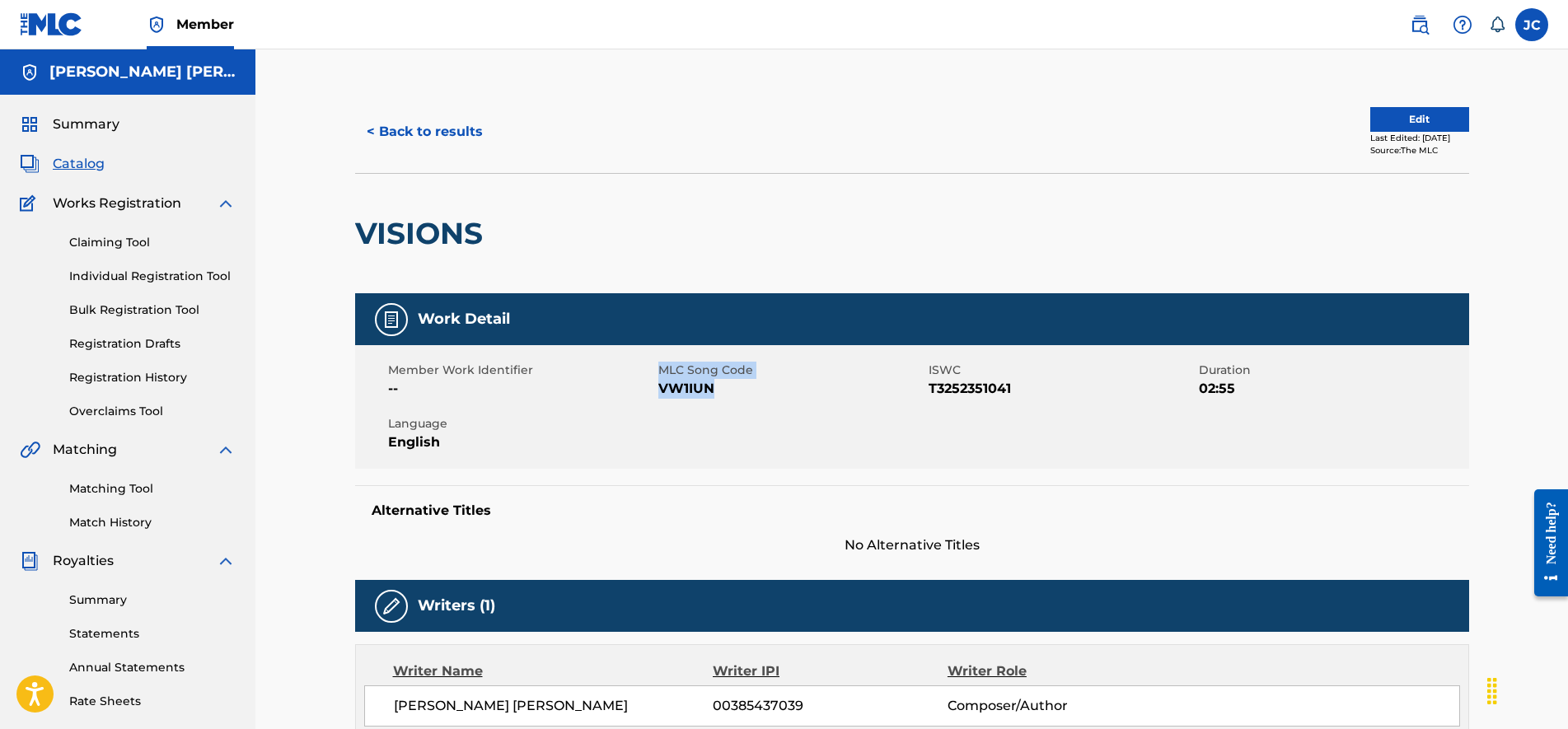
drag, startPoint x: 724, startPoint y: 397, endPoint x: 653, endPoint y: 391, distance: 71.3
click at [653, 391] on div "Member Work Identifier -- MLC Song Code VW1IUN ISWC T3252351041 Duration 02:55 …" at bounding box center [911, 407] width 1114 height 124
drag, startPoint x: 653, startPoint y: 391, endPoint x: 686, endPoint y: 395, distance: 33.2
click at [686, 395] on span "VW1IUN" at bounding box center [791, 388] width 266 height 20
click at [712, 389] on span "VW1IUN" at bounding box center [791, 388] width 266 height 20
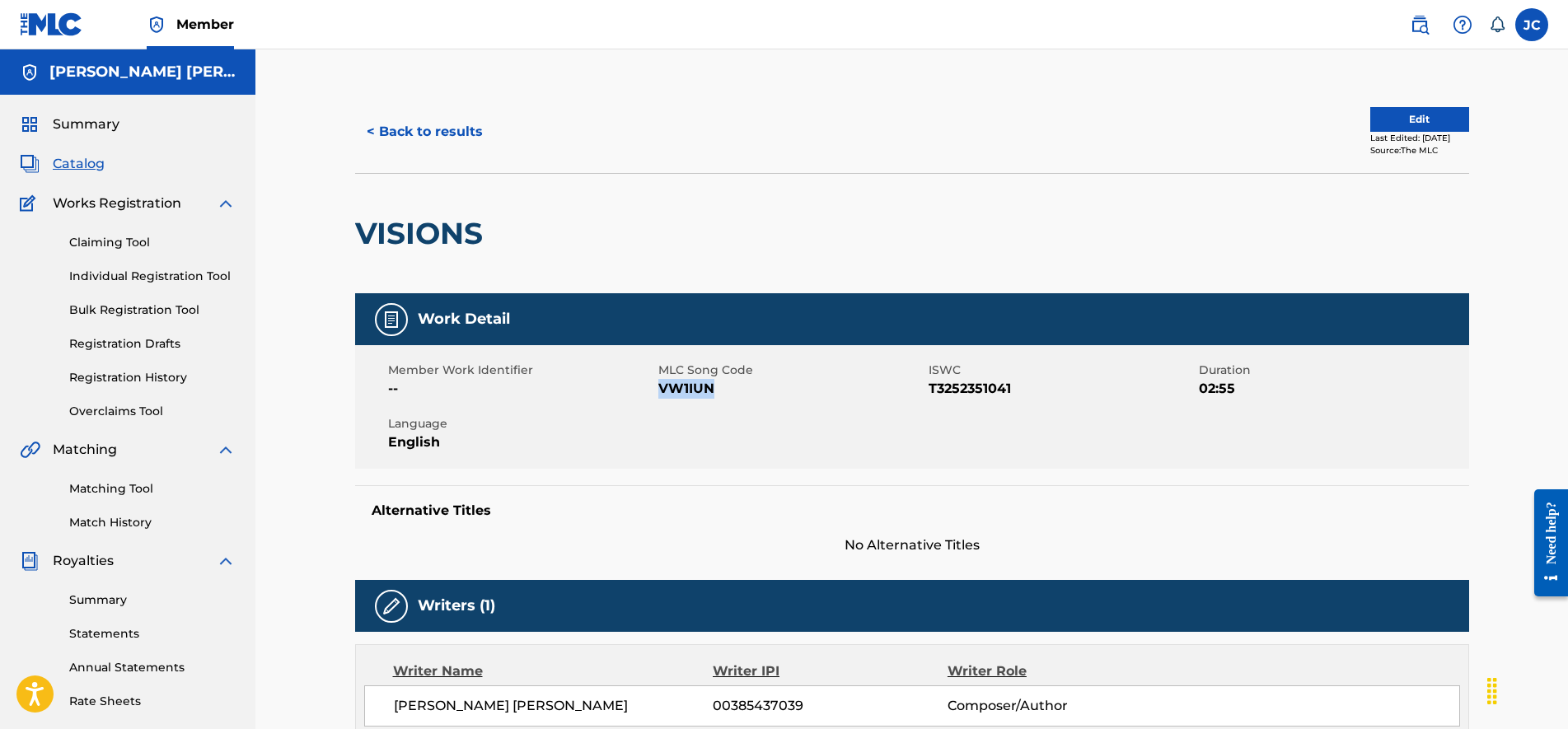
drag, startPoint x: 720, startPoint y: 389, endPoint x: 659, endPoint y: 390, distance: 61.0
click at [659, 390] on span "VW1IUN" at bounding box center [791, 388] width 266 height 20
drag, startPoint x: 502, startPoint y: 210, endPoint x: 491, endPoint y: 213, distance: 11.4
click at [491, 213] on div at bounding box center [620, 233] width 256 height 120
drag, startPoint x: 503, startPoint y: 233, endPoint x: 363, endPoint y: 224, distance: 140.3
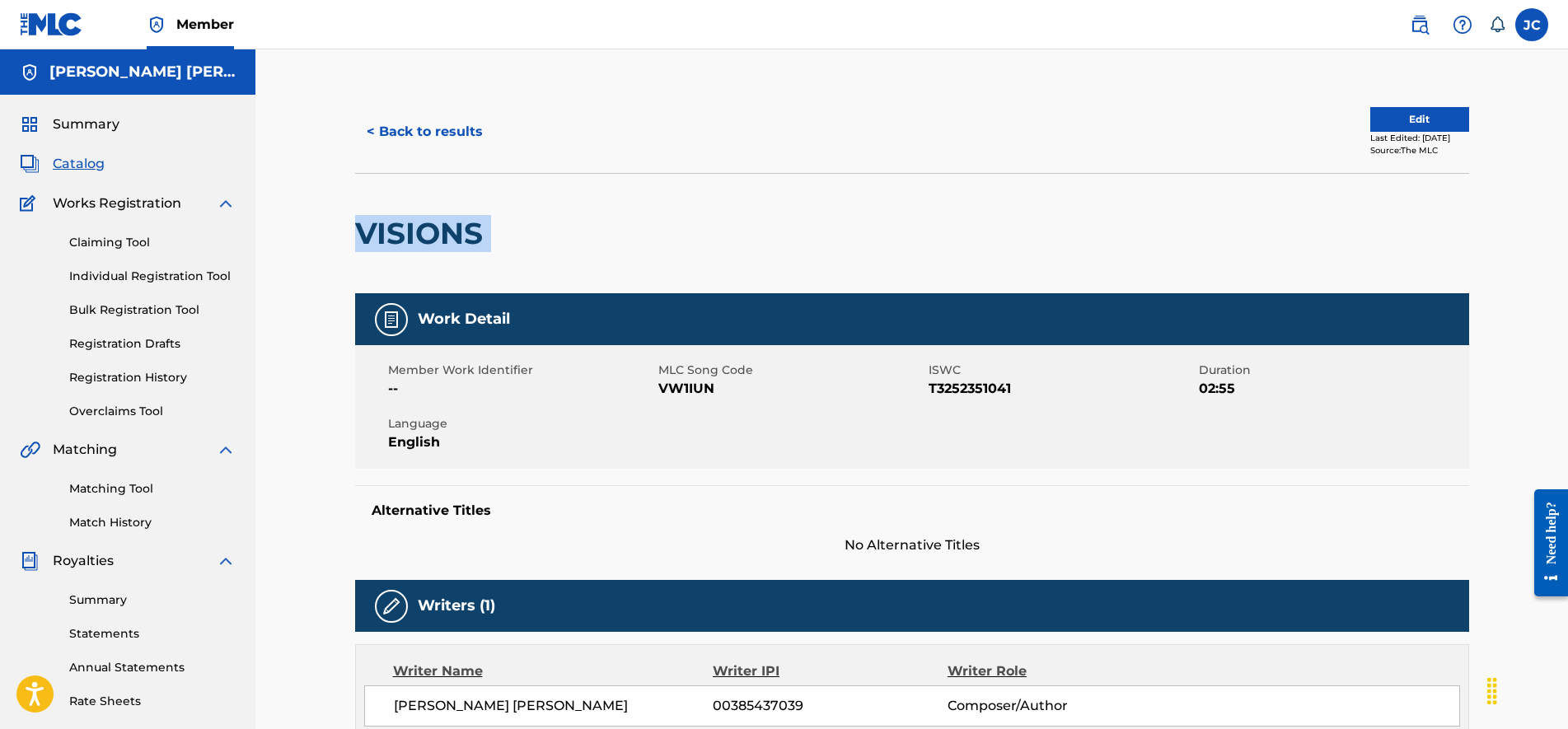
click at [363, 224] on div "VISIONS" at bounding box center [911, 232] width 1114 height 120
click at [447, 121] on button "< Back to results" at bounding box center [425, 132] width 139 height 41
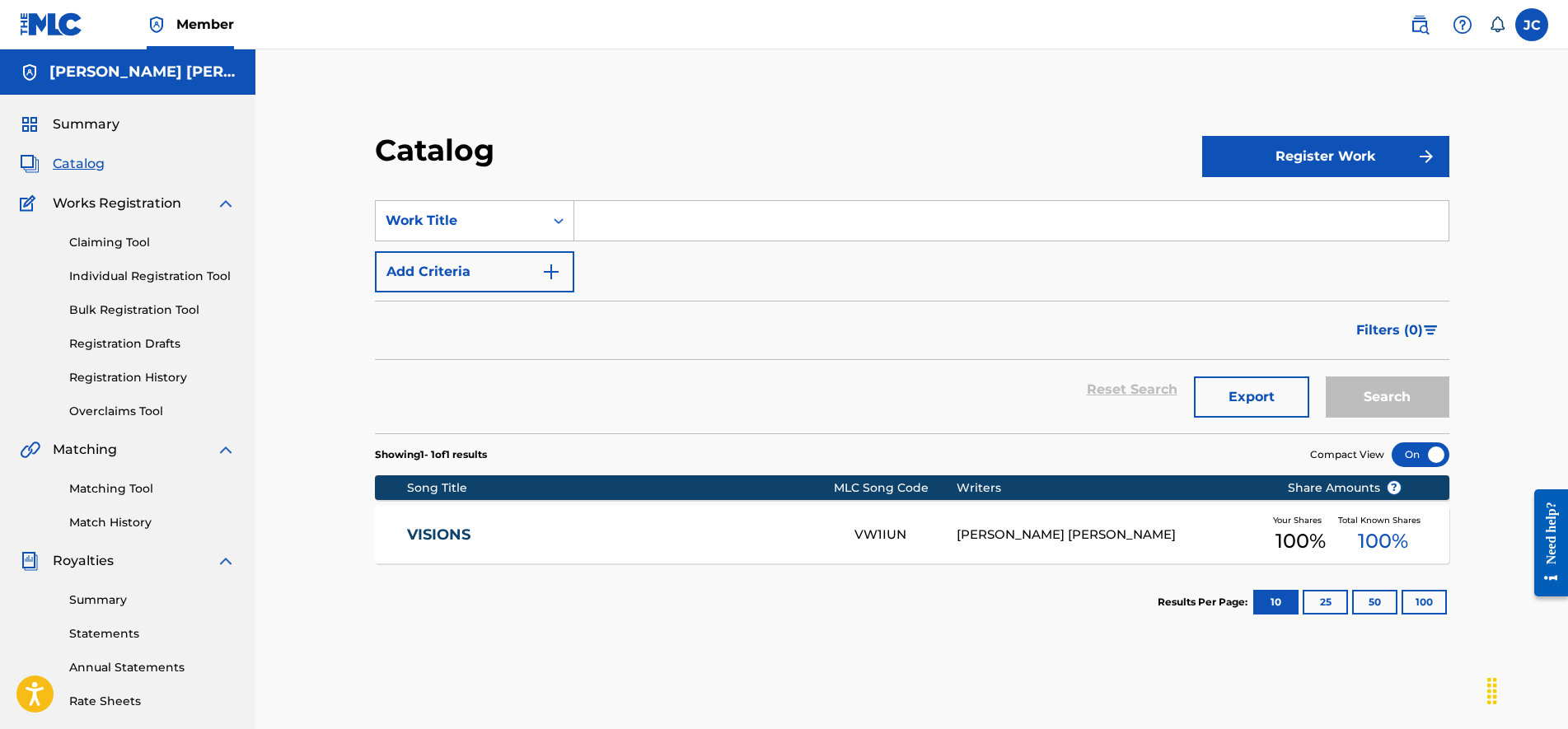
click at [661, 222] on input "Search Form" at bounding box center [1011, 220] width 874 height 40
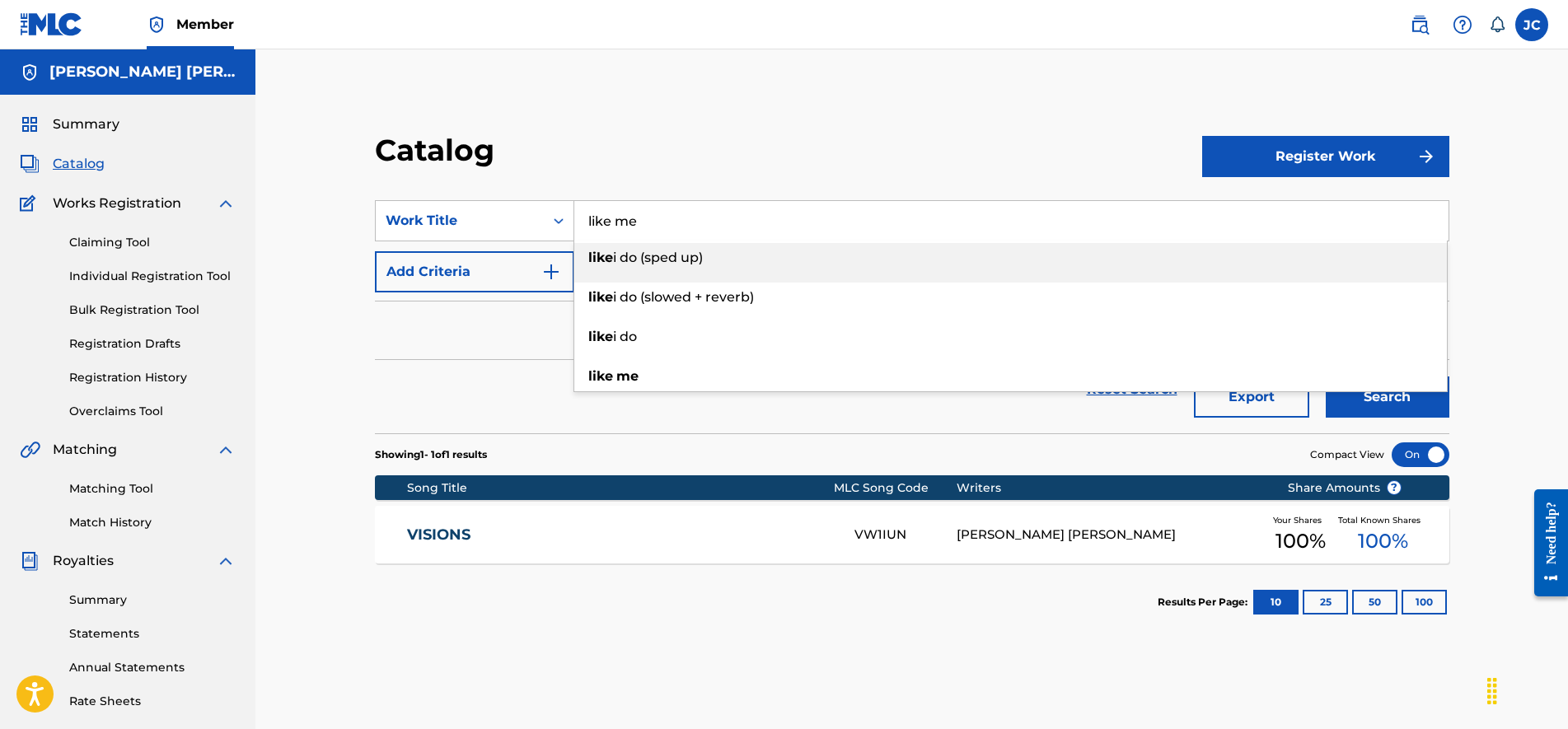
type input "like i do (sped up)"
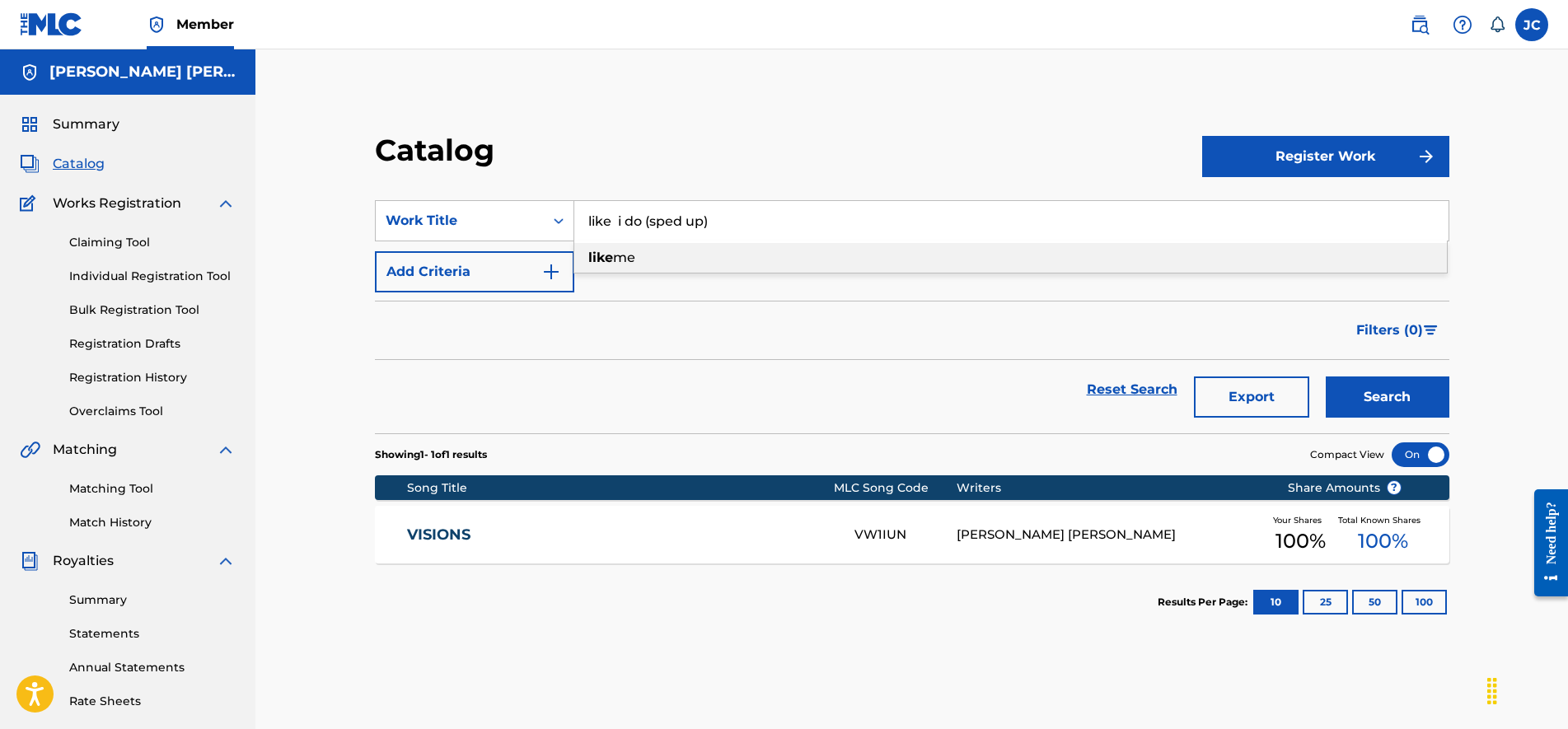
drag, startPoint x: 618, startPoint y: 218, endPoint x: 1015, endPoint y: 215, distance: 397.0
click at [1015, 215] on input "like i do (sped up)" at bounding box center [1011, 220] width 874 height 40
type input "like me"
click at [1418, 406] on button "Search" at bounding box center [1387, 397] width 124 height 41
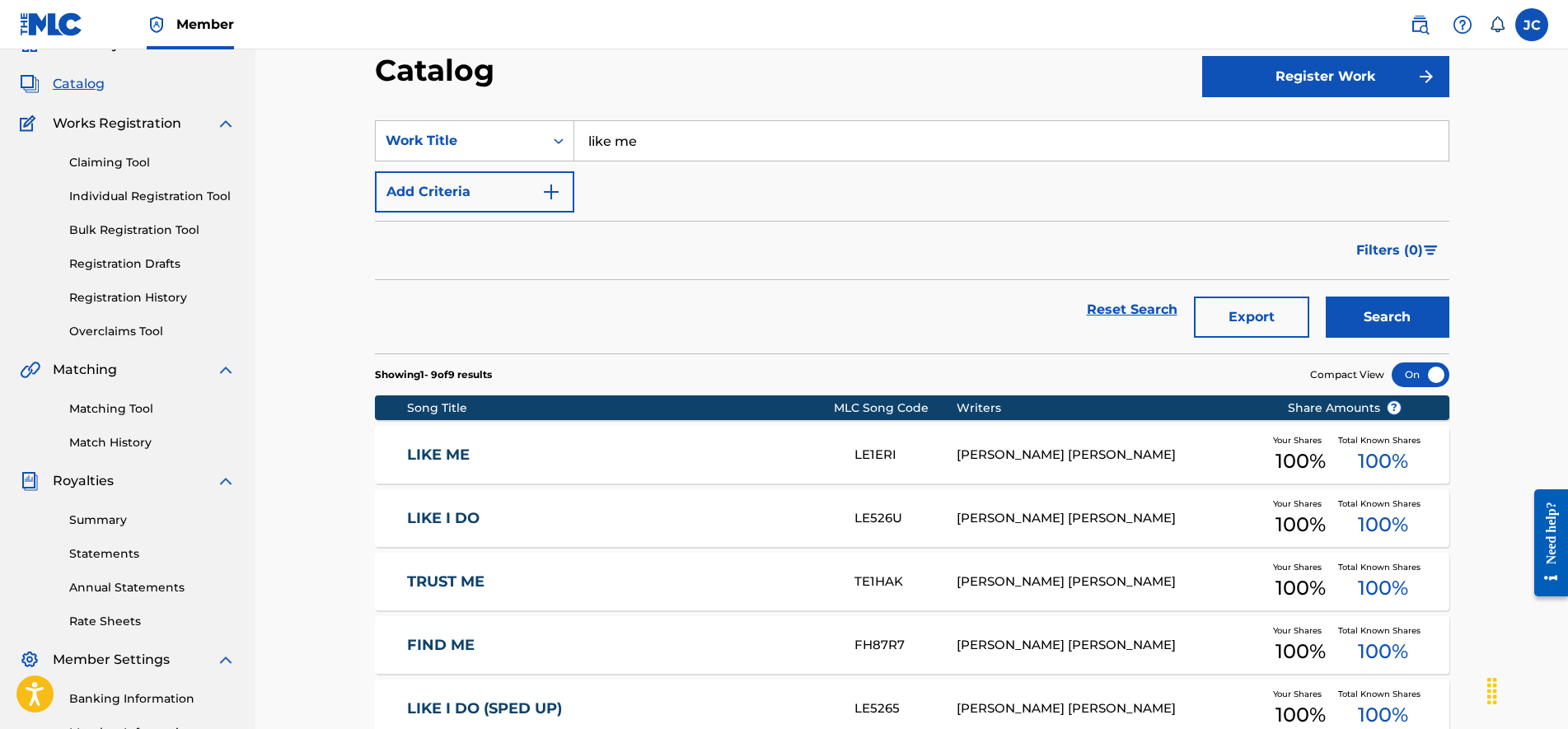
drag, startPoint x: 777, startPoint y: 277, endPoint x: 772, endPoint y: 368, distance: 91.1
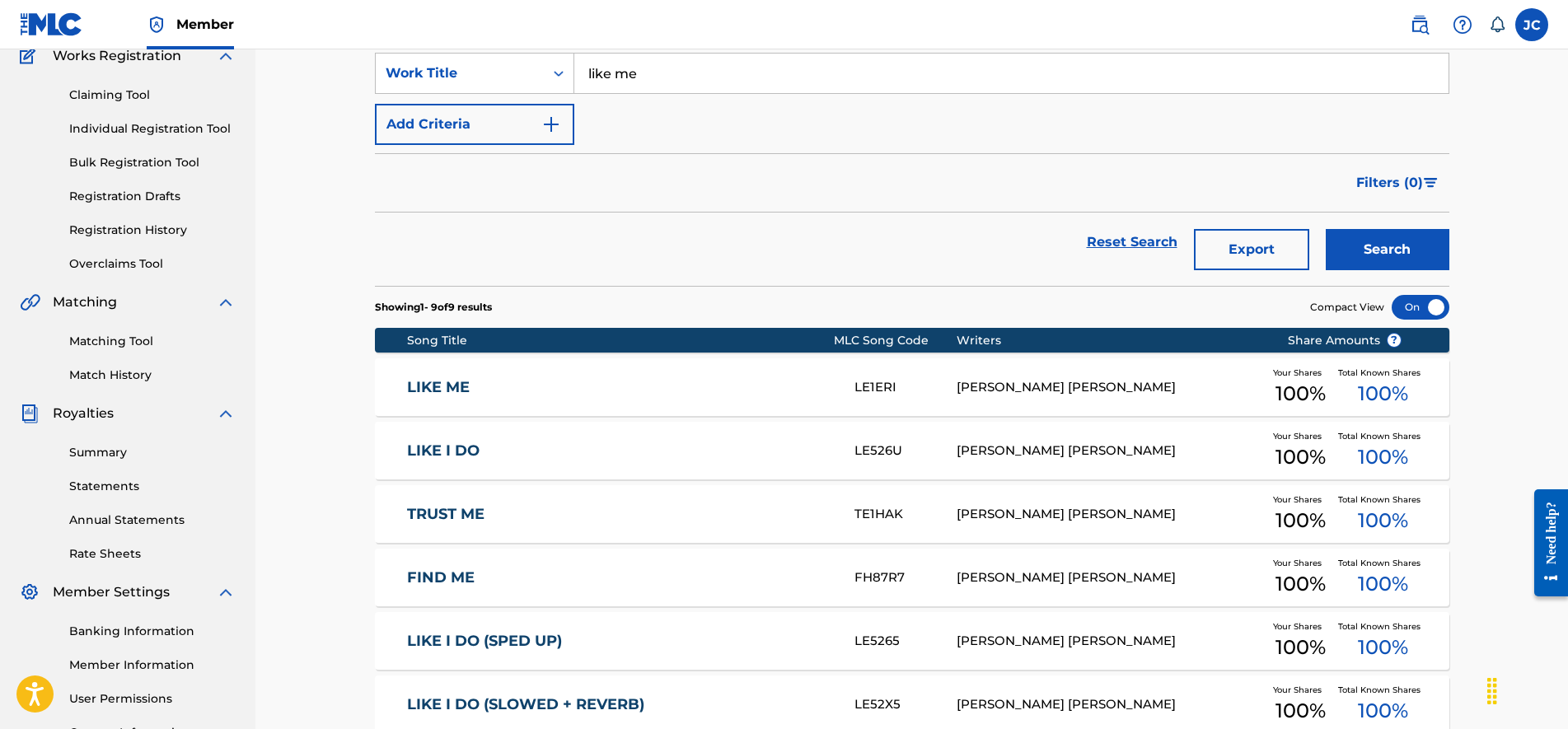
click at [443, 384] on link "LIKE ME" at bounding box center [620, 387] width 425 height 19
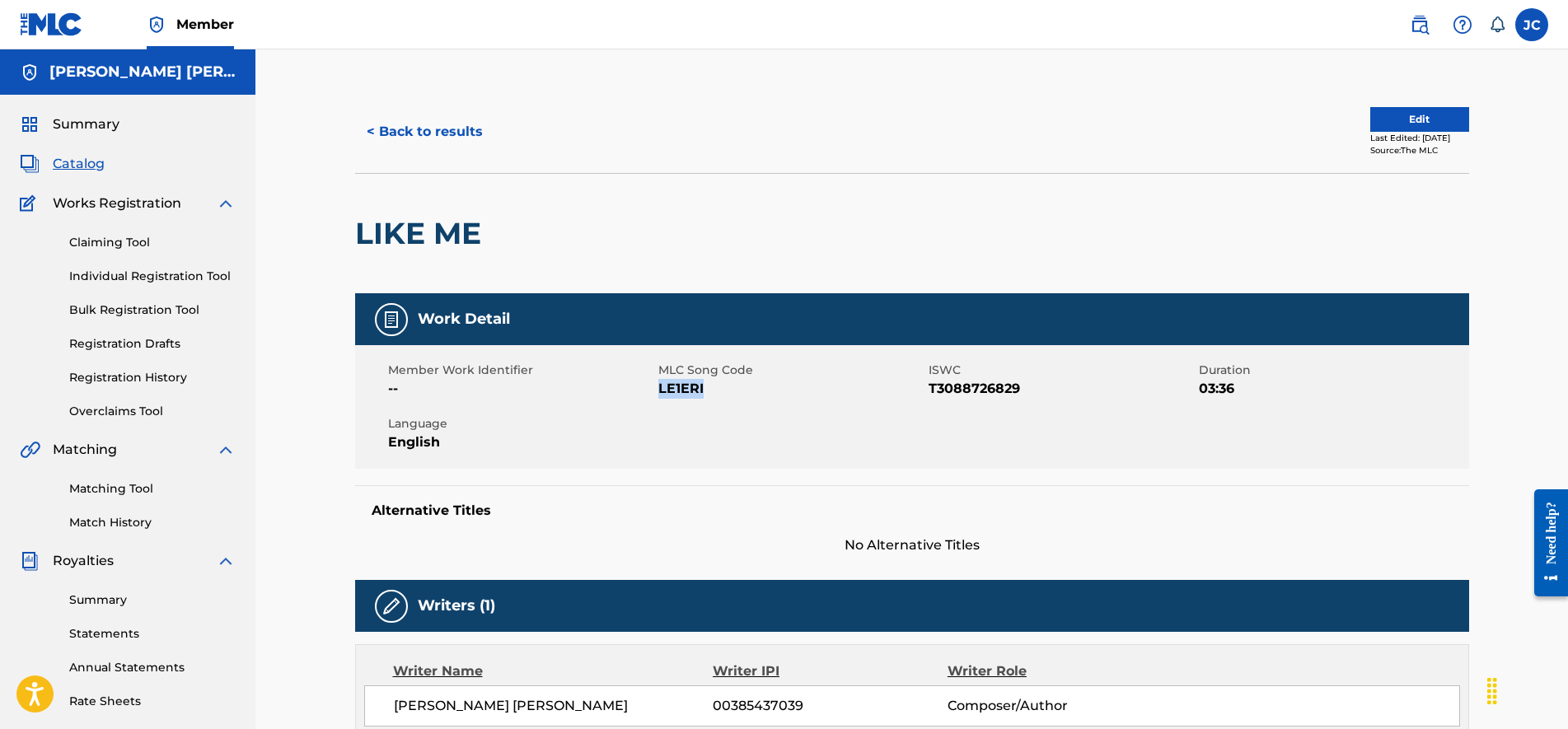
drag, startPoint x: 714, startPoint y: 389, endPoint x: 659, endPoint y: 390, distance: 55.0
click at [659, 390] on span "LE1ERI" at bounding box center [791, 388] width 266 height 20
drag, startPoint x: 498, startPoint y: 237, endPoint x: 359, endPoint y: 236, distance: 139.0
click at [359, 236] on div "LIKE ME" at bounding box center [911, 232] width 1114 height 120
click at [781, 273] on div "LIKE ME" at bounding box center [911, 232] width 1114 height 120
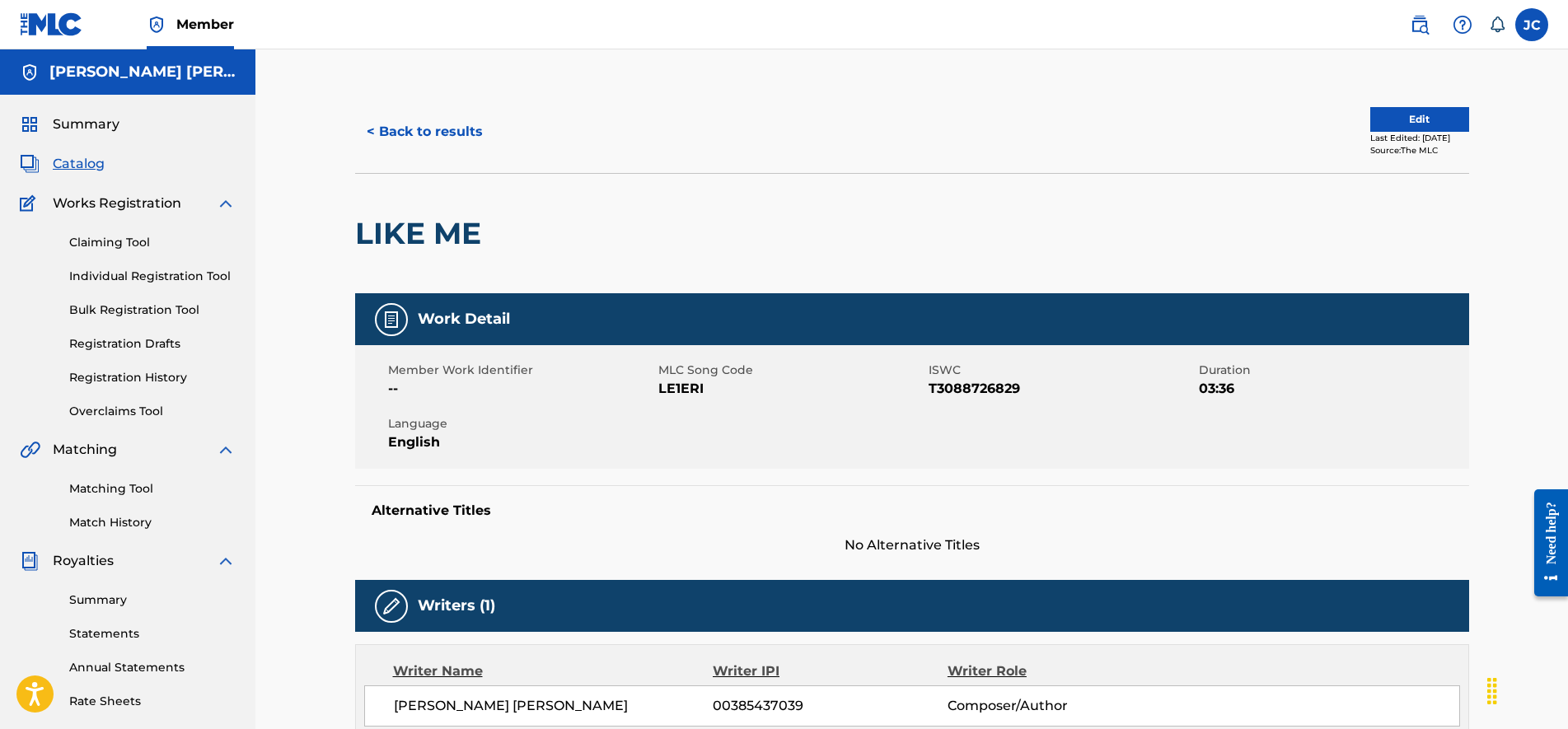
click at [462, 129] on button "< Back to results" at bounding box center [425, 132] width 139 height 41
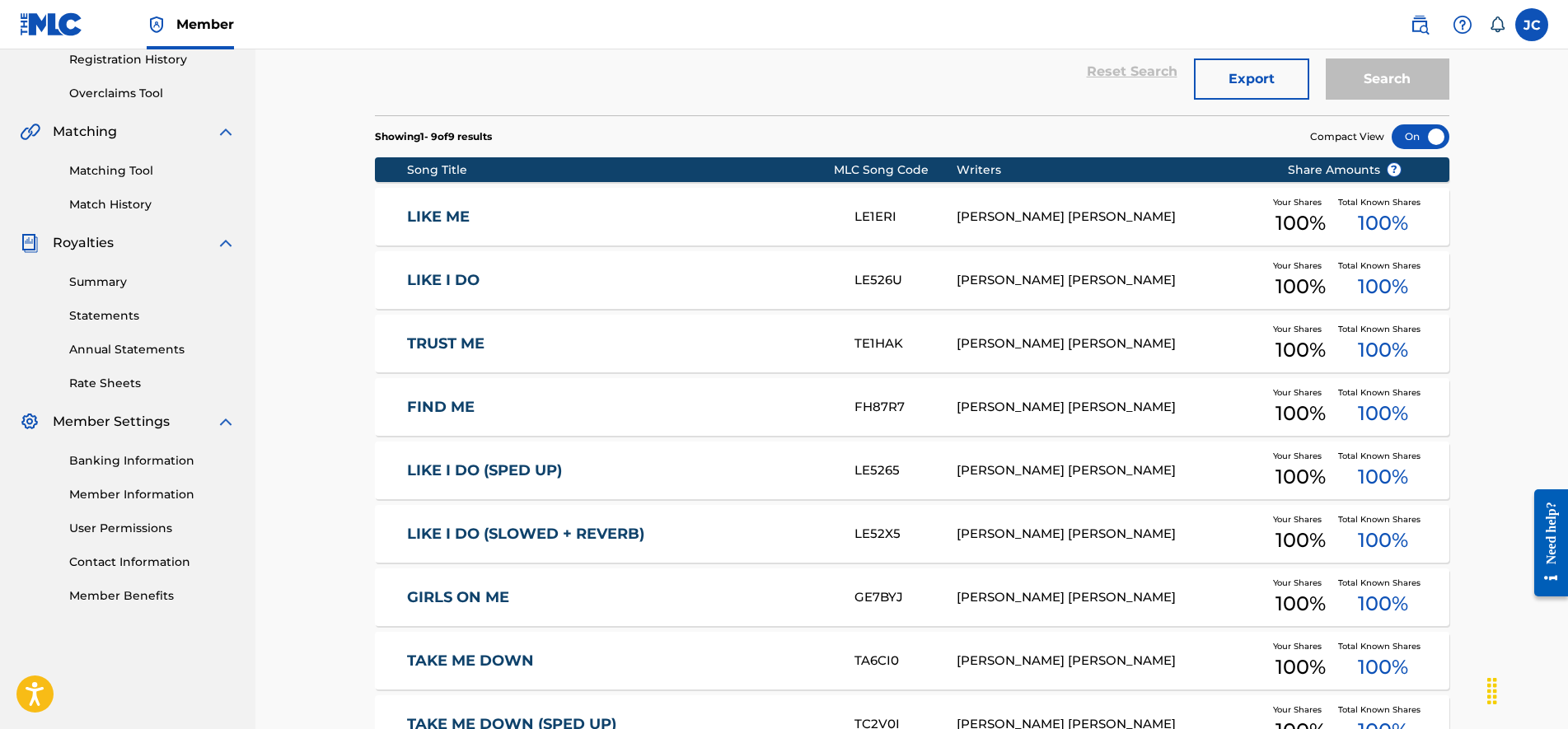
scroll to position [339, 0]
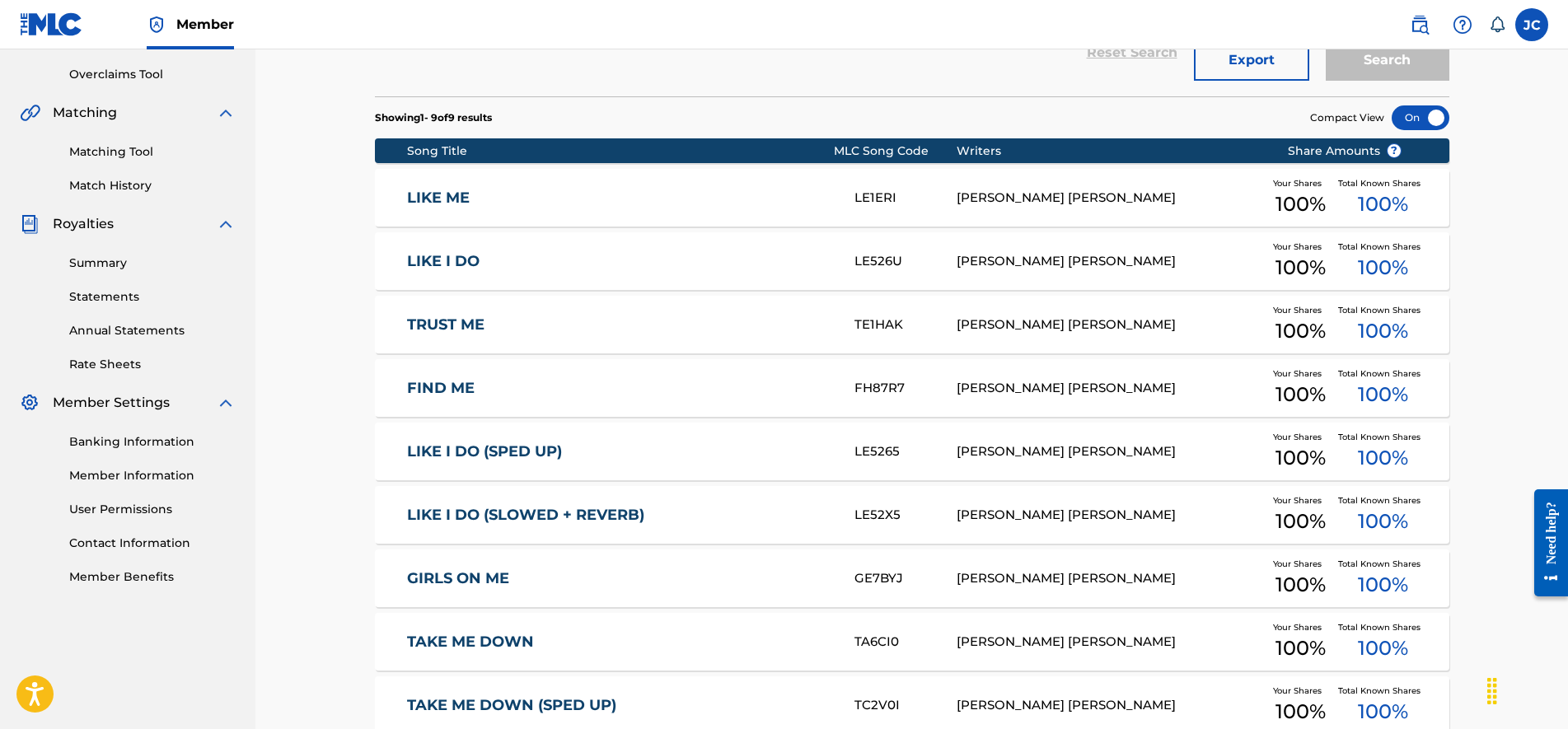
drag, startPoint x: 874, startPoint y: 250, endPoint x: 878, endPoint y: 281, distance: 31.3
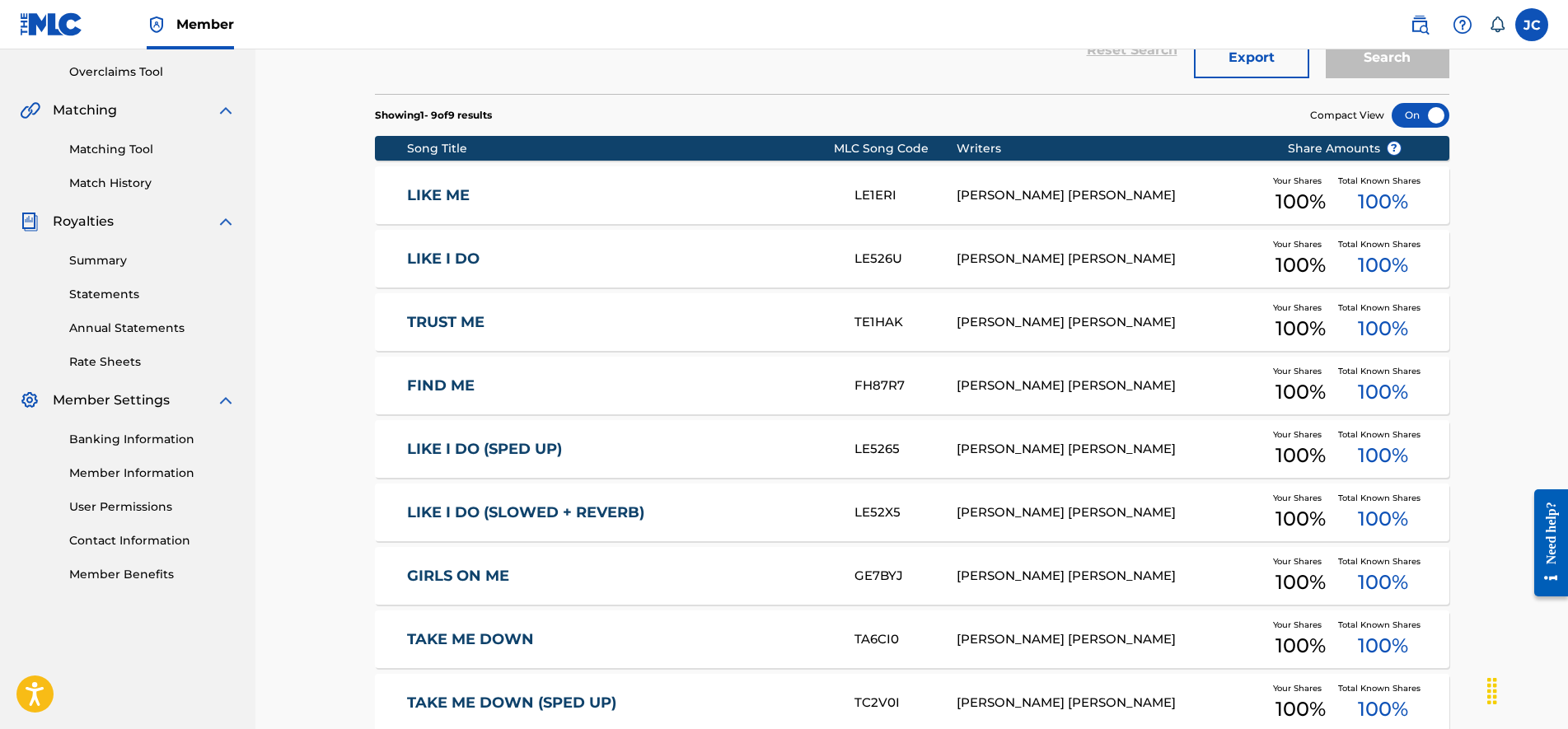
scroll to position [0, 0]
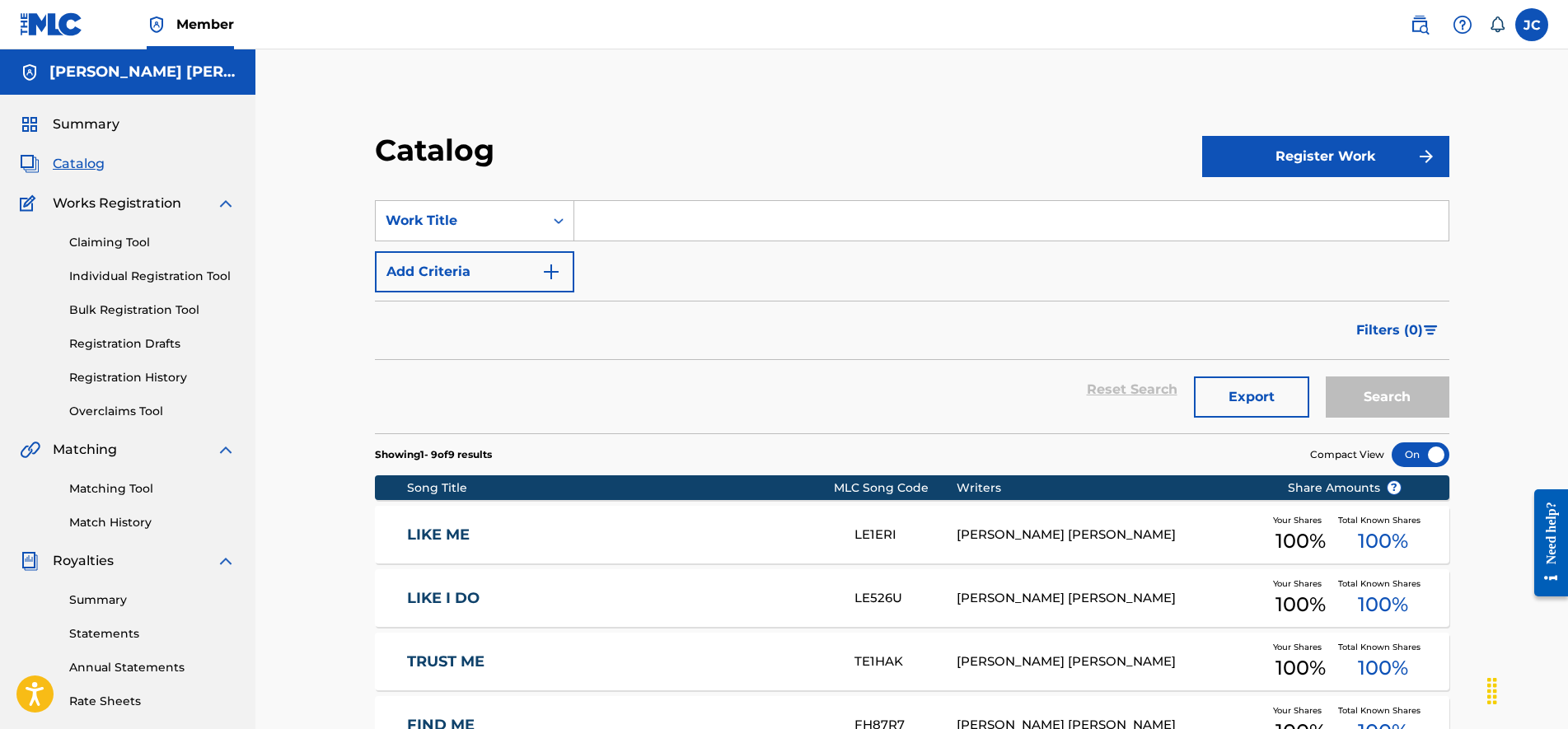
click at [676, 217] on input "Search Form" at bounding box center [1011, 220] width 874 height 40
type input "simulation"
click at [1430, 410] on button "Search" at bounding box center [1387, 397] width 124 height 41
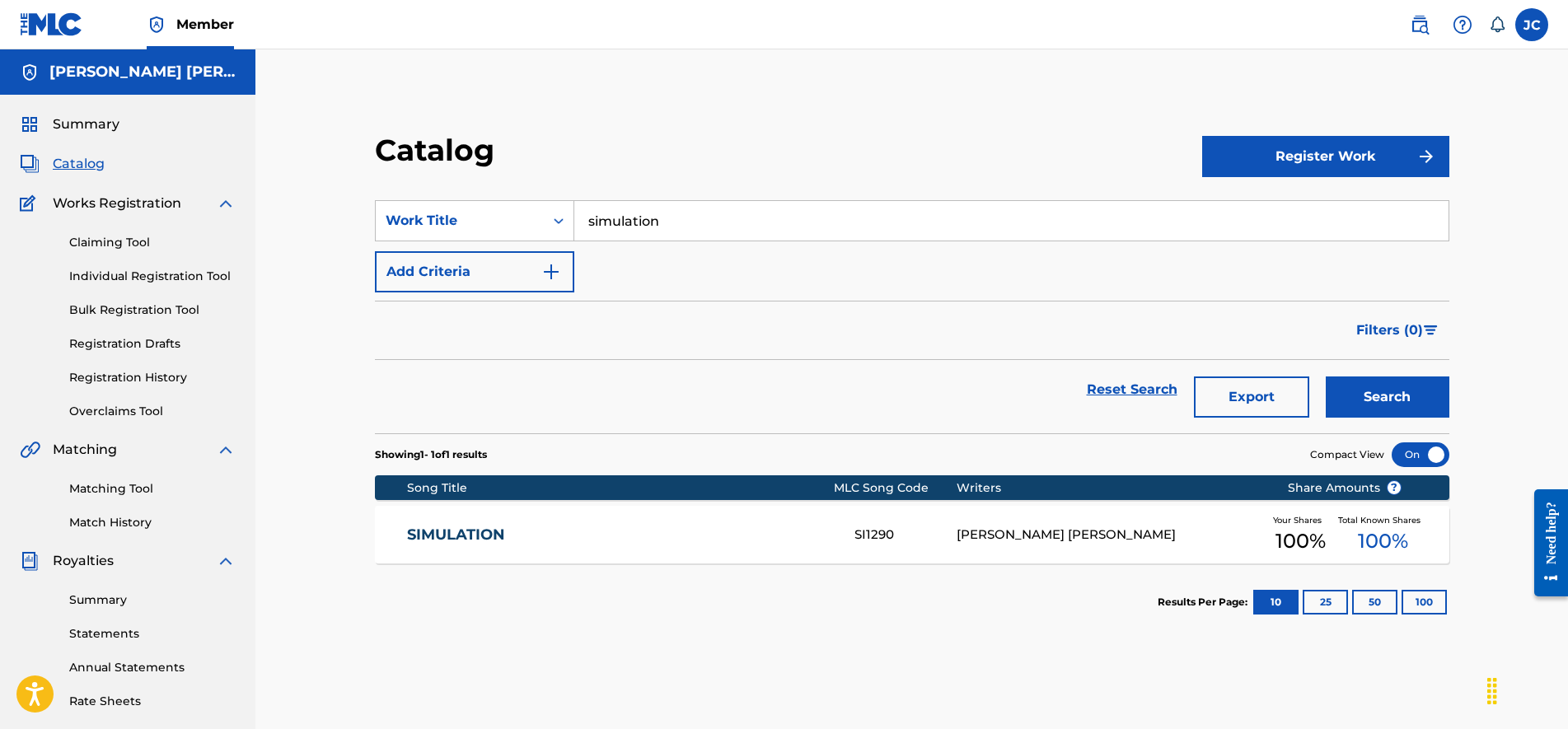
click at [1011, 533] on div "[PERSON_NAME] [PERSON_NAME]" at bounding box center [1110, 535] width 307 height 19
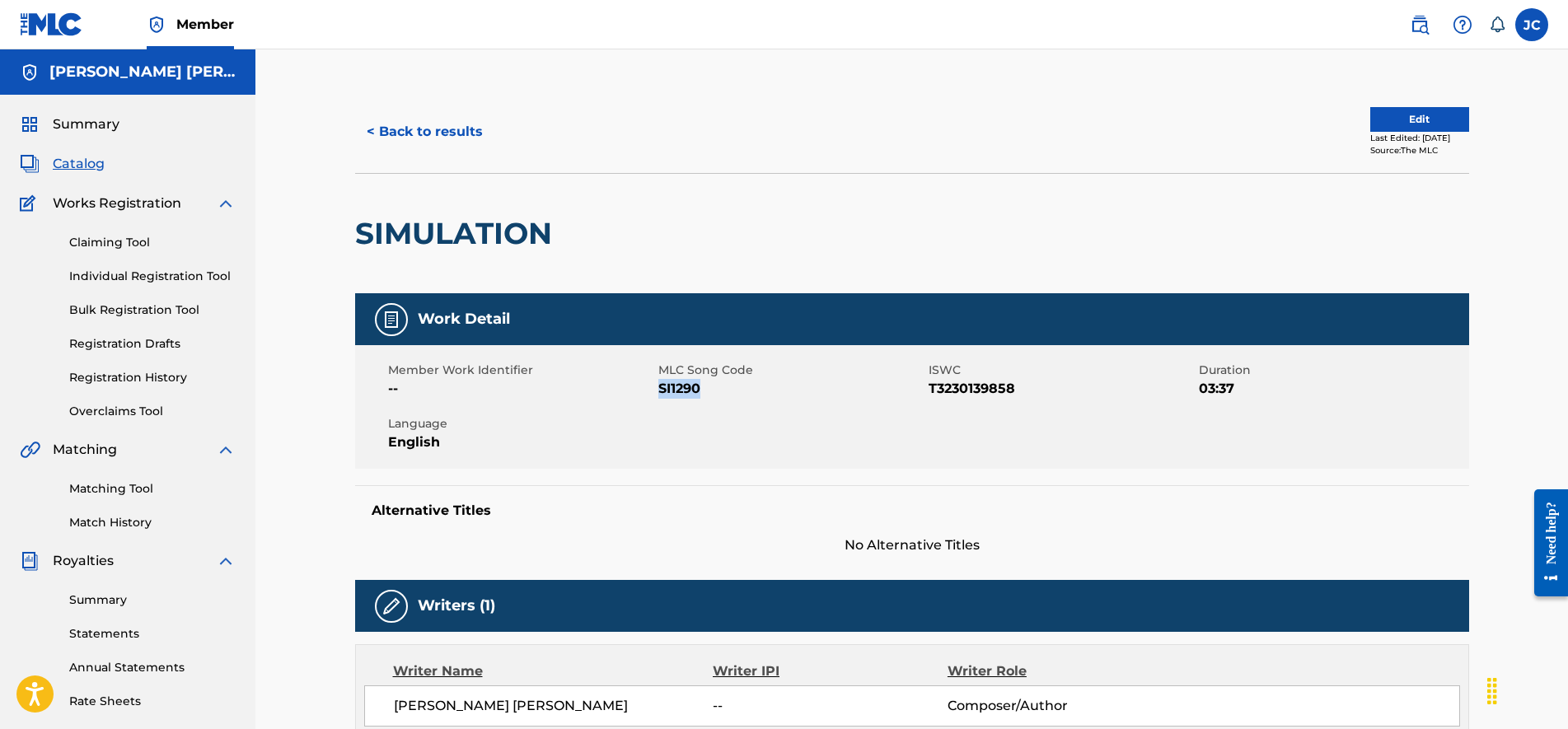
drag, startPoint x: 708, startPoint y: 387, endPoint x: 660, endPoint y: 392, distance: 48.3
click at [660, 392] on span "SI1290" at bounding box center [791, 388] width 266 height 20
click at [391, 137] on button "< Back to results" at bounding box center [425, 132] width 139 height 41
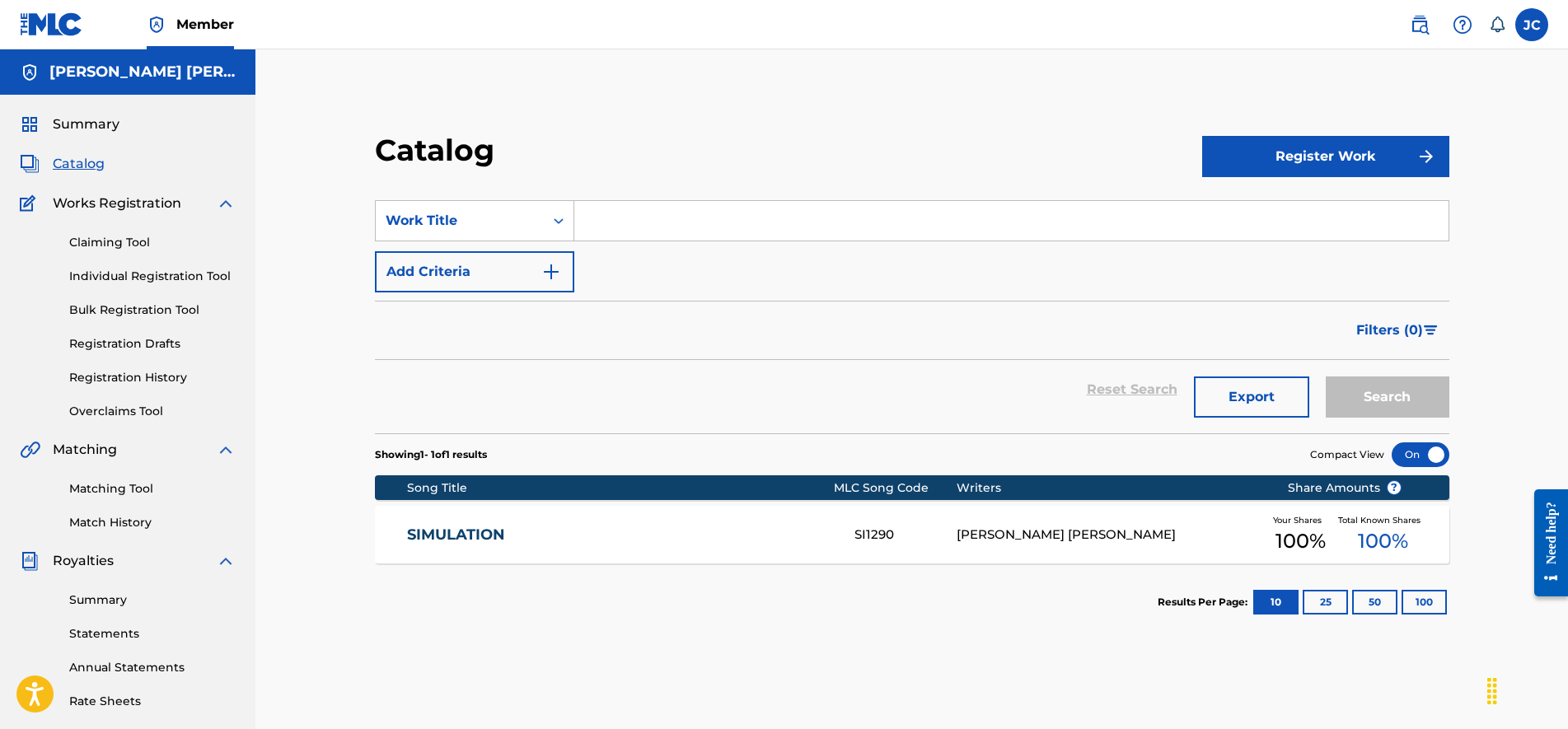
click at [747, 202] on input "Search Form" at bounding box center [1011, 220] width 874 height 40
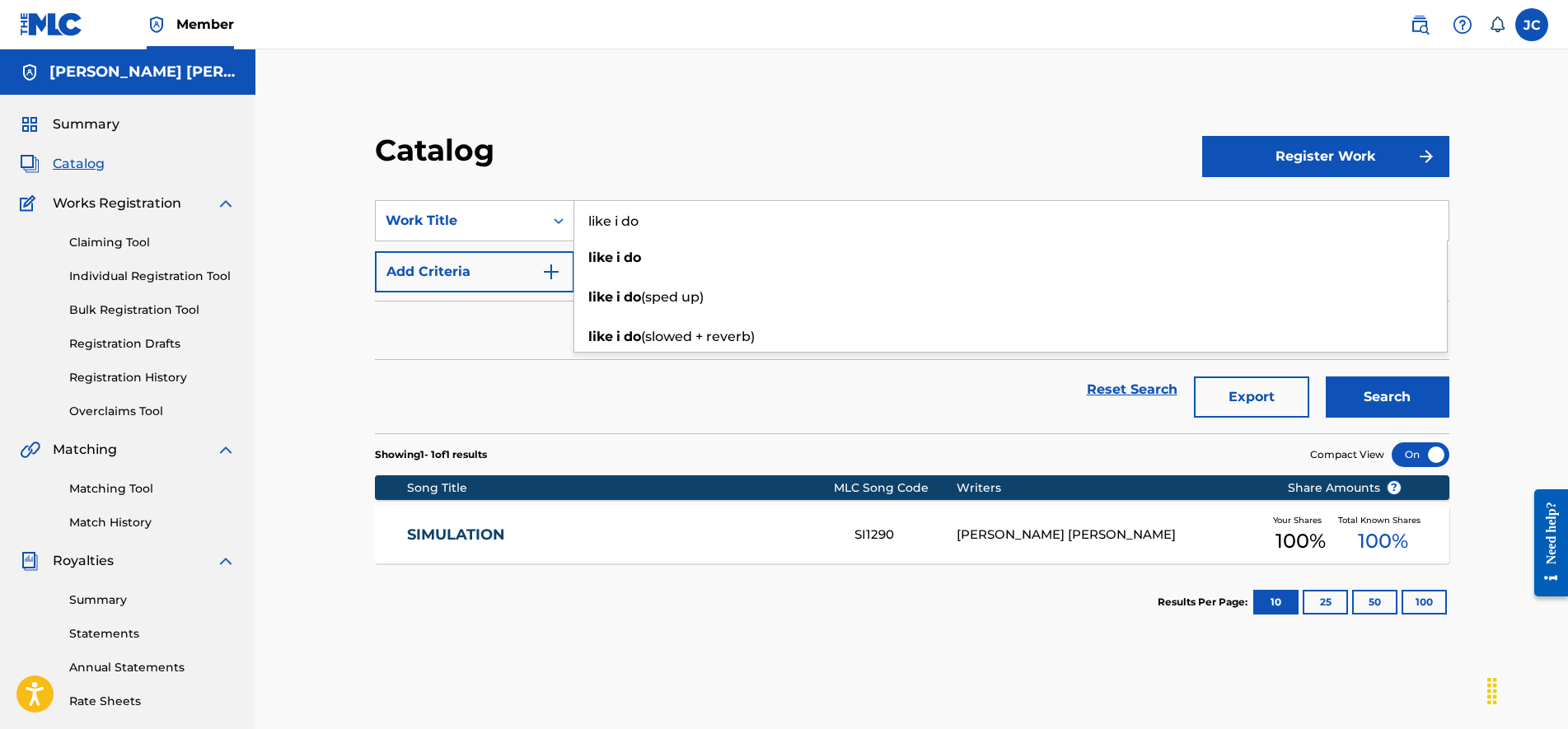
type input "like i do"
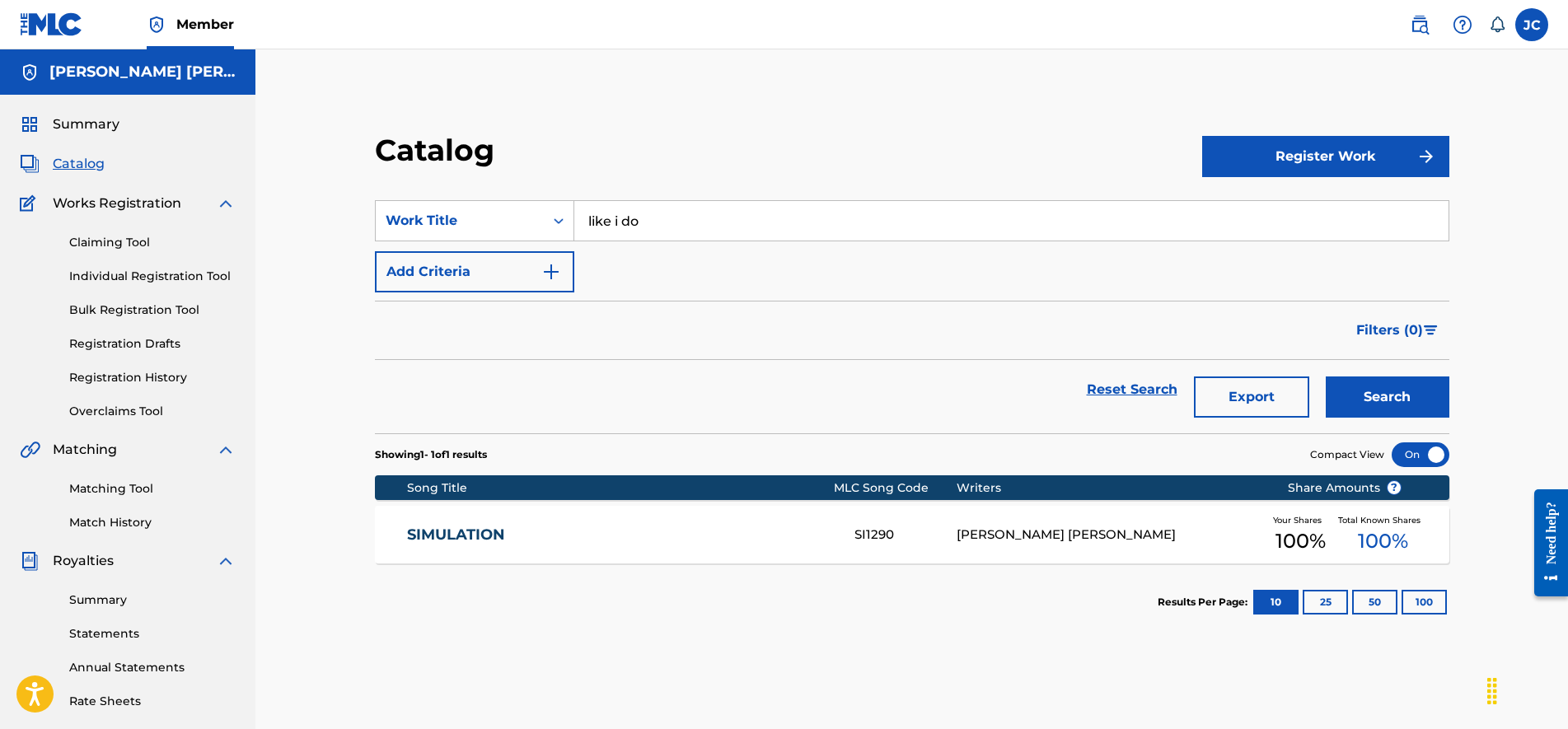
click at [1371, 397] on button "Search" at bounding box center [1387, 397] width 124 height 41
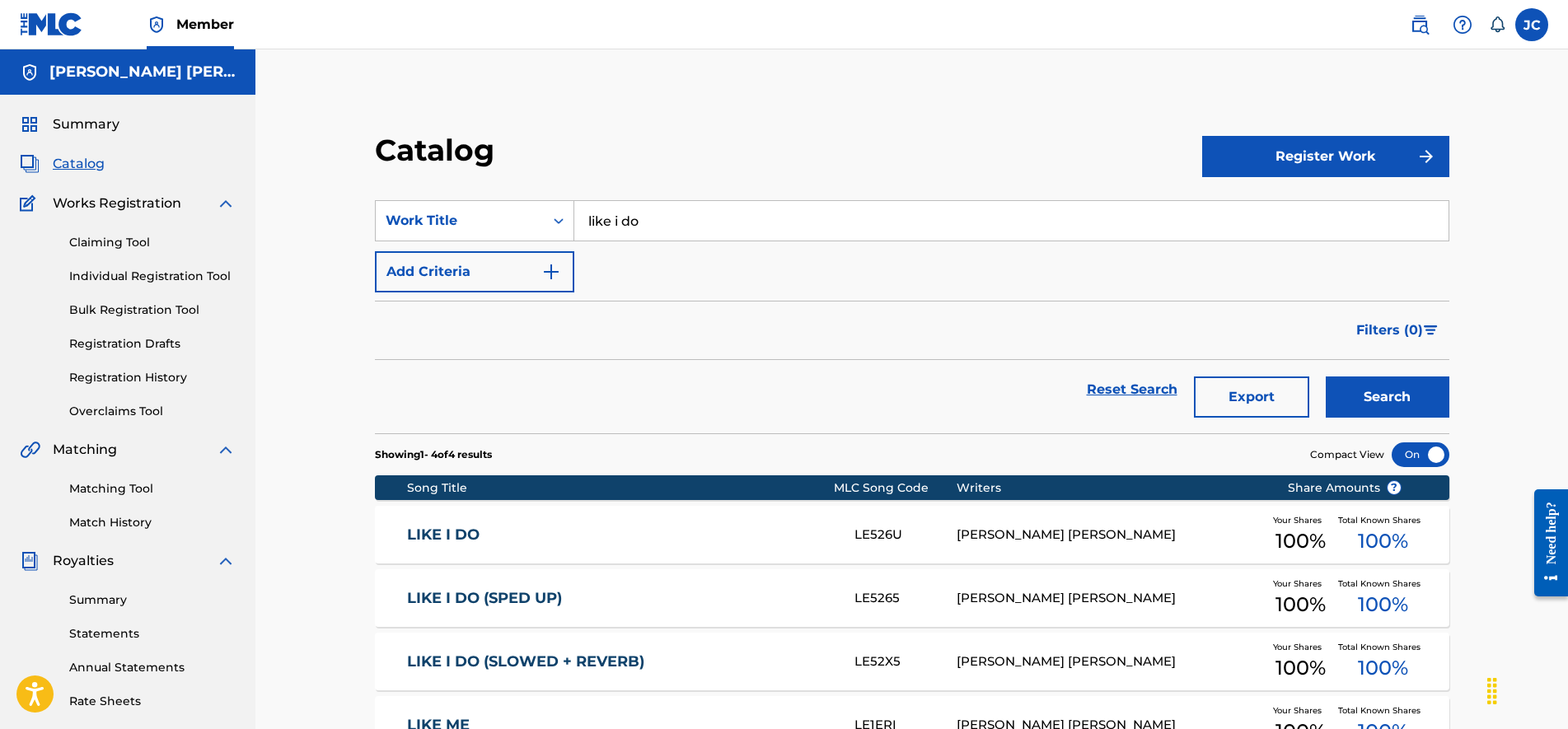
click at [1068, 535] on div "[PERSON_NAME] [PERSON_NAME]" at bounding box center [1110, 535] width 307 height 19
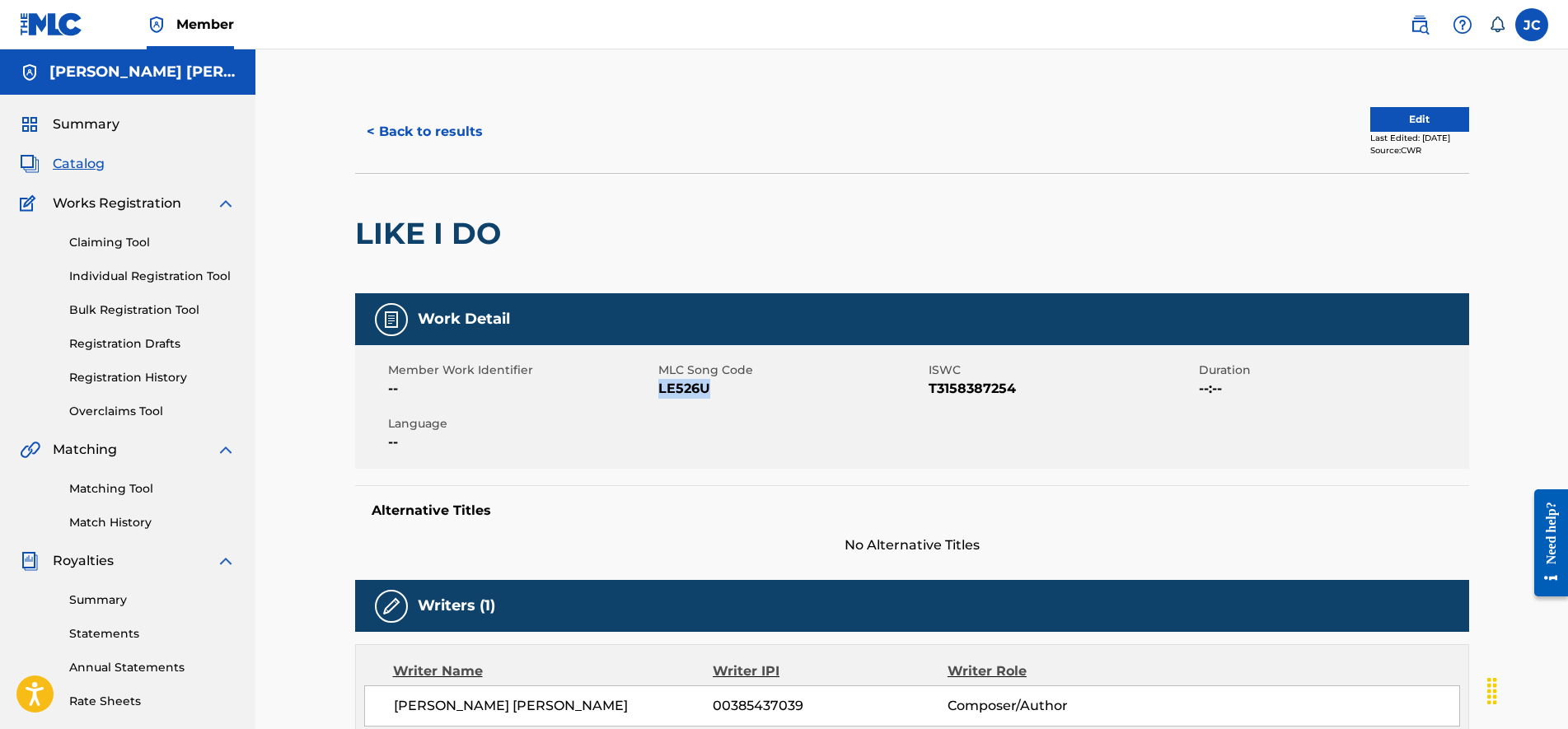
drag, startPoint x: 719, startPoint y: 391, endPoint x: 660, endPoint y: 389, distance: 59.0
click at [660, 389] on span "LE526U" at bounding box center [791, 388] width 266 height 20
drag, startPoint x: 484, startPoint y: 232, endPoint x: 353, endPoint y: 235, distance: 131.0
click at [389, 126] on button "< Back to results" at bounding box center [425, 132] width 139 height 41
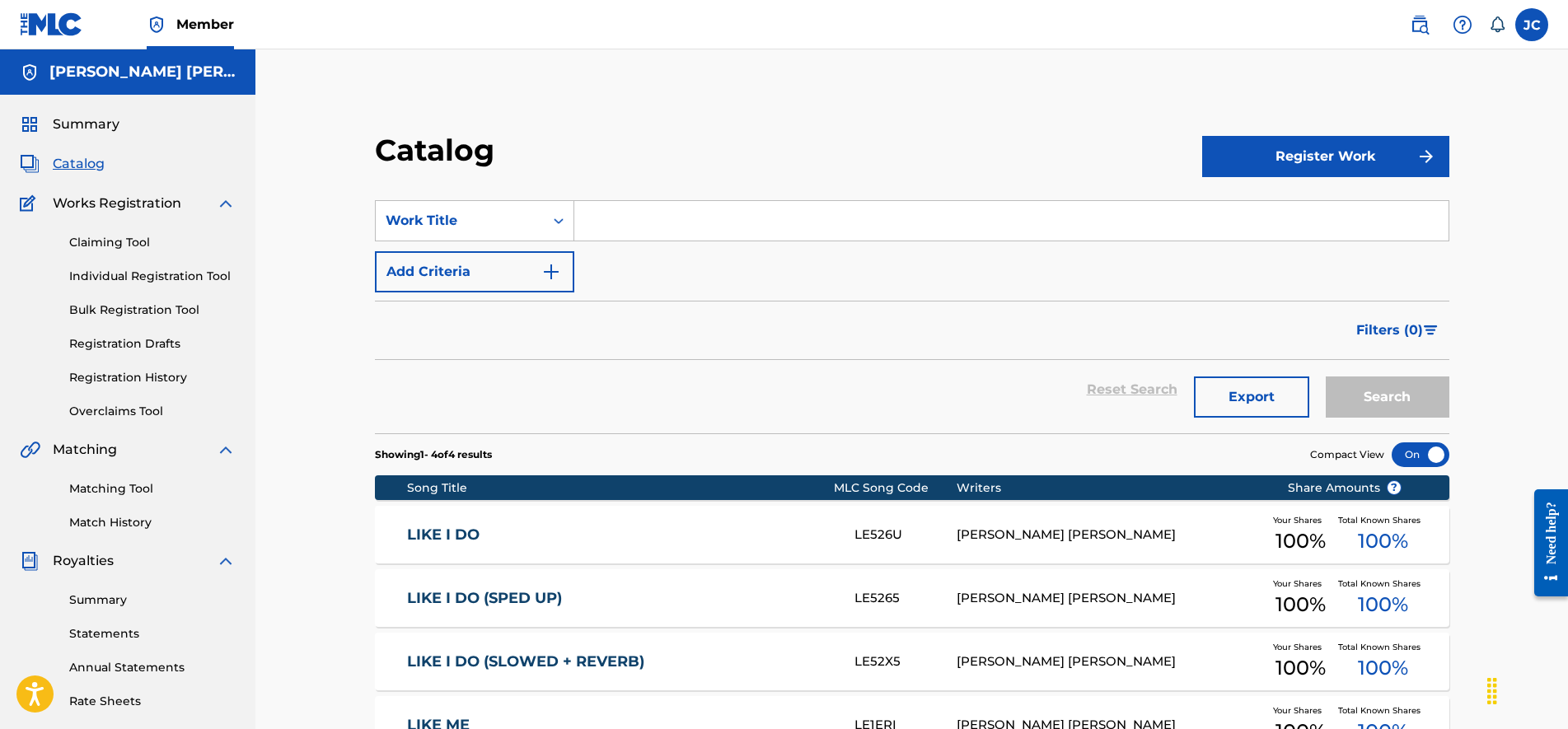
click at [710, 214] on input "Search Form" at bounding box center [1011, 220] width 874 height 40
type input "layla (vip)"
click at [1393, 397] on button "Search" at bounding box center [1387, 397] width 124 height 41
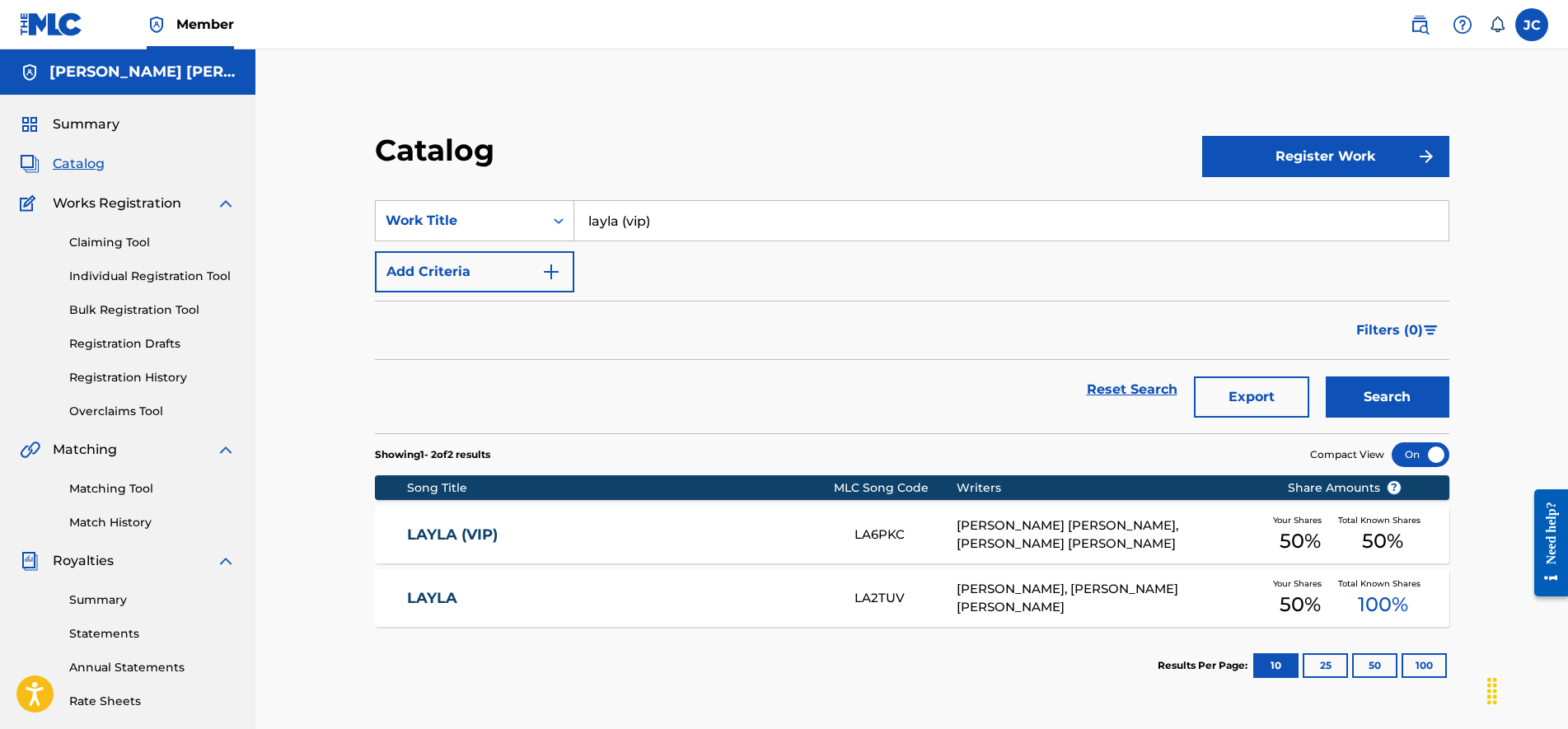
click at [667, 526] on link "LAYLA (VIP)" at bounding box center [620, 535] width 425 height 19
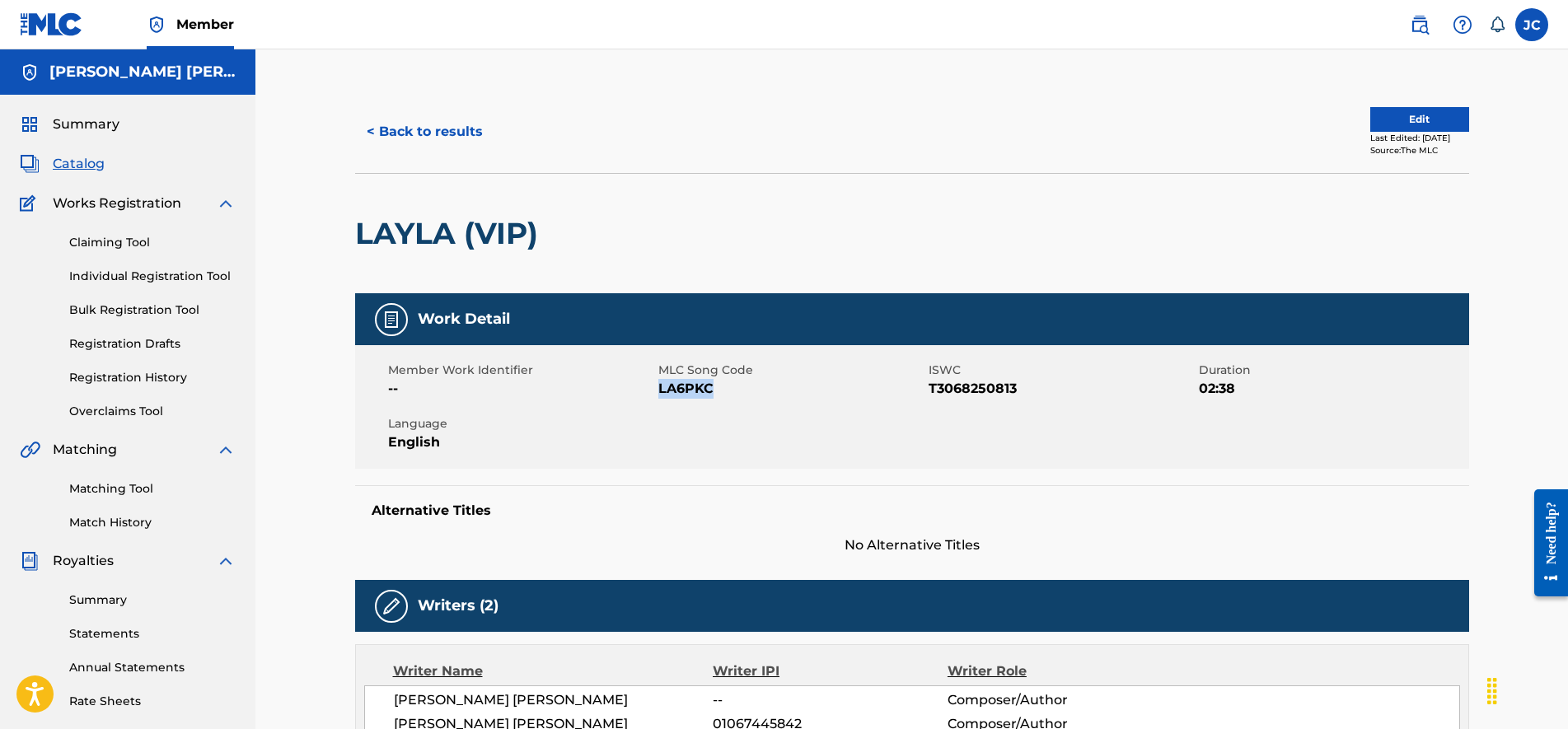
drag, startPoint x: 719, startPoint y: 394, endPoint x: 660, endPoint y: 395, distance: 59.0
click at [660, 395] on span "LA6PKC" at bounding box center [791, 388] width 266 height 20
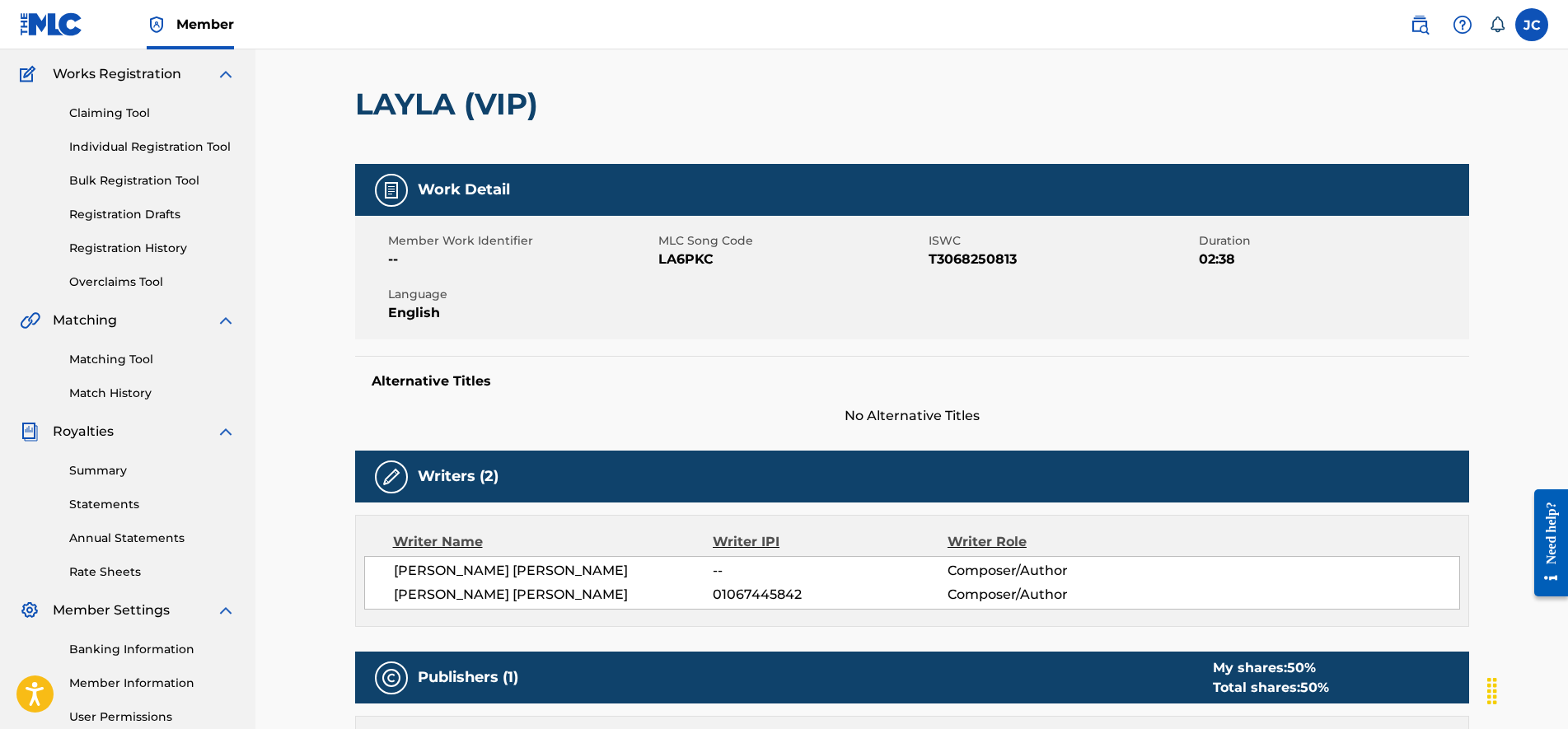
drag, startPoint x: 665, startPoint y: 241, endPoint x: 673, endPoint y: 305, distance: 64.5
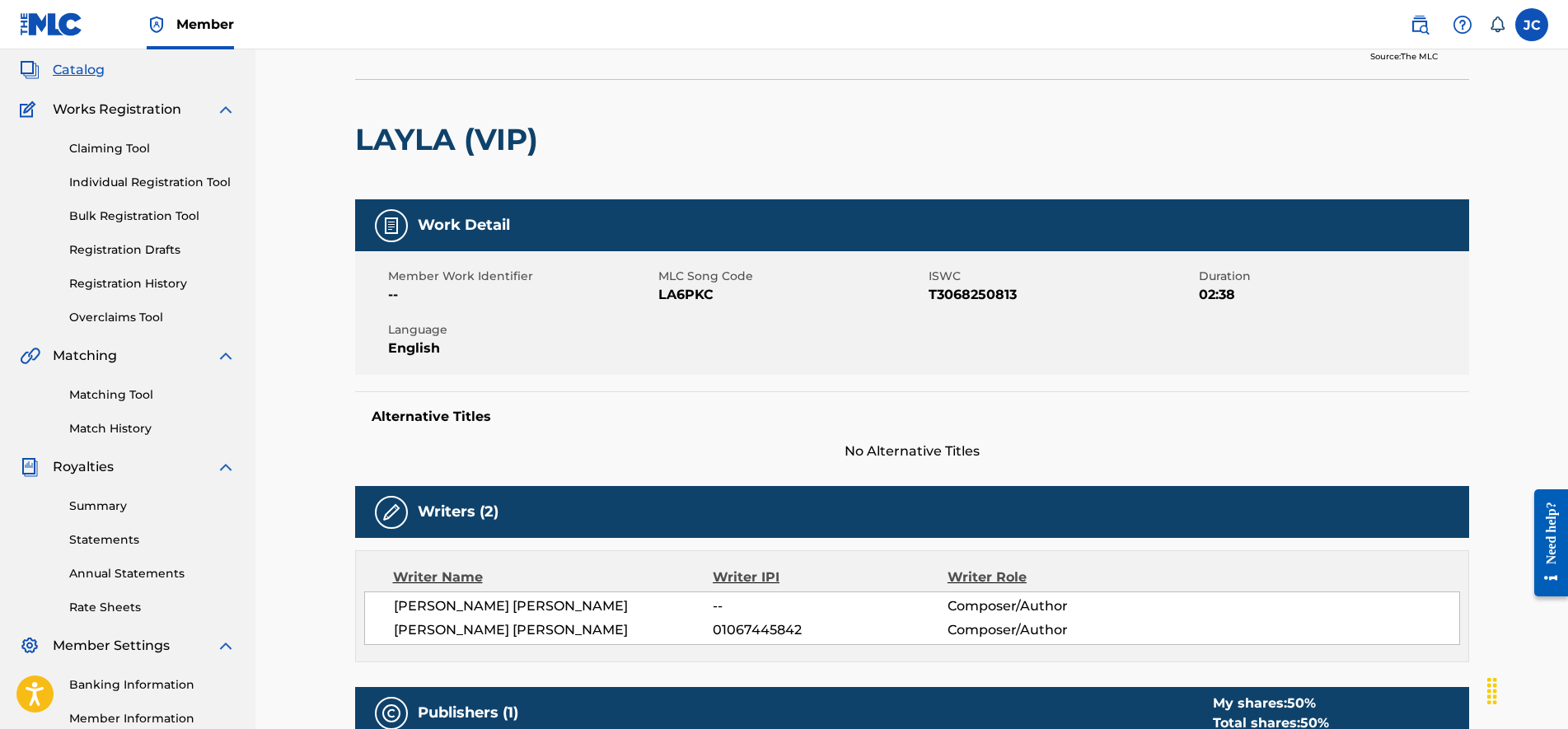
scroll to position [26, 0]
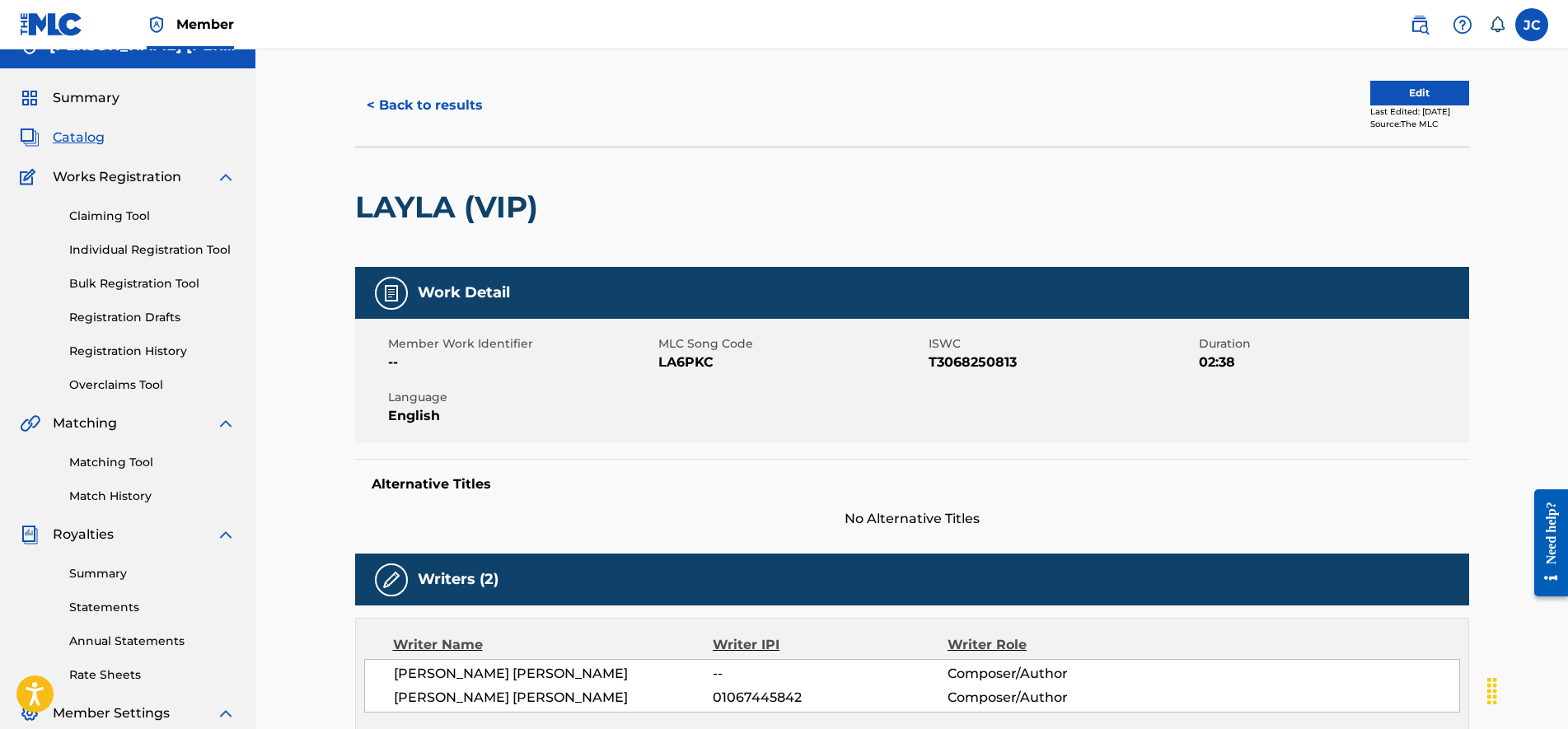
drag, startPoint x: 661, startPoint y: 251, endPoint x: 659, endPoint y: 220, distance: 31.1
drag, startPoint x: 545, startPoint y: 209, endPoint x: 320, endPoint y: 202, distance: 225.1
click at [1415, 90] on button "Edit" at bounding box center [1419, 93] width 98 height 25
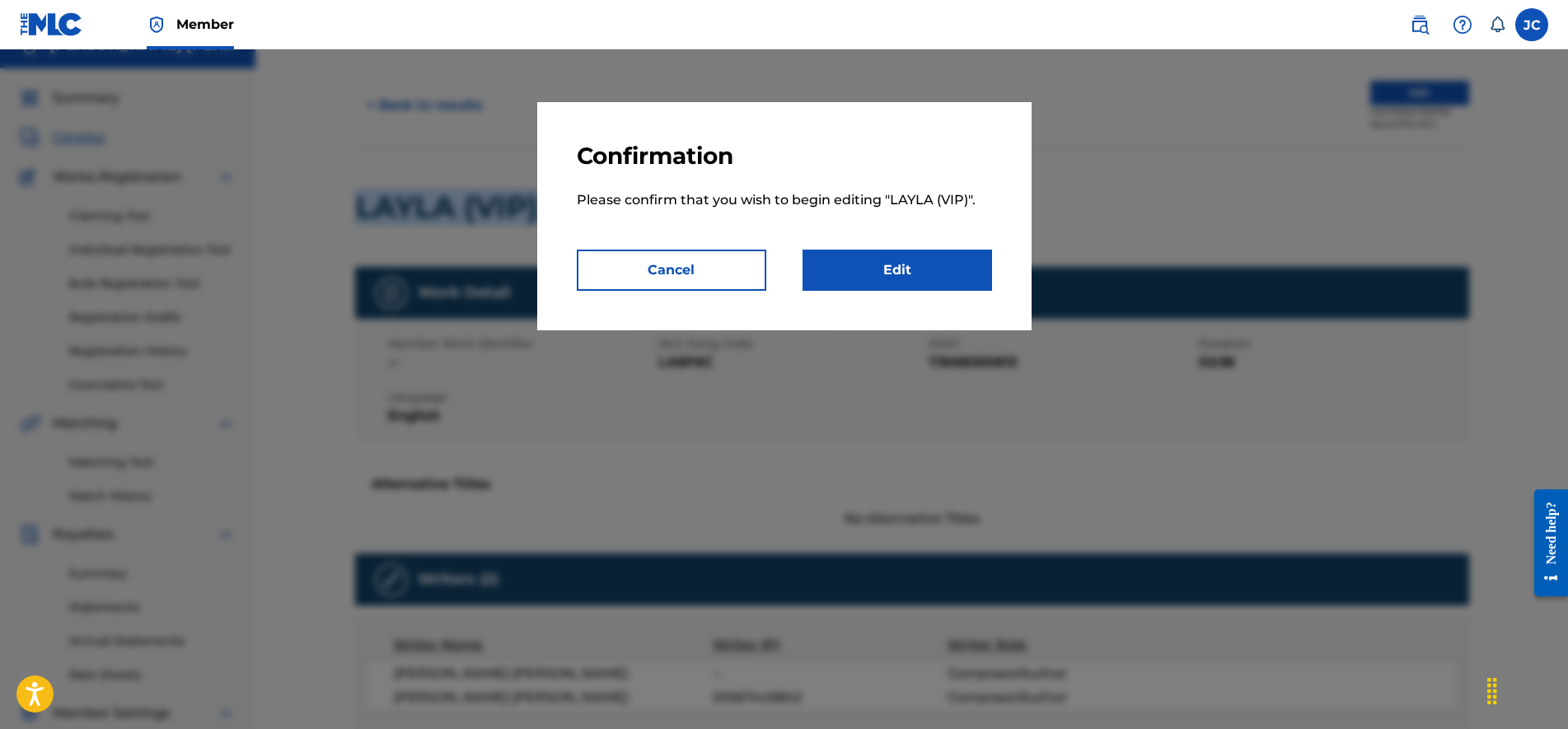
click at [915, 283] on link "Edit" at bounding box center [897, 270] width 189 height 41
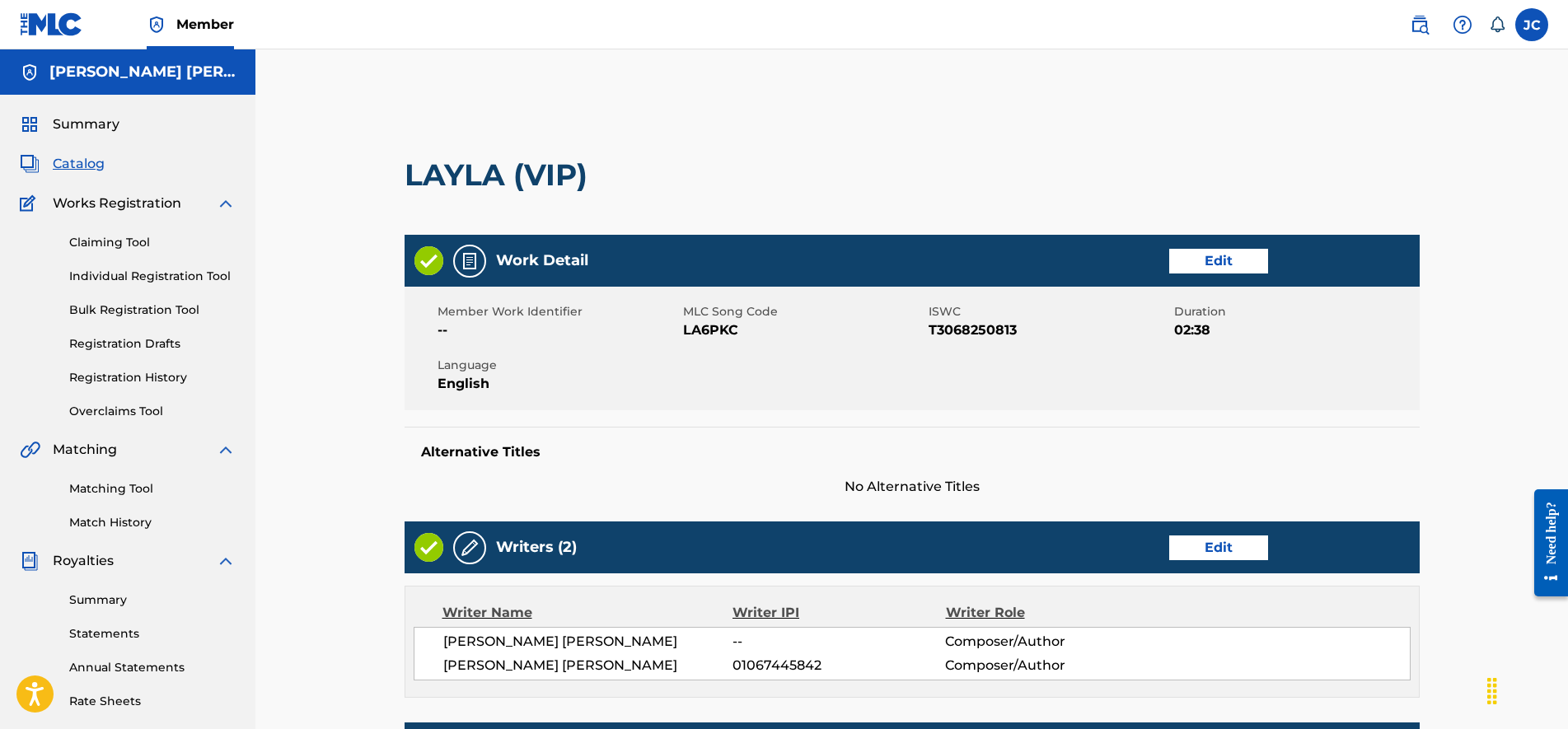
click at [1215, 257] on link "Edit" at bounding box center [1218, 261] width 98 height 25
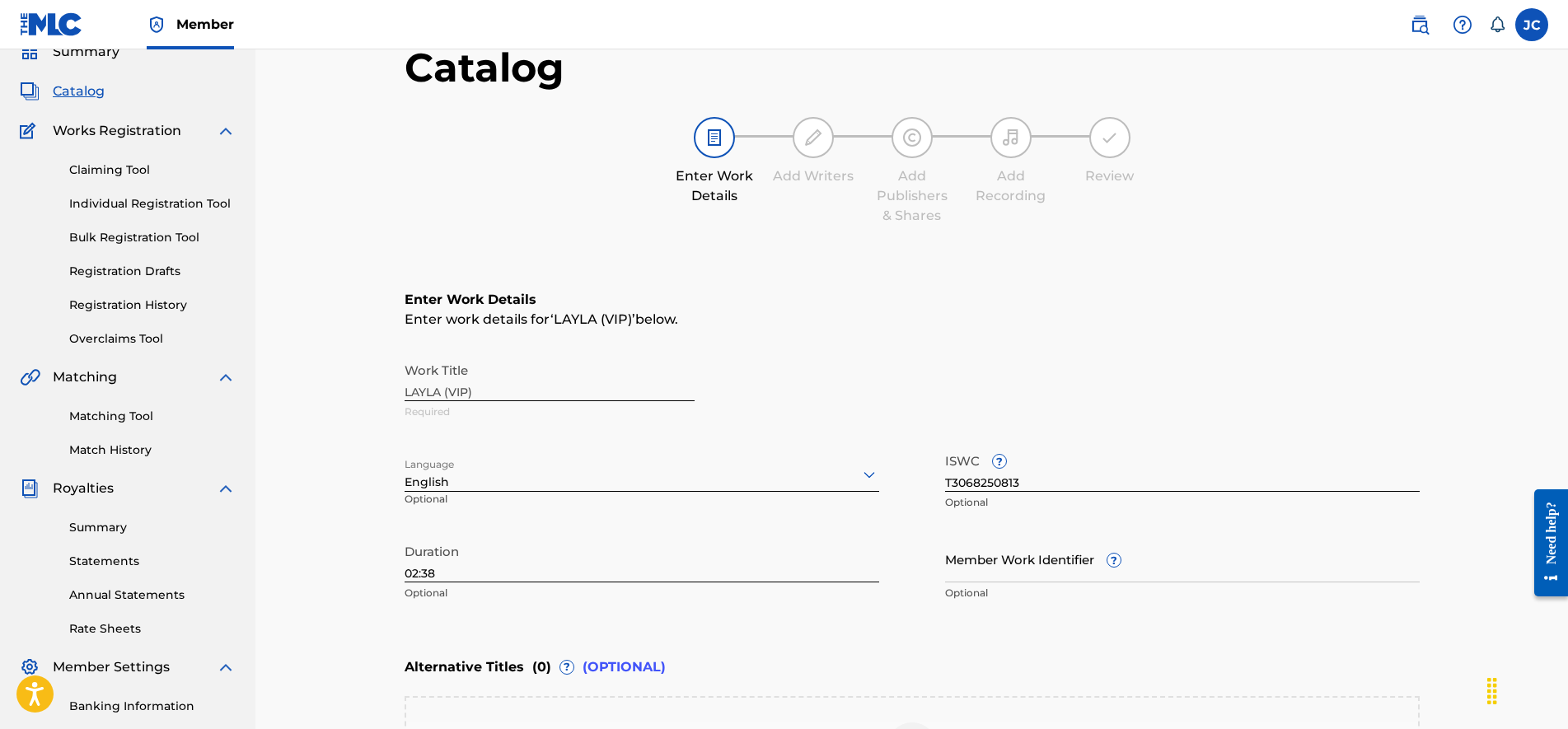
click at [467, 491] on div "English" at bounding box center [641, 474] width 475 height 34
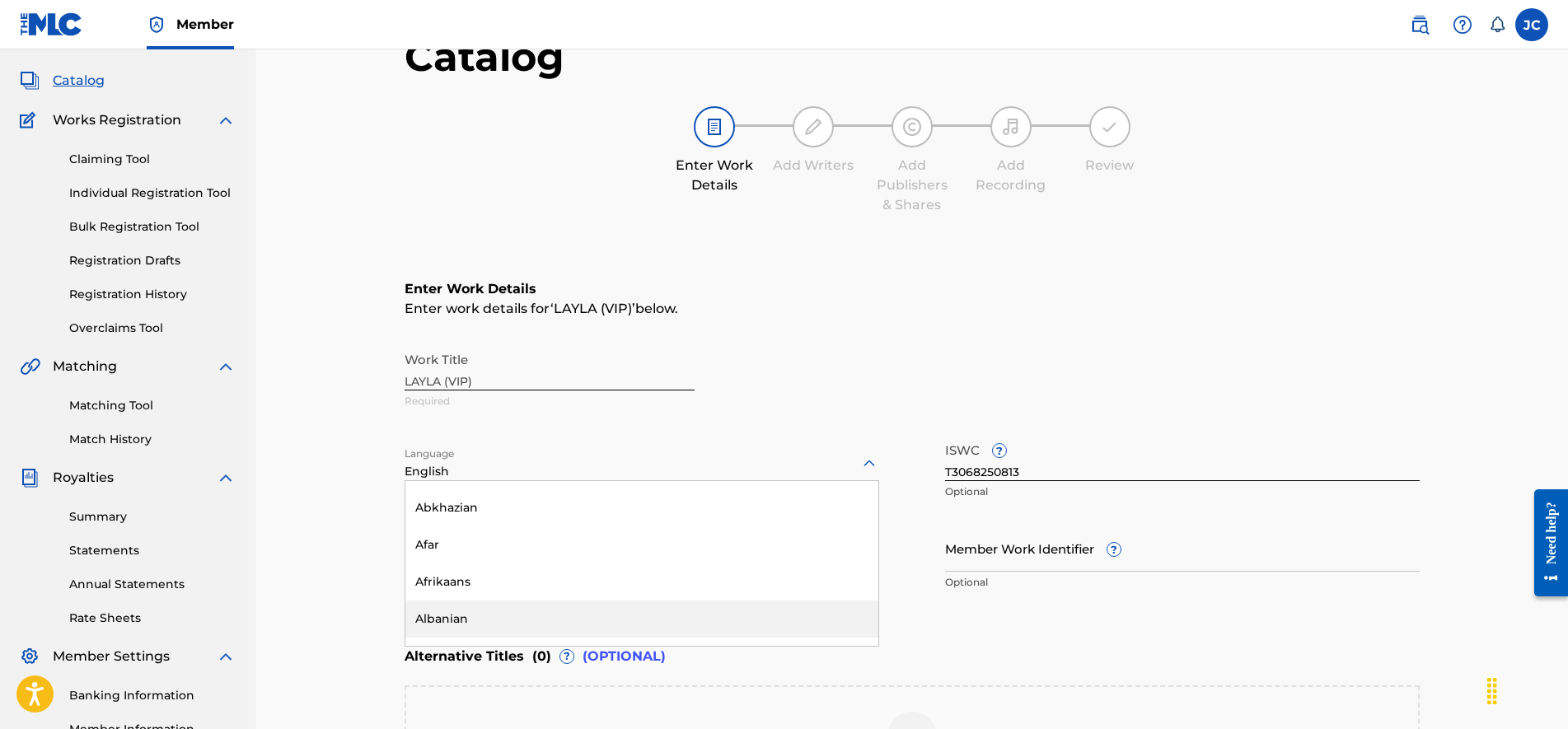
scroll to position [206, 0]
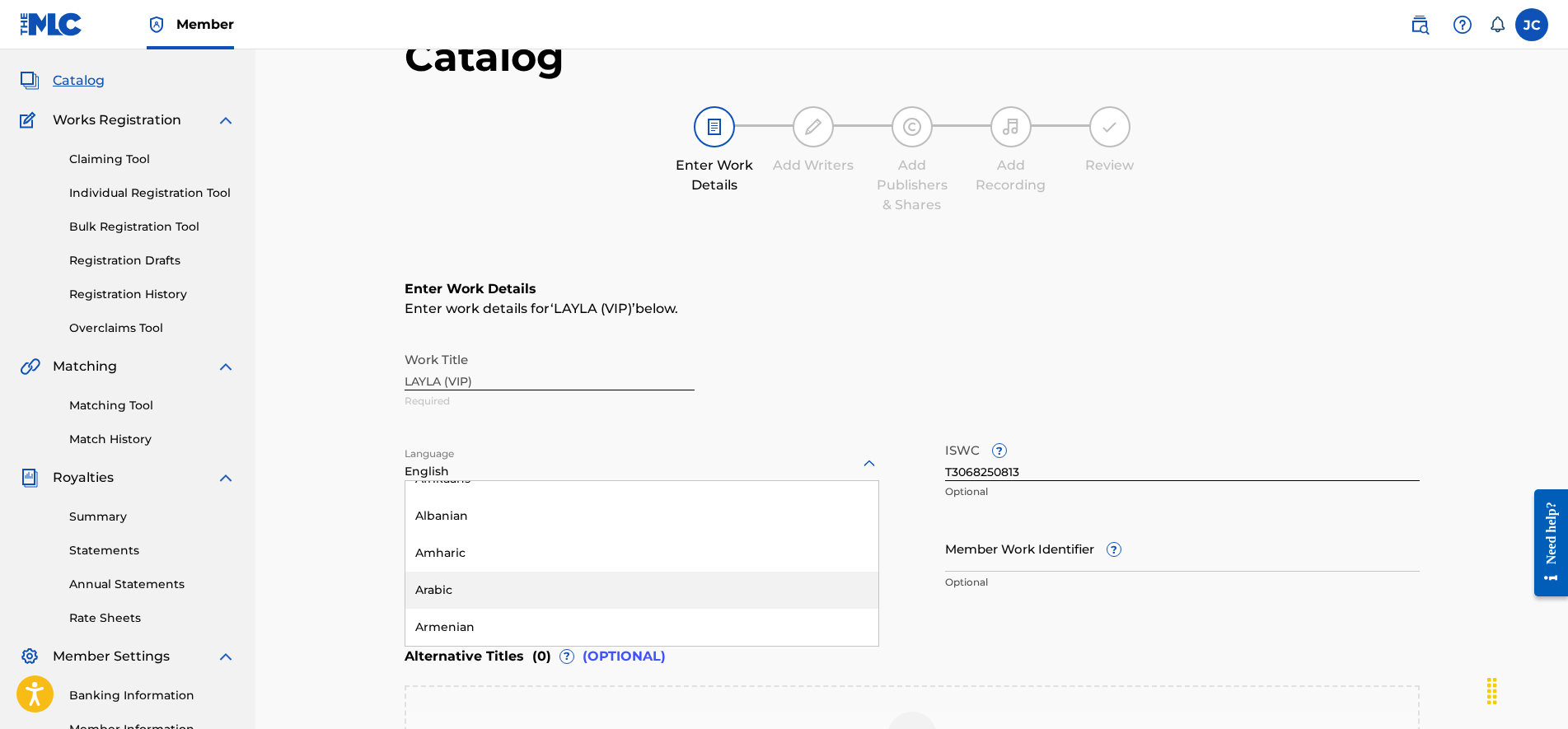
click at [590, 588] on div "Arabic" at bounding box center [641, 590] width 473 height 37
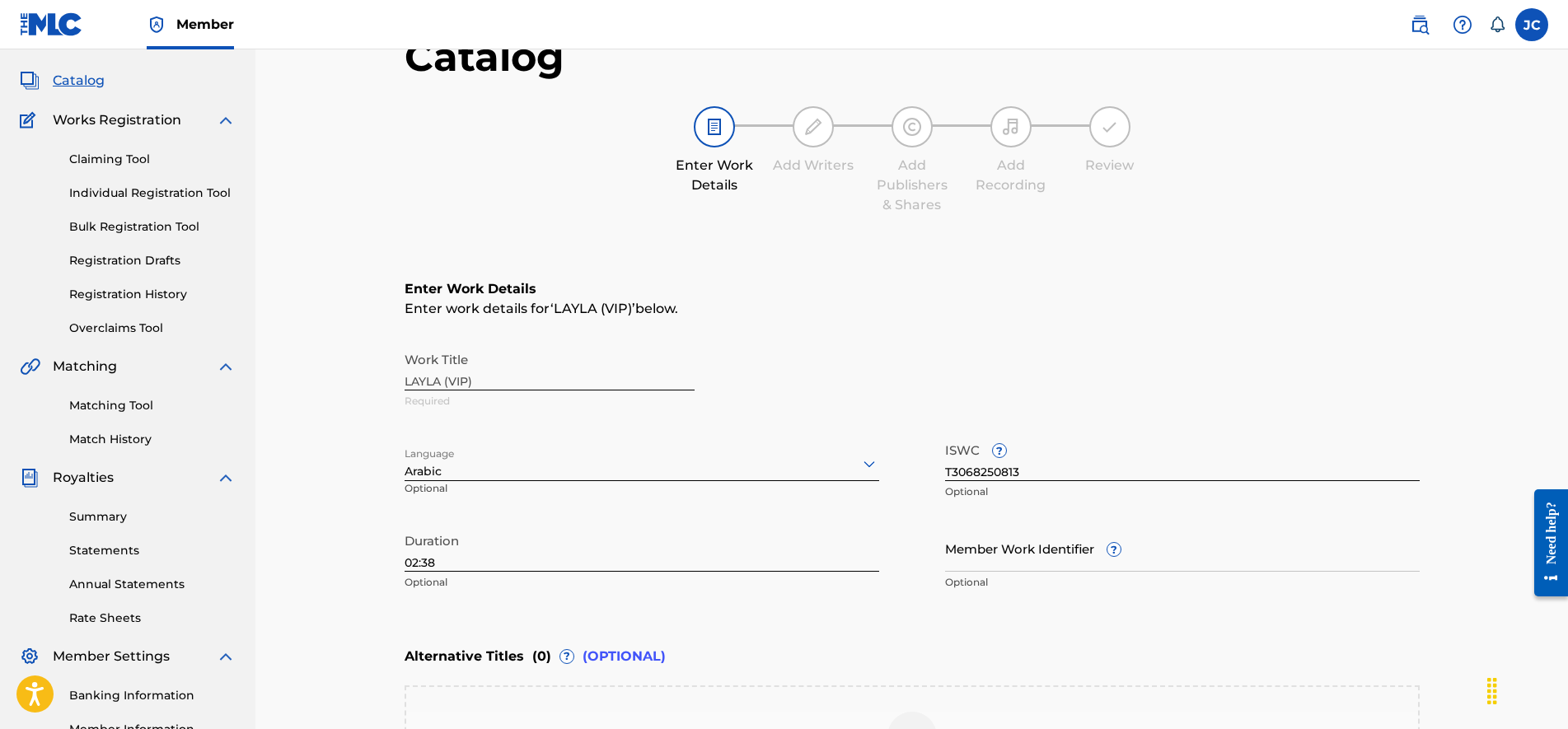
scroll to position [364, 0]
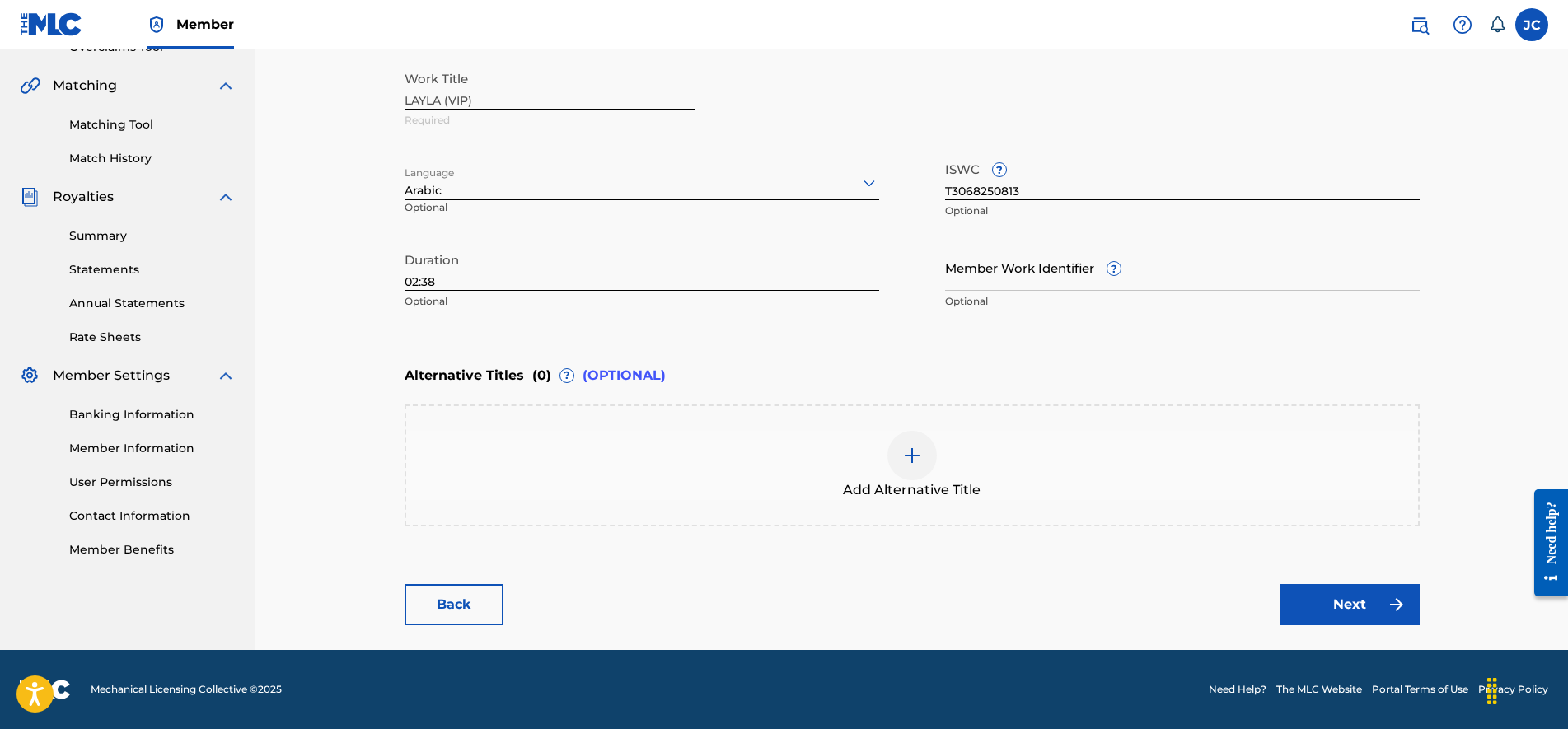
click at [1342, 594] on link "Next" at bounding box center [1349, 605] width 140 height 41
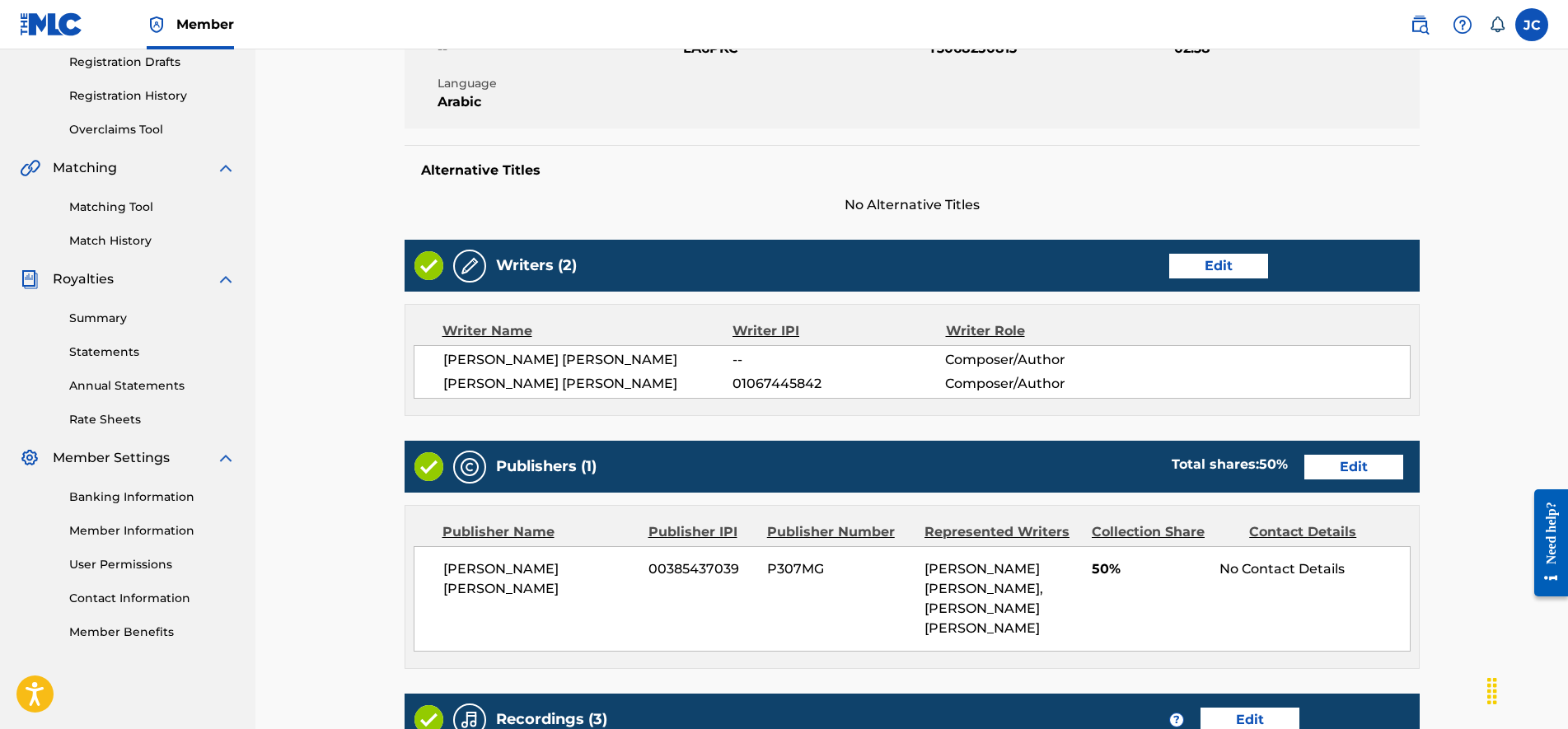
scroll to position [178, 0]
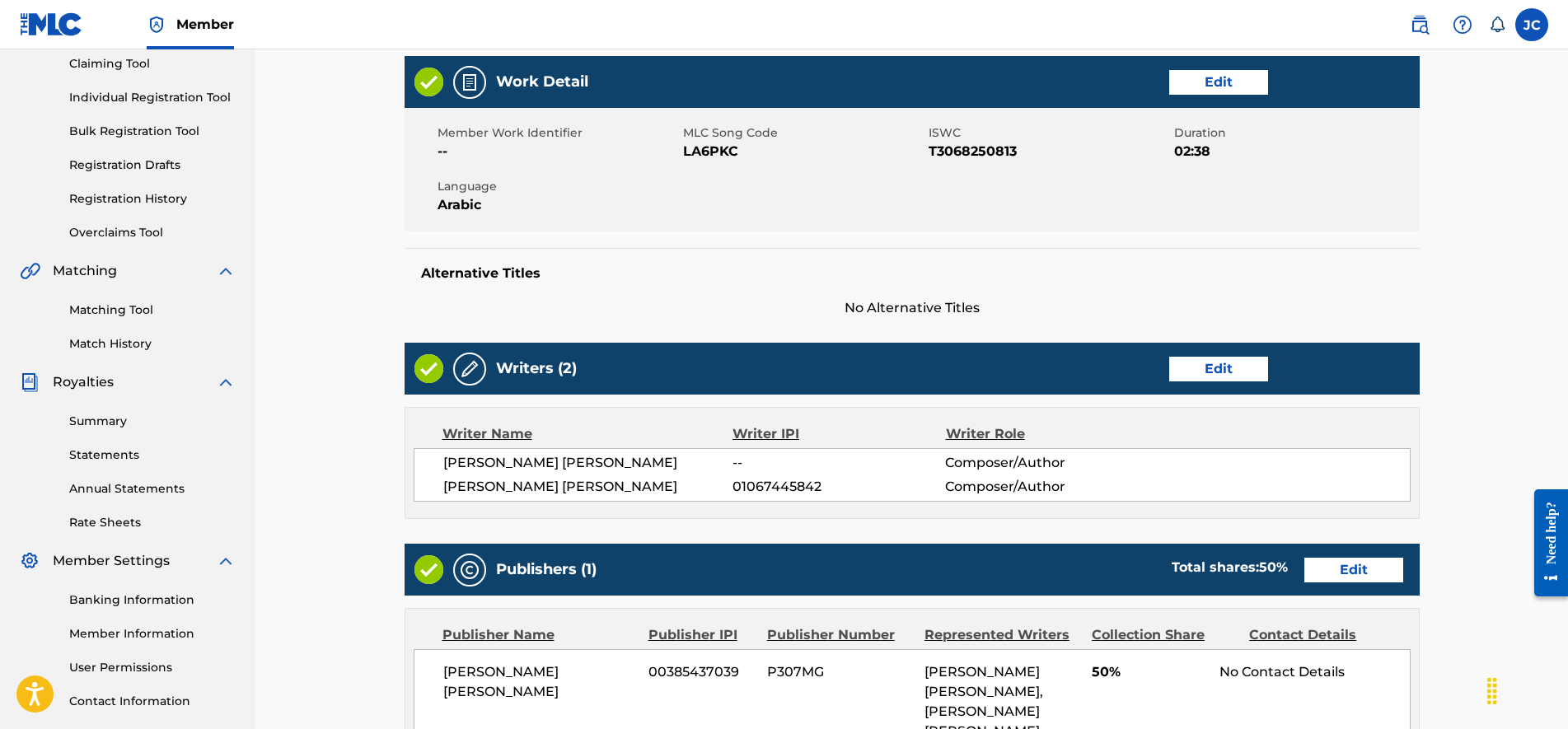
click at [1198, 377] on link "Edit" at bounding box center [1218, 369] width 98 height 25
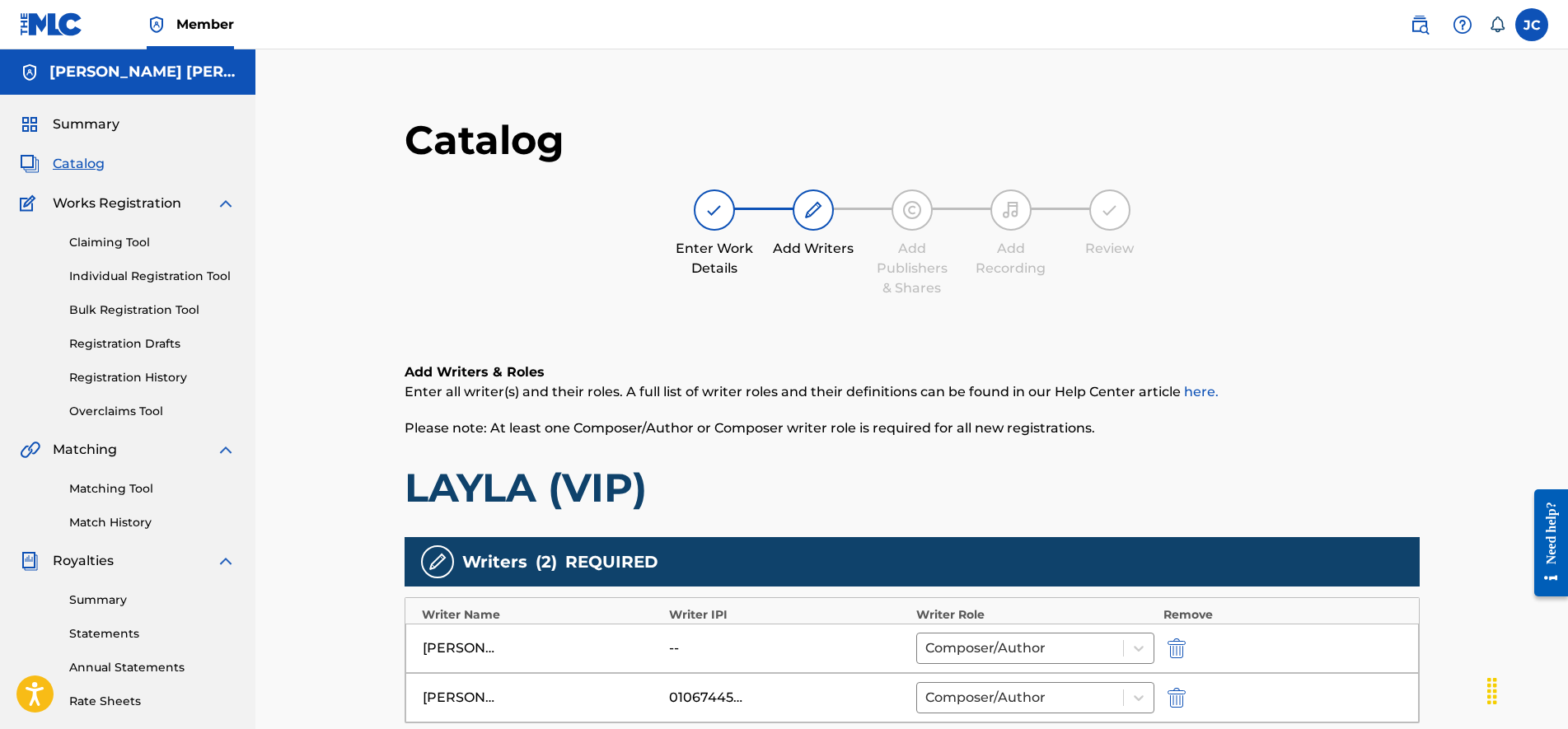
scroll to position [206, 0]
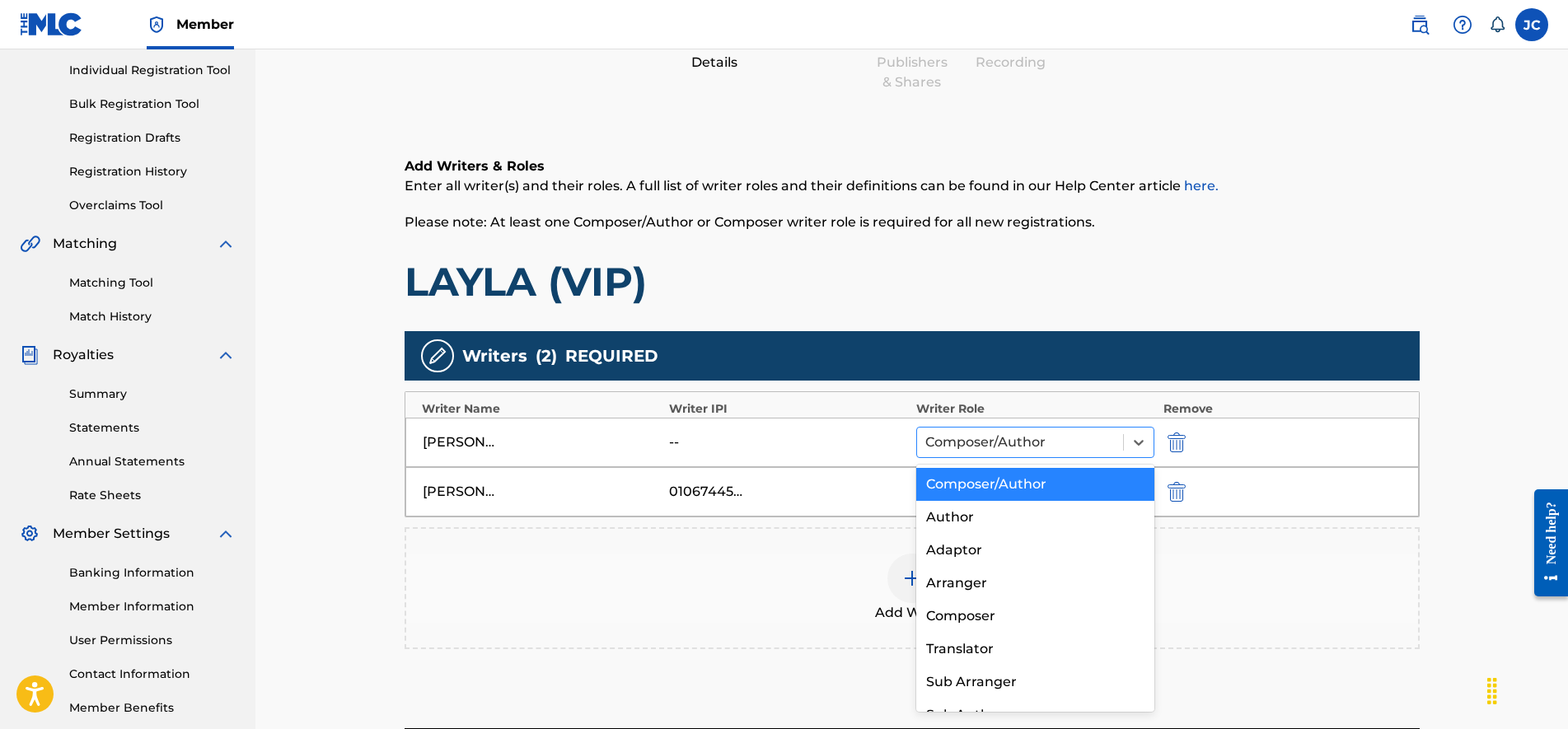
click at [1044, 444] on div at bounding box center [1020, 442] width 190 height 23
click at [1022, 485] on div "Composer/Author" at bounding box center [1035, 484] width 239 height 33
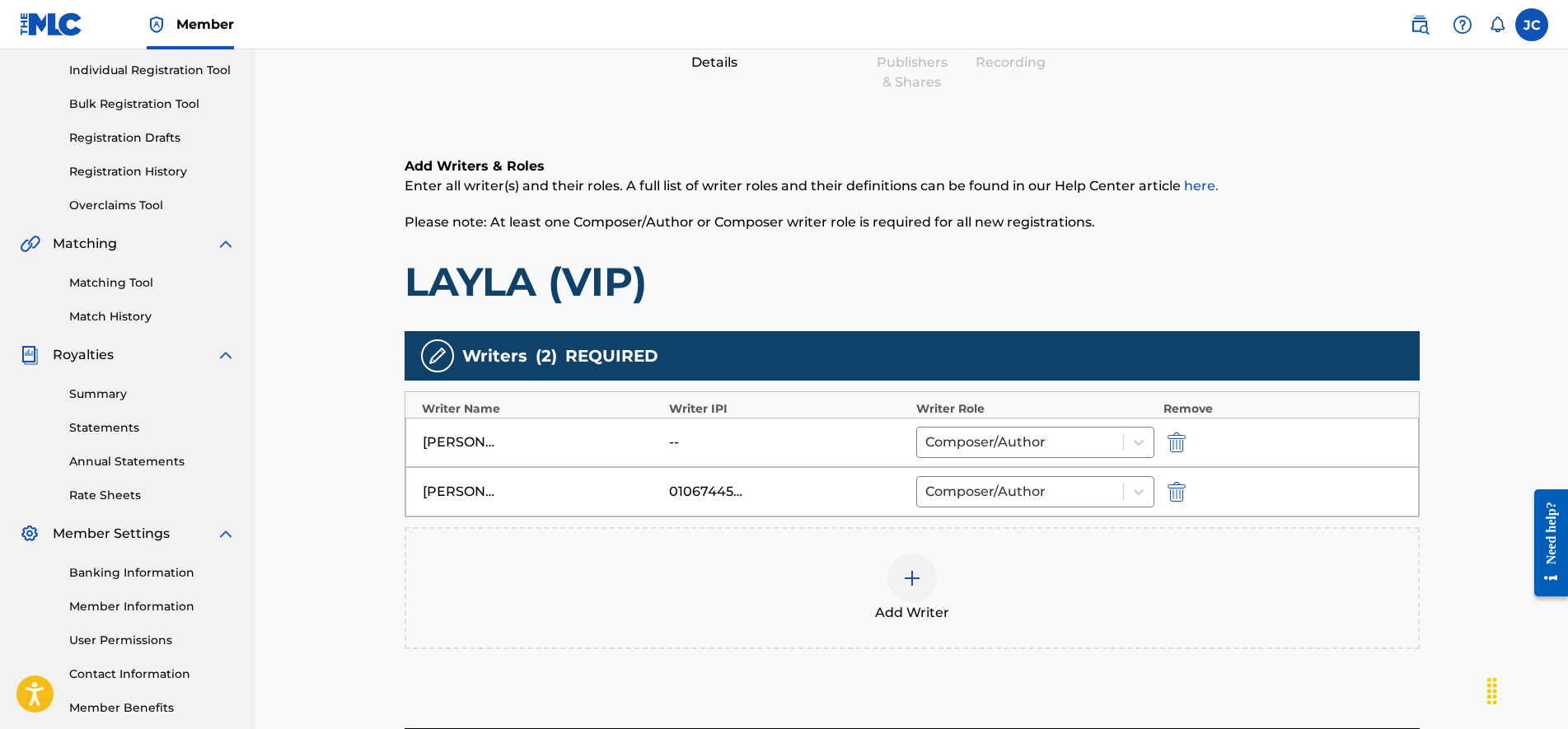
click at [665, 444] on div "JOSE ANIBAL CRISTOPHER PARRA -- Composer/Author" at bounding box center [911, 442] width 1013 height 49
click at [449, 358] on div at bounding box center [437, 355] width 33 height 33
click at [1174, 440] on img "submit" at bounding box center [1177, 442] width 19 height 20
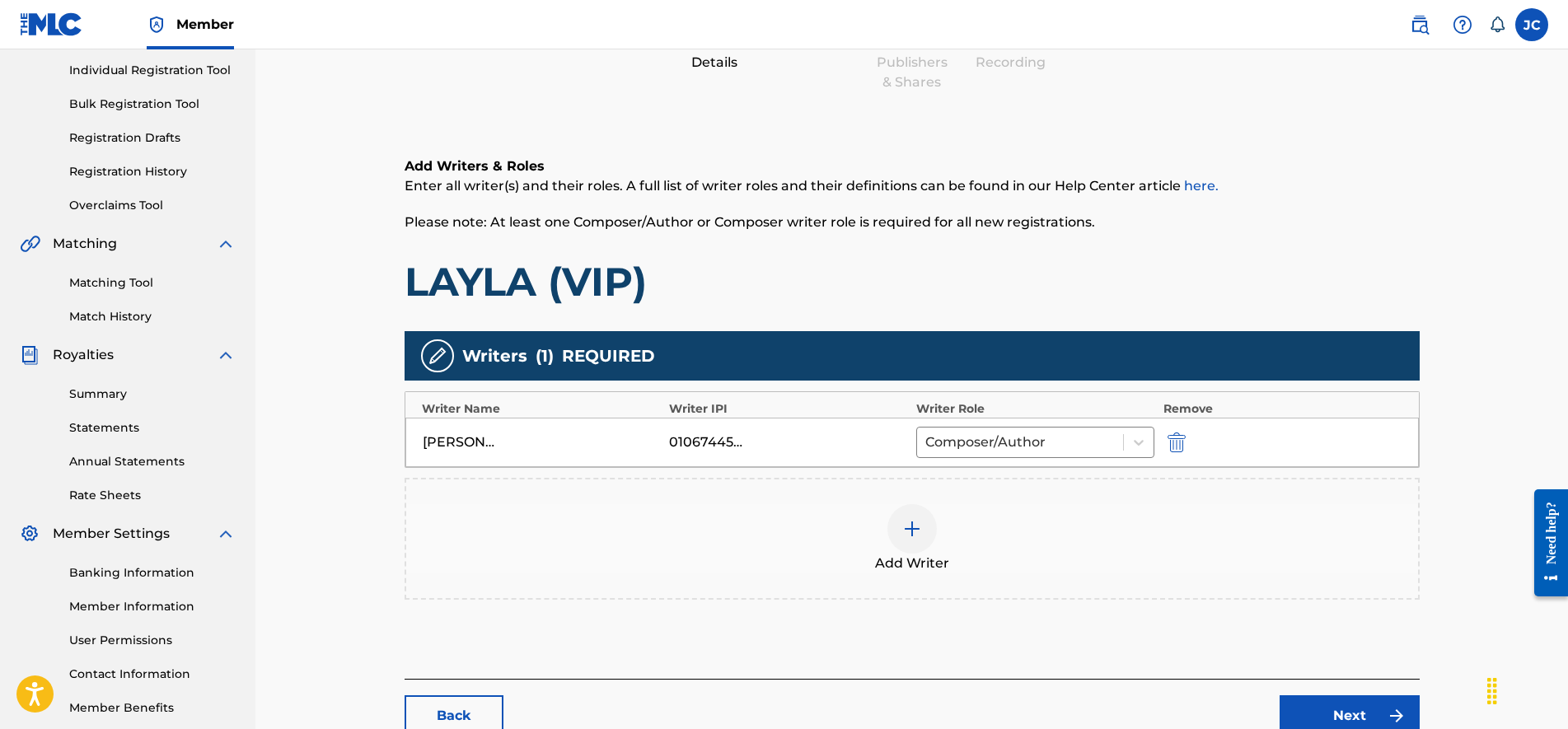
click at [908, 527] on img at bounding box center [911, 528] width 20 height 20
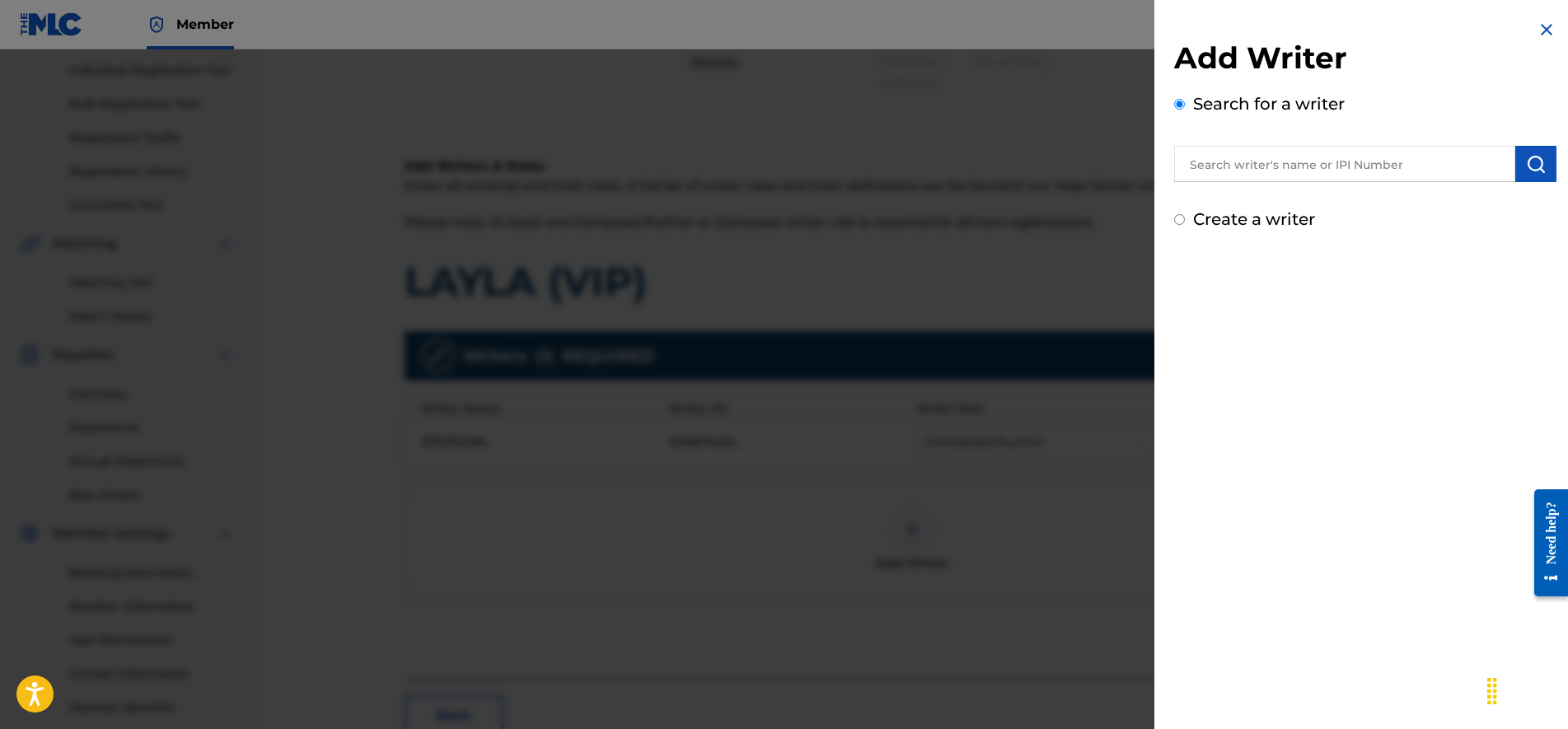
click at [1276, 170] on input "text" at bounding box center [1344, 163] width 341 height 36
type input "Jose anibal cristopher parra"
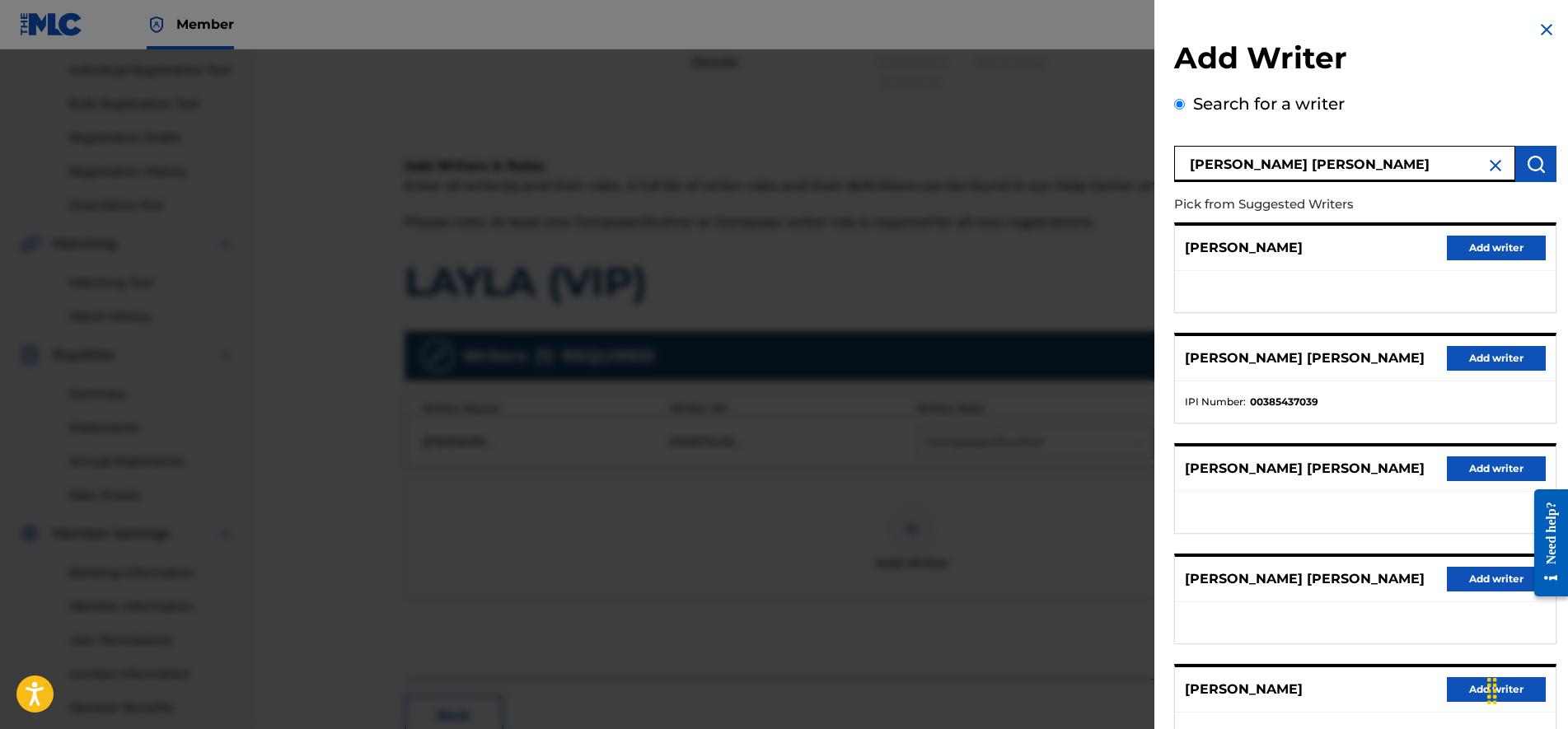
click at [1473, 358] on button "Add writer" at bounding box center [1496, 358] width 98 height 25
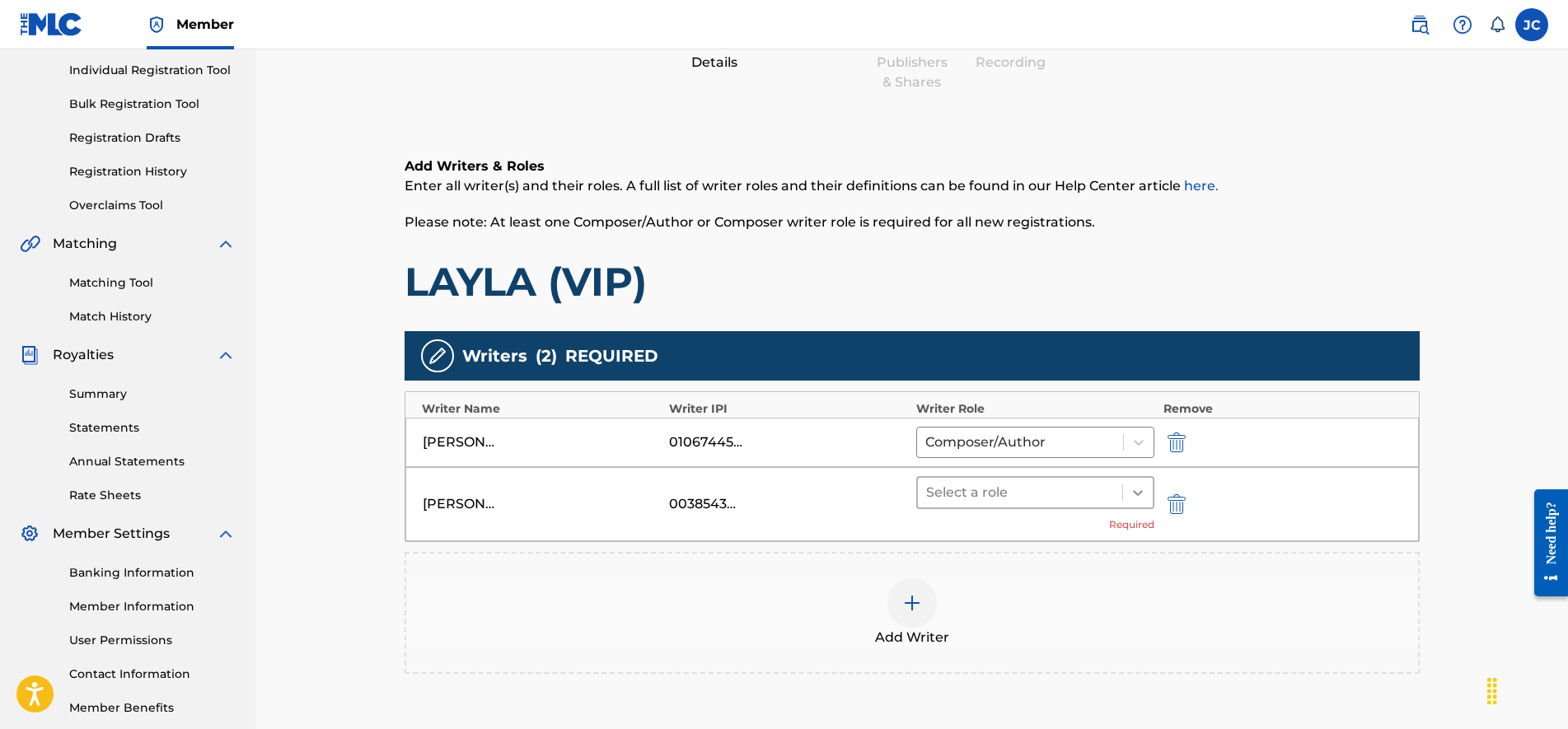
click at [1143, 488] on icon at bounding box center [1138, 492] width 17 height 17
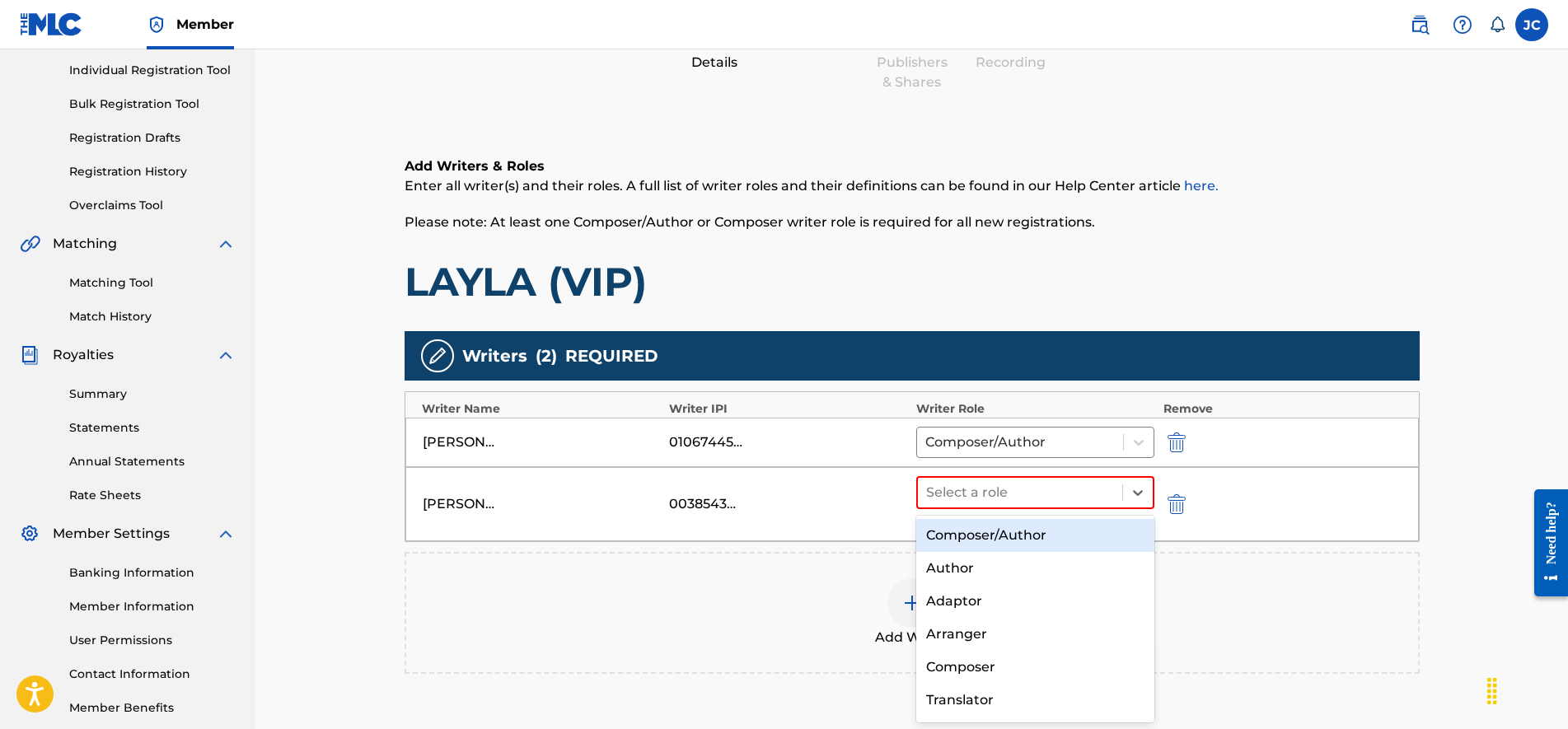
click at [1064, 527] on div "Composer/Author" at bounding box center [1035, 535] width 239 height 33
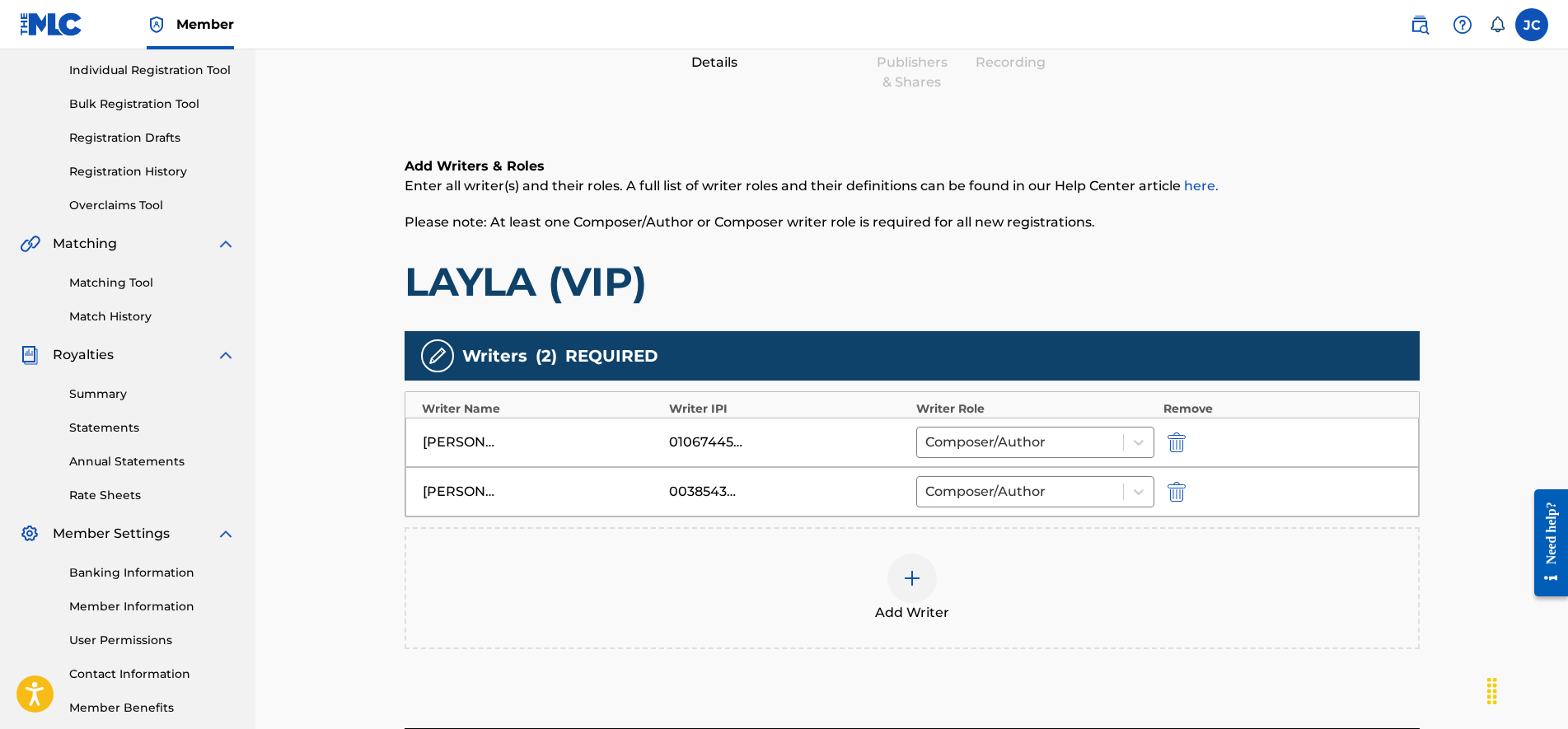
scroll to position [367, 0]
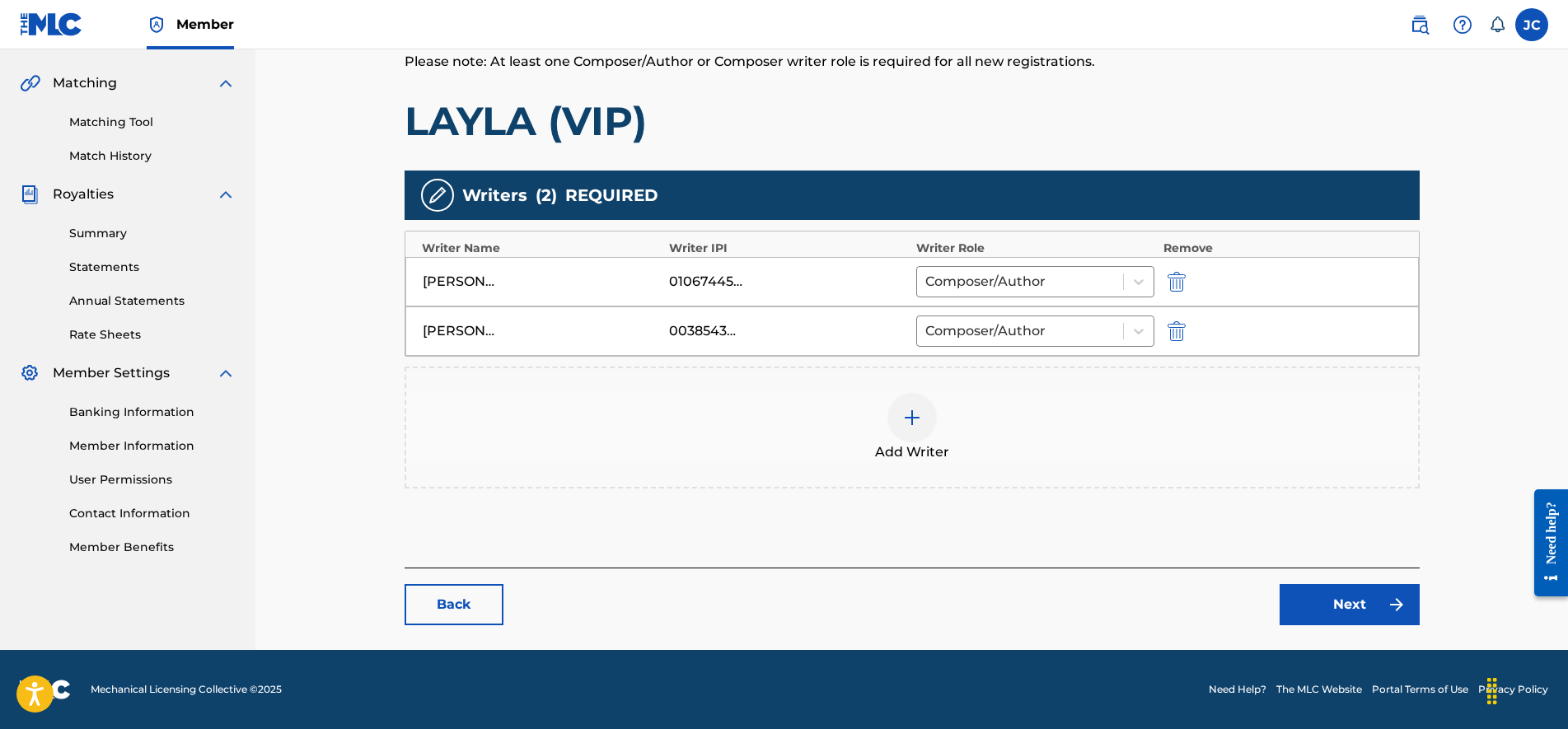
click at [1326, 600] on link "Next" at bounding box center [1349, 605] width 140 height 41
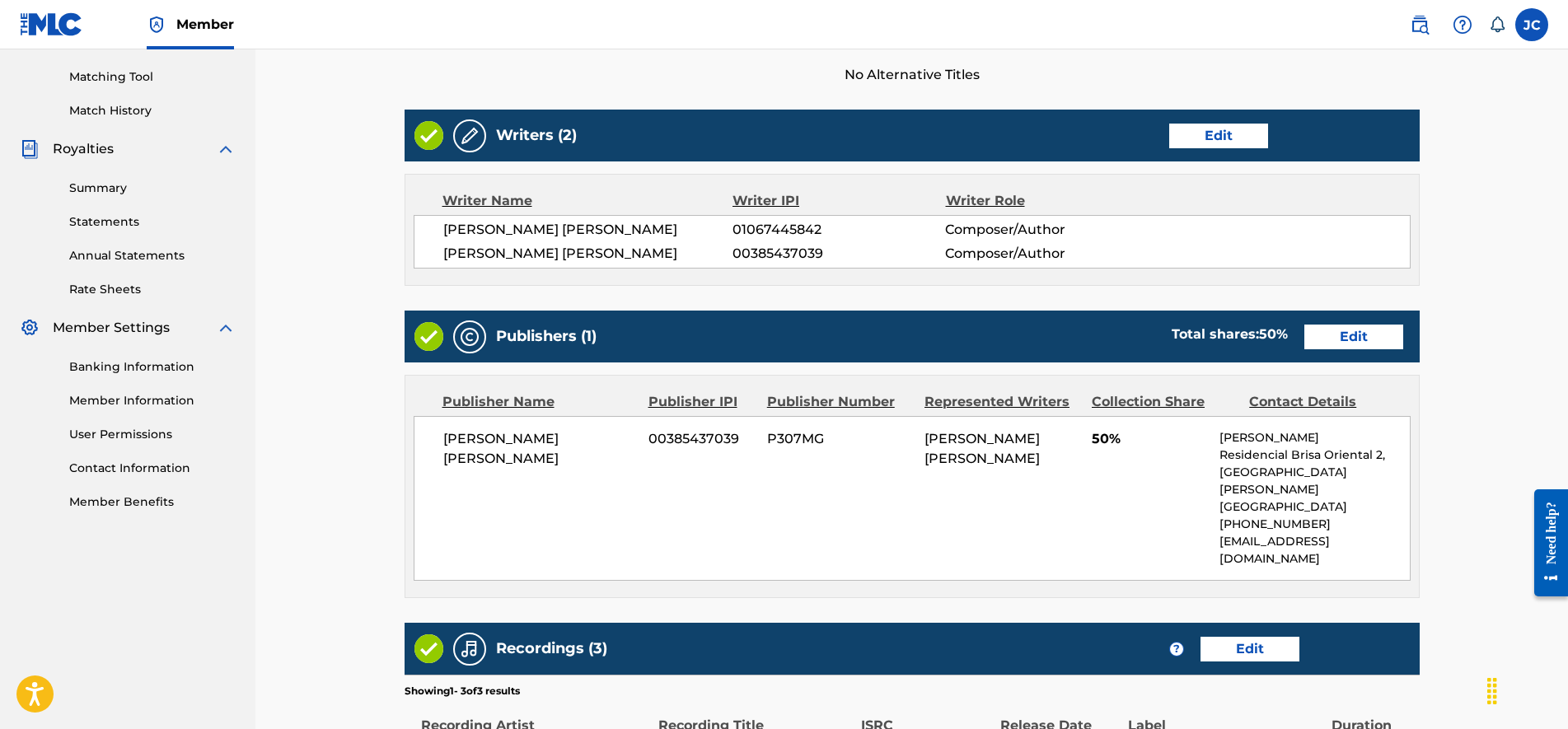
scroll to position [698, 0]
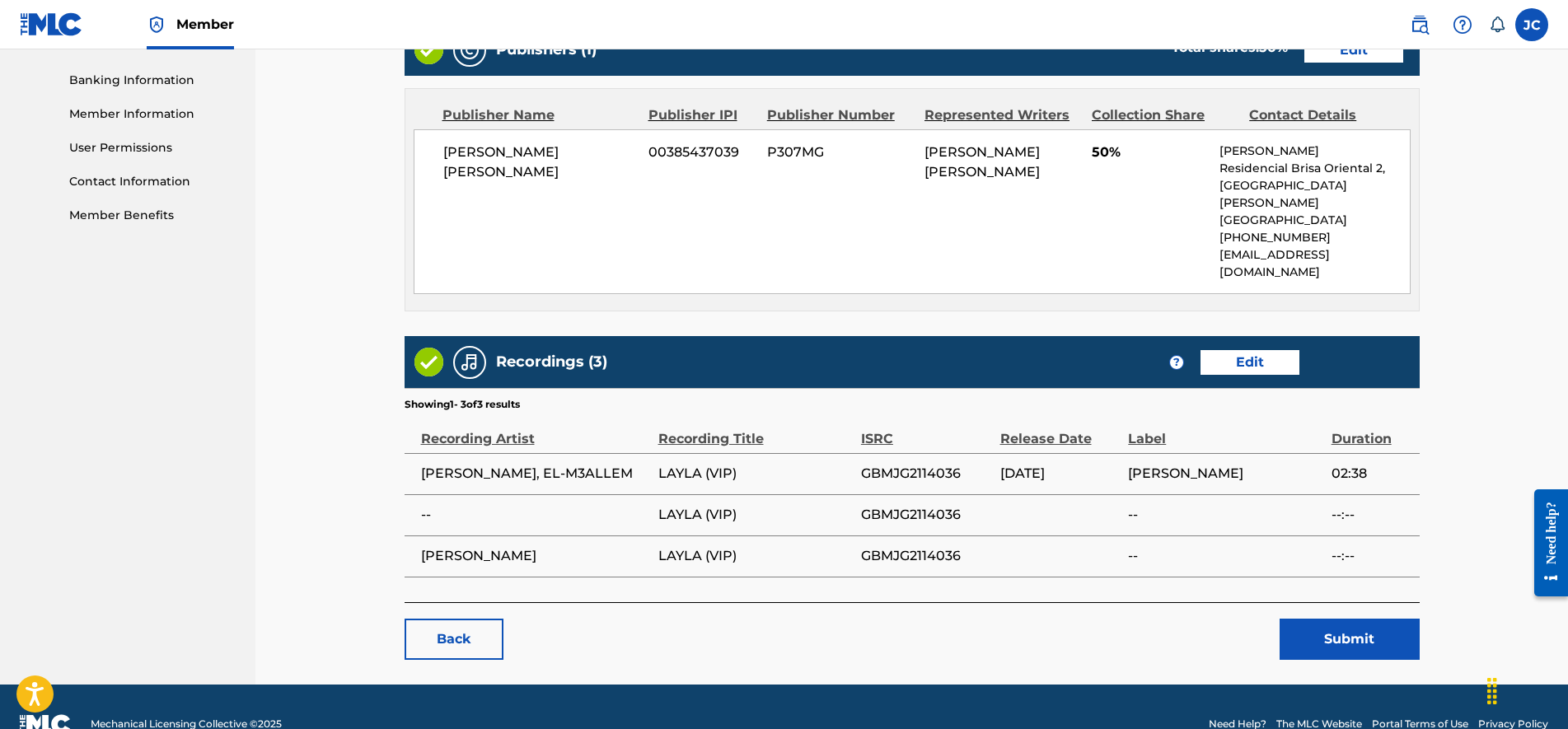
click at [1309, 618] on button "Submit" at bounding box center [1349, 639] width 140 height 41
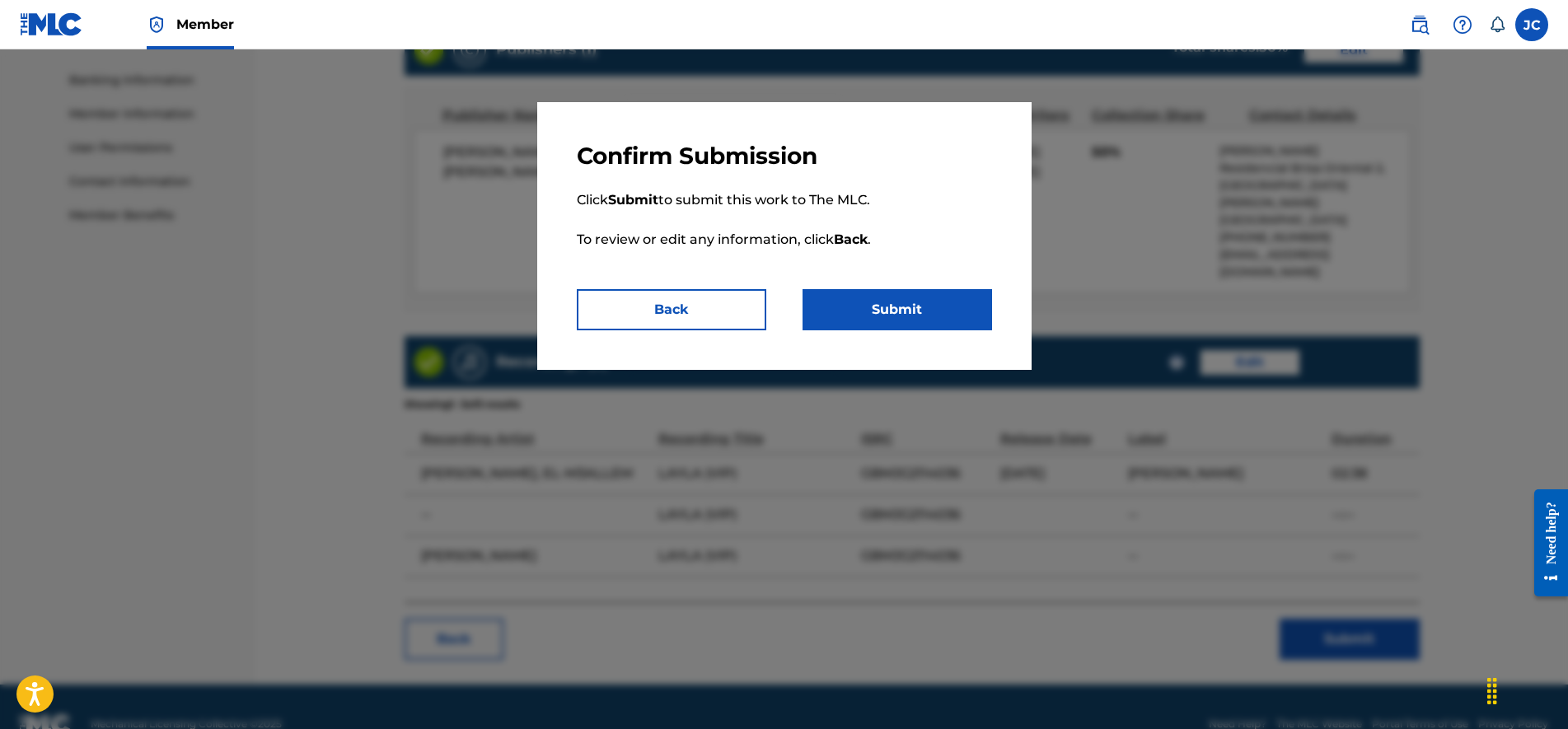
click at [894, 324] on button "Submit" at bounding box center [897, 309] width 189 height 41
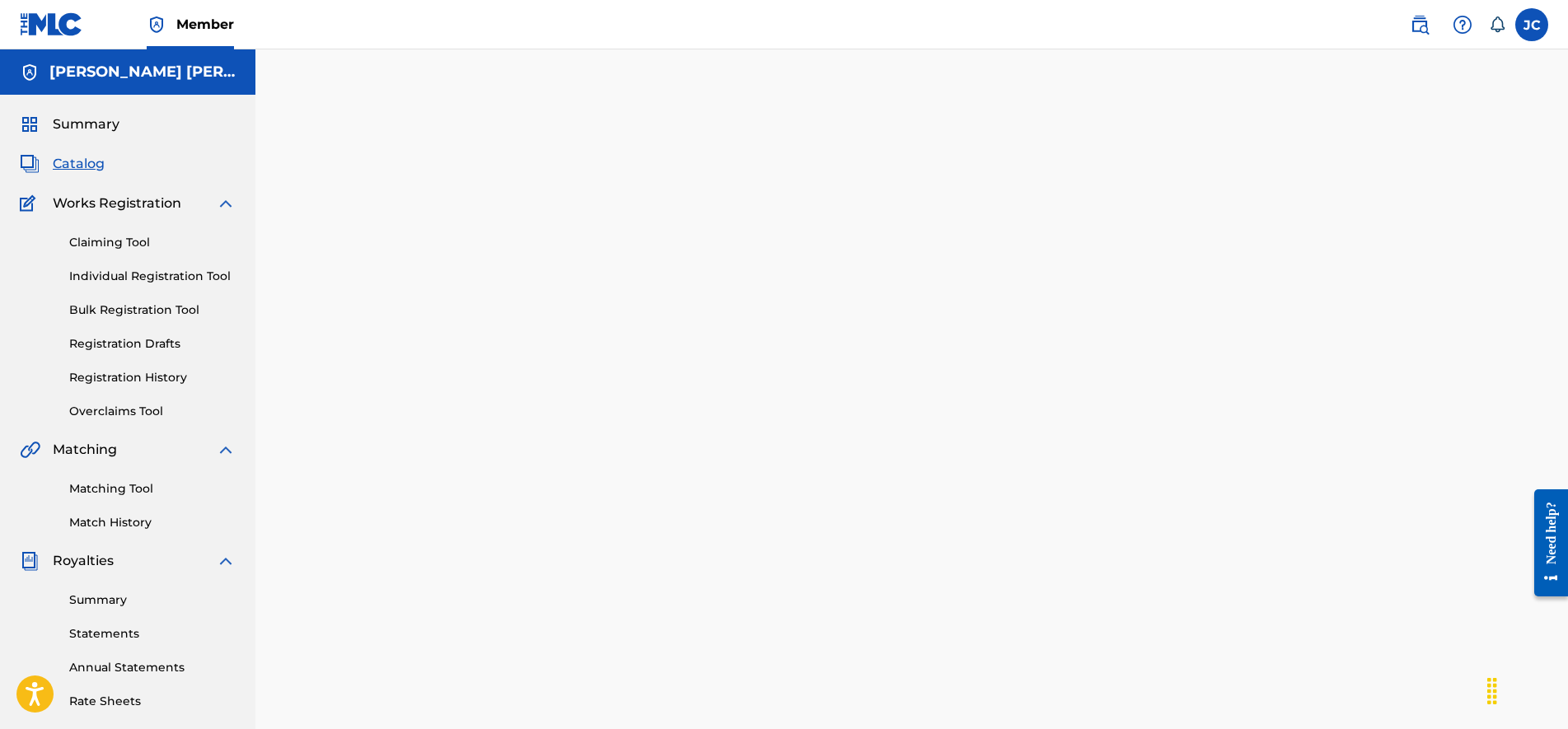
click at [73, 165] on span "Catalog" at bounding box center [79, 163] width 52 height 20
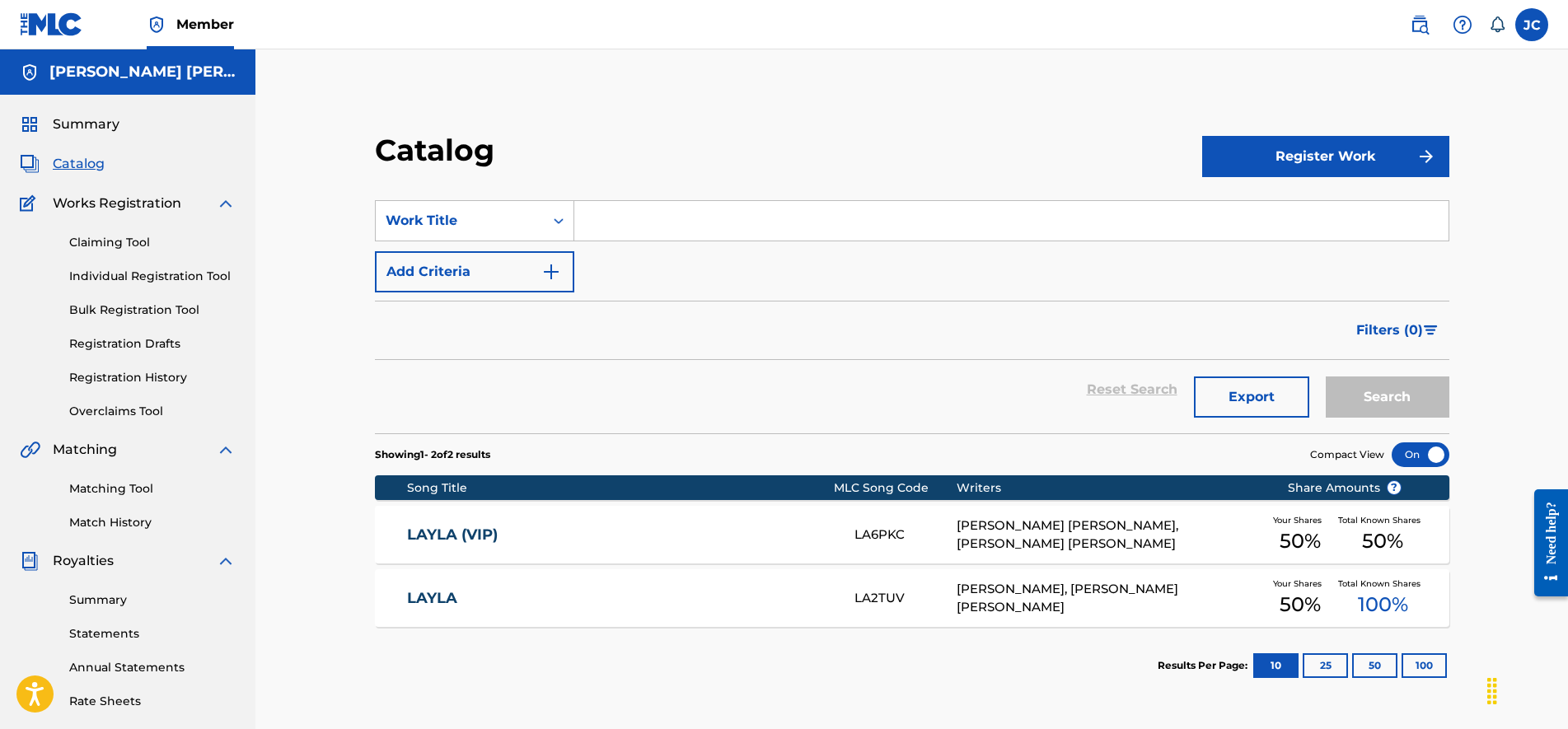
click at [669, 227] on input "Search Form" at bounding box center [1011, 220] width 874 height 40
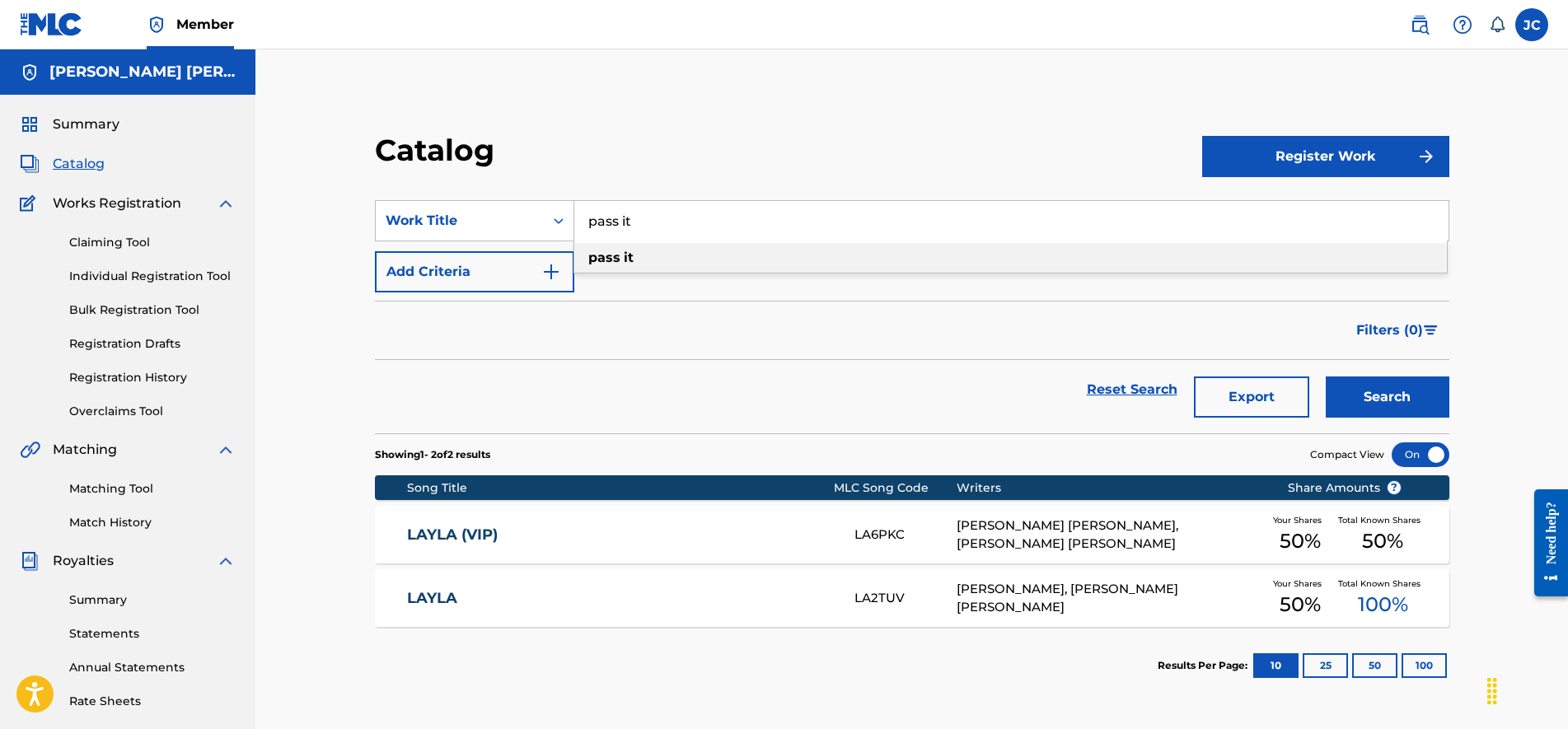
type input "pass it"
click at [673, 262] on div "pass it" at bounding box center [1010, 258] width 872 height 30
click at [1406, 391] on button "Search" at bounding box center [1387, 397] width 124 height 41
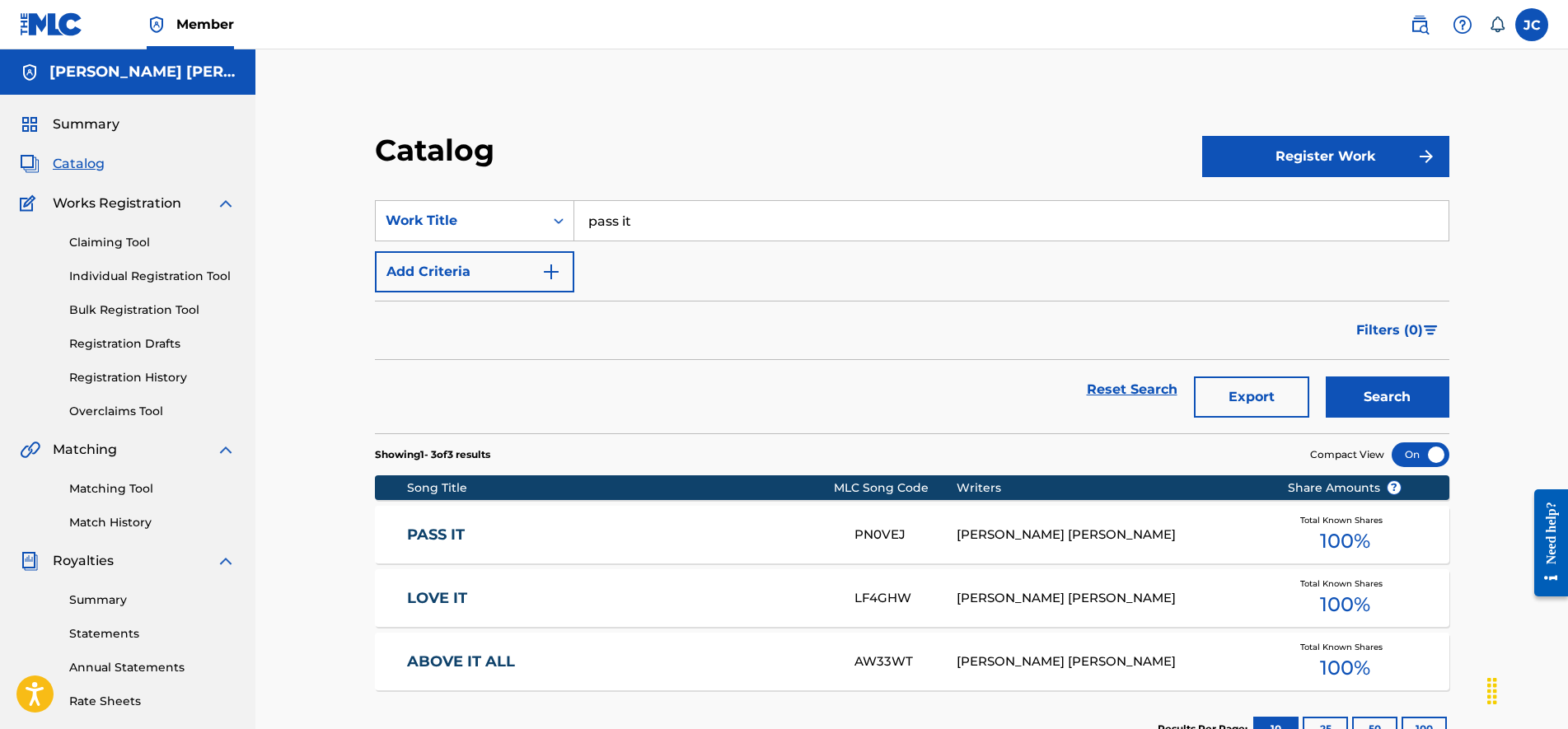
click at [563, 547] on div "PASS IT PN0VEJ JOSE ANIBAL CRISTOPHER PARRA Total Known Shares 100 %" at bounding box center [911, 534] width 1074 height 58
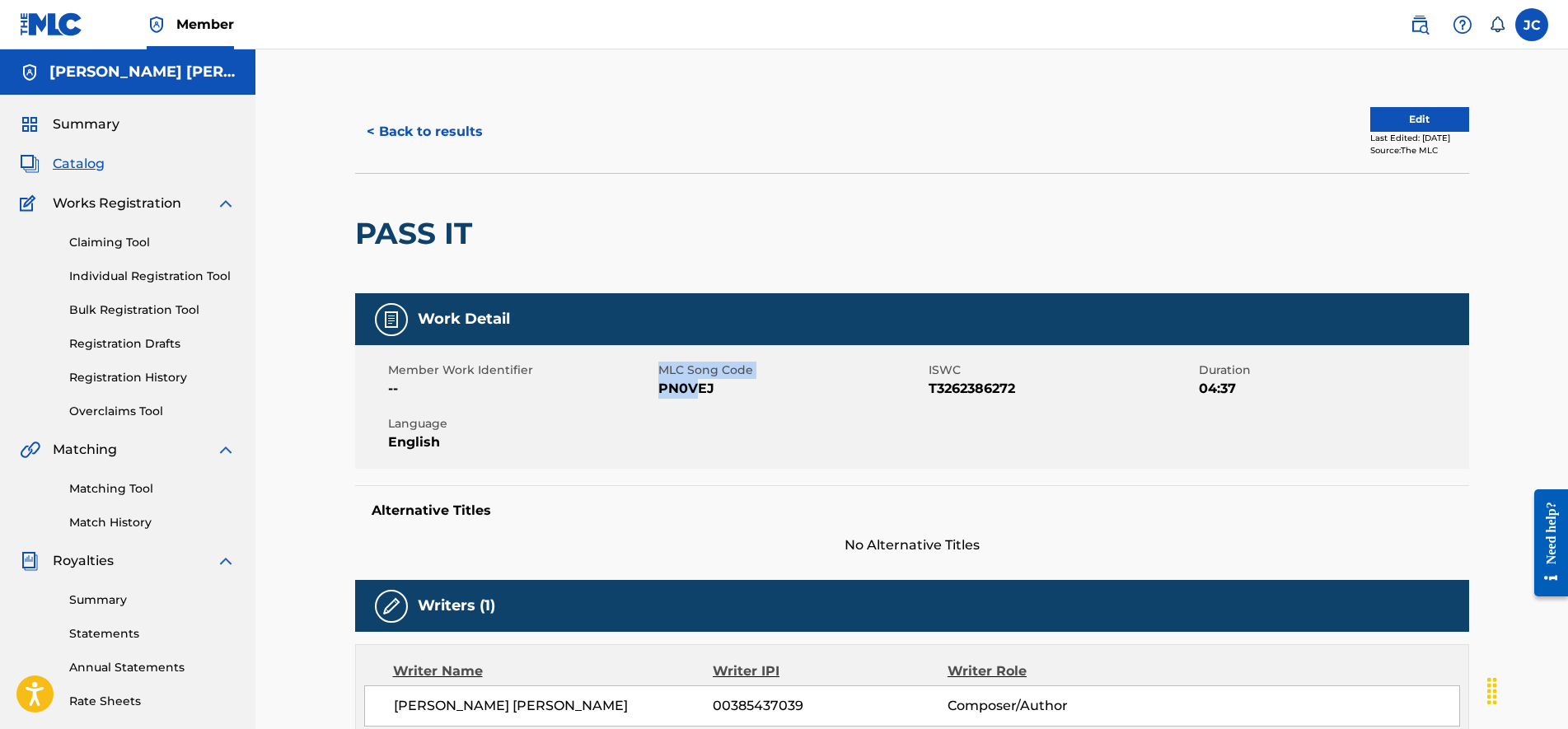
drag, startPoint x: 656, startPoint y: 386, endPoint x: 701, endPoint y: 384, distance: 45.0
click at [701, 384] on div "Member Work Identifier -- MLC Song Code PN0VEJ ISWC T3262386272 Duration 04:37 …" at bounding box center [911, 407] width 1114 height 124
drag, startPoint x: 701, startPoint y: 384, endPoint x: 710, endPoint y: 395, distance: 14.2
click at [710, 395] on span "PN0VEJ" at bounding box center [791, 388] width 266 height 20
drag, startPoint x: 716, startPoint y: 385, endPoint x: 659, endPoint y: 389, distance: 57.1
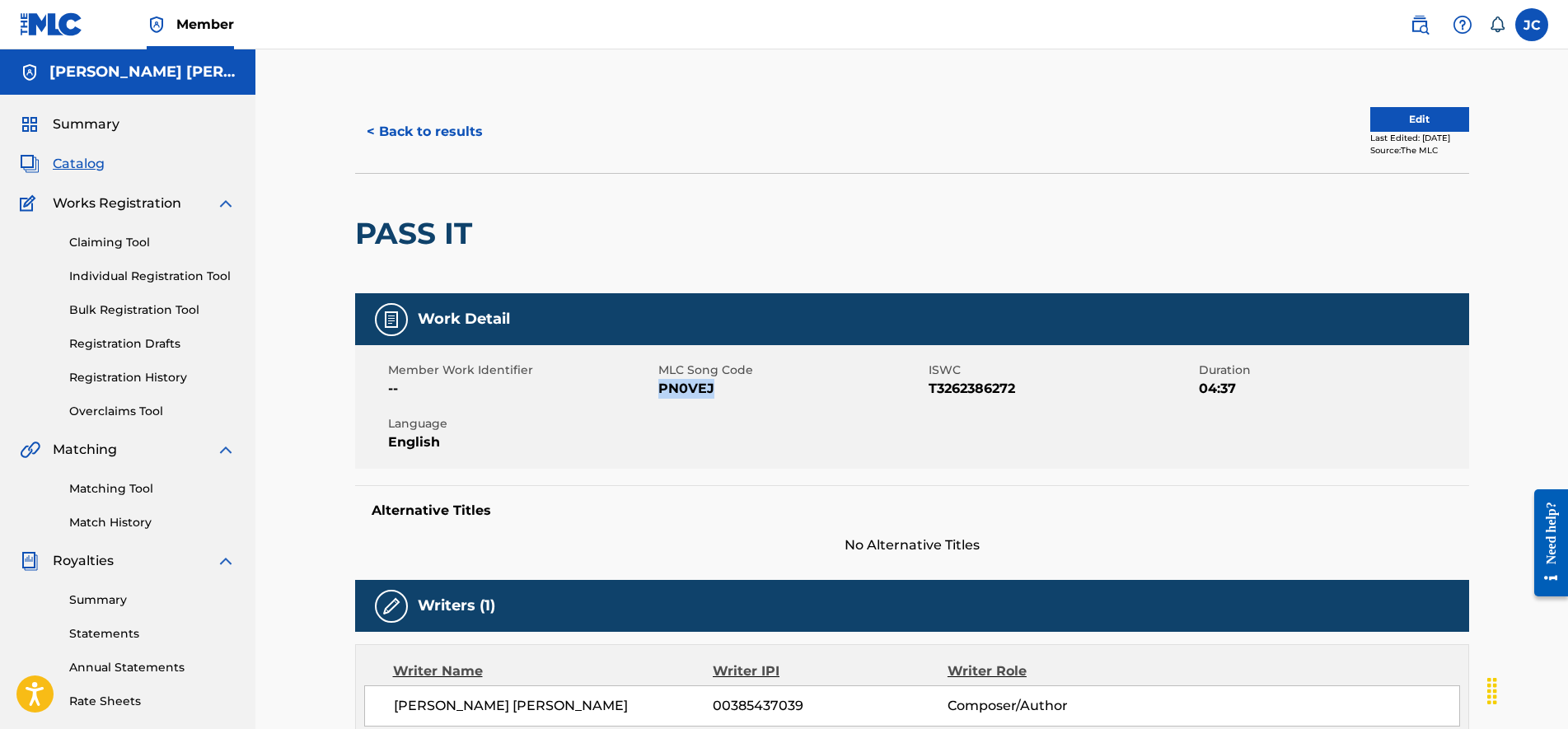
click at [659, 389] on span "PN0VEJ" at bounding box center [791, 388] width 266 height 20
drag, startPoint x: 493, startPoint y: 236, endPoint x: 357, endPoint y: 231, distance: 136.1
click at [357, 231] on div "PASS IT" at bounding box center [911, 232] width 1114 height 120
click at [448, 138] on button "< Back to results" at bounding box center [425, 132] width 139 height 41
